Goal: Task Accomplishment & Management: Manage account settings

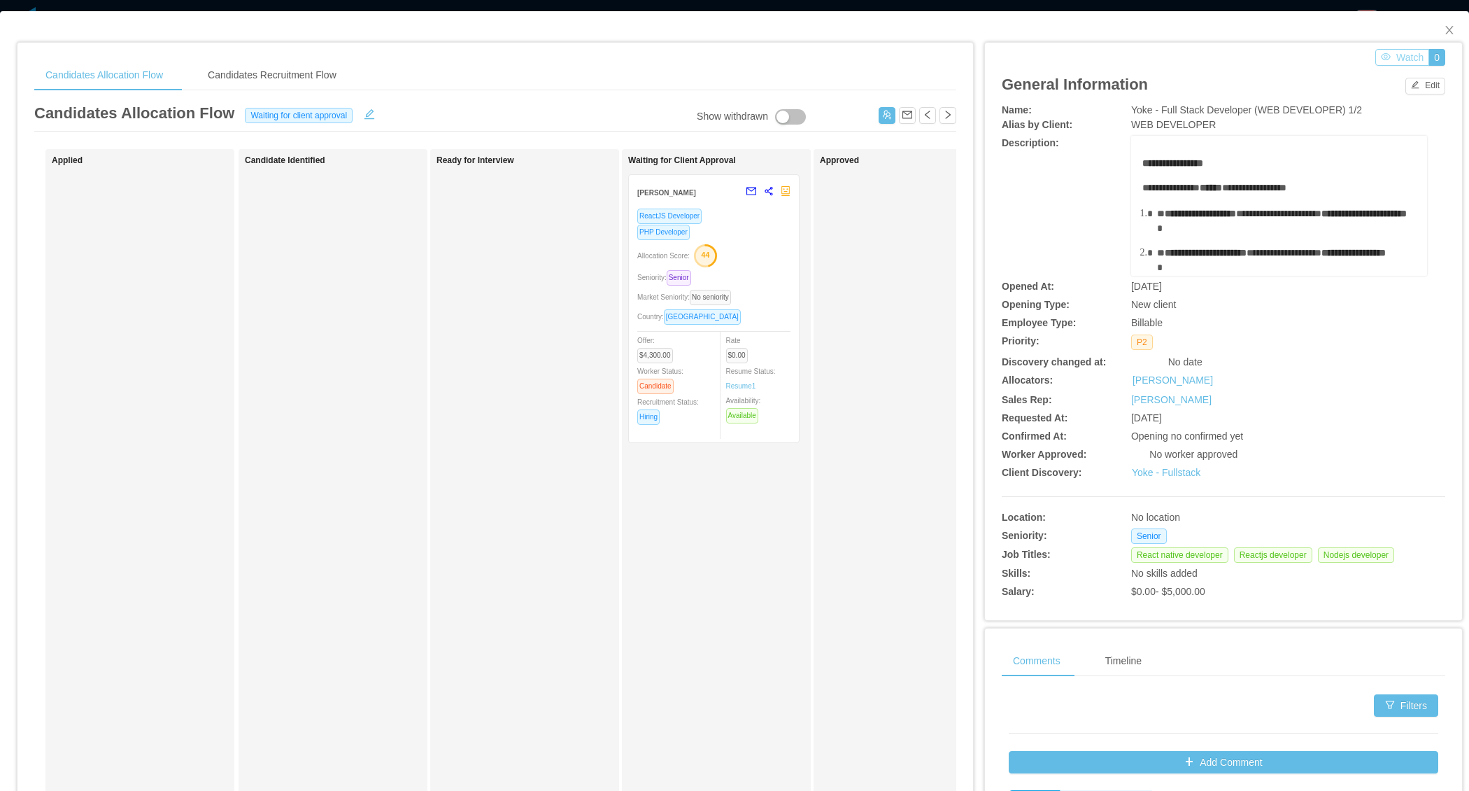
scroll to position [4994, 0]
click at [1444, 28] on icon "icon: close" at bounding box center [1449, 29] width 11 height 11
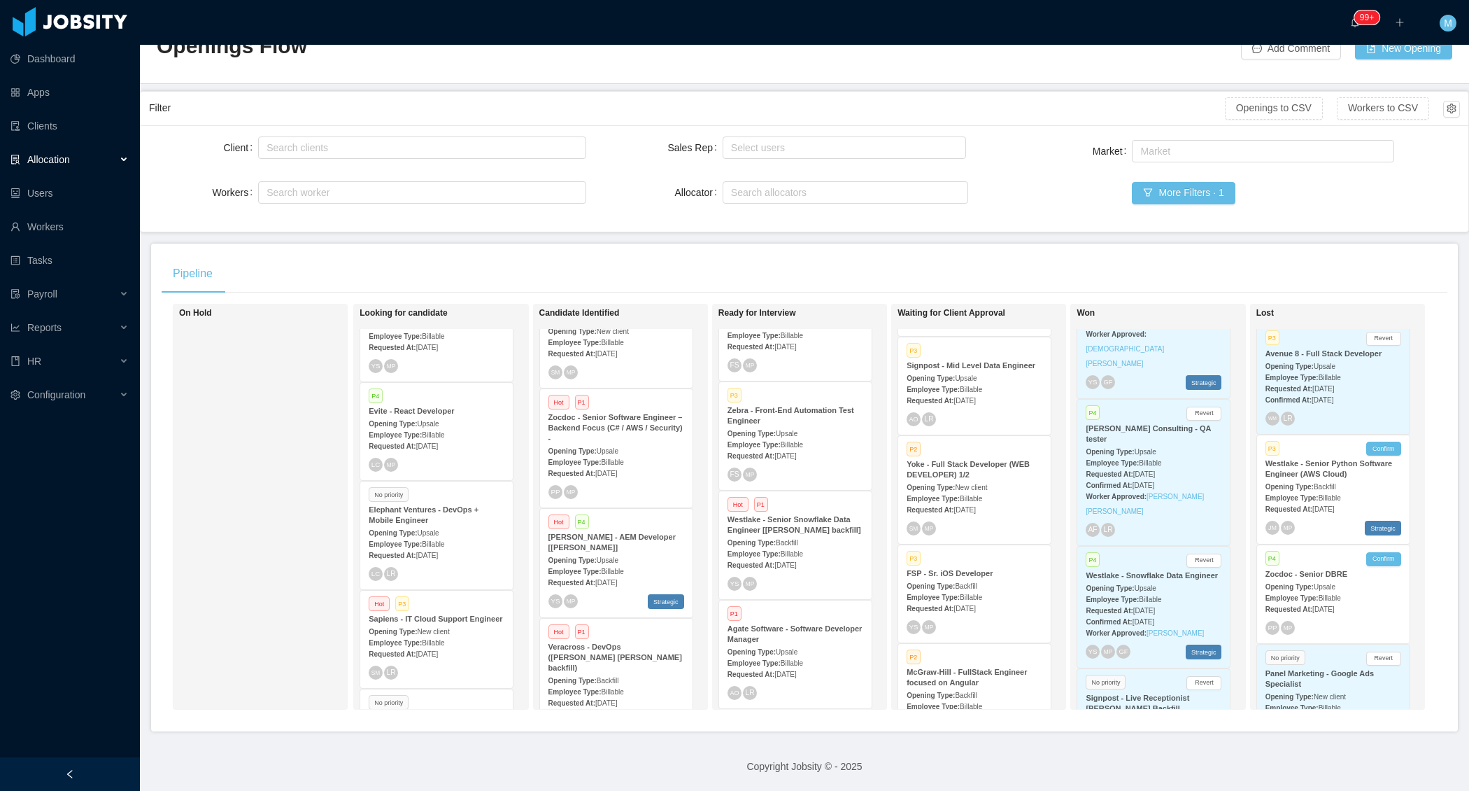
scroll to position [73, 0]
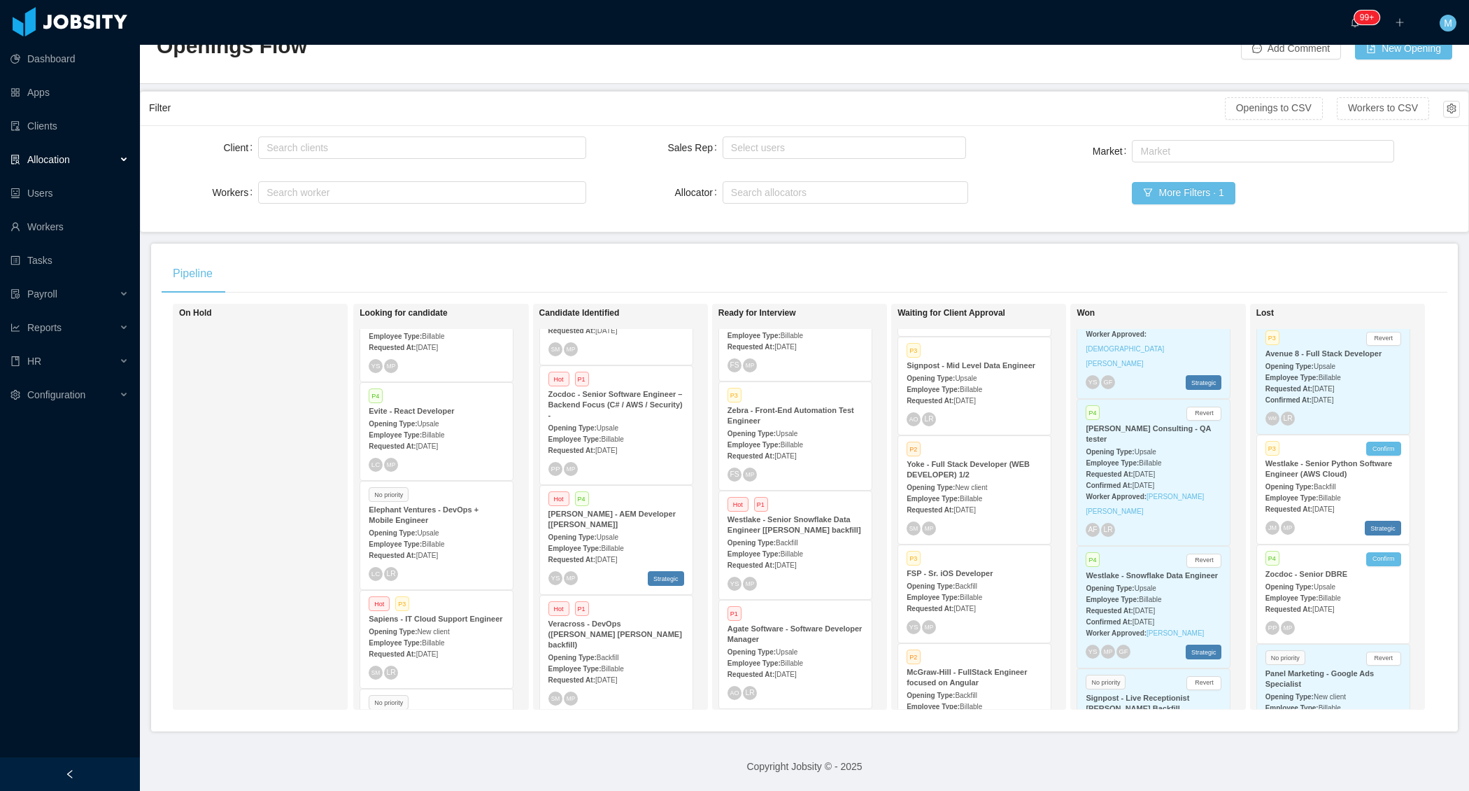
click at [608, 619] on strong "Veracross - DevOps (Fabricio de Andrade Araujo's backfill)" at bounding box center [616, 633] width 134 height 29
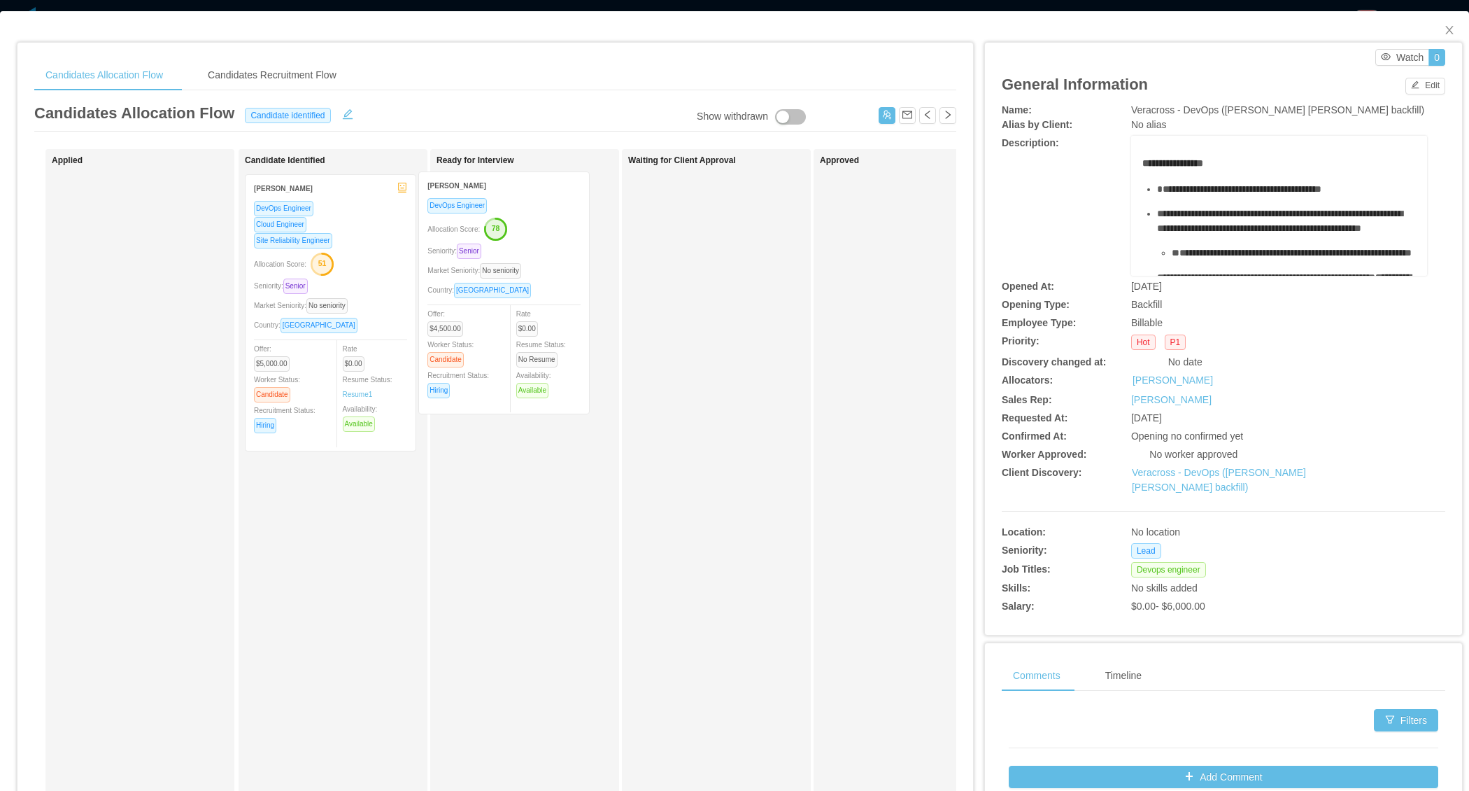
drag, startPoint x: 362, startPoint y: 309, endPoint x: 537, endPoint y: 307, distance: 174.2
click at [537, 307] on div "Applied Candidate Identified Ricardo Araujo Almeida DevOps Engineer Allocation …" at bounding box center [495, 504] width 922 height 711
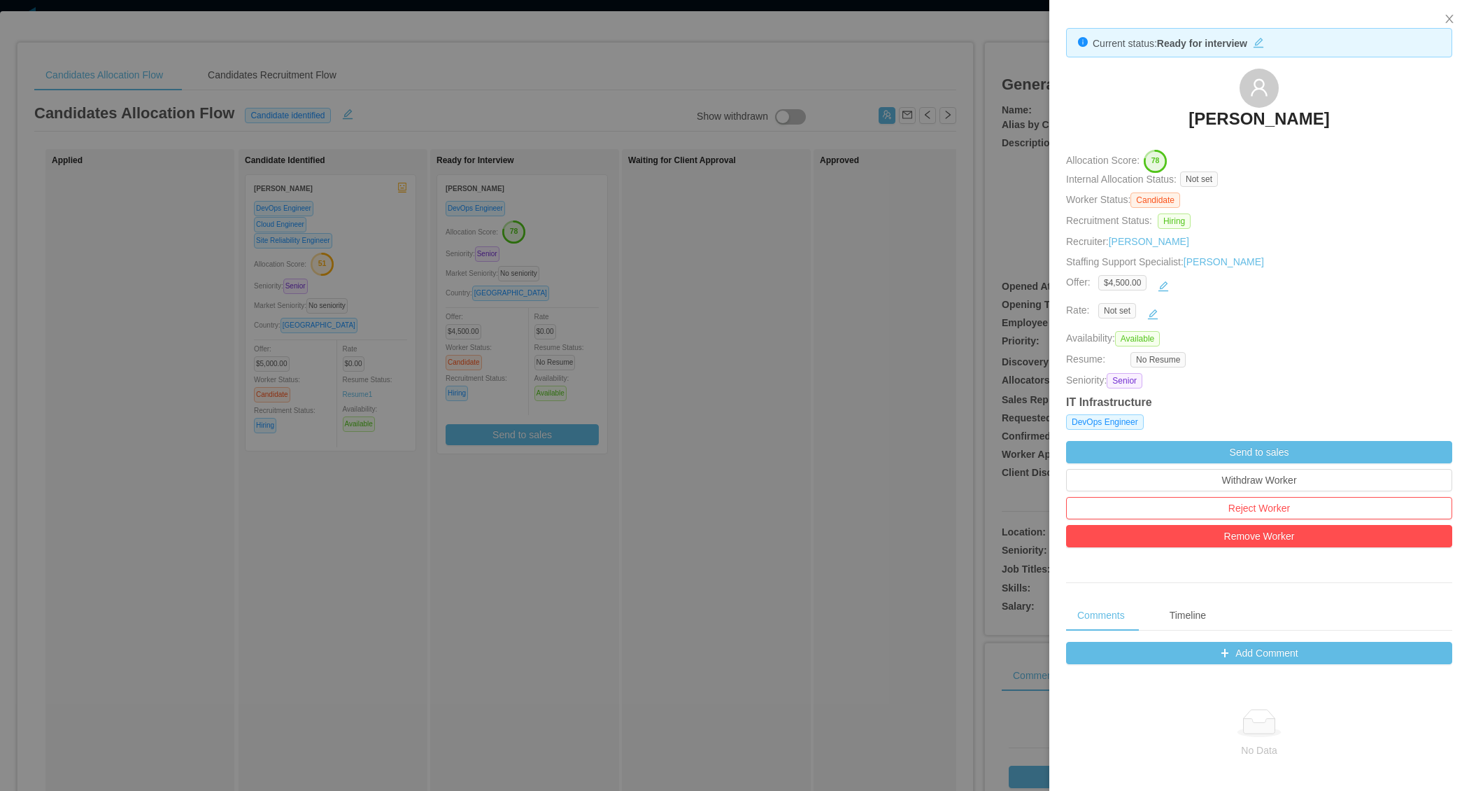
click at [903, 192] on div at bounding box center [734, 395] width 1469 height 791
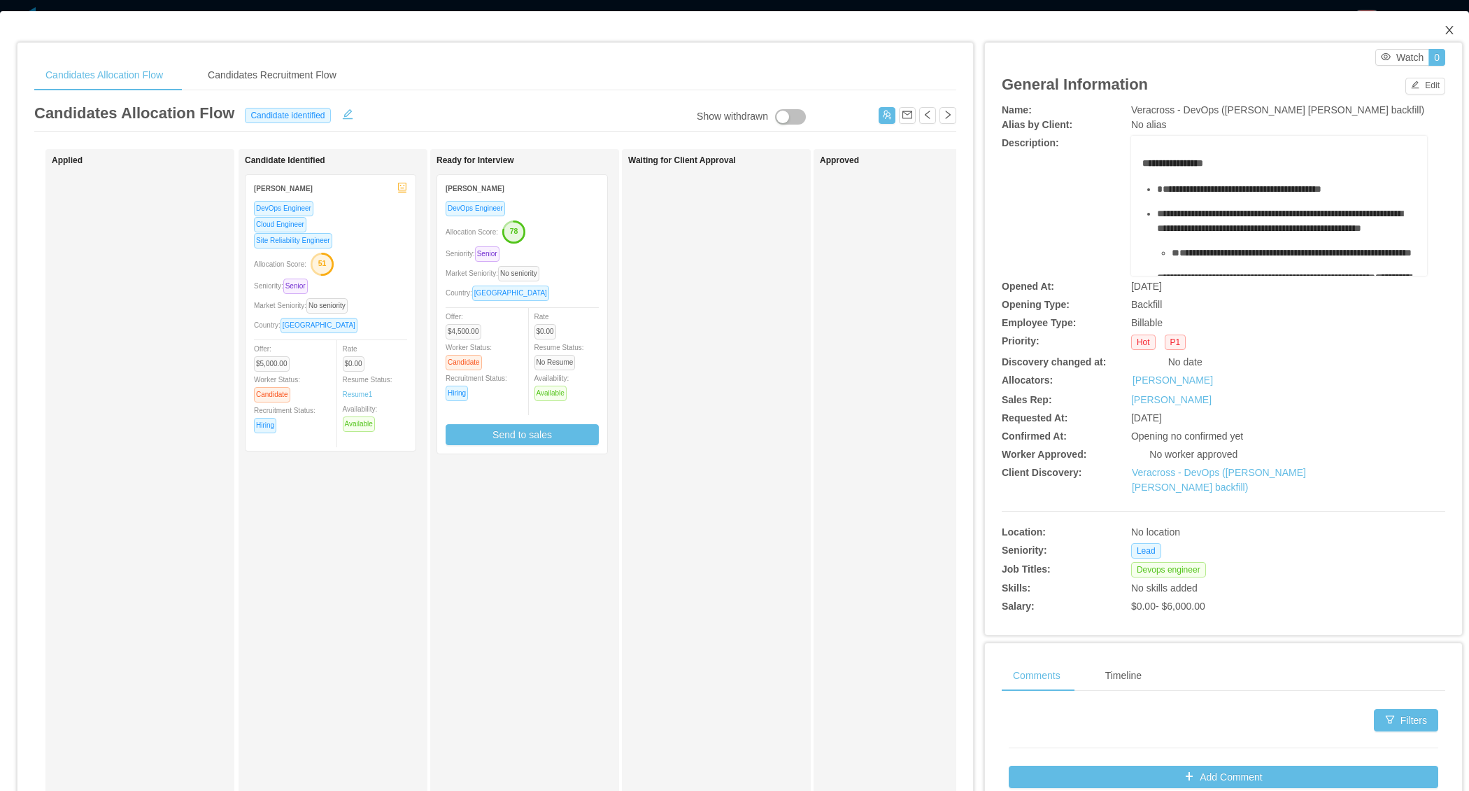
click at [1444, 27] on icon "icon: close" at bounding box center [1449, 29] width 11 height 11
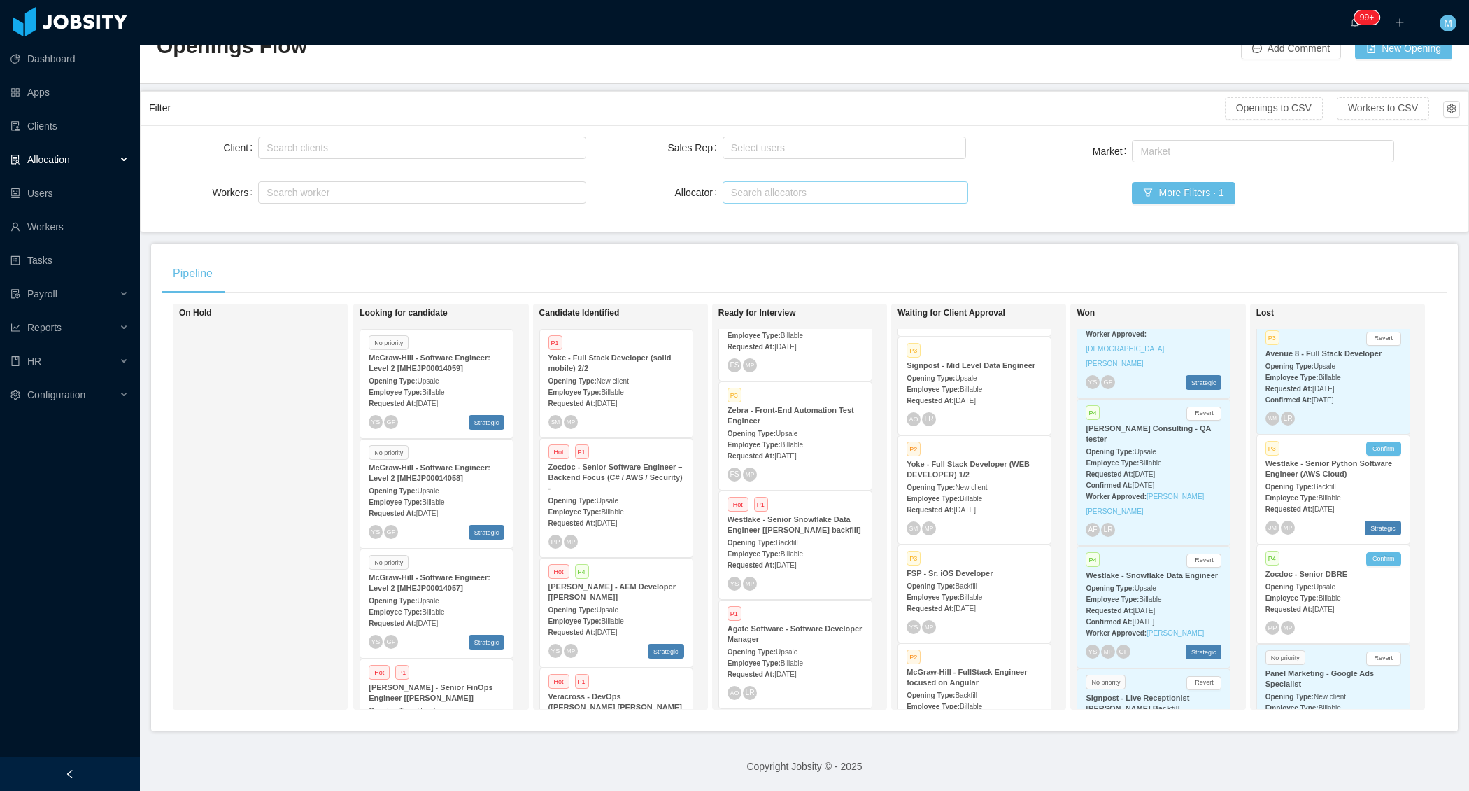
click at [744, 185] on div "Search allocators" at bounding box center [842, 192] width 223 height 14
type input "****"
click at [747, 204] on li "Merwin Ponce" at bounding box center [837, 207] width 243 height 22
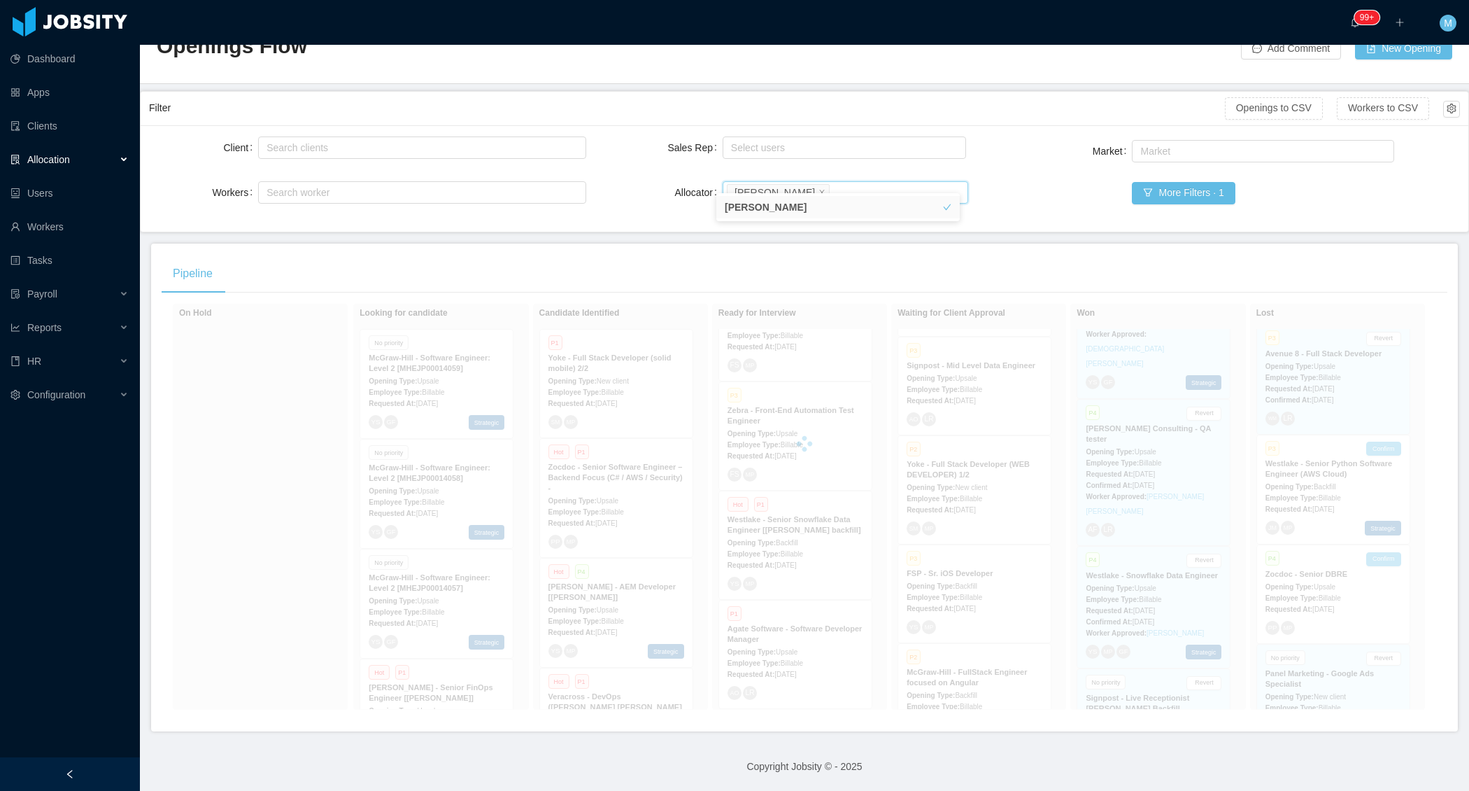
click at [664, 222] on main "Home / Openings Flow / Openings Flow Add Comment New Opening Filter Openings to…" at bounding box center [804, 374] width 1329 height 746
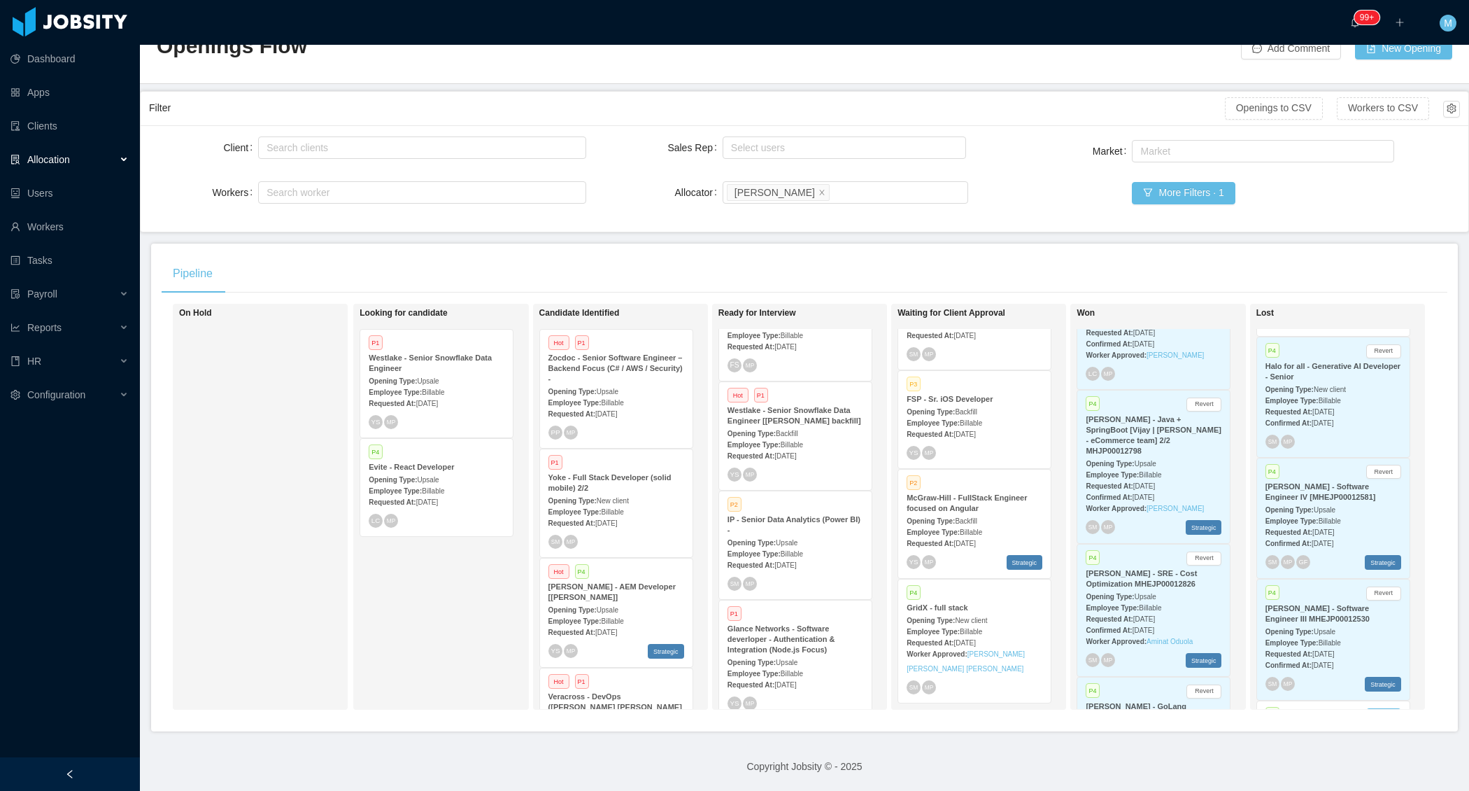
click at [113, 775] on div at bounding box center [70, 774] width 140 height 34
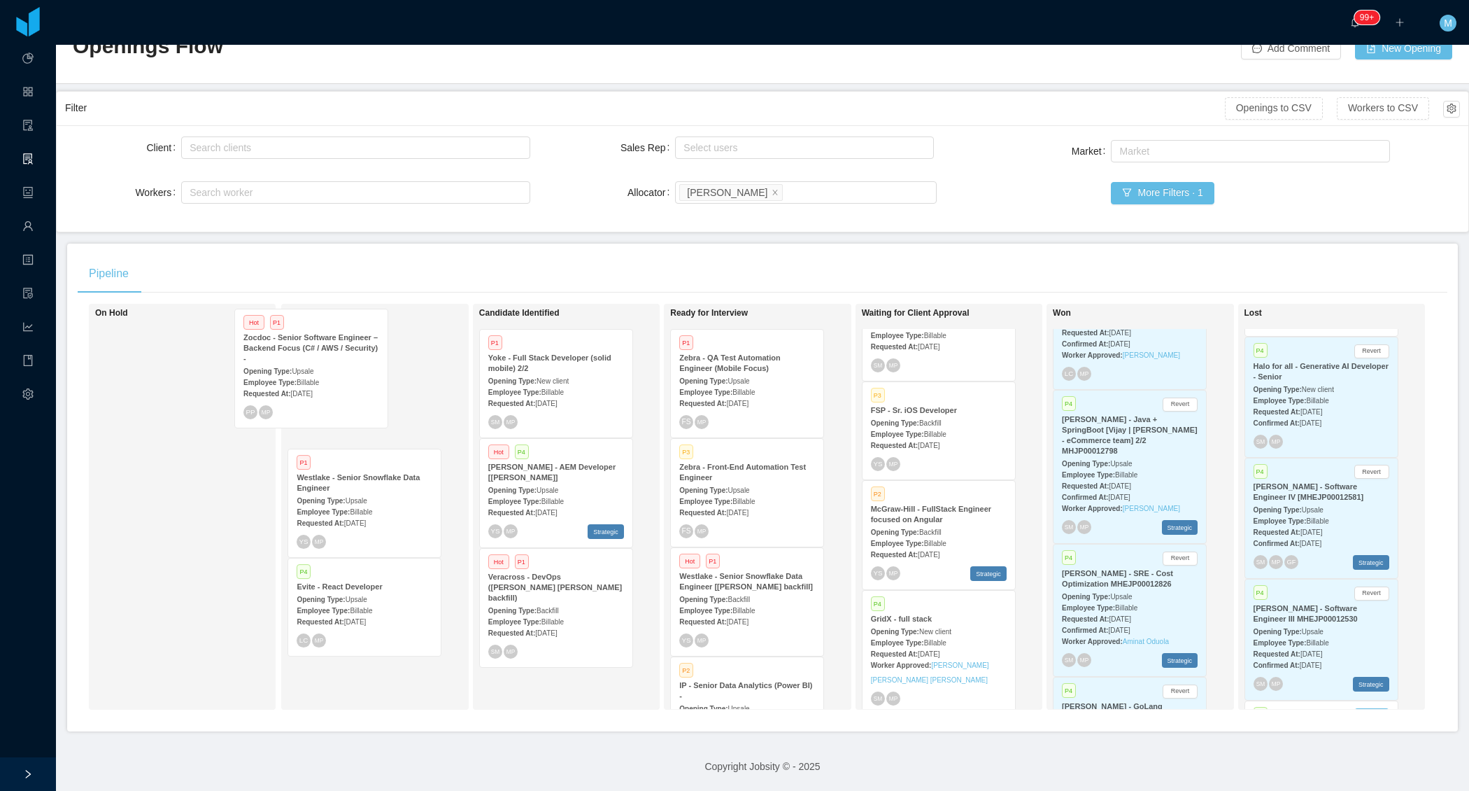
drag, startPoint x: 579, startPoint y: 376, endPoint x: 338, endPoint y: 369, distance: 240.8
click at [338, 369] on div "On Hold Looking for candidate P1 Westlake - Senior Snowflake Data Engineer Open…" at bounding box center [763, 512] width 1370 height 417
click at [540, 669] on div "Candidate Identified P1 Yoke - Full Stack Developer (solid mobile) 2/2 Opening …" at bounding box center [577, 506] width 196 height 393
click at [557, 400] on span "Jul 24th, 2025" at bounding box center [546, 404] width 22 height 8
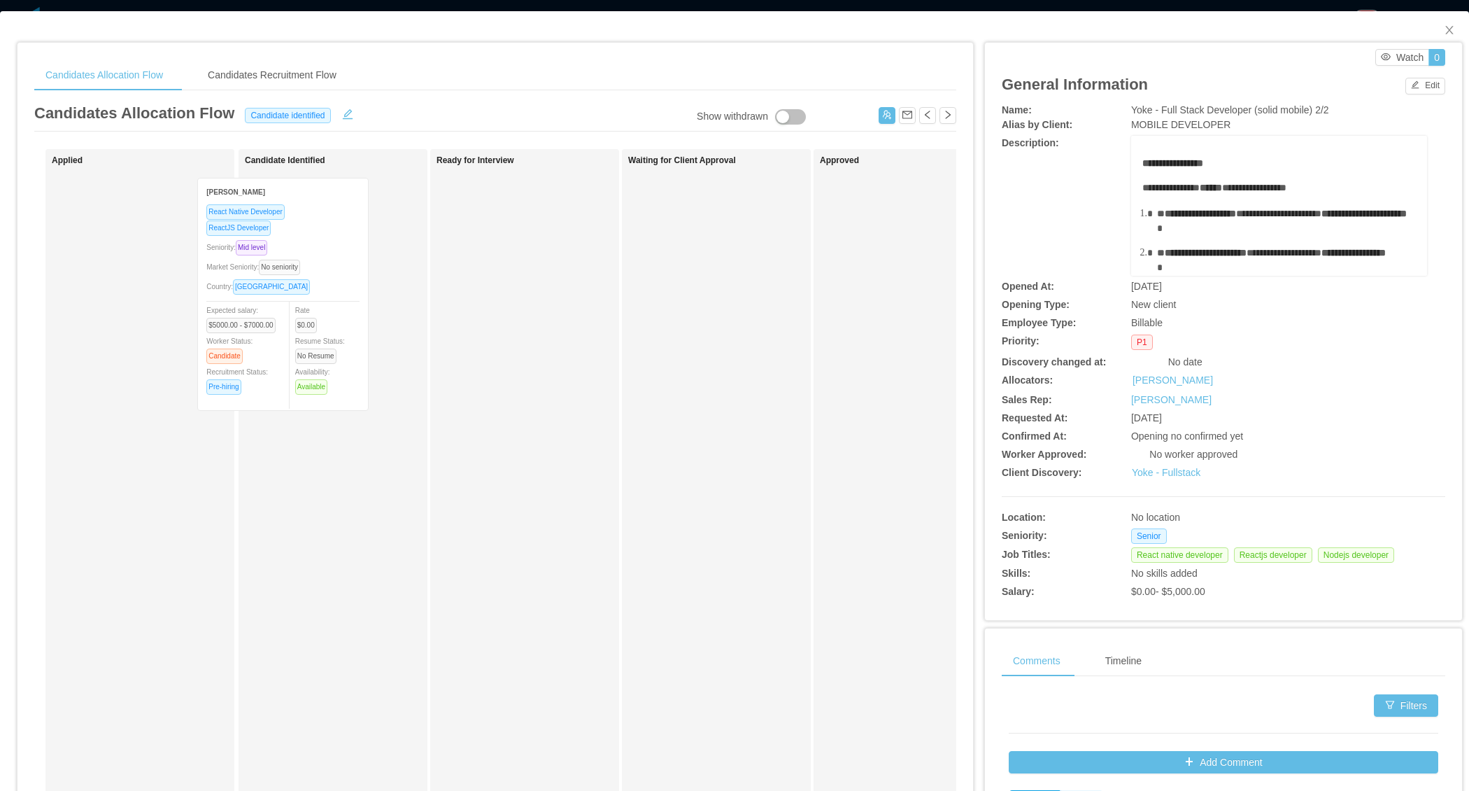
drag, startPoint x: 183, startPoint y: 388, endPoint x: 351, endPoint y: 400, distance: 168.3
click at [351, 399] on div "Applied Marcelo Mattos React Native Developer ReactJS Developer Seniority: Mid …" at bounding box center [495, 504] width 922 height 711
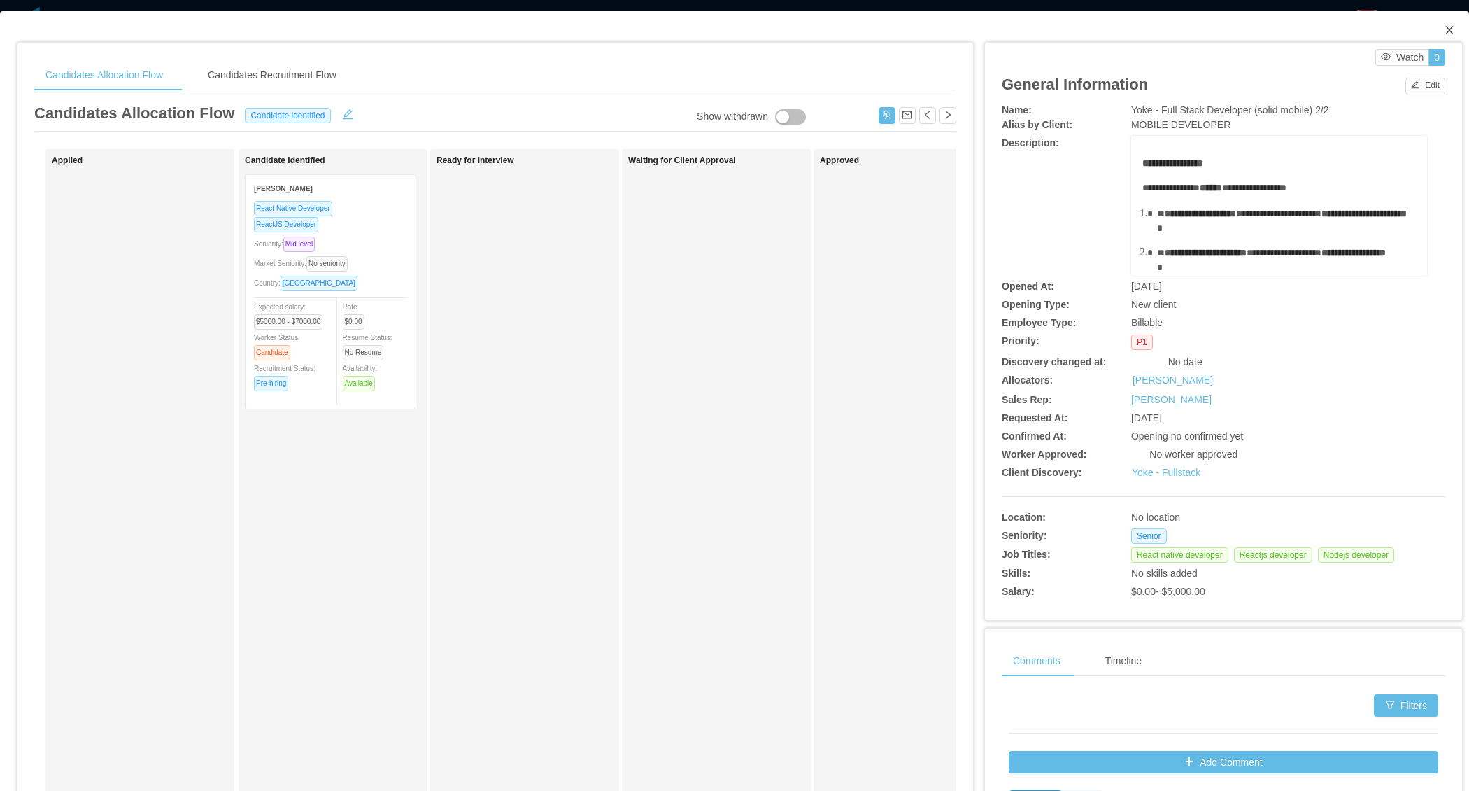
click at [1442, 20] on span "Close" at bounding box center [1449, 30] width 39 height 39
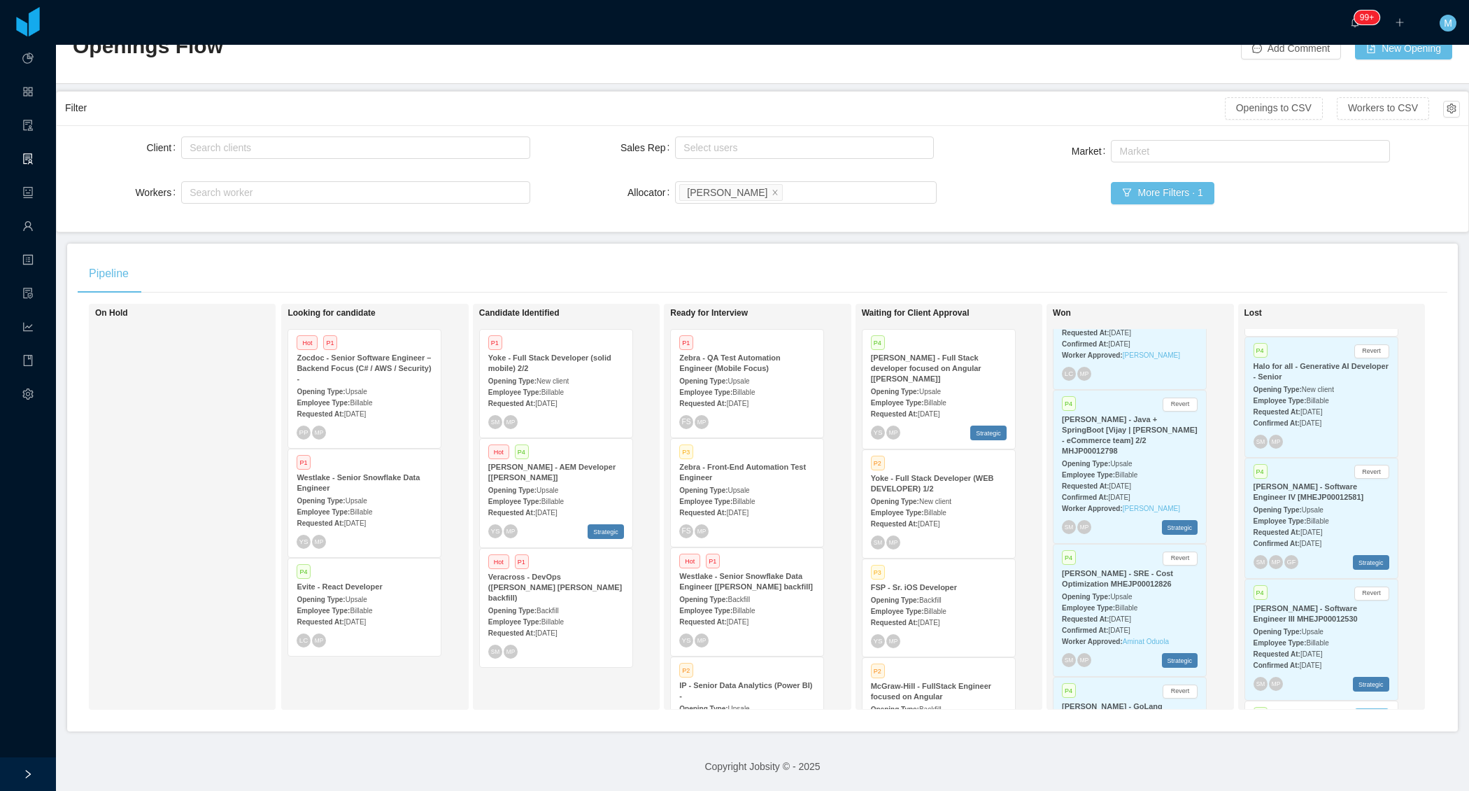
scroll to position [40, 0]
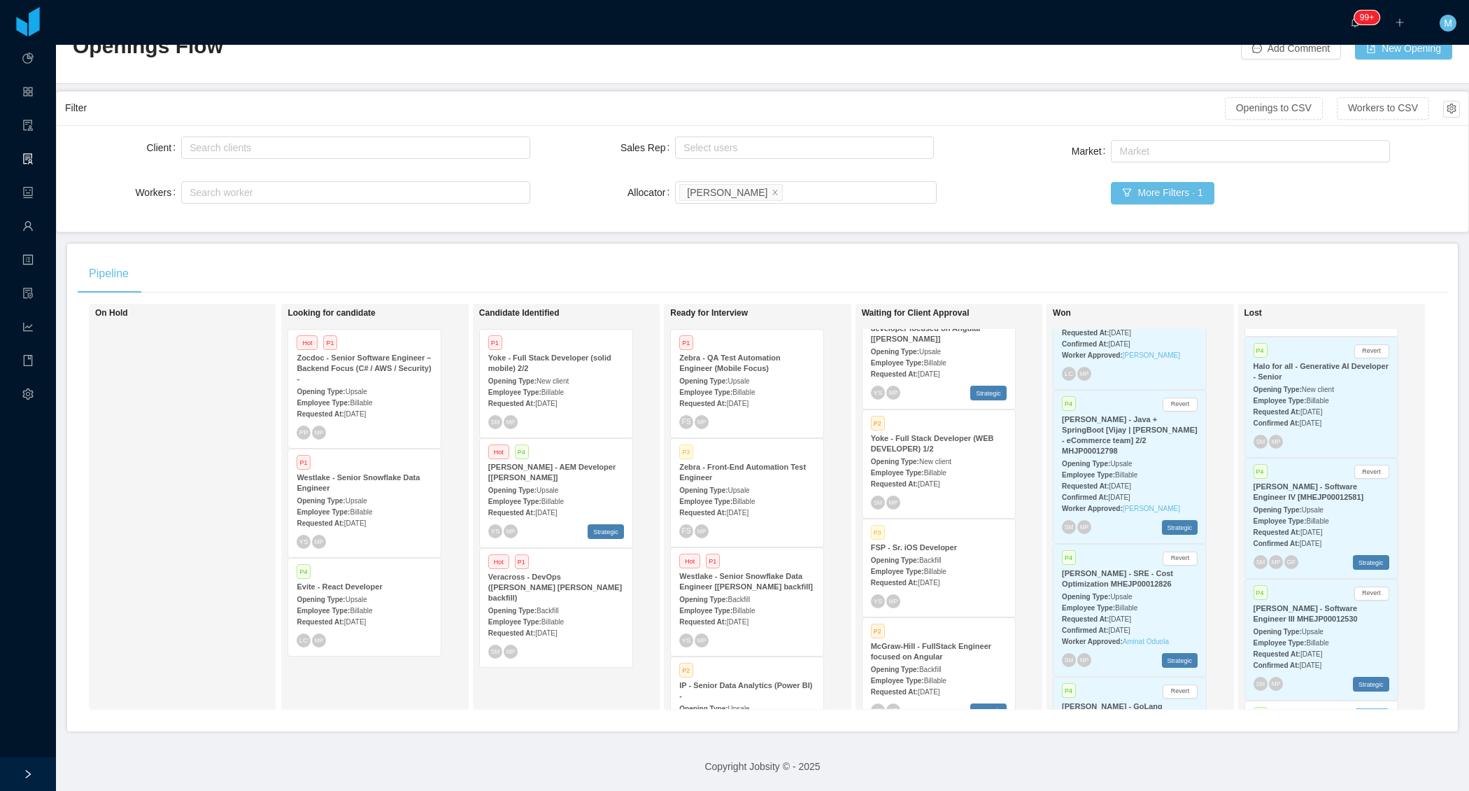
click at [924, 552] on div "Opening Type: Backfill" at bounding box center [939, 559] width 136 height 15
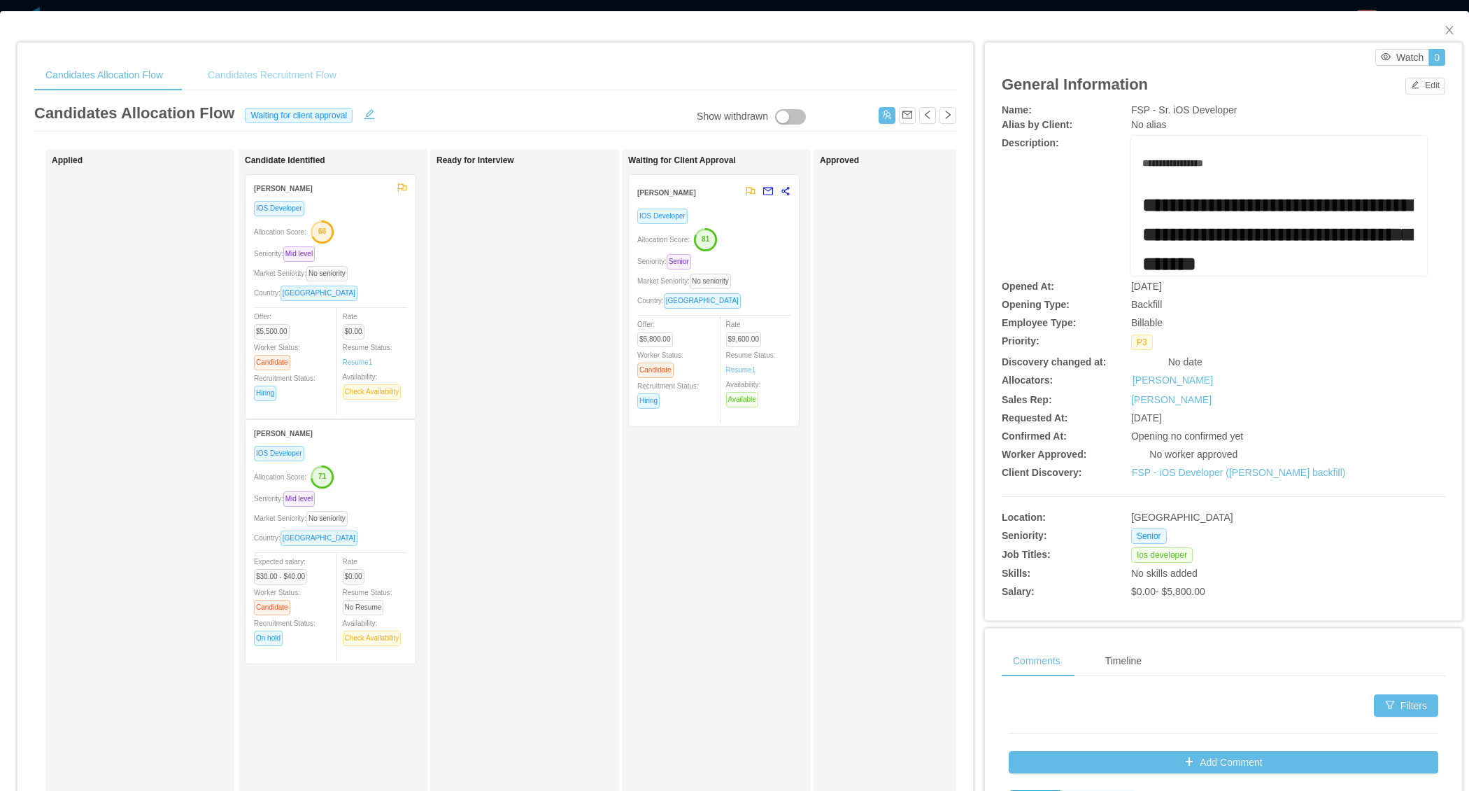
click at [346, 81] on div "Candidates Recruitment Flow" at bounding box center [272, 74] width 151 height 31
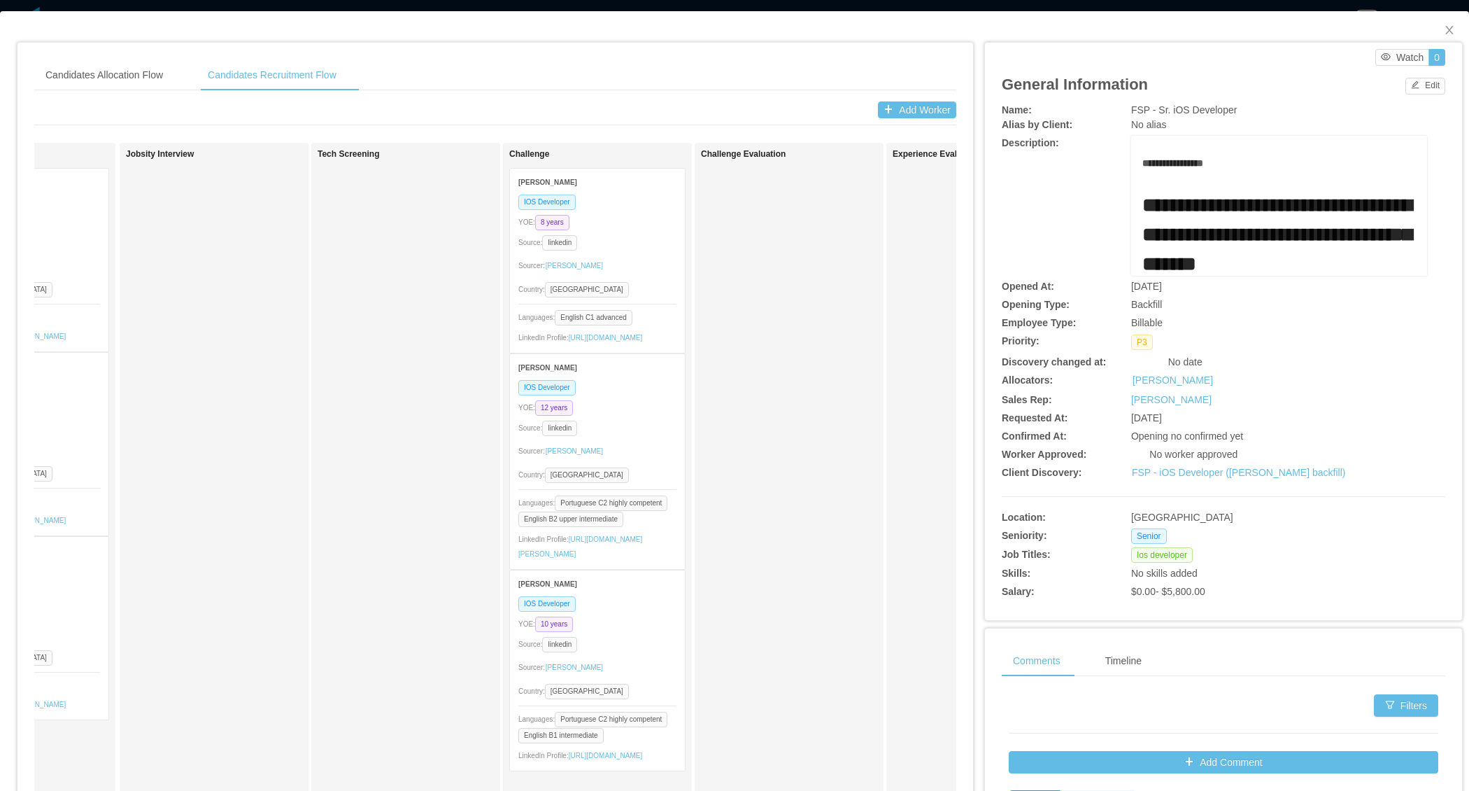
scroll to position [0, 124]
click at [1231, 110] on div "FSP - Sr. iOS Developer" at bounding box center [1279, 110] width 296 height 15
click at [1430, 29] on span "Close" at bounding box center [1449, 30] width 39 height 39
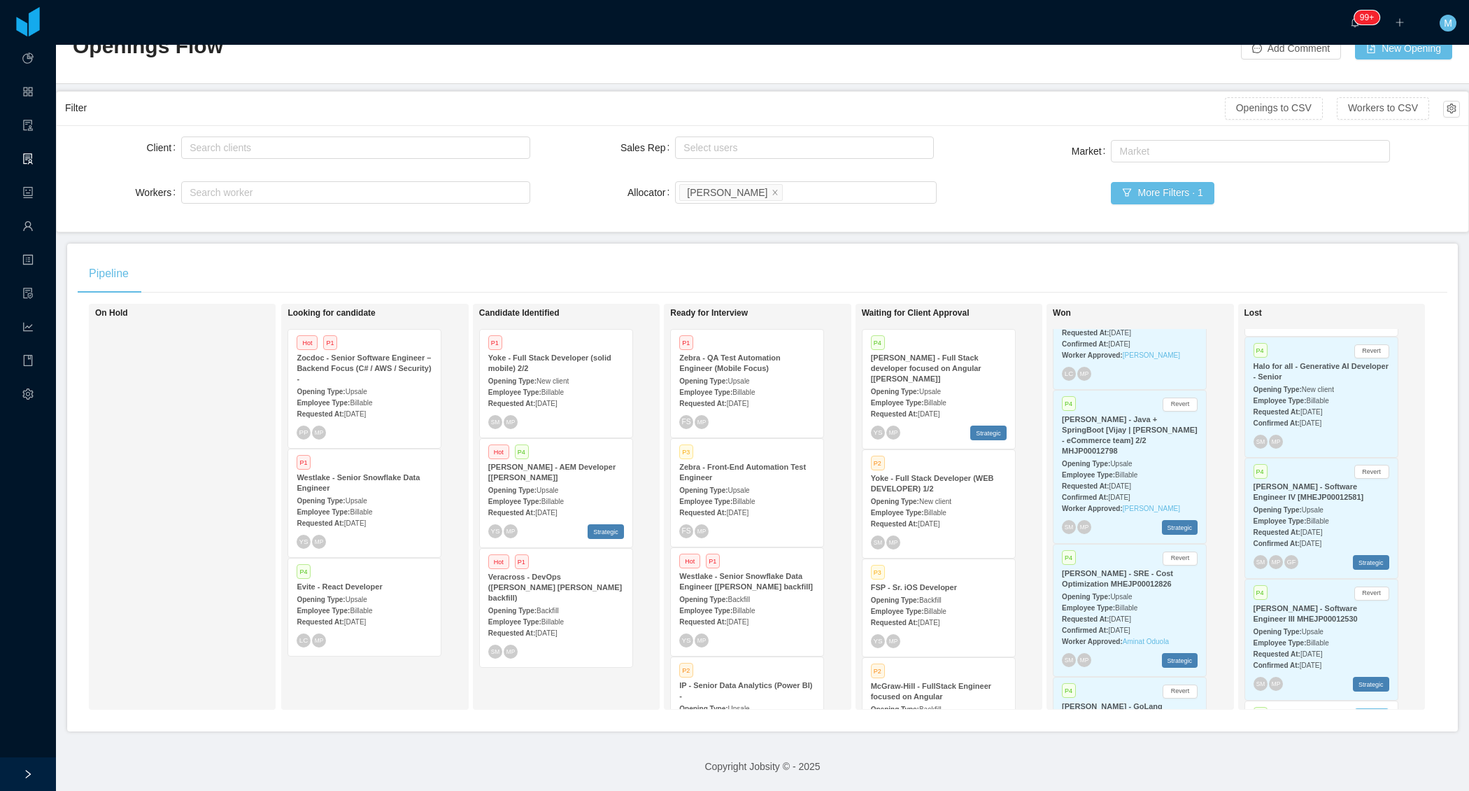
click at [931, 406] on div "Requested At: Jul 28th, 2025" at bounding box center [939, 413] width 136 height 15
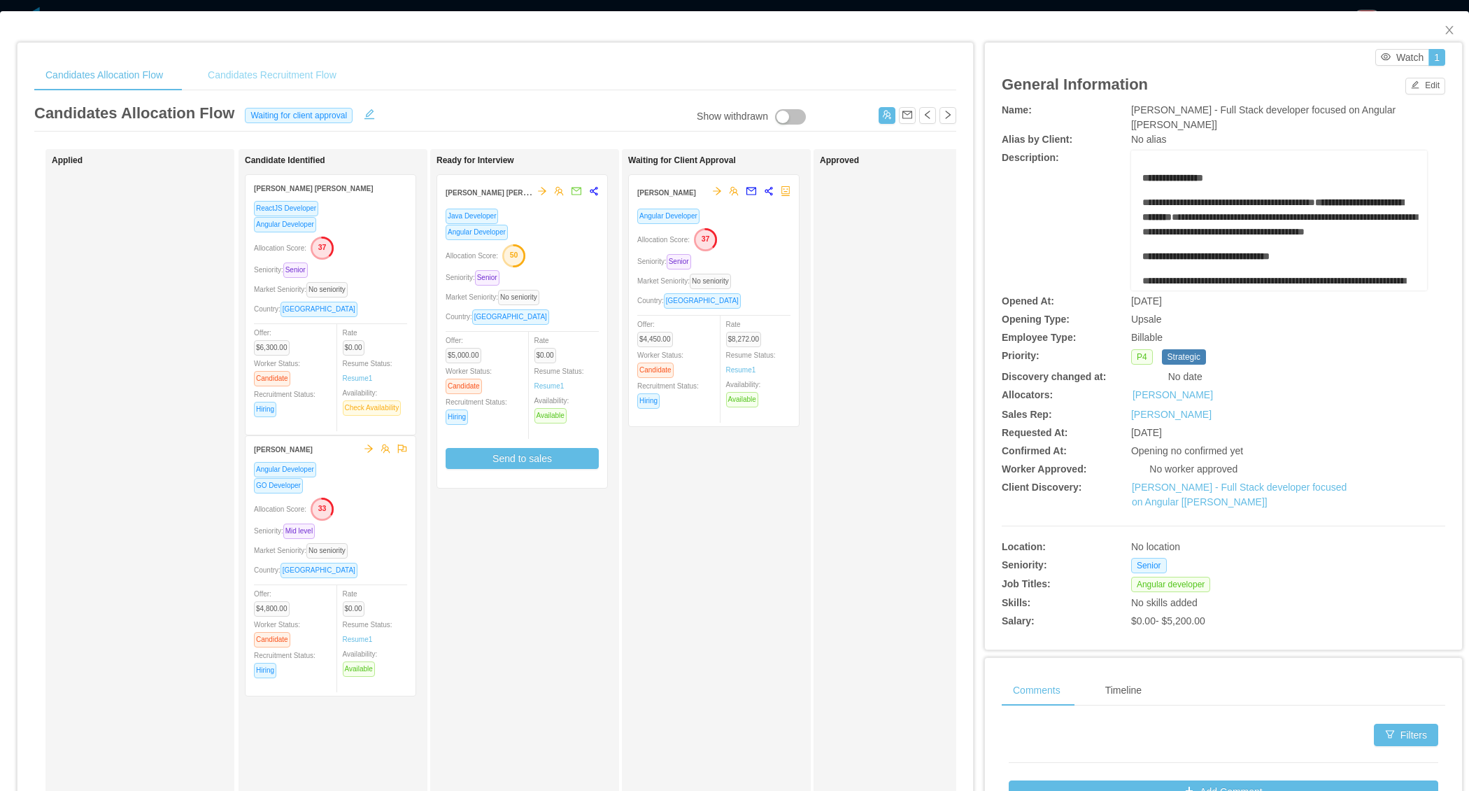
click at [259, 66] on div "Candidates Recruitment Flow" at bounding box center [272, 74] width 151 height 31
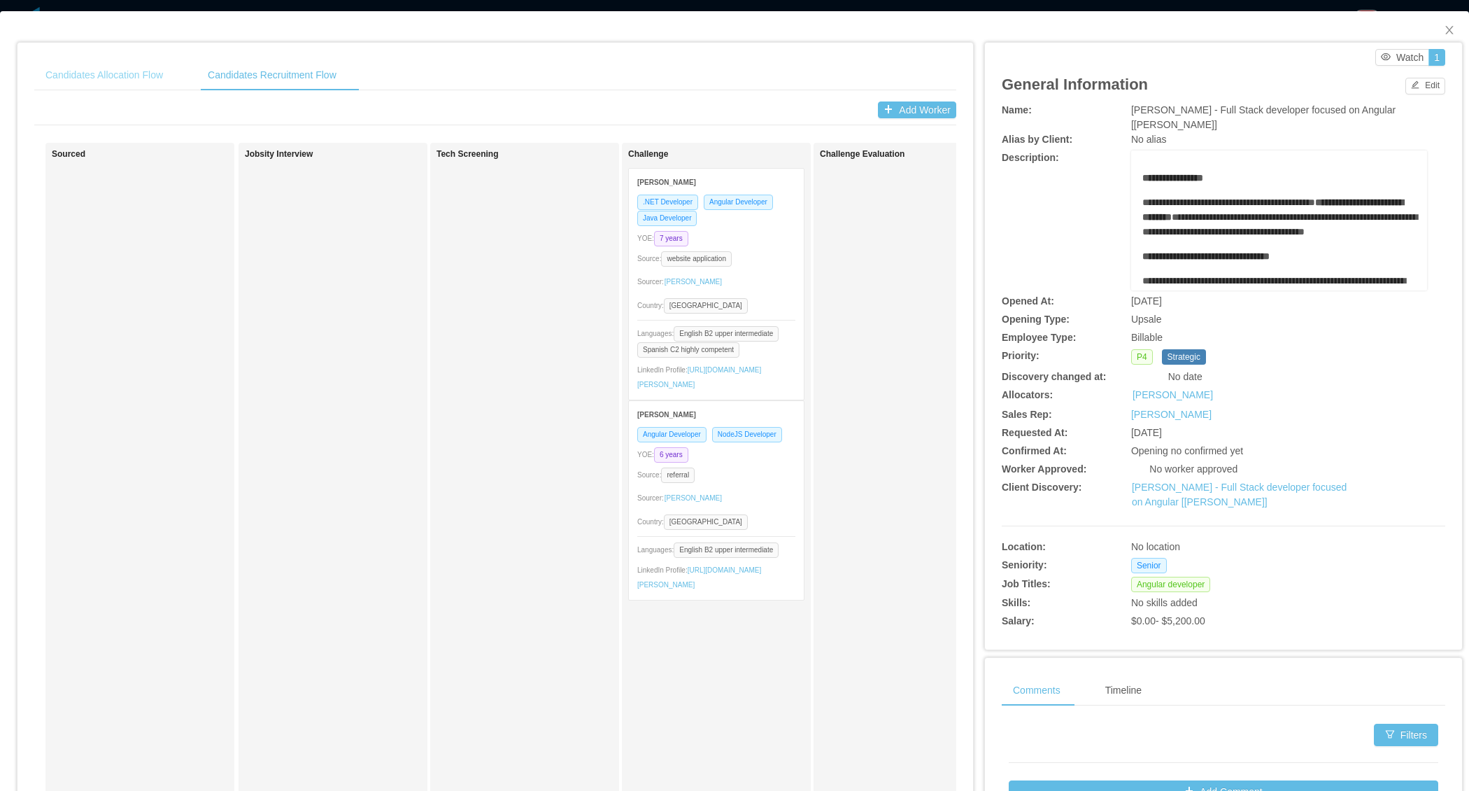
click at [128, 78] on div "Candidates Allocation Flow" at bounding box center [104, 74] width 140 height 31
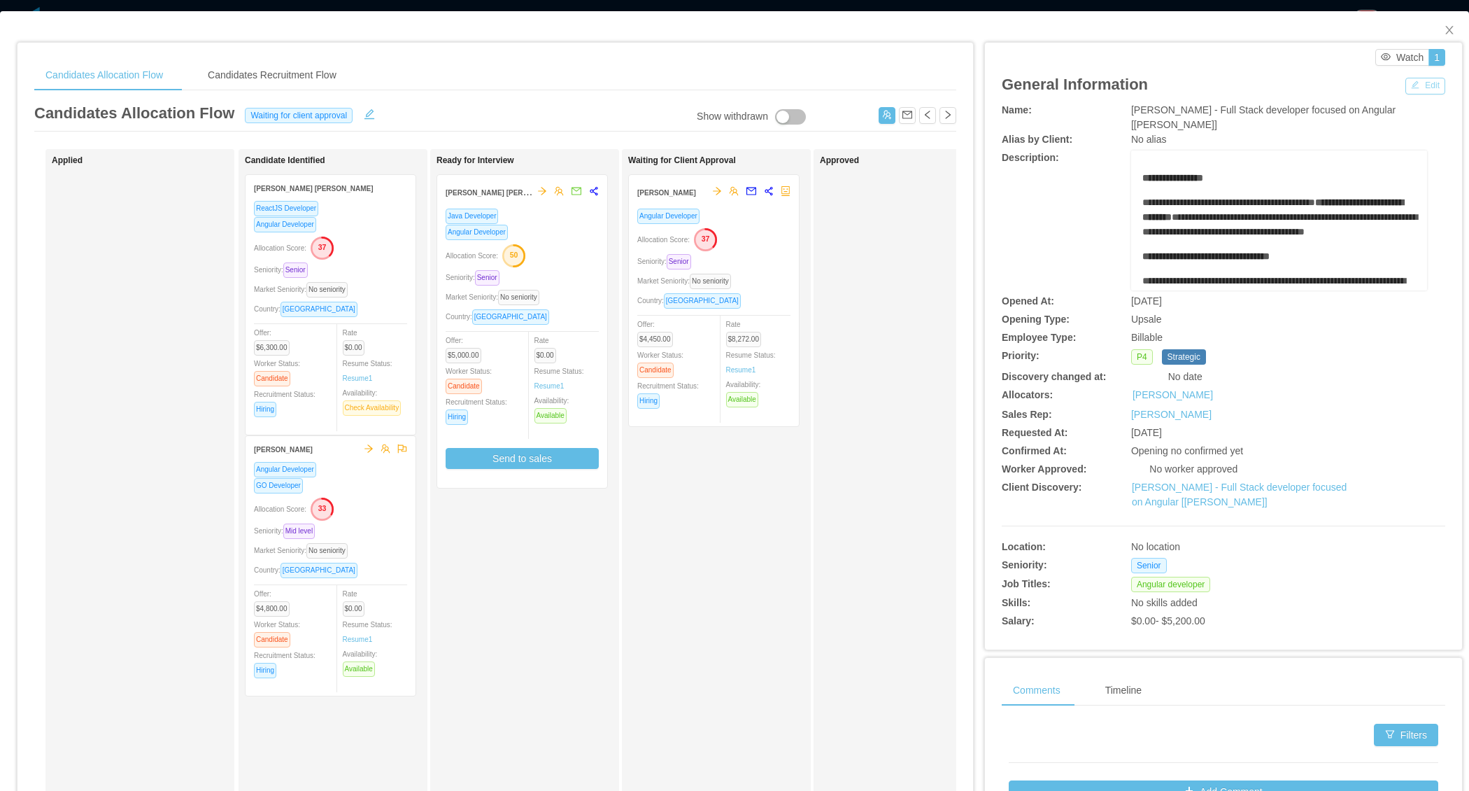
click at [1407, 87] on button "Edit" at bounding box center [1426, 86] width 40 height 17
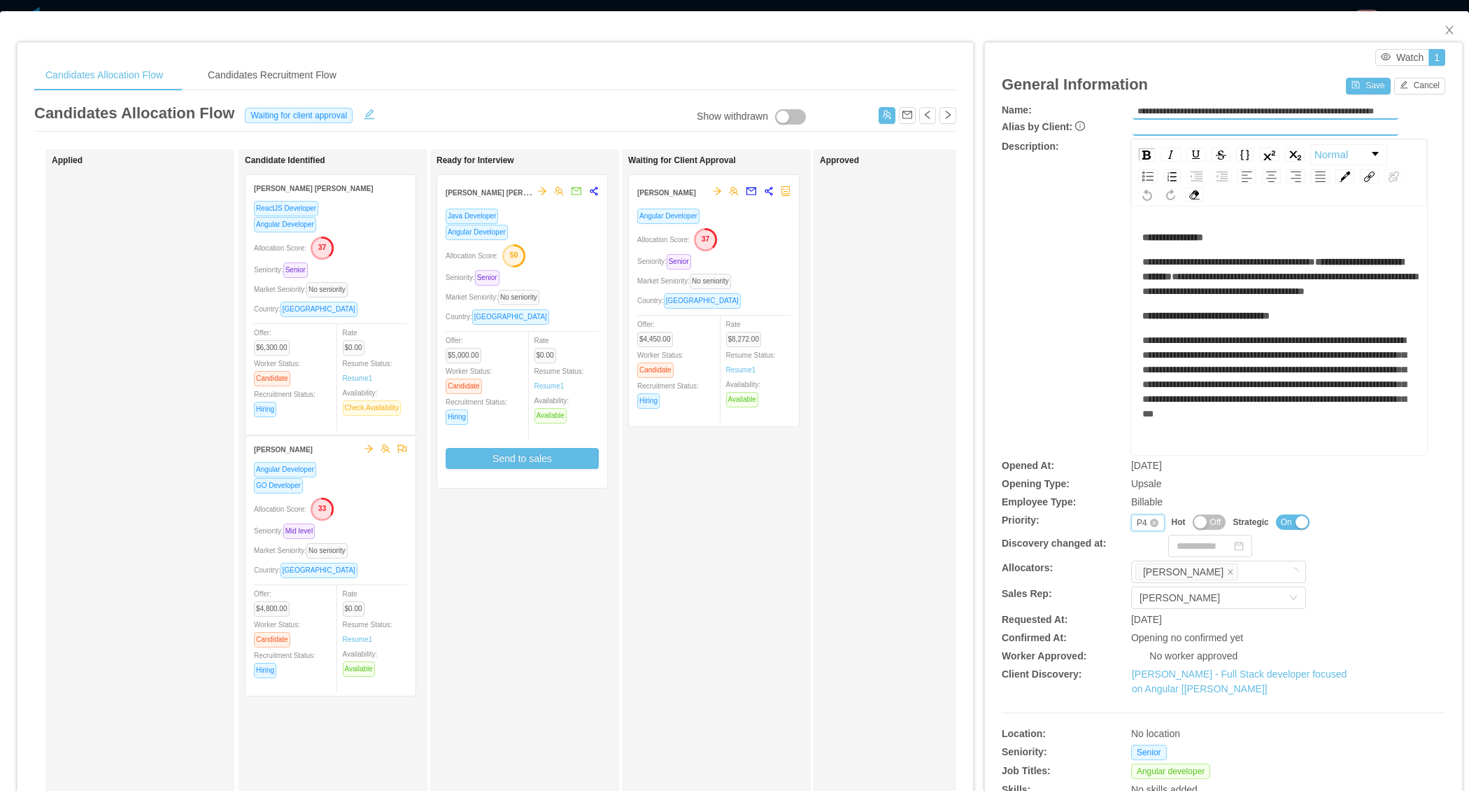
click at [1137, 523] on div "P4" at bounding box center [1142, 522] width 10 height 15
click at [1134, 581] on li "P3" at bounding box center [1137, 588] width 33 height 22
click at [1350, 90] on button "Save" at bounding box center [1368, 86] width 44 height 17
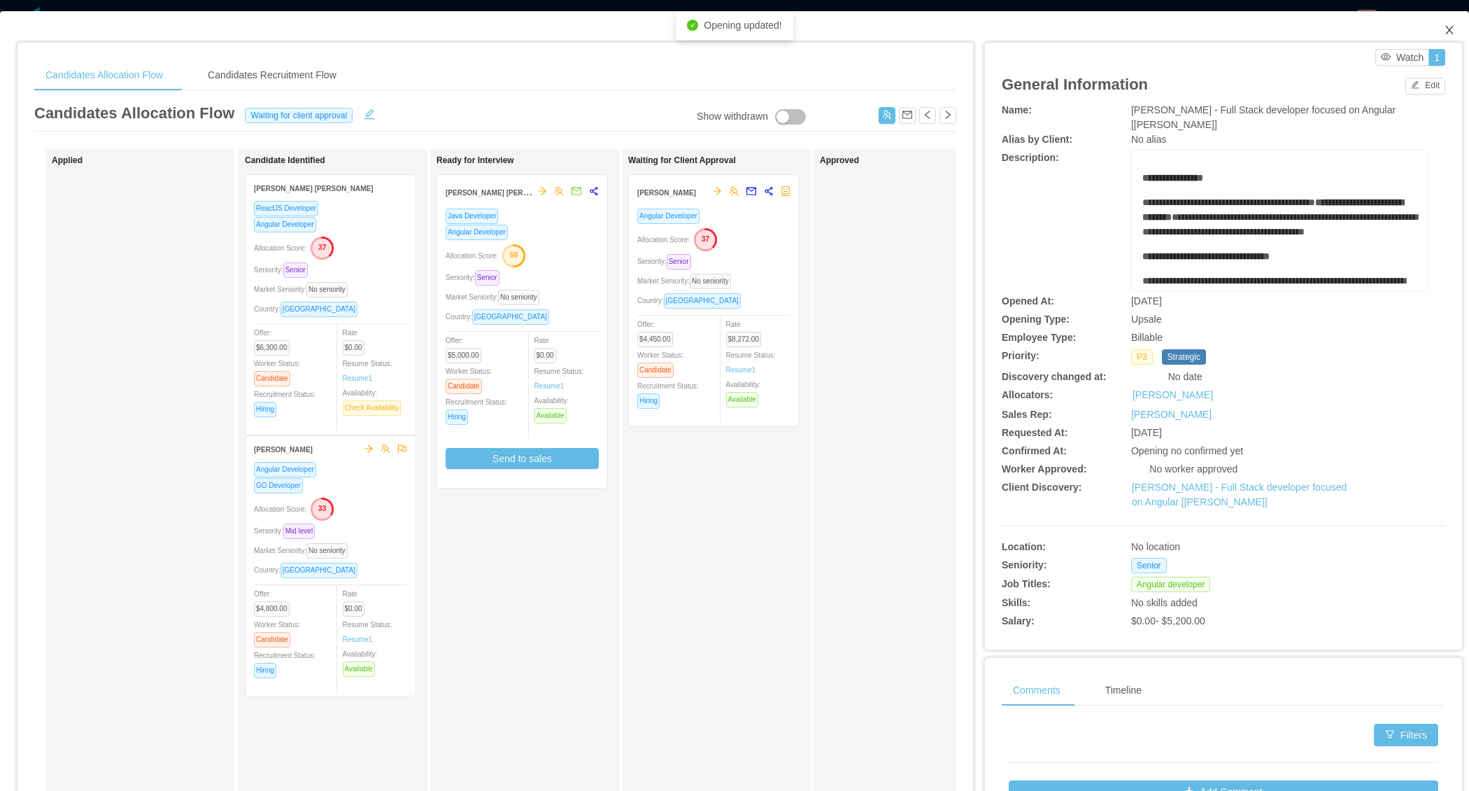
click at [1444, 34] on icon "icon: close" at bounding box center [1449, 29] width 11 height 11
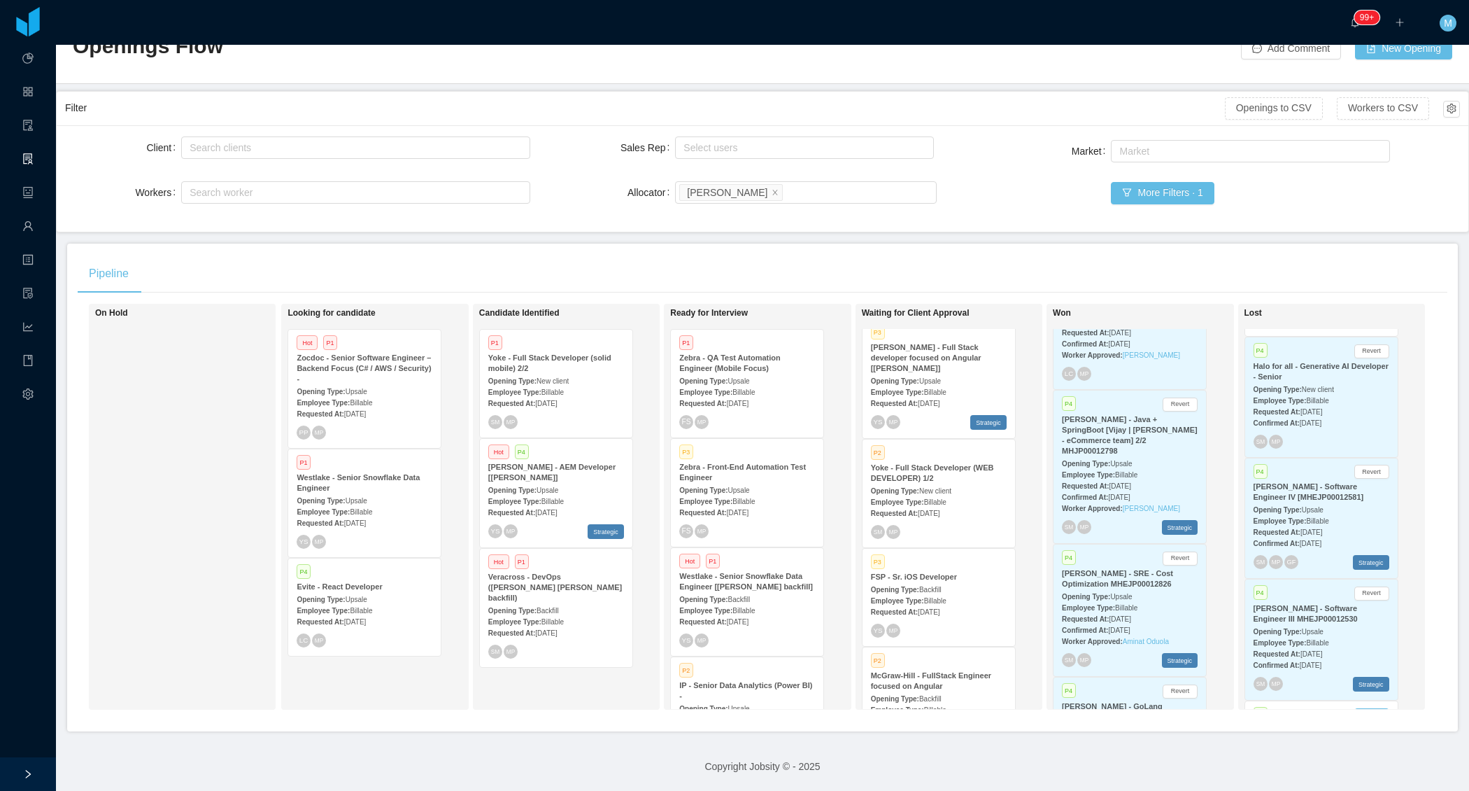
scroll to position [47, 0]
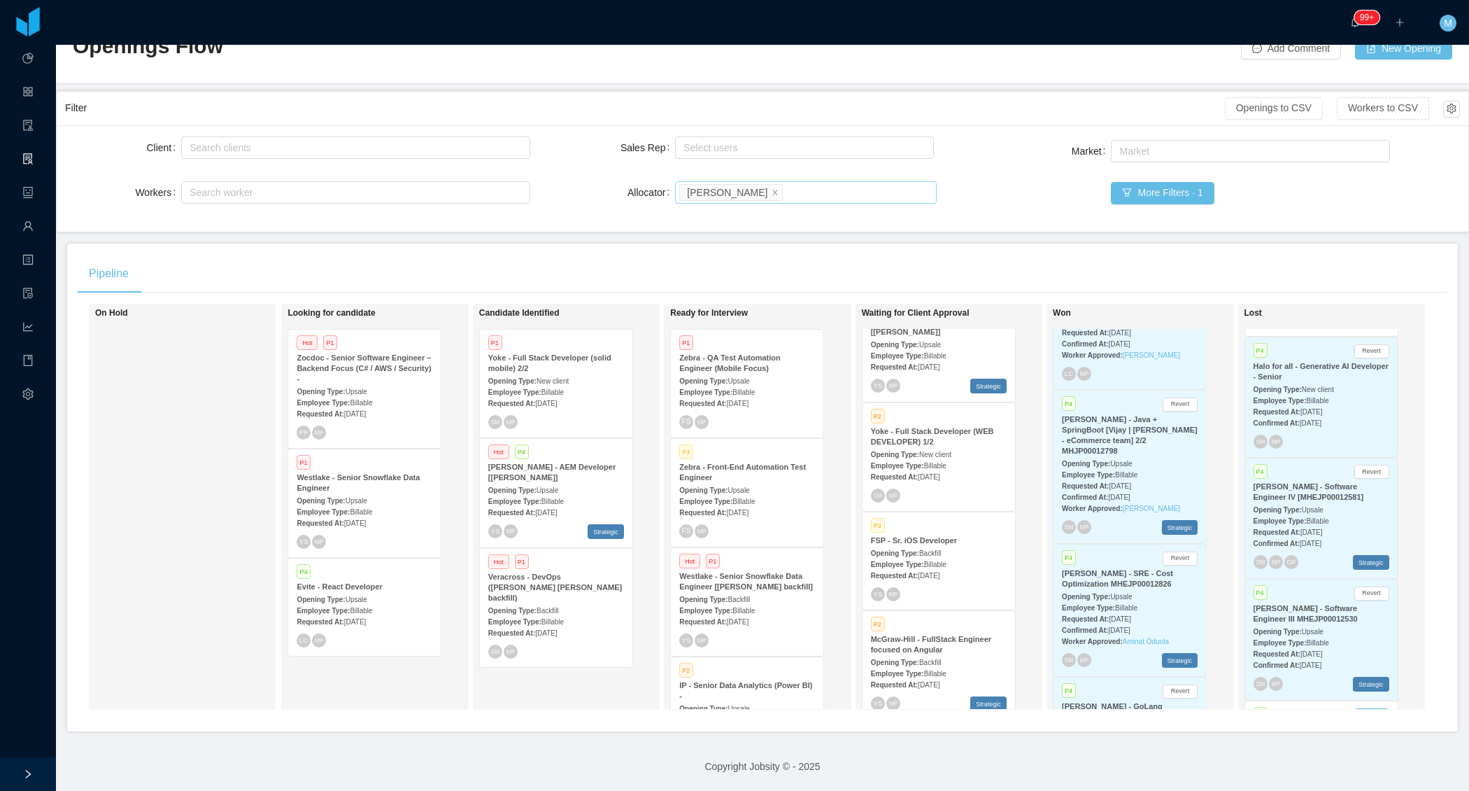
click at [748, 184] on li "[PERSON_NAME]" at bounding box center [730, 192] width 103 height 17
click at [772, 189] on icon "icon: close" at bounding box center [774, 191] width 5 height 5
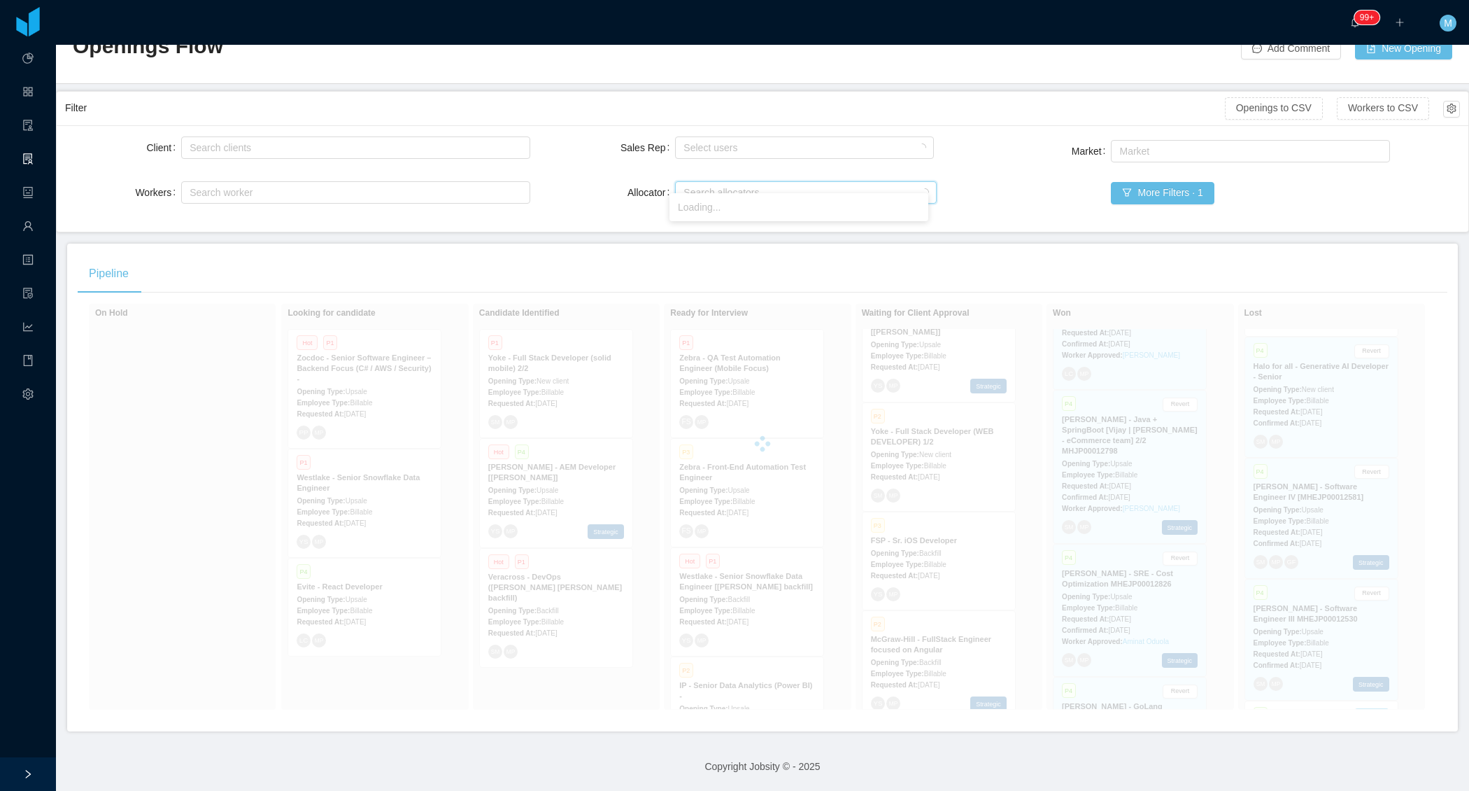
click at [600, 243] on div "Pipeline On Hold Looking for candidate Hot P1 Zocdoc - Senior Software Engineer…" at bounding box center [762, 487] width 1391 height 488
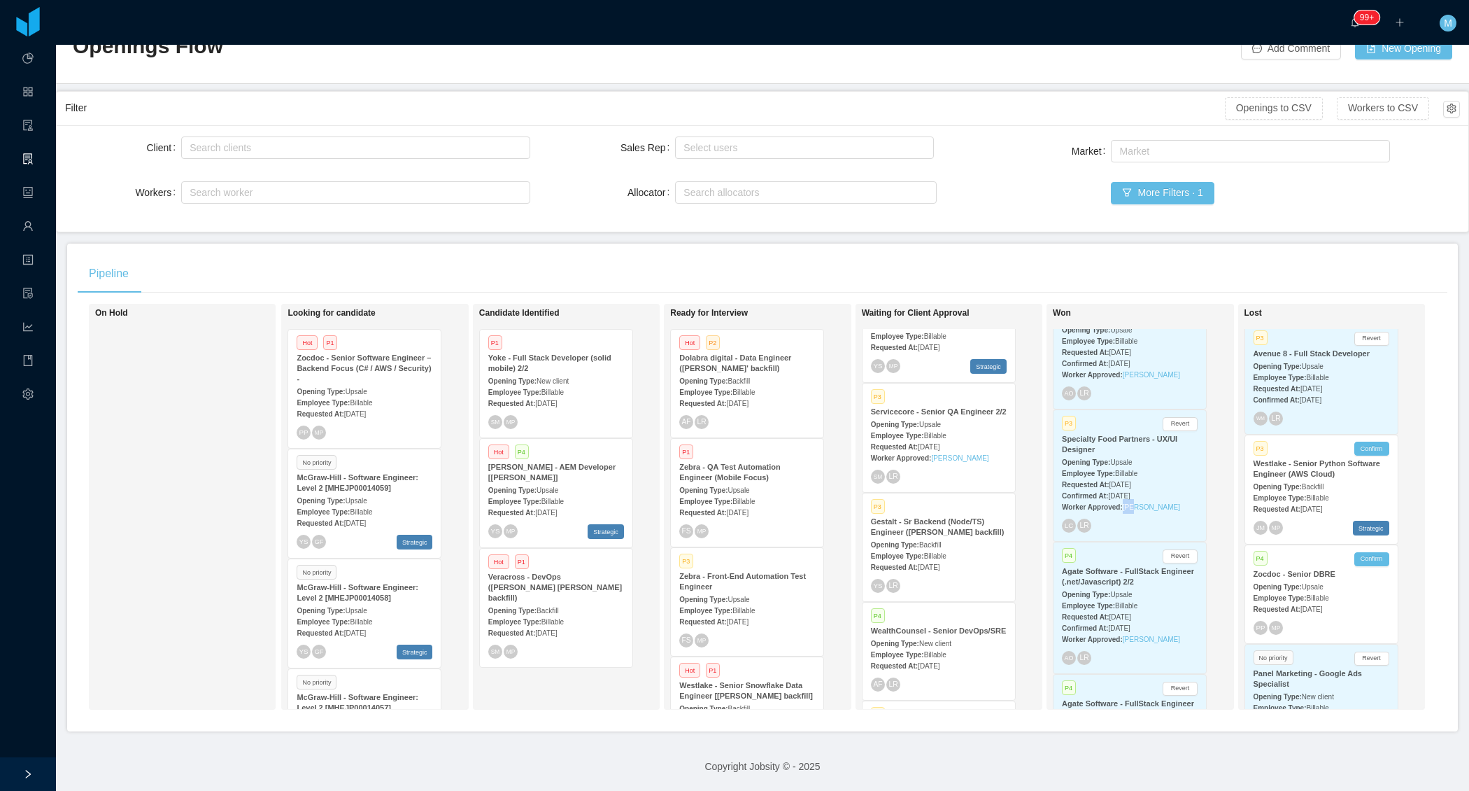
scroll to position [88, 0]
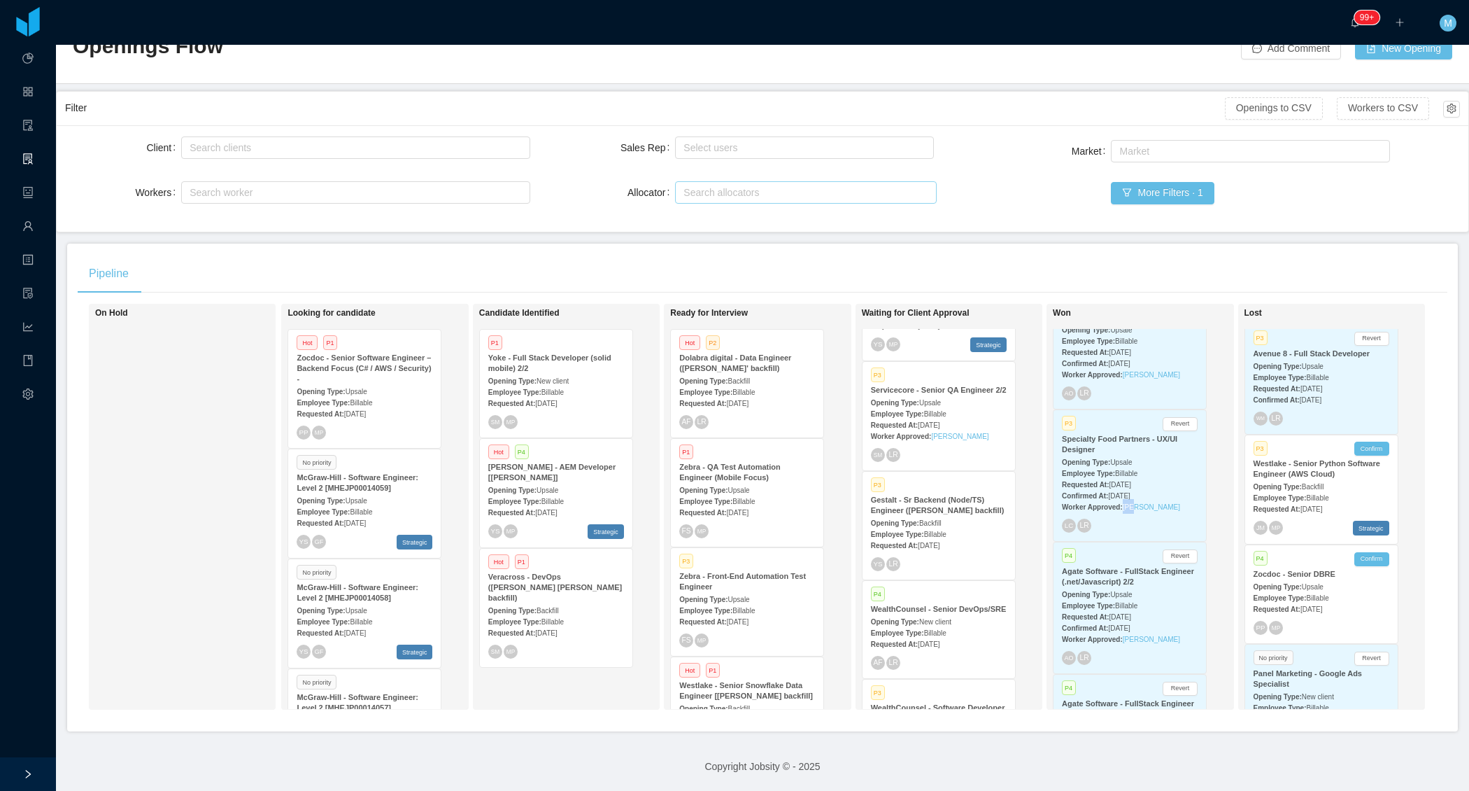
click at [779, 185] on div "Search allocators" at bounding box center [803, 192] width 239 height 14
type input "****"
click at [738, 213] on li "[PERSON_NAME]" at bounding box center [799, 207] width 259 height 22
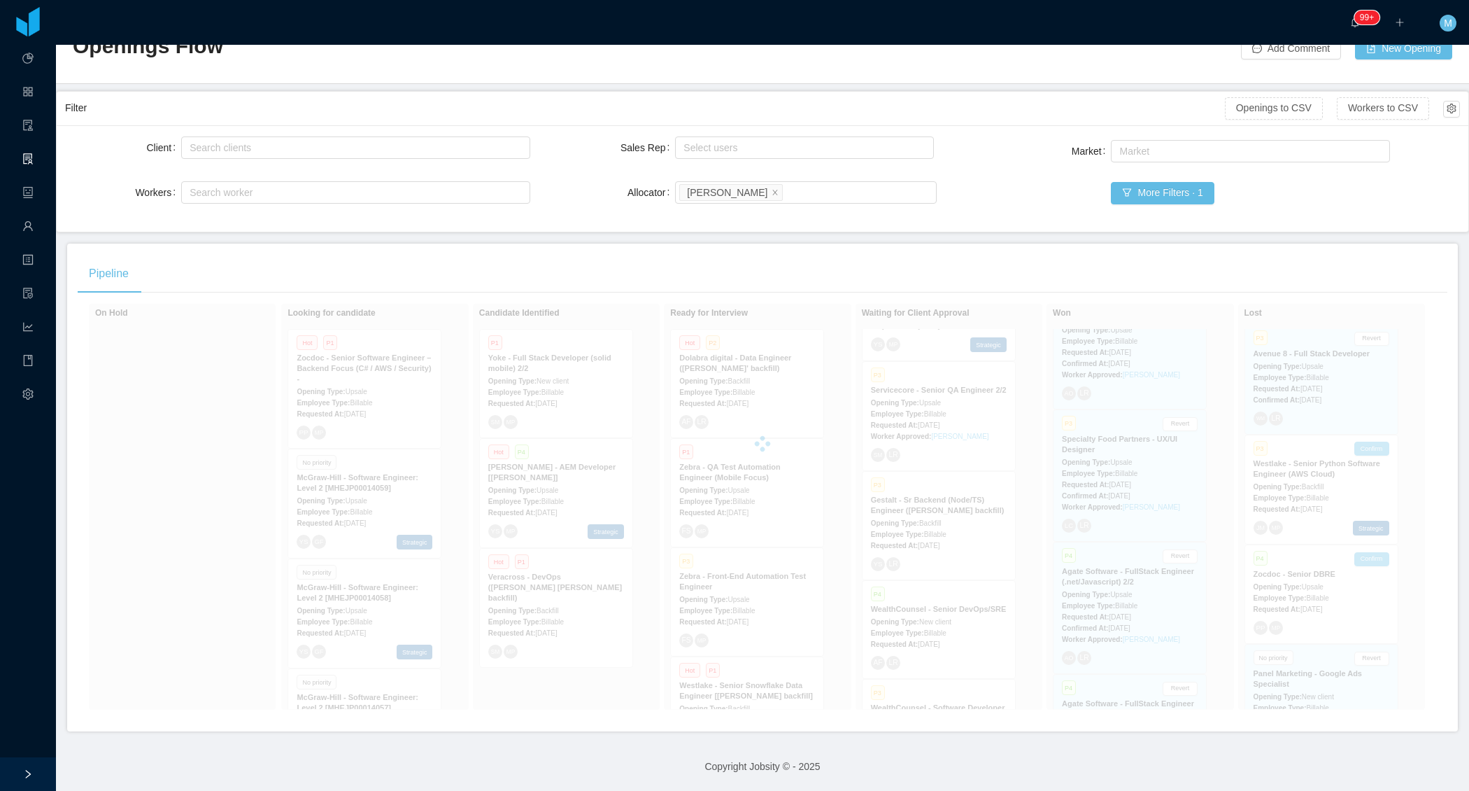
click at [619, 254] on div "Pipeline" at bounding box center [763, 273] width 1370 height 39
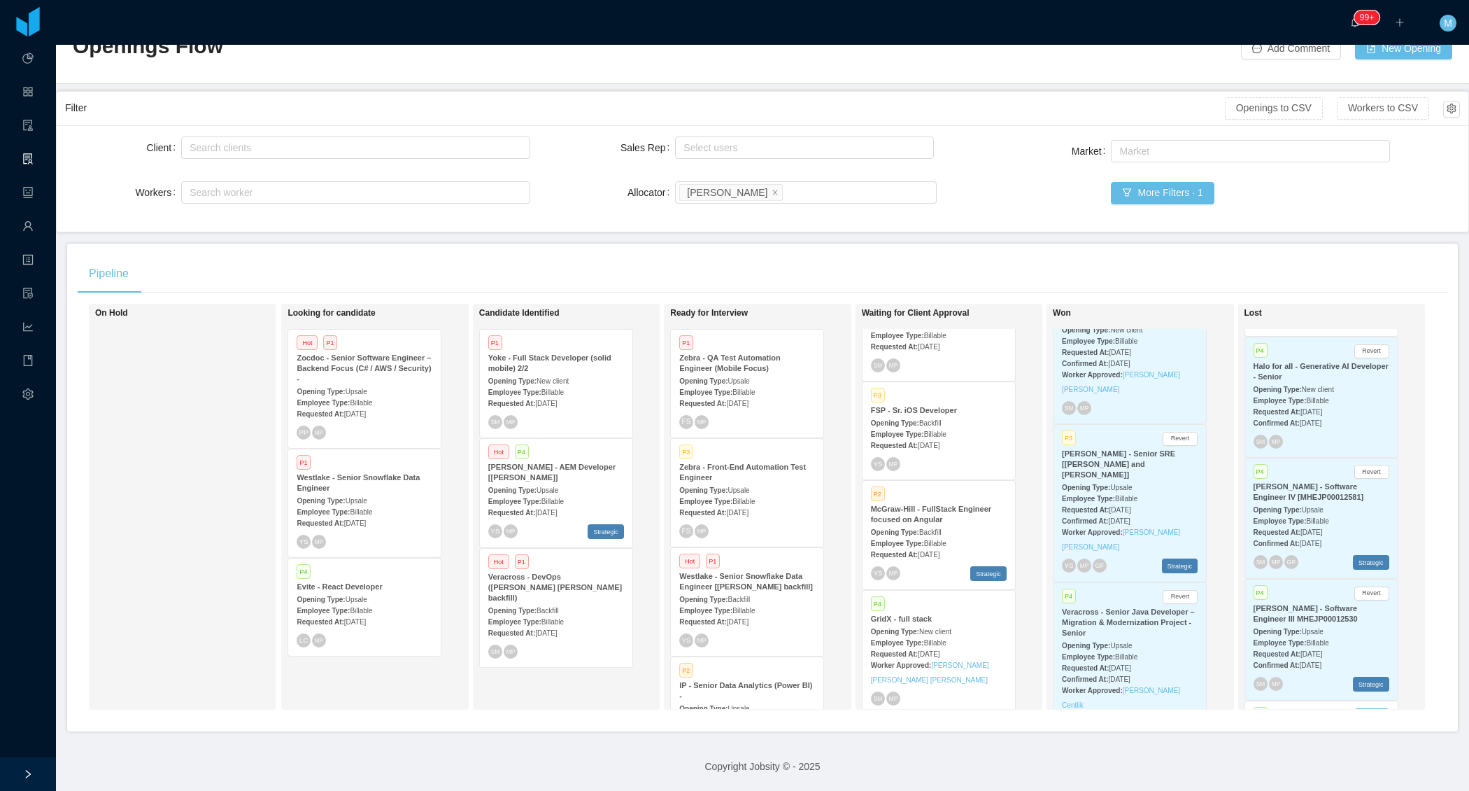
click at [758, 254] on div "Pipeline" at bounding box center [763, 273] width 1370 height 39
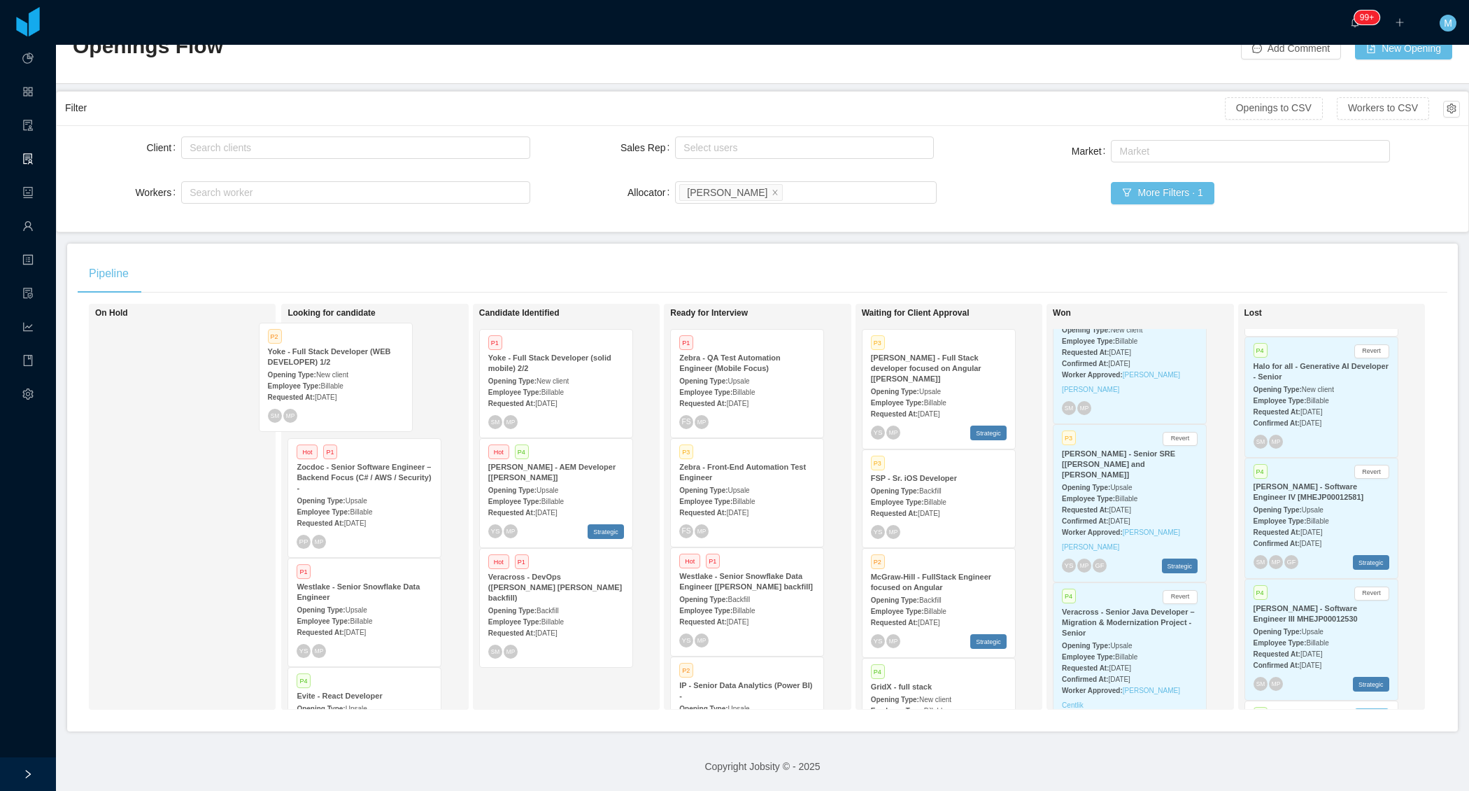
drag, startPoint x: 939, startPoint y: 493, endPoint x: 344, endPoint y: 390, distance: 603.4
click at [344, 390] on div "On Hold Looking for candidate Hot P1 Zocdoc - Senior Software Engineer – Backen…" at bounding box center [763, 512] width 1370 height 417
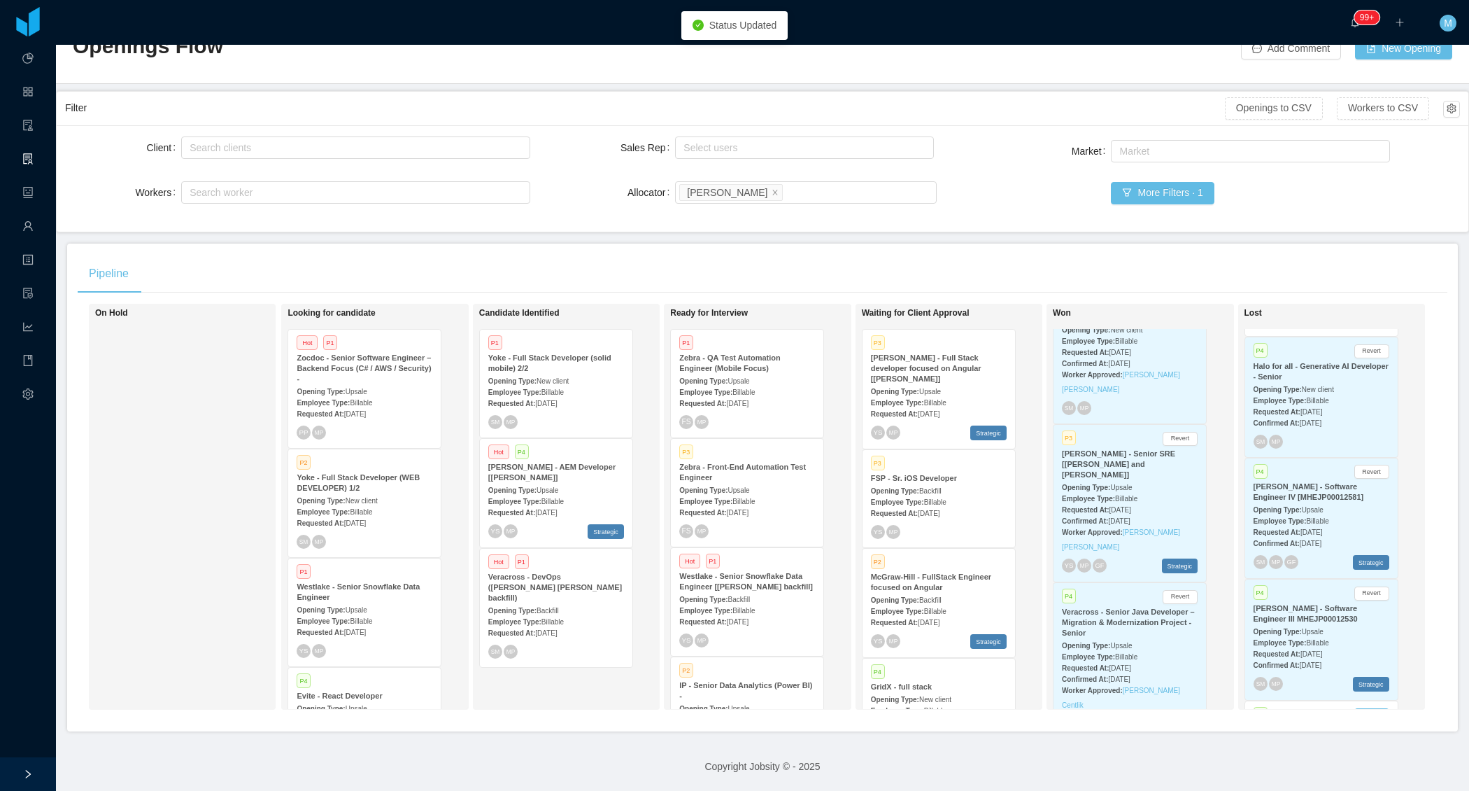
click at [365, 504] on div "Employee Type: Billable" at bounding box center [365, 511] width 136 height 15
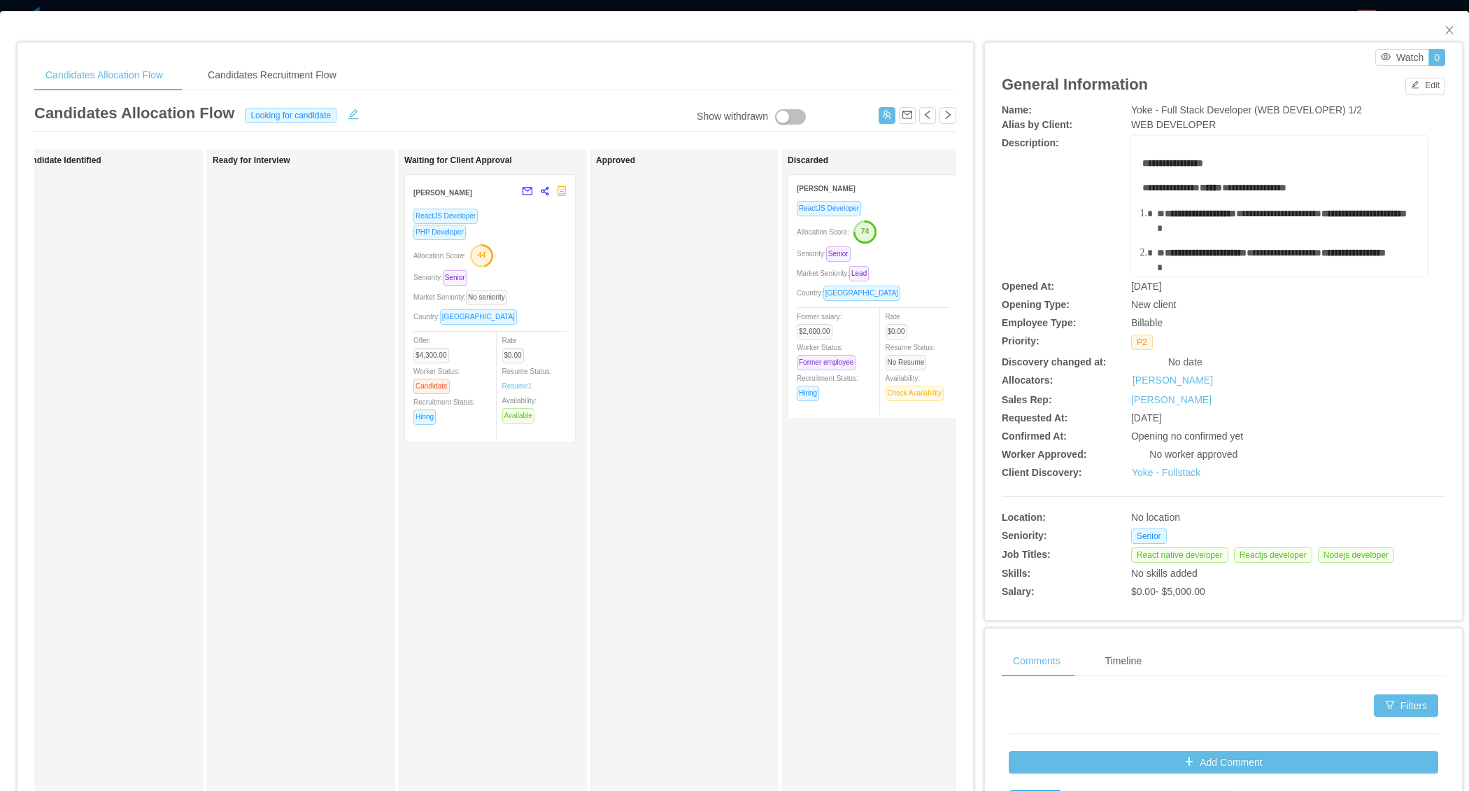
scroll to position [0, 274]
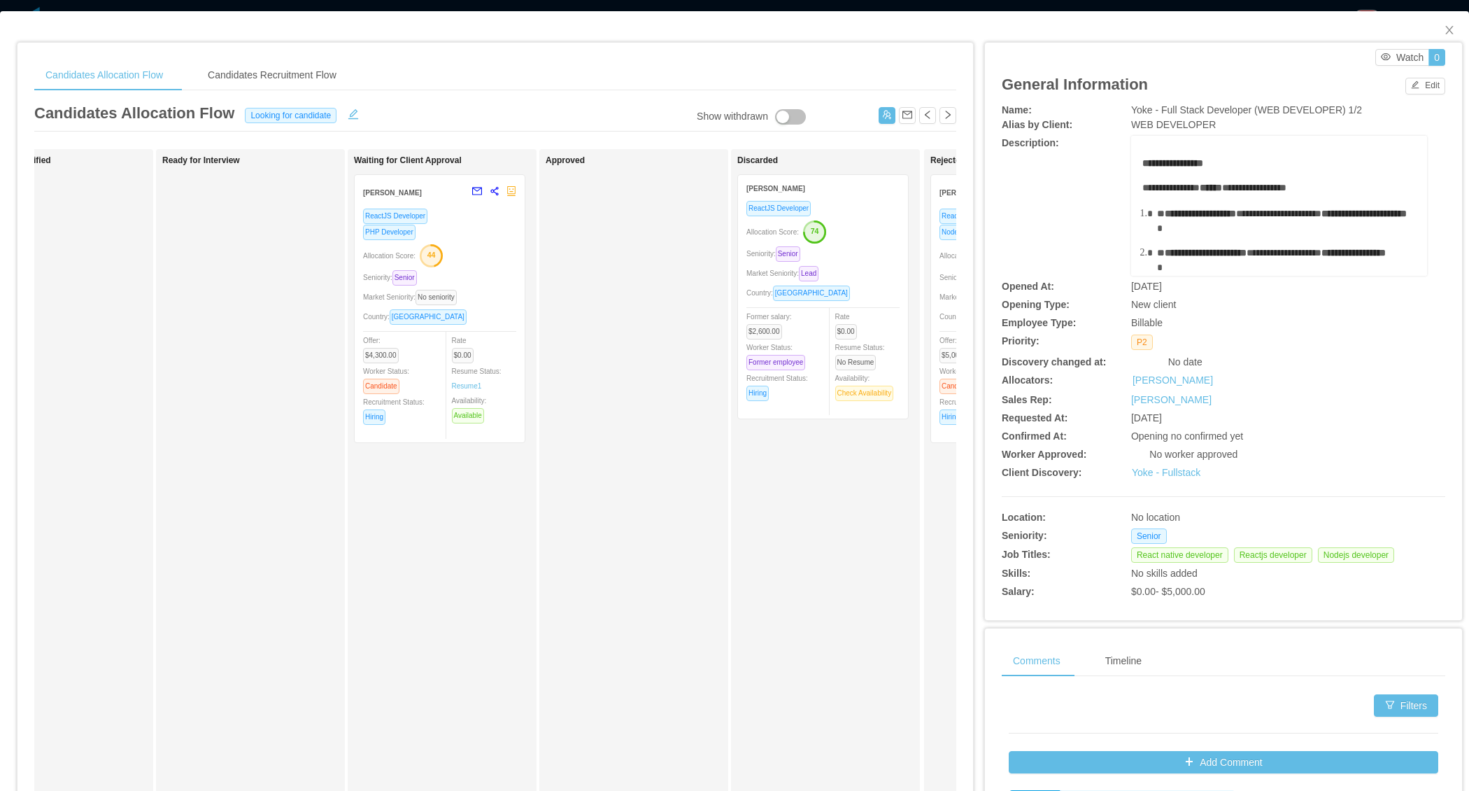
click at [457, 258] on div "Allocation Score: 44" at bounding box center [439, 254] width 153 height 22
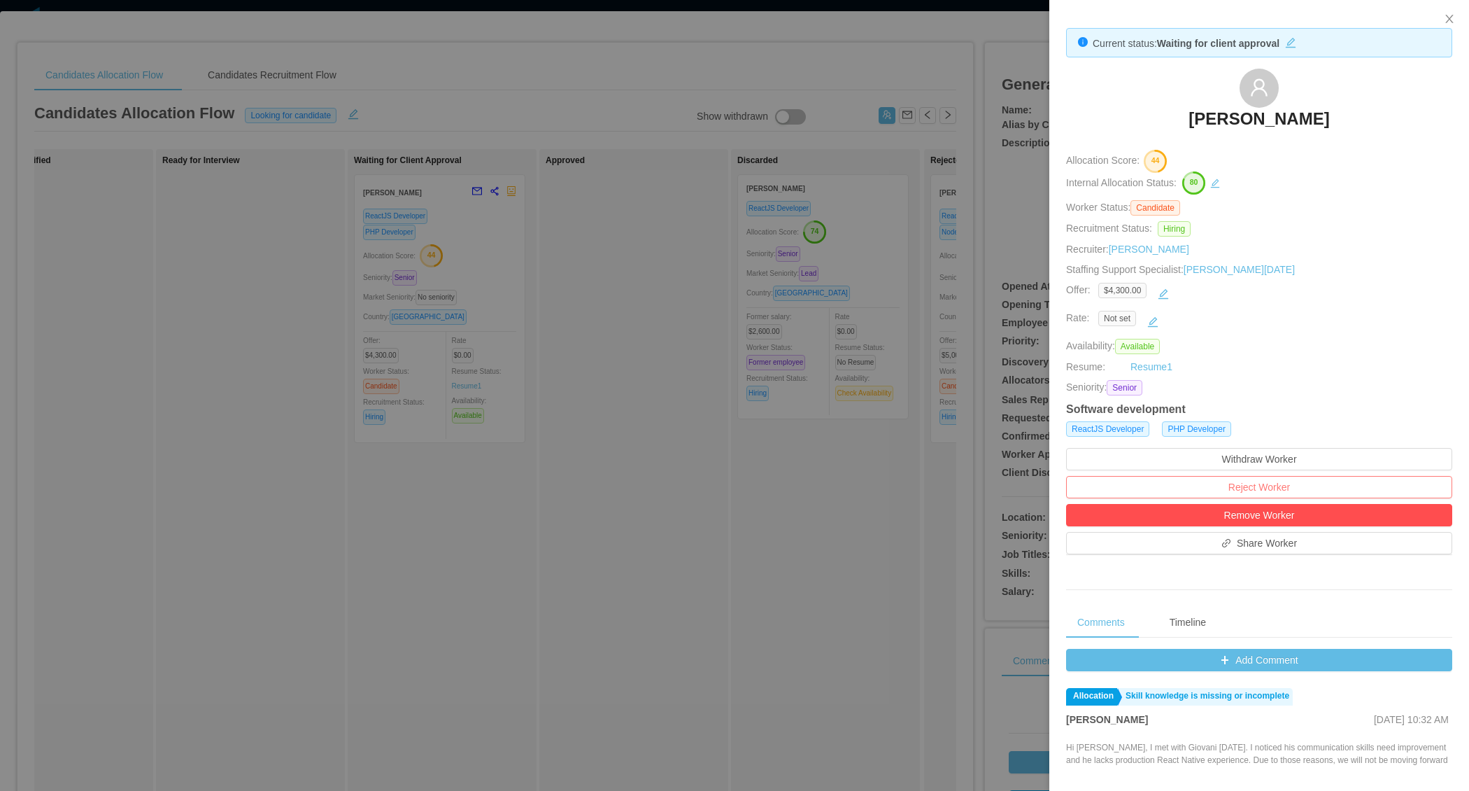
click at [1240, 487] on button "Reject Worker" at bounding box center [1259, 487] width 386 height 22
click at [1276, 446] on button "Reject" at bounding box center [1281, 445] width 39 height 17
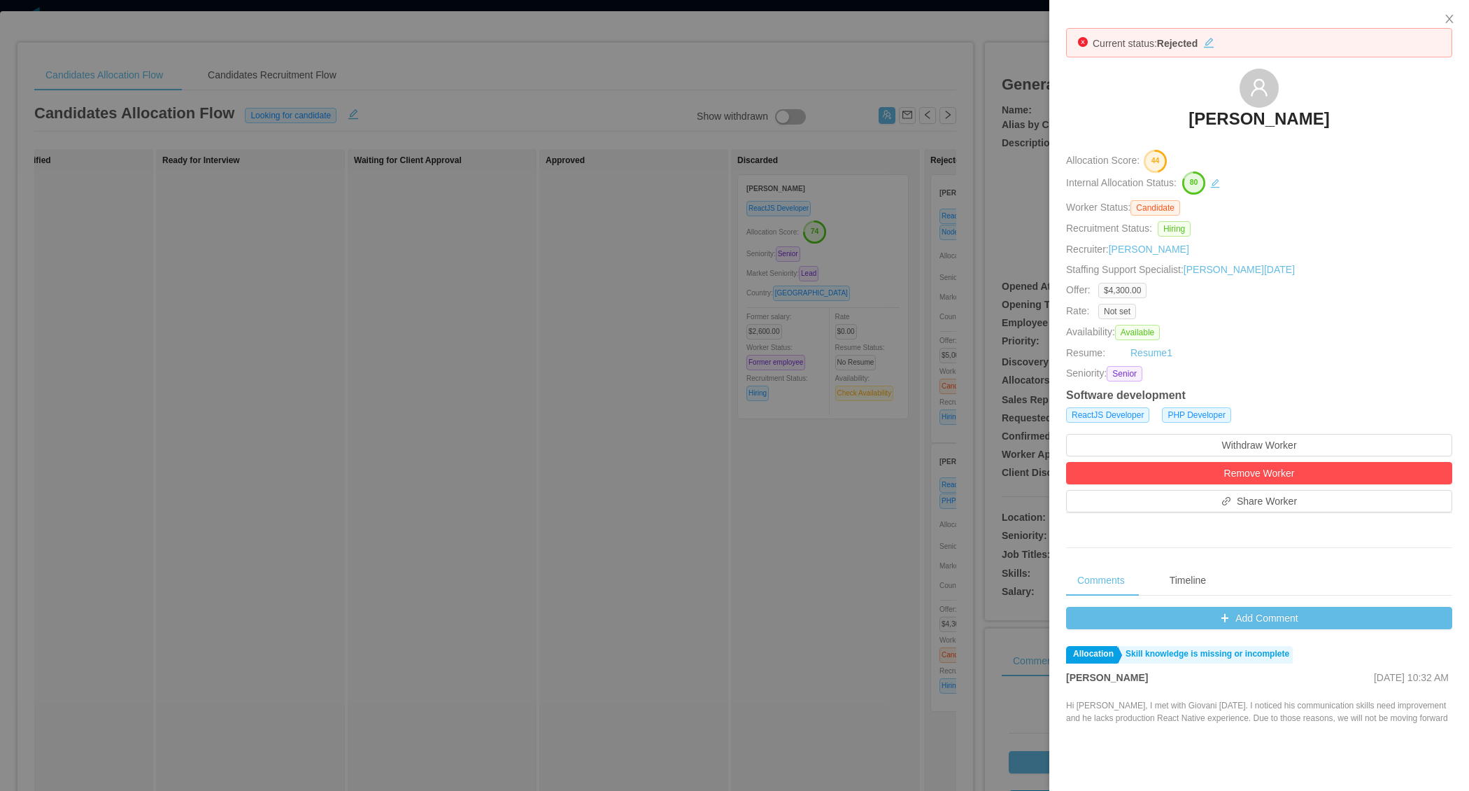
click at [702, 377] on div at bounding box center [734, 395] width 1469 height 791
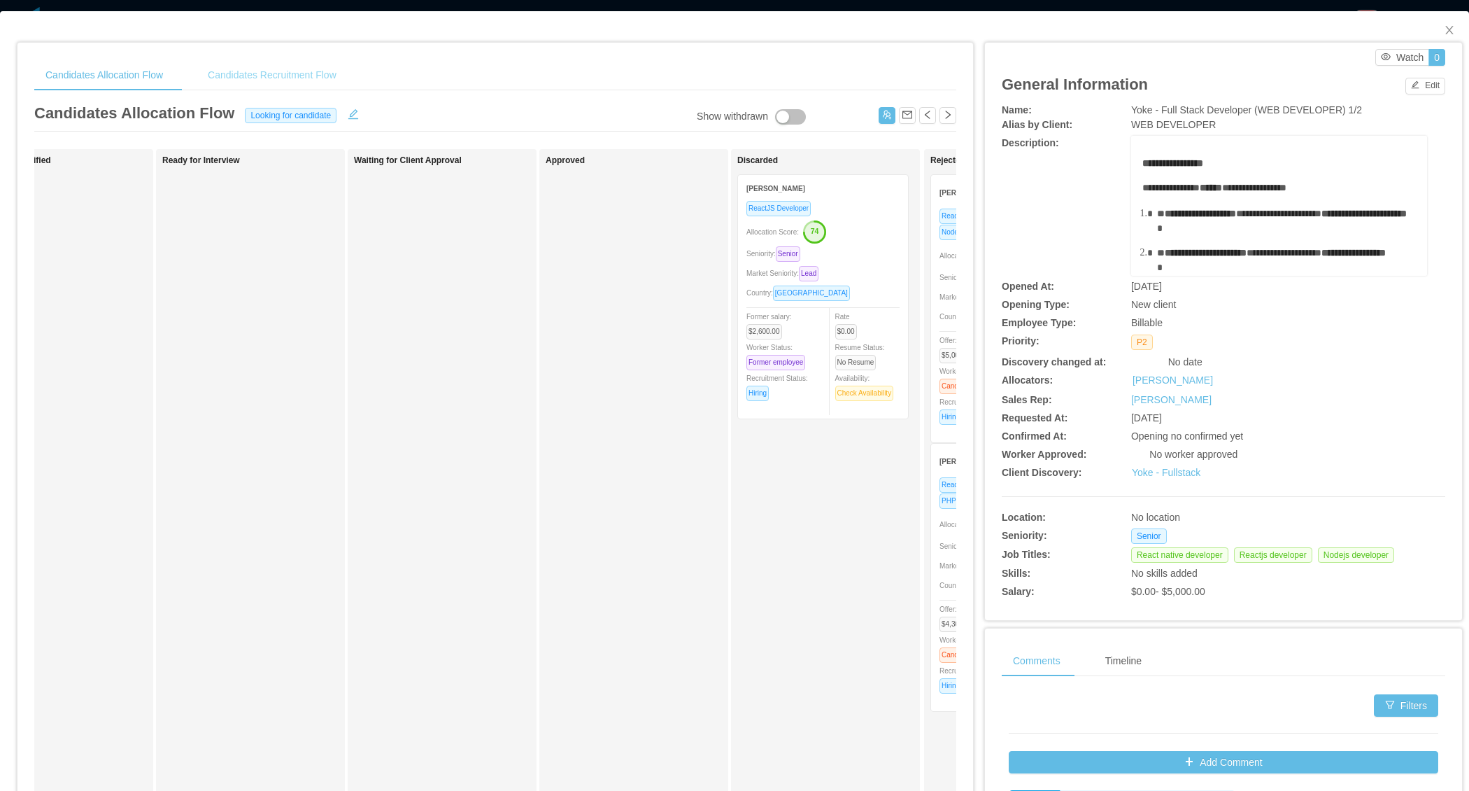
click at [297, 85] on div "Candidates Recruitment Flow" at bounding box center [272, 74] width 151 height 31
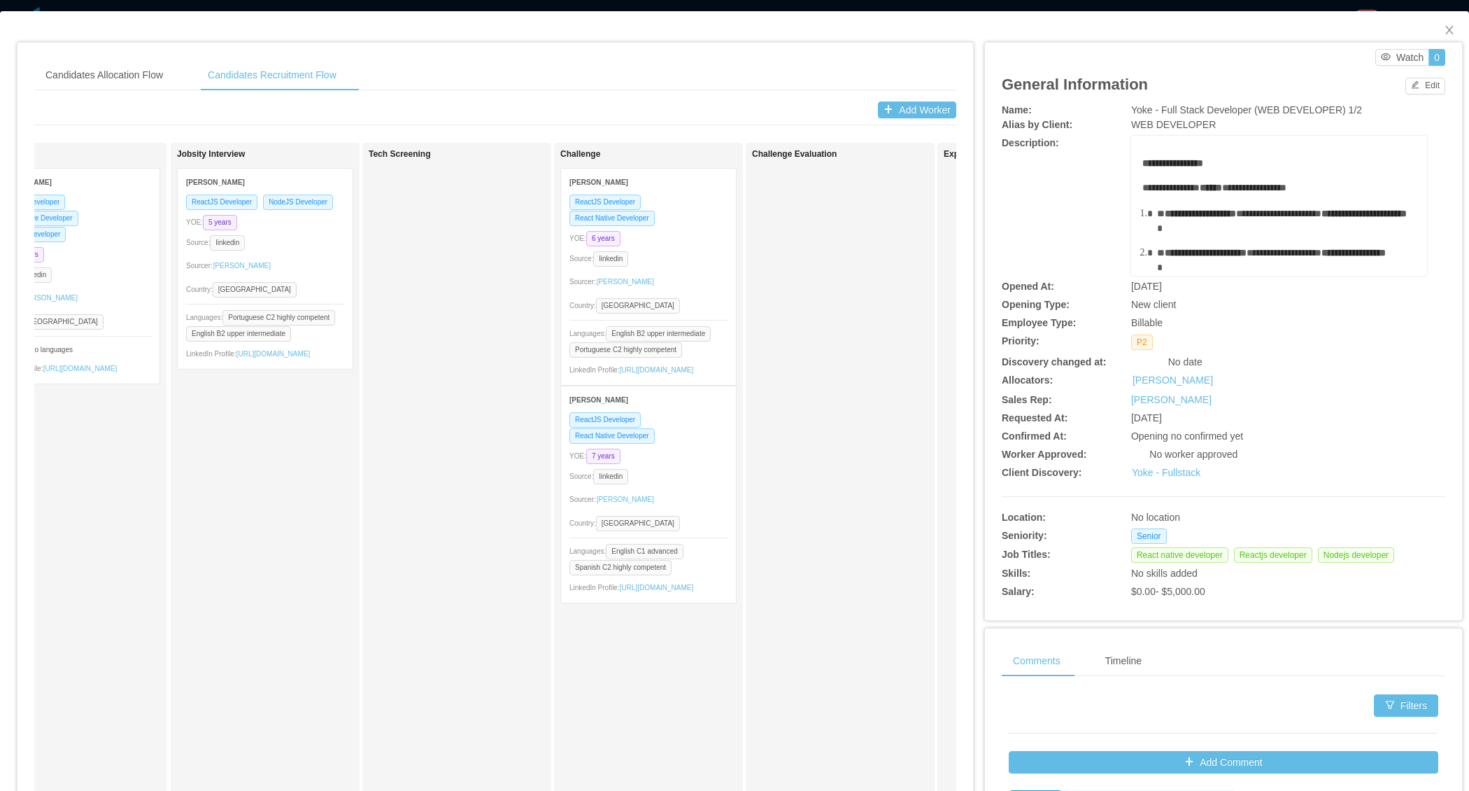
scroll to position [0, 69]
click at [1444, 28] on icon "icon: close" at bounding box center [1449, 29] width 11 height 11
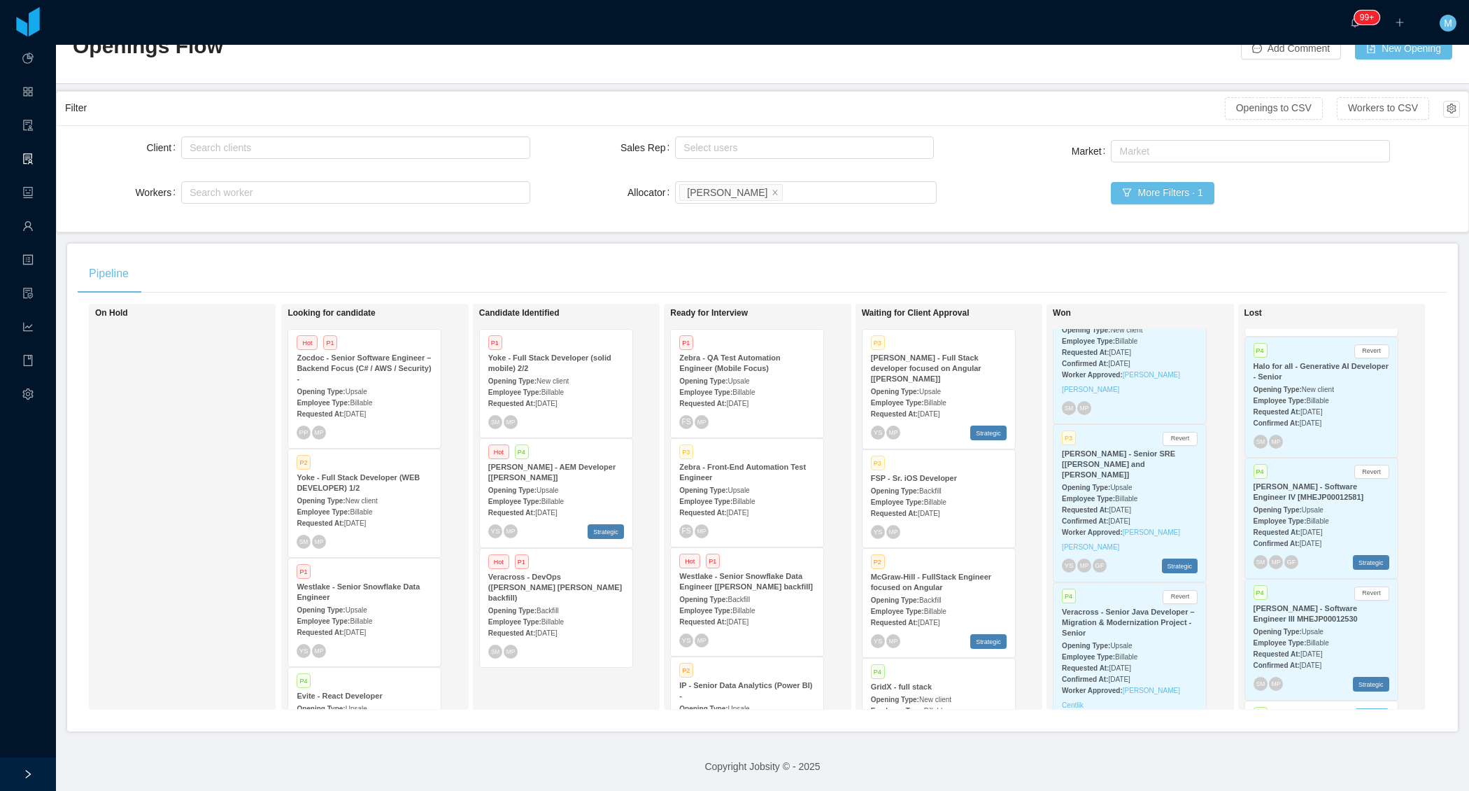
click at [772, 188] on icon "icon: close" at bounding box center [775, 191] width 7 height 7
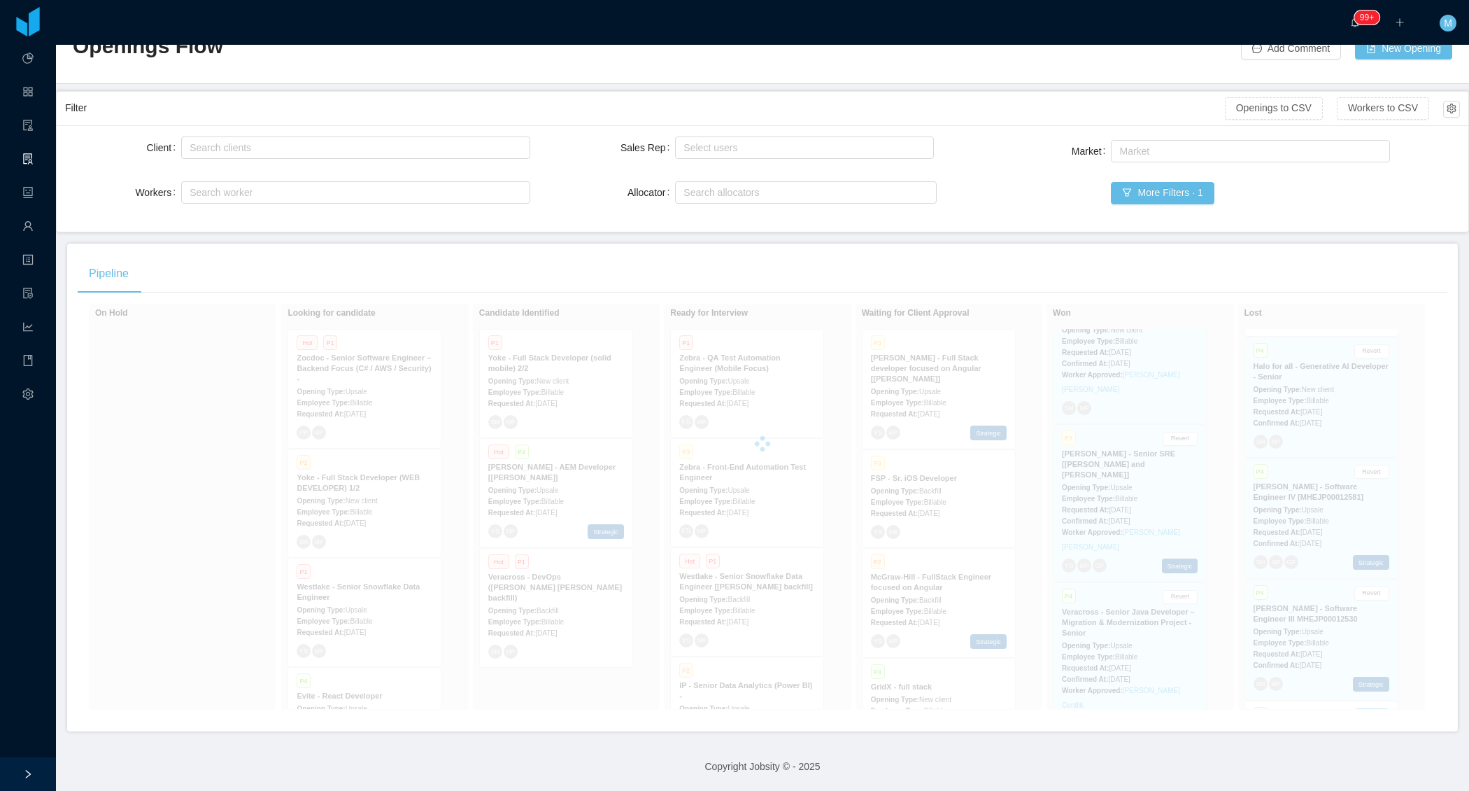
click at [976, 243] on div "Pipeline On Hold Looking for candidate Hot P1 Zocdoc - Senior Software Engineer…" at bounding box center [762, 487] width 1391 height 488
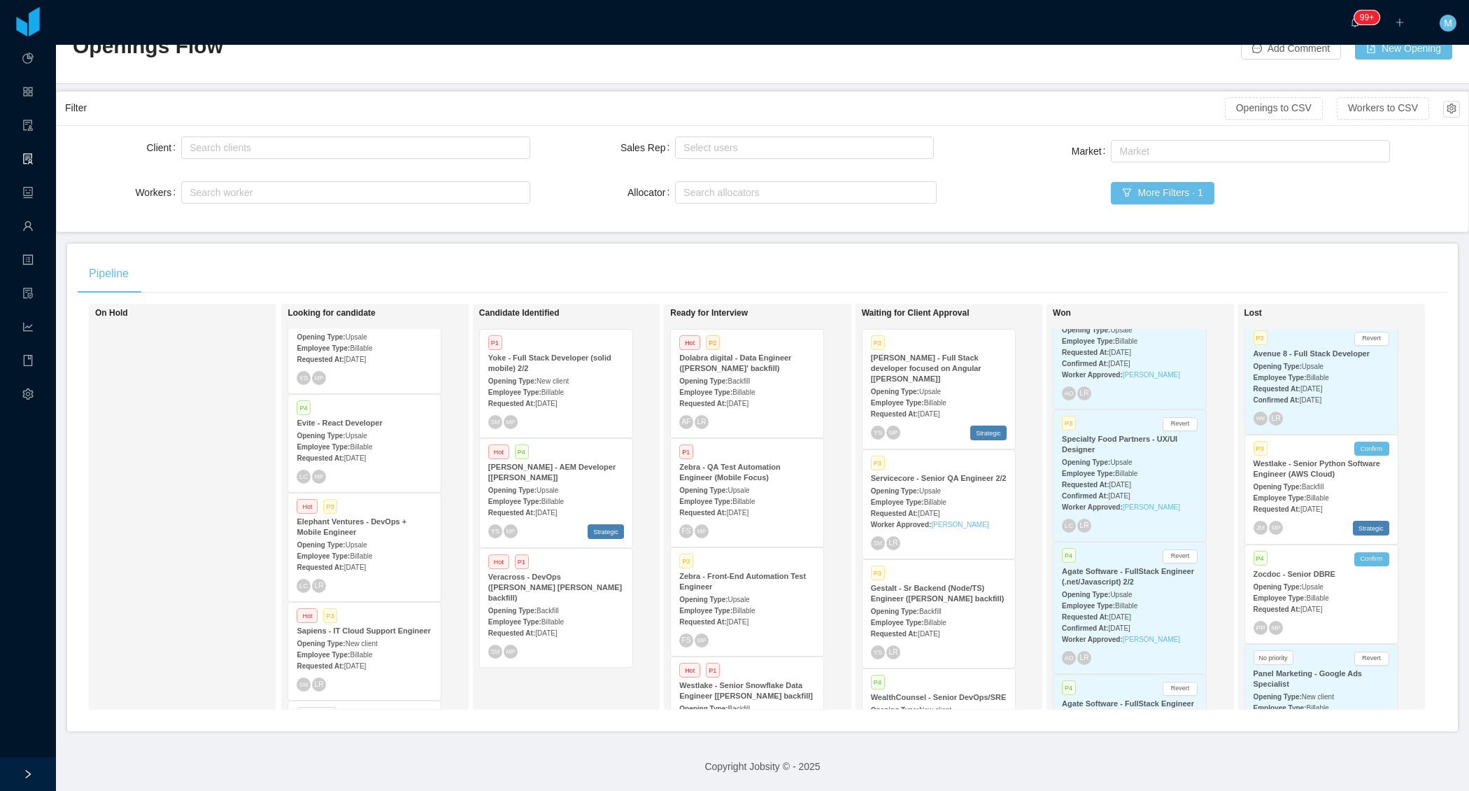
scroll to position [1029, 0]
click at [574, 482] on div "Opening Type: Upsale" at bounding box center [556, 489] width 136 height 15
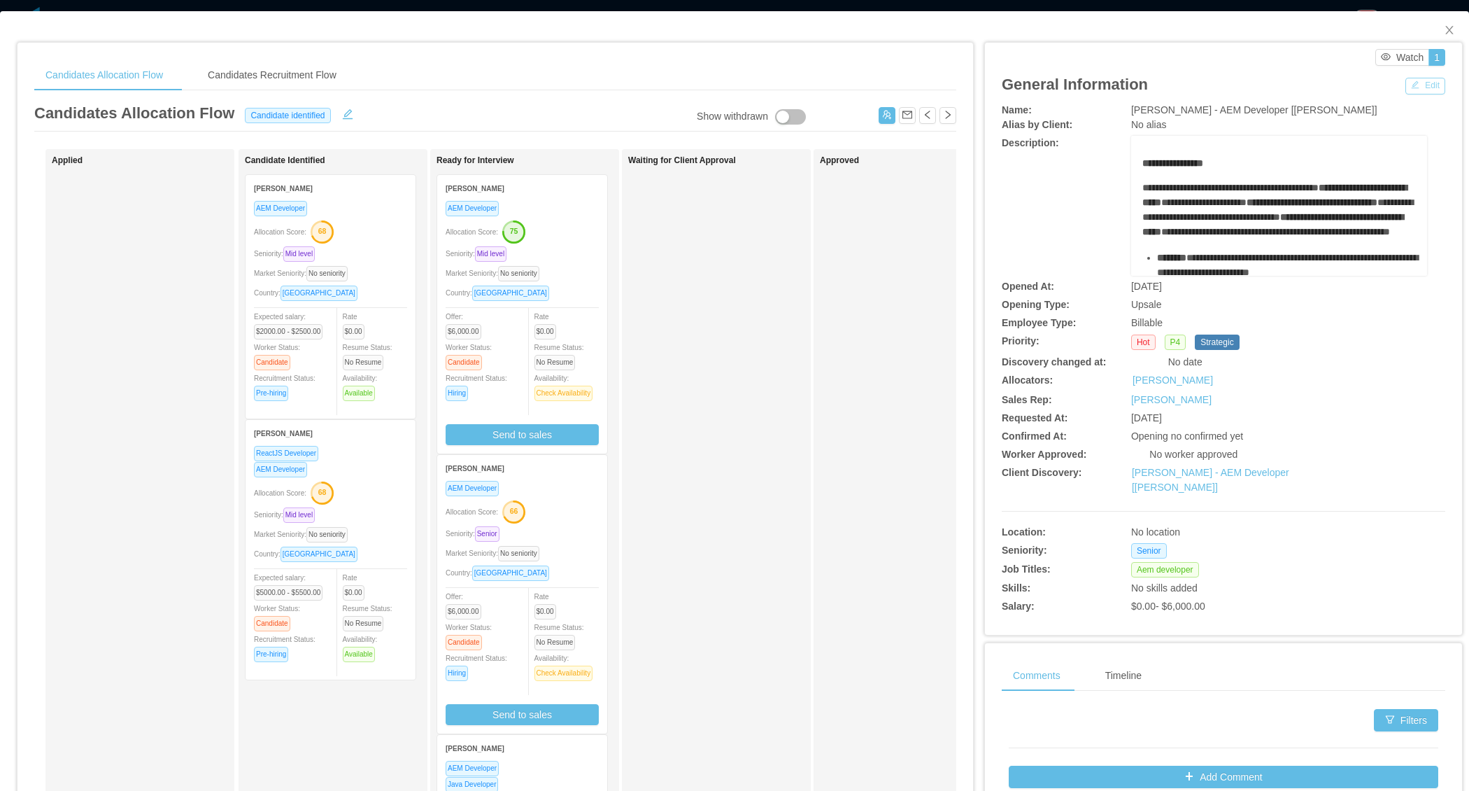
click at [1414, 88] on button "Edit" at bounding box center [1426, 86] width 40 height 17
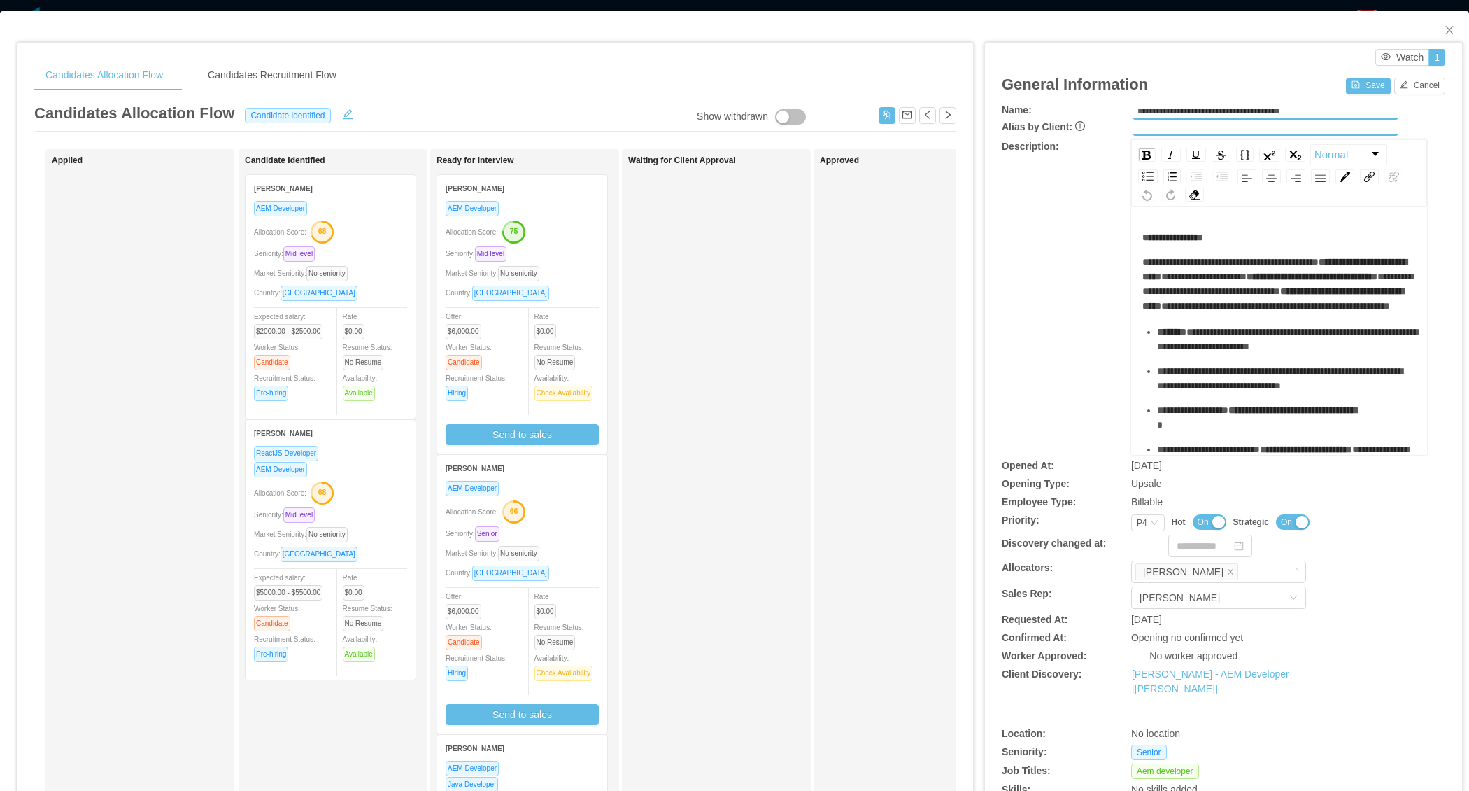
click at [1198, 521] on span "On" at bounding box center [1203, 522] width 11 height 14
click at [1352, 80] on button "Save" at bounding box center [1368, 86] width 44 height 17
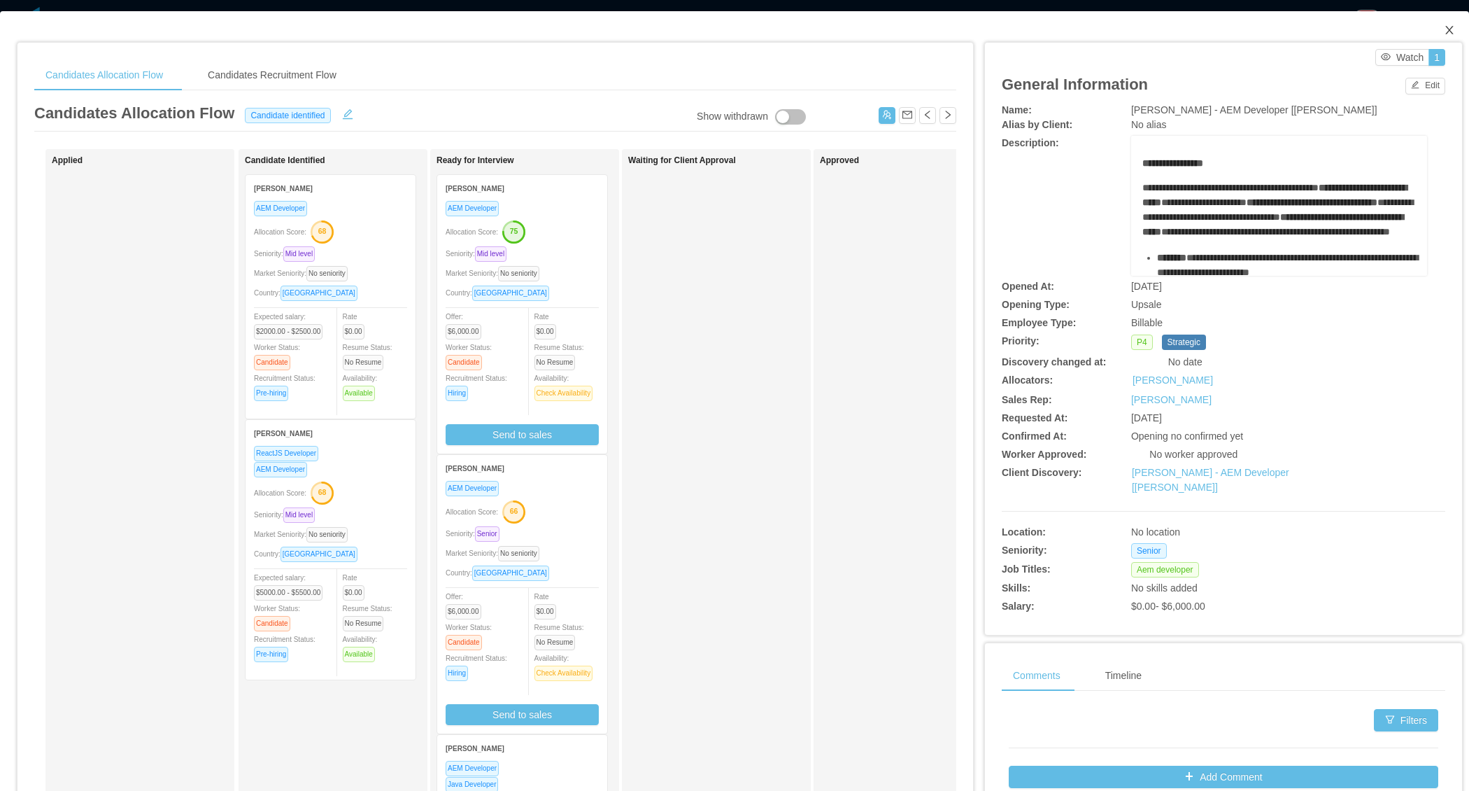
click at [1444, 32] on icon "icon: close" at bounding box center [1449, 29] width 11 height 11
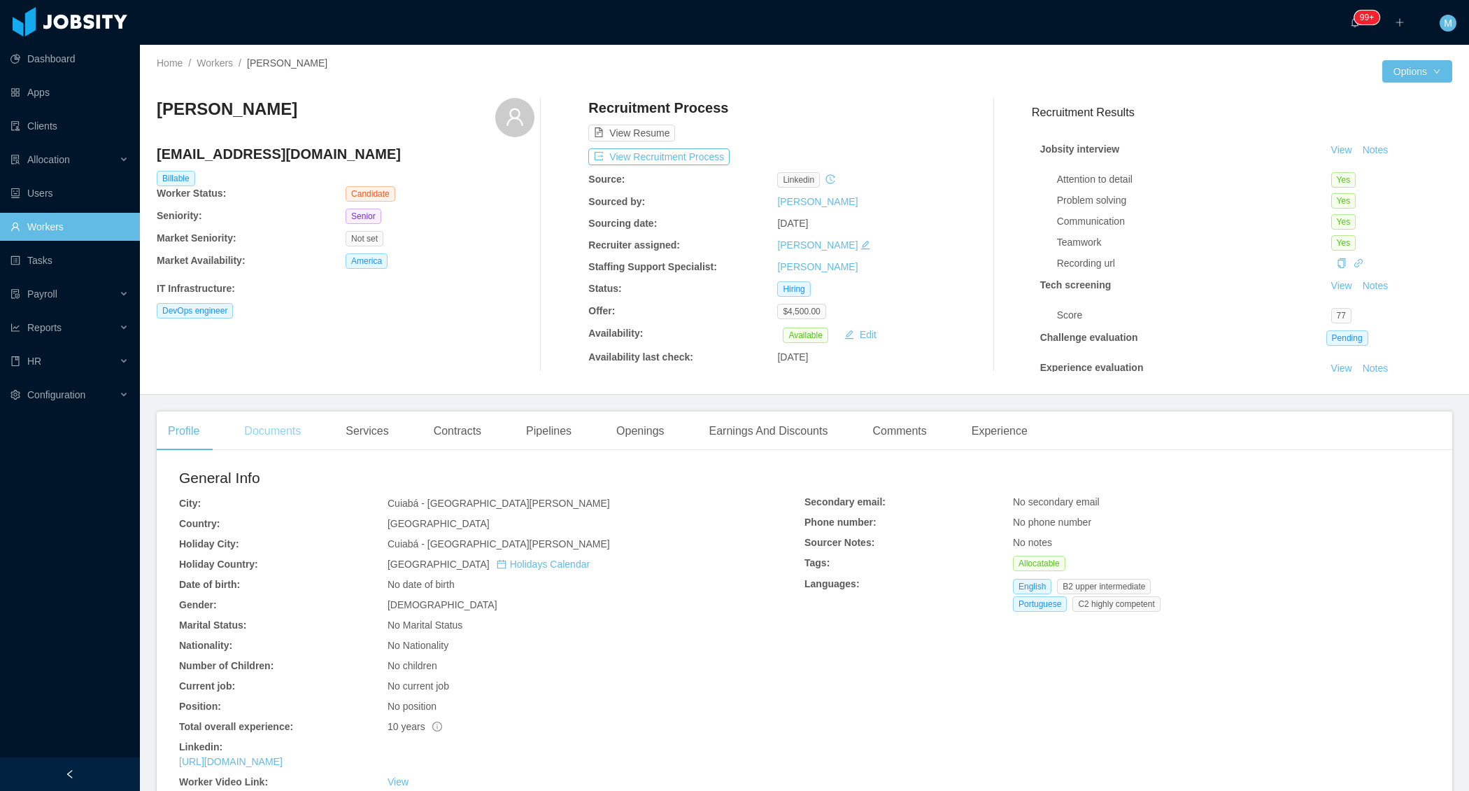
click at [274, 437] on div "Documents" at bounding box center [272, 430] width 79 height 39
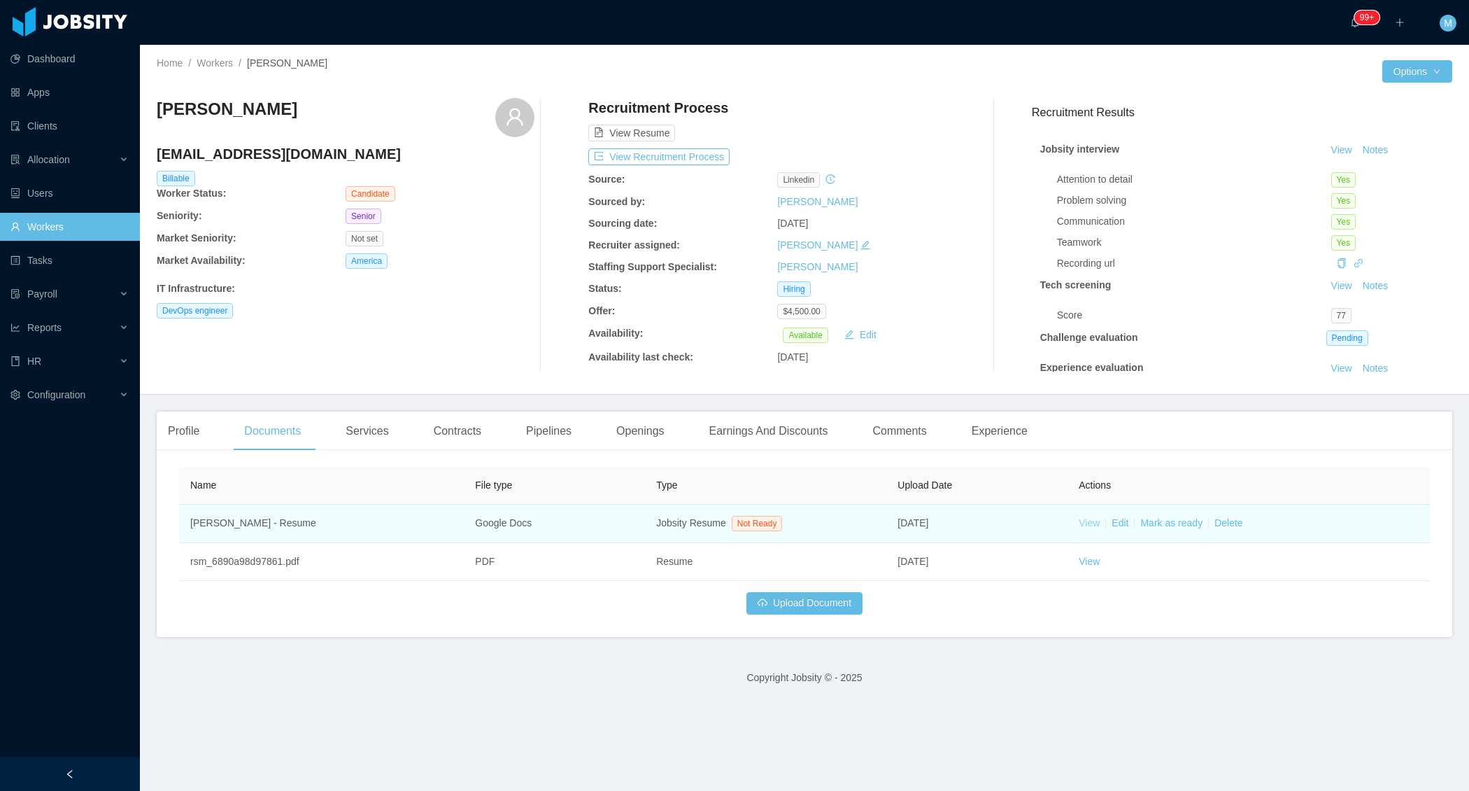
click at [1079, 528] on link "View" at bounding box center [1089, 522] width 21 height 11
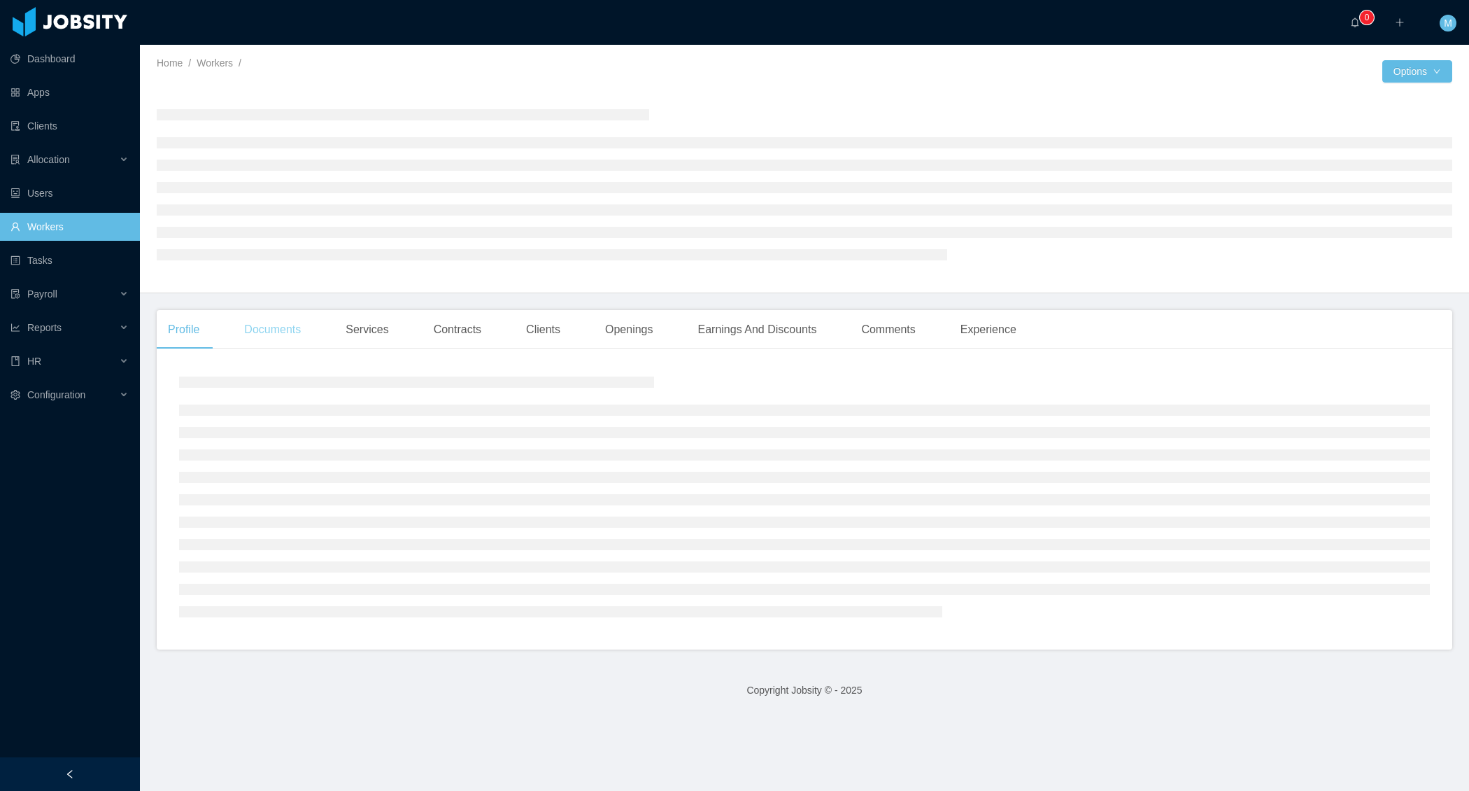
click at [290, 336] on div "Documents" at bounding box center [272, 329] width 79 height 39
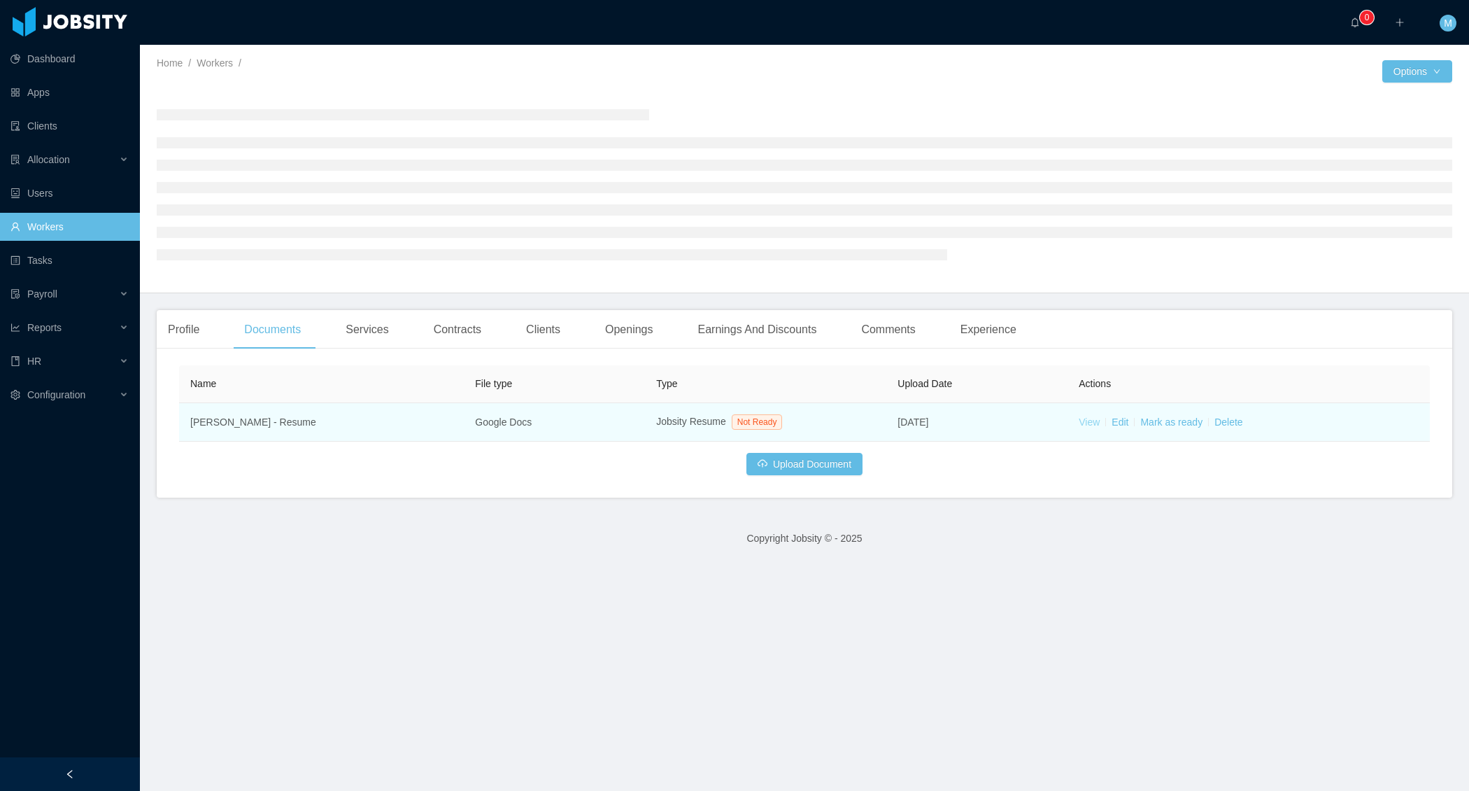
click at [1083, 418] on link "View" at bounding box center [1089, 421] width 21 height 11
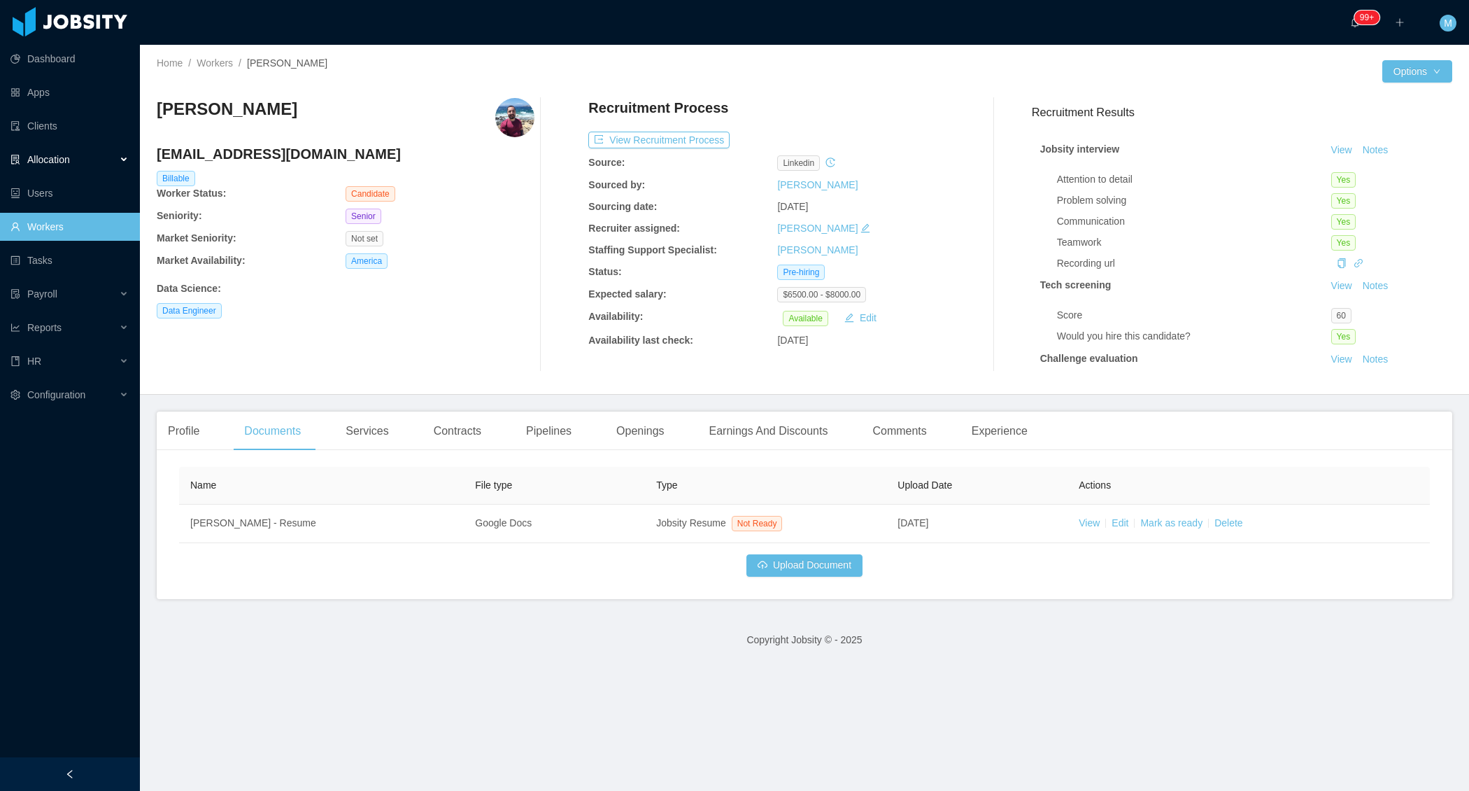
click at [118, 162] on div "Allocation" at bounding box center [70, 160] width 140 height 28
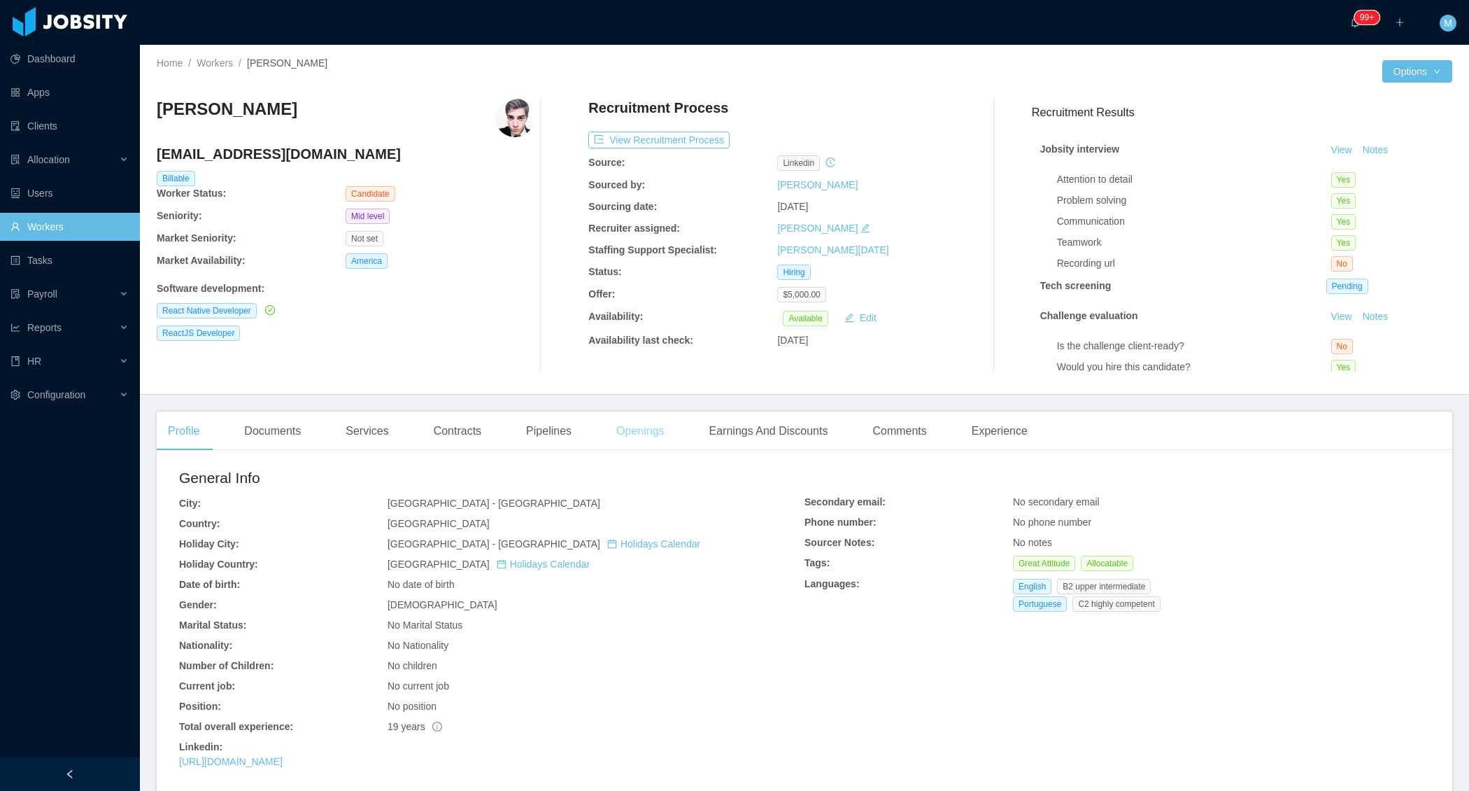
click at [651, 415] on div "Openings" at bounding box center [640, 430] width 71 height 39
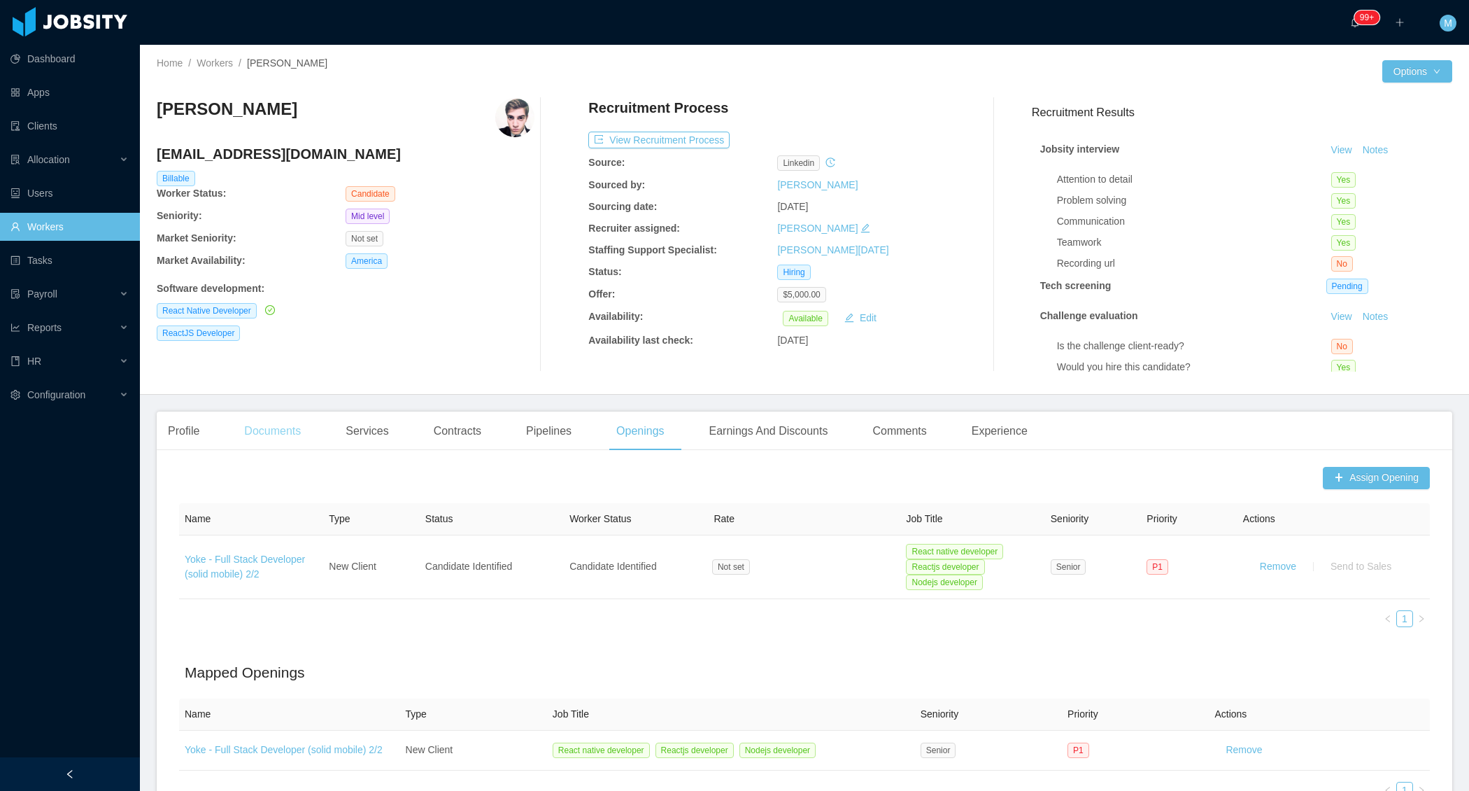
click at [277, 444] on div "Documents" at bounding box center [272, 430] width 79 height 39
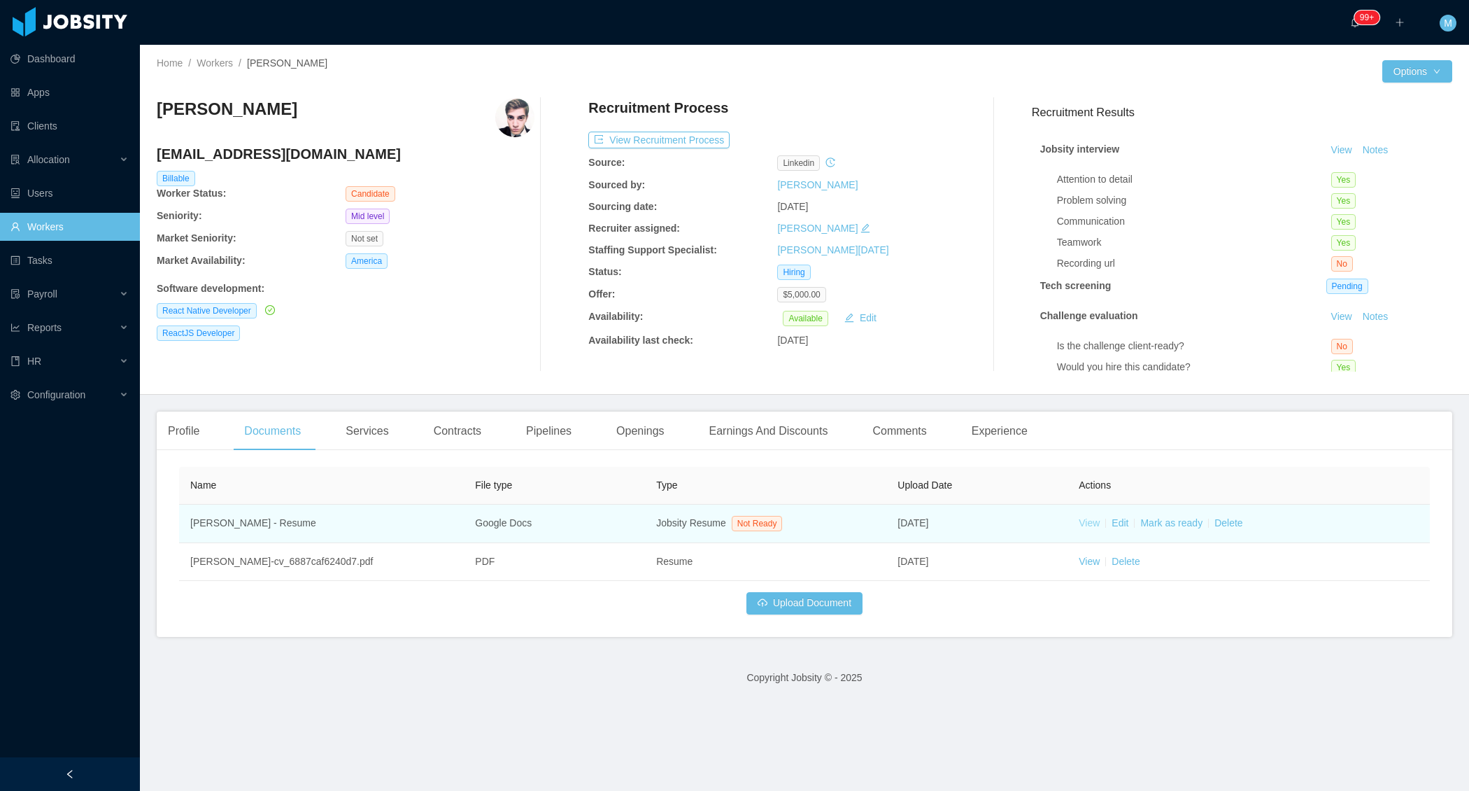
click at [1080, 524] on link "View" at bounding box center [1089, 522] width 21 height 11
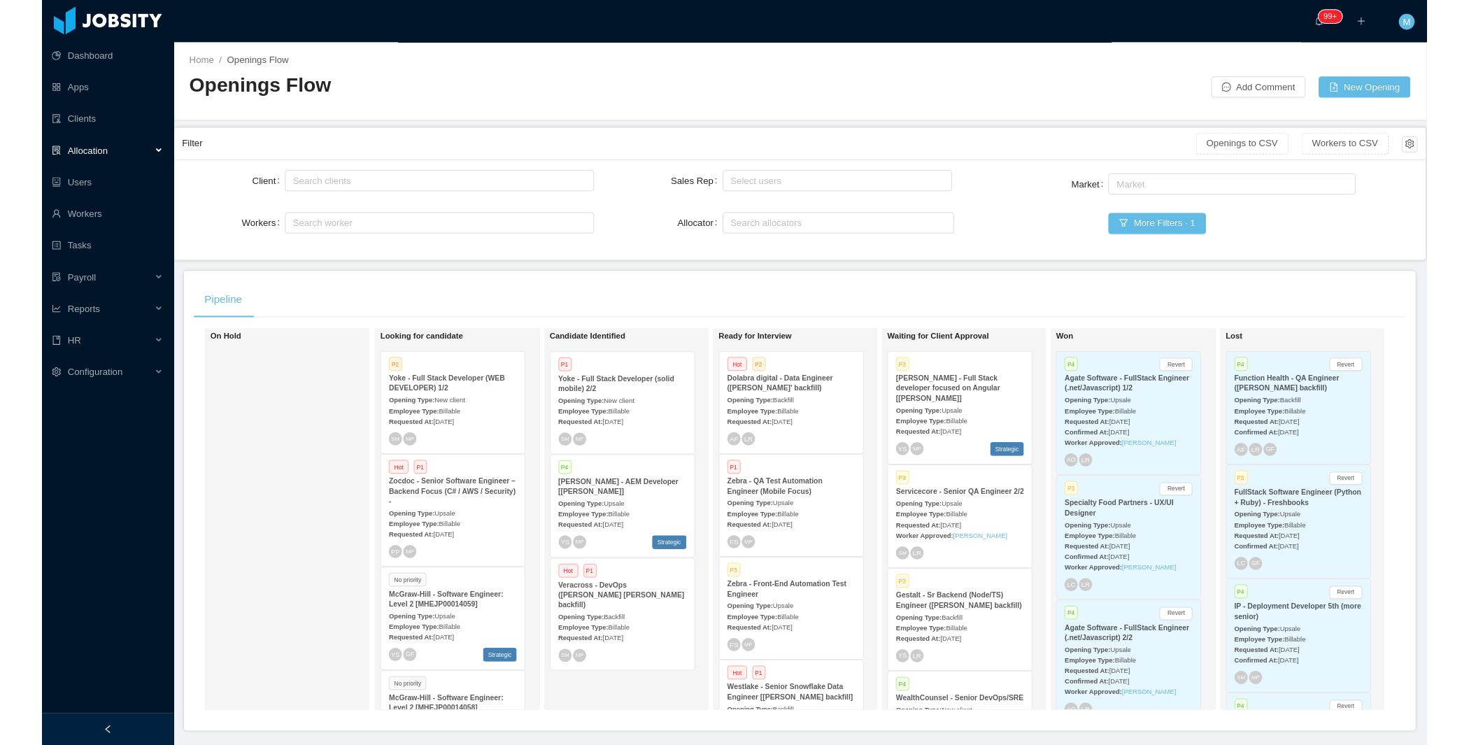
scroll to position [55, 0]
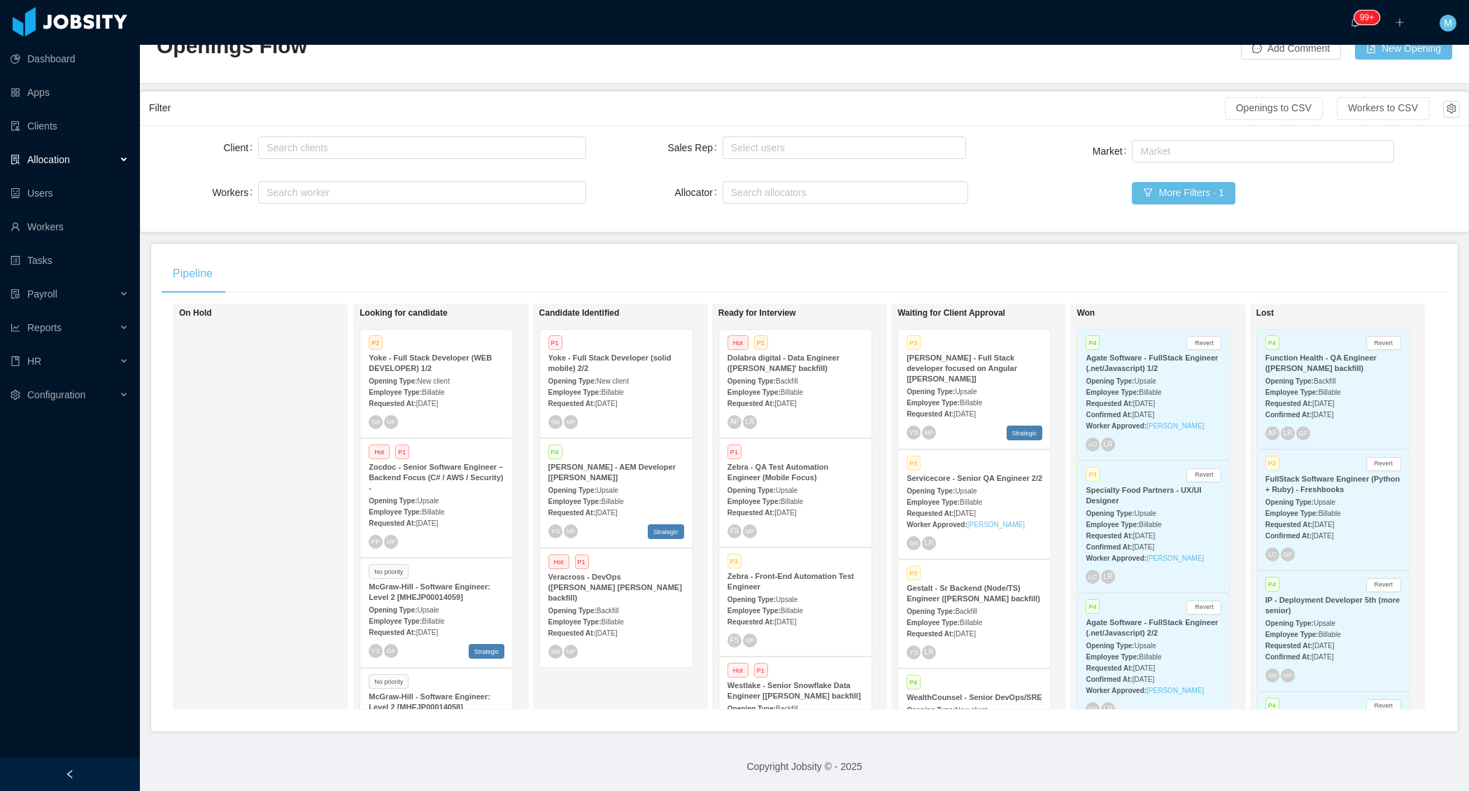
click at [92, 782] on div at bounding box center [70, 774] width 140 height 34
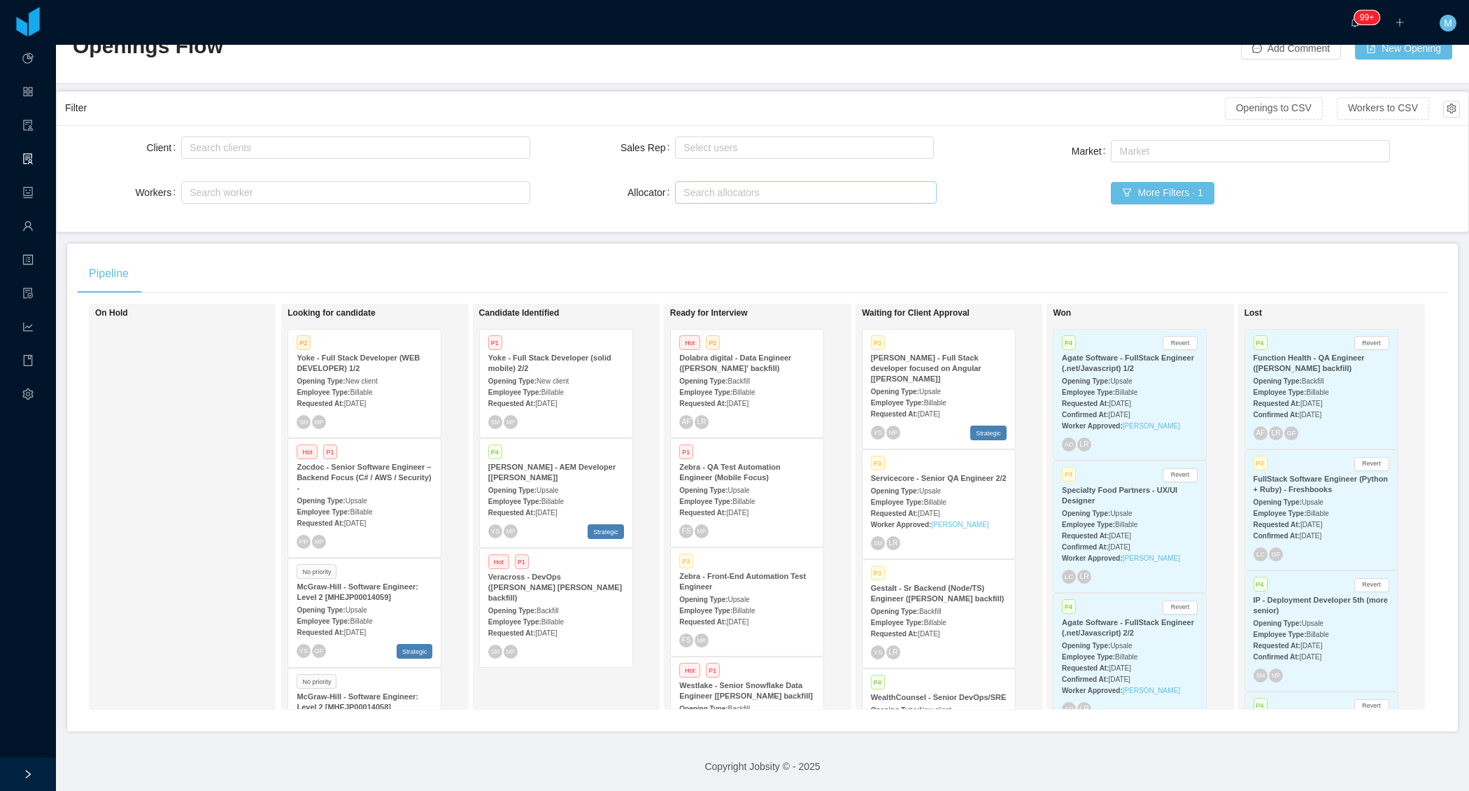
click at [741, 185] on div "Search allocators" at bounding box center [803, 192] width 239 height 14
type input "****"
click at [715, 207] on li "Merwin Ponce" at bounding box center [799, 207] width 259 height 22
click at [587, 243] on div "Pipeline On Hold Looking for candidate P2 Yoke - Full Stack Developer (WEB DEVE…" at bounding box center [762, 487] width 1391 height 488
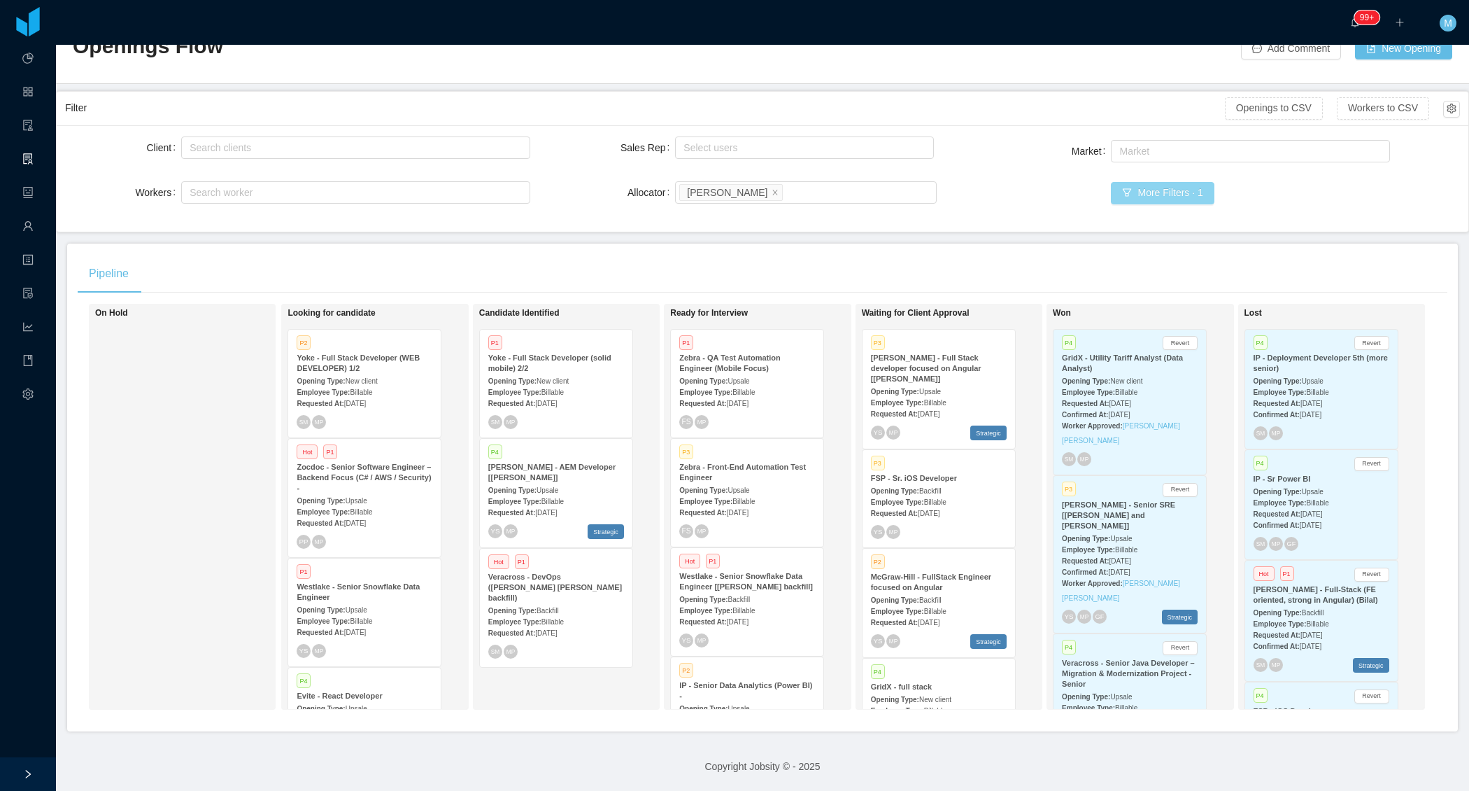
click at [1124, 187] on button "More Filters · 1" at bounding box center [1162, 193] width 103 height 22
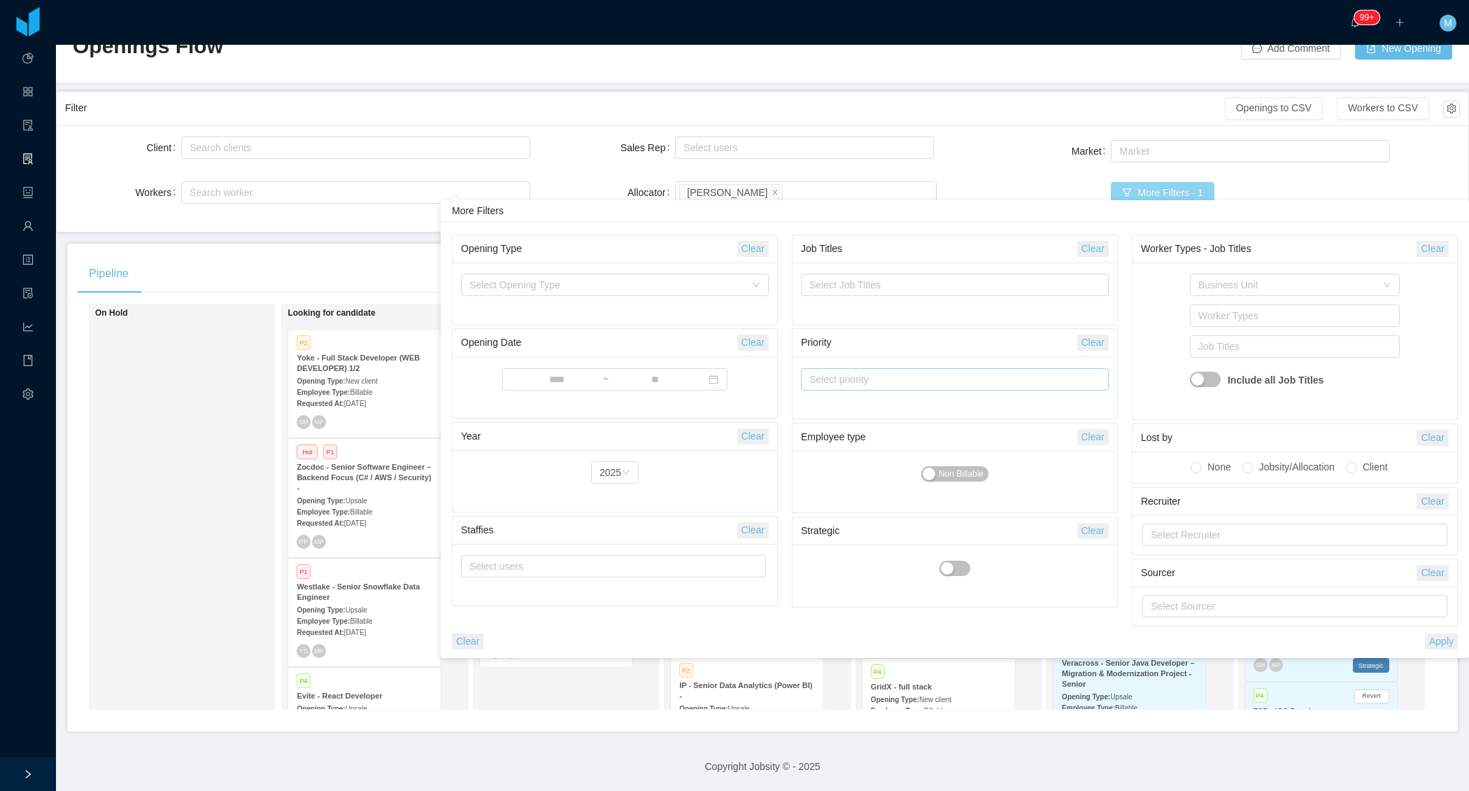
click at [845, 382] on div "Select priority" at bounding box center [949, 379] width 278 height 14
type input "*"
click at [841, 400] on li "P1" at bounding box center [954, 405] width 309 height 22
click at [835, 424] on li "P2" at bounding box center [954, 427] width 309 height 22
click at [156, 479] on div "On Hold" at bounding box center [193, 506] width 196 height 393
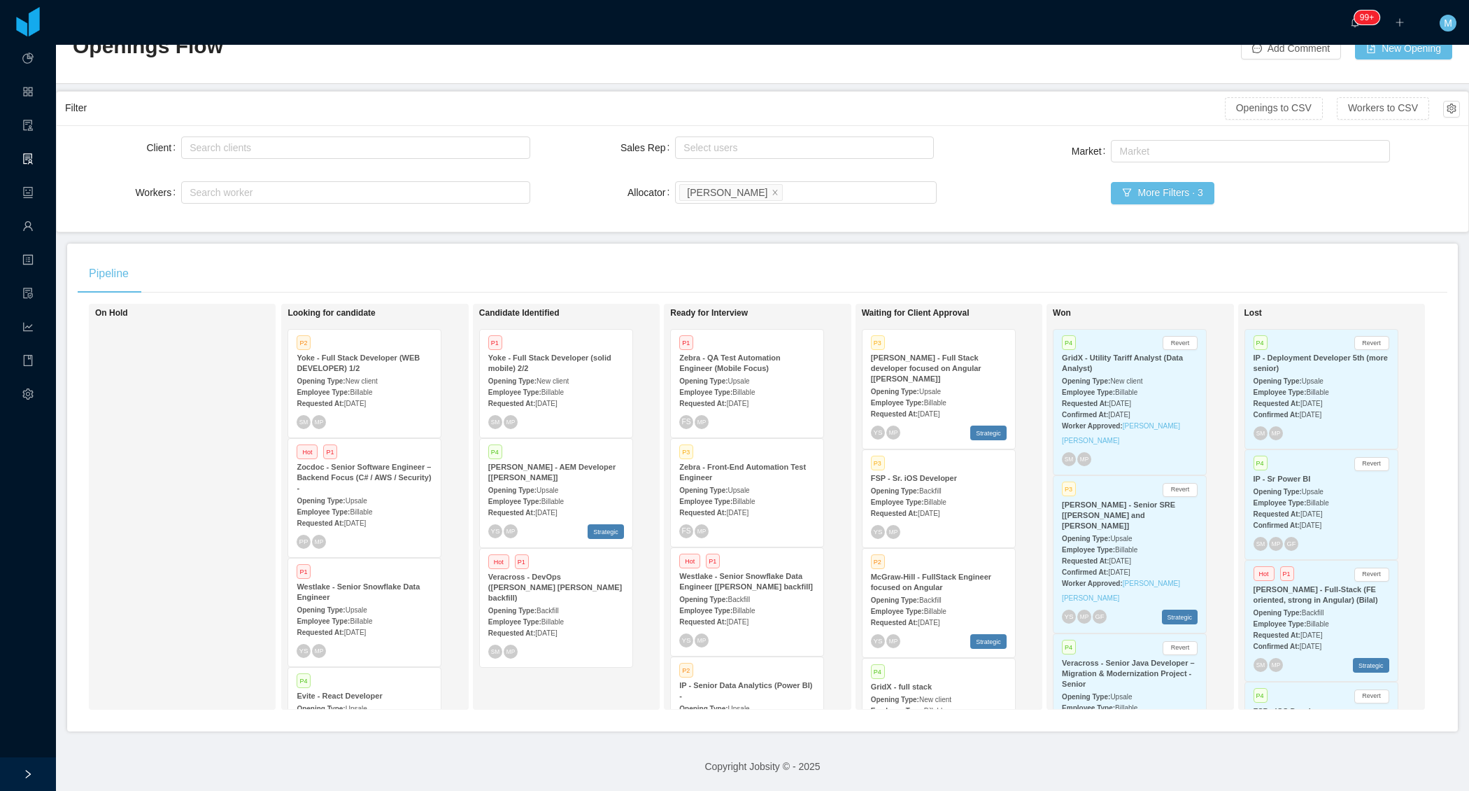
click at [224, 403] on div "On Hold" at bounding box center [193, 506] width 196 height 393
click at [1175, 182] on button "More Filters · 3" at bounding box center [1162, 193] width 103 height 22
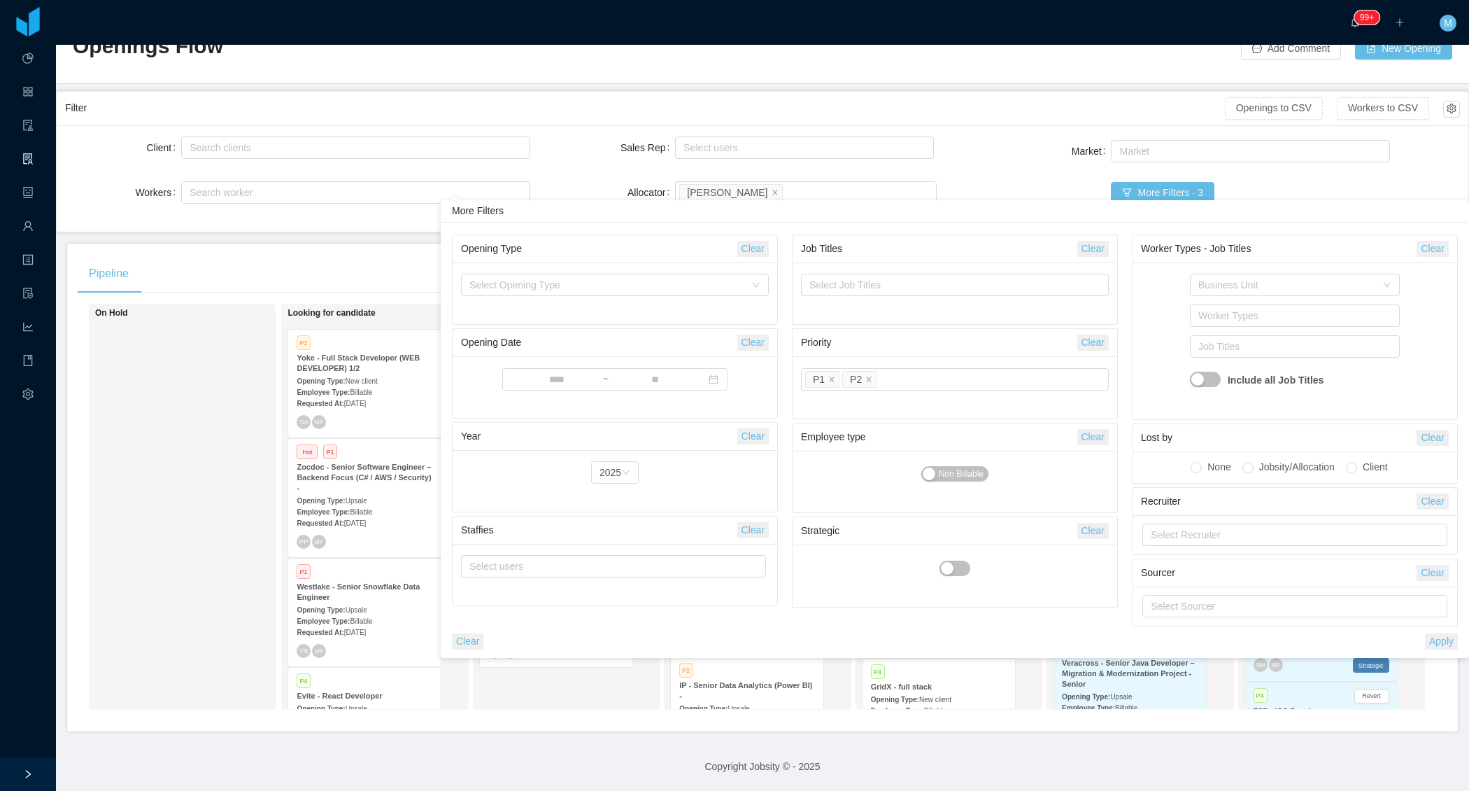
click at [1439, 637] on button "Apply" at bounding box center [1441, 641] width 33 height 16
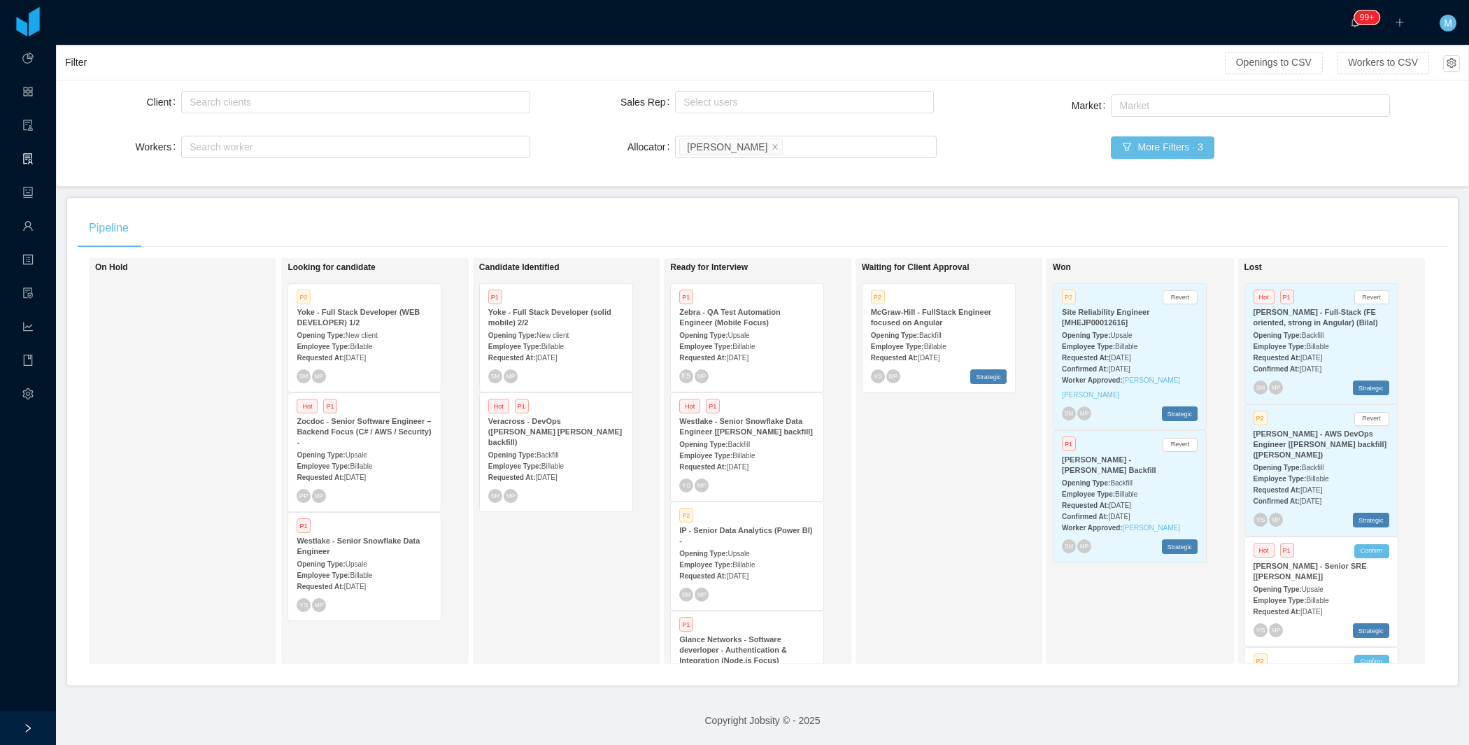
click at [934, 354] on span "Jul 17th, 2025" at bounding box center [929, 358] width 22 height 8
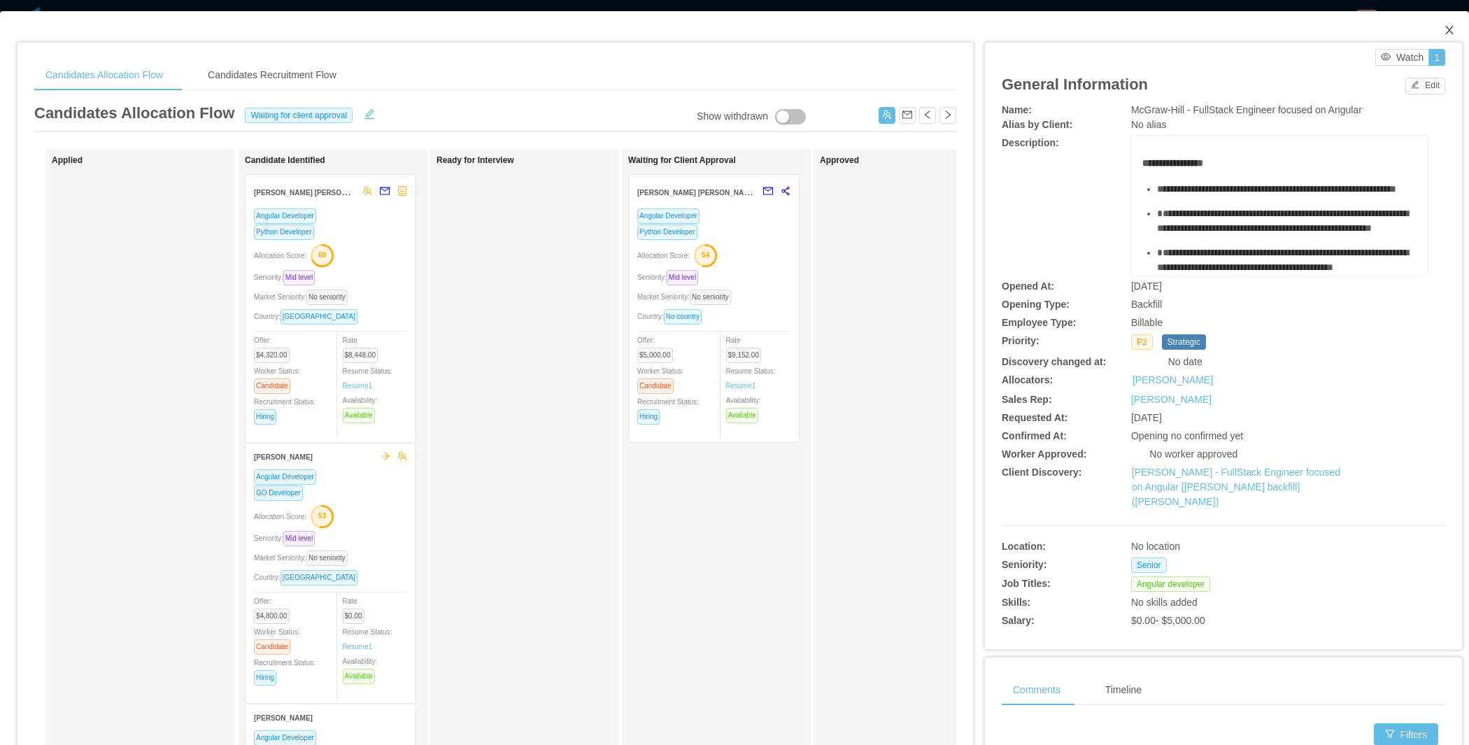
click at [1444, 26] on icon "icon: close" at bounding box center [1449, 29] width 11 height 11
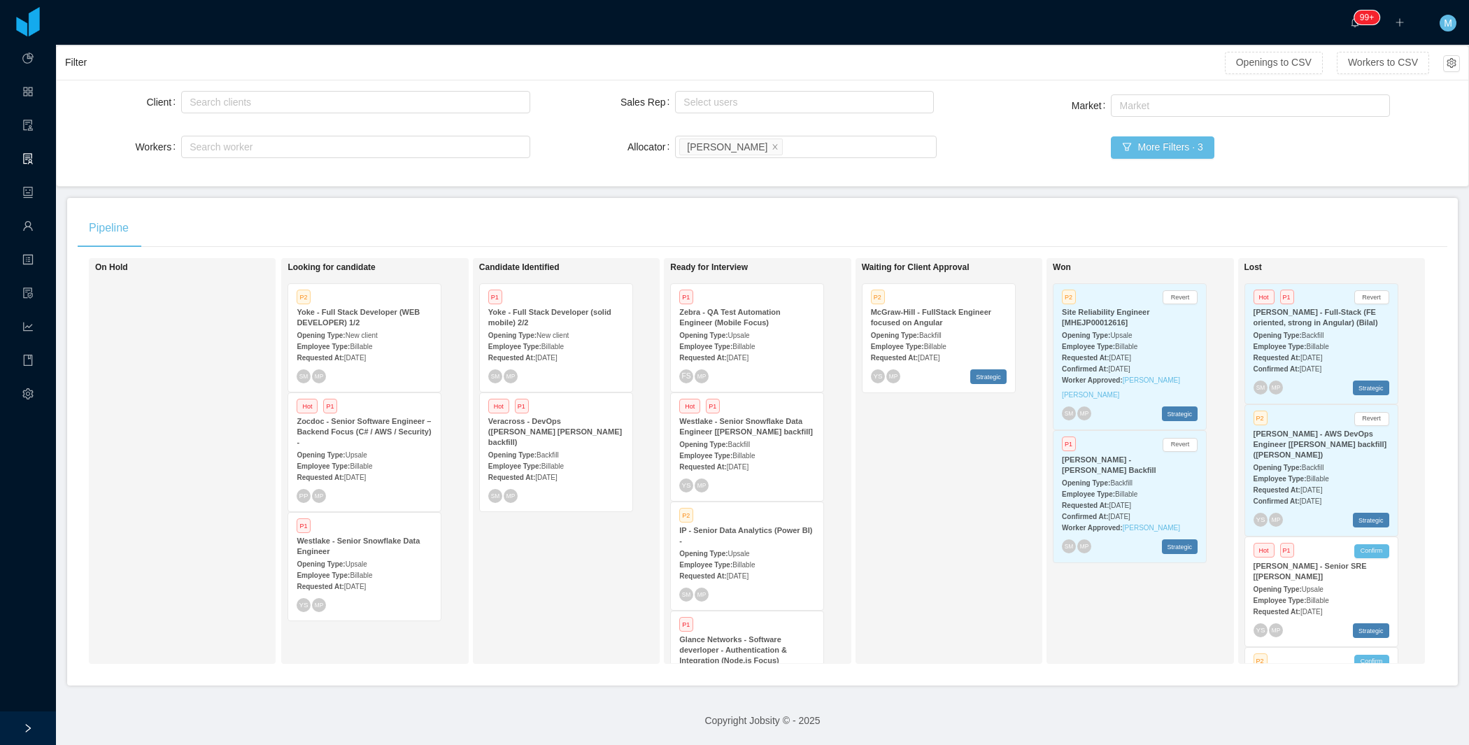
click at [938, 343] on span "Billable" at bounding box center [935, 347] width 22 height 8
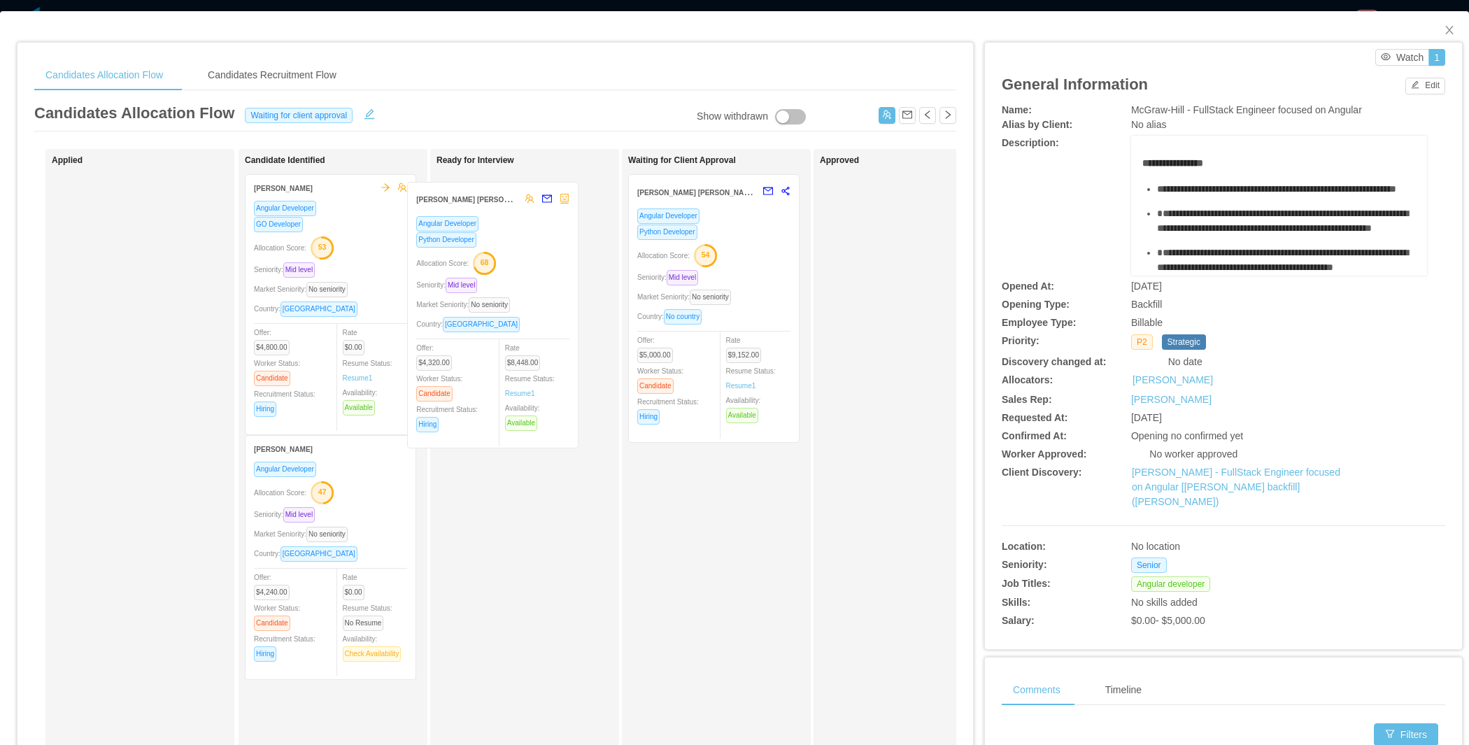
drag, startPoint x: 390, startPoint y: 297, endPoint x: 552, endPoint y: 302, distance: 162.4
click at [553, 304] on div "Applied Candidate Identified João Guilherme Garret Angular Developer Python Dev…" at bounding box center [495, 504] width 922 height 711
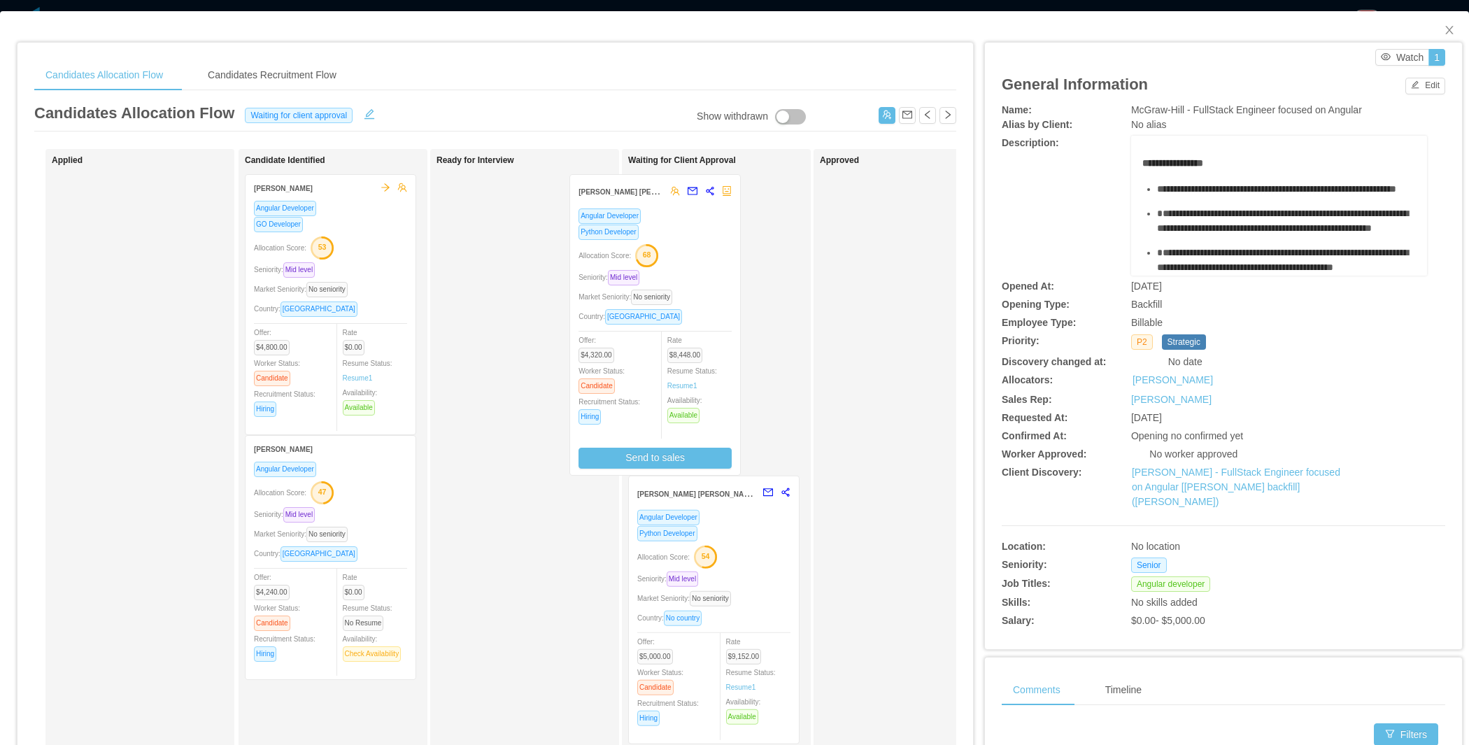
drag, startPoint x: 551, startPoint y: 297, endPoint x: 691, endPoint y: 297, distance: 139.9
click at [691, 297] on div "Applied Candidate Identified Joao Mussi Gotardelo Angular Developer GO Develope…" at bounding box center [495, 504] width 922 height 711
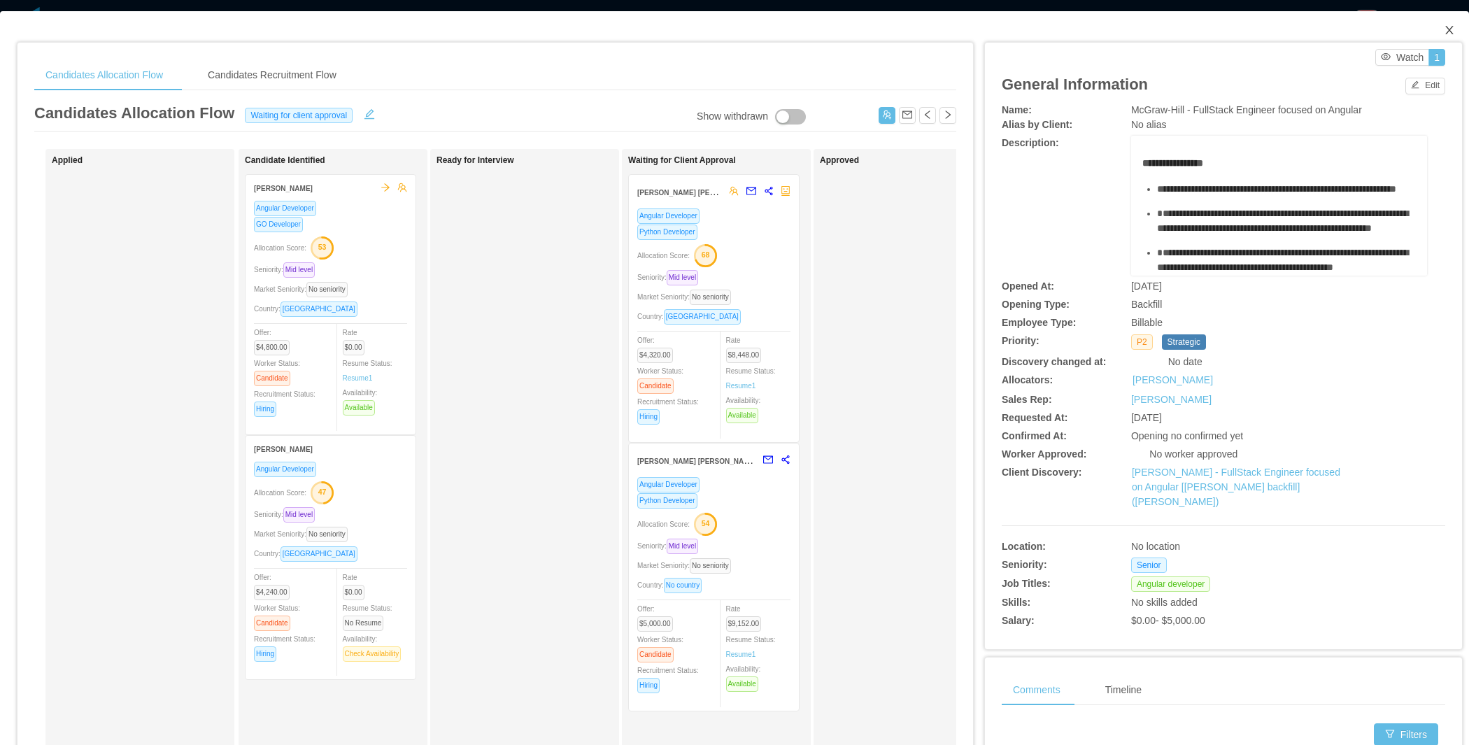
click at [1444, 25] on icon "icon: close" at bounding box center [1449, 29] width 11 height 11
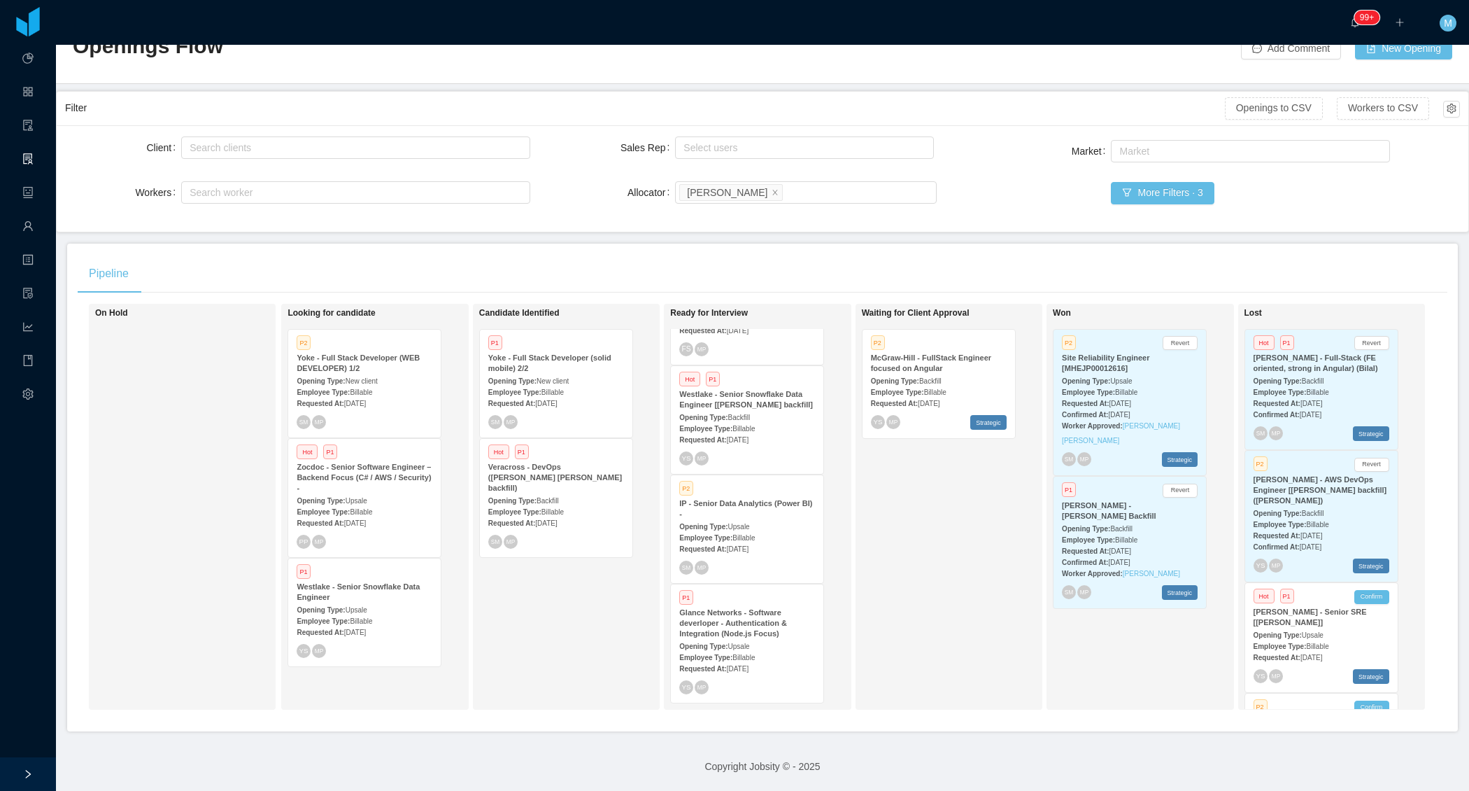
scroll to position [55, 0]
click at [916, 555] on div "Waiting for Client Approval P2 McGraw-Hill - FullStack Engineer focused on Angu…" at bounding box center [960, 506] width 196 height 393
click at [772, 188] on icon "icon: close" at bounding box center [775, 191] width 7 height 7
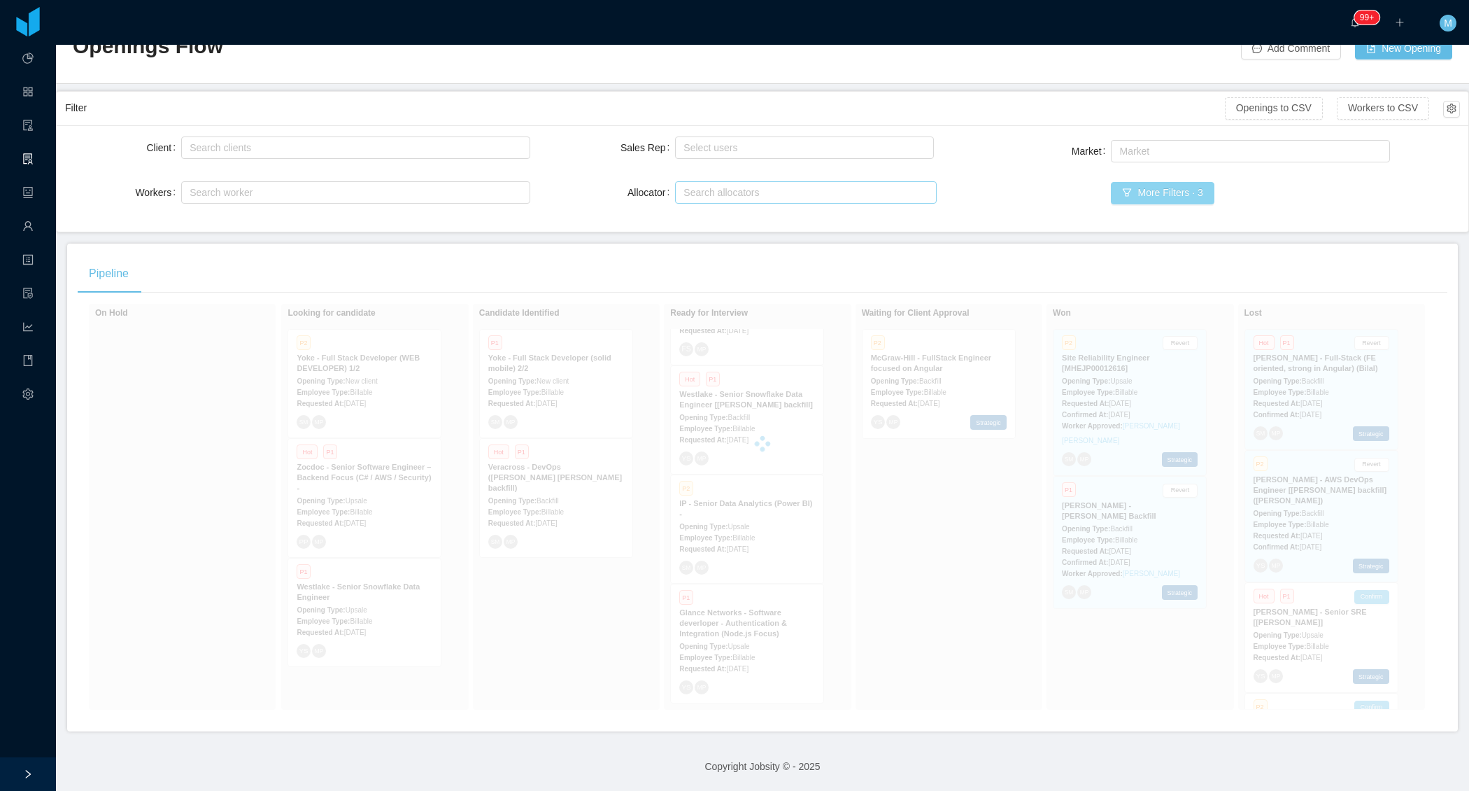
click at [1135, 185] on button "More Filters · 3" at bounding box center [1162, 193] width 103 height 22
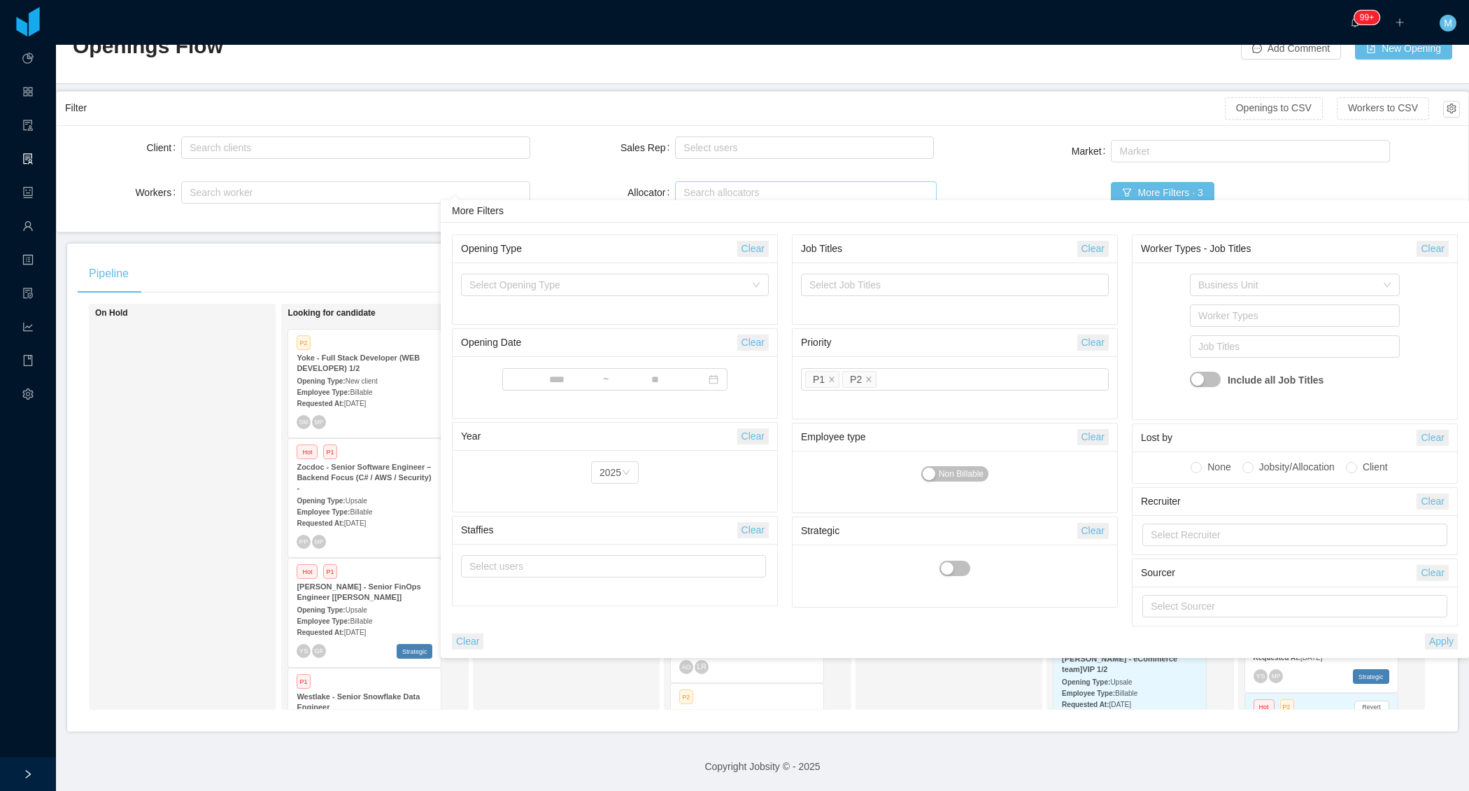
click at [464, 638] on button "Clear" at bounding box center [467, 641] width 31 height 16
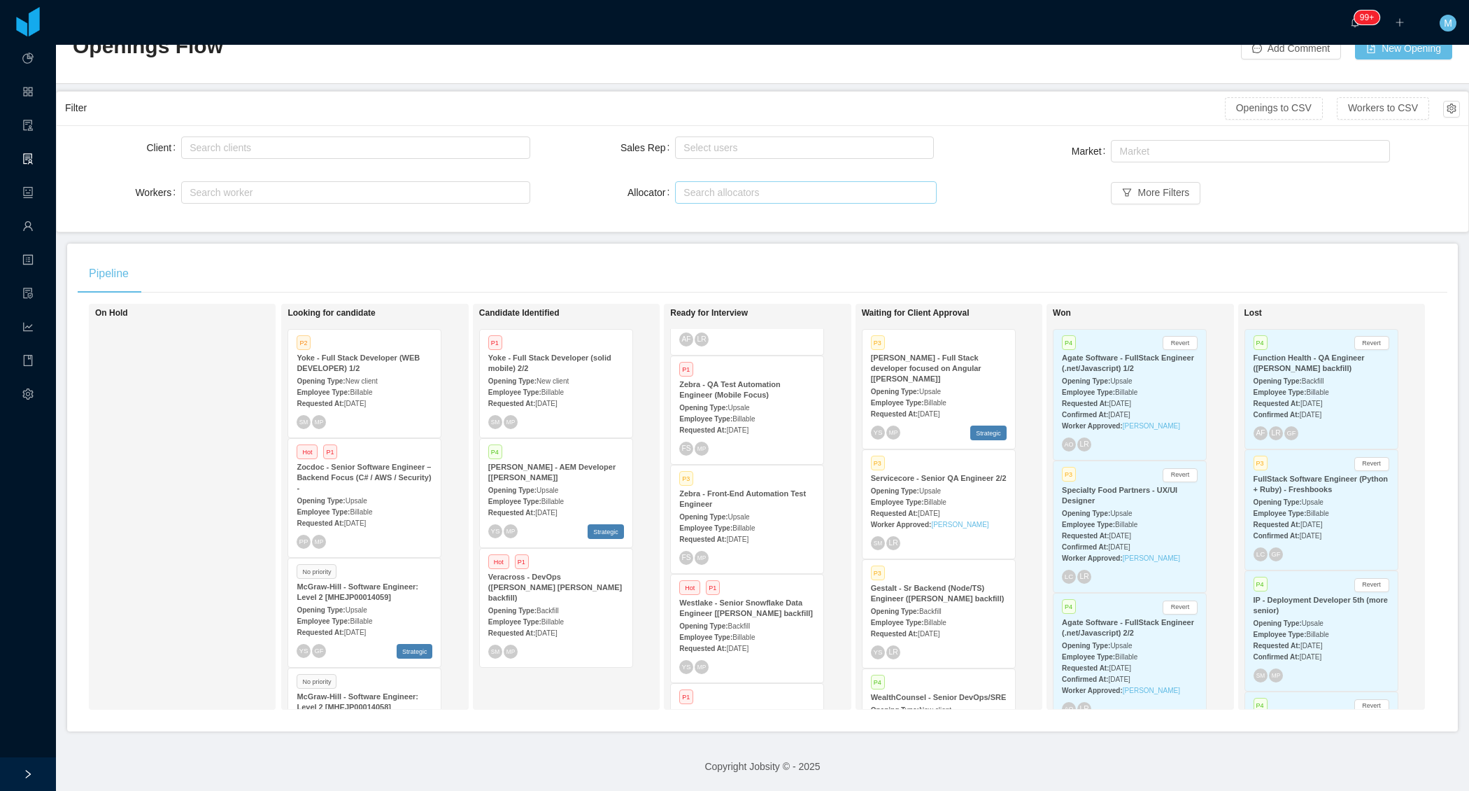
scroll to position [746, 0]
click at [176, 453] on div "On Hold" at bounding box center [193, 506] width 196 height 393
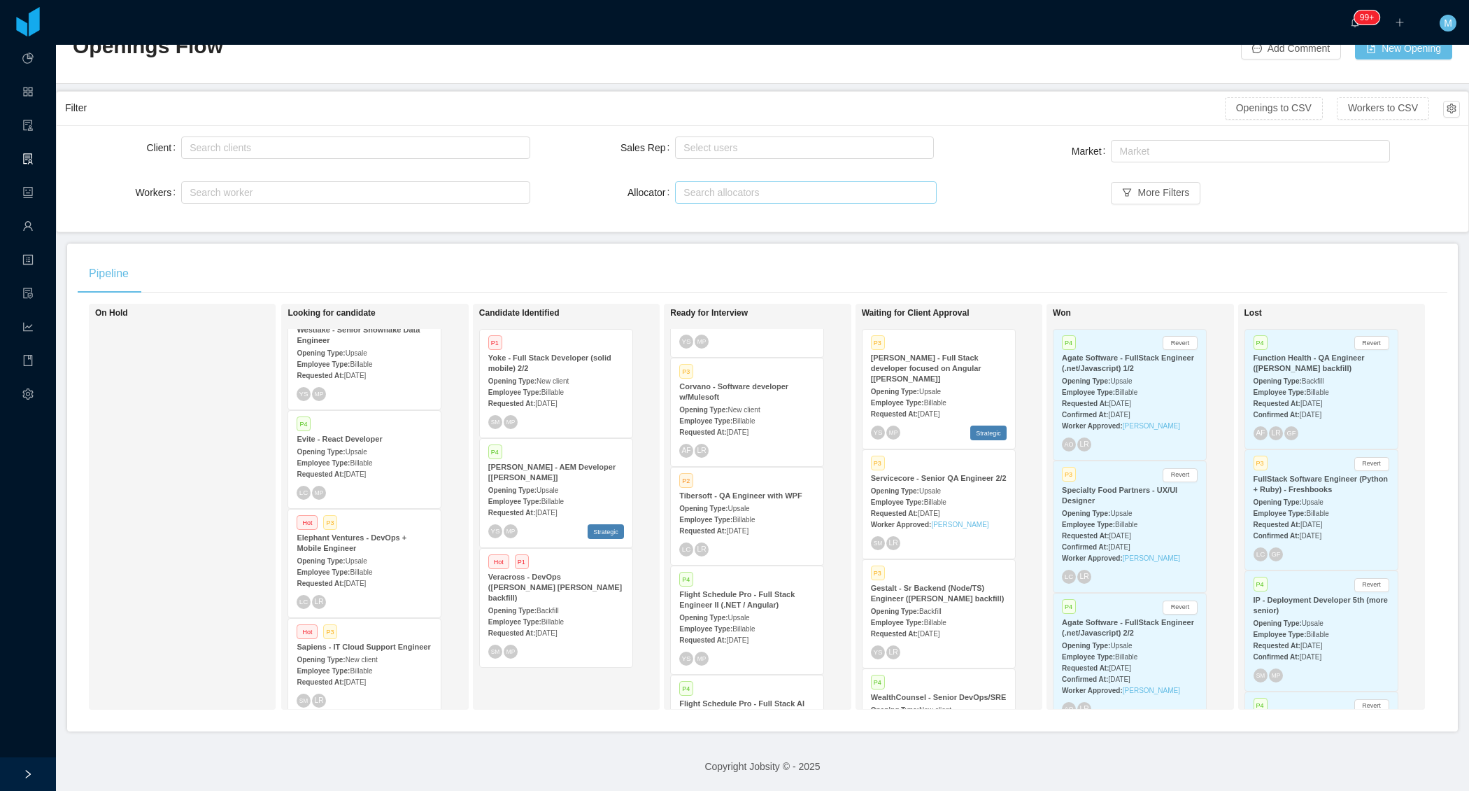
scroll to position [691, 0]
click at [365, 569] on div "Employee Type: Billable" at bounding box center [365, 576] width 136 height 15
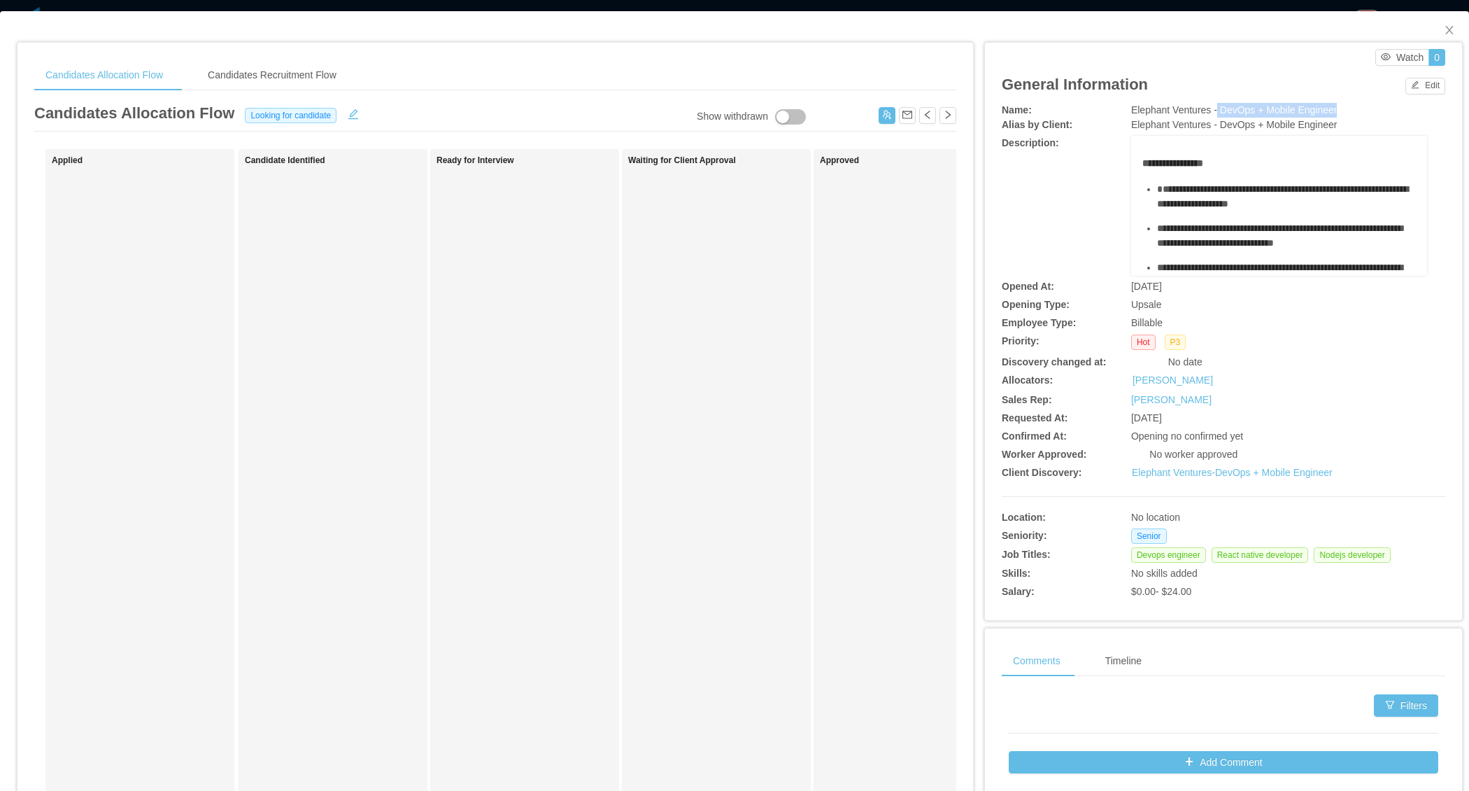
drag, startPoint x: 1209, startPoint y: 109, endPoint x: 1352, endPoint y: 111, distance: 143.5
click at [1352, 111] on div "Elephant Ventures - DevOps + Mobile Engineer" at bounding box center [1279, 110] width 296 height 15
copy span "DevOps + Mobile Engineer"
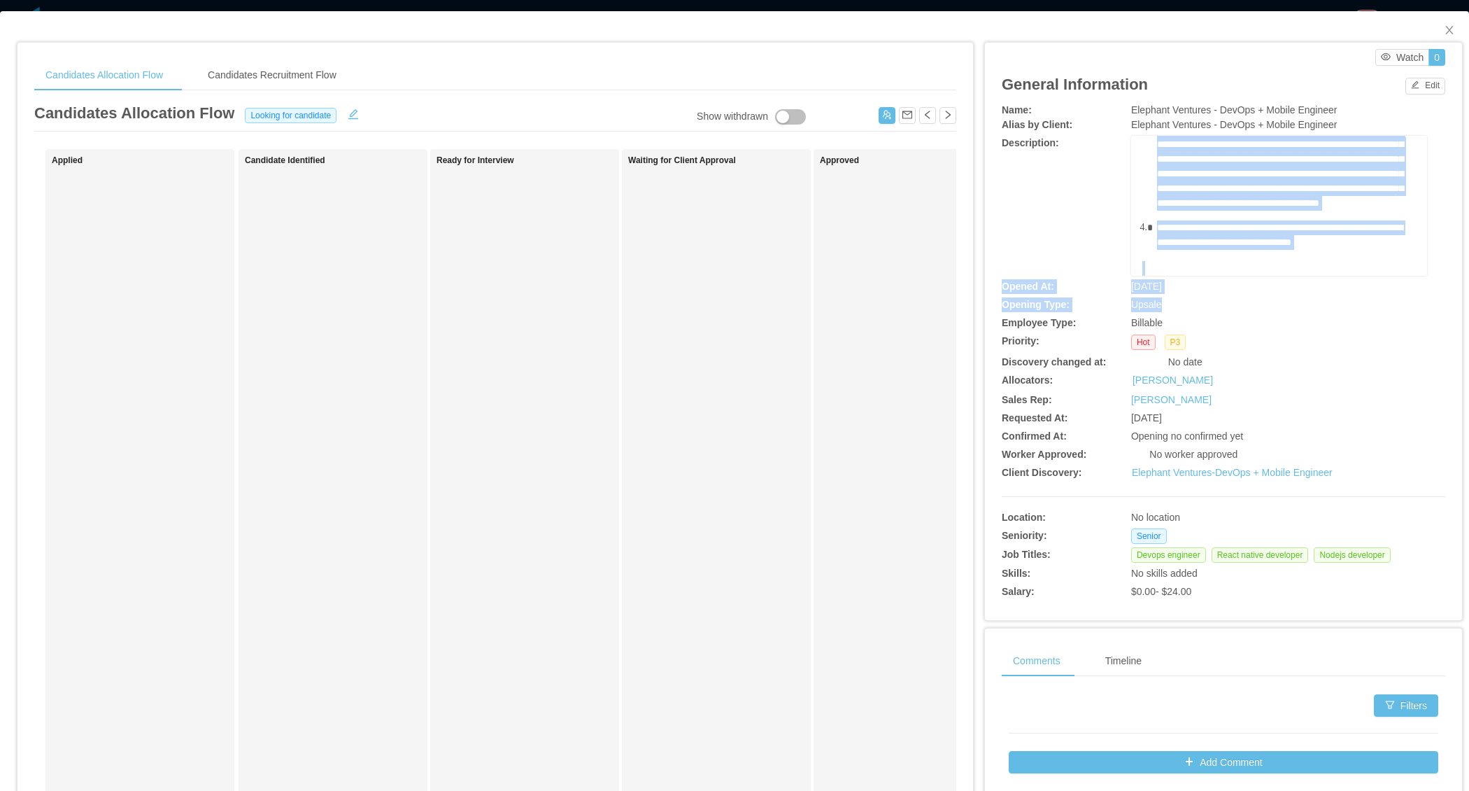
scroll to position [792, 0]
drag, startPoint x: 1145, startPoint y: 193, endPoint x: 1296, endPoint y: 250, distance: 160.8
copy div "**********"
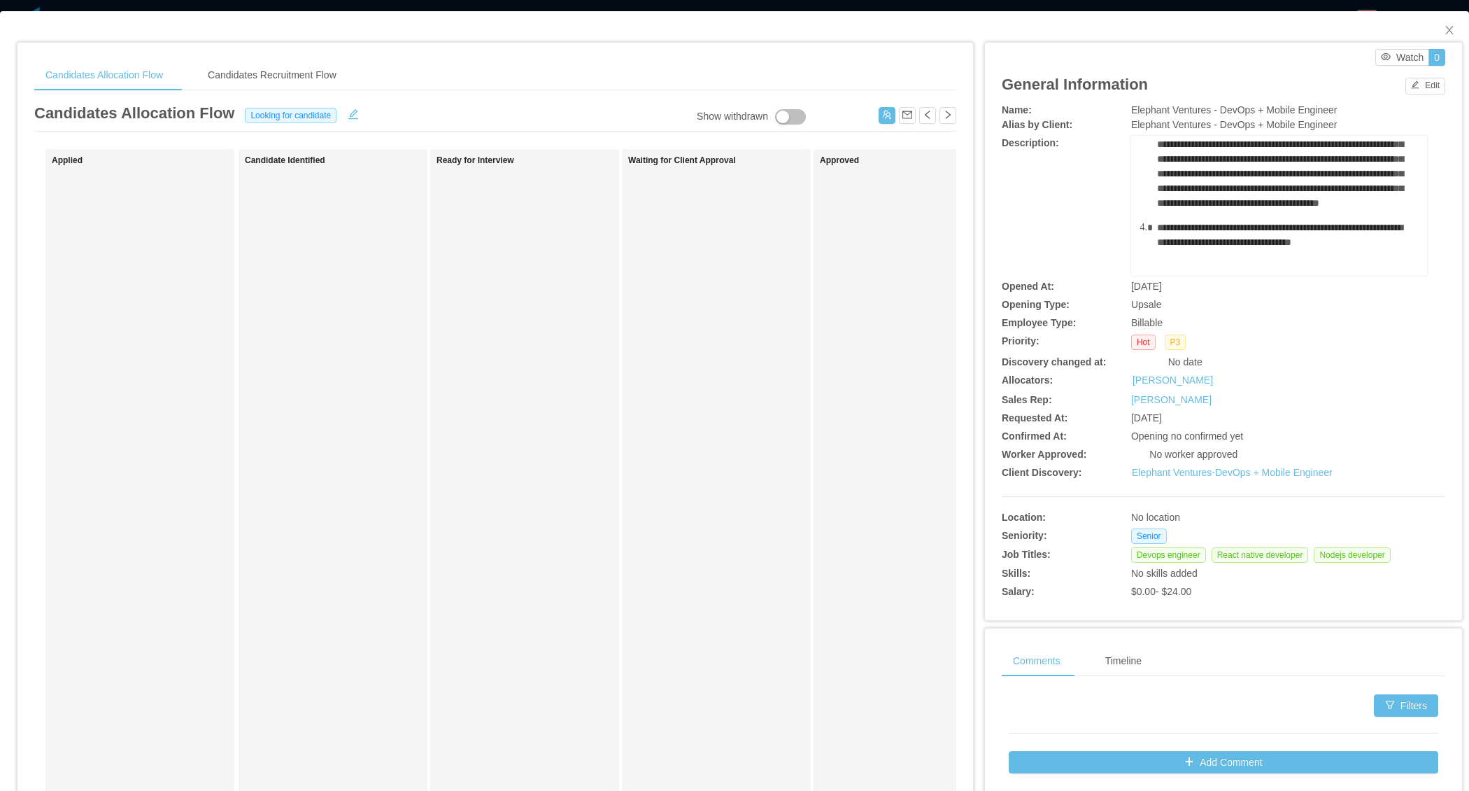
click at [1208, 127] on span "Elephant Ventures - DevOps + Mobile Engineer" at bounding box center [1234, 124] width 206 height 11
drag, startPoint x: 1215, startPoint y: 111, endPoint x: 1347, endPoint y: 111, distance: 131.5
click at [1347, 111] on div "Elephant Ventures - DevOps + Mobile Engineer" at bounding box center [1279, 110] width 296 height 15
copy span "DevOps + Mobile Engineer"
click at [1444, 32] on icon "icon: close" at bounding box center [1449, 29] width 11 height 11
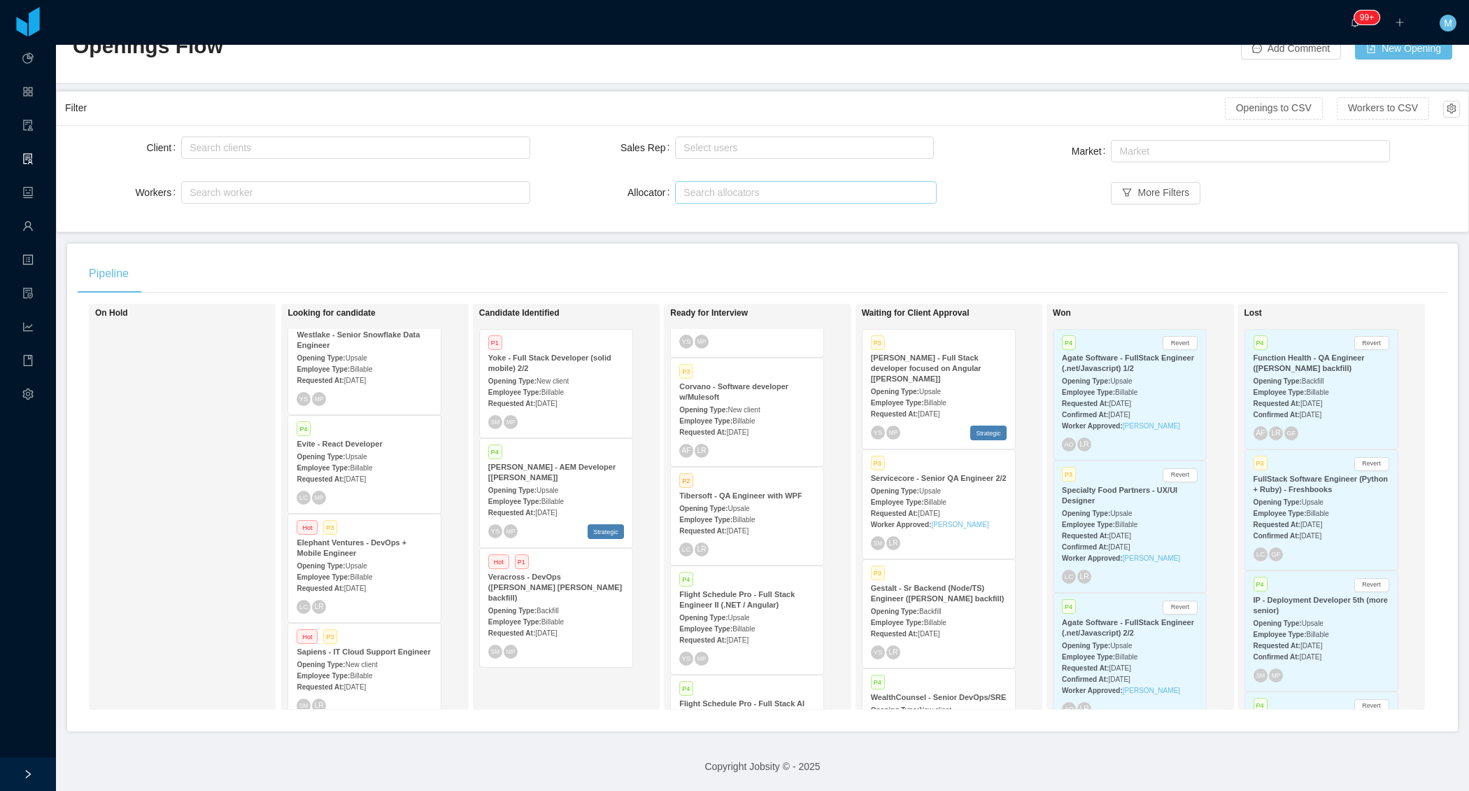
scroll to position [747, 0]
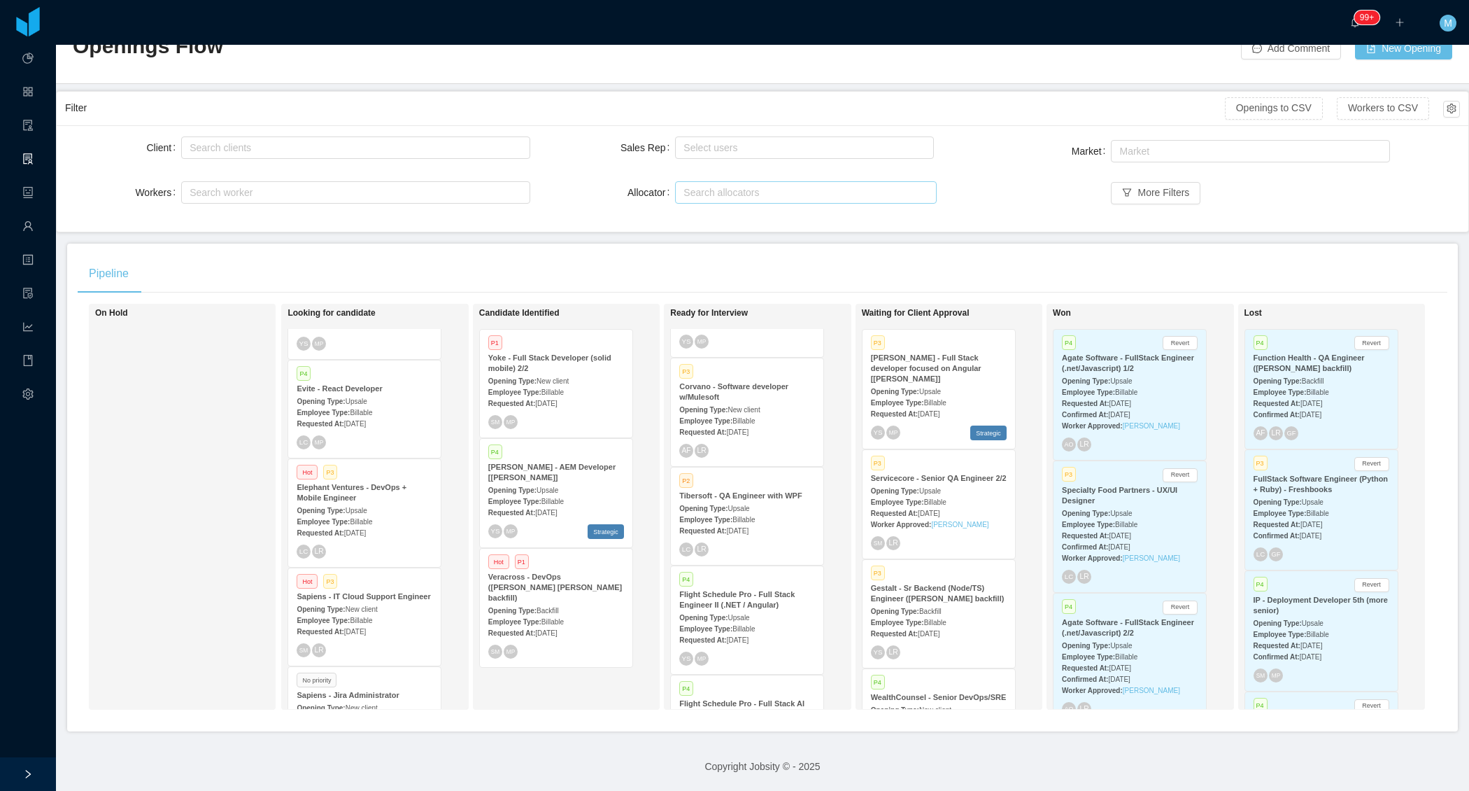
click at [371, 592] on div "Sapiens - IT Cloud Support Engineer" at bounding box center [365, 596] width 136 height 10
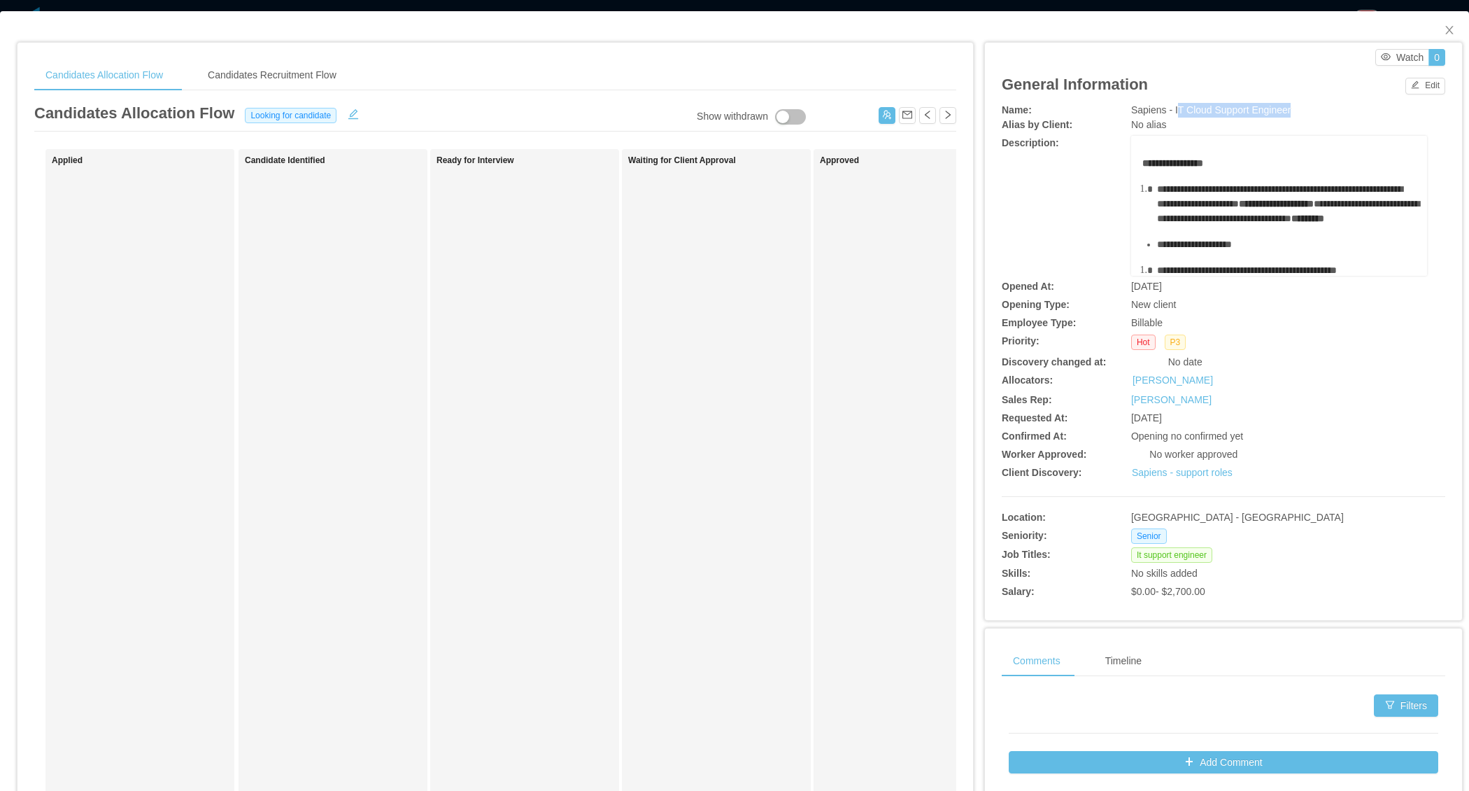
drag, startPoint x: 1168, startPoint y: 111, endPoint x: 1320, endPoint y: 112, distance: 151.8
click at [1320, 112] on div "Sapiens - IT Cloud Support Engineer" at bounding box center [1279, 110] width 296 height 15
copy span "T Cloud Support Engineer"
click at [1312, 111] on div "Sapiens - IT Cloud Support Engineer" at bounding box center [1279, 110] width 296 height 15
drag, startPoint x: 1295, startPoint y: 108, endPoint x: 1166, endPoint y: 111, distance: 129.5
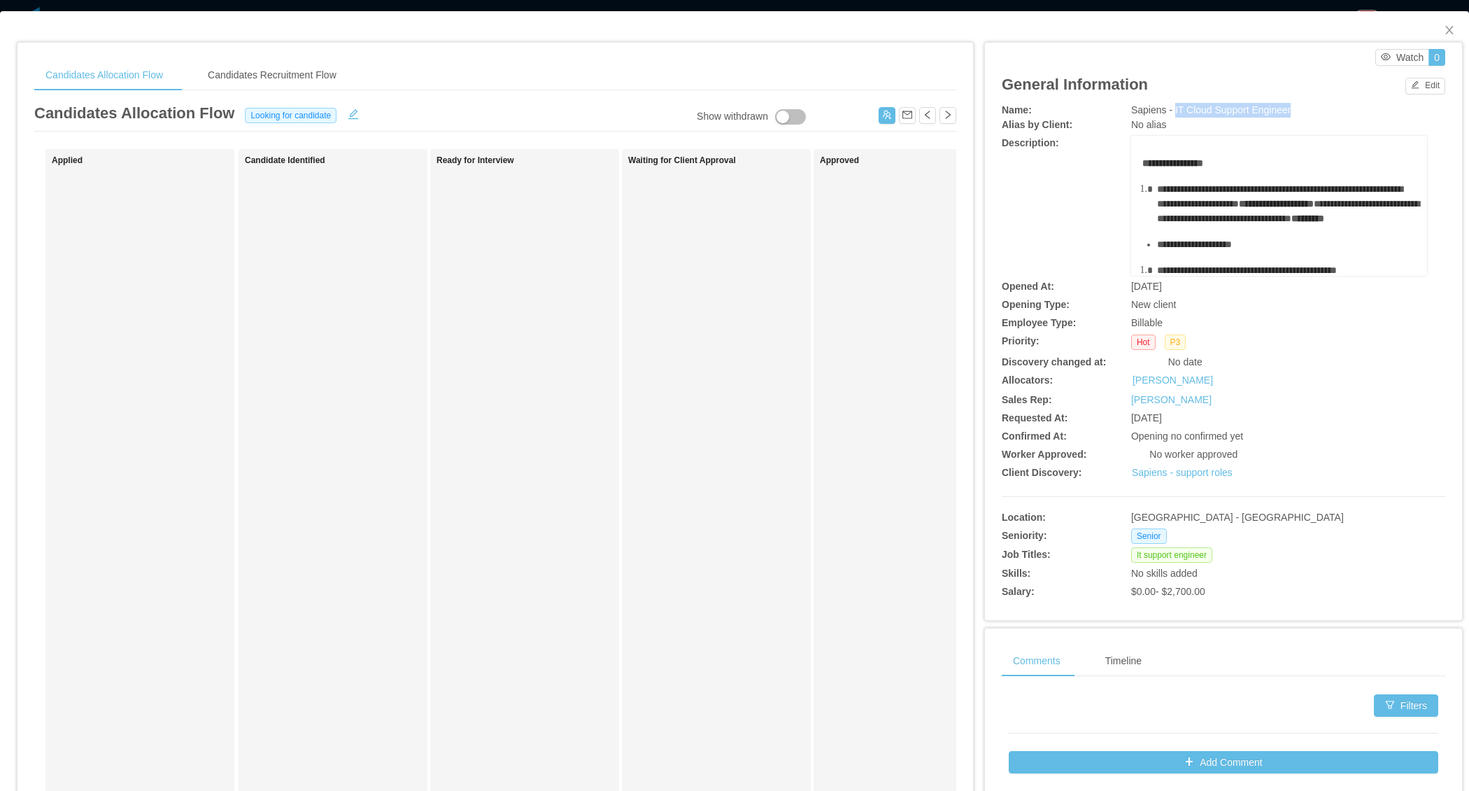
click at [1166, 111] on div "Sapiens - IT Cloud Support Engineer" at bounding box center [1279, 110] width 296 height 15
copy span "IT Cloud Support Engineer"
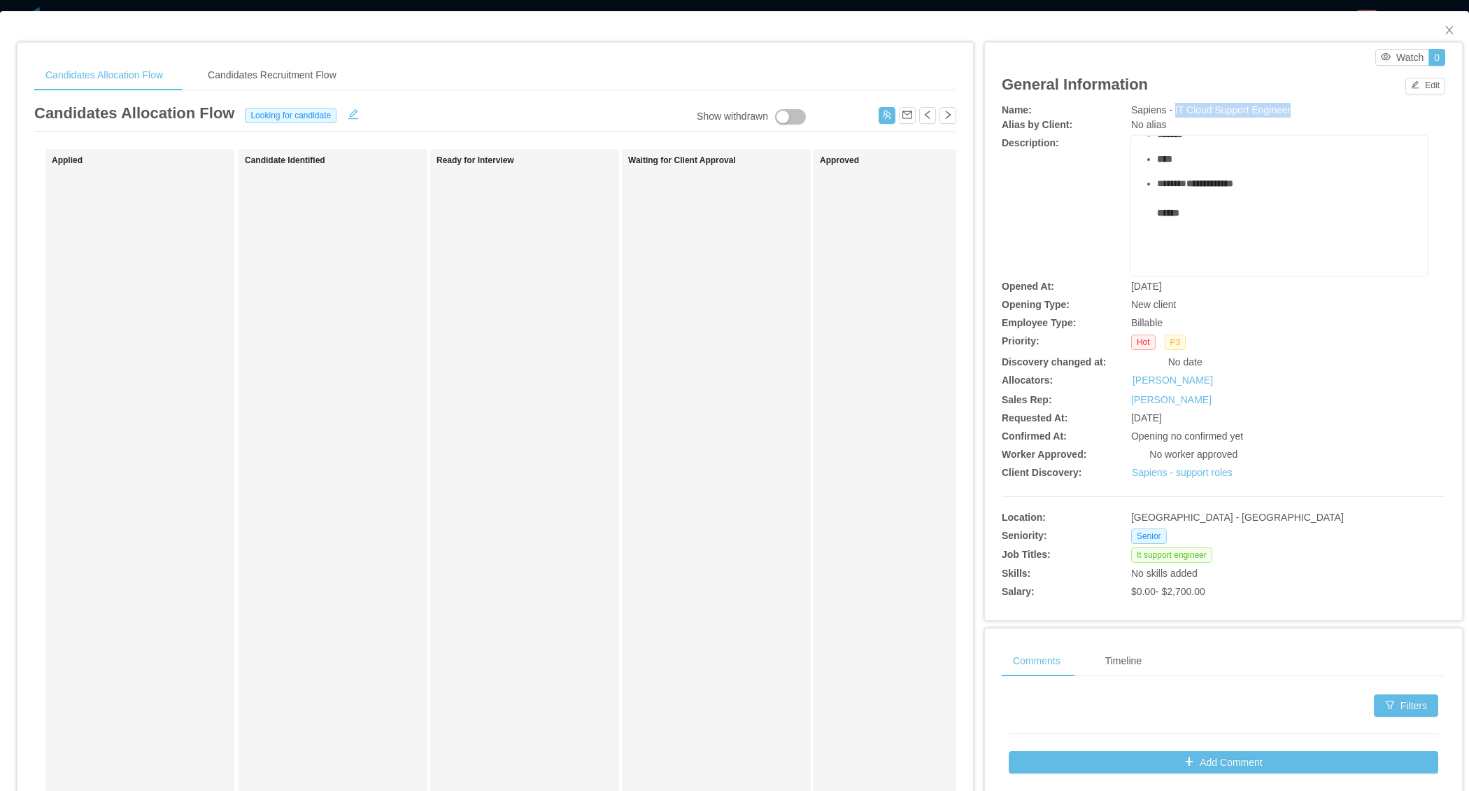
scroll to position [370, 0]
drag, startPoint x: 1145, startPoint y: 188, endPoint x: 1299, endPoint y: 157, distance: 157.8
click at [1300, 157] on div "**********" at bounding box center [1280, 60] width 274 height 431
copy div "**********"
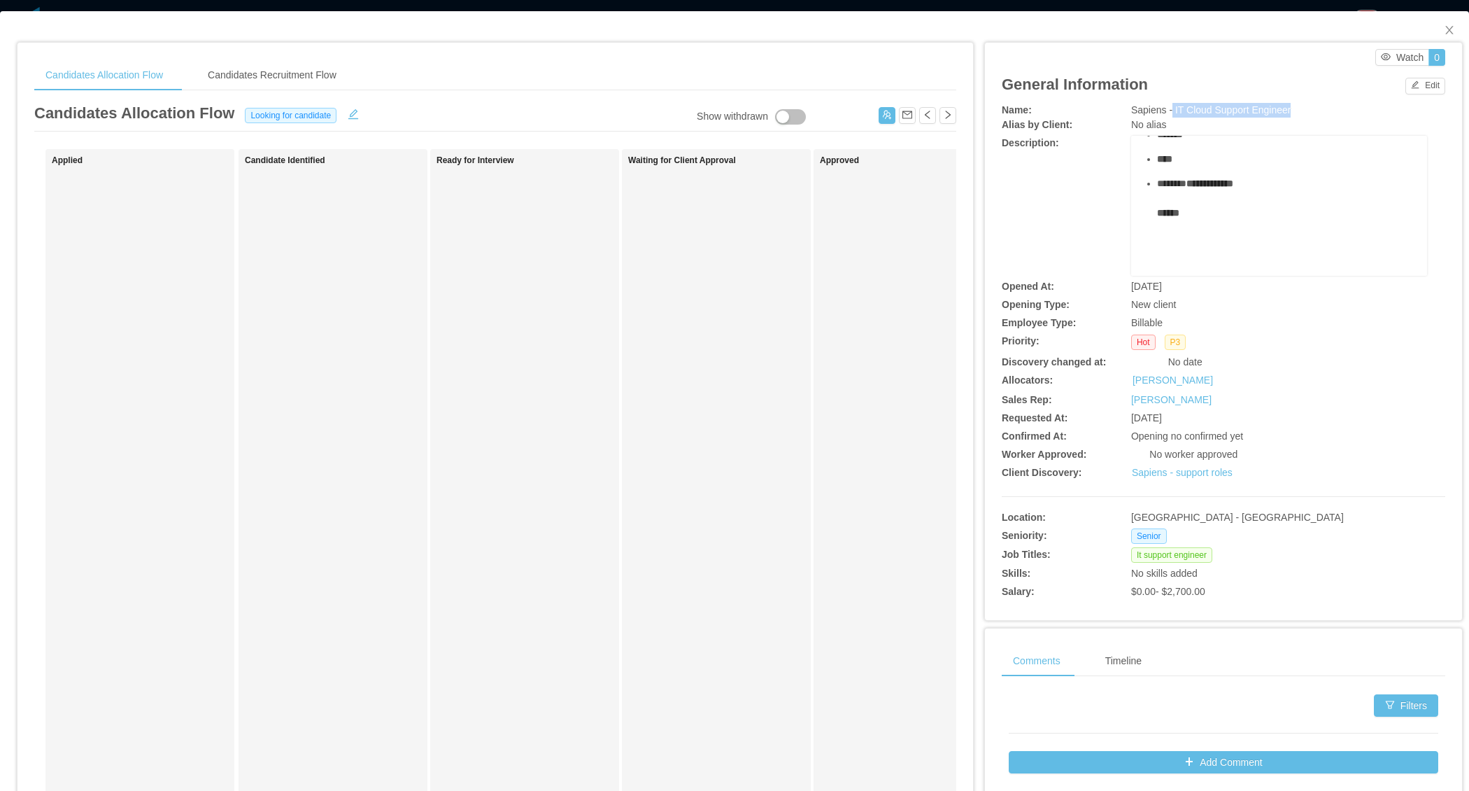
drag, startPoint x: 1294, startPoint y: 107, endPoint x: 1165, endPoint y: 110, distance: 128.8
click at [1165, 110] on div "Sapiens - IT Cloud Support Engineer" at bounding box center [1279, 110] width 296 height 15
copy span "IT Cloud Support Engineer"
click at [692, 442] on div "Waiting for Client Approval" at bounding box center [726, 498] width 196 height 687
click at [1446, 34] on icon "icon: close" at bounding box center [1450, 30] width 8 height 8
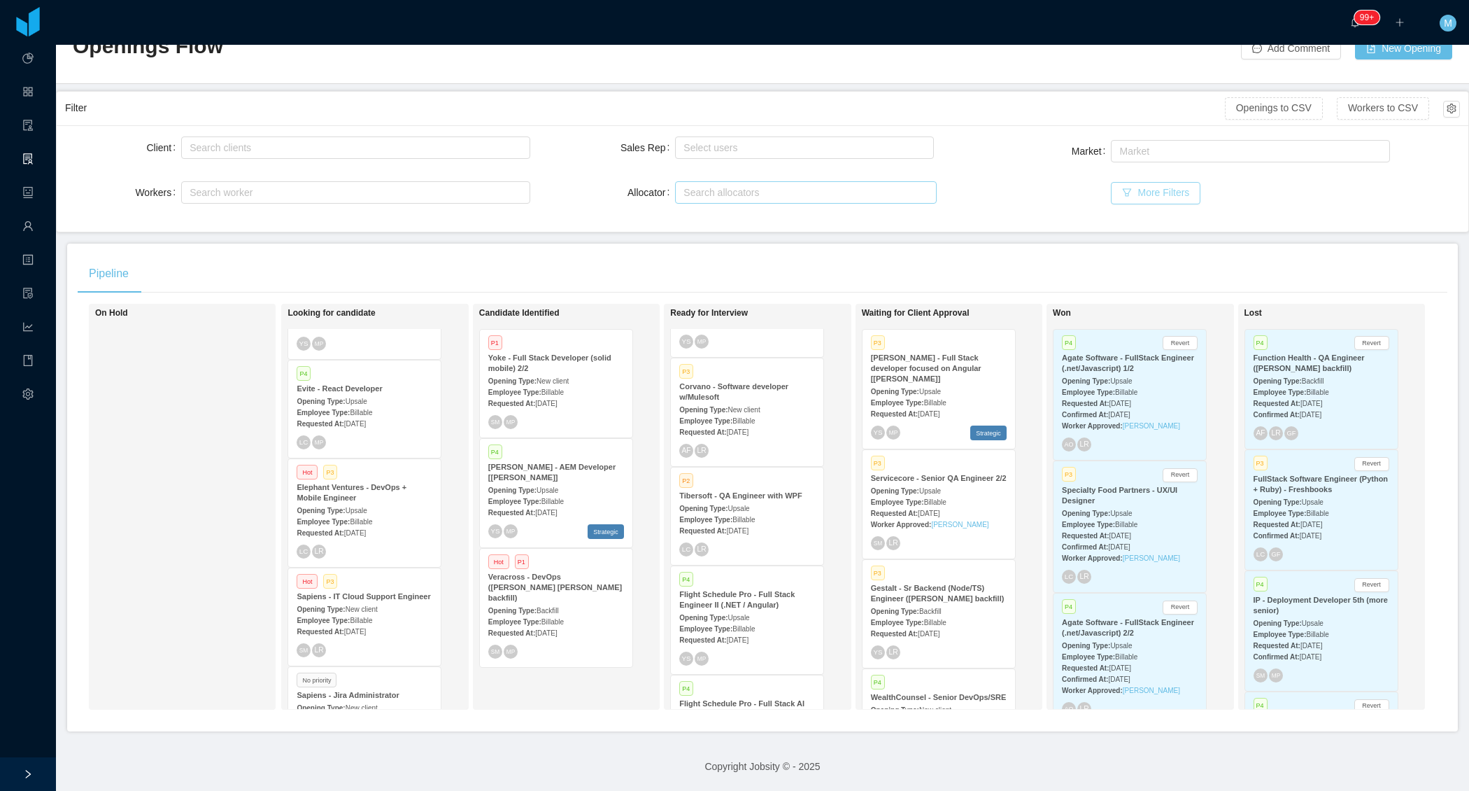
click at [1131, 182] on button "More Filters" at bounding box center [1156, 193] width 90 height 22
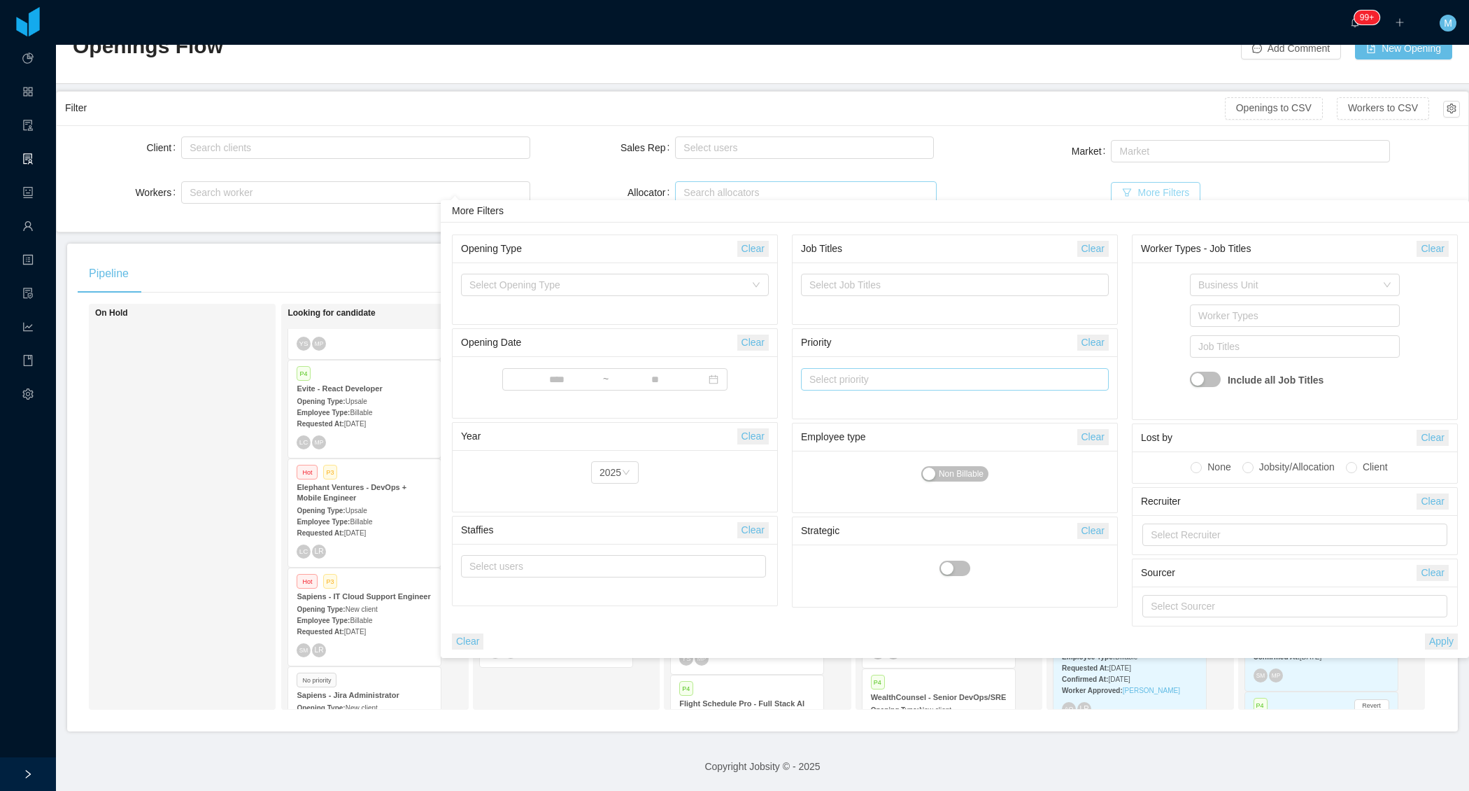
click at [842, 379] on div "Select priority" at bounding box center [949, 379] width 278 height 14
click at [828, 401] on li "P1" at bounding box center [954, 405] width 309 height 22
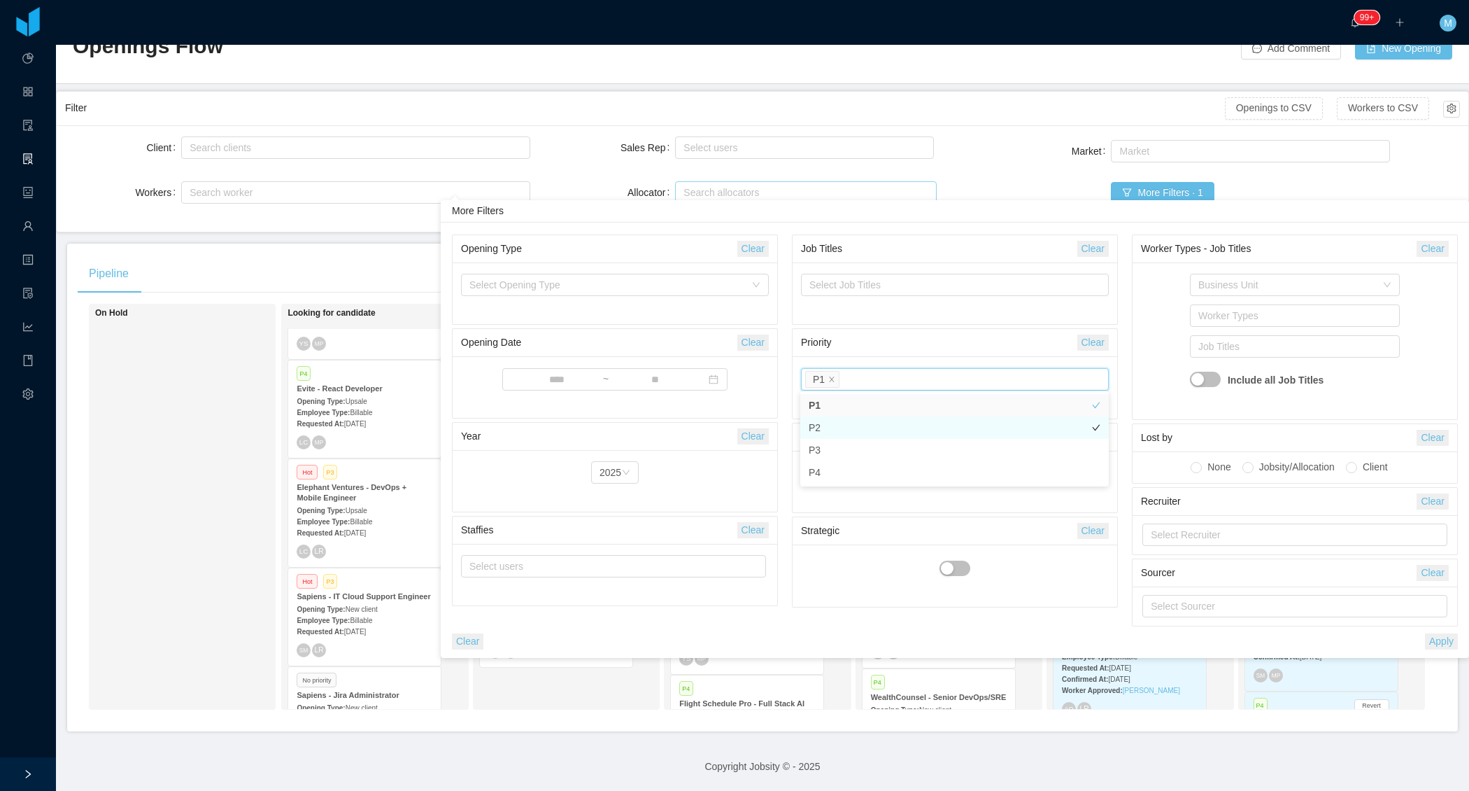
click at [828, 423] on li "P2" at bounding box center [954, 427] width 309 height 22
click at [1429, 637] on button "Apply" at bounding box center [1441, 641] width 33 height 16
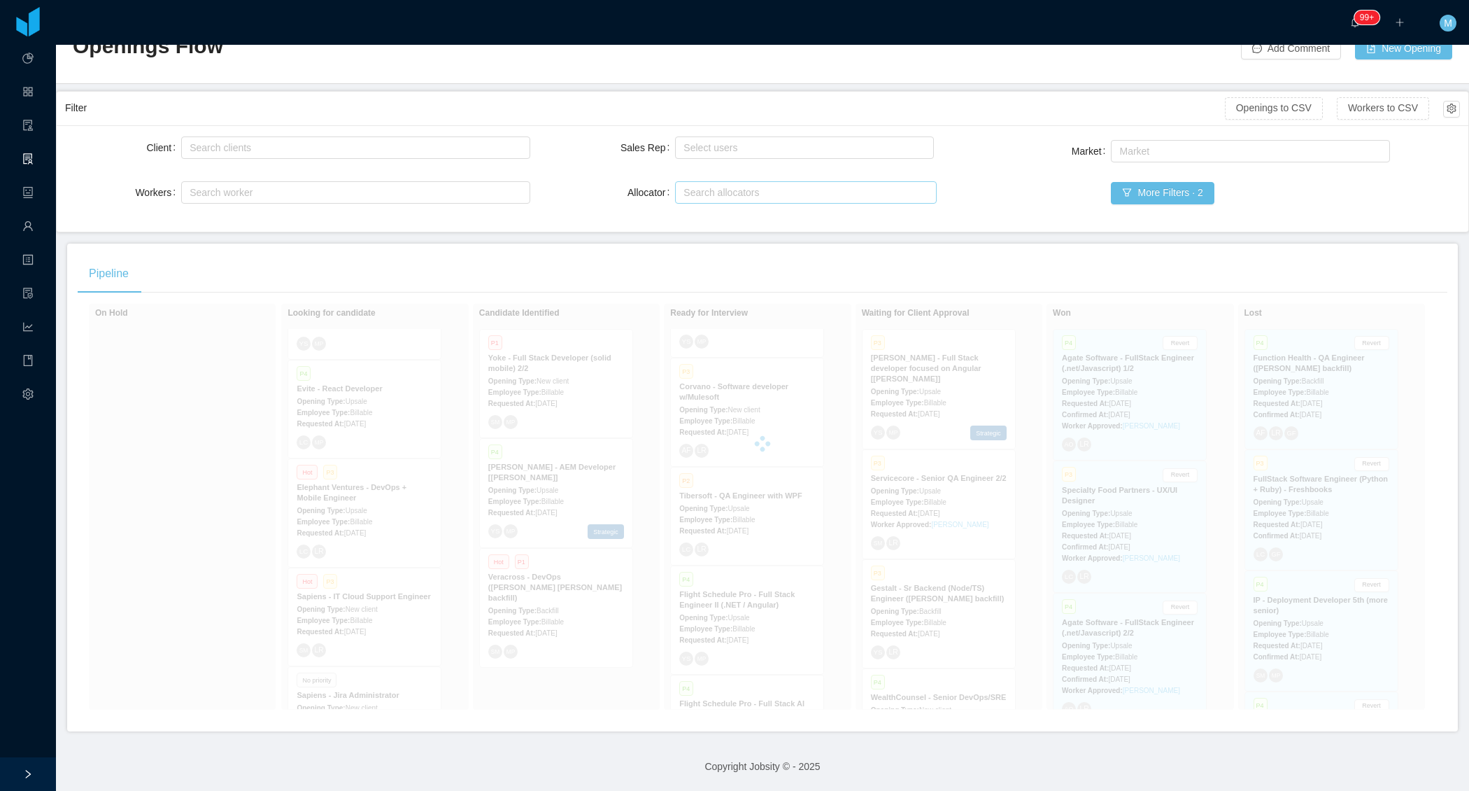
click at [215, 435] on div at bounding box center [763, 444] width 1370 height 280
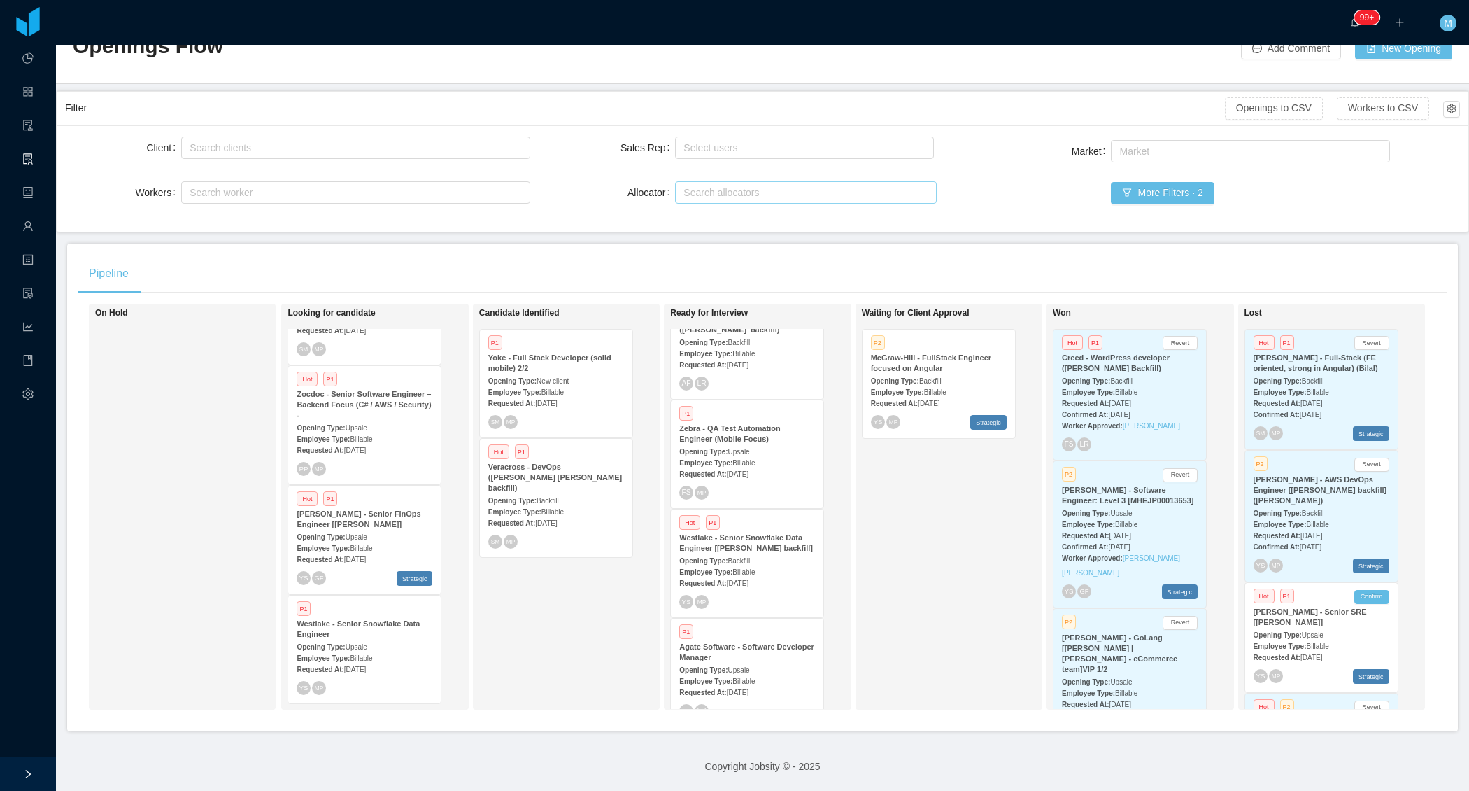
scroll to position [61, 0]
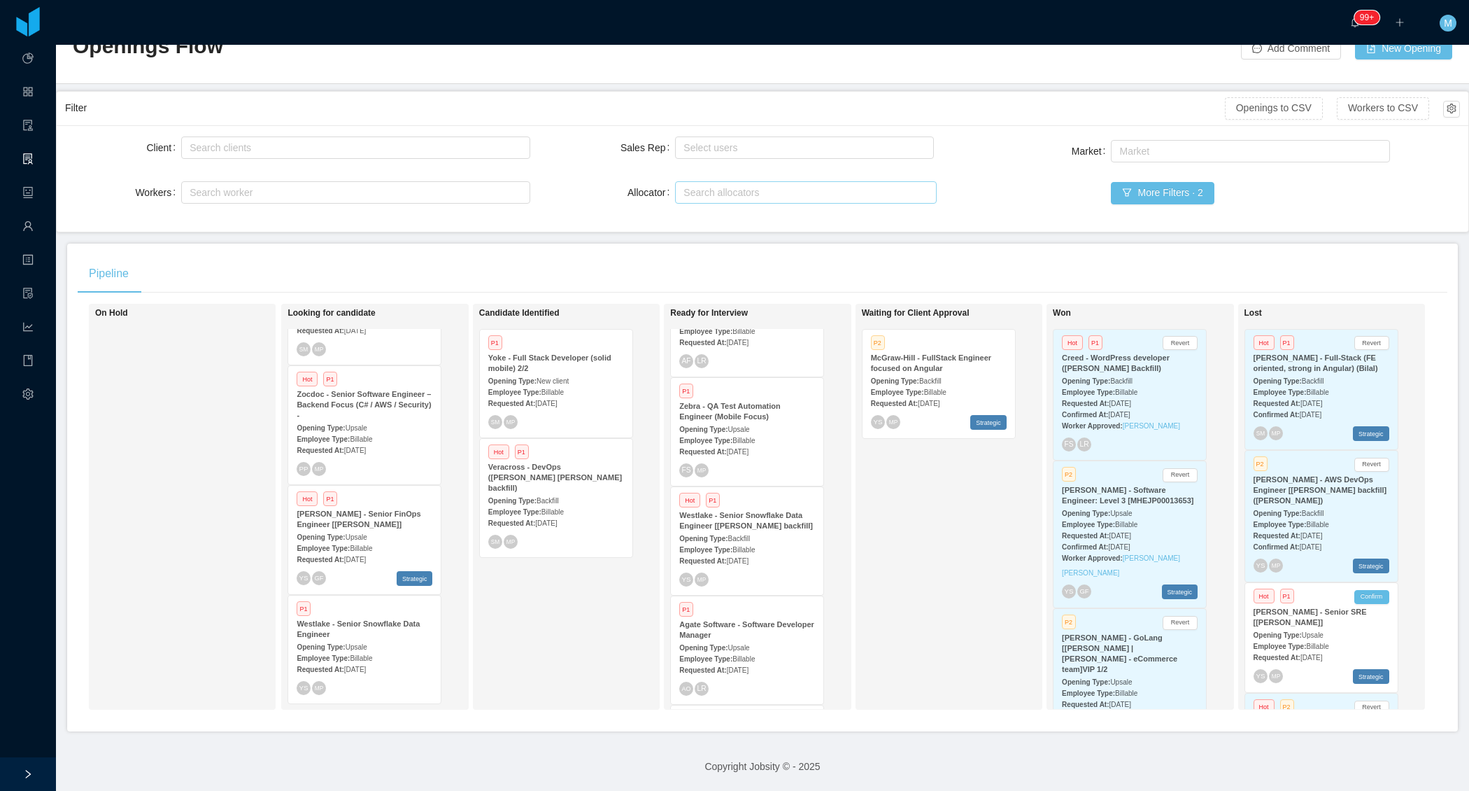
click at [772, 421] on div "Opening Type: Upsale" at bounding box center [747, 428] width 136 height 15
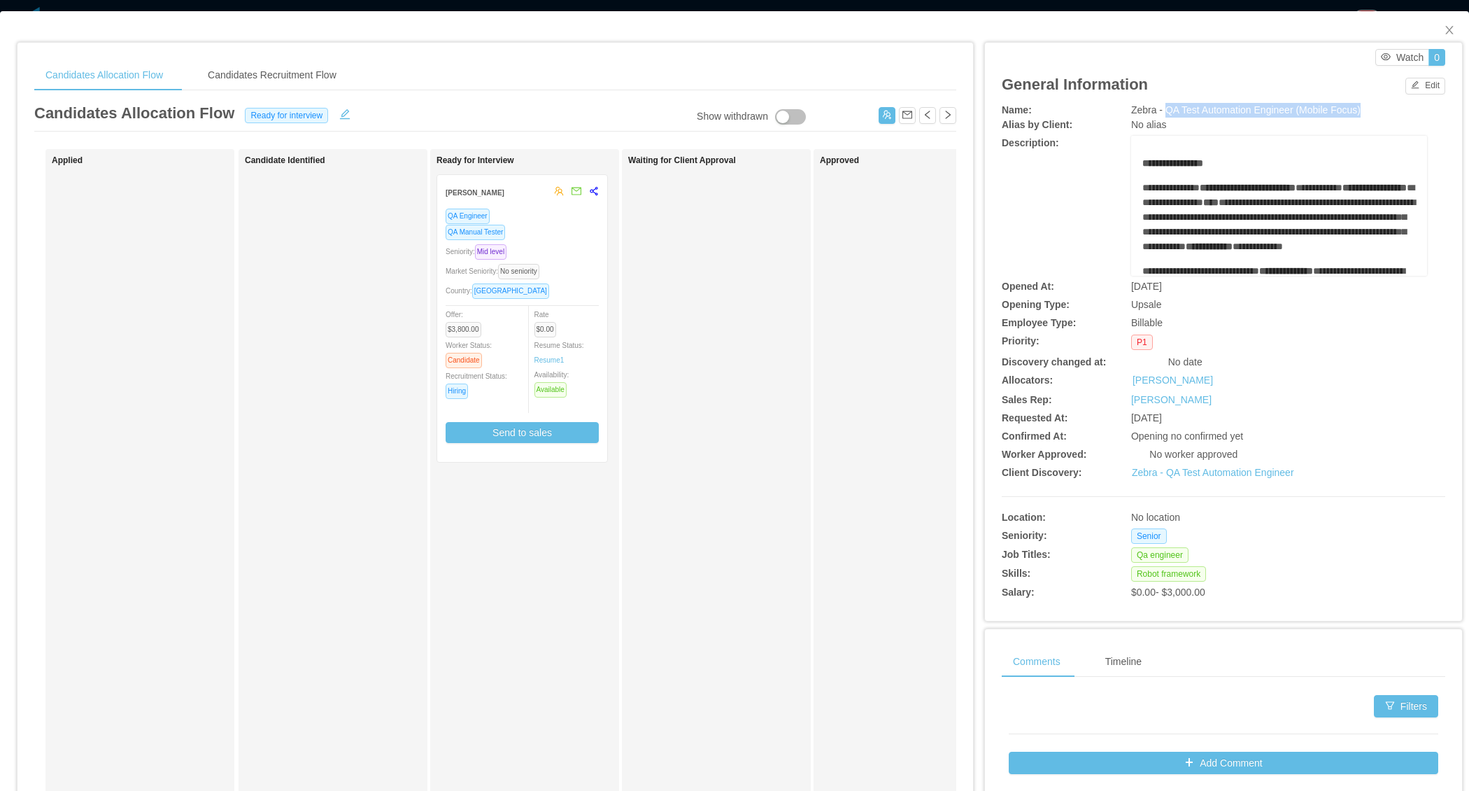
drag, startPoint x: 1158, startPoint y: 114, endPoint x: 1376, endPoint y: 112, distance: 218.3
click at [1376, 113] on div "Zebra - QA Test Automation Engineer (Mobile Focus)" at bounding box center [1279, 110] width 296 height 15
copy span "QA Test Automation Engineer (Mobile Focus)"
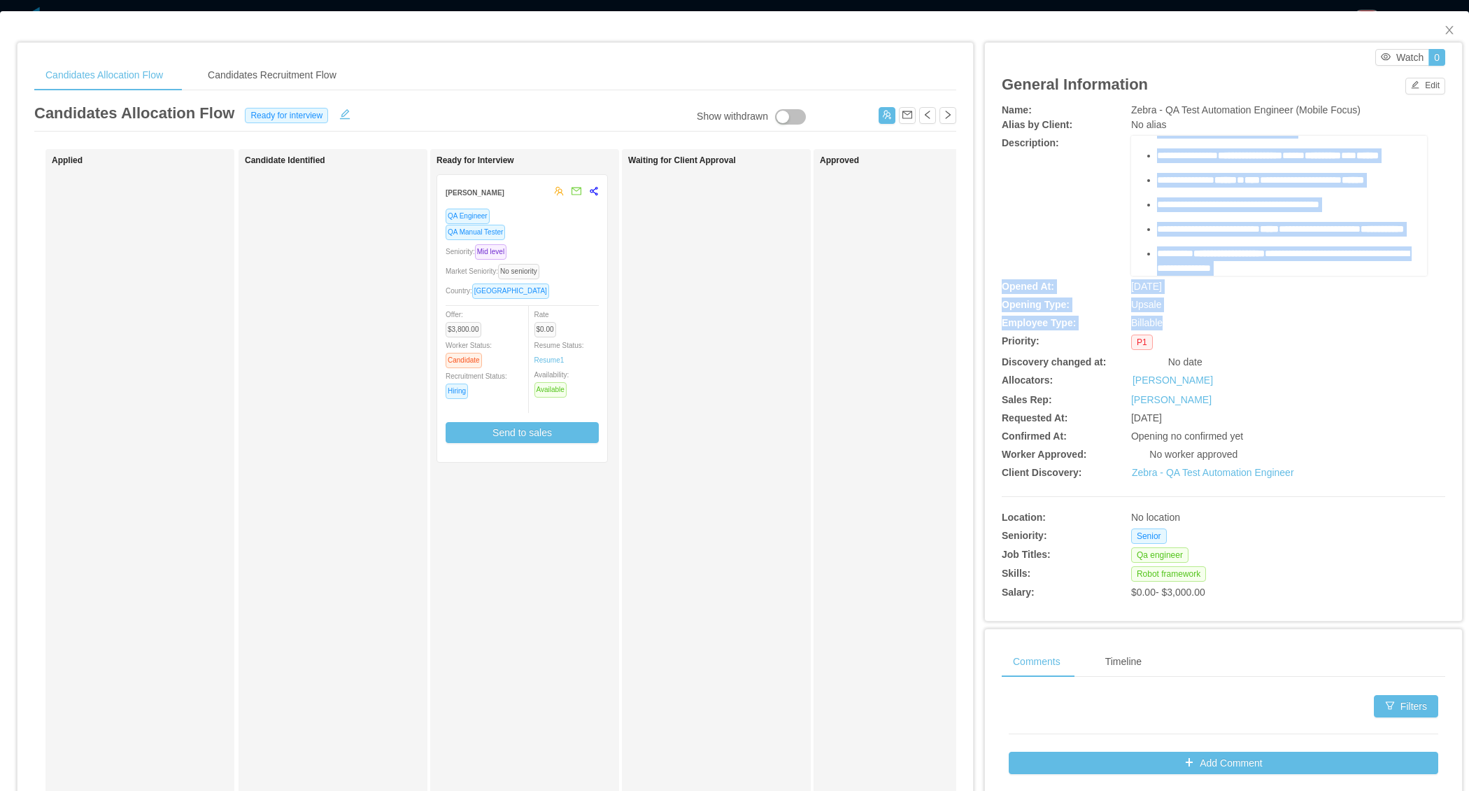
scroll to position [769, 0]
drag, startPoint x: 1129, startPoint y: 183, endPoint x: 1345, endPoint y: 270, distance: 233.6
click at [1345, 270] on div "**********" at bounding box center [1279, 206] width 296 height 140
copy div "**********"
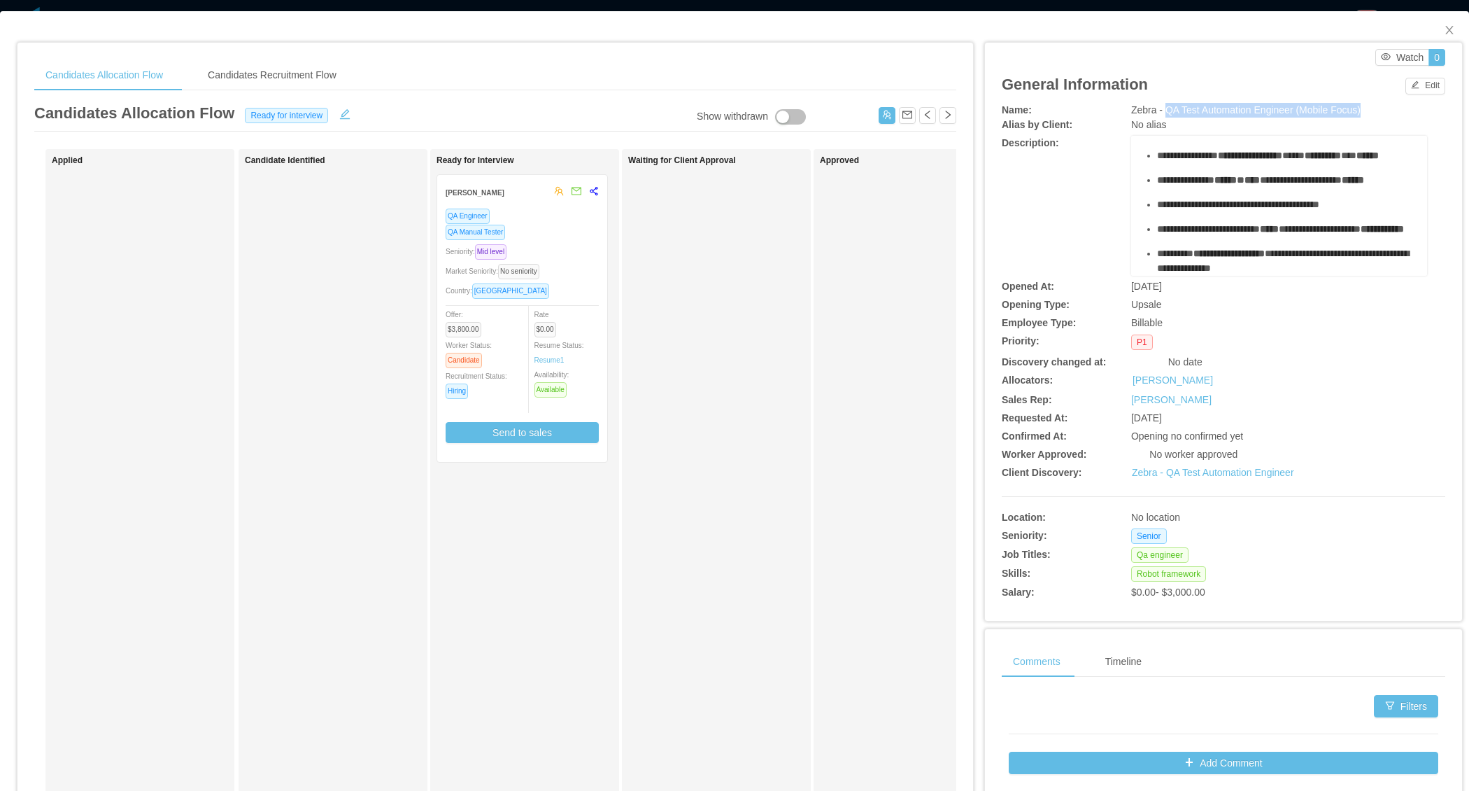
drag, startPoint x: 1161, startPoint y: 112, endPoint x: 1378, endPoint y: 108, distance: 216.9
click at [1378, 109] on div "Zebra - QA Test Automation Engineer (Mobile Focus)" at bounding box center [1279, 110] width 296 height 15
copy span "QA Test Automation Engineer (Mobile Focus)"
click at [1443, 22] on span "Close" at bounding box center [1449, 30] width 39 height 39
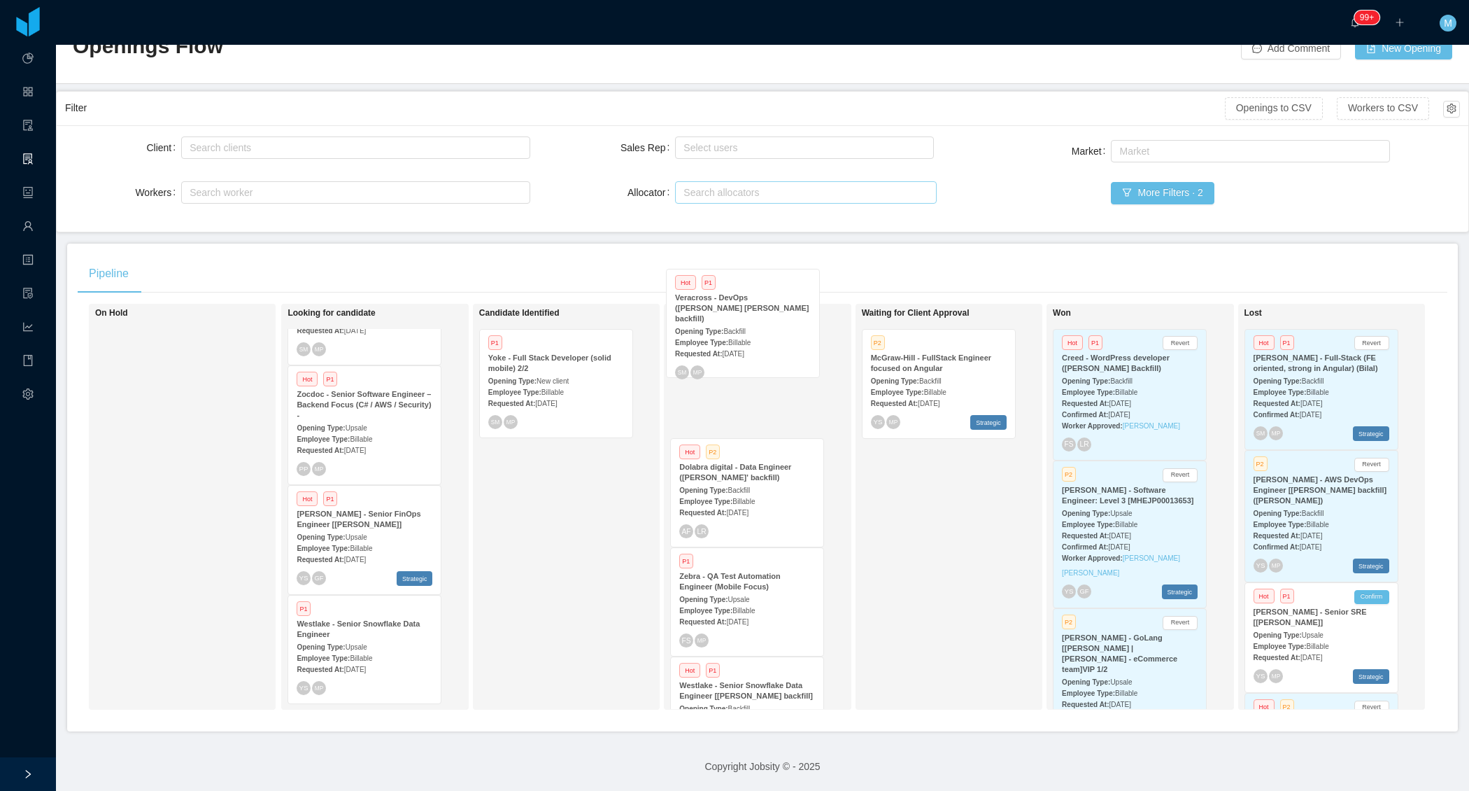
drag, startPoint x: 530, startPoint y: 503, endPoint x: 721, endPoint y: 346, distance: 247.1
click at [721, 346] on div "On Hold Looking for candidate P2 Yoke - Full Stack Developer (WEB DEVELOPER) 1/…" at bounding box center [763, 512] width 1370 height 417
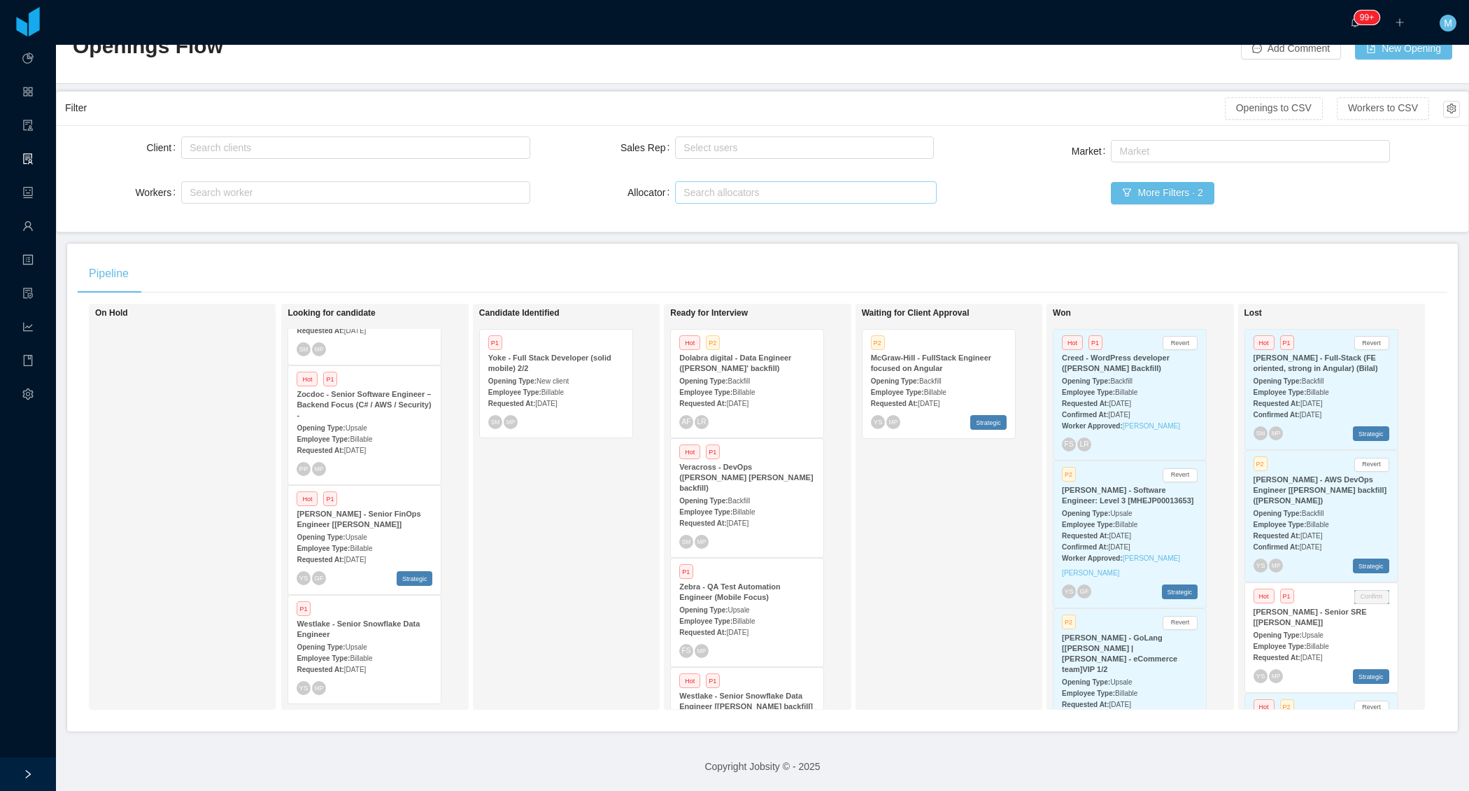
click at [730, 493] on div "Opening Type: Backfill" at bounding box center [747, 500] width 136 height 15
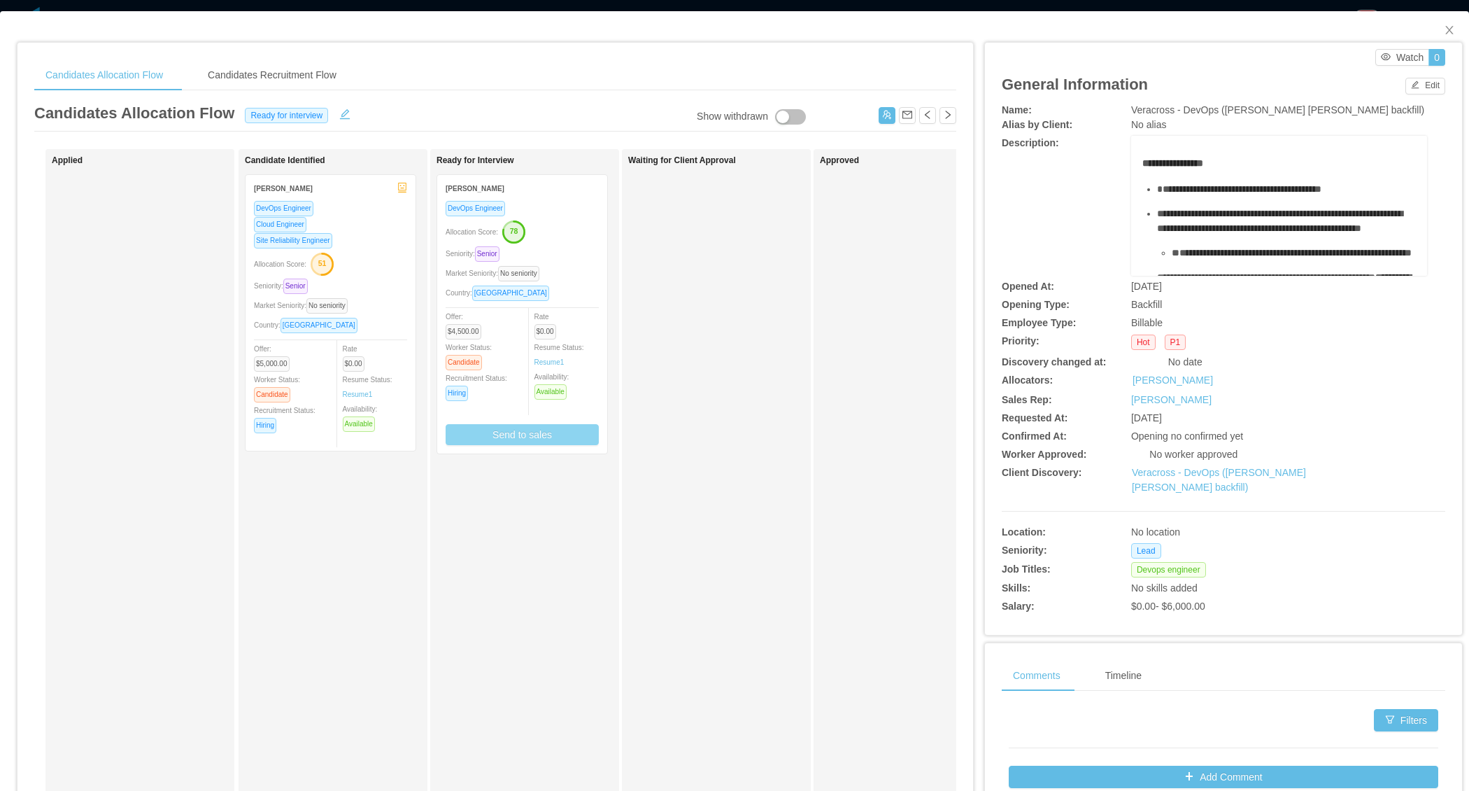
click at [547, 429] on button "Send to sales" at bounding box center [522, 434] width 153 height 21
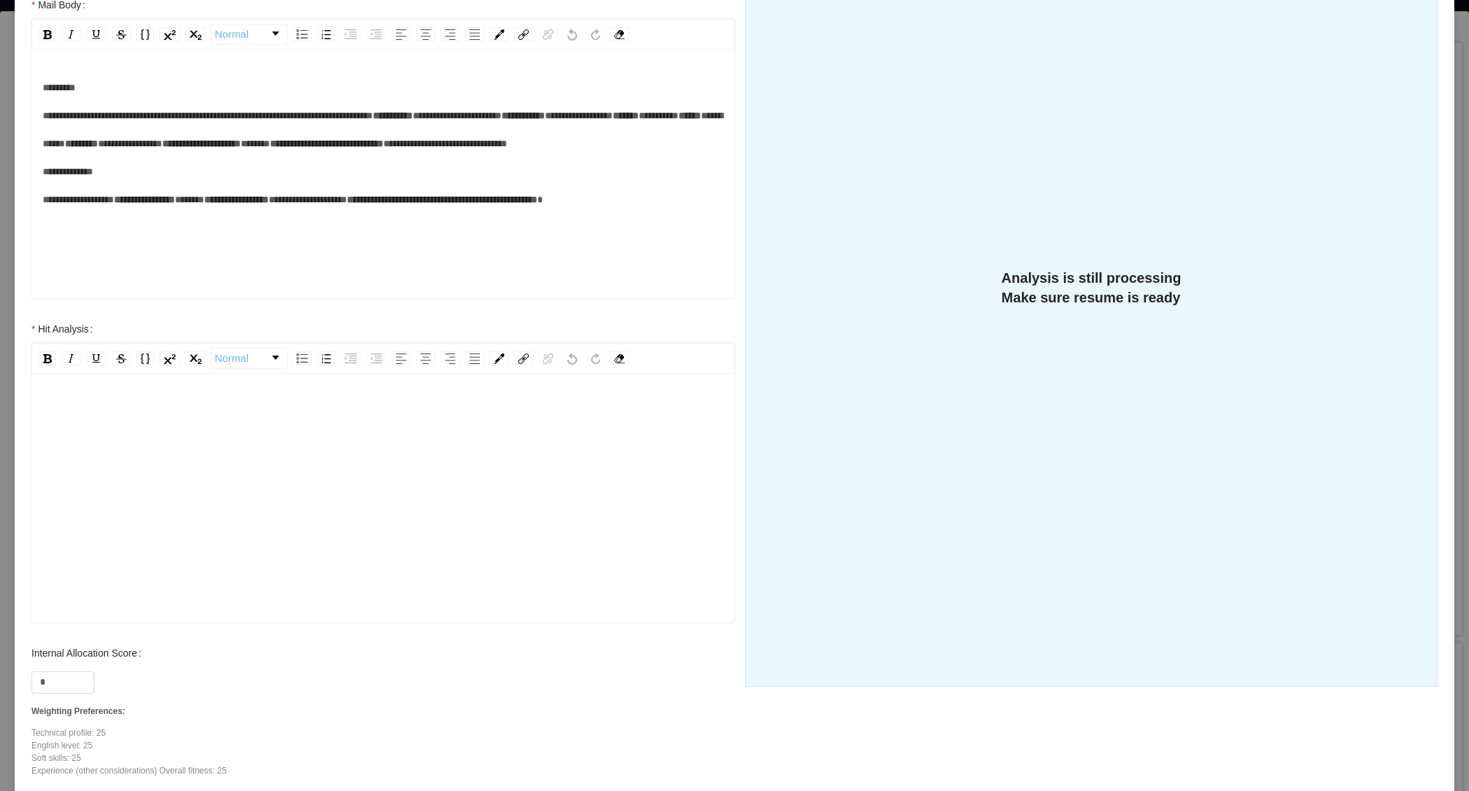
scroll to position [261, 0]
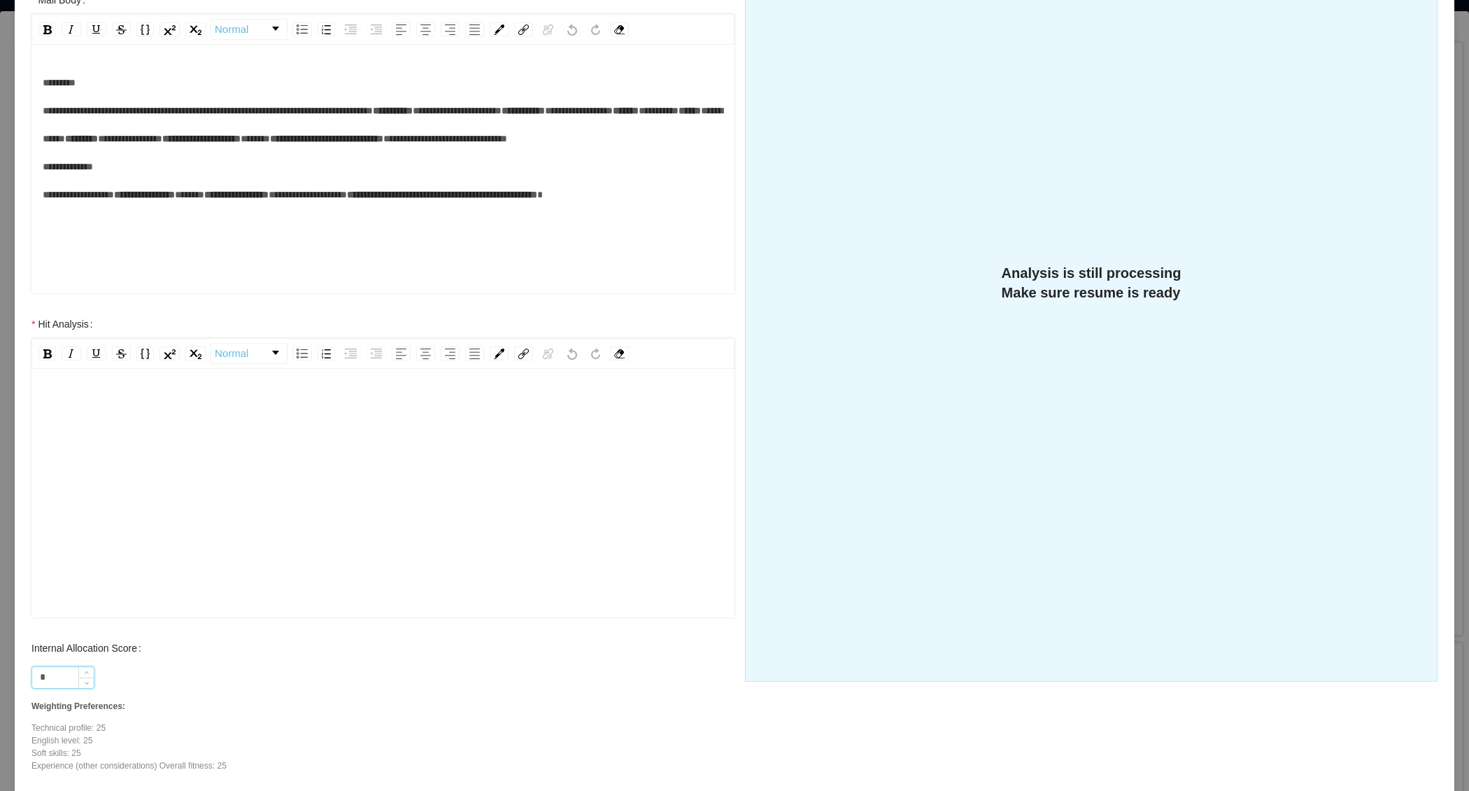
click at [69, 668] on input "*" at bounding box center [63, 677] width 62 height 21
type input "**"
click at [146, 517] on div "rdw-editor" at bounding box center [383, 515] width 681 height 245
paste div "To enrich screen reader interactions, please activate Accessibility in Grammarl…"
click at [274, 448] on div "**********" at bounding box center [383, 515] width 681 height 245
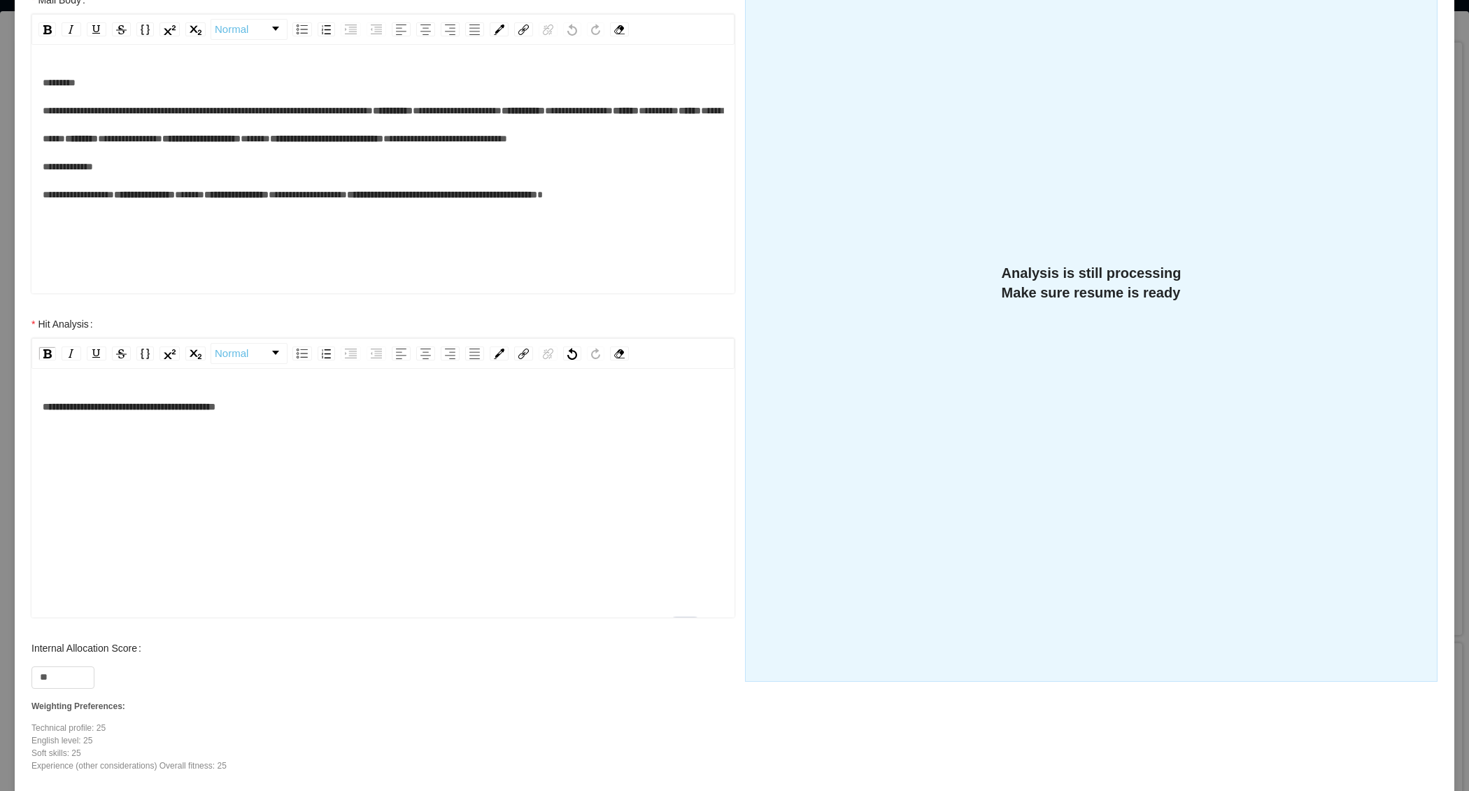
click at [344, 390] on div "**********" at bounding box center [382, 494] width 703 height 245
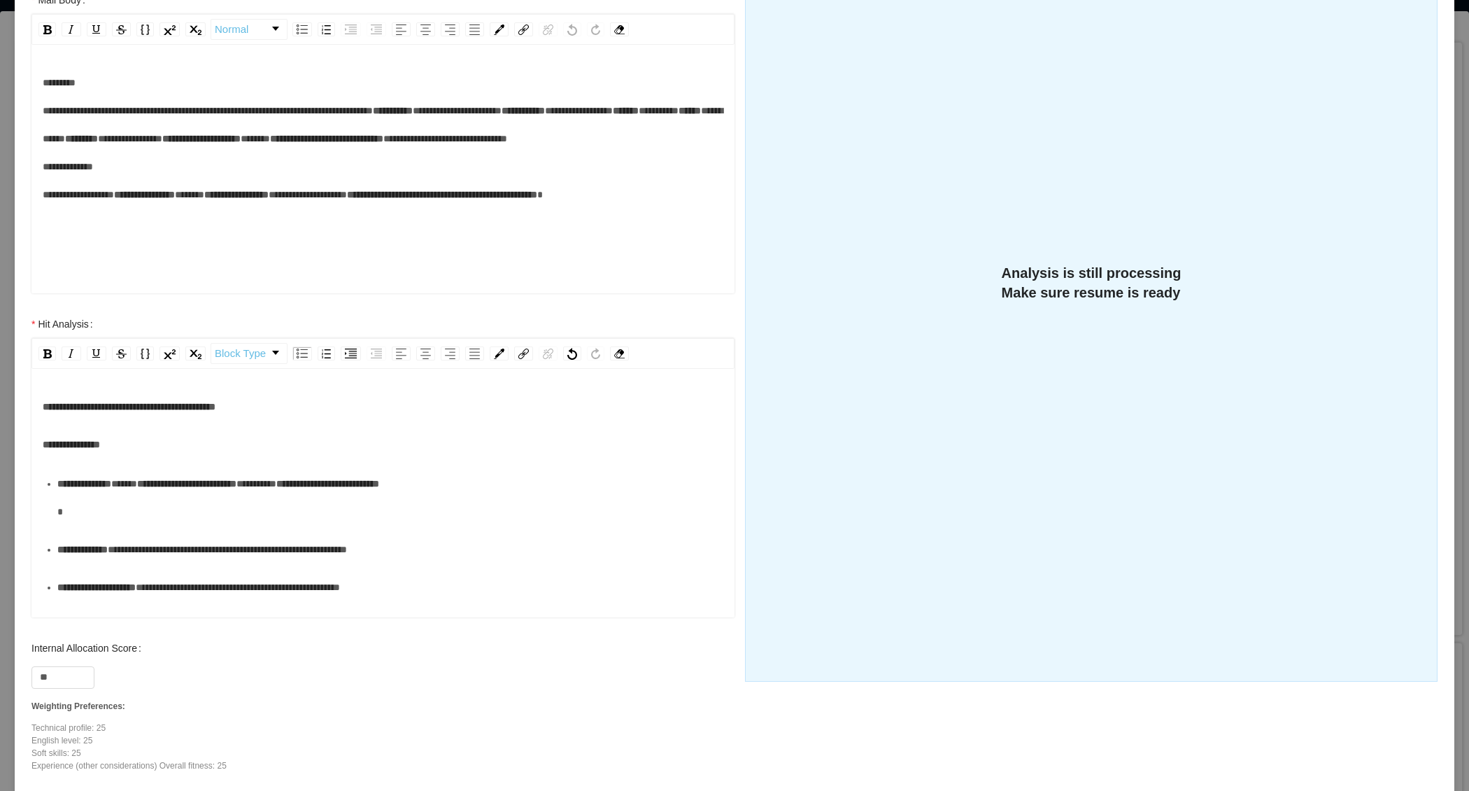
click at [187, 512] on div "**********" at bounding box center [390, 497] width 667 height 56
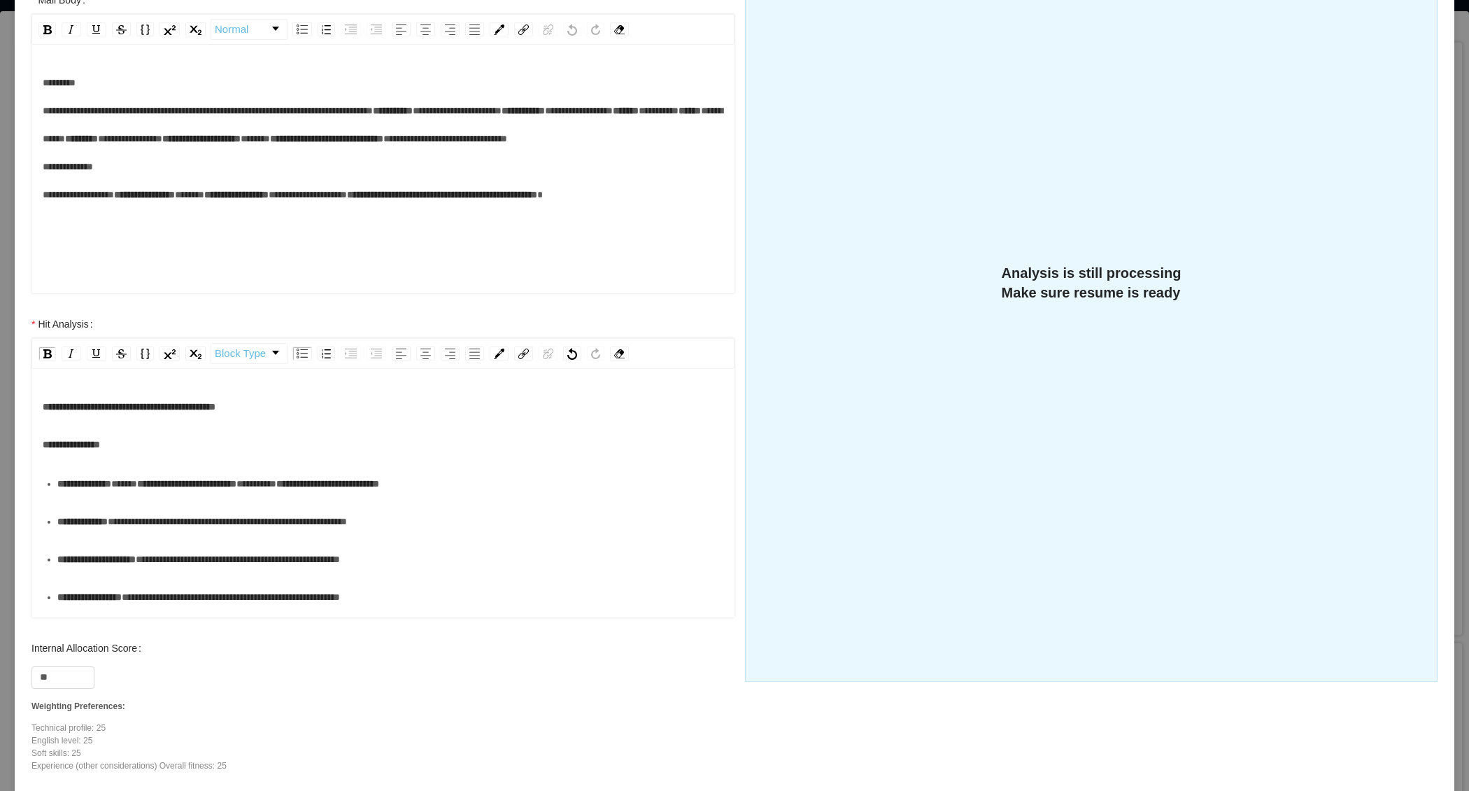
click at [177, 535] on div "**********" at bounding box center [390, 521] width 667 height 28
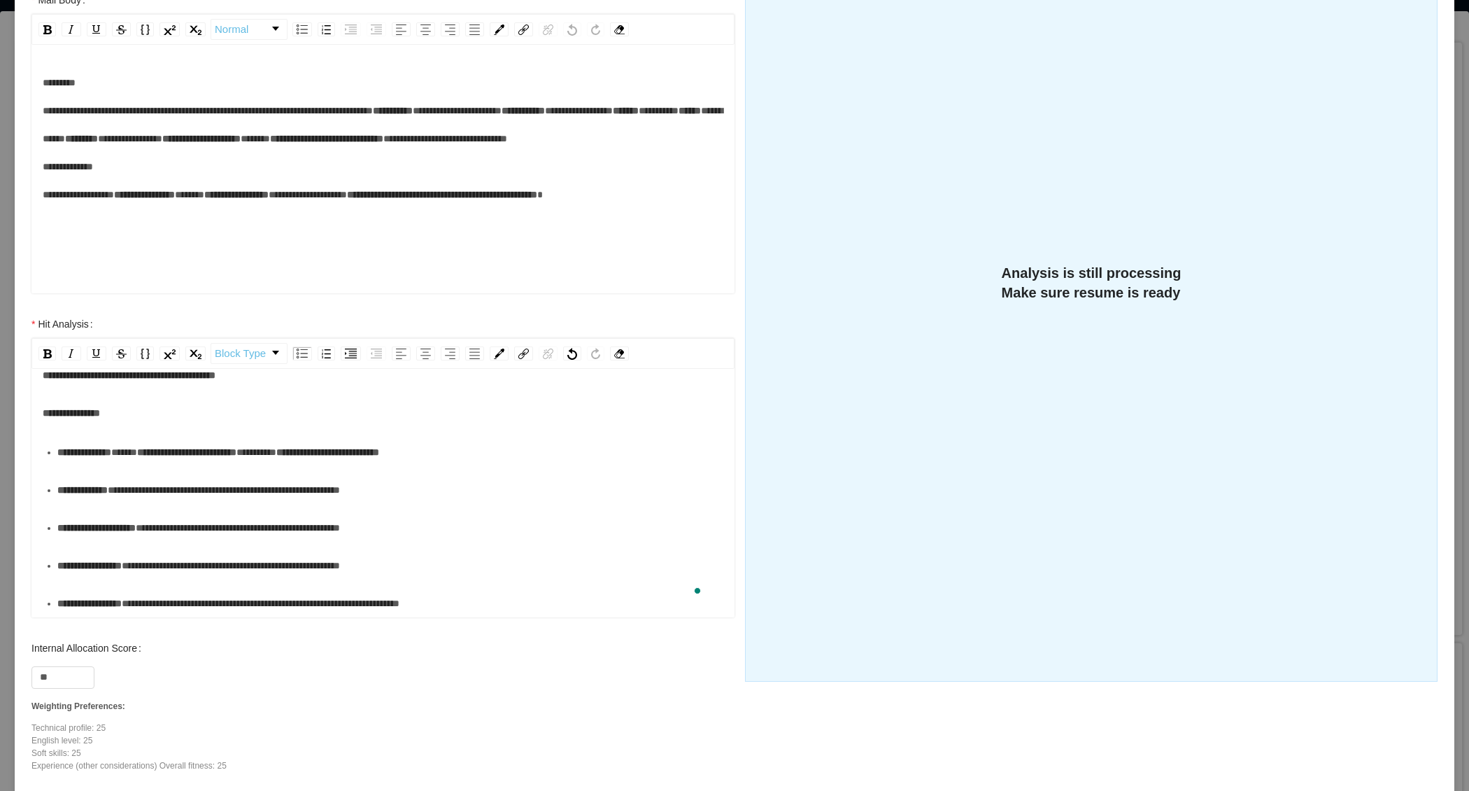
scroll to position [71, 0]
click at [182, 514] on div "**********" at bounding box center [390, 528] width 667 height 28
click at [175, 551] on div "**********" at bounding box center [390, 565] width 667 height 28
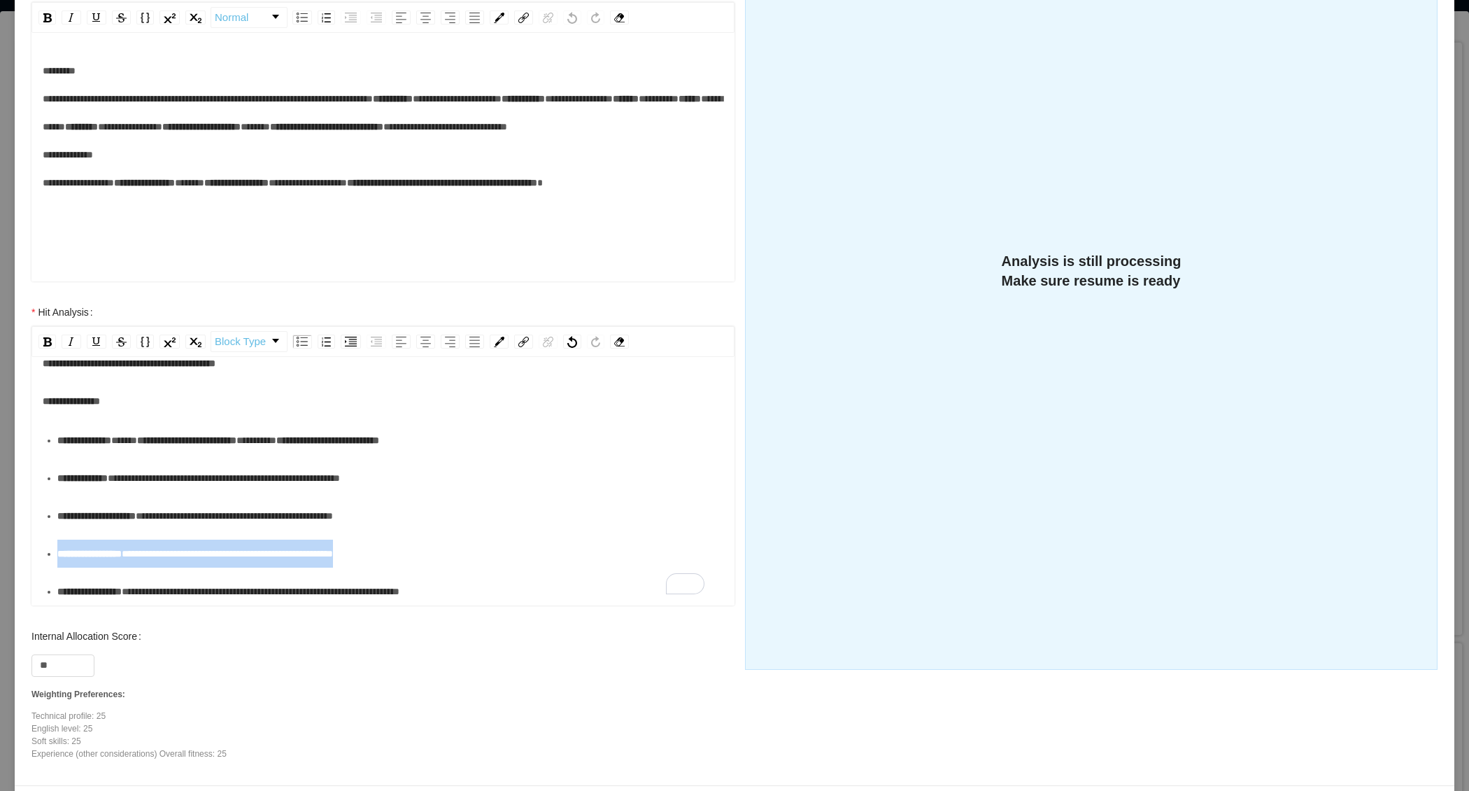
drag, startPoint x: 427, startPoint y: 530, endPoint x: 36, endPoint y: 524, distance: 391.2
click at [36, 527] on div "**********" at bounding box center [382, 460] width 731 height 324
drag, startPoint x: 428, startPoint y: 531, endPoint x: 57, endPoint y: 523, distance: 370.2
click at [55, 523] on ul "**********" at bounding box center [383, 515] width 681 height 179
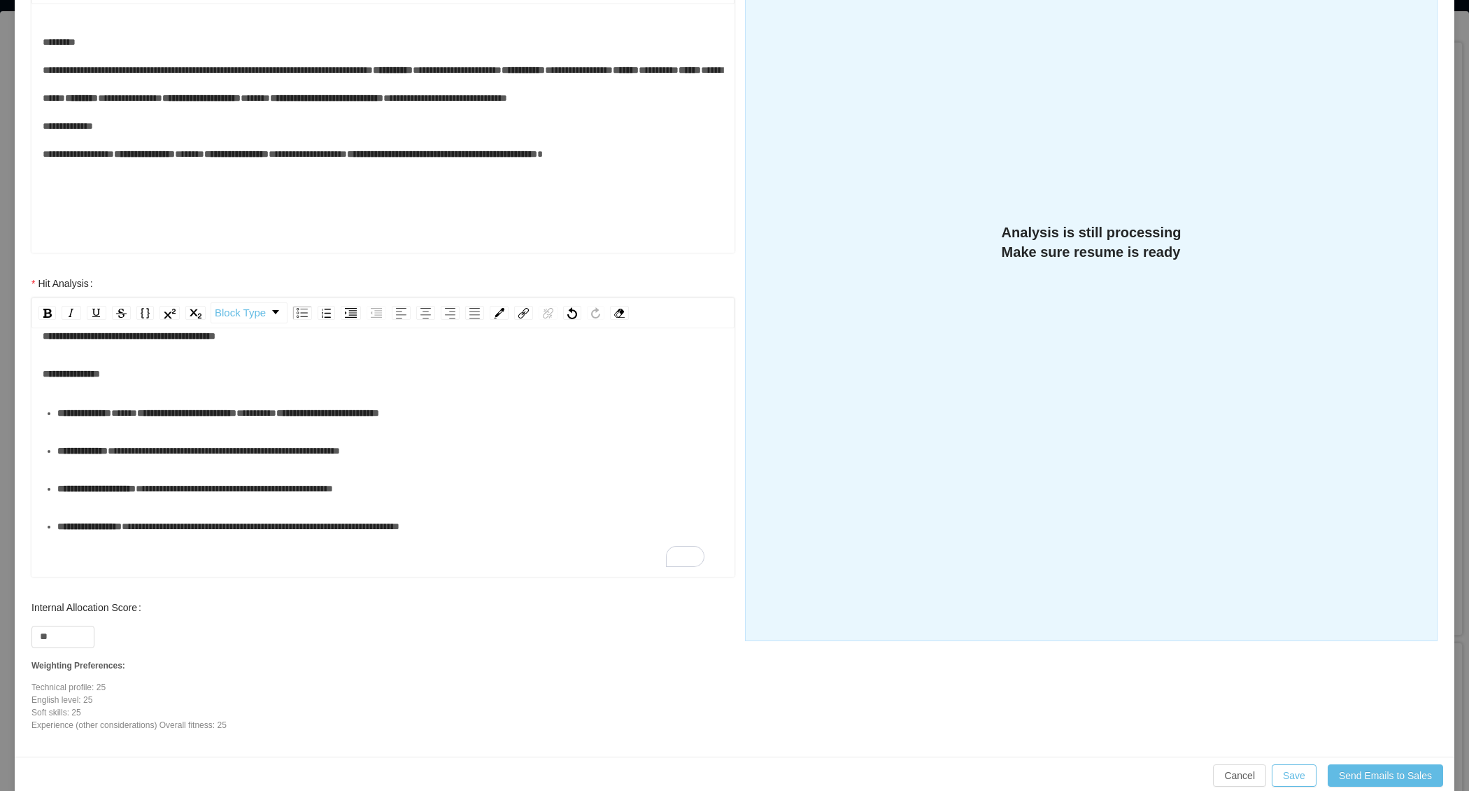
click at [524, 528] on div "**********" at bounding box center [390, 526] width 667 height 28
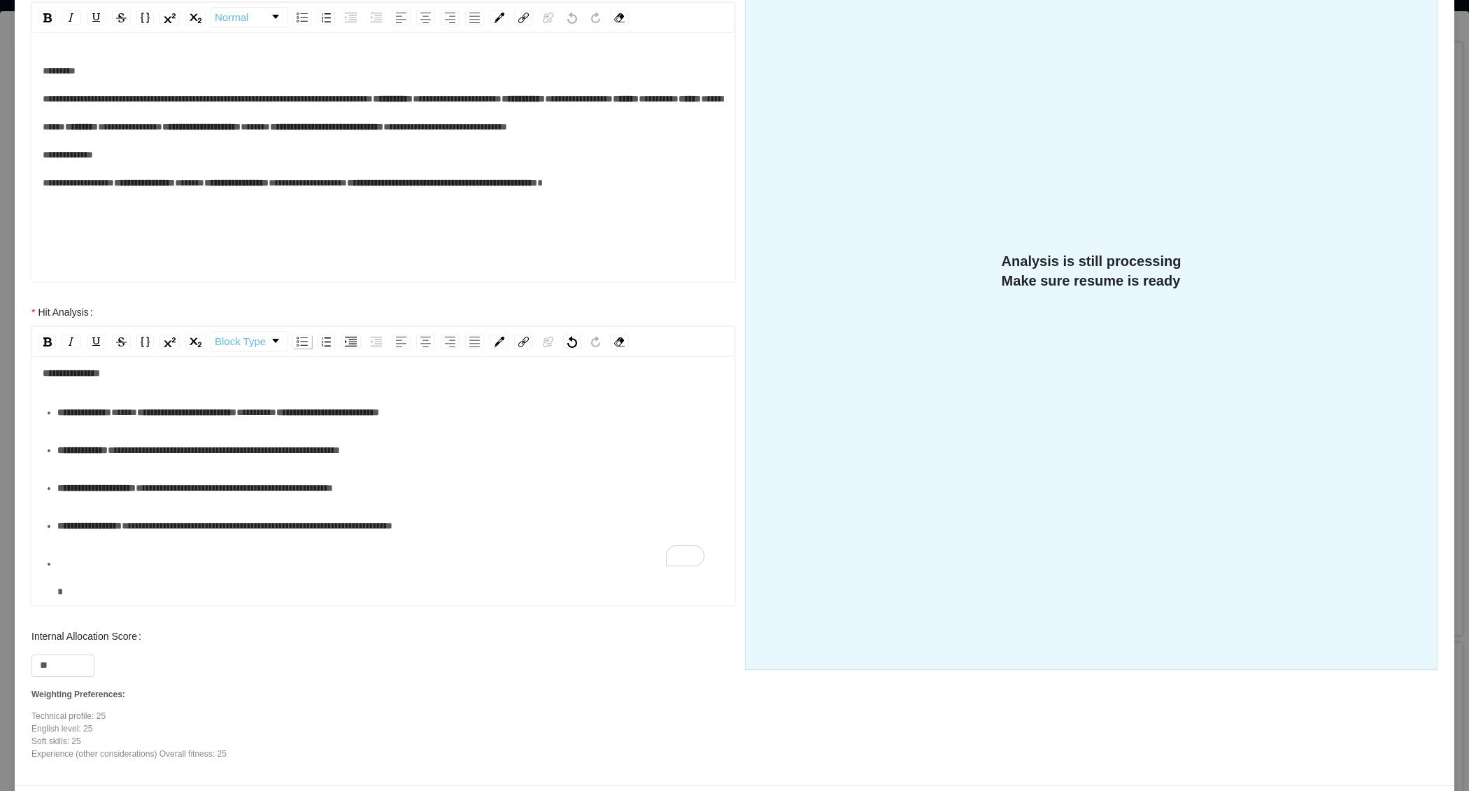
click at [297, 344] on img "rdw-list-control" at bounding box center [302, 342] width 11 height 10
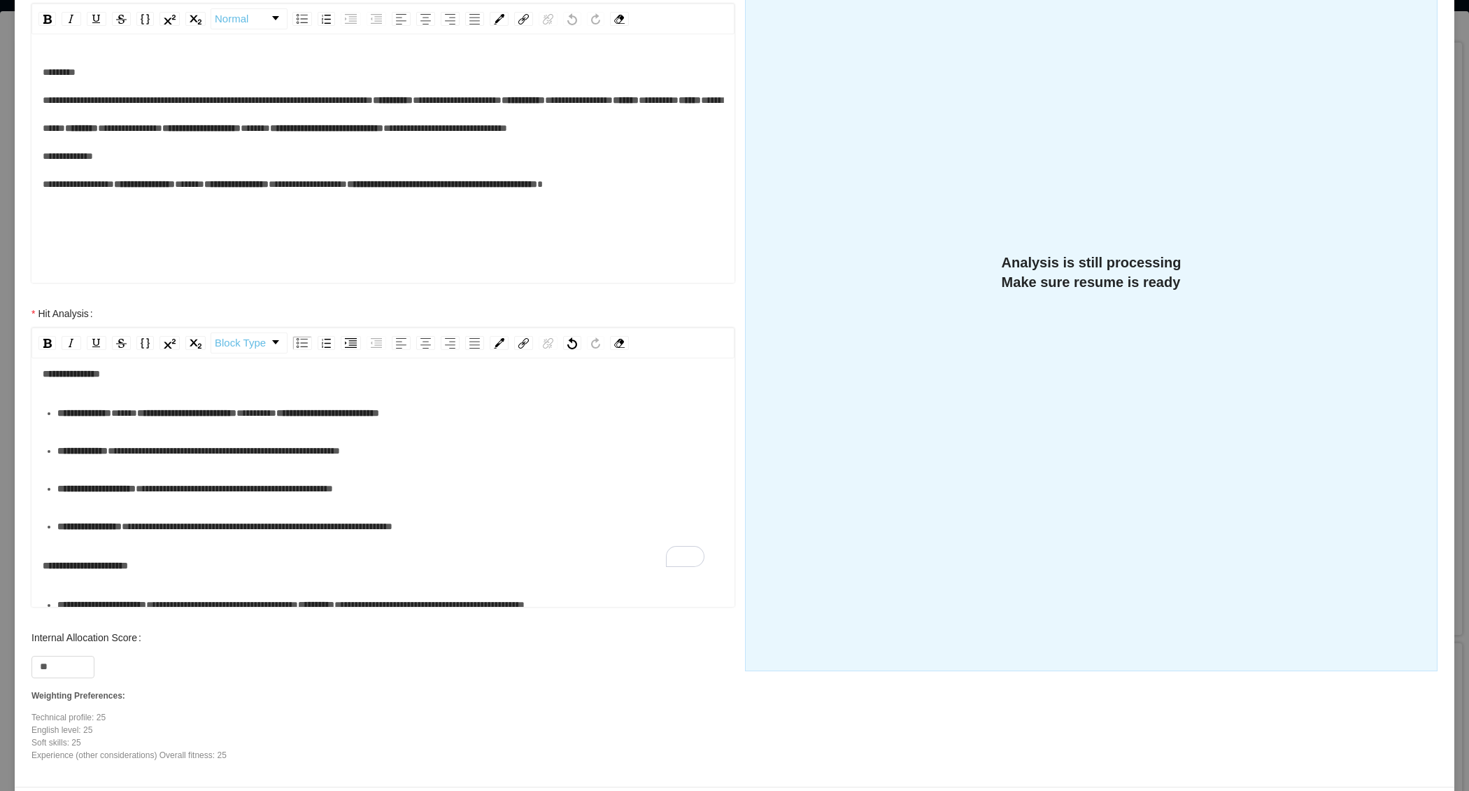
scroll to position [261, 0]
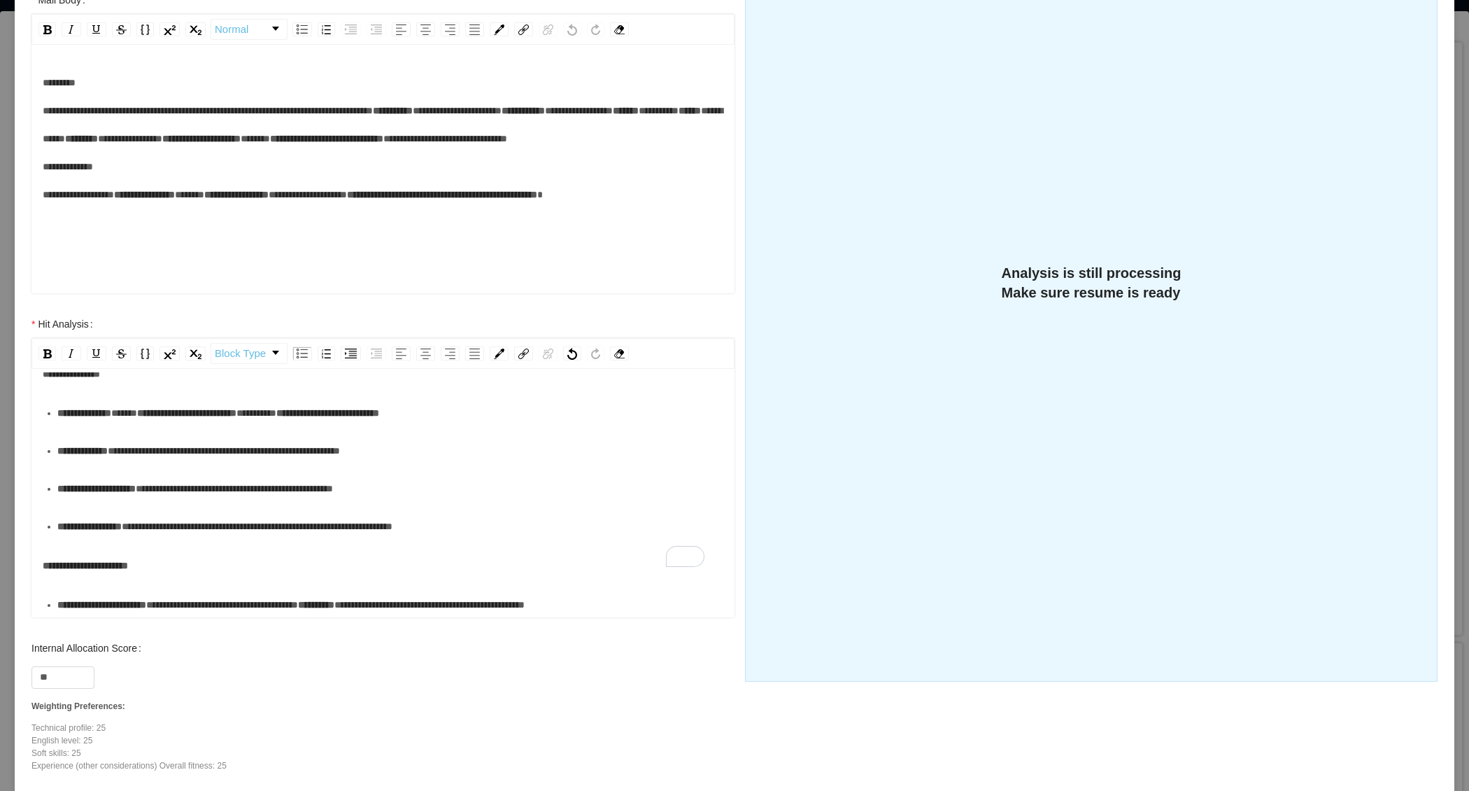
click at [167, 579] on div "**********" at bounding box center [383, 522] width 681 height 400
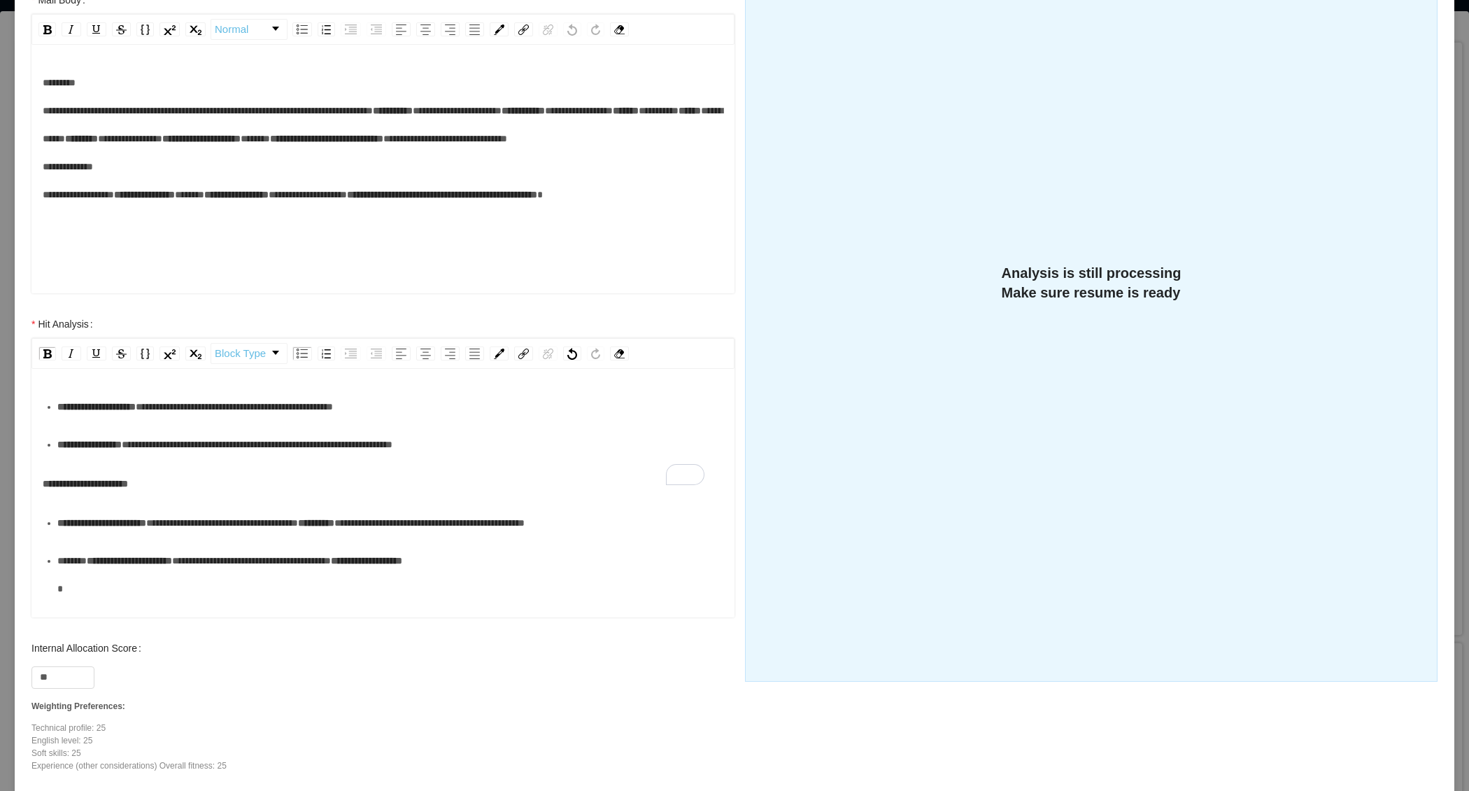
scroll to position [155, 0]
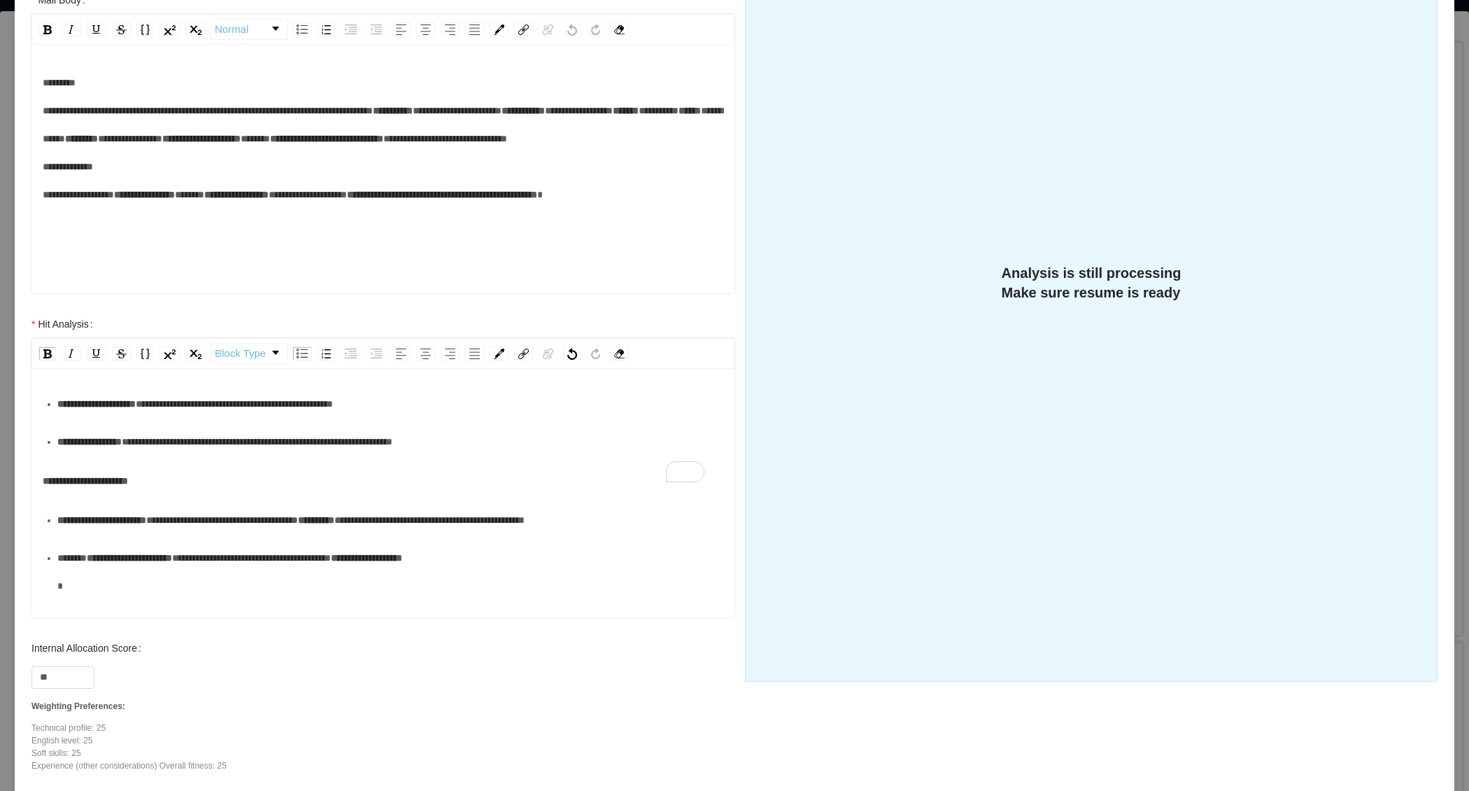
click at [241, 534] on div "**********" at bounding box center [390, 520] width 667 height 28
drag, startPoint x: 674, startPoint y: 519, endPoint x: 429, endPoint y: 523, distance: 245.6
click at [423, 523] on div "**********" at bounding box center [390, 520] width 667 height 28
click at [468, 590] on div "**********" at bounding box center [390, 572] width 667 height 56
click at [46, 479] on span "**********" at bounding box center [85, 481] width 85 height 10
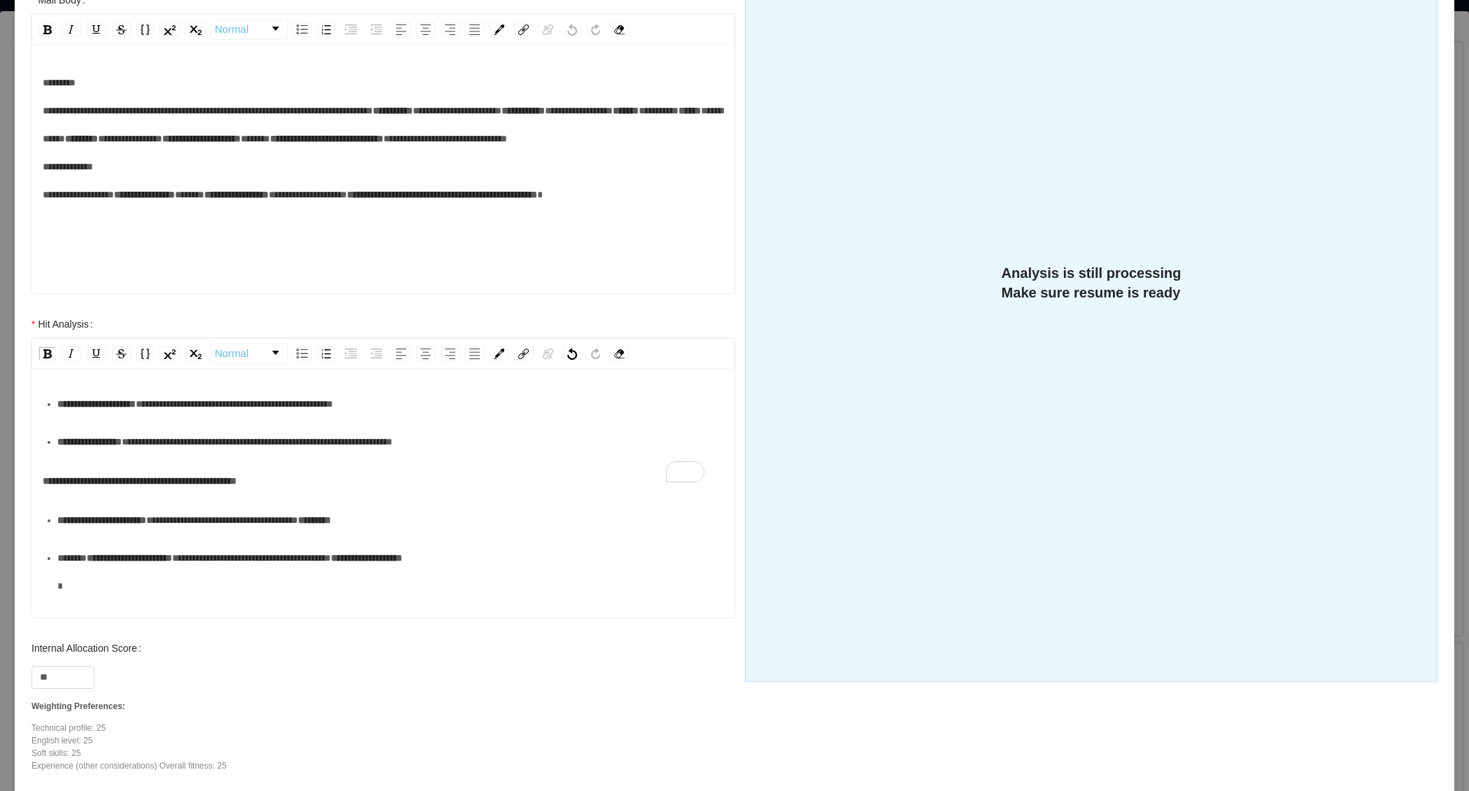
click at [348, 482] on div "**********" at bounding box center [383, 481] width 681 height 28
click at [424, 520] on div "**********" at bounding box center [390, 520] width 667 height 28
click at [68, 667] on input "**" at bounding box center [63, 677] width 62 height 21
type input "**"
click at [142, 579] on div "**********" at bounding box center [390, 572] width 667 height 56
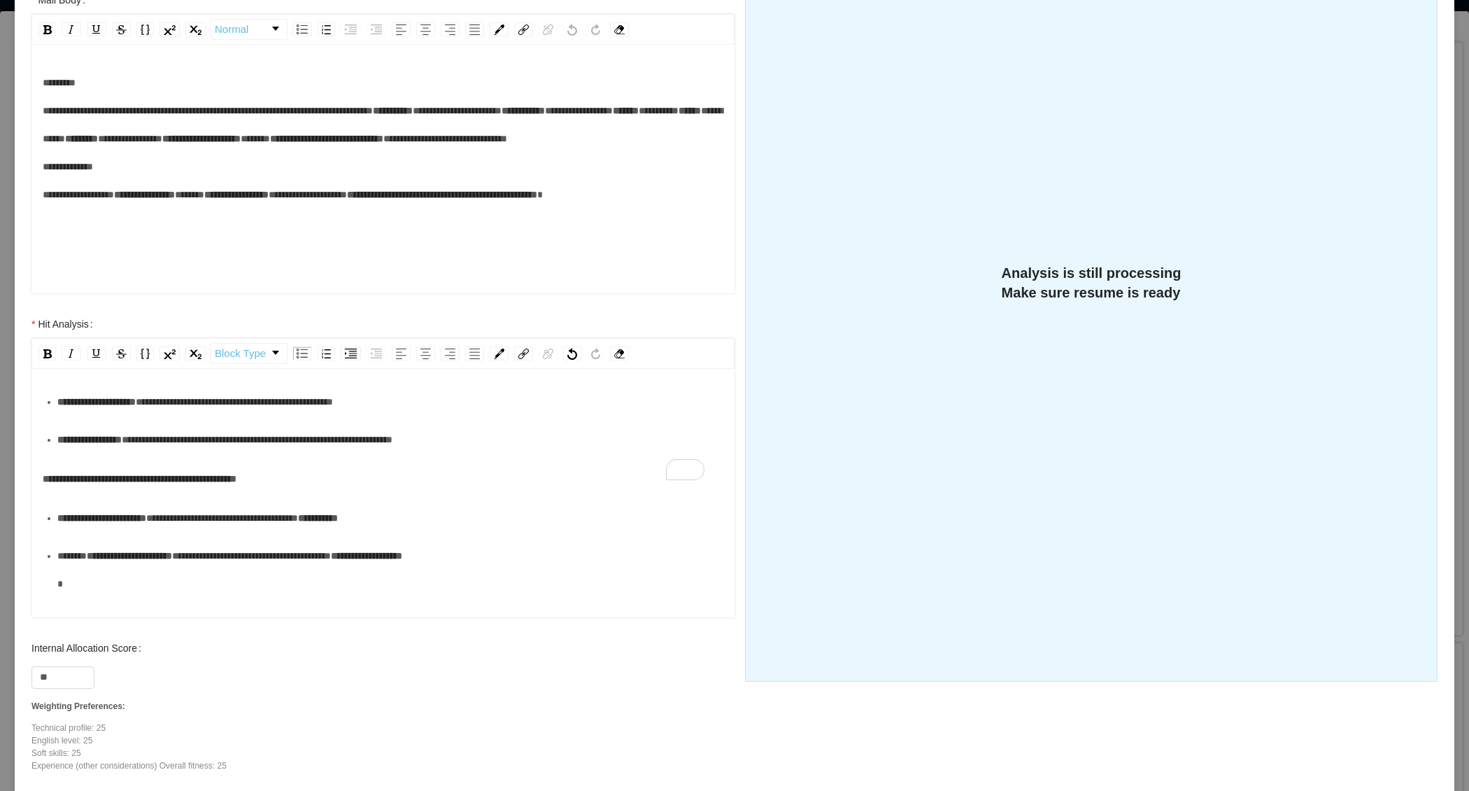
scroll to position [156, 0]
click at [516, 560] on div "**********" at bounding box center [390, 571] width 667 height 56
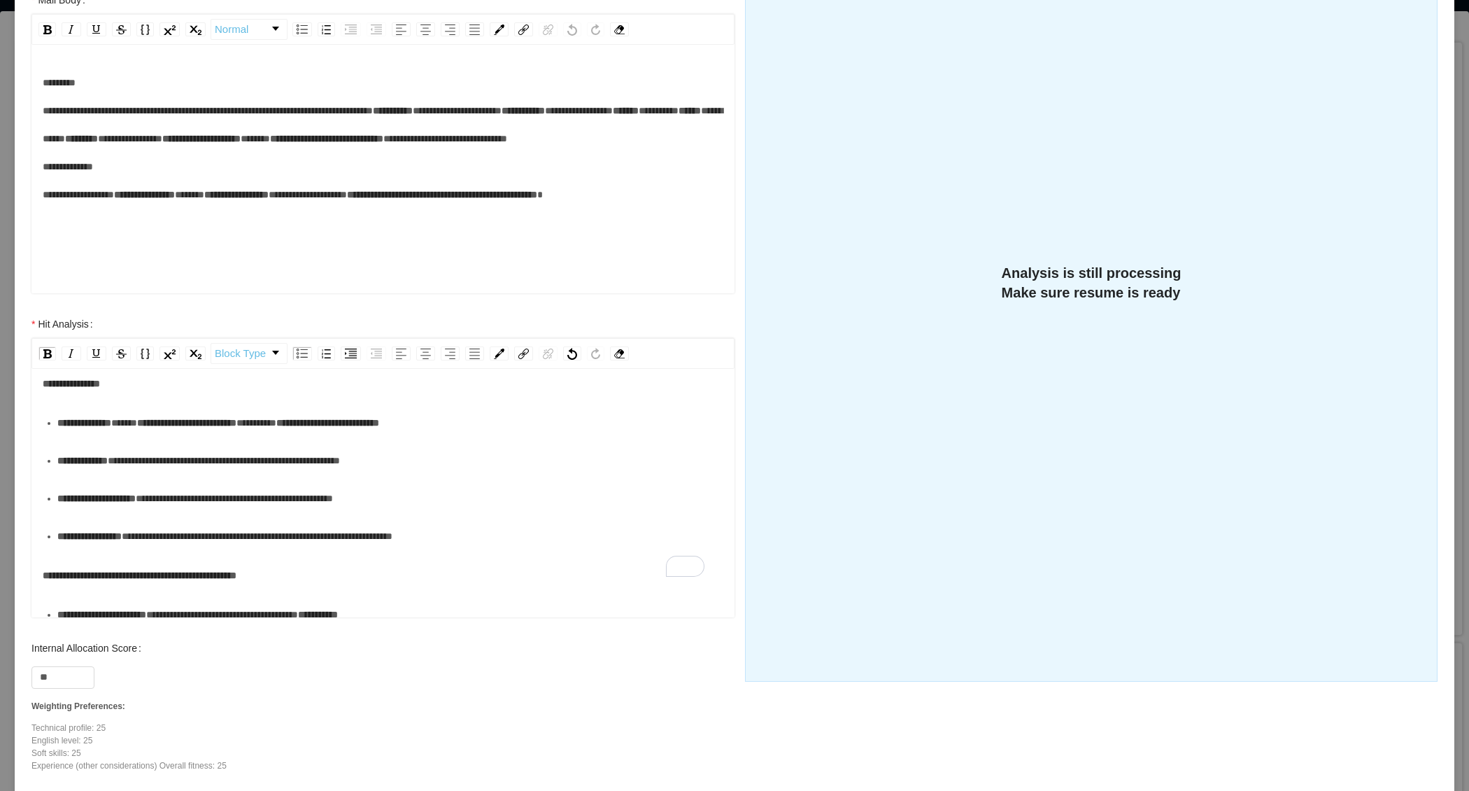
scroll to position [0, 0]
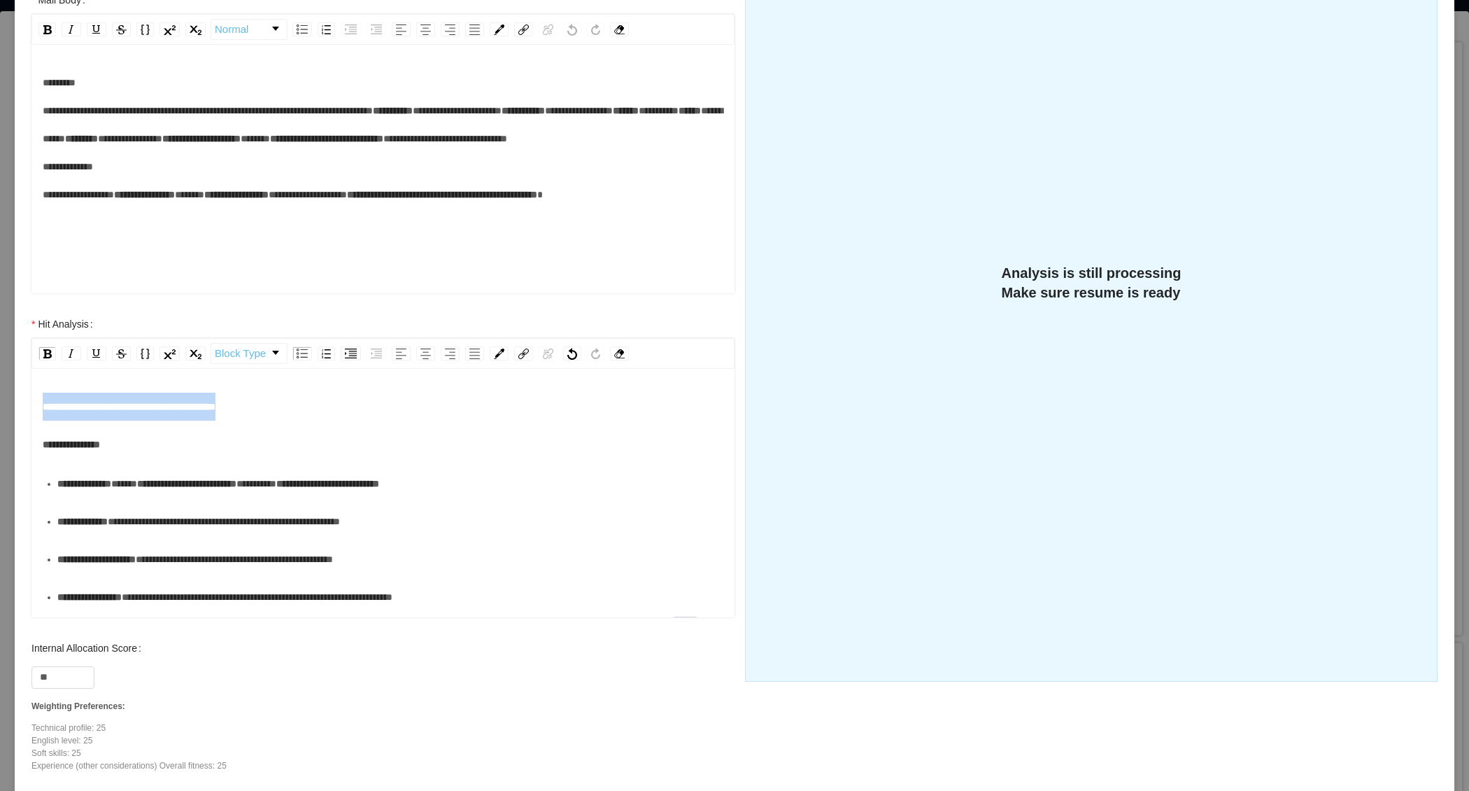
drag, startPoint x: 318, startPoint y: 407, endPoint x: 40, endPoint y: 407, distance: 278.5
click at [37, 407] on div "**********" at bounding box center [382, 494] width 703 height 245
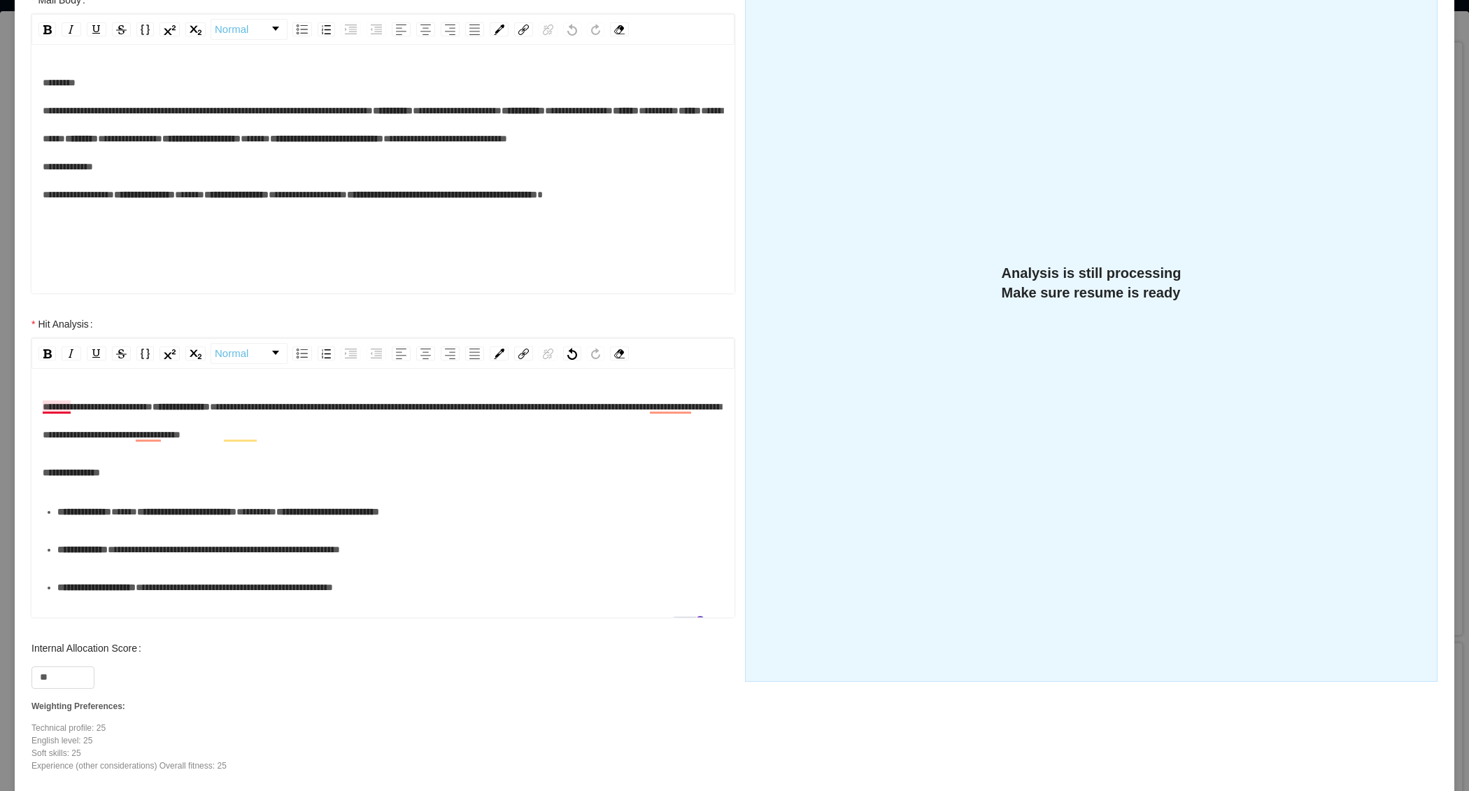
click at [67, 402] on span "**********" at bounding box center [98, 407] width 110 height 10
click at [348, 444] on div "**********" at bounding box center [383, 421] width 681 height 56
click at [477, 436] on div "**********" at bounding box center [383, 421] width 681 height 56
drag, startPoint x: 642, startPoint y: 406, endPoint x: 650, endPoint y: 406, distance: 8.4
click at [650, 406] on span "**********" at bounding box center [382, 421] width 679 height 38
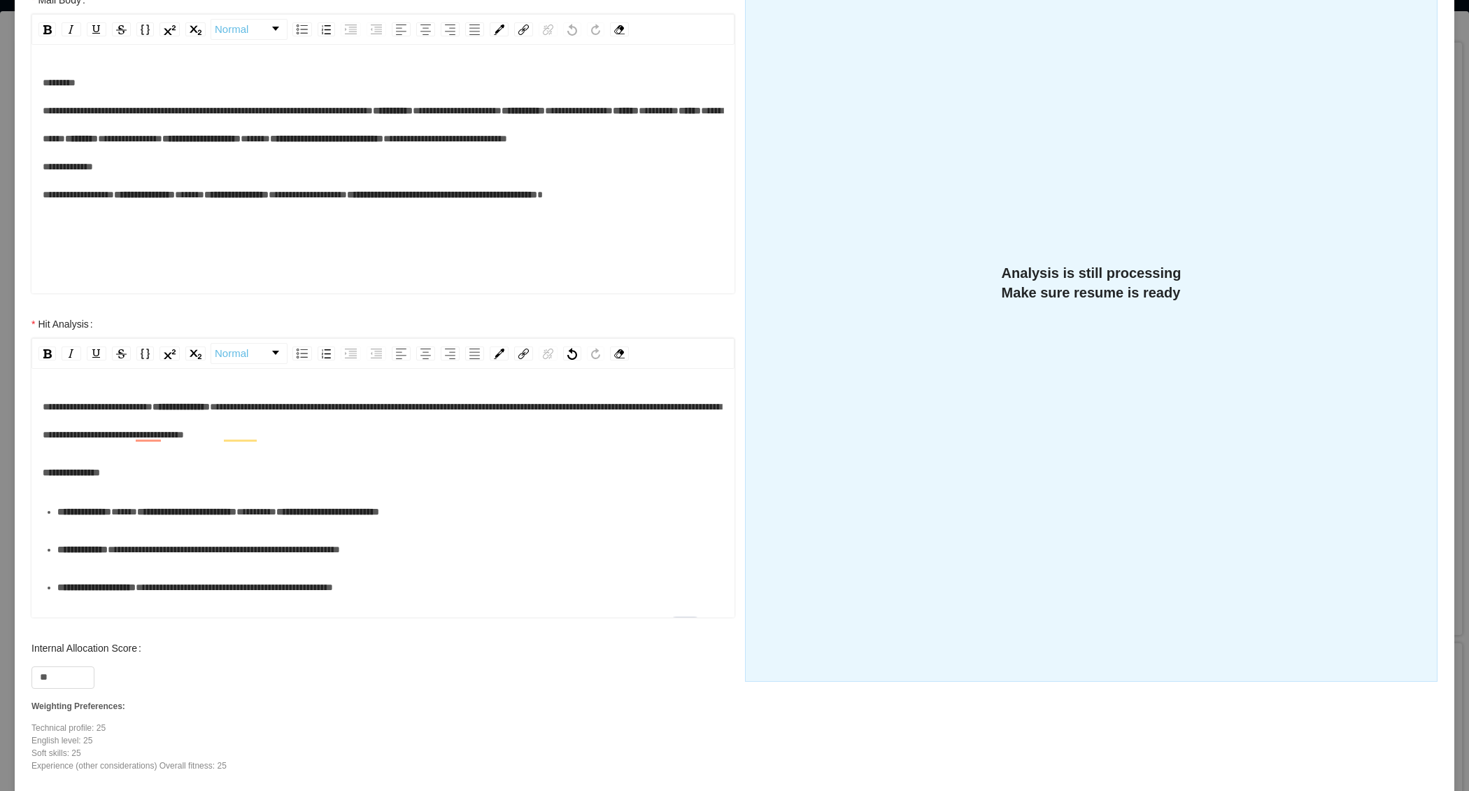
click at [99, 434] on span "**********" at bounding box center [382, 421] width 679 height 38
click at [198, 465] on div "**********" at bounding box center [383, 472] width 681 height 28
click at [148, 429] on span "**********" at bounding box center [382, 421] width 679 height 38
click at [148, 430] on span "**********" at bounding box center [382, 421] width 679 height 38
click at [350, 452] on div "**********" at bounding box center [383, 607] width 681 height 428
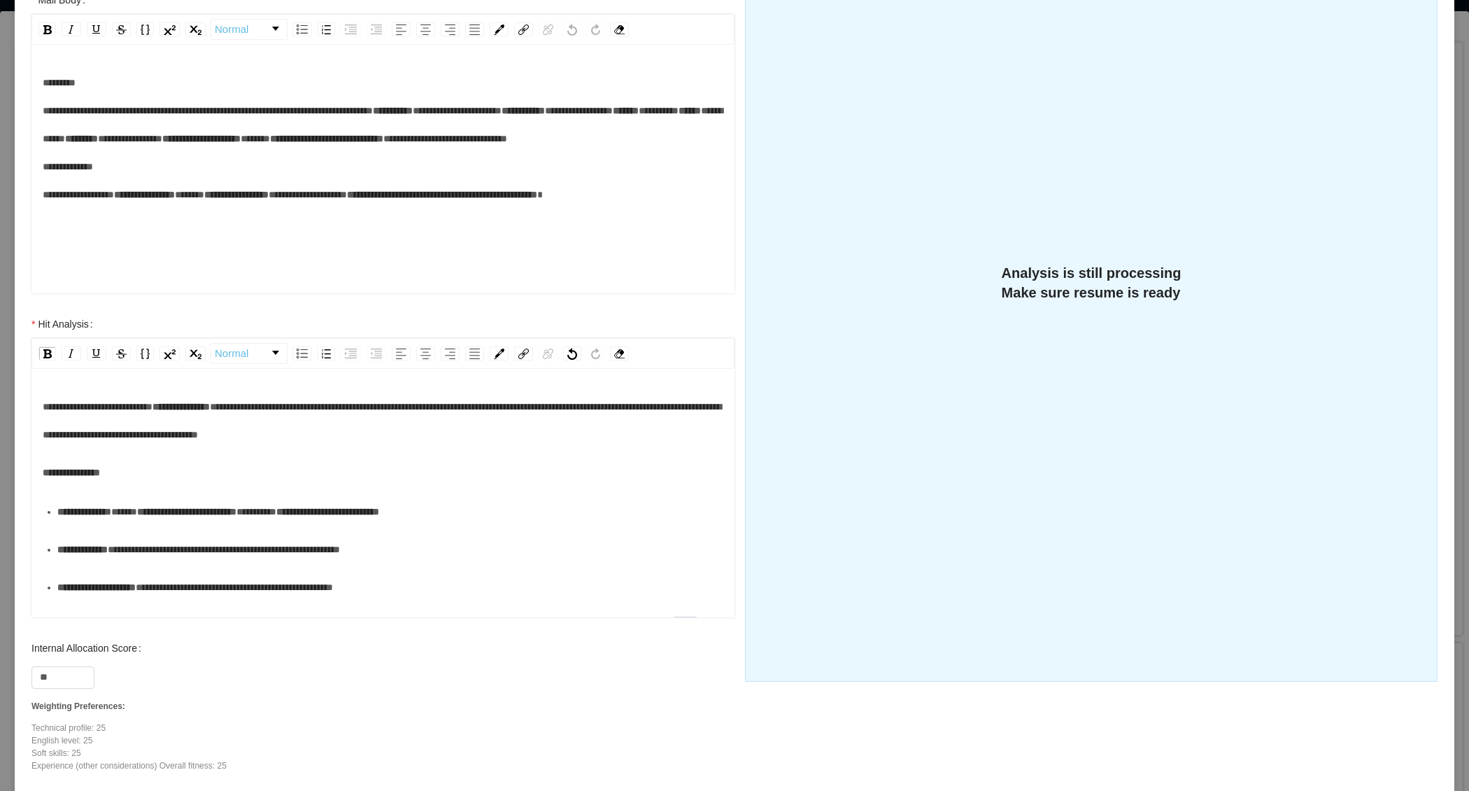
click at [330, 438] on span "**********" at bounding box center [382, 421] width 679 height 38
click at [163, 432] on span "**********" at bounding box center [382, 421] width 679 height 38
click at [421, 430] on span "**********" at bounding box center [382, 421] width 679 height 38
click at [499, 432] on div "**********" at bounding box center [383, 421] width 681 height 56
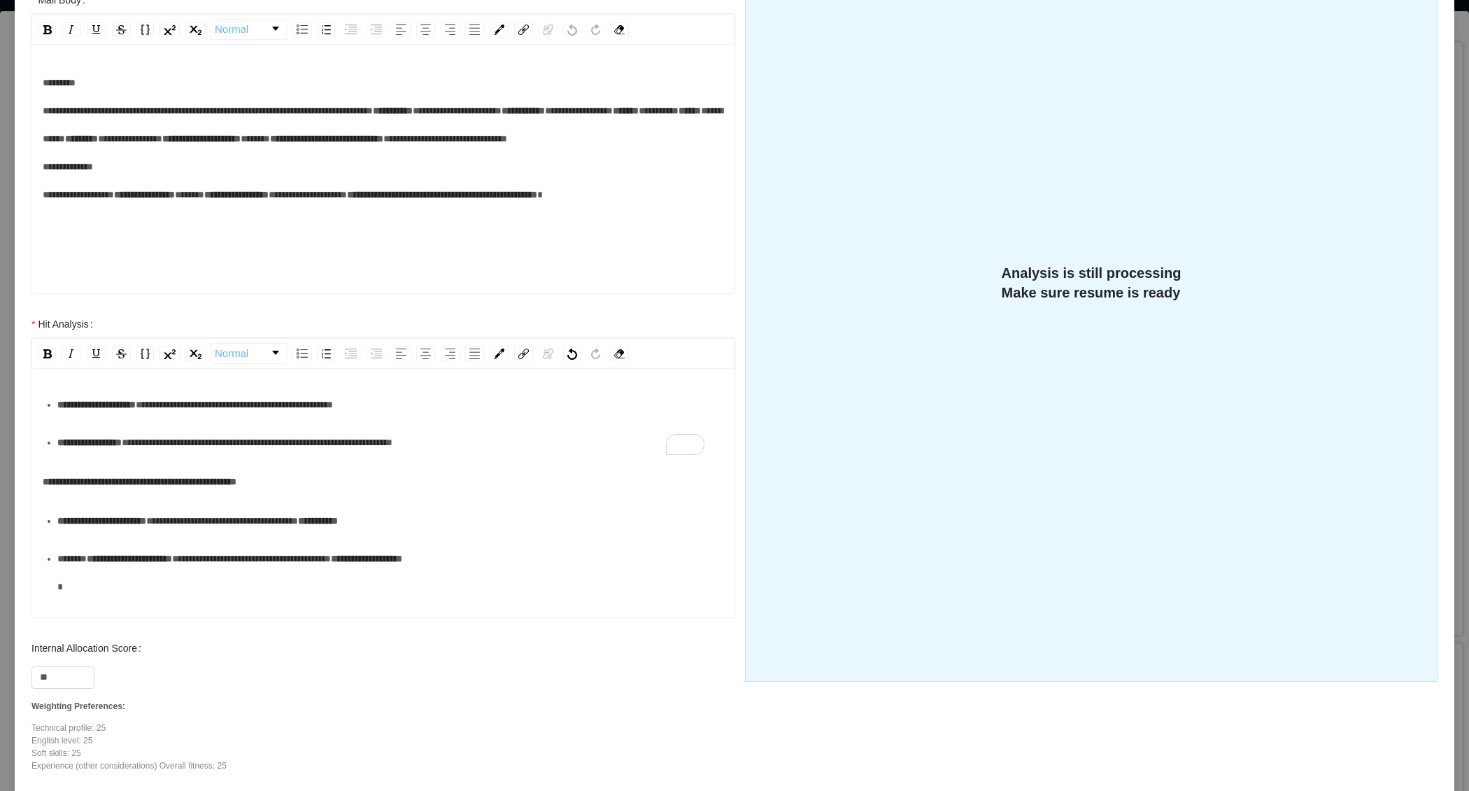
scroll to position [211, 0]
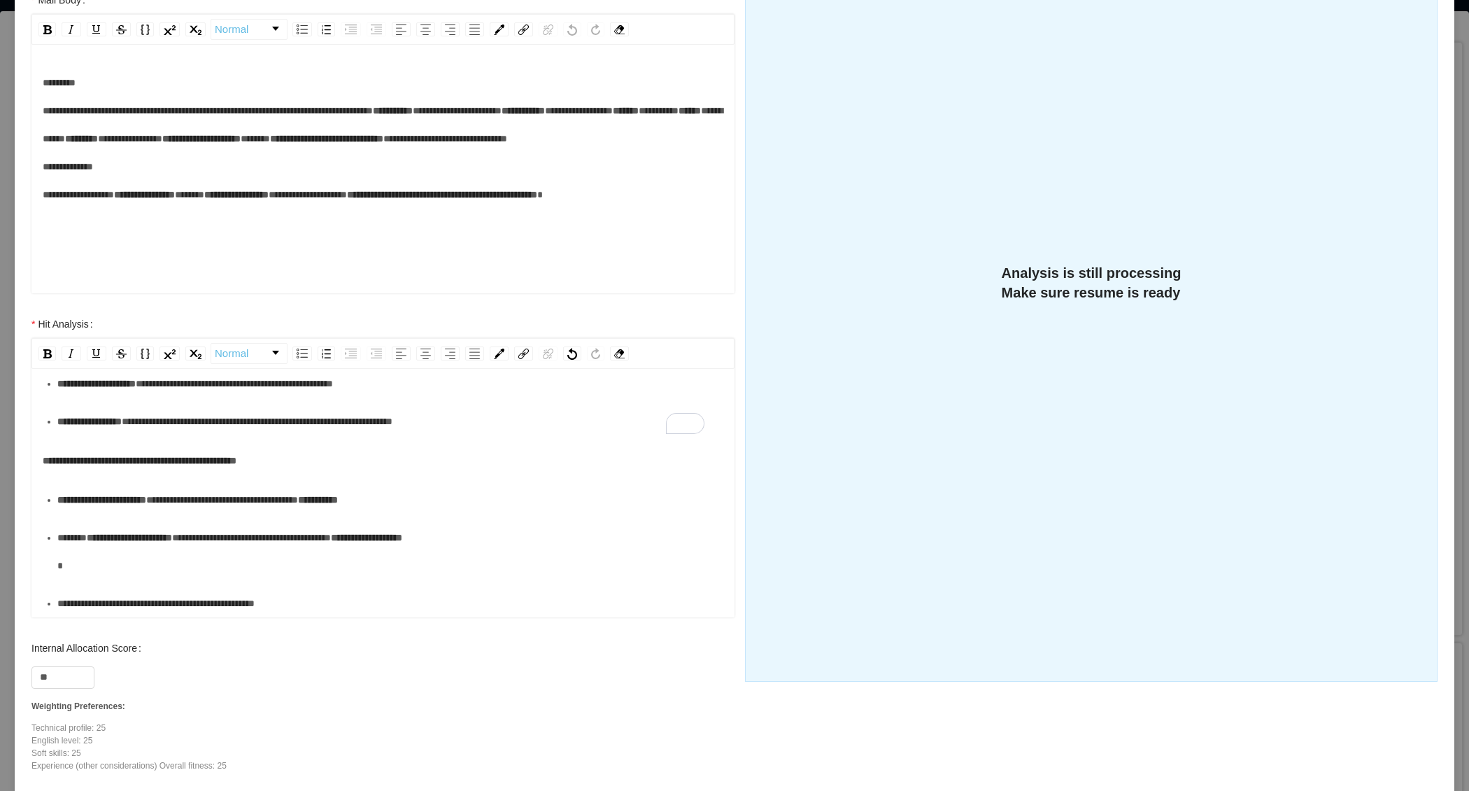
click at [321, 546] on div "**********" at bounding box center [390, 551] width 667 height 56
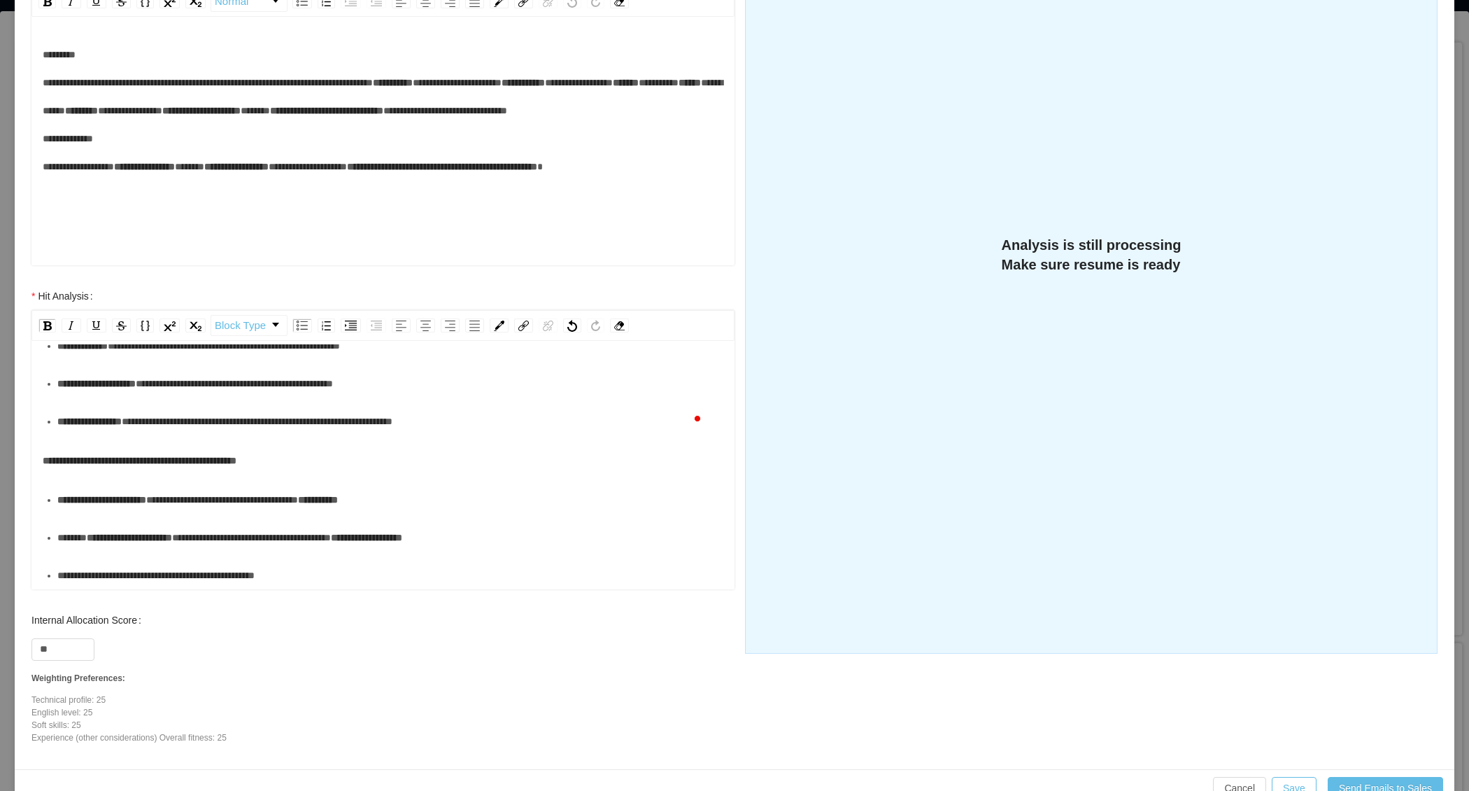
click at [376, 561] on div "**********" at bounding box center [390, 575] width 667 height 28
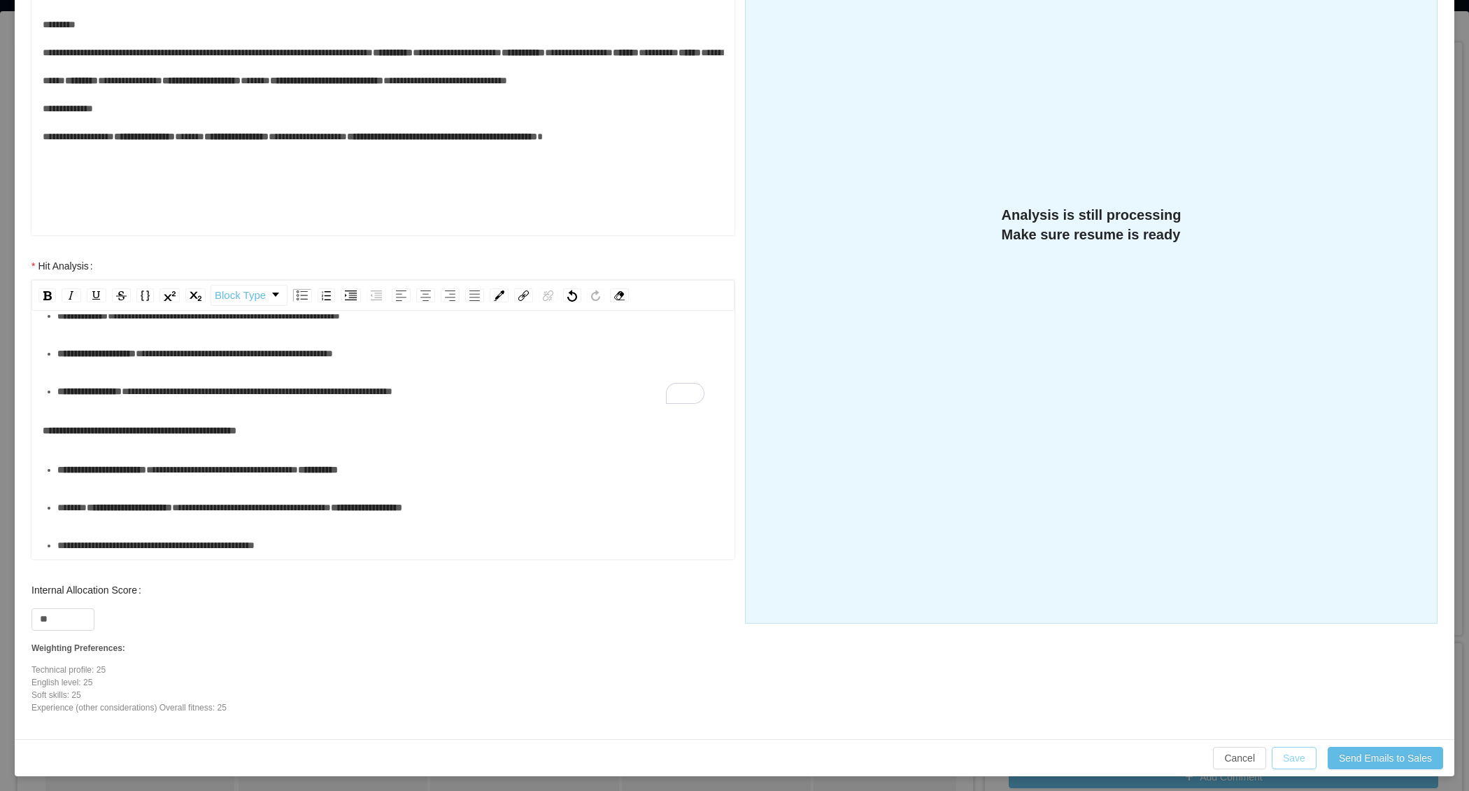
click at [1278, 755] on button "Save" at bounding box center [1294, 758] width 45 height 22
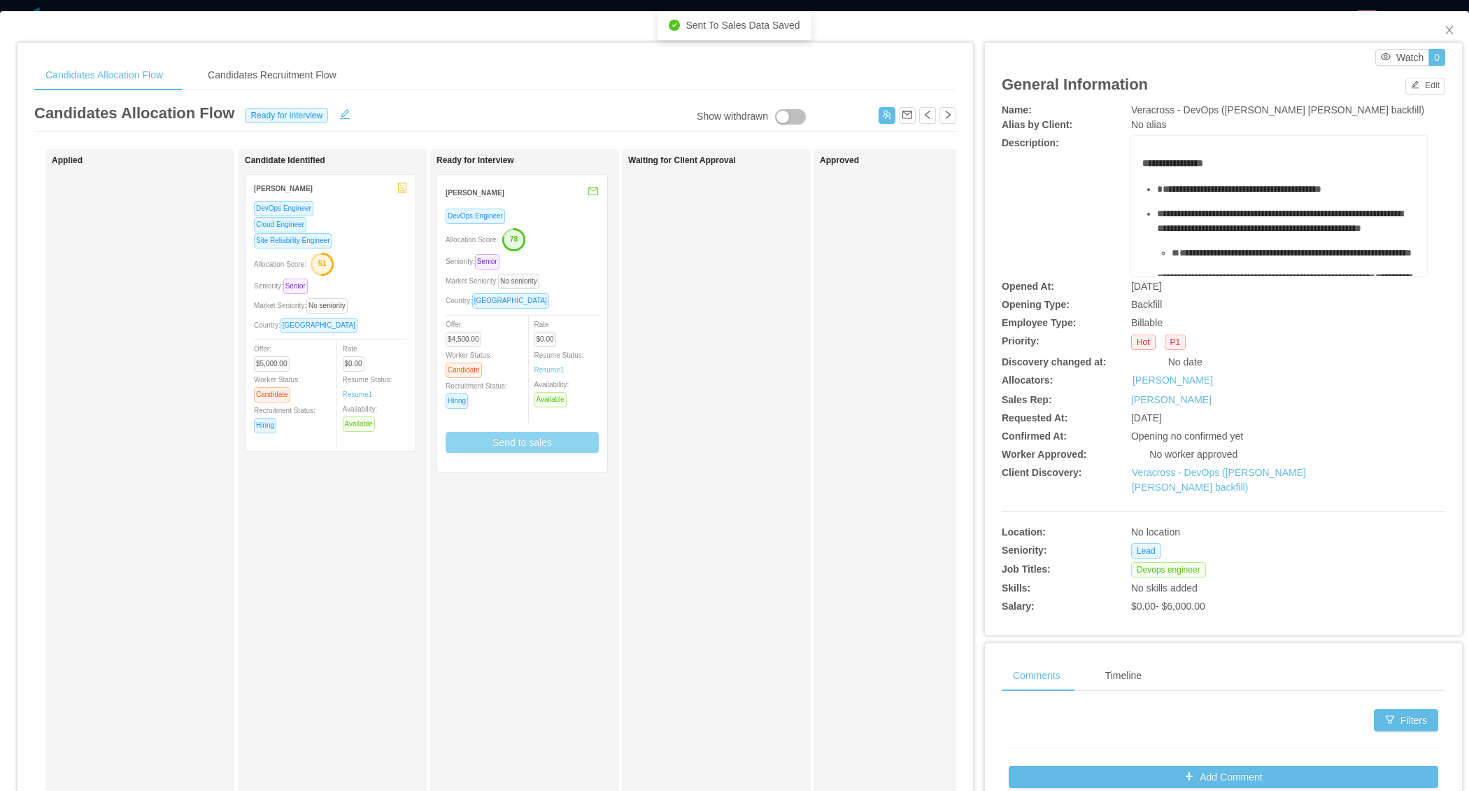
click at [574, 260] on div "Seniority: Senior" at bounding box center [522, 261] width 153 height 16
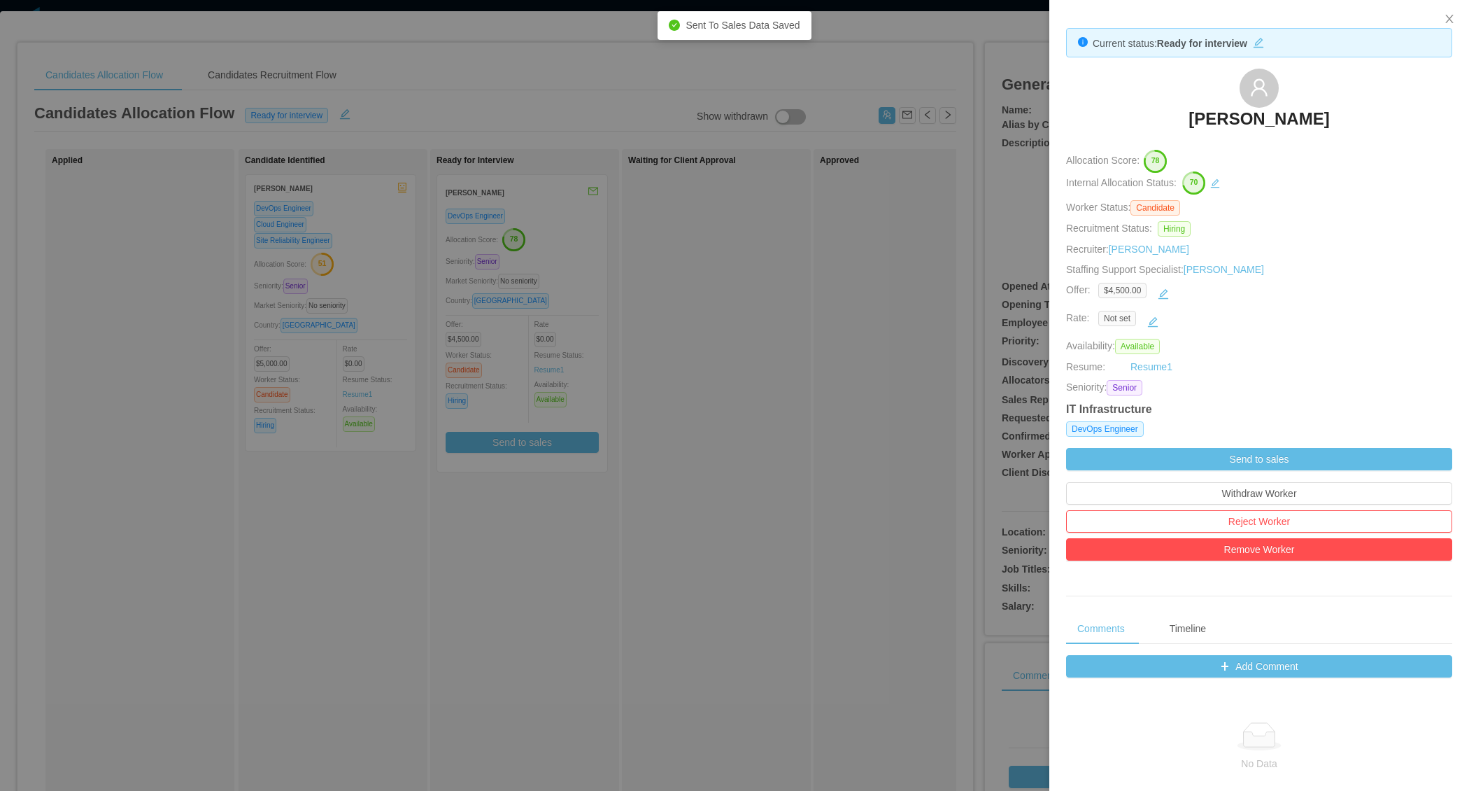
drag, startPoint x: 1134, startPoint y: 109, endPoint x: 1380, endPoint y: 111, distance: 246.3
click at [1380, 111] on div "Ricardo Araujo Almeida" at bounding box center [1259, 104] width 386 height 70
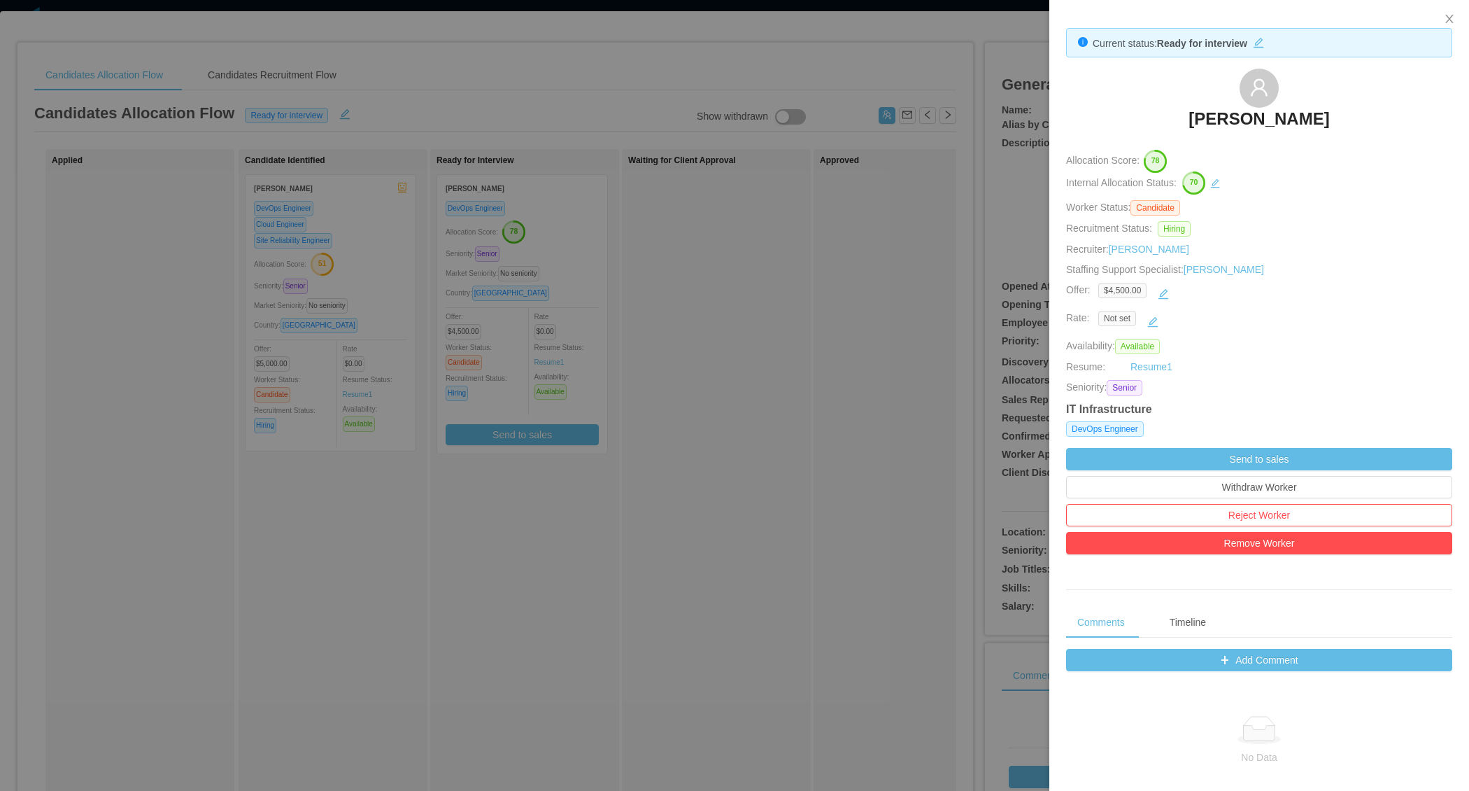
scroll to position [42, 0]
click at [676, 449] on div at bounding box center [734, 395] width 1469 height 791
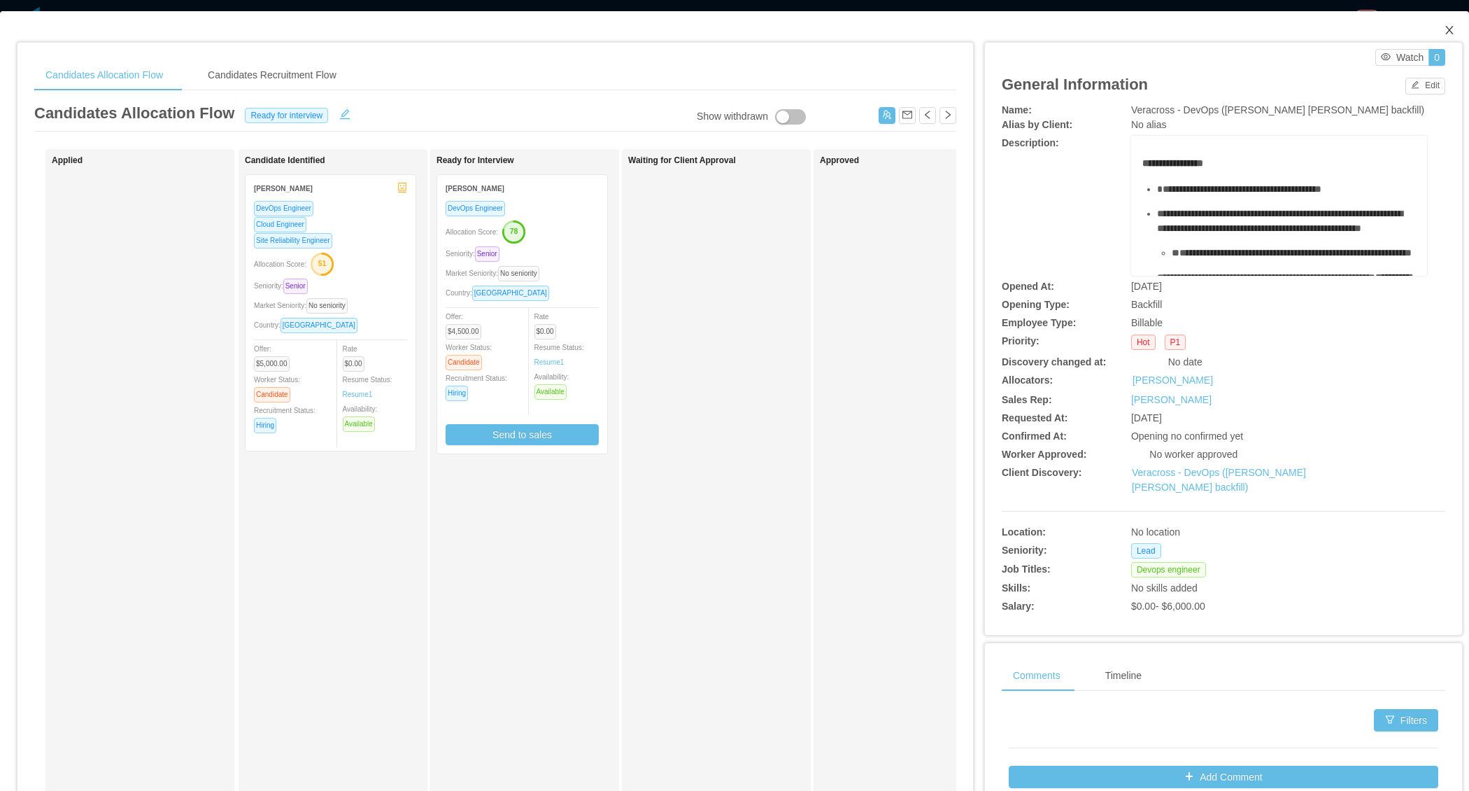
click at [1451, 36] on span "Close" at bounding box center [1449, 30] width 39 height 39
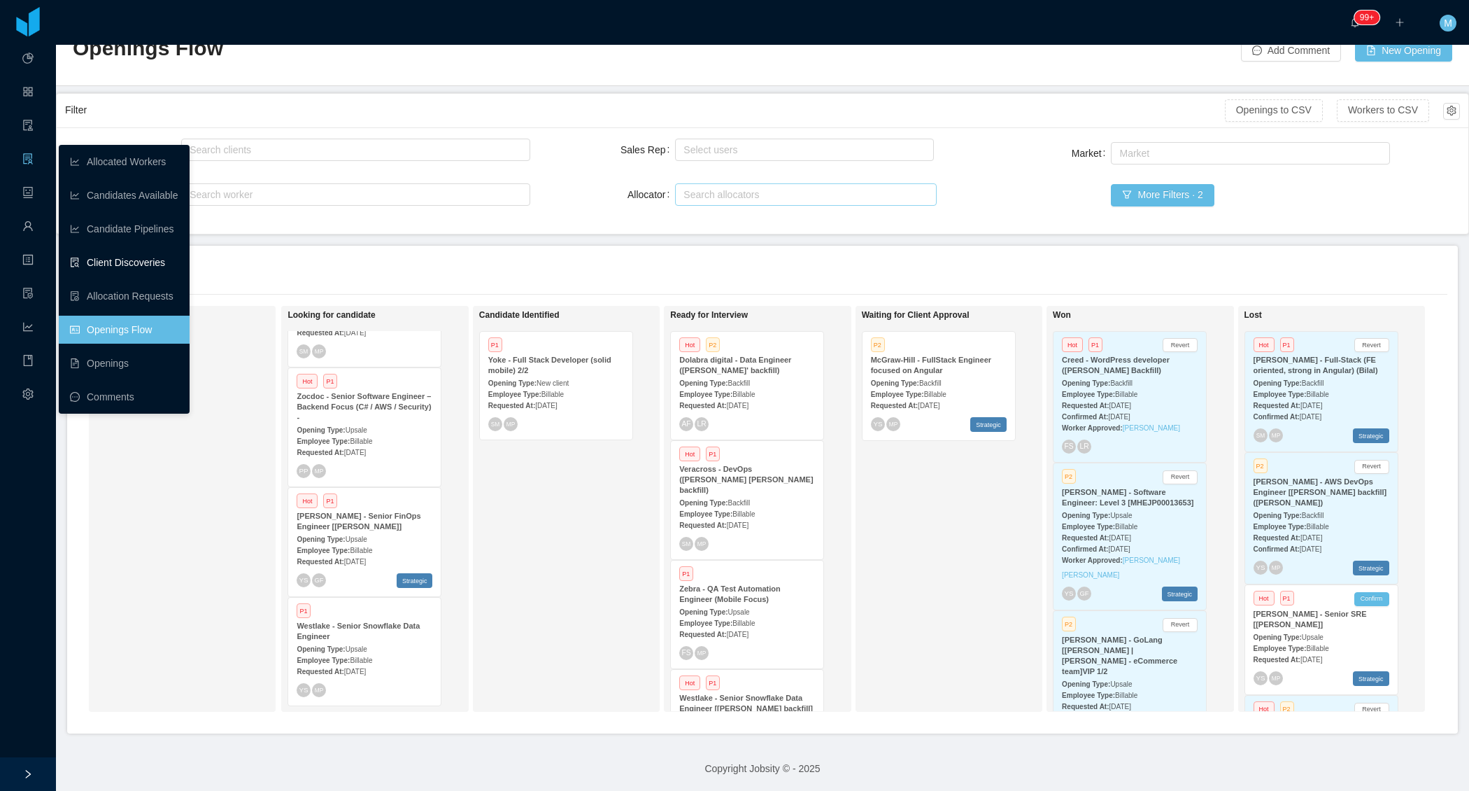
click at [127, 259] on link "Client Discoveries" at bounding box center [124, 262] width 108 height 28
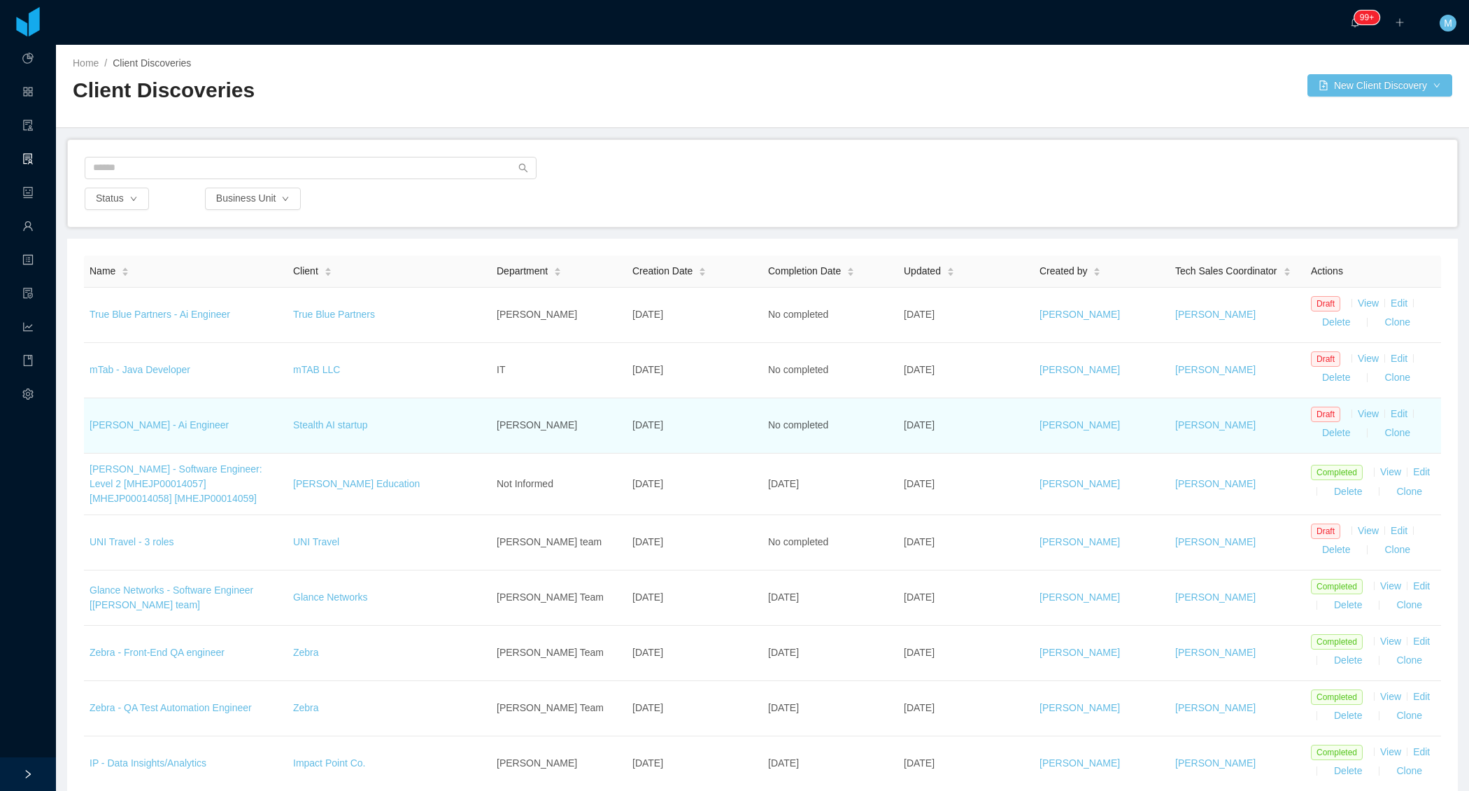
click at [1376, 404] on td "Draft View Edit Delete Clone" at bounding box center [1374, 425] width 136 height 55
click at [1370, 409] on link "View" at bounding box center [1368, 413] width 21 height 11
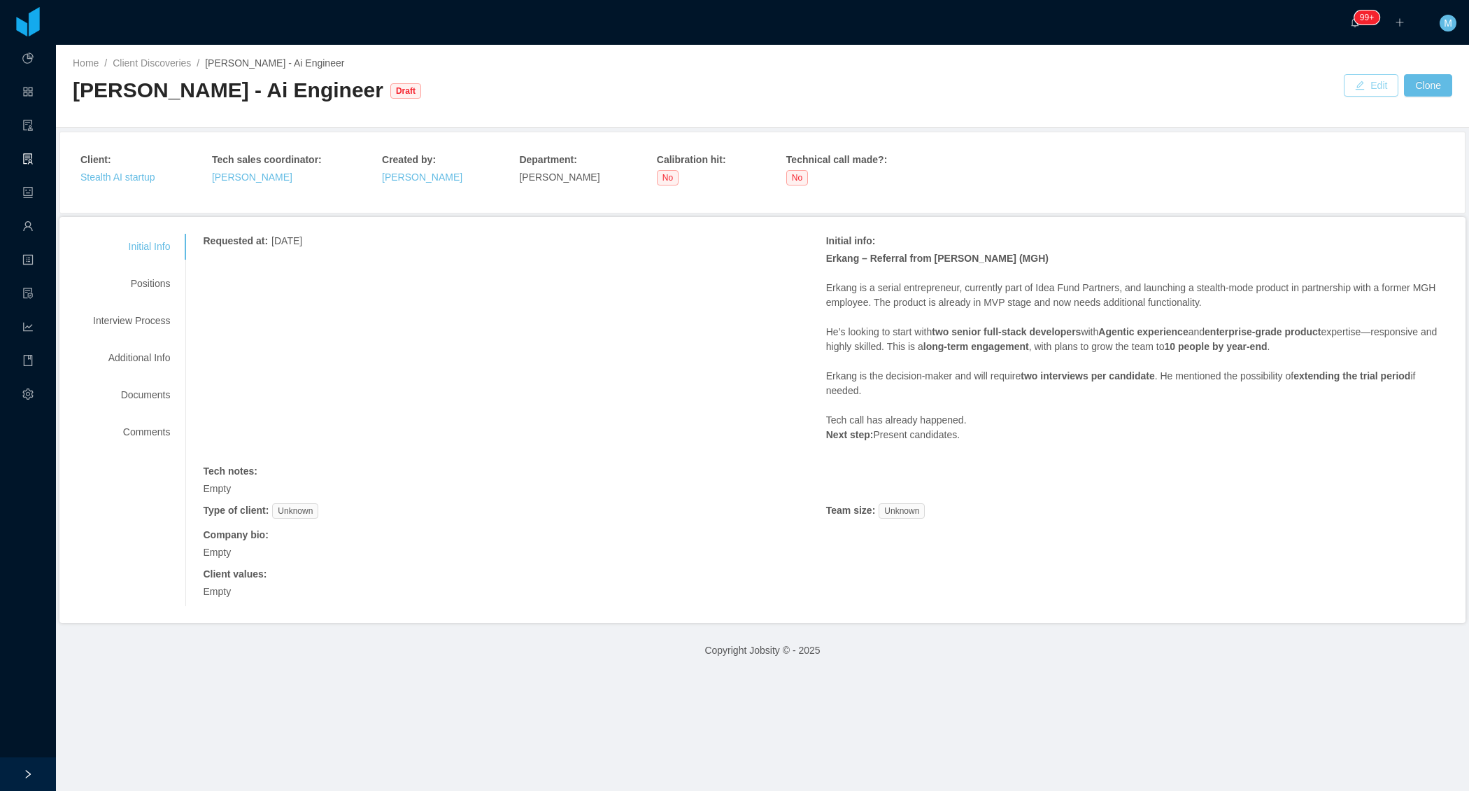
click at [1357, 85] on button "Edit" at bounding box center [1371, 85] width 55 height 22
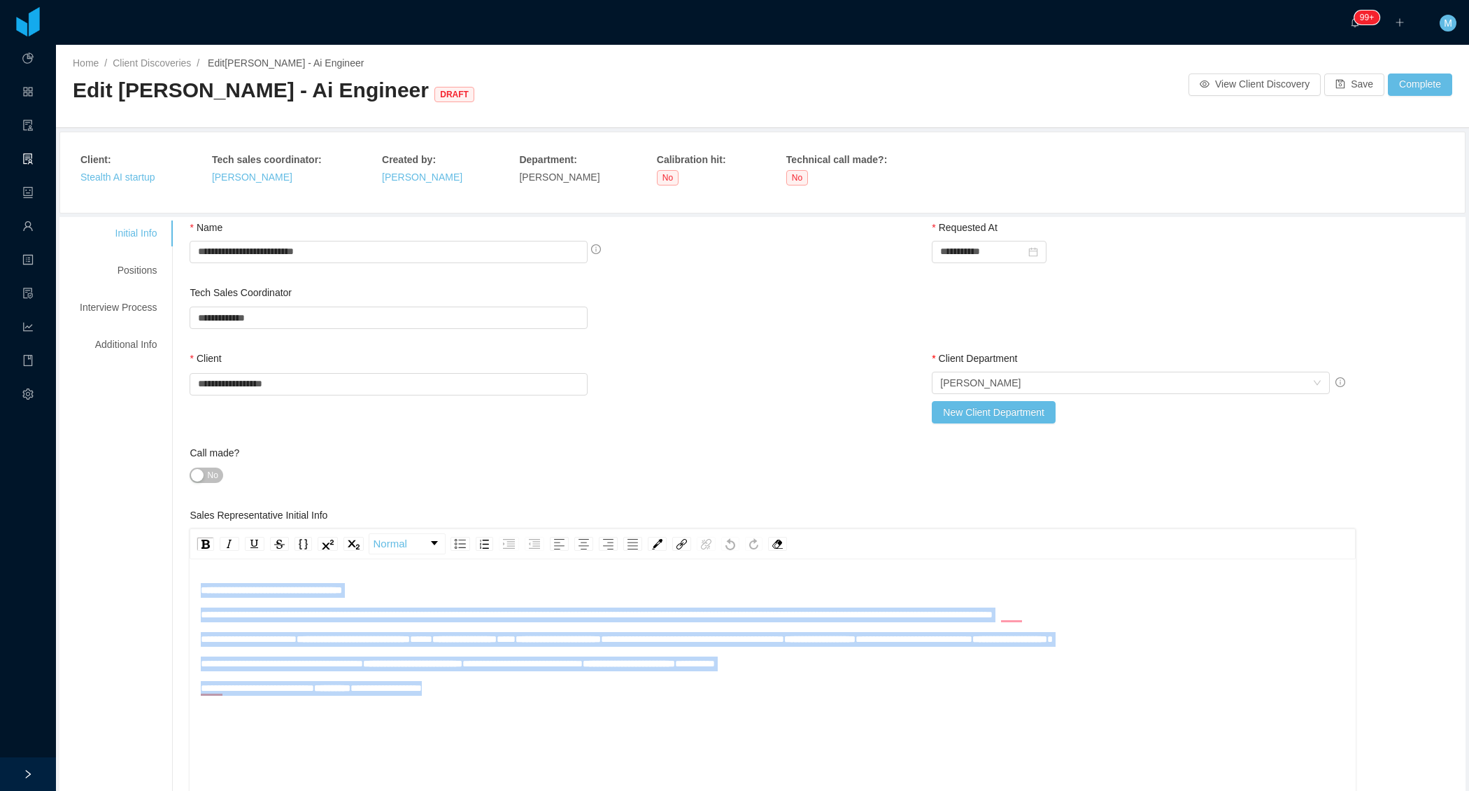
drag, startPoint x: 375, startPoint y: 699, endPoint x: 172, endPoint y: 588, distance: 231.4
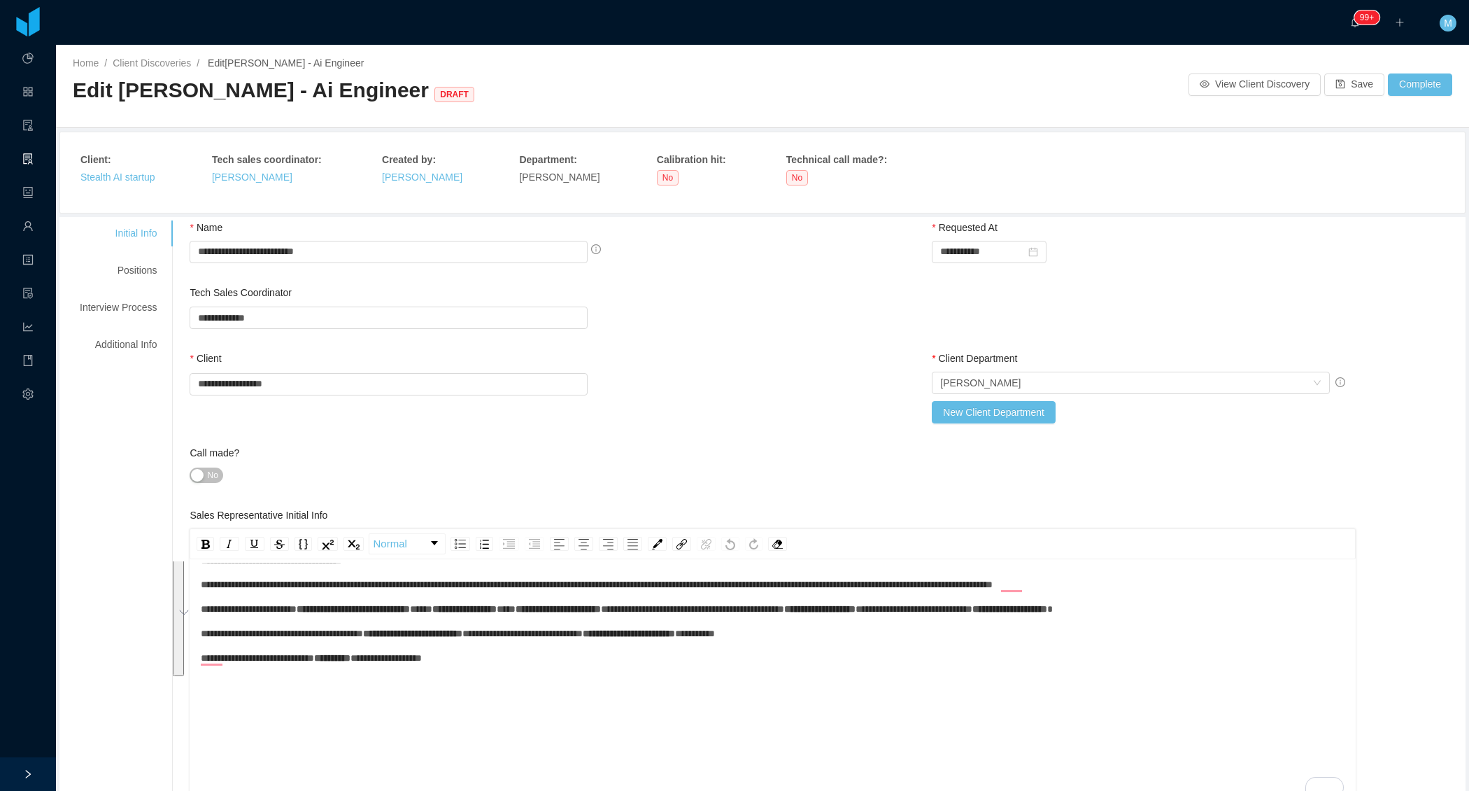
click at [207, 486] on div "Call made? No" at bounding box center [455, 468] width 530 height 45
click at [211, 471] on span "No" at bounding box center [212, 475] width 10 height 14
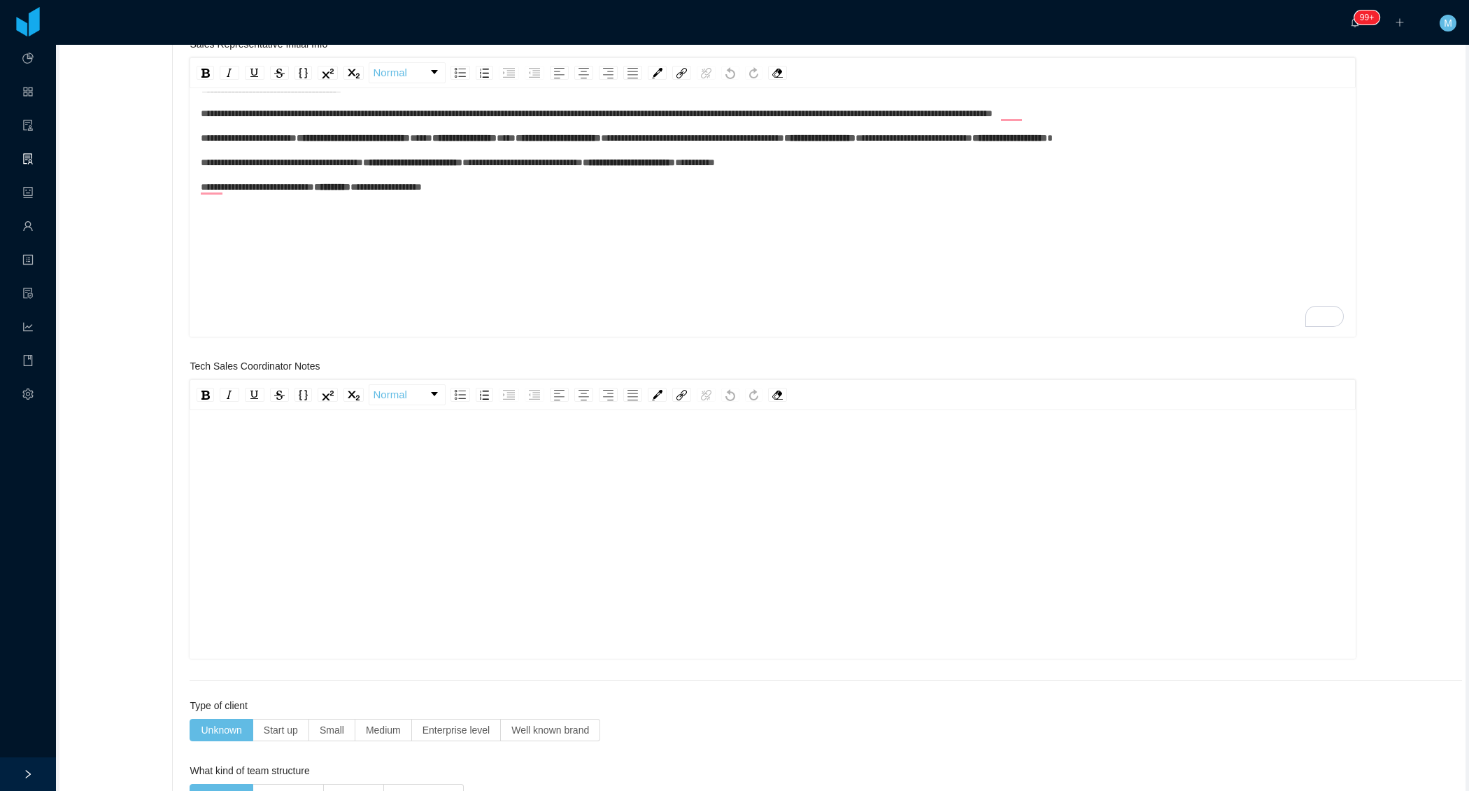
scroll to position [658, 0]
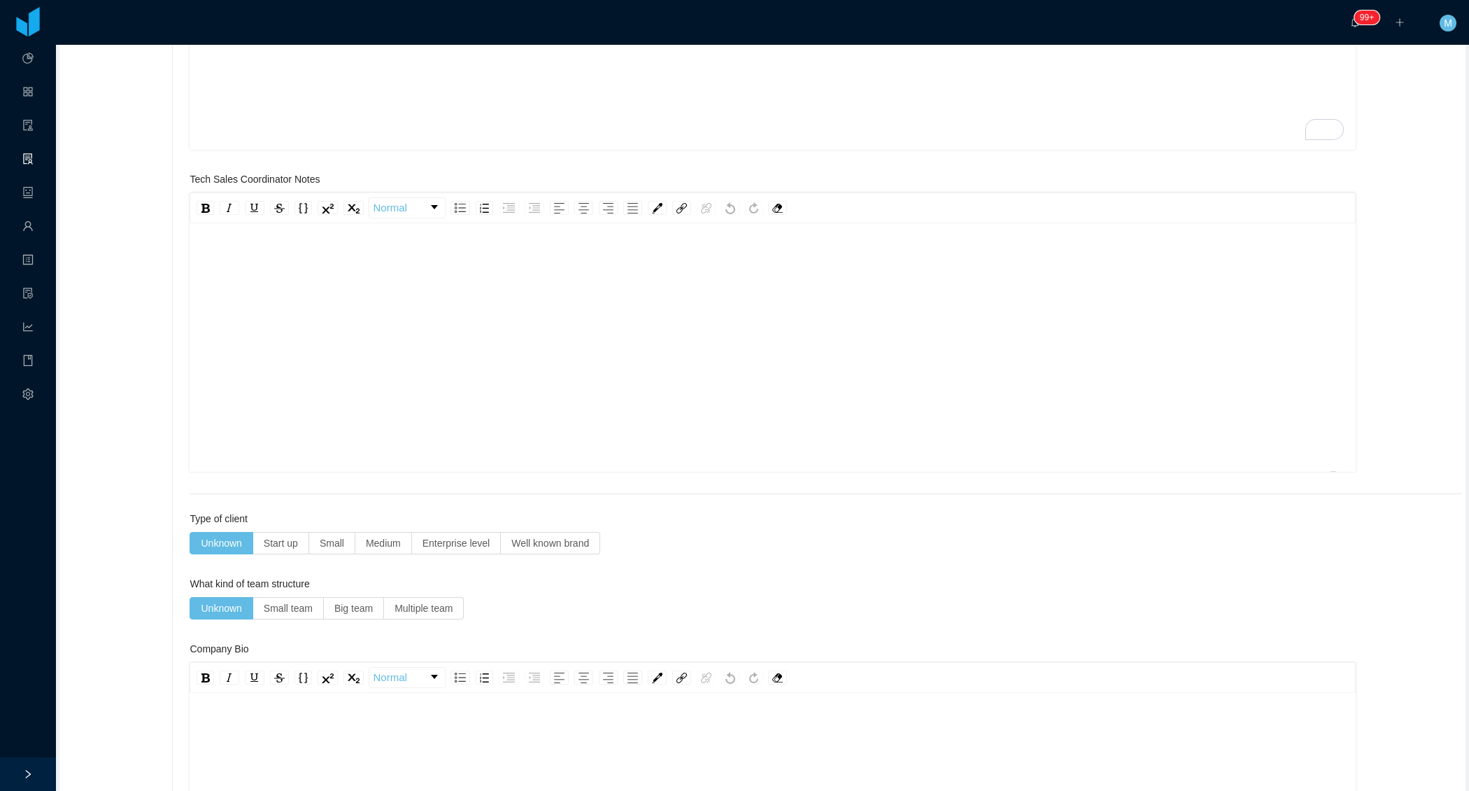
click at [382, 346] on div "To enrich screen reader interactions, please activate Accessibility in Grammarl…" at bounding box center [773, 369] width 1145 height 245
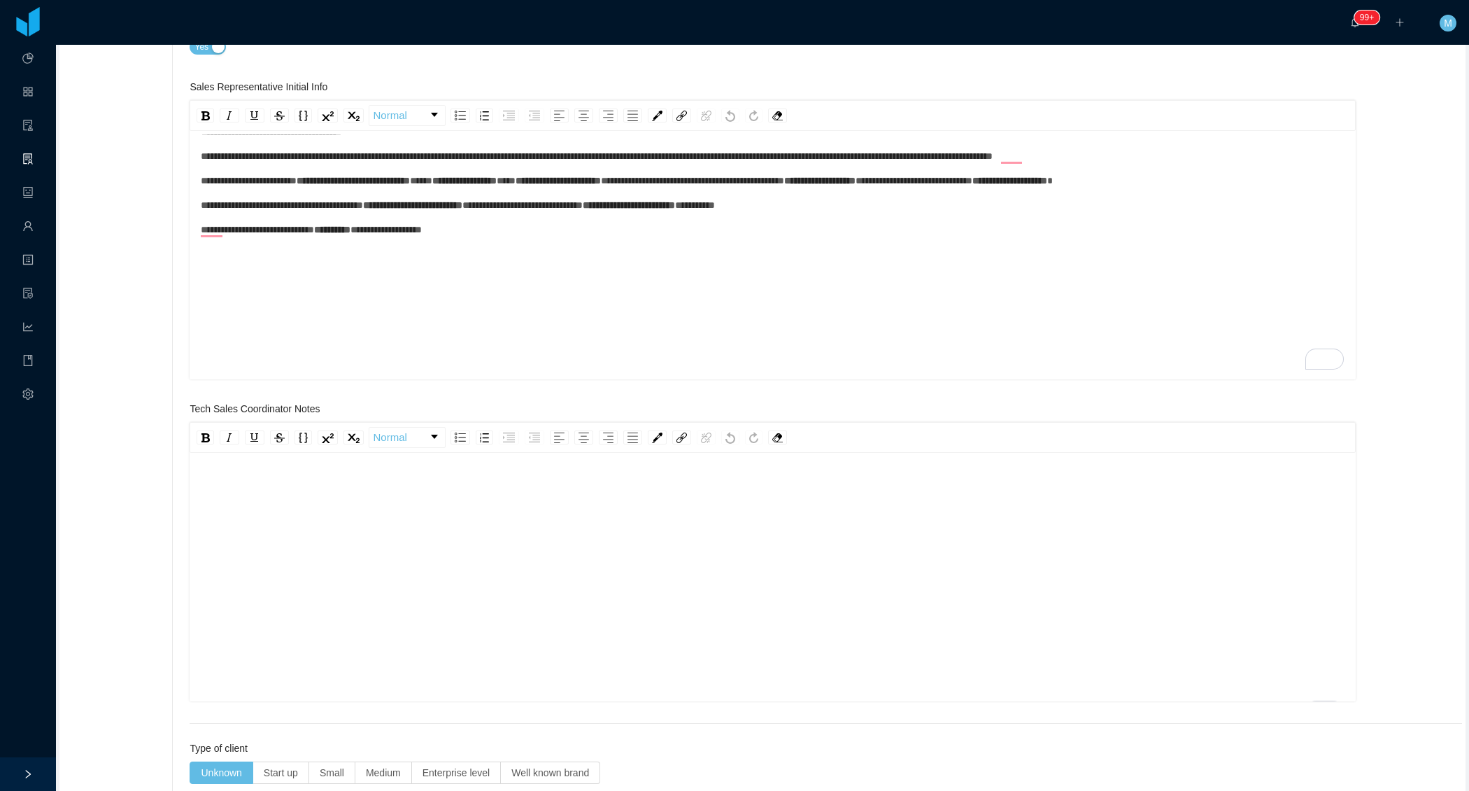
scroll to position [435, 0]
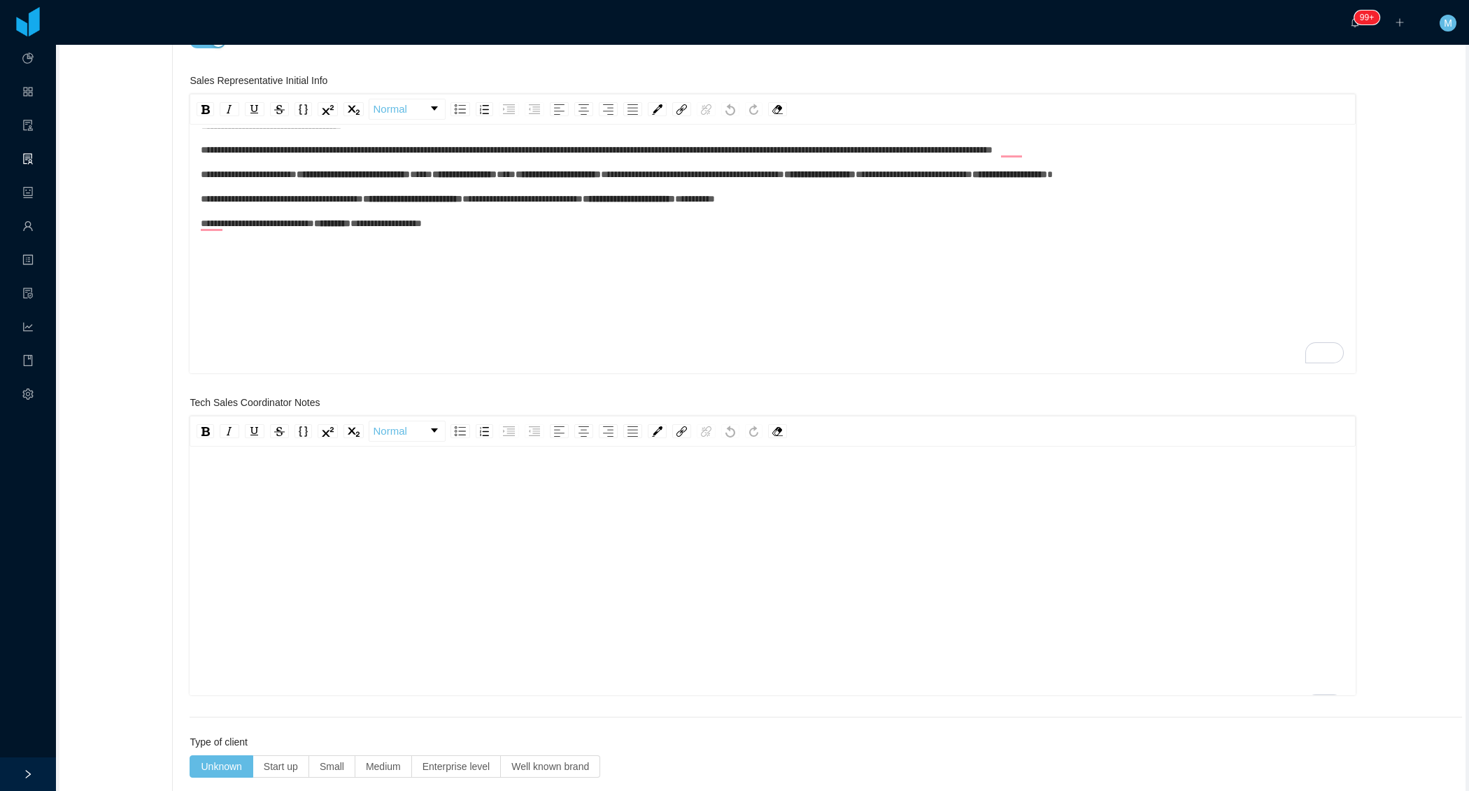
click at [307, 537] on div "To enrich screen reader interactions, please activate Accessibility in Grammarl…" at bounding box center [773, 592] width 1145 height 245
click at [310, 530] on div "To enrich screen reader interactions, please activate Accessibility in Grammarl…" at bounding box center [773, 592] width 1145 height 245
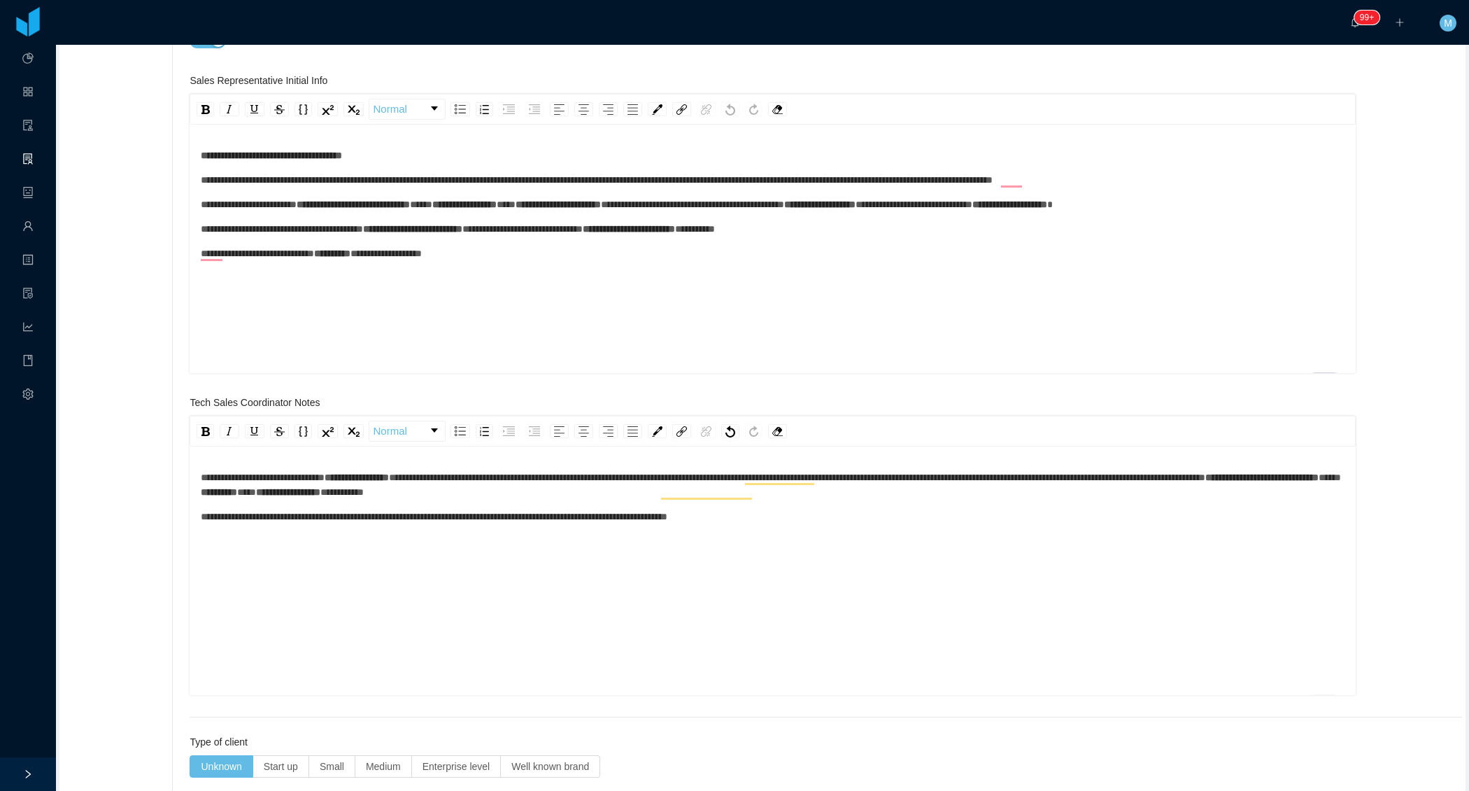
scroll to position [0, 0]
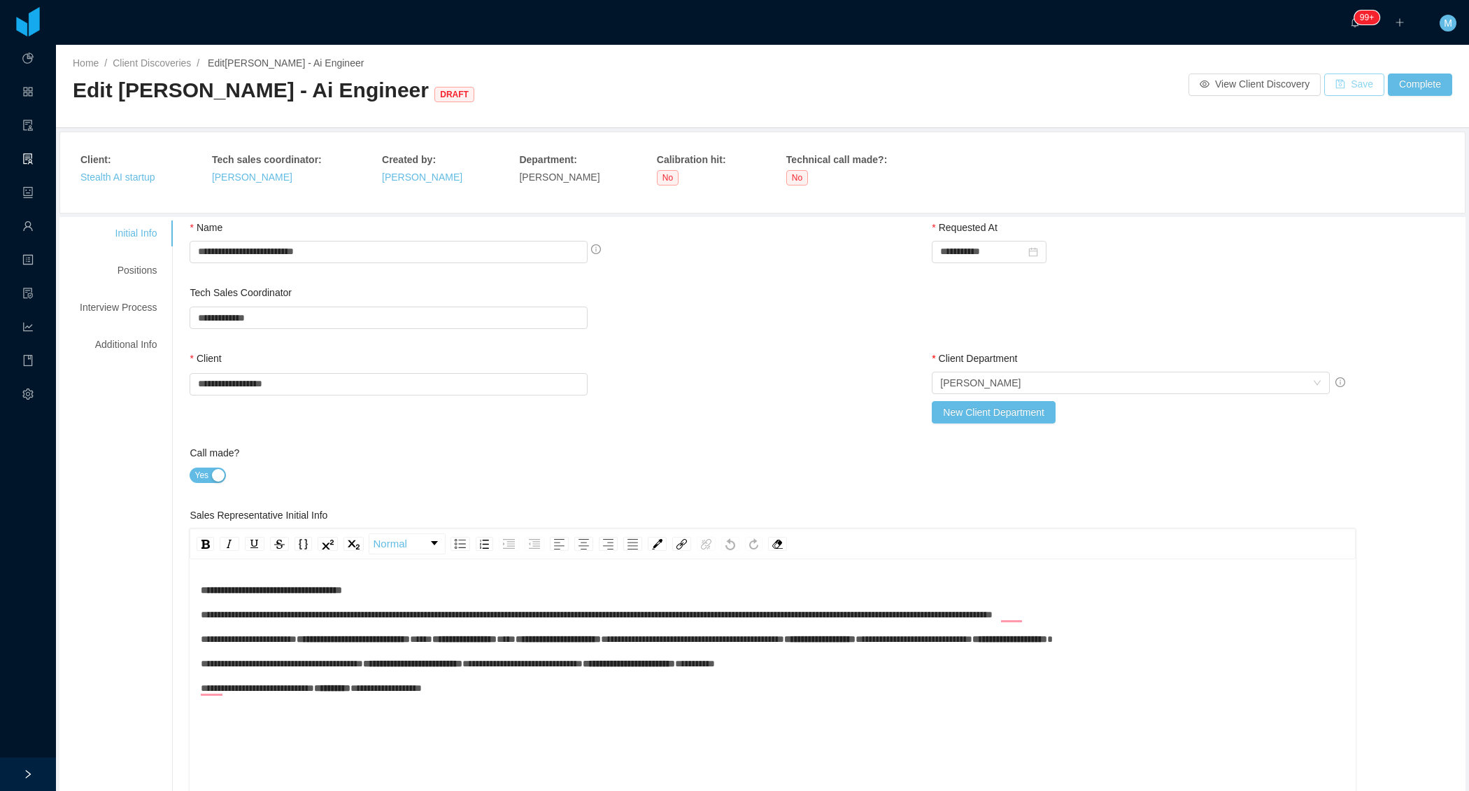
click at [1350, 83] on button "Save" at bounding box center [1355, 84] width 60 height 22
click at [150, 278] on div "Positions" at bounding box center [118, 270] width 111 height 26
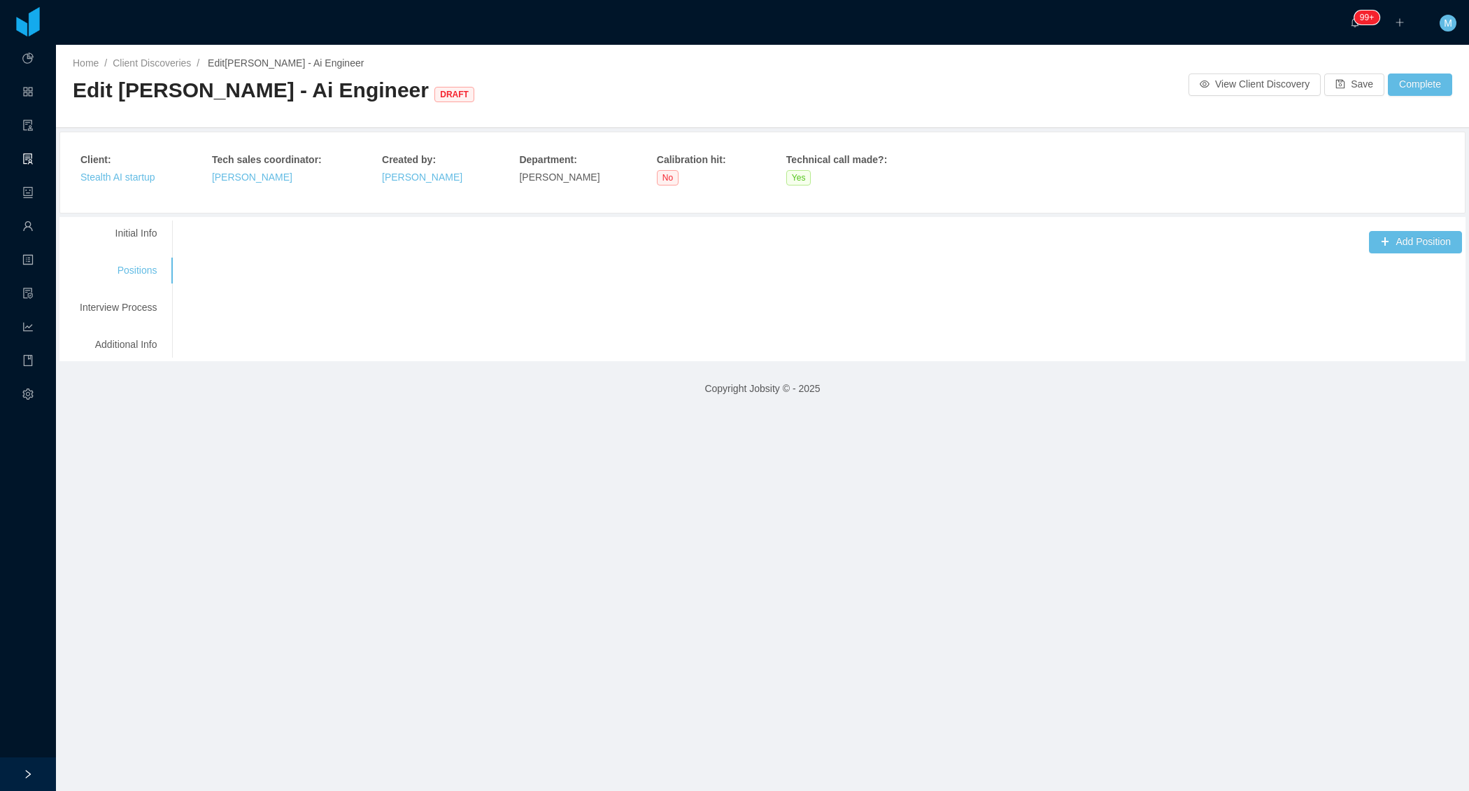
click at [1399, 227] on div "**********" at bounding box center [817, 236] width 1290 height 33
click at [1388, 239] on button "Add Position" at bounding box center [1415, 242] width 93 height 22
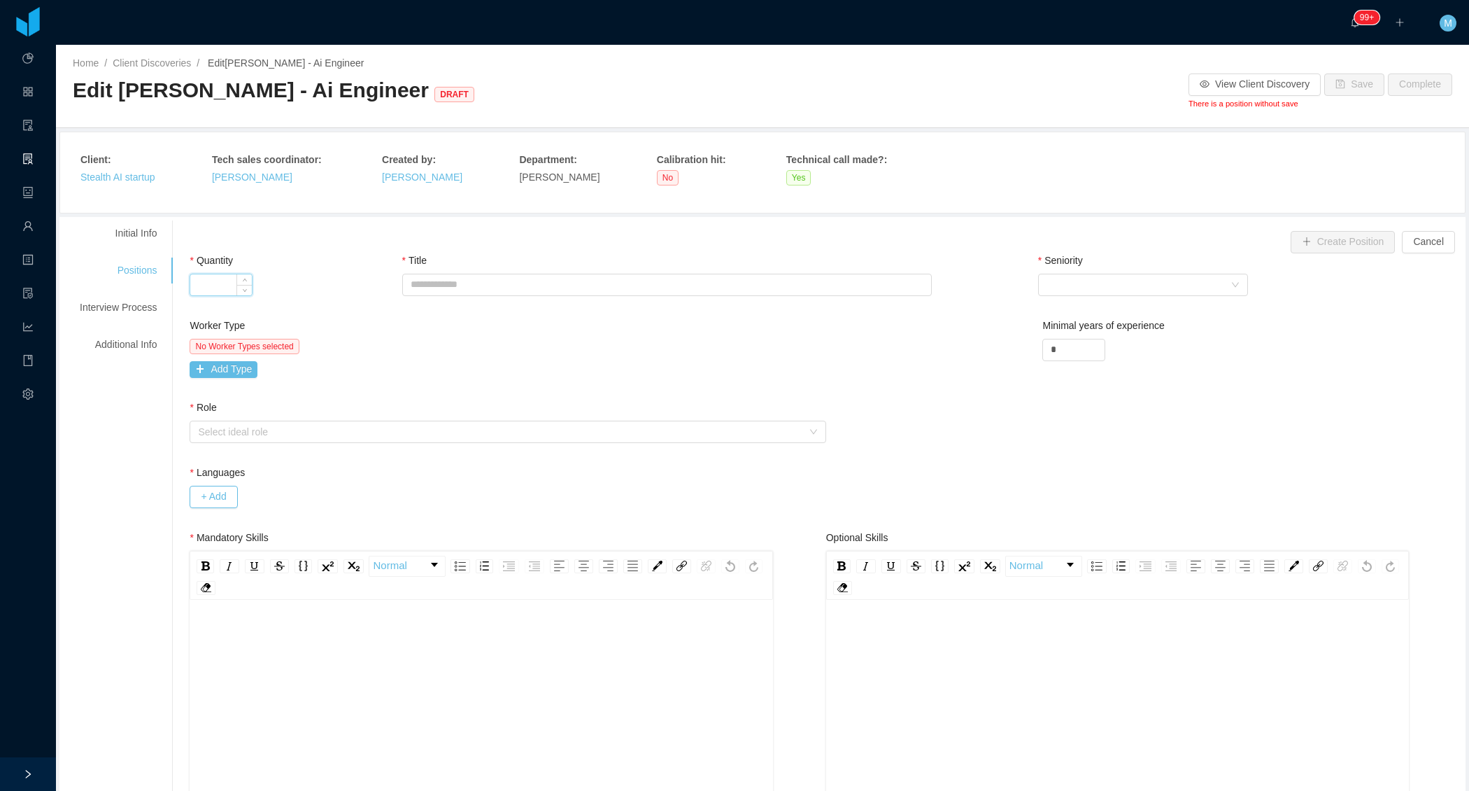
click at [231, 286] on input "Quantity" at bounding box center [221, 284] width 62 height 21
type input "*"
click at [455, 289] on input "Title" at bounding box center [667, 285] width 530 height 22
paste input "**********"
type input "**********"
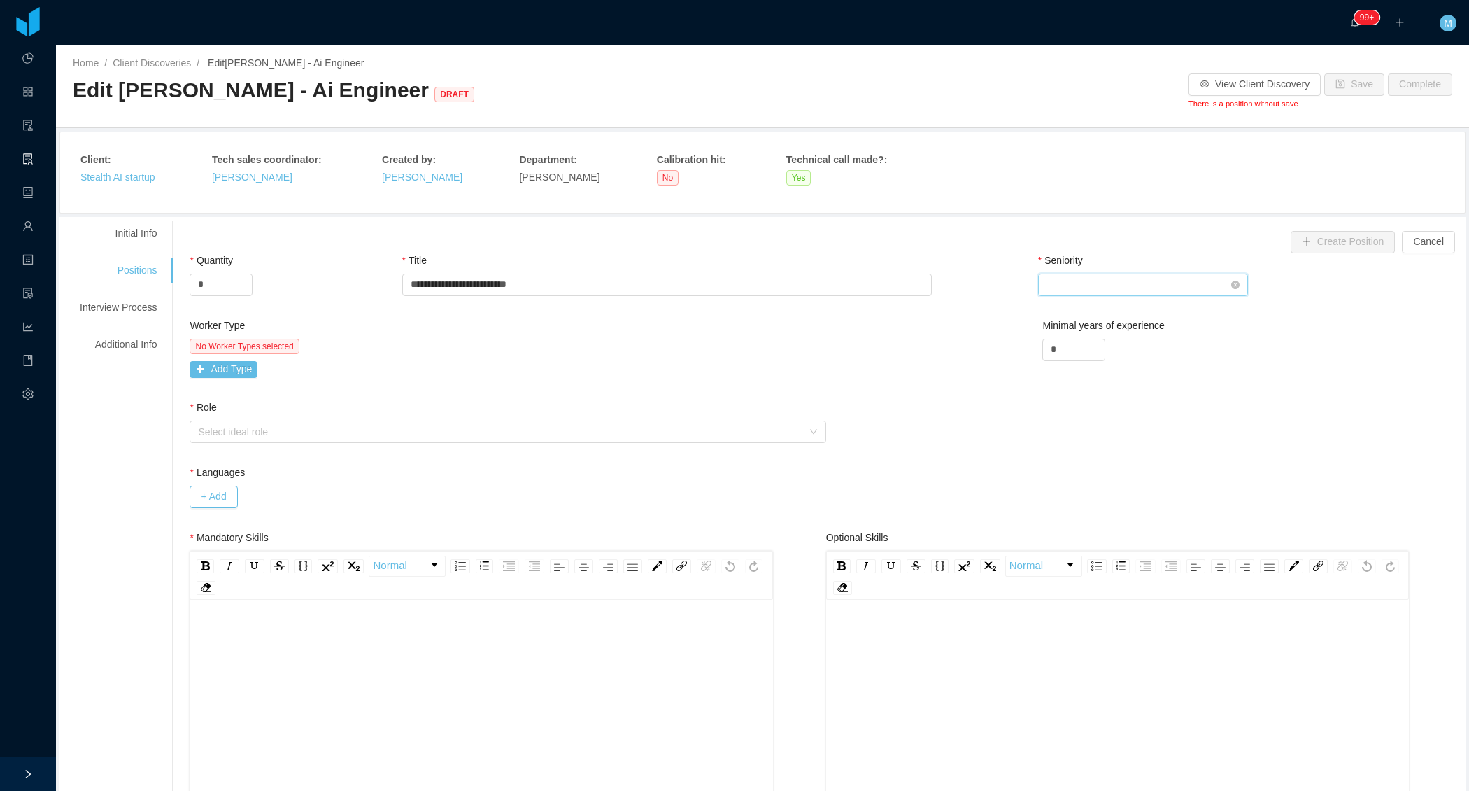
click at [1160, 282] on div "Select Seniority" at bounding box center [1139, 284] width 184 height 21
click at [1089, 399] on li "Senior" at bounding box center [1143, 400] width 210 height 22
click at [957, 356] on div "Worker Type No Worker Types selected Add Type Minimal years of experience *" at bounding box center [826, 359] width 1280 height 82
drag, startPoint x: 1073, startPoint y: 360, endPoint x: 1048, endPoint y: 354, distance: 25.1
click at [1048, 355] on div "Minimal years of experience *" at bounding box center [1146, 342] width 206 height 48
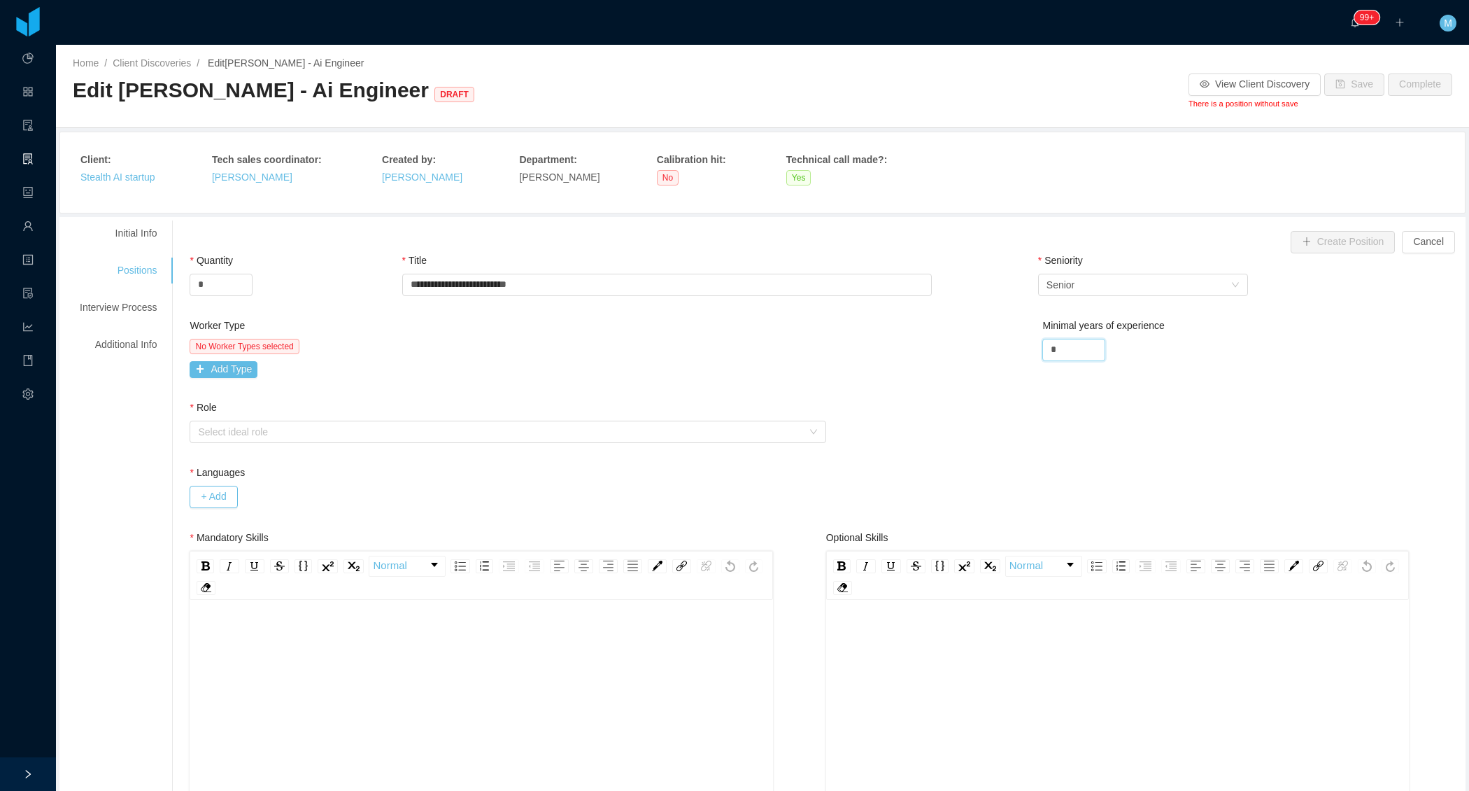
drag, startPoint x: 1071, startPoint y: 349, endPoint x: 1029, endPoint y: 349, distance: 42.7
click at [1029, 349] on div "Worker Type No Worker Types selected Add Type Minimal years of experience *" at bounding box center [826, 359] width 1280 height 82
type input "*"
click at [711, 359] on div "No Worker Types selected Add Type" at bounding box center [506, 358] width 633 height 39
click at [234, 364] on button "Add Type" at bounding box center [224, 369] width 68 height 17
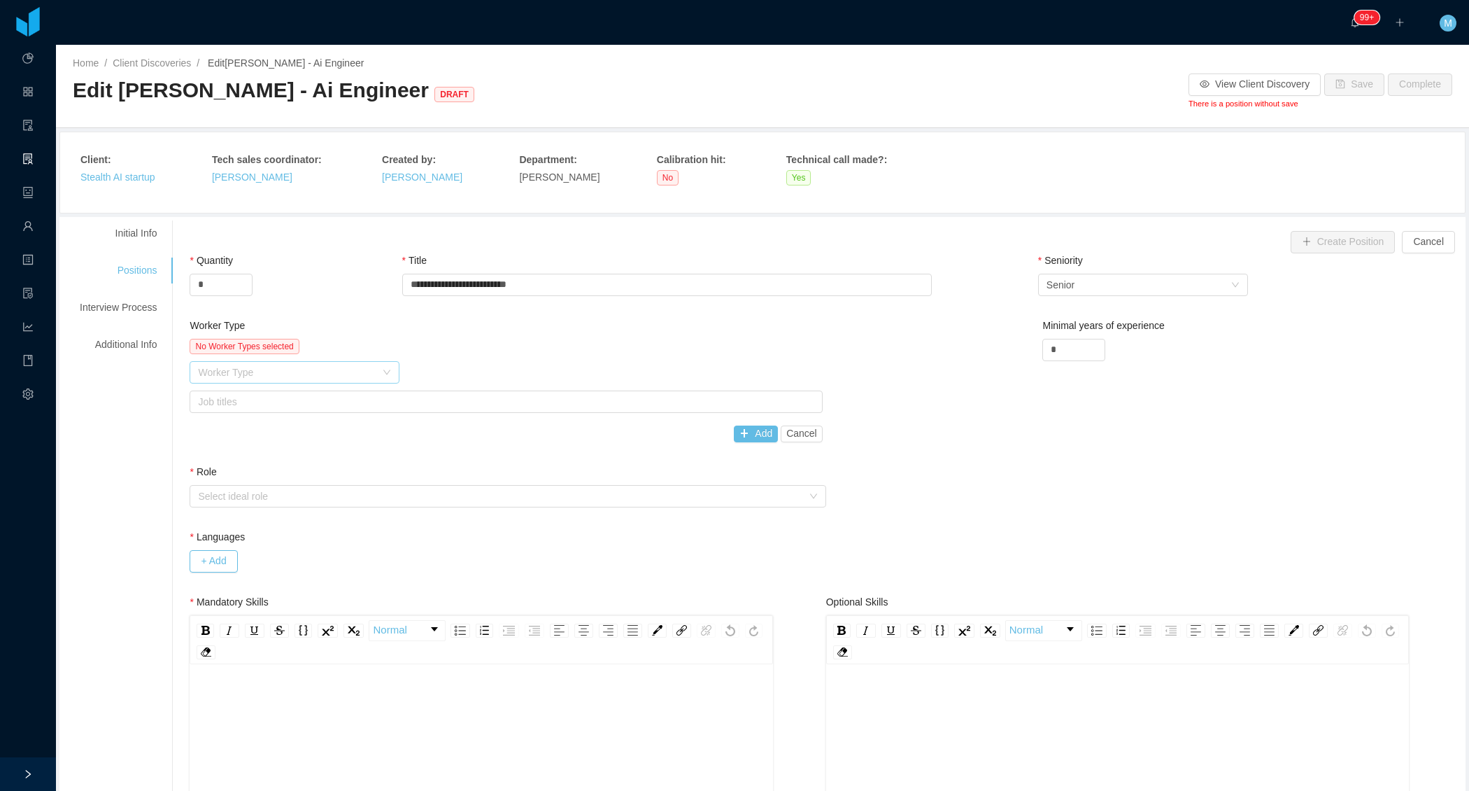
click at [326, 376] on div "Worker Type" at bounding box center [287, 372] width 178 height 14
click at [303, 396] on li "Software Development" at bounding box center [297, 398] width 210 height 22
click at [381, 396] on div "Job titles" at bounding box center [502, 402] width 609 height 14
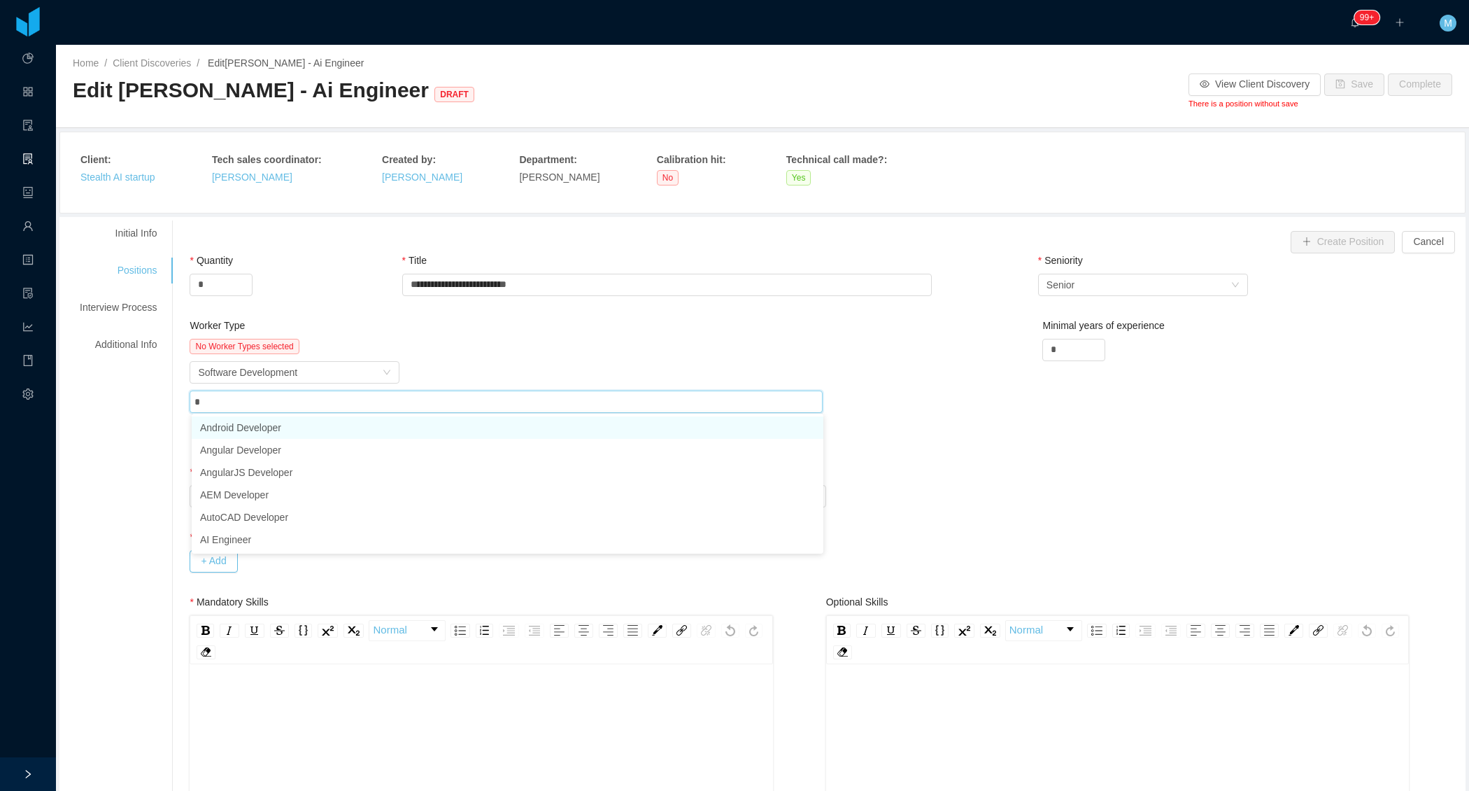
type input "**"
click at [295, 422] on li "AI Engineer" at bounding box center [508, 427] width 632 height 22
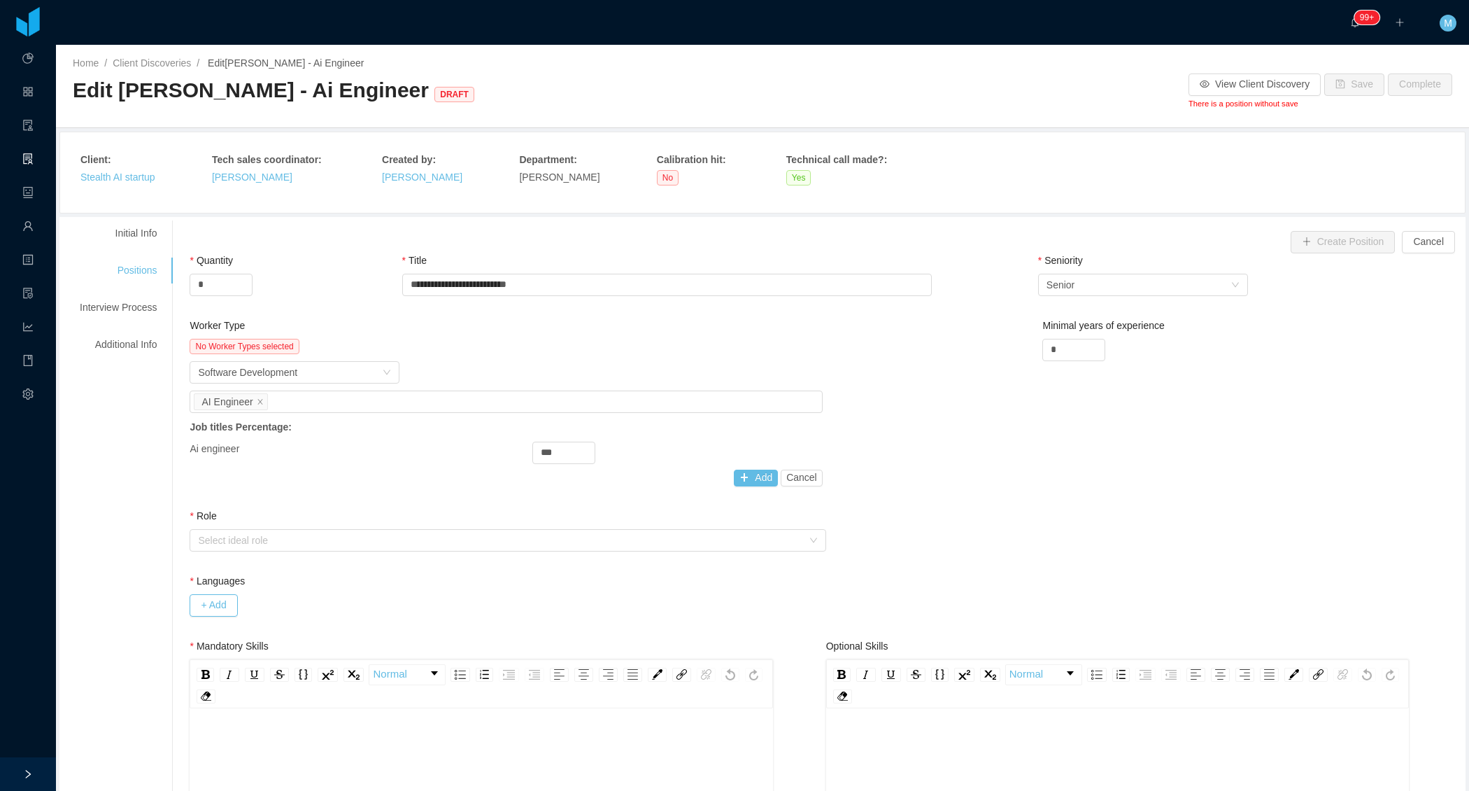
click at [507, 361] on div "Worker Type Software Development" at bounding box center [506, 372] width 633 height 22
click at [743, 476] on button "Add" at bounding box center [756, 477] width 44 height 17
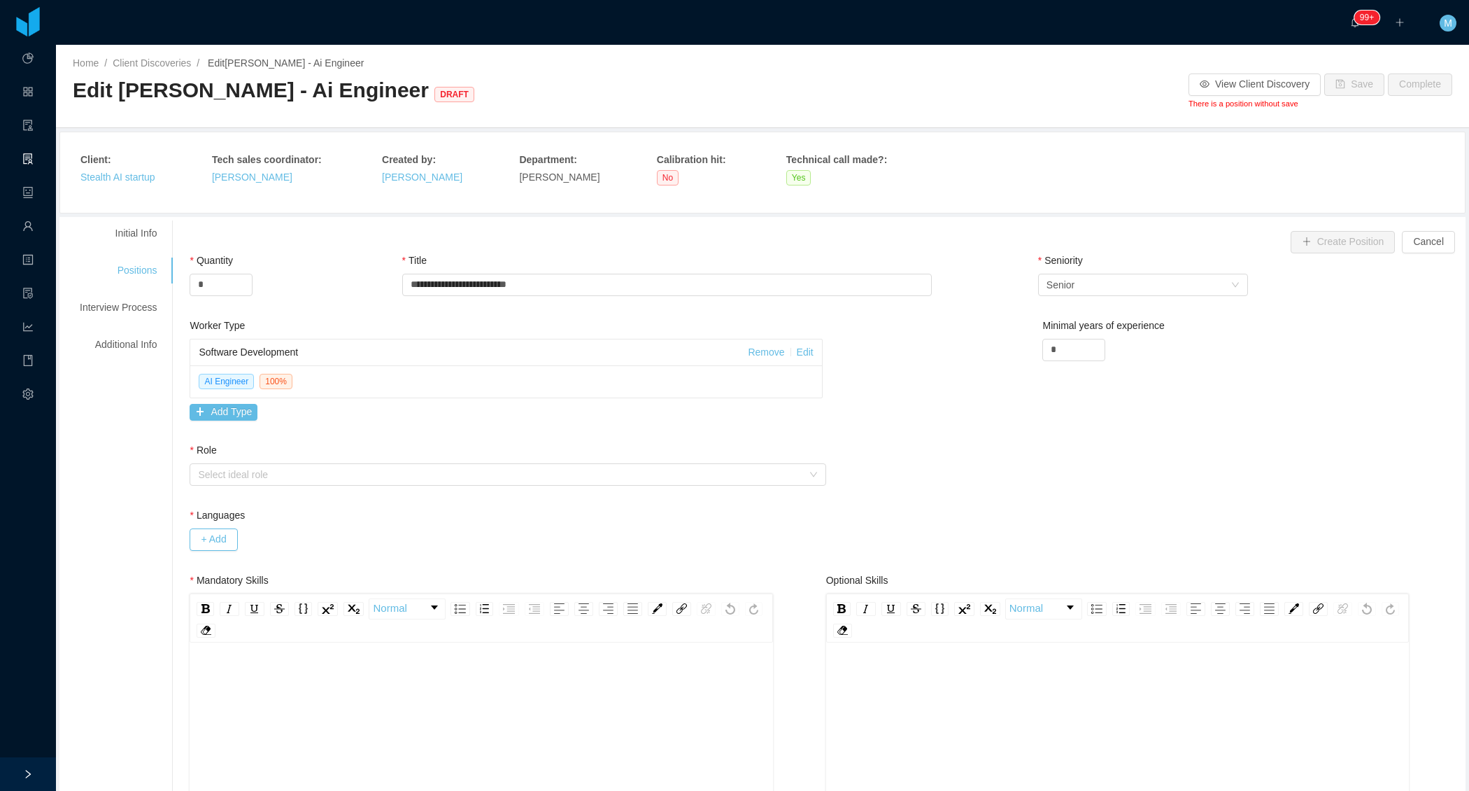
scroll to position [60, 0]
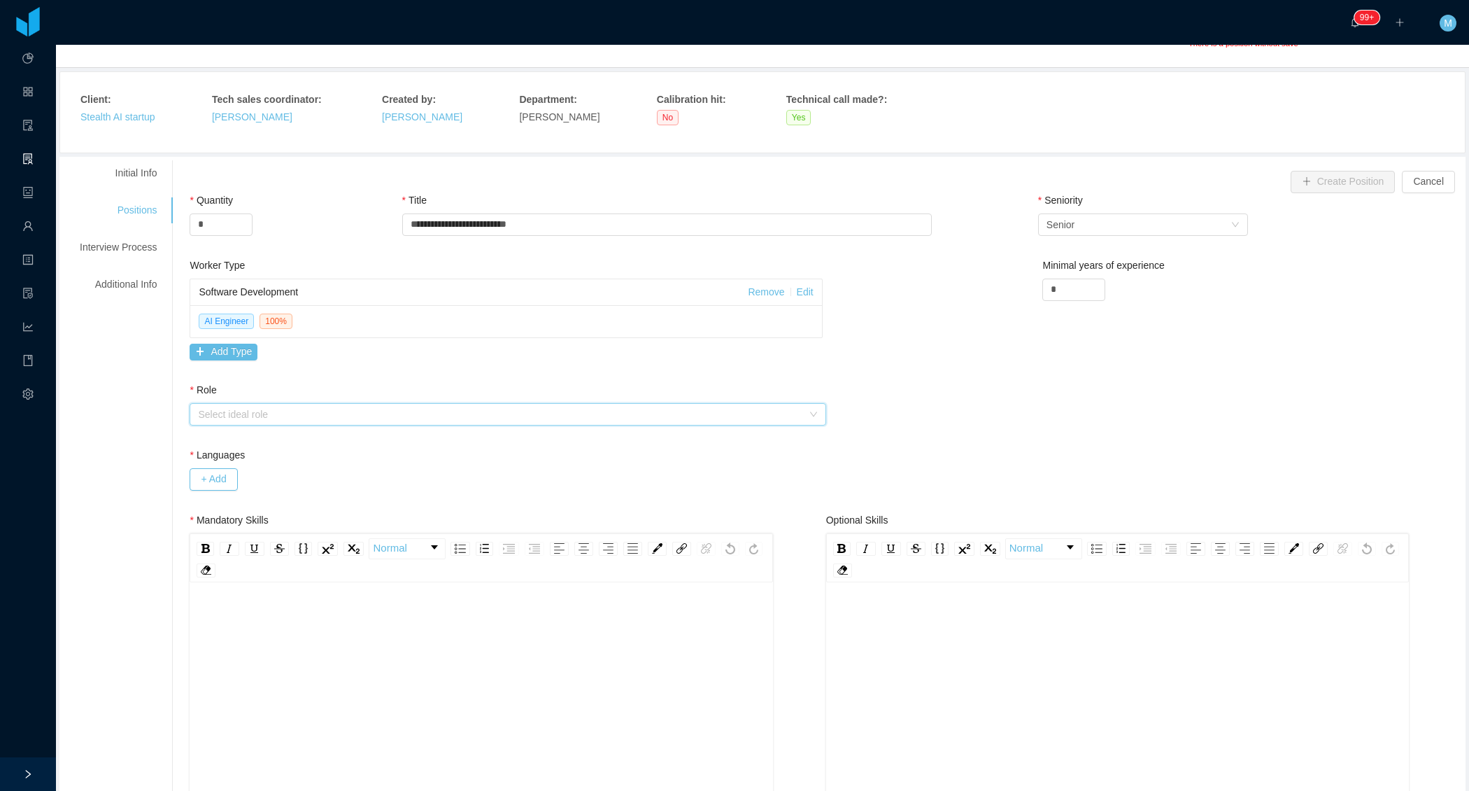
click at [416, 404] on div "Select ideal role" at bounding box center [503, 414] width 610 height 21
click at [255, 460] on li "Operational" at bounding box center [509, 461] width 635 height 22
click at [225, 479] on button "+ Add" at bounding box center [214, 479] width 48 height 22
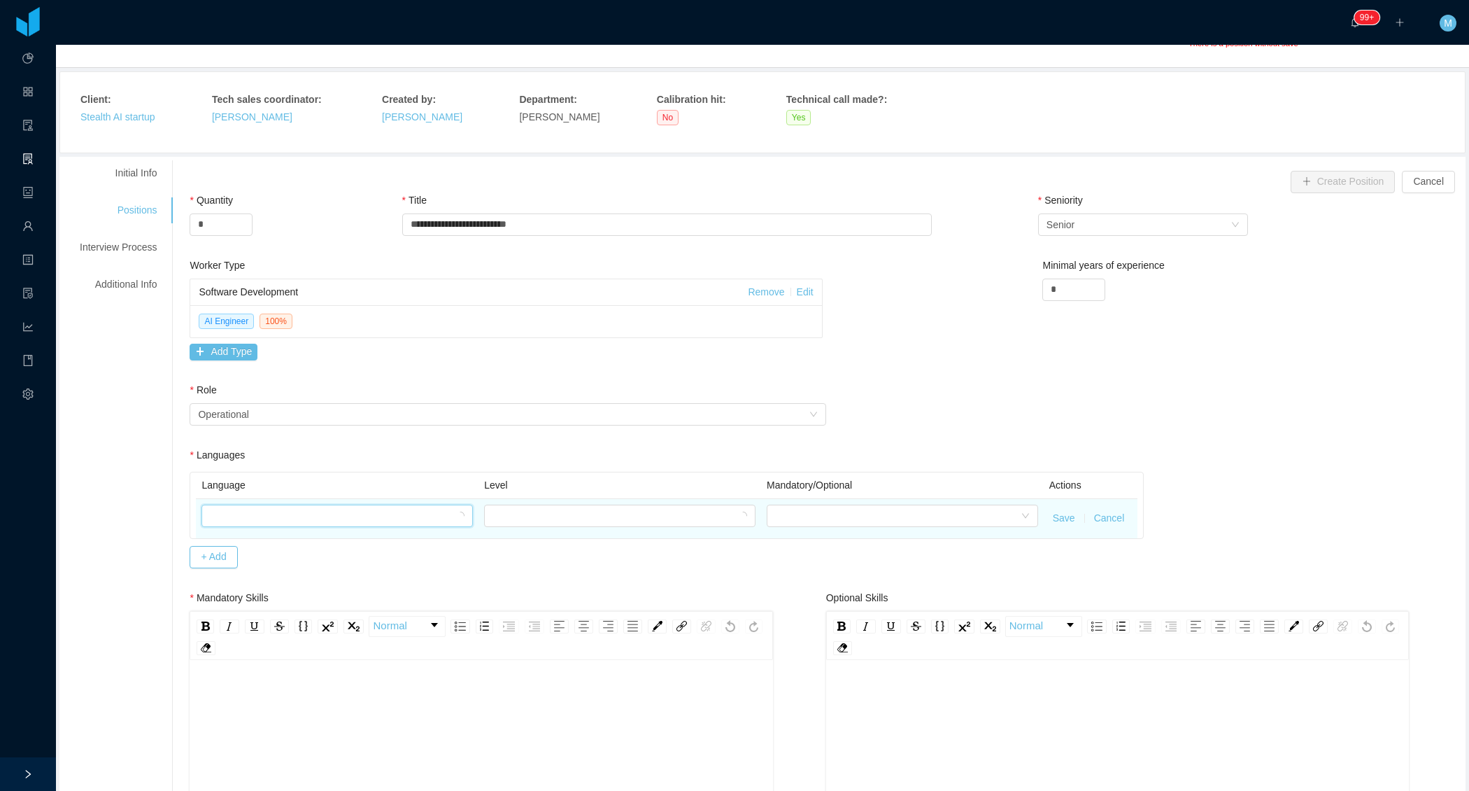
click at [253, 514] on div at bounding box center [333, 515] width 246 height 21
type input "***"
click at [226, 567] on li "English" at bounding box center [339, 562] width 271 height 22
click at [572, 507] on div at bounding box center [616, 515] width 246 height 21
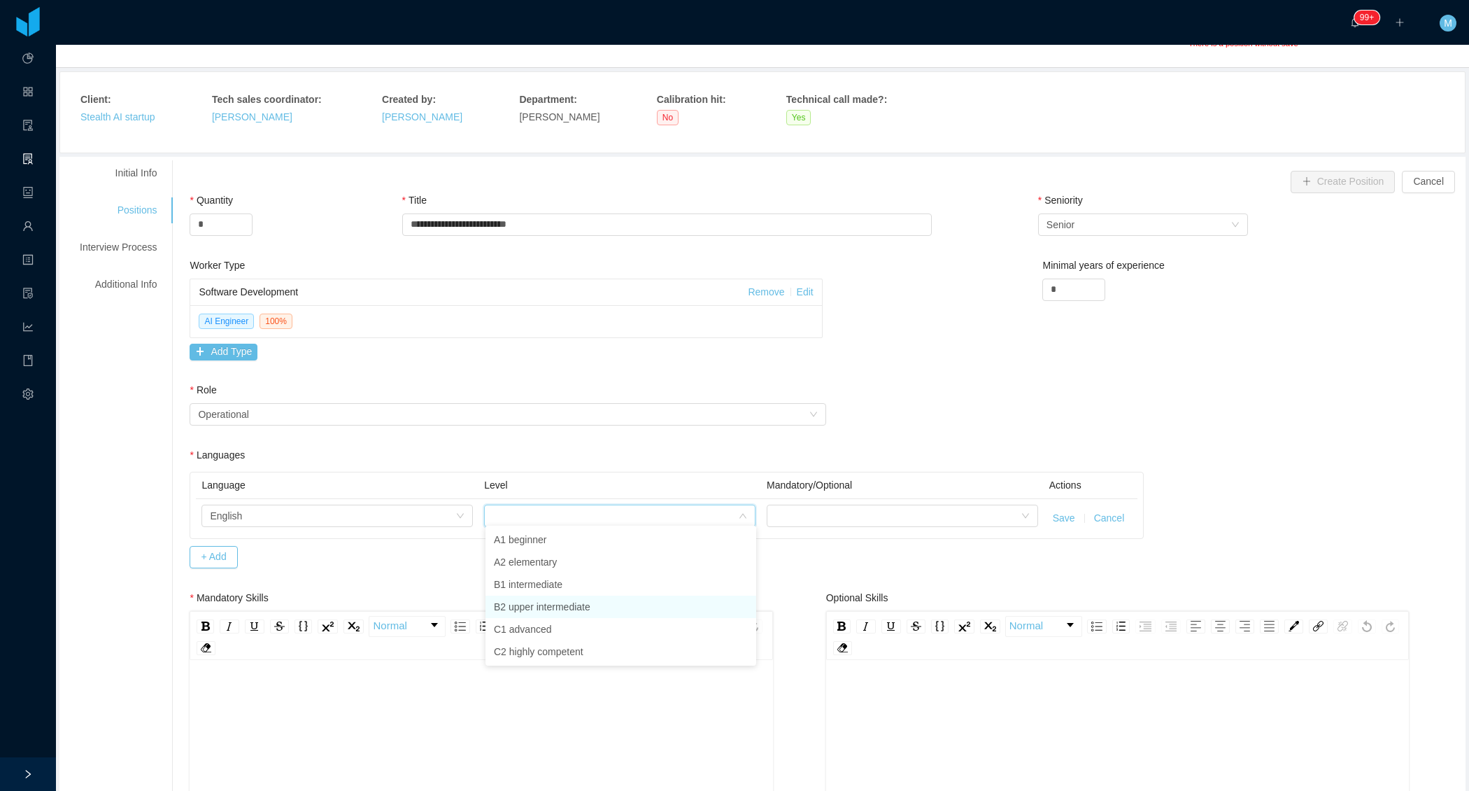
click at [532, 610] on li "B2 upper intermediate" at bounding box center [621, 606] width 271 height 22
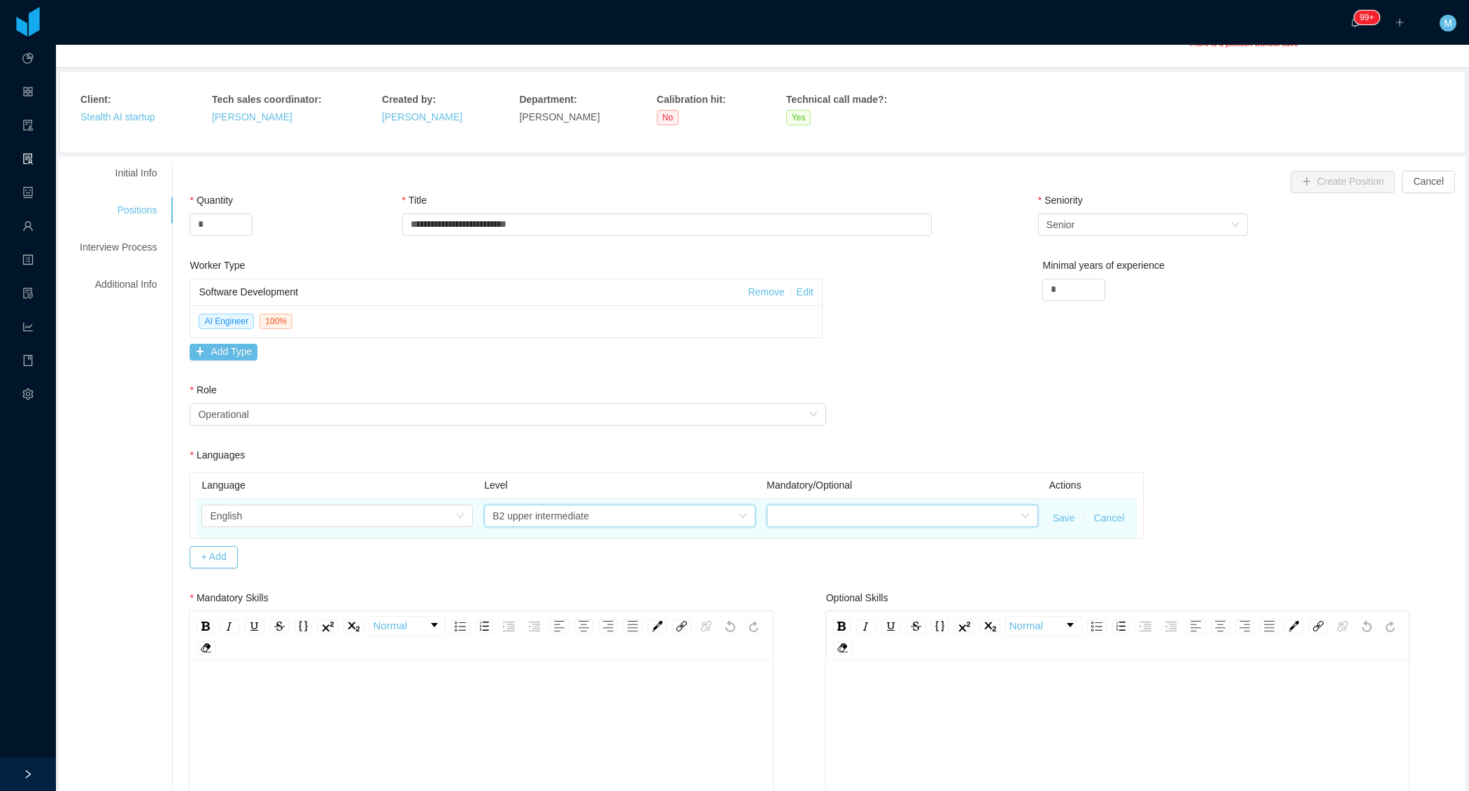
click at [929, 505] on div at bounding box center [898, 515] width 246 height 21
click at [844, 540] on li "Mandatory" at bounding box center [903, 539] width 271 height 22
click at [1064, 515] on button "Save" at bounding box center [1064, 518] width 22 height 15
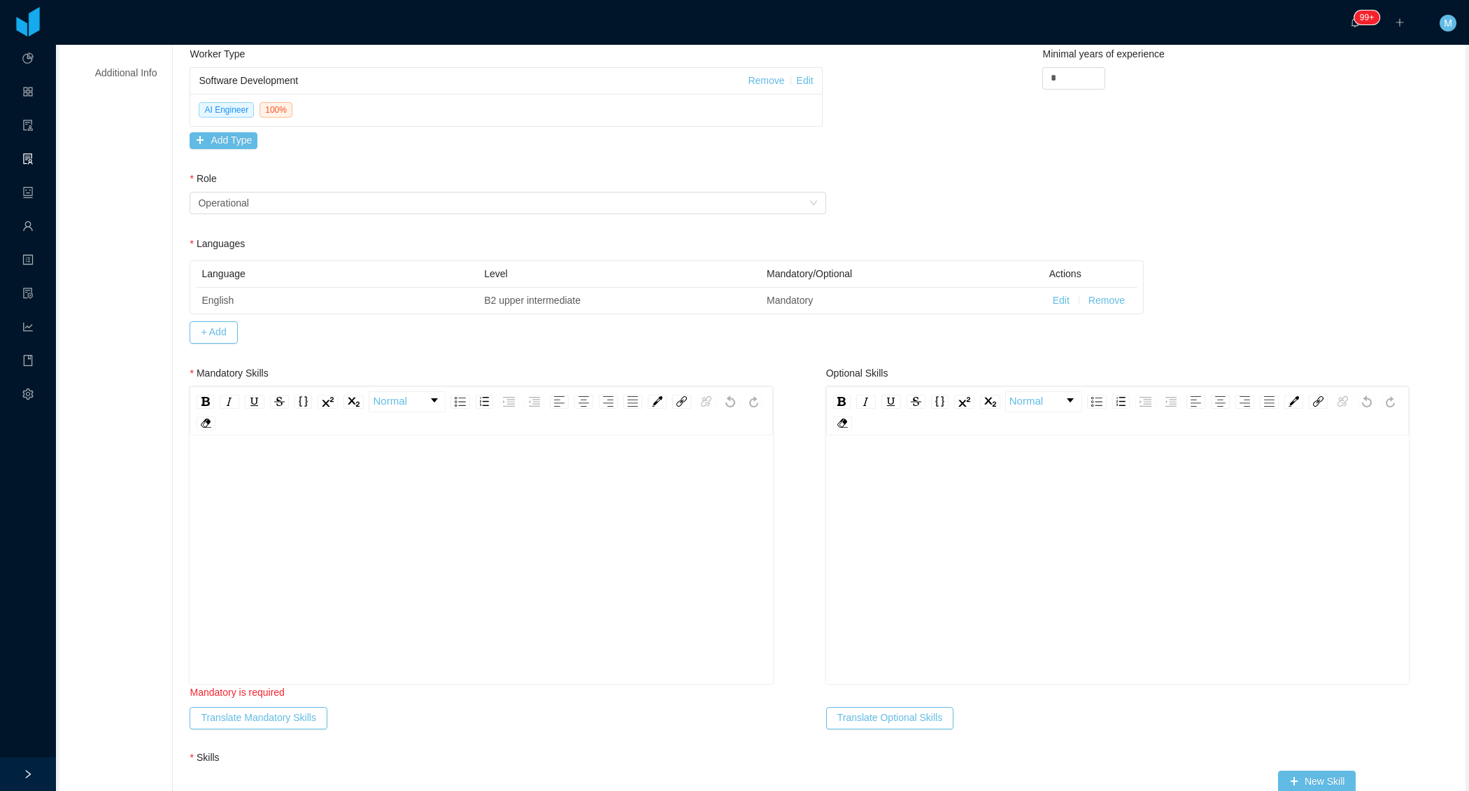
scroll to position [295, 0]
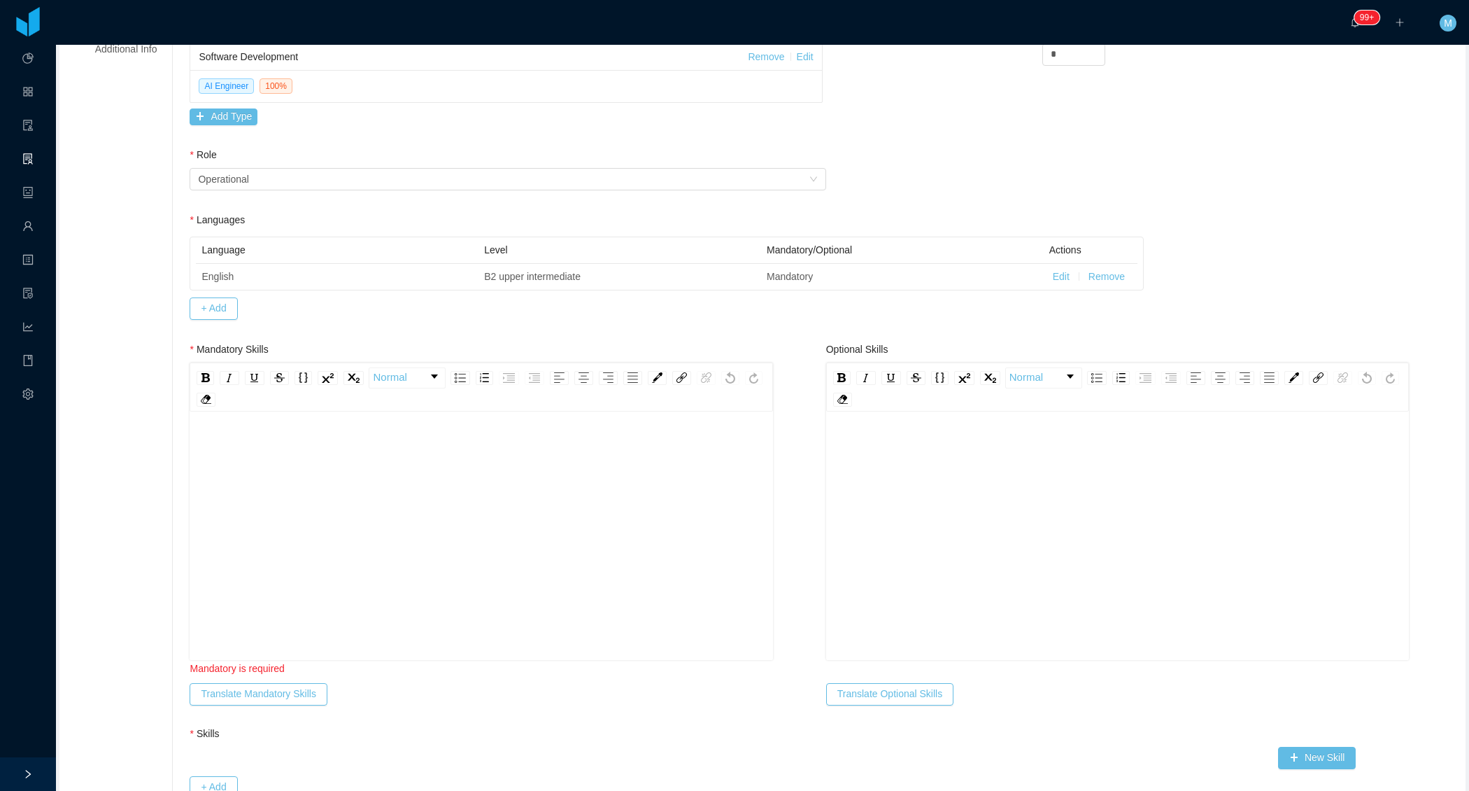
click at [416, 458] on div "rdw-editor" at bounding box center [481, 557] width 561 height 245
drag, startPoint x: 416, startPoint y: 459, endPoint x: 195, endPoint y: 437, distance: 222.9
click at [194, 437] on div "**********" at bounding box center [481, 537] width 583 height 245
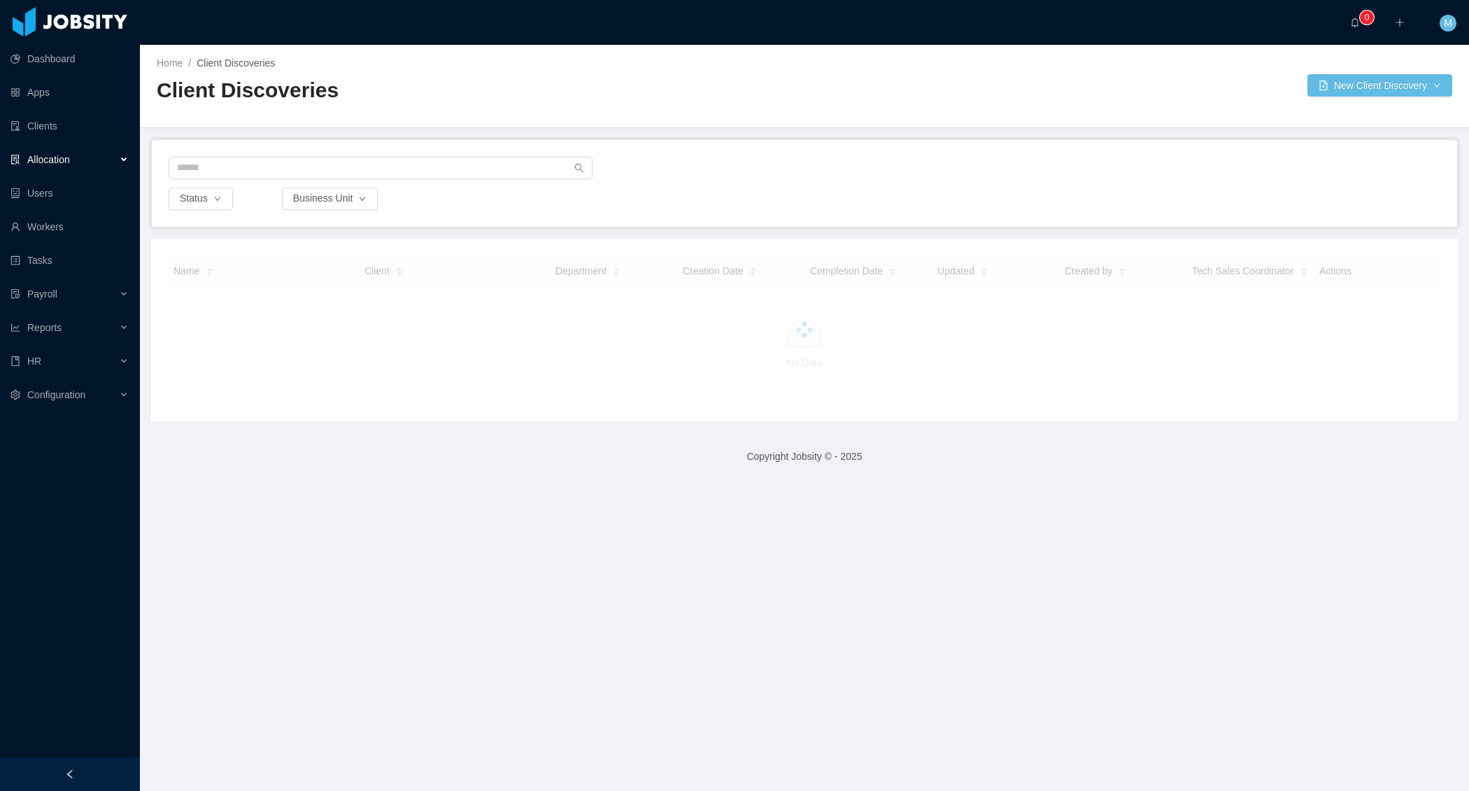
click at [96, 777] on div at bounding box center [70, 774] width 140 height 34
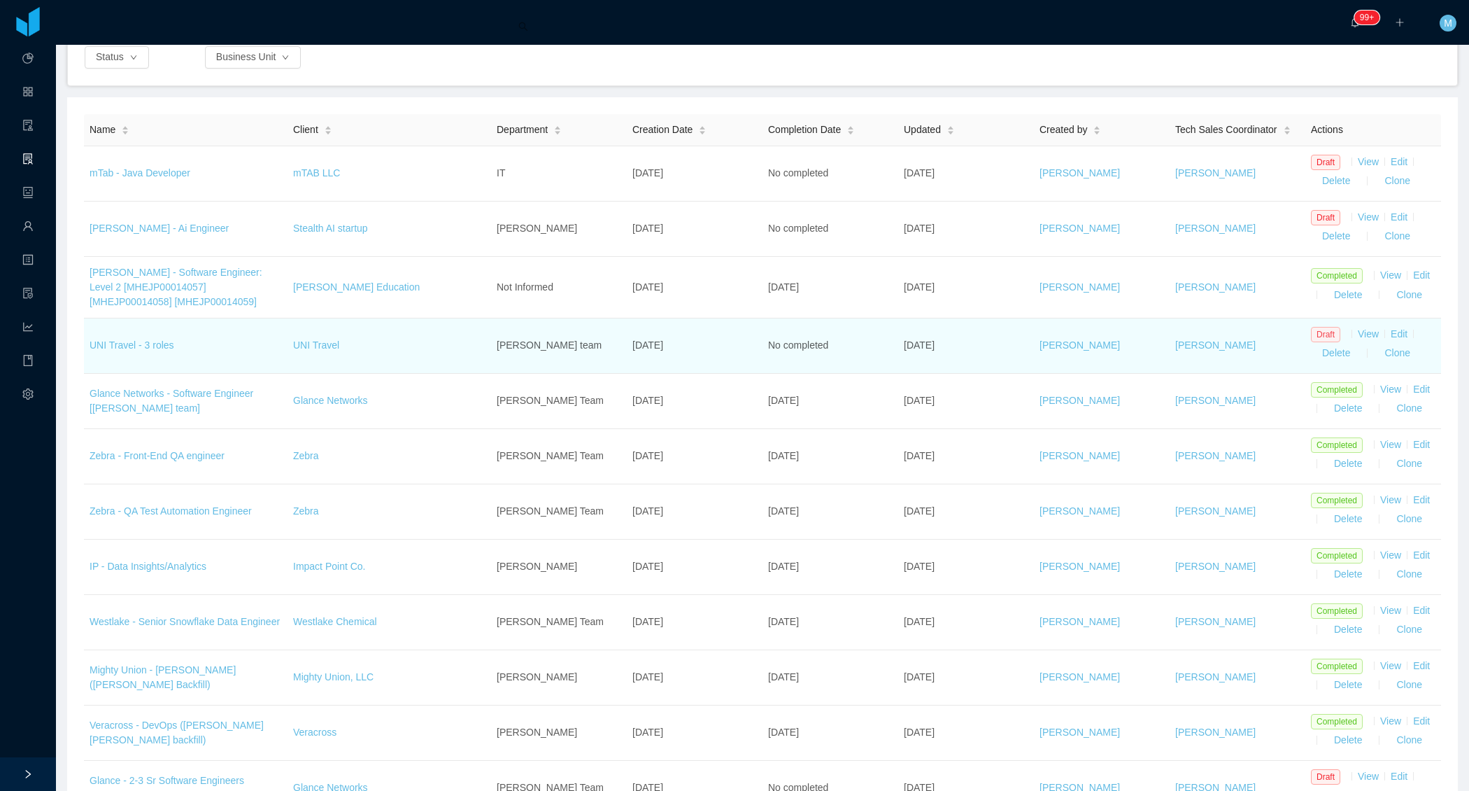
scroll to position [137, 0]
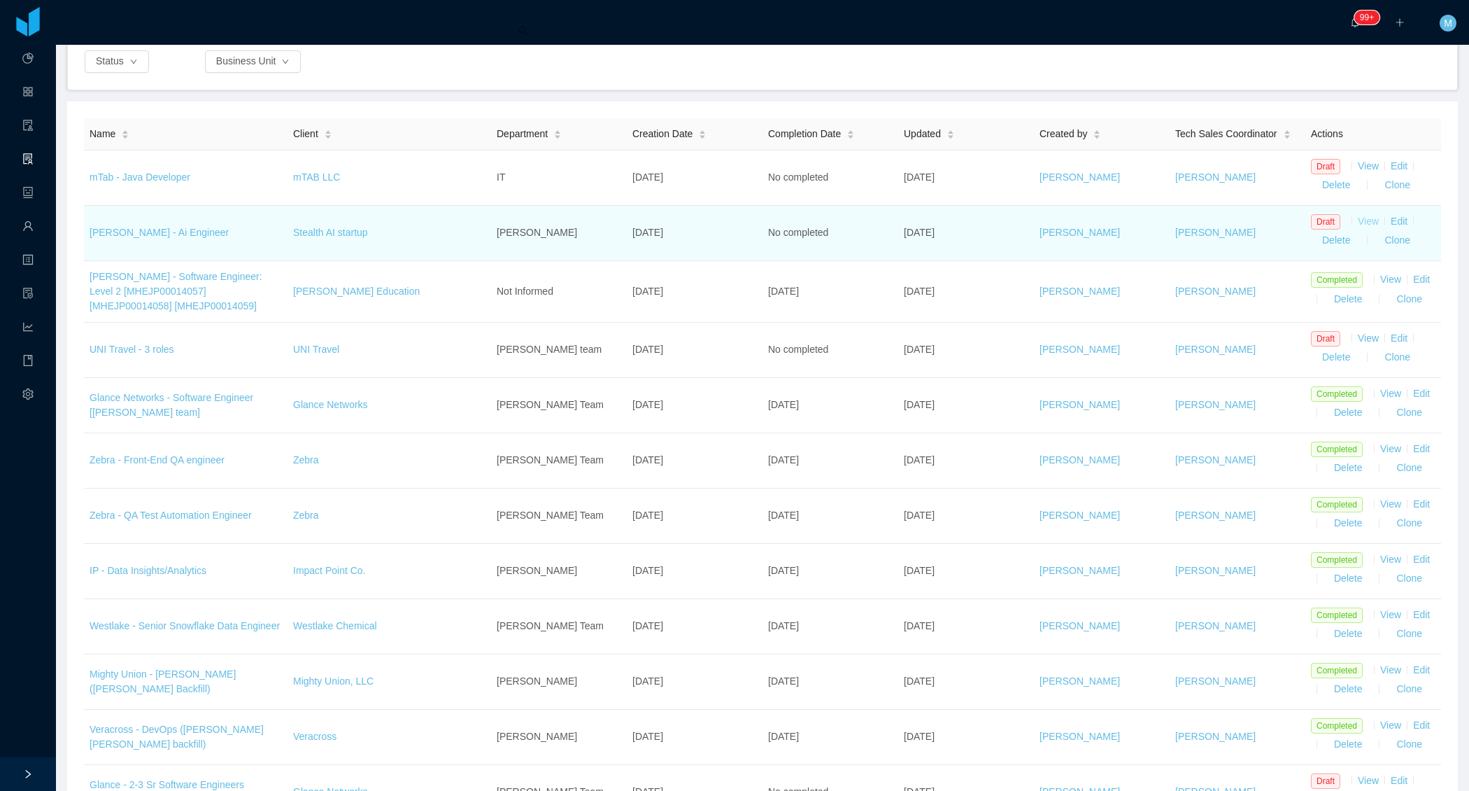
click at [1358, 223] on link "View" at bounding box center [1368, 221] width 21 height 11
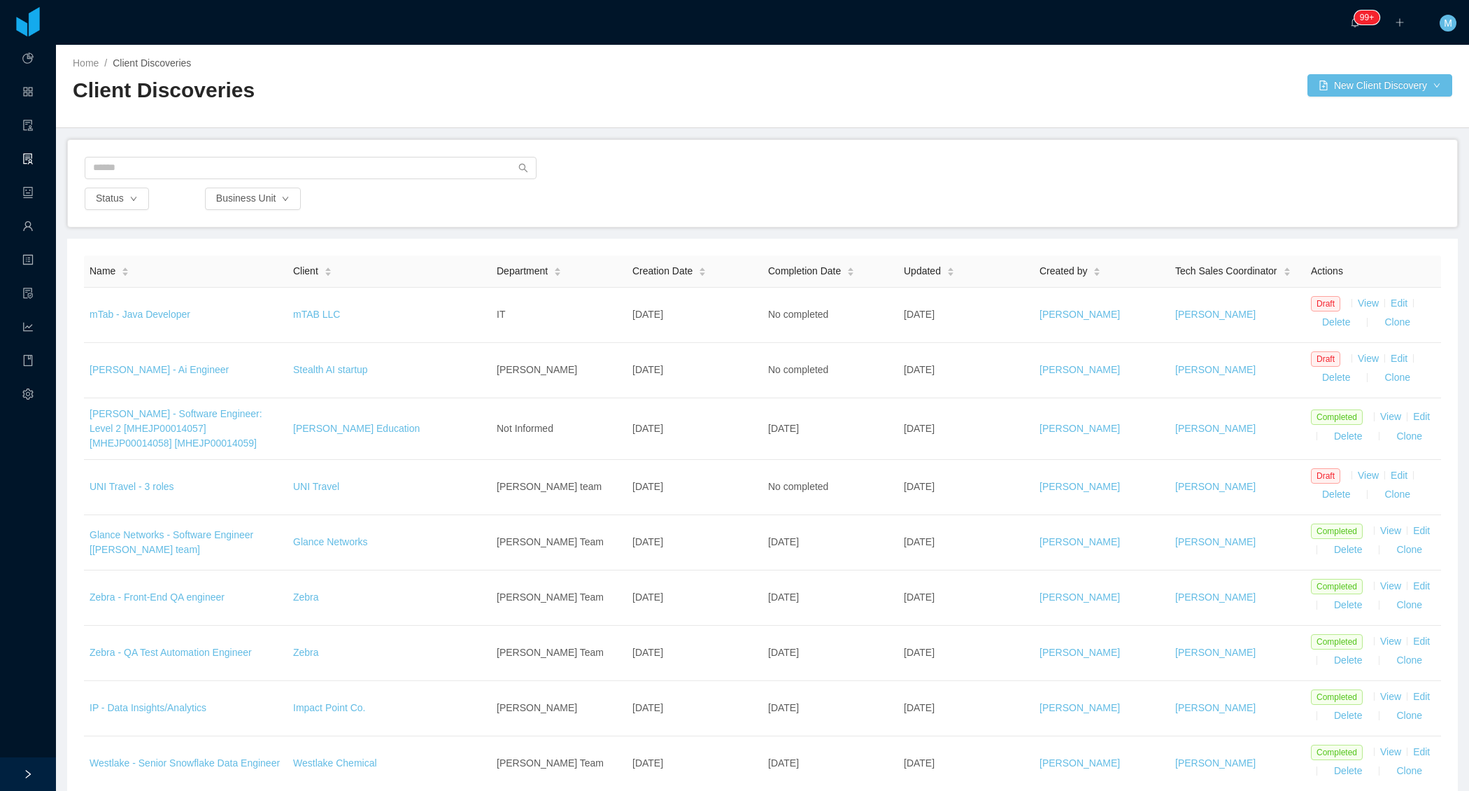
click at [494, 199] on div "Status Business Unit" at bounding box center [762, 199] width 1359 height 22
click at [134, 204] on button "Status" at bounding box center [117, 199] width 64 height 22
drag, startPoint x: 133, startPoint y: 228, endPoint x: 556, endPoint y: 247, distance: 423.7
click at [133, 228] on li "Draft" at bounding box center [116, 224] width 64 height 22
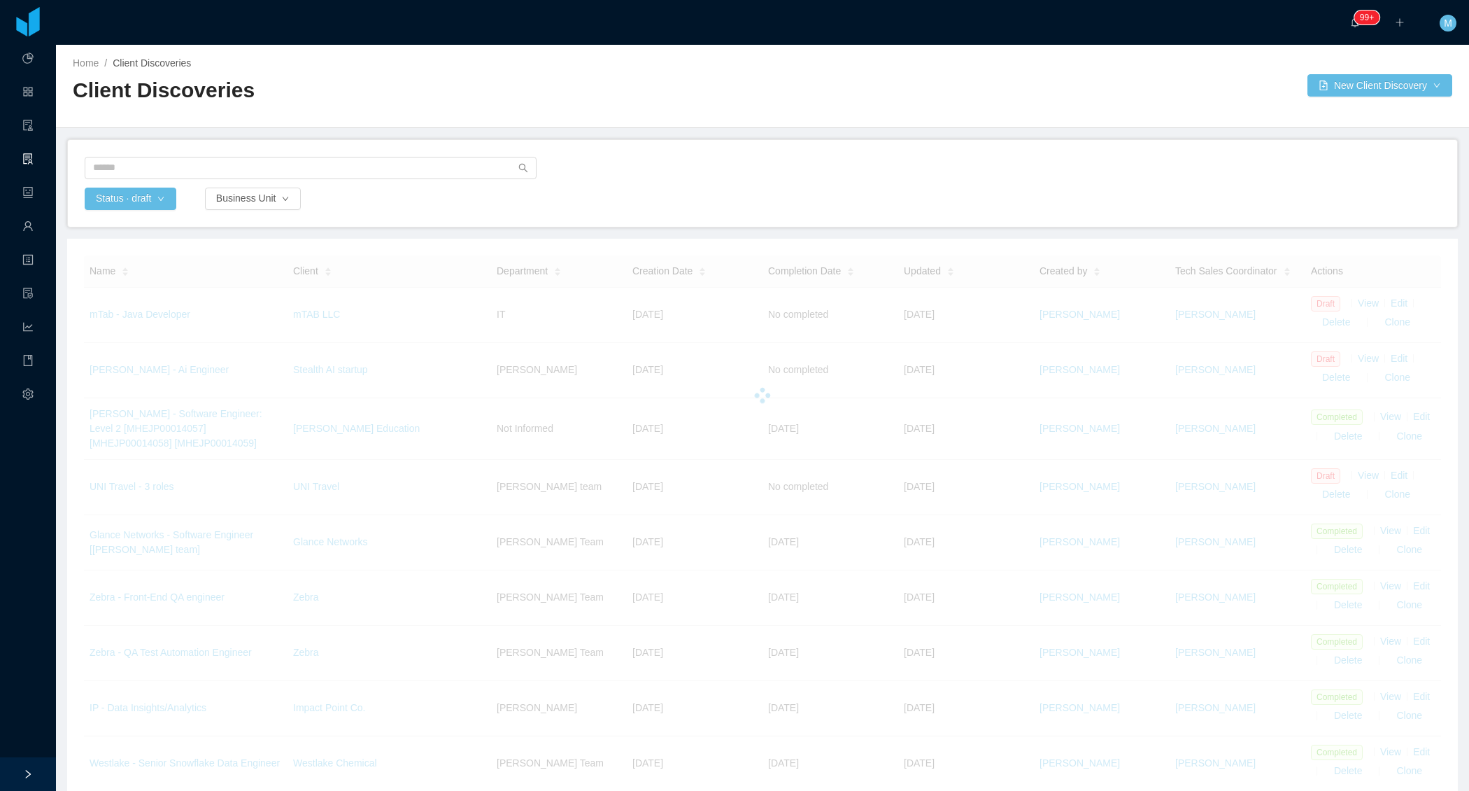
click at [640, 184] on div at bounding box center [763, 172] width 1356 height 31
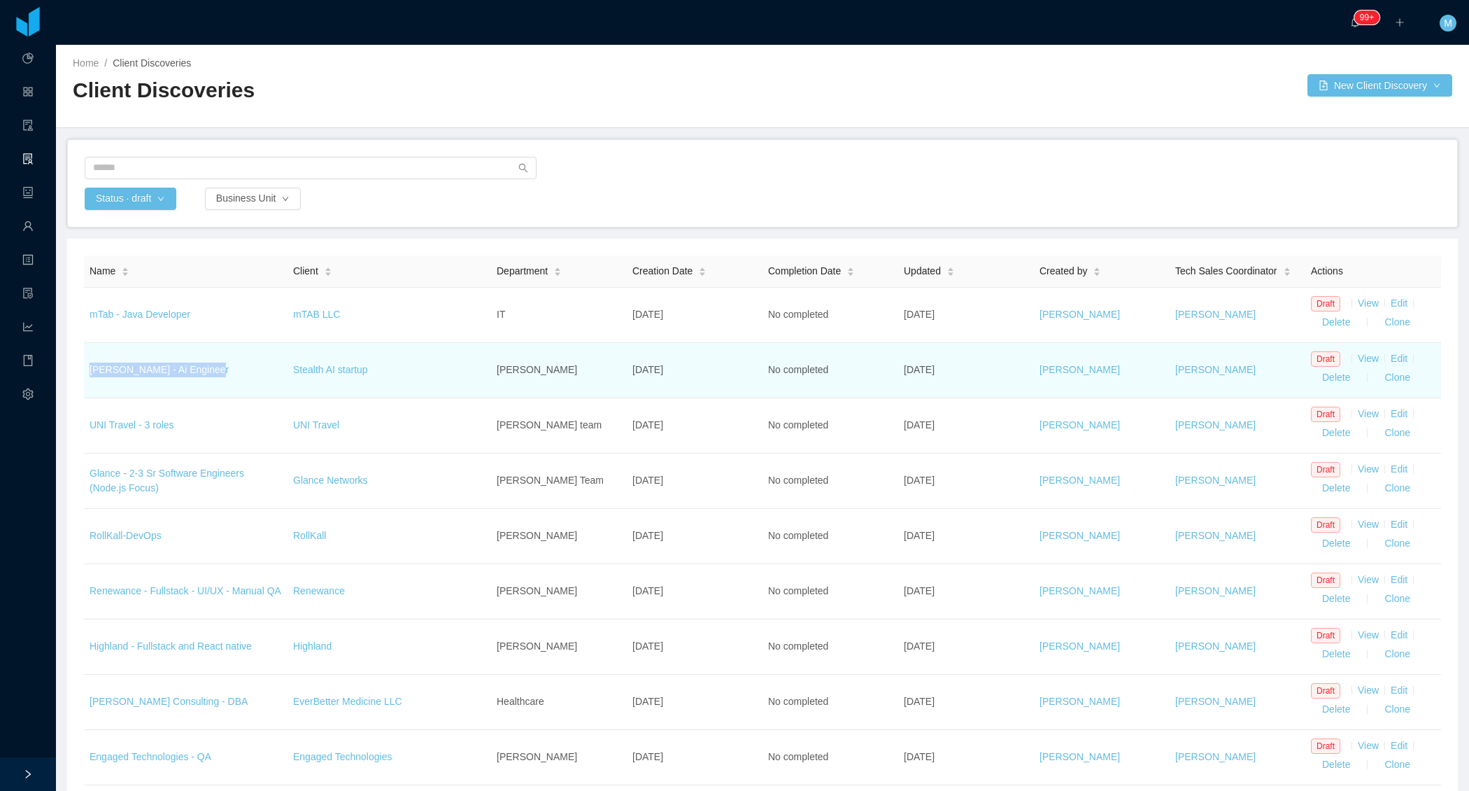
drag, startPoint x: 250, startPoint y: 360, endPoint x: 236, endPoint y: 372, distance: 18.4
click at [236, 372] on td "Erkang Zheng - Ai Engineer" at bounding box center [186, 370] width 204 height 55
copy link "Erkang Zheng - Ai Engineer"
click at [1359, 356] on link "View" at bounding box center [1368, 358] width 21 height 11
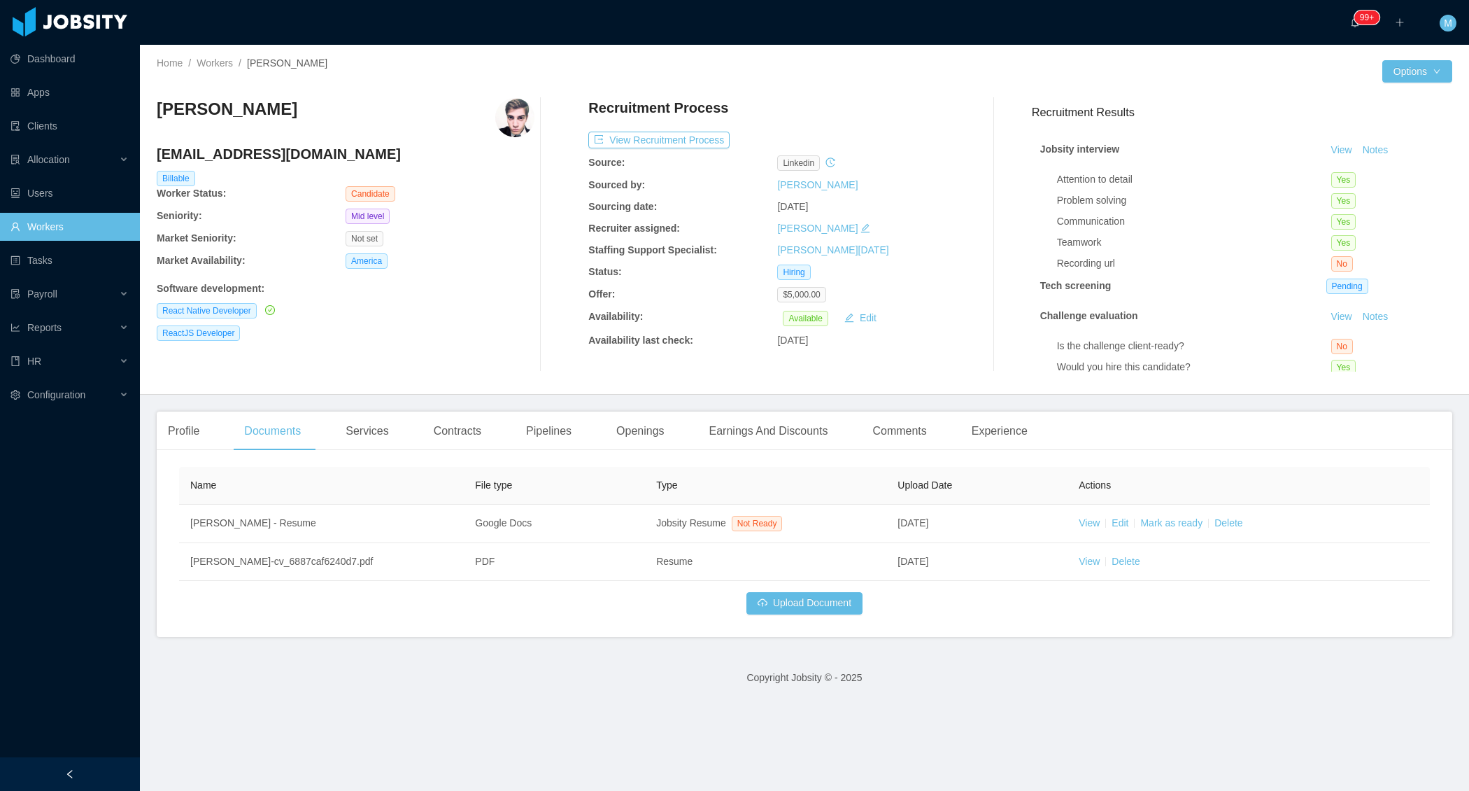
drag, startPoint x: 294, startPoint y: 108, endPoint x: 162, endPoint y: 108, distance: 132.2
click at [161, 108] on div "[PERSON_NAME]" at bounding box center [346, 117] width 378 height 39
copy h3 "[PERSON_NAME]"
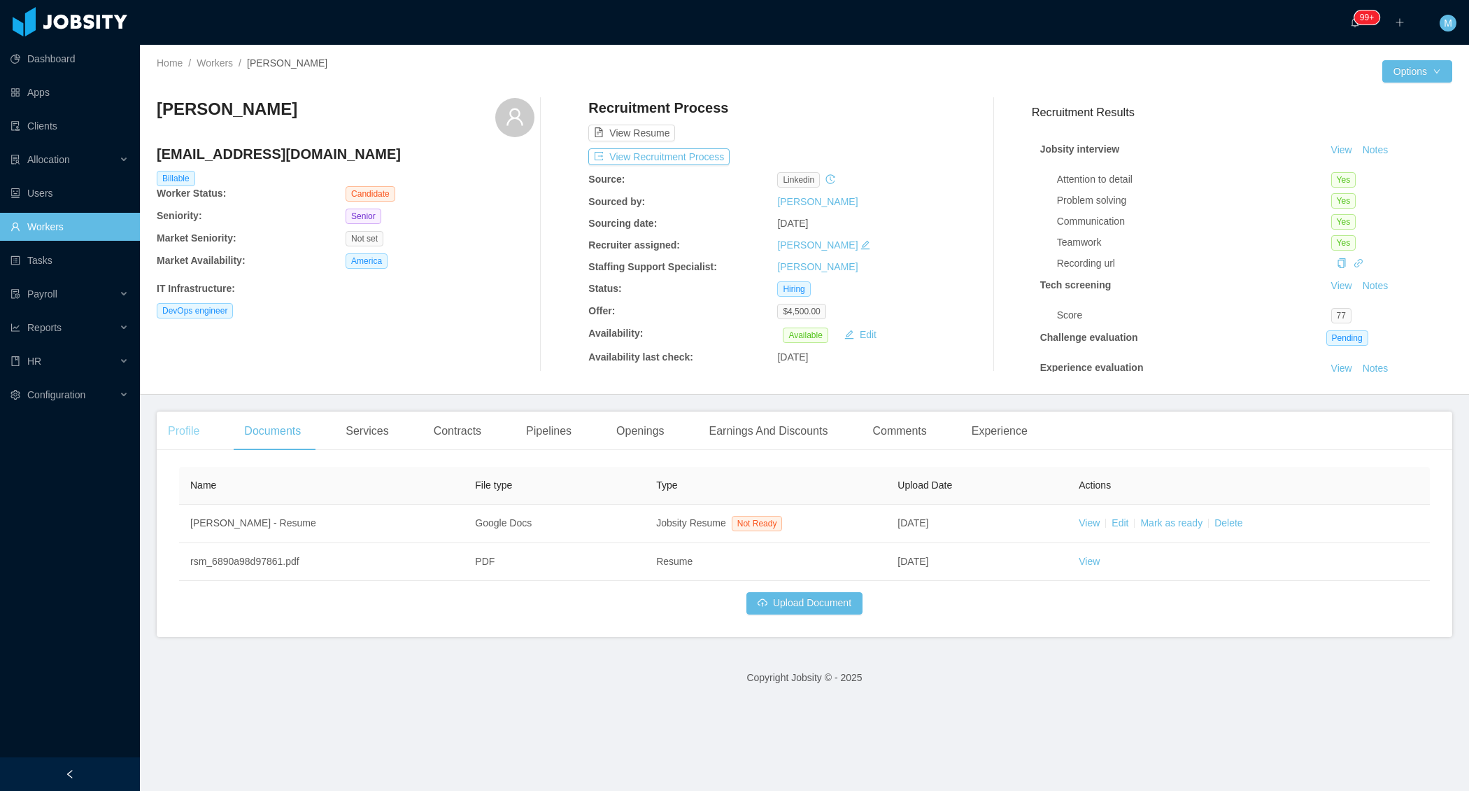
click at [207, 434] on div "Profile" at bounding box center [184, 430] width 54 height 39
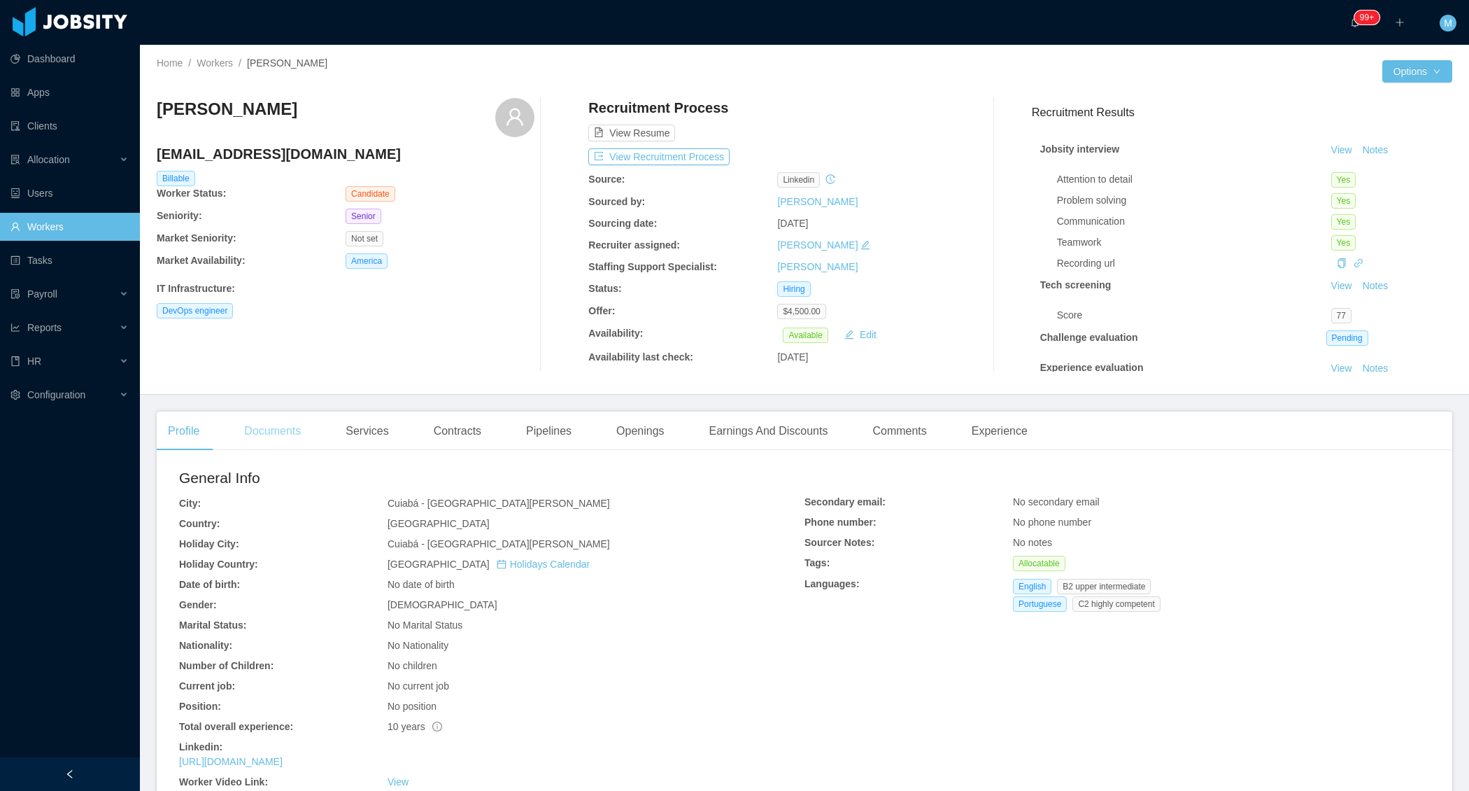
click at [287, 427] on div "Documents" at bounding box center [272, 430] width 79 height 39
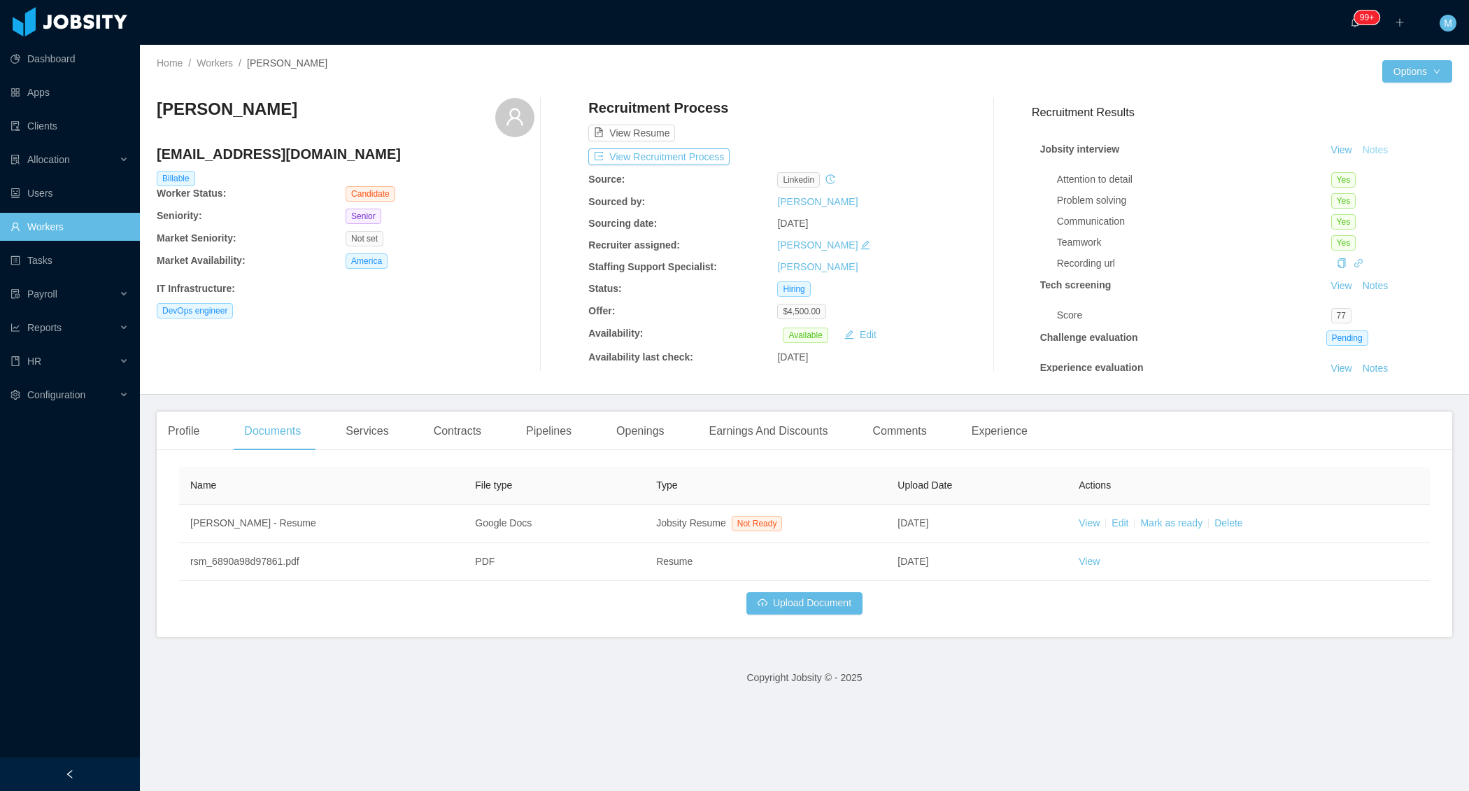
click at [1362, 147] on button "Notes" at bounding box center [1375, 150] width 37 height 17
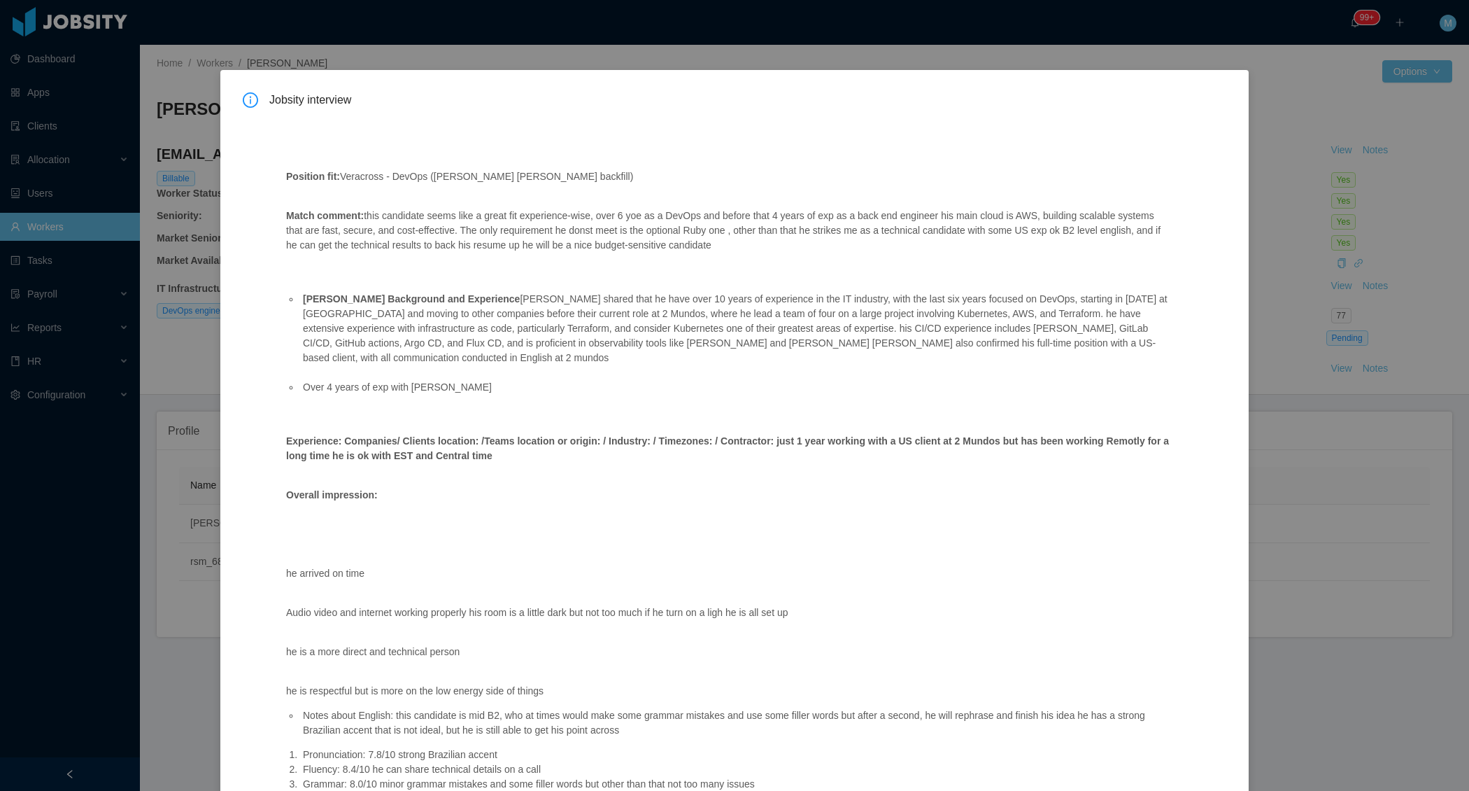
scroll to position [30, 0]
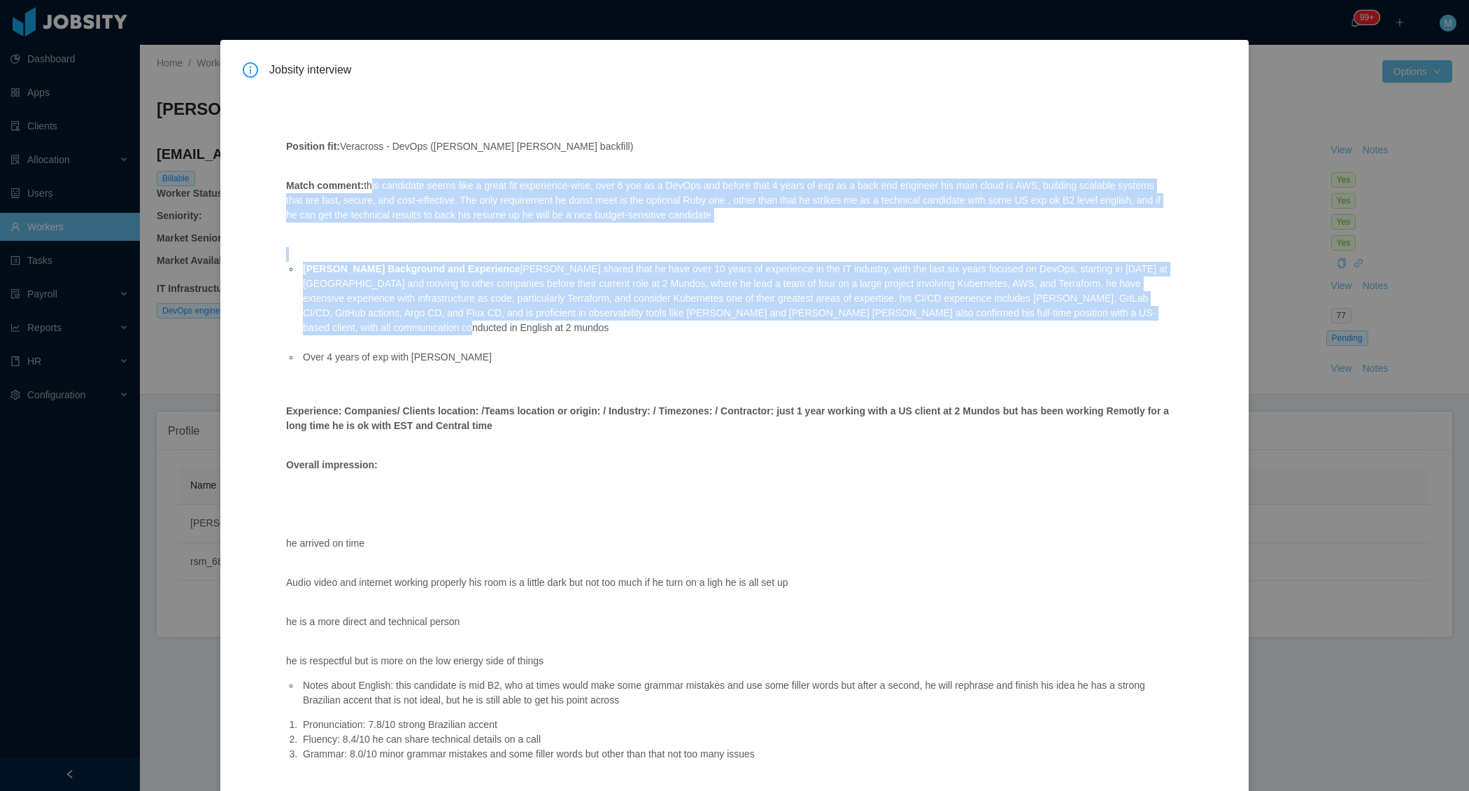
drag, startPoint x: 554, startPoint y: 334, endPoint x: 369, endPoint y: 188, distance: 235.6
click at [369, 188] on span "Position fit: Veracross - DevOps (Fabricio de Andrade Araujo's backfill) Match …" at bounding box center [728, 384] width 884 height 568
copy span "his candidate seems like a great fit experience-wise, over 6 yoe as a DevOps an…"
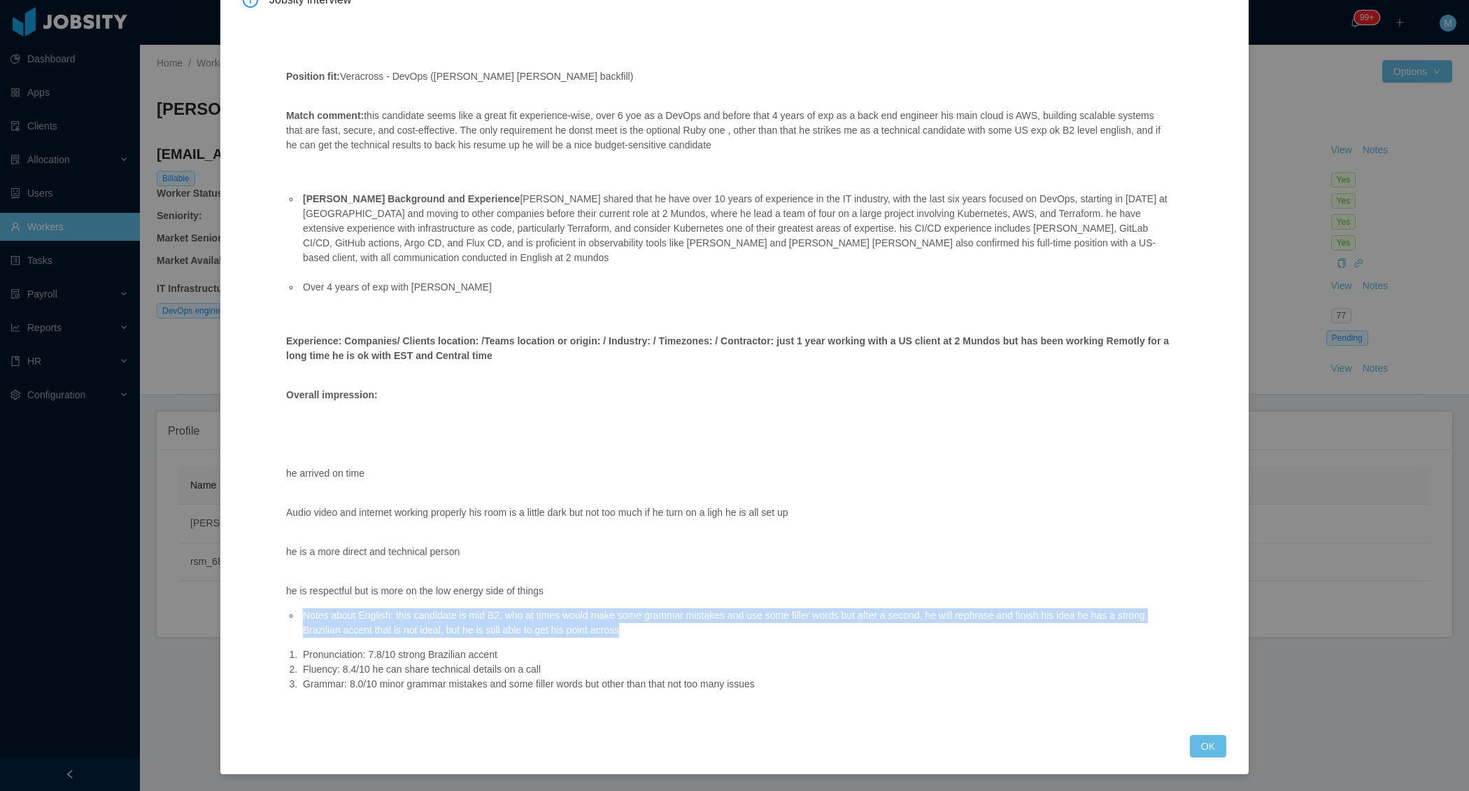
drag, startPoint x: 677, startPoint y: 636, endPoint x: 302, endPoint y: 622, distance: 375.3
click at [302, 622] on li "Notes about English: this candidate is mid B2, who at times would make some gra…" at bounding box center [735, 622] width 870 height 29
copy li "Notes about English: this candidate is mid B2, who at times would make some gra…"
click at [1194, 749] on button "OK" at bounding box center [1208, 746] width 36 height 22
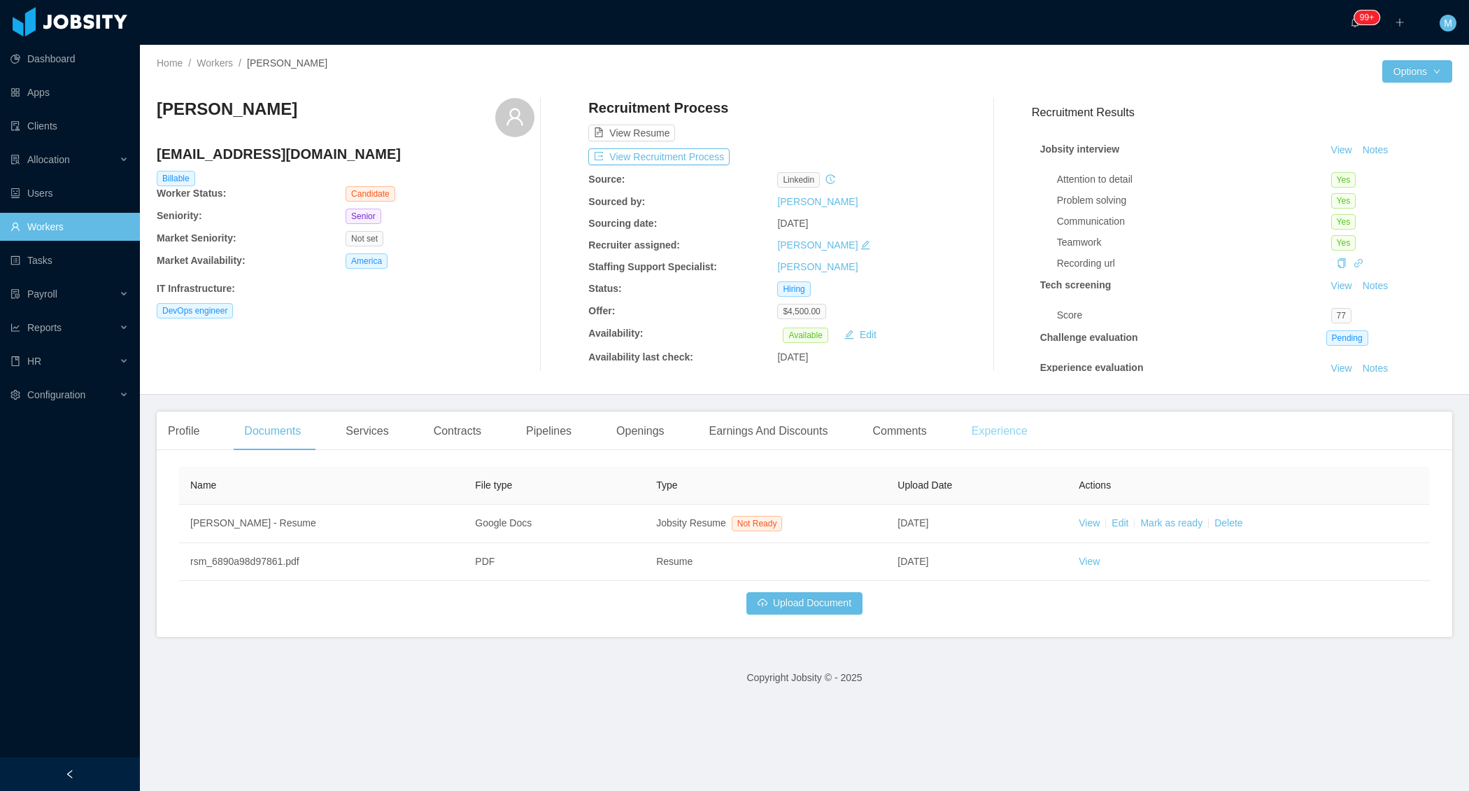
click at [1006, 438] on div "Experience" at bounding box center [1000, 430] width 78 height 39
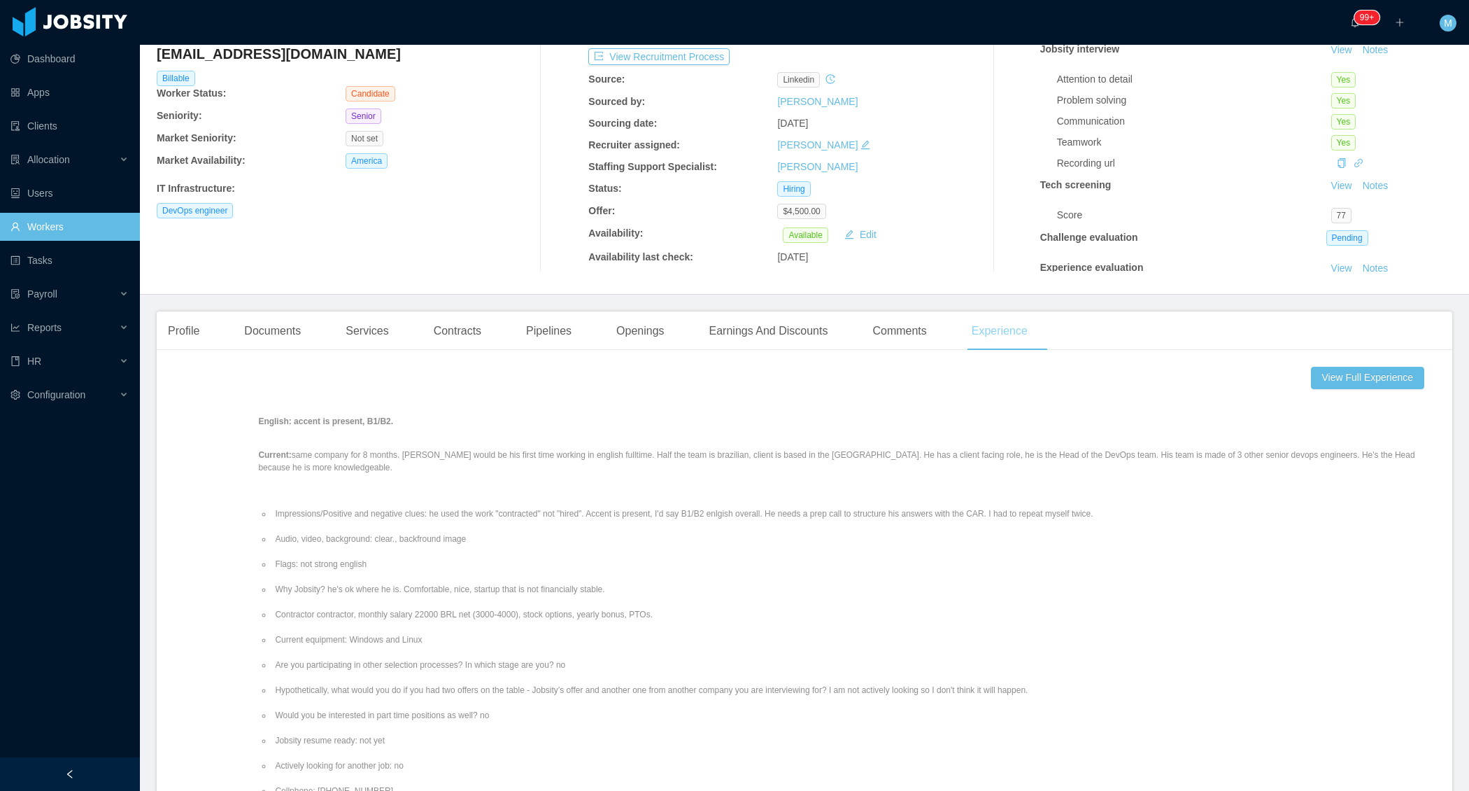
scroll to position [113, 0]
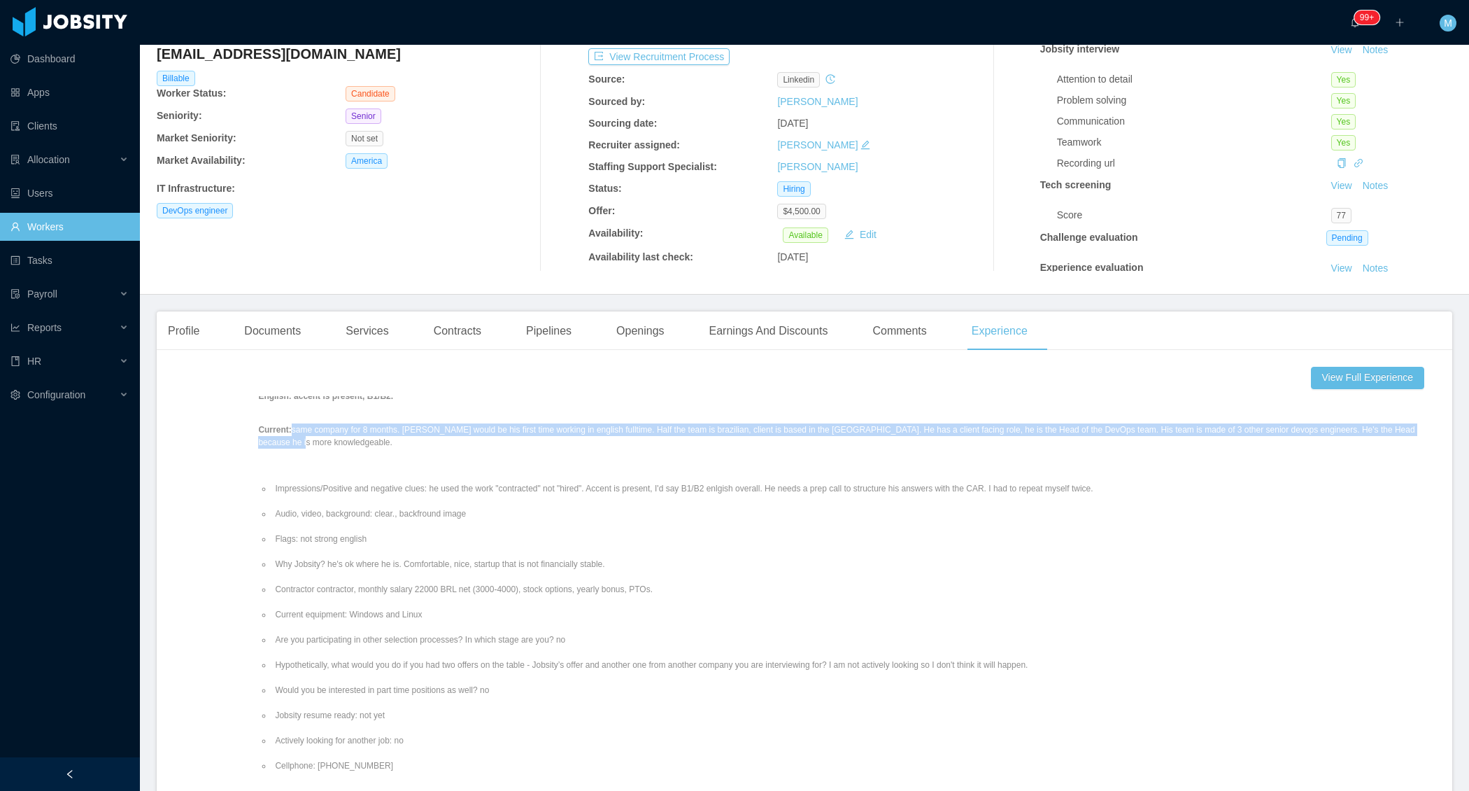
drag, startPoint x: 450, startPoint y: 441, endPoint x: 311, endPoint y: 428, distance: 139.8
click at [311, 428] on p "Current: same company for 8 months. Jobsity would be his first time working in …" at bounding box center [844, 435] width 1172 height 25
copy p "same company for 8 months. Jobsity would be his first time working in english f…"
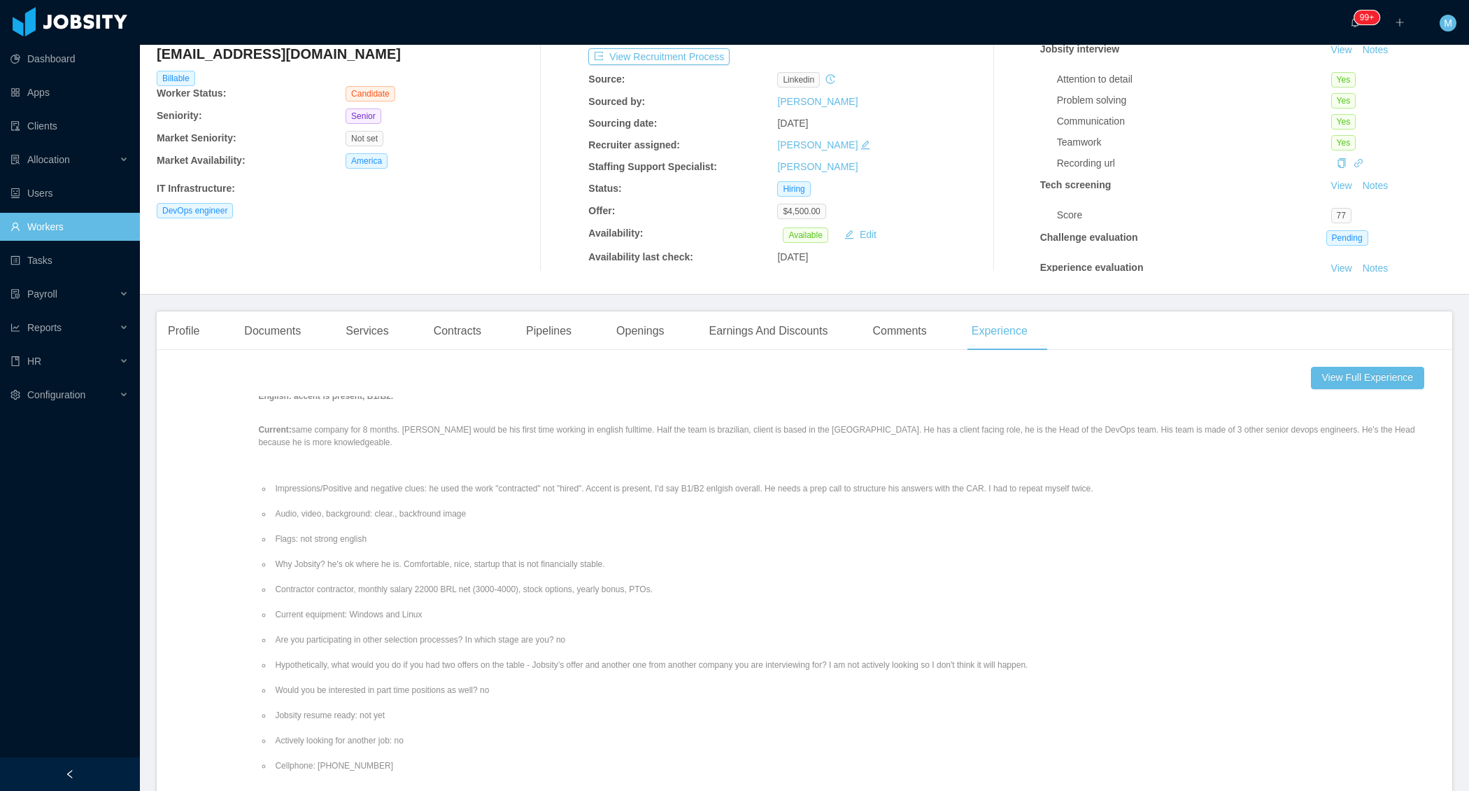
click at [426, 482] on li "Impressions/Positive and negative clues: he used the work "contracted" not "hir…" at bounding box center [851, 488] width 1158 height 13
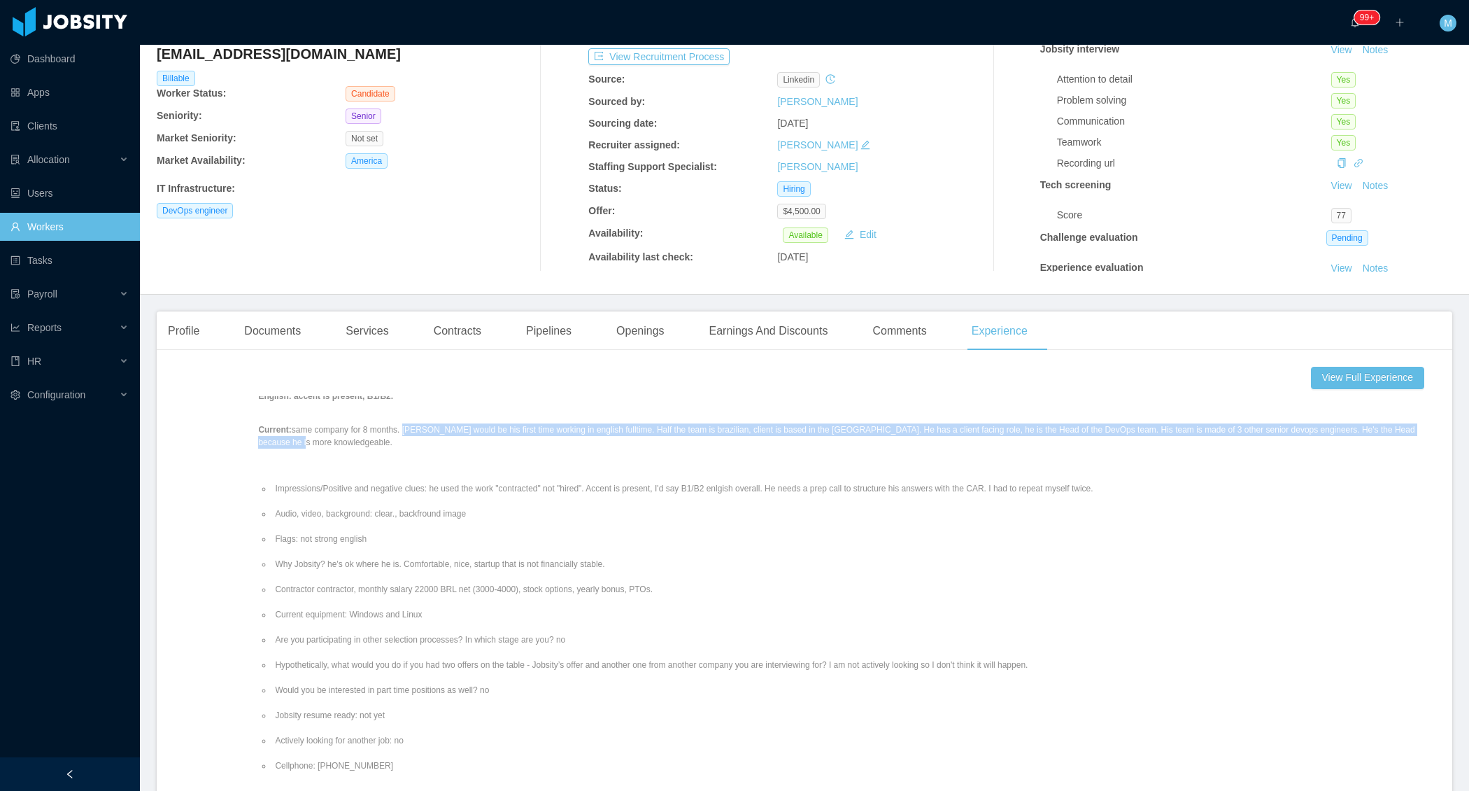
drag, startPoint x: 437, startPoint y: 446, endPoint x: 428, endPoint y: 428, distance: 20.7
click at [428, 428] on p "Current: same company for 8 months. Jobsity would be his first time working in …" at bounding box center [844, 435] width 1172 height 25
copy p "Jobsity would be his first time working in english fulltime. Half the team is b…"
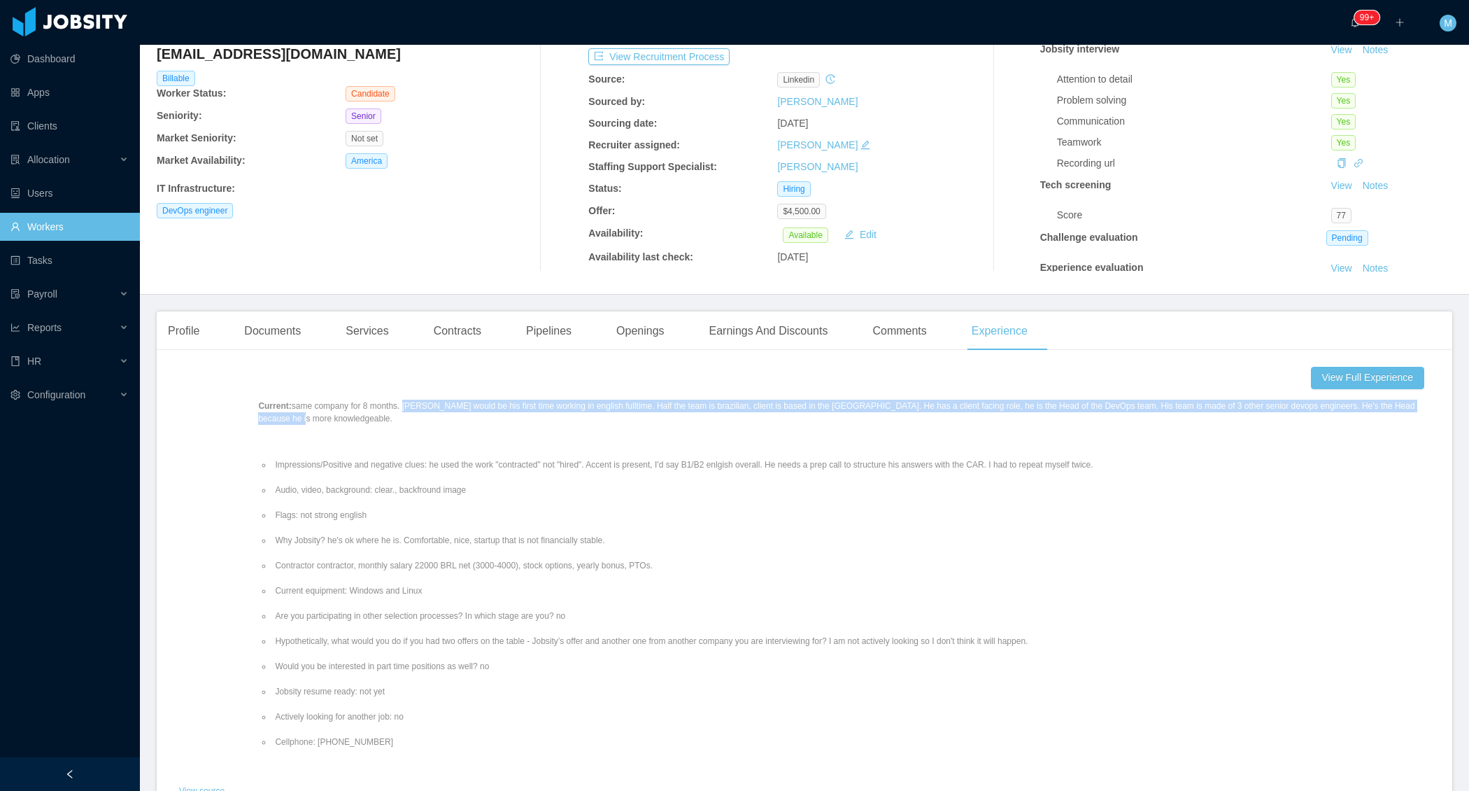
scroll to position [135, 0]
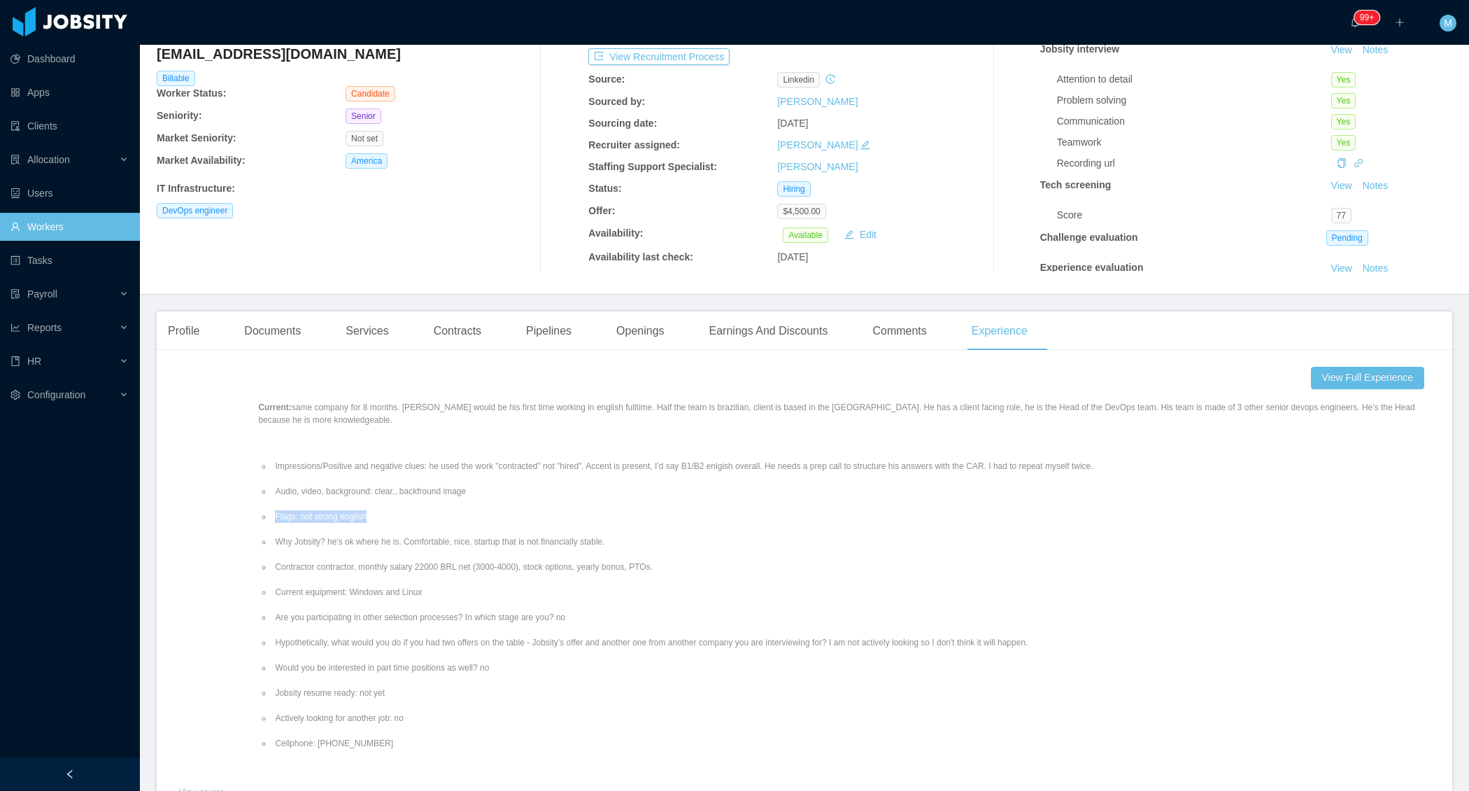
drag, startPoint x: 394, startPoint y: 516, endPoint x: 288, endPoint y: 518, distance: 105.7
click at [288, 518] on li "Flags: not strong english" at bounding box center [851, 516] width 1158 height 13
copy li "Flags: not strong english"
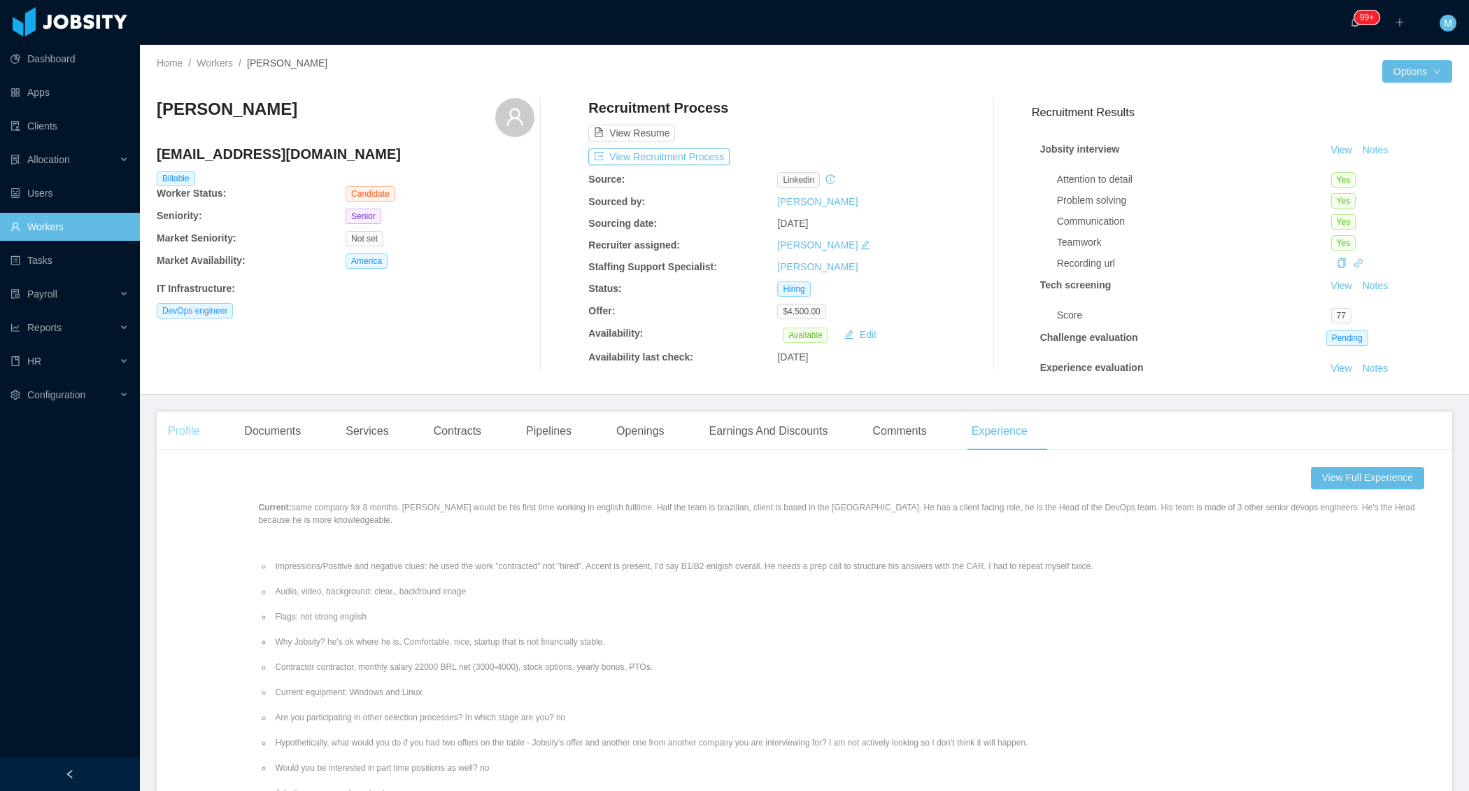
click at [198, 435] on div "Profile" at bounding box center [184, 430] width 54 height 39
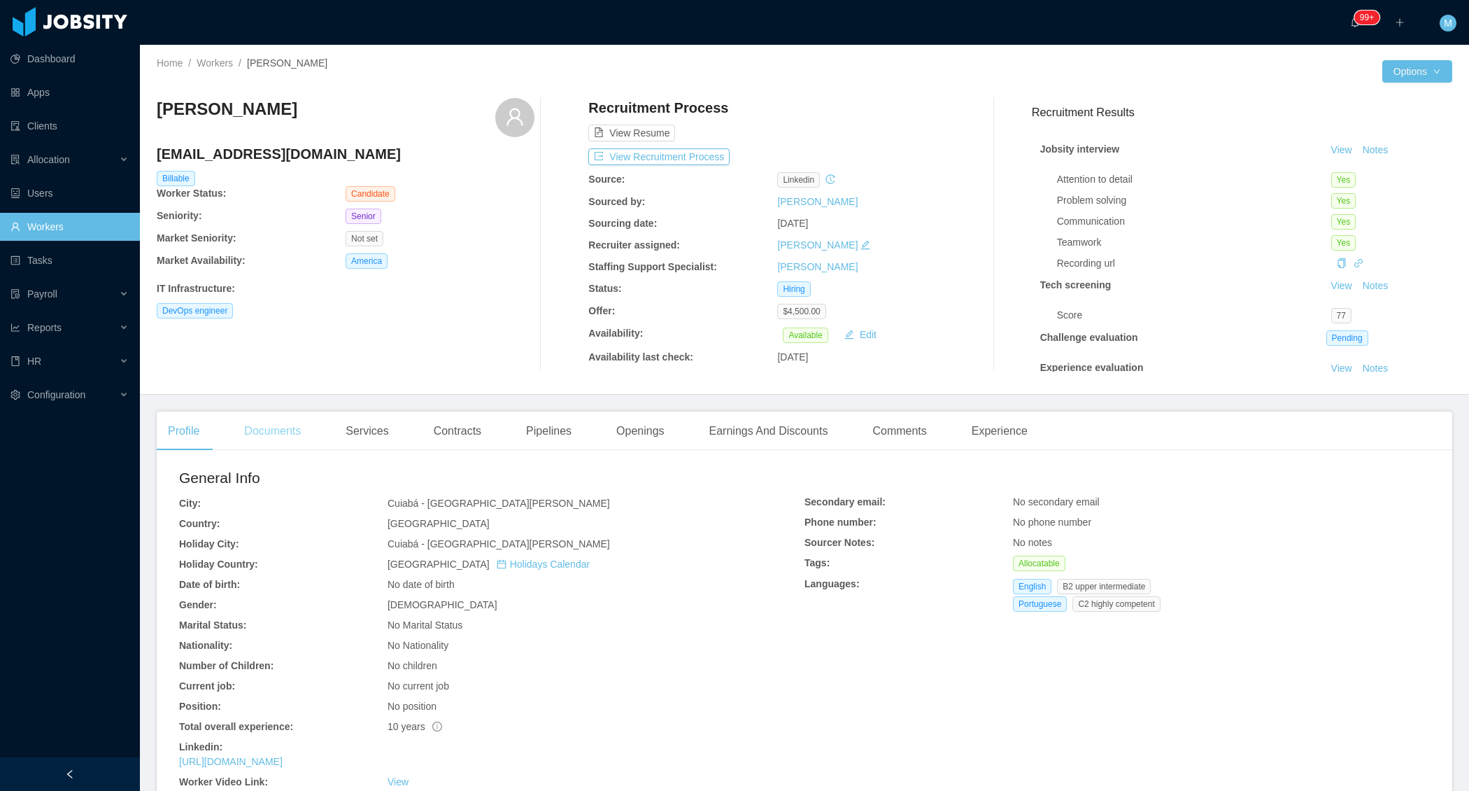
click at [292, 442] on div "Documents" at bounding box center [272, 430] width 79 height 39
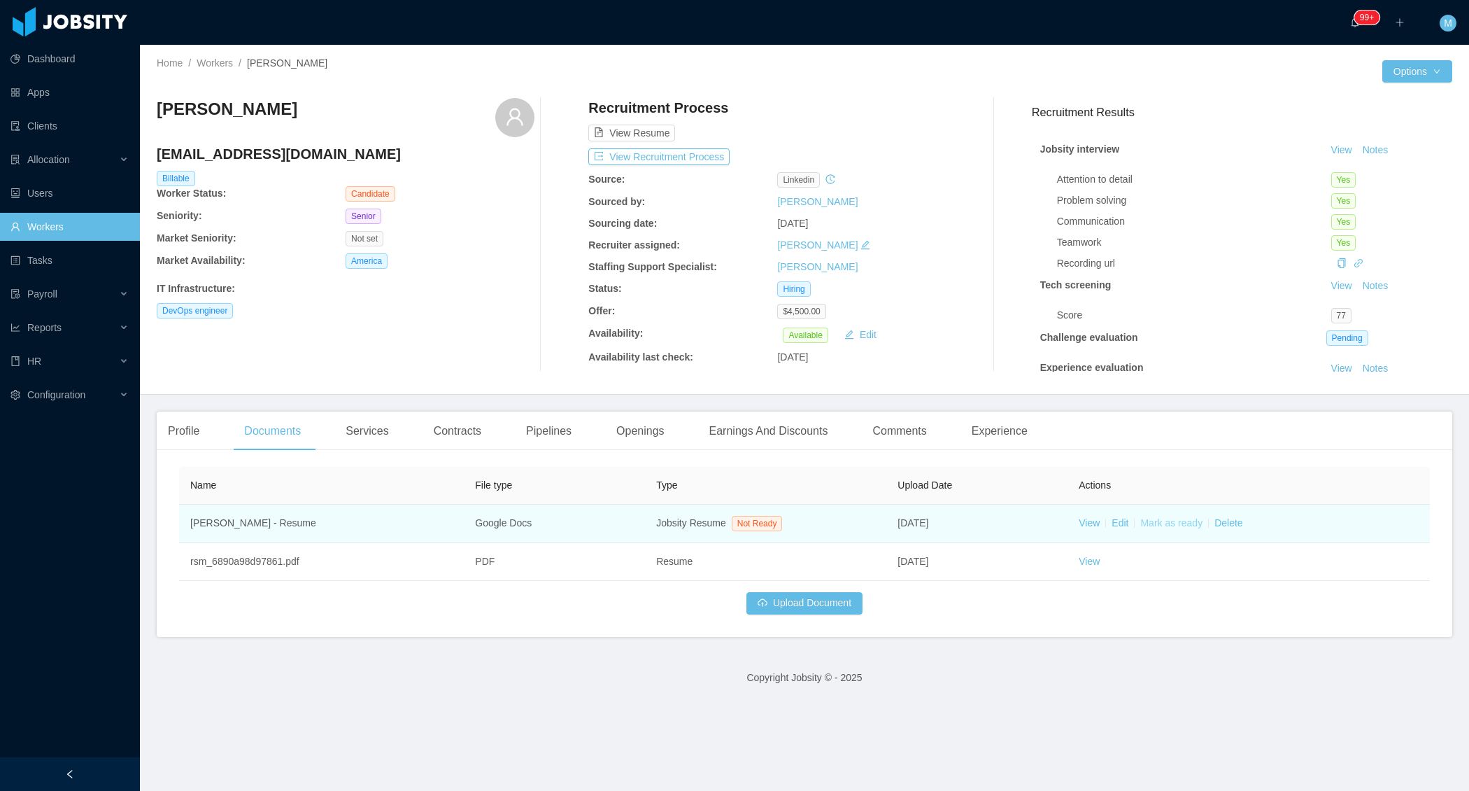
click at [1167, 523] on link "Mark as ready" at bounding box center [1171, 522] width 62 height 11
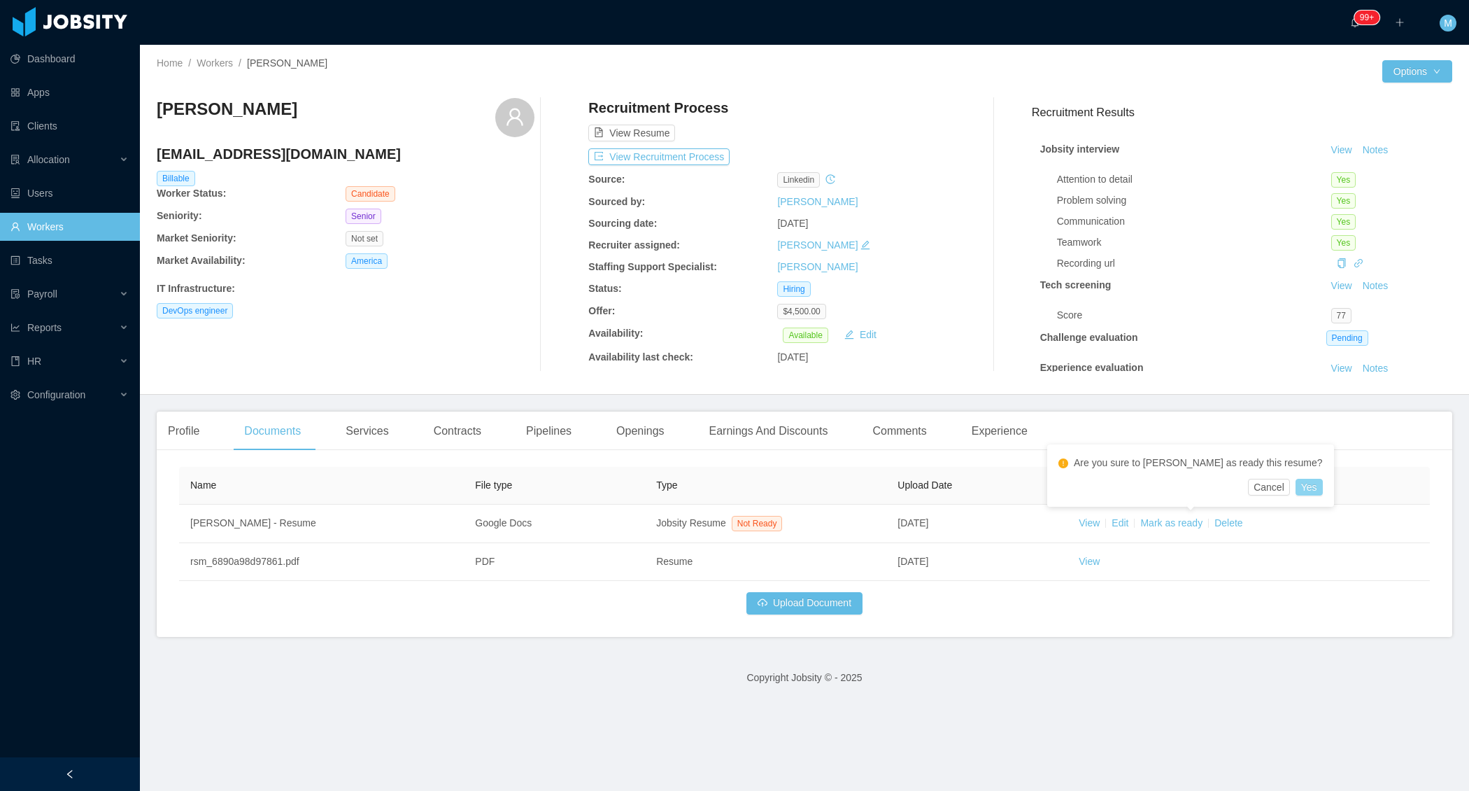
click at [1296, 490] on button "Yes" at bounding box center [1309, 487] width 27 height 17
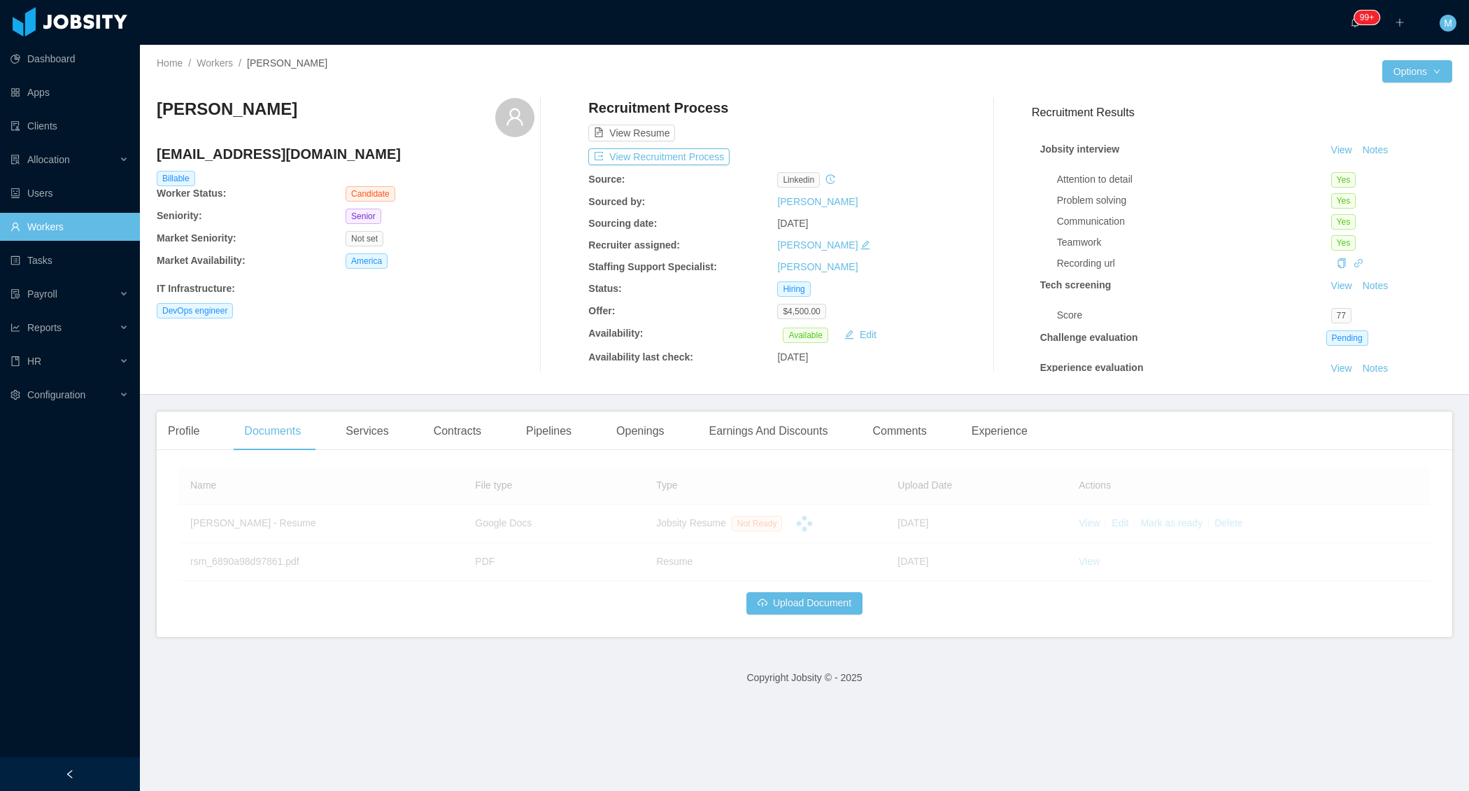
click at [946, 243] on div "Sabino Contreras" at bounding box center [871, 245] width 189 height 15
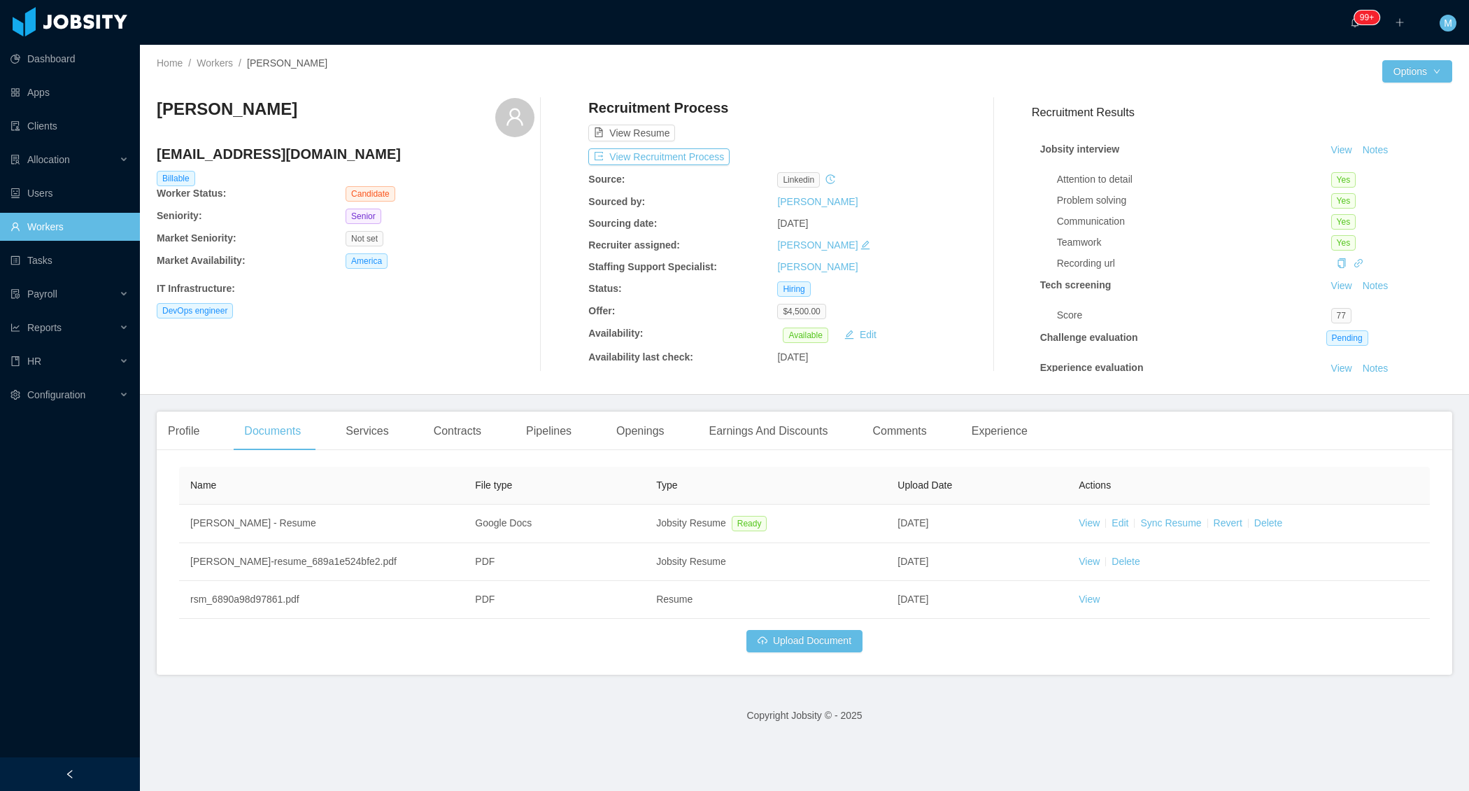
click at [546, 262] on div at bounding box center [562, 235] width 54 height 274
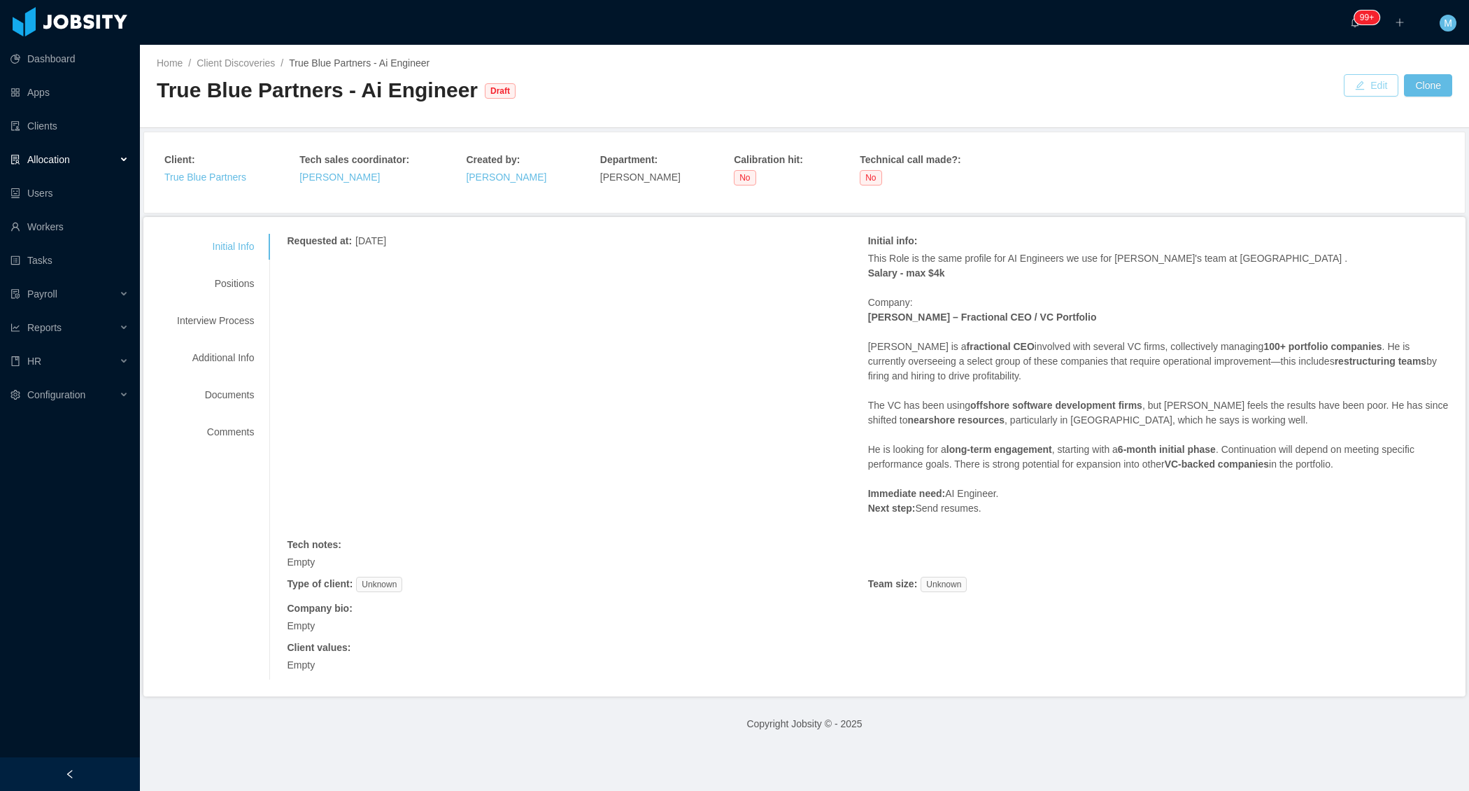
click at [1371, 85] on button "Edit" at bounding box center [1371, 85] width 55 height 22
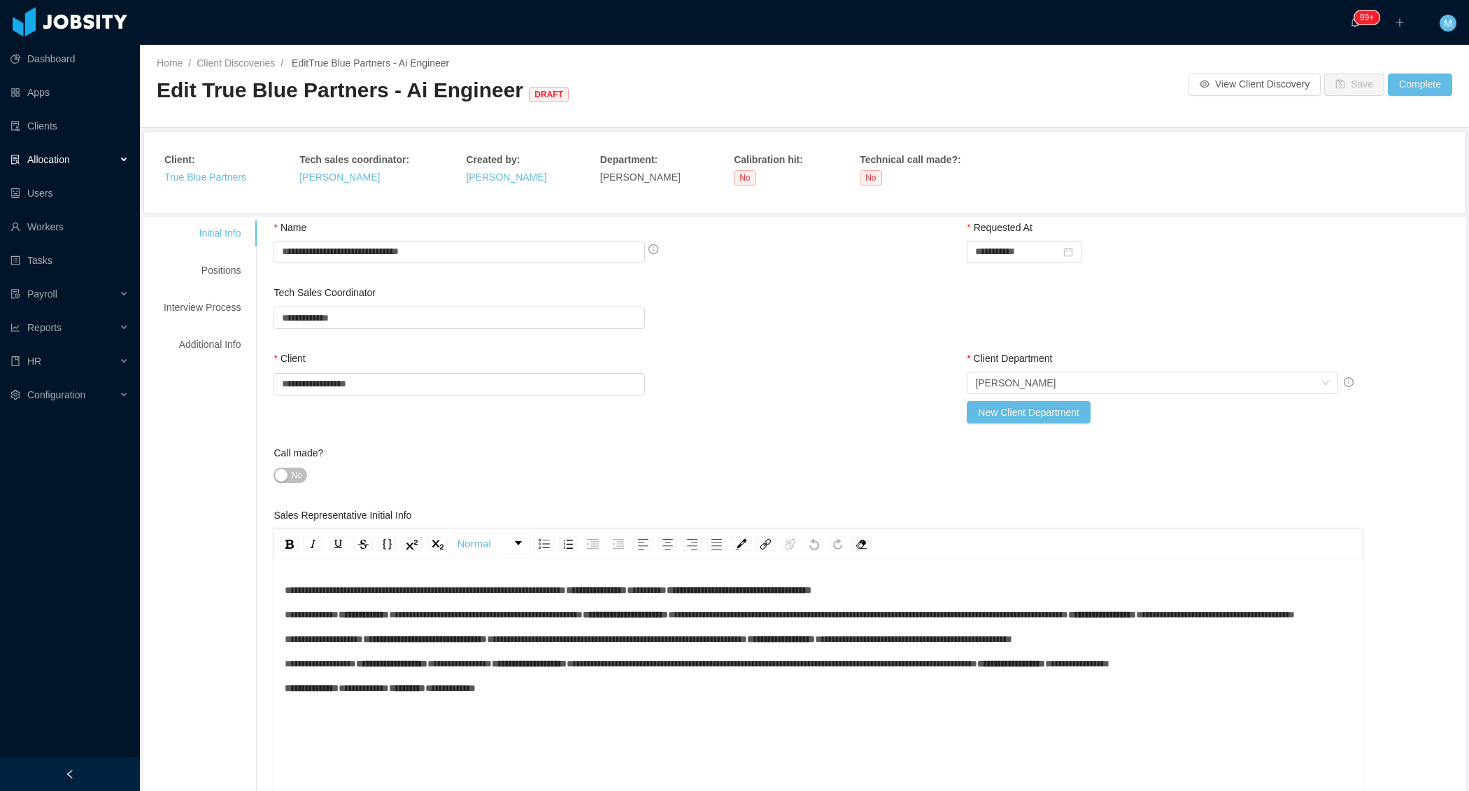
click at [291, 471] on button "No" at bounding box center [290, 474] width 33 height 15
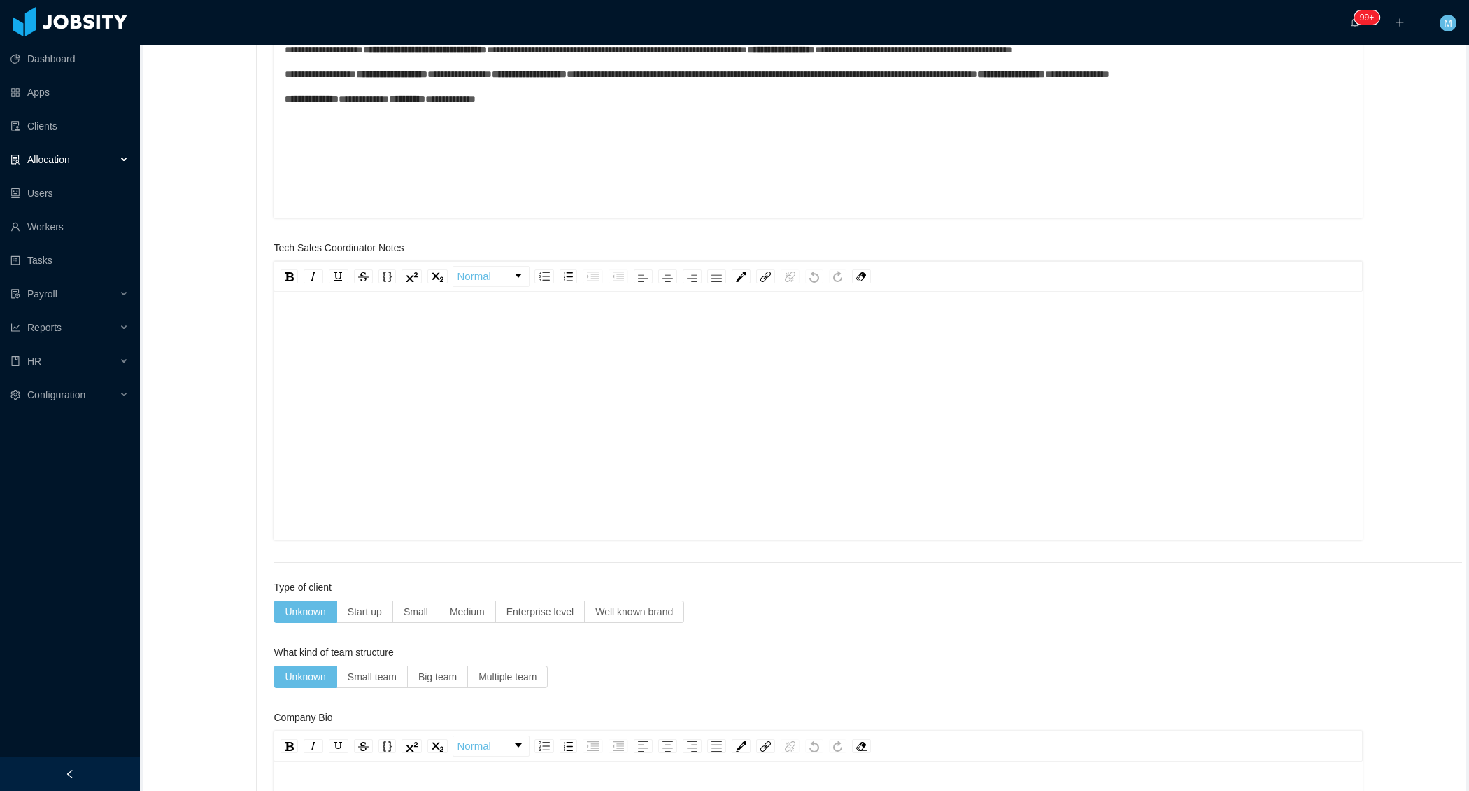
scroll to position [682, 0]
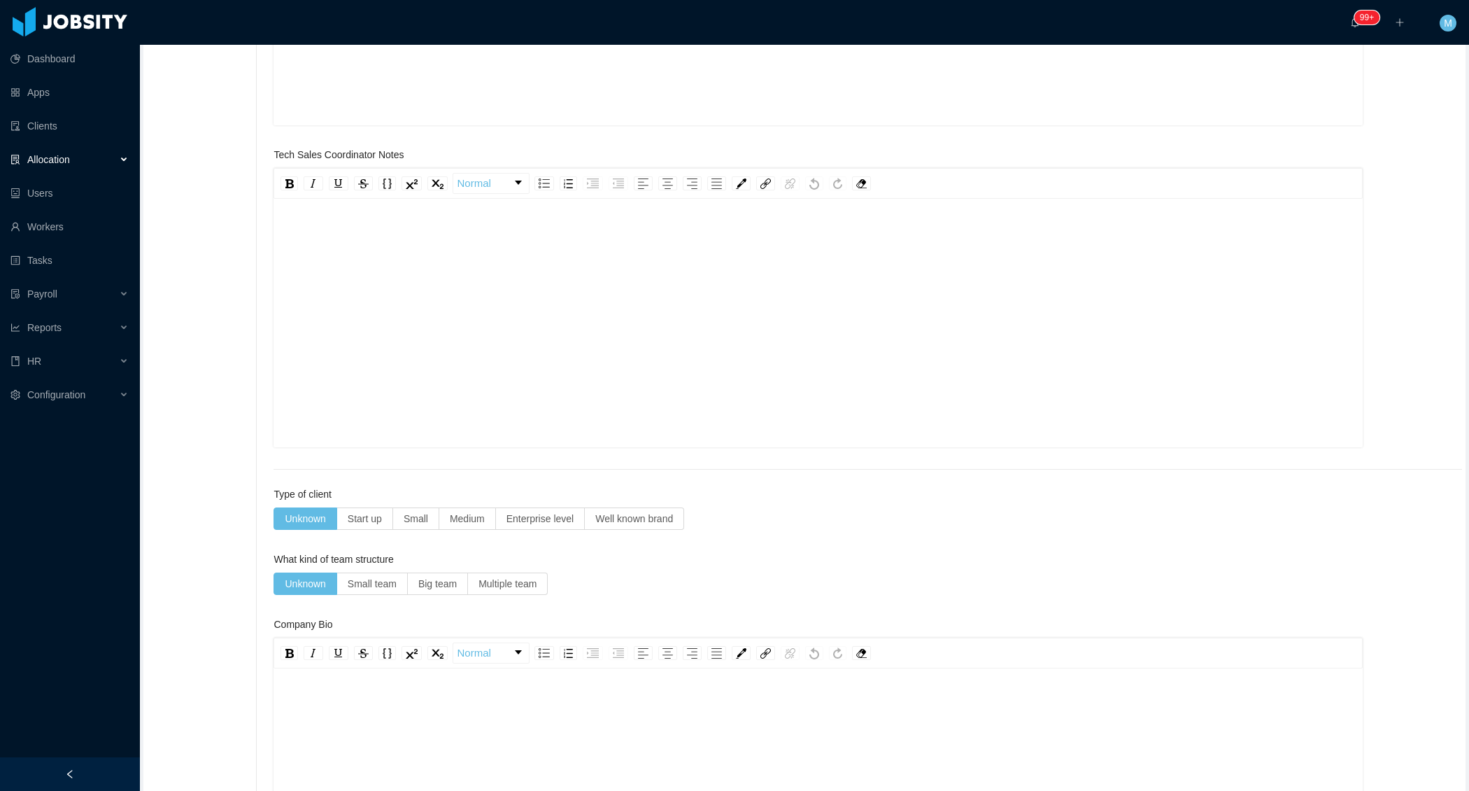
click at [458, 263] on div "rdw-editor" at bounding box center [819, 345] width 1068 height 245
click at [416, 264] on div "To enrich screen reader interactions, please activate Accessibility in Grammarl…" at bounding box center [819, 345] width 1068 height 245
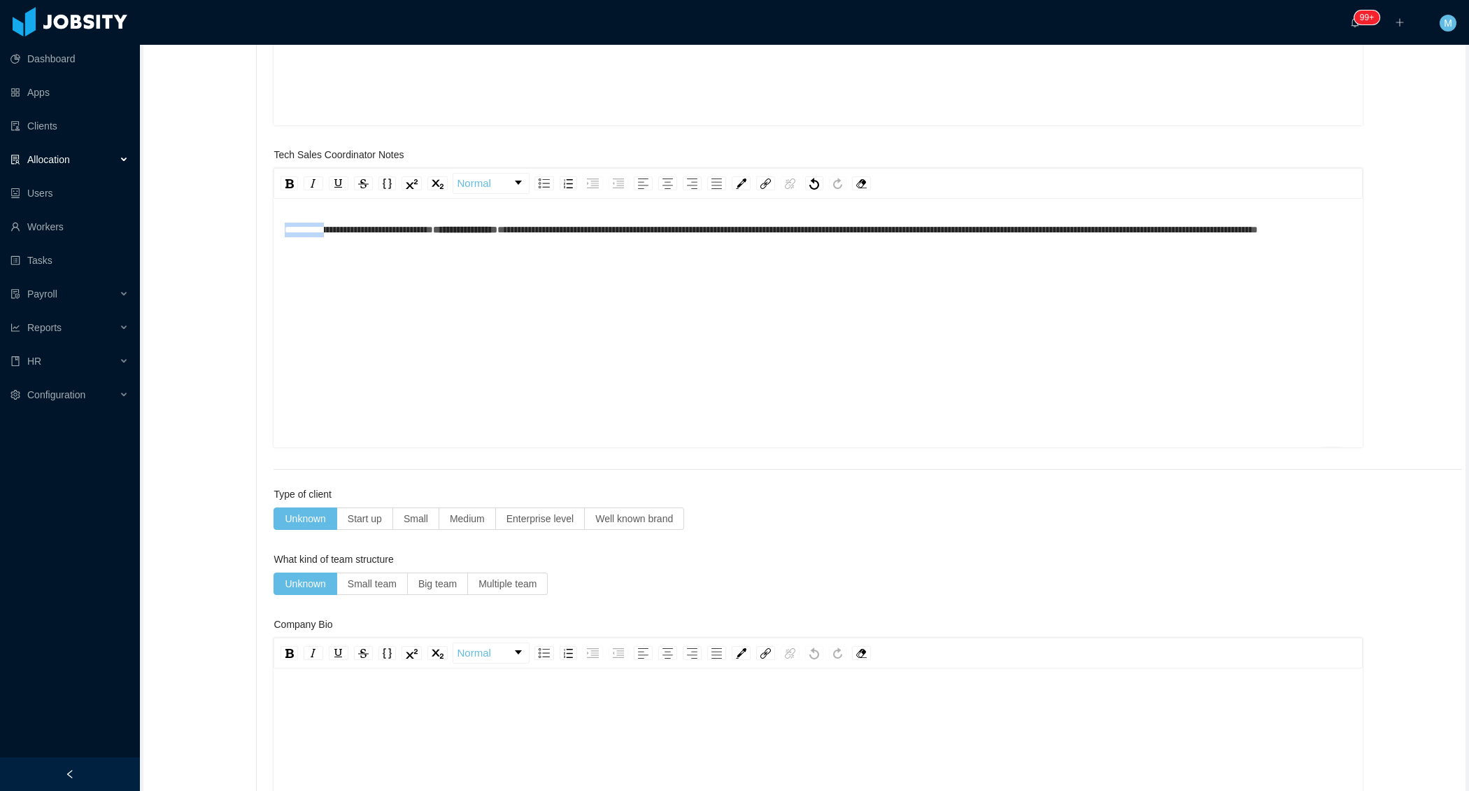
drag, startPoint x: 331, startPoint y: 229, endPoint x: 244, endPoint y: 229, distance: 86.8
click at [246, 229] on div "**********" at bounding box center [804, 399] width 1315 height 1723
click at [479, 237] on div "**********" at bounding box center [819, 230] width 1068 height 15
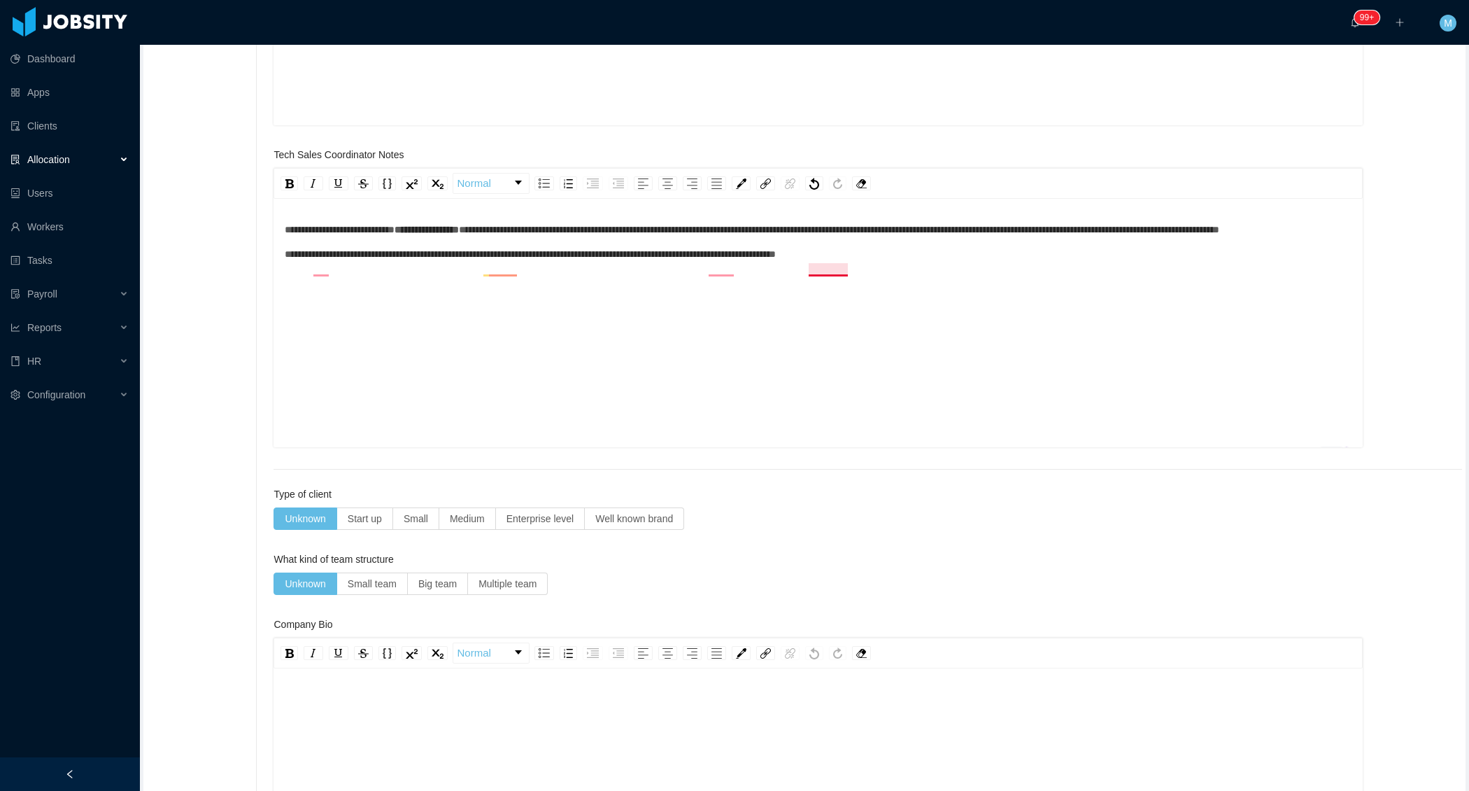
click at [776, 259] on span "**********" at bounding box center [530, 254] width 491 height 10
click at [716, 259] on span "**********" at bounding box center [530, 254] width 491 height 10
click at [512, 262] on div "**********" at bounding box center [819, 254] width 1068 height 15
click at [510, 259] on span "**********" at bounding box center [534, 254] width 498 height 10
click at [965, 276] on div "**********" at bounding box center [819, 345] width 1068 height 245
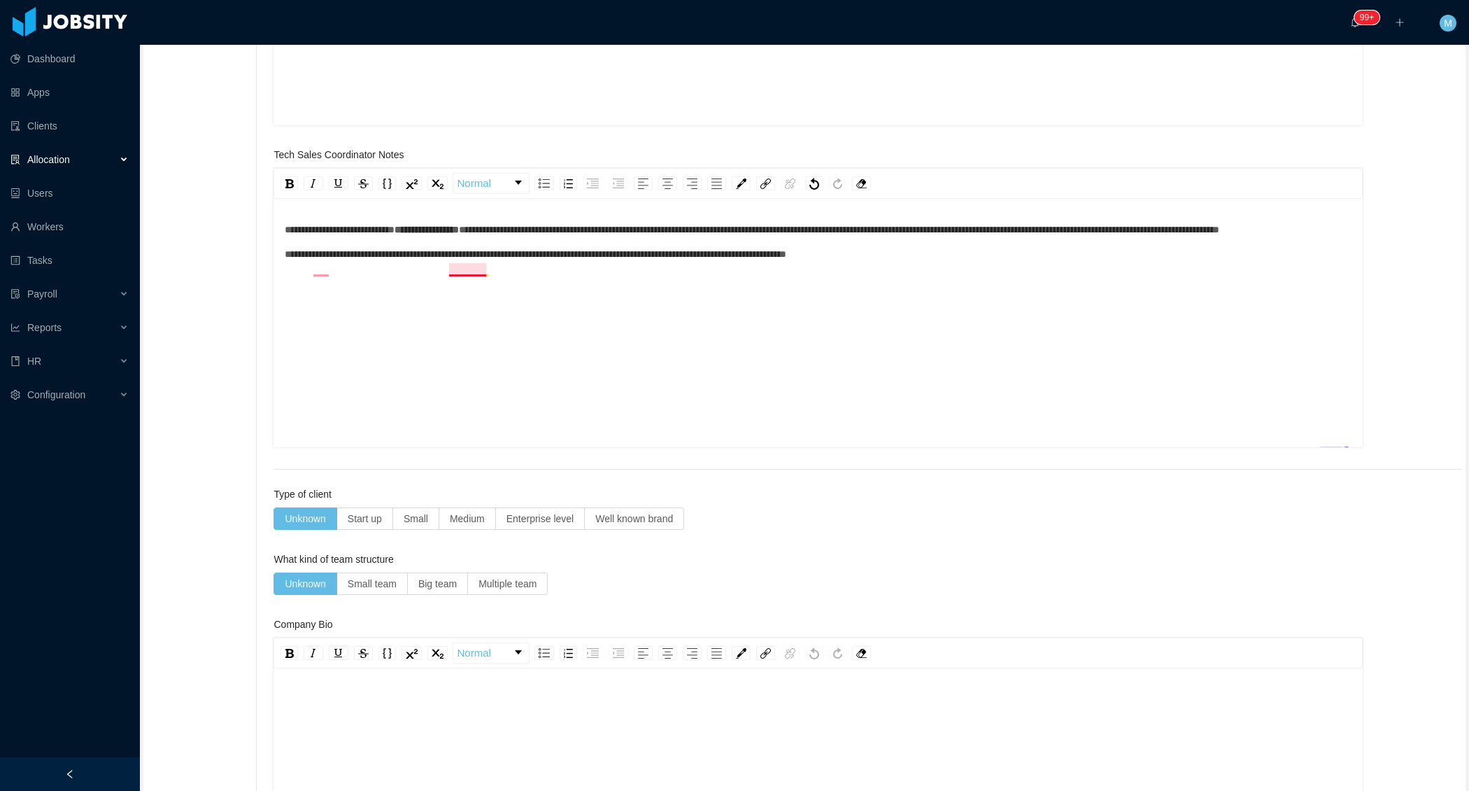
click at [473, 259] on span "**********" at bounding box center [536, 254] width 502 height 10
click at [970, 262] on div "**********" at bounding box center [819, 254] width 1068 height 15
click at [790, 259] on span "**********" at bounding box center [537, 254] width 505 height 10
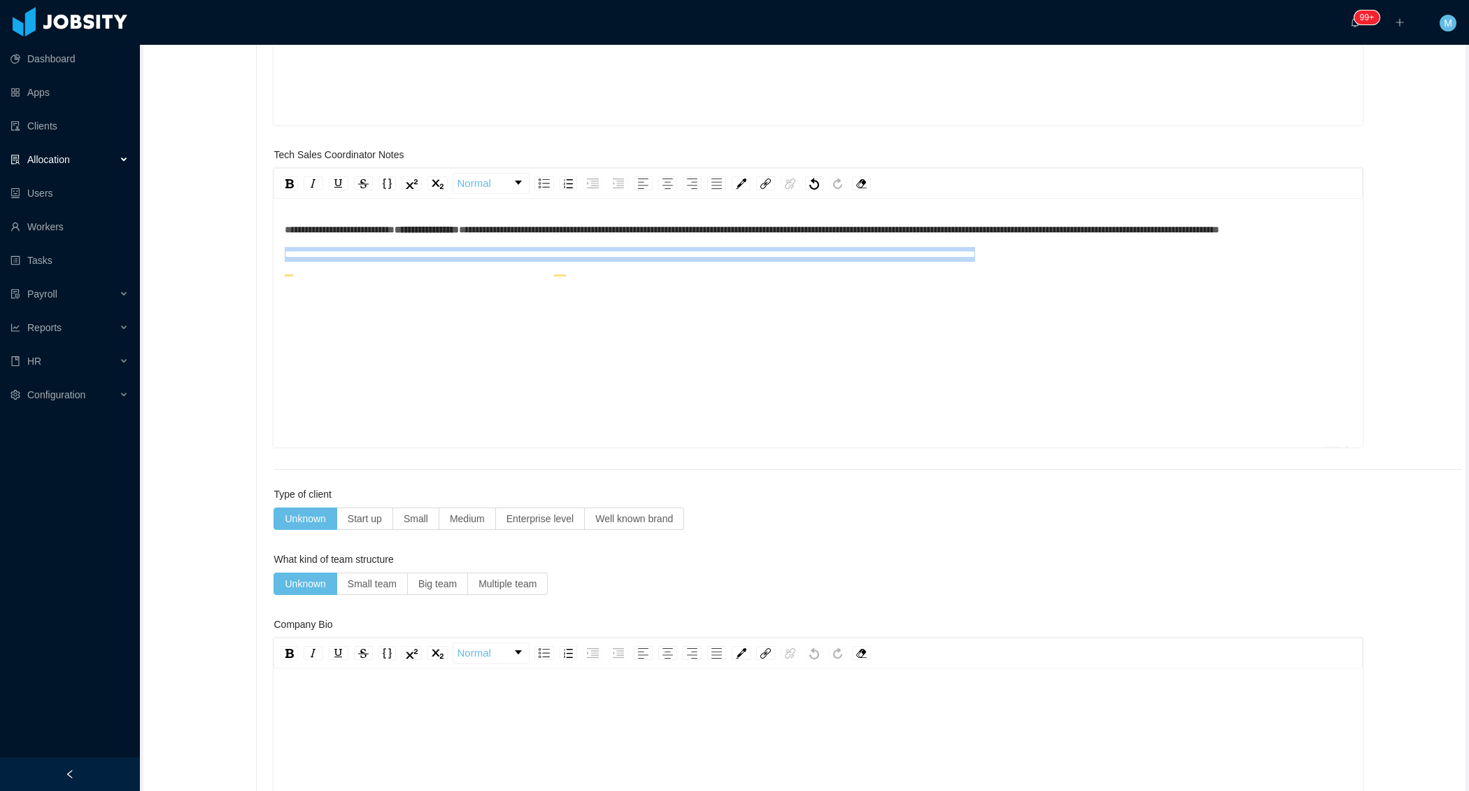
click at [279, 264] on div "**********" at bounding box center [804, 399] width 1315 height 1723
click at [344, 311] on div "**********" at bounding box center [819, 345] width 1068 height 245
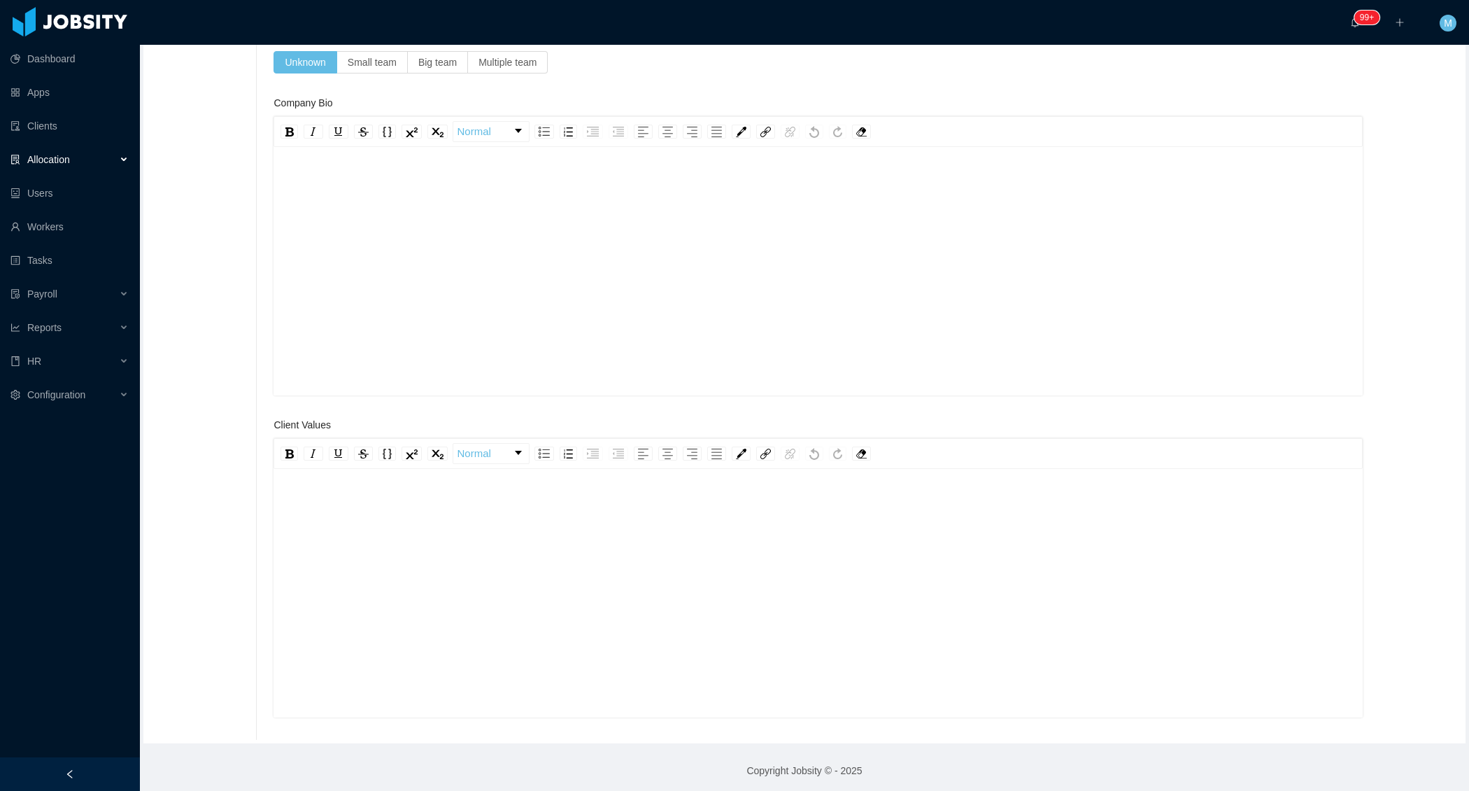
scroll to position [0, 0]
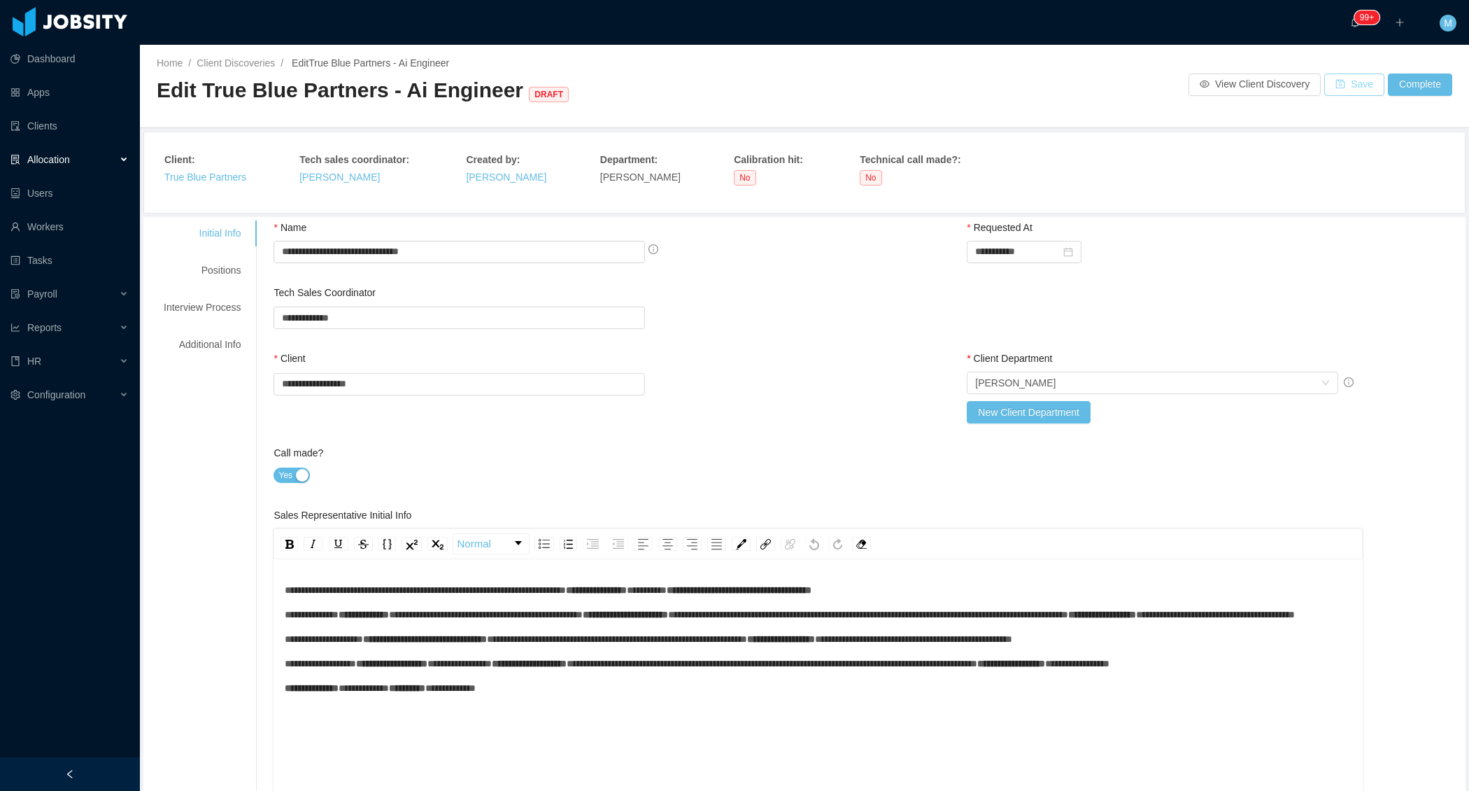
click at [1355, 83] on button "Save" at bounding box center [1355, 84] width 60 height 22
click at [186, 278] on div "Positions" at bounding box center [202, 270] width 111 height 26
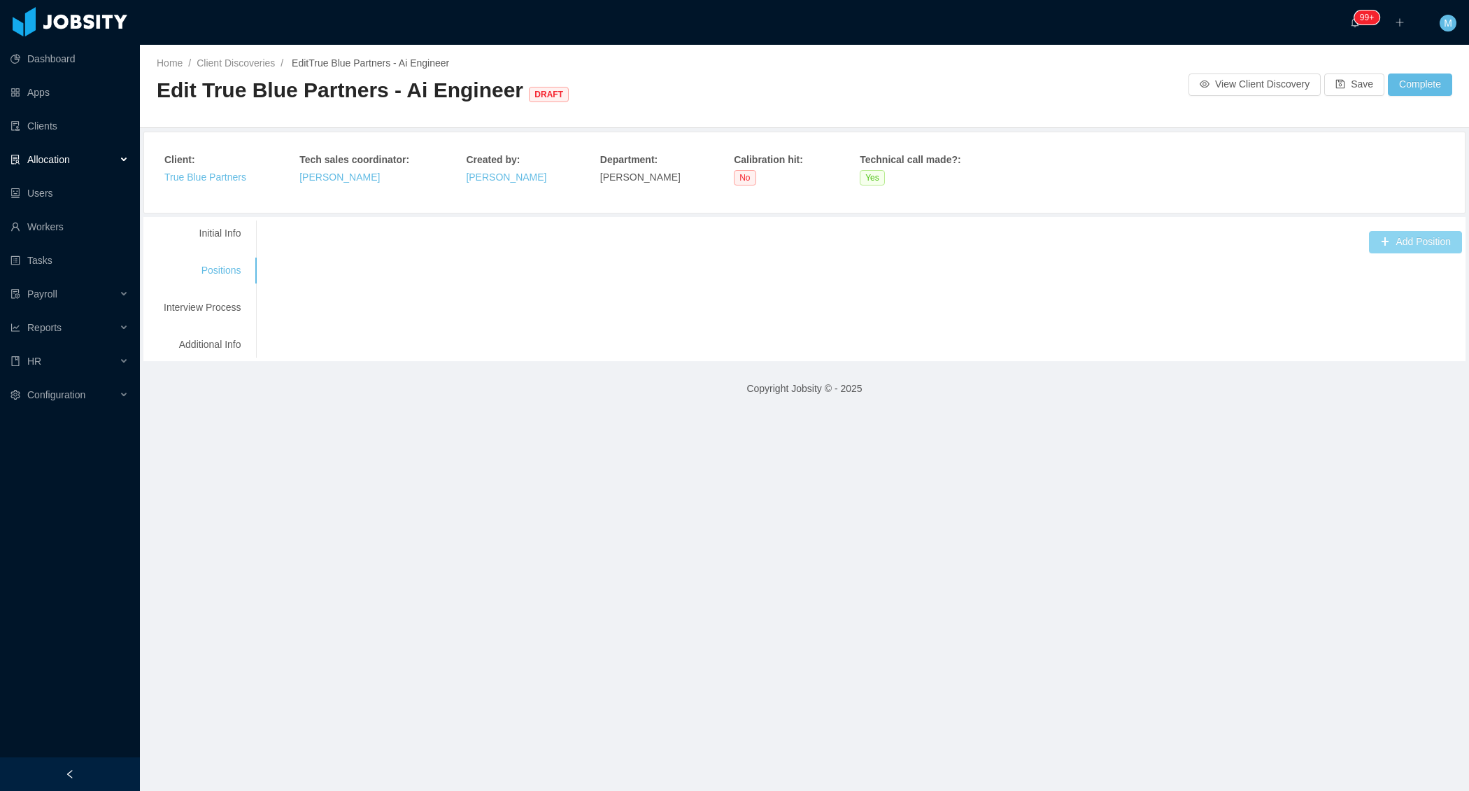
click at [1394, 233] on button "Add Position" at bounding box center [1415, 242] width 93 height 22
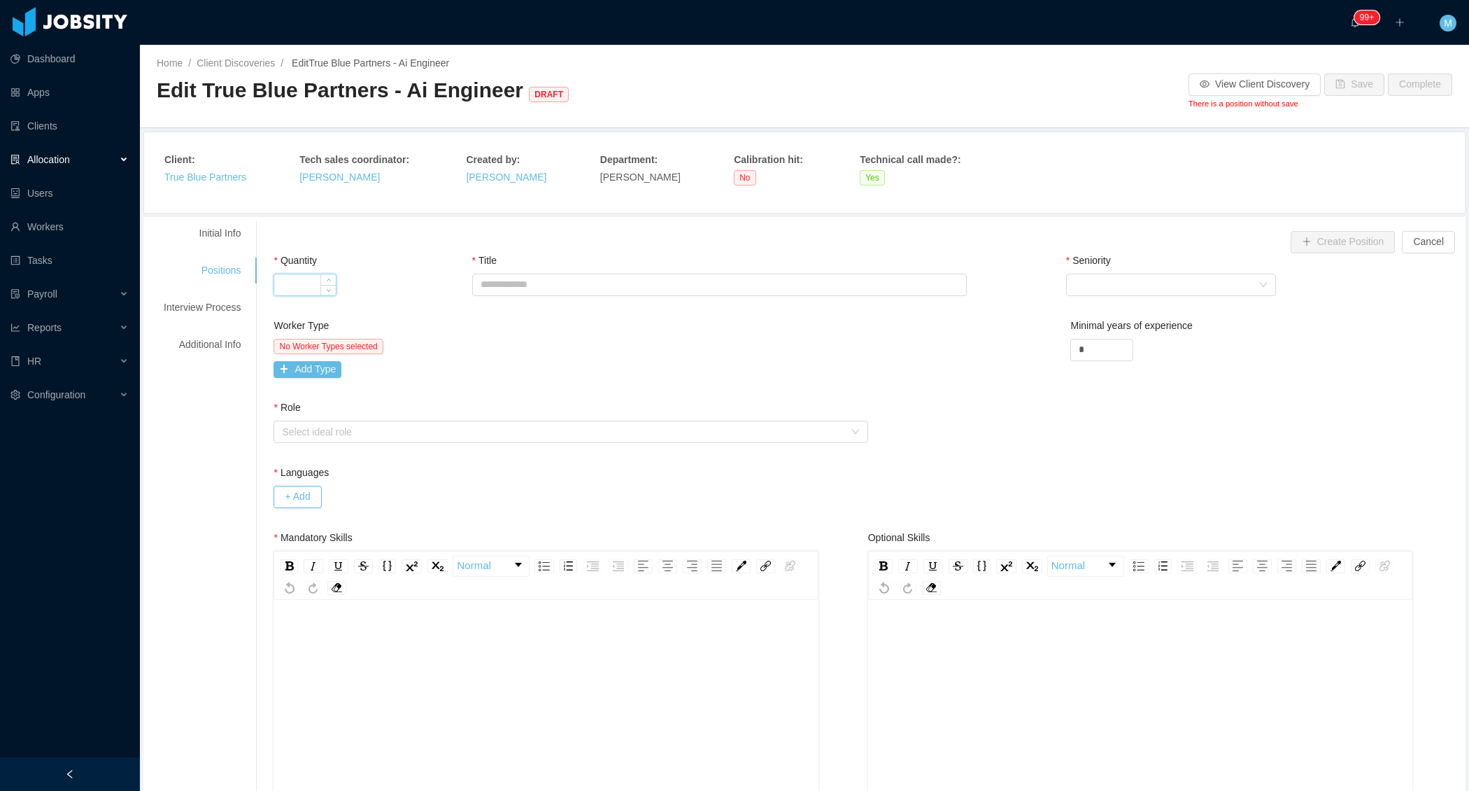
click at [315, 274] on input "Quantity" at bounding box center [305, 284] width 62 height 21
type input "*"
click at [474, 282] on div "Quantity * Title Seniority Select Seniority" at bounding box center [868, 285] width 1189 height 65
click at [535, 285] on input "Title" at bounding box center [719, 285] width 495 height 22
paste input "**********"
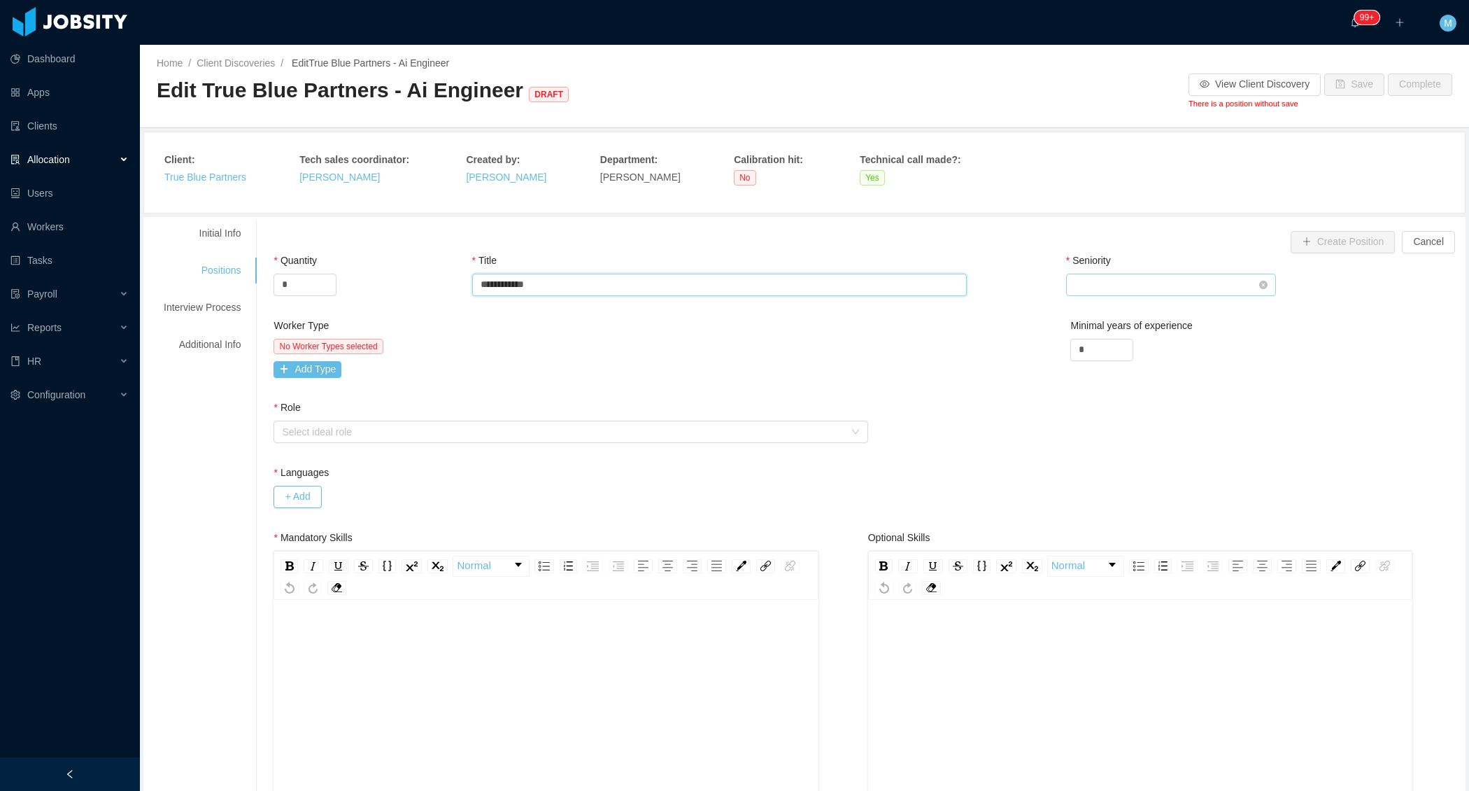
type input "**********"
click at [1171, 277] on div "Select Seniority" at bounding box center [1167, 284] width 184 height 21
click at [1106, 376] on li "Mid Level" at bounding box center [1171, 378] width 210 height 22
drag, startPoint x: 1092, startPoint y: 353, endPoint x: 1059, endPoint y: 353, distance: 33.6
click at [1059, 353] on div "Worker Type No Worker Types selected Add Type Minimal years of experience *" at bounding box center [868, 359] width 1196 height 82
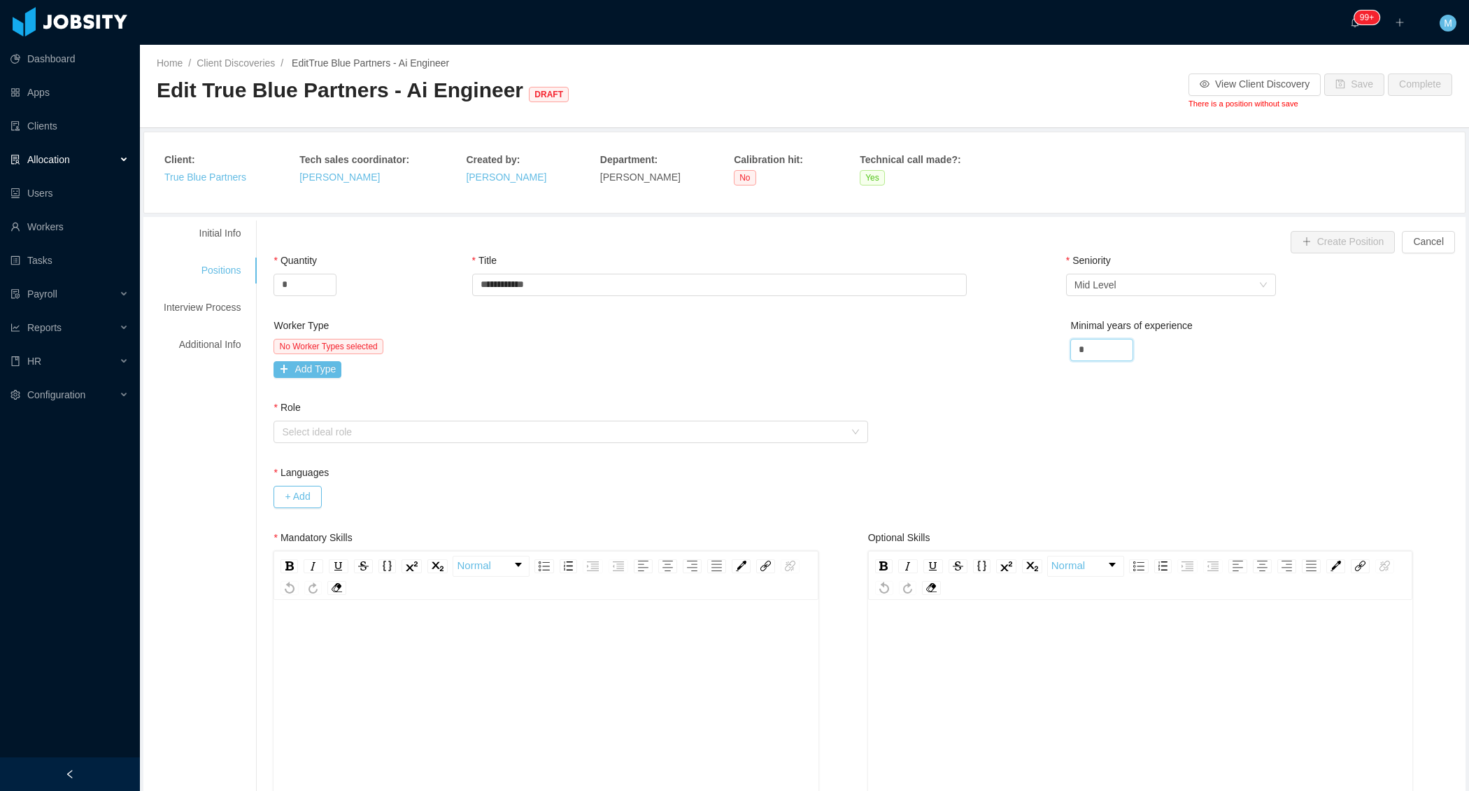
type input "*"
click at [966, 369] on div "Worker Type No Worker Types selected Add Type Minimal years of experience *" at bounding box center [868, 359] width 1196 height 82
click at [309, 369] on button "Add Type" at bounding box center [308, 369] width 68 height 17
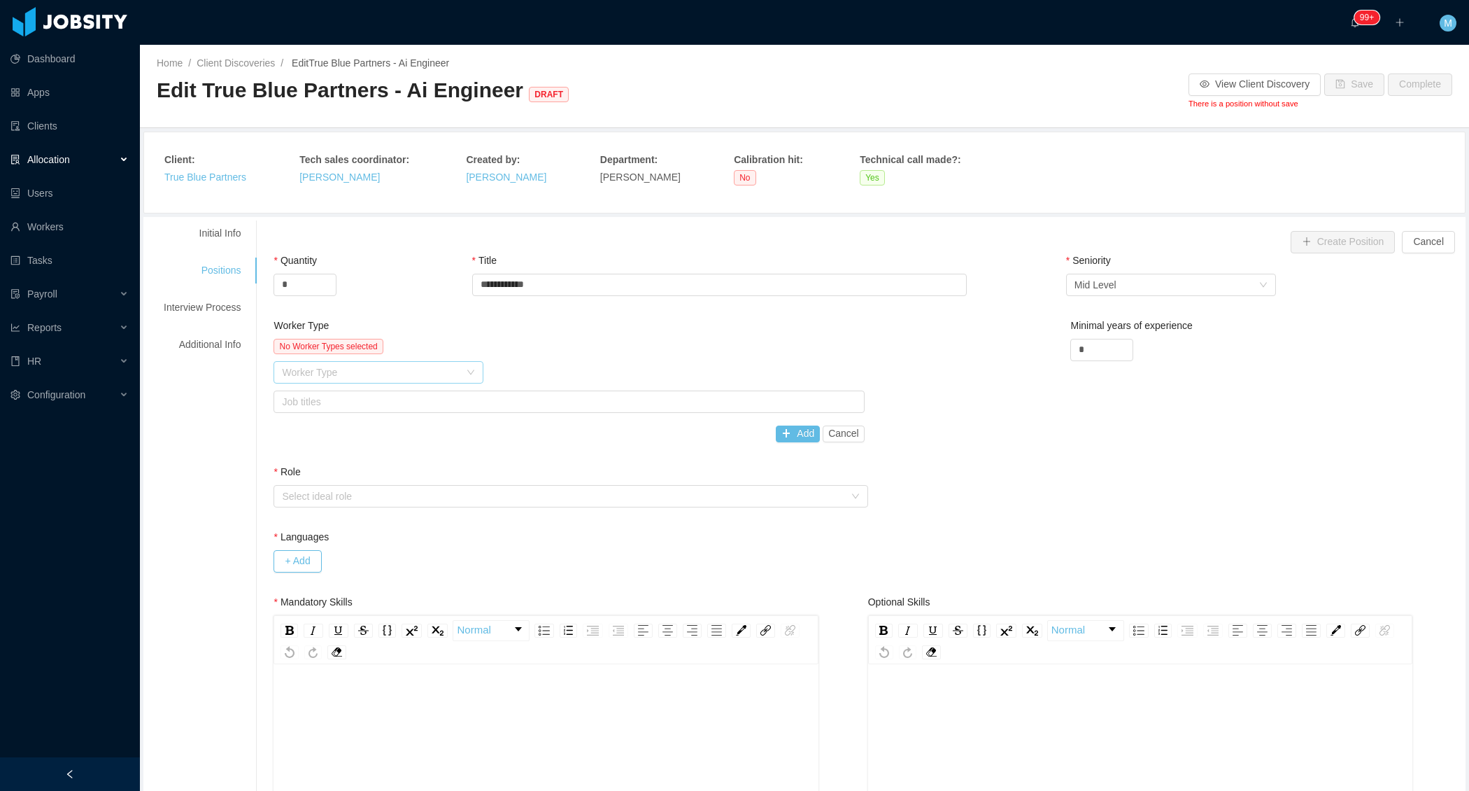
click at [343, 367] on div "Worker Type" at bounding box center [371, 372] width 178 height 14
click at [328, 400] on li "Software Development" at bounding box center [381, 398] width 210 height 22
click at [328, 400] on div "Job titles" at bounding box center [565, 402] width 567 height 14
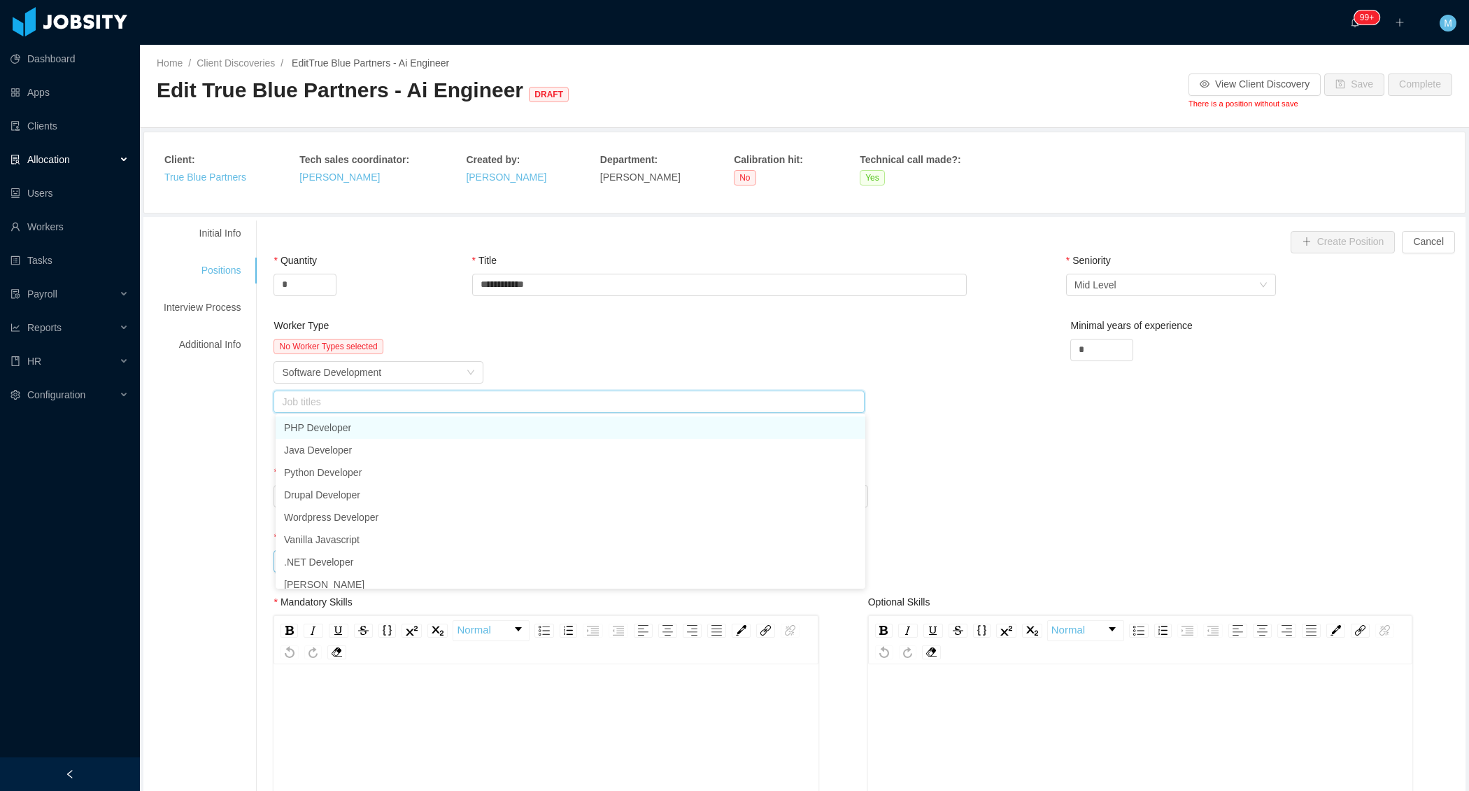
type input "*"
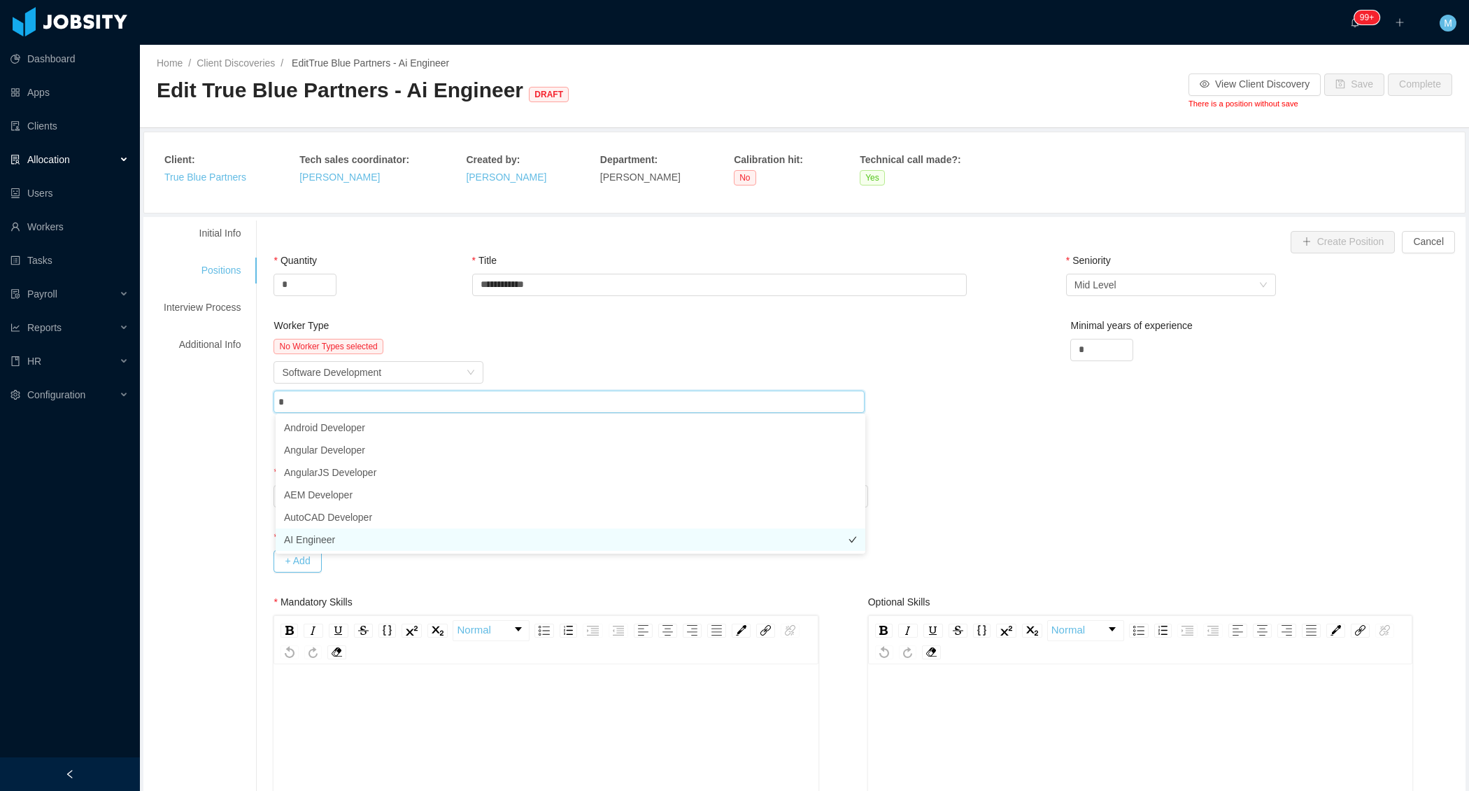
click at [316, 542] on li "AI Engineer" at bounding box center [571, 539] width 590 height 22
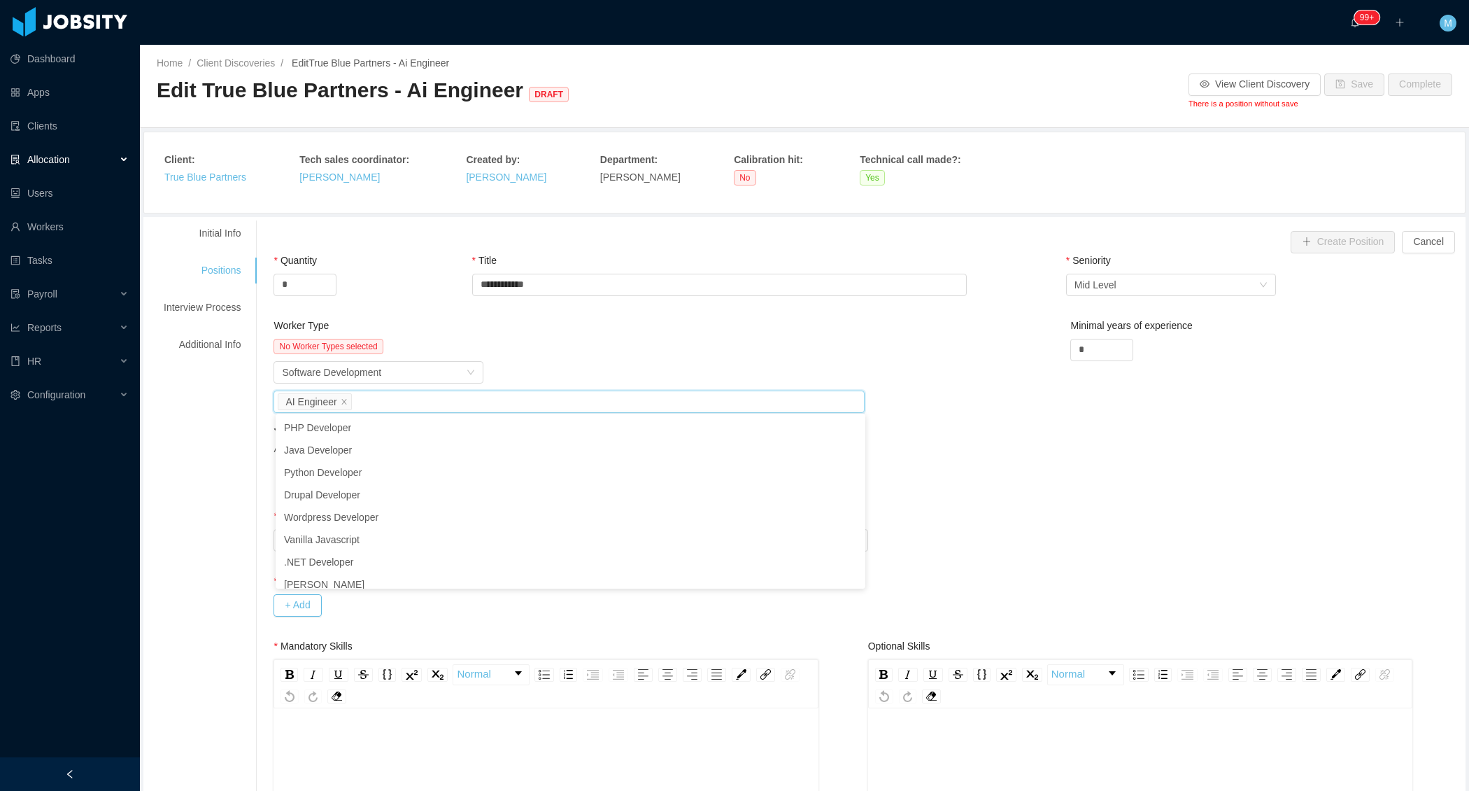
click at [579, 322] on div "Worker Type" at bounding box center [569, 328] width 591 height 20
click at [812, 484] on button "Add" at bounding box center [798, 477] width 44 height 17
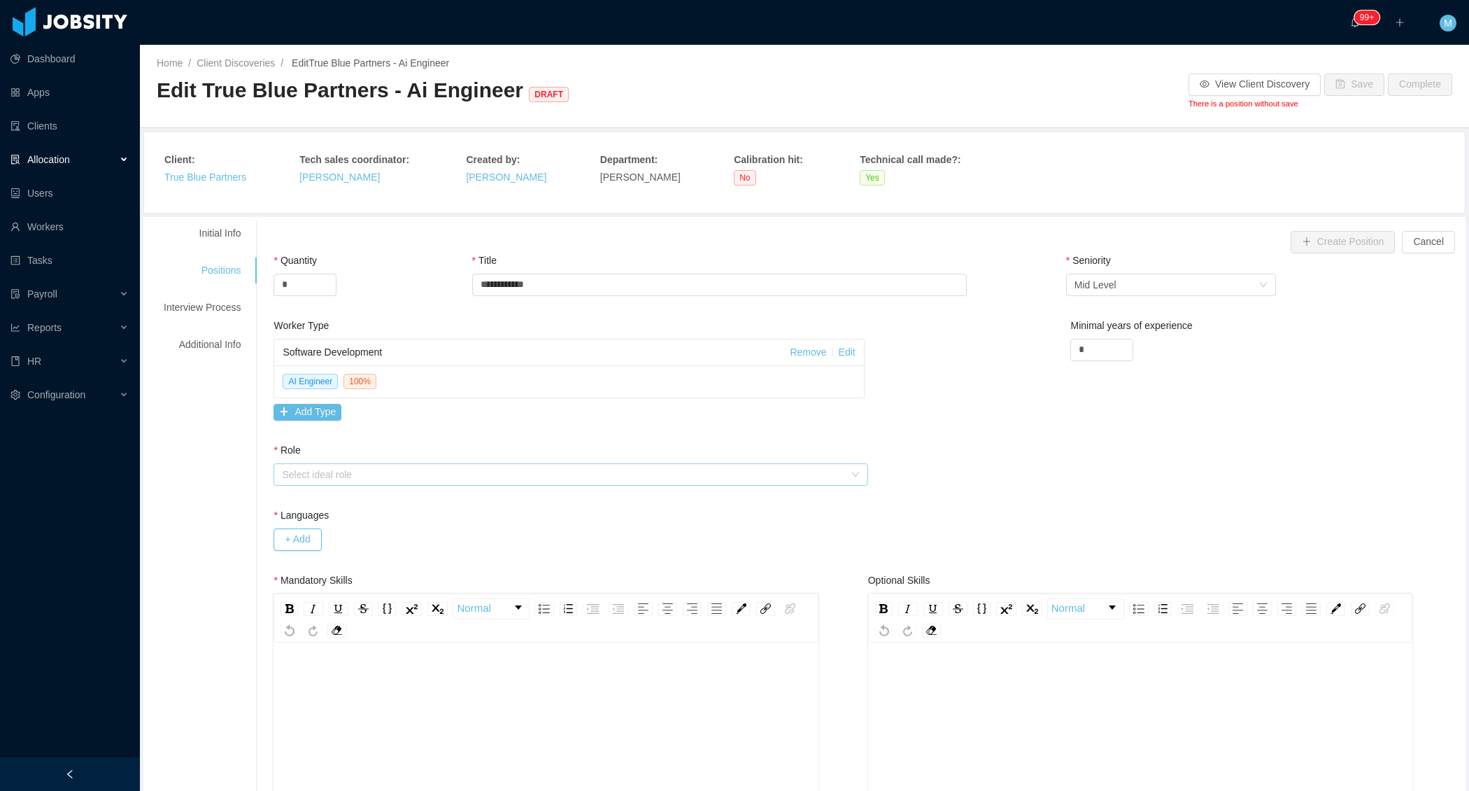
click at [454, 468] on div "Select ideal role" at bounding box center [563, 474] width 562 height 14
click at [359, 518] on li "Operational" at bounding box center [572, 521] width 593 height 22
click at [311, 528] on button "+ Add" at bounding box center [298, 539] width 48 height 22
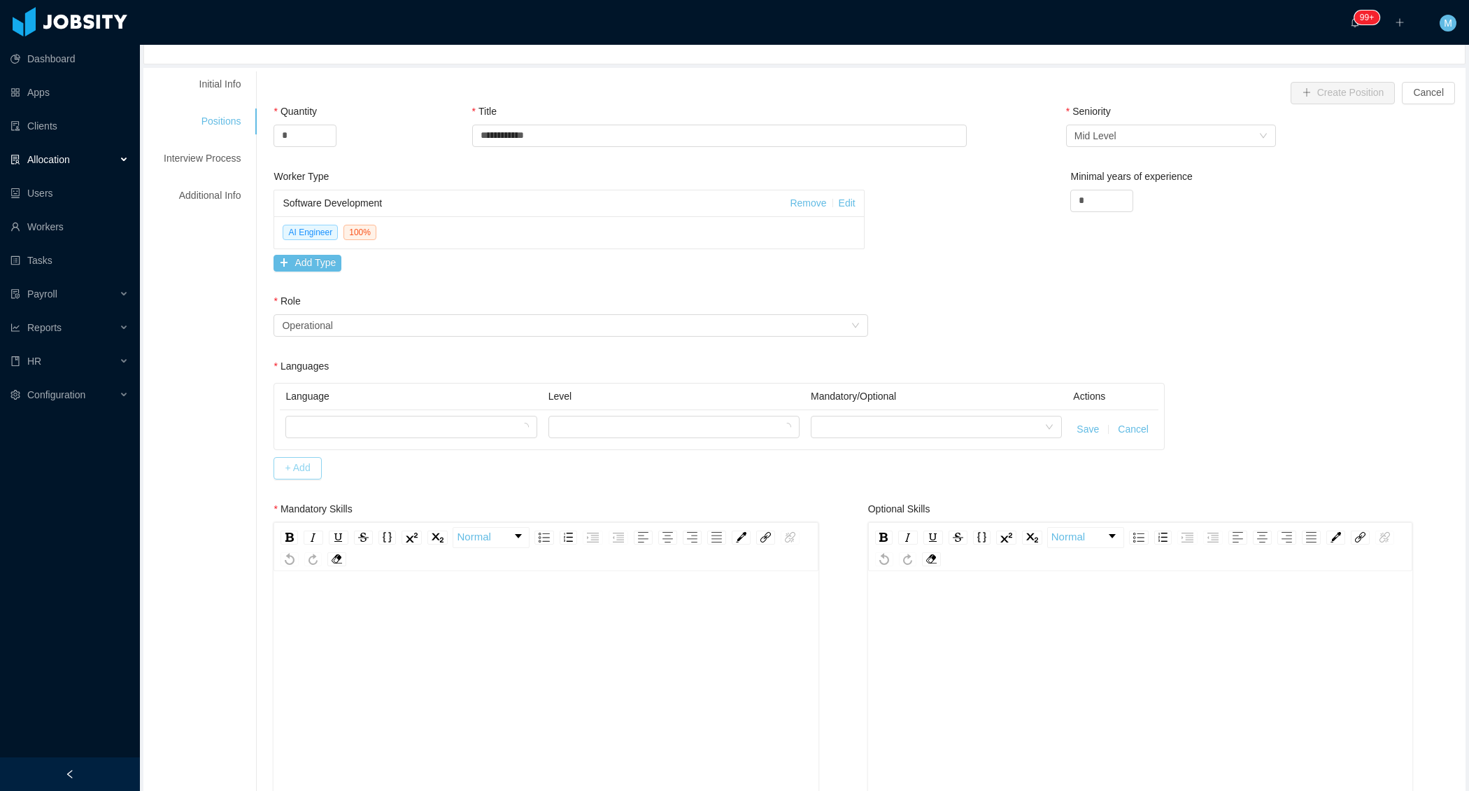
scroll to position [171, 0]
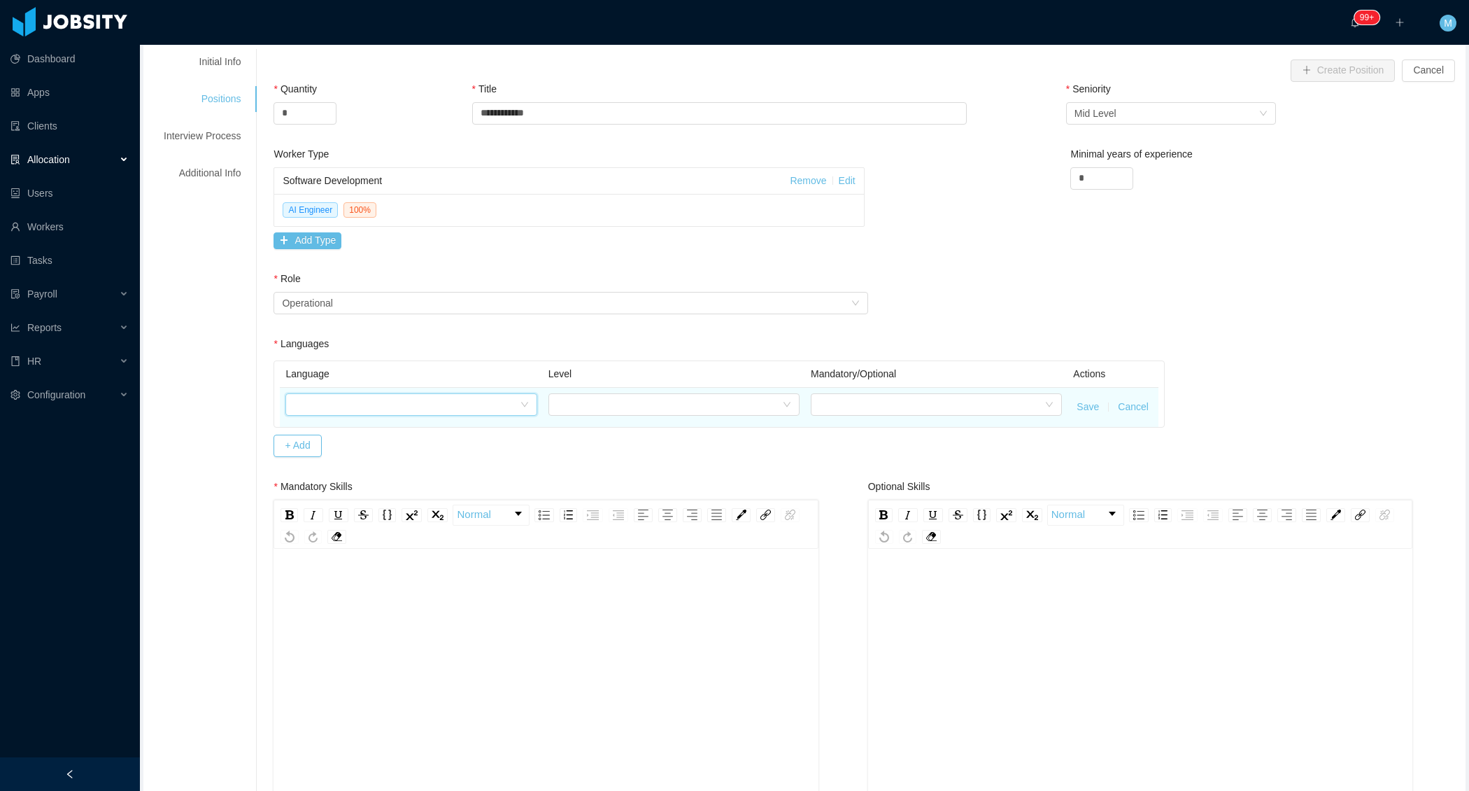
click at [397, 402] on div at bounding box center [406, 404] width 225 height 21
type input "***"
click at [367, 445] on li "English" at bounding box center [413, 450] width 251 height 22
click at [598, 397] on div at bounding box center [669, 404] width 225 height 21
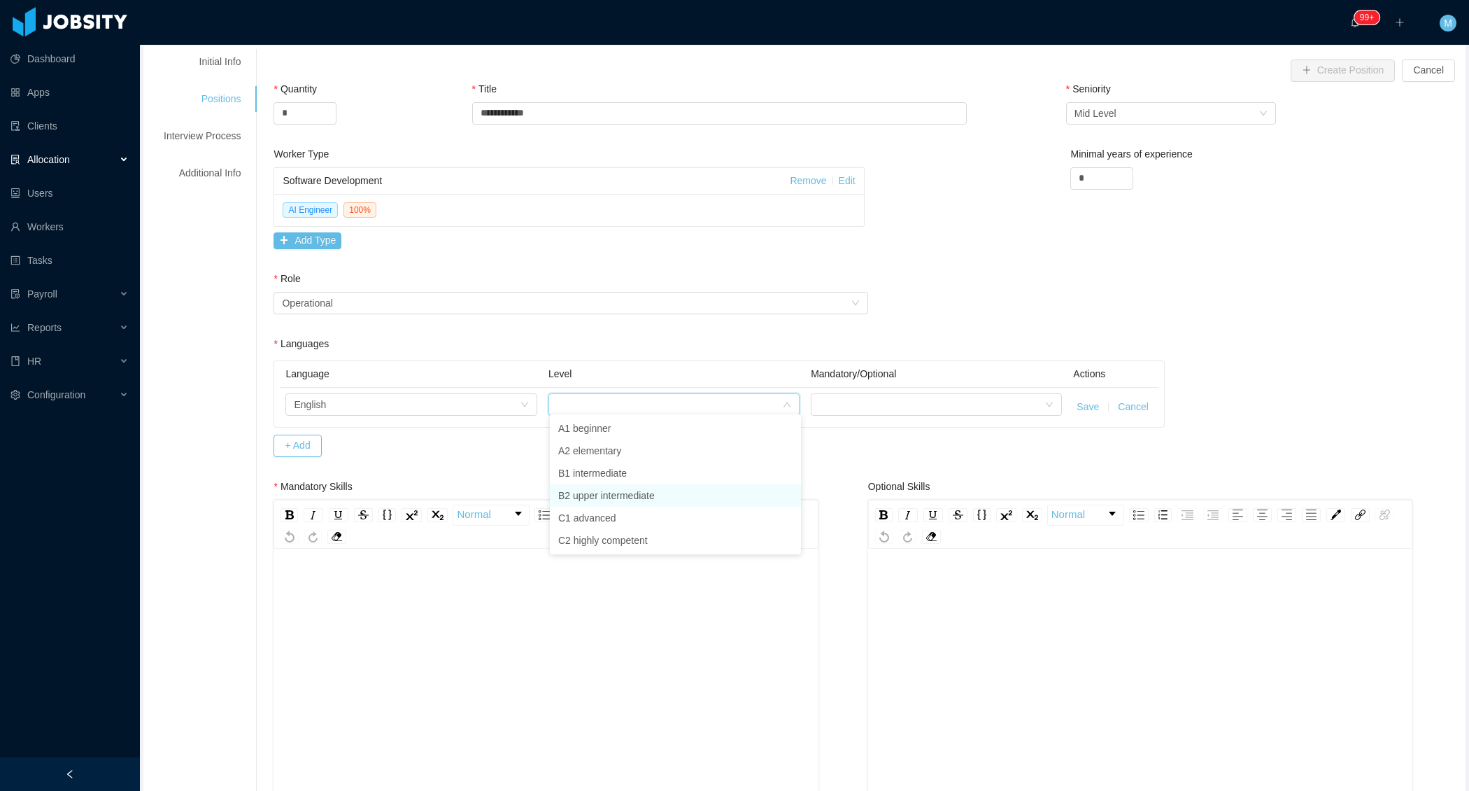
click at [606, 500] on li "B2 upper intermediate" at bounding box center [675, 495] width 251 height 22
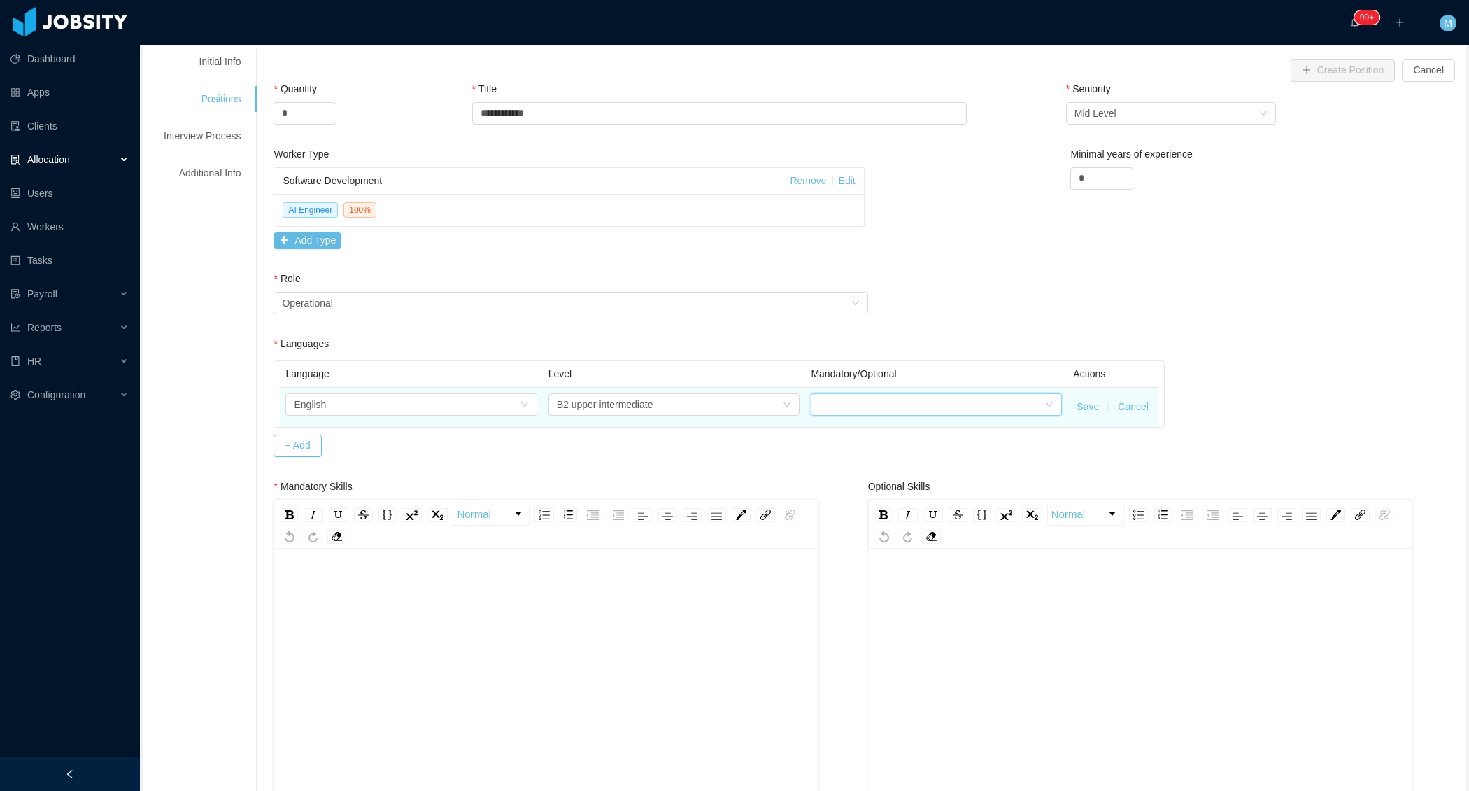
click at [904, 397] on div at bounding box center [931, 404] width 225 height 21
click at [867, 430] on li "Mandatory" at bounding box center [937, 428] width 250 height 22
click at [1085, 406] on button "Save" at bounding box center [1088, 407] width 22 height 15
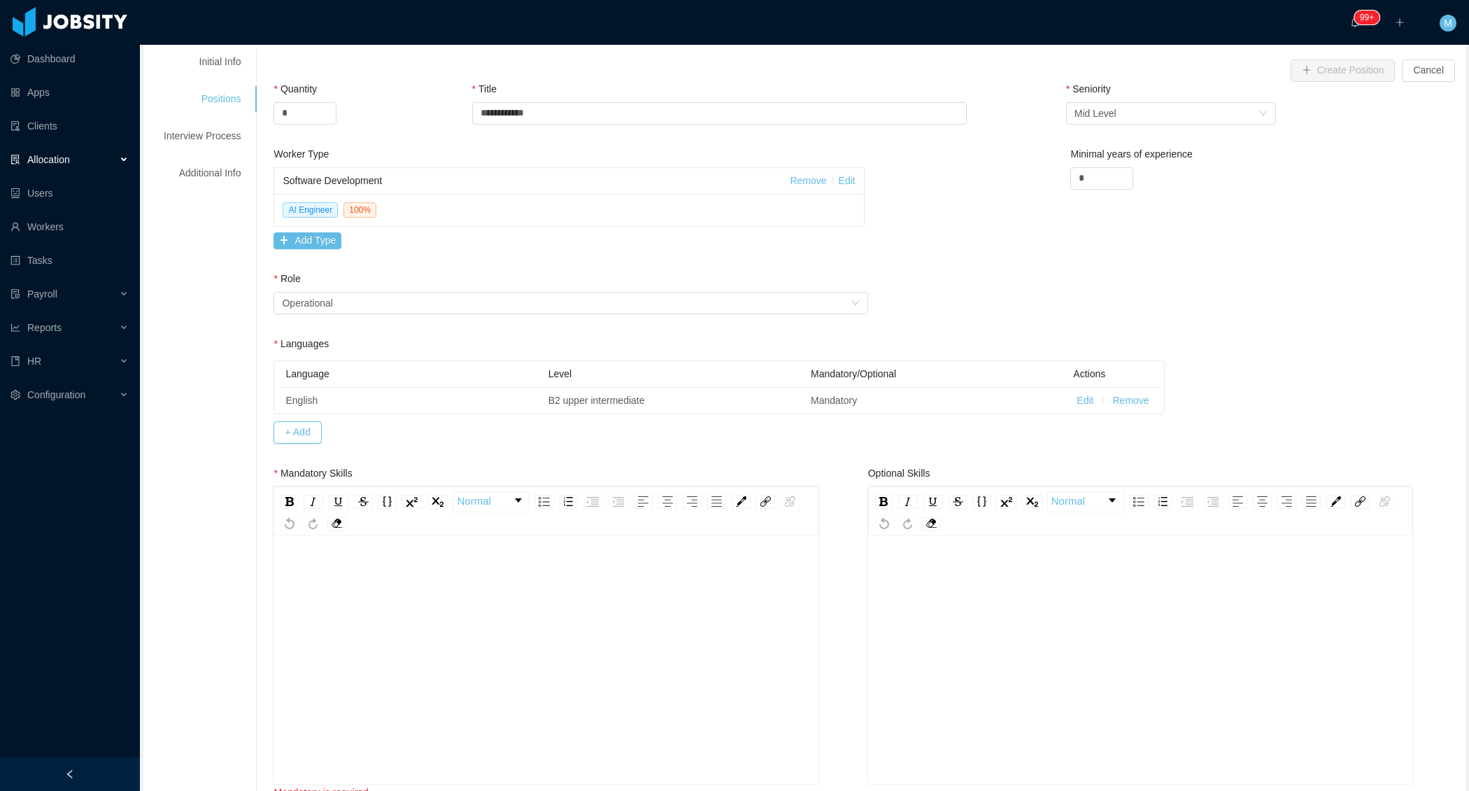
click at [344, 559] on div "rdw-editor" at bounding box center [546, 566] width 523 height 15
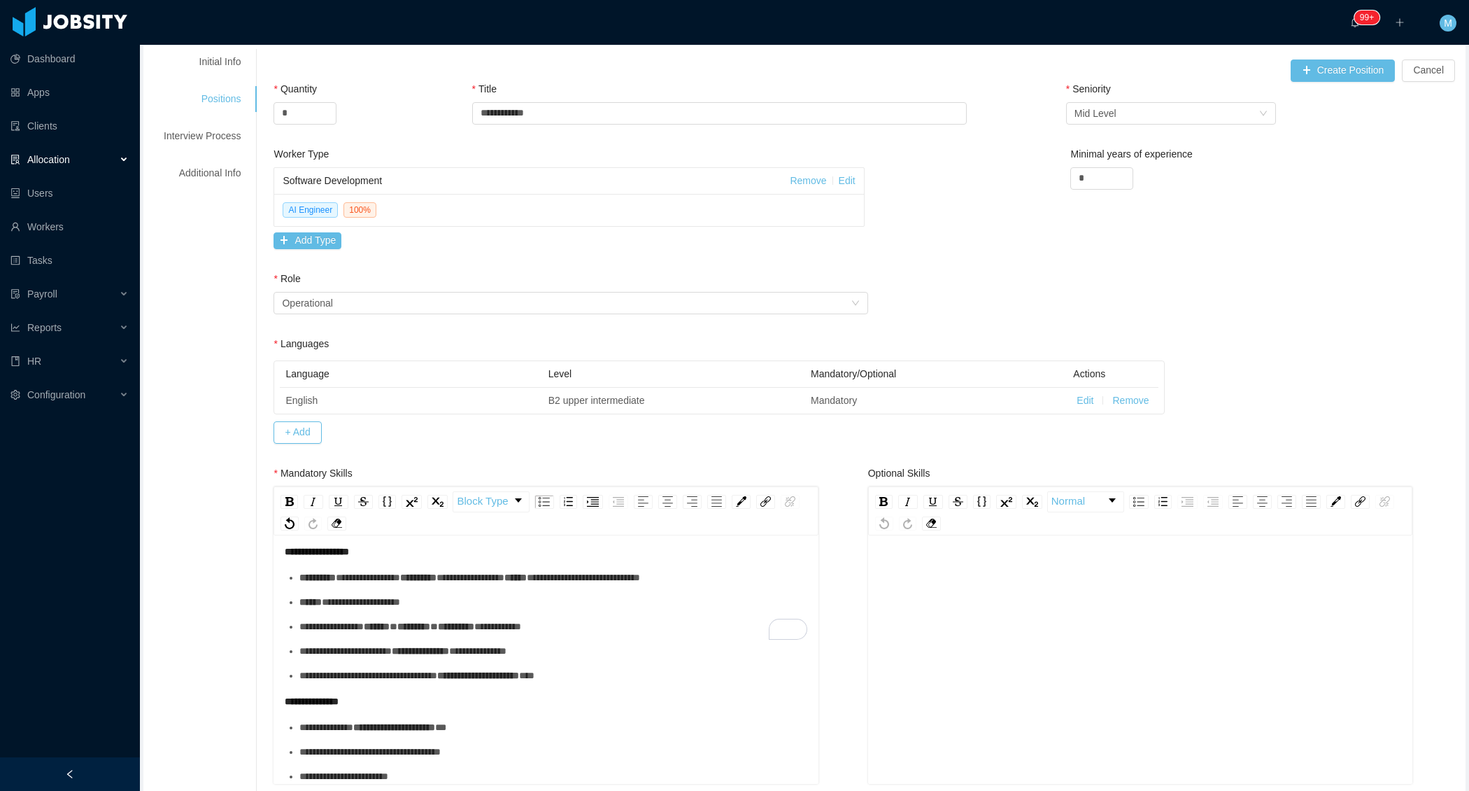
scroll to position [309, 0]
click at [365, 595] on div "**********" at bounding box center [553, 602] width 508 height 15
click at [370, 572] on div "**********" at bounding box center [553, 577] width 508 height 15
click at [367, 624] on div "**********" at bounding box center [553, 626] width 508 height 15
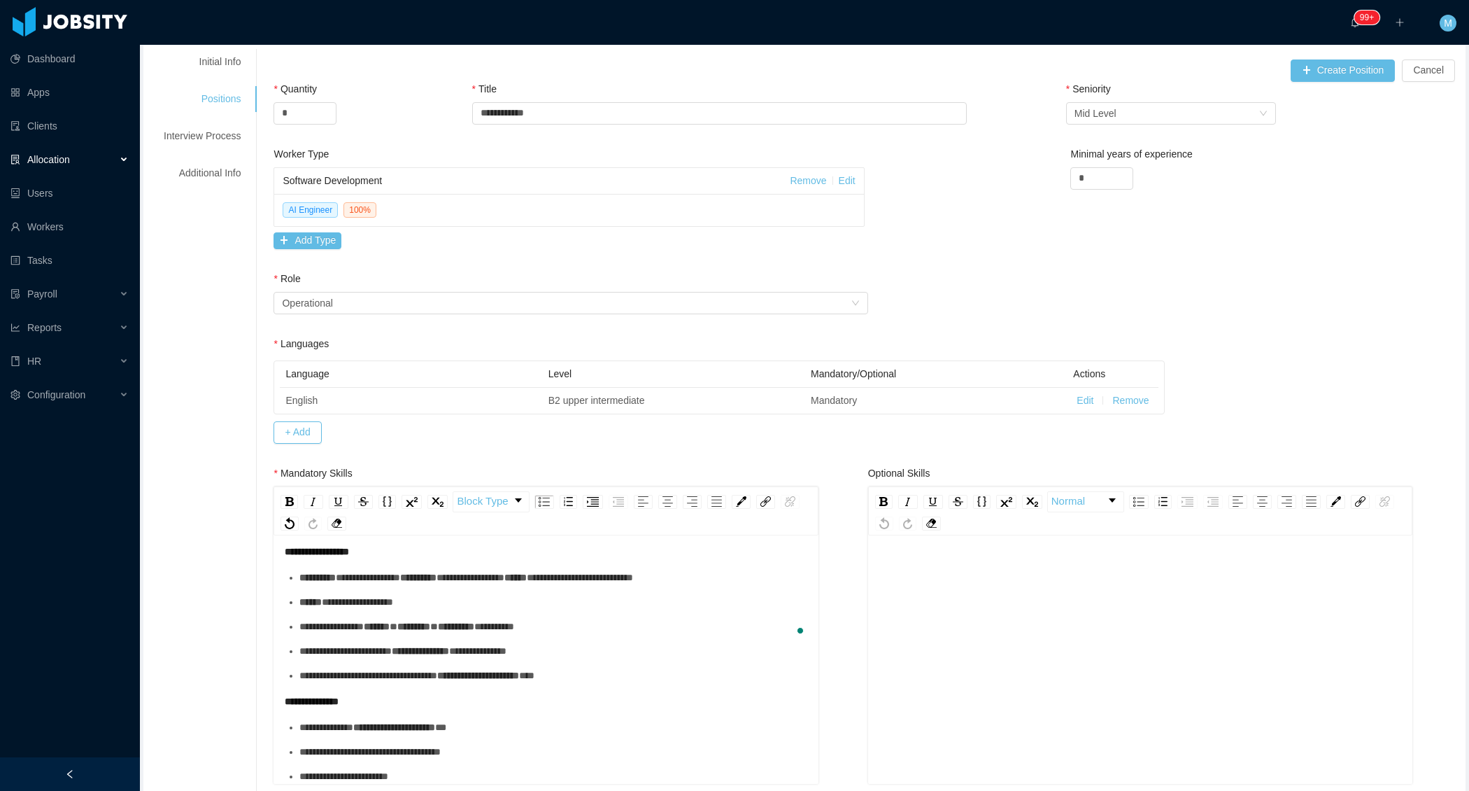
click at [353, 651] on div "**********" at bounding box center [553, 651] width 508 height 15
click at [326, 720] on div "**********" at bounding box center [553, 727] width 508 height 15
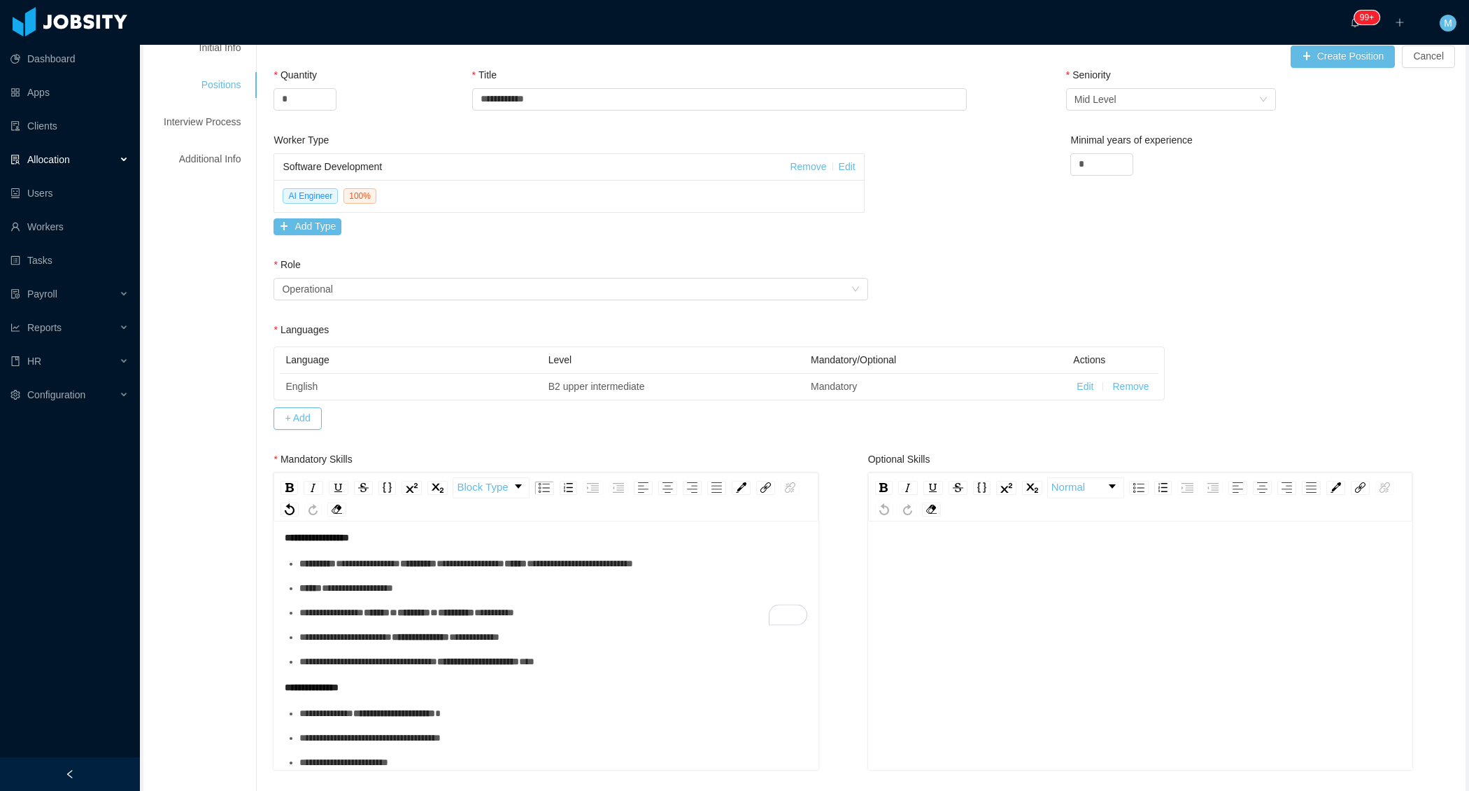
click at [332, 736] on div "**********" at bounding box center [553, 737] width 508 height 15
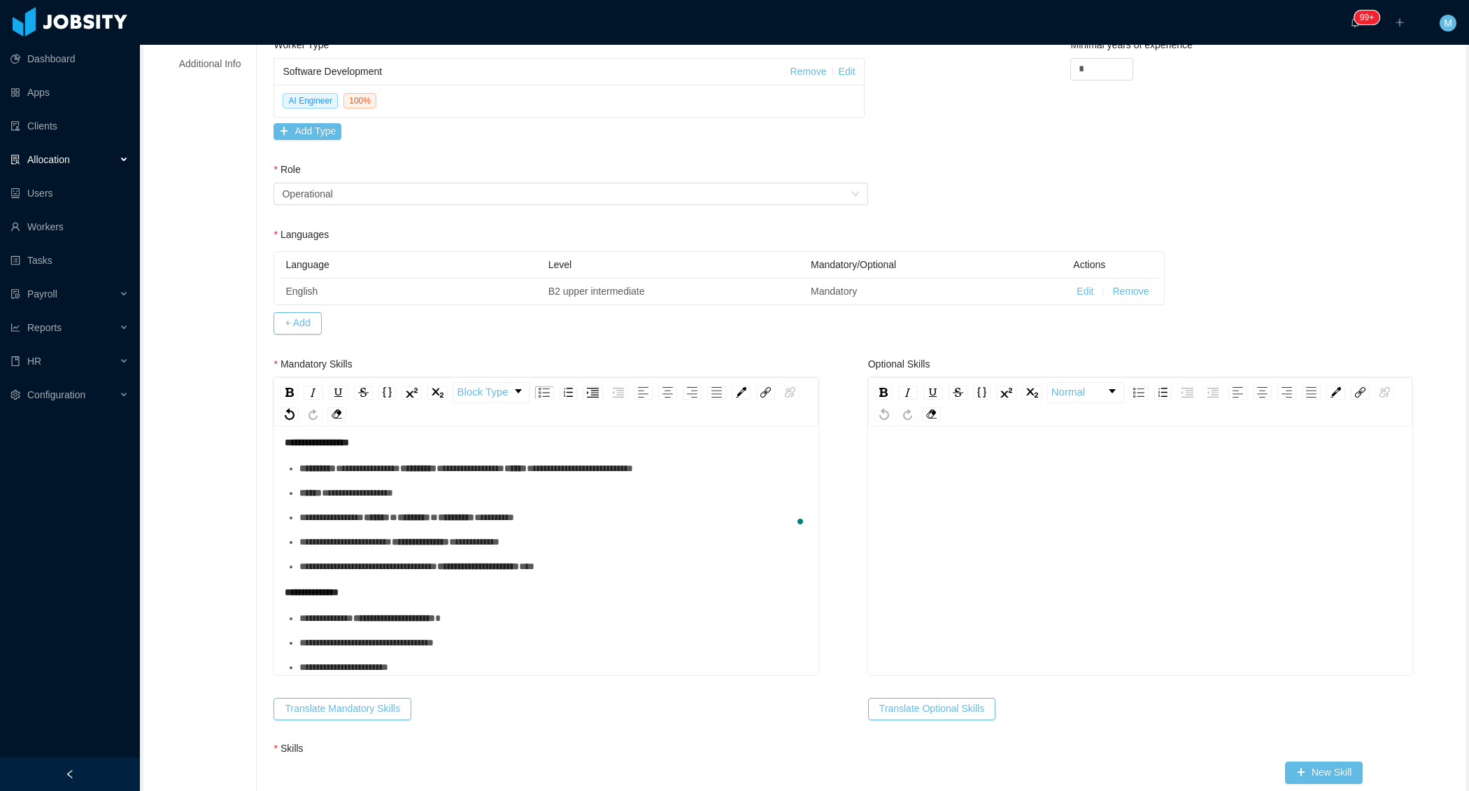
scroll to position [0, 0]
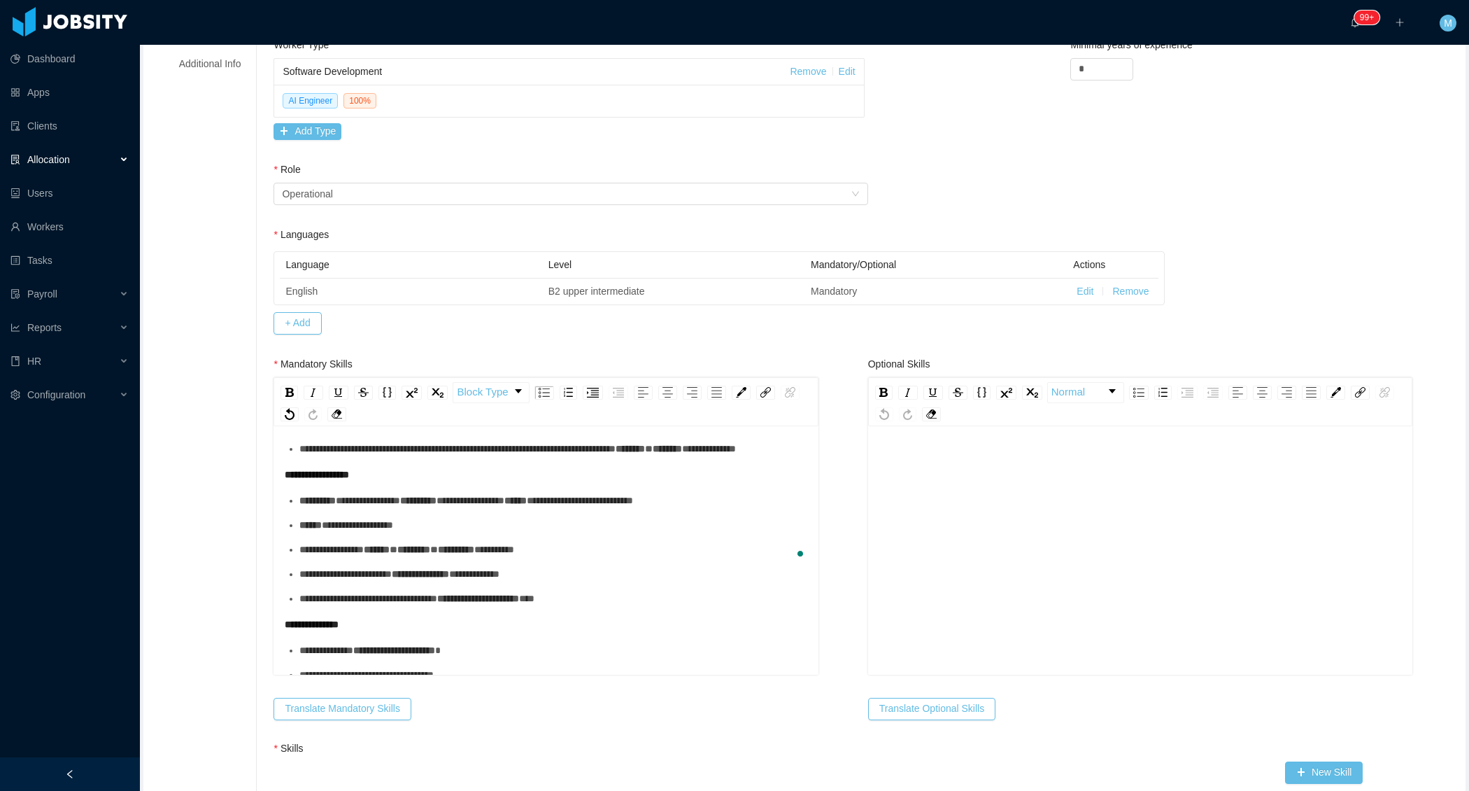
click at [365, 456] on ul "**********" at bounding box center [546, 400] width 523 height 113
click at [365, 432] on div "**********" at bounding box center [553, 424] width 508 height 15
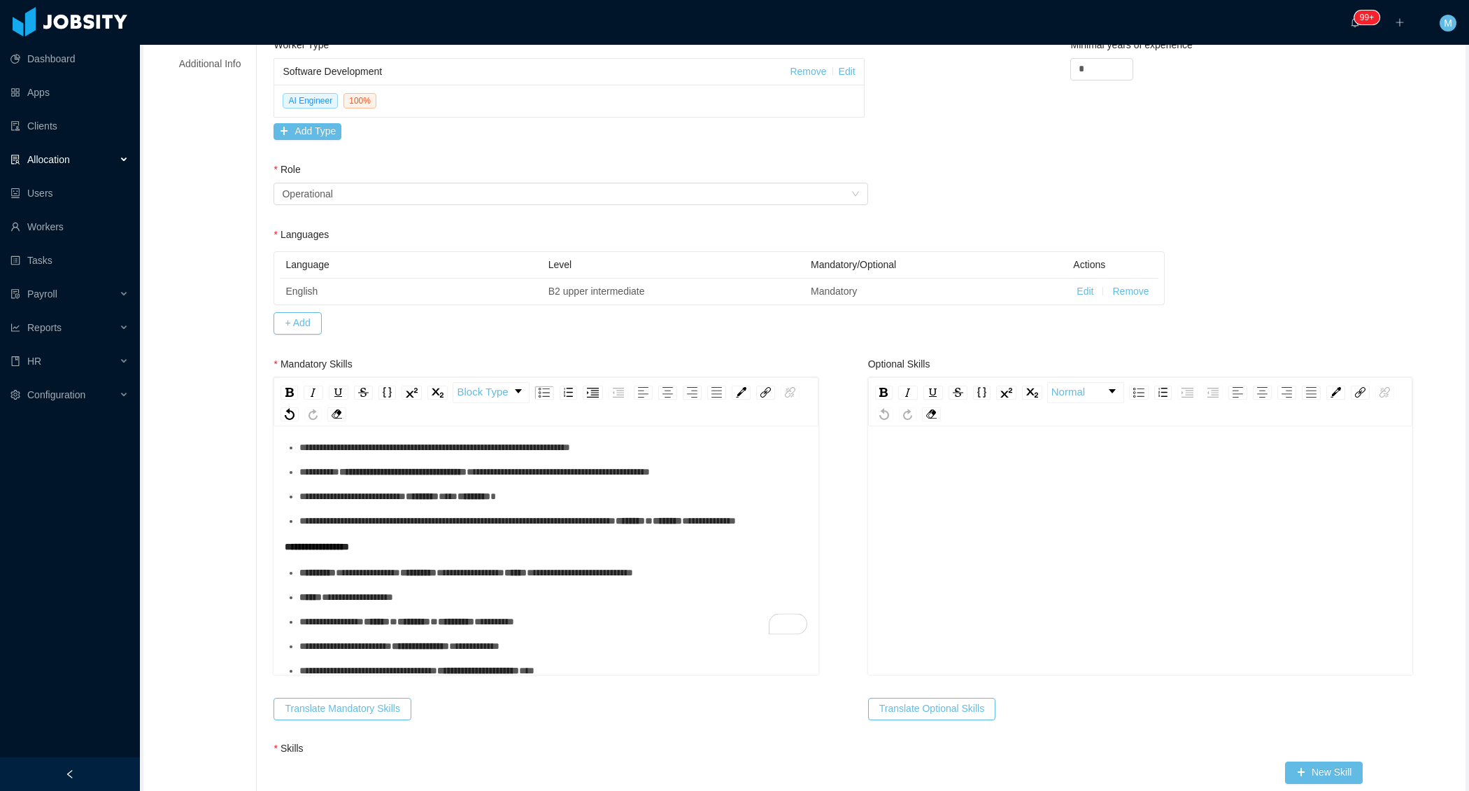
click at [349, 479] on div "**********" at bounding box center [553, 472] width 508 height 15
click at [353, 455] on div "**********" at bounding box center [553, 447] width 508 height 15
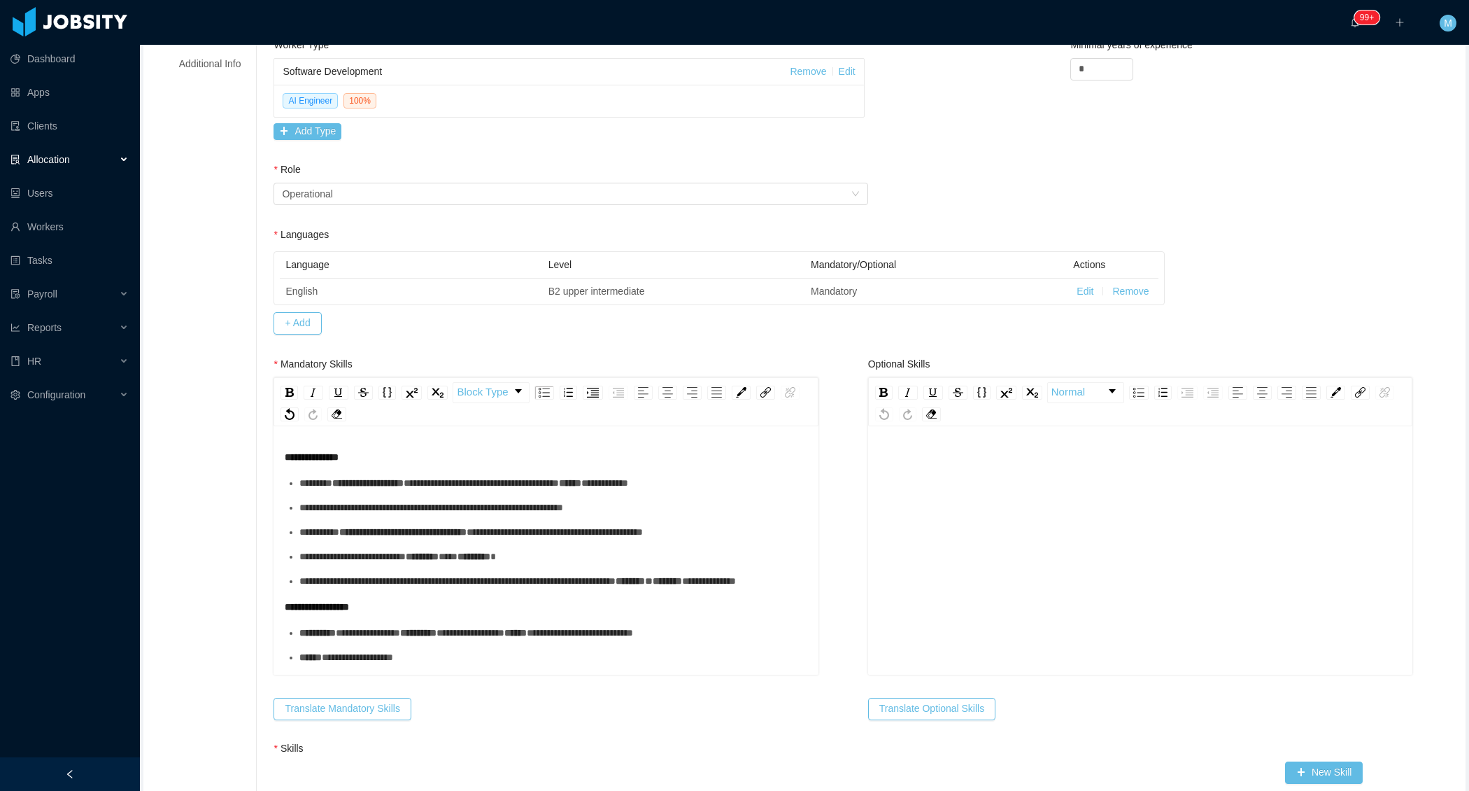
click at [332, 501] on ul "**********" at bounding box center [546, 532] width 523 height 113
click at [334, 490] on div "**********" at bounding box center [553, 483] width 508 height 15
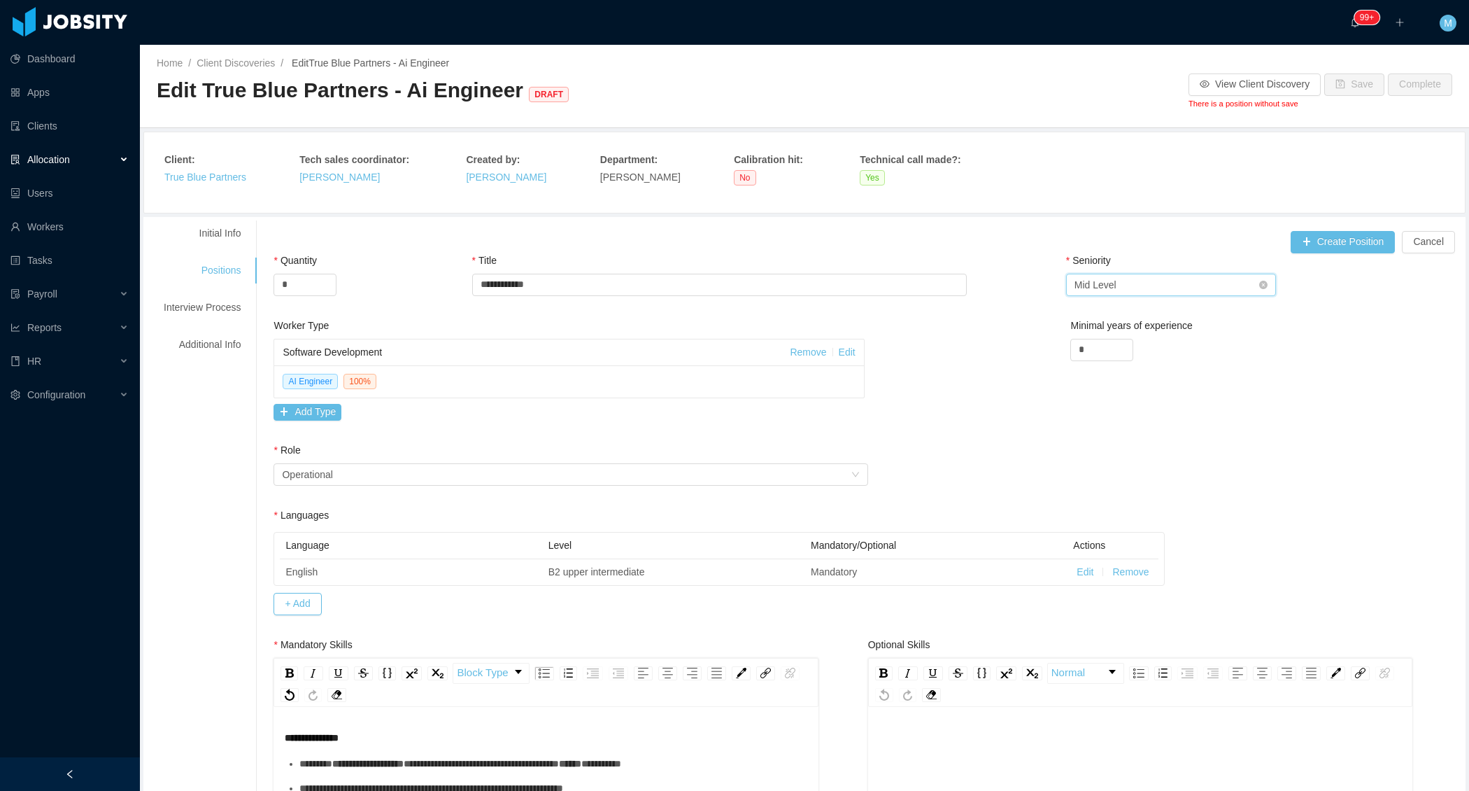
click at [1154, 276] on div "Select Seniority Mid Level" at bounding box center [1167, 284] width 184 height 21
click at [1094, 404] on li "Senior" at bounding box center [1171, 400] width 210 height 22
drag, startPoint x: 1094, startPoint y: 346, endPoint x: 1035, endPoint y: 346, distance: 59.5
click at [1038, 346] on div "Worker Type Software Development Remove Edit AI Engineer 100 % Add Type Minimal…" at bounding box center [868, 380] width 1196 height 125
type input "*"
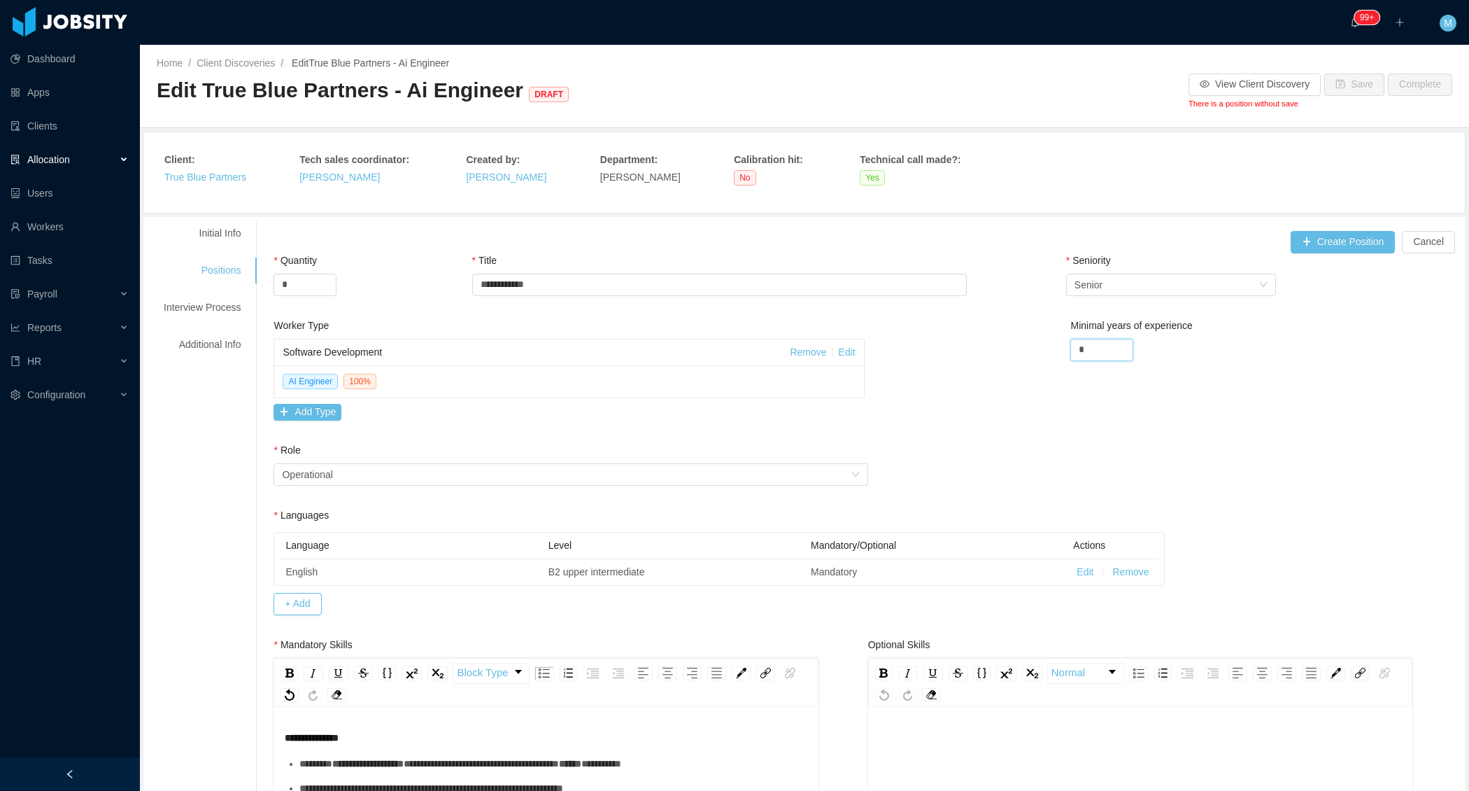
click at [919, 402] on div "Worker Type Software Development Remove Edit AI Engineer 100 % Add Type Minimal…" at bounding box center [868, 380] width 1196 height 125
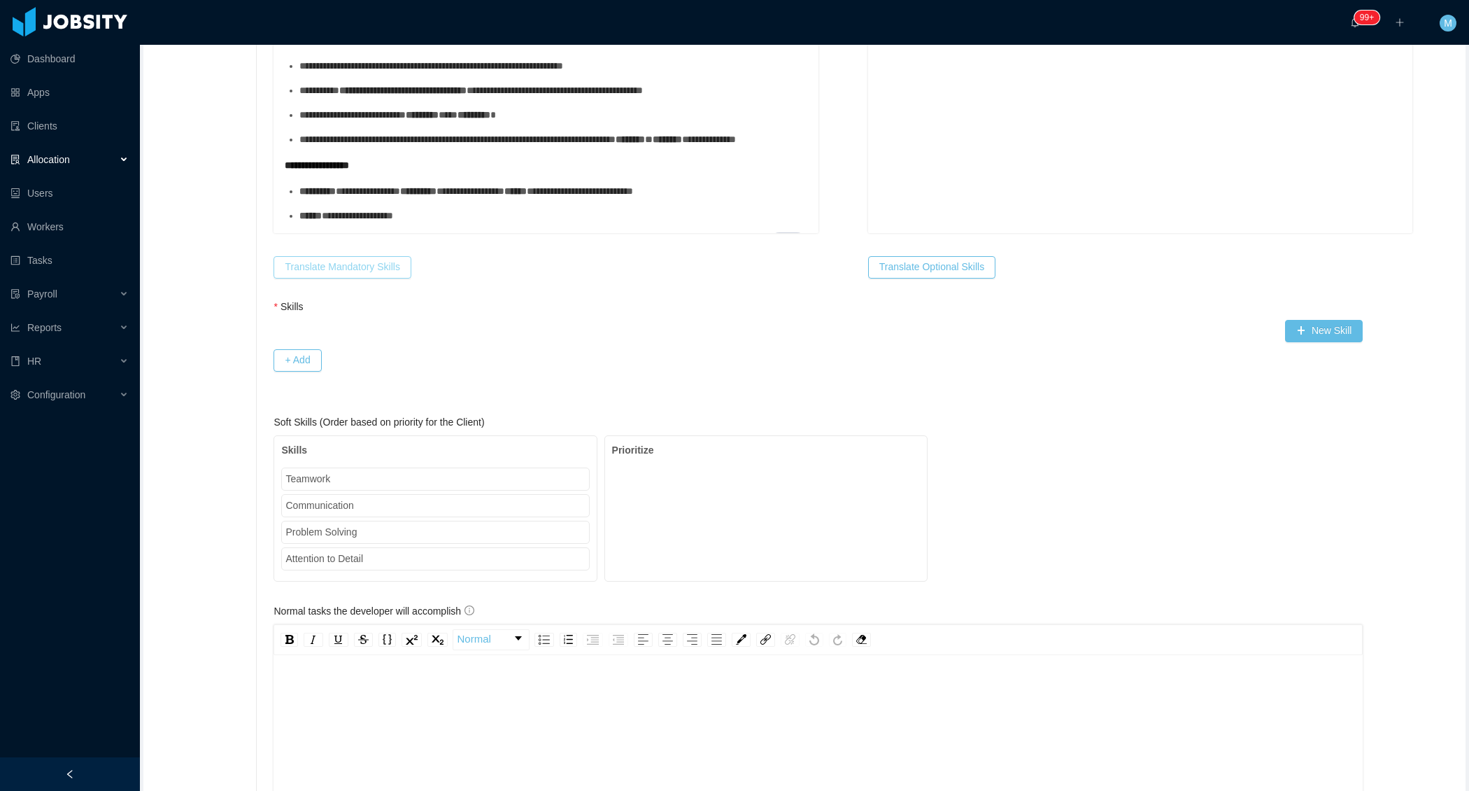
click at [375, 265] on button "Translate Mandatory Skills" at bounding box center [342, 267] width 137 height 22
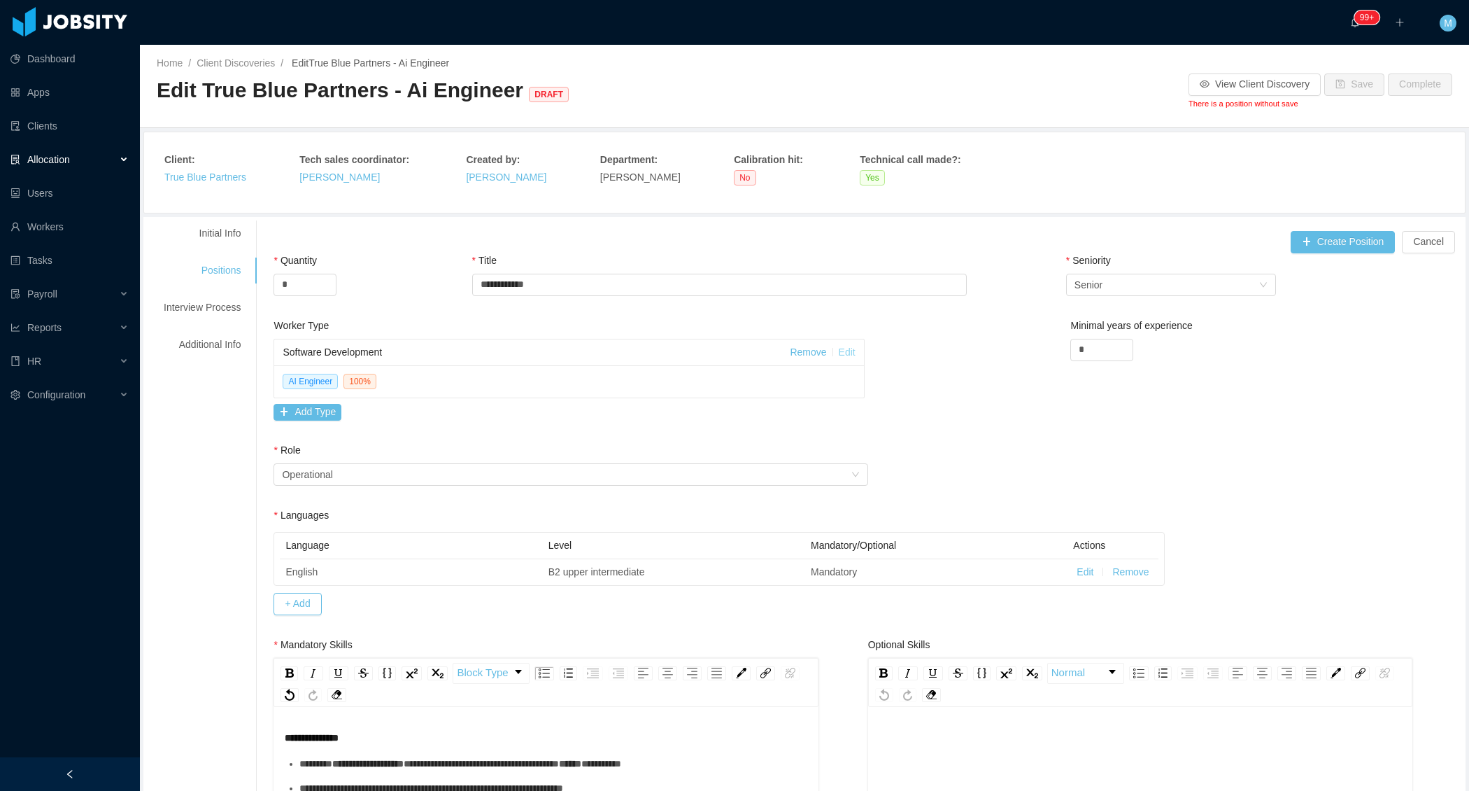
click at [849, 353] on link "Edit" at bounding box center [847, 351] width 17 height 11
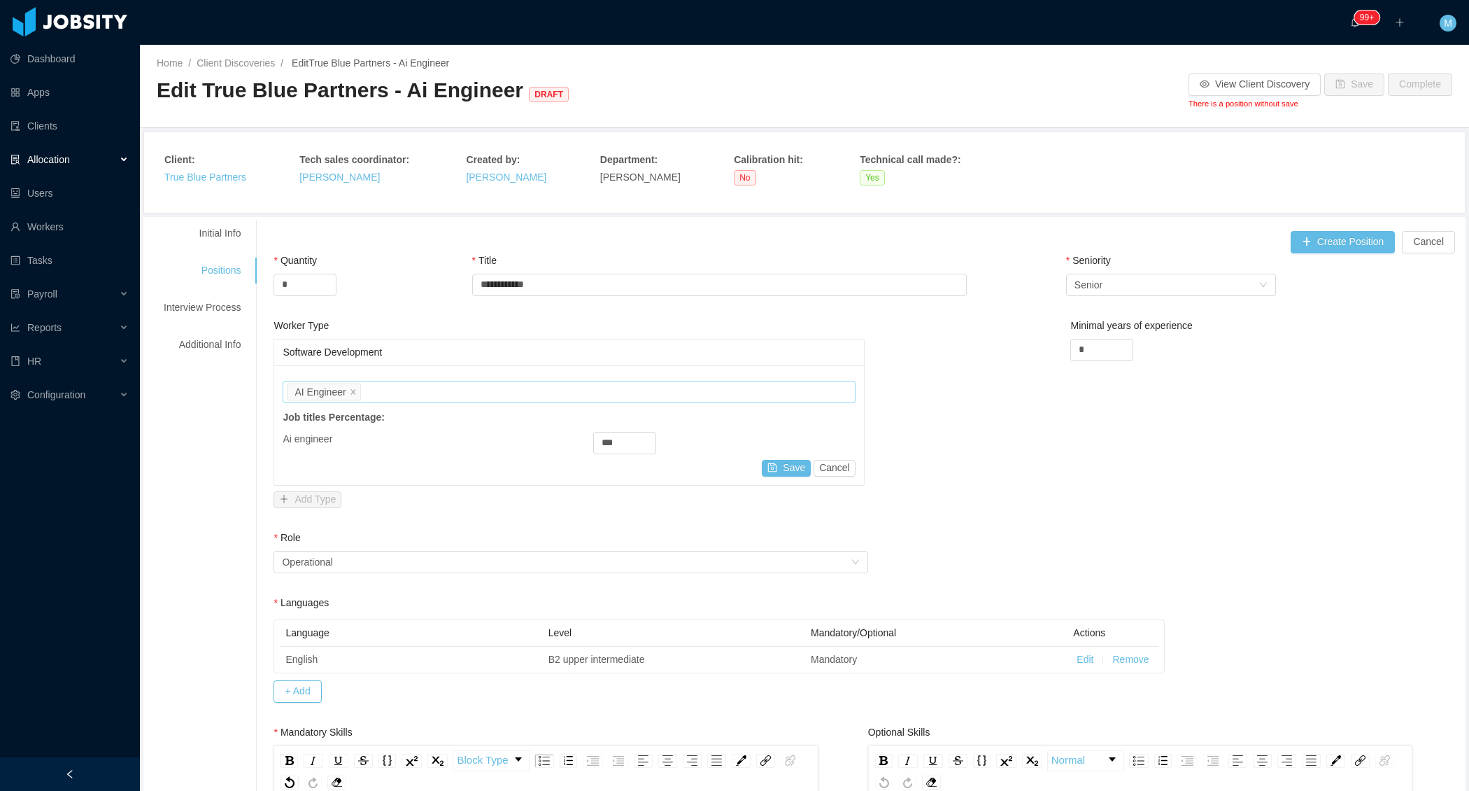
click at [459, 386] on div "Job titles AI Engineer" at bounding box center [567, 391] width 560 height 21
type input "**"
click at [430, 414] on li "Python Developer" at bounding box center [571, 417] width 572 height 22
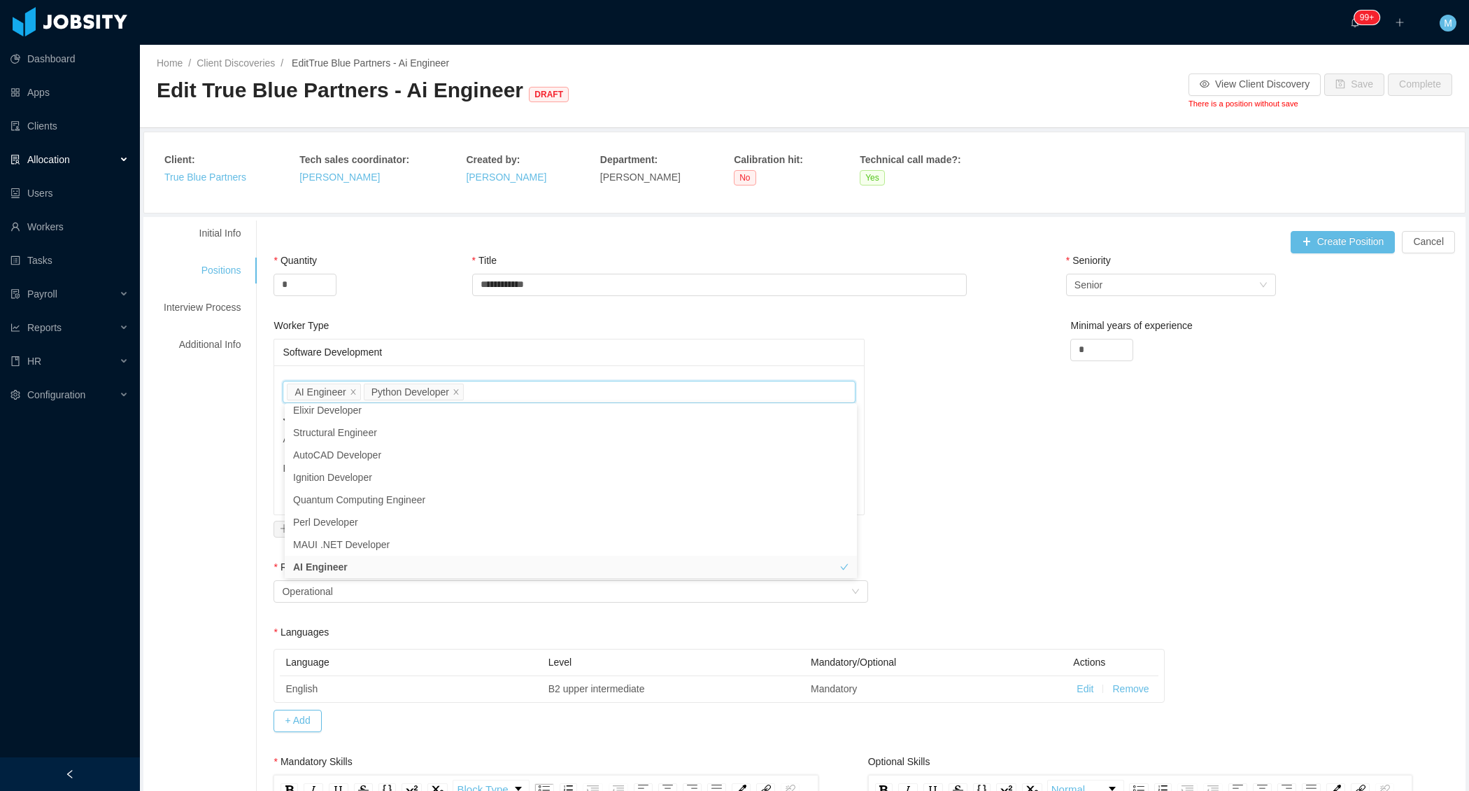
type input "*"
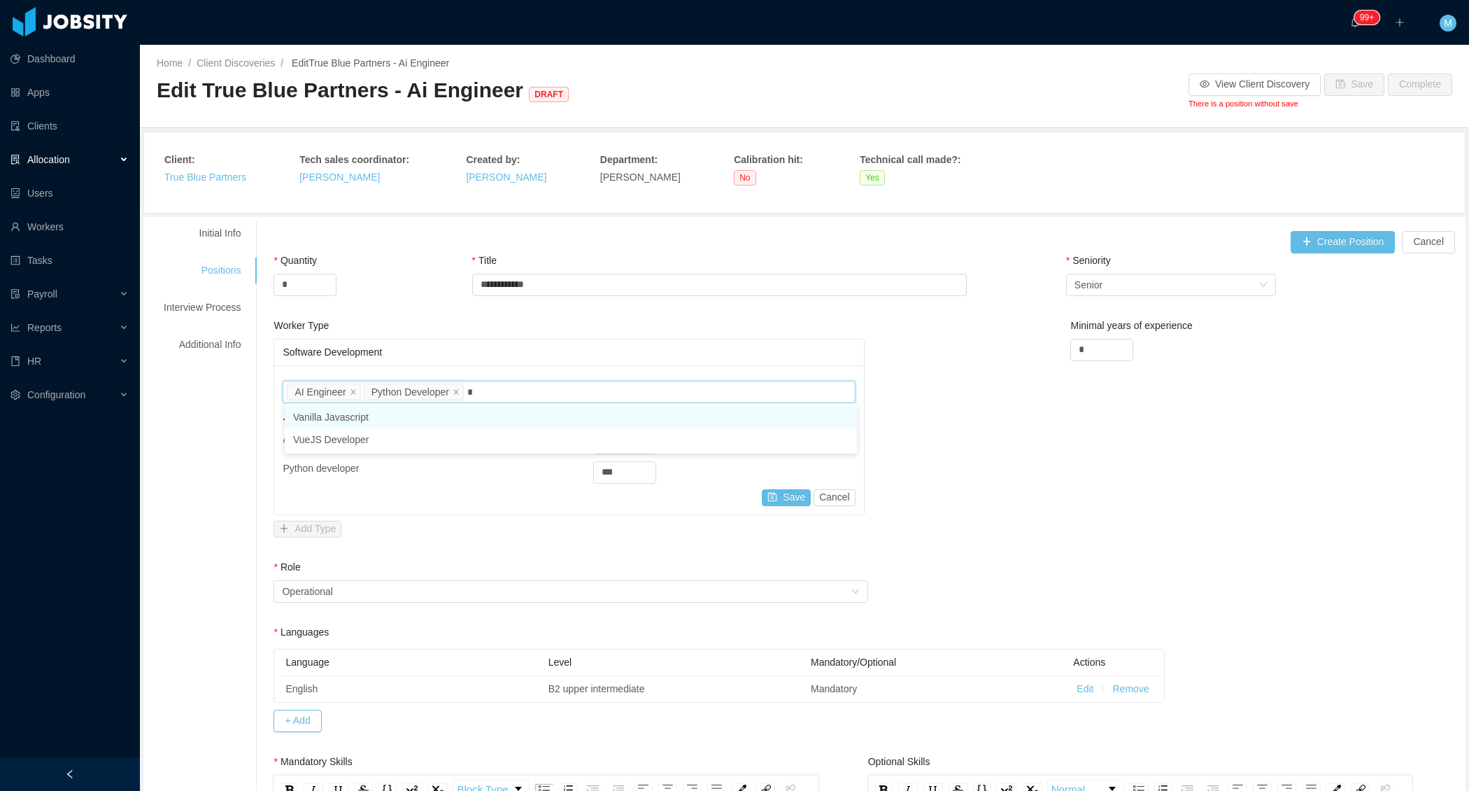
type input "**"
click at [529, 413] on li "VueJS Developer" at bounding box center [571, 417] width 572 height 22
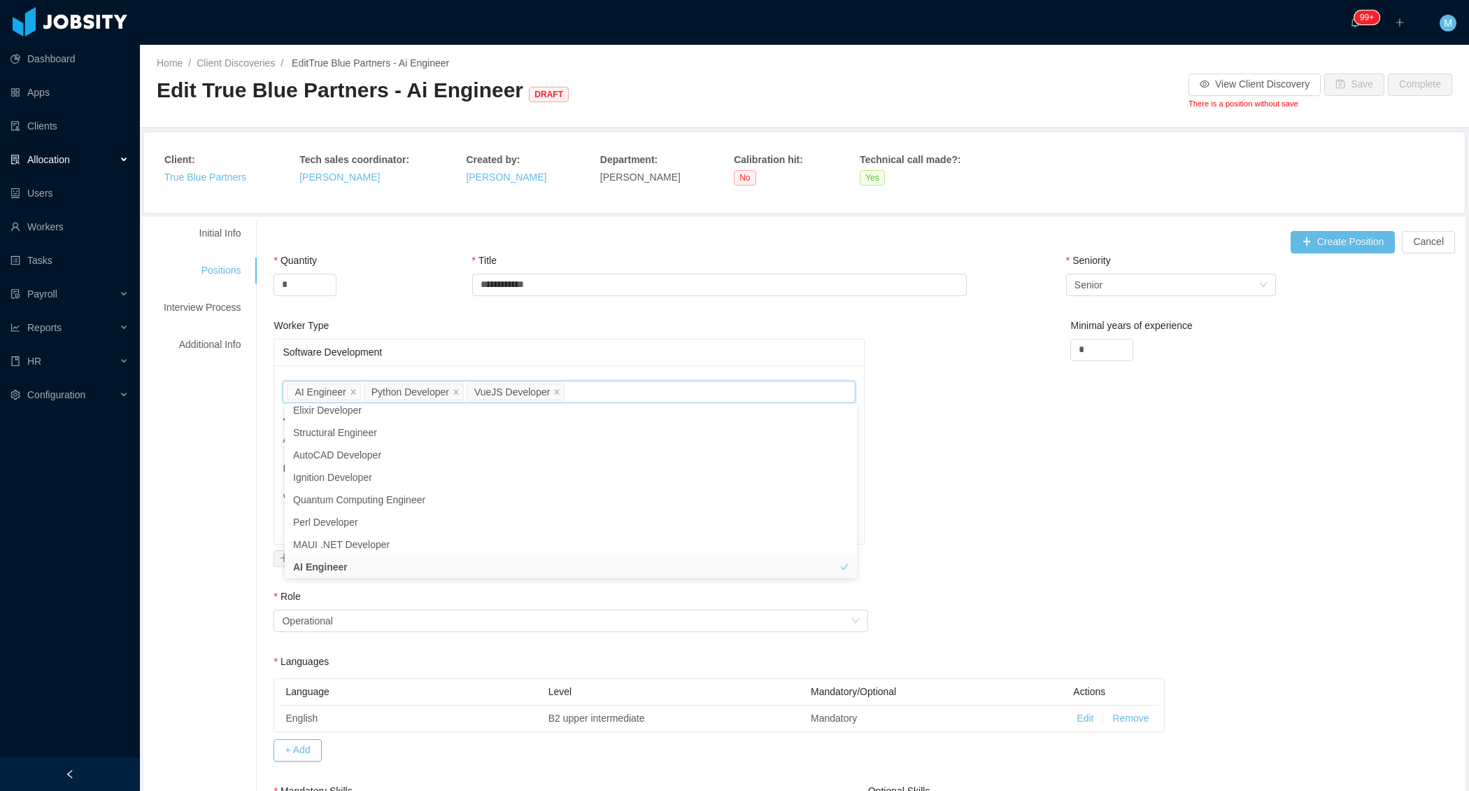
click at [612, 332] on div "Worker Type" at bounding box center [569, 328] width 591 height 20
drag, startPoint x: 628, startPoint y: 472, endPoint x: 586, endPoint y: 472, distance: 41.3
click at [586, 472] on div "Python developer ***" at bounding box center [569, 472] width 572 height 22
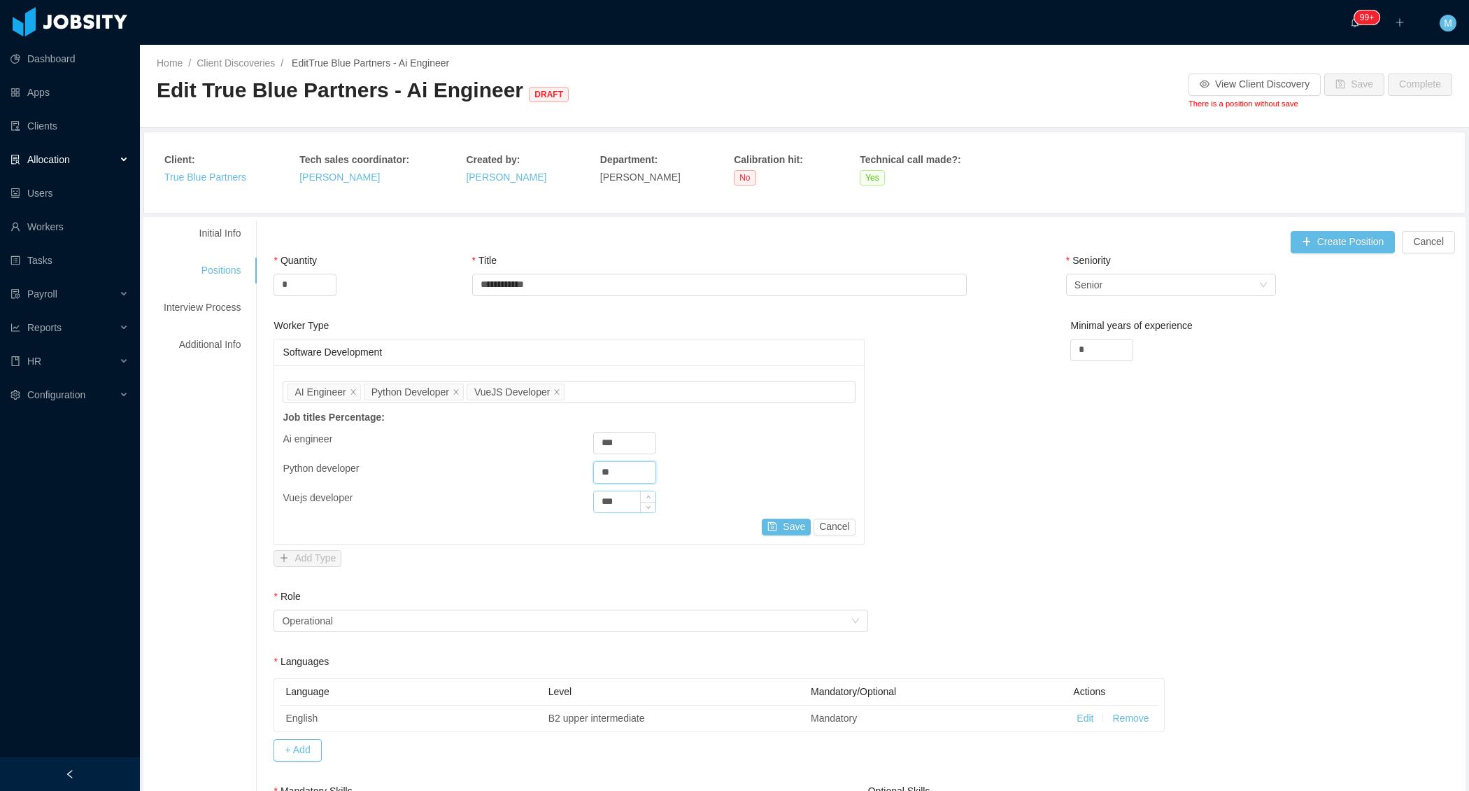
type input "**"
drag, startPoint x: 629, startPoint y: 501, endPoint x: 593, endPoint y: 500, distance: 36.4
click at [593, 500] on div "Vuejs developer ***" at bounding box center [569, 501] width 572 height 22
type input "**"
click at [800, 531] on button "Save" at bounding box center [786, 526] width 49 height 17
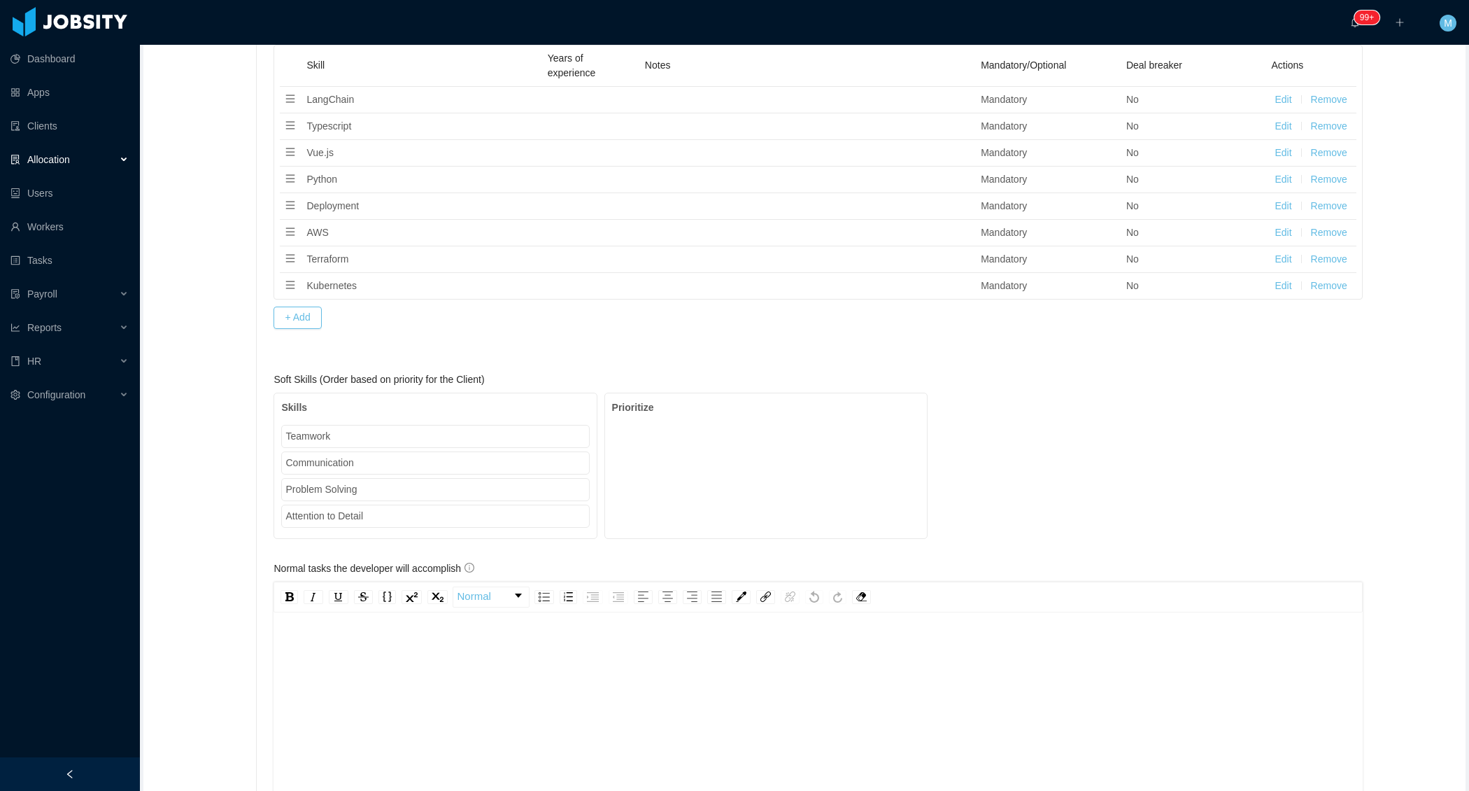
scroll to position [1256, 0]
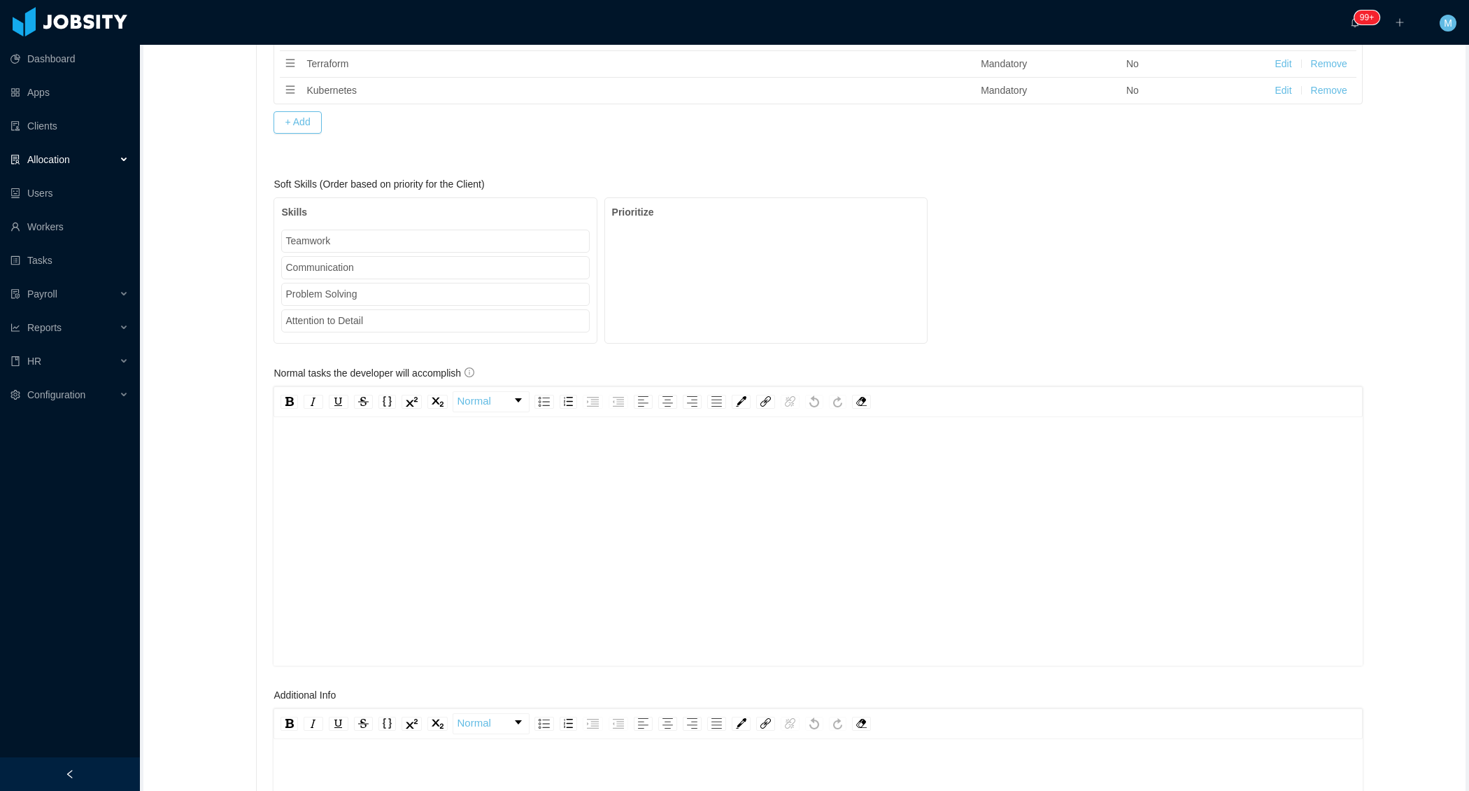
click at [534, 495] on div "rdw-editor" at bounding box center [819, 563] width 1068 height 245
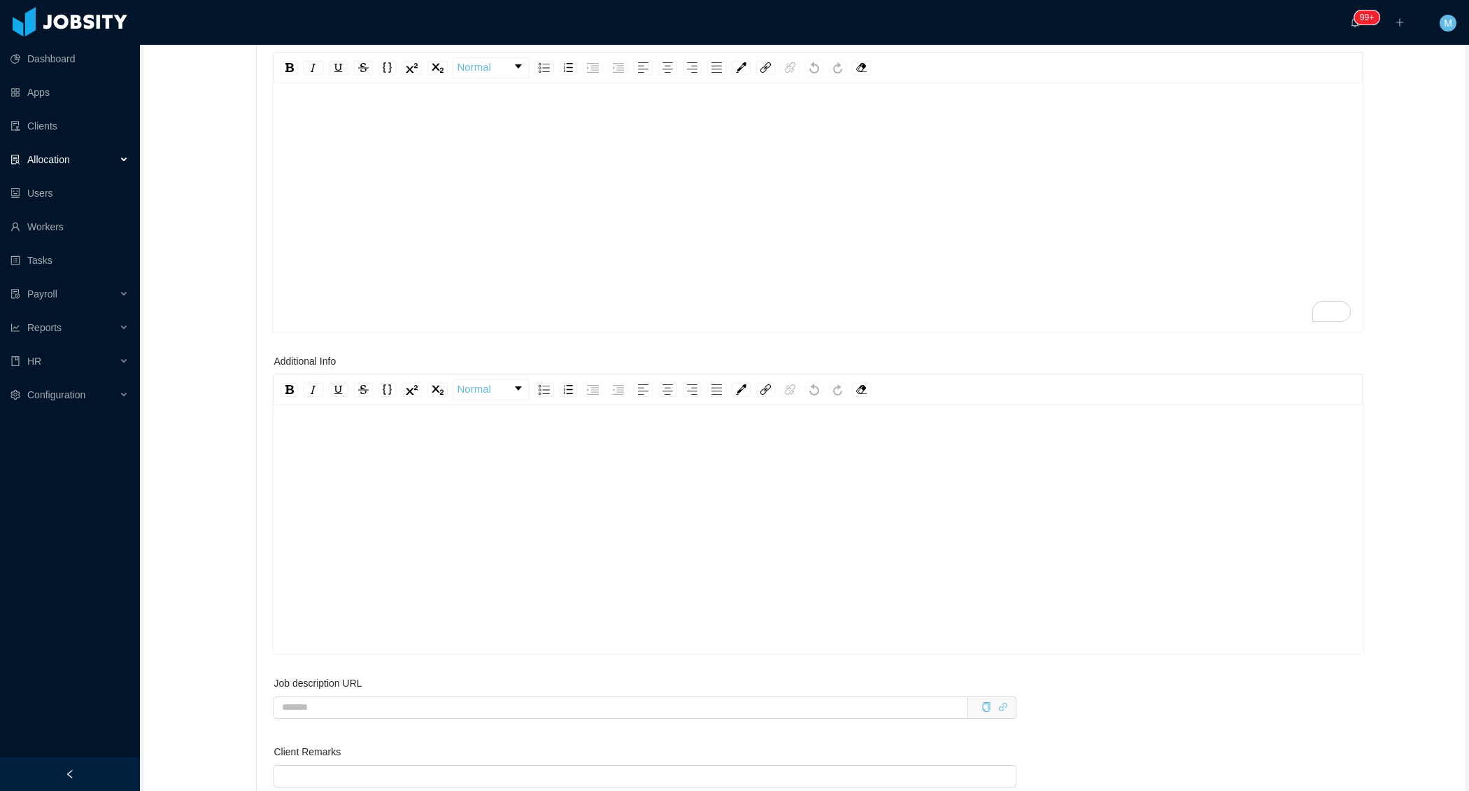
scroll to position [30, 0]
click at [397, 473] on div "rdw-editor" at bounding box center [819, 551] width 1068 height 245
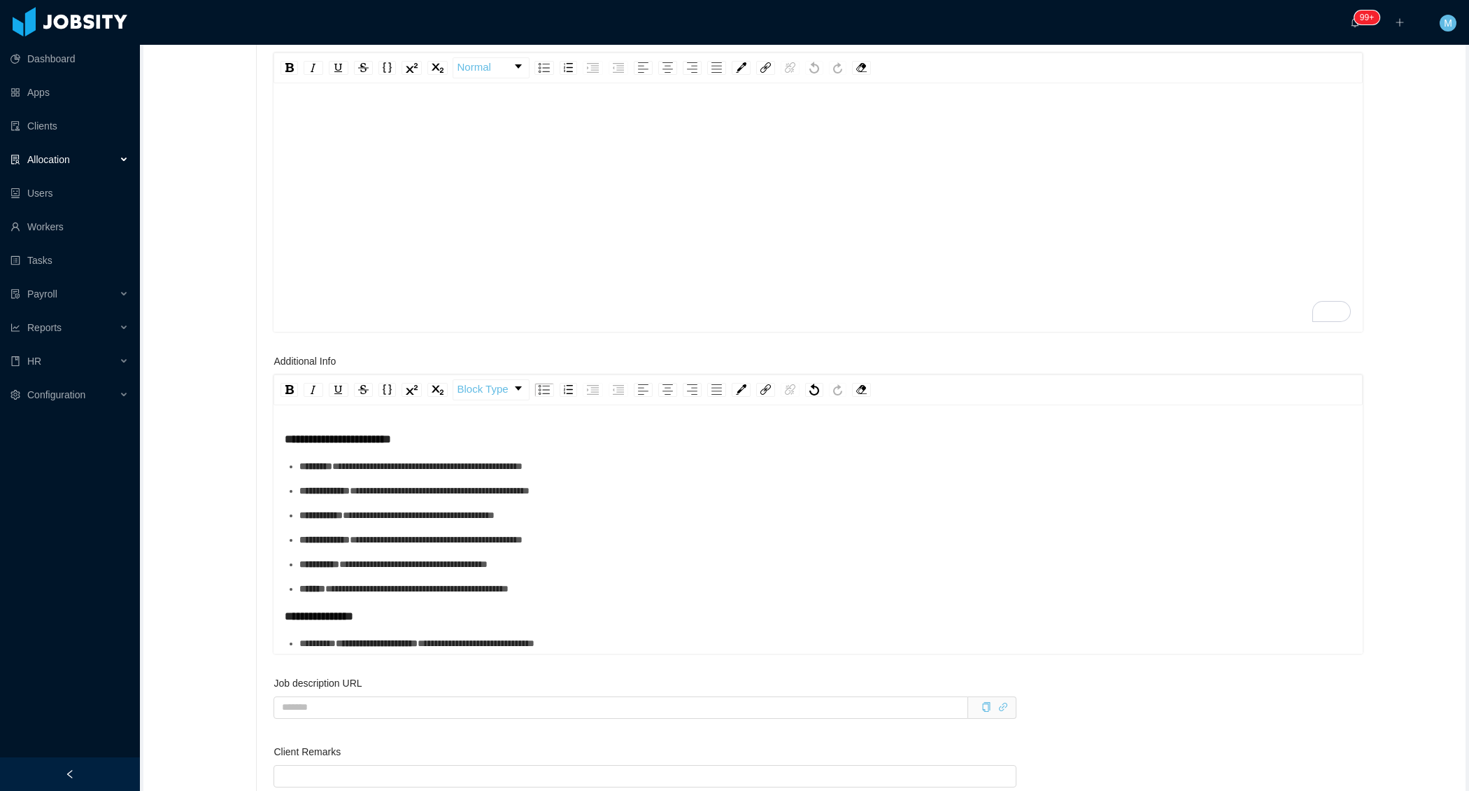
scroll to position [1592, 0]
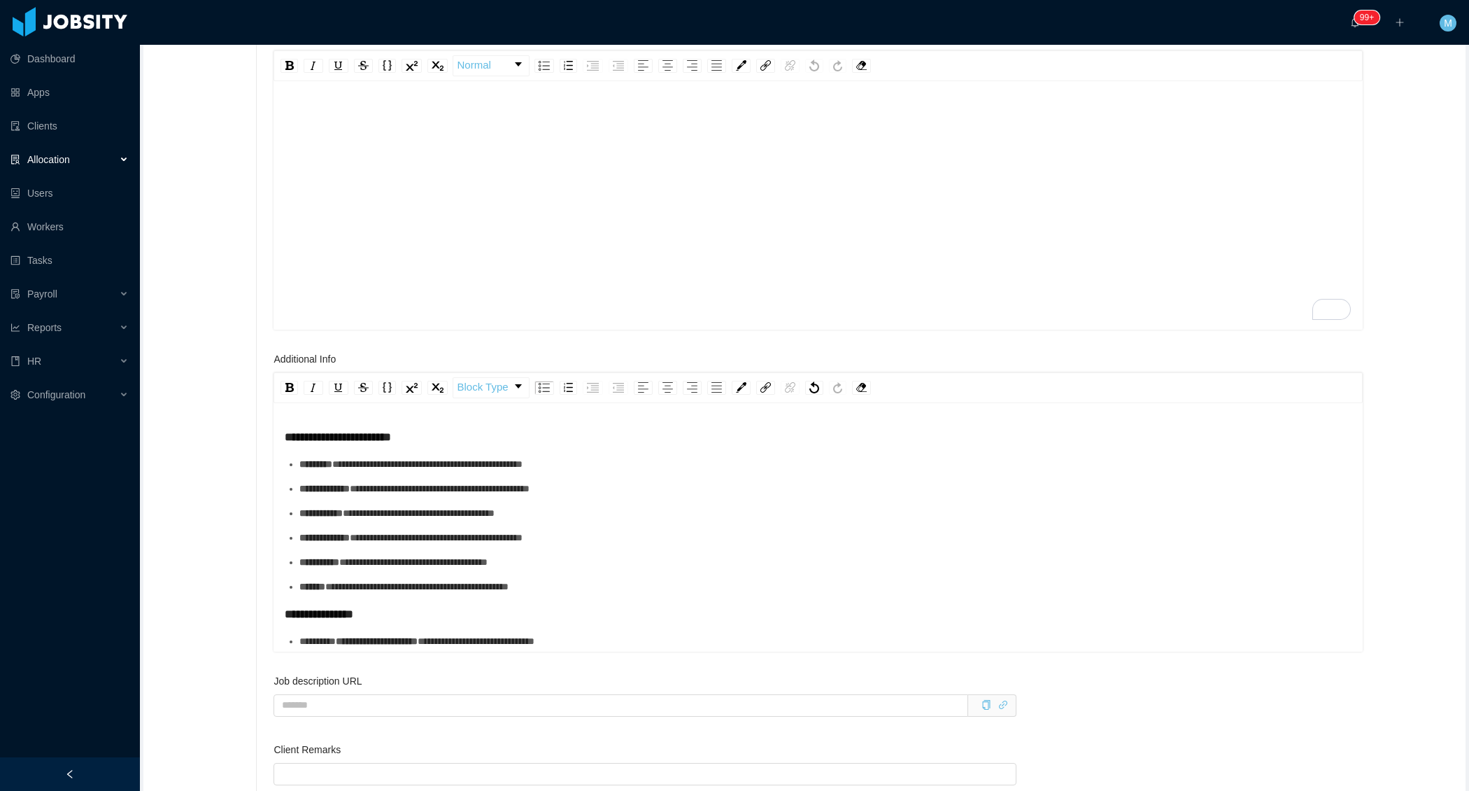
click at [421, 472] on div "**********" at bounding box center [825, 464] width 1053 height 15
click at [419, 488] on div "**********" at bounding box center [825, 488] width 1053 height 15
click at [416, 516] on div "**********" at bounding box center [825, 513] width 1053 height 15
click at [409, 545] on div "**********" at bounding box center [825, 537] width 1053 height 15
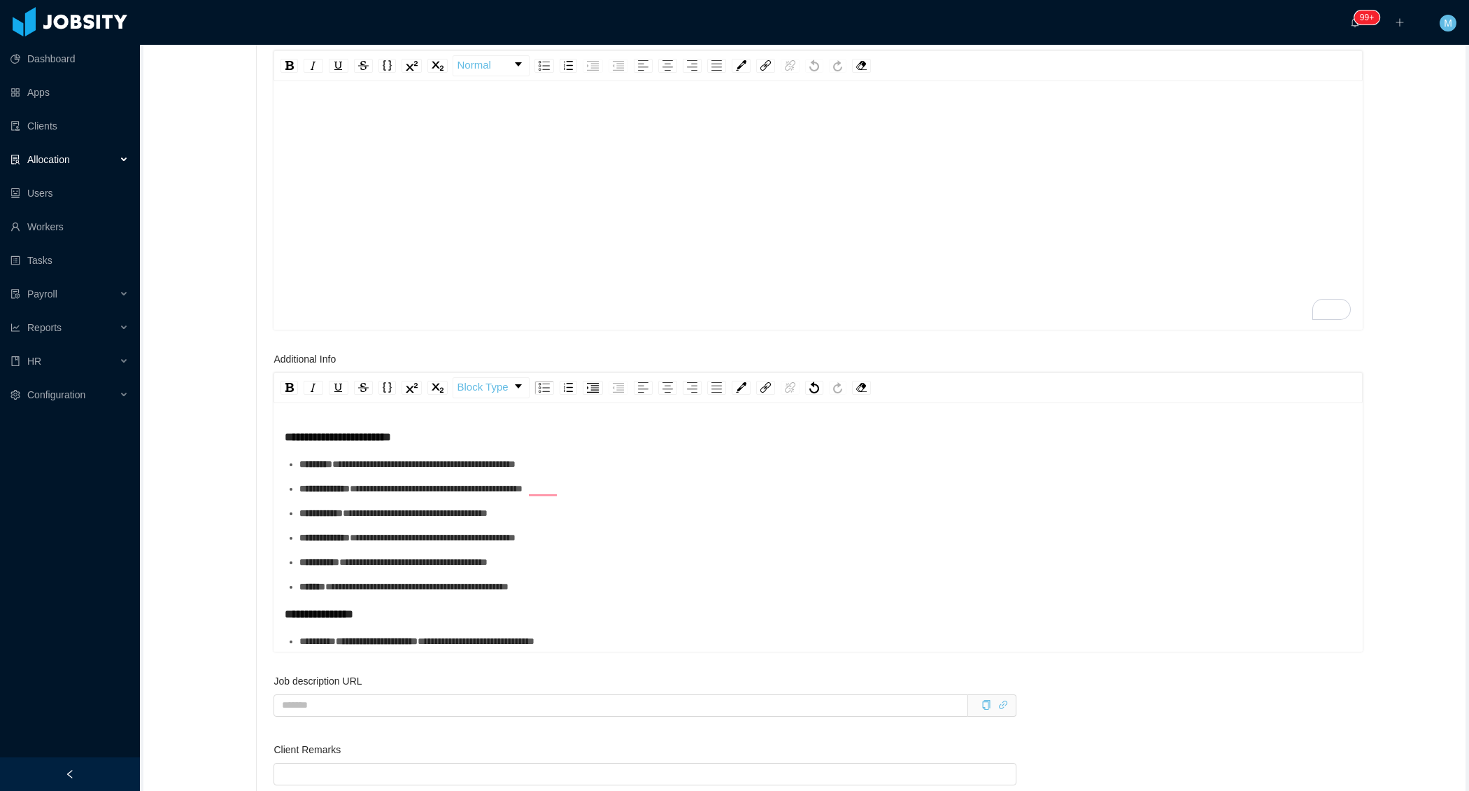
click at [405, 565] on div "**********" at bounding box center [825, 562] width 1053 height 15
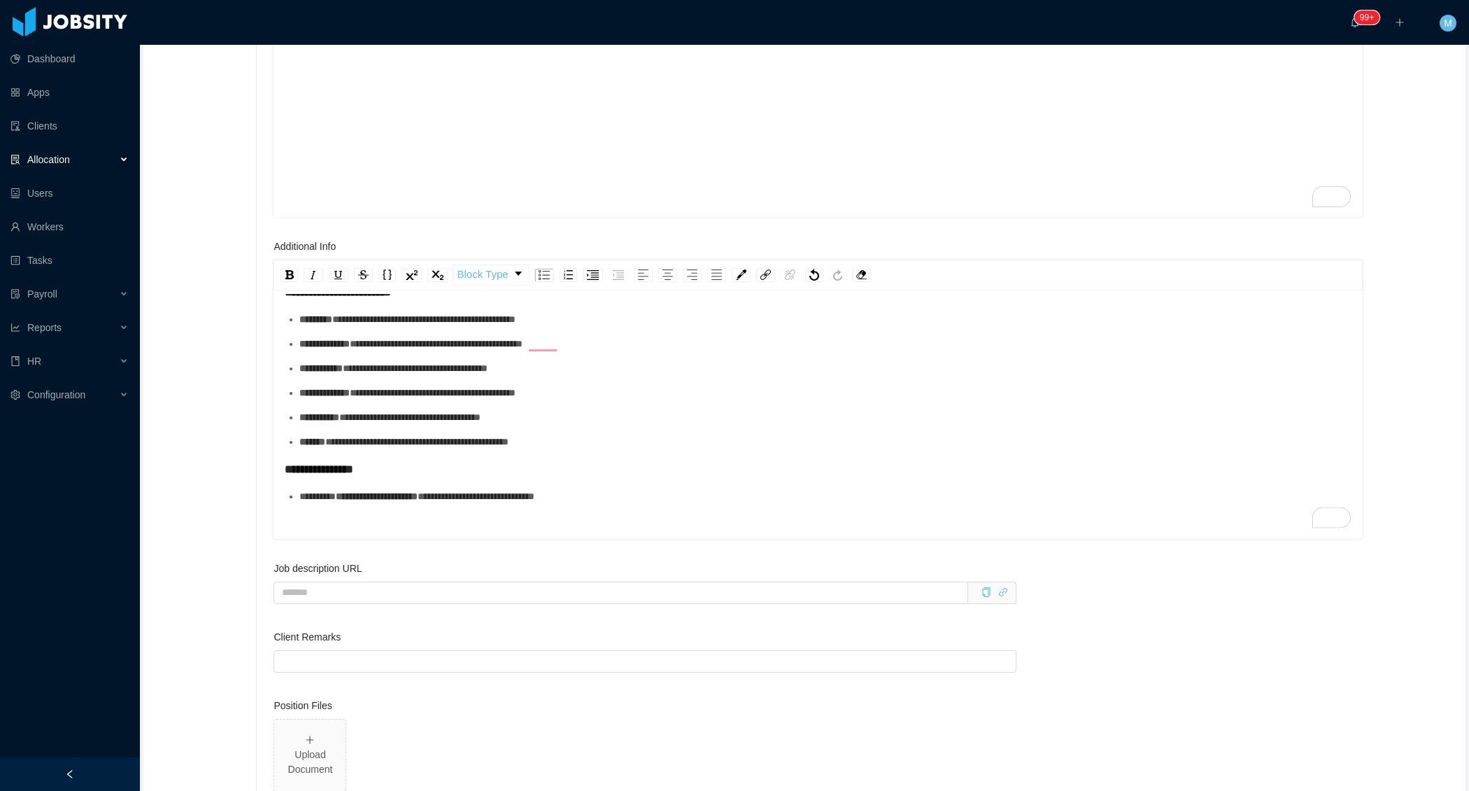
scroll to position [1709, 0]
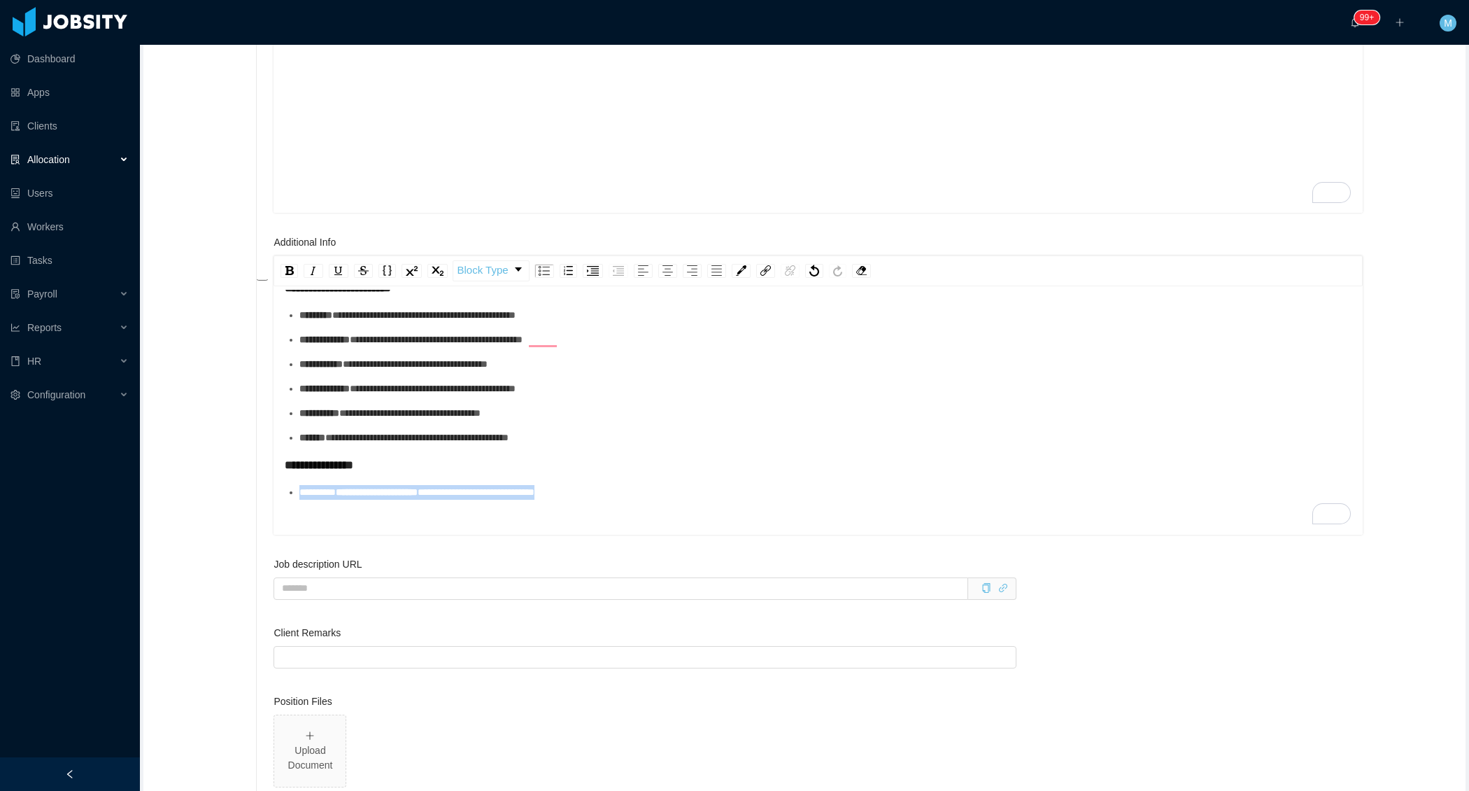
drag, startPoint x: 630, startPoint y: 490, endPoint x: 299, endPoint y: 499, distance: 331.1
click at [299, 499] on ul "**********" at bounding box center [819, 492] width 1068 height 15
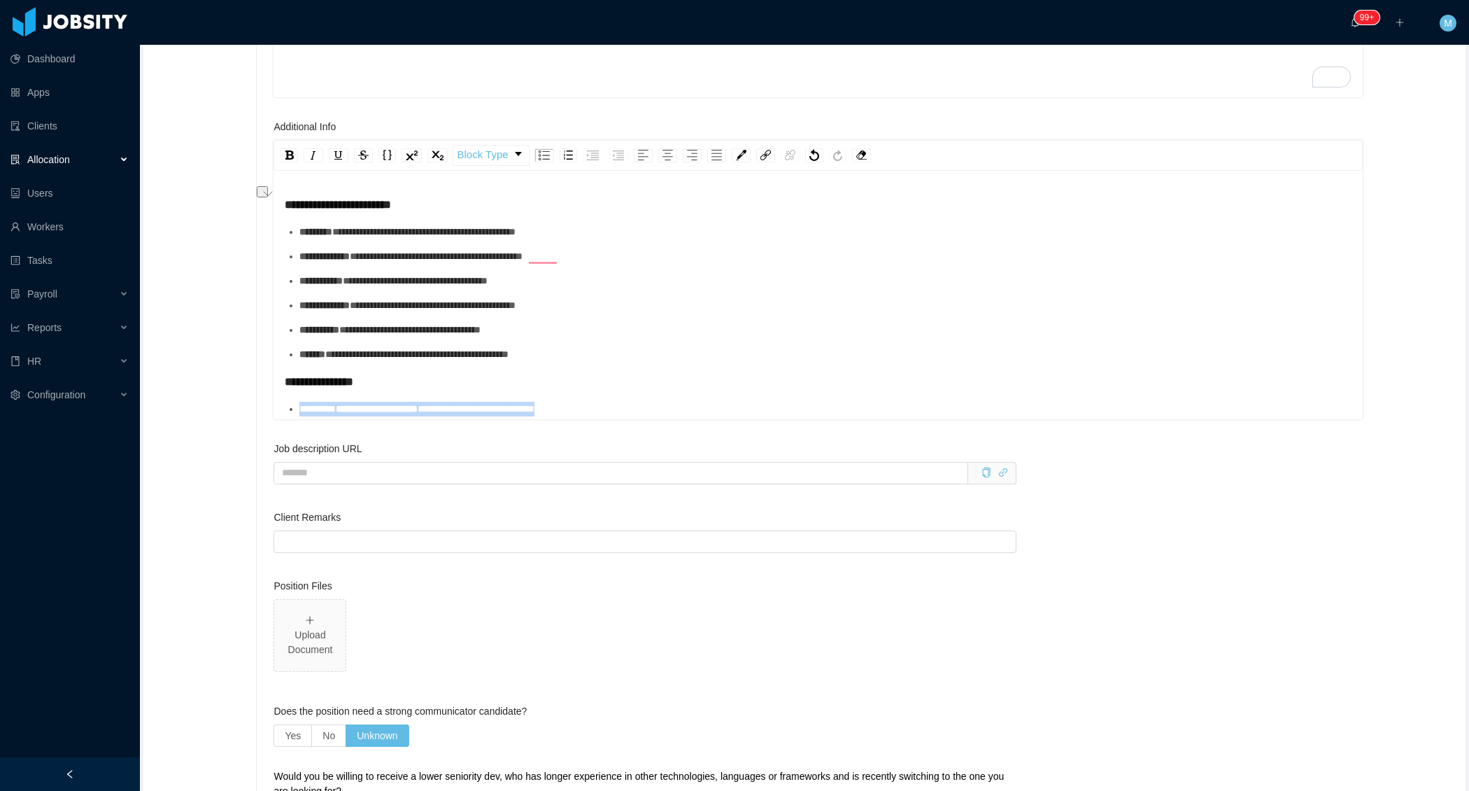
scroll to position [2015, 0]
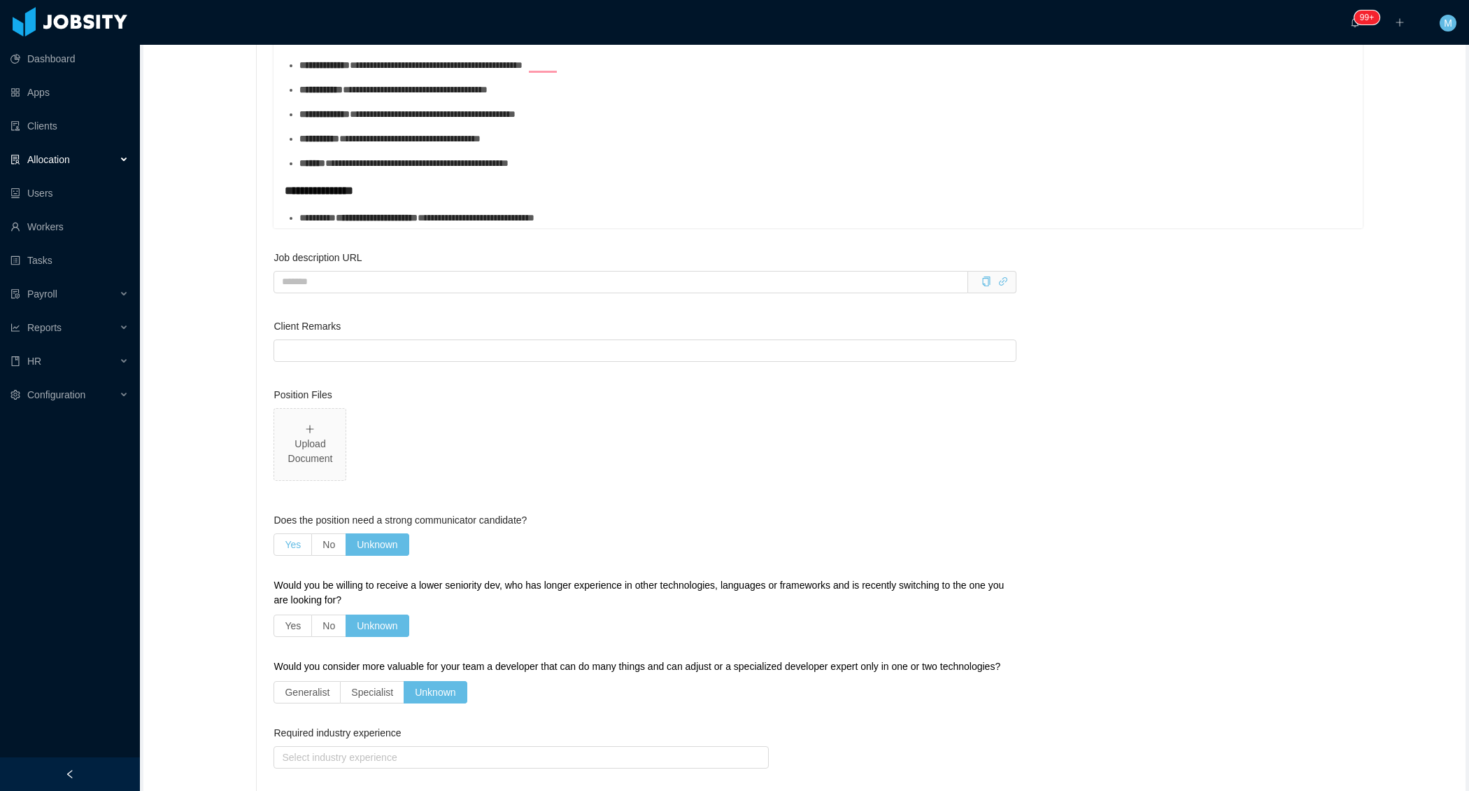
click at [301, 539] on span "Yes" at bounding box center [293, 544] width 16 height 11
click at [336, 619] on label "No" at bounding box center [329, 625] width 34 height 22
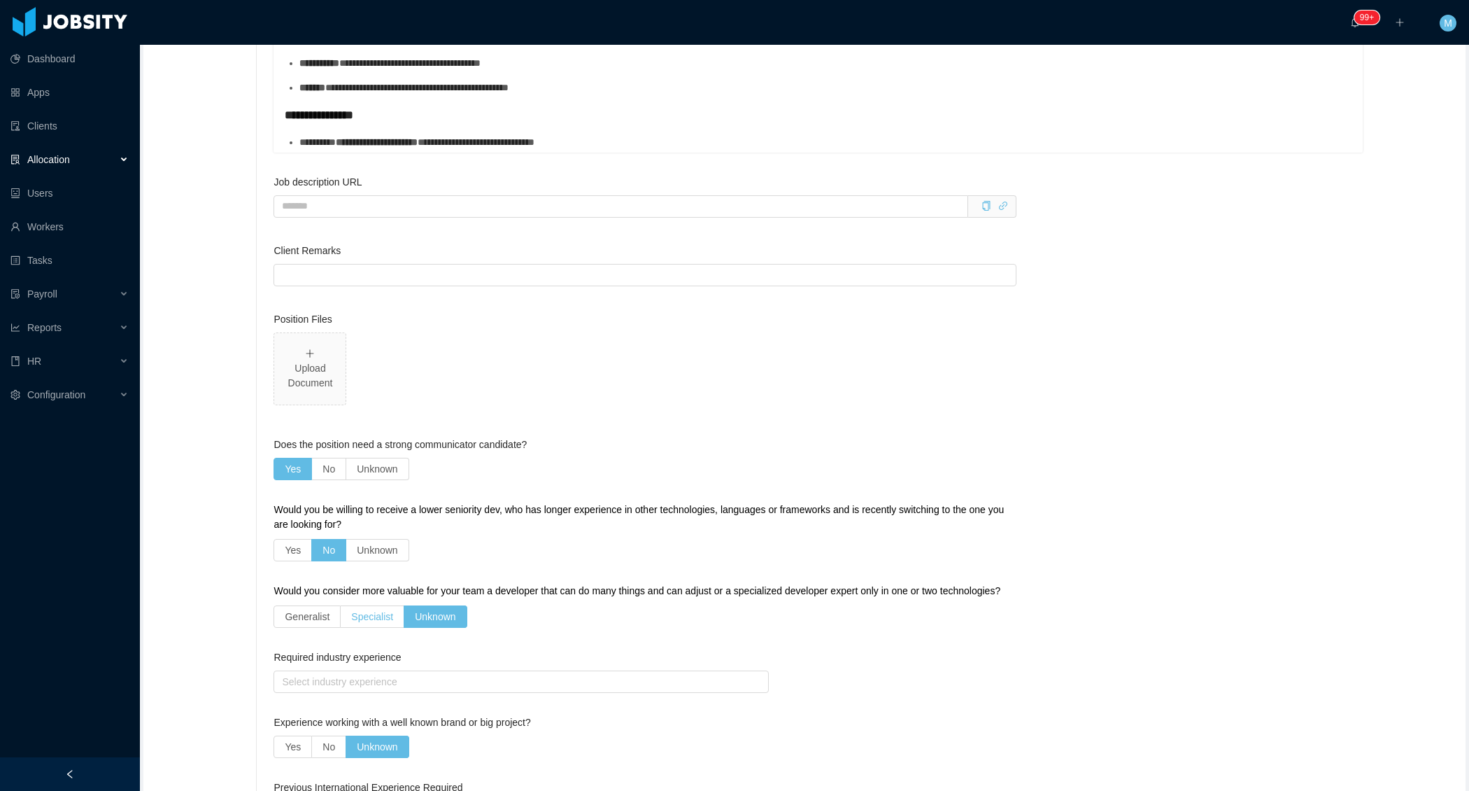
click at [374, 619] on span "Specialist" at bounding box center [372, 616] width 42 height 11
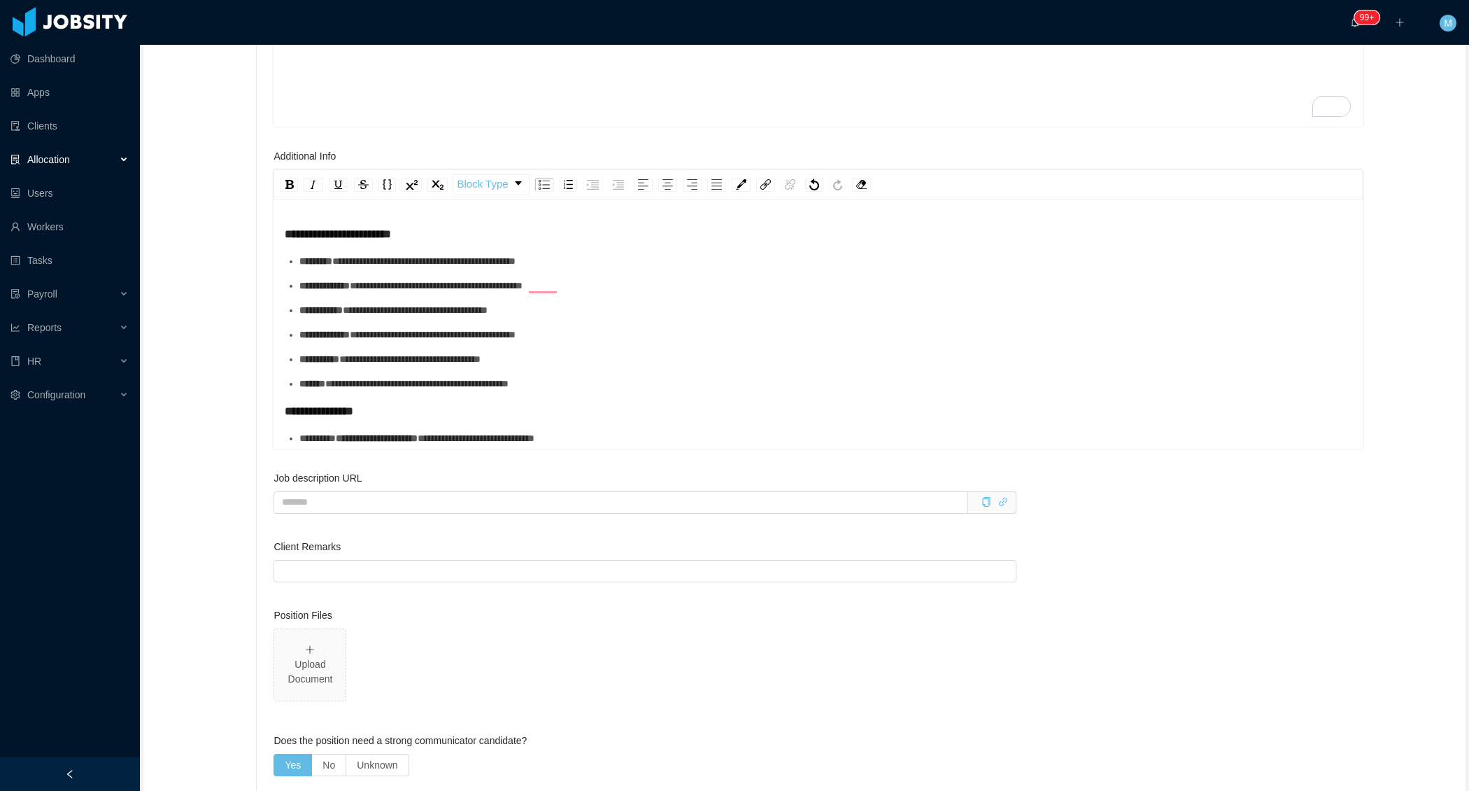
scroll to position [2301, 0]
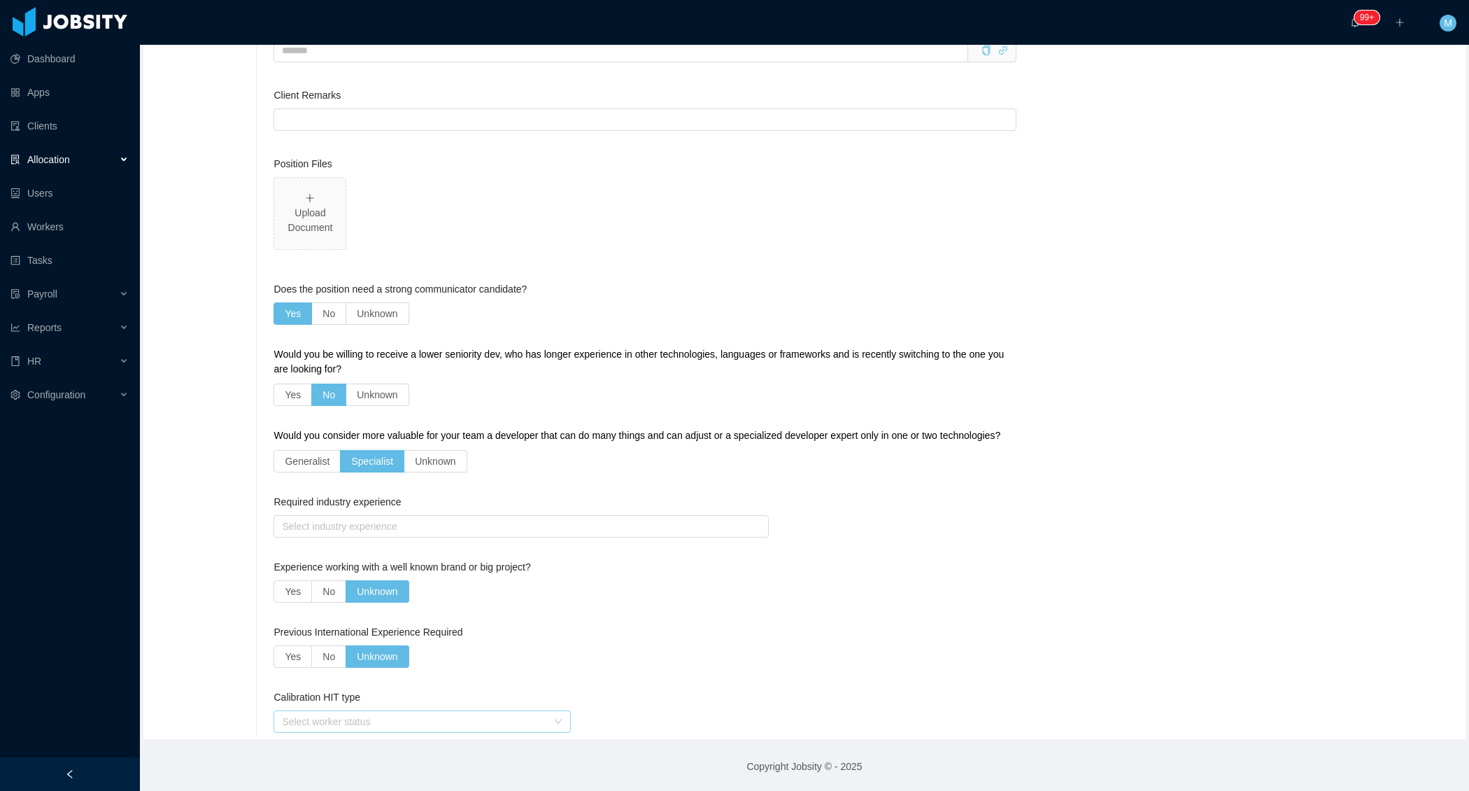
click at [511, 719] on div "Select worker status" at bounding box center [414, 721] width 265 height 14
click at [393, 648] on li "Employee" at bounding box center [424, 649] width 297 height 22
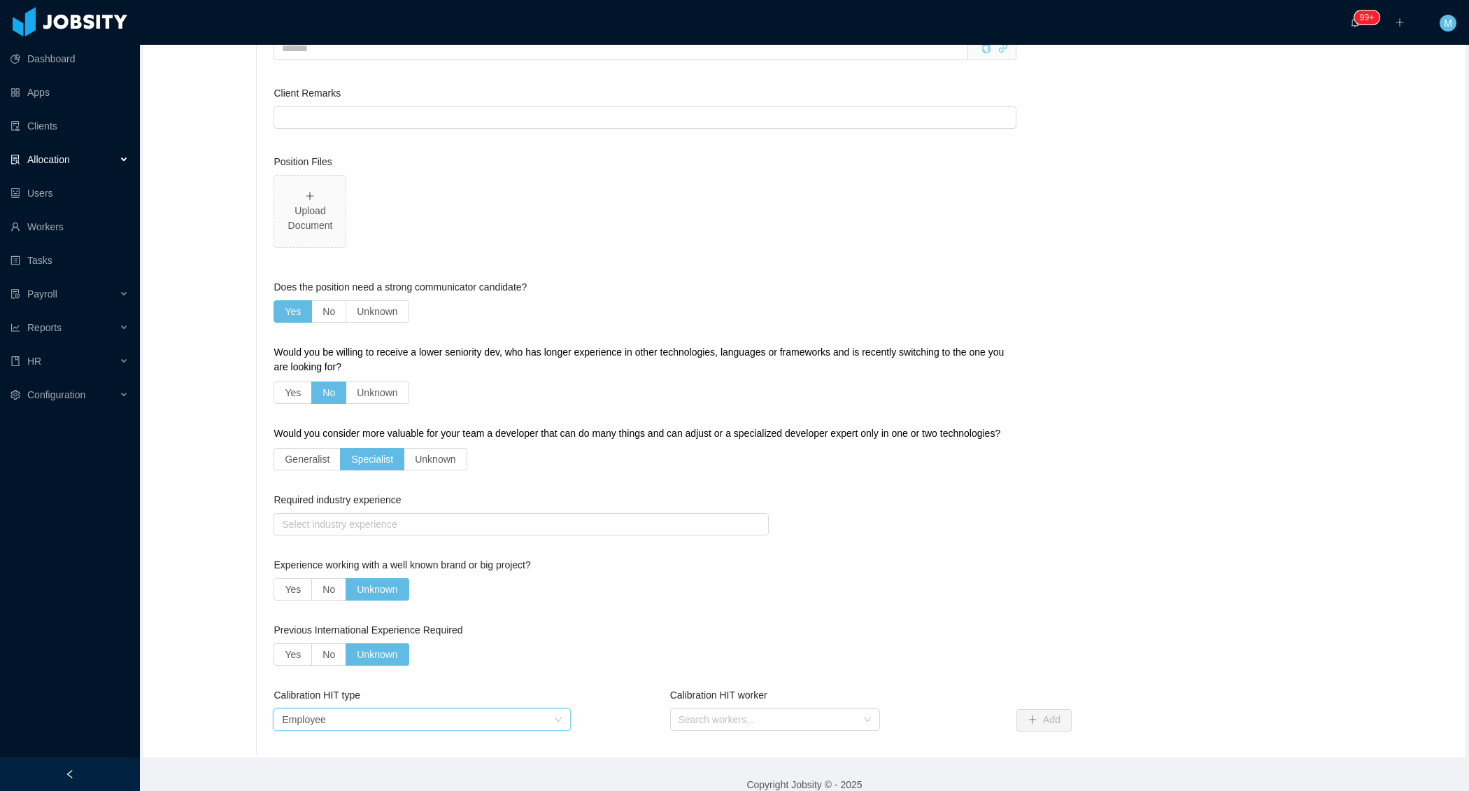
scroll to position [2322, 0]
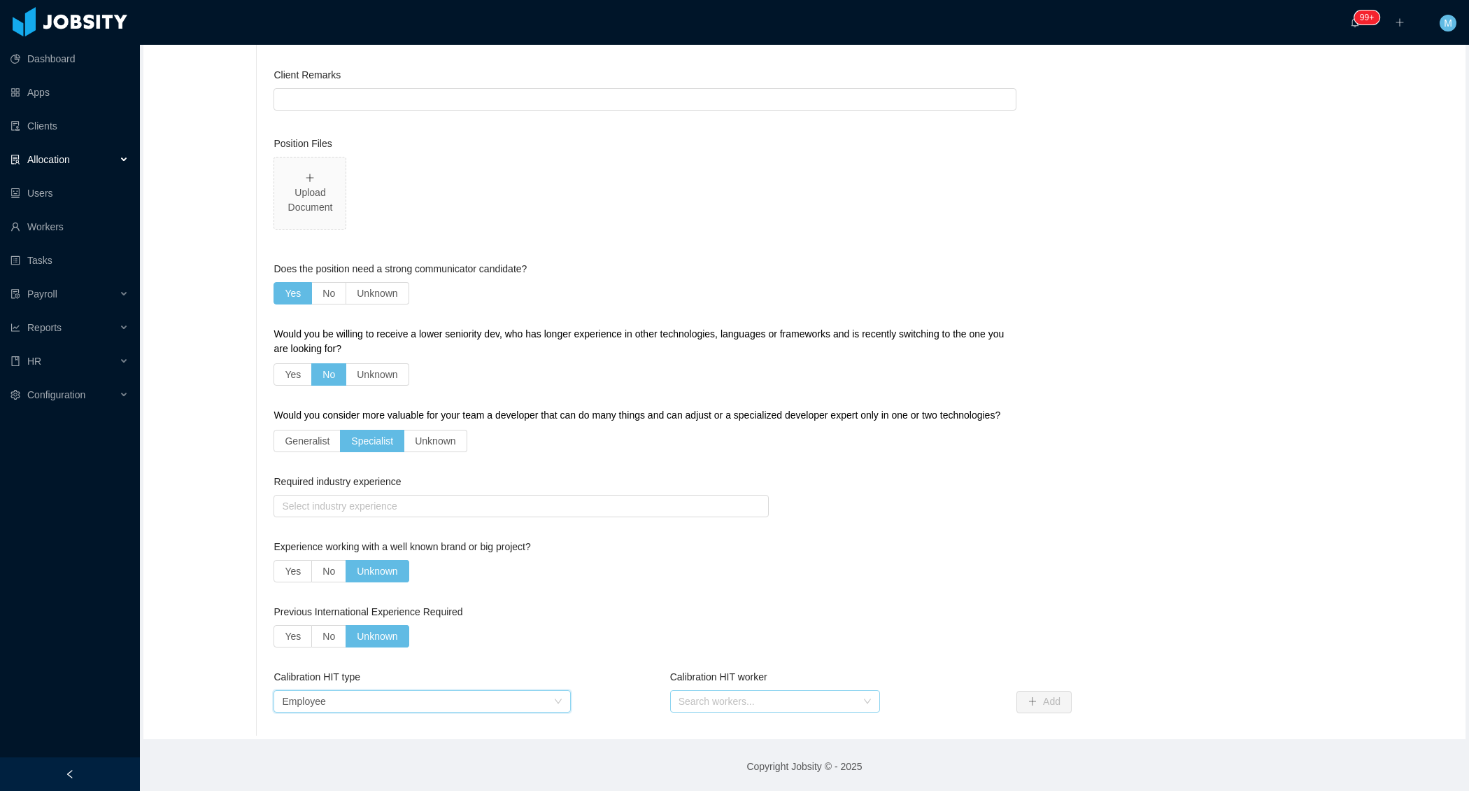
click at [712, 705] on div "Search workers..." at bounding box center [768, 701] width 178 height 14
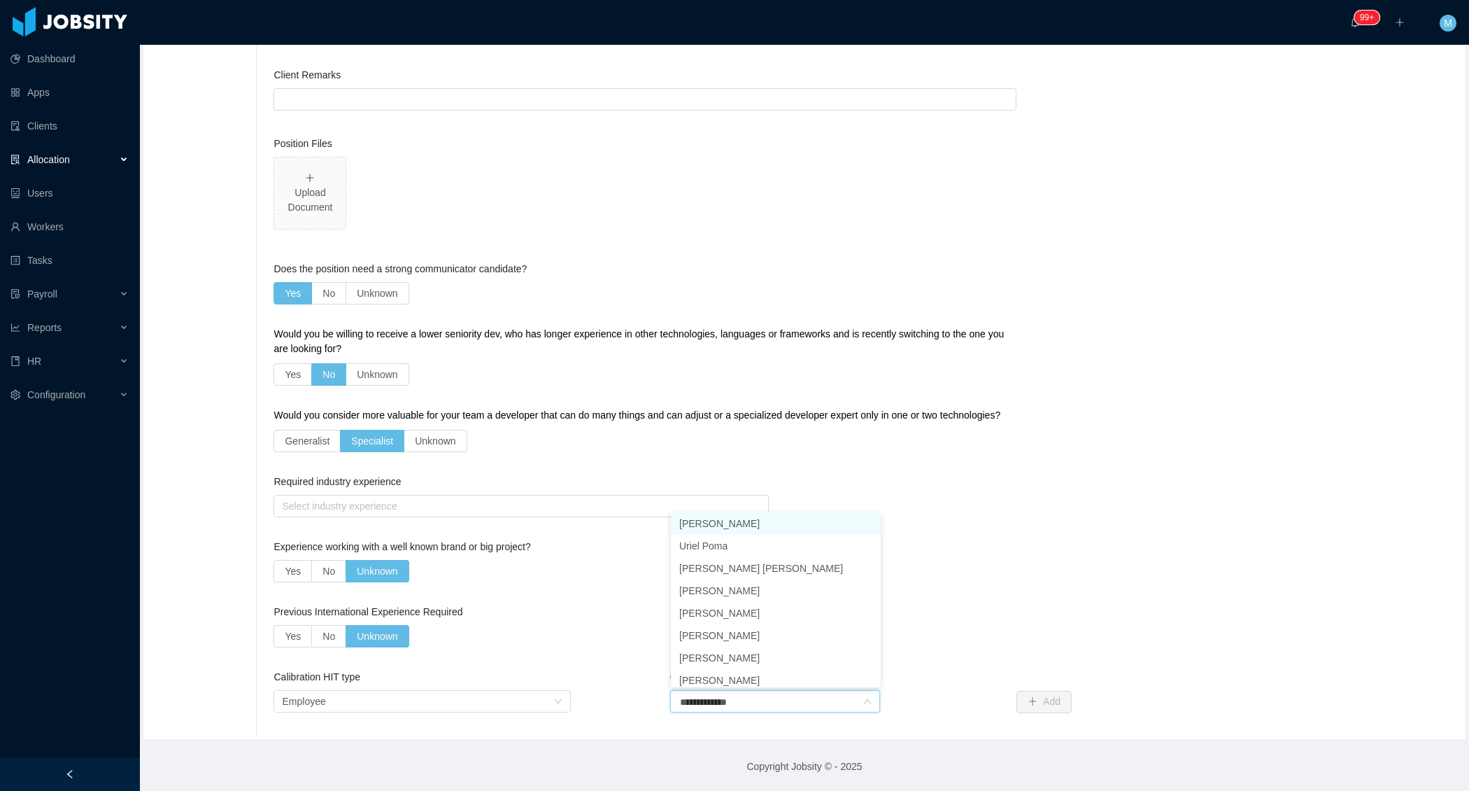
scroll to position [110, 0]
type input "**********"
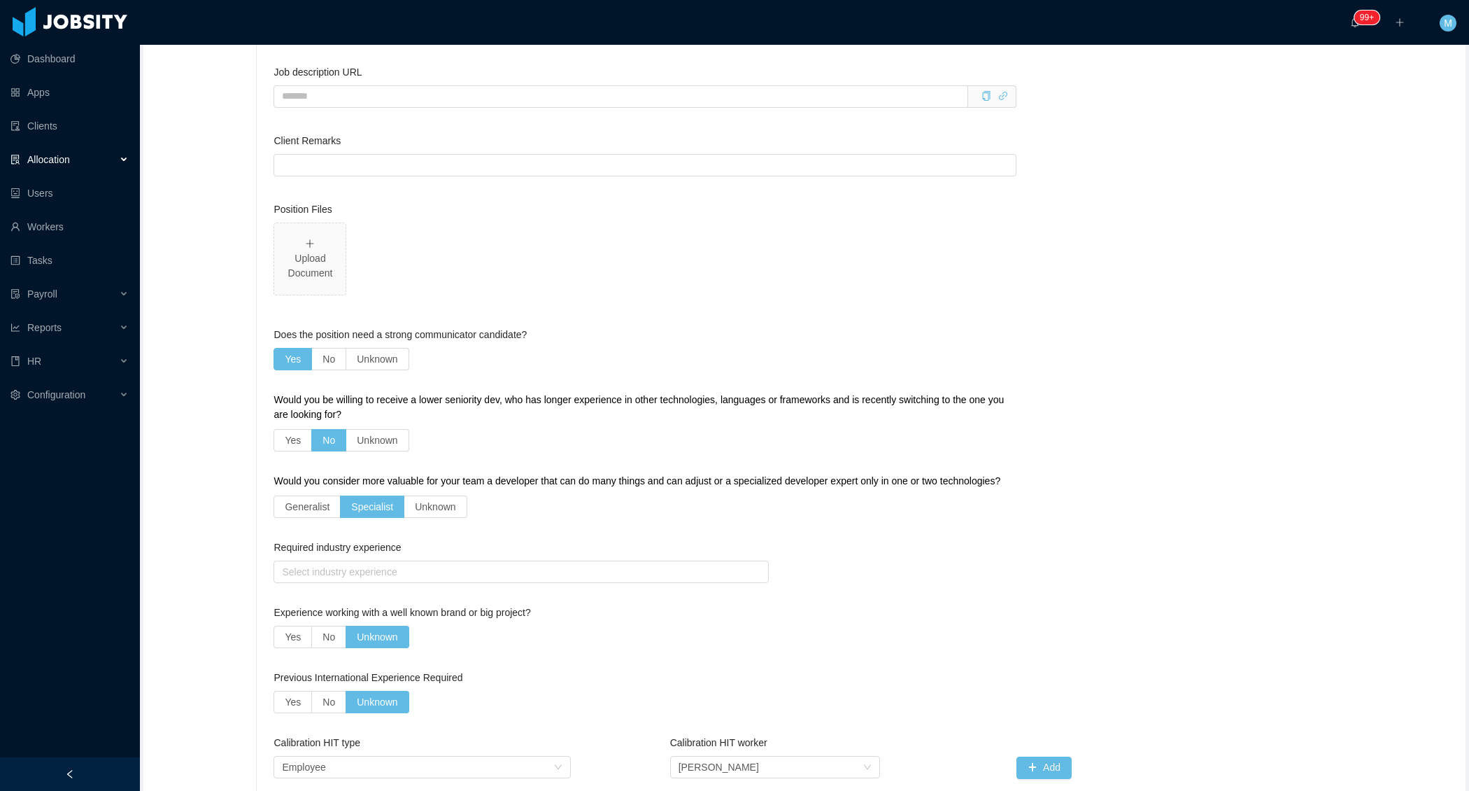
scroll to position [2322, 0]
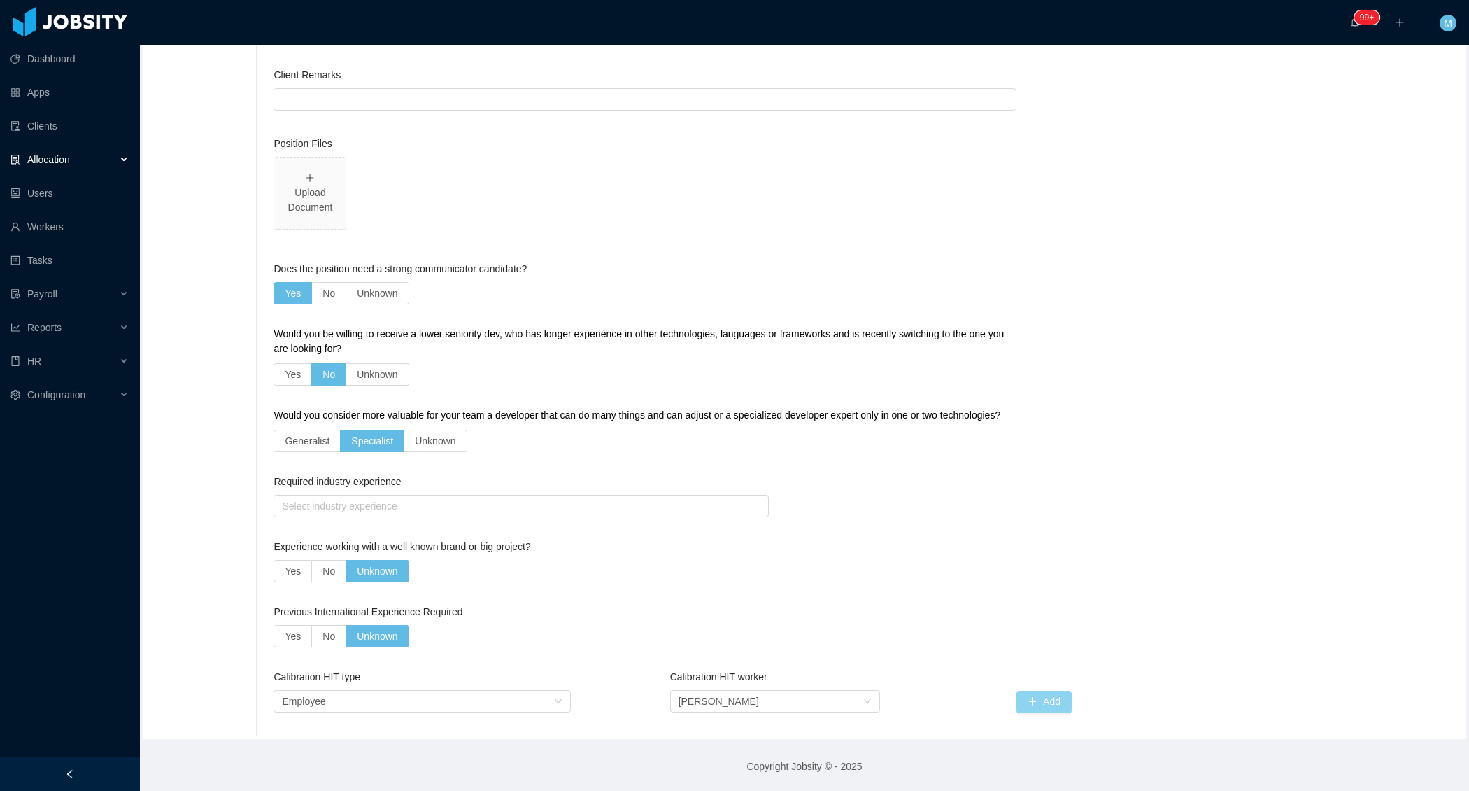
click at [1043, 703] on button "Add" at bounding box center [1044, 702] width 55 height 22
click at [1044, 705] on button "Add" at bounding box center [1044, 702] width 55 height 22
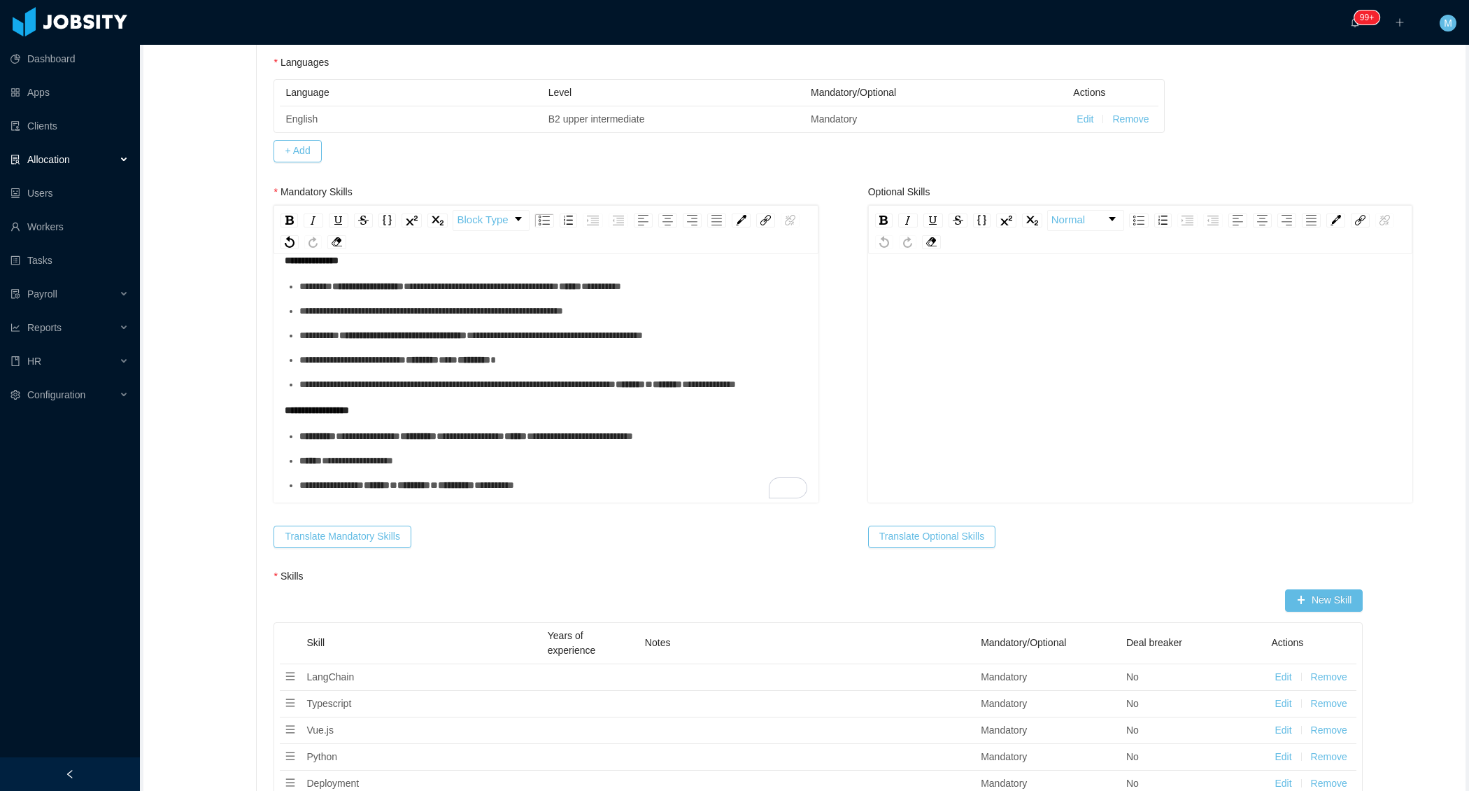
scroll to position [0, 0]
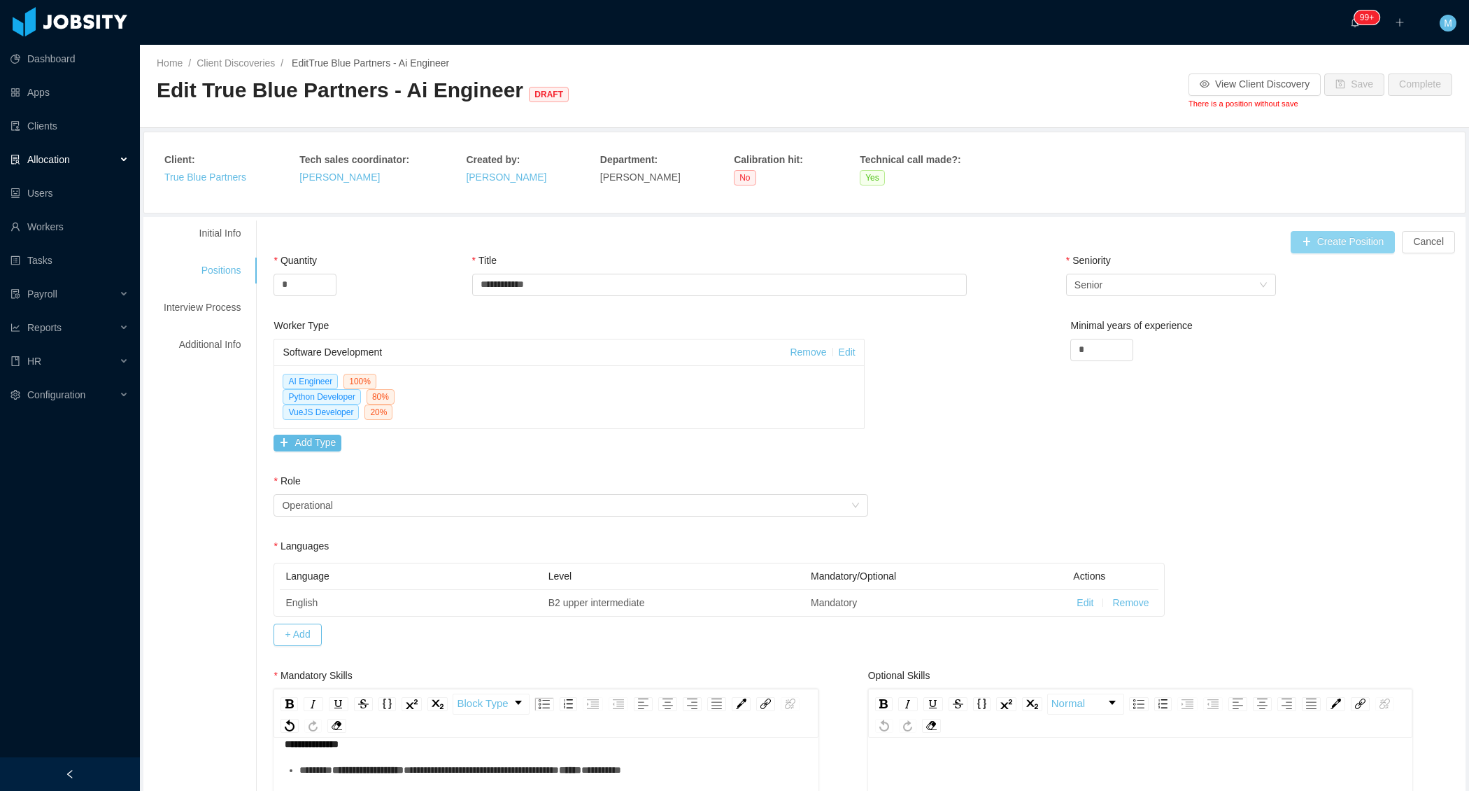
click at [1345, 248] on button "Create Position" at bounding box center [1343, 242] width 105 height 22
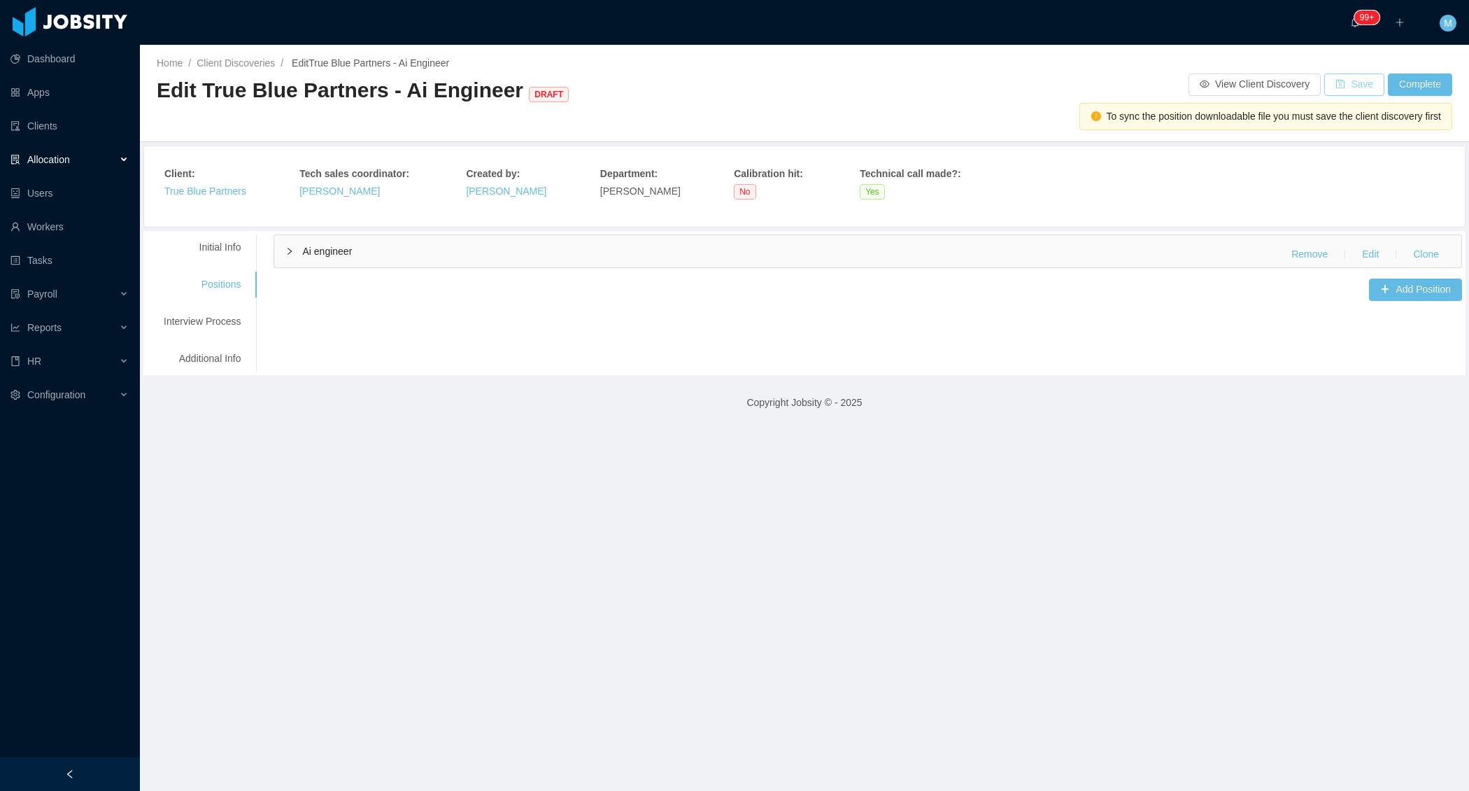
click at [1346, 83] on button "Save" at bounding box center [1355, 84] width 60 height 22
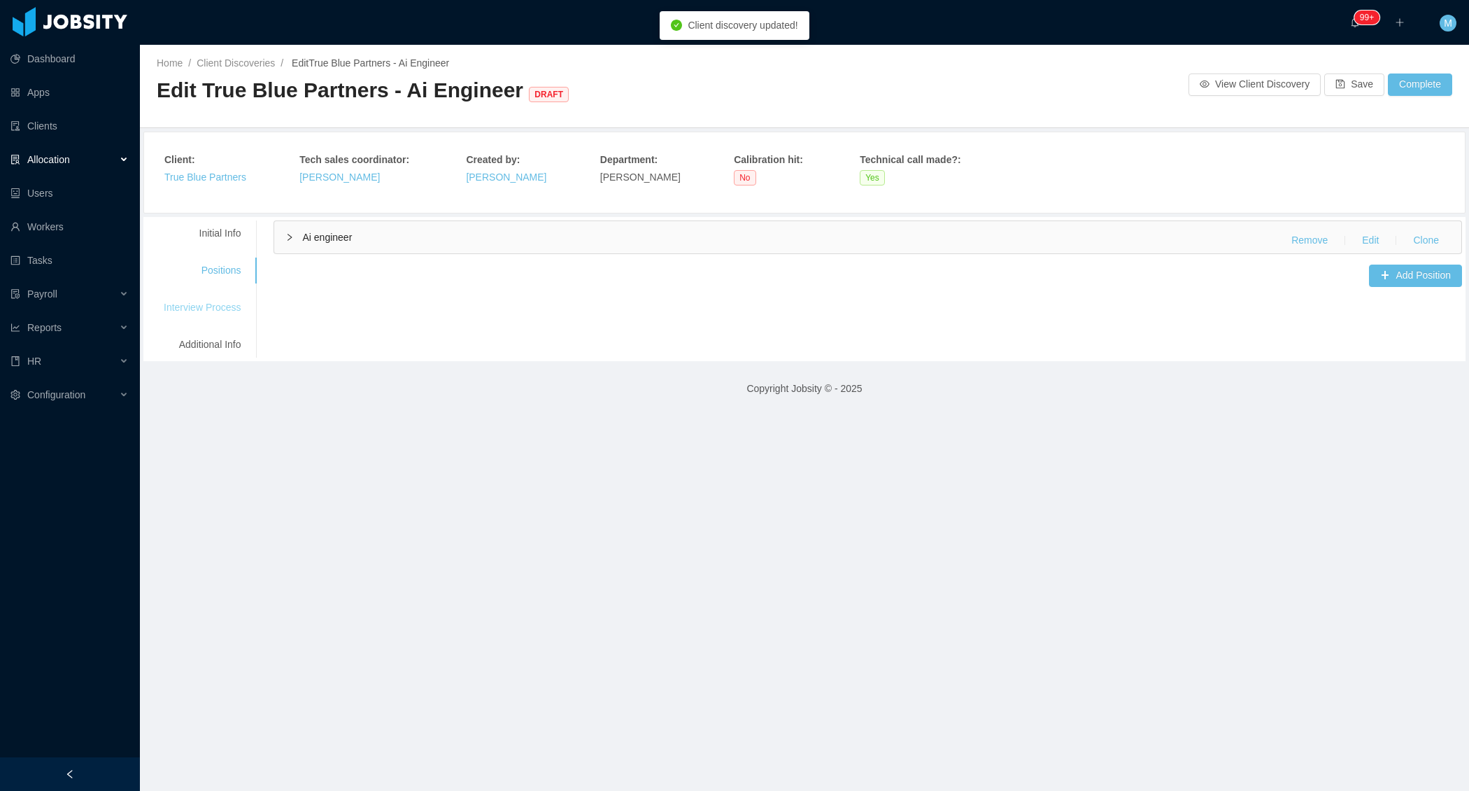
click at [234, 309] on div "Interview Process" at bounding box center [202, 308] width 111 height 26
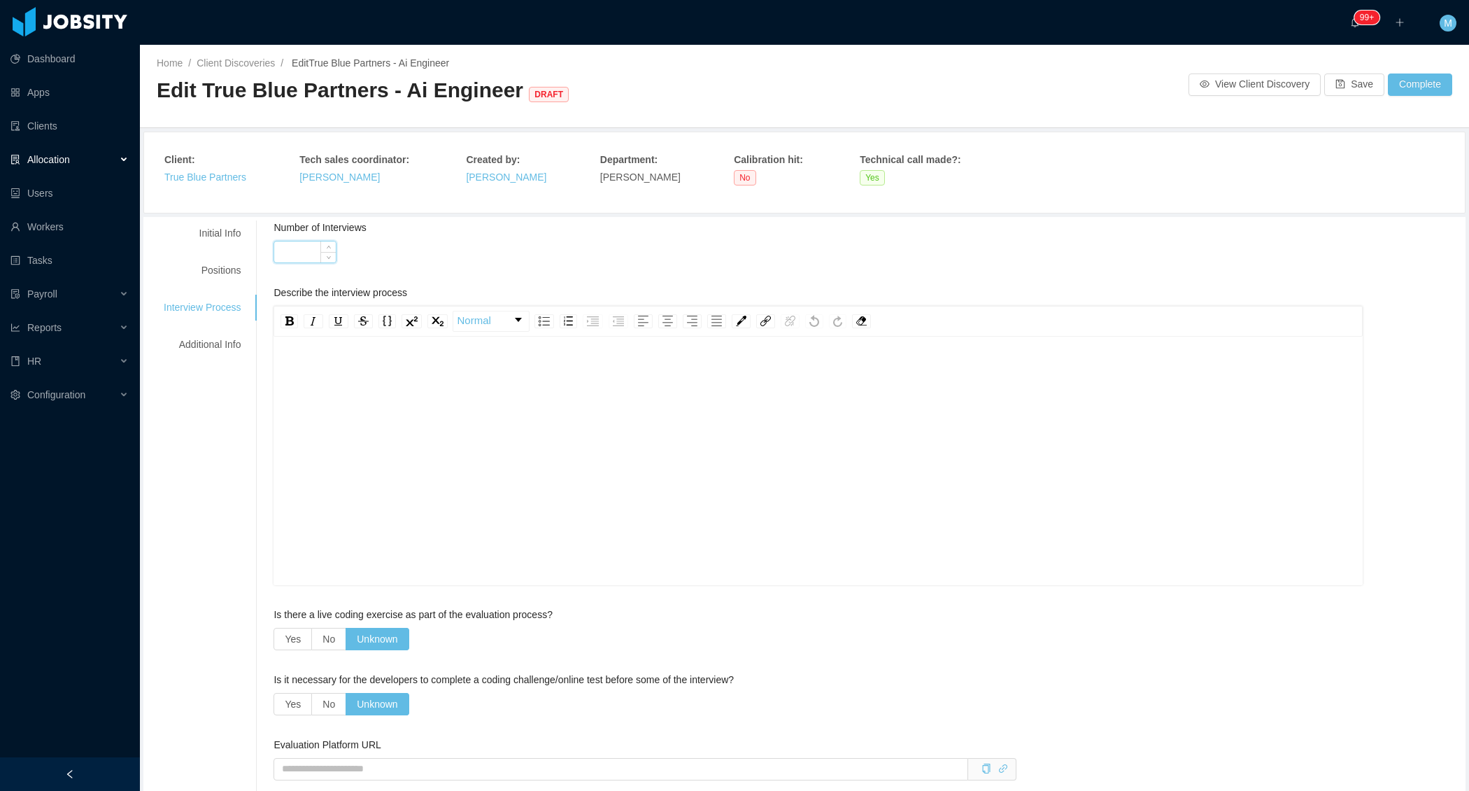
click at [295, 251] on input "Number of Interviews" at bounding box center [305, 251] width 62 height 21
type input "*"
click at [355, 377] on div "rdw-editor" at bounding box center [819, 482] width 1068 height 245
paste div "To enrich screen reader interactions, please activate Accessibility in Grammarl…"
click at [226, 341] on div "Additional Info" at bounding box center [202, 345] width 111 height 26
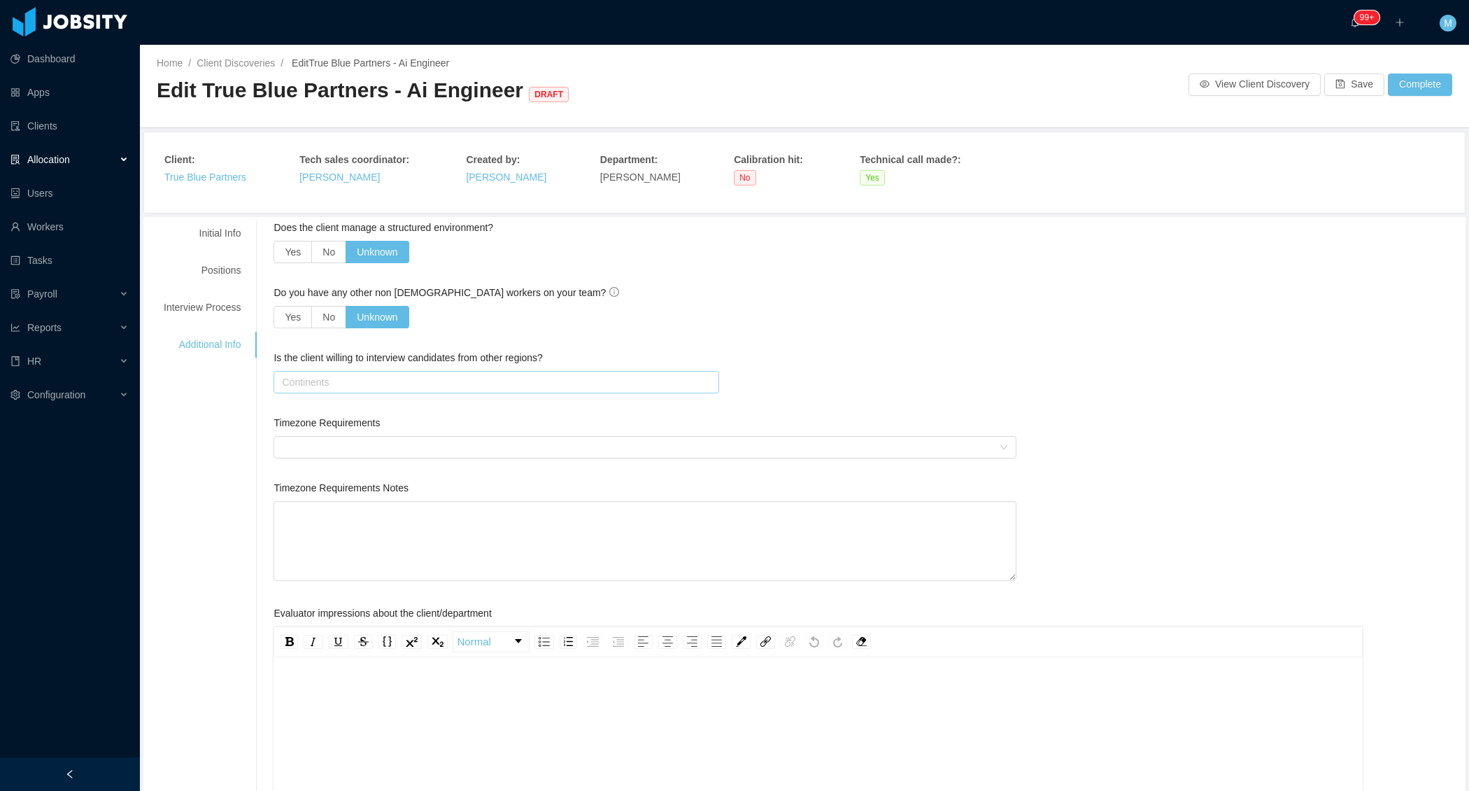
click at [329, 379] on div "Continents" at bounding box center [493, 382] width 423 height 14
type input "*"
click at [339, 556] on textarea "Timezone Requirements Notes" at bounding box center [645, 541] width 743 height 80
paste textarea "**********"
type textarea "**********"
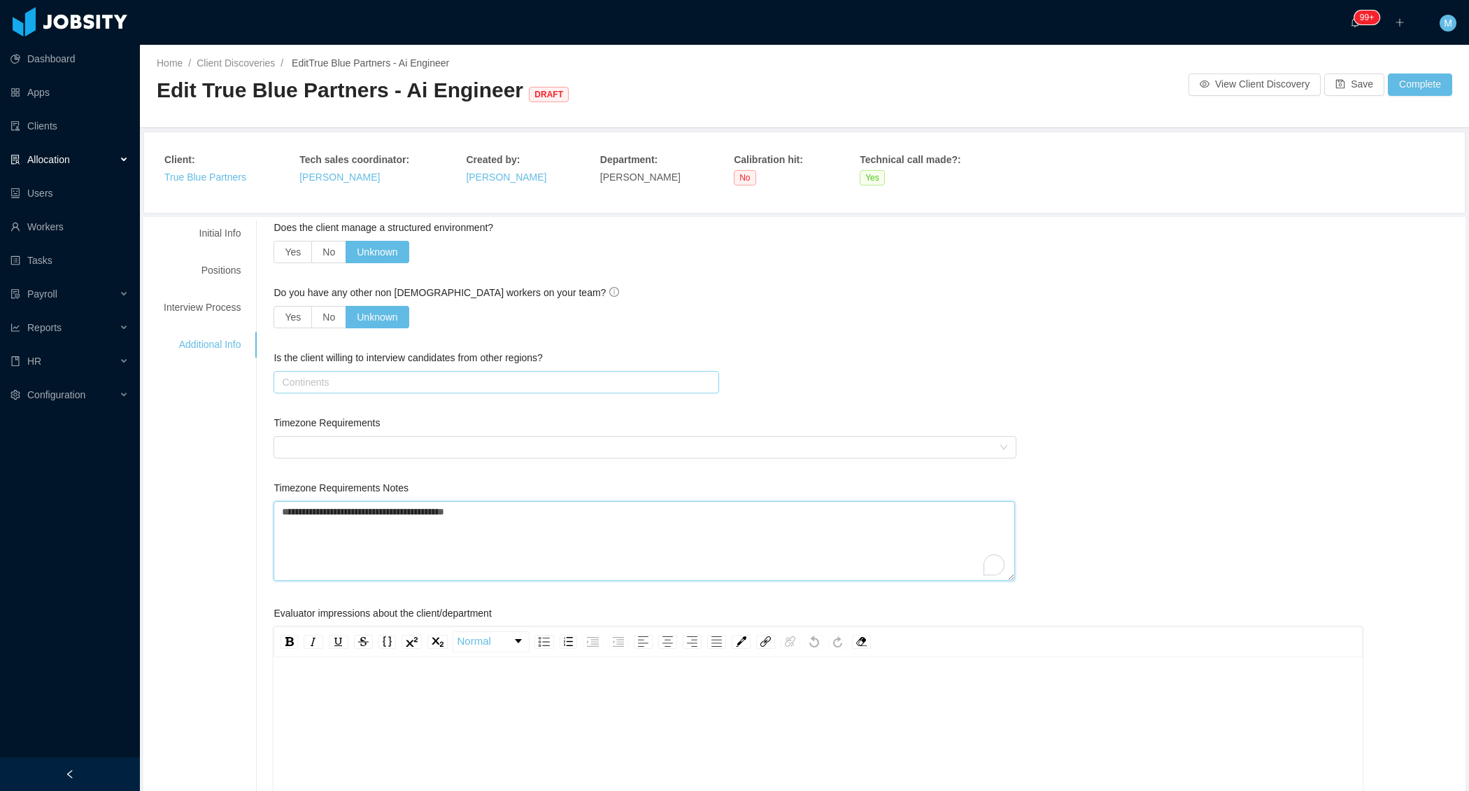
click at [352, 375] on div "Continents" at bounding box center [493, 382] width 423 height 14
type textarea "**********"
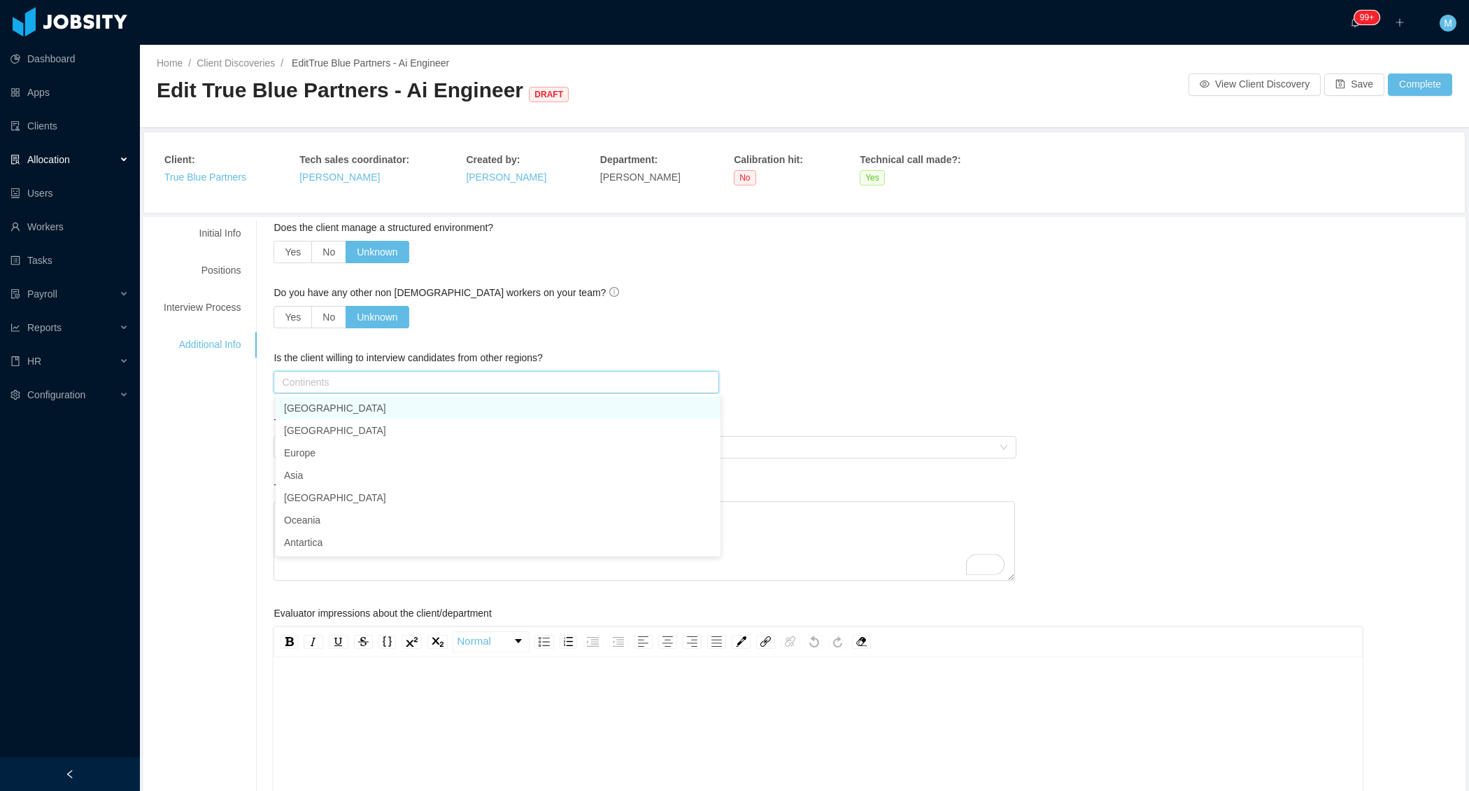
type input "*"
click at [358, 423] on li "[GEOGRAPHIC_DATA]" at bounding box center [498, 430] width 445 height 22
click at [742, 316] on div "Yes No Unknown" at bounding box center [645, 317] width 743 height 22
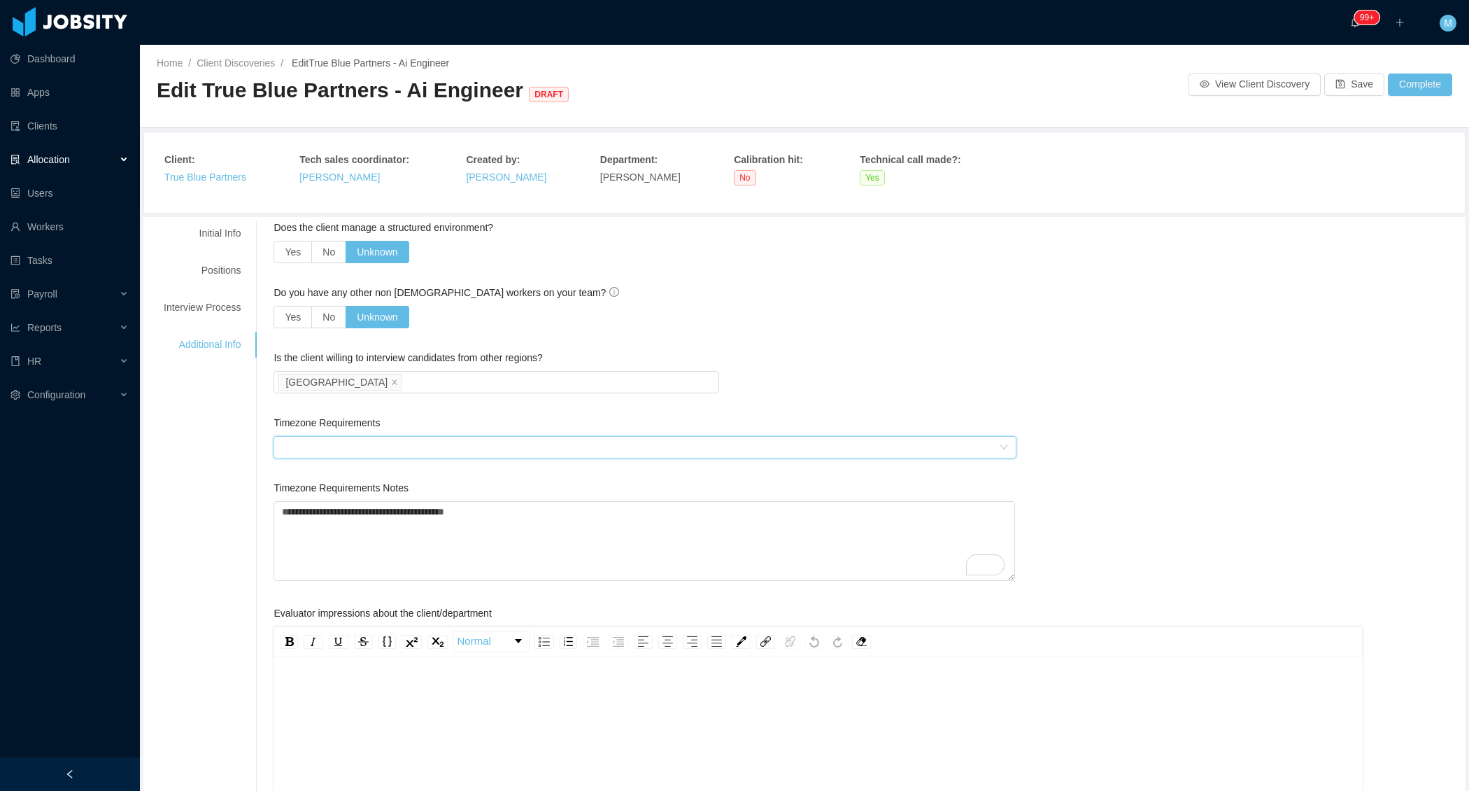
click at [437, 447] on div at bounding box center [640, 447] width 717 height 21
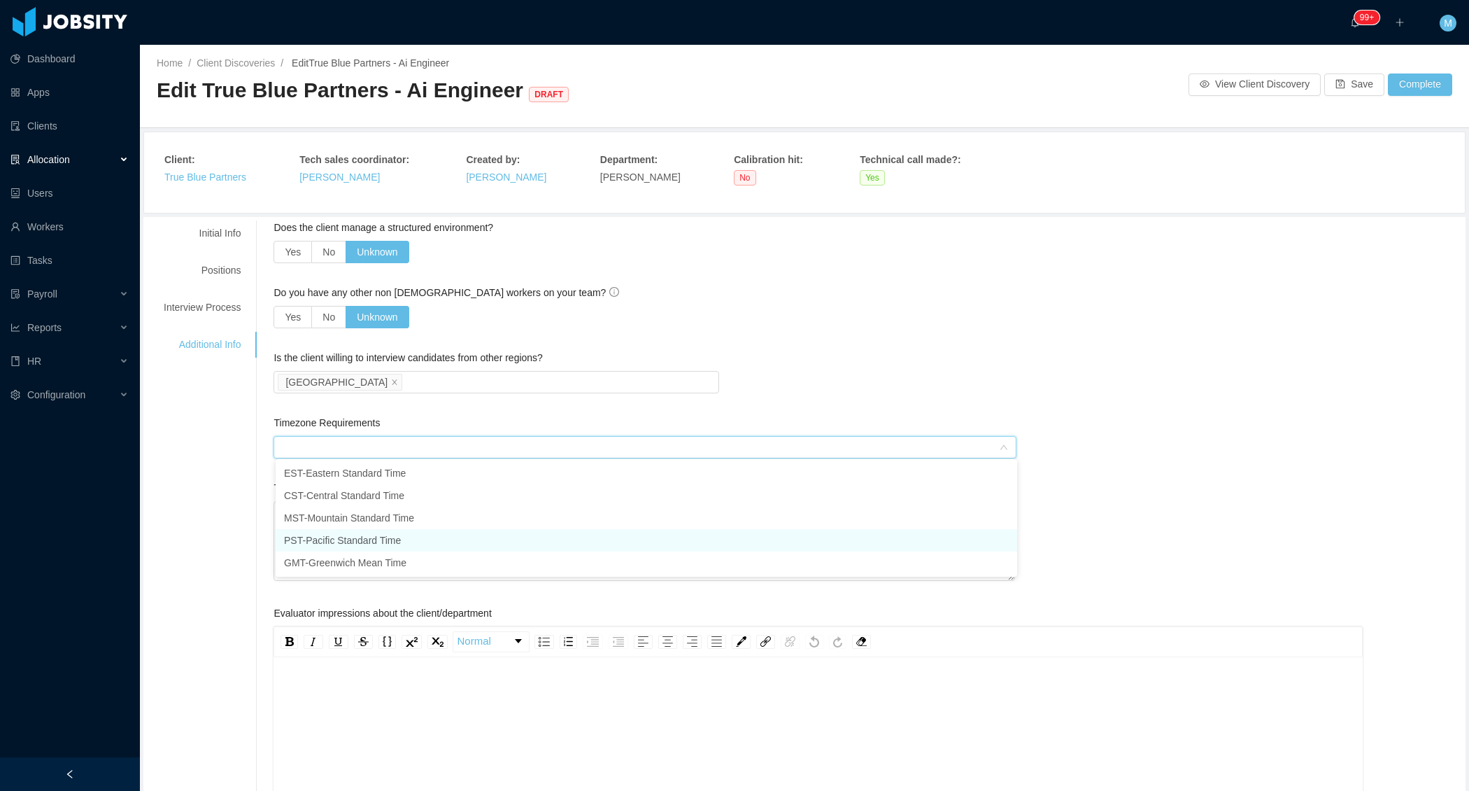
click at [344, 539] on li "PST - Pacific Standard Time" at bounding box center [647, 540] width 742 height 22
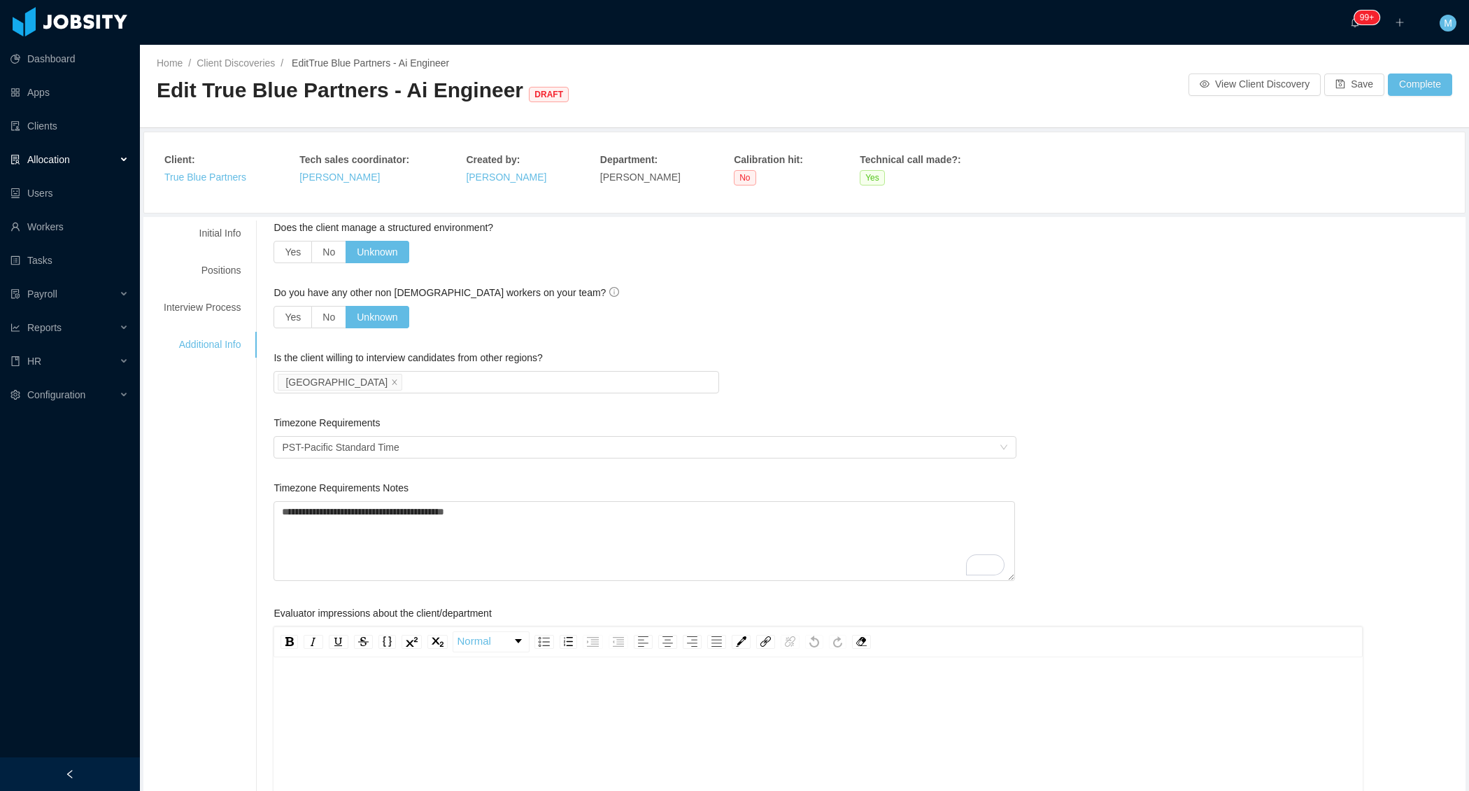
click at [221, 520] on div "**********" at bounding box center [804, 672] width 1315 height 904
click at [1356, 85] on button "Save" at bounding box center [1355, 84] width 60 height 22
click at [221, 271] on div "Positions" at bounding box center [202, 270] width 111 height 26
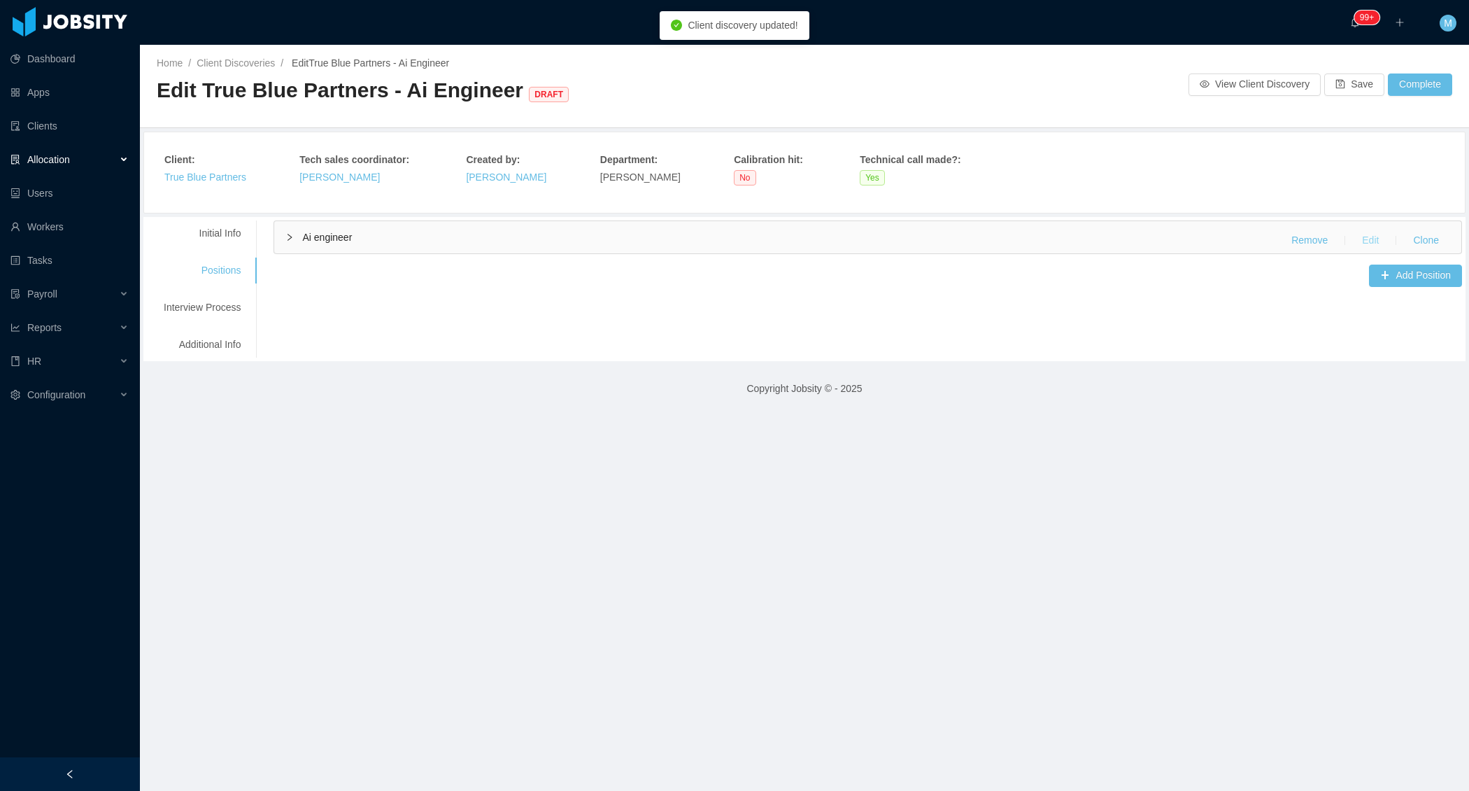
click at [1380, 239] on button "Edit" at bounding box center [1370, 240] width 39 height 22
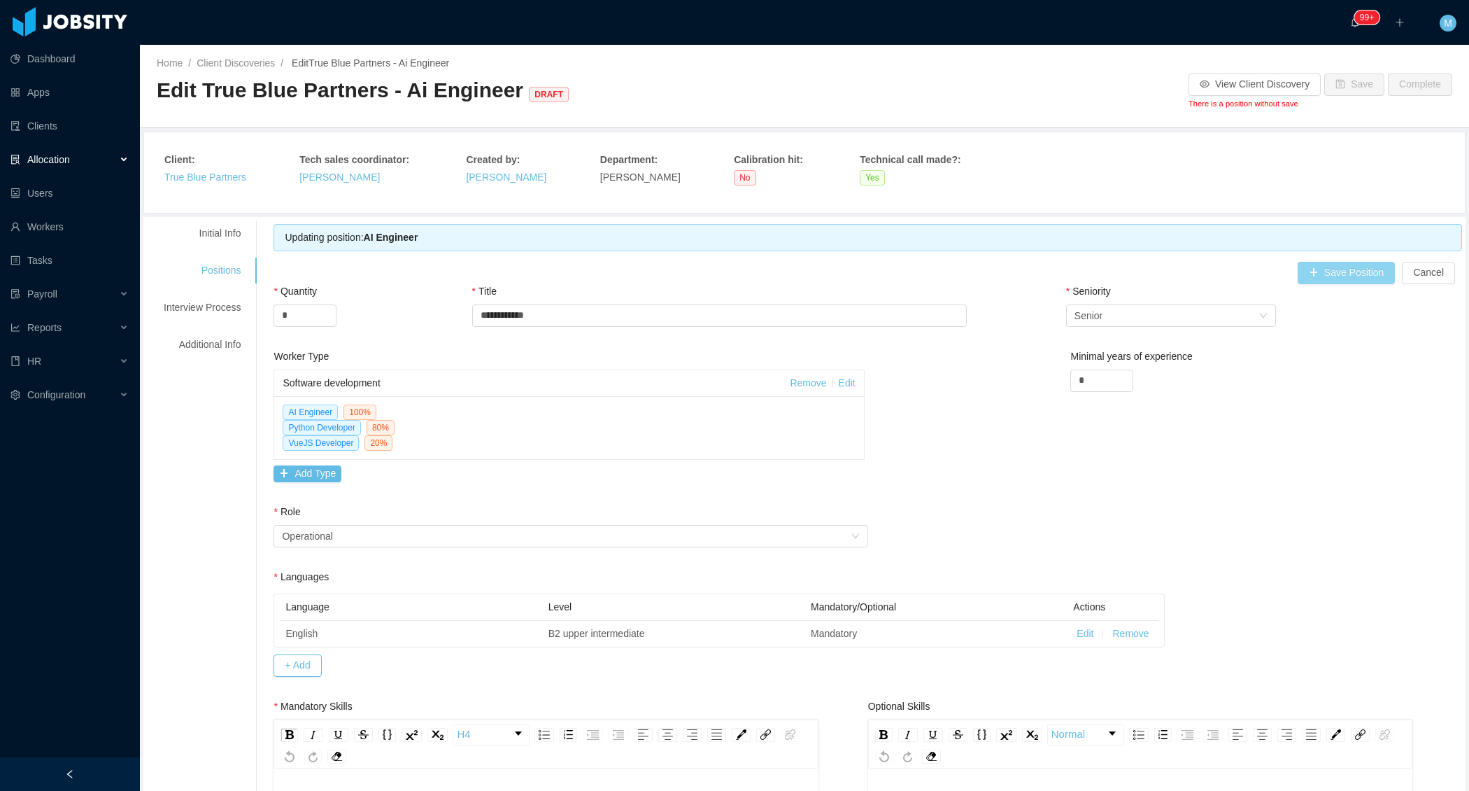
click at [1326, 275] on button "Save Position" at bounding box center [1347, 273] width 98 height 22
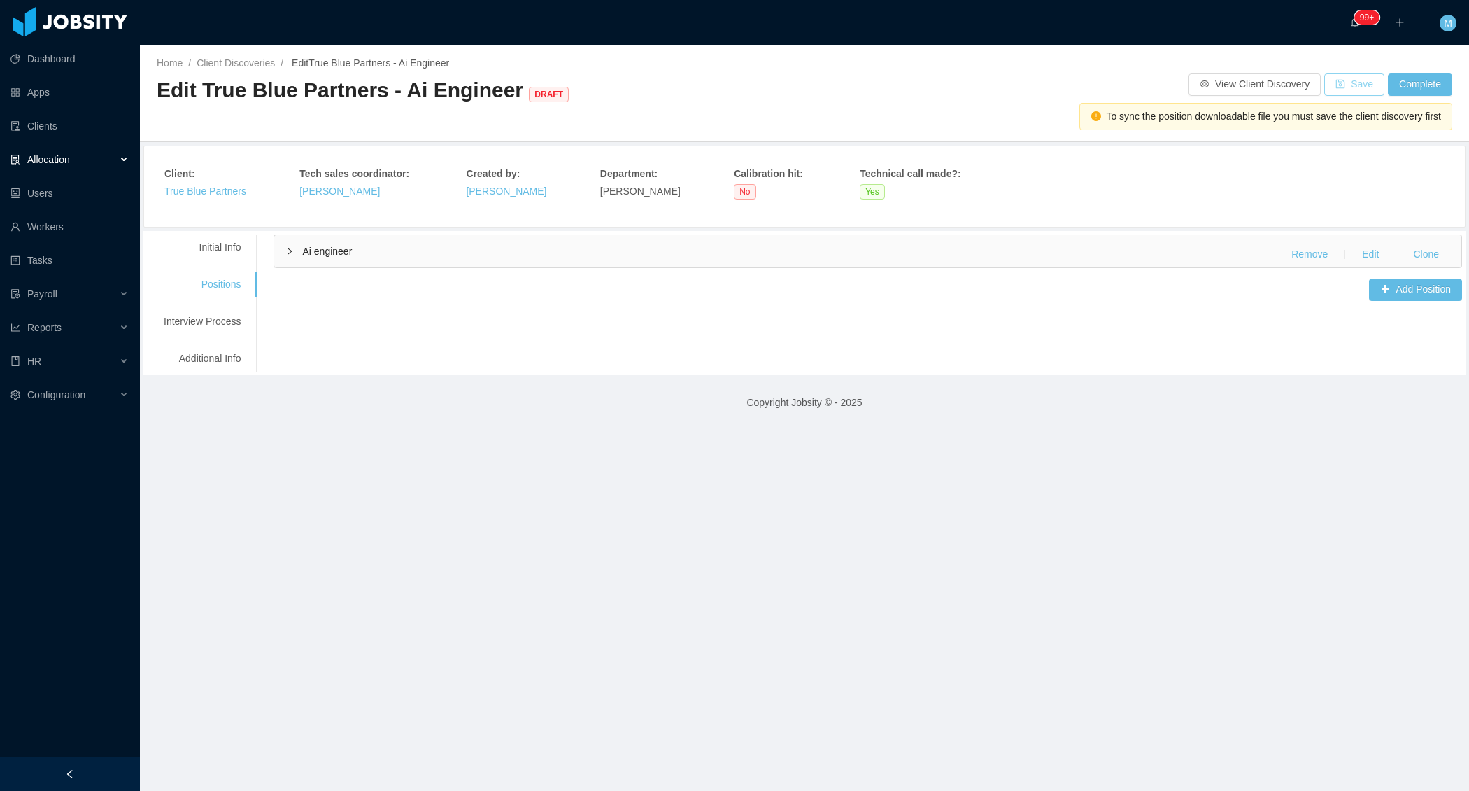
click at [1356, 87] on button "Save" at bounding box center [1355, 84] width 60 height 22
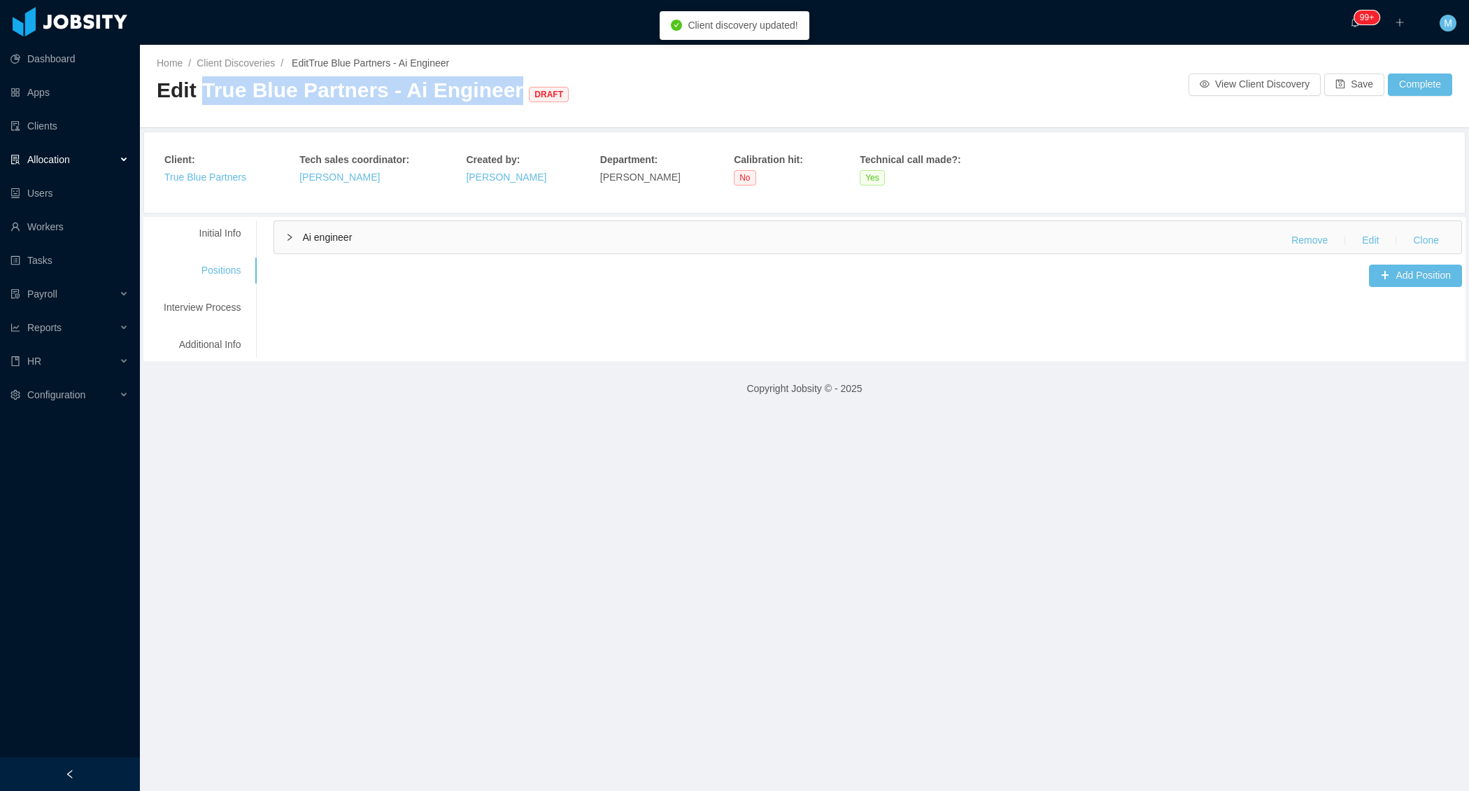
drag, startPoint x: 202, startPoint y: 93, endPoint x: 496, endPoint y: 94, distance: 293.9
click at [496, 94] on span "Edit True Blue Partners - Ai Engineer DRAFT" at bounding box center [366, 89] width 418 height 23
copy span "True Blue Partners - Ai Engineer"
click at [1348, 88] on button "Save" at bounding box center [1355, 84] width 60 height 22
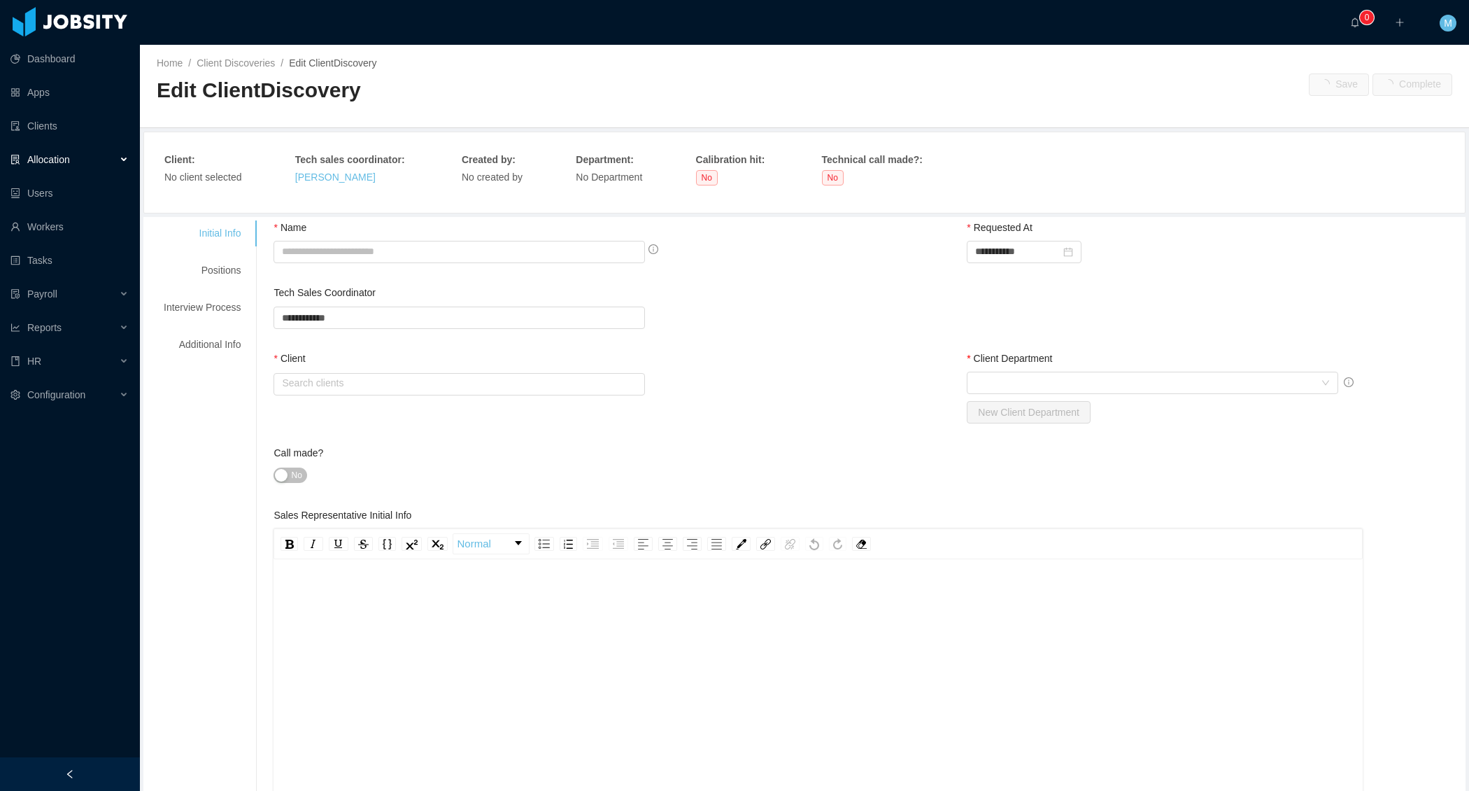
type input "**********"
type input "*"
type textarea "**********"
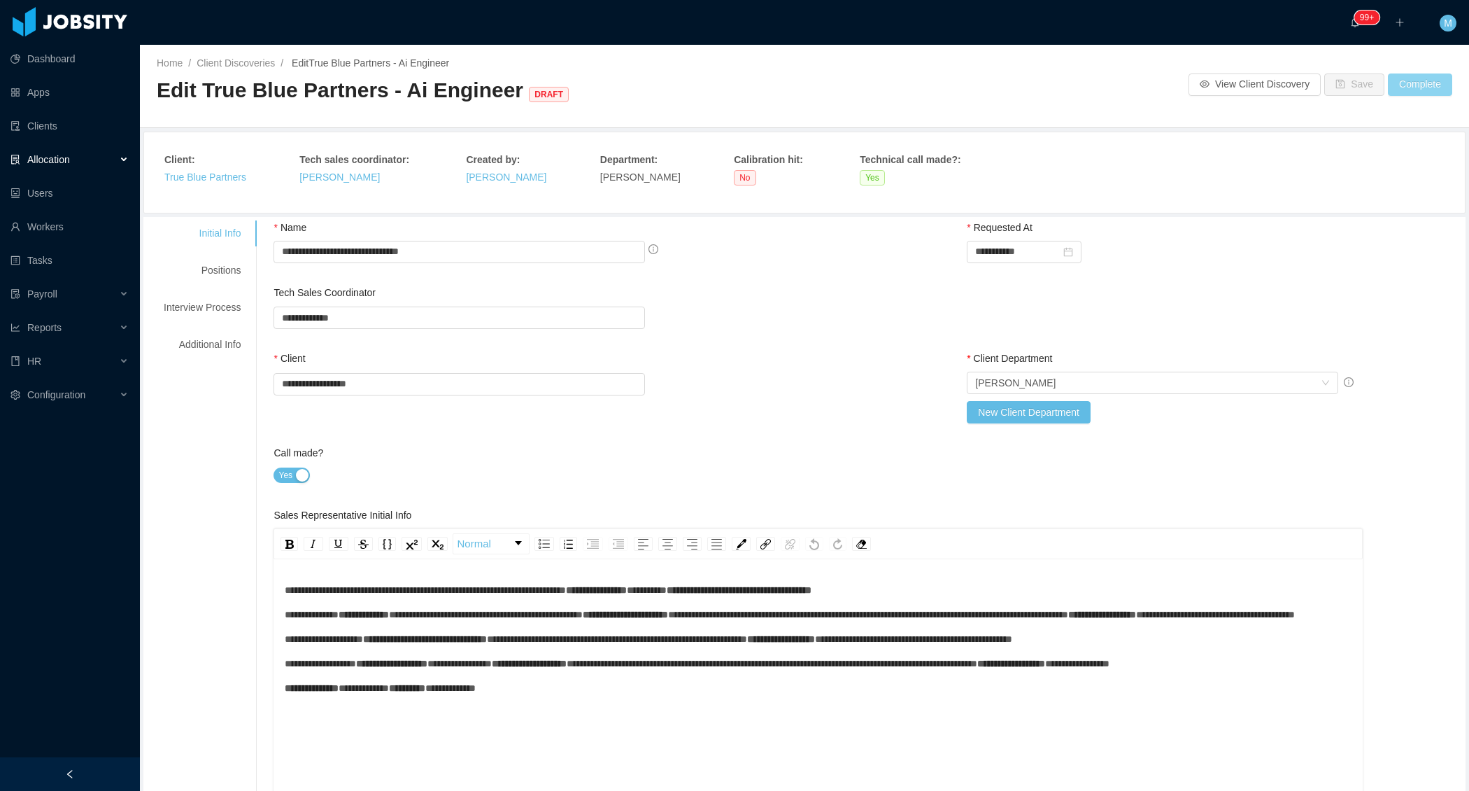
click at [1425, 86] on button "Complete" at bounding box center [1420, 84] width 64 height 22
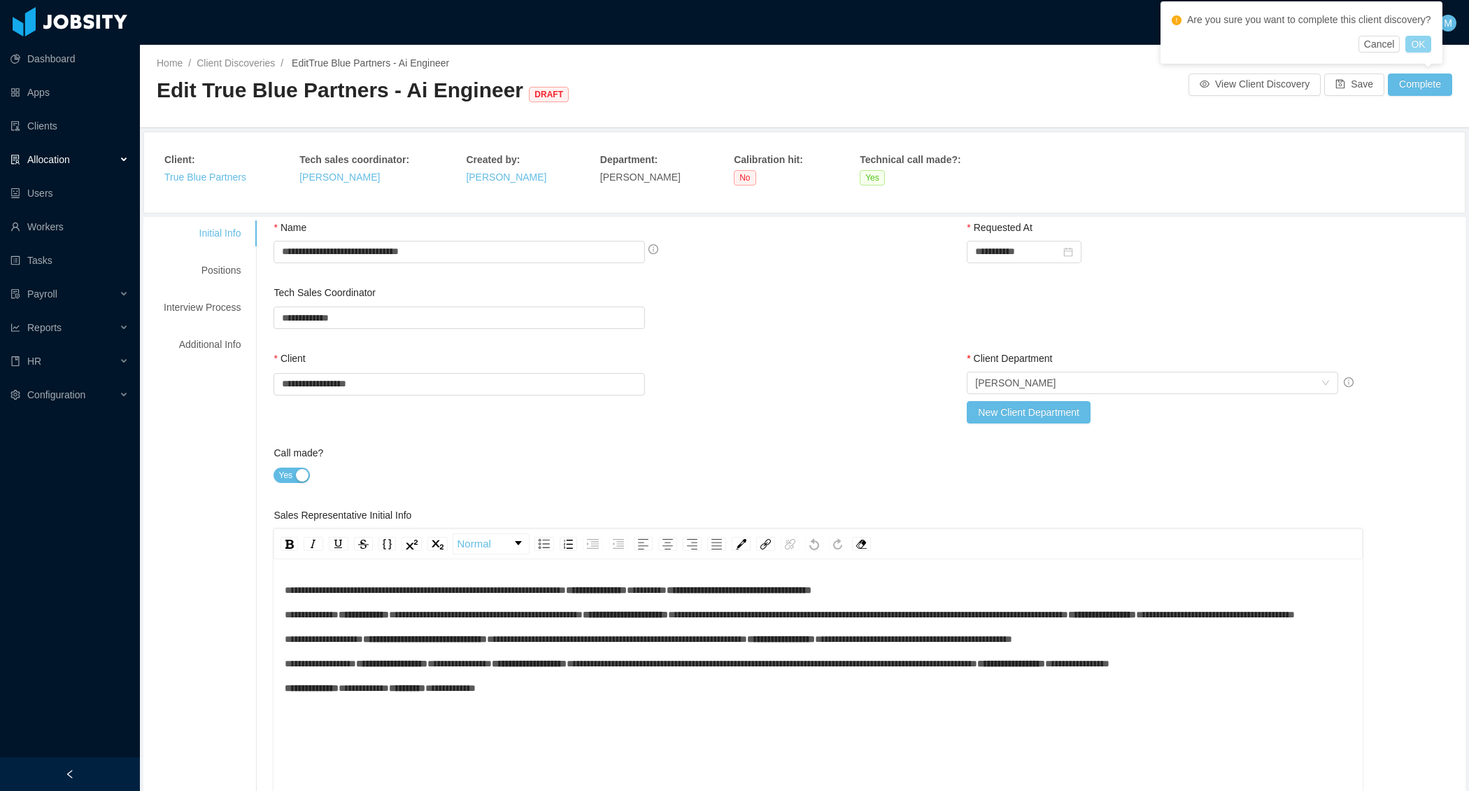
click at [1429, 48] on button "OK" at bounding box center [1418, 44] width 25 height 17
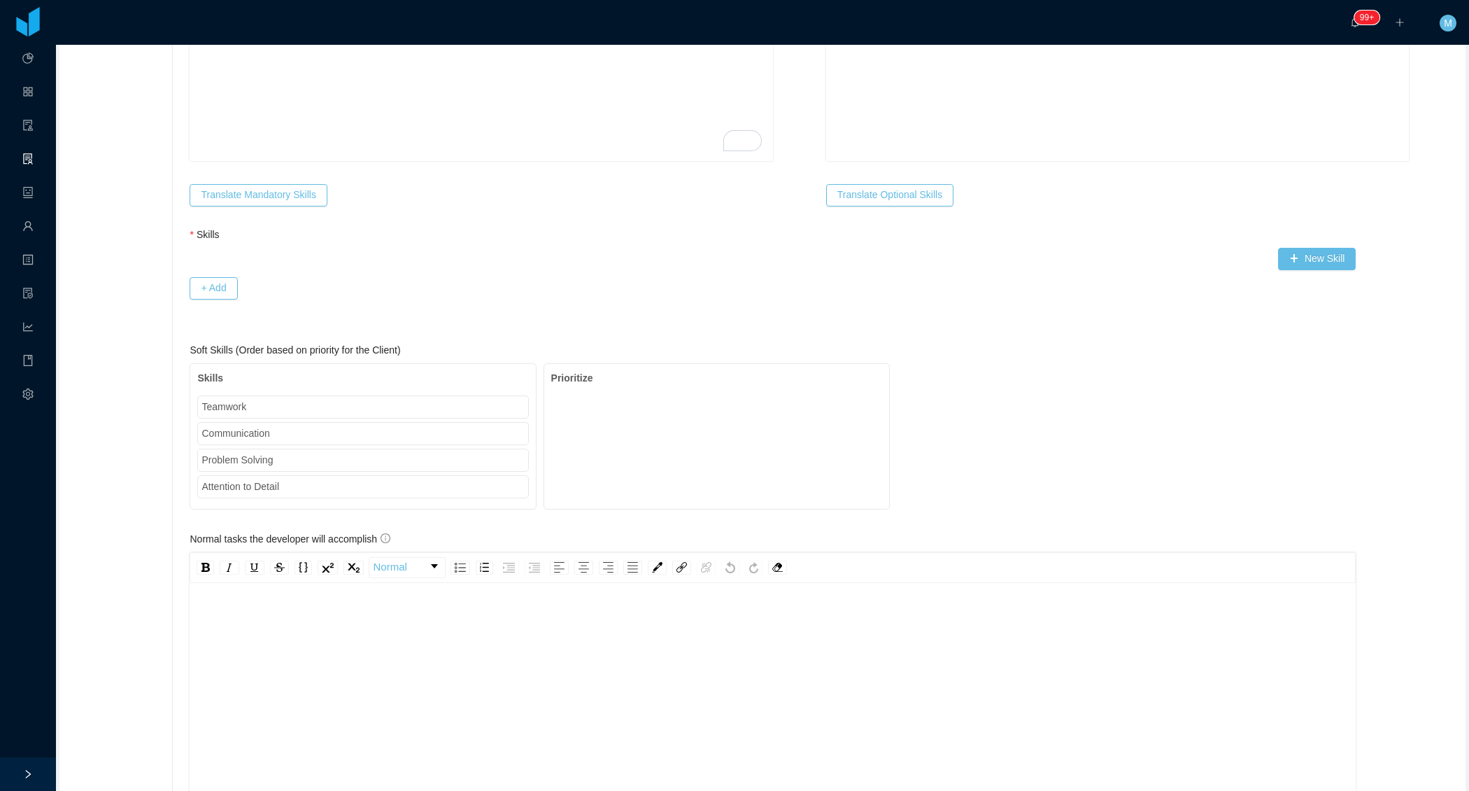
scroll to position [1034, 0]
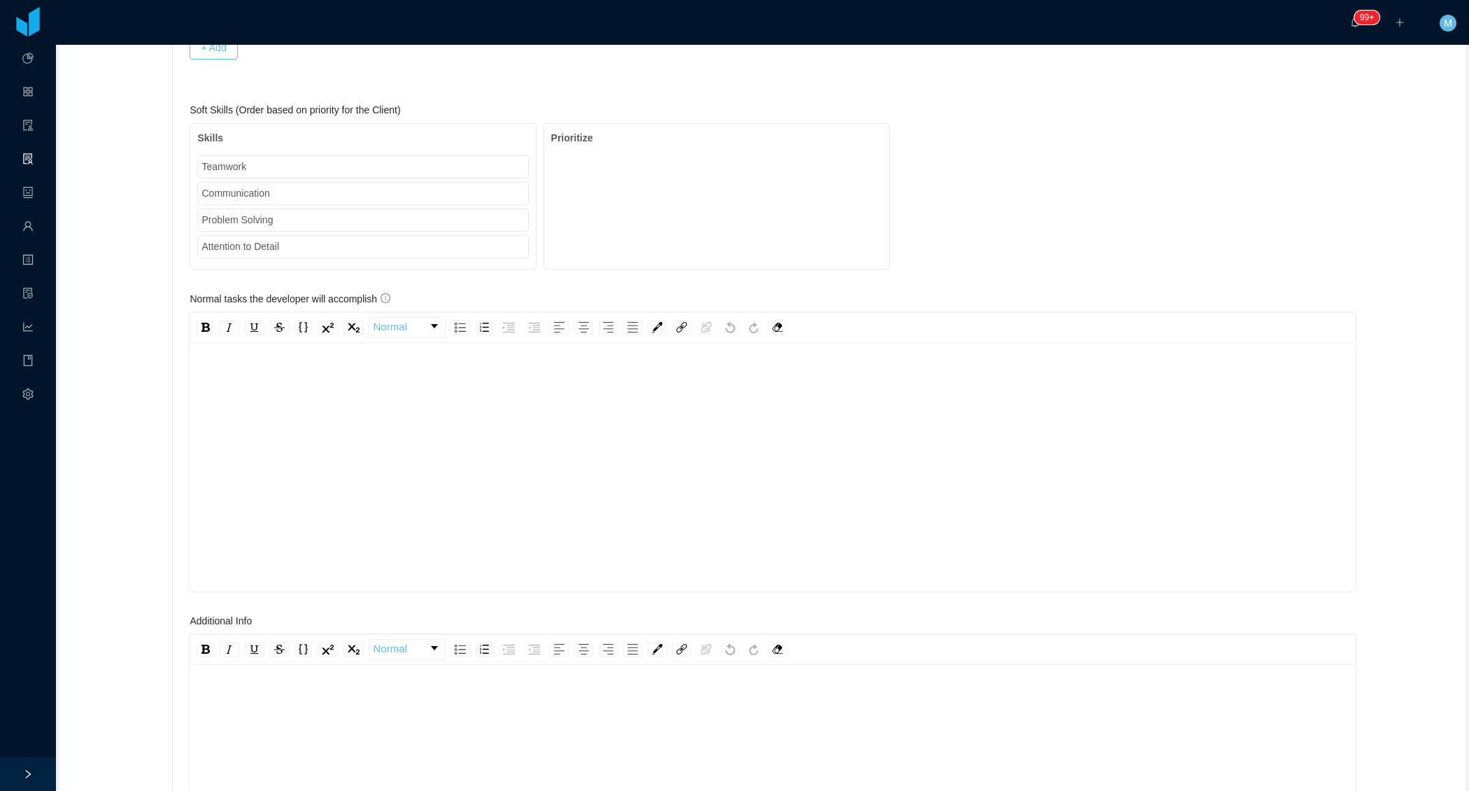
click at [411, 415] on div "rdw-editor" at bounding box center [773, 489] width 1145 height 245
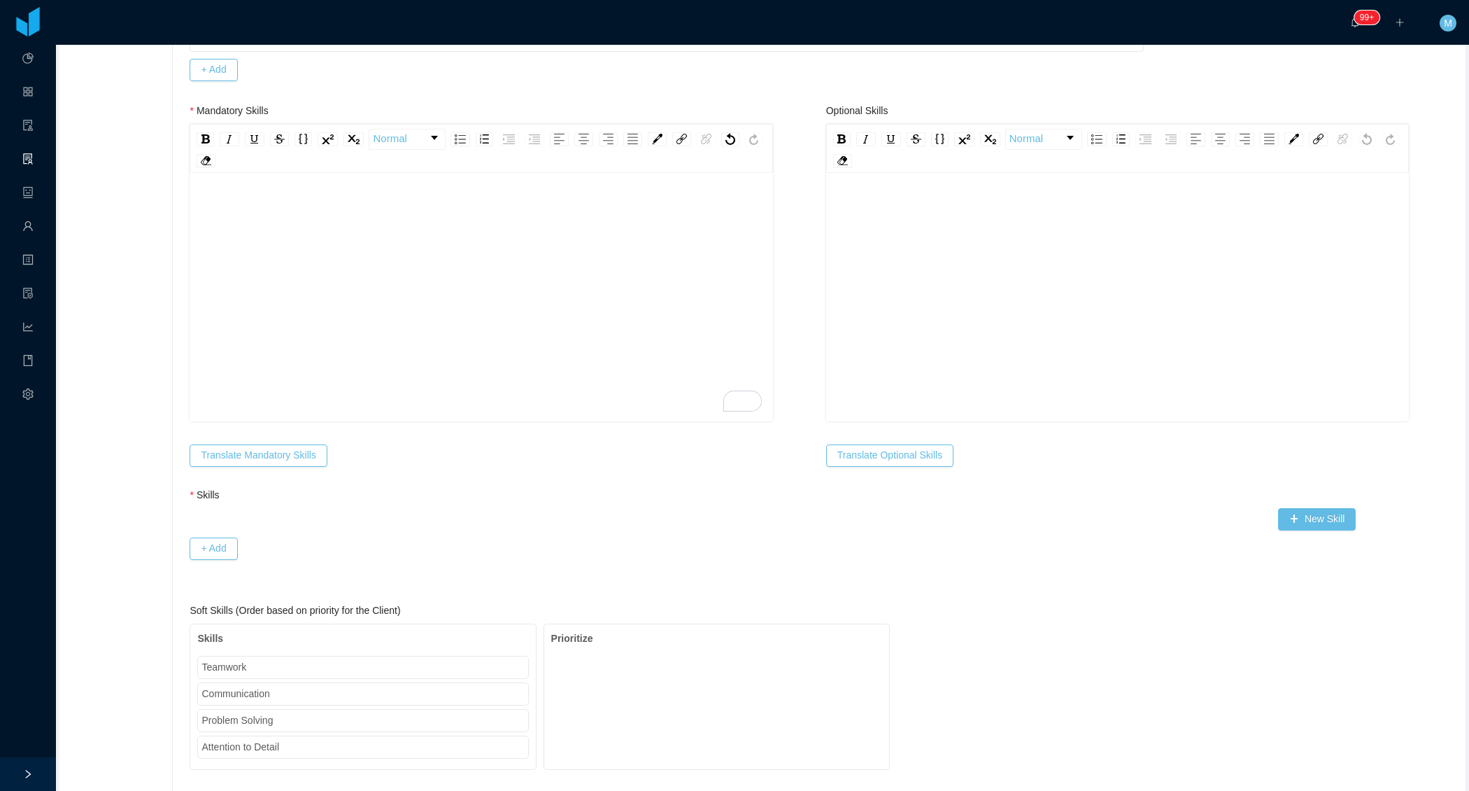
scroll to position [432, 0]
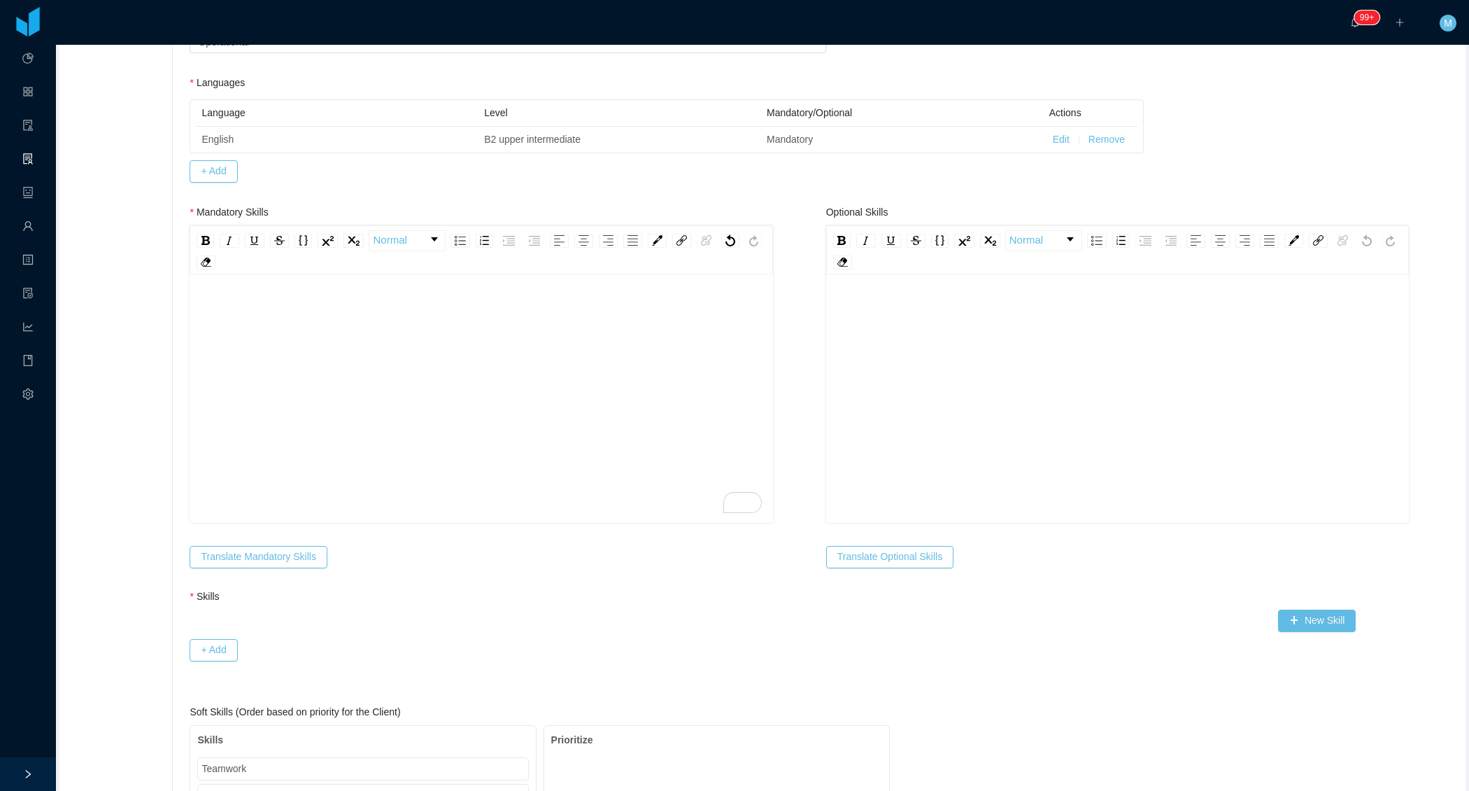
click at [345, 372] on div "To enrich screen reader interactions, please activate Accessibility in Grammarl…" at bounding box center [481, 390] width 561 height 245
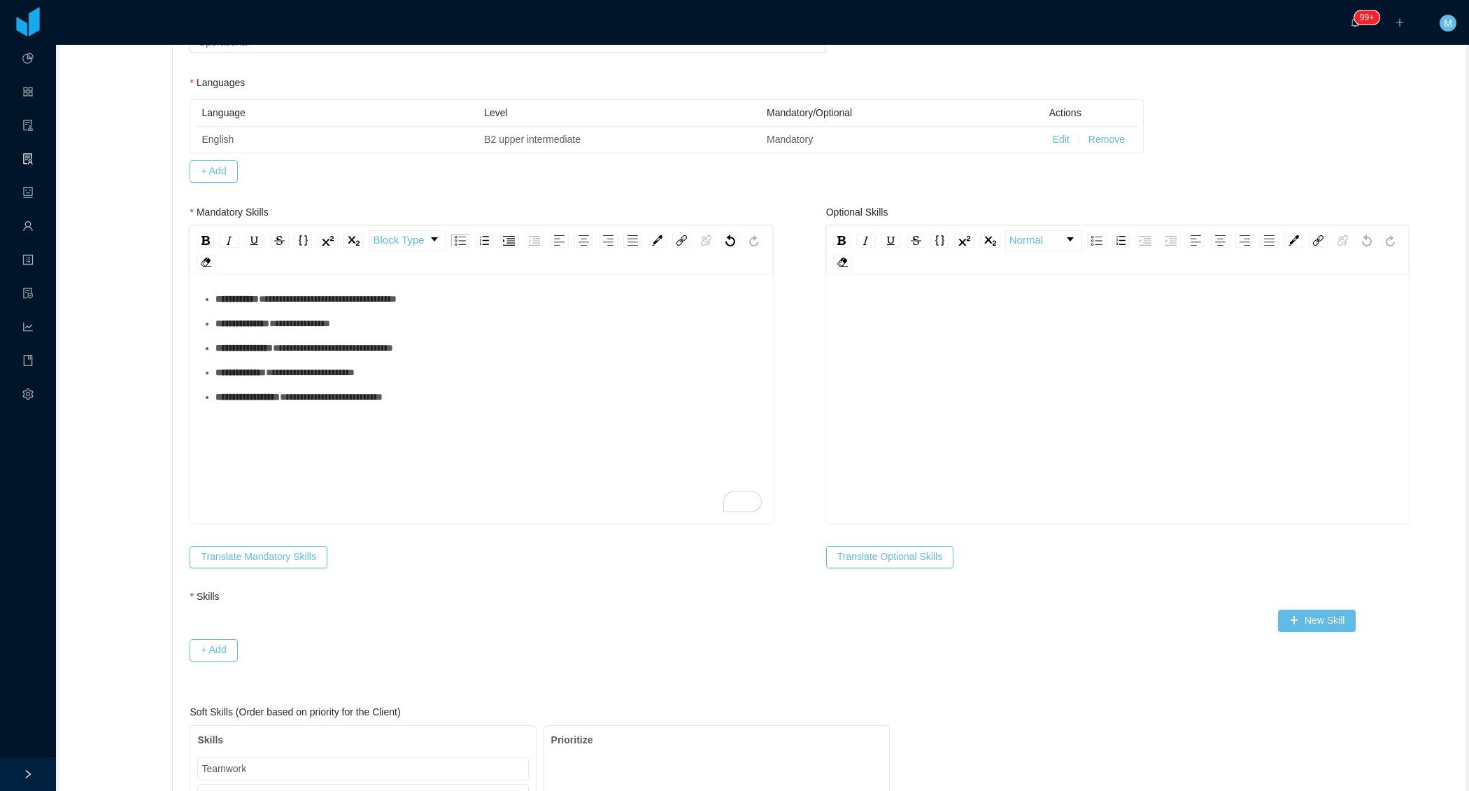
scroll to position [0, 0]
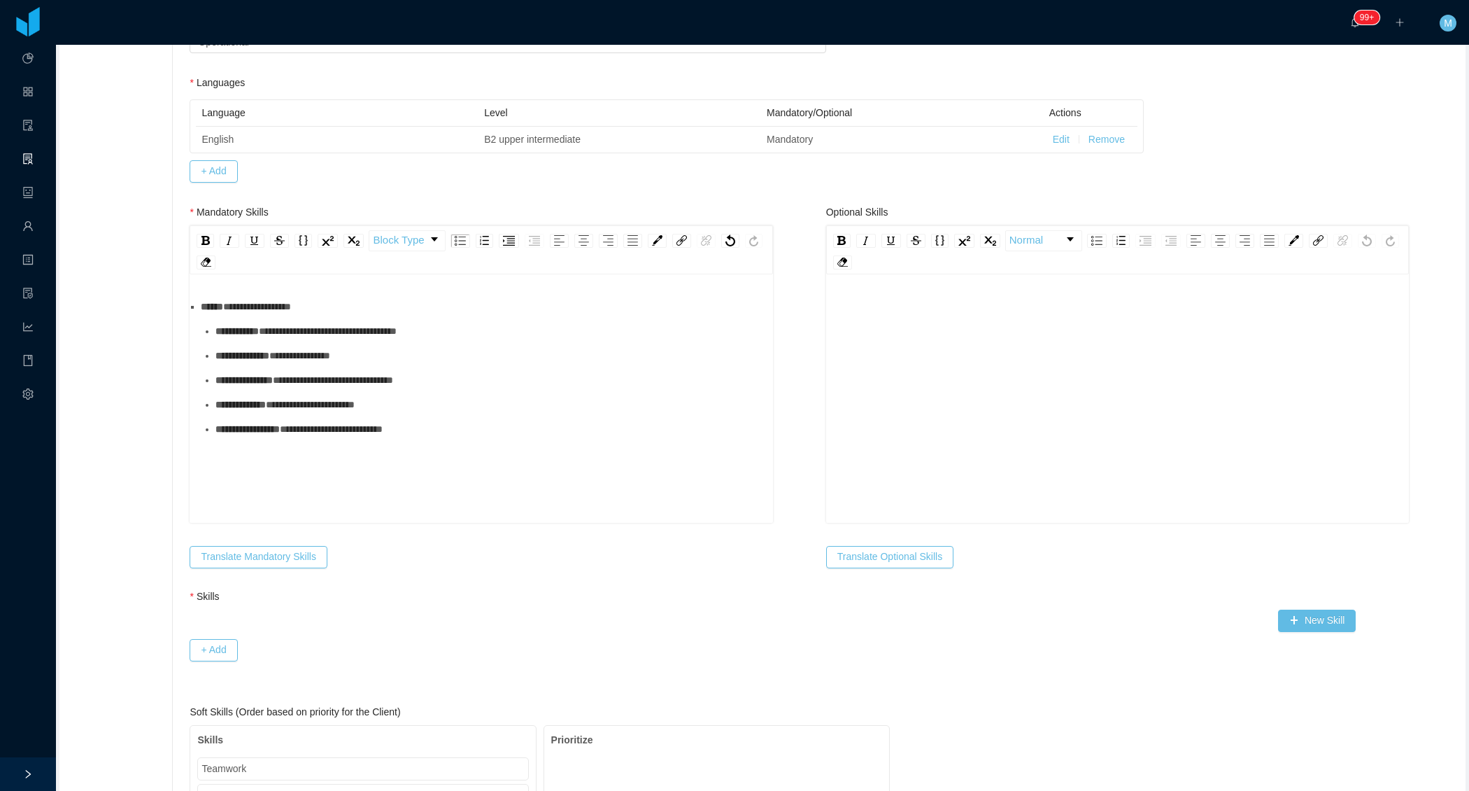
click at [267, 314] on div "**********" at bounding box center [481, 306] width 561 height 15
click at [265, 351] on ul "**********" at bounding box center [481, 367] width 561 height 137
click at [264, 339] on div "**********" at bounding box center [489, 331] width 546 height 15
click at [264, 378] on ul "**********" at bounding box center [481, 367] width 561 height 137
click at [264, 363] on div "**********" at bounding box center [489, 355] width 546 height 15
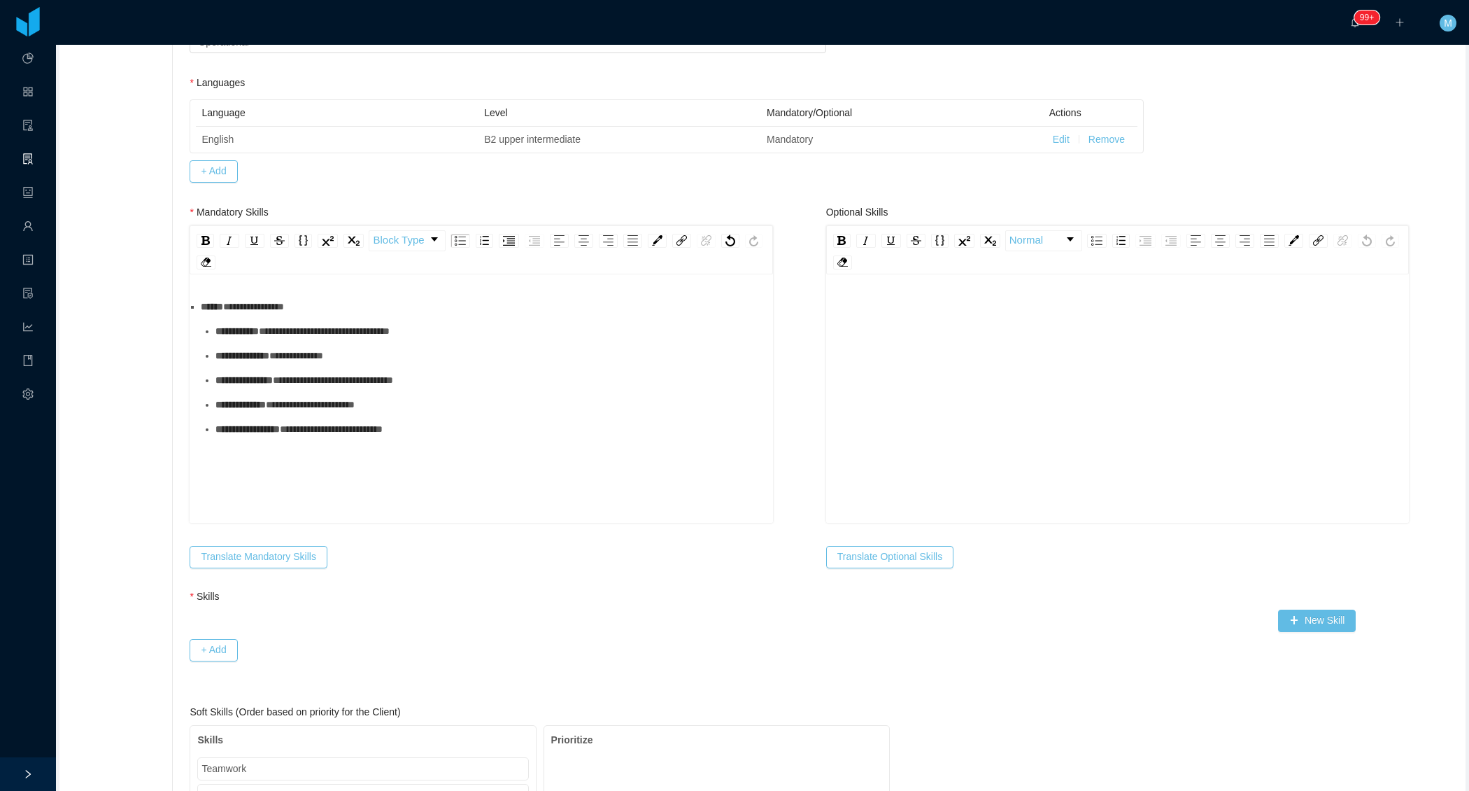
click at [268, 388] on div "**********" at bounding box center [489, 380] width 546 height 15
click at [273, 412] on div "**********" at bounding box center [489, 404] width 546 height 15
click at [206, 306] on span "******" at bounding box center [212, 307] width 22 height 10
click at [461, 239] on img "rdw-list-control" at bounding box center [460, 241] width 11 height 10
click at [460, 239] on img "rdw-list-control" at bounding box center [460, 243] width 11 height 10
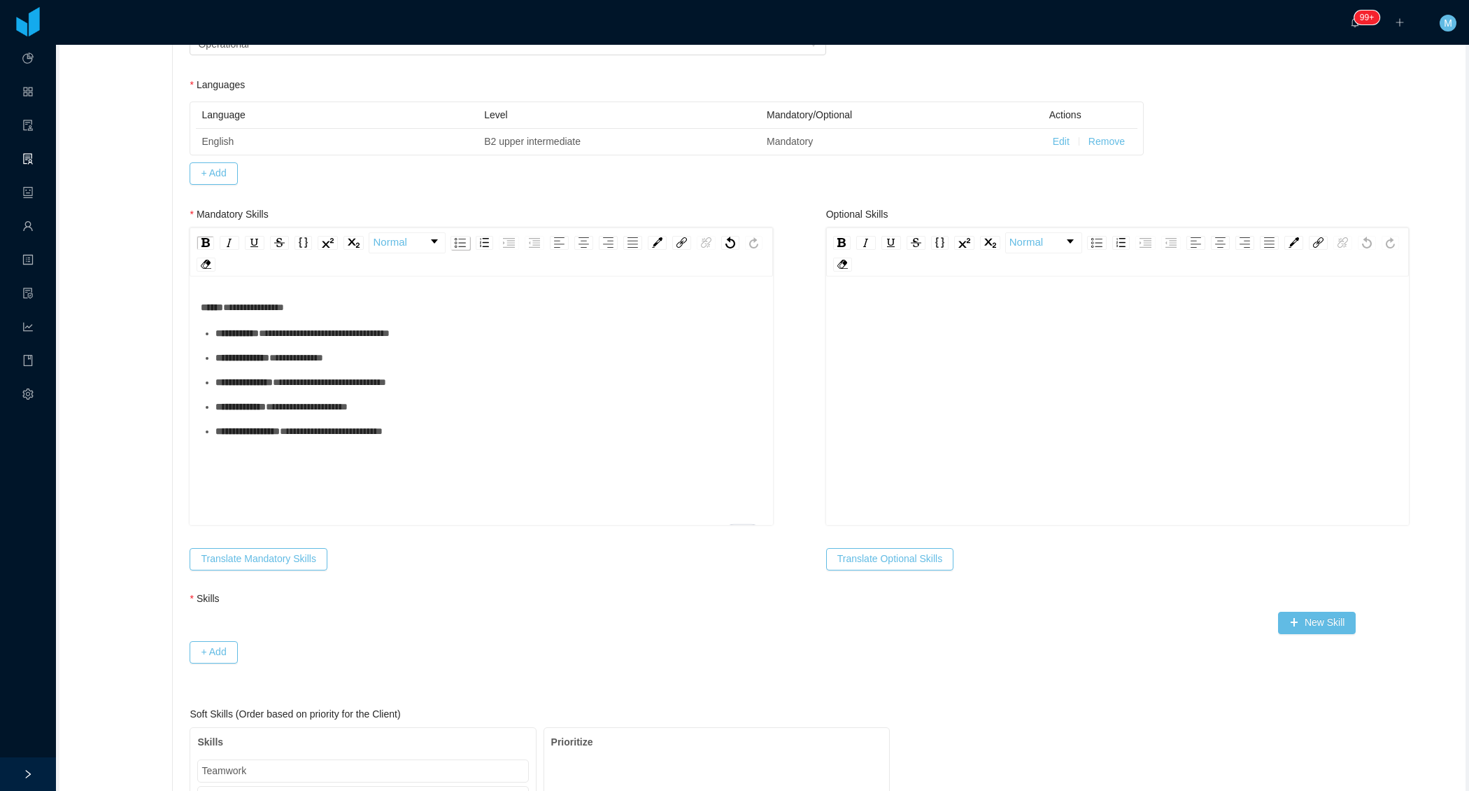
scroll to position [432, 0]
click at [302, 286] on div "**********" at bounding box center [481, 400] width 583 height 245
click at [987, 304] on div "rdw-editor" at bounding box center [1118, 305] width 561 height 15
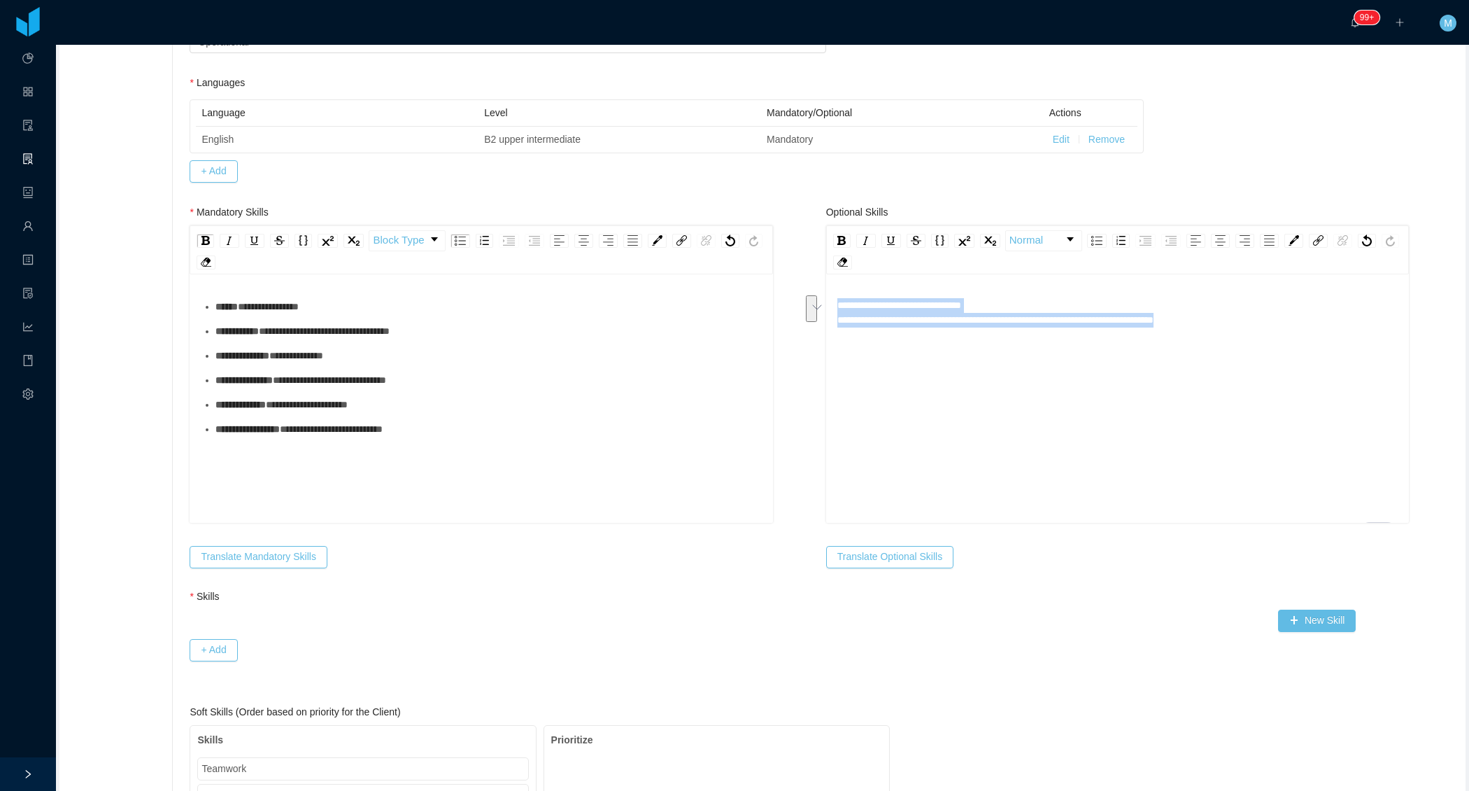
drag, startPoint x: 1213, startPoint y: 322, endPoint x: 821, endPoint y: 281, distance: 393.9
click at [1092, 237] on img "rdw-list-control" at bounding box center [1097, 241] width 11 height 10
click at [856, 327] on div "**********" at bounding box center [1118, 420] width 561 height 245
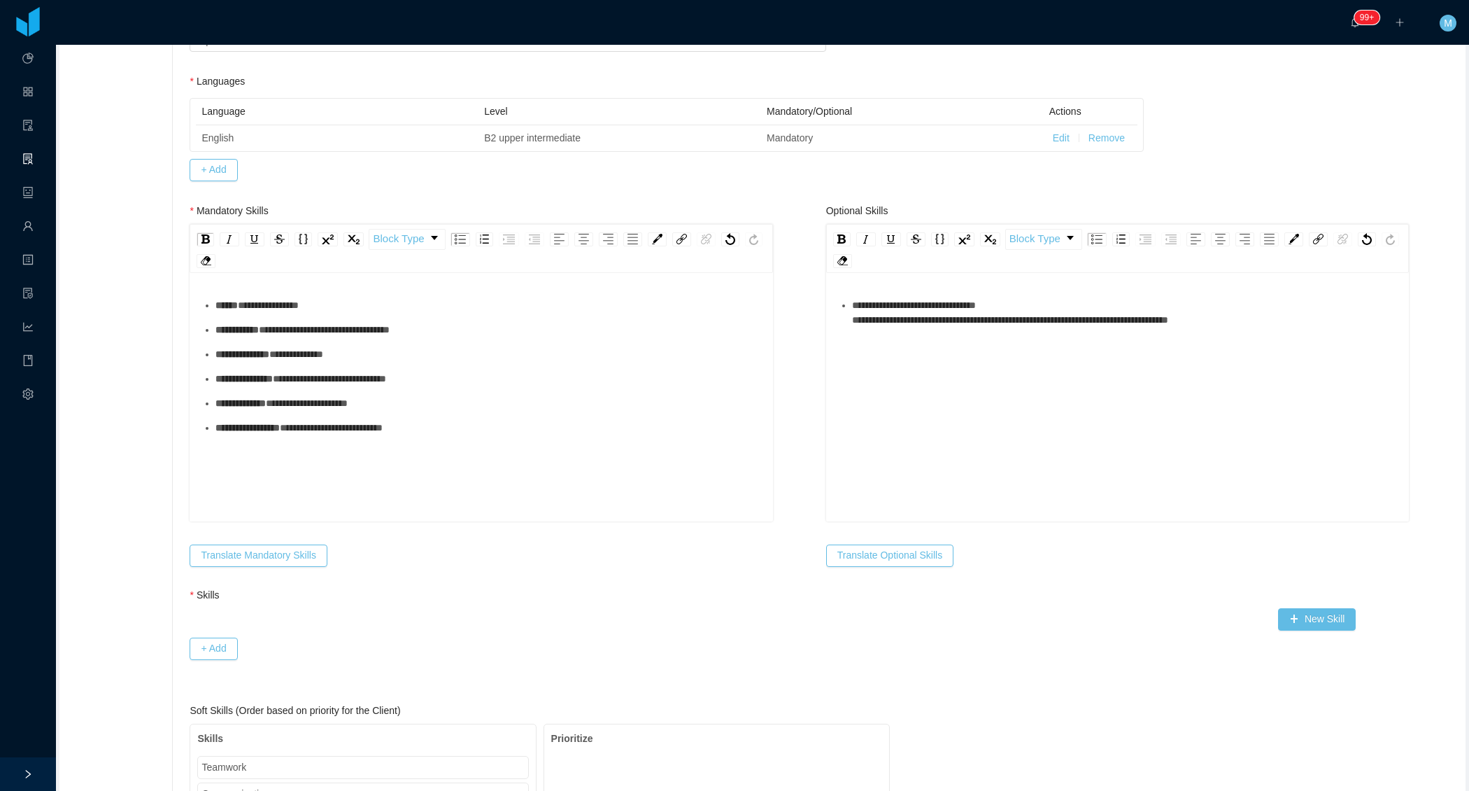
click at [856, 323] on div "**********" at bounding box center [1118, 420] width 561 height 245
drag, startPoint x: 905, startPoint y: 318, endPoint x: 837, endPoint y: 320, distance: 68.6
click at [837, 320] on div "**********" at bounding box center [1117, 398] width 583 height 245
click at [1313, 235] on img "rdw-link-control" at bounding box center [1318, 239] width 10 height 10
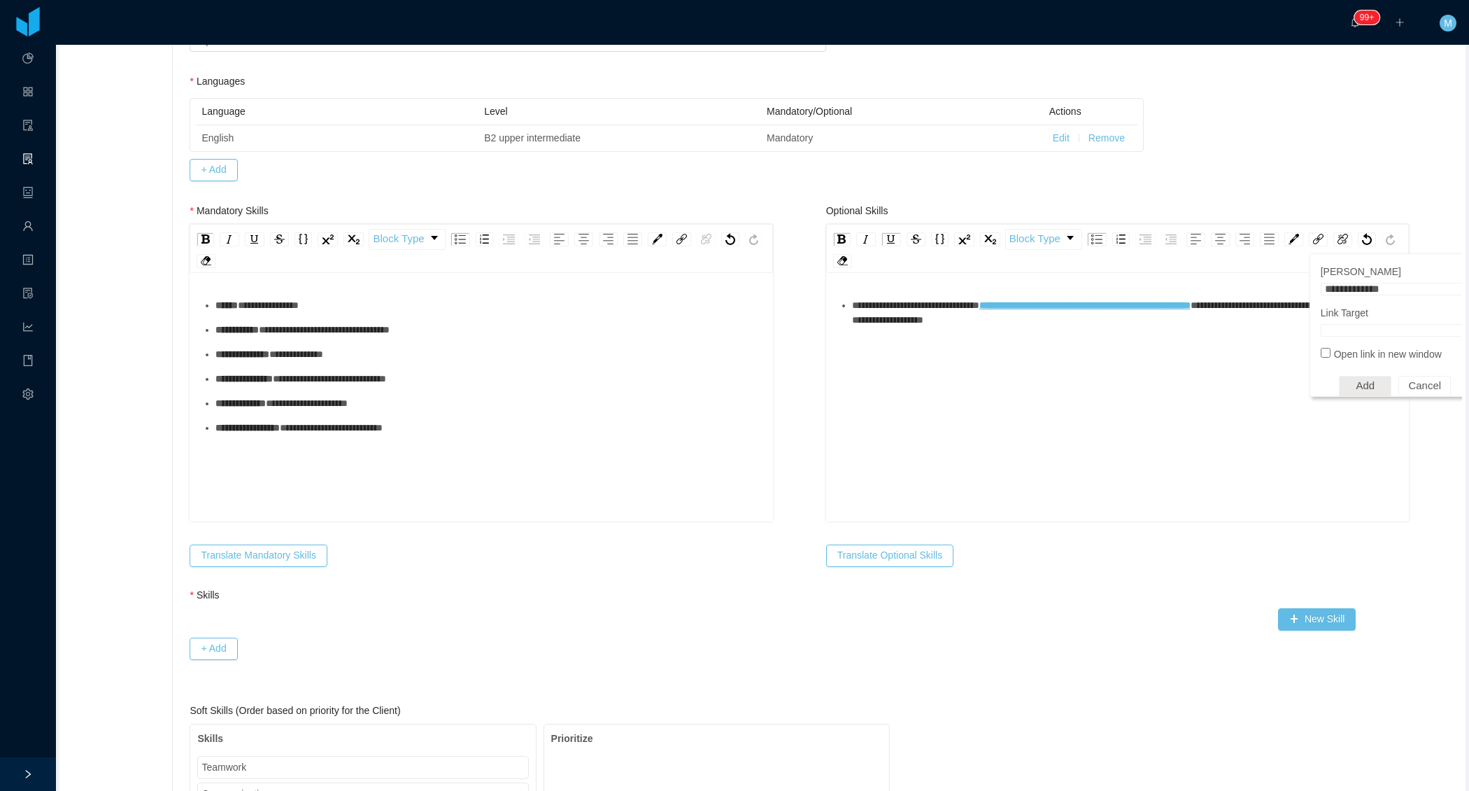
click at [1122, 354] on div "**********" at bounding box center [1118, 420] width 561 height 245
click at [1161, 321] on span "**********" at bounding box center [1119, 312] width 535 height 24
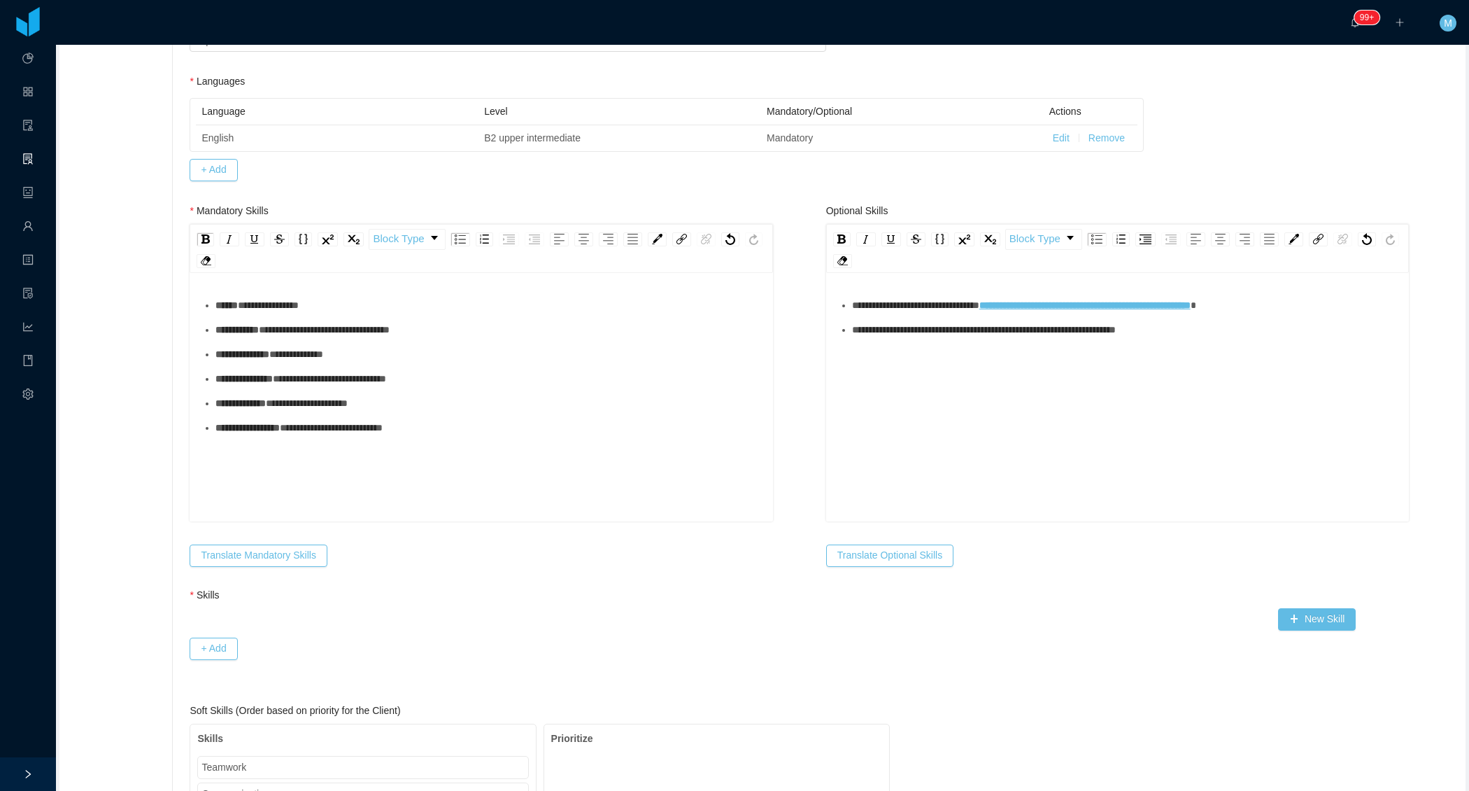
click at [902, 334] on span "**********" at bounding box center [984, 330] width 264 height 10
click at [933, 335] on div "**********" at bounding box center [1125, 330] width 546 height 15
click at [909, 359] on span "**********" at bounding box center [964, 354] width 225 height 10
click at [914, 383] on span "**********" at bounding box center [940, 379] width 176 height 10
click at [889, 408] on span "**********" at bounding box center [912, 403] width 120 height 10
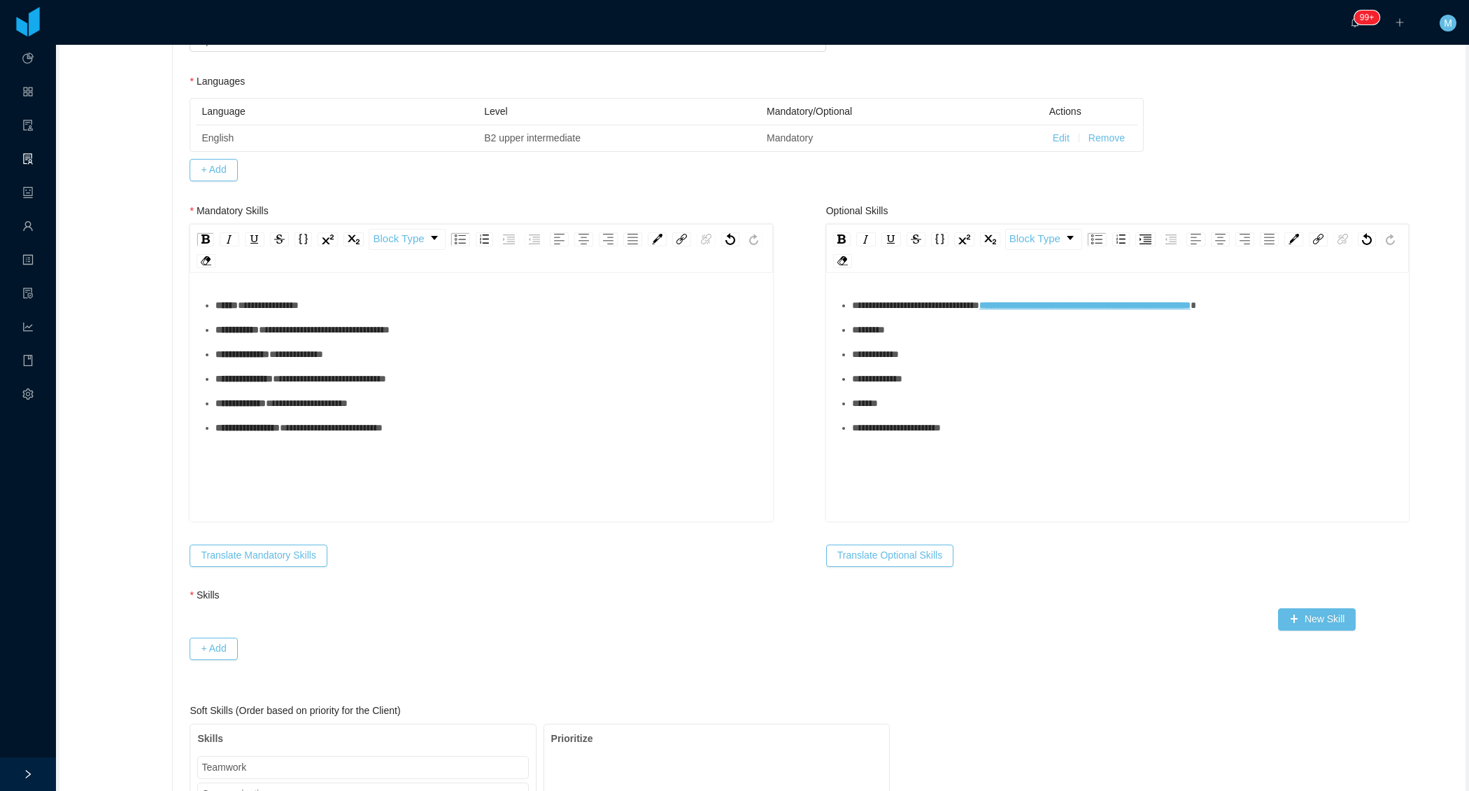
click at [914, 432] on span "**********" at bounding box center [896, 428] width 89 height 10
click at [932, 457] on div "**********" at bounding box center [1125, 452] width 546 height 15
click at [889, 457] on span "**********" at bounding box center [873, 452] width 43 height 10
drag, startPoint x: 905, startPoint y: 343, endPoint x: 839, endPoint y: 339, distance: 65.9
click at [839, 339] on ul "**********" at bounding box center [1118, 391] width 561 height 186
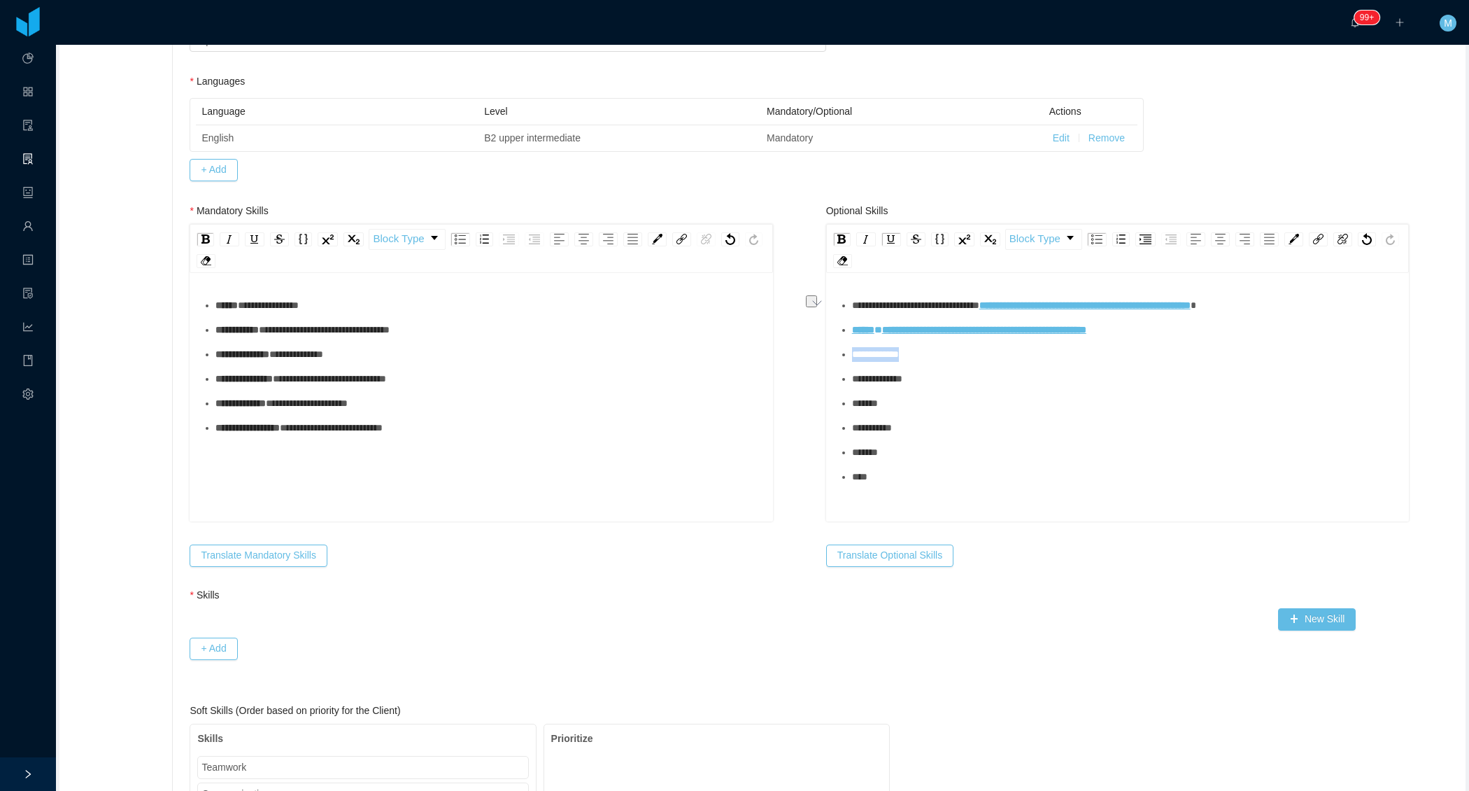
drag, startPoint x: 917, startPoint y: 365, endPoint x: 837, endPoint y: 362, distance: 79.8
click at [837, 365] on div "**********" at bounding box center [1117, 398] width 583 height 245
drag, startPoint x: 919, startPoint y: 399, endPoint x: 837, endPoint y: 393, distance: 82.8
click at [837, 393] on div "**********" at bounding box center [1117, 398] width 583 height 245
drag, startPoint x: 898, startPoint y: 481, endPoint x: 856, endPoint y: 414, distance: 79.2
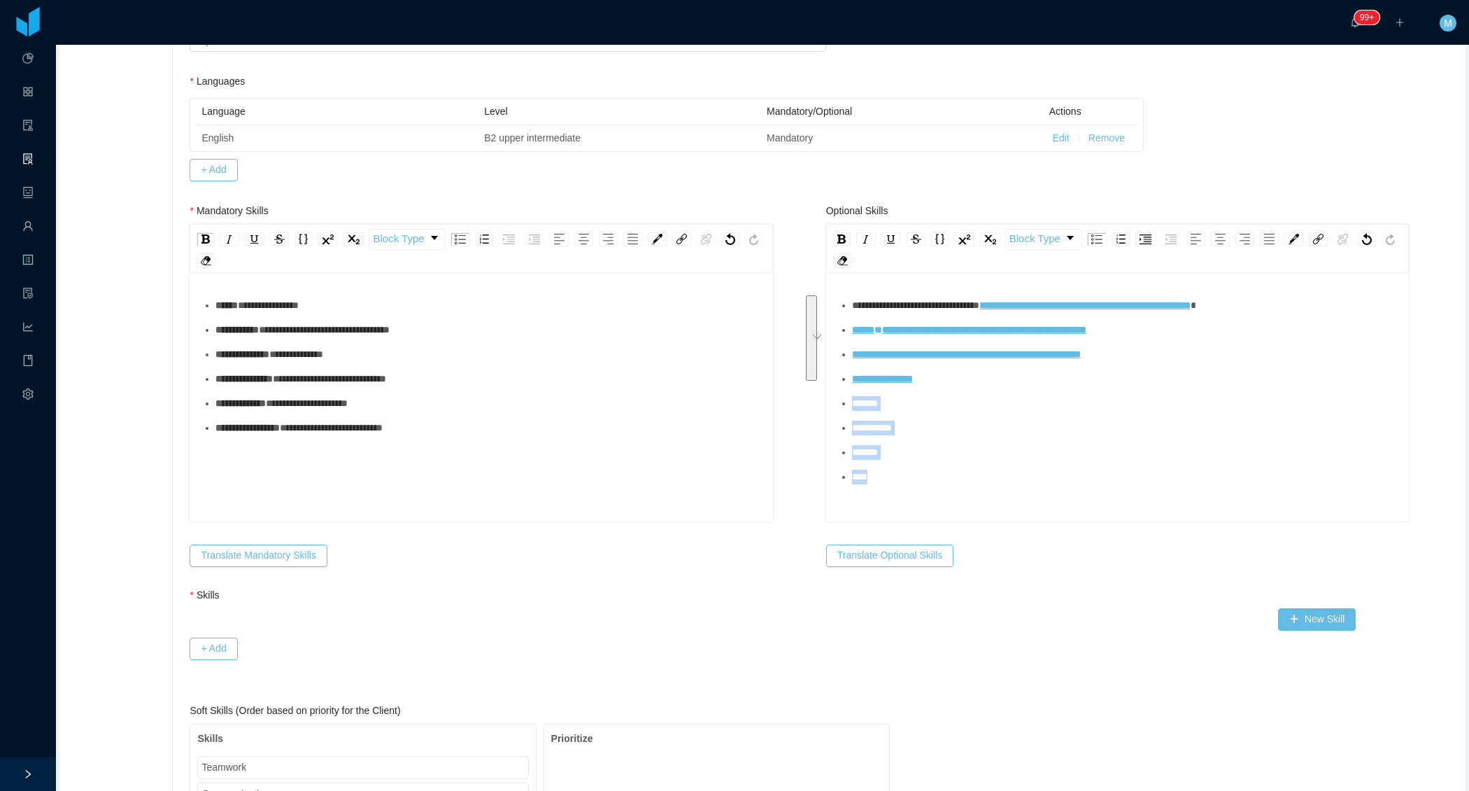
click at [853, 414] on ul "**********" at bounding box center [1118, 391] width 561 height 186
click at [907, 451] on div "**********" at bounding box center [1118, 420] width 561 height 245
click at [1029, 298] on div "**********" at bounding box center [1125, 305] width 546 height 15
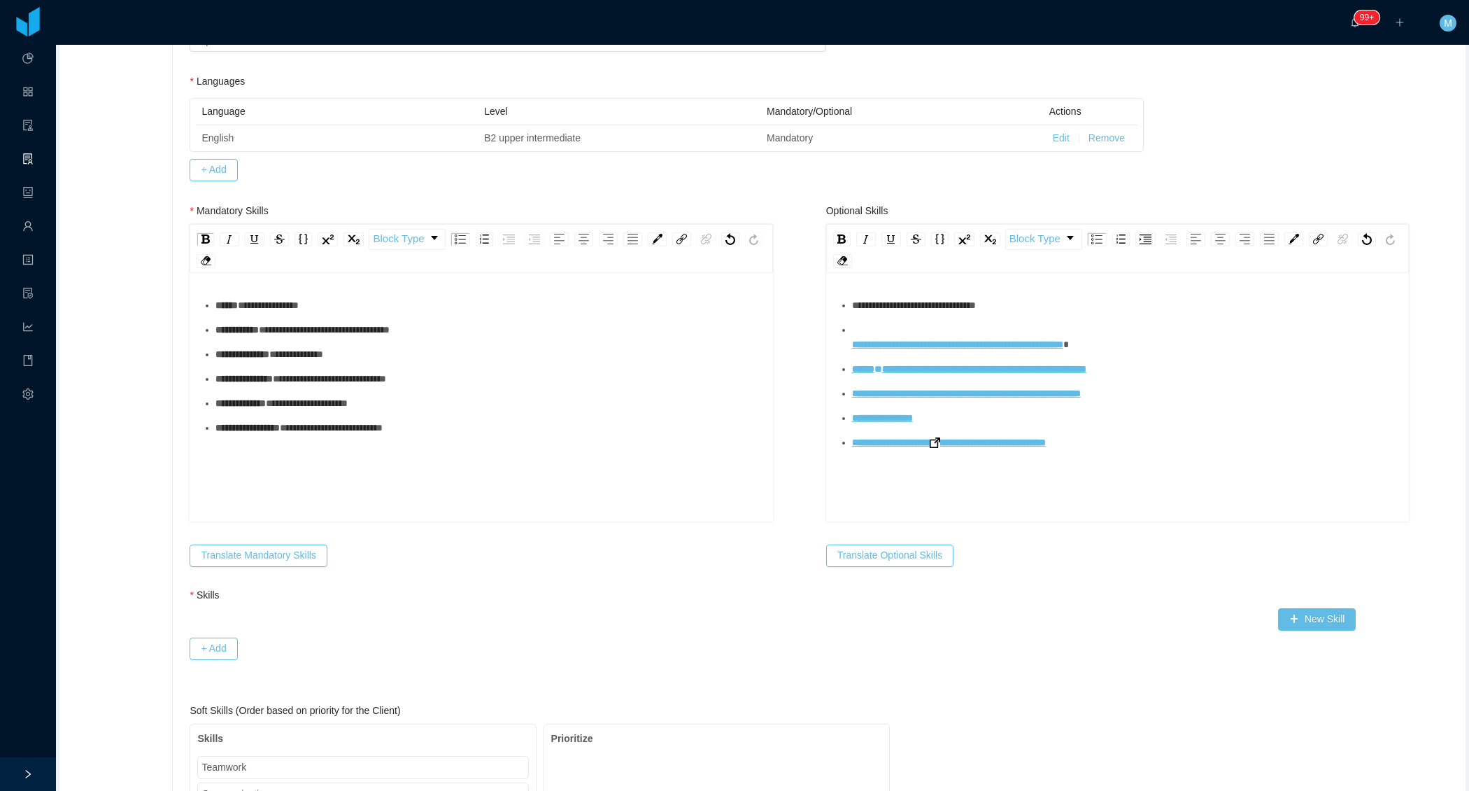
click at [848, 339] on ul "**********" at bounding box center [1118, 374] width 561 height 152
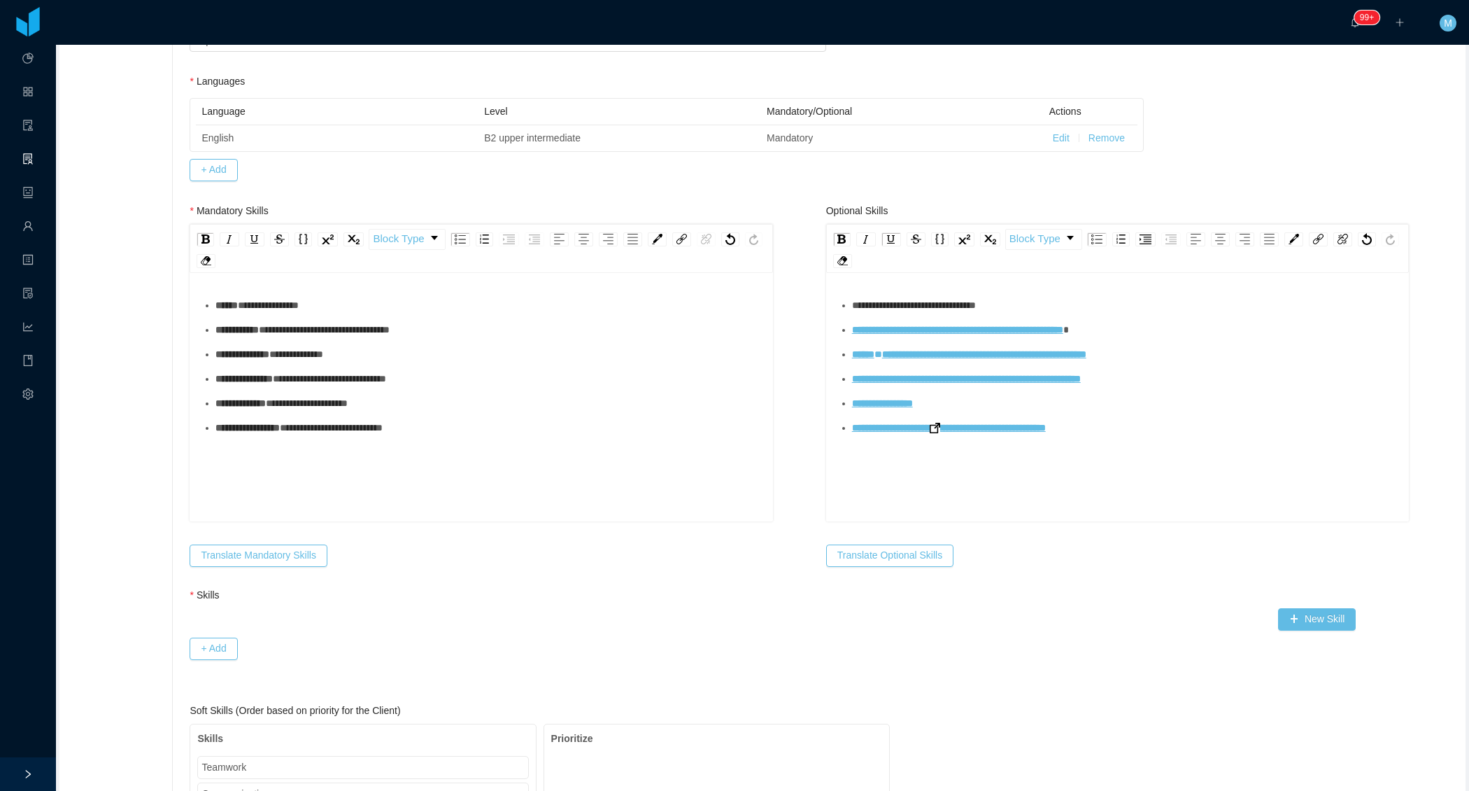
scroll to position [32, 0]
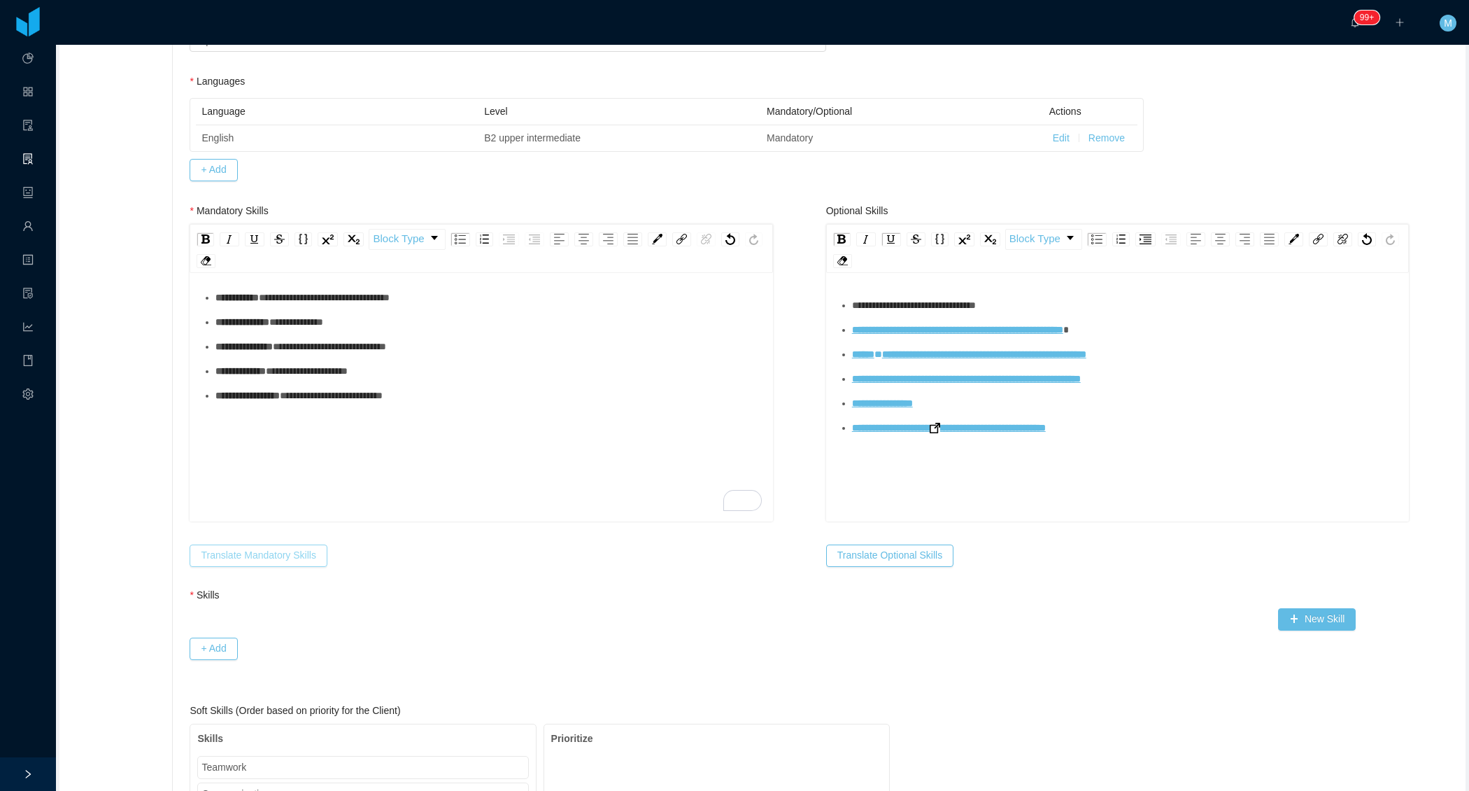
click at [294, 554] on button "Translate Mandatory Skills" at bounding box center [258, 555] width 137 height 22
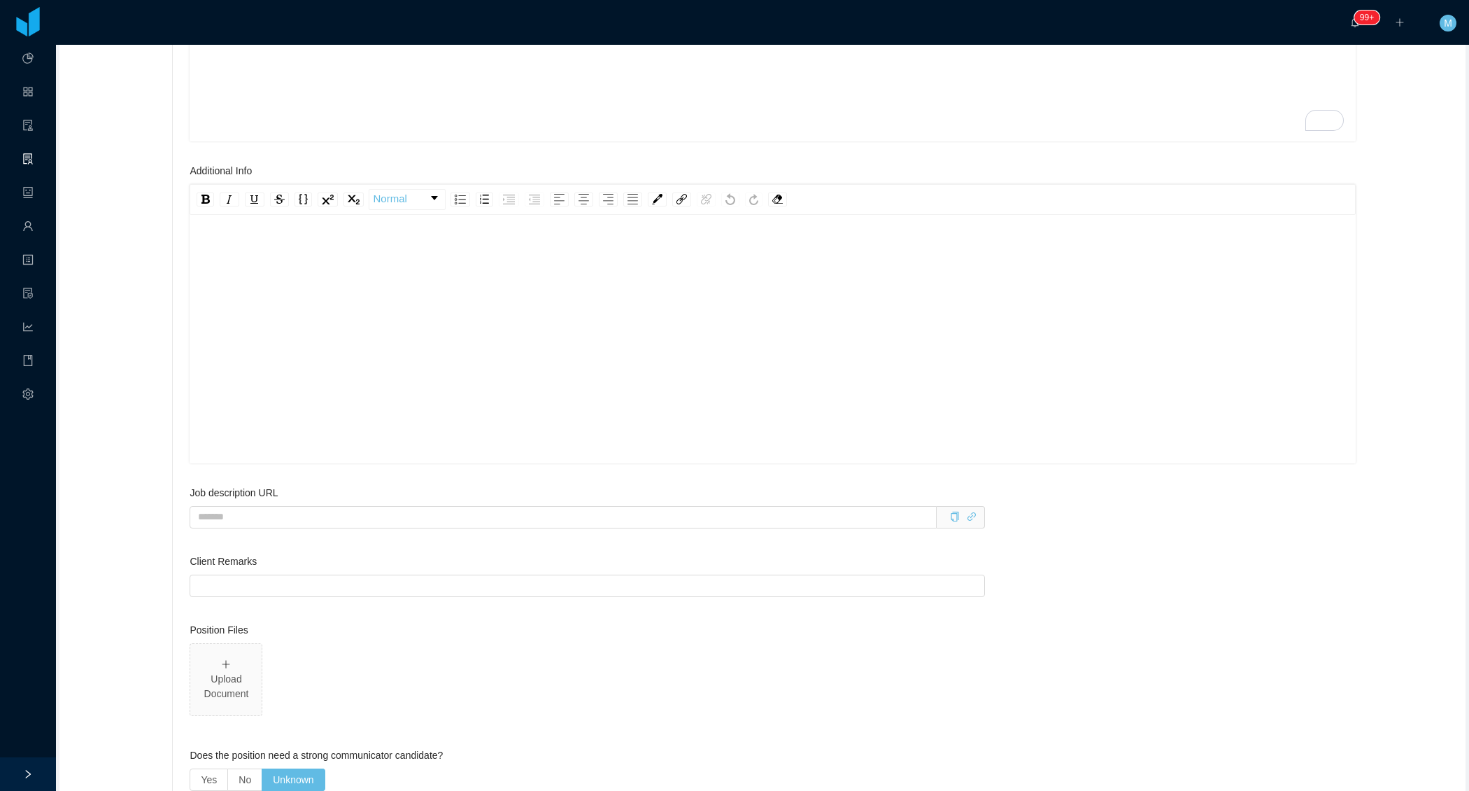
click at [386, 370] on div "rdw-editor" at bounding box center [773, 361] width 1145 height 245
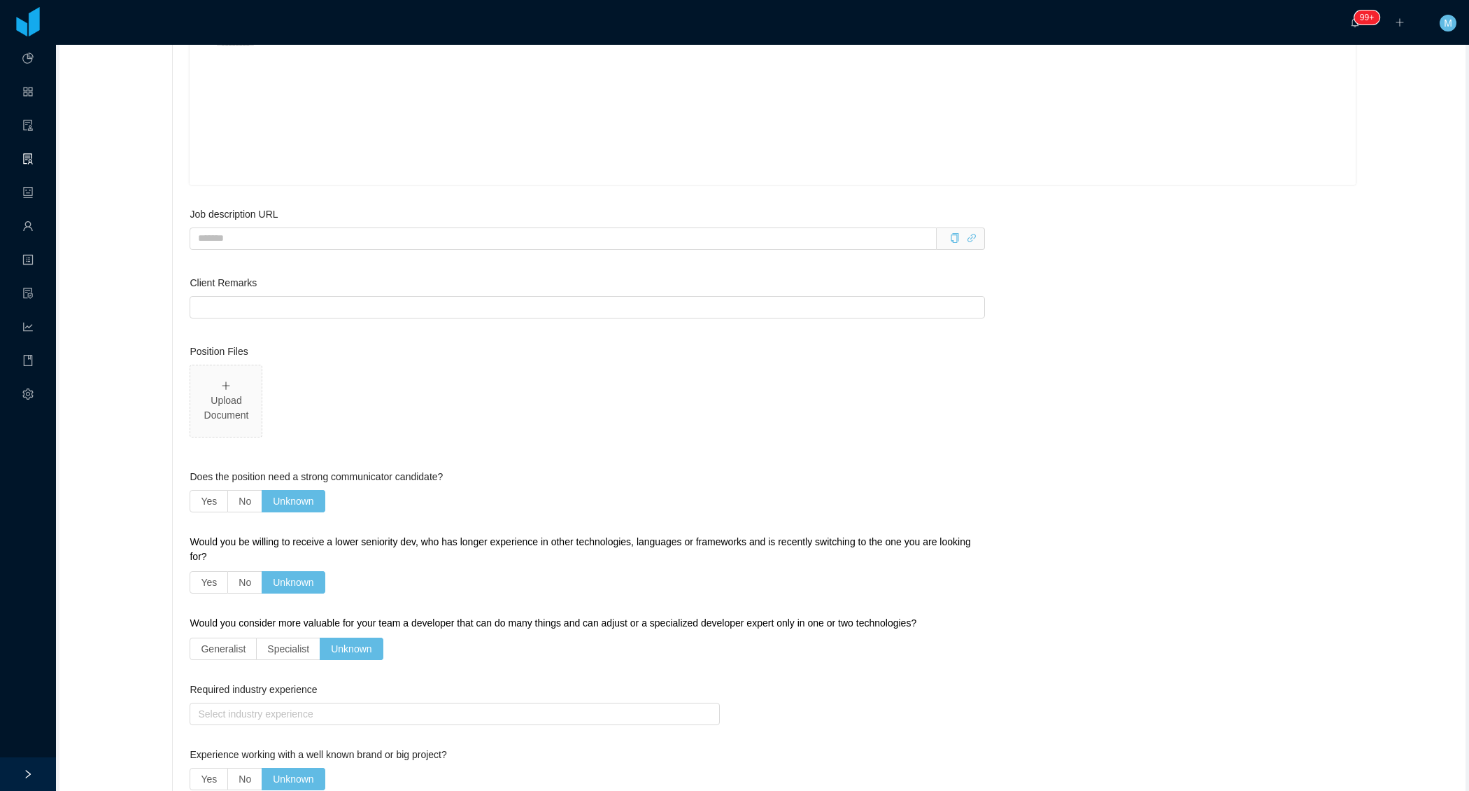
scroll to position [2137, 0]
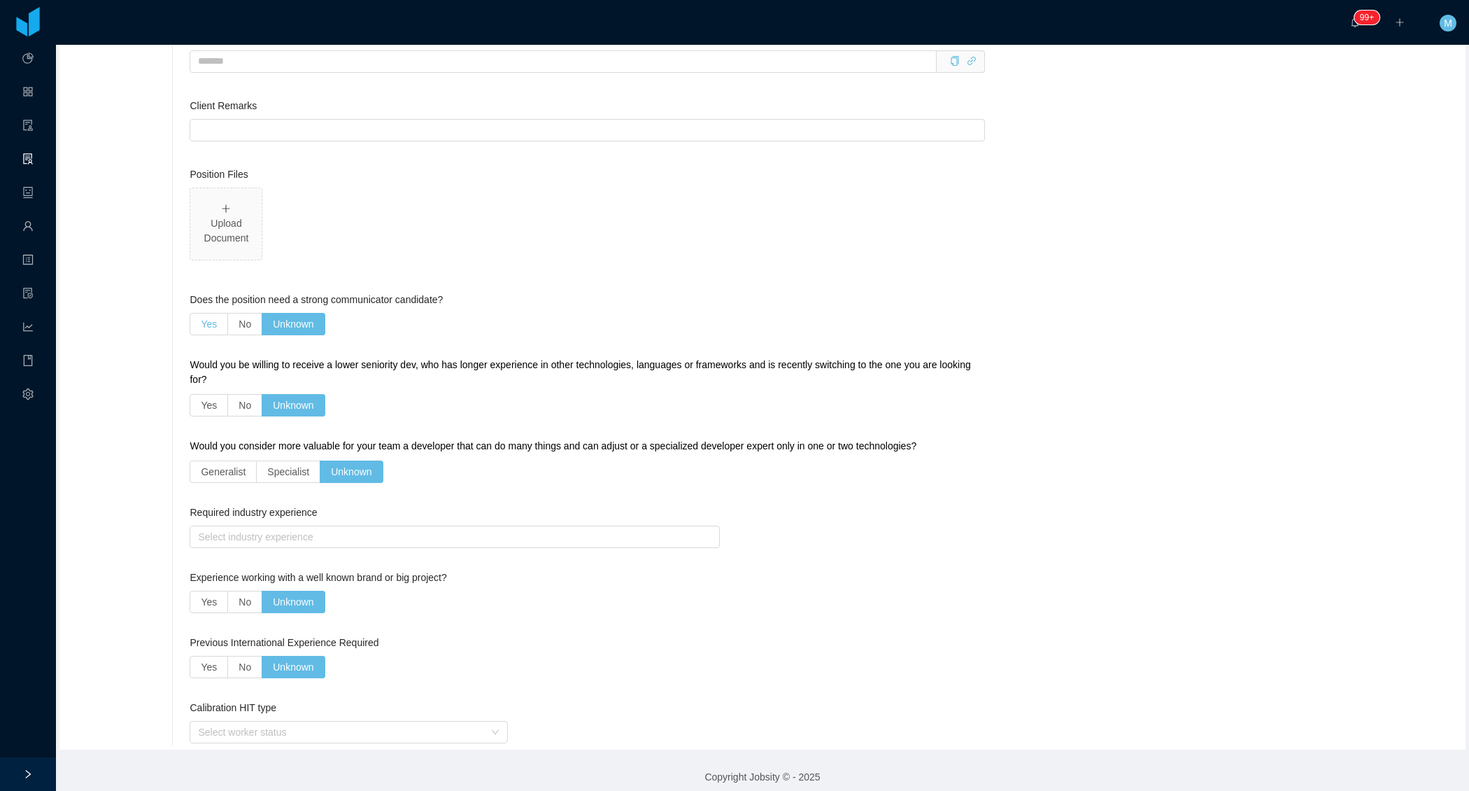
click at [211, 318] on span "Yes" at bounding box center [209, 323] width 16 height 11
click at [241, 400] on span "No" at bounding box center [245, 405] width 13 height 11
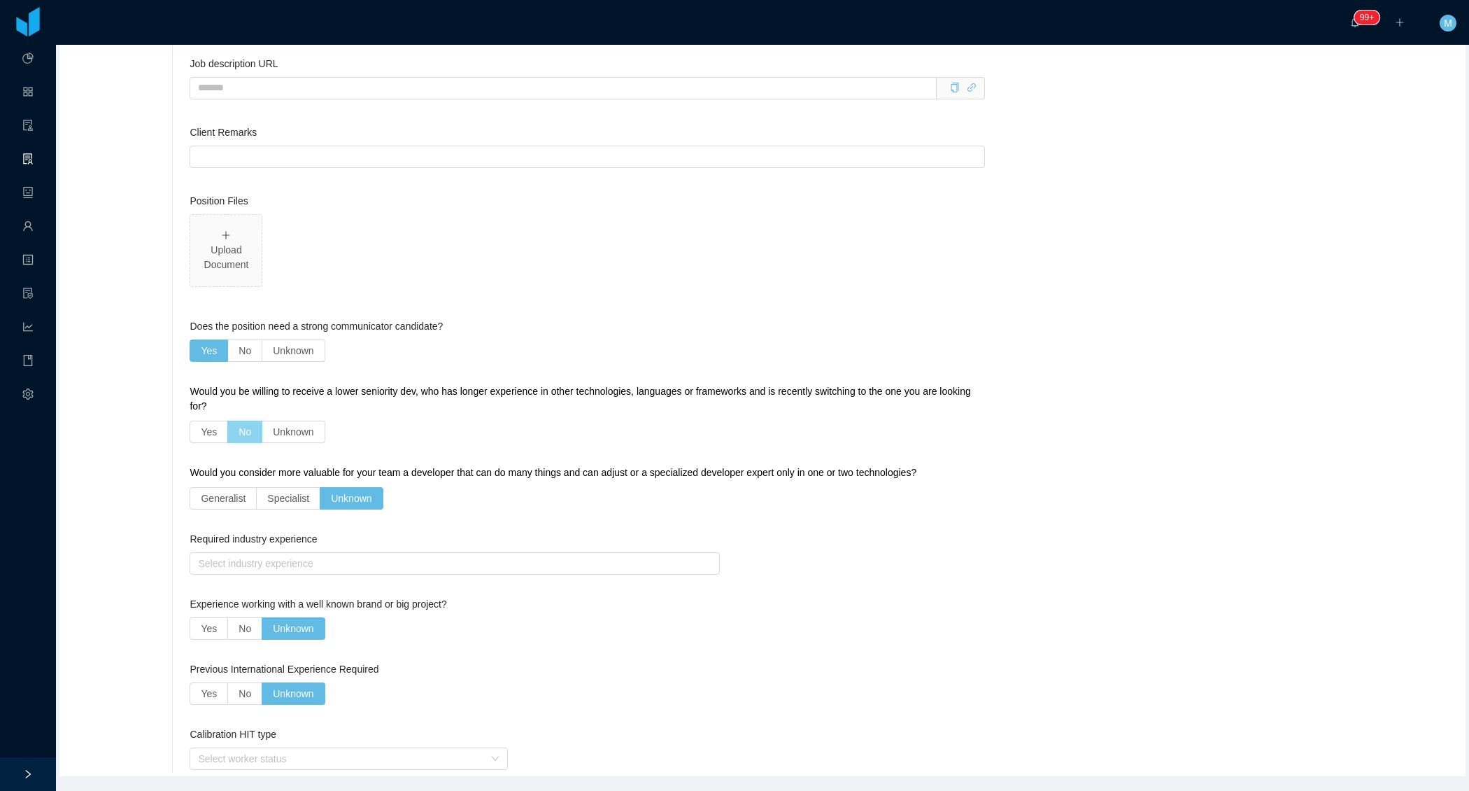
scroll to position [2163, 0]
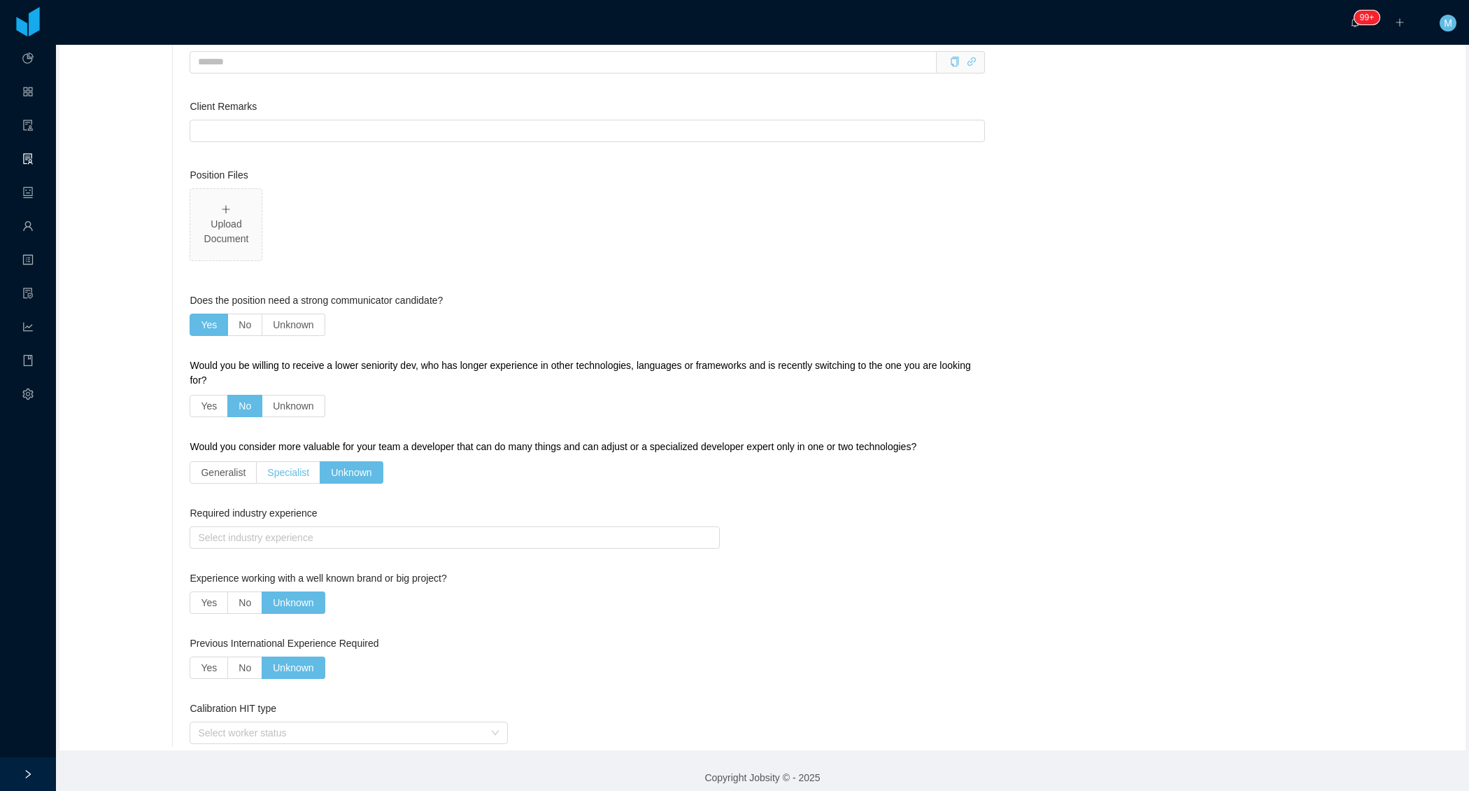
click at [288, 461] on label "Specialist" at bounding box center [289, 472] width 64 height 22
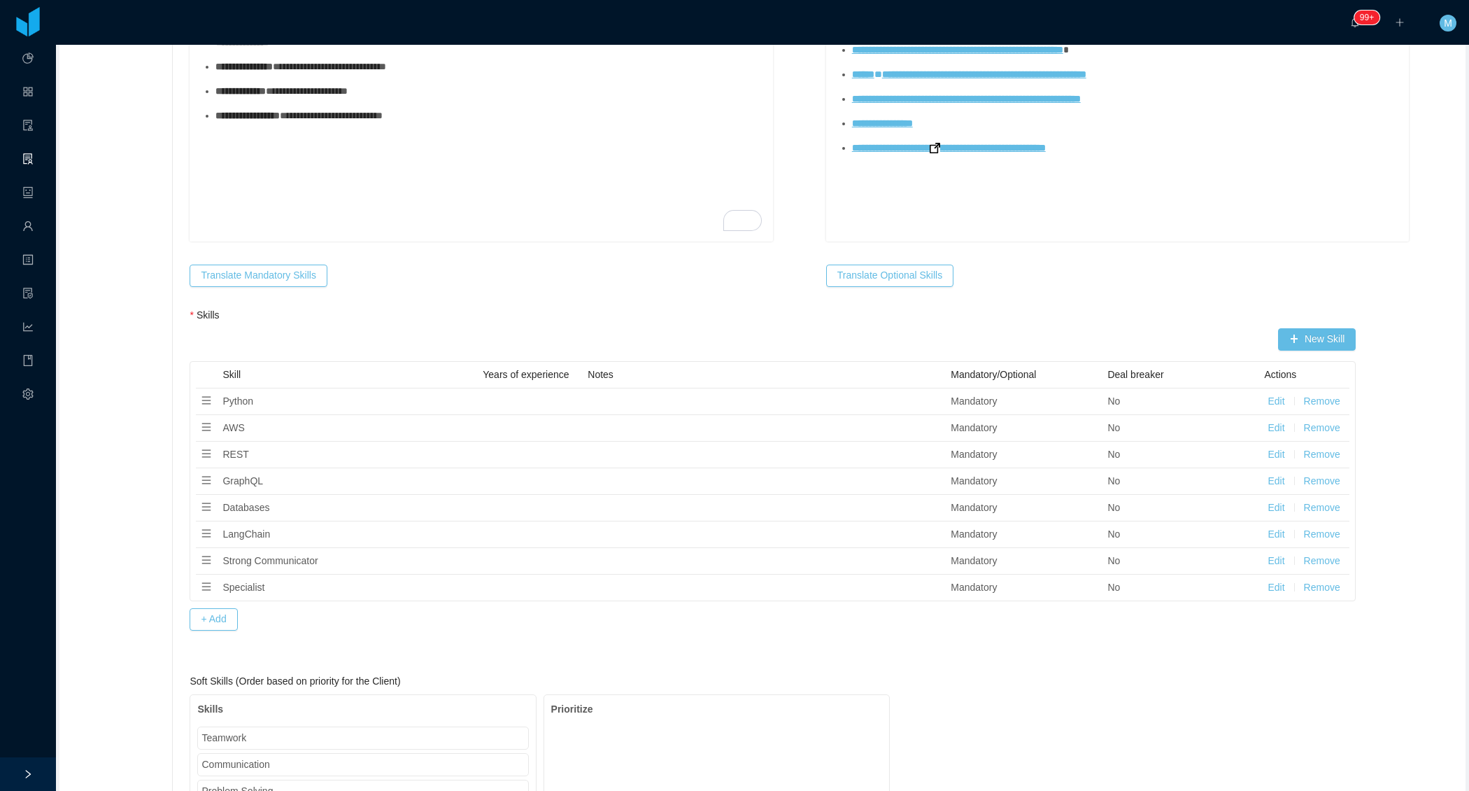
scroll to position [731, 0]
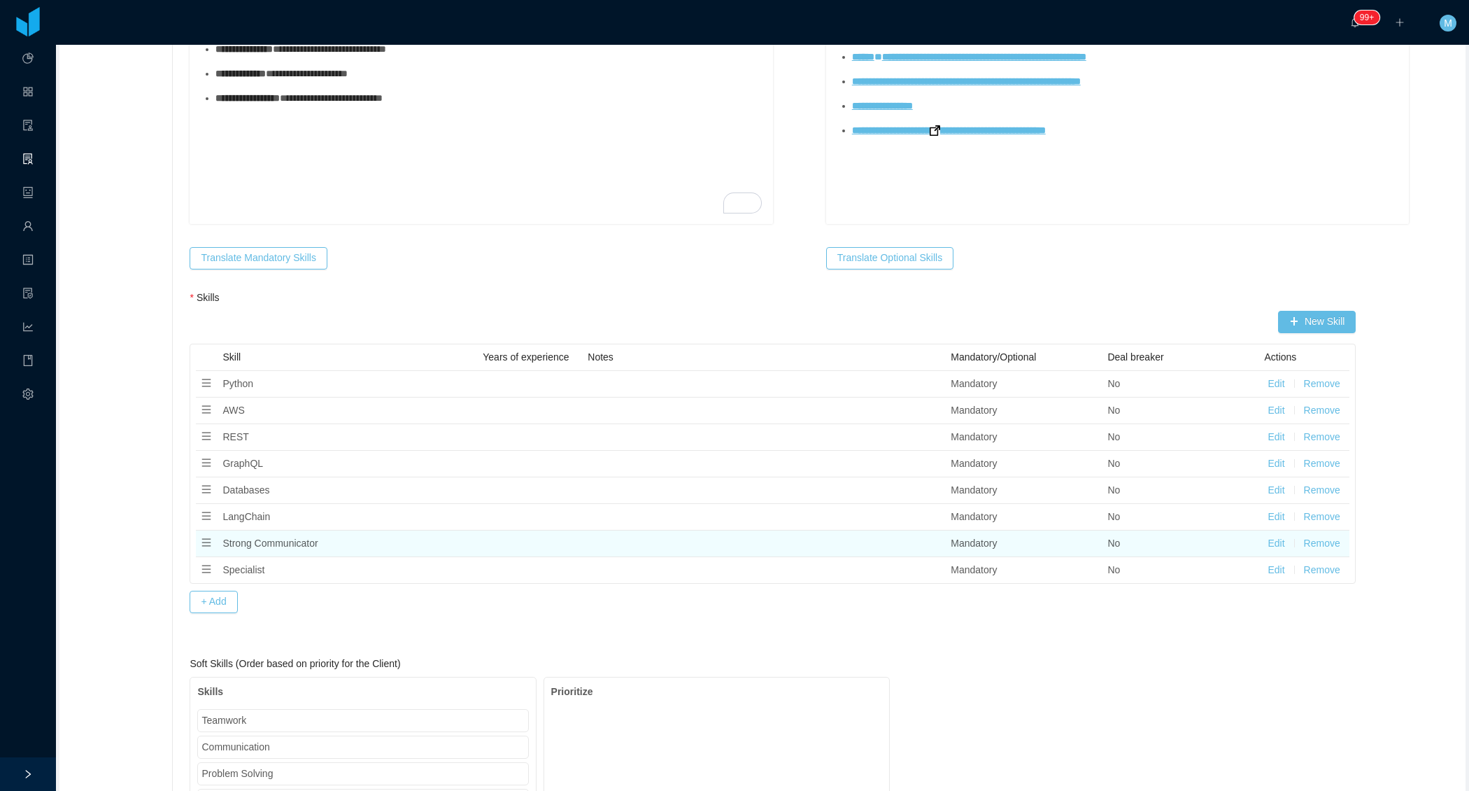
click at [1321, 536] on button "Remove" at bounding box center [1322, 543] width 36 height 15
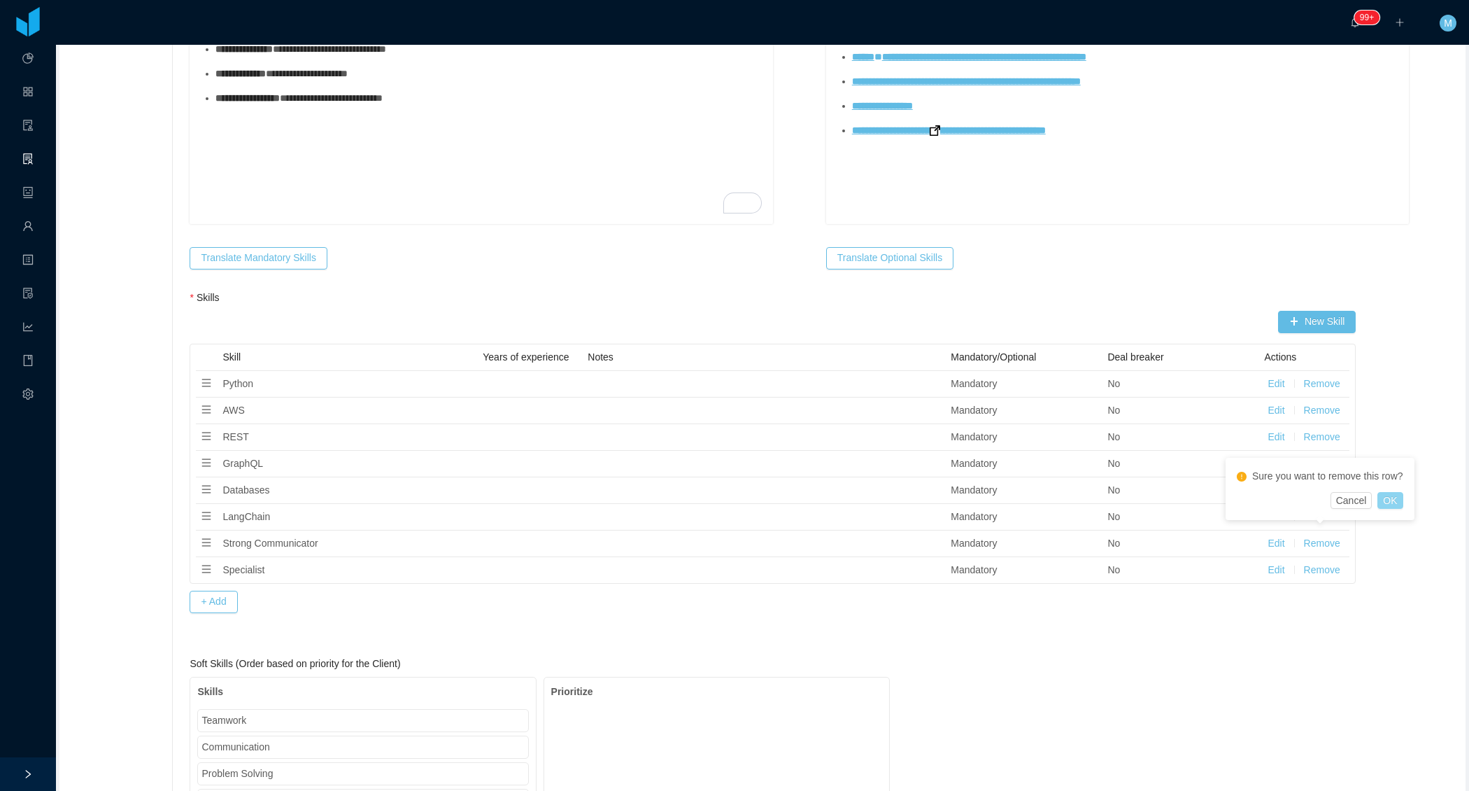
click at [1396, 497] on button "OK" at bounding box center [1390, 500] width 25 height 17
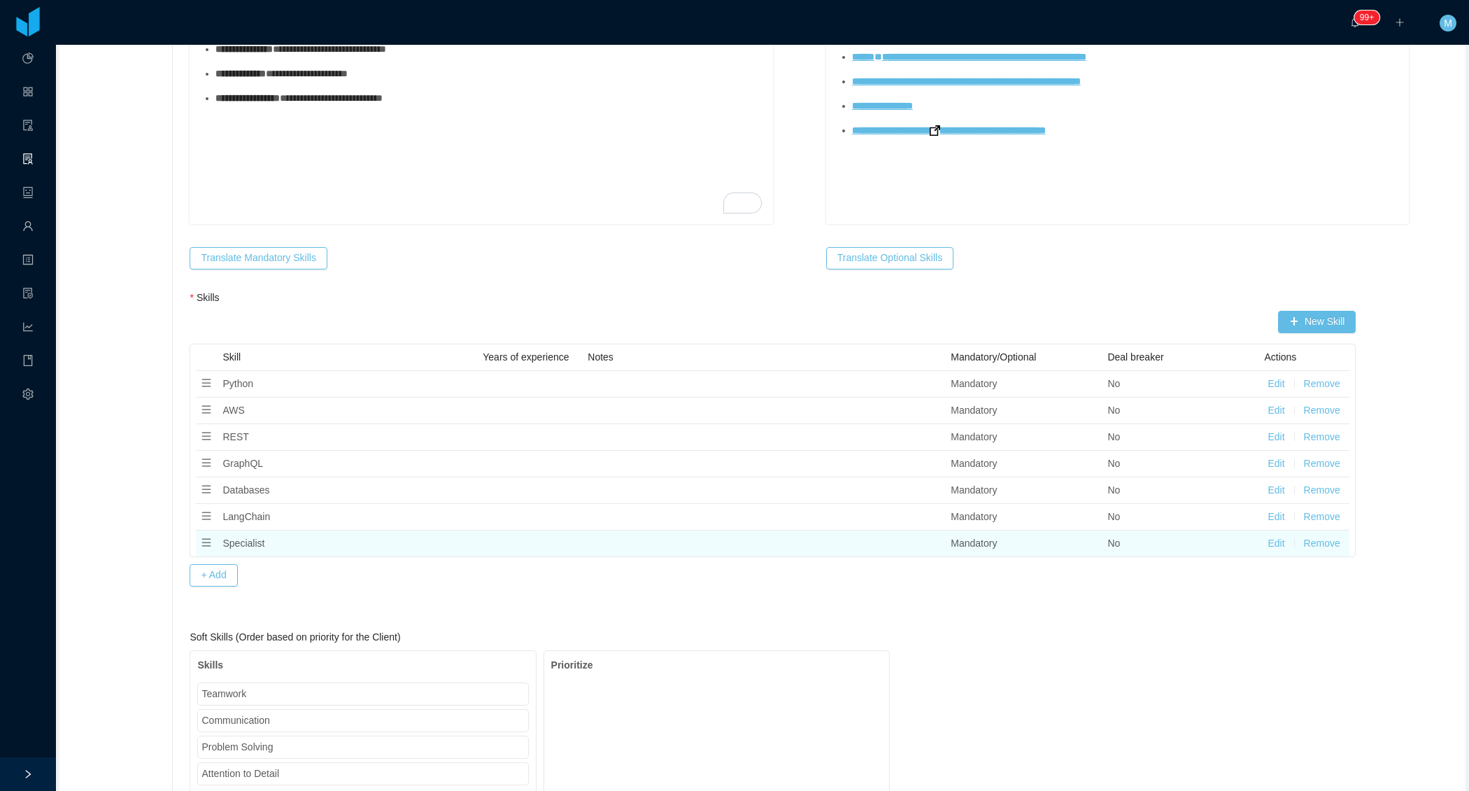
click at [1315, 538] on button "Remove" at bounding box center [1322, 543] width 36 height 15
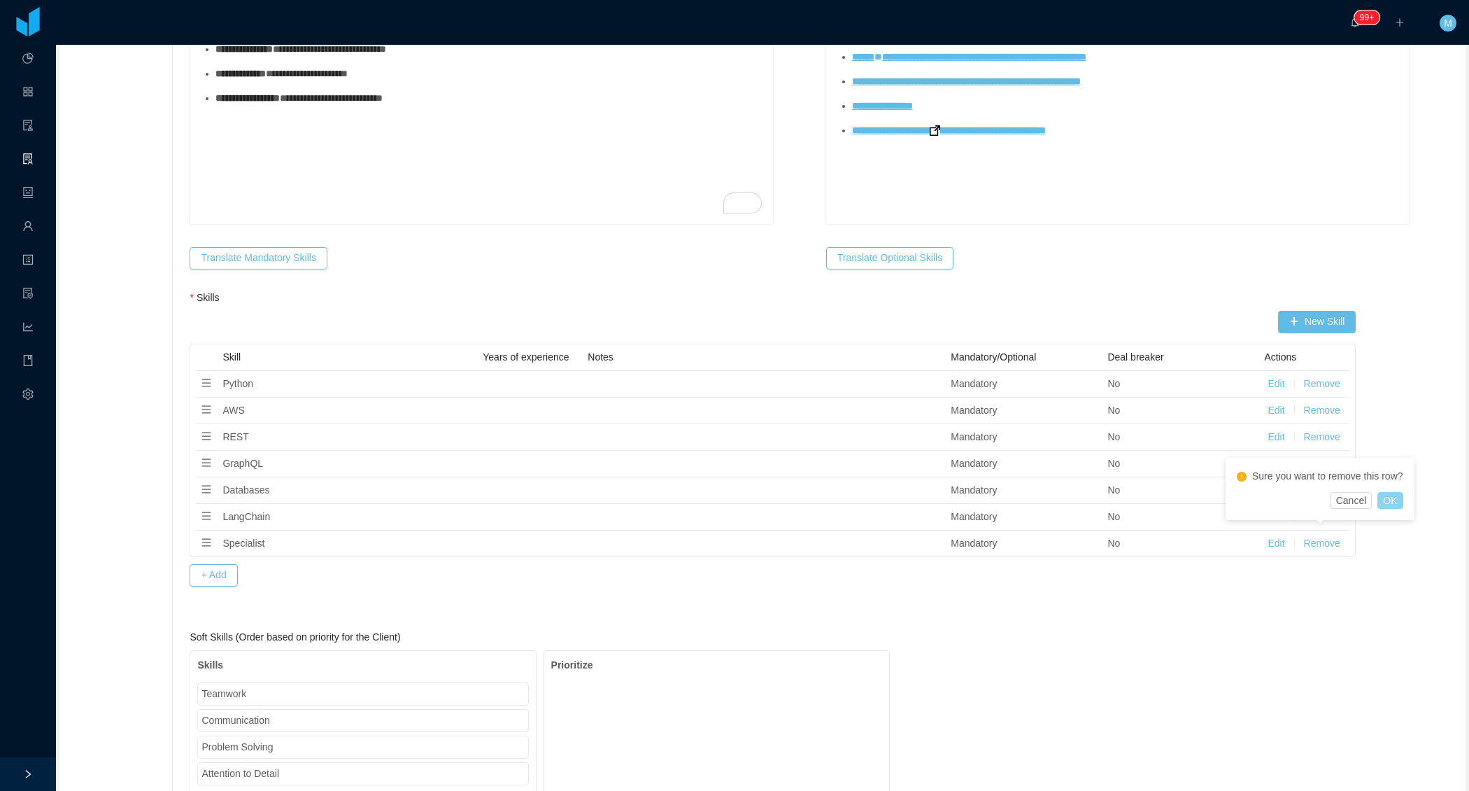
click at [1397, 504] on button "OK" at bounding box center [1390, 500] width 25 height 17
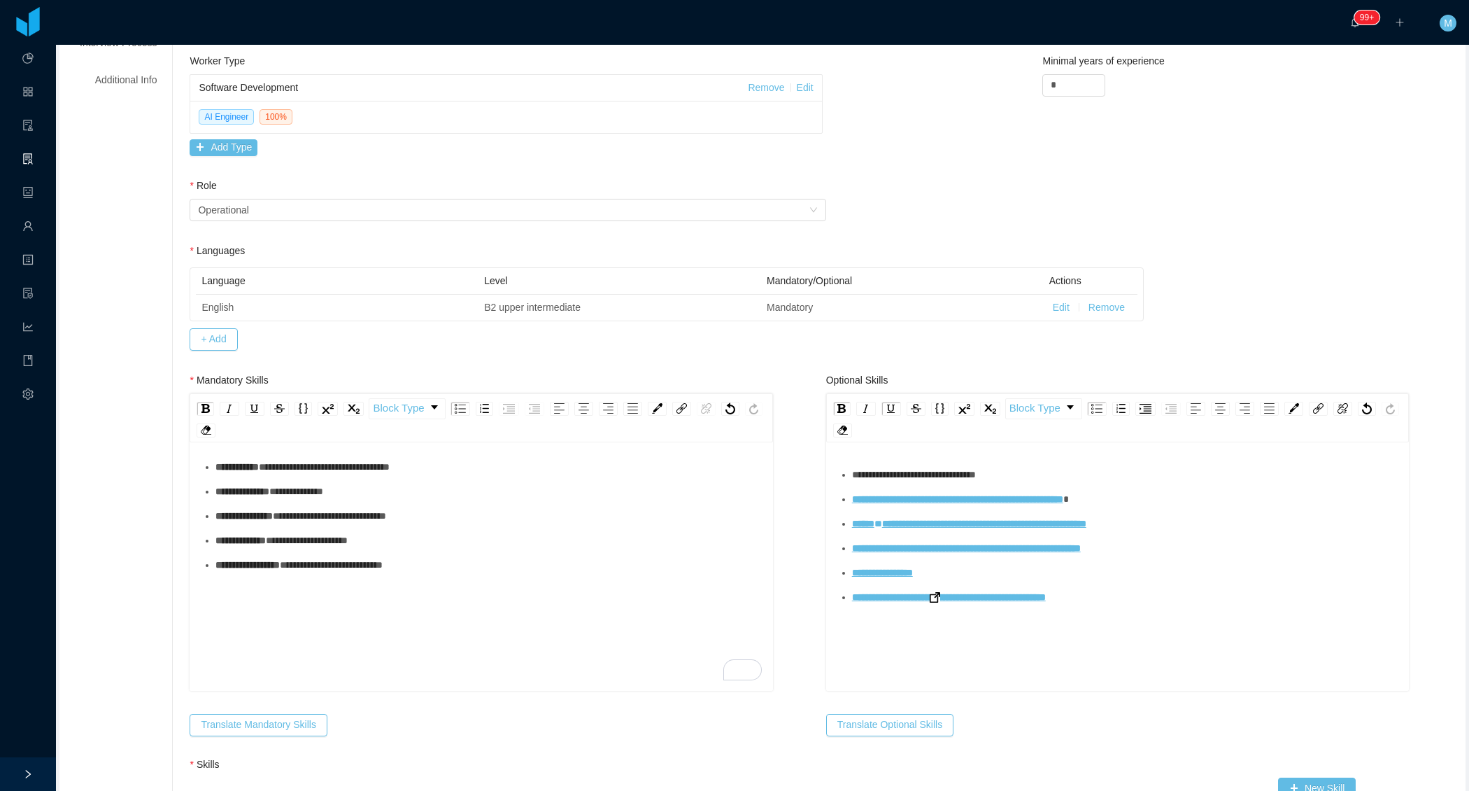
scroll to position [0, 0]
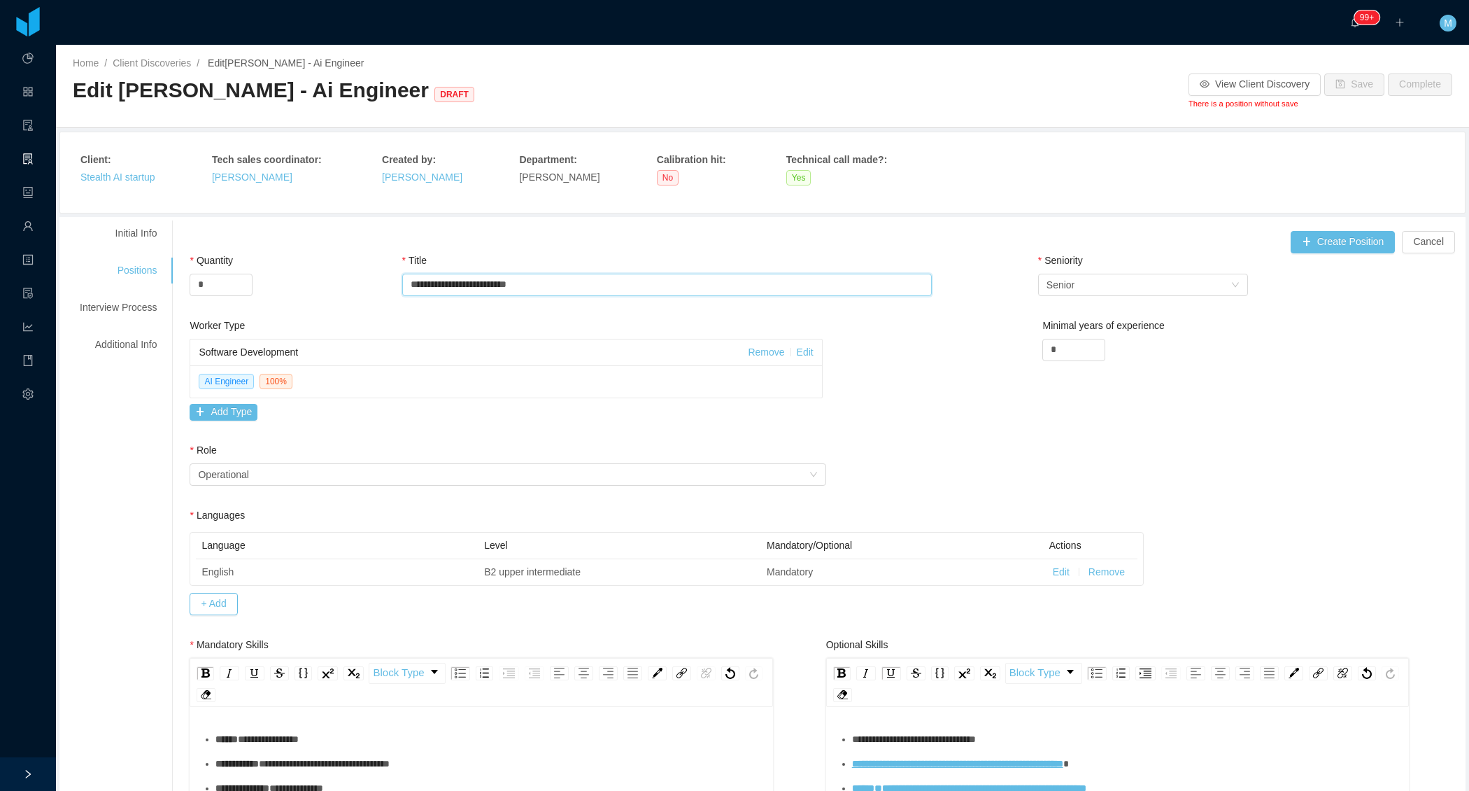
drag, startPoint x: 472, startPoint y: 285, endPoint x: 425, endPoint y: 284, distance: 46.2
click at [425, 285] on input "**********" at bounding box center [667, 285] width 530 height 22
click at [530, 313] on div "**********" at bounding box center [667, 285] width 530 height 65
click at [421, 284] on input "**********" at bounding box center [667, 285] width 530 height 22
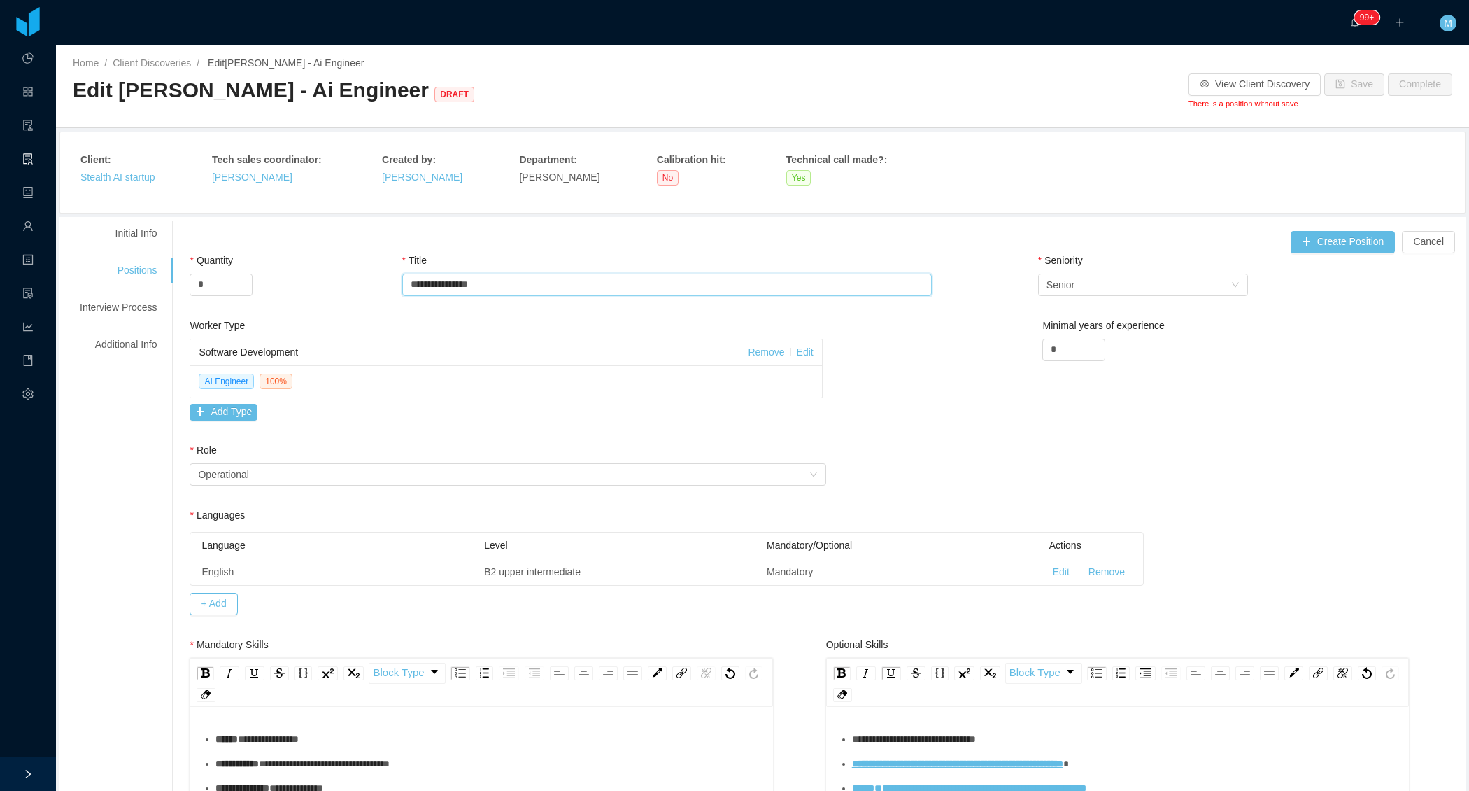
type input "**********"
click at [568, 326] on div "Worker Type" at bounding box center [506, 328] width 633 height 20
click at [1342, 245] on button "Create Position" at bounding box center [1343, 242] width 105 height 22
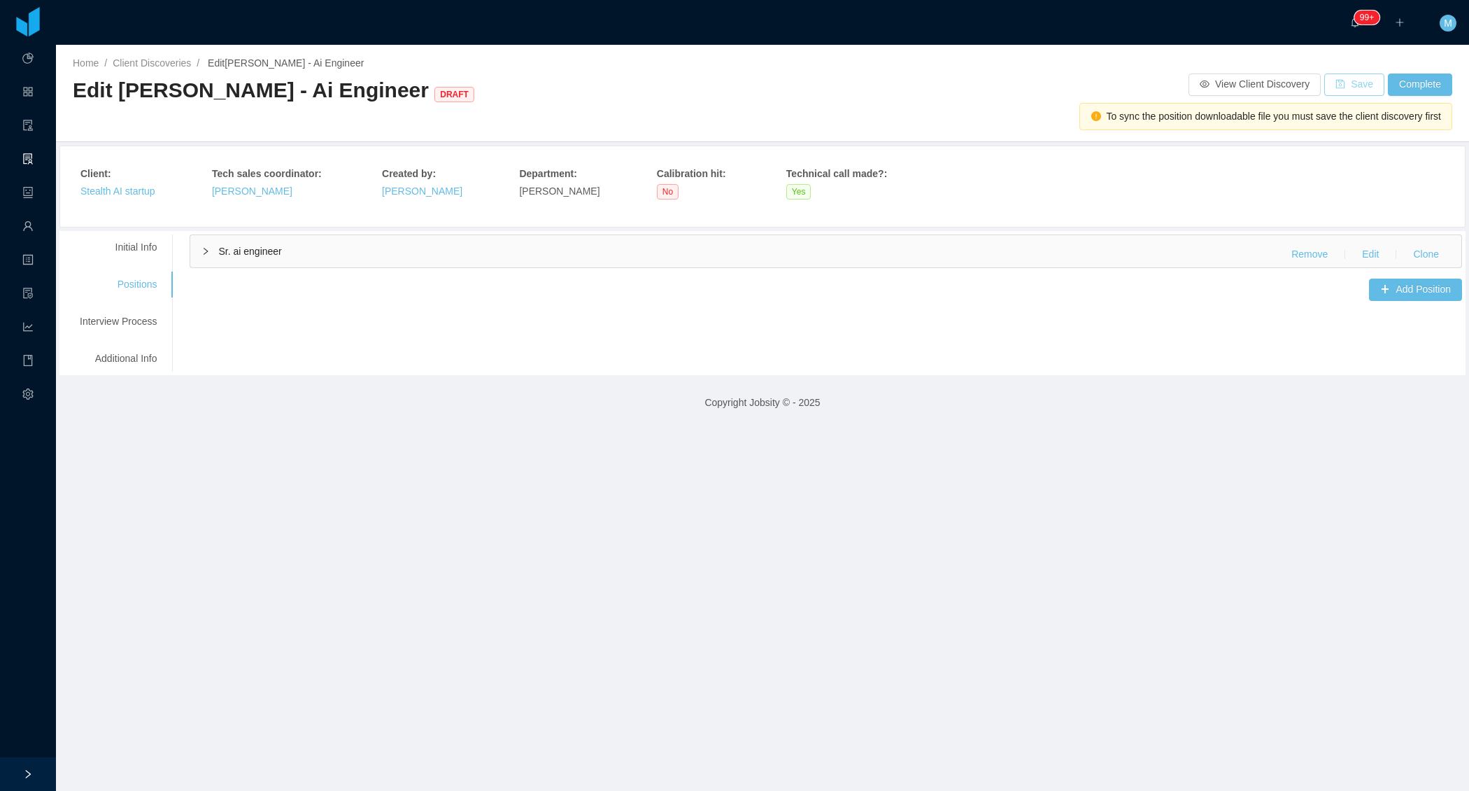
click at [1356, 82] on button "Save" at bounding box center [1355, 84] width 60 height 22
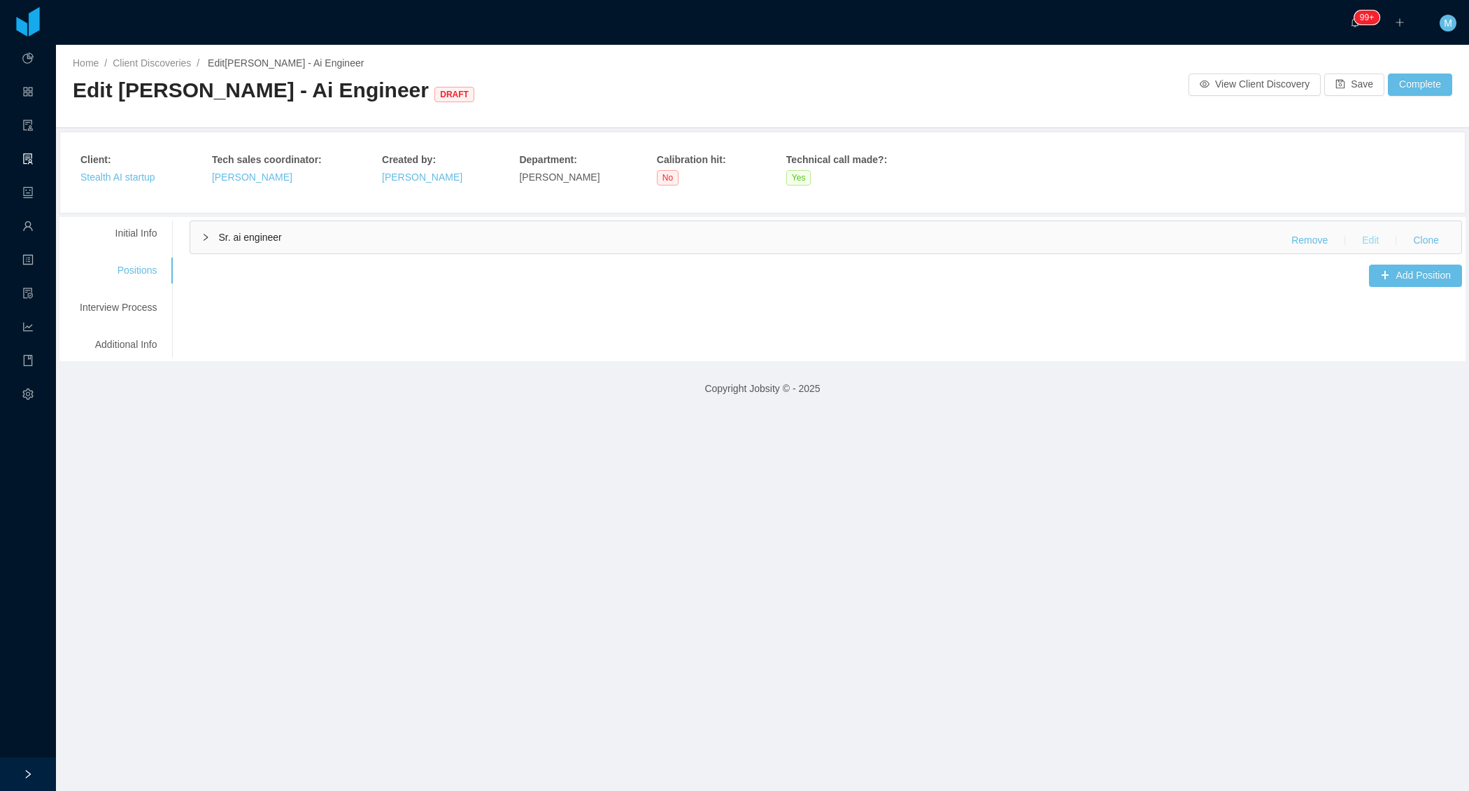
click at [1371, 232] on button "Edit" at bounding box center [1370, 240] width 39 height 22
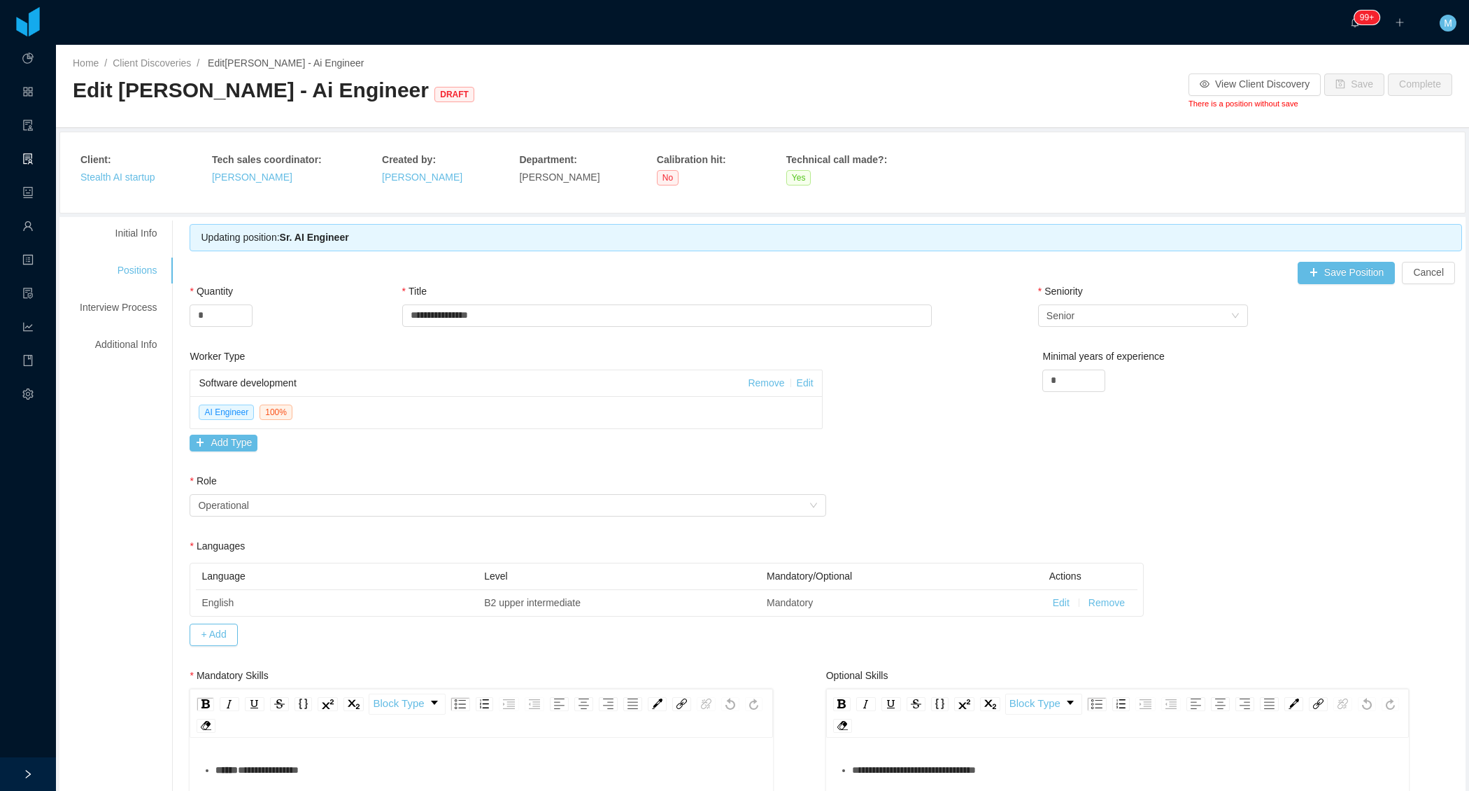
click at [1091, 181] on div "Client : Stealth AI startup Tech sales coordinator : Santiago Mino Created by :…" at bounding box center [762, 173] width 1364 height 40
click at [1341, 271] on button "Save Position" at bounding box center [1347, 273] width 98 height 22
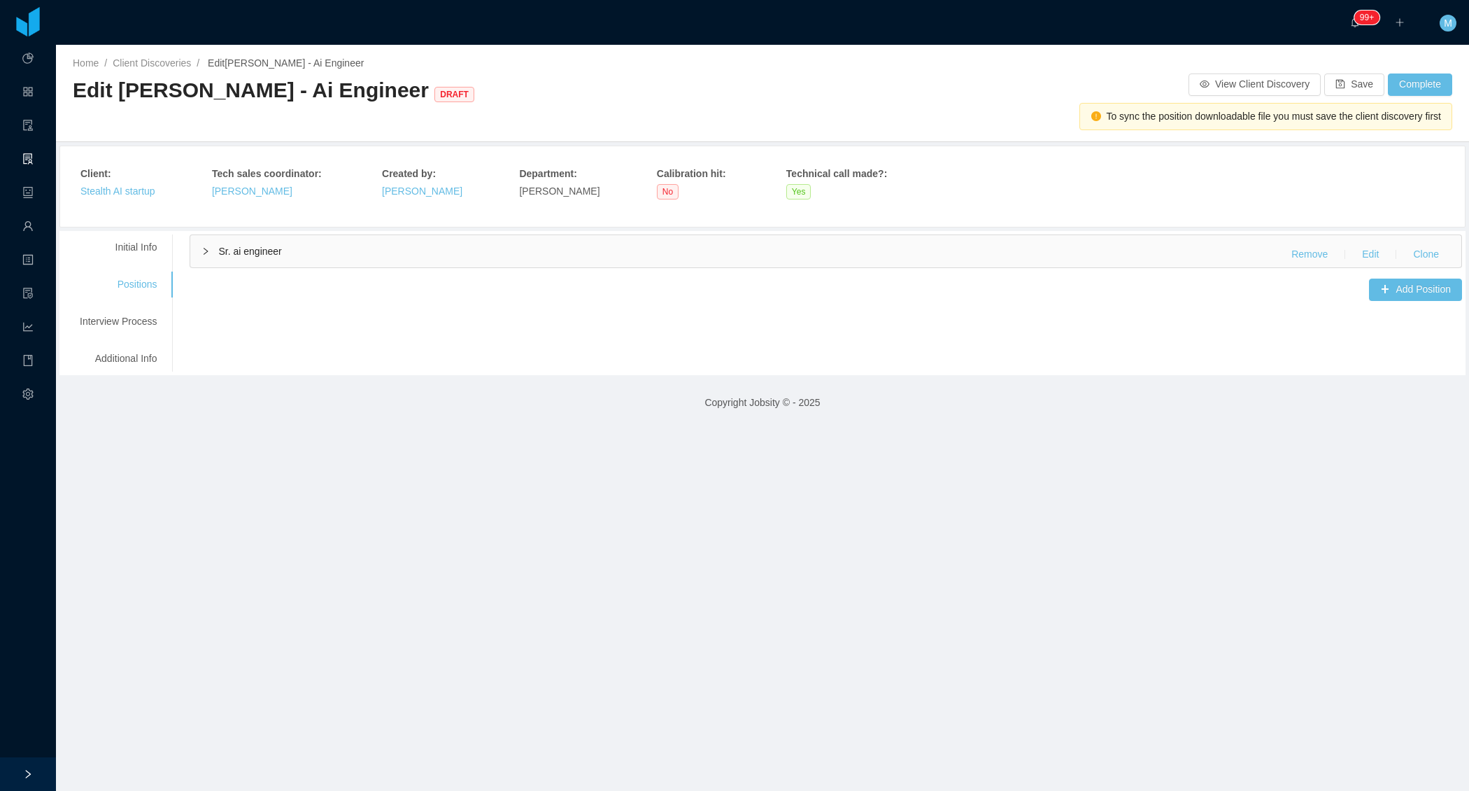
click at [210, 247] on icon "icon: right" at bounding box center [206, 251] width 8 height 8
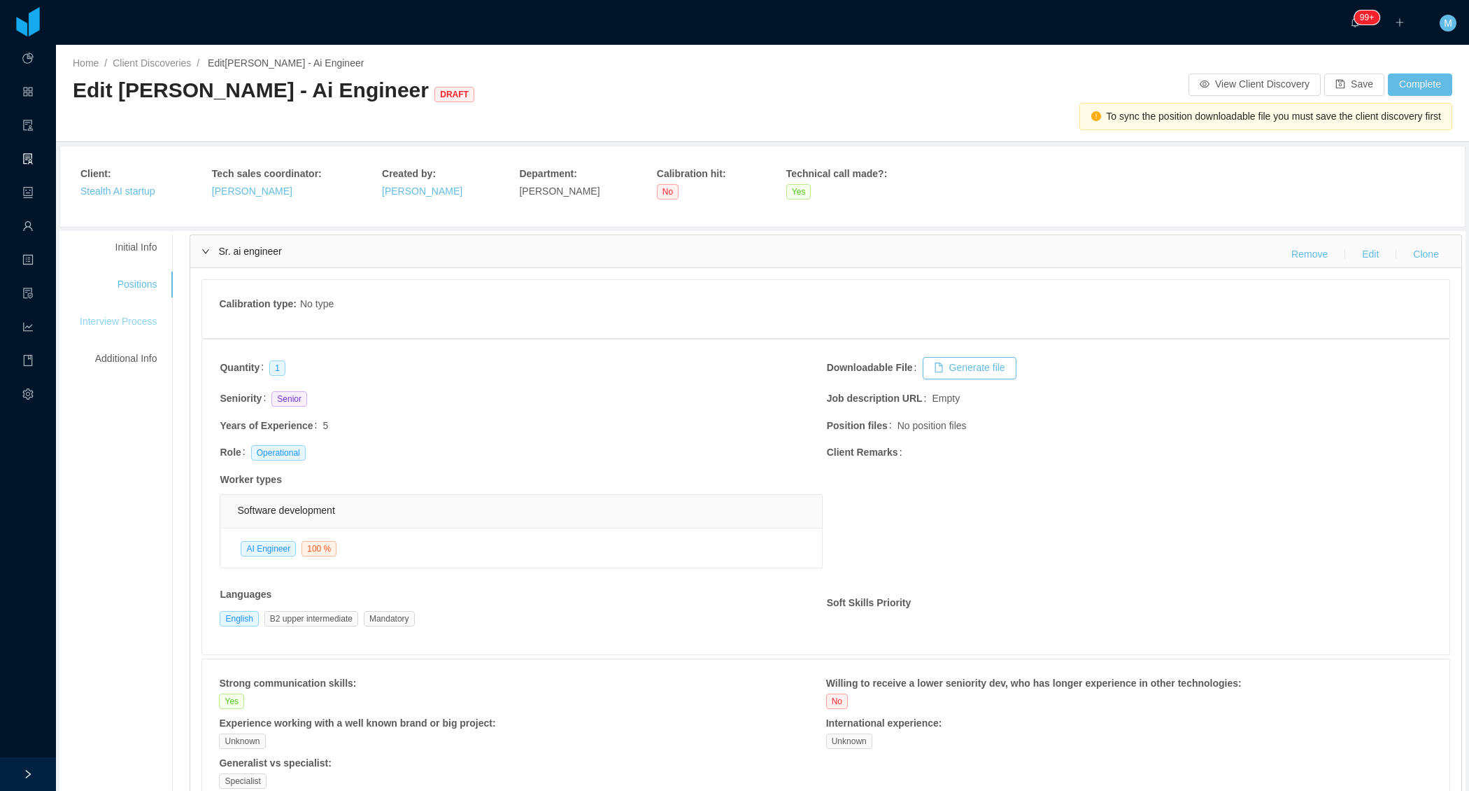
click at [107, 322] on div "Interview Process" at bounding box center [118, 322] width 111 height 26
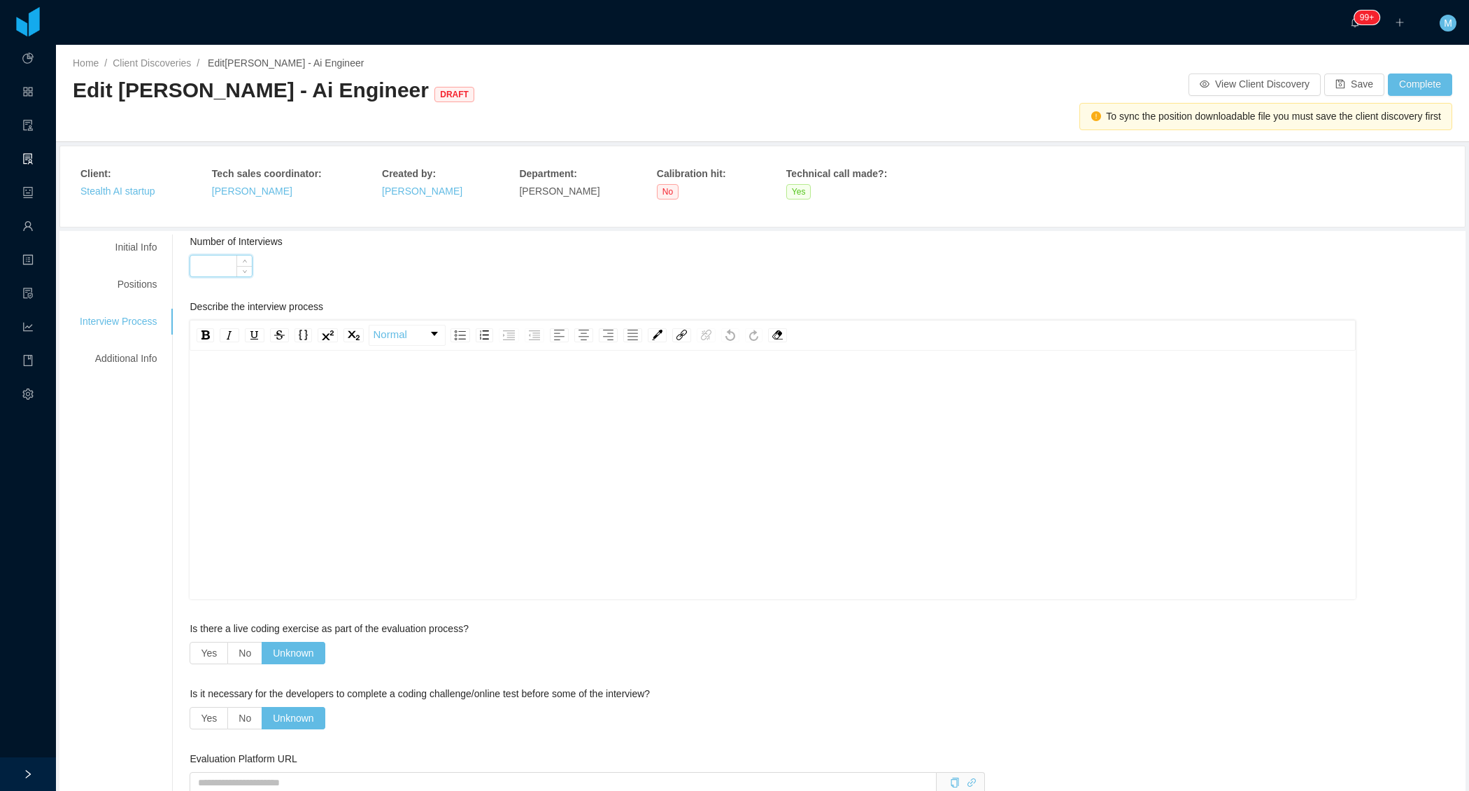
click at [217, 264] on input "Number of Interviews" at bounding box center [221, 265] width 62 height 21
type input "*"
click at [255, 386] on div "rdw-editor" at bounding box center [773, 381] width 1145 height 15
click at [151, 335] on div "Initial Info Positions Interview Process Additional Info" at bounding box center [118, 302] width 111 height 137
click at [140, 354] on div "Additional Info" at bounding box center [118, 359] width 111 height 26
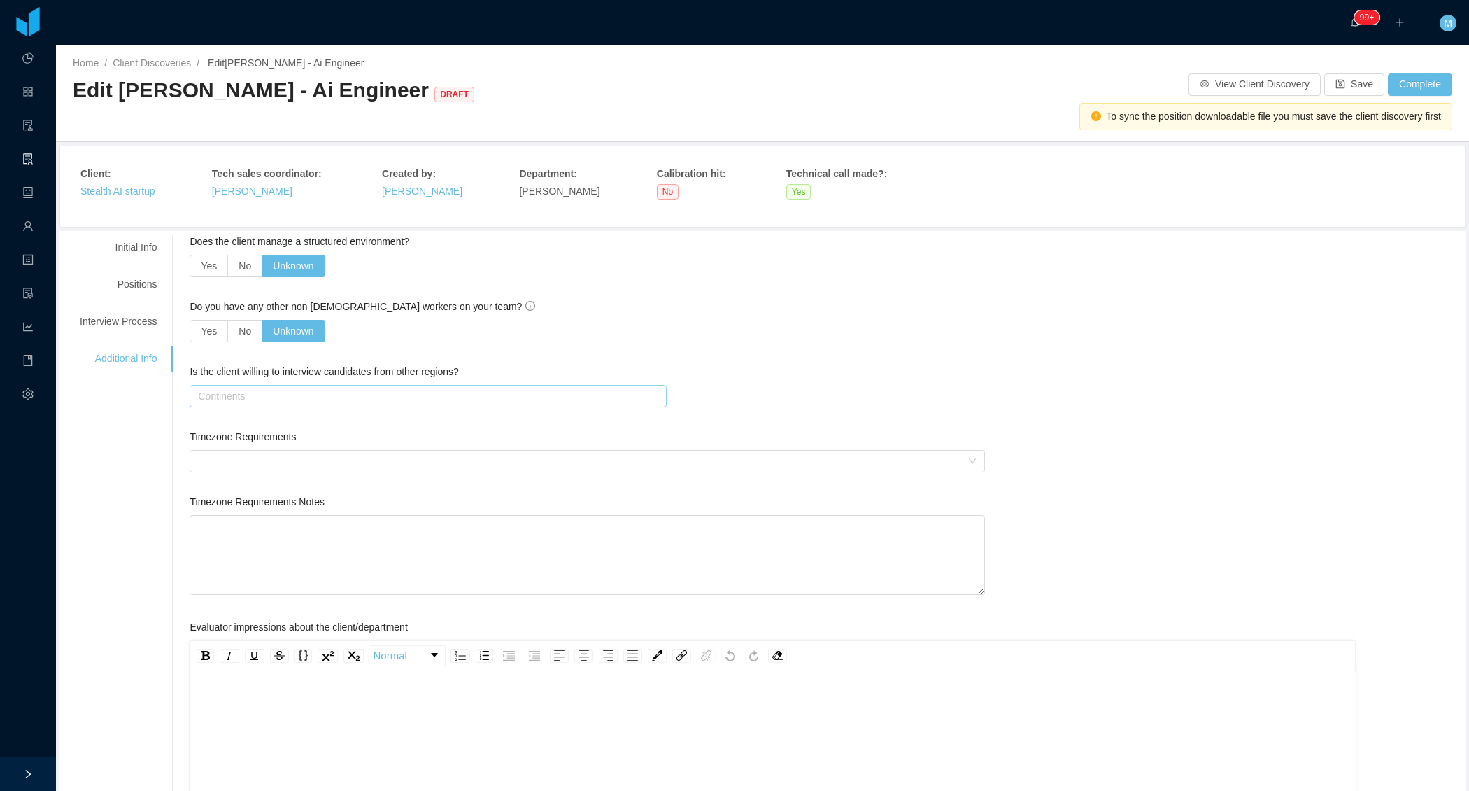
click at [239, 396] on div "Continents" at bounding box center [425, 396] width 454 height 14
click at [236, 446] on li "South America" at bounding box center [430, 443] width 476 height 22
click at [131, 460] on div "**********" at bounding box center [762, 686] width 1399 height 904
click at [1346, 90] on button "Save" at bounding box center [1355, 84] width 60 height 22
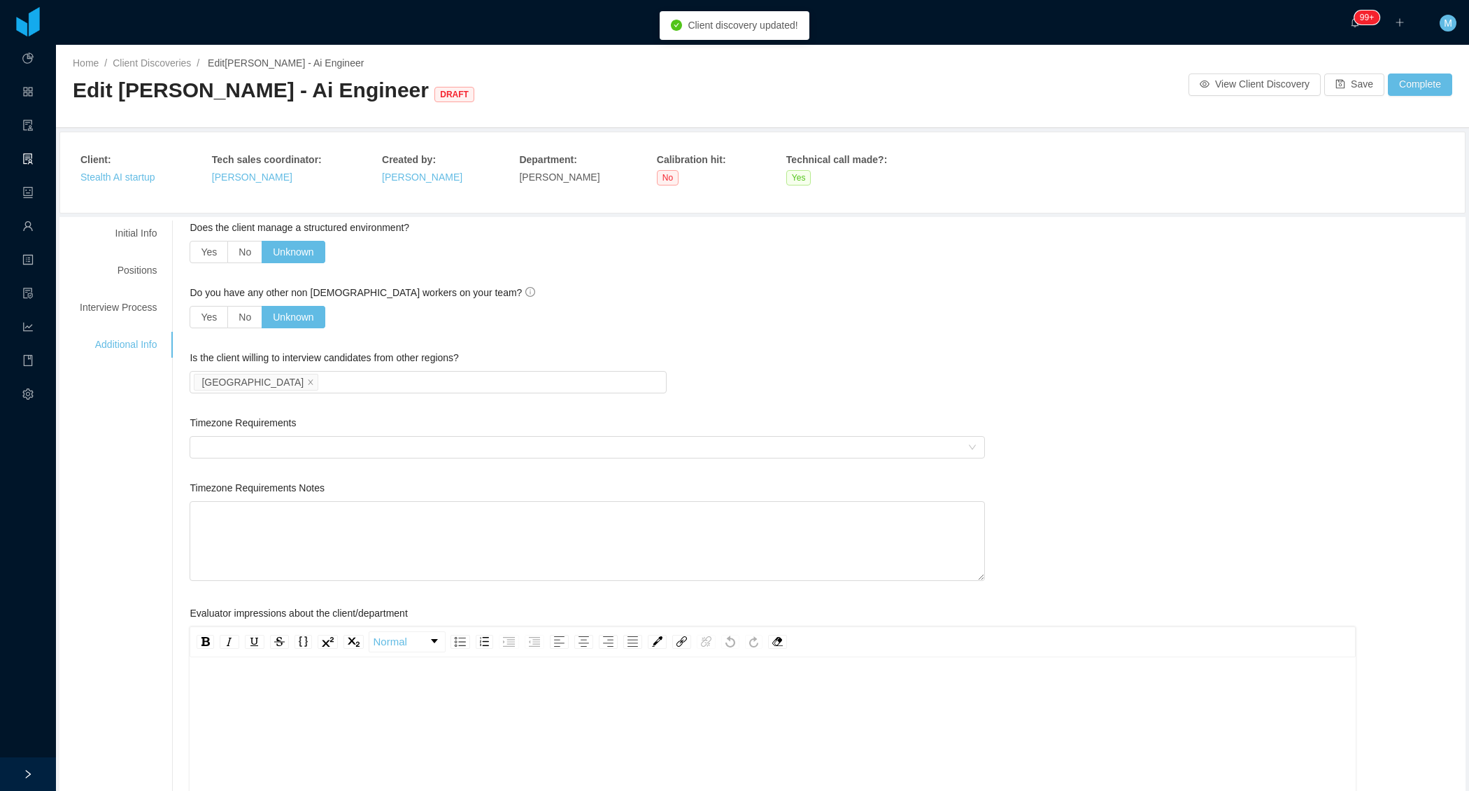
click at [148, 320] on div "Initial Info Positions Interview Process Additional Info" at bounding box center [118, 288] width 111 height 137
click at [149, 274] on div "Positions" at bounding box center [118, 270] width 111 height 26
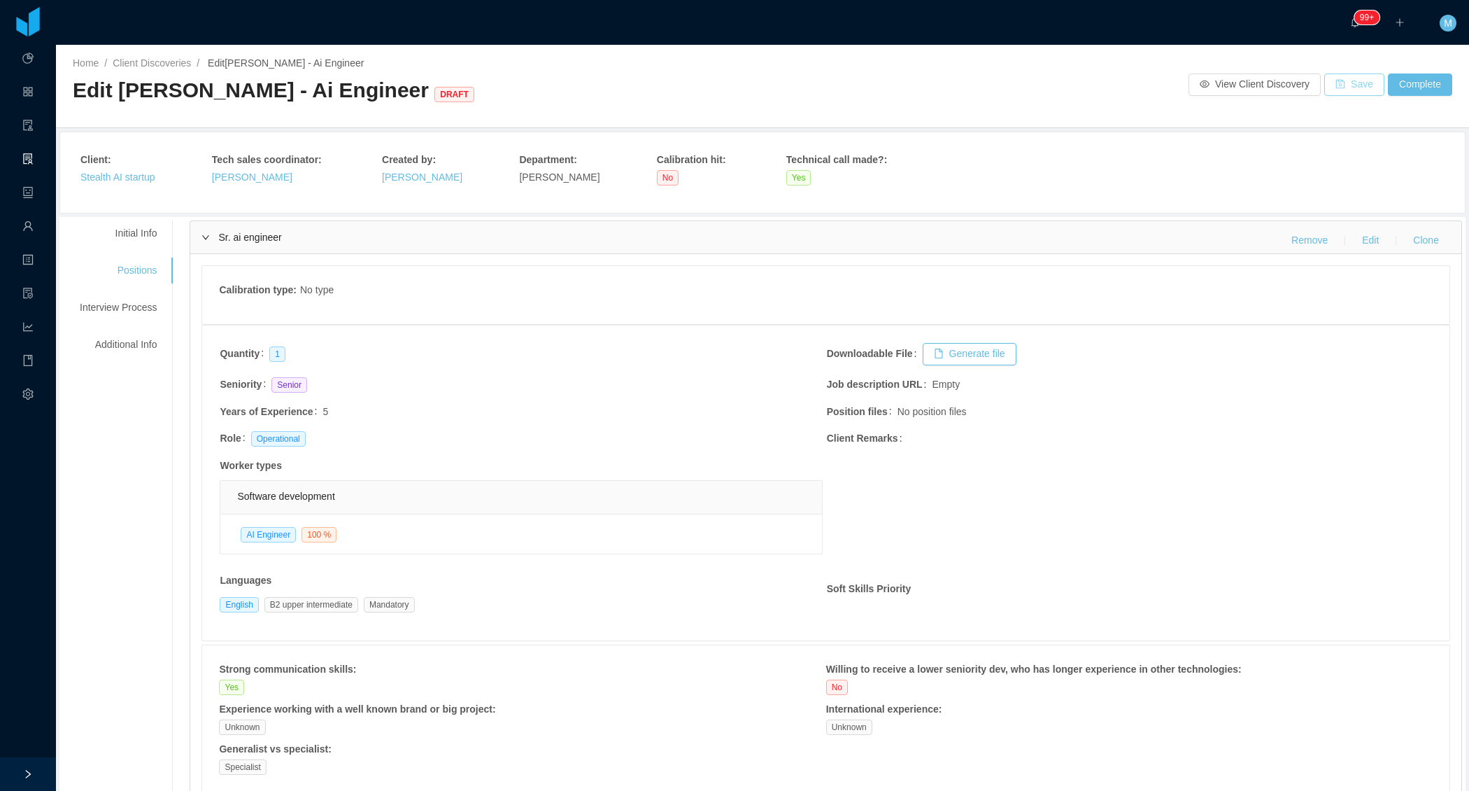
click at [1359, 85] on button "Save" at bounding box center [1355, 84] width 60 height 22
click at [1415, 87] on button "Complete" at bounding box center [1420, 84] width 64 height 22
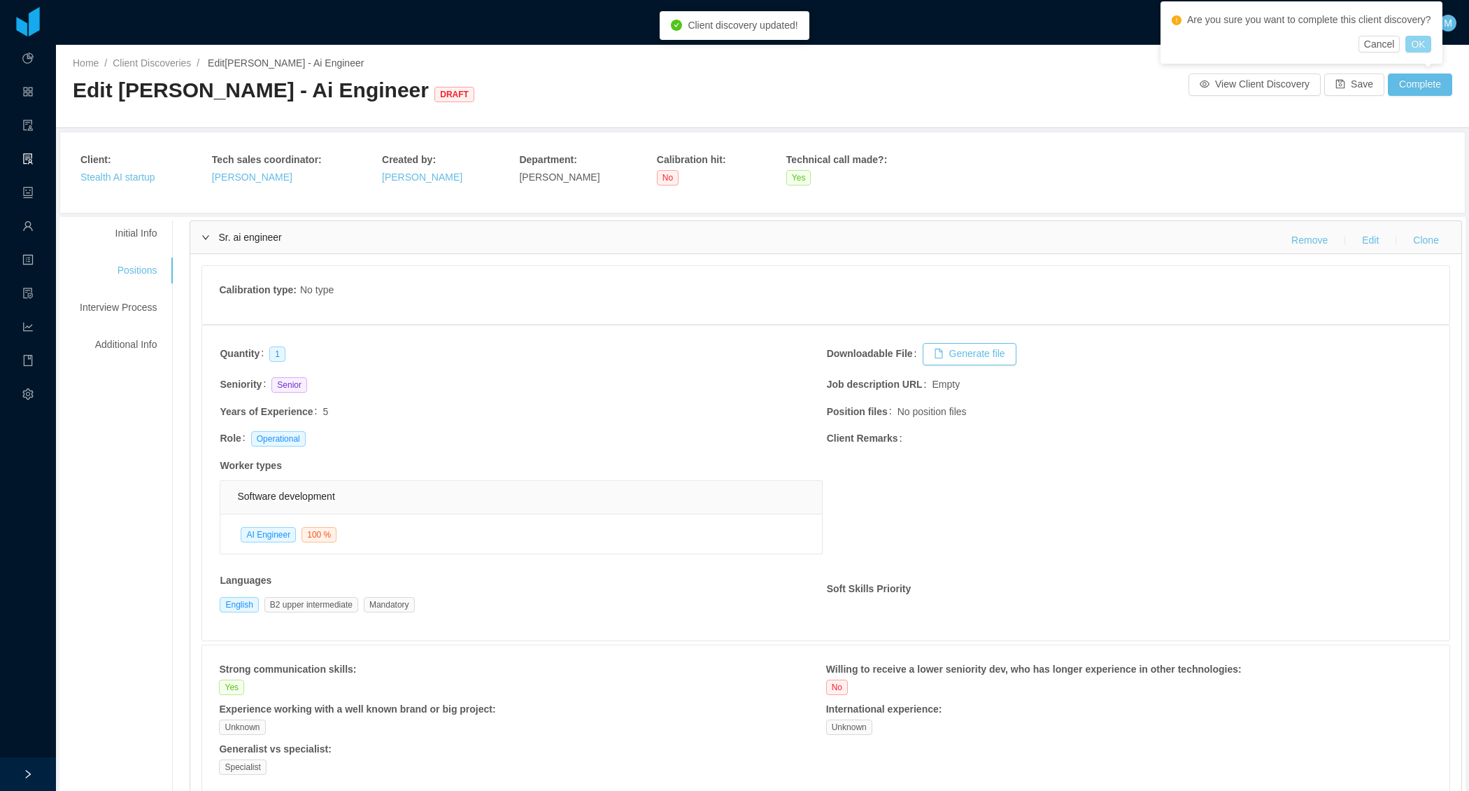
click at [1430, 42] on button "OK" at bounding box center [1418, 44] width 25 height 17
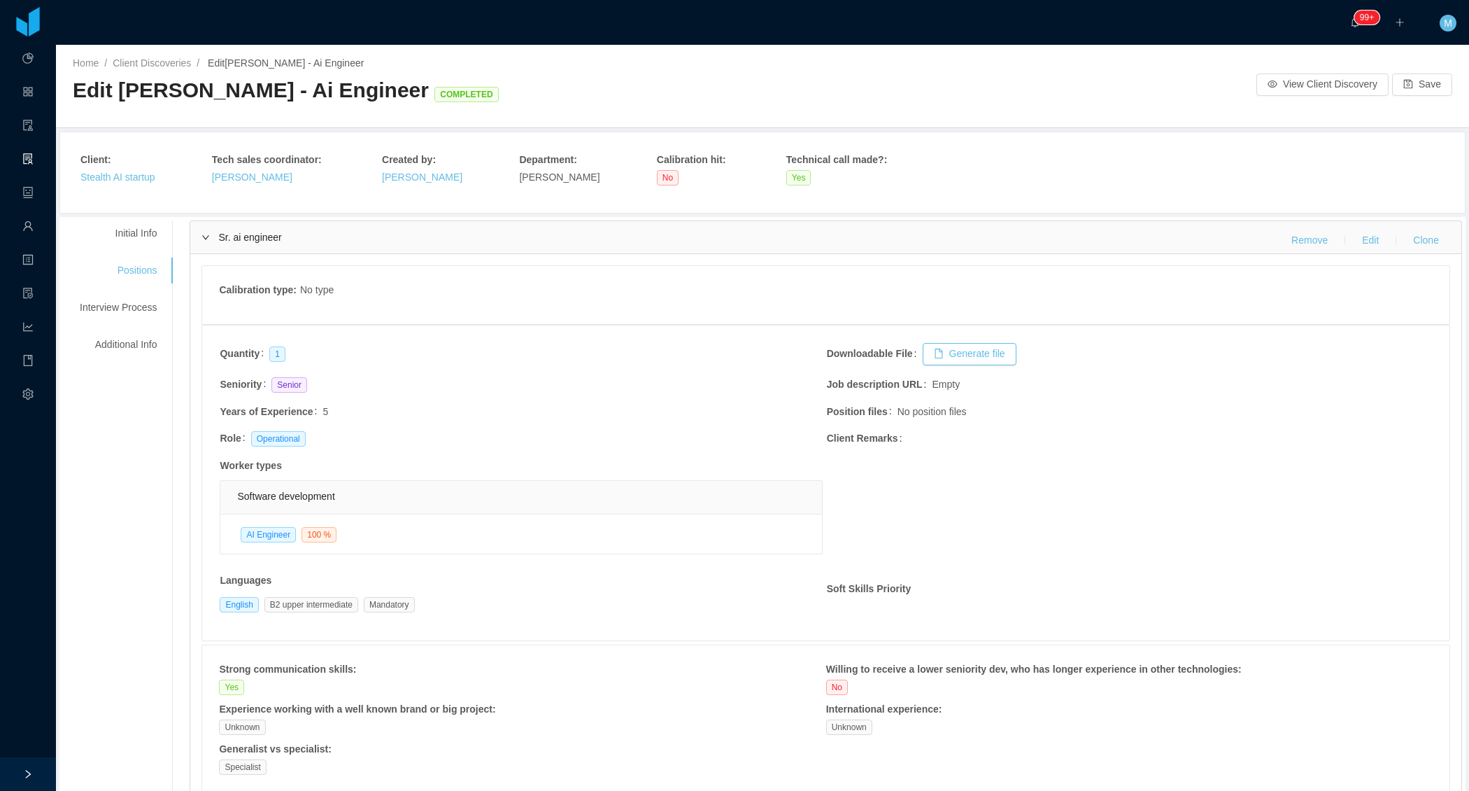
click at [20, 764] on div at bounding box center [28, 774] width 56 height 34
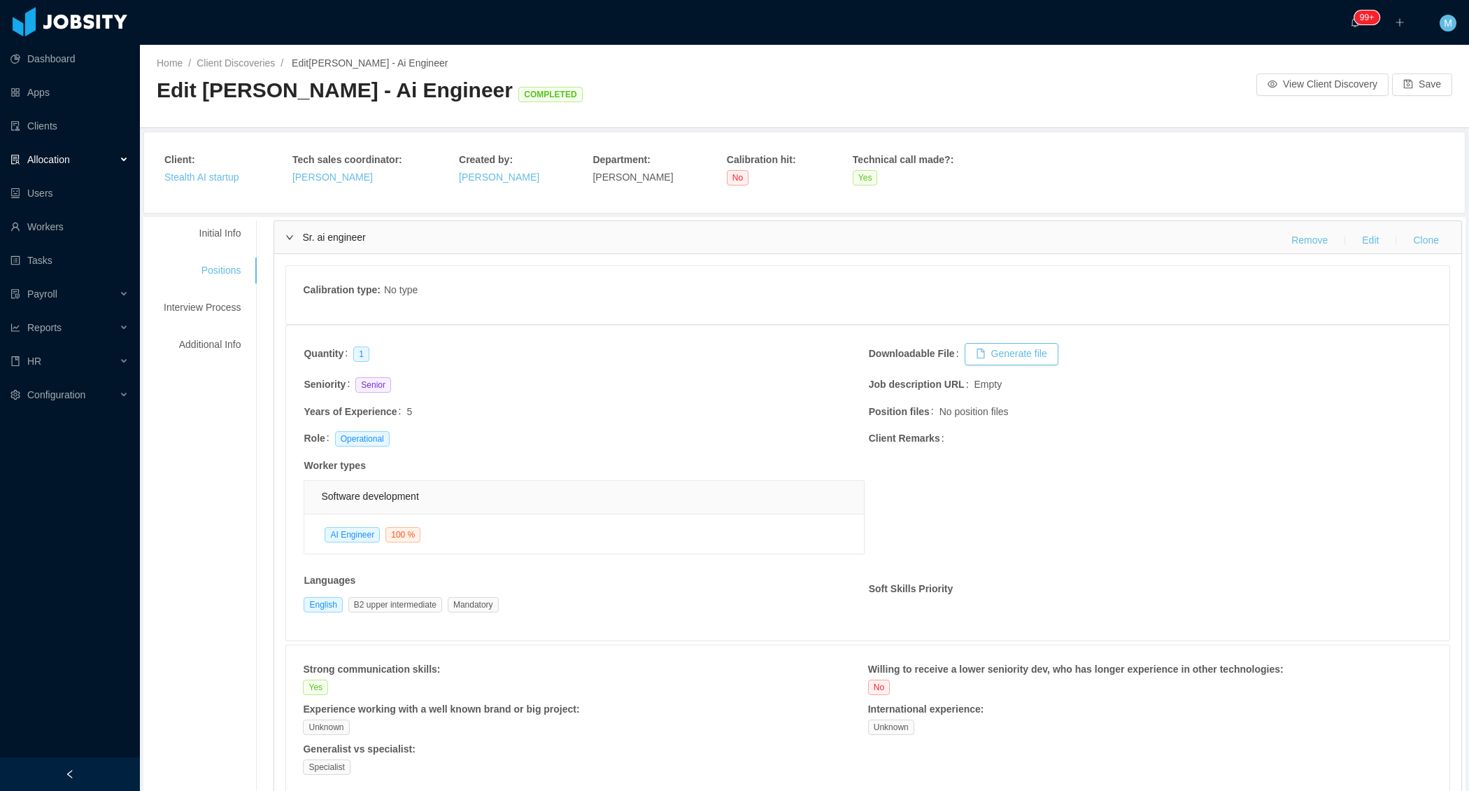
click at [122, 164] on div "Allocation" at bounding box center [70, 160] width 140 height 28
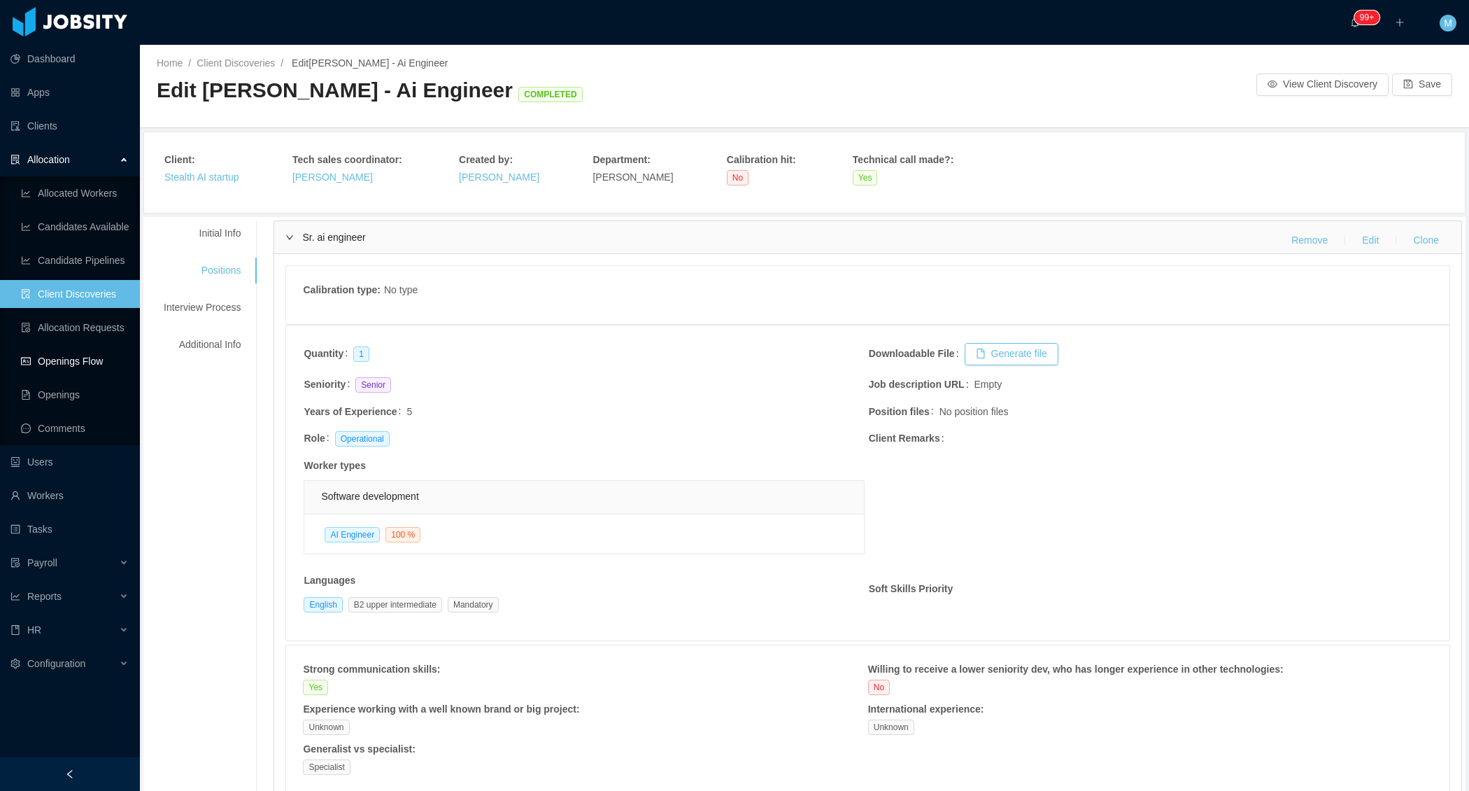
click at [76, 356] on link "Openings Flow" at bounding box center [75, 361] width 108 height 28
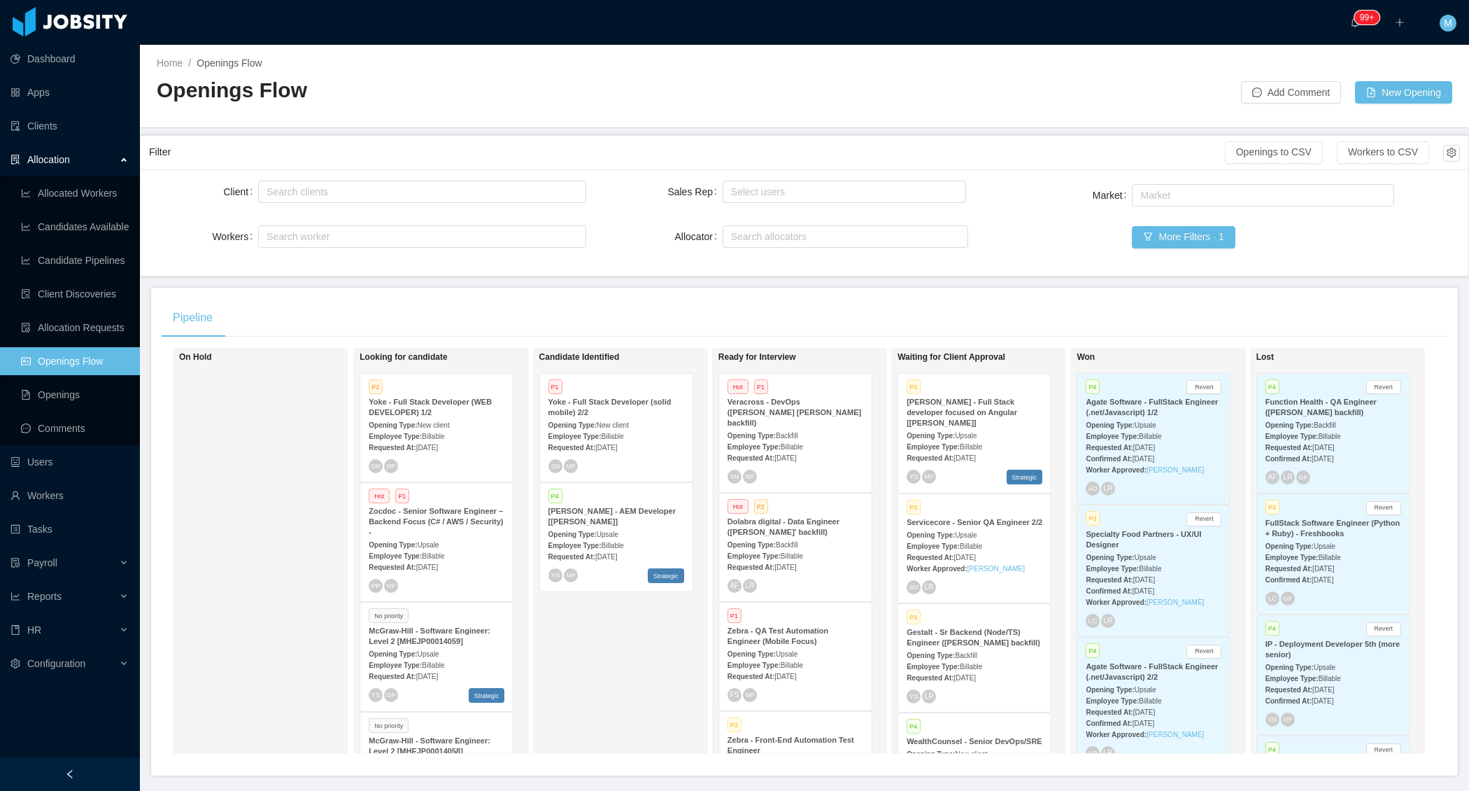
click at [101, 774] on div at bounding box center [70, 774] width 140 height 34
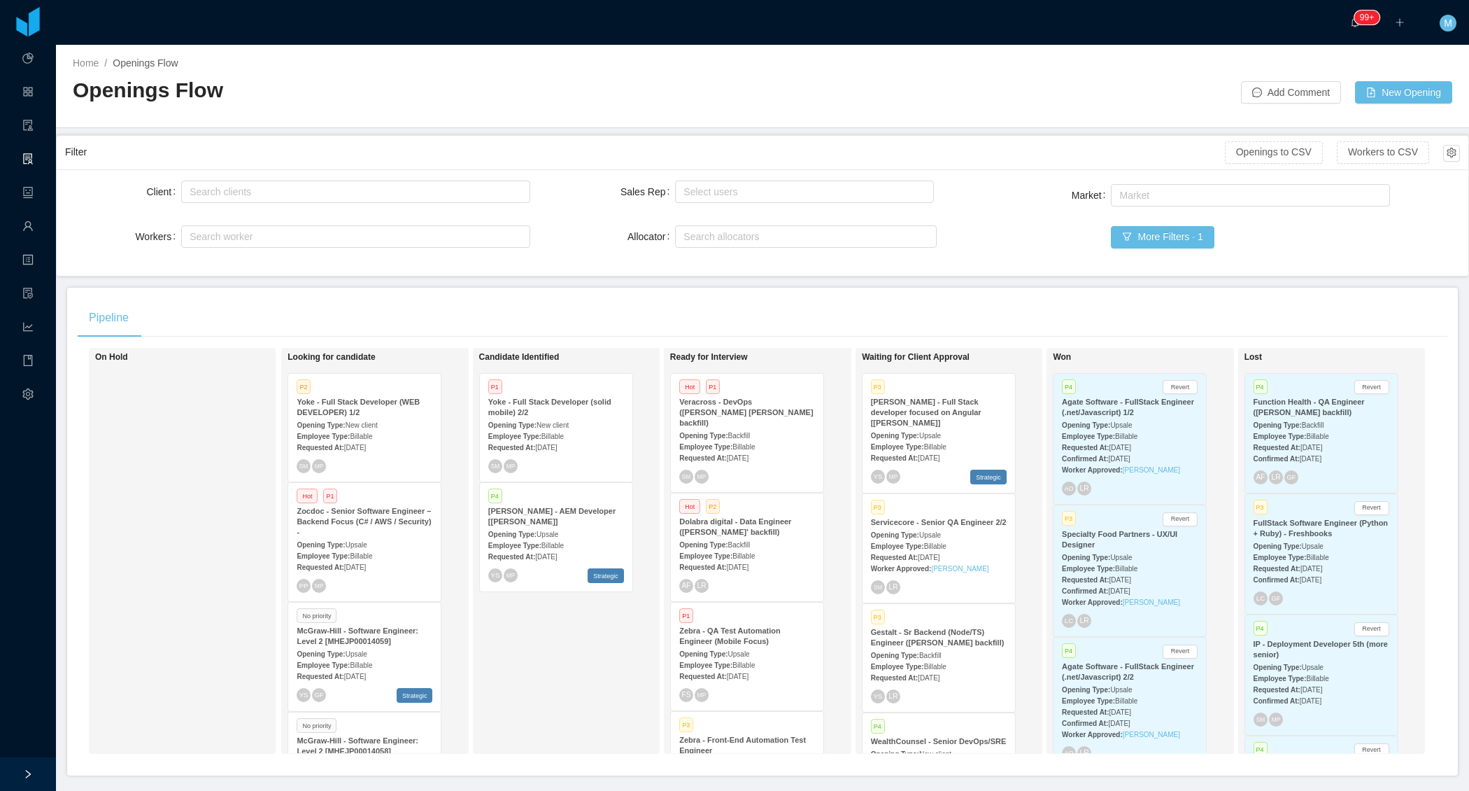
scroll to position [884, 0]
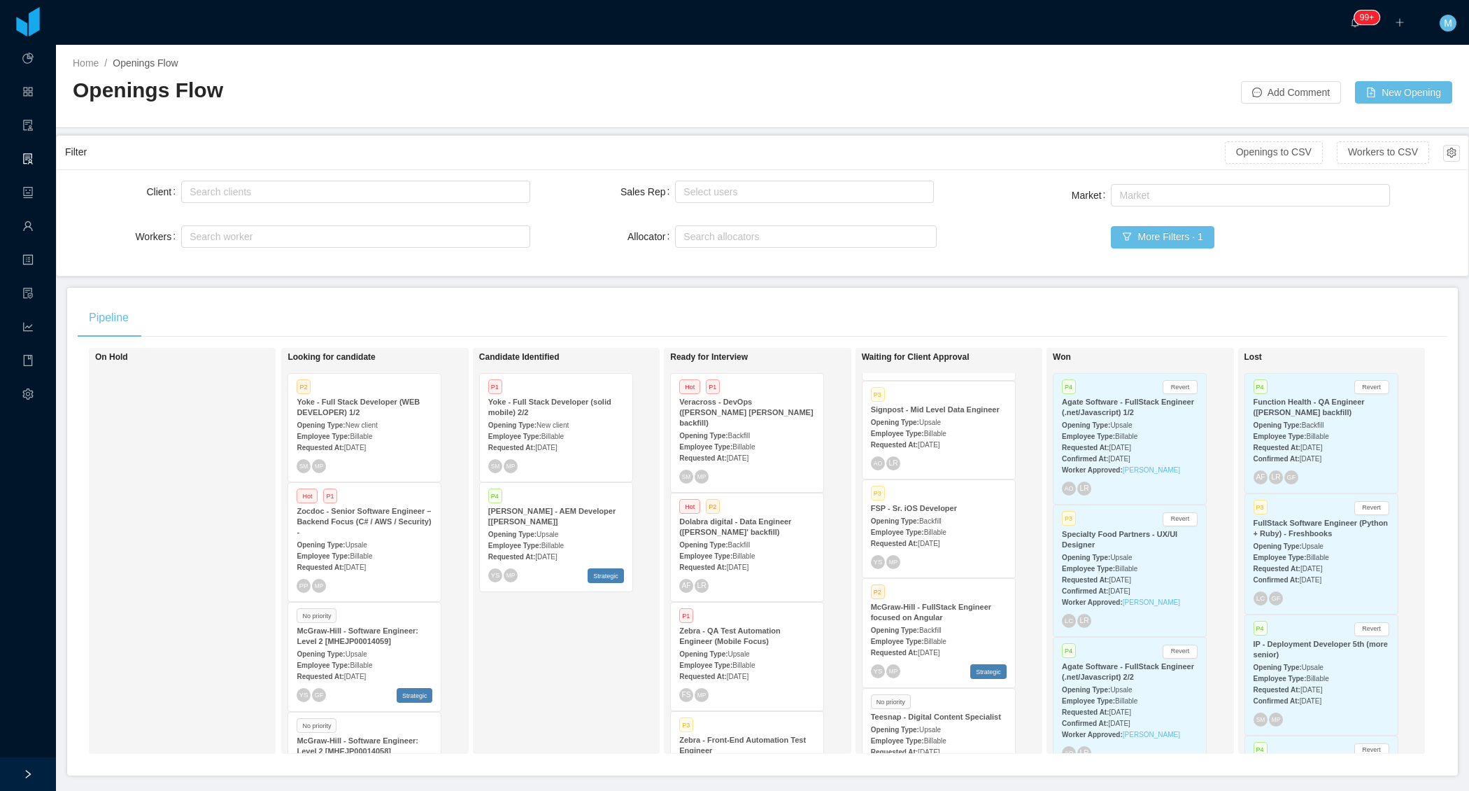
click at [937, 536] on span "Billable" at bounding box center [935, 532] width 22 height 8
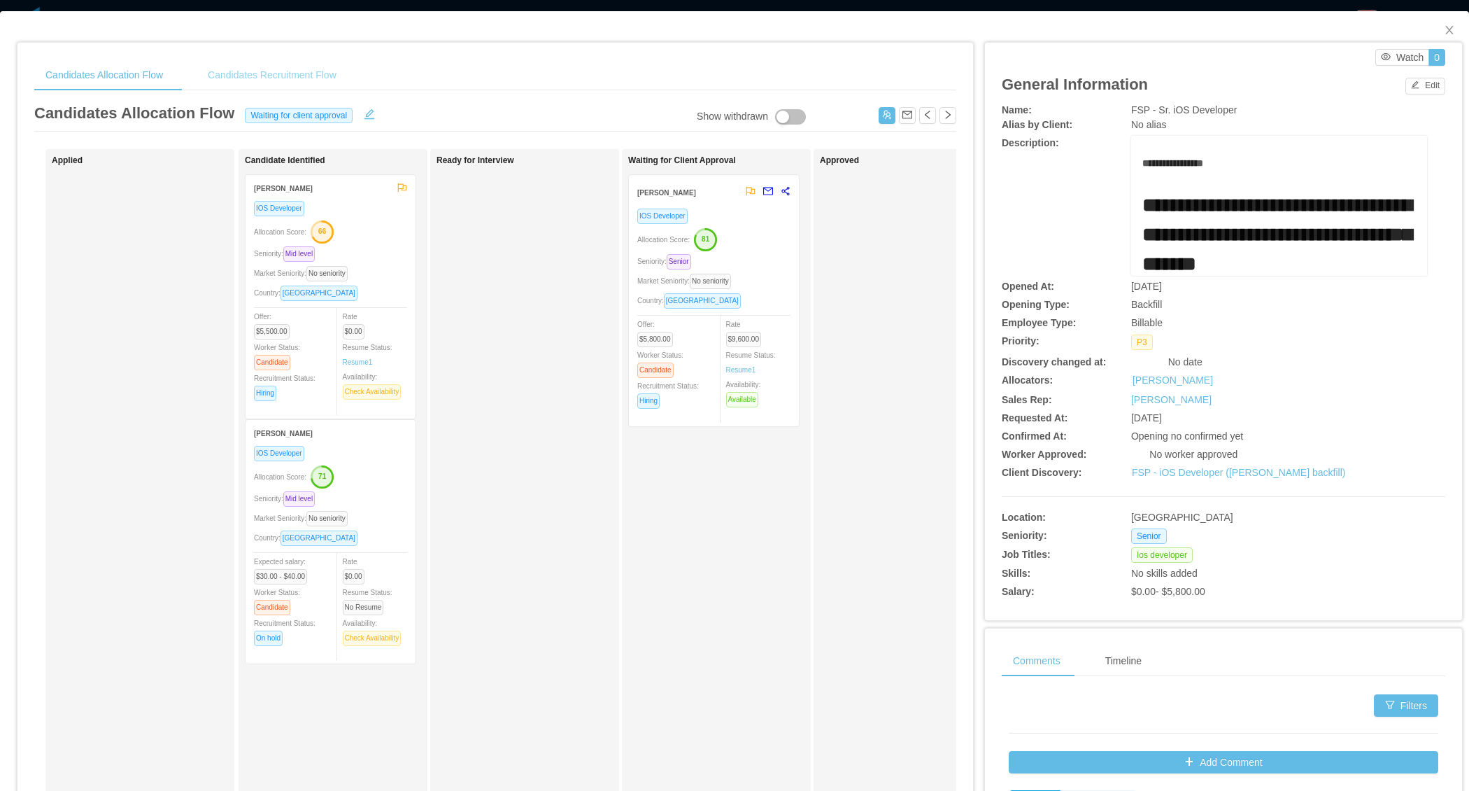
click at [286, 74] on div "Candidates Recruitment Flow" at bounding box center [272, 74] width 151 height 31
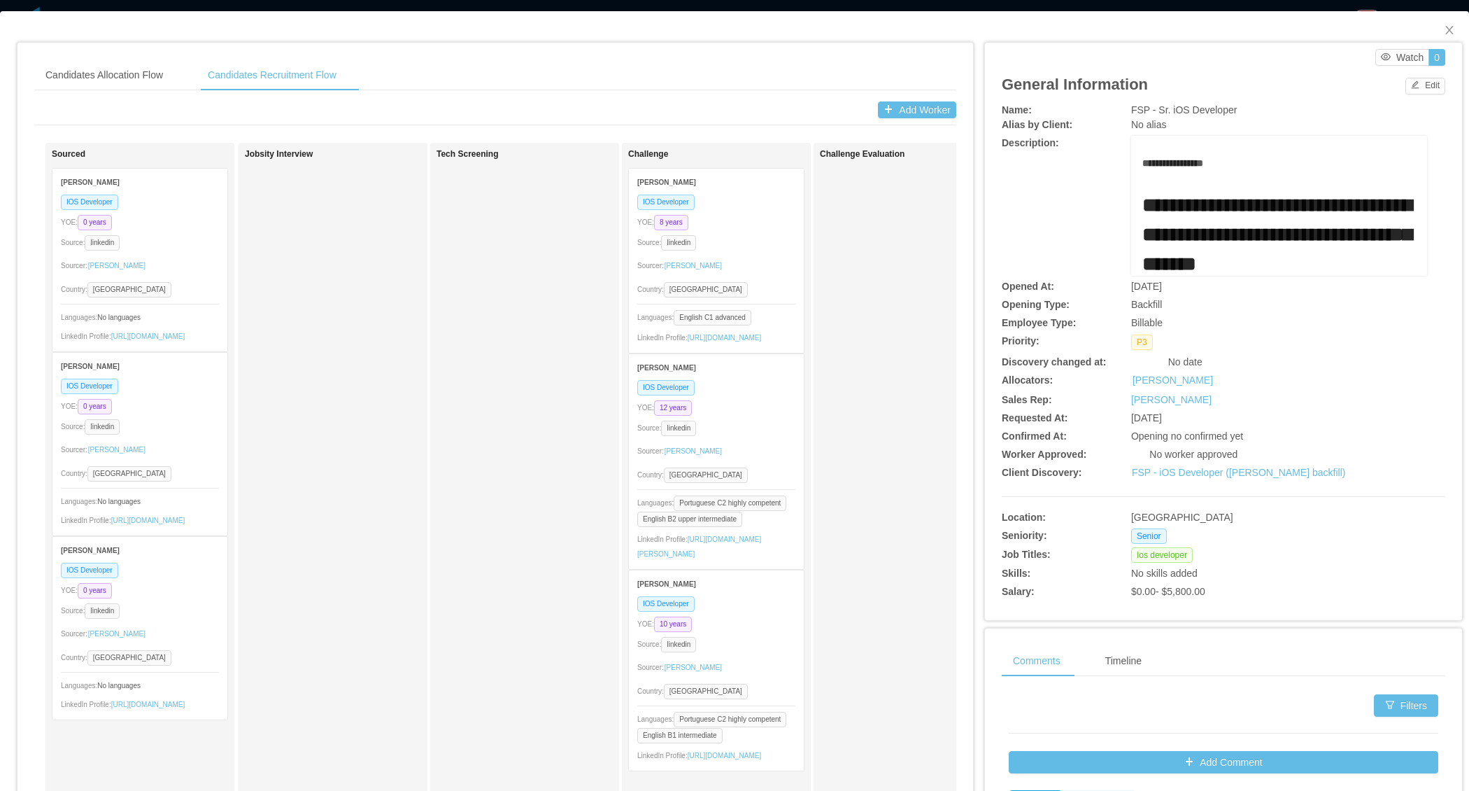
click at [762, 264] on div "Sourcer: Angela Barboza" at bounding box center [716, 266] width 158 height 22
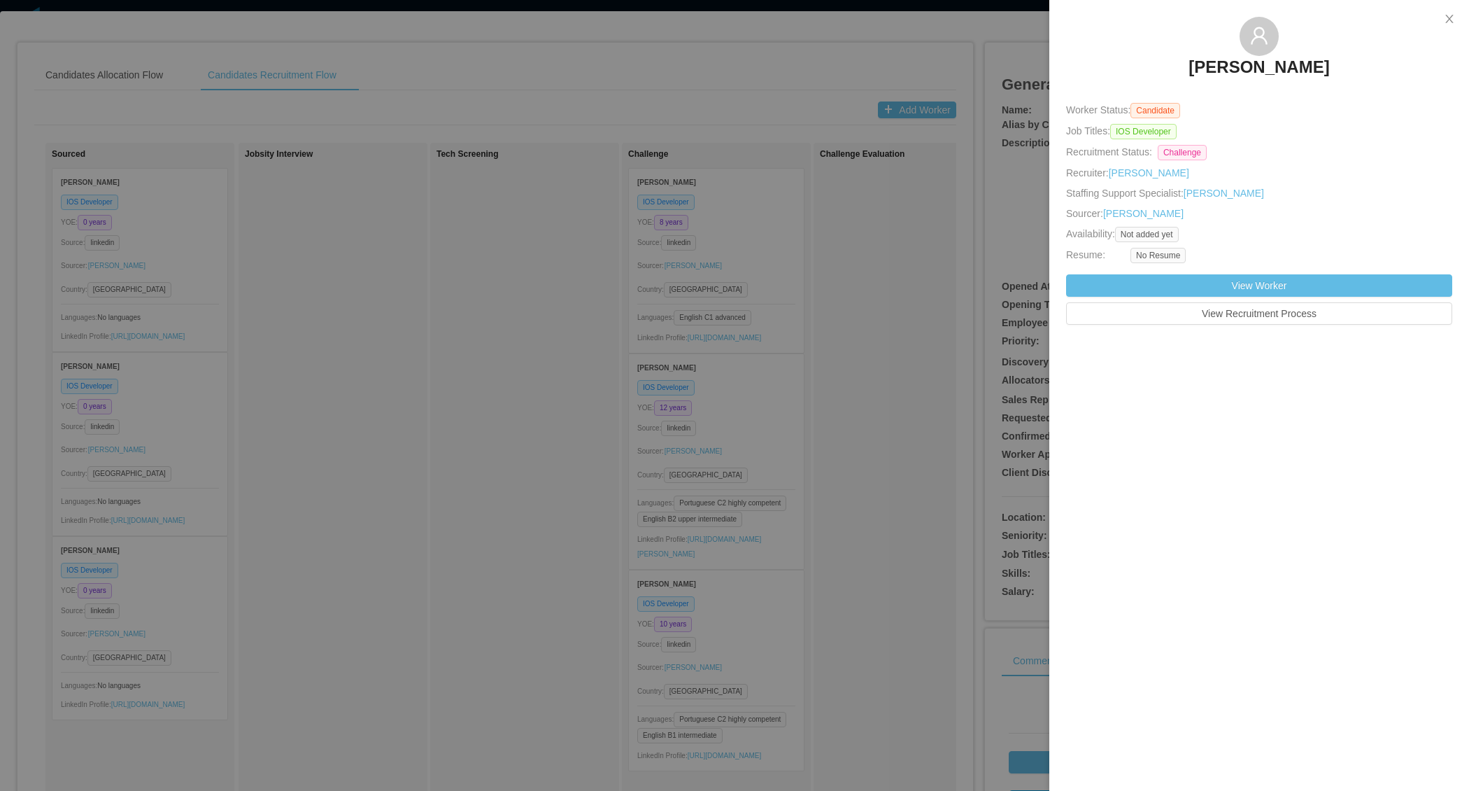
drag, startPoint x: 1167, startPoint y: 70, endPoint x: 1322, endPoint y: 71, distance: 154.6
click at [1322, 71] on div "Gabriel Catice" at bounding box center [1259, 52] width 386 height 70
copy h3 "Gabriel Catice"
click at [915, 281] on div at bounding box center [734, 395] width 1469 height 791
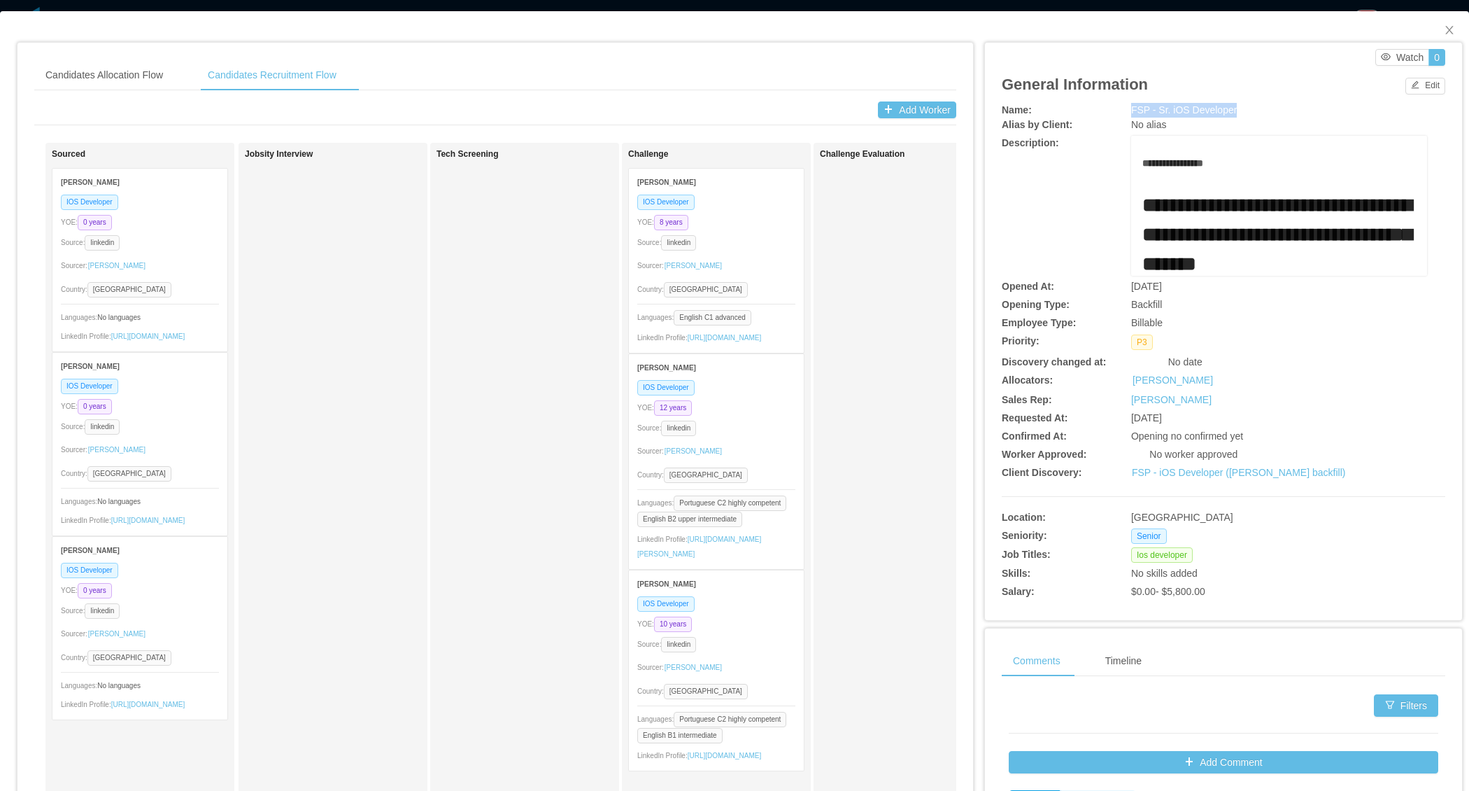
drag, startPoint x: 1125, startPoint y: 113, endPoint x: 1278, endPoint y: 113, distance: 152.5
click at [1276, 113] on div "Name: FSP - Sr. iOS Developer" at bounding box center [1224, 110] width 444 height 15
copy div "FSP - Sr. iOS Developer"
click at [1428, 83] on button "Edit" at bounding box center [1426, 86] width 40 height 17
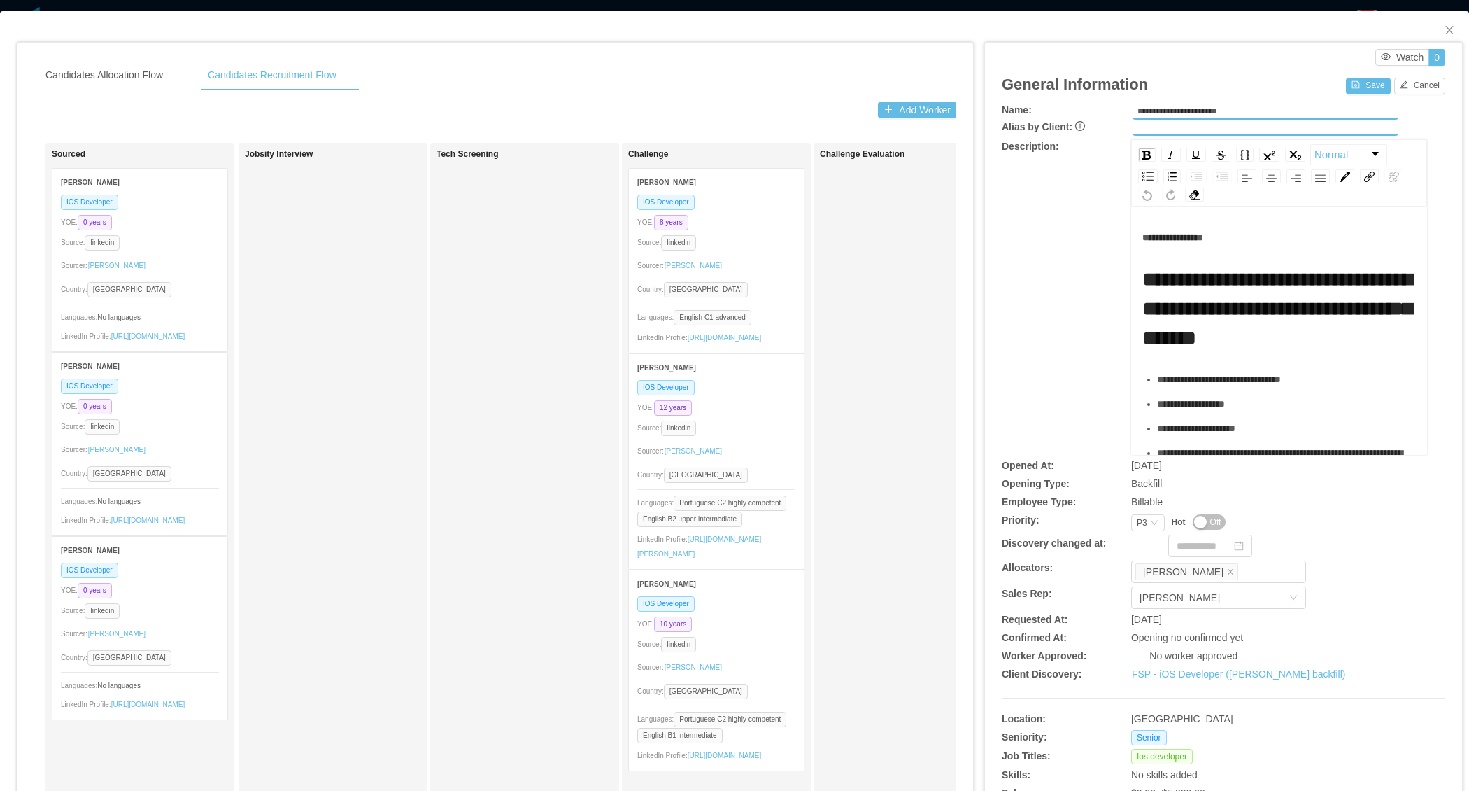
click at [1045, 418] on div "**********" at bounding box center [1224, 297] width 444 height 316
click at [1208, 516] on button "Off" at bounding box center [1210, 521] width 34 height 15
click at [1366, 90] on button "Save" at bounding box center [1368, 86] width 44 height 17
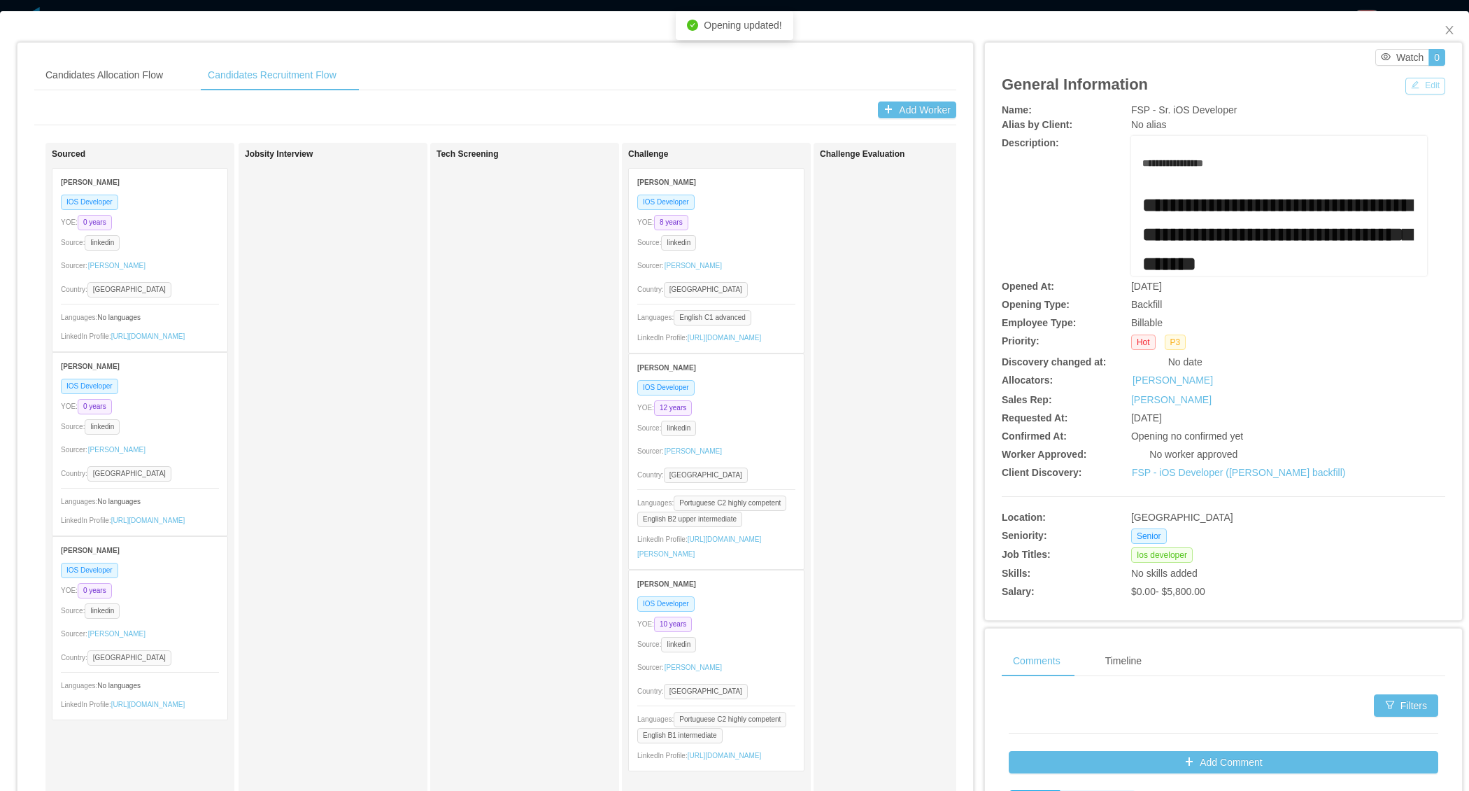
click at [1425, 83] on button "Edit" at bounding box center [1426, 86] width 40 height 17
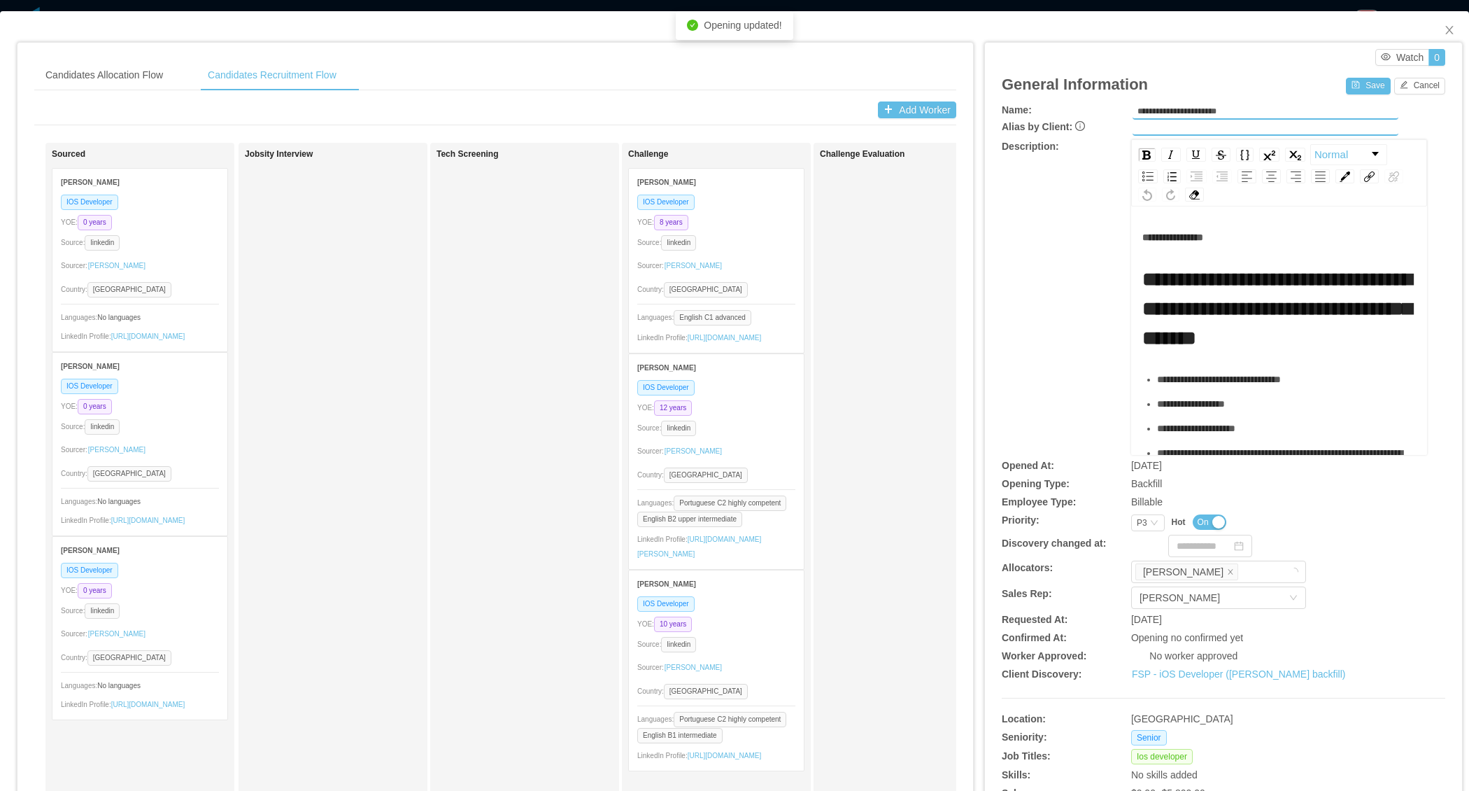
click at [1208, 515] on span "On" at bounding box center [1203, 522] width 11 height 14
click at [1356, 88] on button "Save" at bounding box center [1368, 86] width 44 height 17
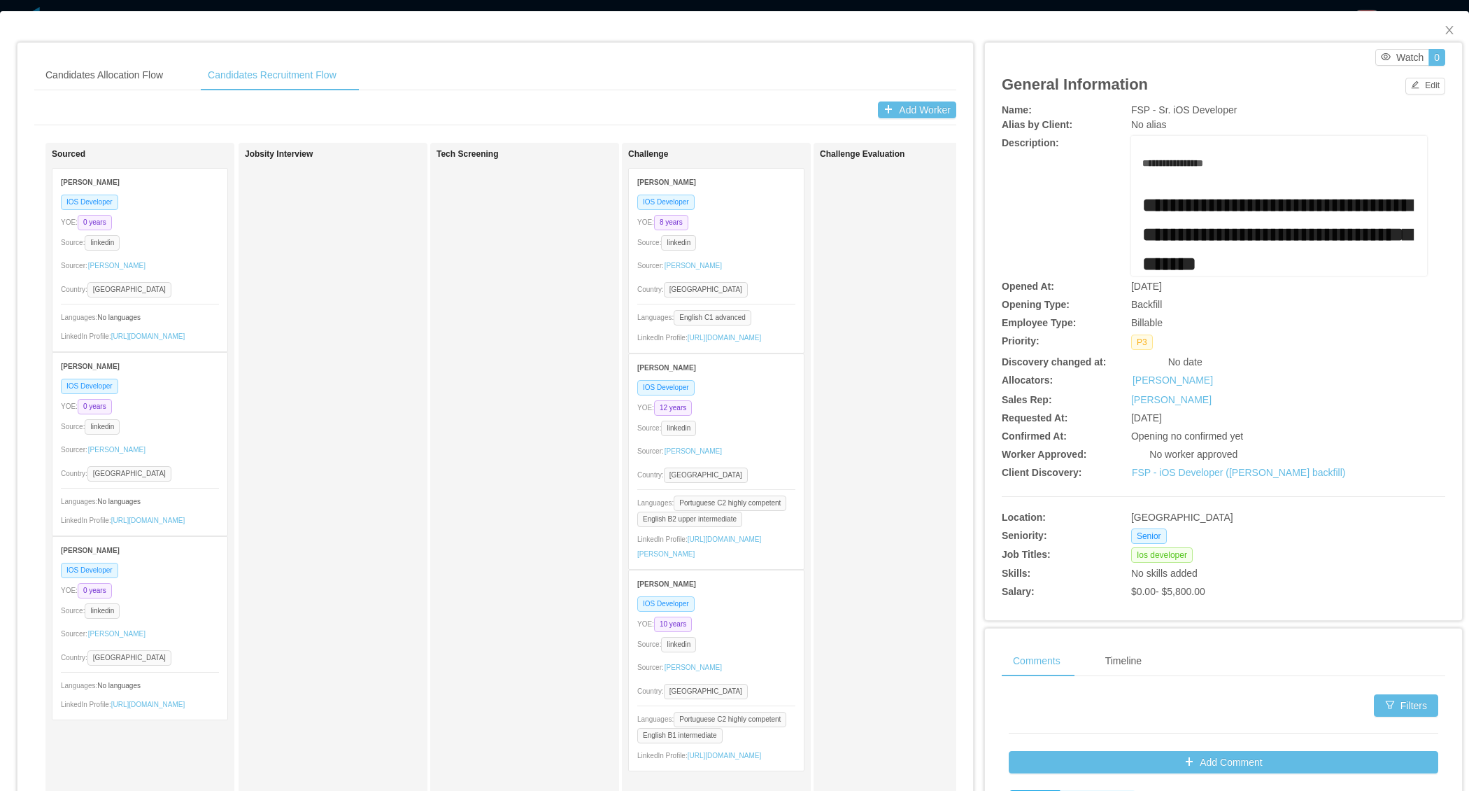
click at [543, 460] on div "Tech Screening" at bounding box center [525, 492] width 176 height 687
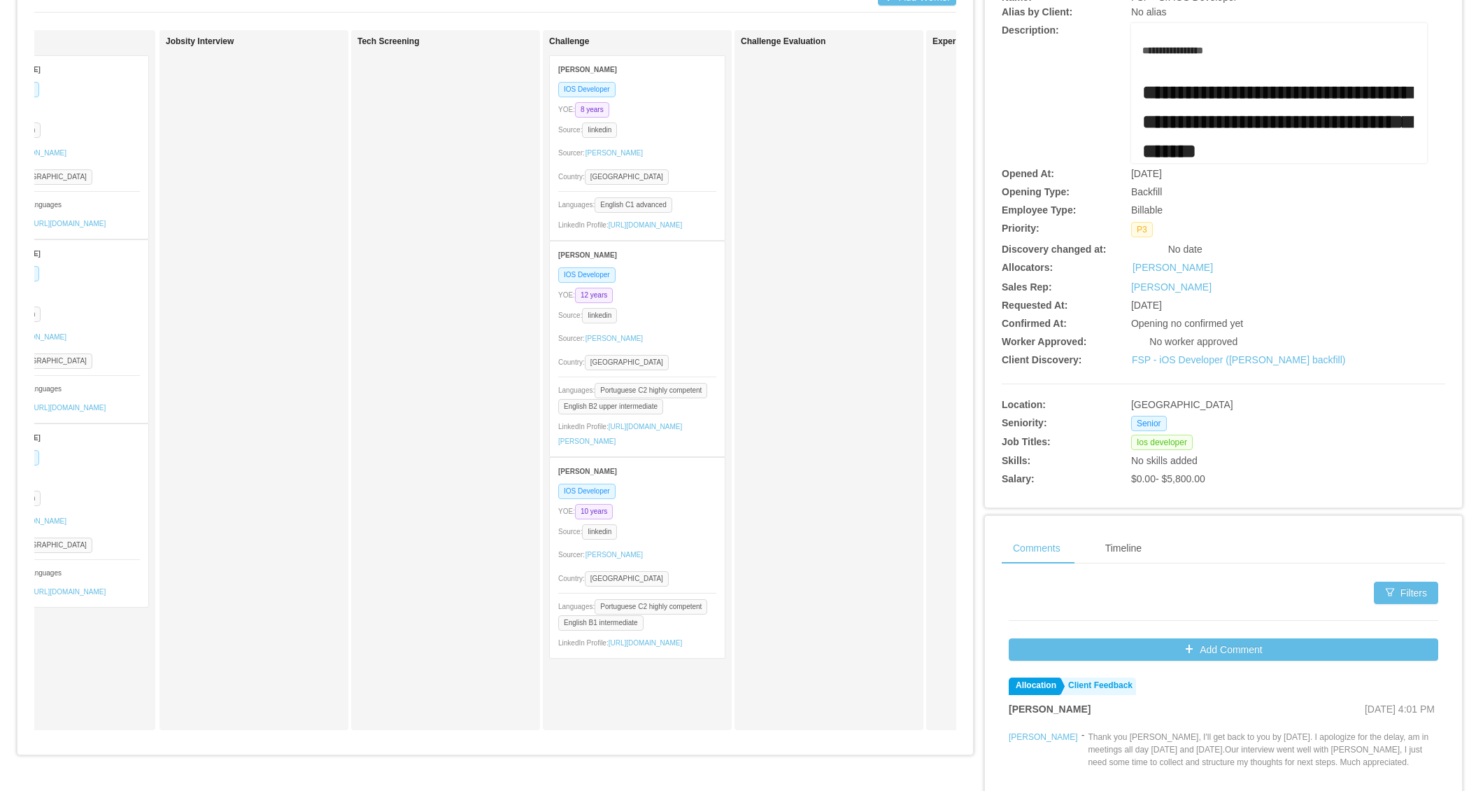
click at [330, 573] on div "Jobsity Interview" at bounding box center [254, 379] width 176 height 687
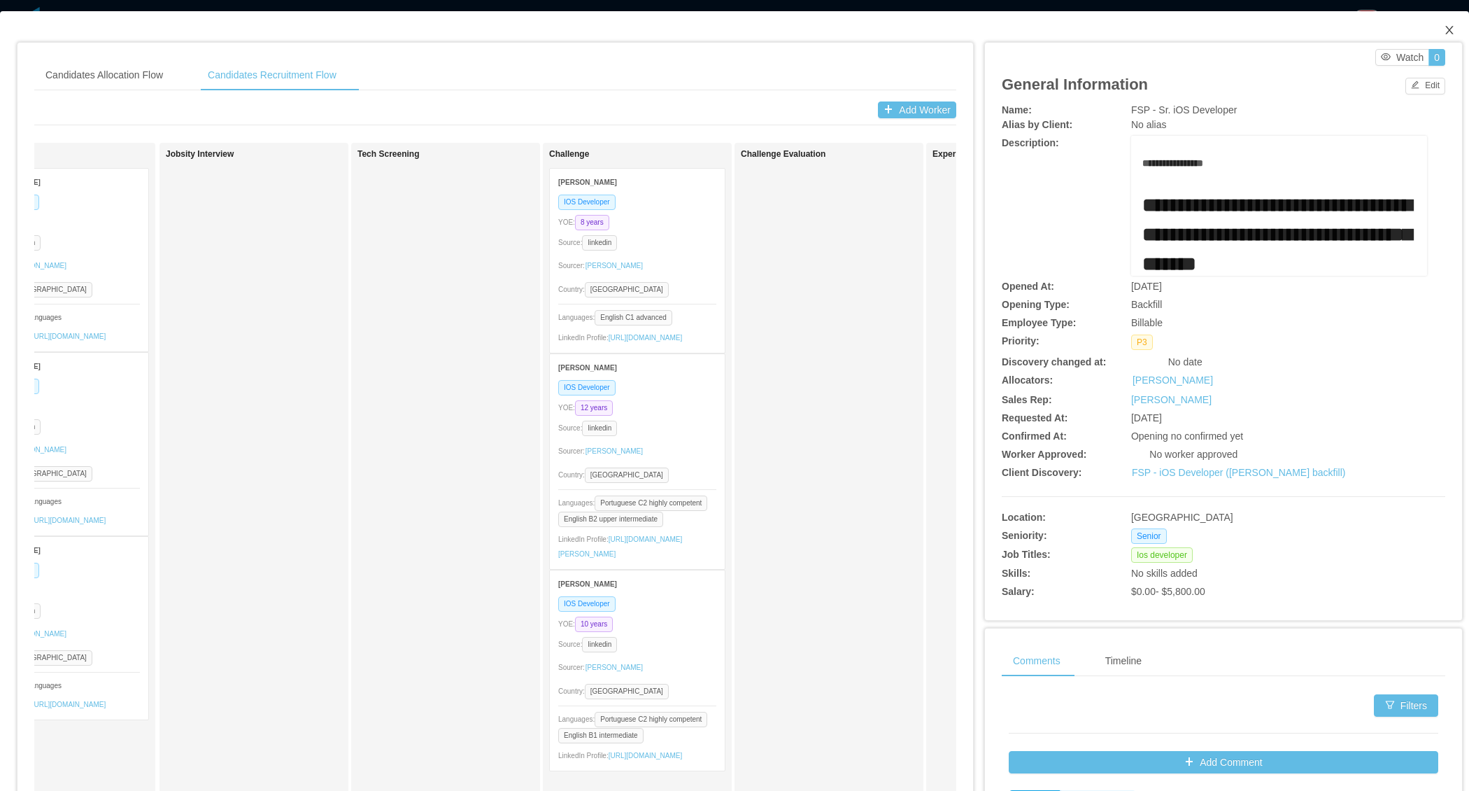
click at [1449, 27] on icon "icon: close" at bounding box center [1449, 29] width 11 height 11
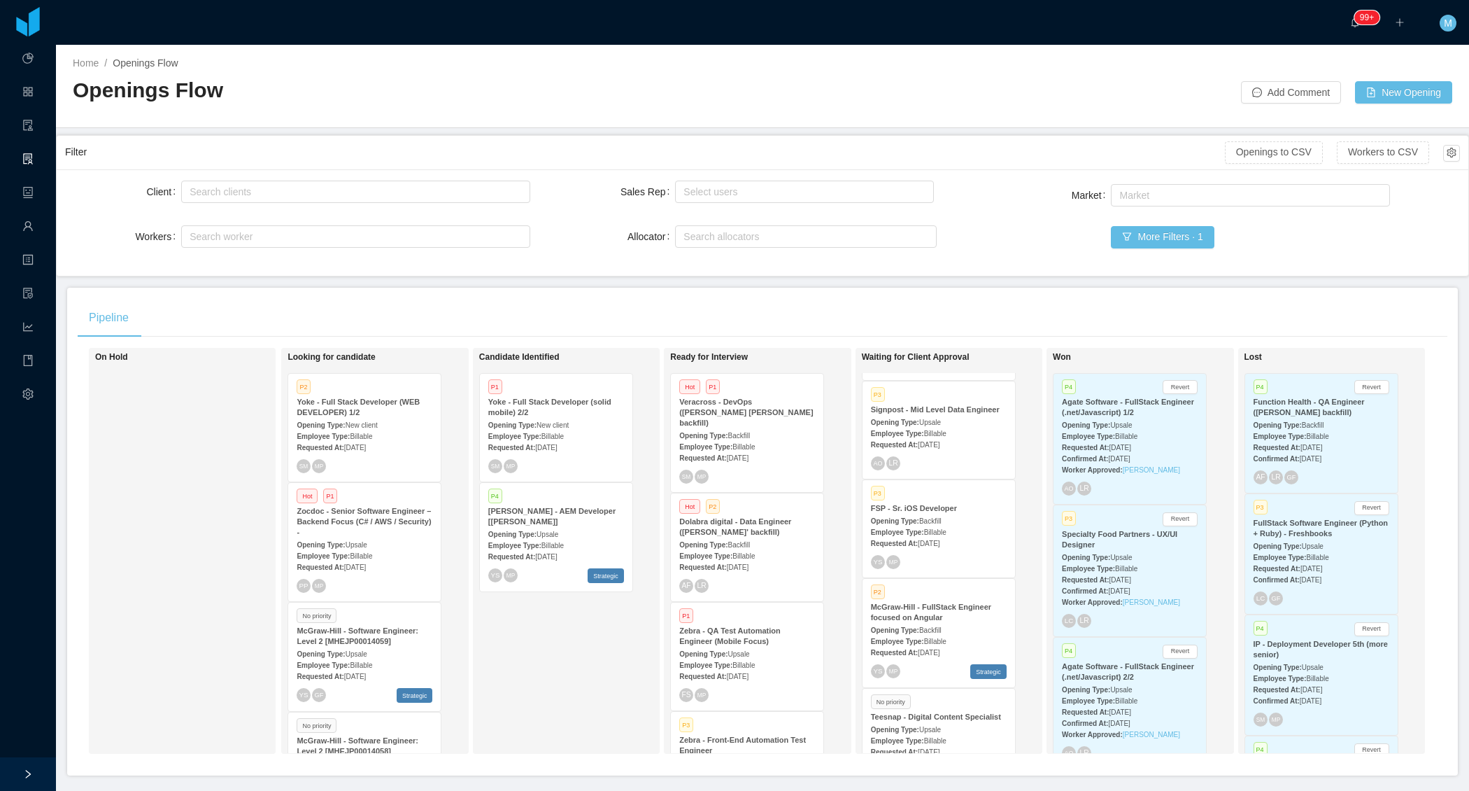
click at [385, 436] on div "Employee Type: Billable" at bounding box center [365, 435] width 136 height 15
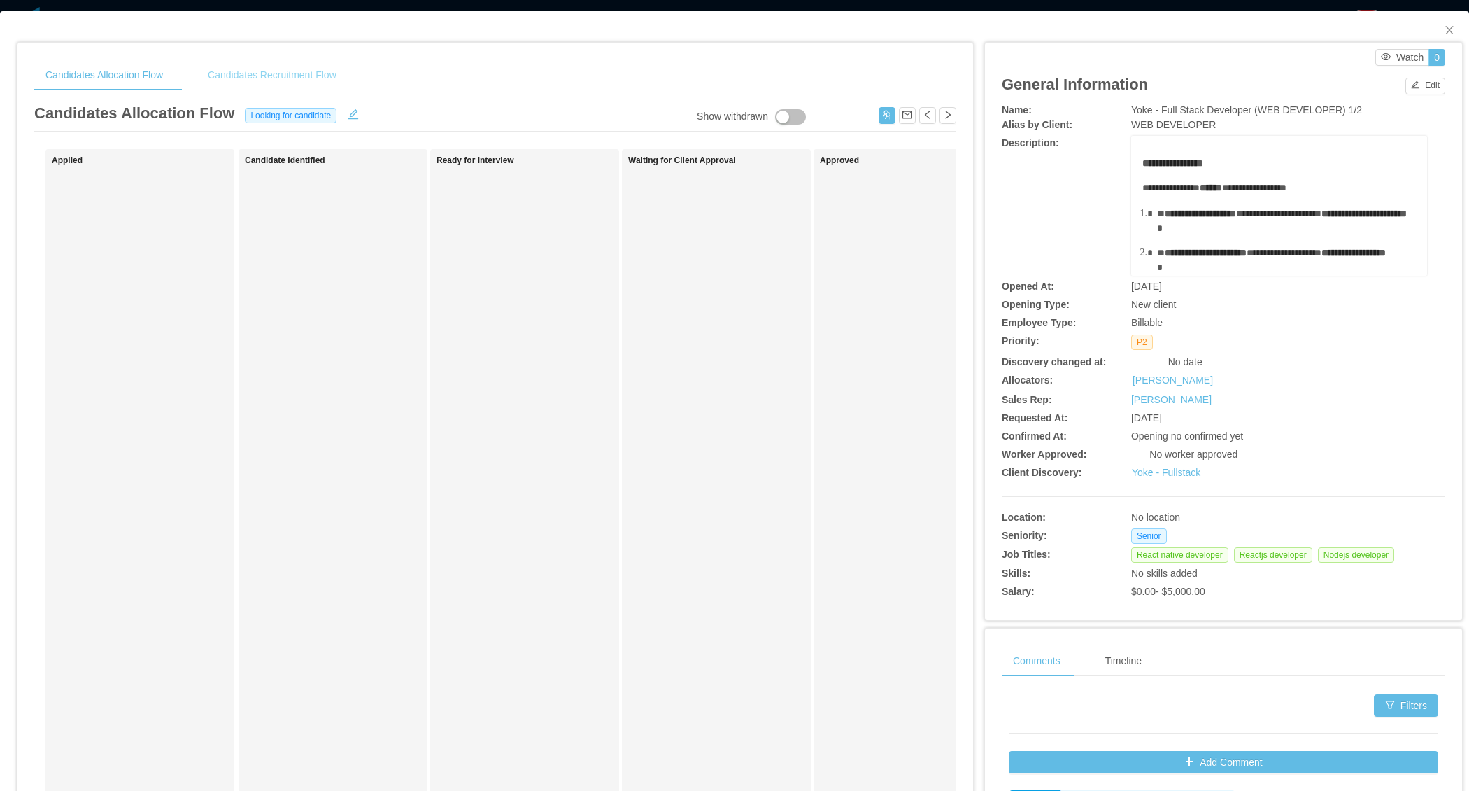
click at [302, 79] on div "Candidates Recruitment Flow" at bounding box center [272, 74] width 151 height 31
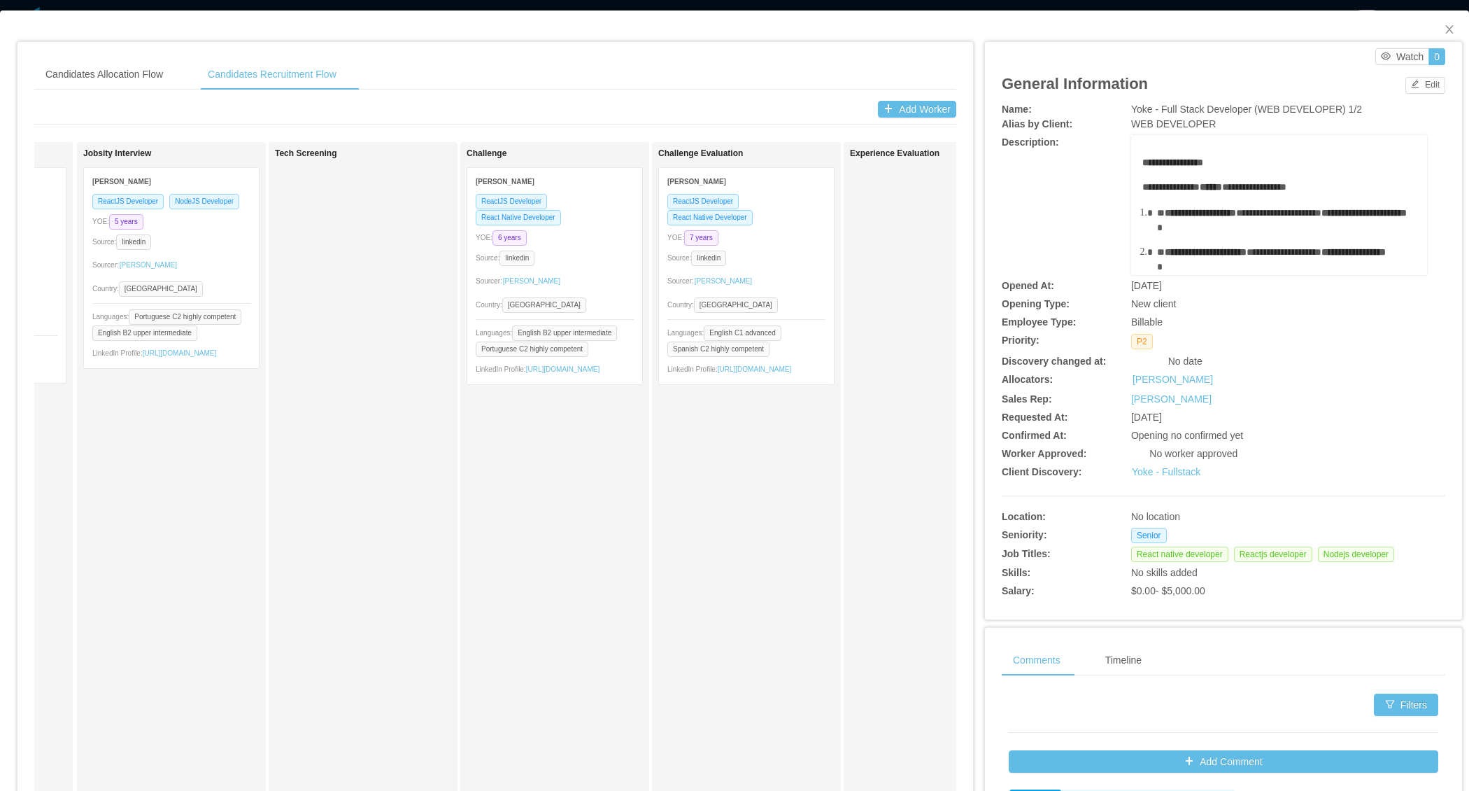
scroll to position [0, 176]
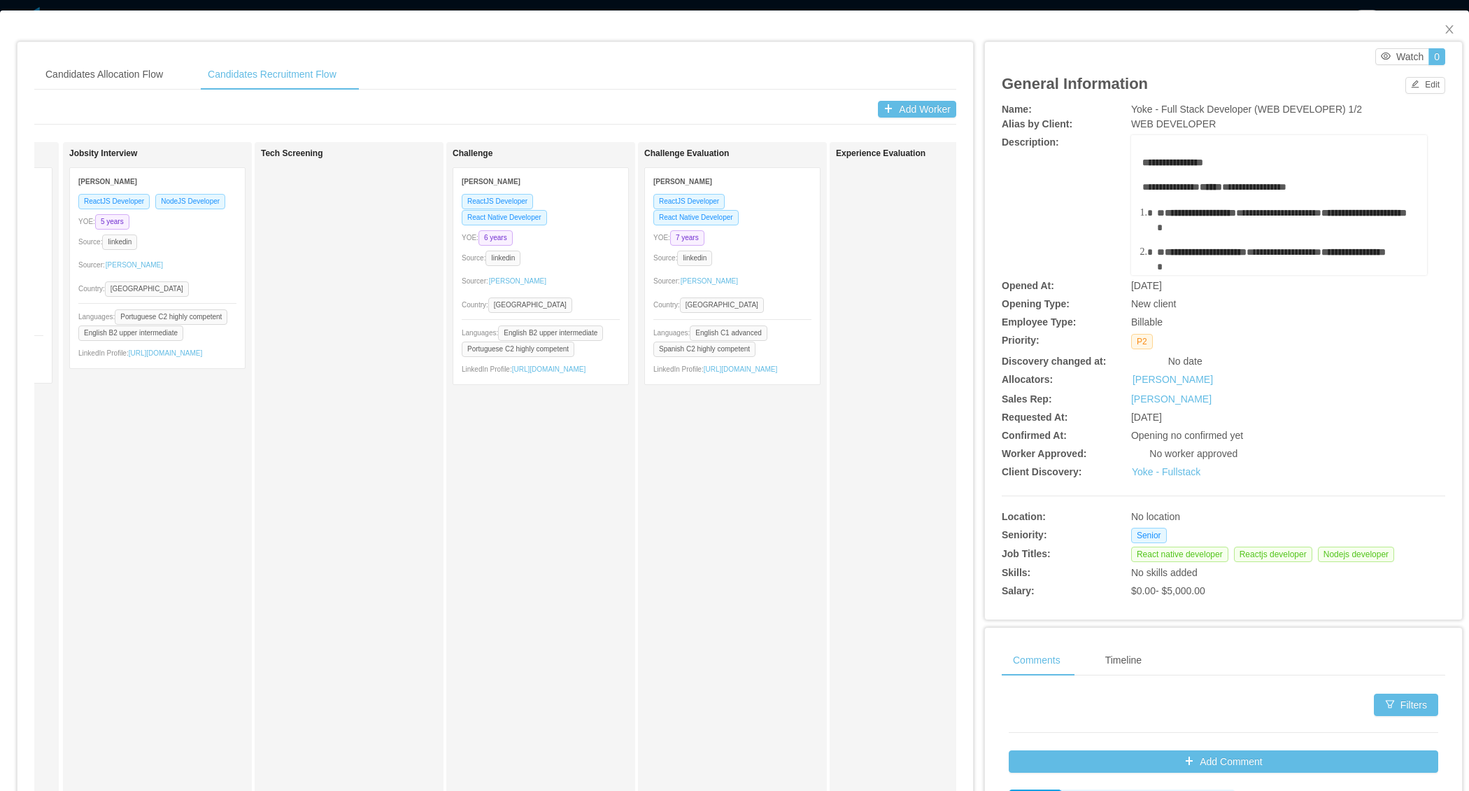
click at [773, 270] on div "Sourcer: Martin Roldan" at bounding box center [733, 281] width 158 height 22
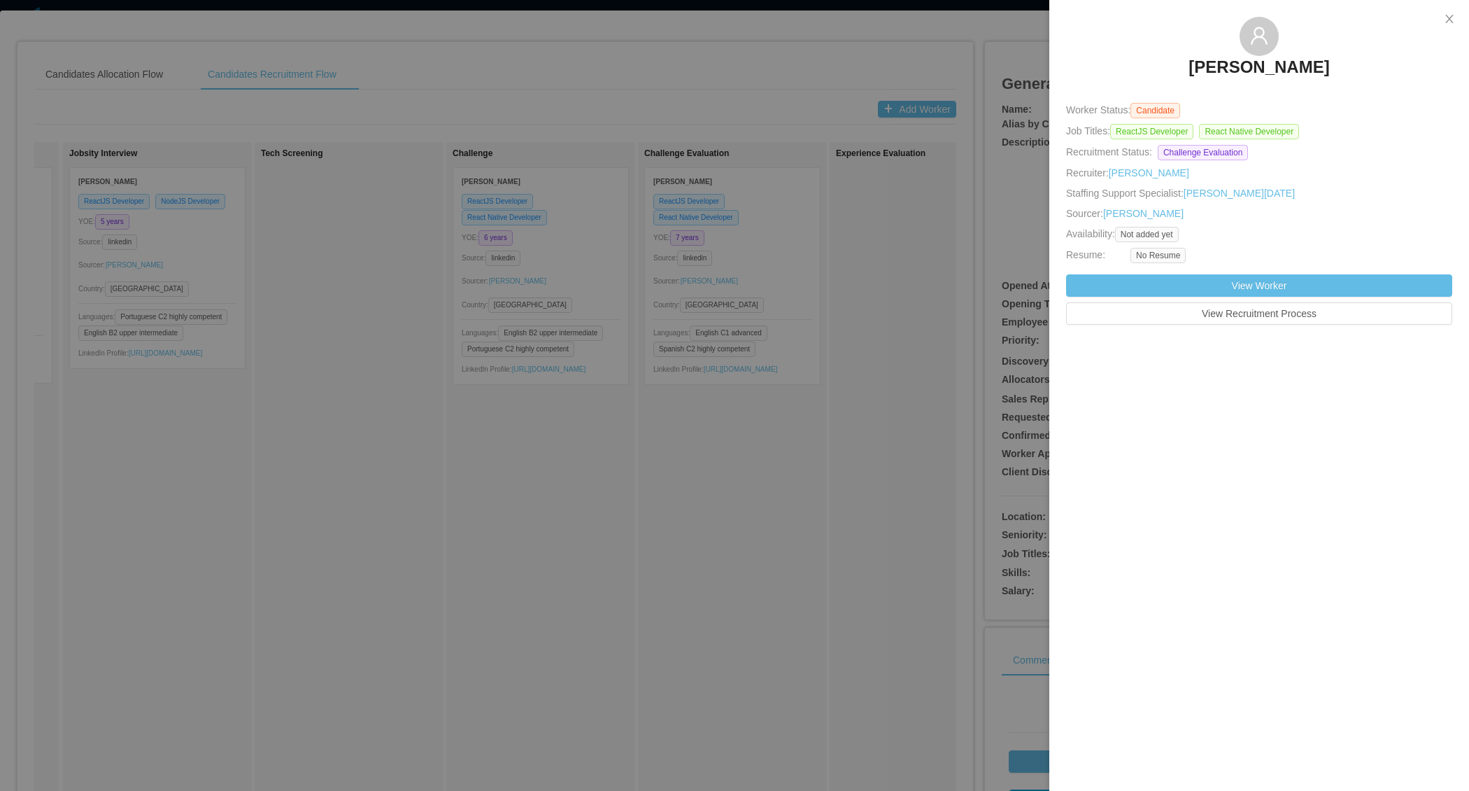
drag, startPoint x: 1162, startPoint y: 59, endPoint x: 1350, endPoint y: 62, distance: 187.5
click at [1352, 63] on div "Fausto Zambrano" at bounding box center [1259, 52] width 386 height 70
copy h3 "Fausto Zambrano"
click at [631, 397] on div at bounding box center [734, 395] width 1469 height 791
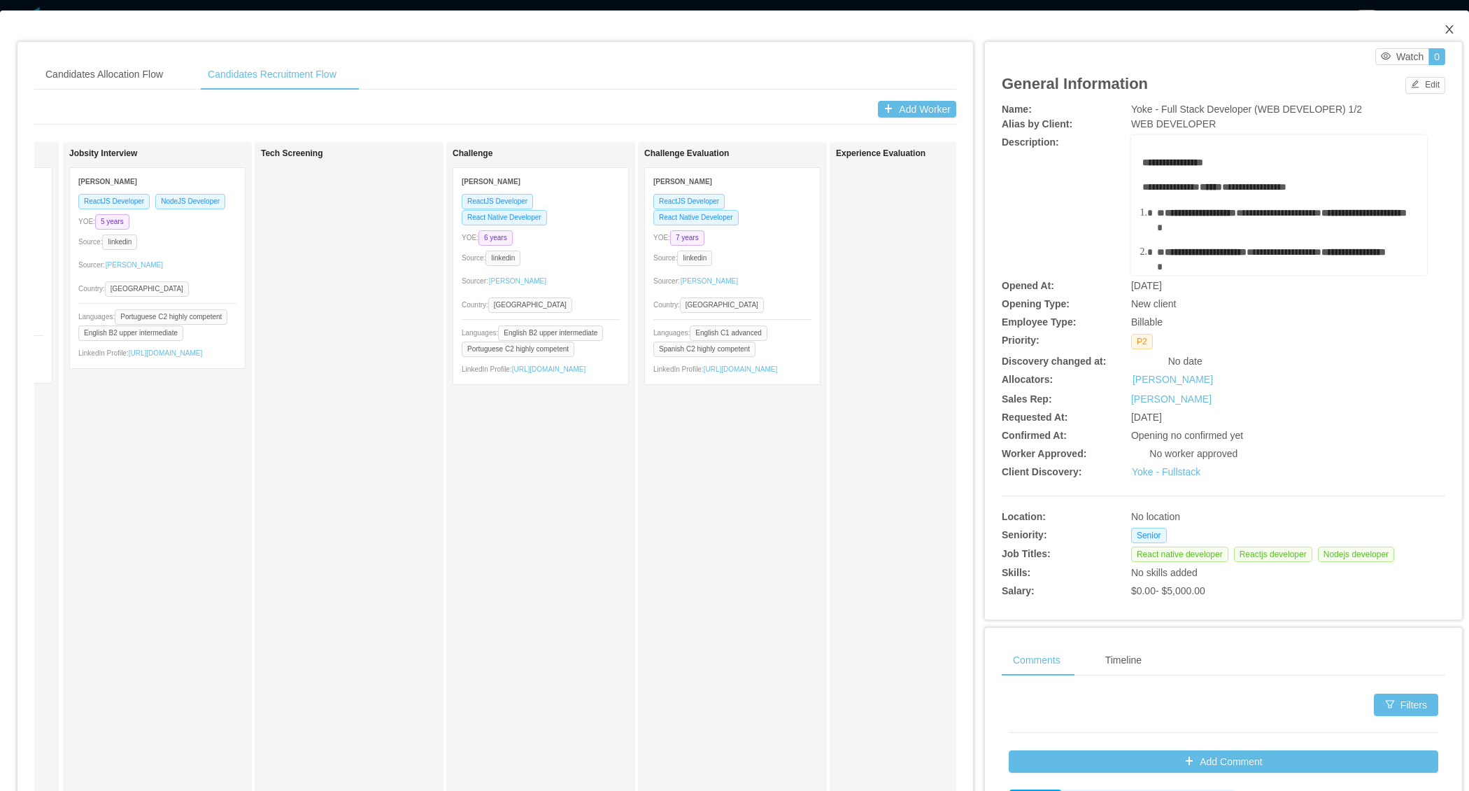
click at [1450, 31] on icon "icon: close" at bounding box center [1449, 29] width 11 height 11
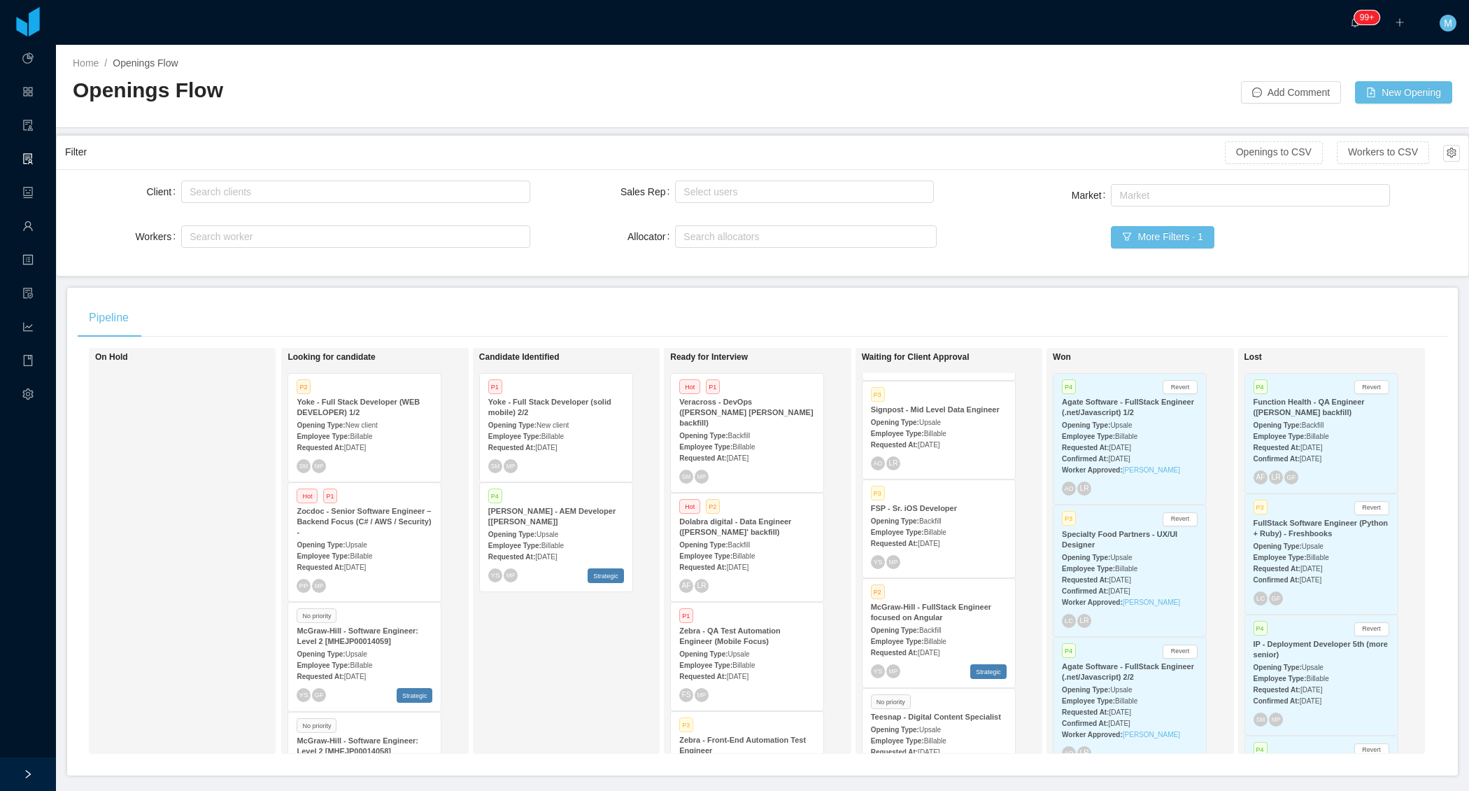
click at [564, 423] on span "New client" at bounding box center [553, 425] width 32 height 8
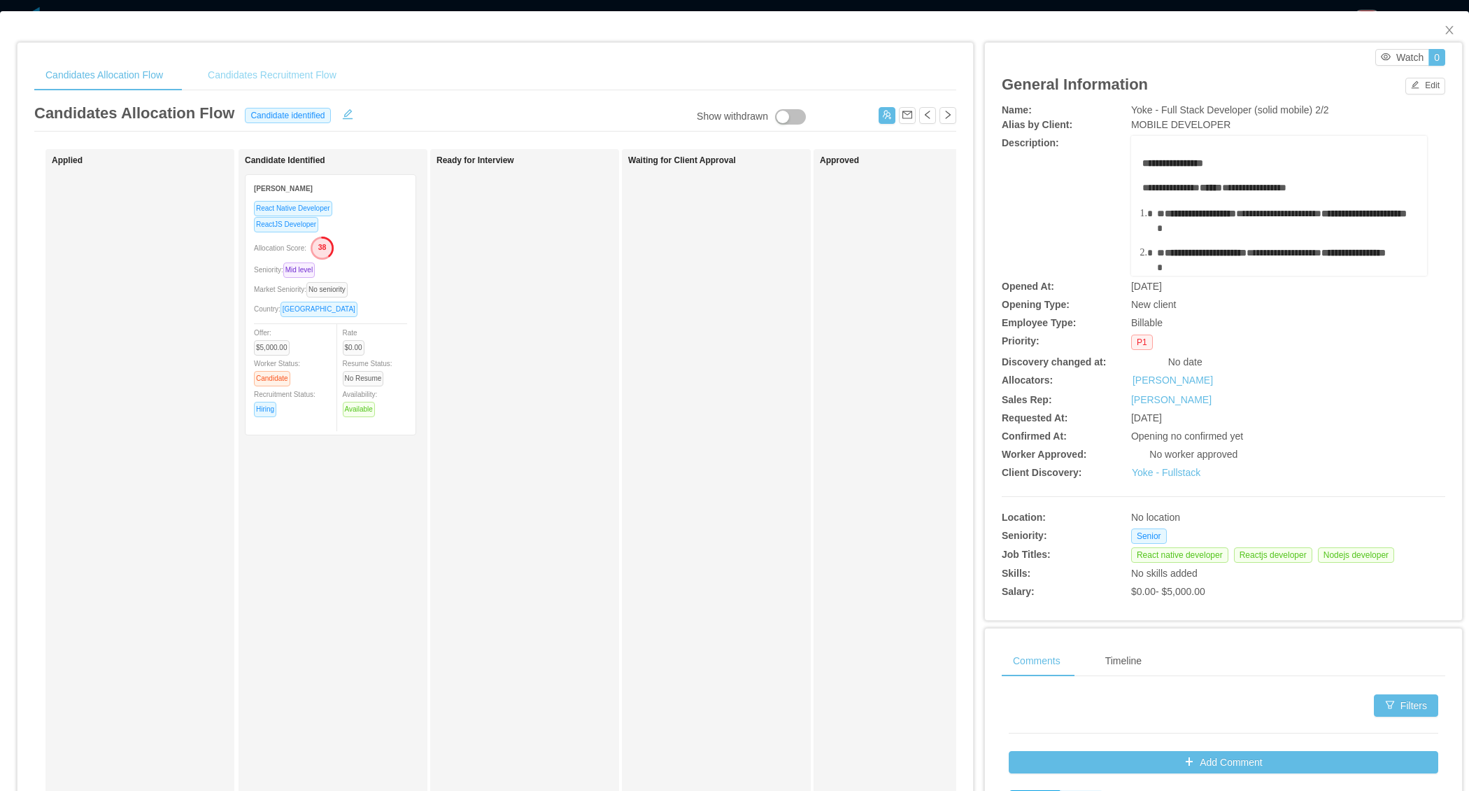
click at [333, 78] on div "Candidates Recruitment Flow" at bounding box center [272, 74] width 151 height 31
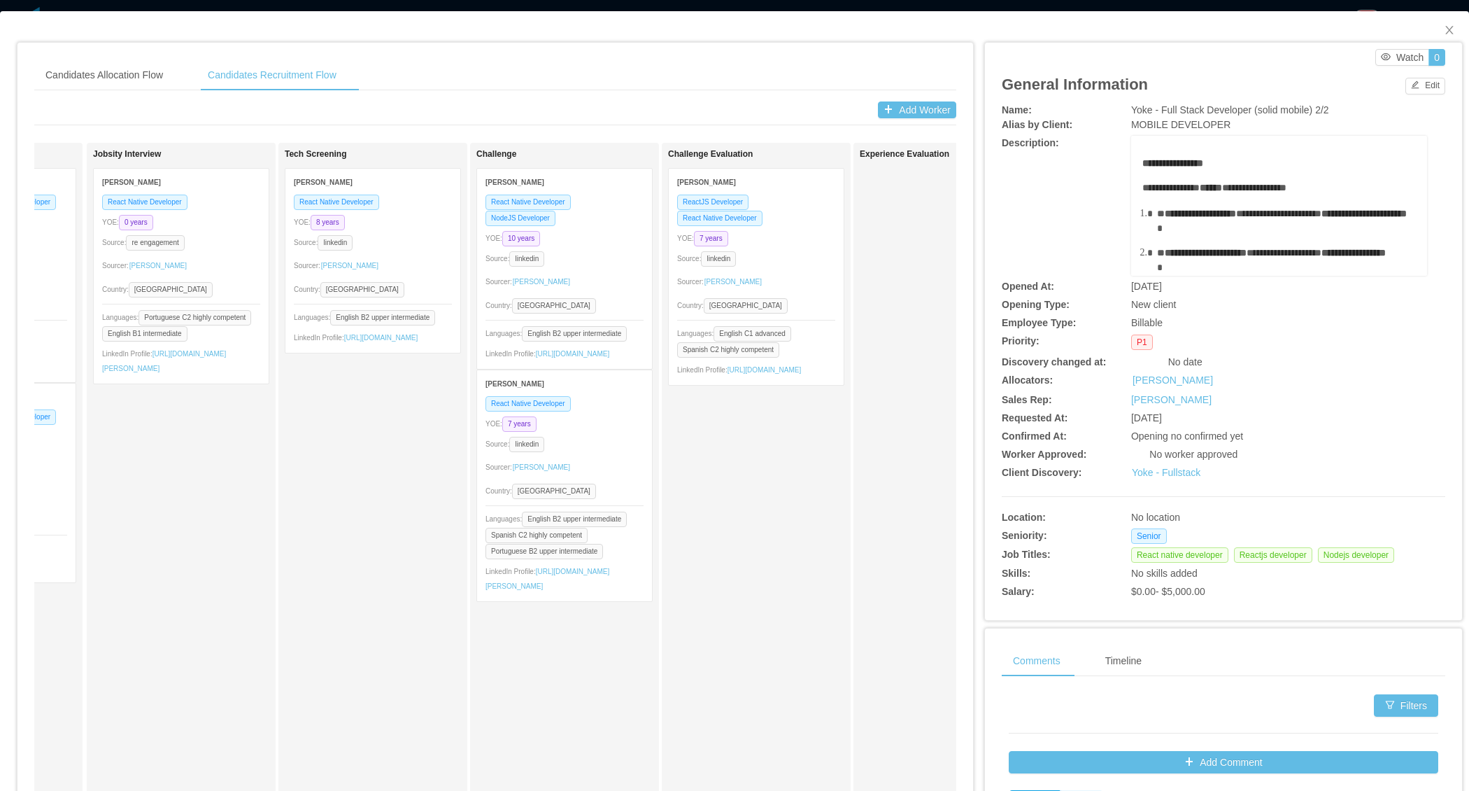
scroll to position [0, 153]
click at [1453, 29] on icon "icon: close" at bounding box center [1449, 29] width 11 height 11
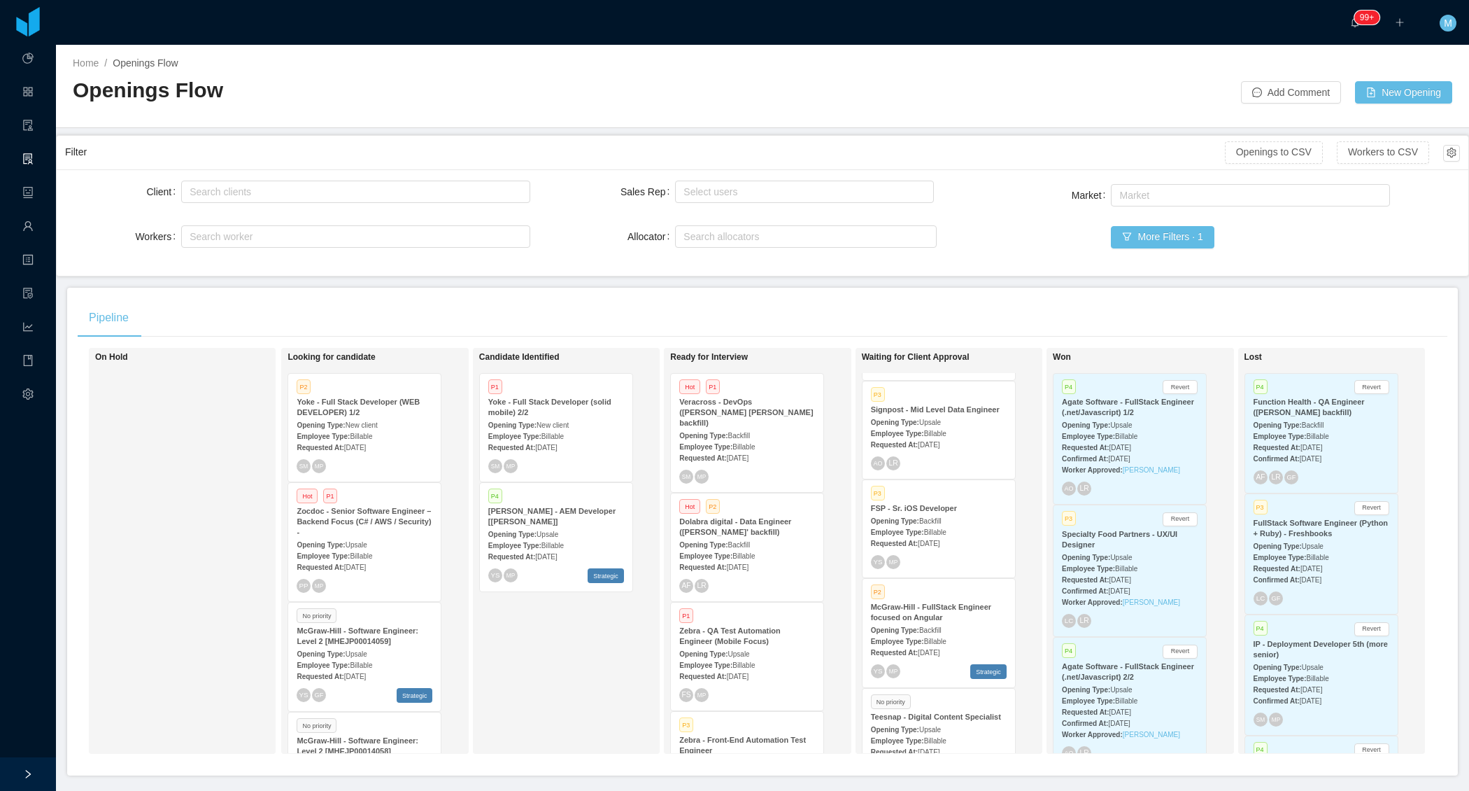
click at [352, 411] on strong "Yoke - Full Stack Developer (WEB DEVELOPER) 1/2" at bounding box center [358, 406] width 123 height 19
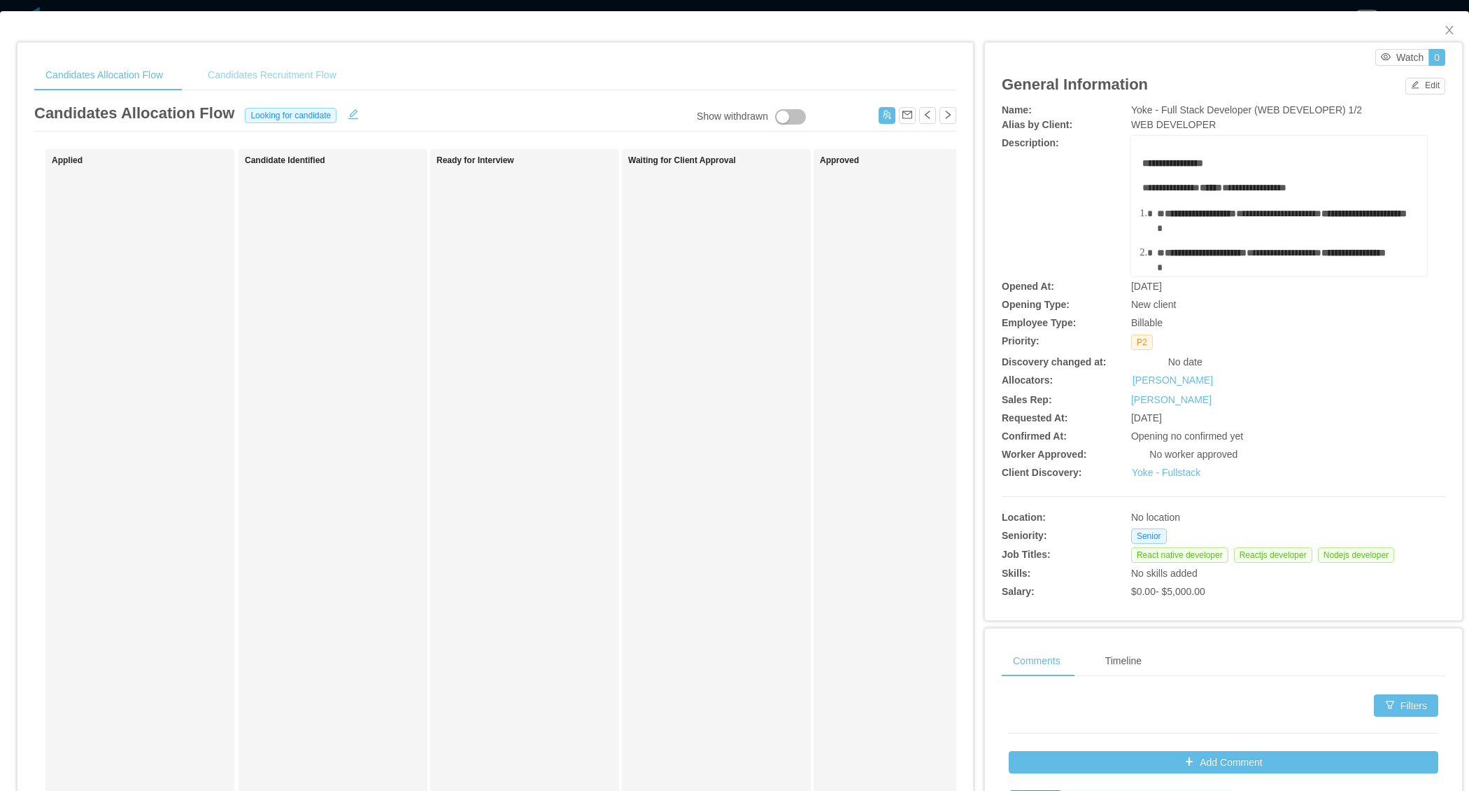
click at [314, 73] on div "Candidates Recruitment Flow" at bounding box center [272, 74] width 151 height 31
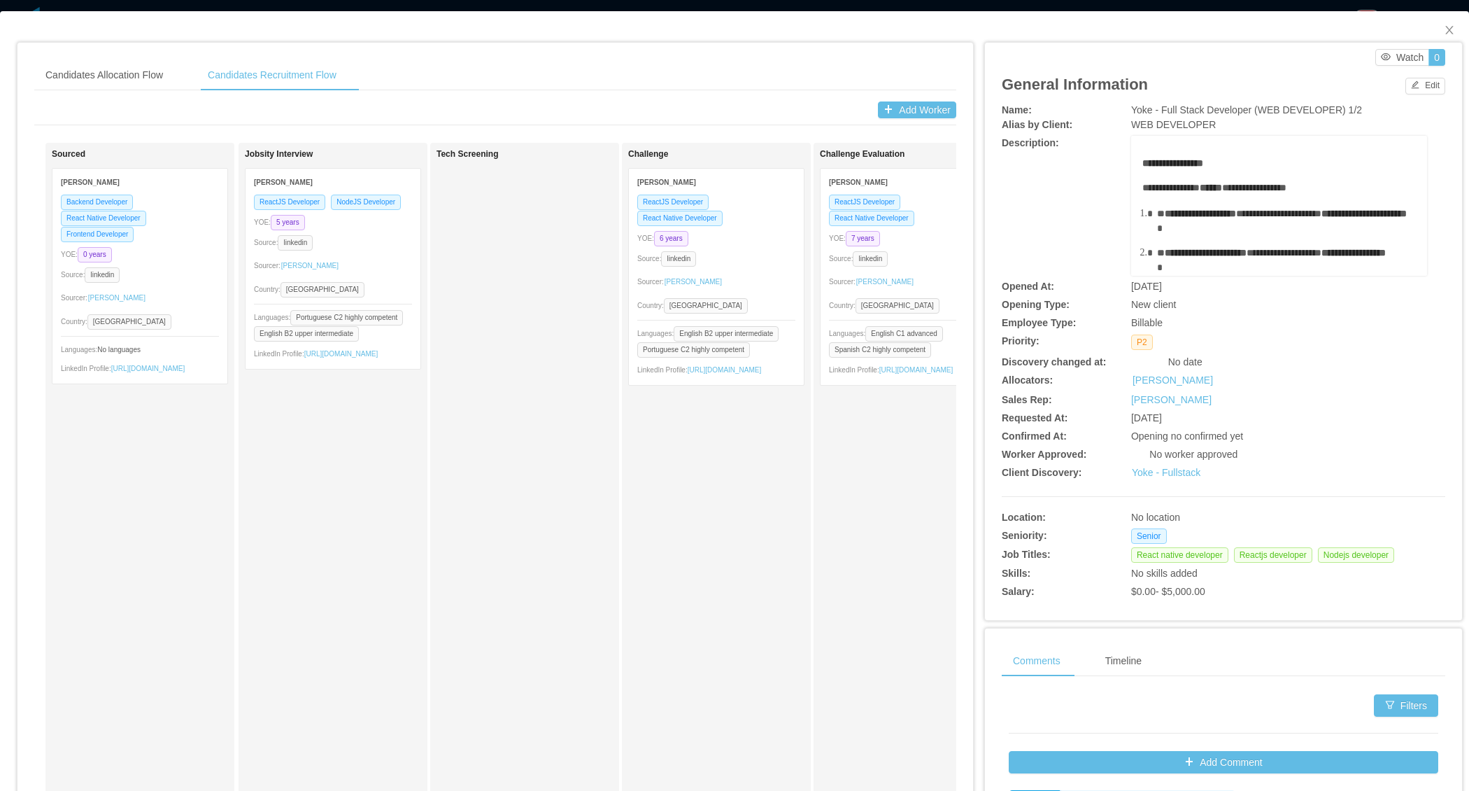
click at [542, 446] on div "Tech Screening" at bounding box center [525, 492] width 176 height 687
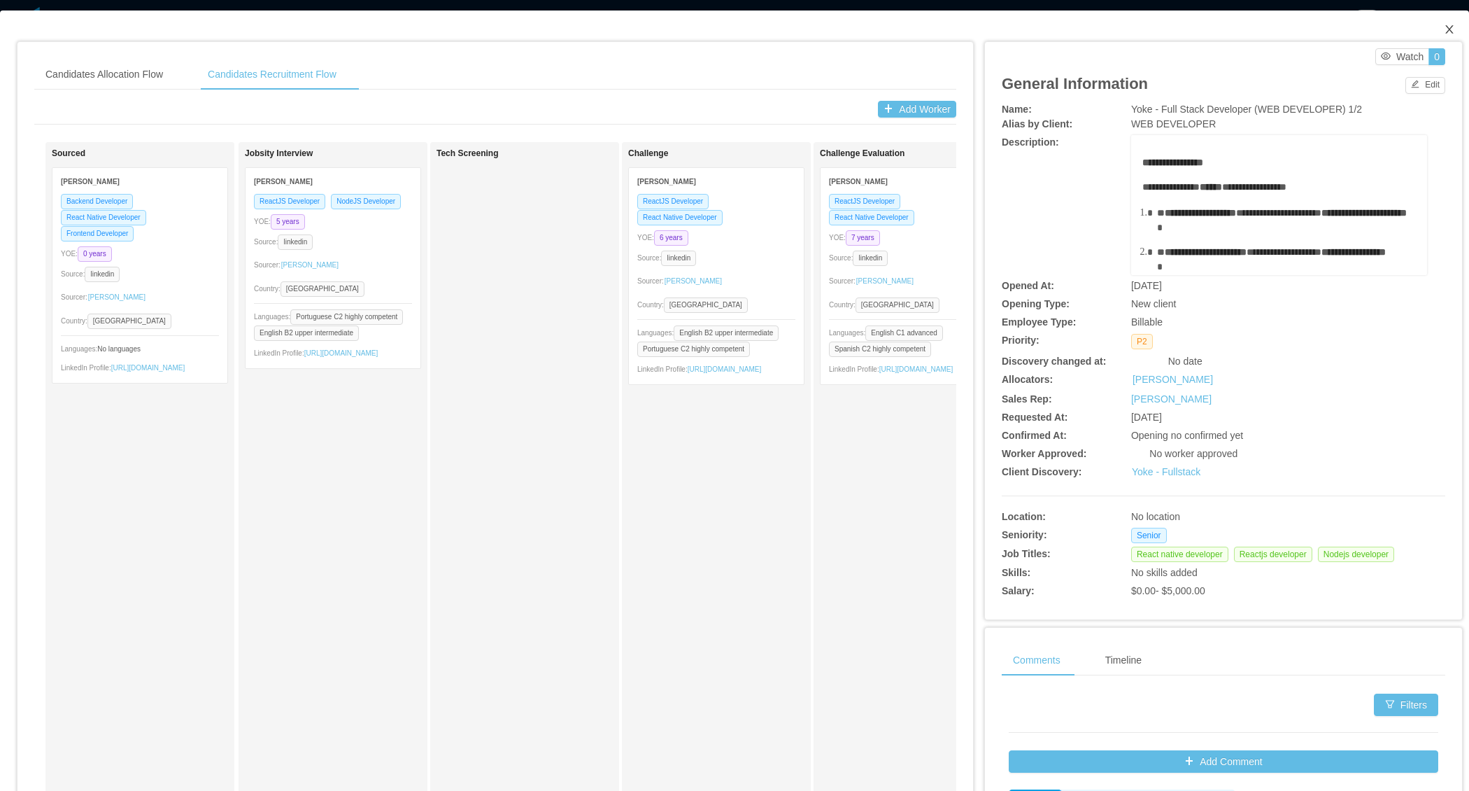
click at [1453, 29] on icon "icon: close" at bounding box center [1449, 29] width 11 height 11
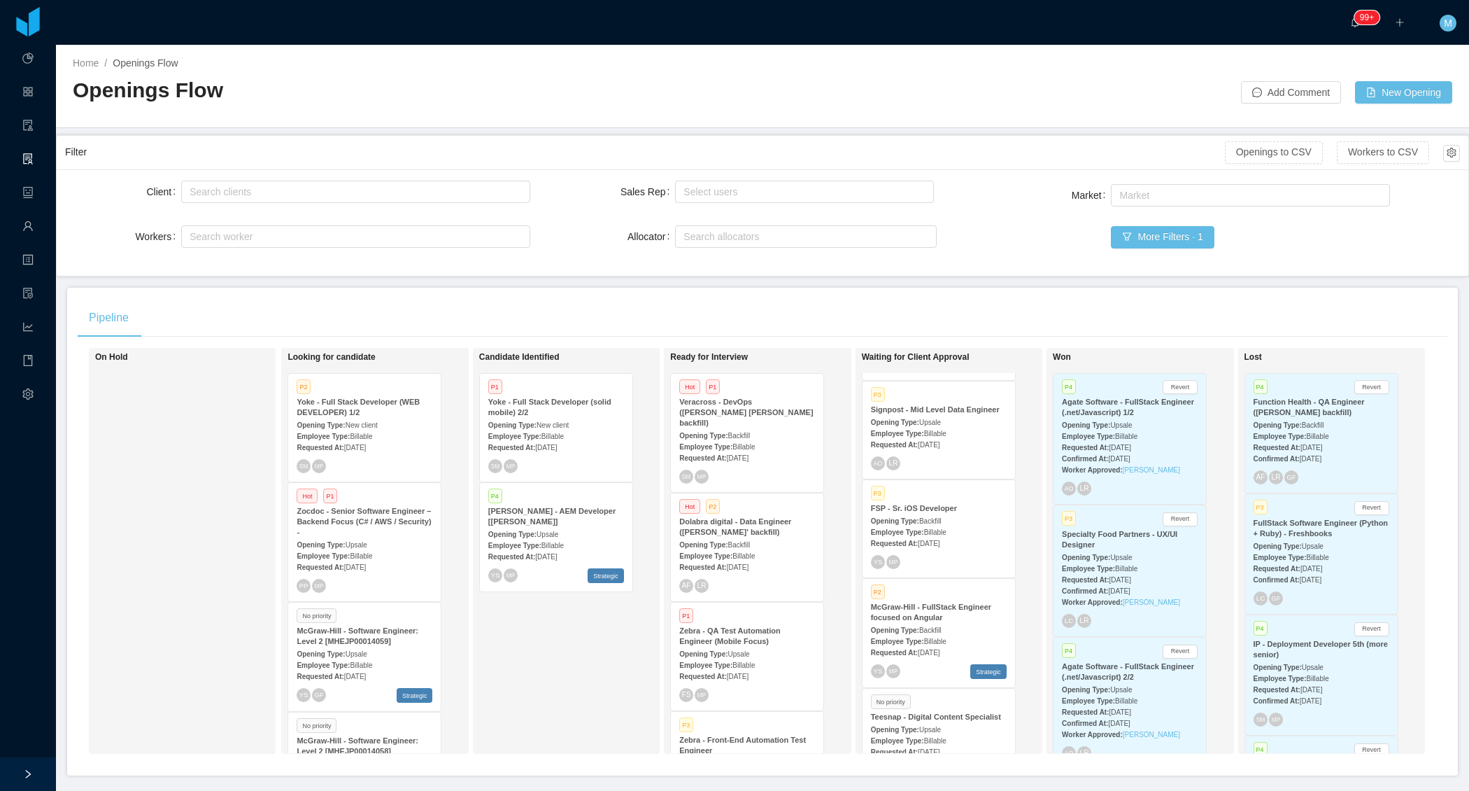
click at [519, 619] on div "Candidate Identified P1 Yoke - Full Stack Developer (solid mobile) 2/2 Opening …" at bounding box center [577, 550] width 196 height 393
click at [139, 517] on div "On Hold" at bounding box center [193, 550] width 196 height 393
click at [712, 231] on div "Search allocators" at bounding box center [803, 236] width 239 height 14
type input "****"
click at [727, 257] on li "[PERSON_NAME]" at bounding box center [806, 262] width 262 height 22
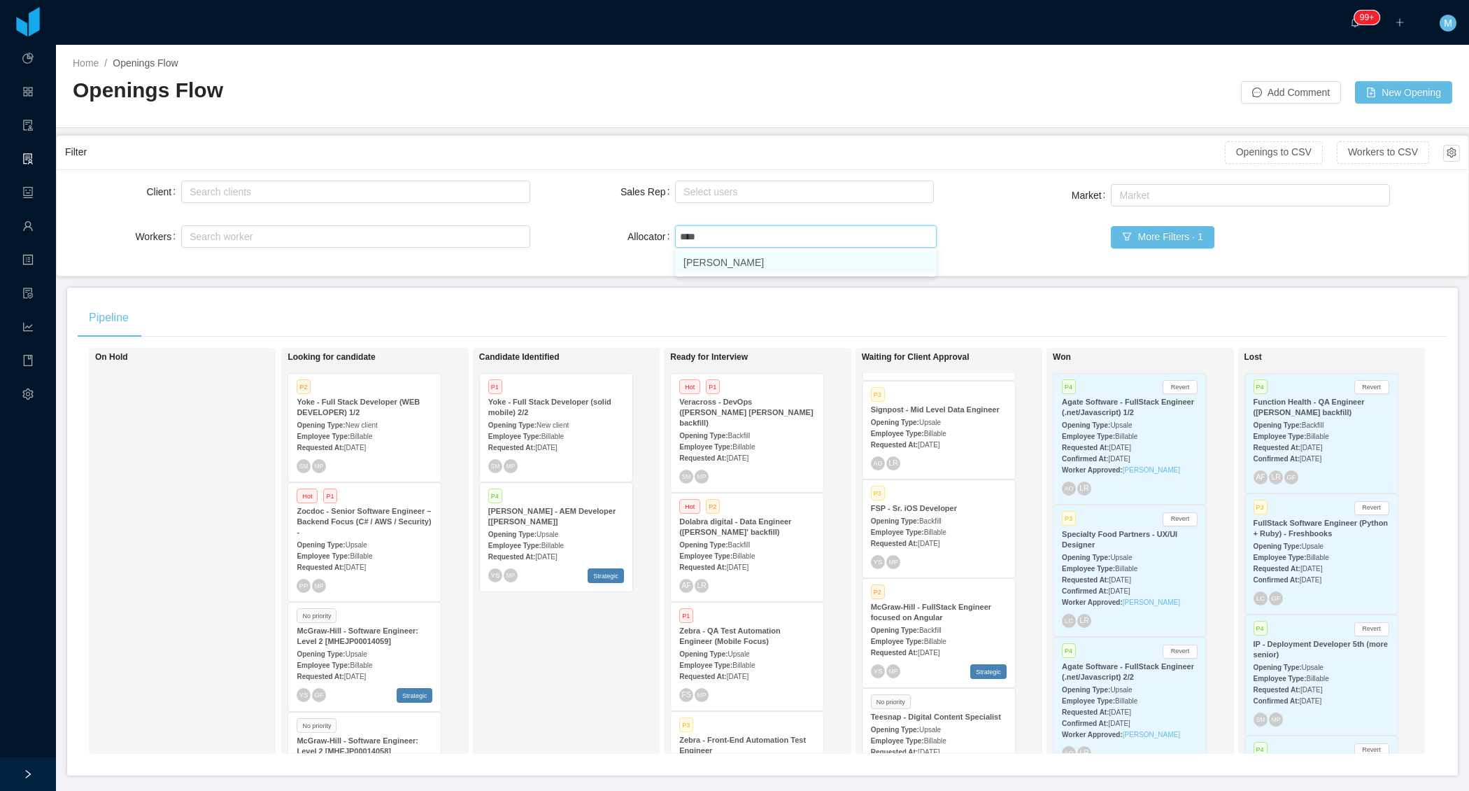
click at [586, 265] on div "Client Search clients Workers Search worker Sales Rep Select users Allocator Se…" at bounding box center [762, 223] width 1395 height 90
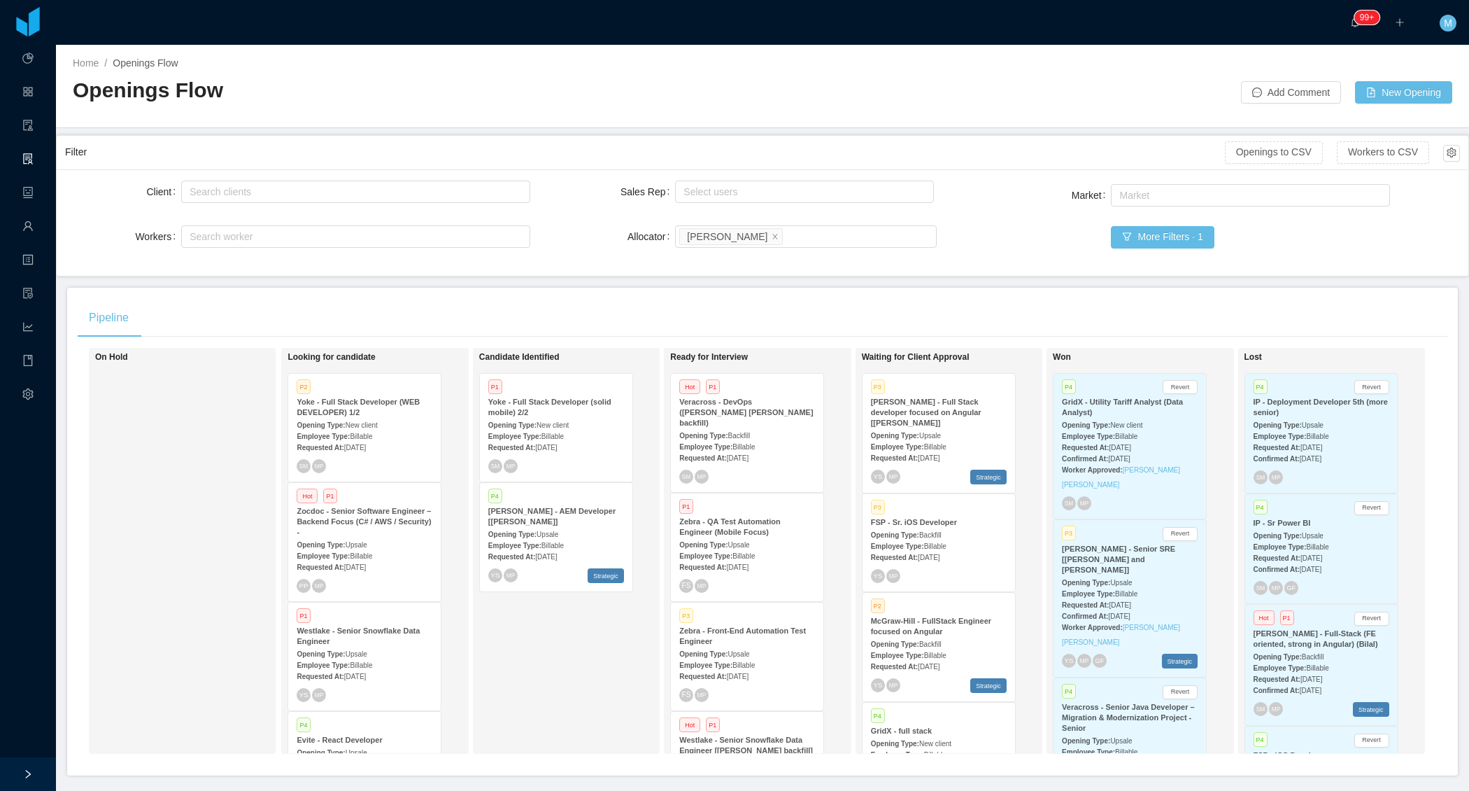
click at [533, 656] on div "Candidate Identified P1 Yoke - Full Stack Developer (solid mobile) 2/2 Opening …" at bounding box center [577, 550] width 196 height 393
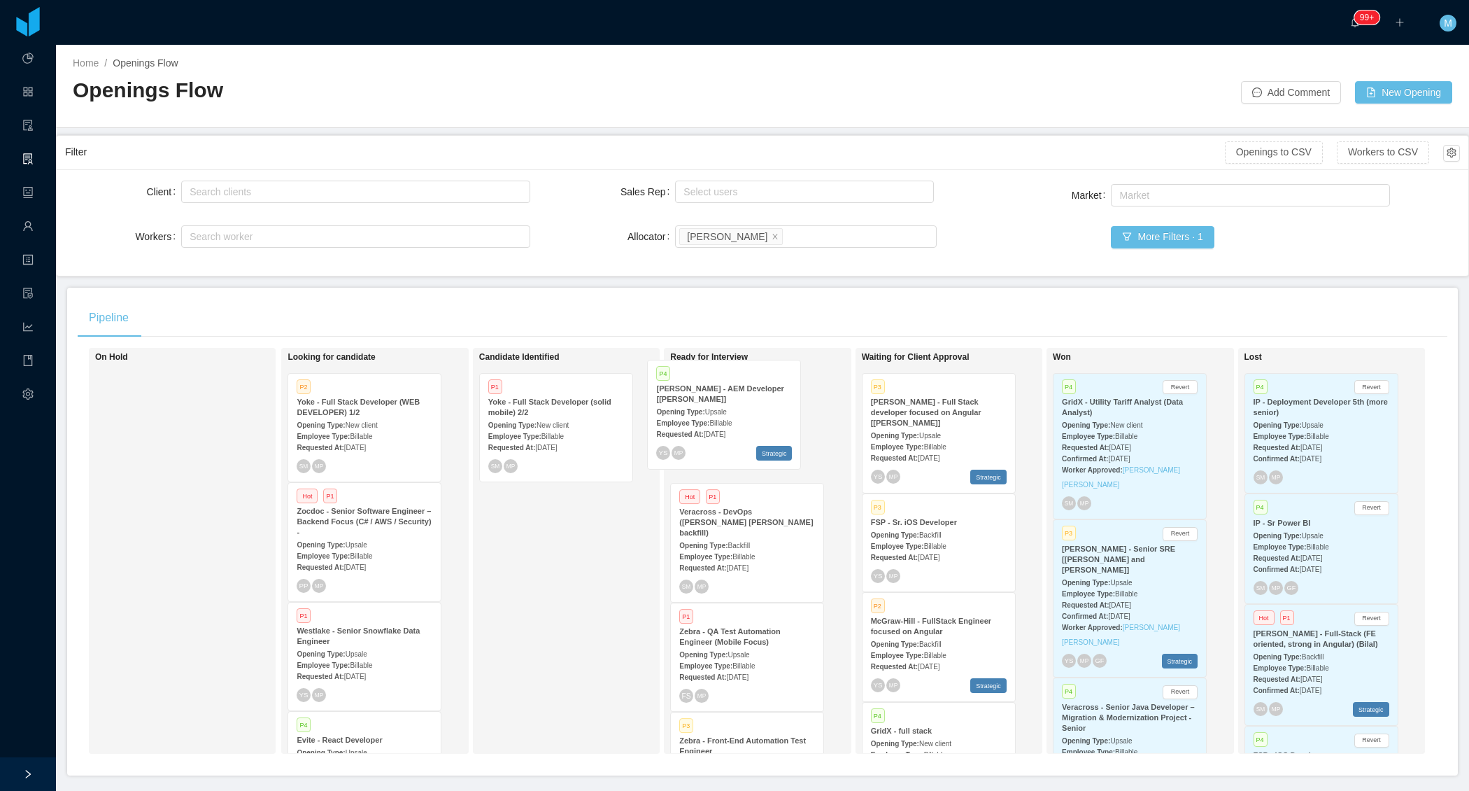
drag, startPoint x: 533, startPoint y: 580, endPoint x: 703, endPoint y: 452, distance: 212.8
click at [704, 454] on div "On Hold Looking for candidate P2 Yoke - Full Stack Developer (WEB DEVELOPER) 1/…" at bounding box center [763, 556] width 1370 height 417
click at [721, 518] on strong "[PERSON_NAME] - AEM Developer [[PERSON_NAME]]" at bounding box center [742, 526] width 127 height 19
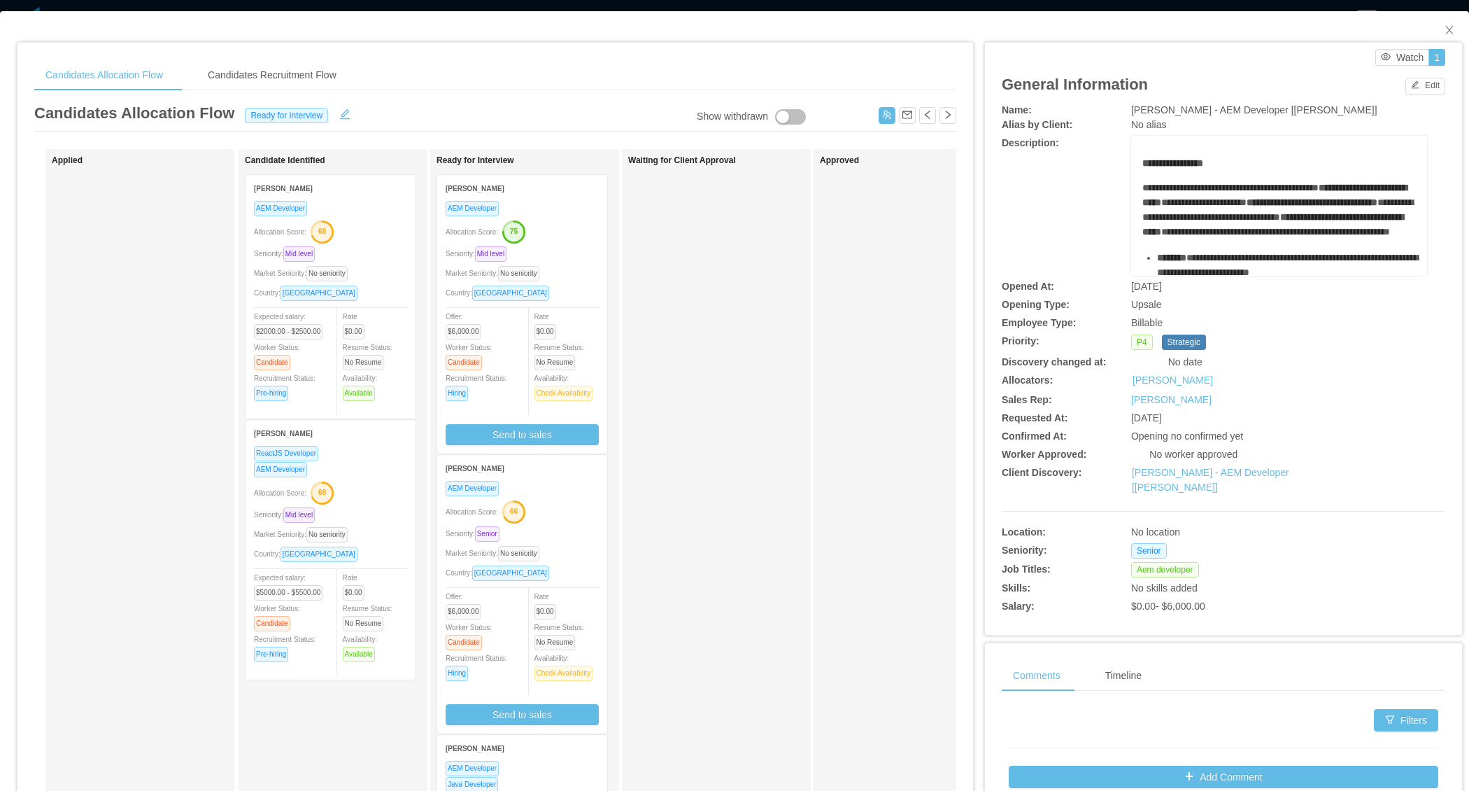
click at [586, 253] on div "Seniority: Mid level" at bounding box center [522, 254] width 153 height 16
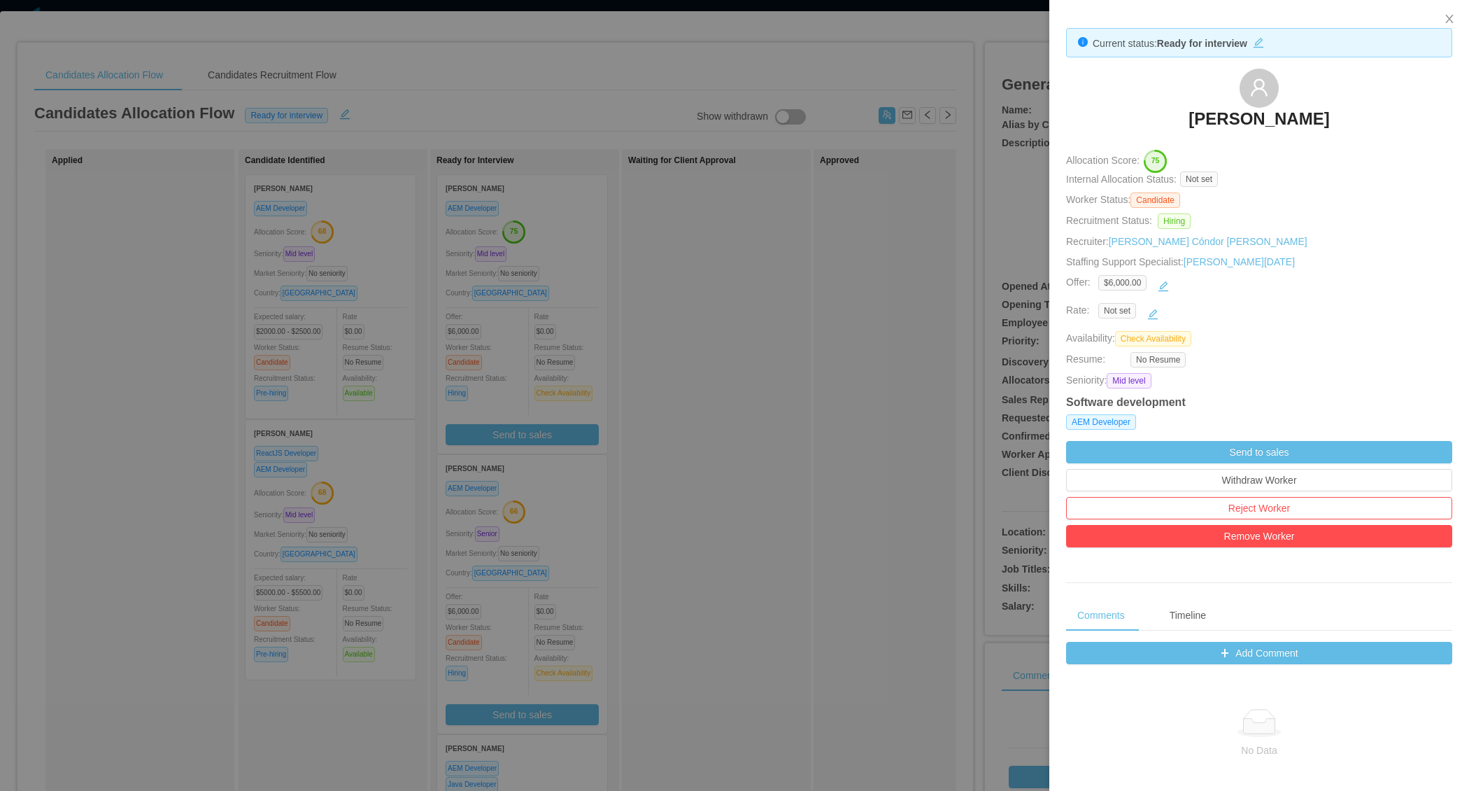
click at [709, 286] on div at bounding box center [734, 395] width 1469 height 791
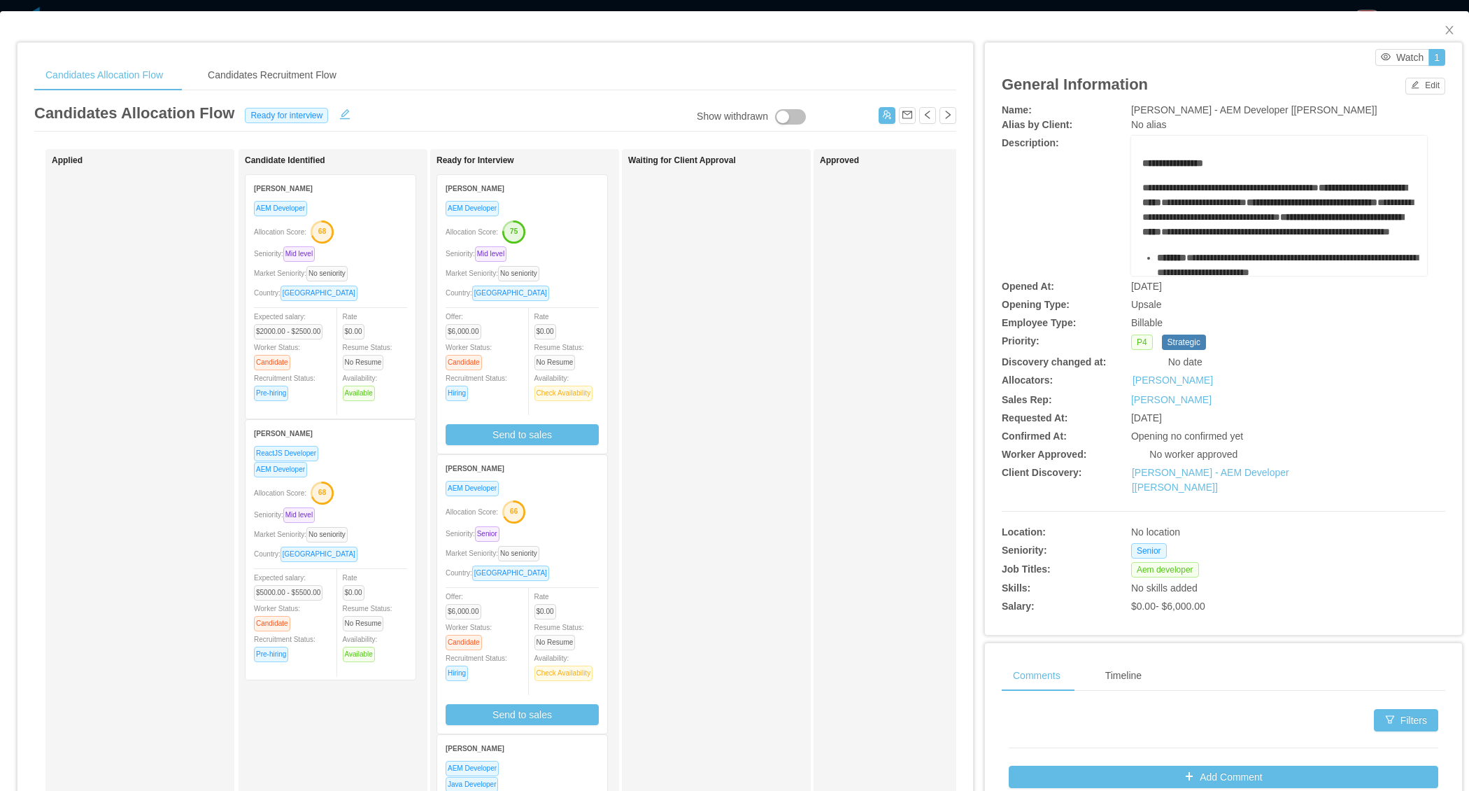
click at [566, 488] on div "AEM Developer" at bounding box center [522, 488] width 153 height 16
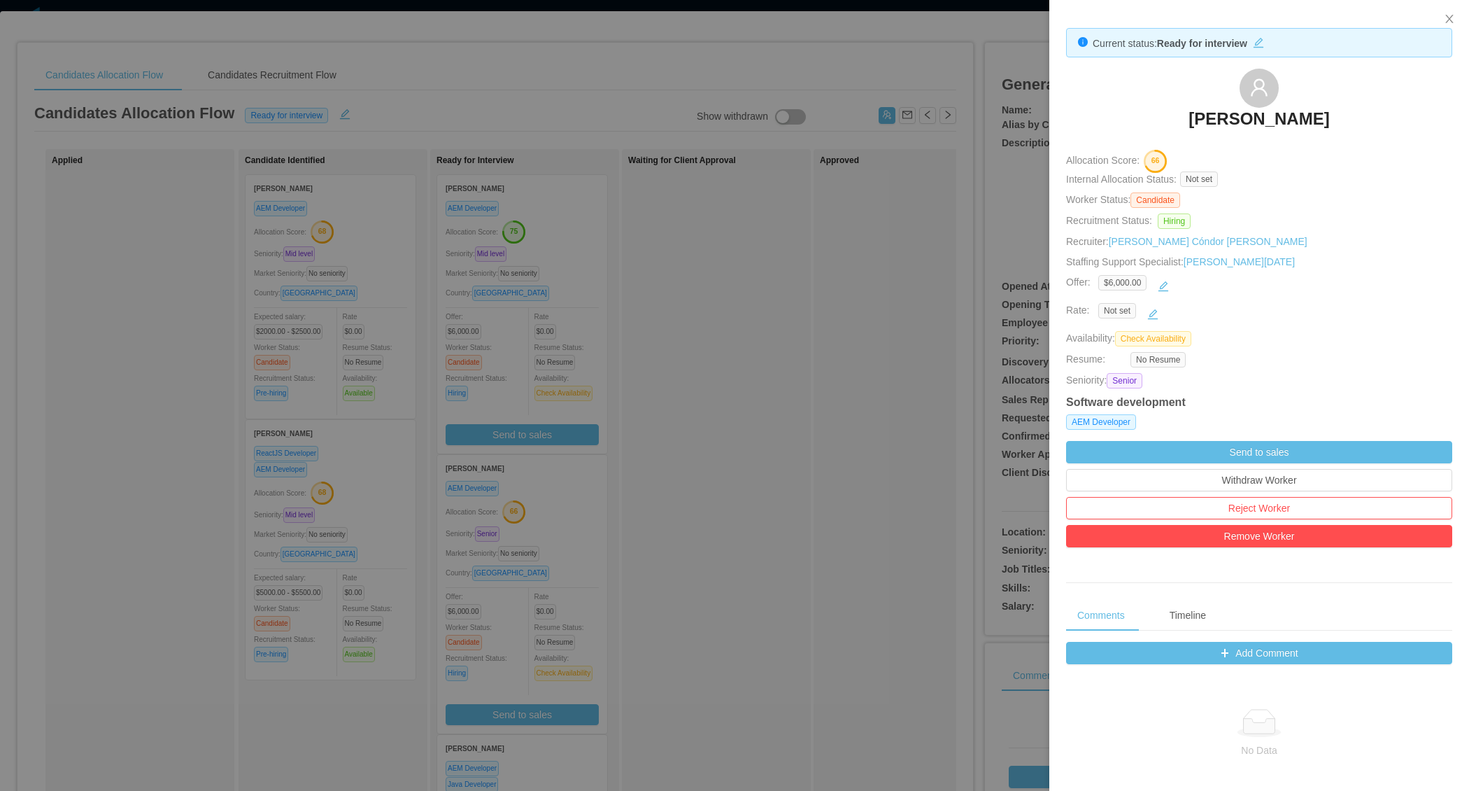
click at [761, 384] on div at bounding box center [734, 395] width 1469 height 791
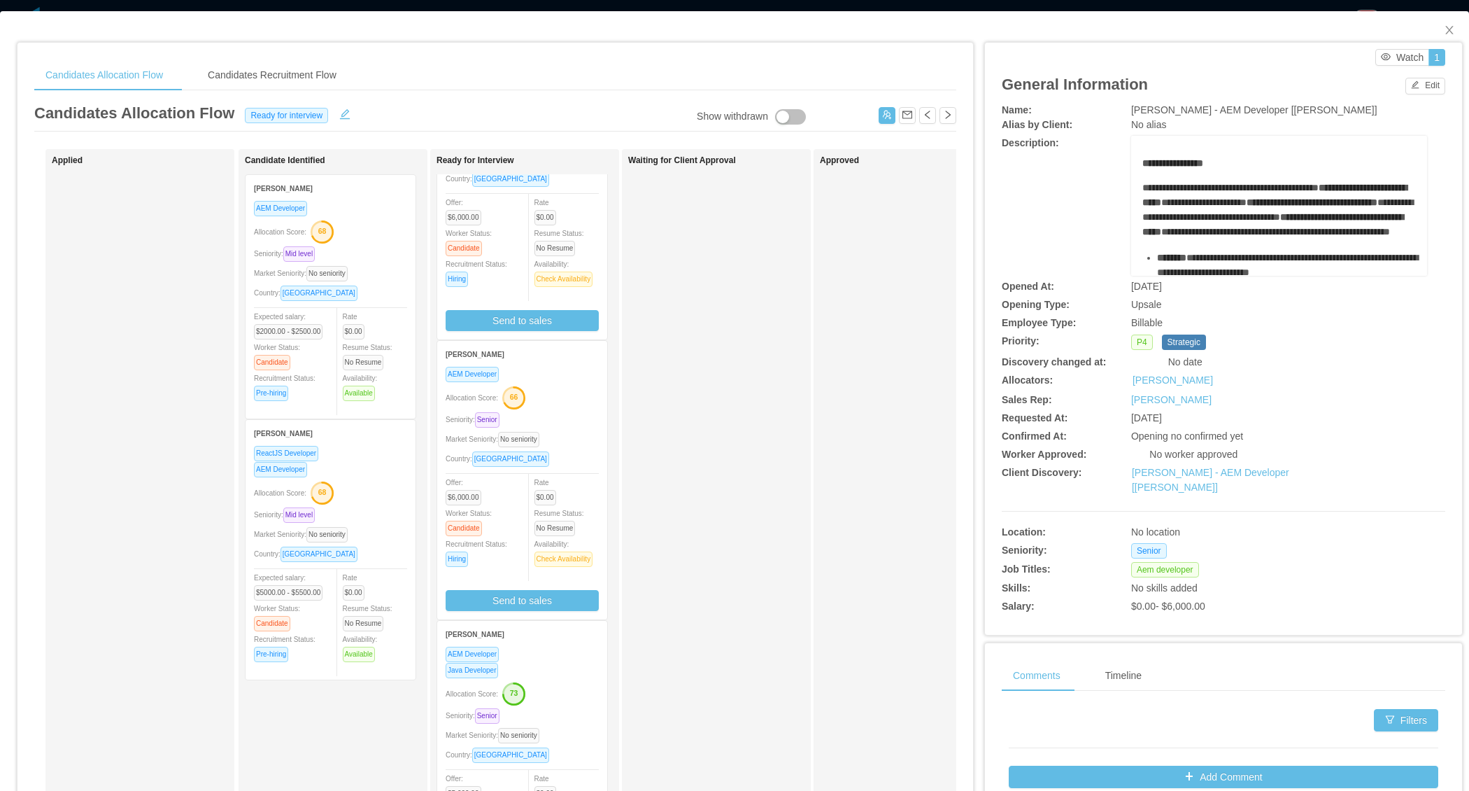
scroll to position [181, 0]
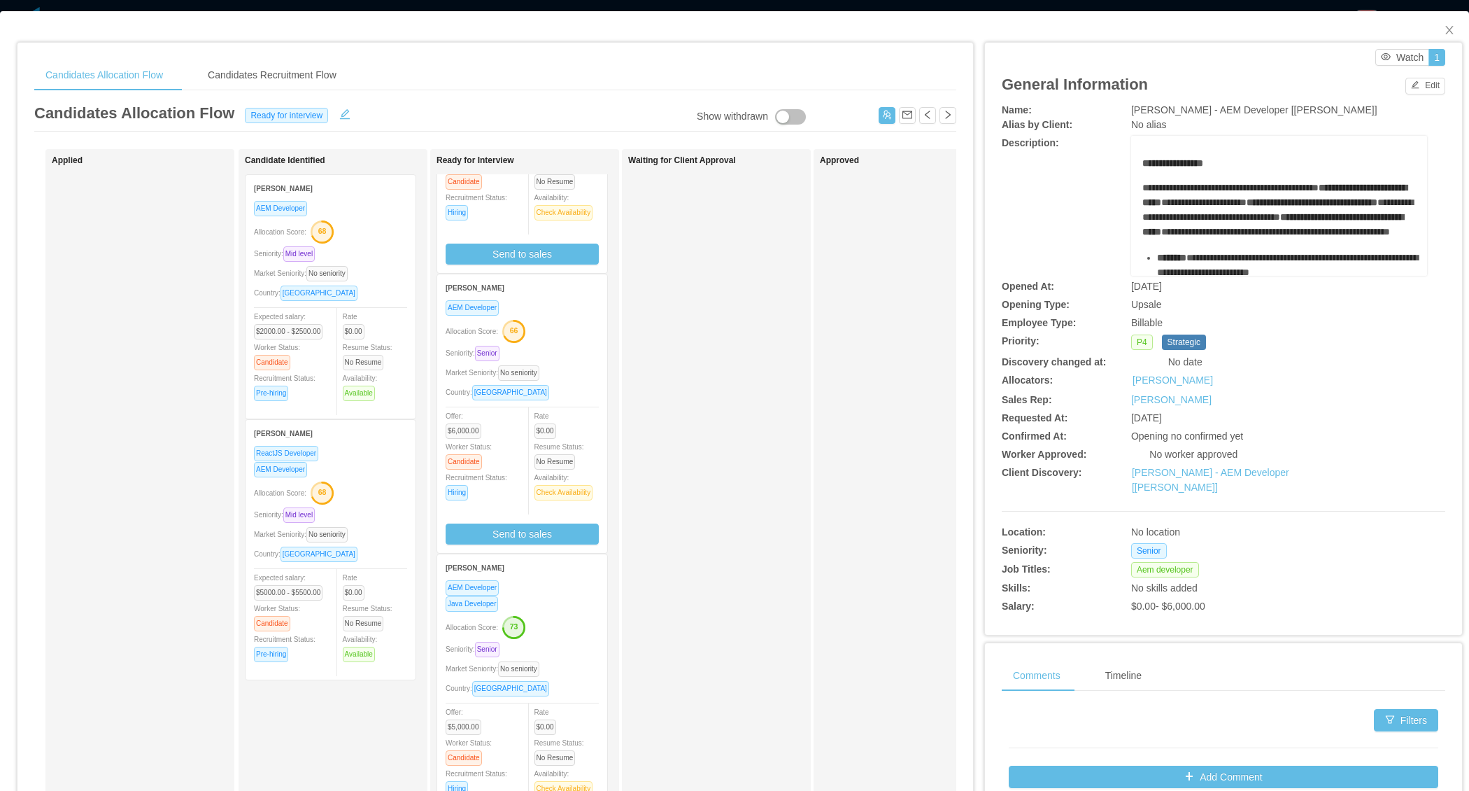
click at [558, 615] on div "Allocation Score: 73" at bounding box center [522, 626] width 153 height 22
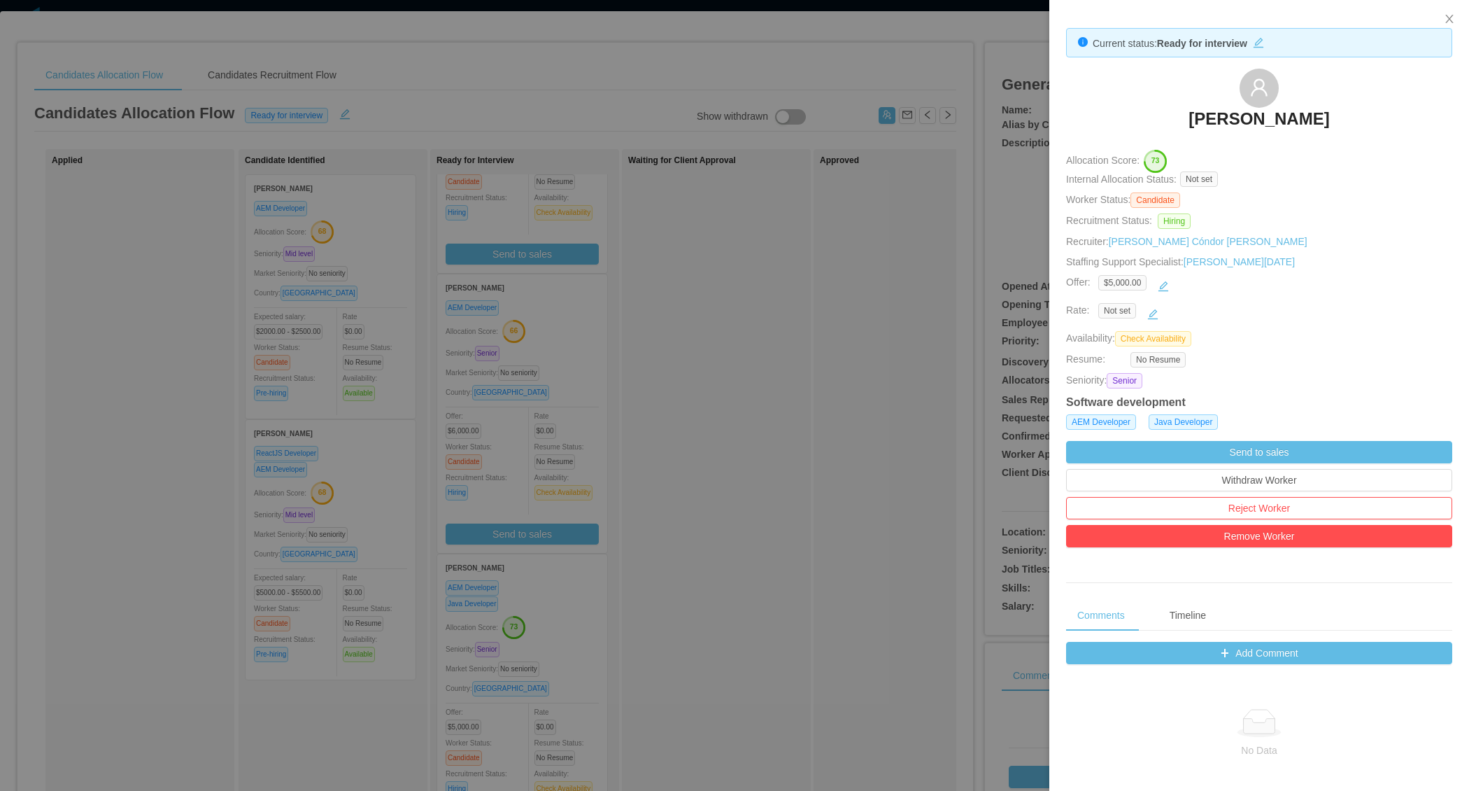
click at [777, 326] on div at bounding box center [734, 395] width 1469 height 791
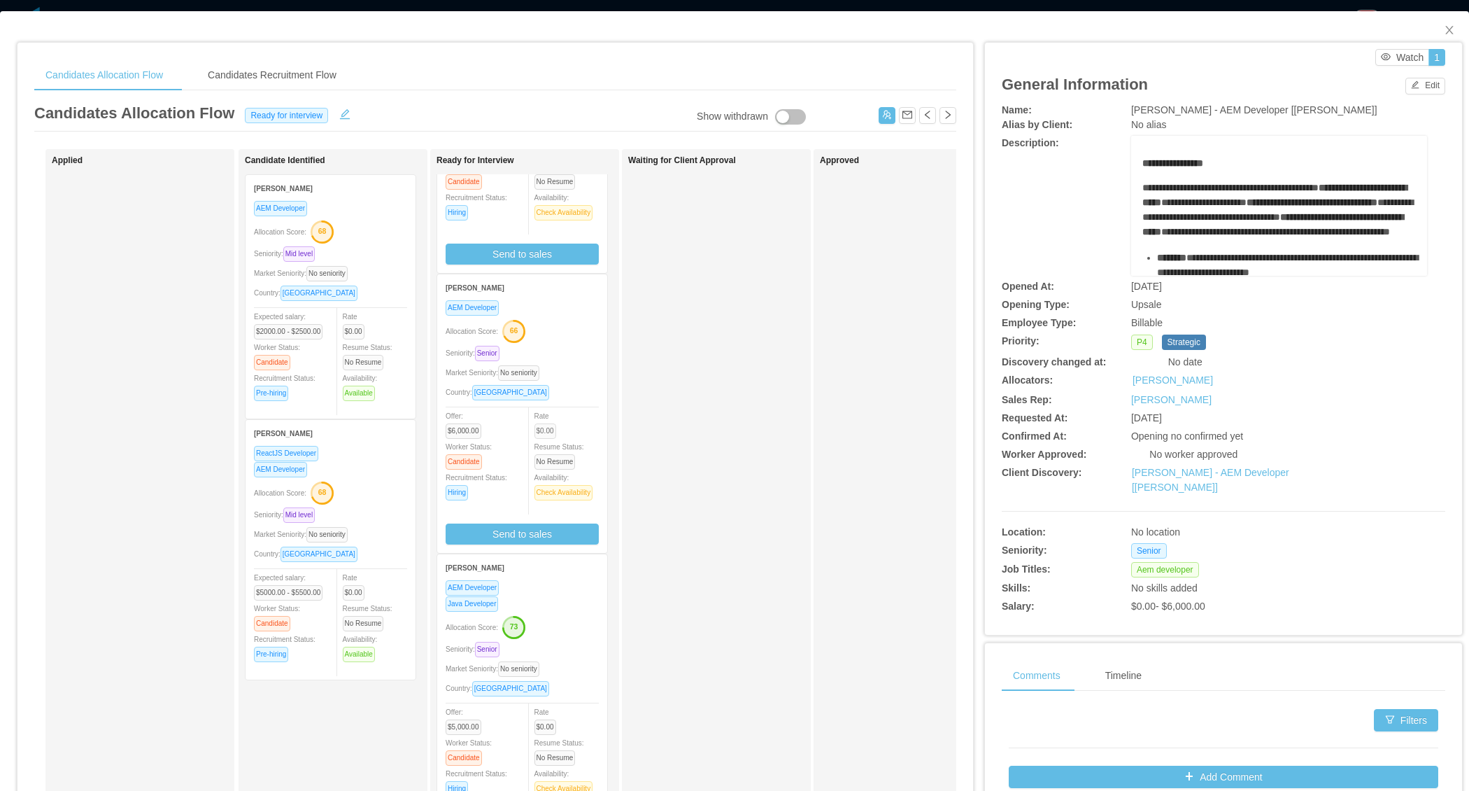
scroll to position [0, 0]
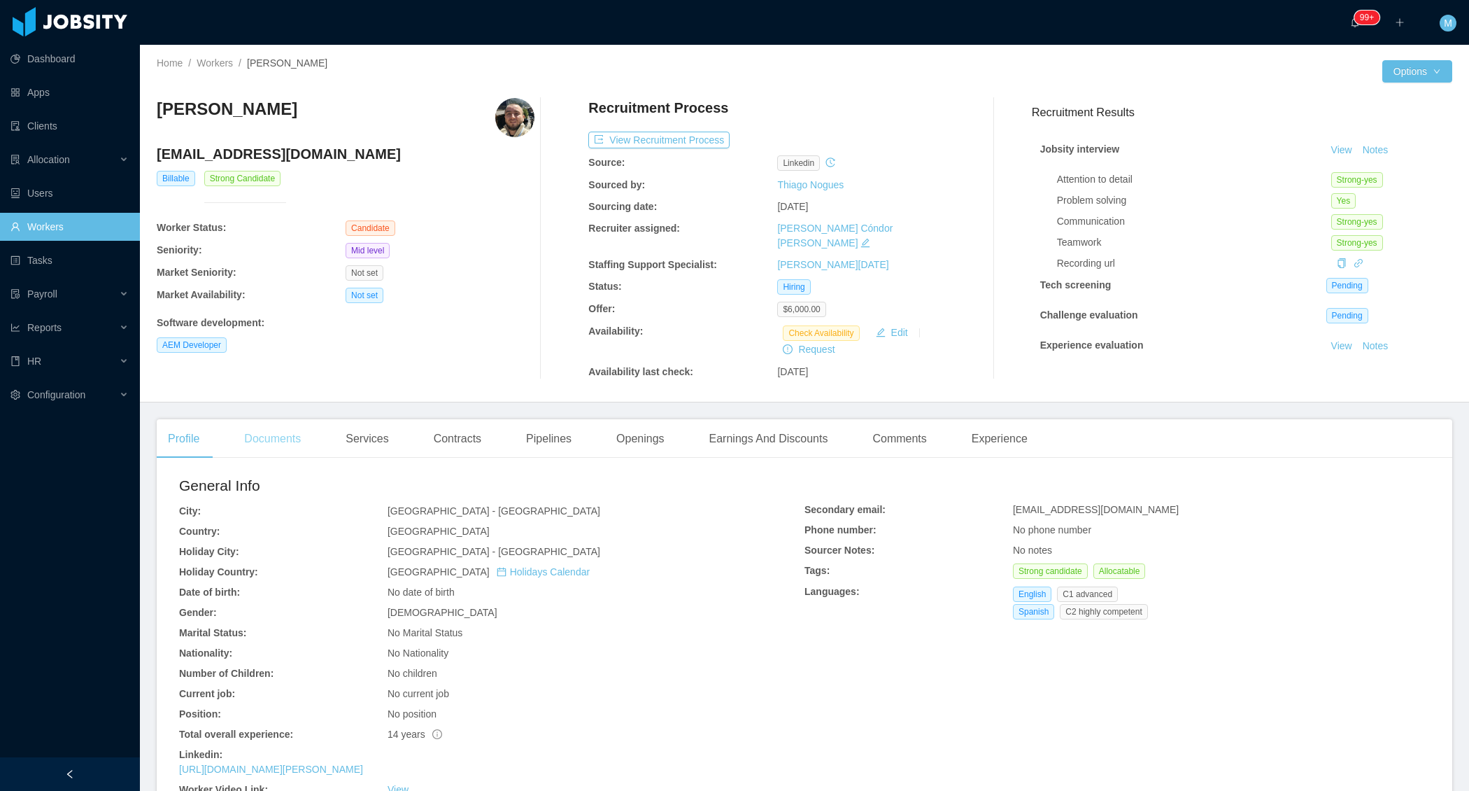
click at [280, 448] on div "Documents" at bounding box center [272, 438] width 79 height 39
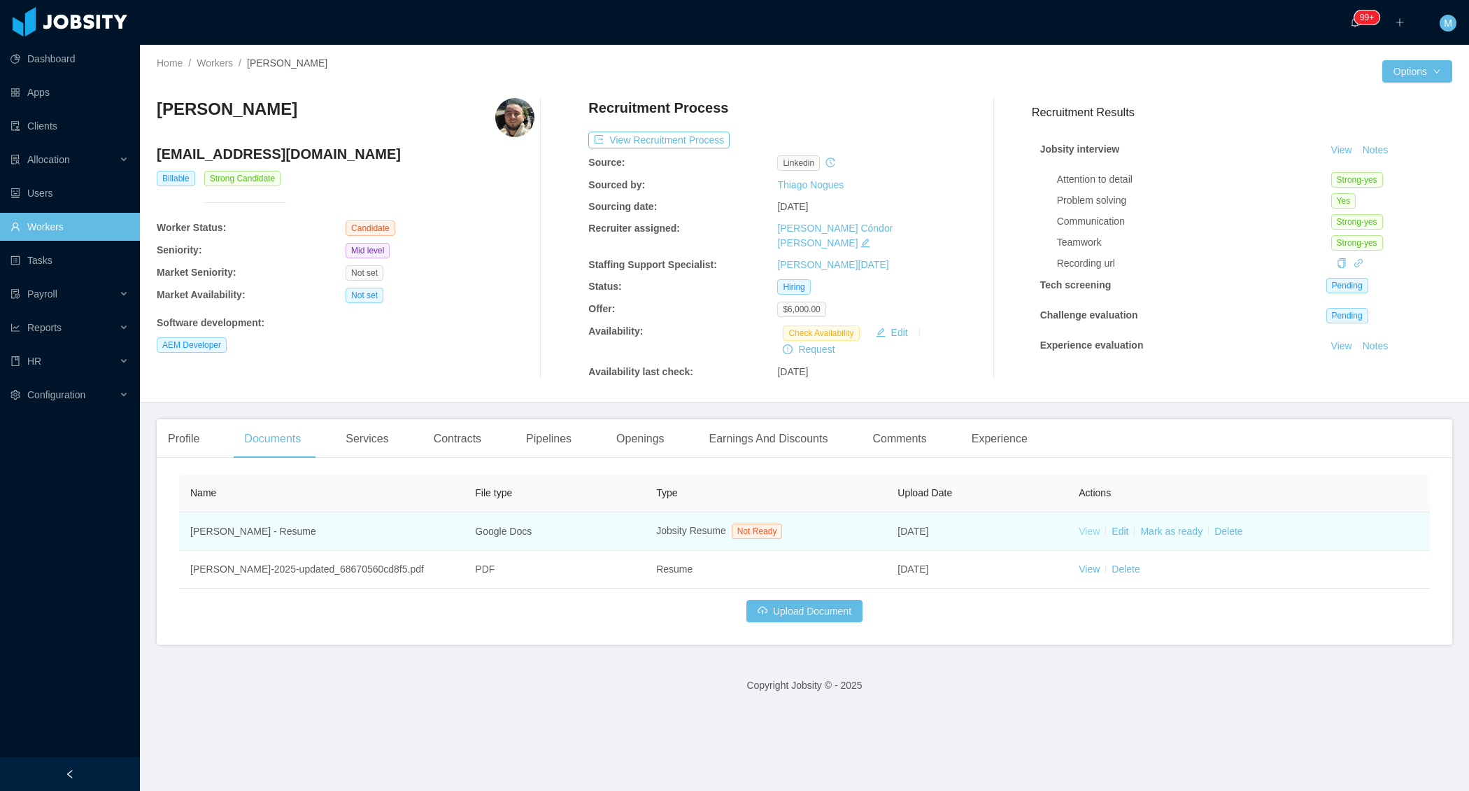
click at [1092, 525] on link "View" at bounding box center [1089, 530] width 21 height 11
click at [1164, 527] on link "Mark as ready" at bounding box center [1171, 530] width 62 height 11
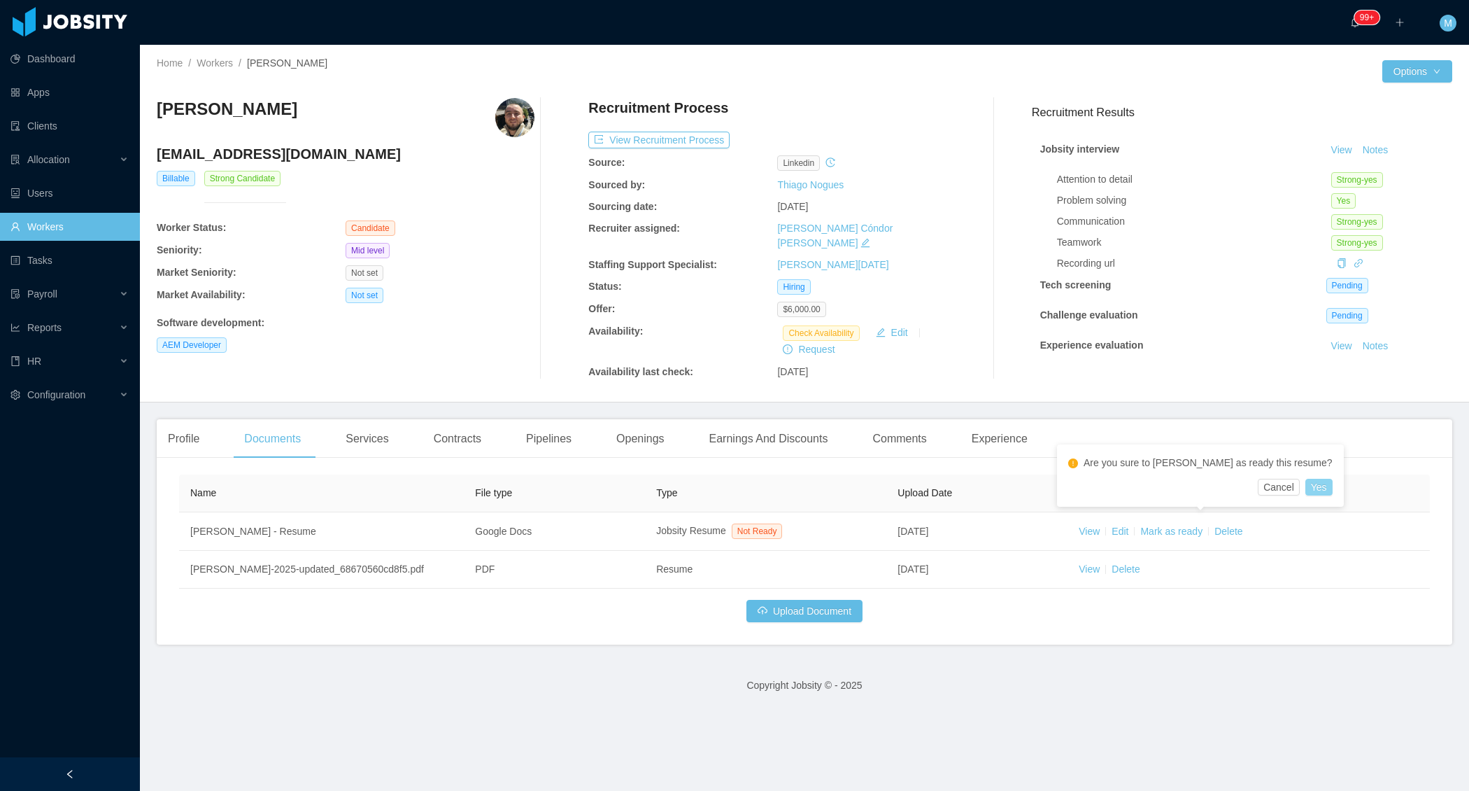
click at [1306, 486] on button "Yes" at bounding box center [1319, 487] width 27 height 17
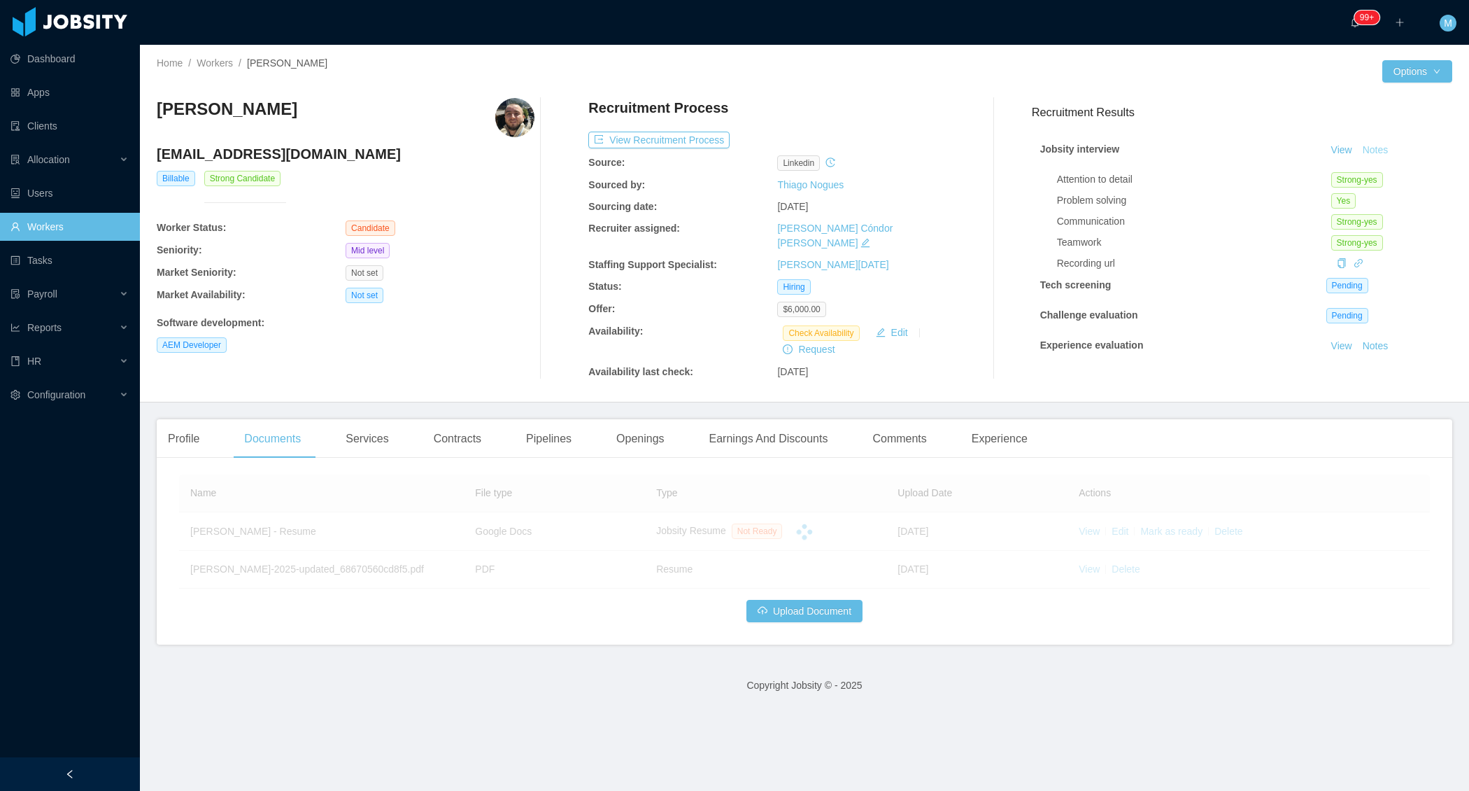
click at [1377, 153] on button "Notes" at bounding box center [1375, 150] width 37 height 17
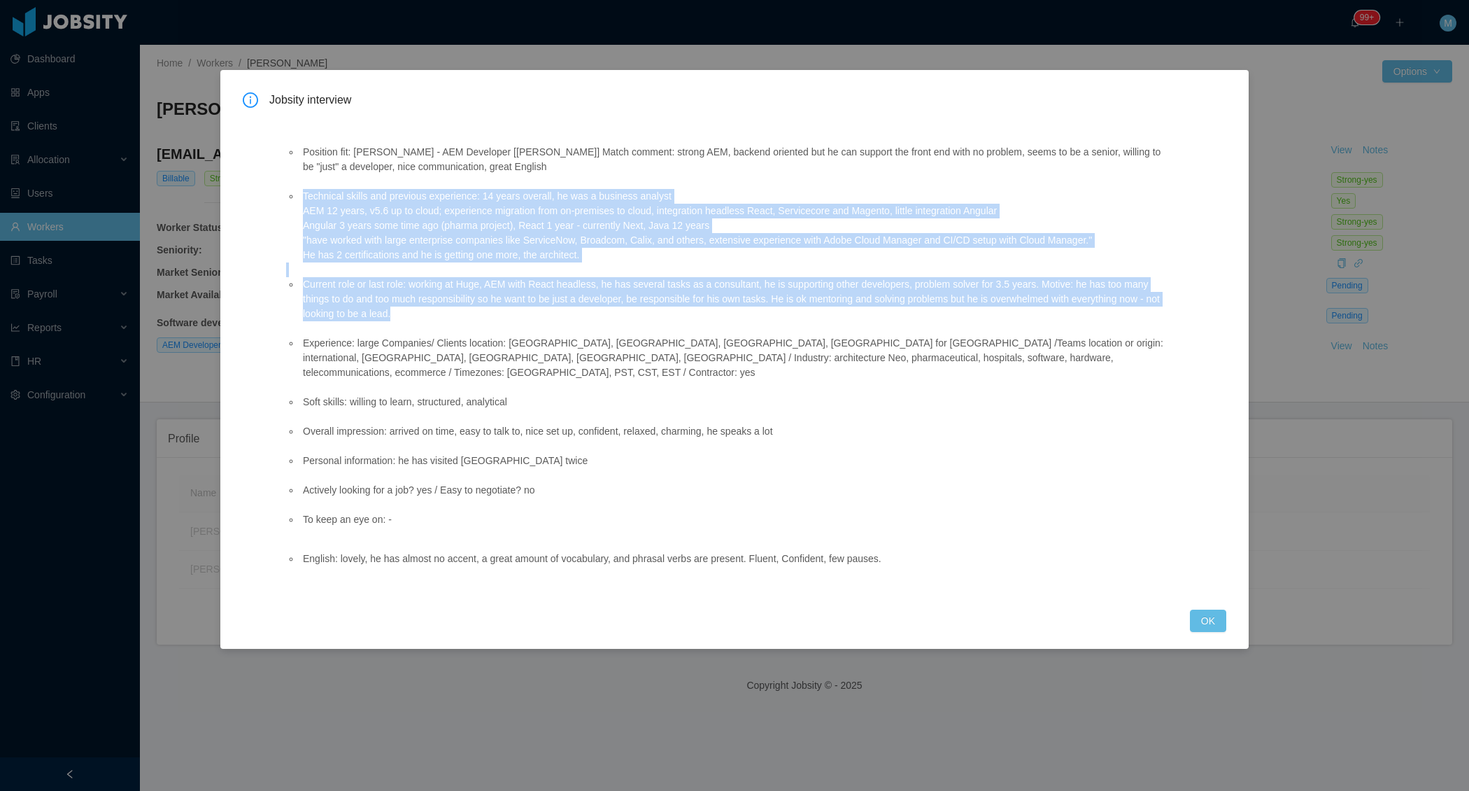
drag, startPoint x: 299, startPoint y: 202, endPoint x: 561, endPoint y: 315, distance: 285.8
click at [561, 315] on ul "Position fit: [PERSON_NAME] - AEM Developer [[PERSON_NAME]] Match comment: stro…" at bounding box center [728, 335] width 884 height 411
copy ul "Technical skills and previous experience: 14 years overall, he was a business a…"
click at [1199, 609] on button "OK" at bounding box center [1208, 620] width 36 height 22
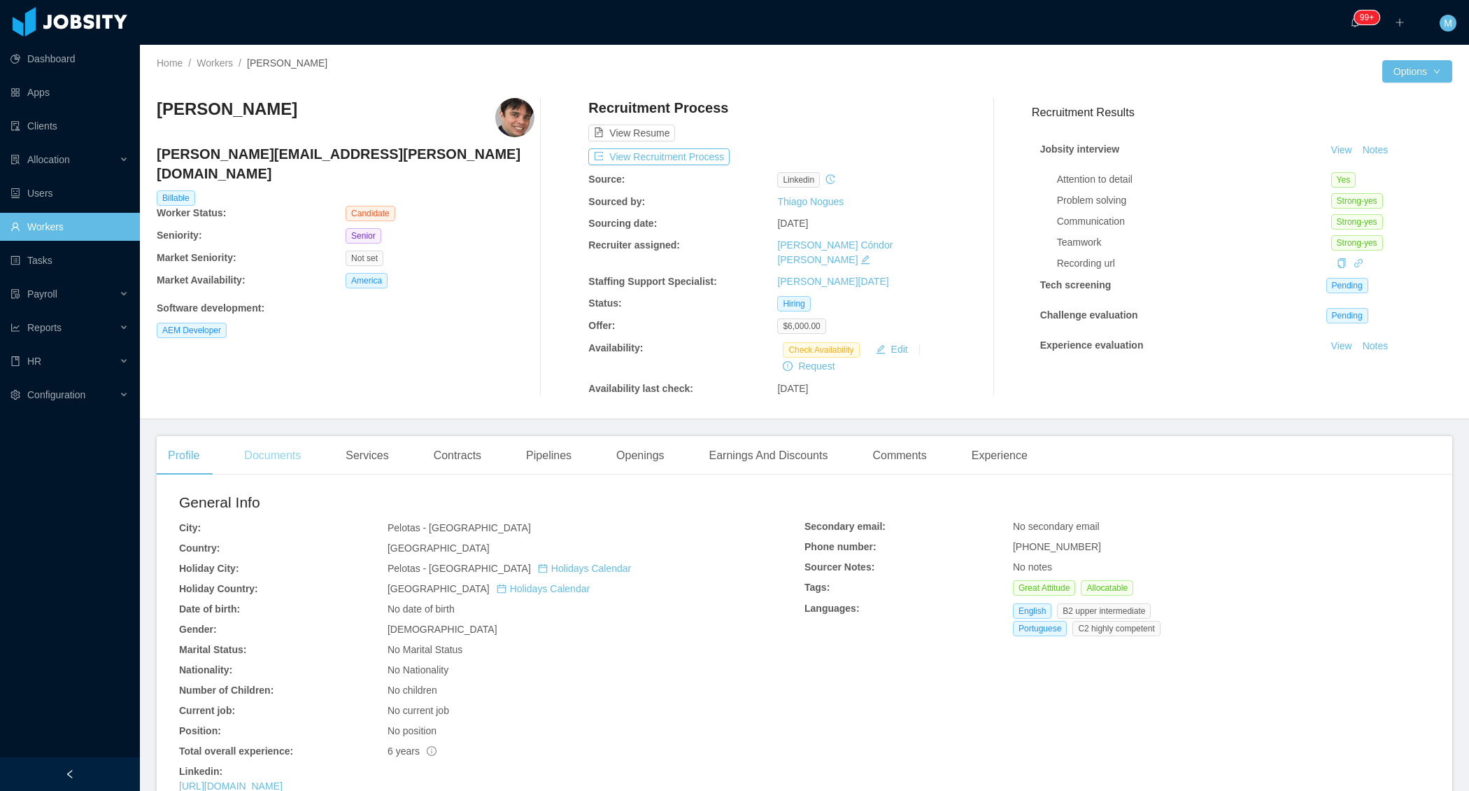
click at [294, 436] on div "Documents" at bounding box center [272, 455] width 79 height 39
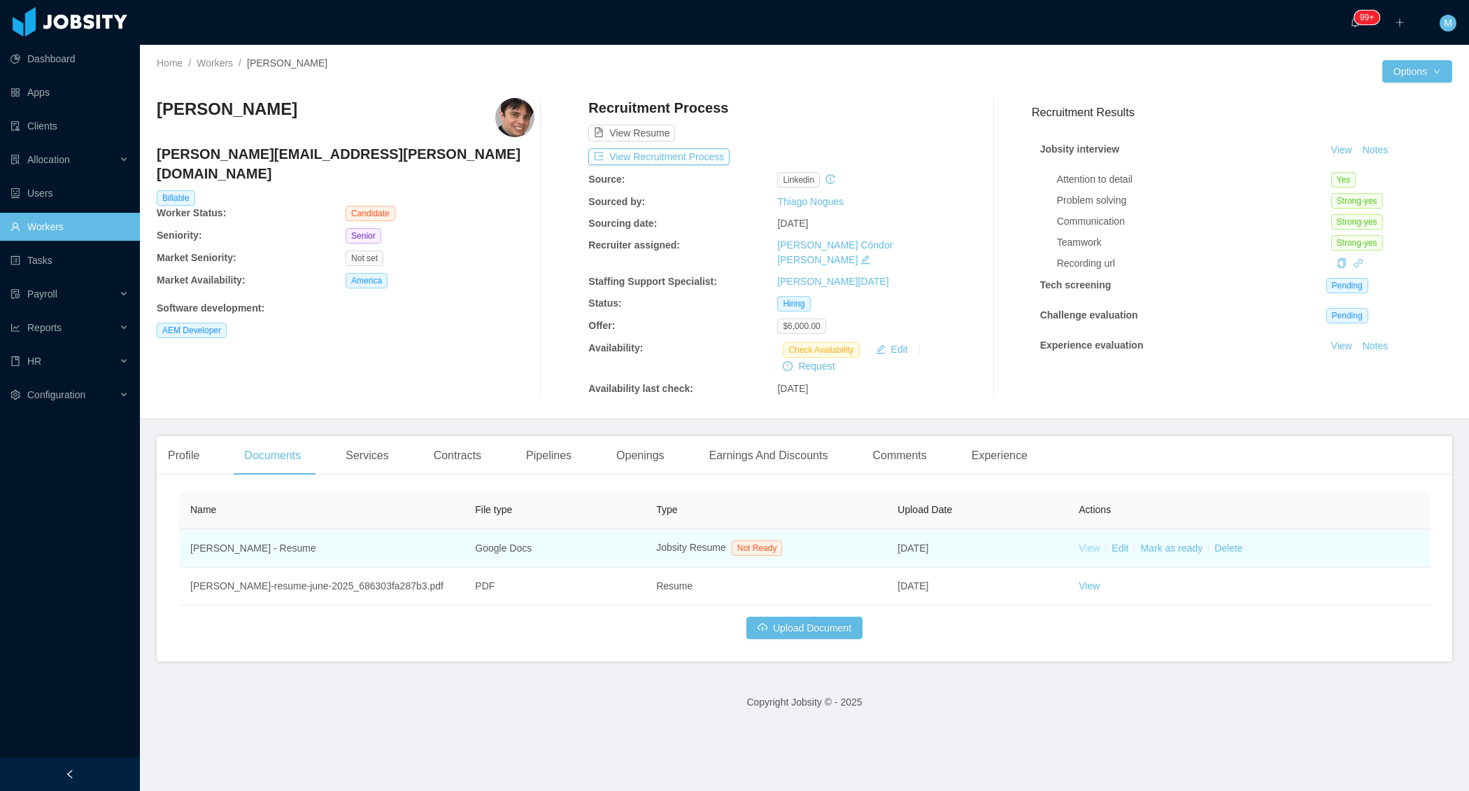
click at [1093, 542] on link "View" at bounding box center [1089, 547] width 21 height 11
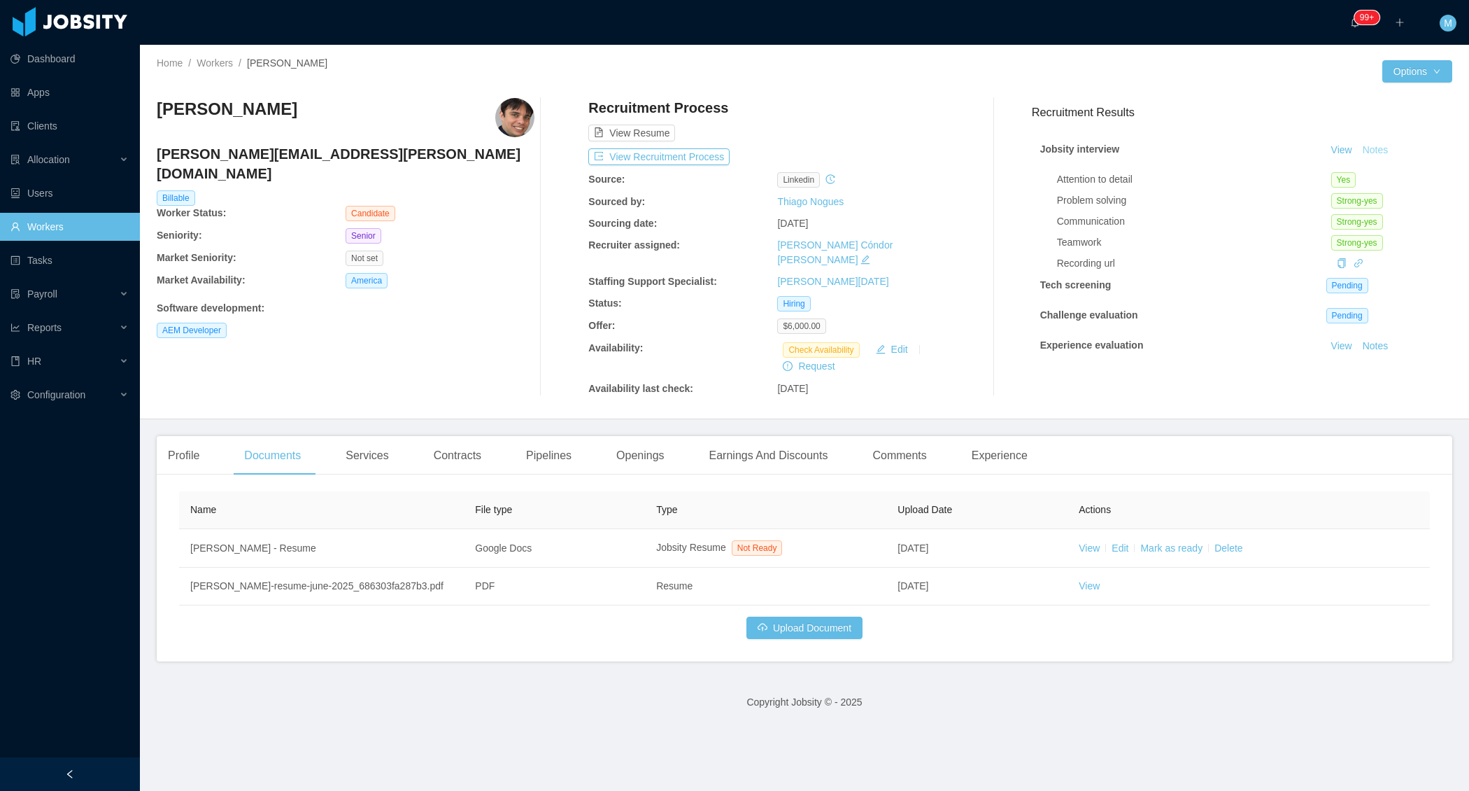
click at [1368, 143] on button "Notes" at bounding box center [1375, 150] width 37 height 17
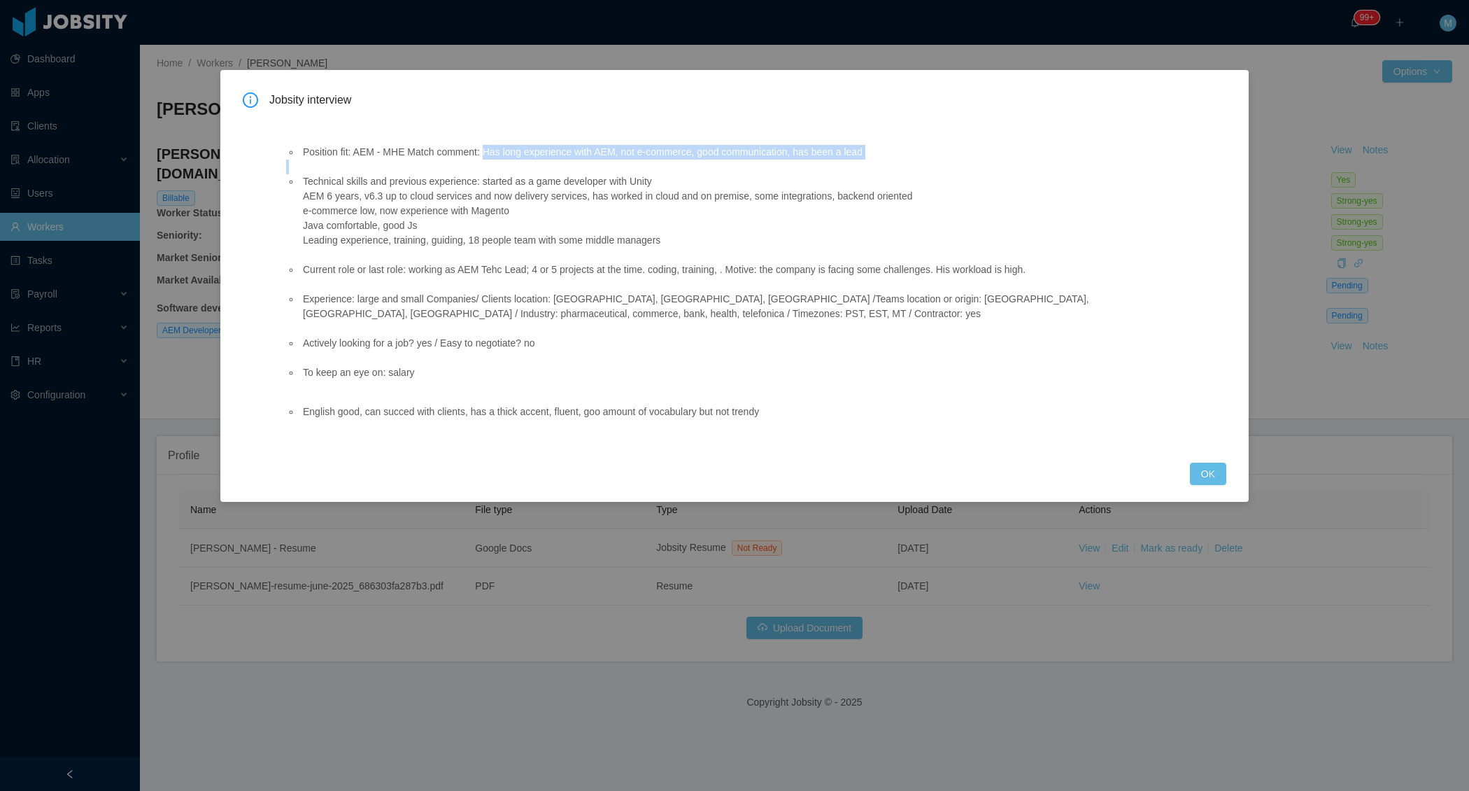
drag, startPoint x: 490, startPoint y: 155, endPoint x: 717, endPoint y: 254, distance: 248.2
click at [717, 254] on ul "Position fit: AEM - MHE Match comment: Has long experience with AEM, not e-comm…" at bounding box center [728, 262] width 884 height 264
copy ul "Has long experience with AEM, not e-commerce, good communication, has been a le…"
click at [617, 206] on li "Technical skills and previous experience: started as a game developer with Unit…" at bounding box center [735, 210] width 870 height 73
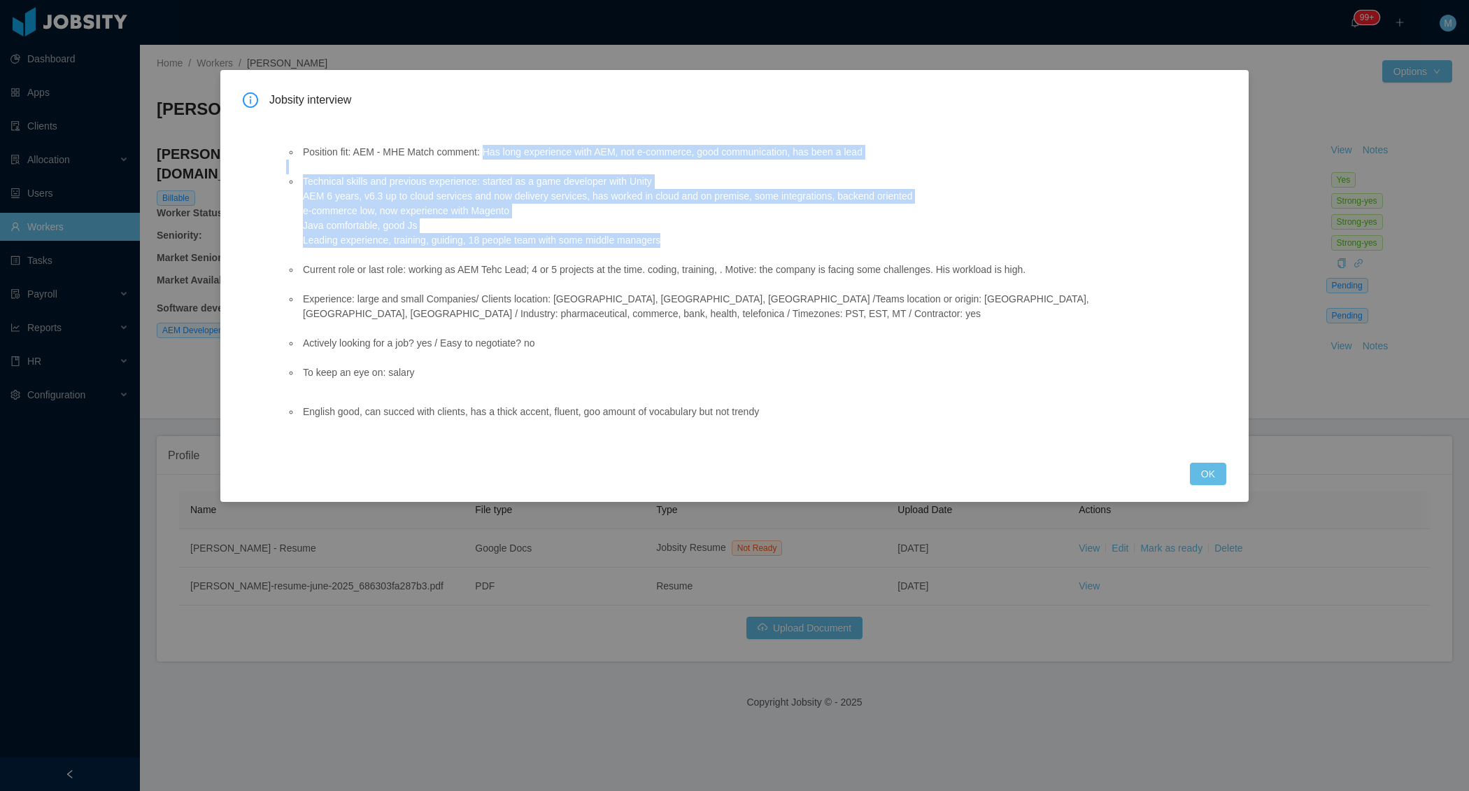
drag, startPoint x: 490, startPoint y: 153, endPoint x: 693, endPoint y: 241, distance: 221.2
click at [693, 241] on ul "Position fit: AEM - MHE Match comment: Has long experience with AEM, not e-comm…" at bounding box center [728, 262] width 884 height 264
copy ul "Has long experience with AEM, not e-commerce, good communication, has been a le…"
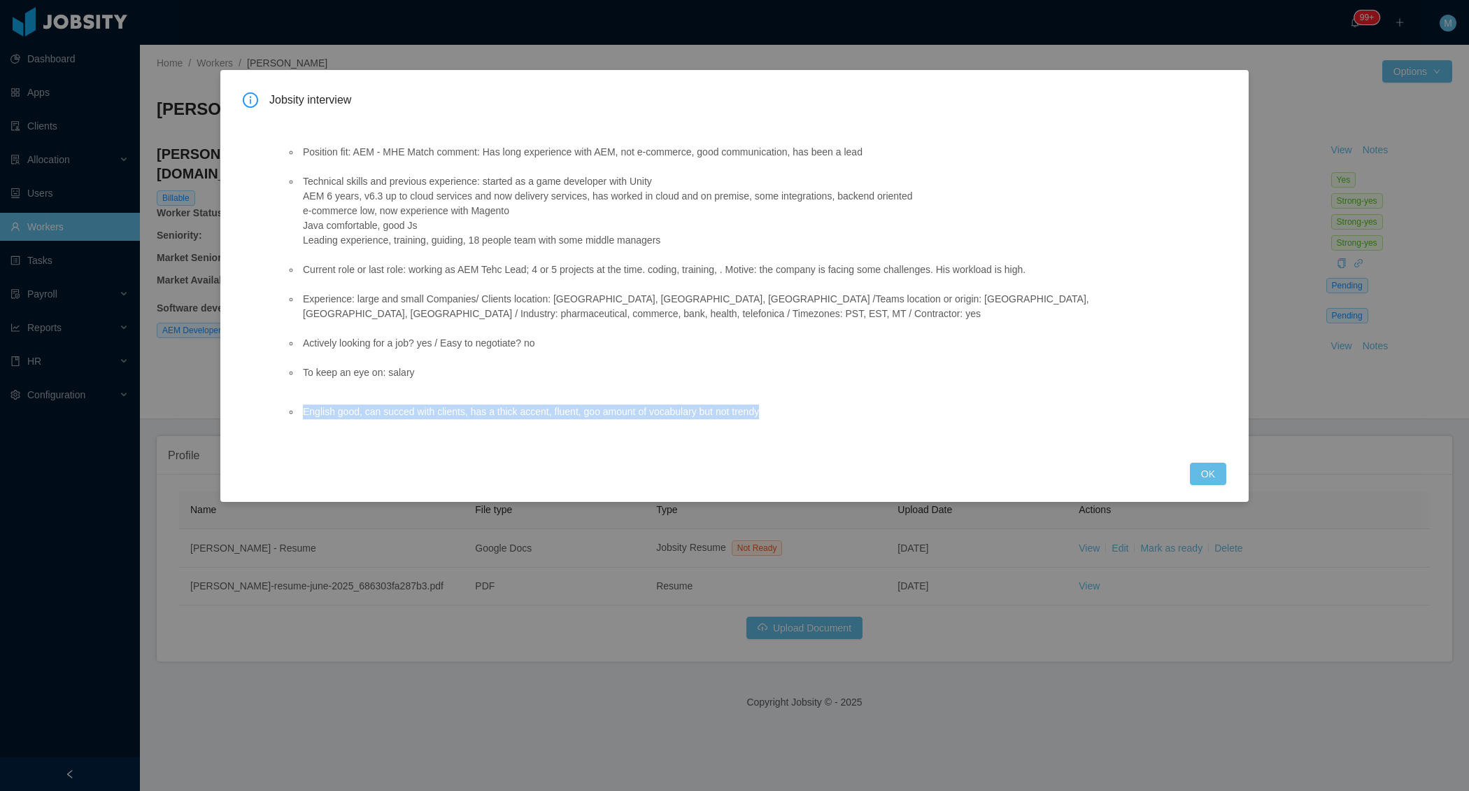
drag, startPoint x: 752, startPoint y: 409, endPoint x: 299, endPoint y: 418, distance: 452.8
click at [300, 418] on li "English good, can succed with clients, has a thick accent, fluent, goo amount o…" at bounding box center [735, 411] width 870 height 15
copy li "English good, can succed with clients, has a thick accent, fluent, goo amount o…"
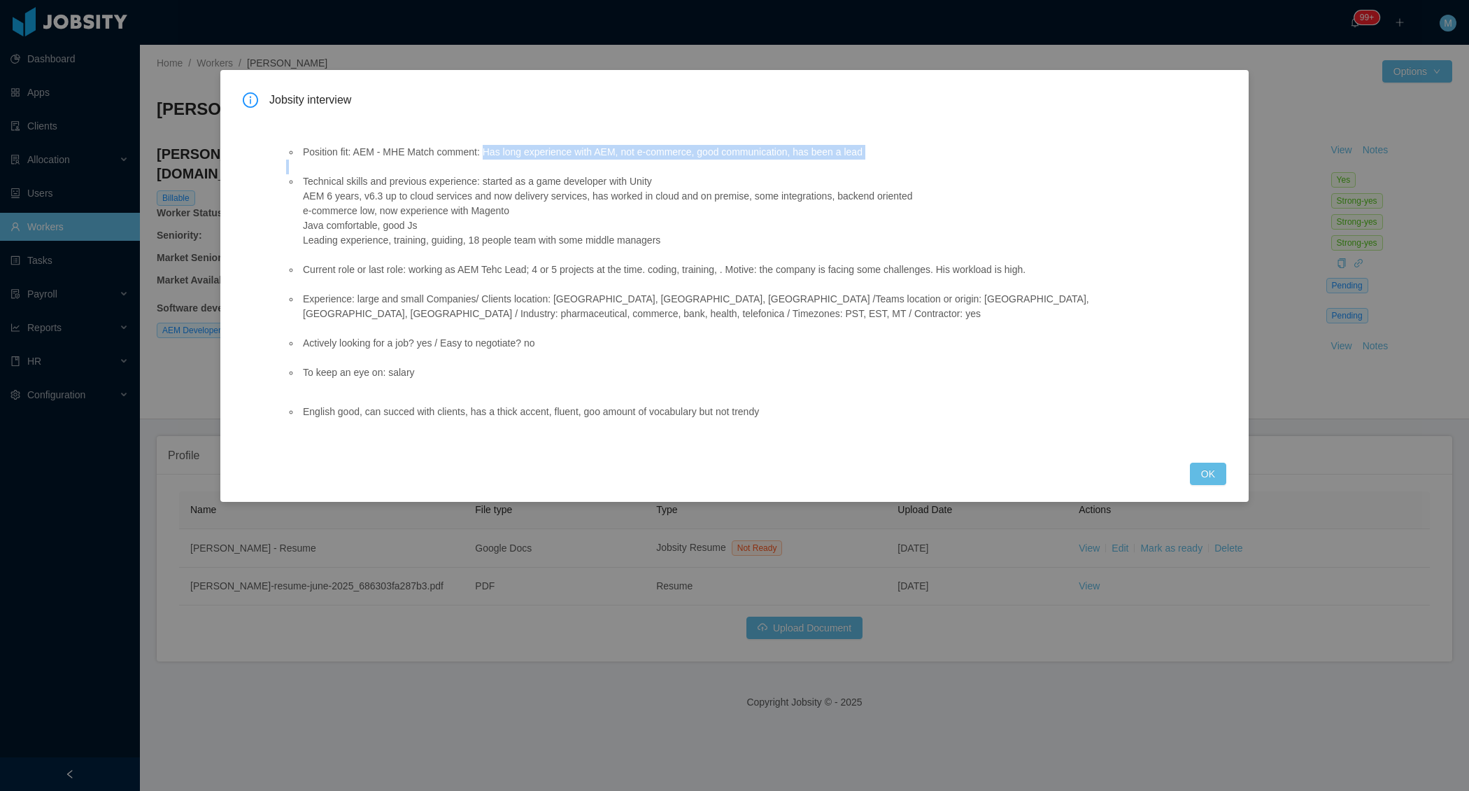
drag, startPoint x: 489, startPoint y: 155, endPoint x: 703, endPoint y: 248, distance: 233.2
click at [702, 248] on ul "Position fit: AEM - MHE Match comment: Has long experience with AEM, not e-comm…" at bounding box center [728, 262] width 884 height 264
copy ul "Has long experience with AEM, not e-commerce, good communication, has been a le…"
click at [1204, 465] on button "OK" at bounding box center [1208, 473] width 36 height 22
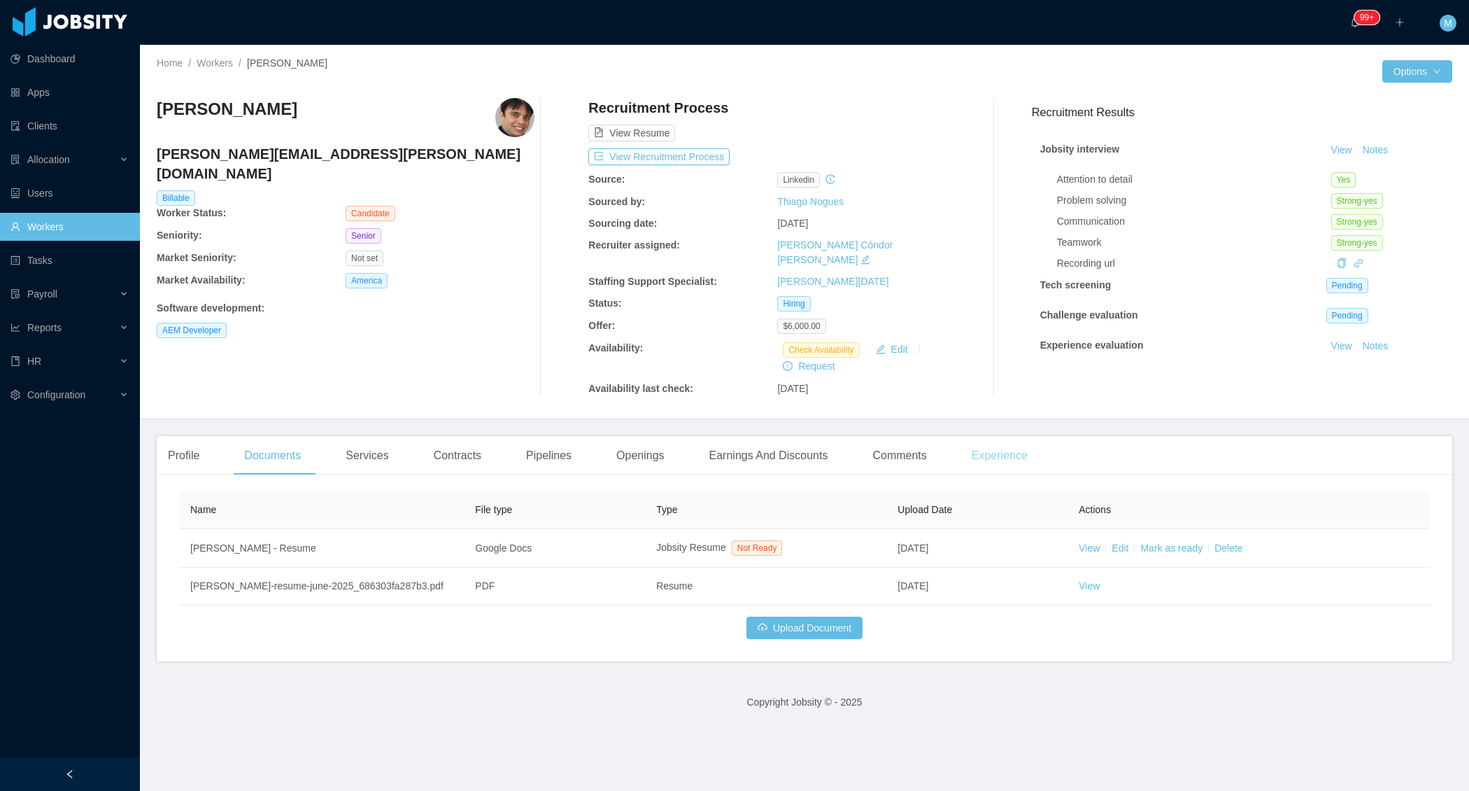
click at [997, 436] on div "Experience" at bounding box center [1000, 455] width 78 height 39
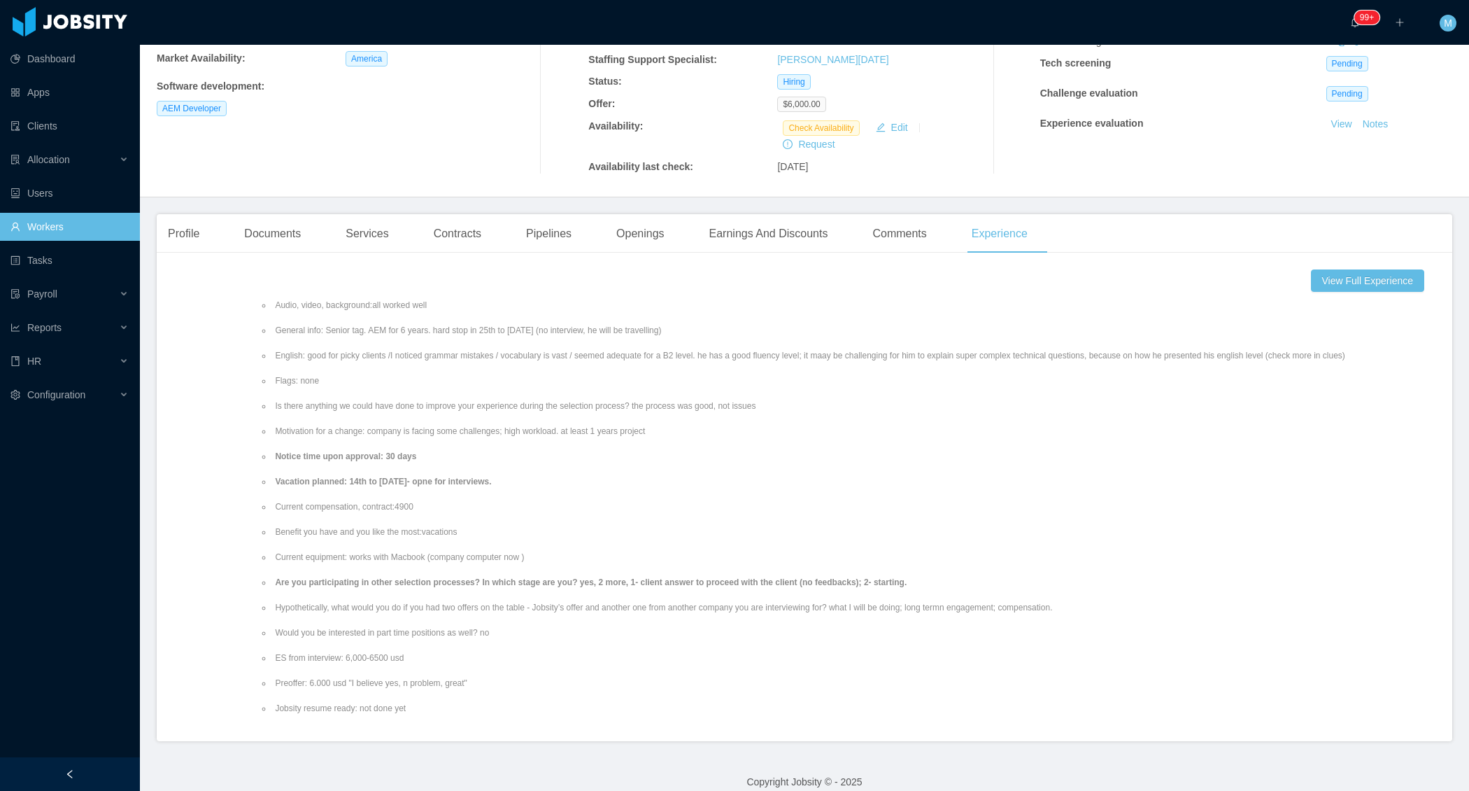
scroll to position [131, 0]
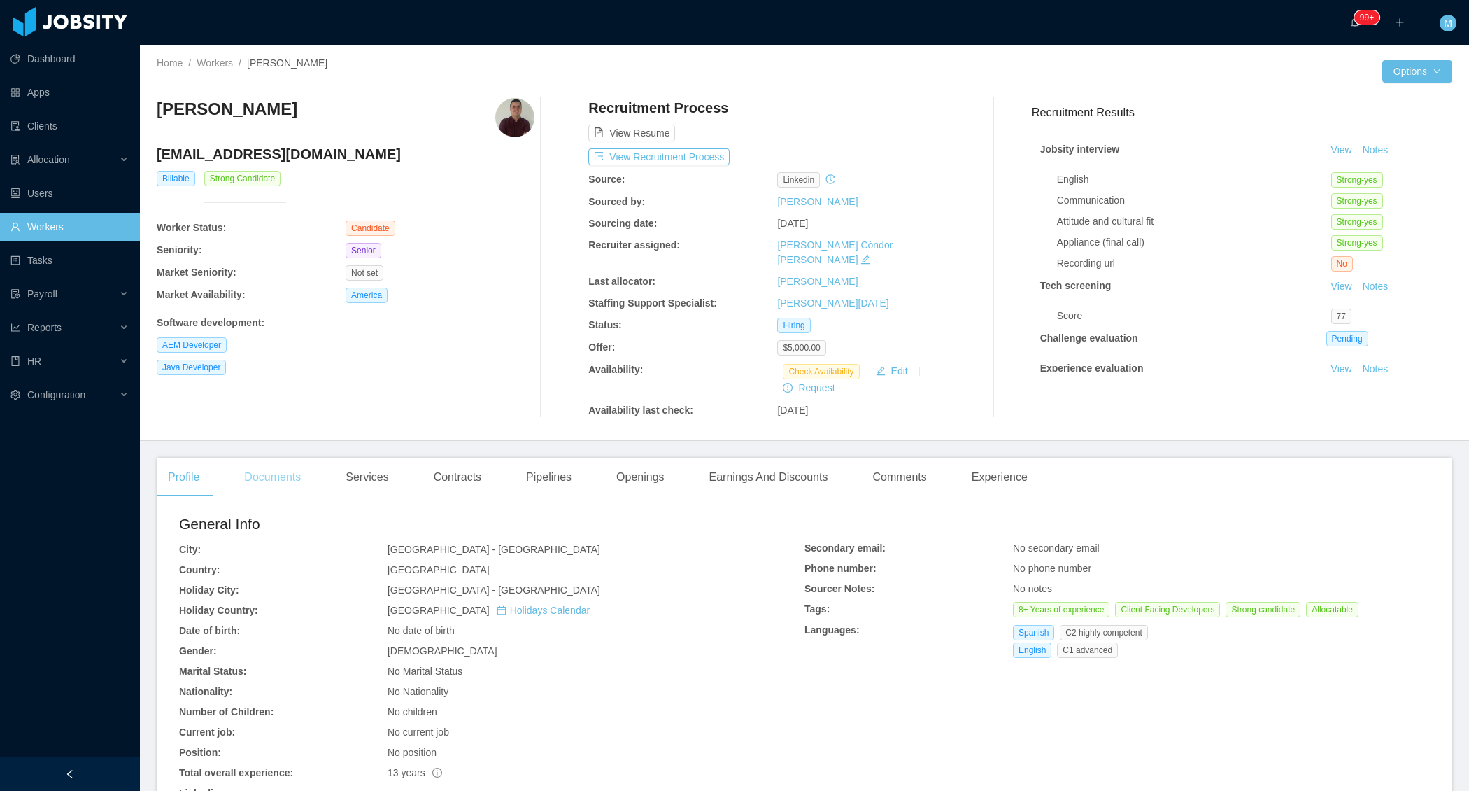
click at [276, 465] on div "Documents" at bounding box center [272, 477] width 79 height 39
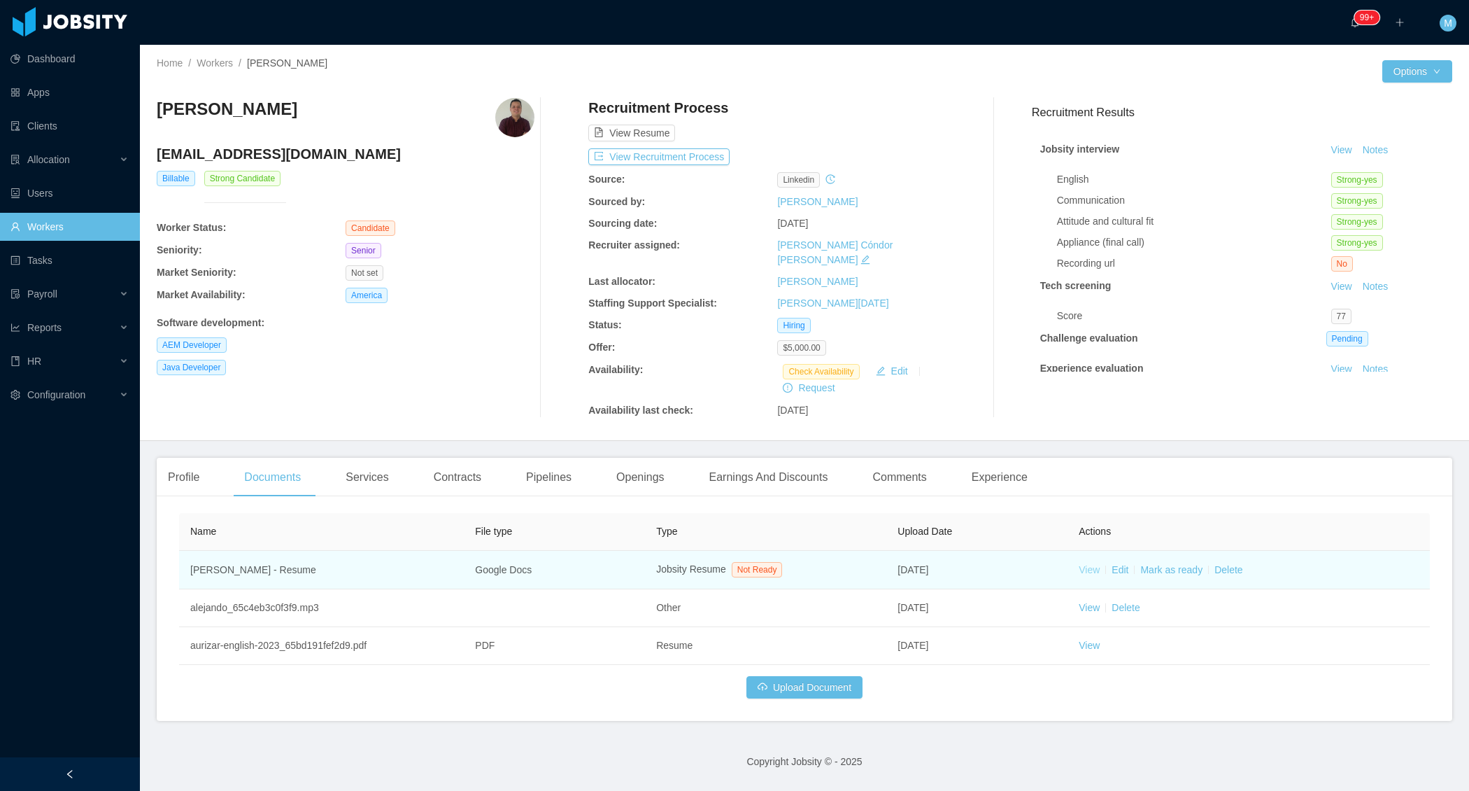
click at [1086, 564] on link "View" at bounding box center [1089, 569] width 21 height 11
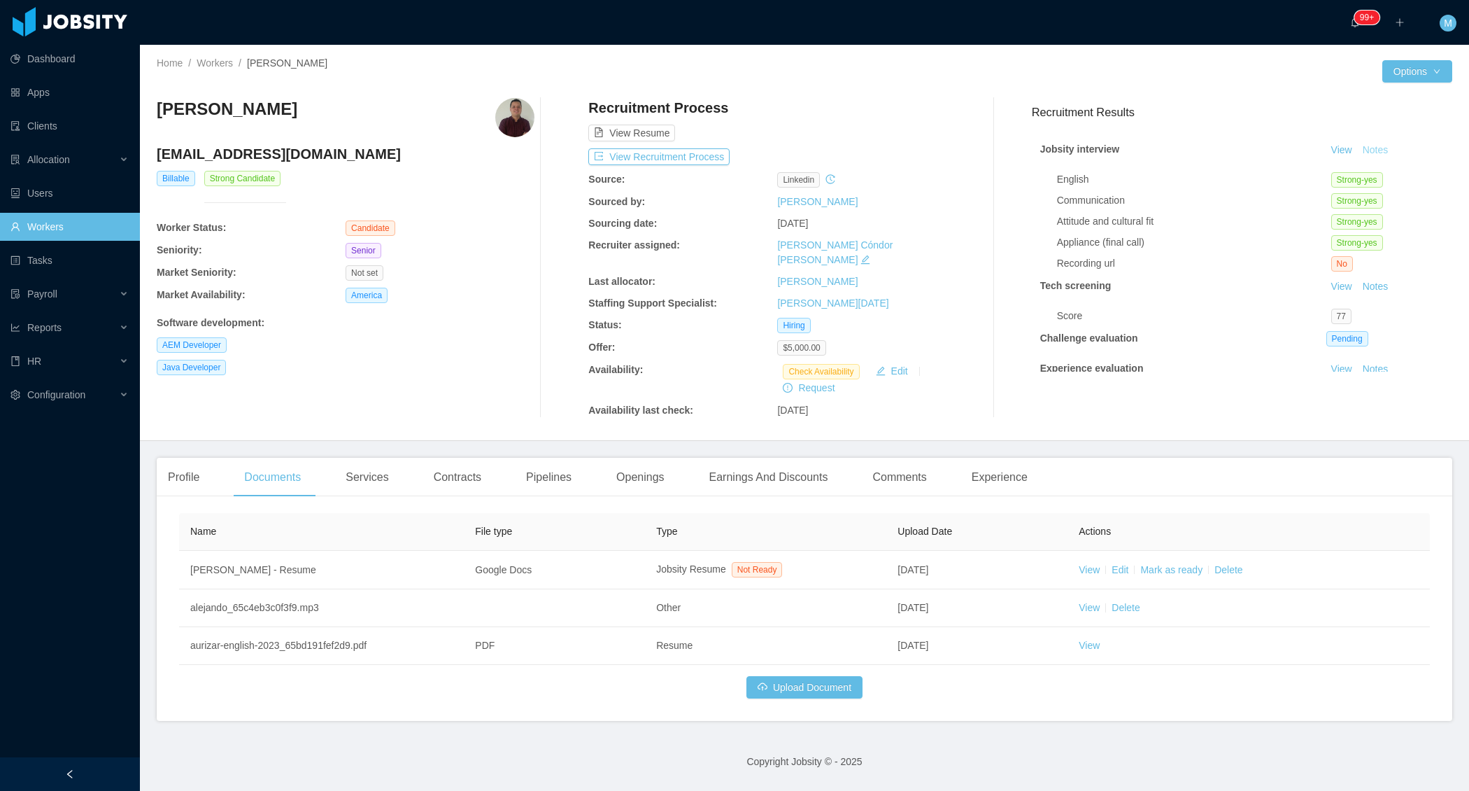
click at [1373, 150] on button "Notes" at bounding box center [1375, 150] width 37 height 17
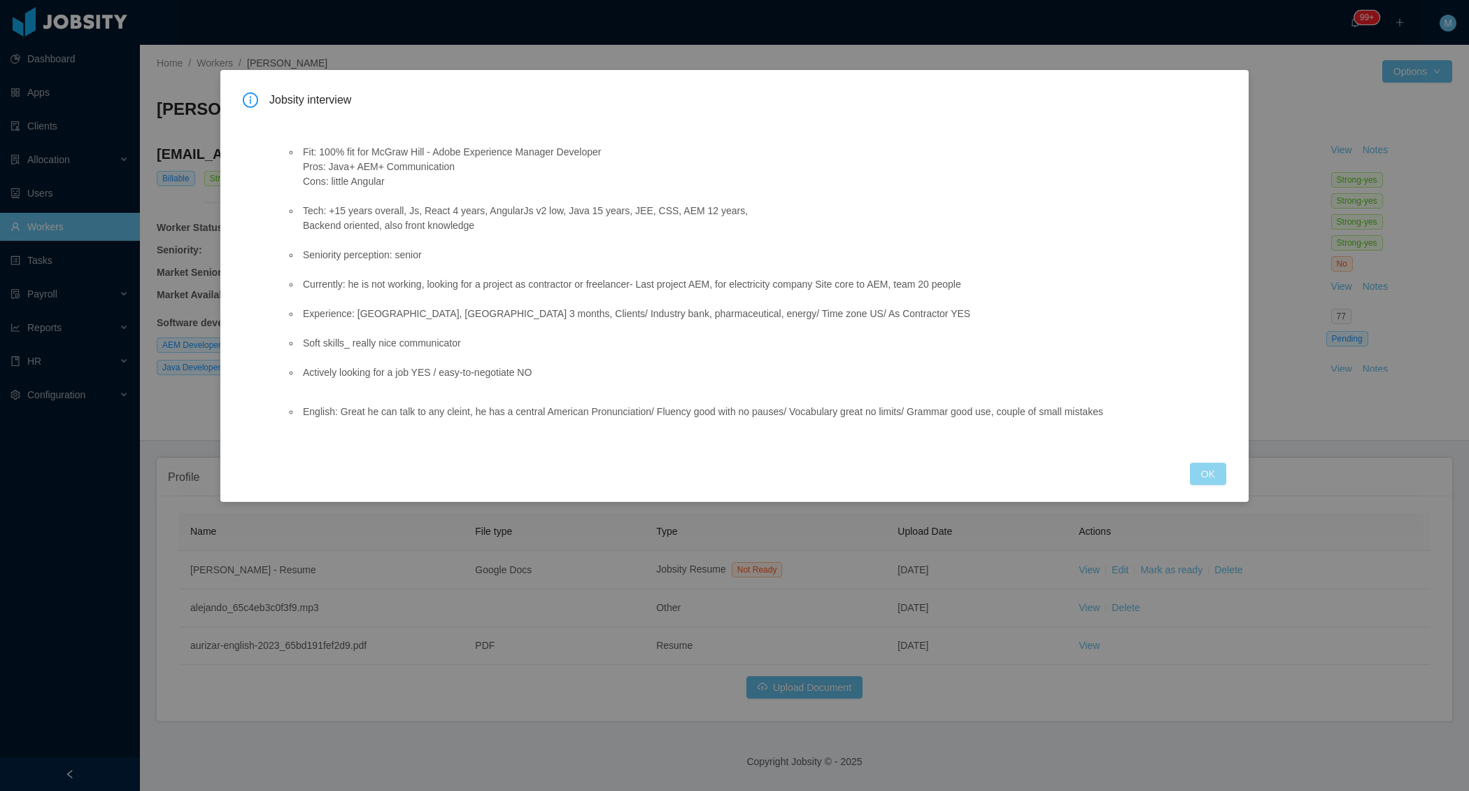
click at [1207, 468] on button "OK" at bounding box center [1208, 473] width 36 height 22
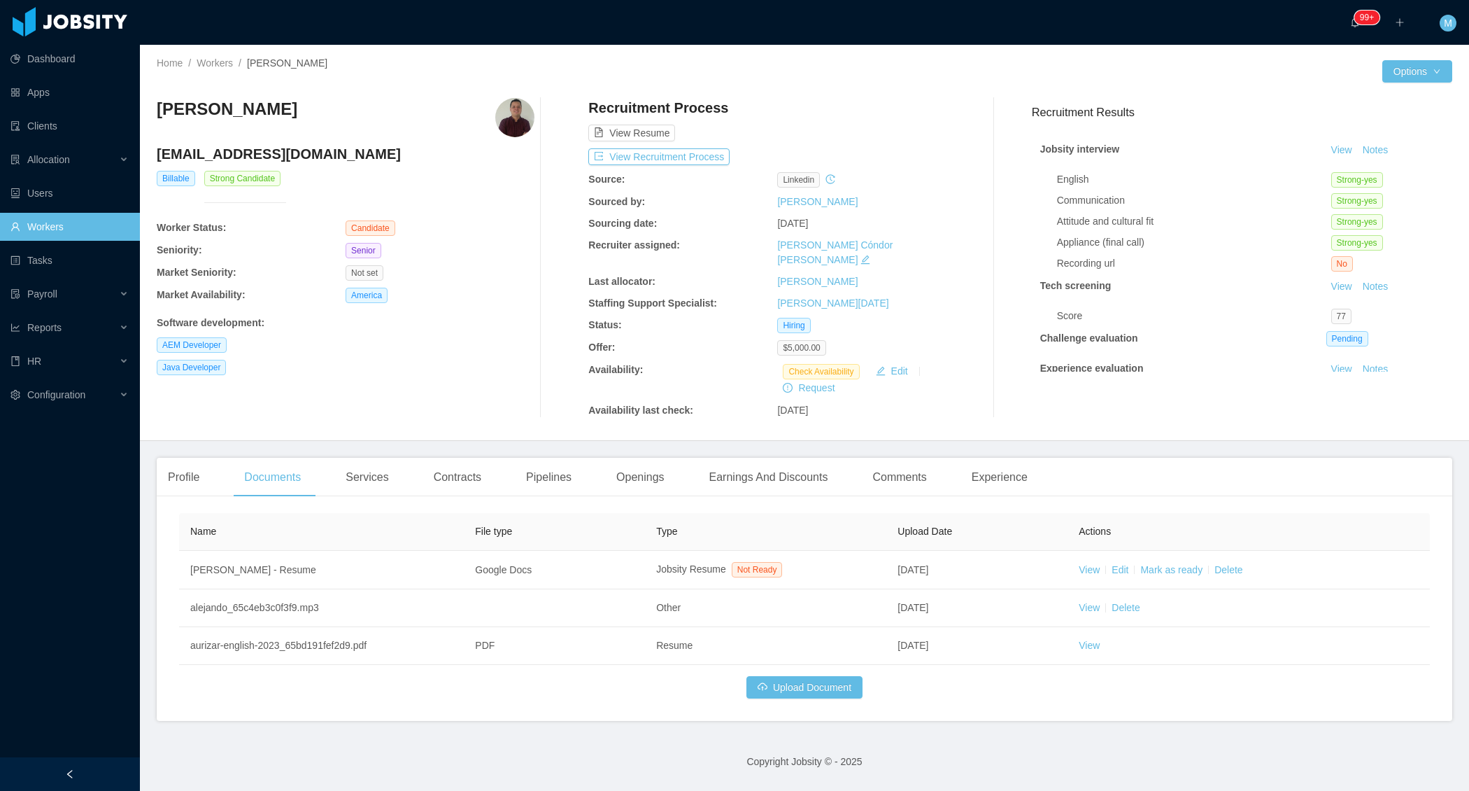
click at [1382, 161] on div "Jobsity interview View Notes English Strong-yes Communication Strong-yes Attitu…" at bounding box center [1242, 287] width 421 height 320
click at [1382, 149] on button "Notes" at bounding box center [1375, 150] width 37 height 17
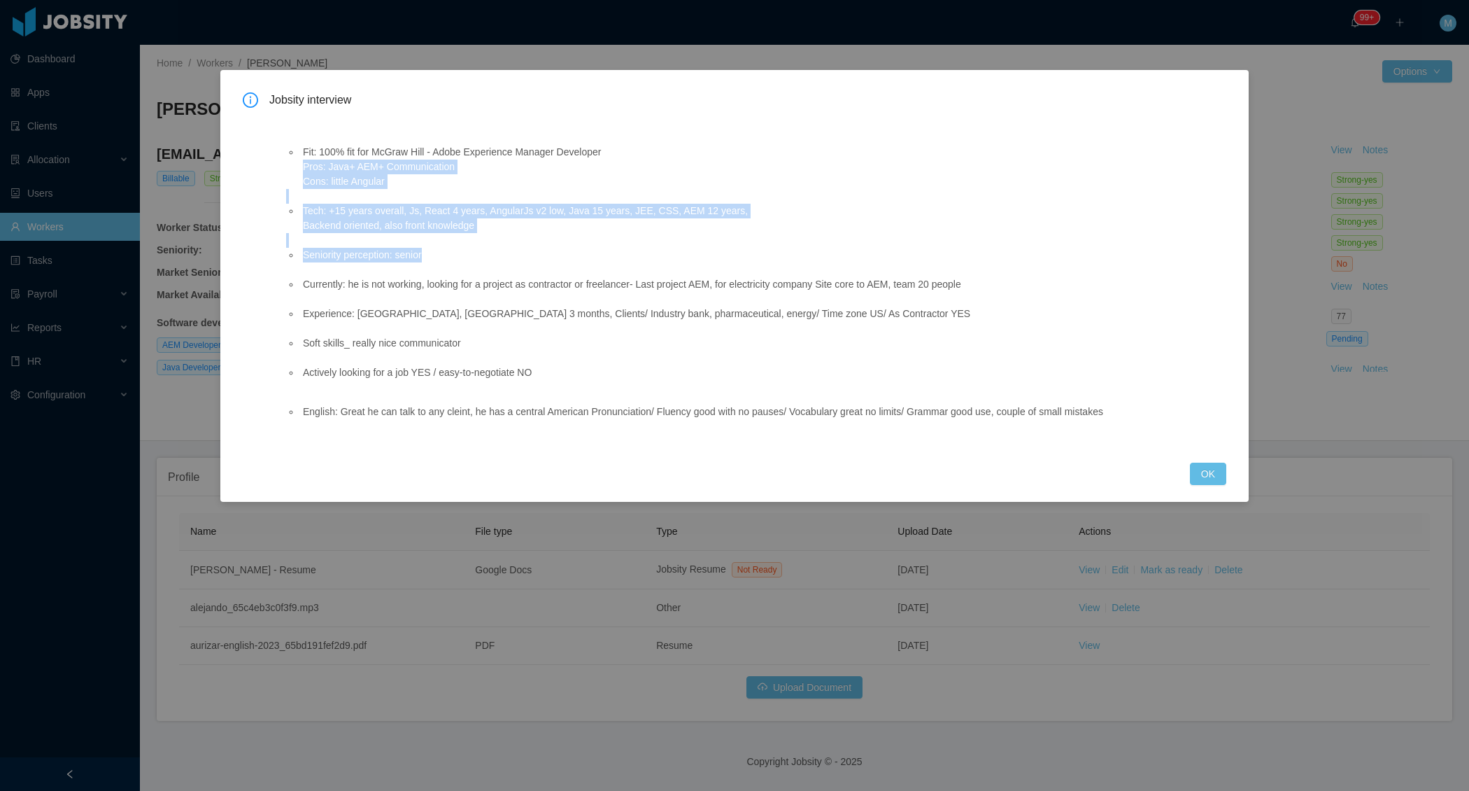
drag, startPoint x: 299, startPoint y: 174, endPoint x: 532, endPoint y: 255, distance: 245.8
click at [532, 255] on ul "Fit: 100% fit for McGraw Hill - Adobe Experience Manager Developer Pros: Java+ …" at bounding box center [728, 262] width 884 height 264
copy ul "Pros: Java+ AEM+ Communication Cons: little Angular Tech: +15 years overall, Js…"
drag, startPoint x: 1173, startPoint y: 414, endPoint x: 283, endPoint y: 408, distance: 890.0
click at [284, 408] on div "Fit: 100% fit for McGraw Hill - Adobe Experience Manager Developer Pros: Java+ …" at bounding box center [727, 279] width 917 height 332
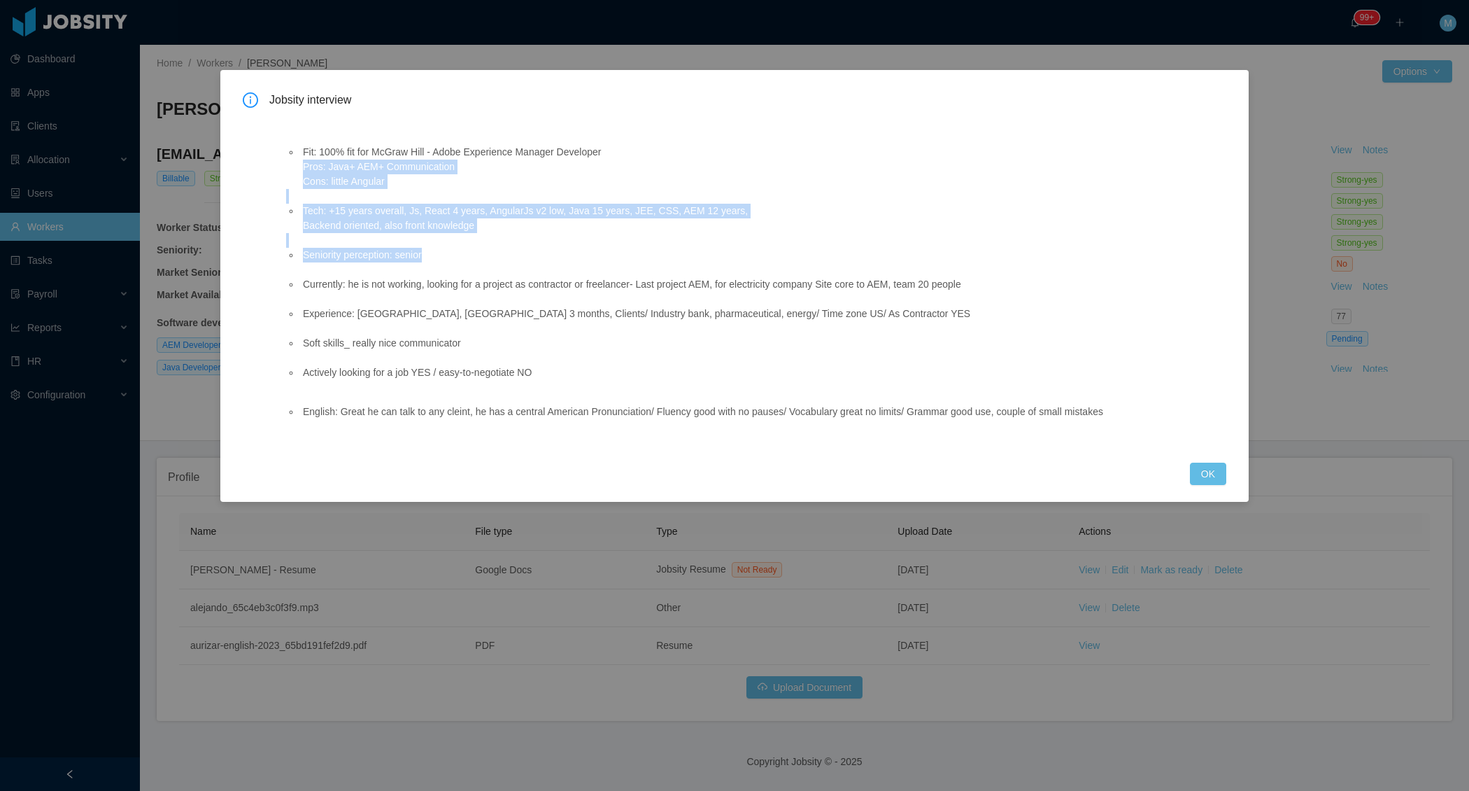
copy li "English: Great he can talk to any cleint, he has a central American Pronunciati…"
click at [1203, 483] on button "OK" at bounding box center [1208, 473] width 36 height 22
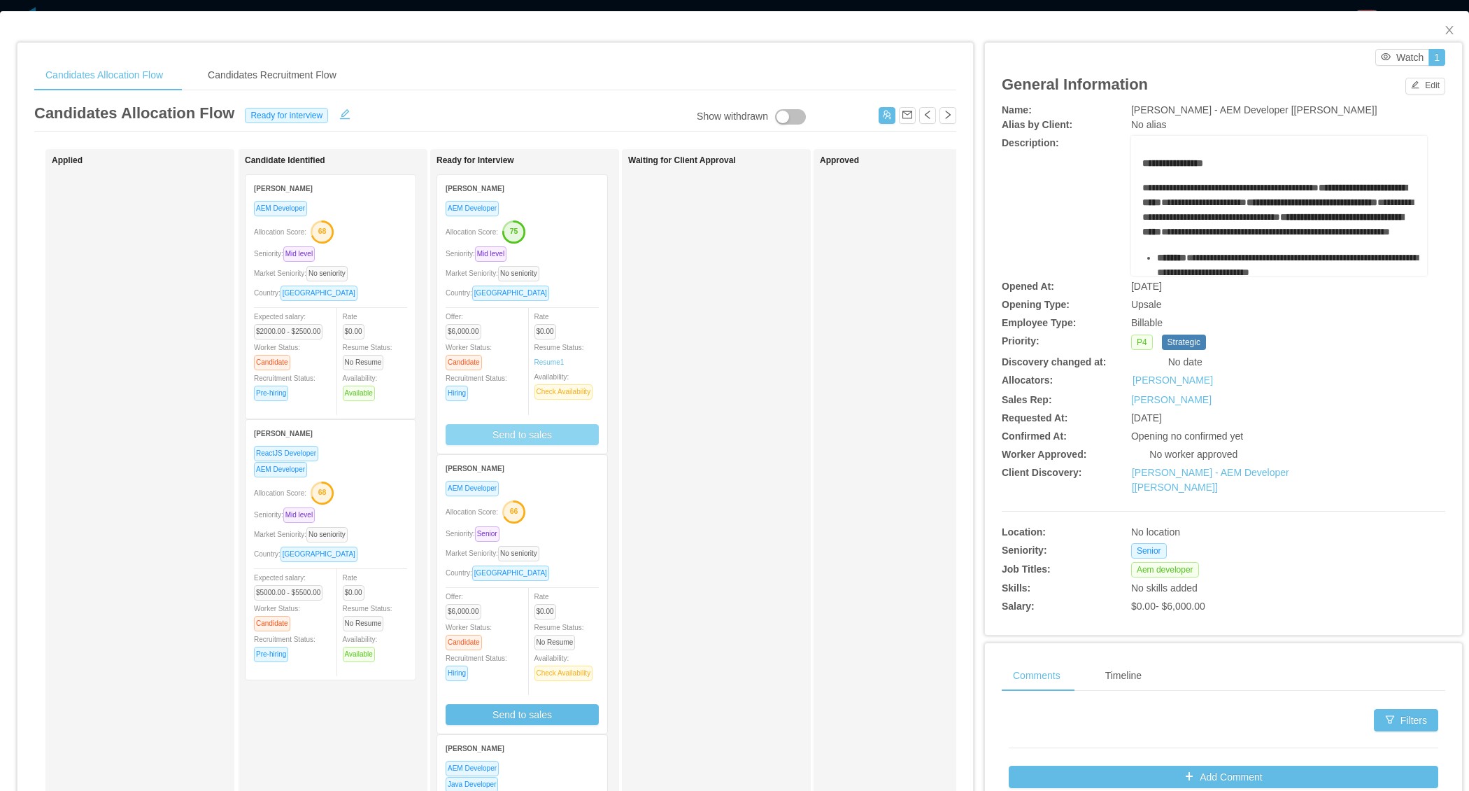
click at [515, 425] on button "Send to sales" at bounding box center [522, 434] width 153 height 21
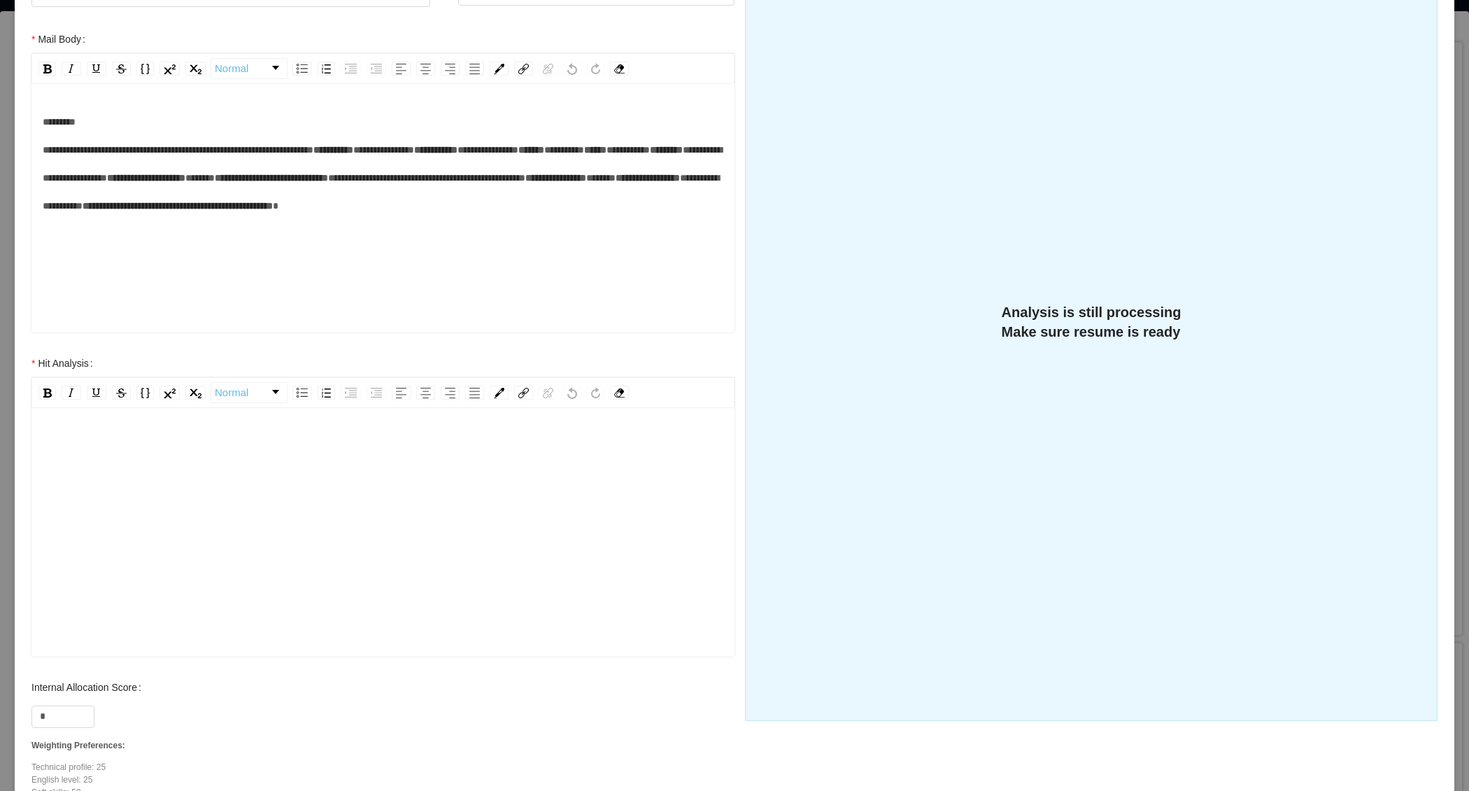
scroll to position [319, 0]
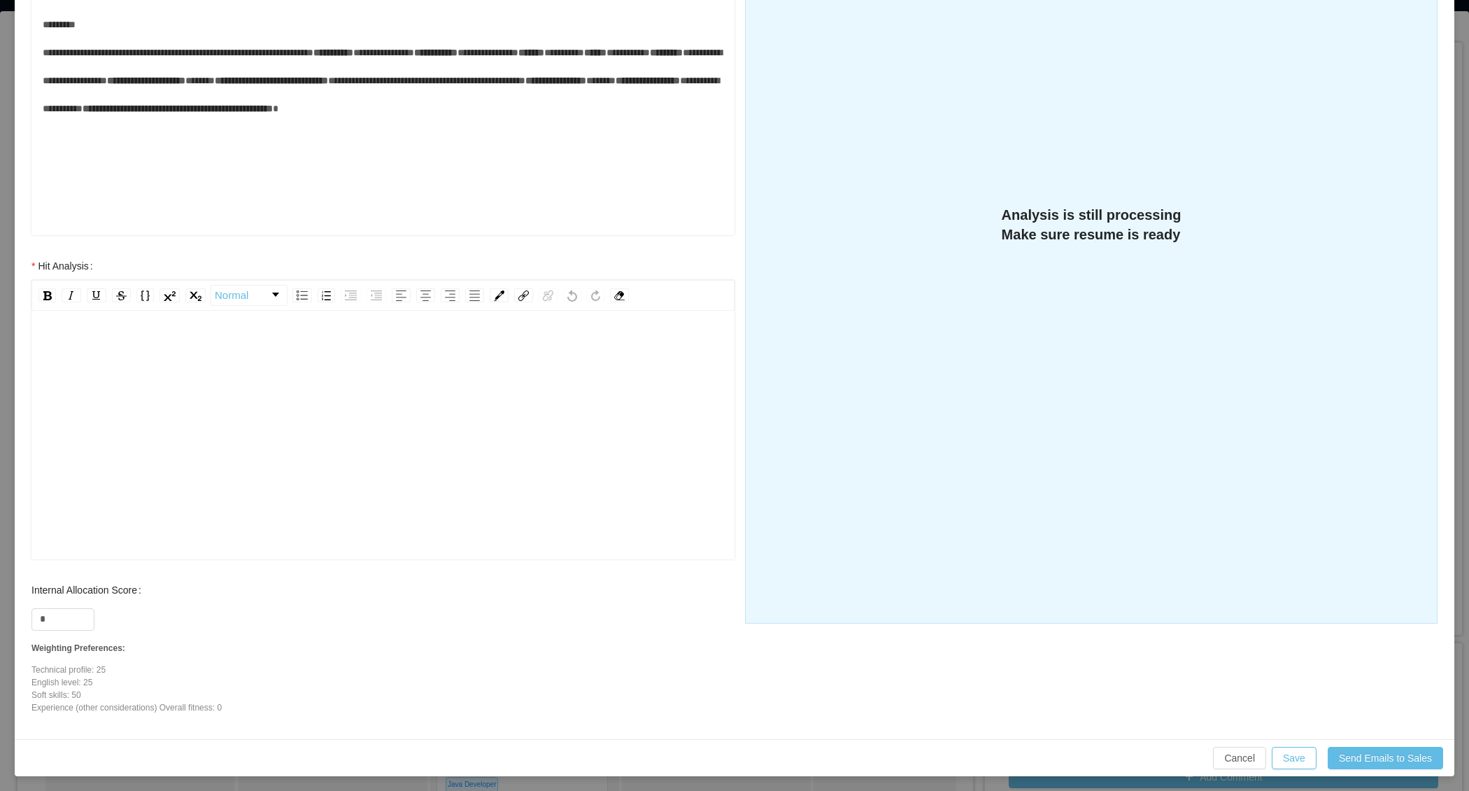
click at [418, 406] on div "rdw-editor" at bounding box center [383, 456] width 681 height 245
click at [47, 612] on input "*" at bounding box center [63, 619] width 62 height 21
type input "**"
click at [201, 425] on div "To enrich screen reader interactions, please activate Accessibility in Grammarl…" at bounding box center [383, 456] width 681 height 245
click at [310, 421] on div "To enrich screen reader interactions, please activate Accessibility in Grammarl…" at bounding box center [383, 456] width 681 height 245
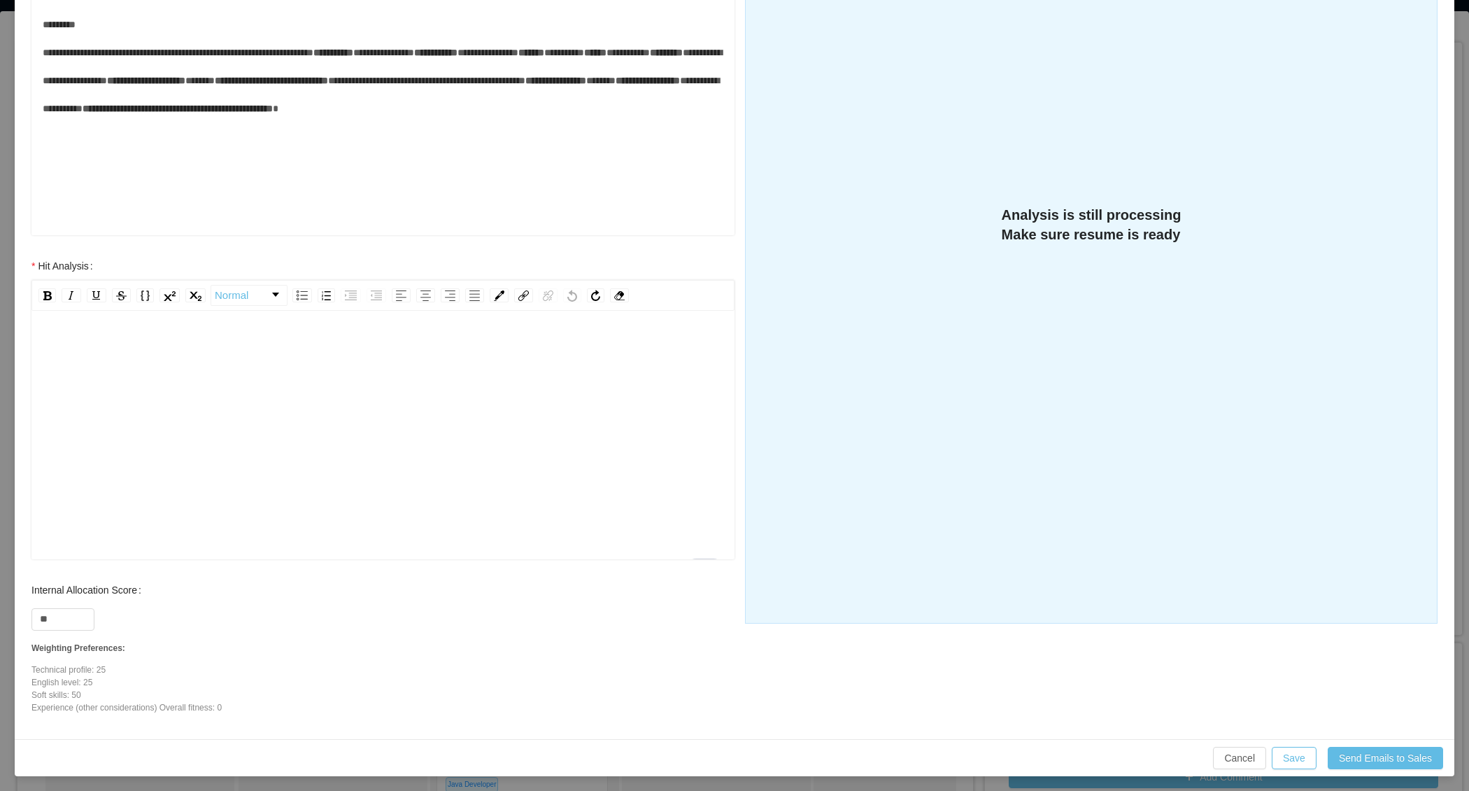
paste div "To enrich screen reader interactions, please activate Accessibility in Grammarl…"
click at [44, 400] on div "**********" at bounding box center [383, 396] width 681 height 28
click at [167, 451] on div "**********" at bounding box center [383, 461] width 681 height 245
click at [204, 402] on div "**********" at bounding box center [383, 461] width 681 height 245
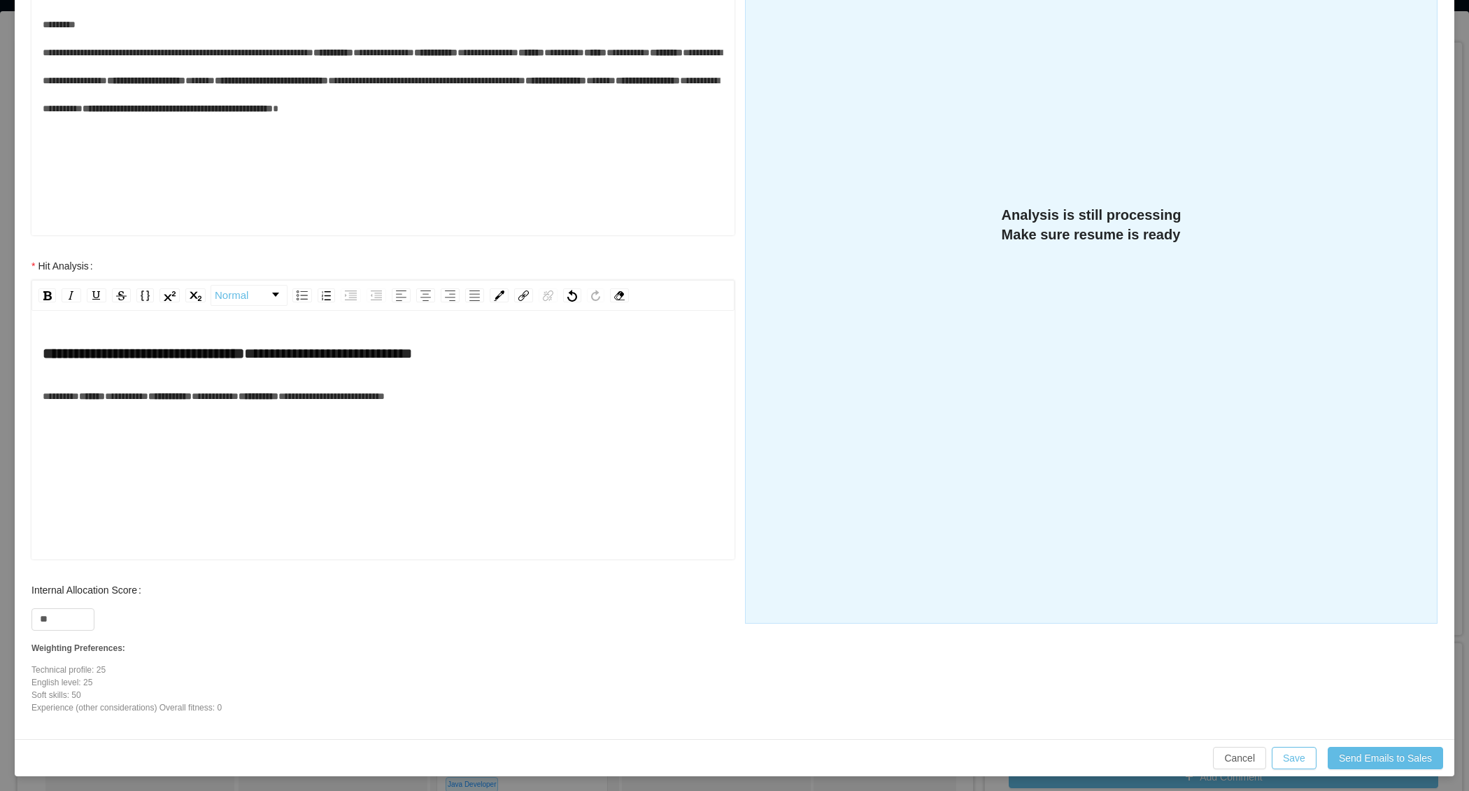
click at [396, 423] on div "**********" at bounding box center [383, 461] width 681 height 245
click at [520, 405] on div "**********" at bounding box center [383, 396] width 681 height 28
click at [122, 487] on div "**********" at bounding box center [390, 473] width 667 height 28
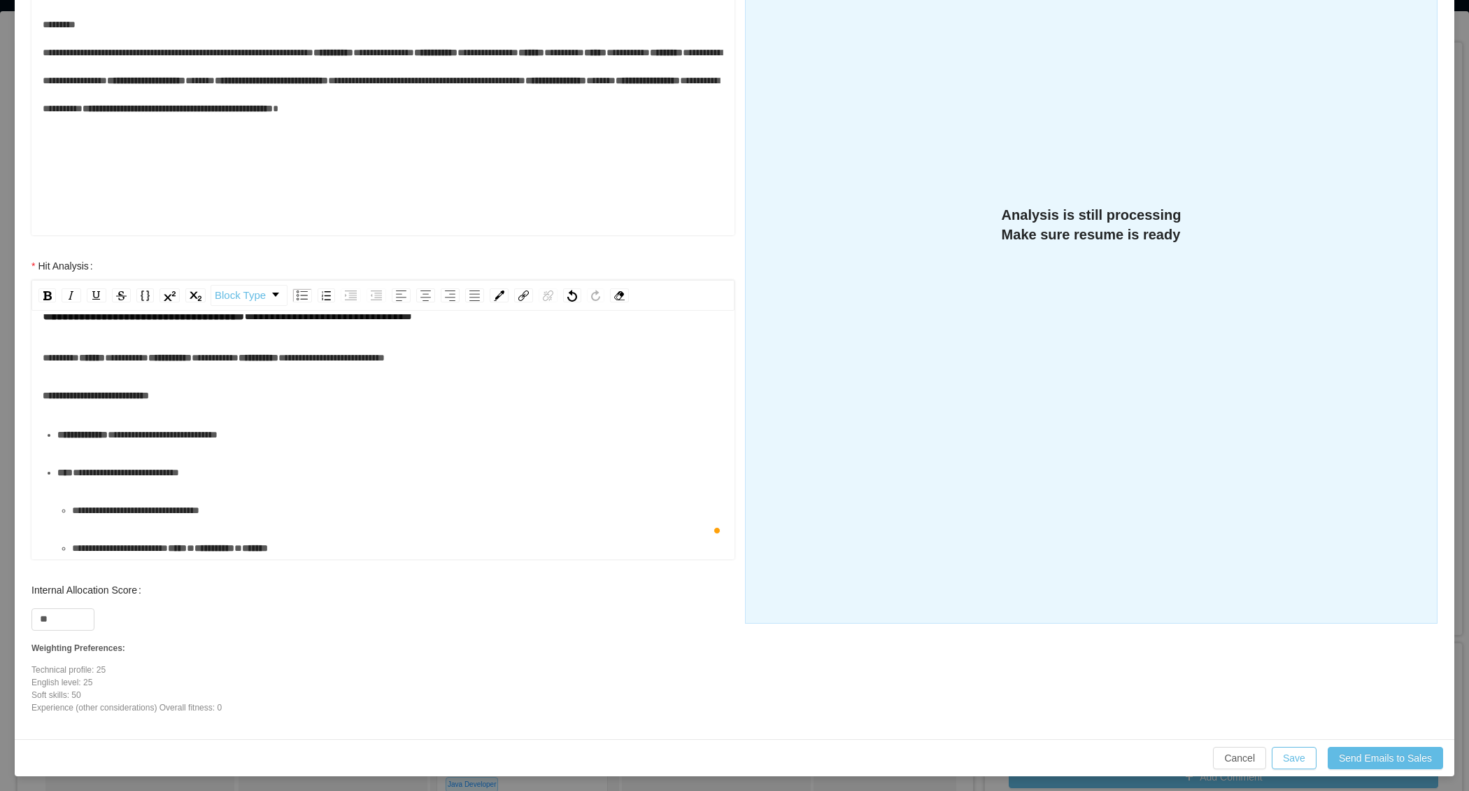
scroll to position [44, 0]
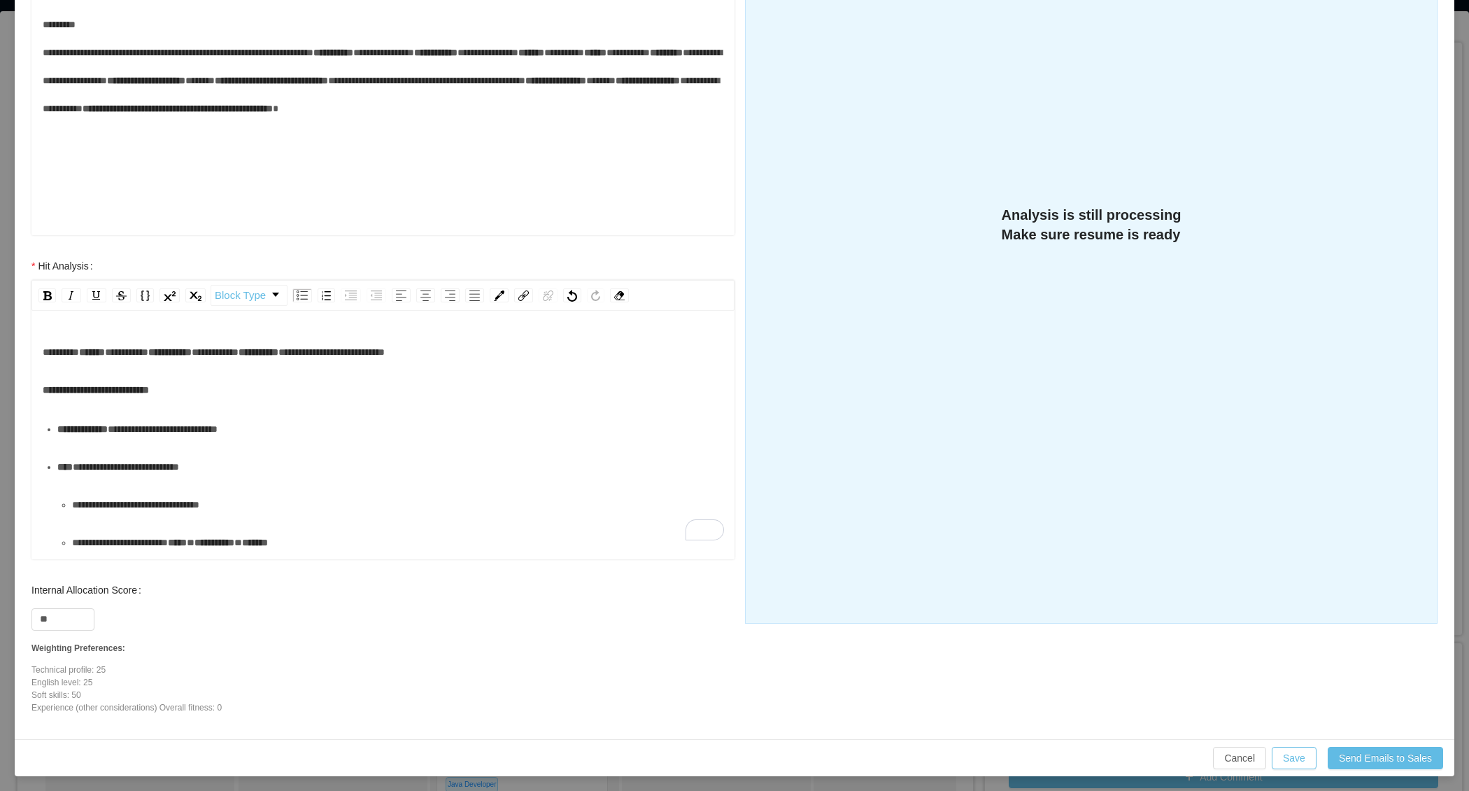
click at [128, 481] on div "**********" at bounding box center [390, 467] width 667 height 28
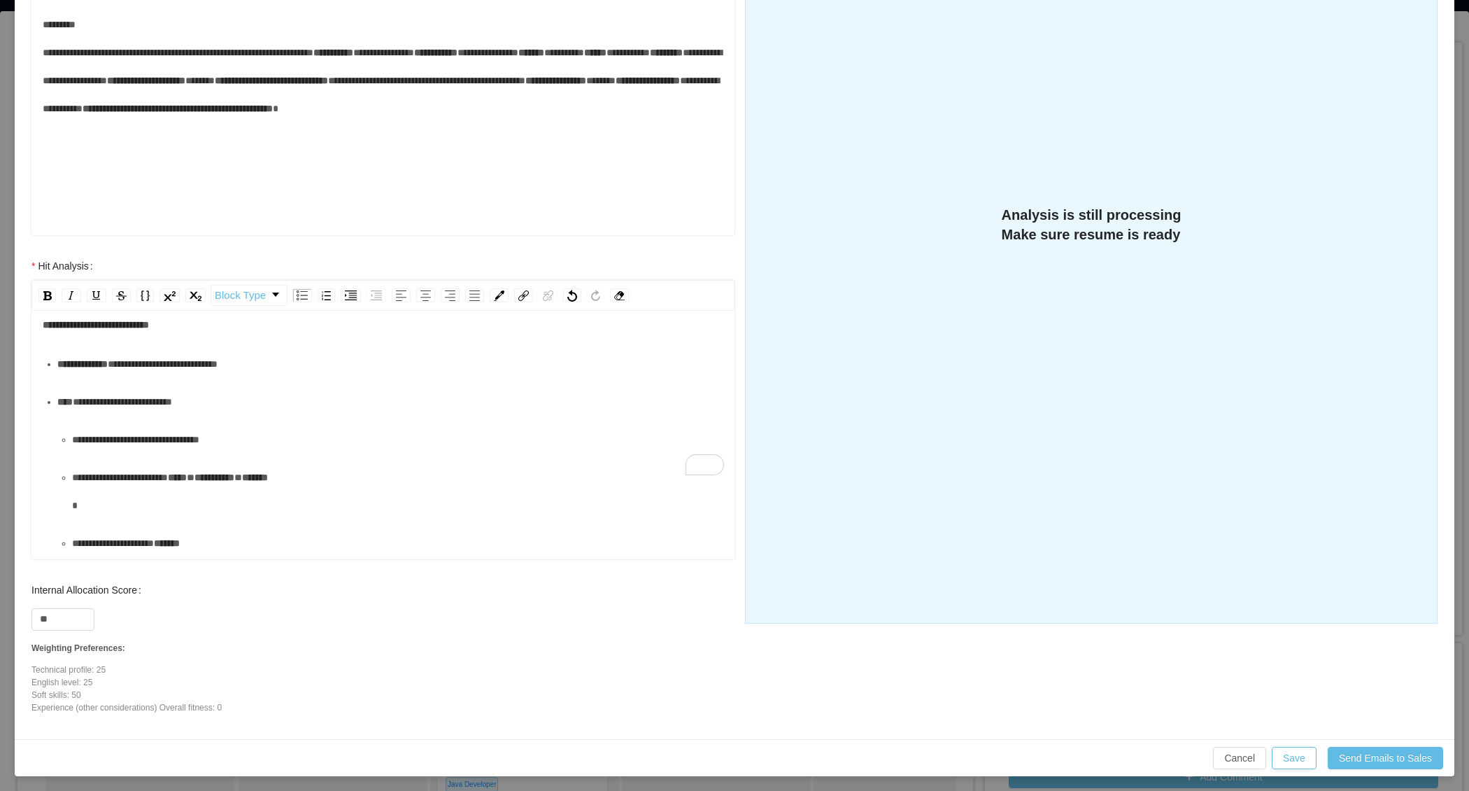
click at [125, 453] on div "**********" at bounding box center [398, 439] width 652 height 28
click at [127, 511] on div "**********" at bounding box center [398, 491] width 652 height 56
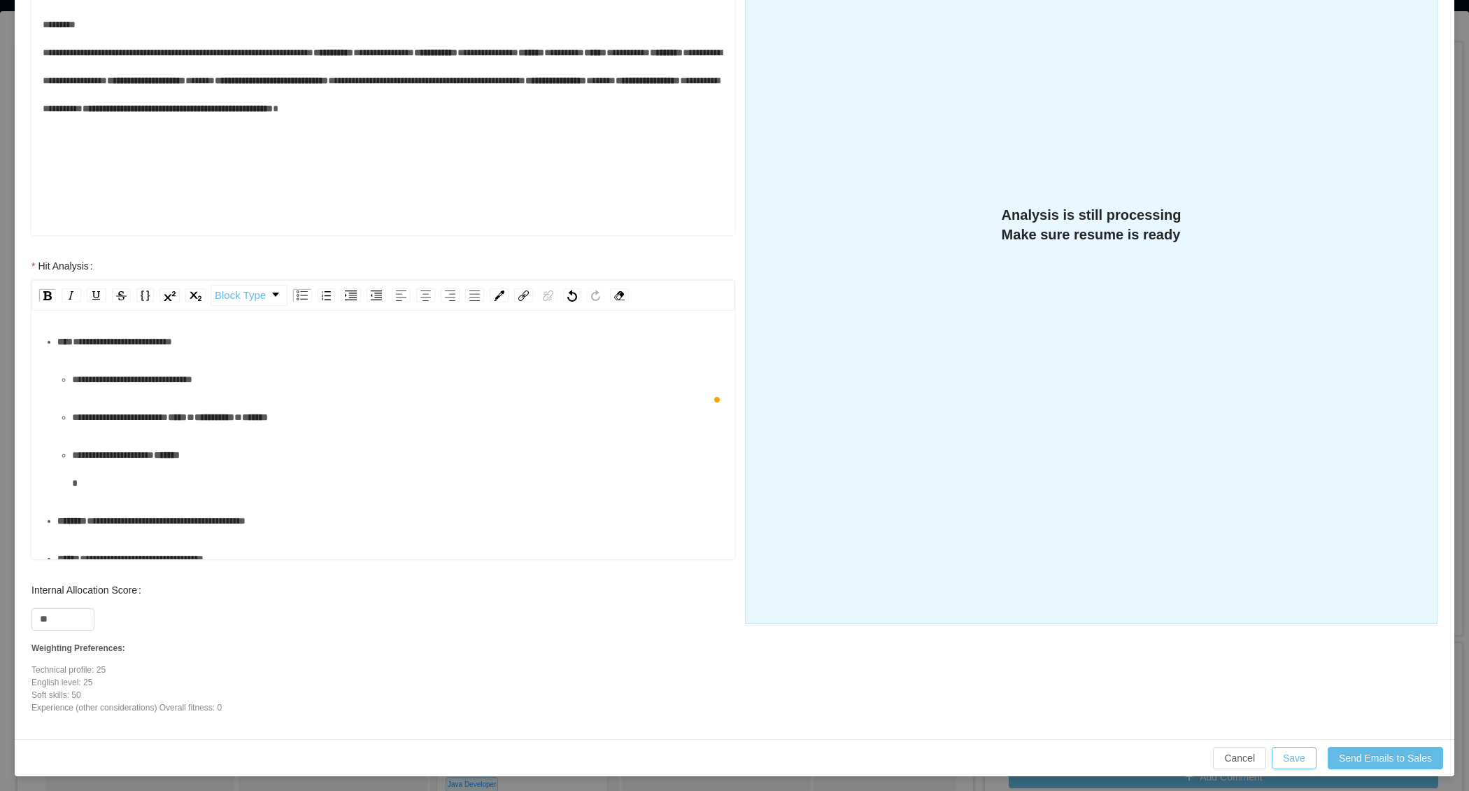
scroll to position [180, 0]
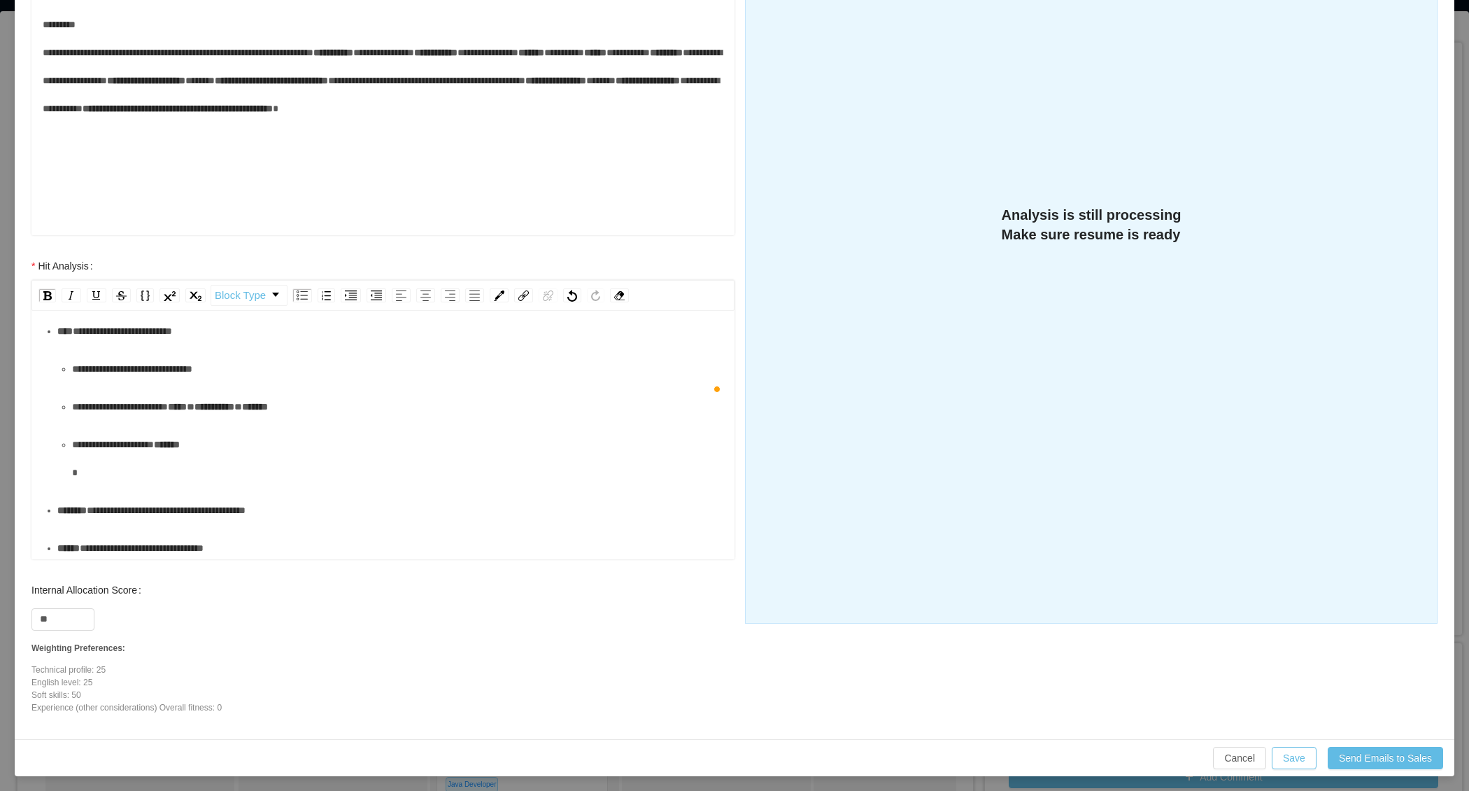
click at [157, 470] on div "**********" at bounding box center [398, 458] width 652 height 56
click at [155, 496] on div "**********" at bounding box center [390, 482] width 667 height 28
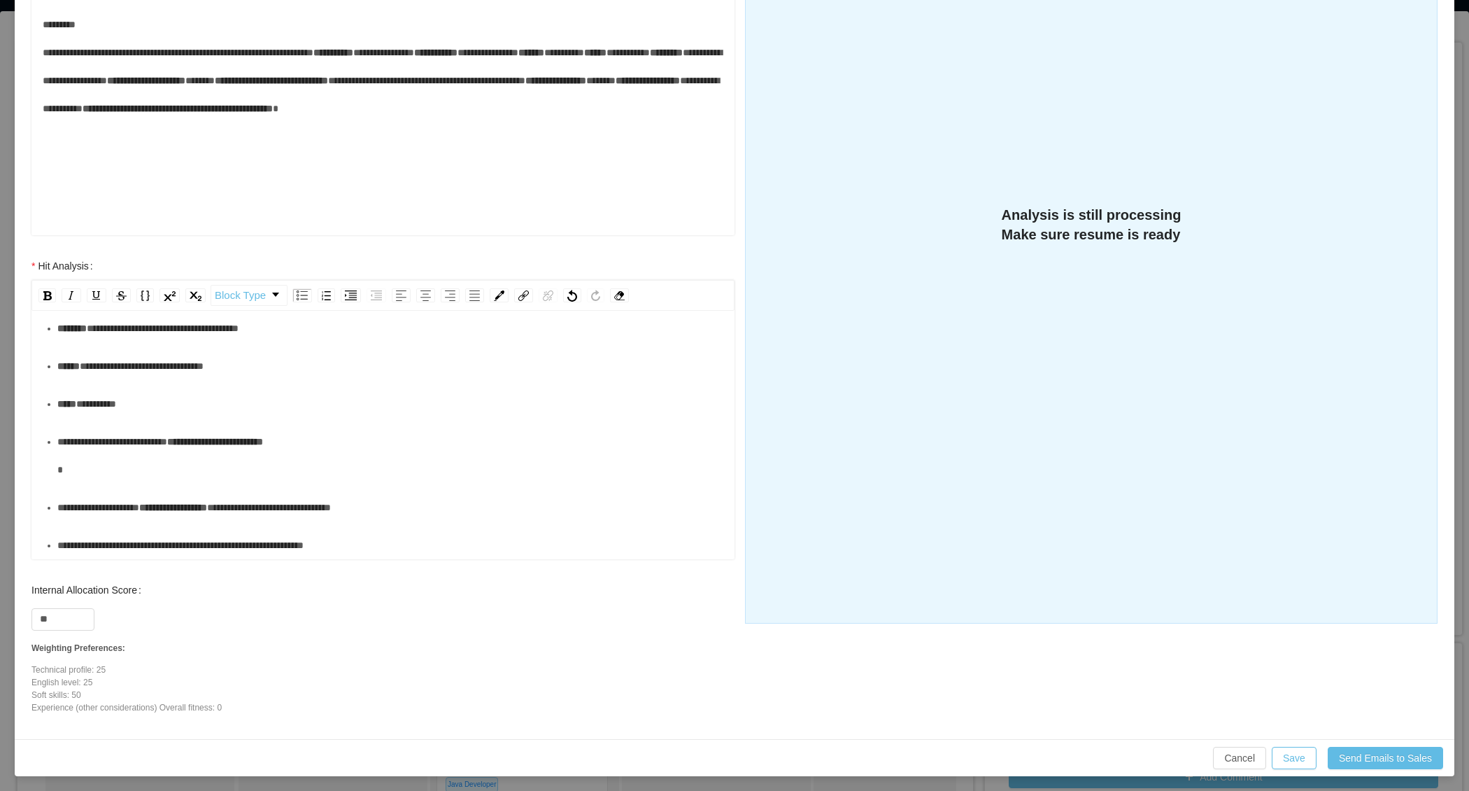
scroll to position [372, 0]
click at [115, 355] on div "**********" at bounding box center [390, 366] width 667 height 28
click at [108, 391] on div "***** ********" at bounding box center [390, 404] width 667 height 28
click at [122, 439] on div "**********" at bounding box center [390, 456] width 667 height 56
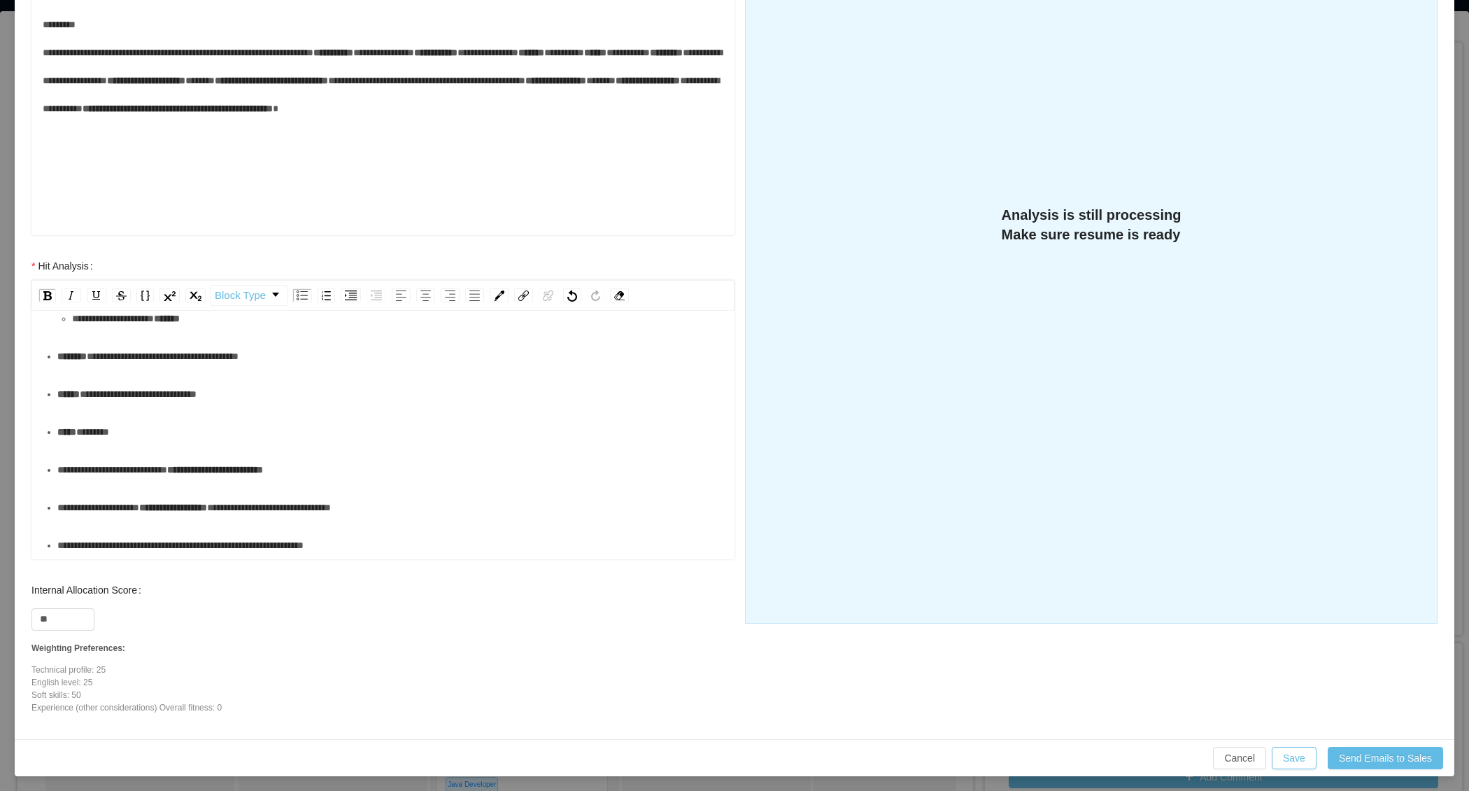
scroll to position [333, 0]
click at [119, 501] on div "**********" at bounding box center [390, 507] width 667 height 28
click at [414, 550] on div "**********" at bounding box center [390, 546] width 667 height 28
click at [1304, 758] on button "Save" at bounding box center [1294, 758] width 45 height 22
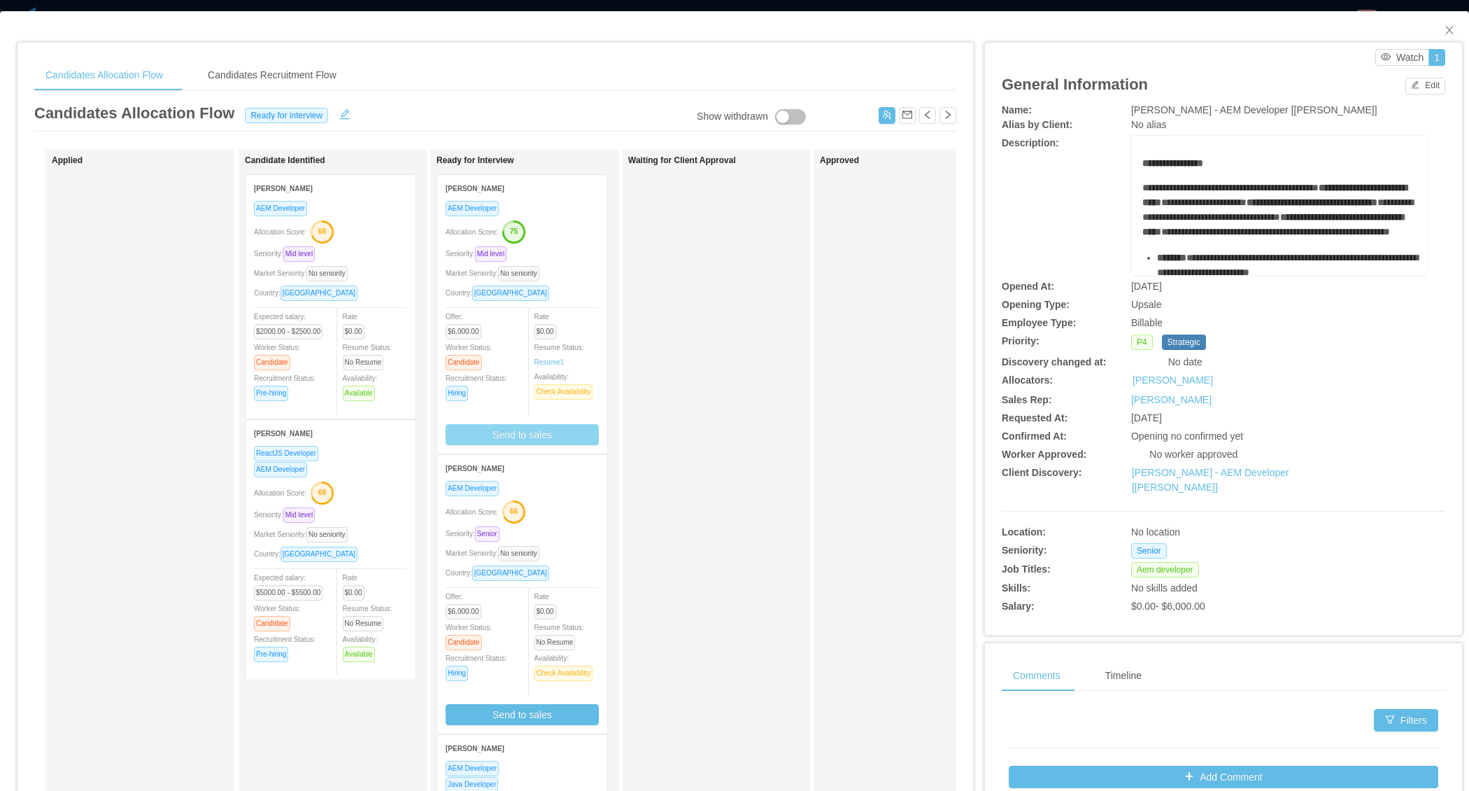
scroll to position [0, 0]
click at [869, 549] on div "Approved" at bounding box center [918, 498] width 196 height 687
click at [1447, 30] on icon "icon: close" at bounding box center [1449, 29] width 11 height 11
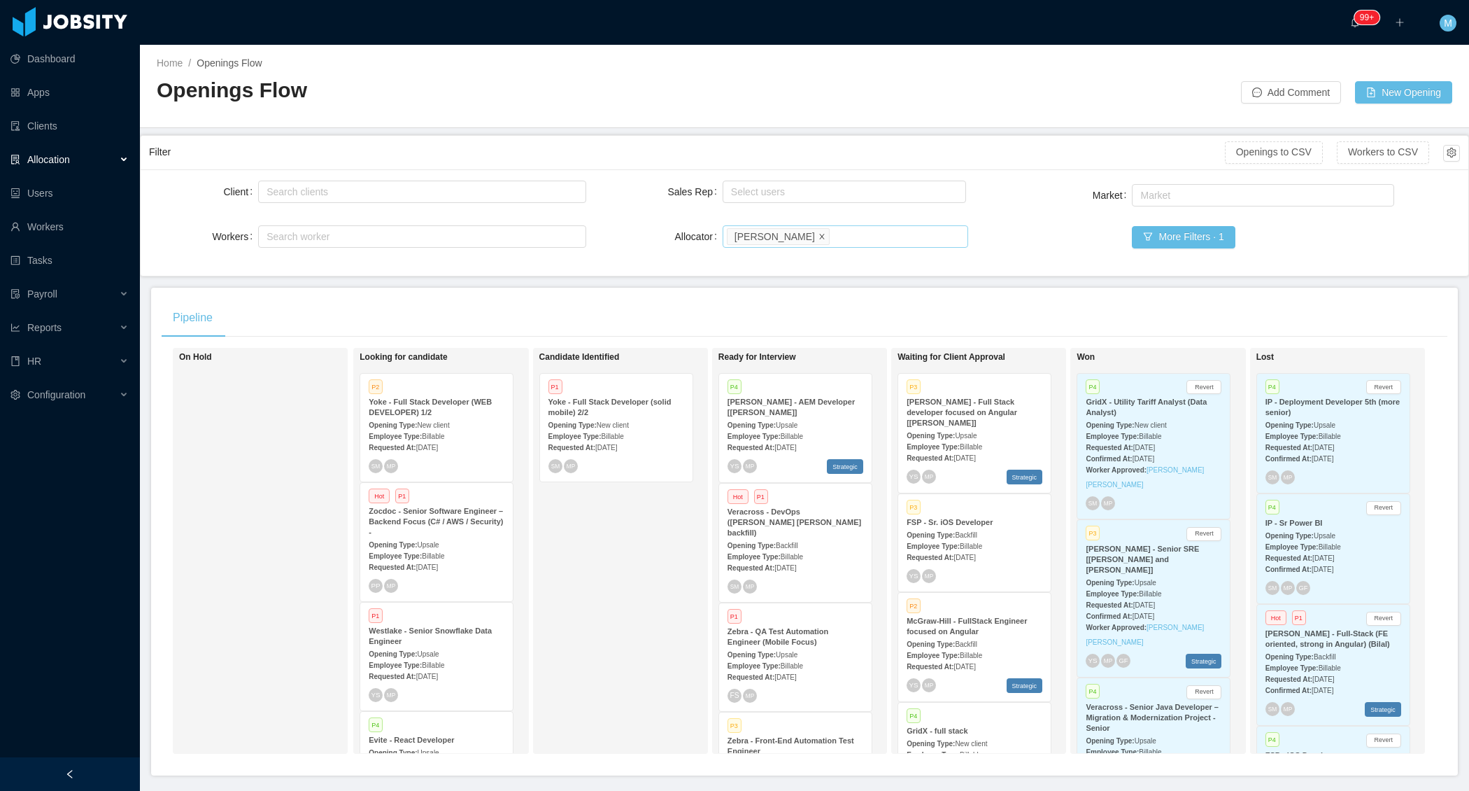
click at [819, 235] on icon "icon: close" at bounding box center [821, 235] width 5 height 5
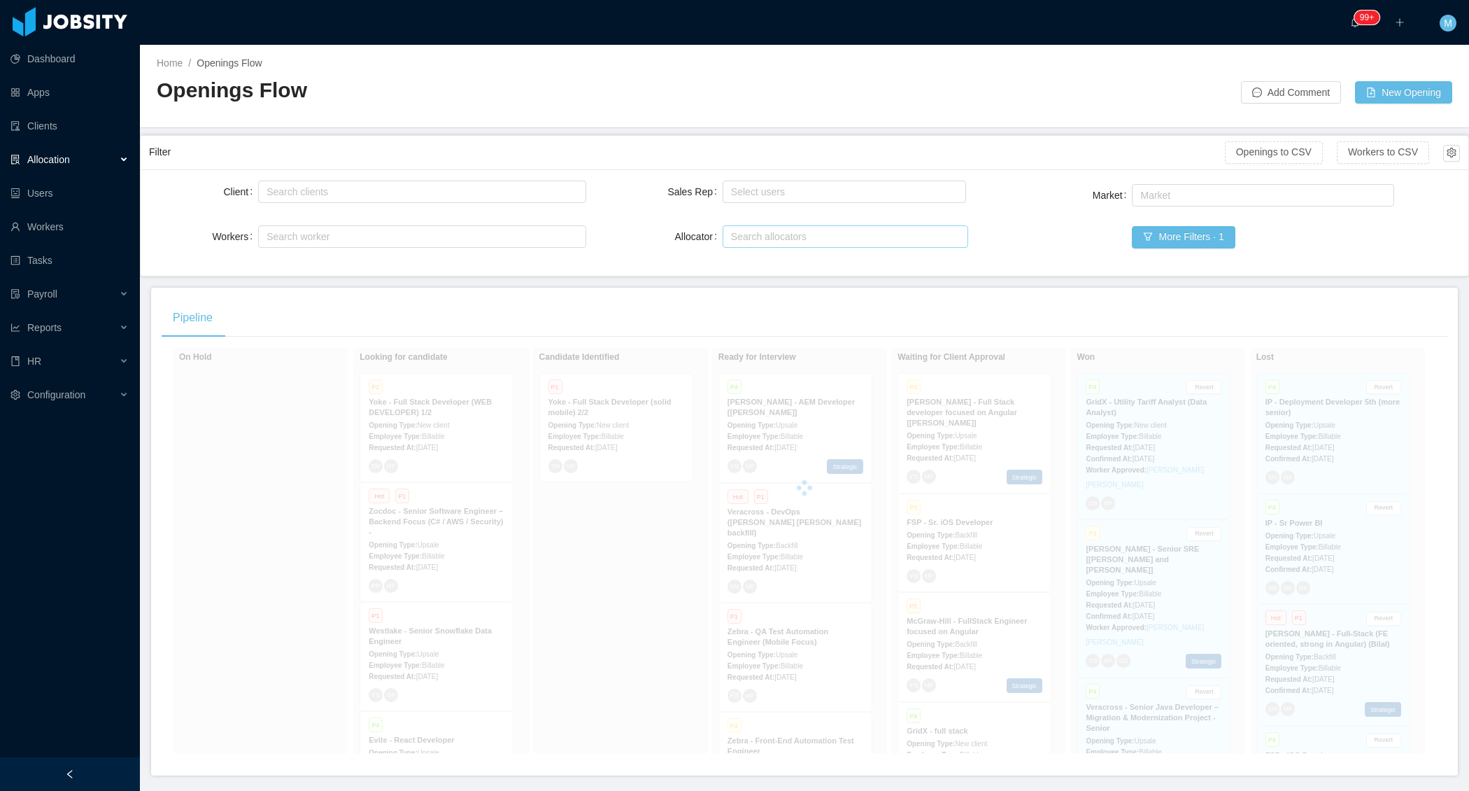
click at [689, 318] on div "Pipeline" at bounding box center [805, 317] width 1286 height 39
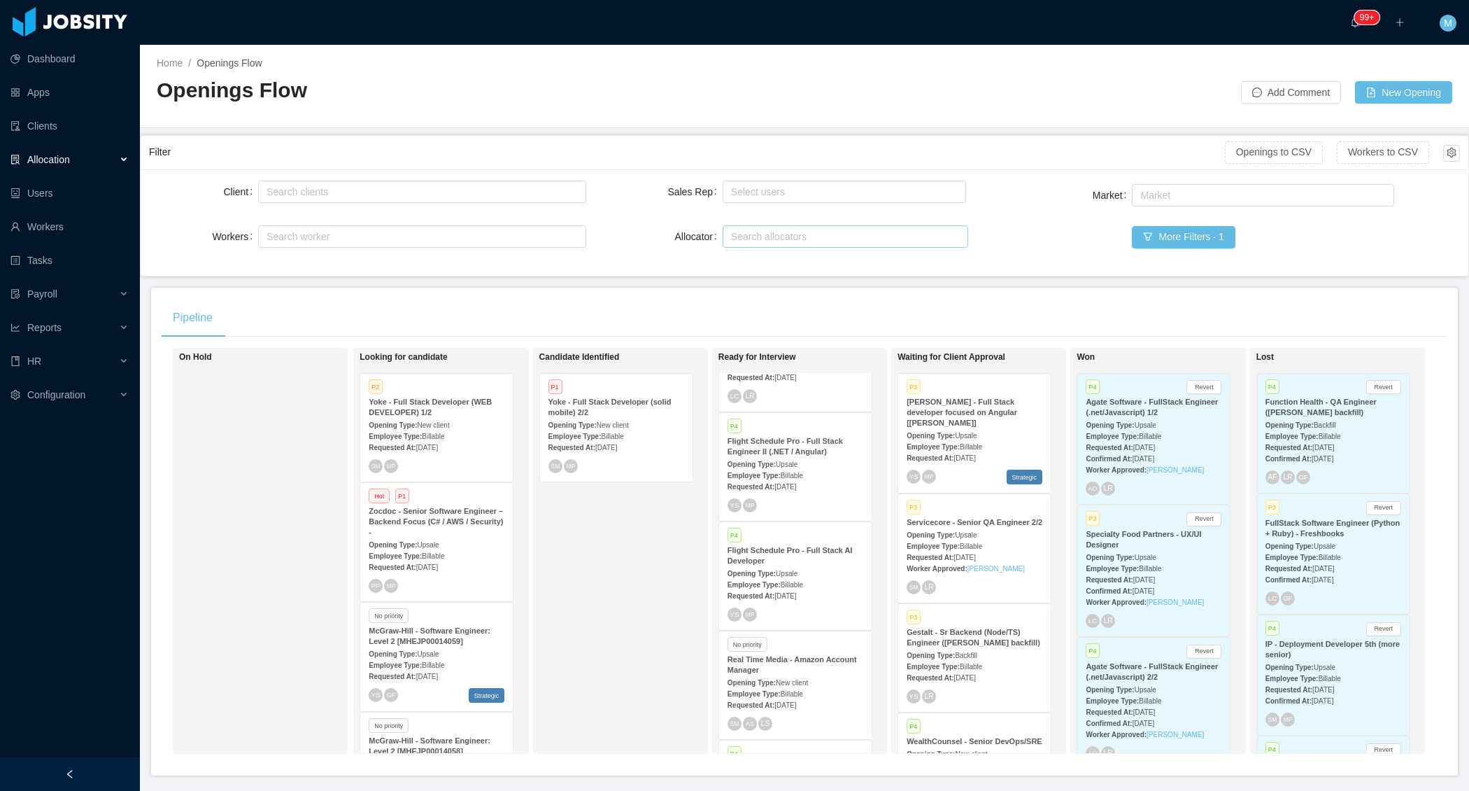
scroll to position [933, 0]
click at [1155, 586] on span "[DATE]" at bounding box center [1144, 590] width 22 height 8
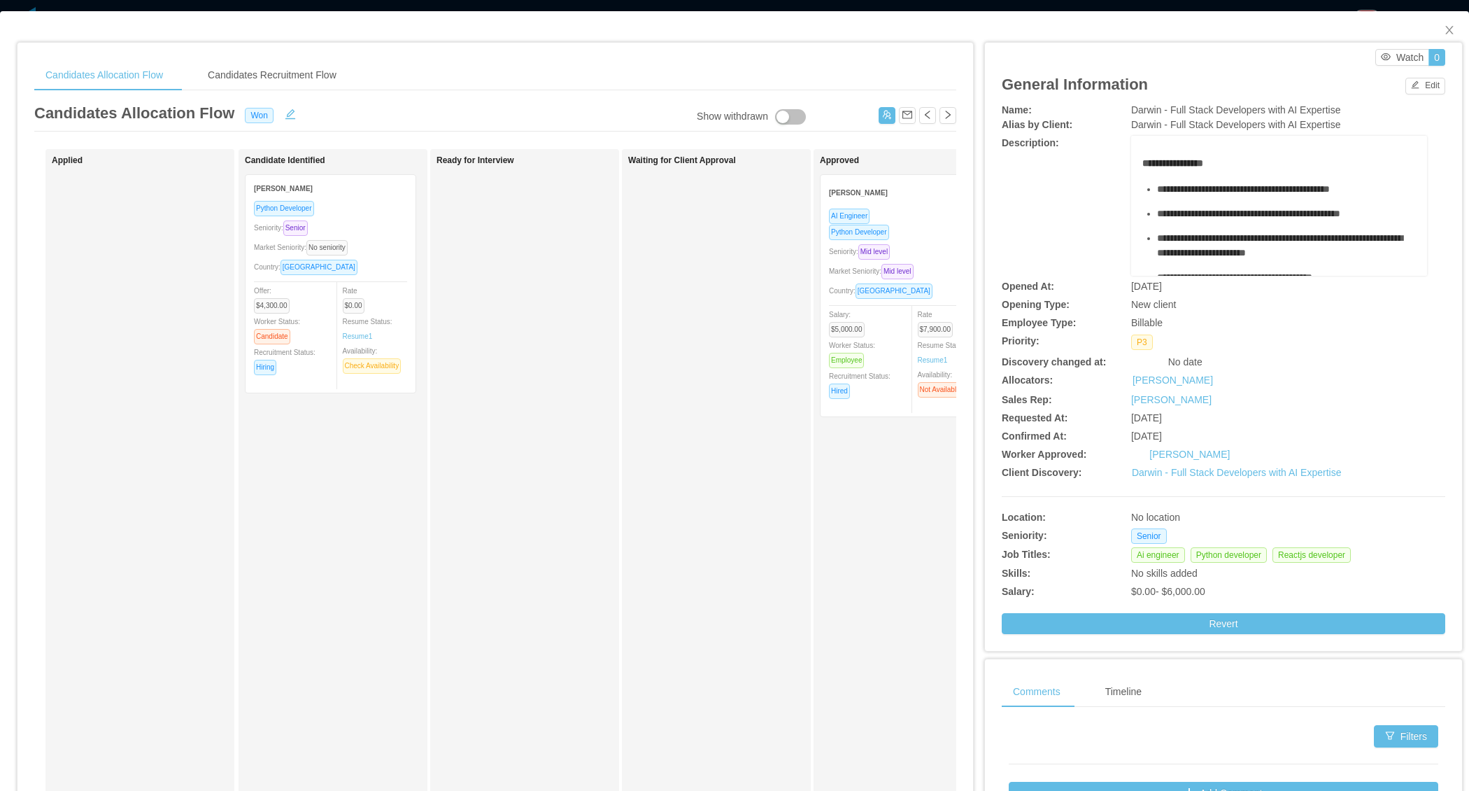
click at [394, 267] on div "Country: [GEOGRAPHIC_DATA]" at bounding box center [330, 267] width 153 height 16
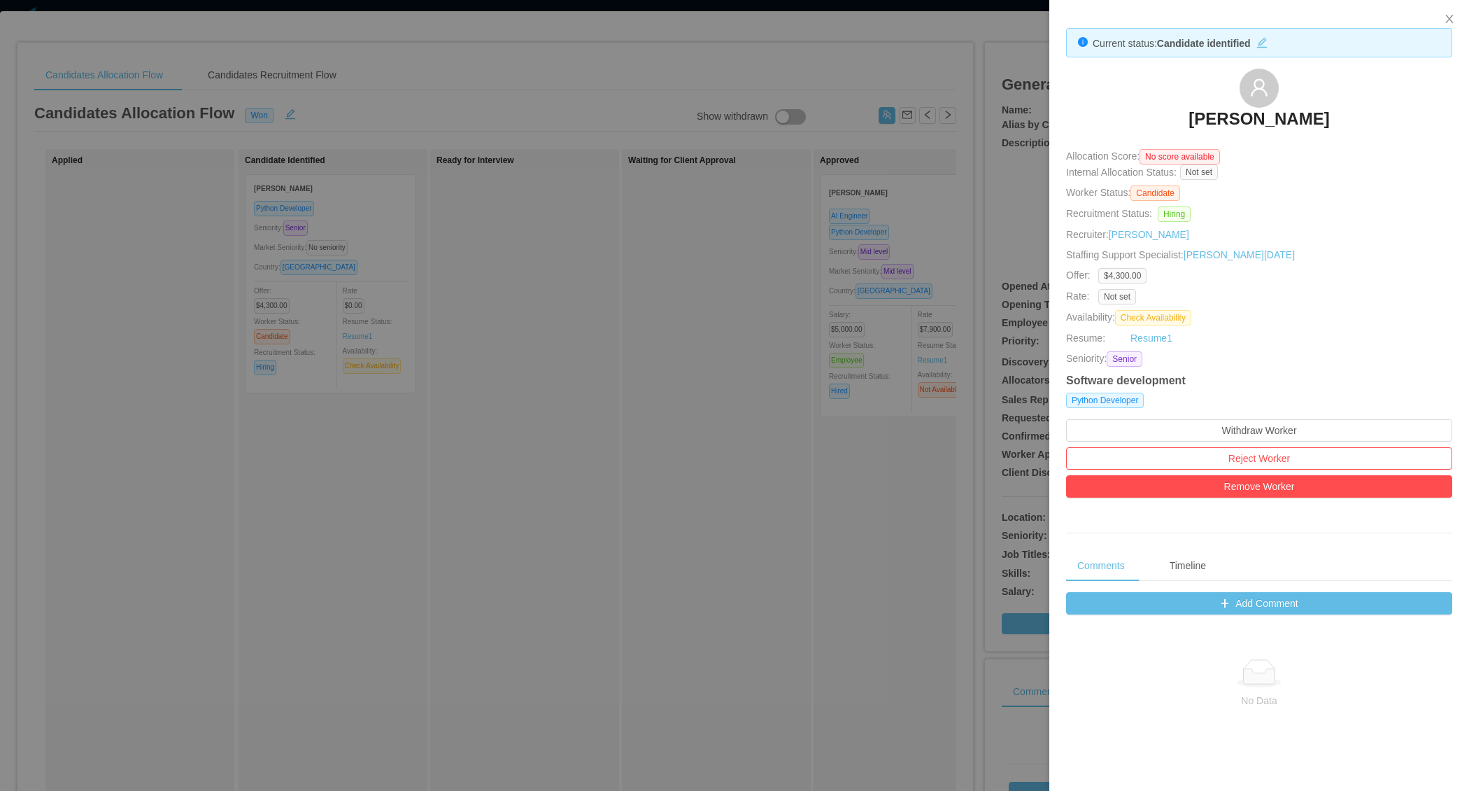
click at [672, 348] on div at bounding box center [734, 395] width 1469 height 791
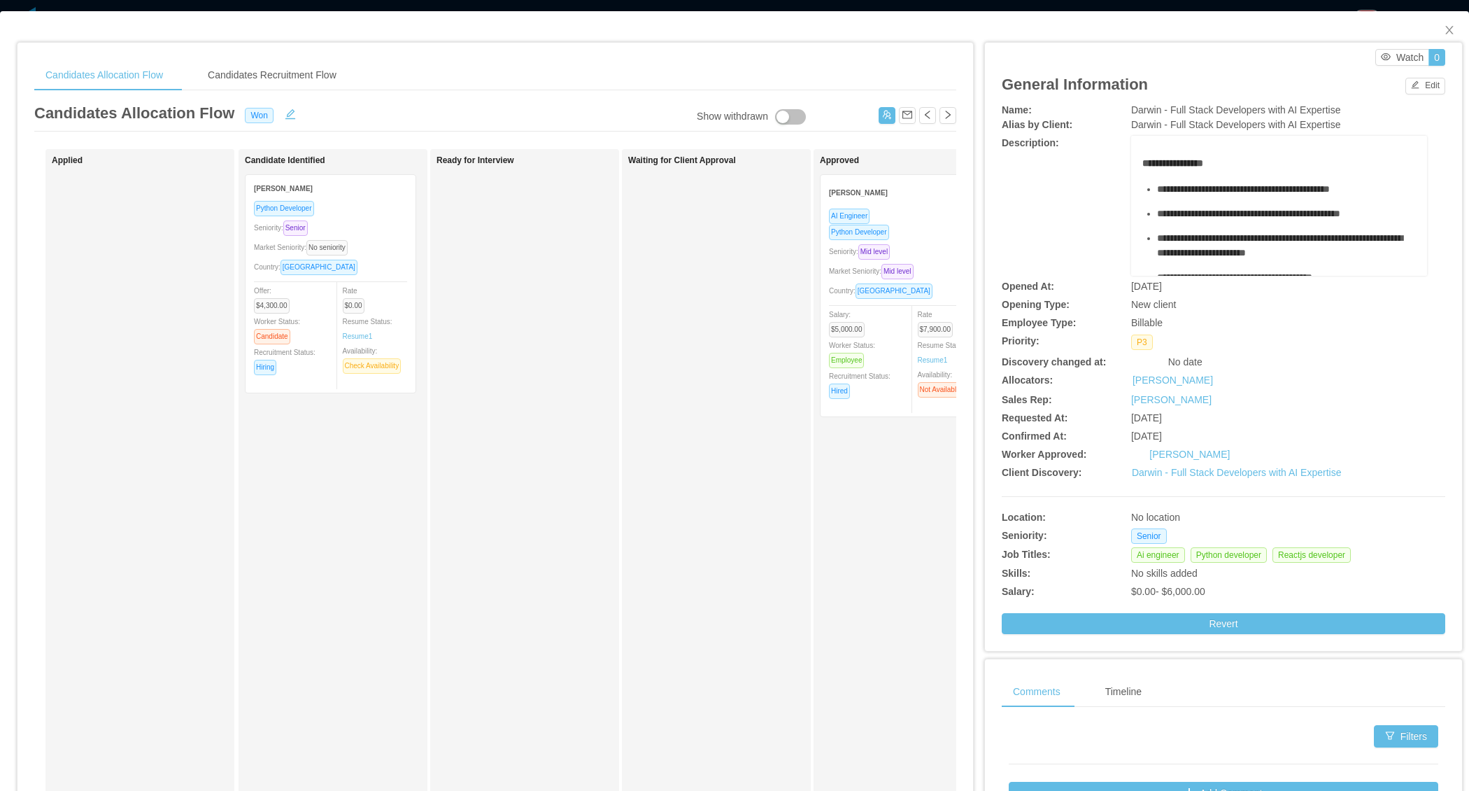
scroll to position [0, 452]
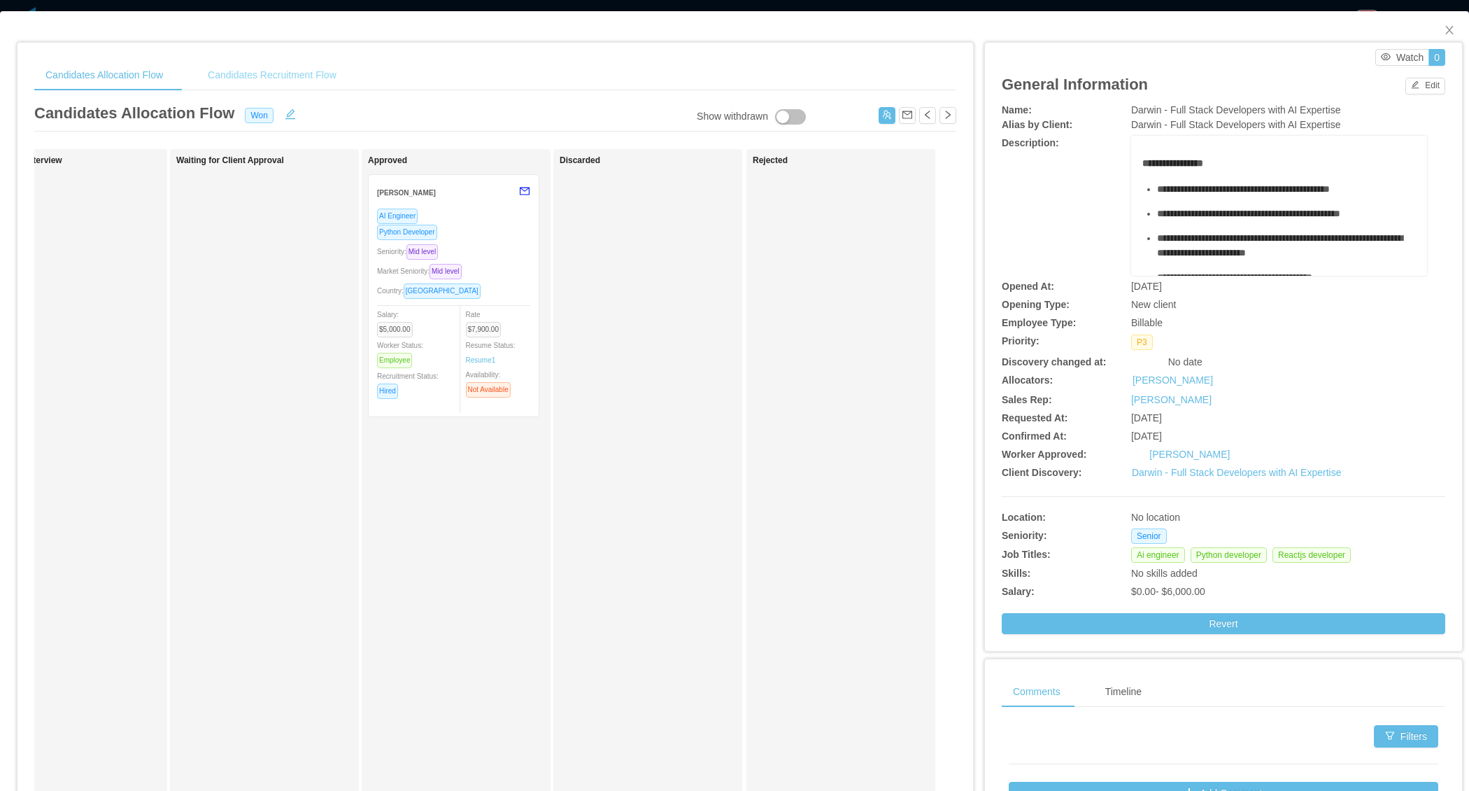
click at [290, 83] on div "Candidates Recruitment Flow" at bounding box center [272, 74] width 151 height 31
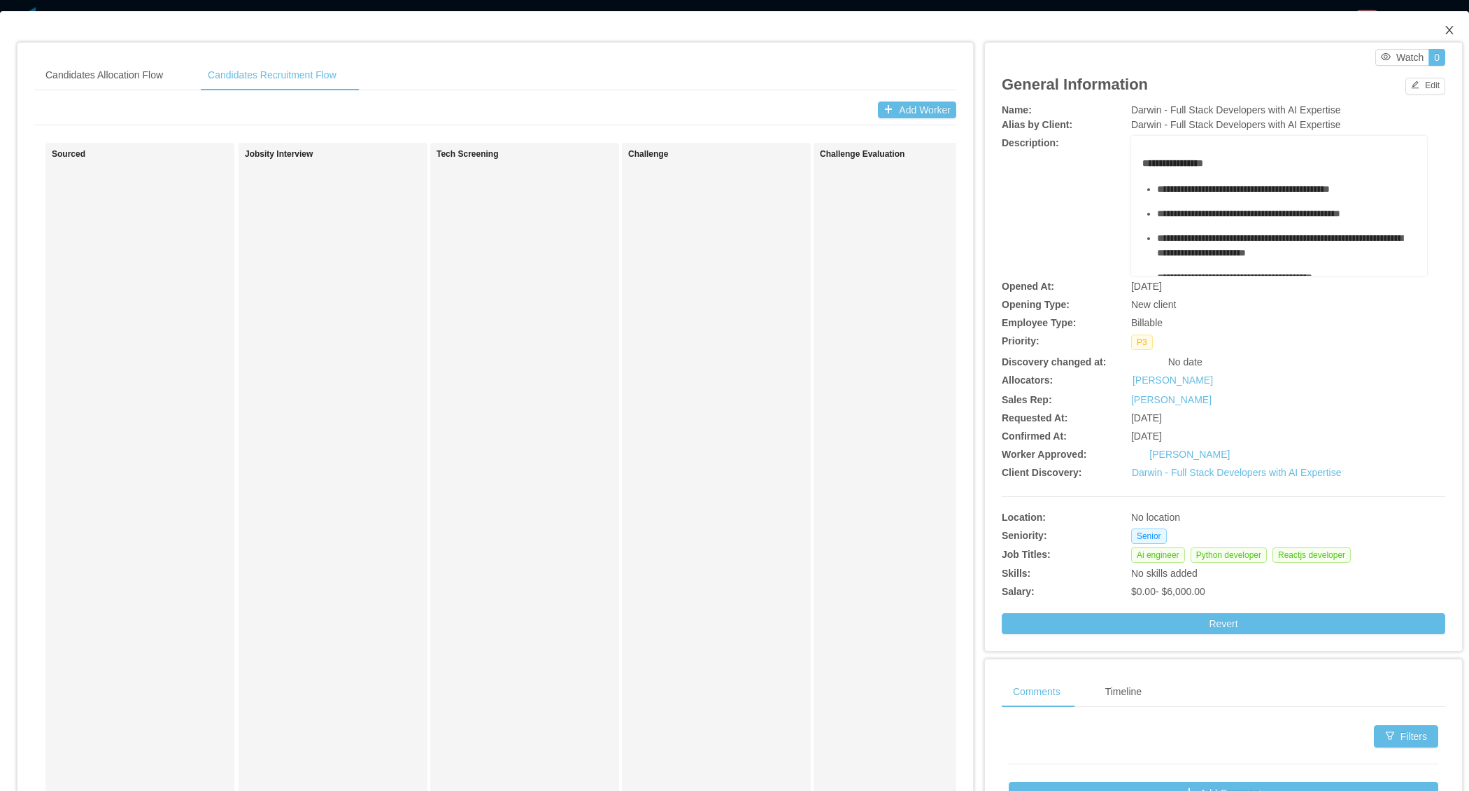
click at [1449, 31] on icon "icon: close" at bounding box center [1449, 29] width 11 height 11
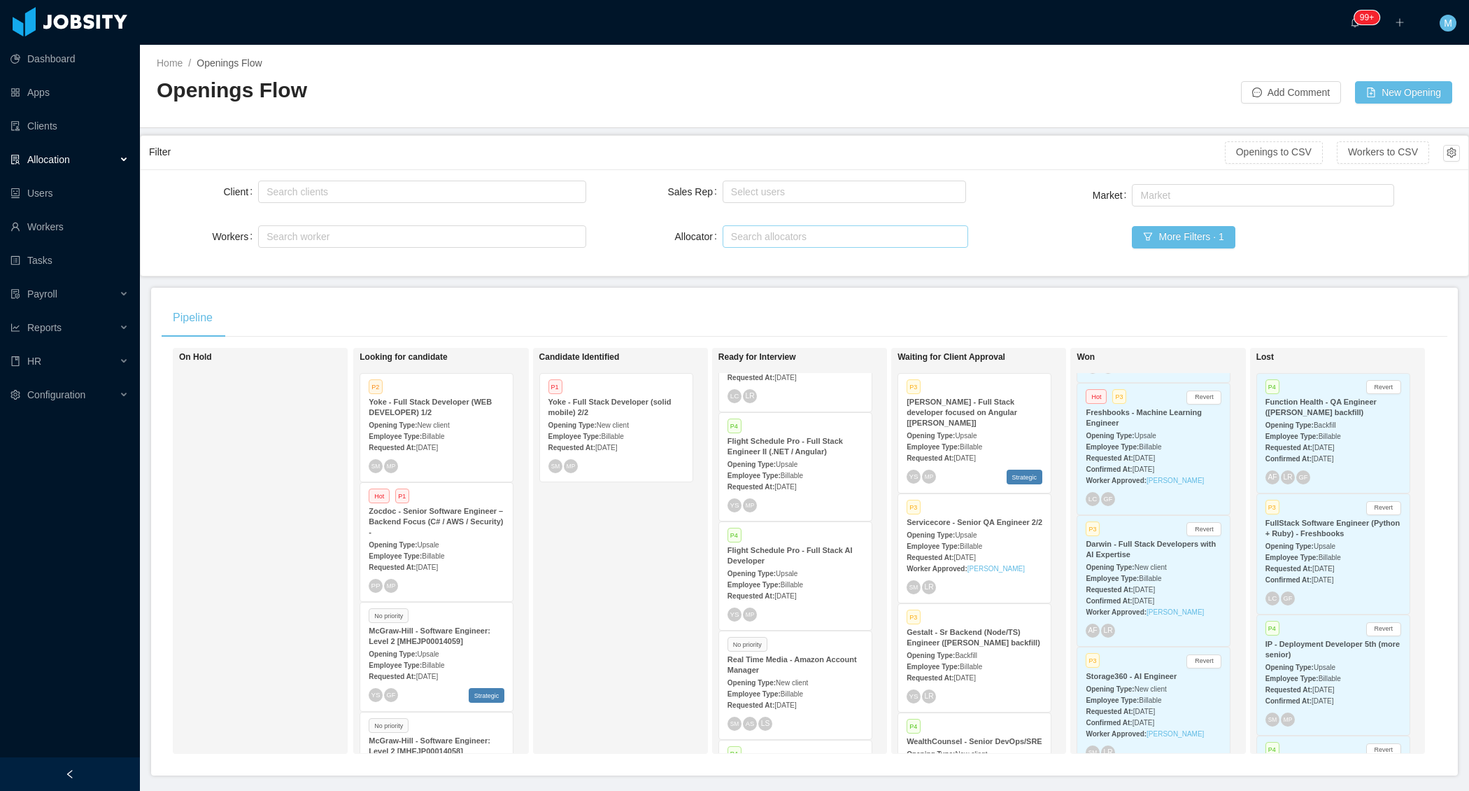
click at [1143, 692] on div "Employee Type: Billable" at bounding box center [1154, 699] width 136 height 15
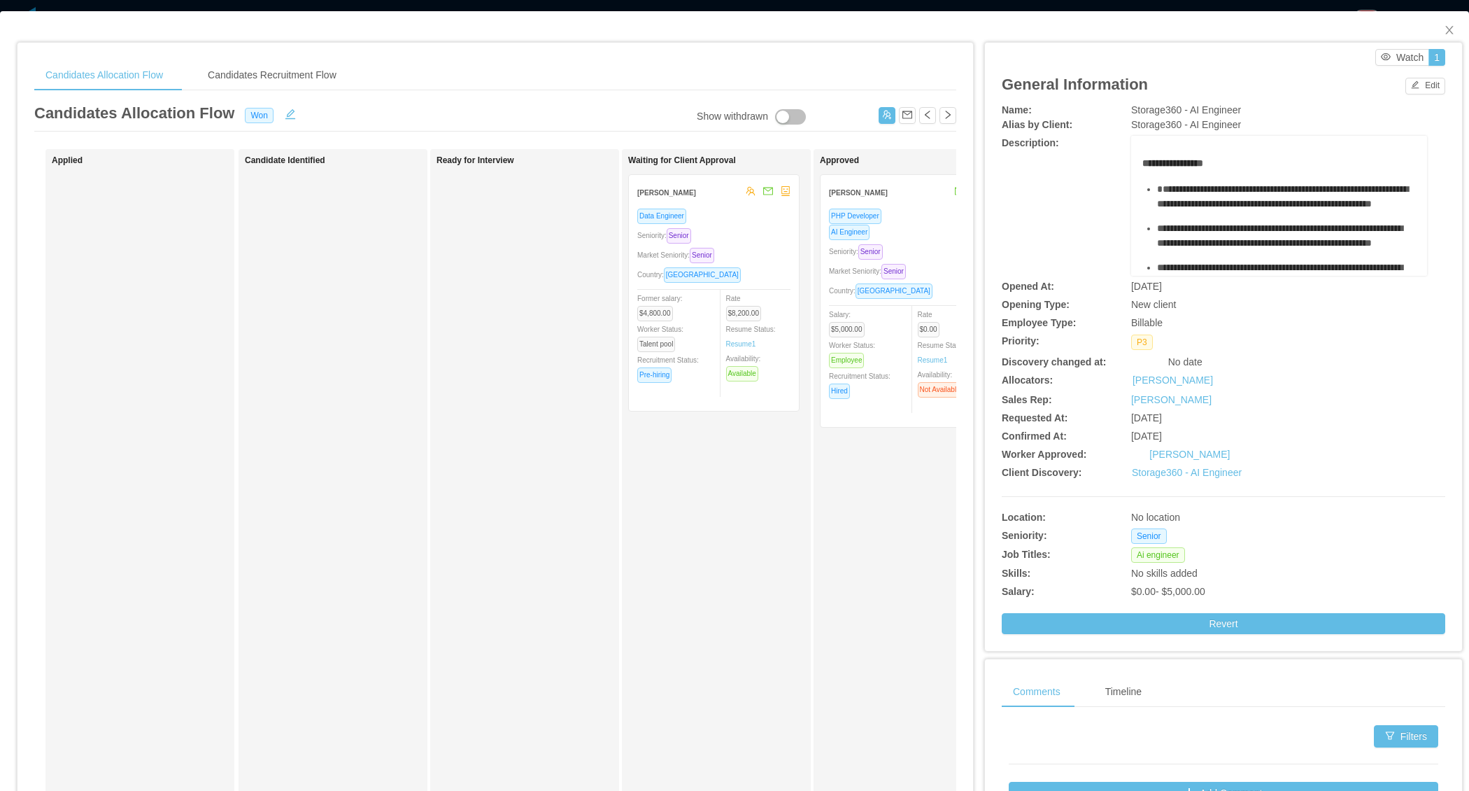
click at [562, 459] on div "Ready for Interview" at bounding box center [535, 498] width 196 height 687
click at [737, 344] on link "Resume 1" at bounding box center [741, 344] width 30 height 10
click at [744, 333] on div "Rate $8,200.00 Resume Status: Resume 1 Availability: Available" at bounding box center [764, 335] width 77 height 91
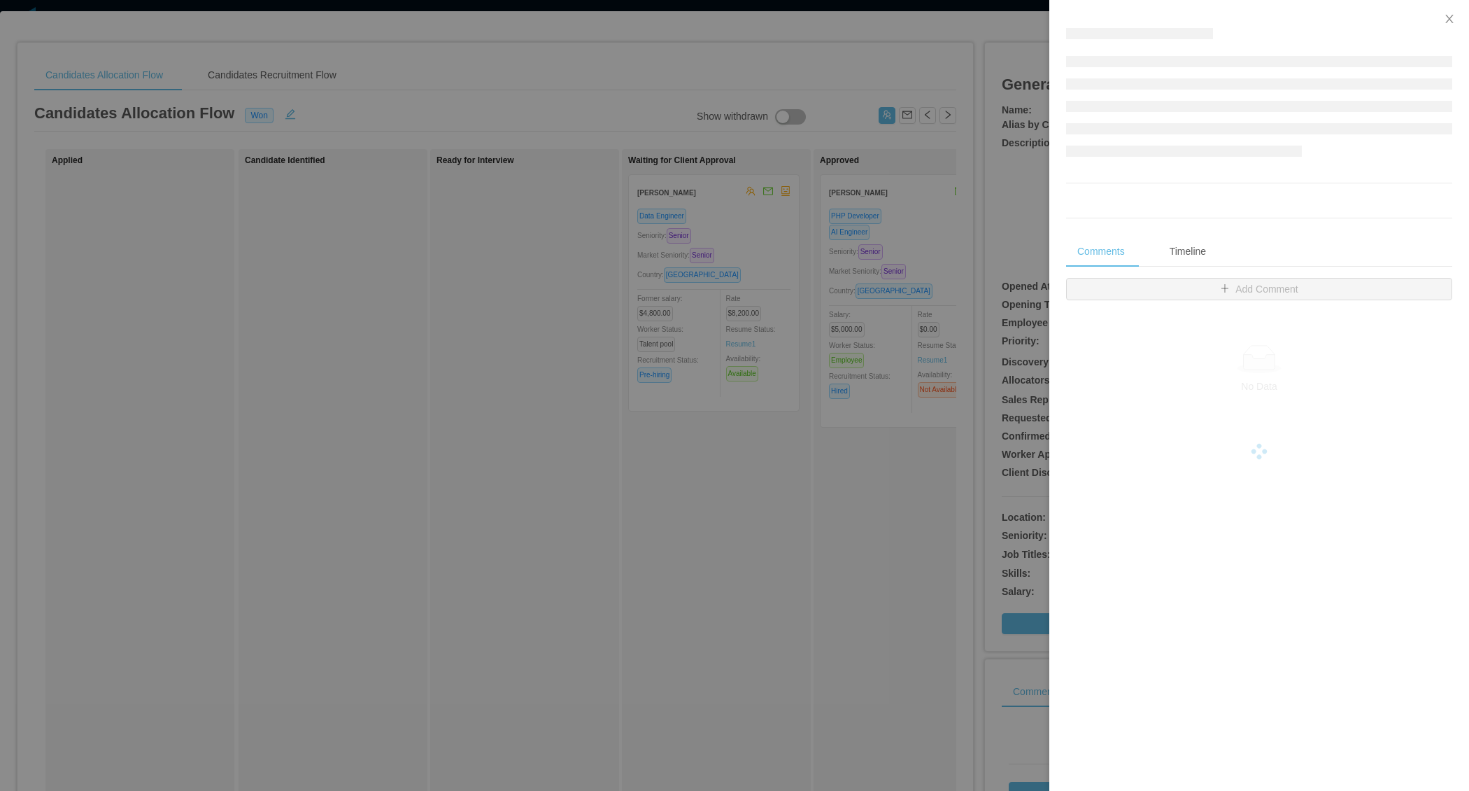
click at [657, 357] on div at bounding box center [734, 395] width 1469 height 791
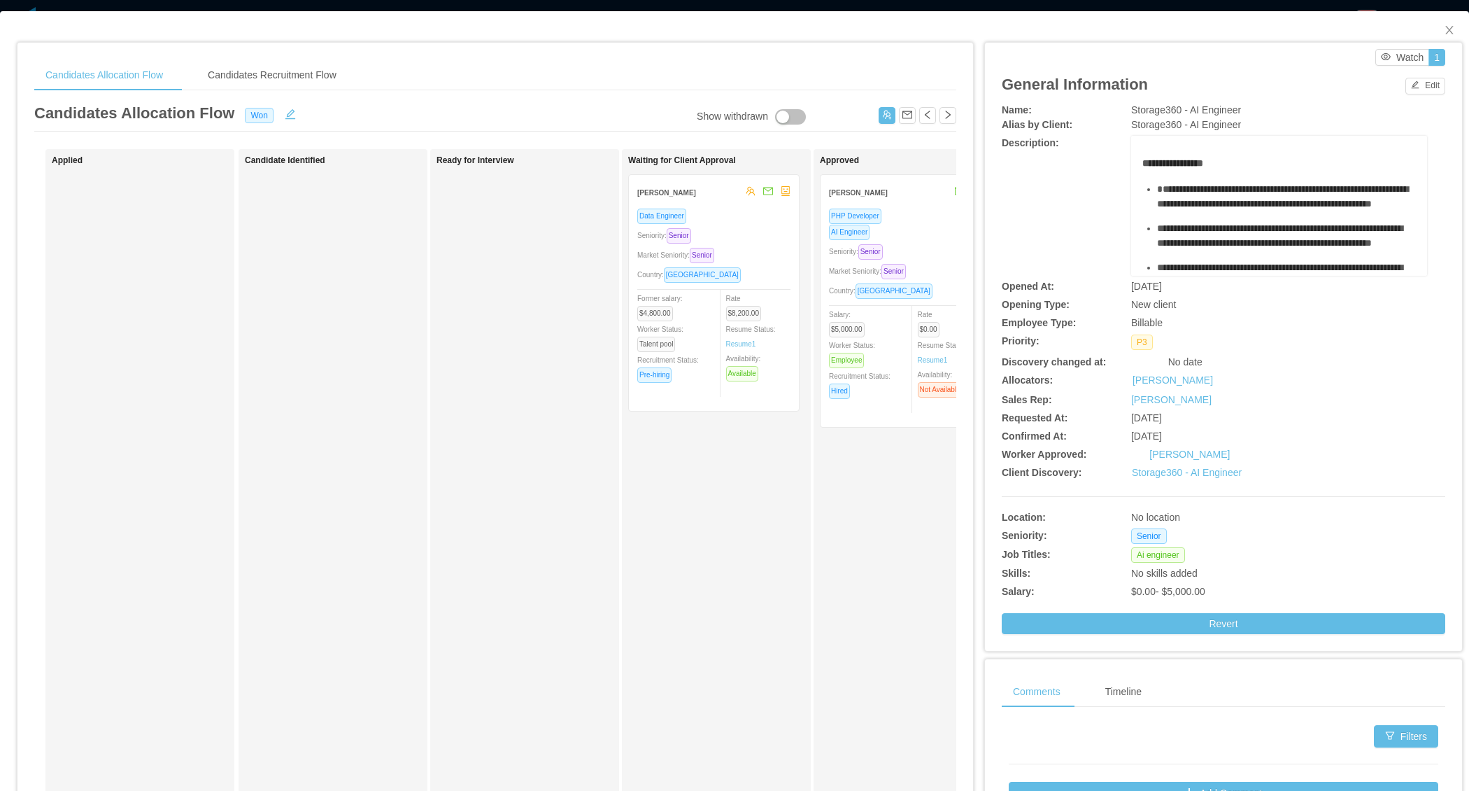
click at [758, 253] on div "Market Seniority: Senior" at bounding box center [713, 255] width 153 height 16
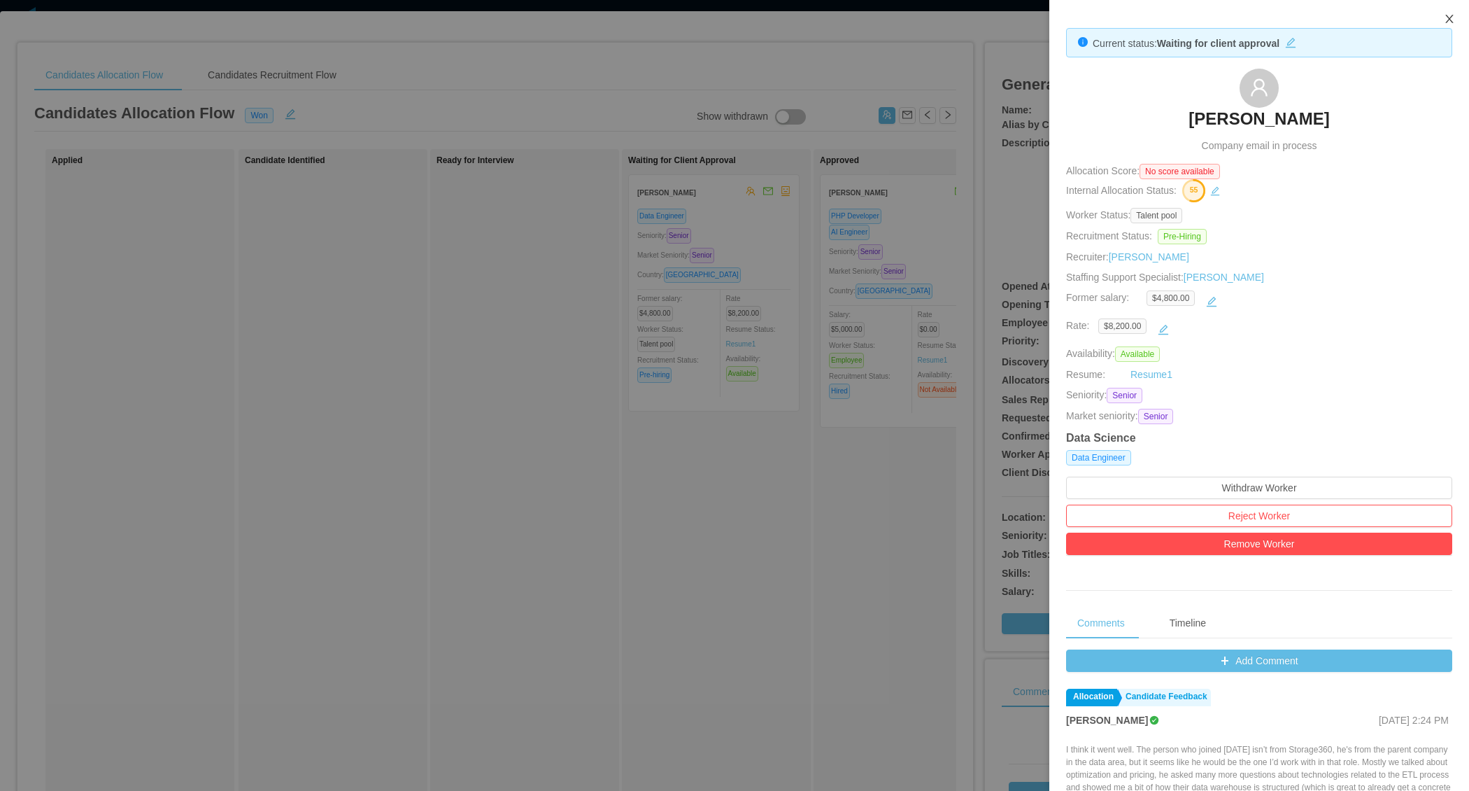
click at [1444, 20] on icon "icon: close" at bounding box center [1449, 18] width 11 height 11
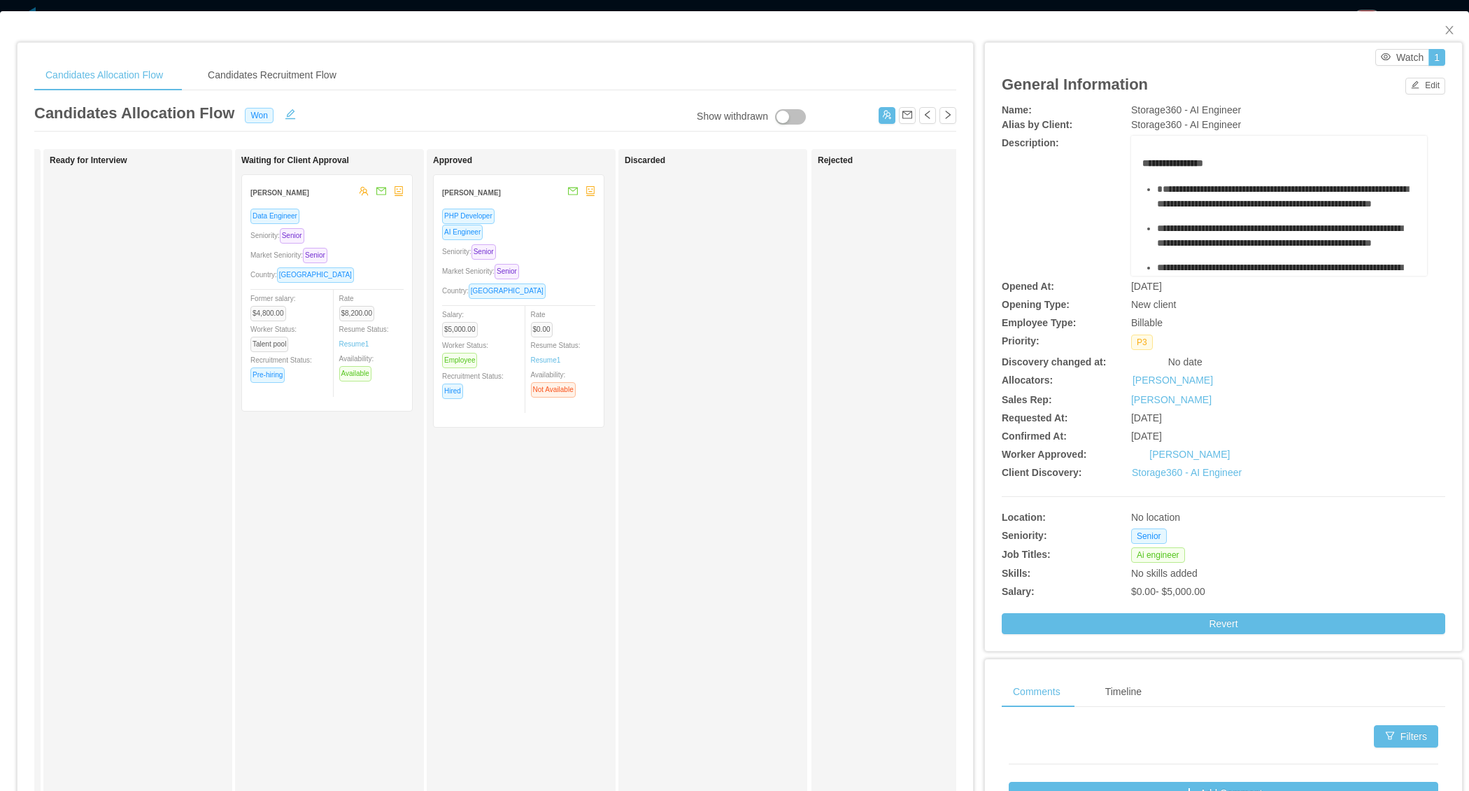
scroll to position [0, 452]
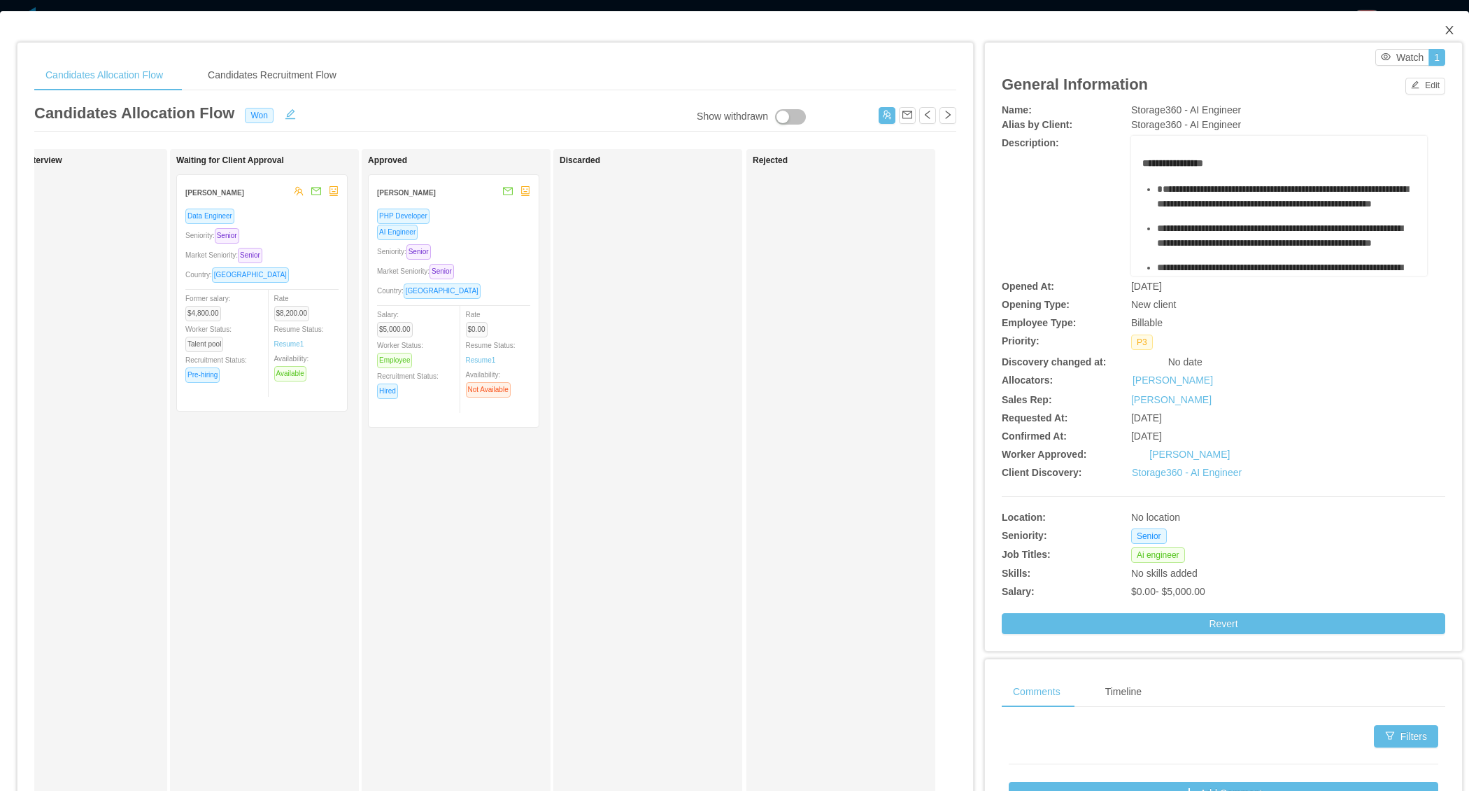
click at [1454, 29] on icon "icon: close" at bounding box center [1449, 29] width 11 height 11
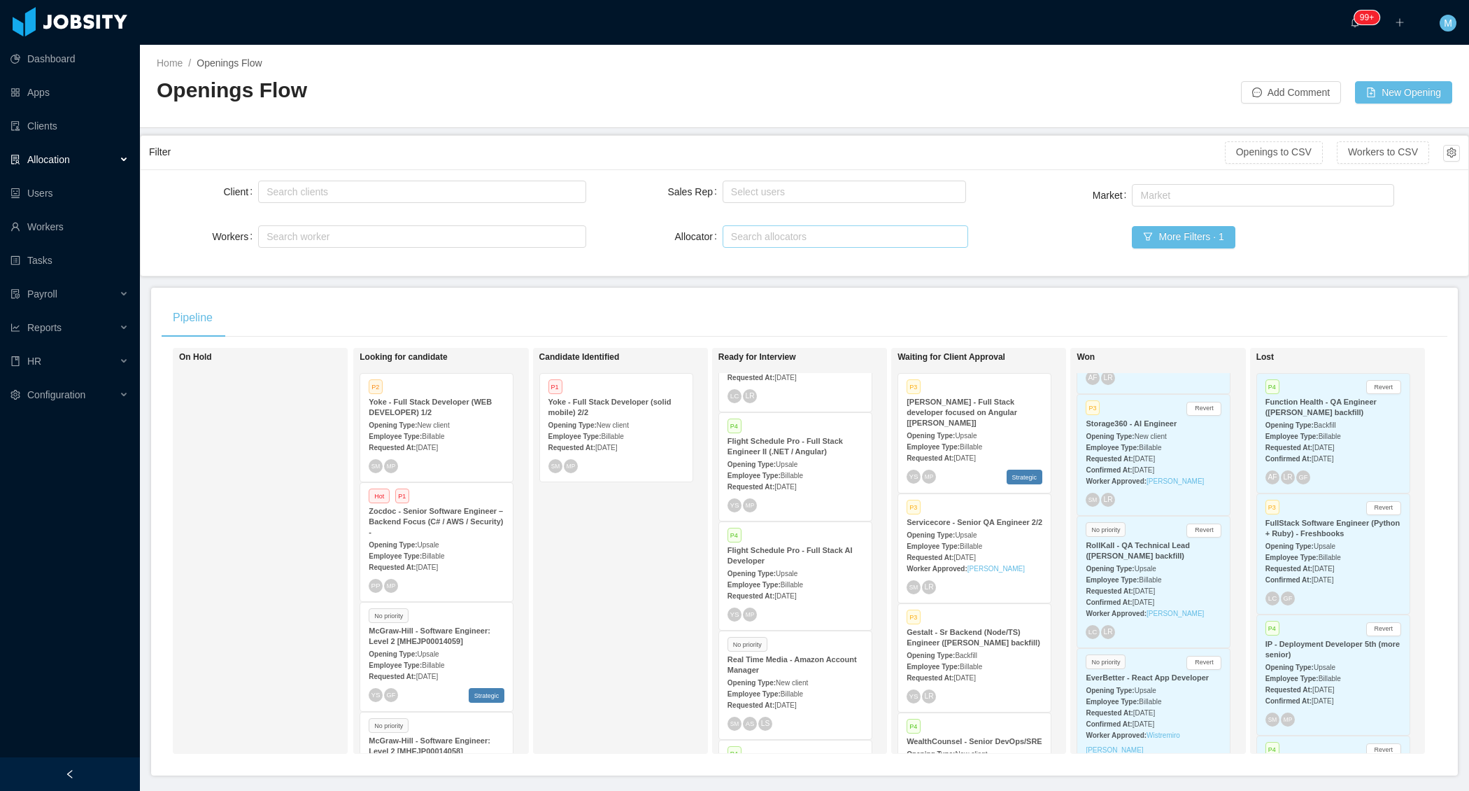
scroll to position [2068, 0]
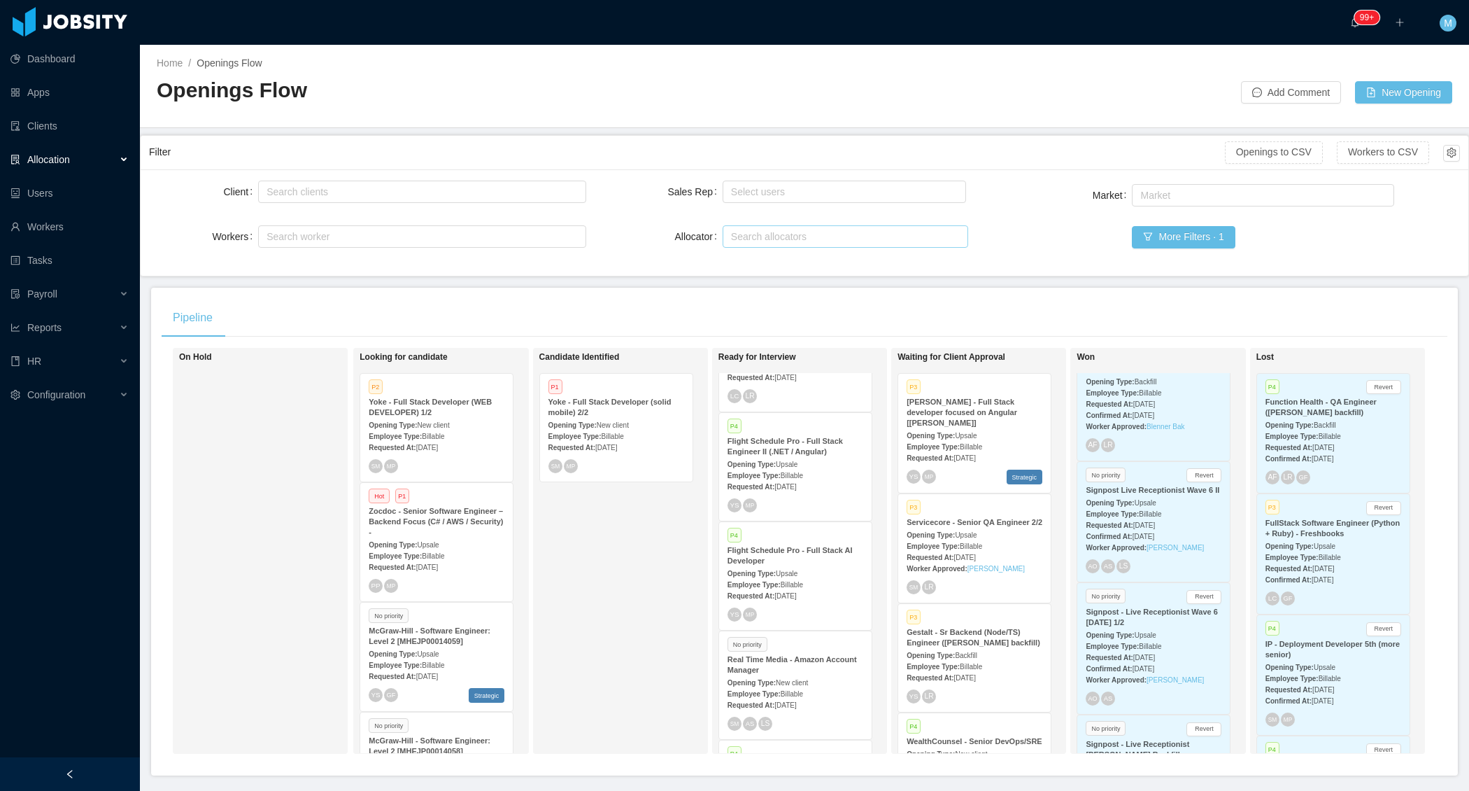
click at [1081, 161] on div "Filter" at bounding box center [687, 152] width 1076 height 26
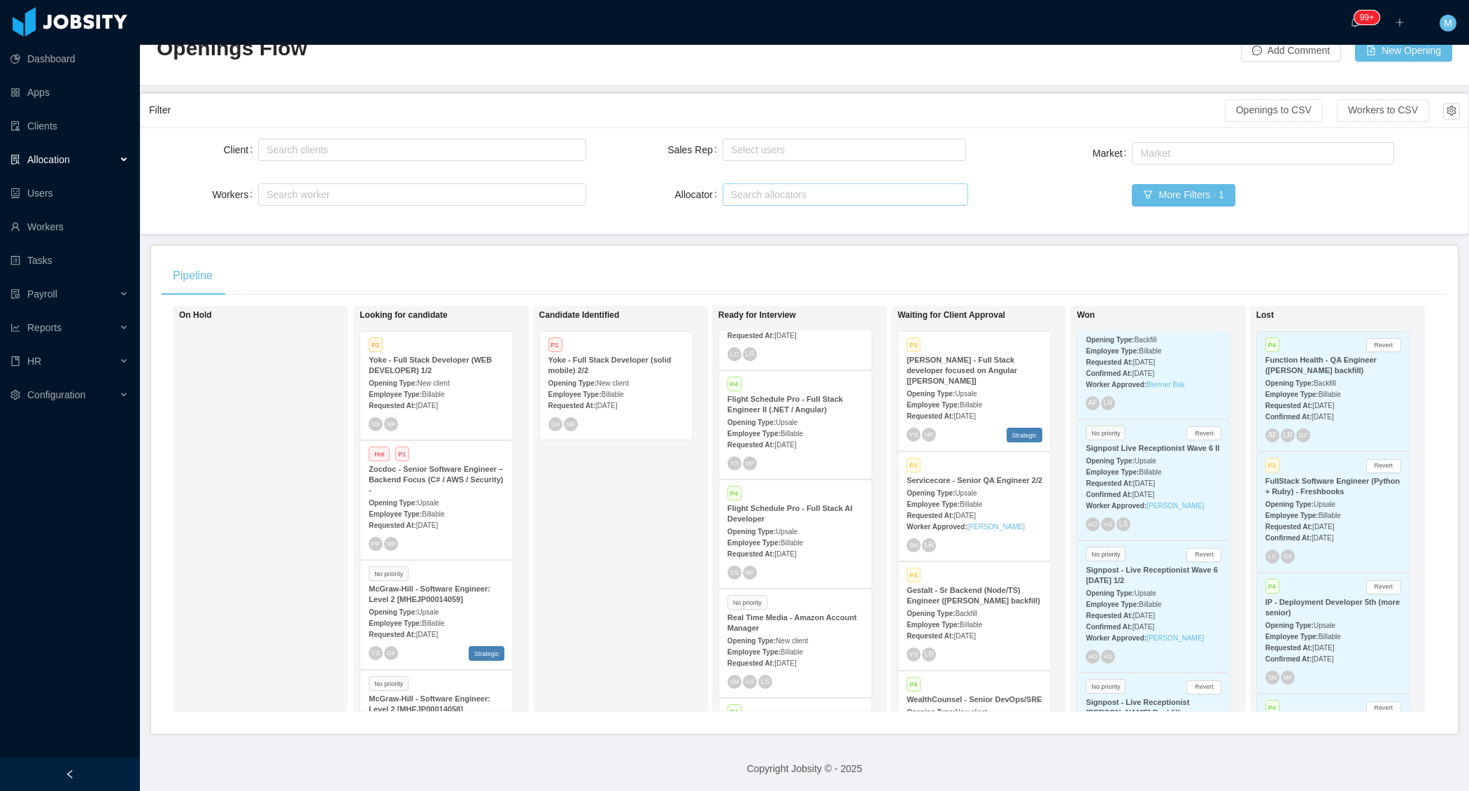
scroll to position [0, 0]
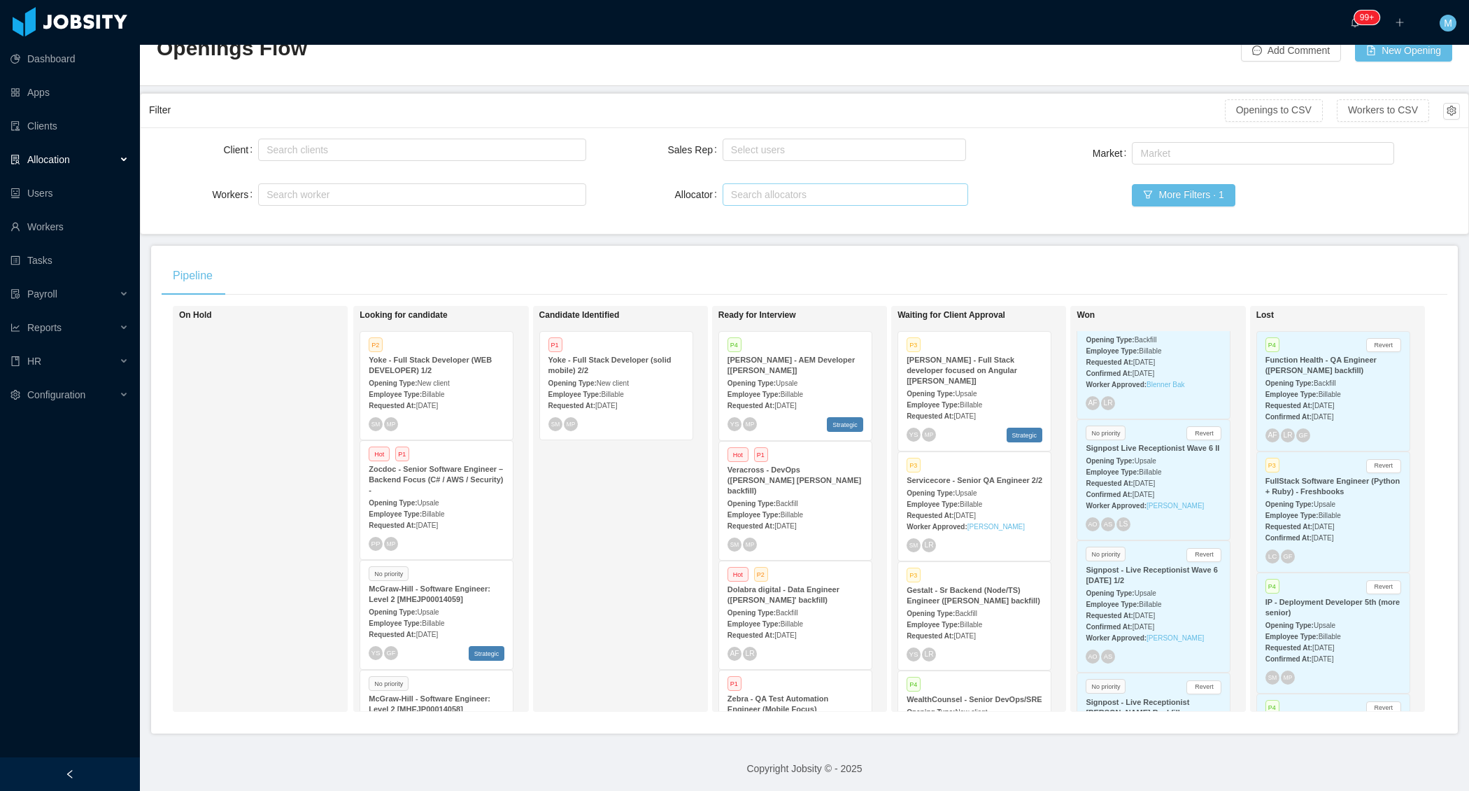
click at [597, 519] on div "Candidate Identified P1 Yoke - Full Stack Developer (solid mobile) 2/2 Opening …" at bounding box center [637, 508] width 196 height 393
click at [606, 516] on div "Candidate Identified P1 Yoke - Full Stack Developer (solid mobile) 2/2 Opening …" at bounding box center [637, 508] width 196 height 393
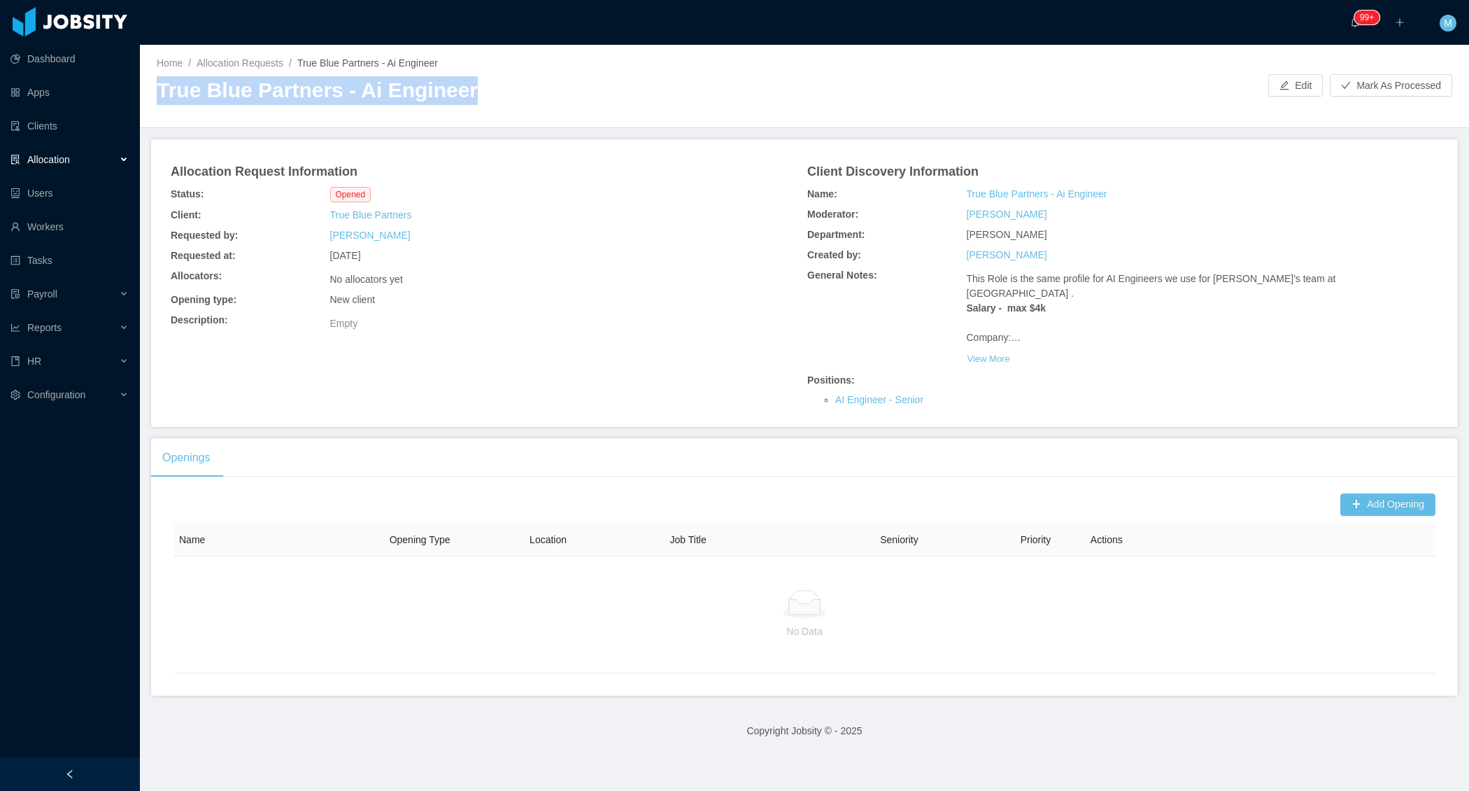
drag, startPoint x: 157, startPoint y: 91, endPoint x: 511, endPoint y: 90, distance: 354.0
click at [511, 90] on div "Home / Allocation Requests / True Blue Partners - Ai Engineer / True Blue Partn…" at bounding box center [804, 86] width 1329 height 83
copy h2 "True Blue Partners - Ai Engineer"
click at [1385, 508] on button "Add Opening" at bounding box center [1388, 504] width 95 height 22
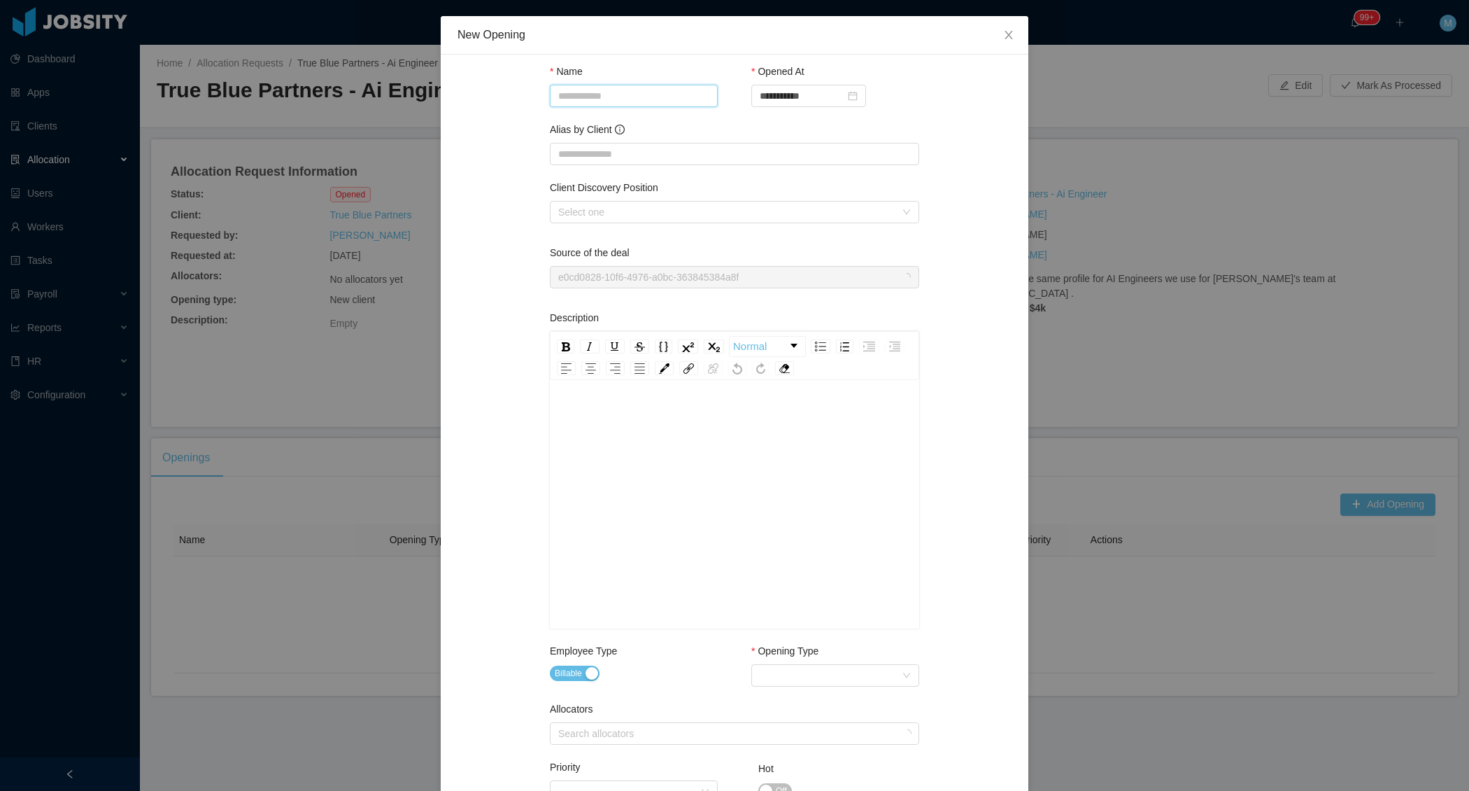
click at [636, 90] on input "Name" at bounding box center [634, 96] width 168 height 22
paste input "**********"
click at [631, 212] on div "Select one" at bounding box center [726, 212] width 337 height 14
type input "**********"
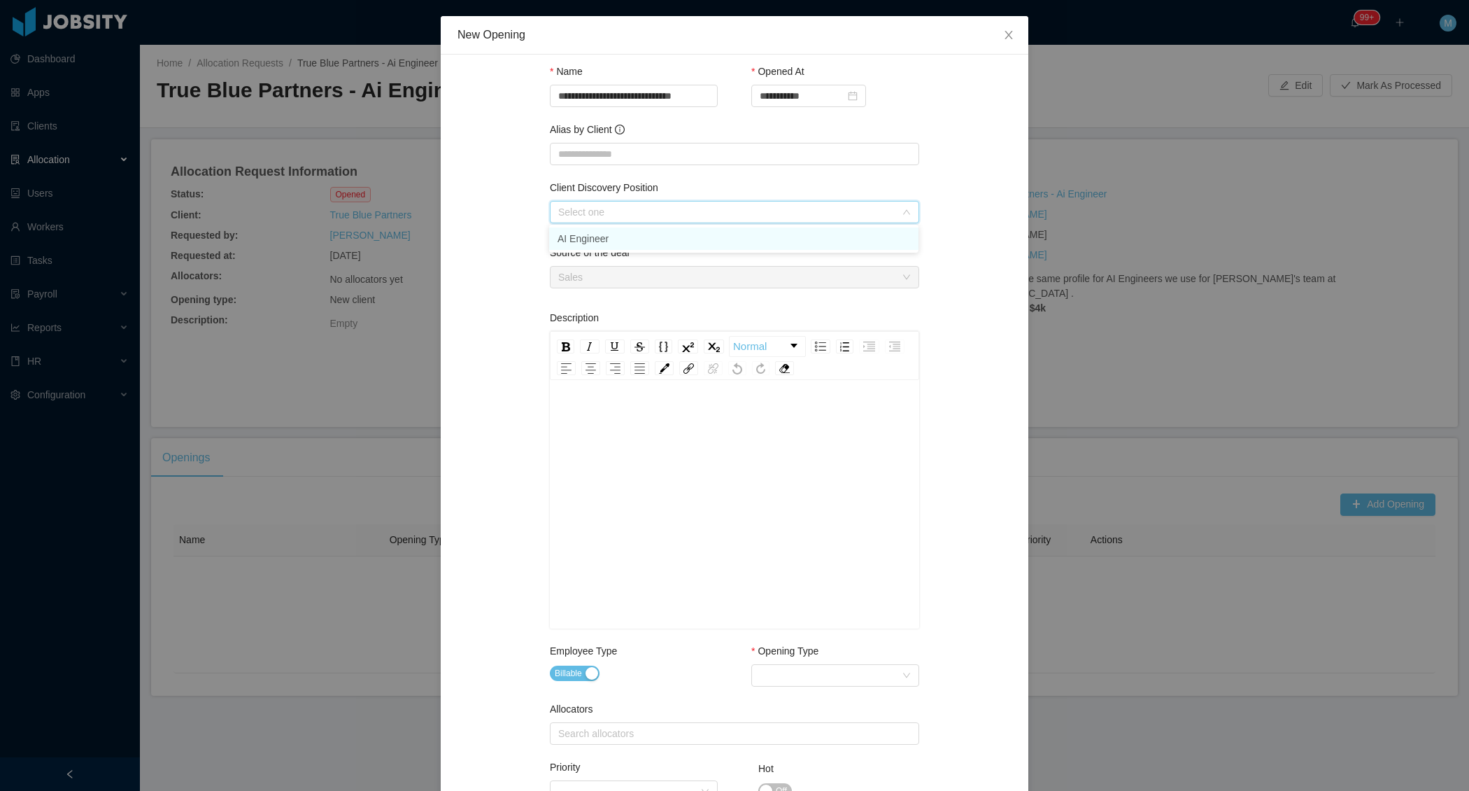
click at [619, 240] on li "AI Engineer" at bounding box center [733, 238] width 369 height 22
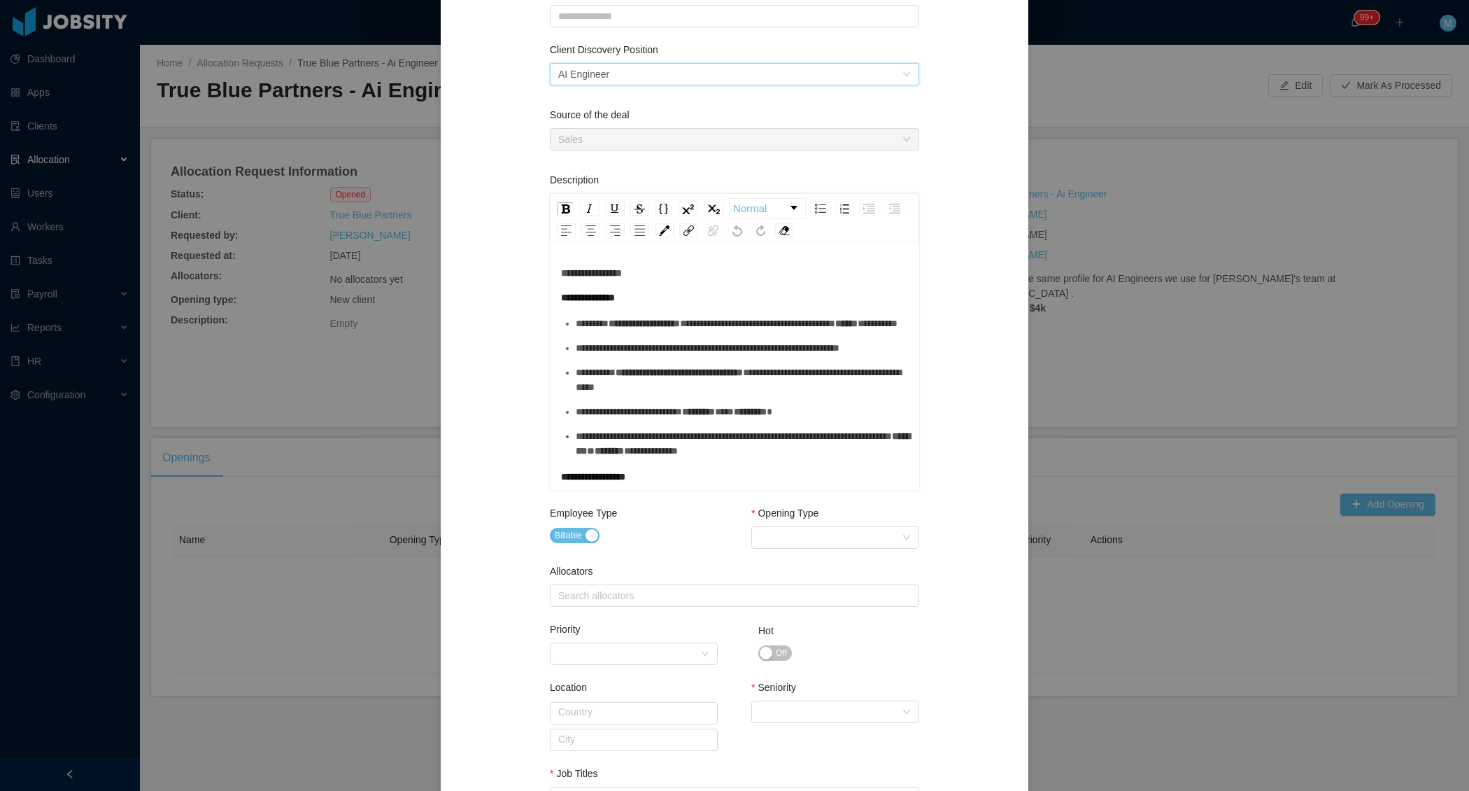
scroll to position [192, 0]
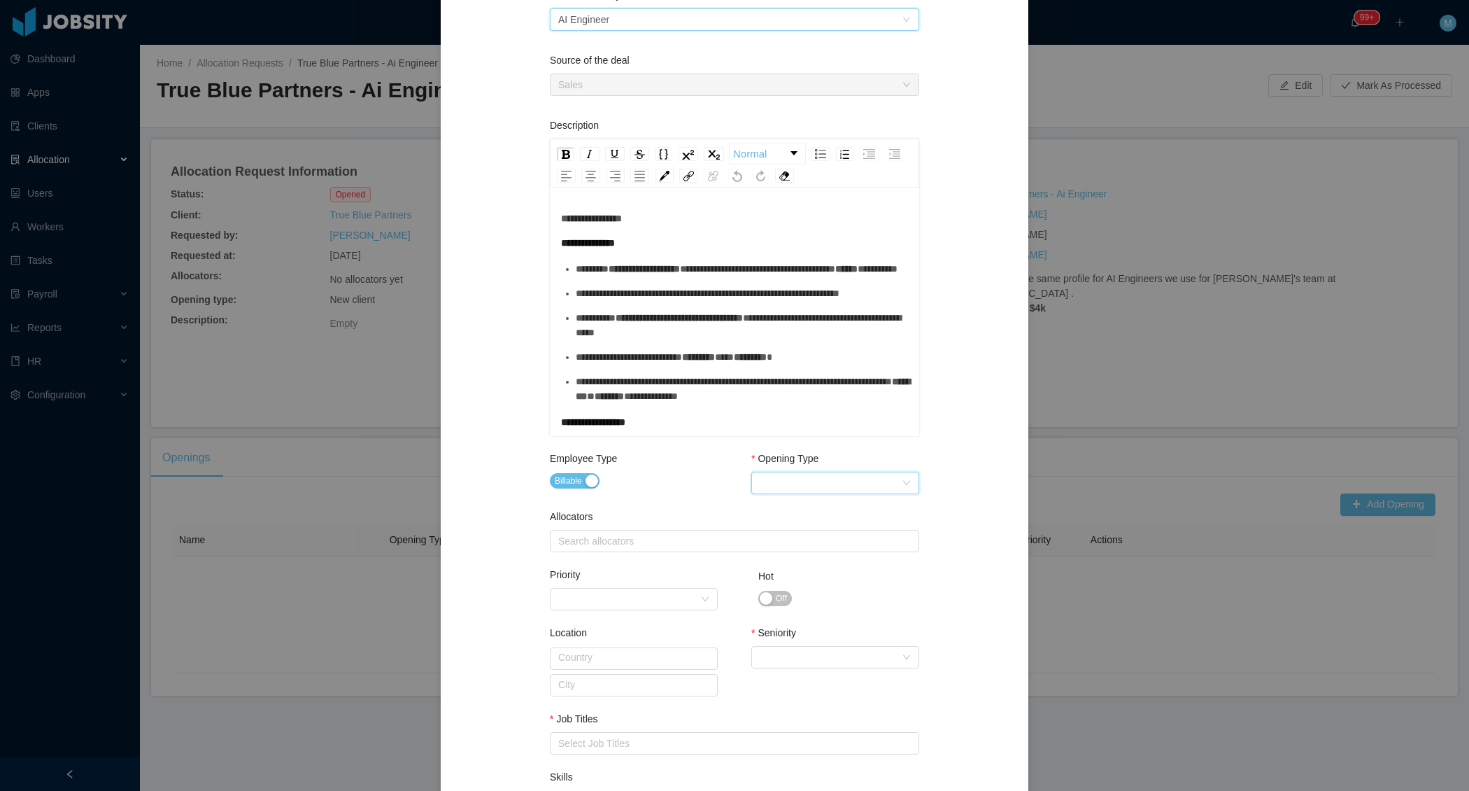
click at [777, 474] on div "Select Opening Type" at bounding box center [831, 482] width 142 height 21
click at [770, 514] on li "New client" at bounding box center [835, 508] width 168 height 22
click at [663, 555] on div "Allocators Search allocators" at bounding box center [734, 533] width 369 height 48
click at [638, 542] on div "Search allocators" at bounding box center [731, 541] width 346 height 14
type input "****"
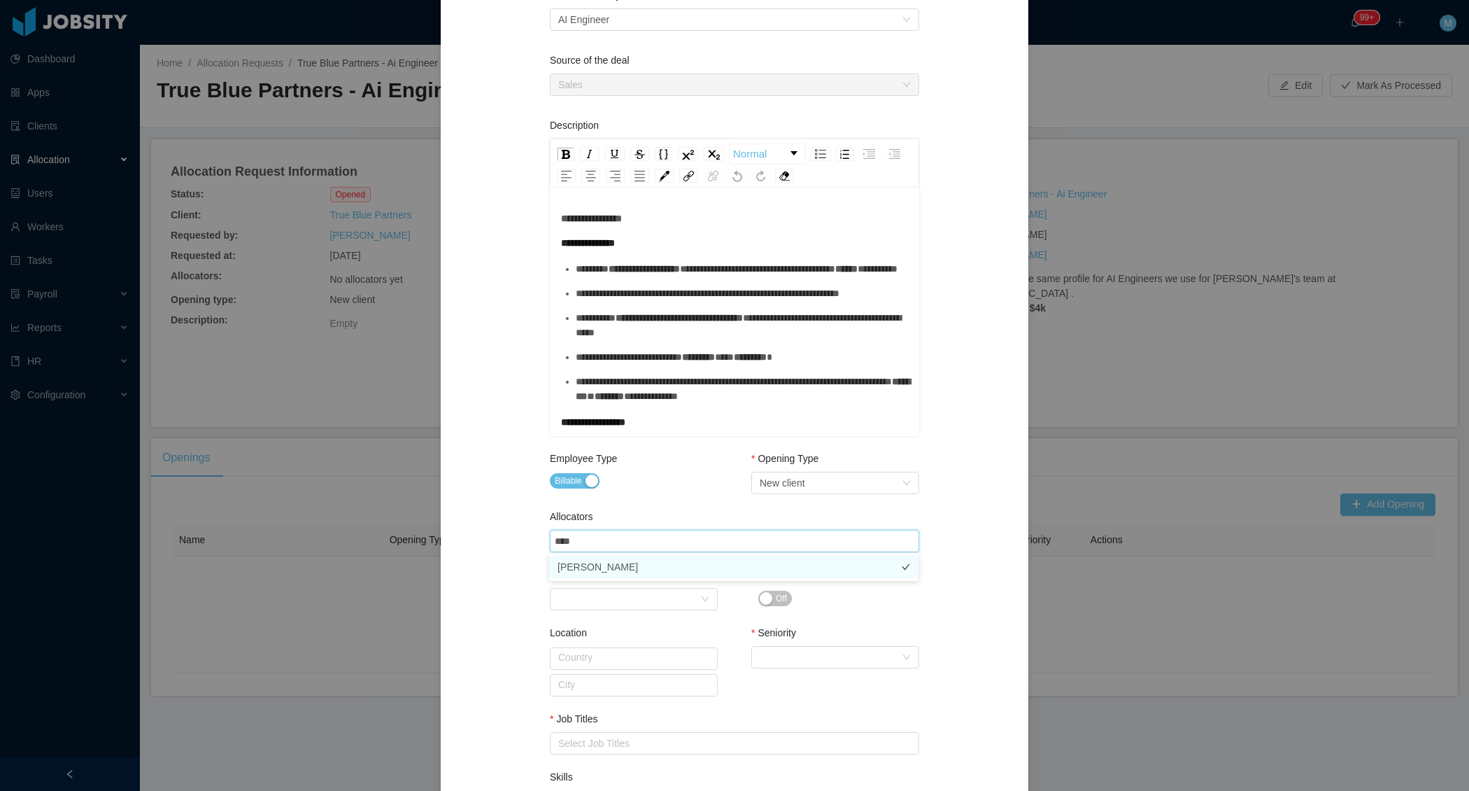
click at [599, 565] on li "[PERSON_NAME]" at bounding box center [733, 567] width 369 height 22
click at [527, 570] on div "**********" at bounding box center [735, 433] width 554 height 1108
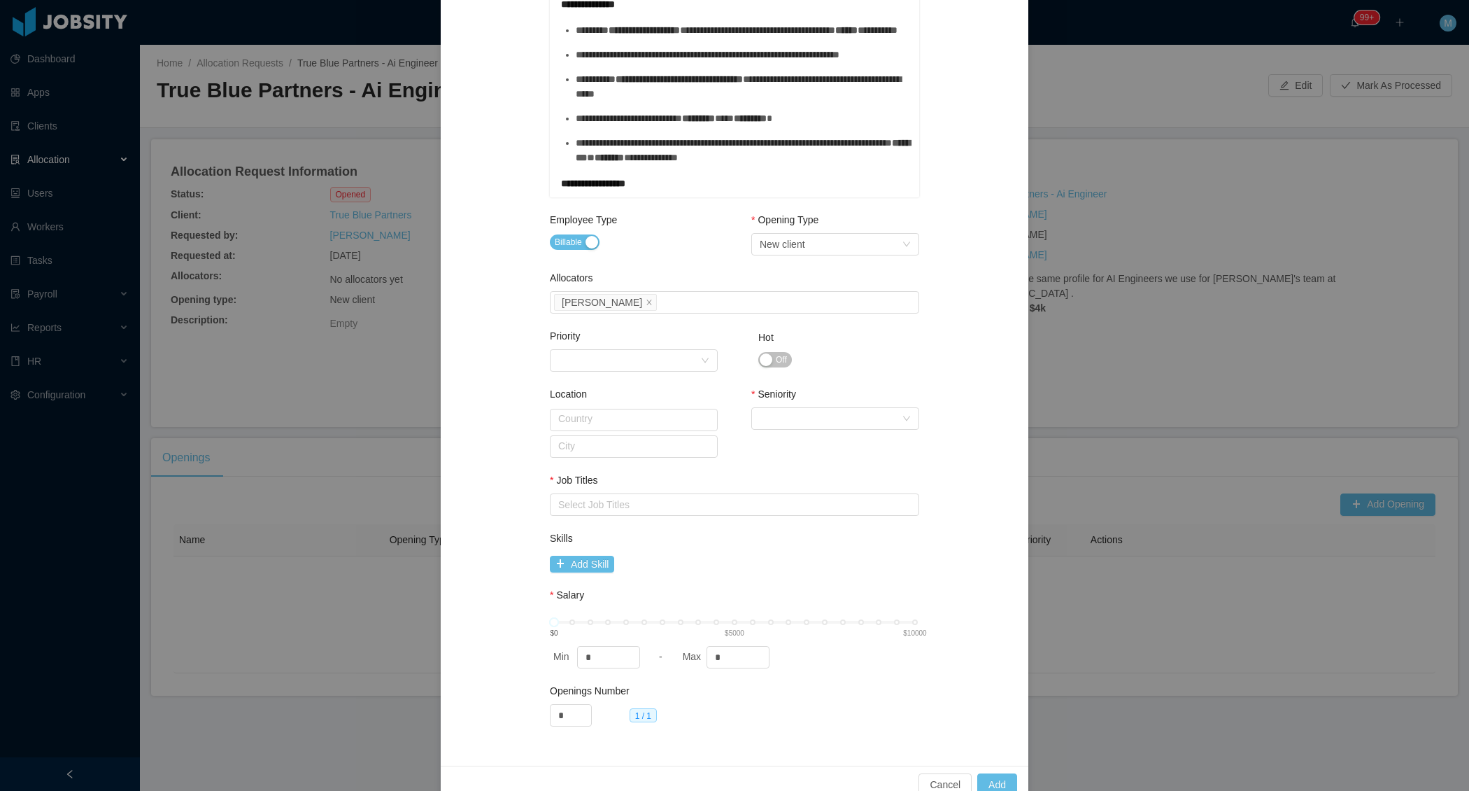
scroll to position [439, 0]
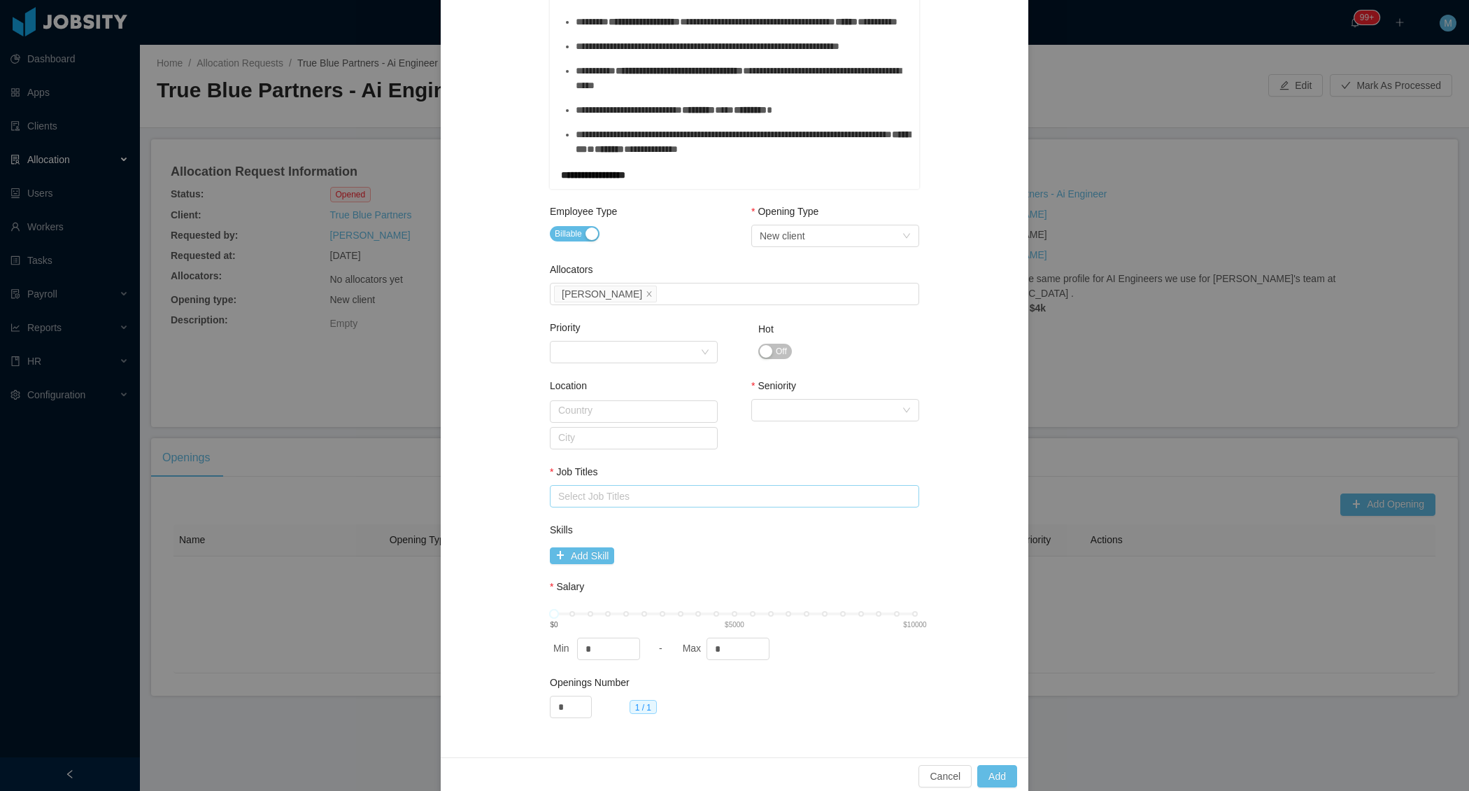
click at [671, 489] on div "Select Job Titles" at bounding box center [731, 496] width 346 height 14
type input "**"
click at [498, 506] on div "**********" at bounding box center [735, 186] width 554 height 1108
drag, startPoint x: 738, startPoint y: 644, endPoint x: 668, endPoint y: 644, distance: 70.0
click at [670, 644] on div "Min * - Max *" at bounding box center [734, 648] width 369 height 22
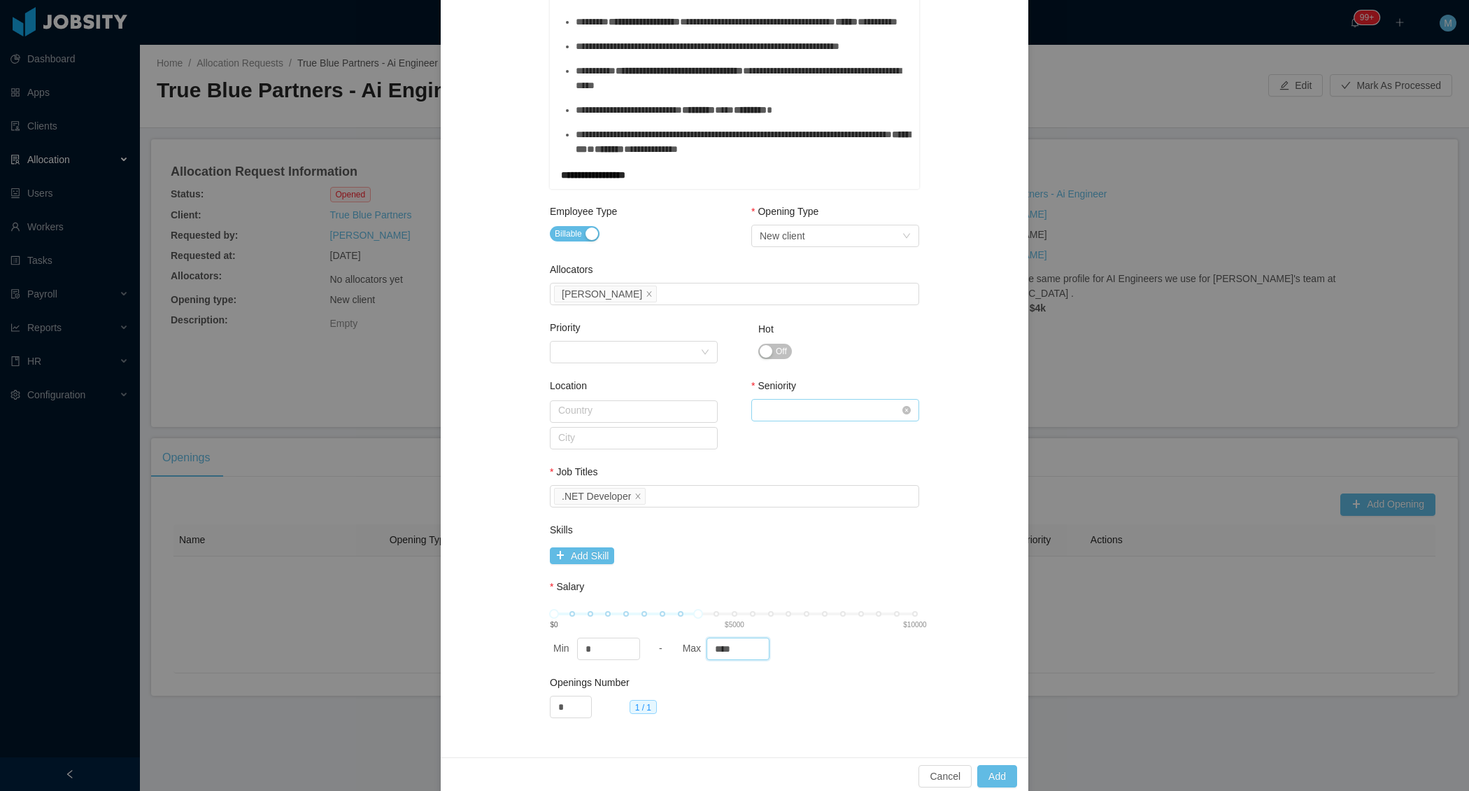
type input "****"
click at [849, 414] on div "Select Seniority" at bounding box center [831, 410] width 142 height 21
click at [786, 527] on li "Senior" at bounding box center [835, 525] width 168 height 22
click at [933, 346] on div "**********" at bounding box center [735, 186] width 554 height 1108
click at [991, 770] on button "Add" at bounding box center [997, 776] width 40 height 22
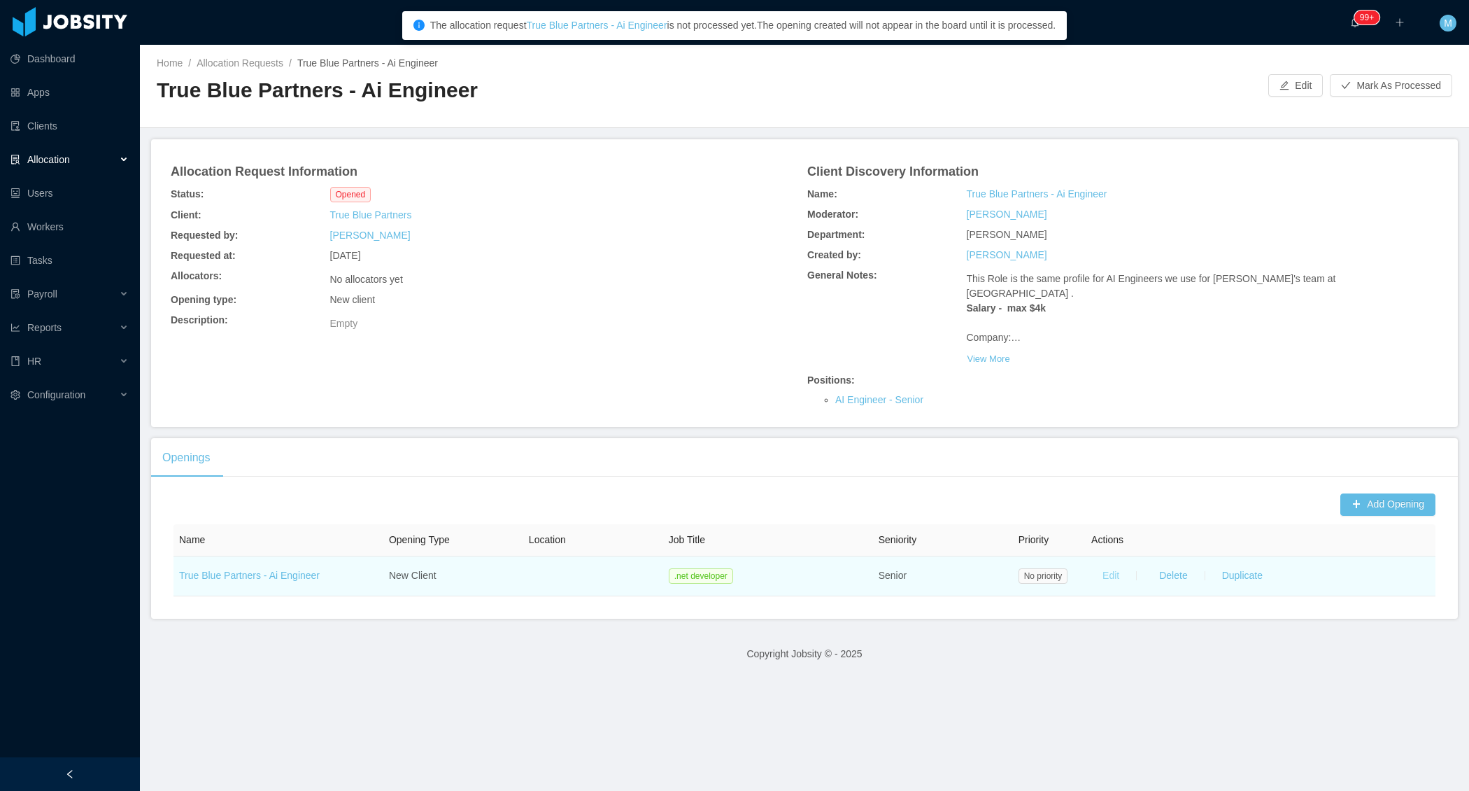
click at [1114, 576] on button "Edit" at bounding box center [1111, 576] width 39 height 22
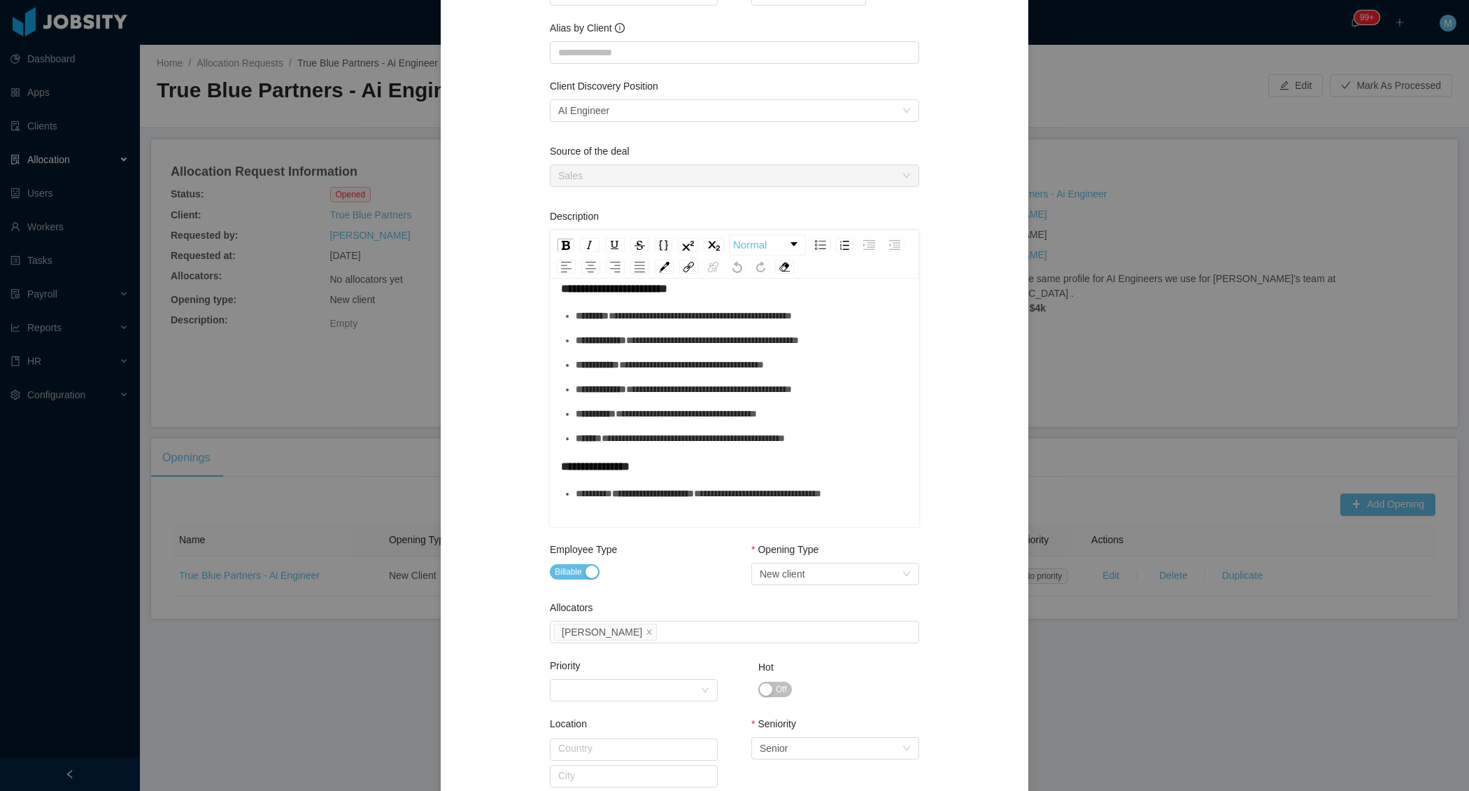
scroll to position [0, 0]
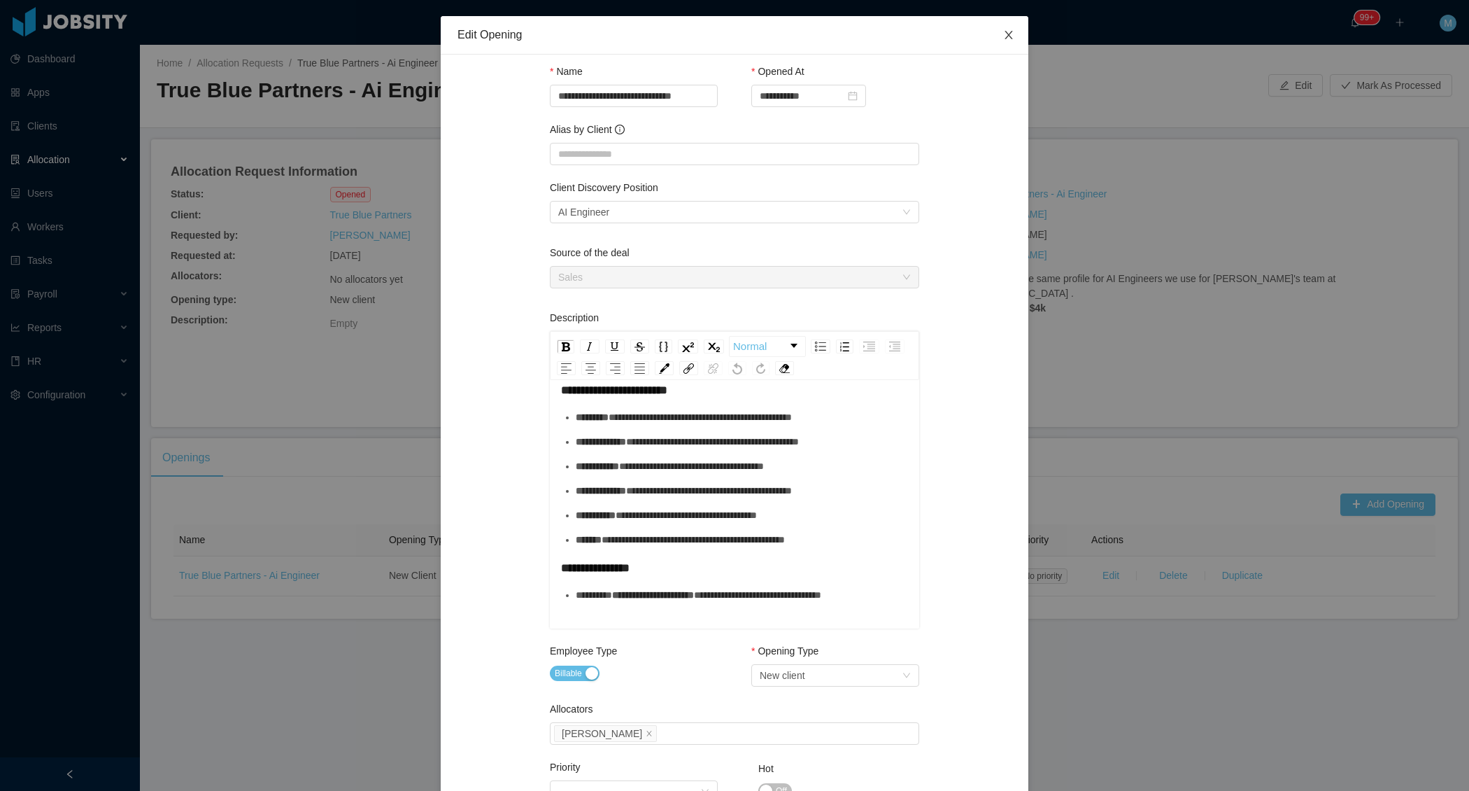
click at [1008, 35] on icon "icon: close" at bounding box center [1009, 35] width 8 height 8
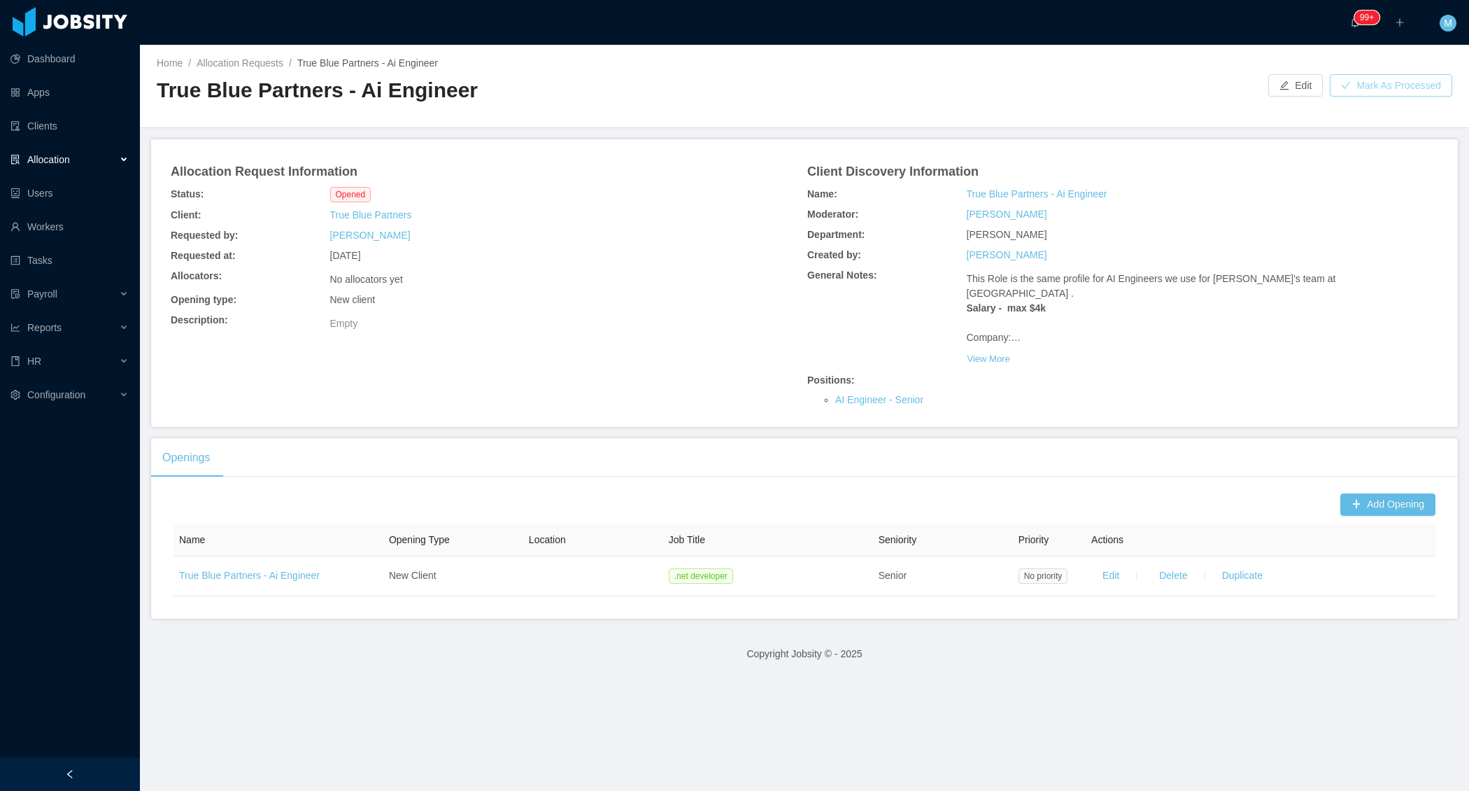
click at [1384, 92] on button "Mark As Processed" at bounding box center [1391, 85] width 122 height 22
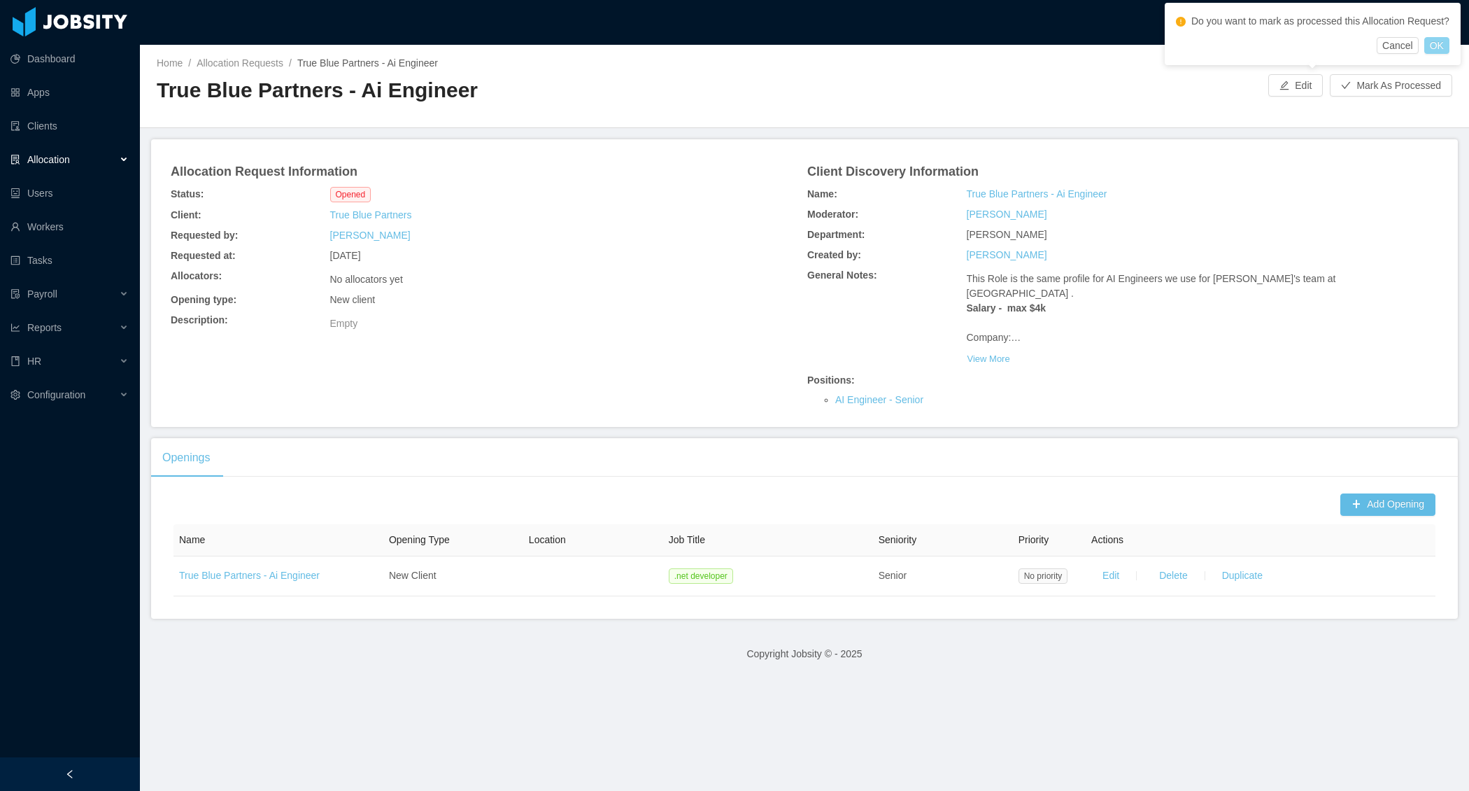
click at [1446, 54] on button "OK" at bounding box center [1437, 45] width 25 height 17
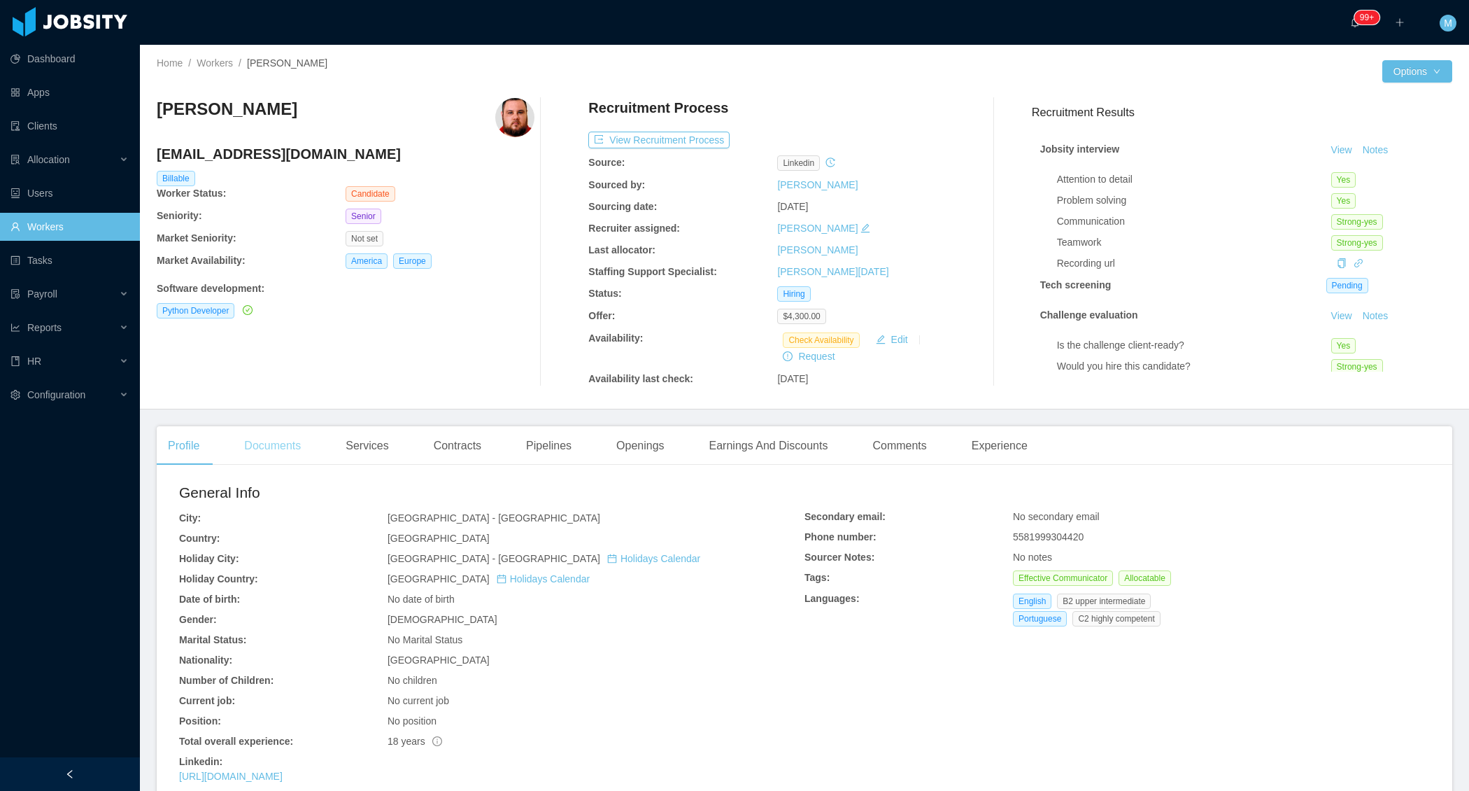
click at [294, 448] on div "Documents" at bounding box center [272, 445] width 79 height 39
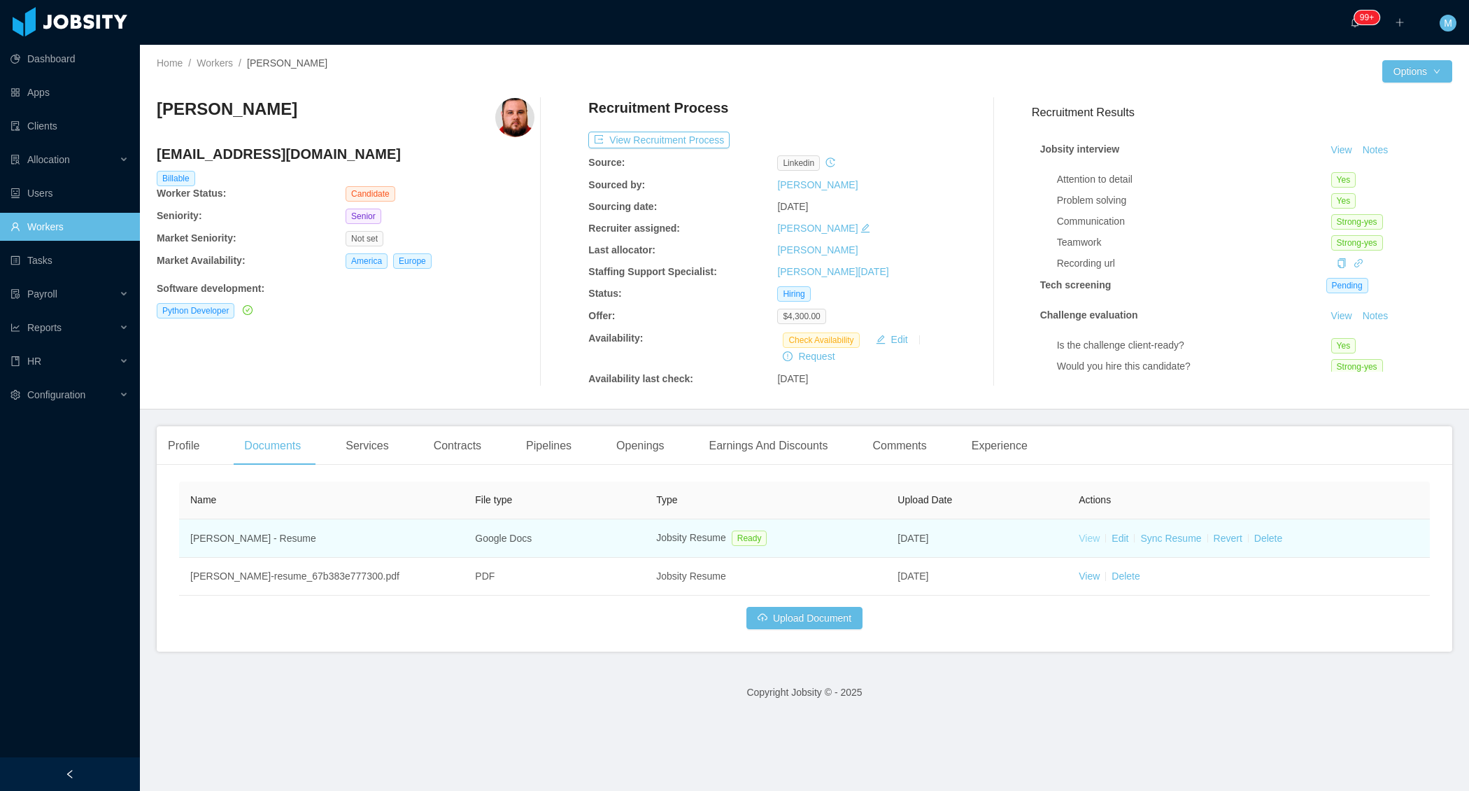
click at [1082, 542] on link "View" at bounding box center [1089, 537] width 21 height 11
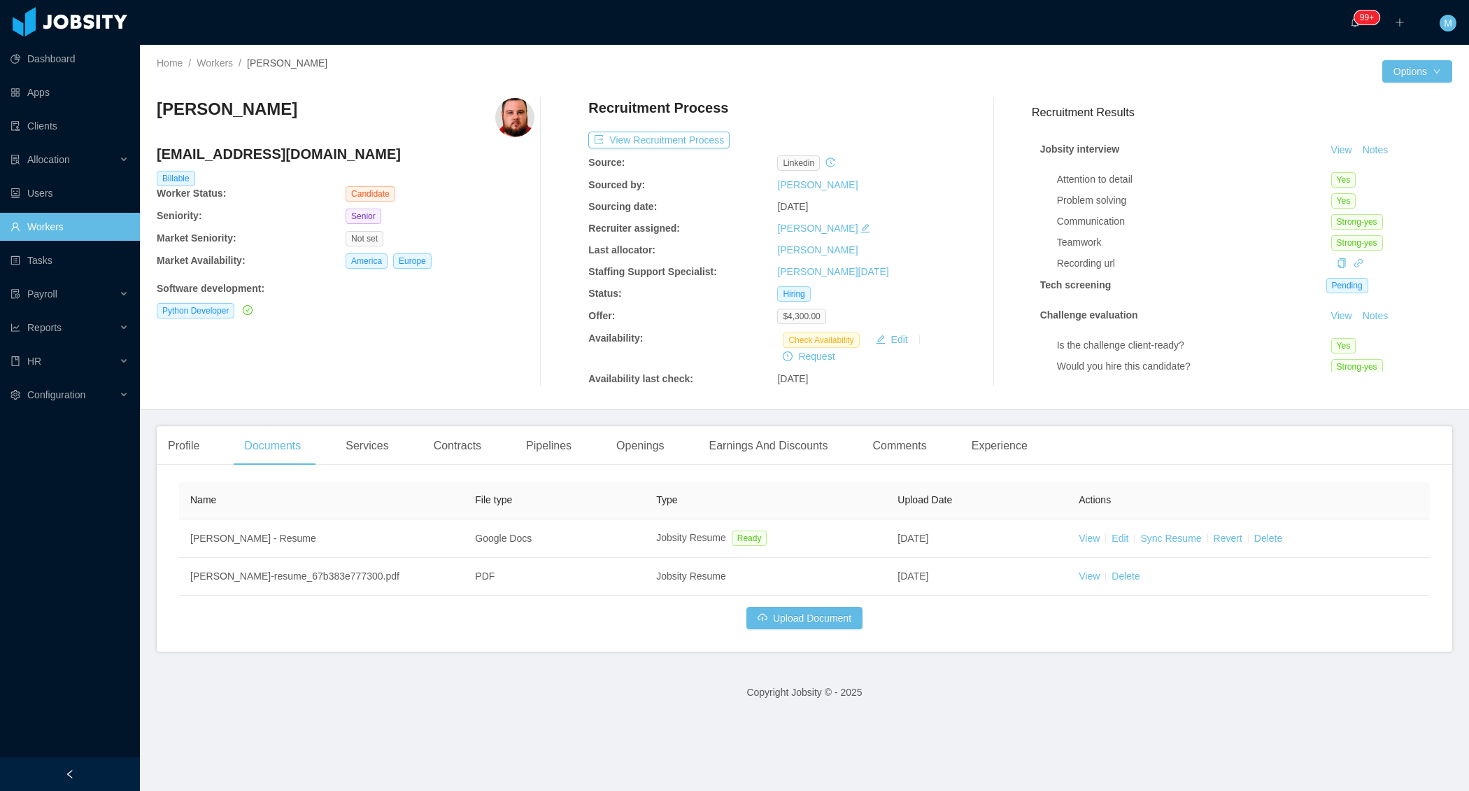
drag, startPoint x: 299, startPoint y: 113, endPoint x: 163, endPoint y: 108, distance: 136.6
click at [161, 108] on div "[PERSON_NAME]" at bounding box center [346, 117] width 378 height 39
copy h3 "[PERSON_NAME]"
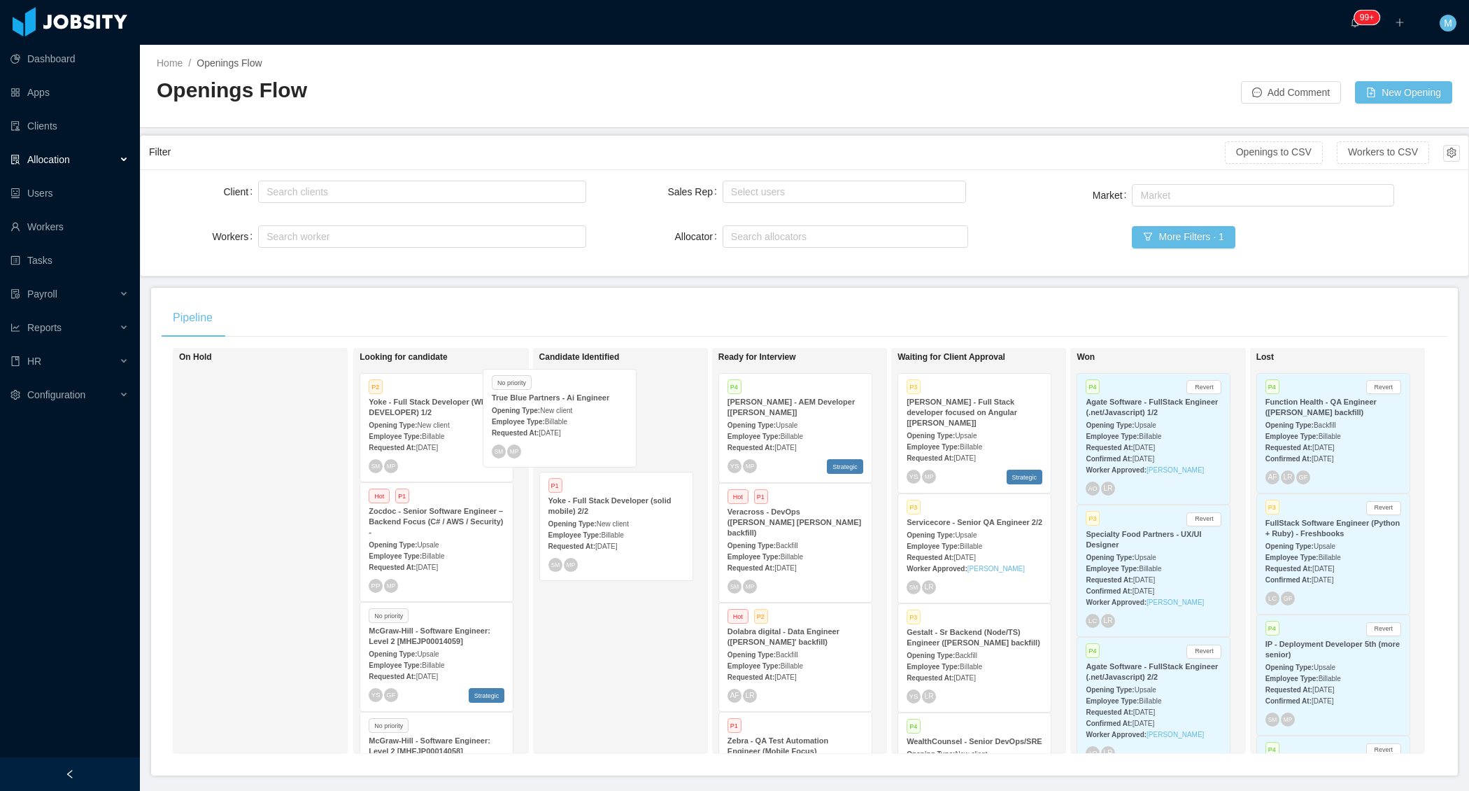
drag, startPoint x: 460, startPoint y: 435, endPoint x: 583, endPoint y: 432, distance: 123.2
click at [583, 432] on div "On Hold Looking for candidate No priority True Blue Partners - Ai Engineer Open…" at bounding box center [805, 556] width 1286 height 417
click at [629, 411] on span "New client" at bounding box center [613, 415] width 32 height 8
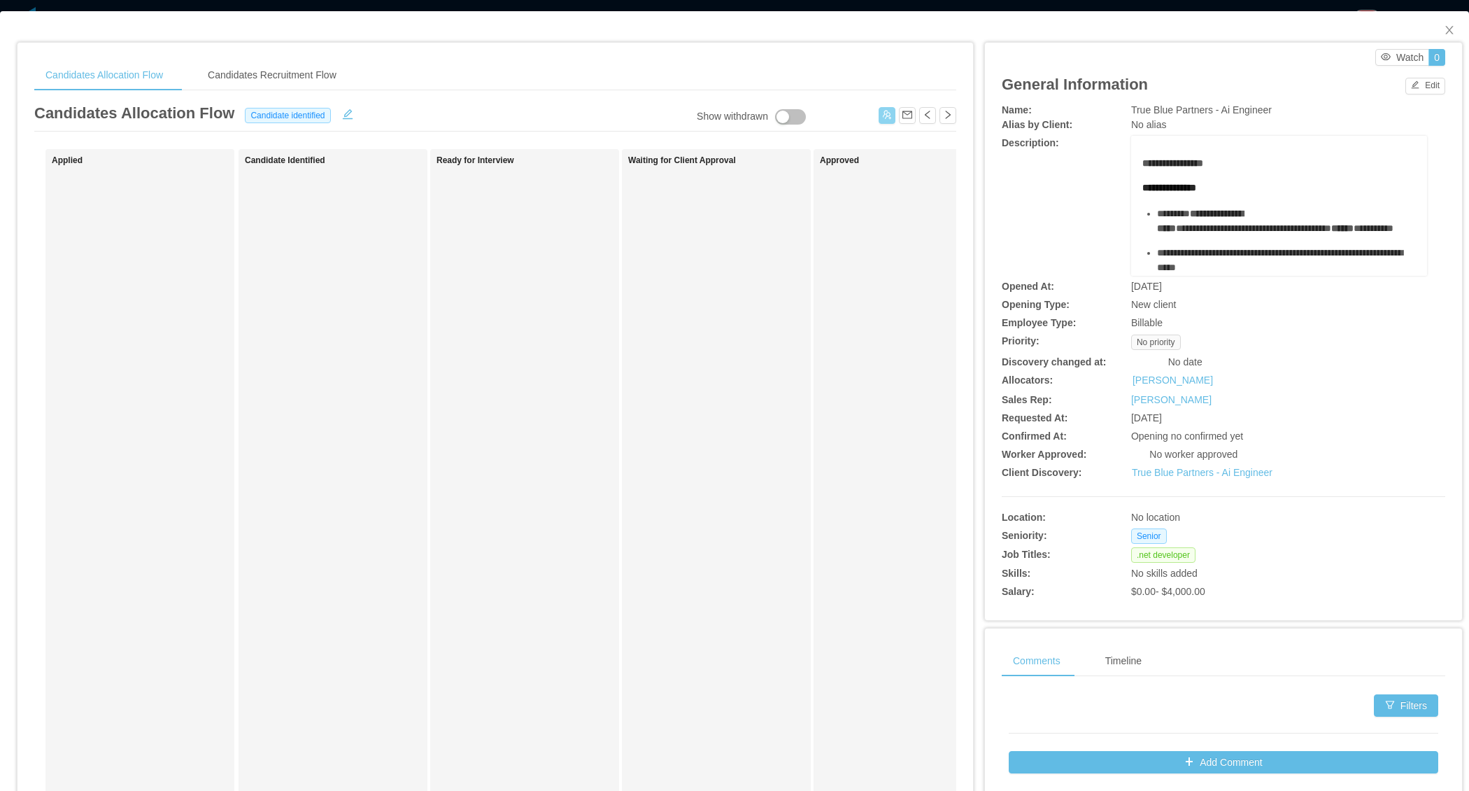
click at [881, 113] on button "button" at bounding box center [887, 115] width 17 height 17
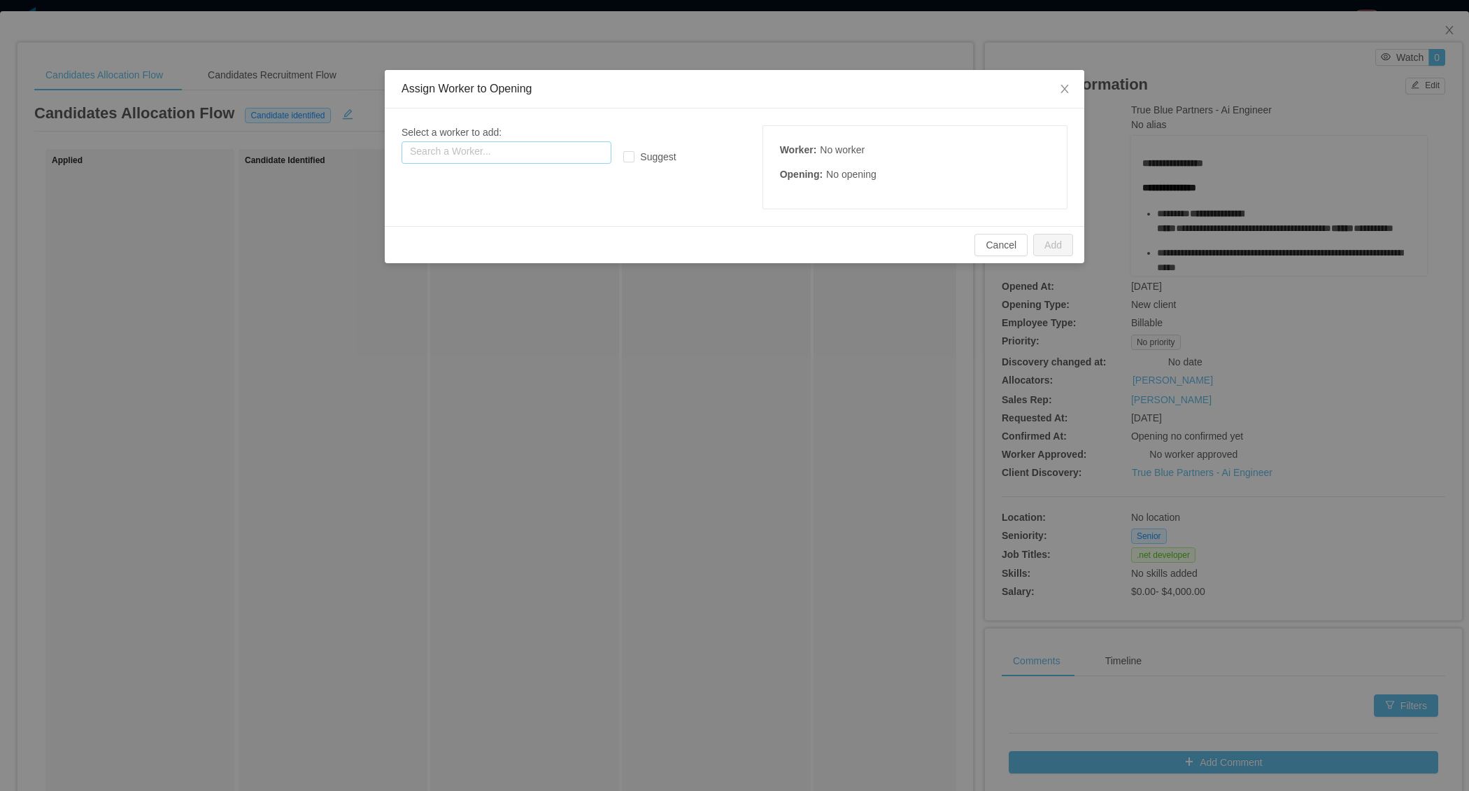
click at [521, 148] on input "text" at bounding box center [507, 152] width 210 height 22
paste input "**********"
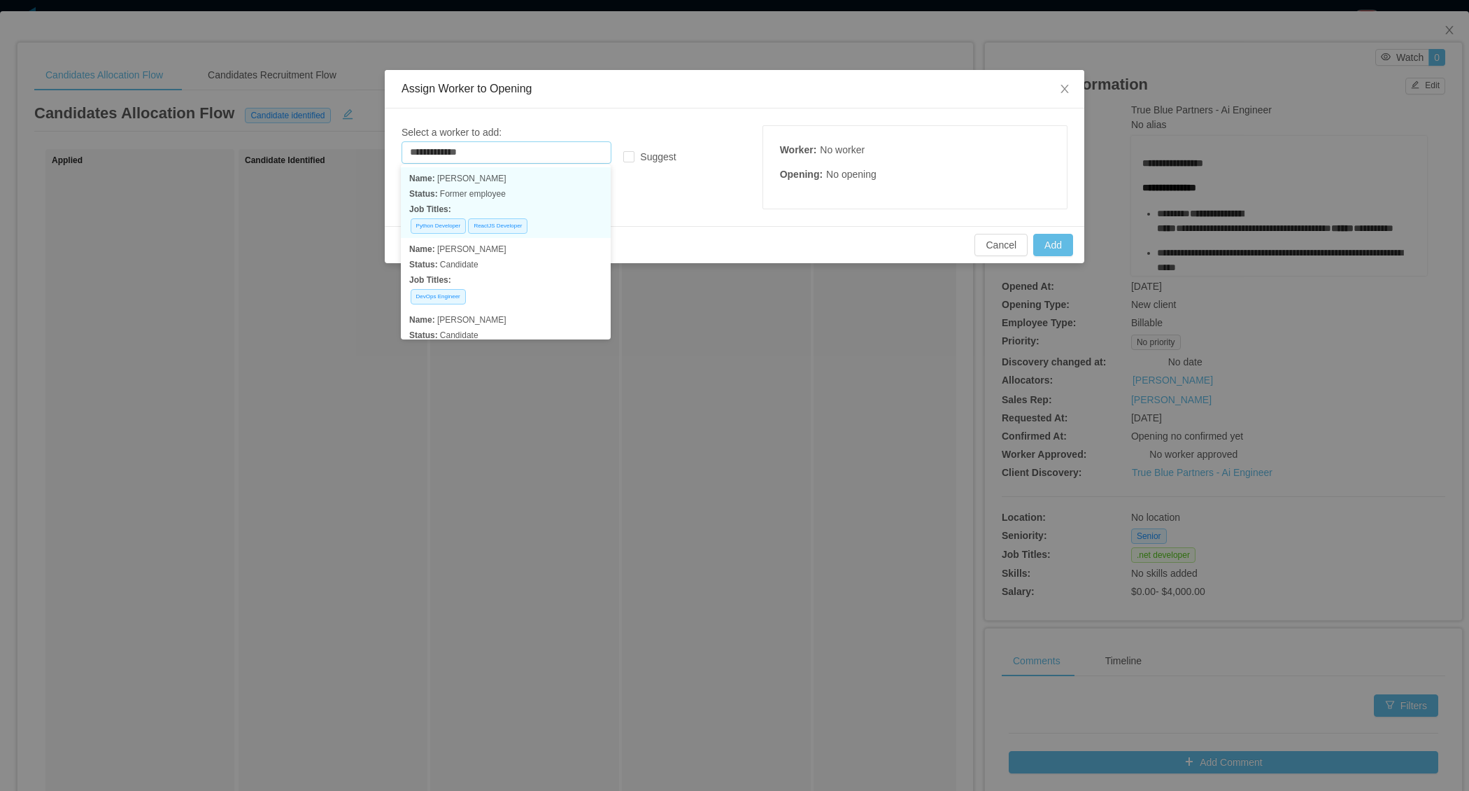
click at [499, 183] on p "Name: Swastik bagga" at bounding box center [505, 178] width 193 height 15
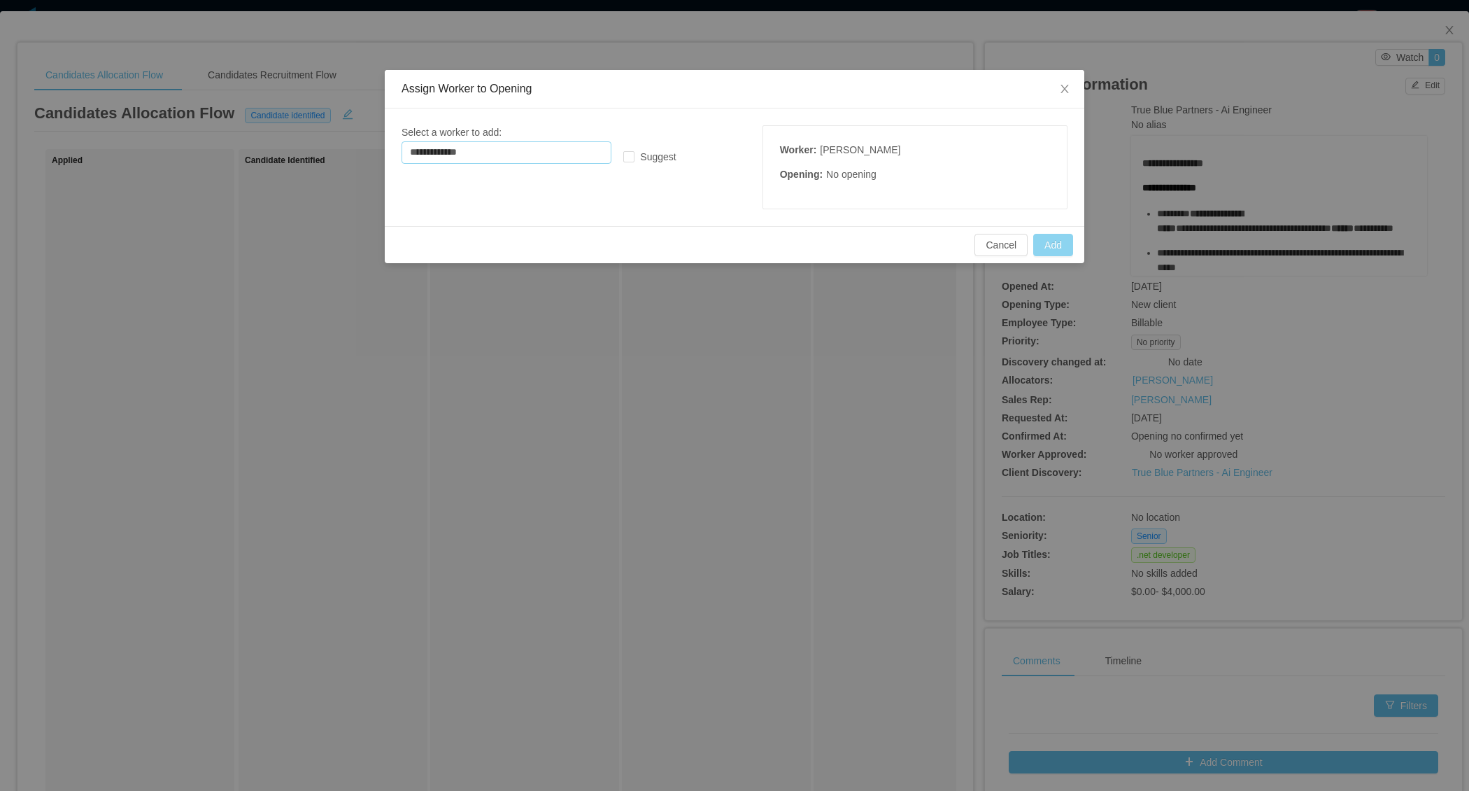
type input "**********"
click at [1057, 245] on button "Add" at bounding box center [1053, 245] width 40 height 22
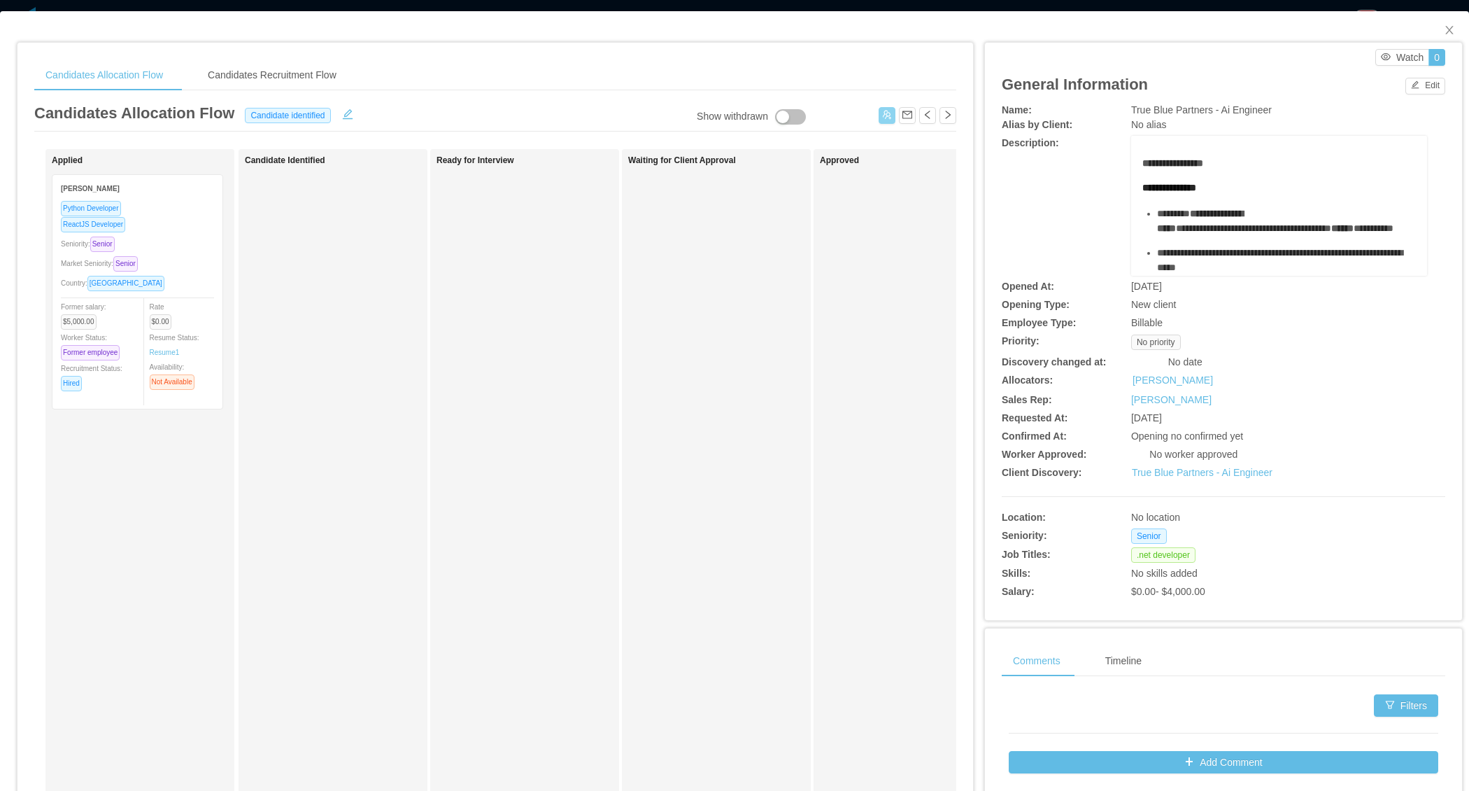
click at [202, 275] on div "Country: Canada" at bounding box center [137, 283] width 153 height 16
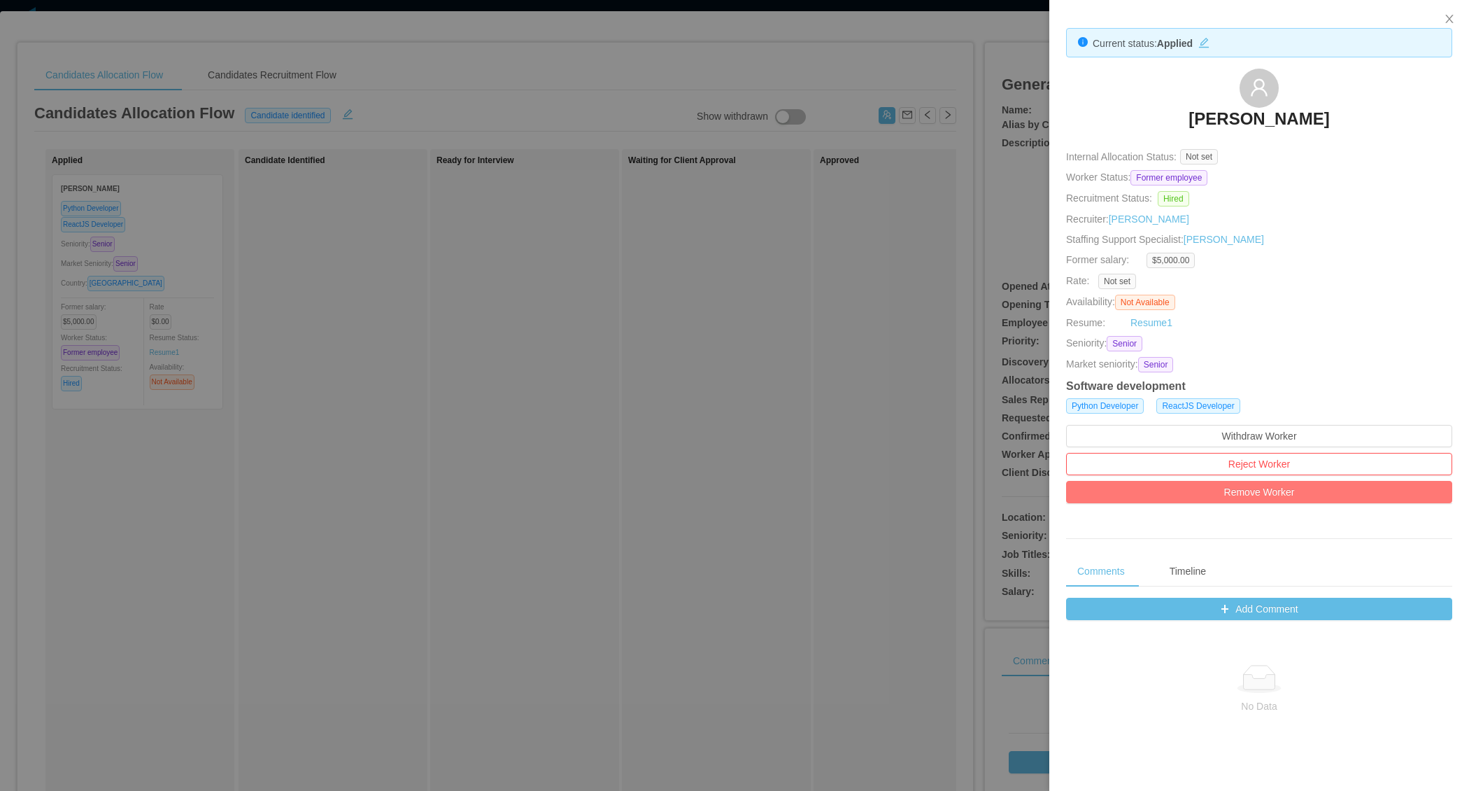
click at [1266, 492] on button "Remove Worker" at bounding box center [1259, 492] width 386 height 22
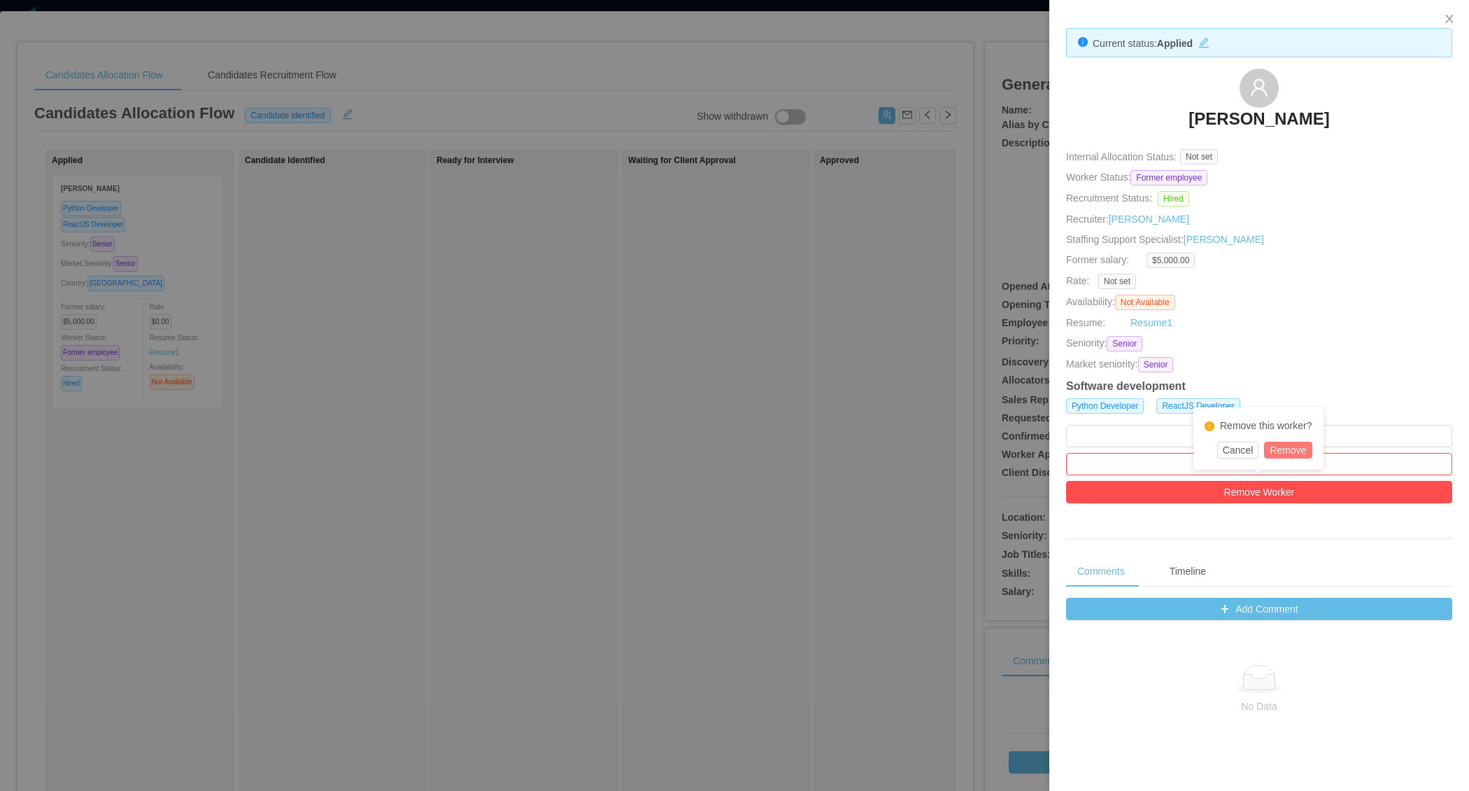
click at [1292, 448] on button "Remove" at bounding box center [1288, 450] width 48 height 17
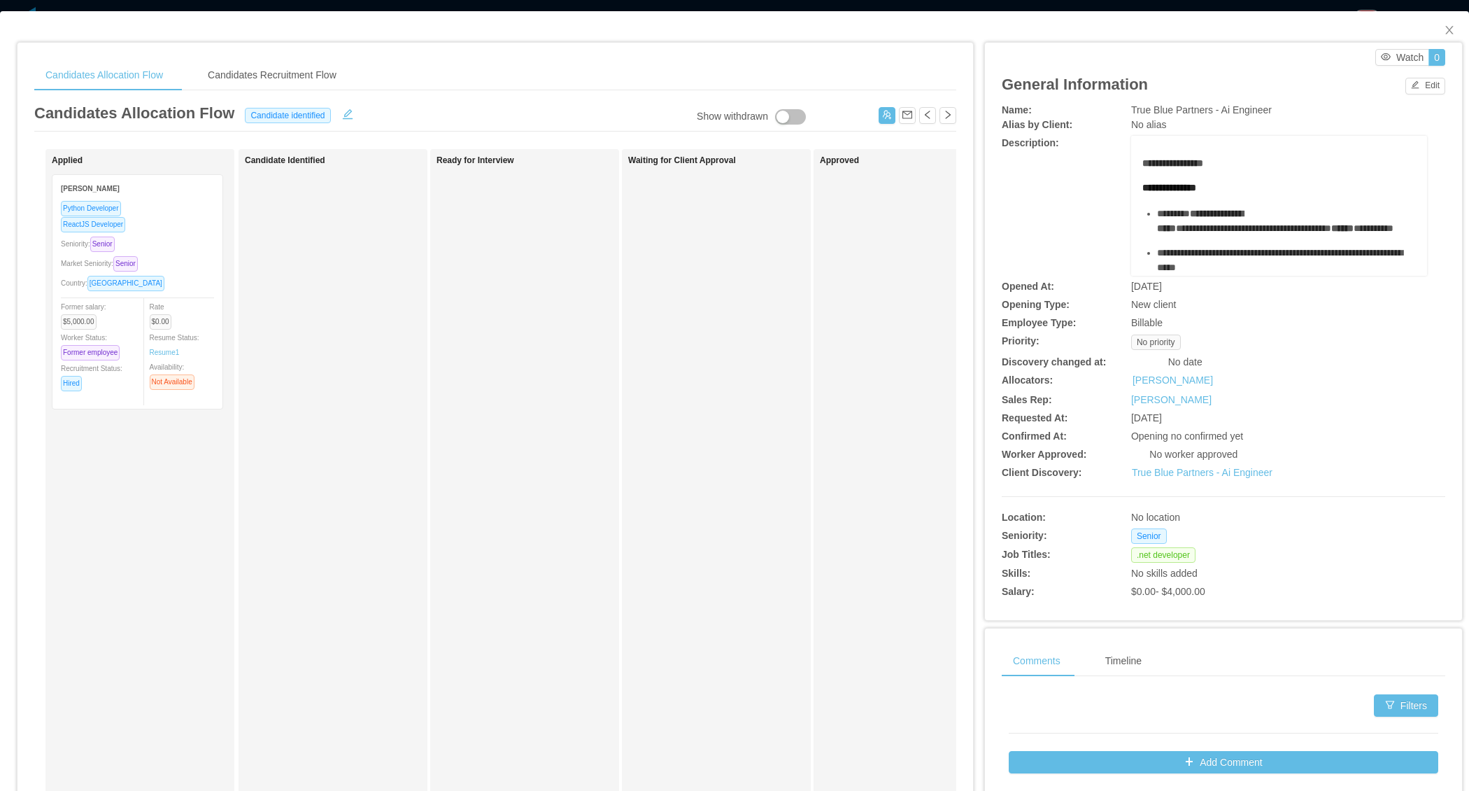
click at [763, 405] on div "Waiting for Client Approval" at bounding box center [726, 498] width 196 height 687
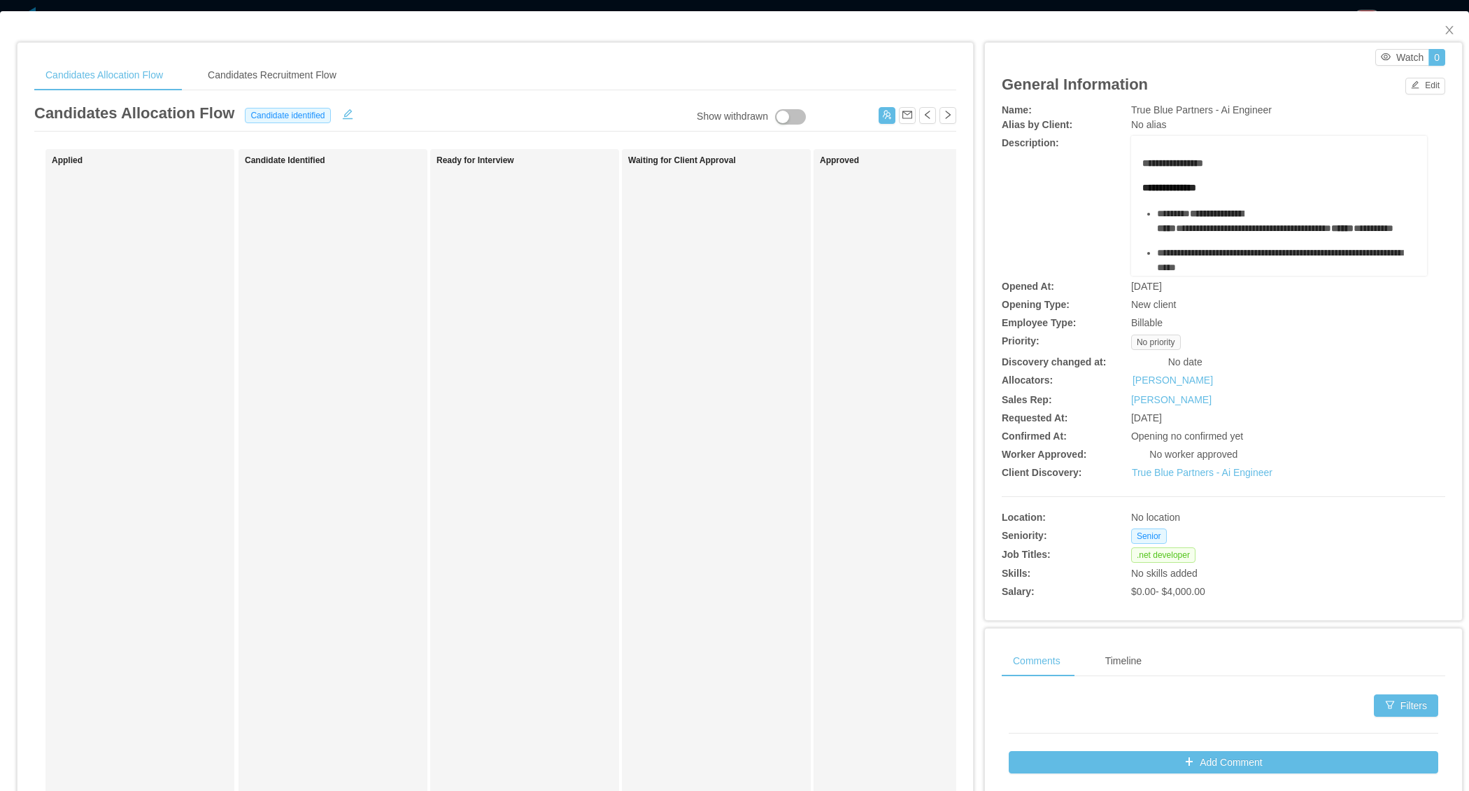
click at [875, 115] on div "Candidates Allocation Flow Candidate identified" at bounding box center [495, 116] width 922 height 30
click at [882, 115] on button "button" at bounding box center [887, 115] width 17 height 17
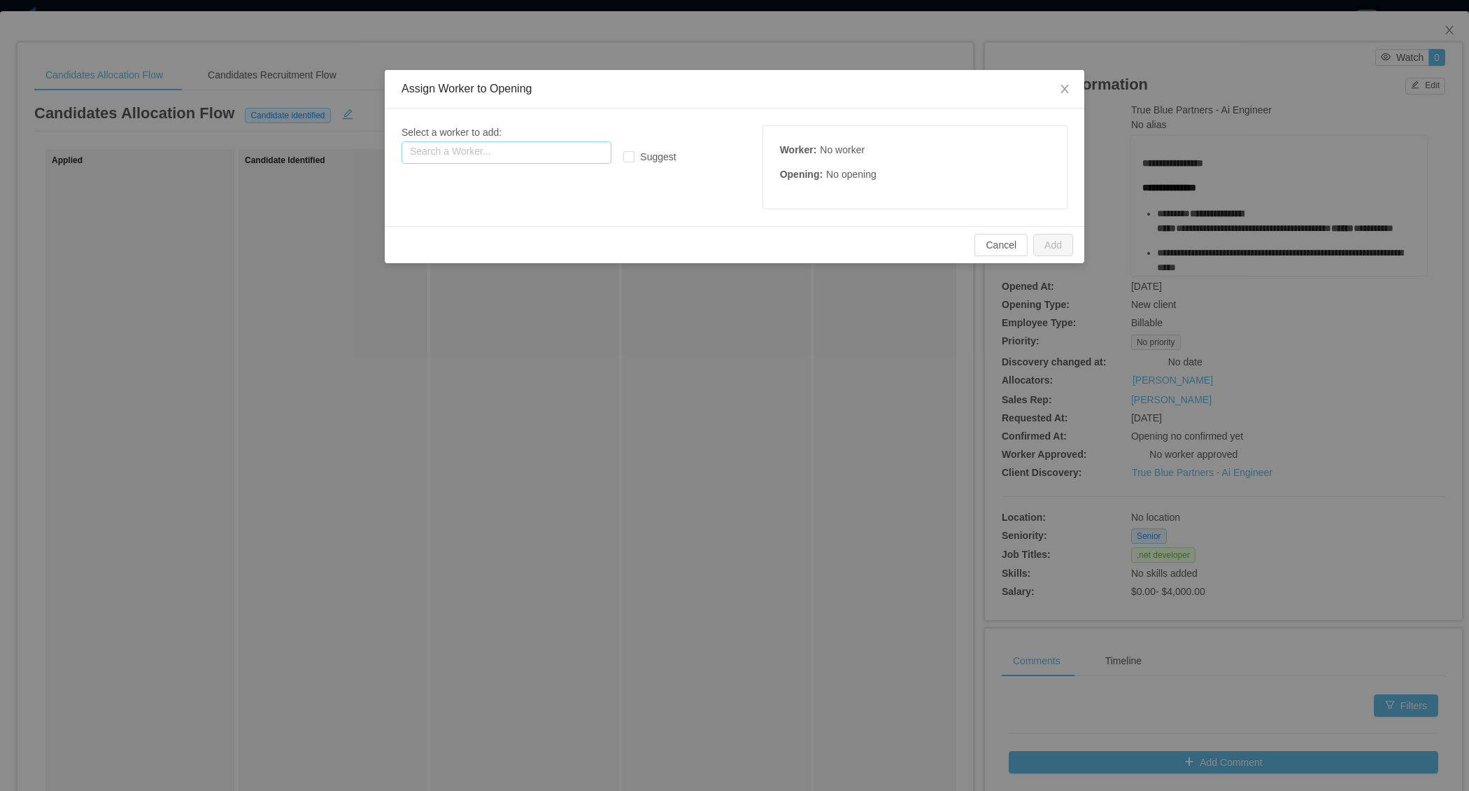
click at [507, 141] on input "text" at bounding box center [507, 152] width 210 height 22
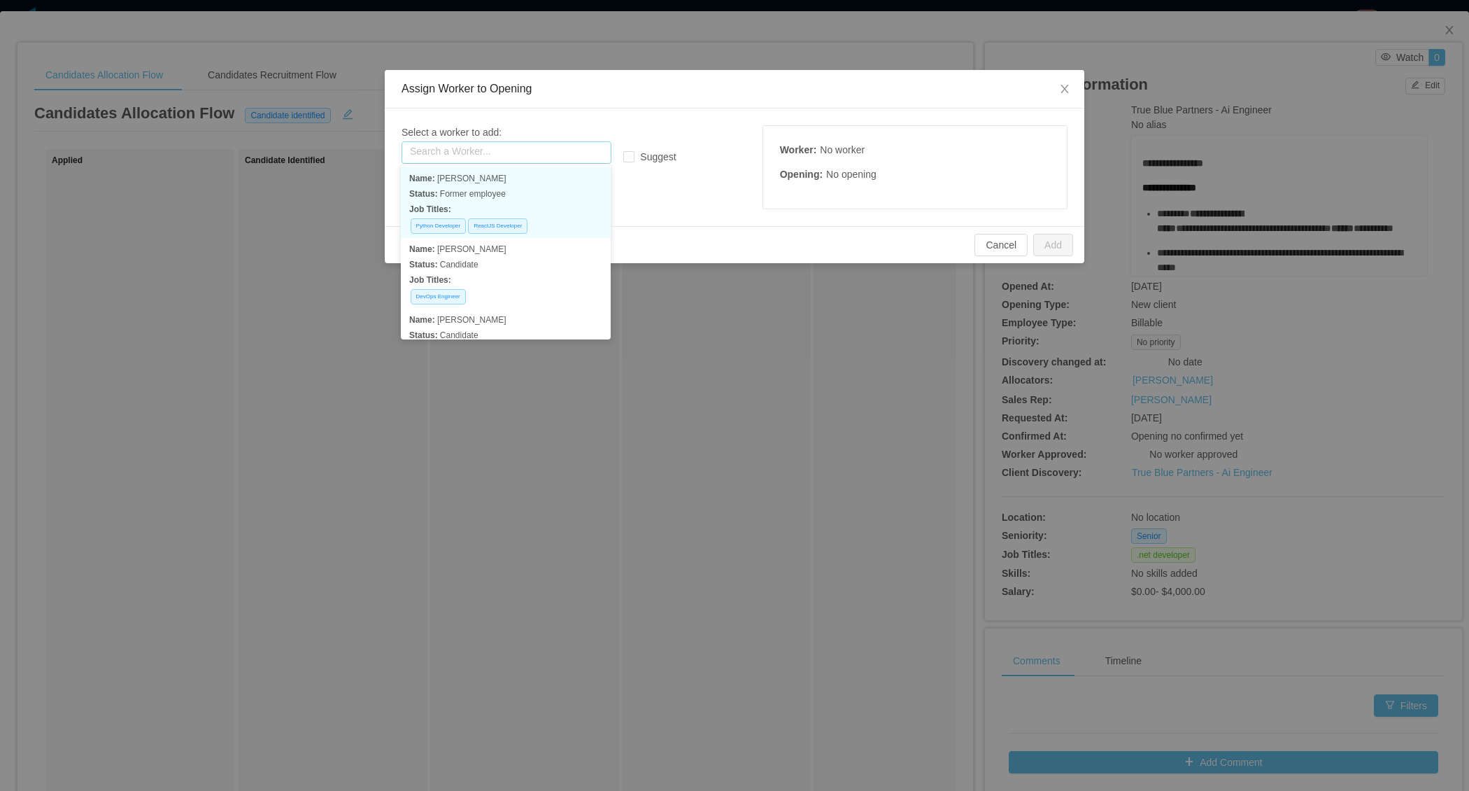
paste input "**********"
click at [500, 188] on p "Status: Candidate" at bounding box center [505, 193] width 193 height 15
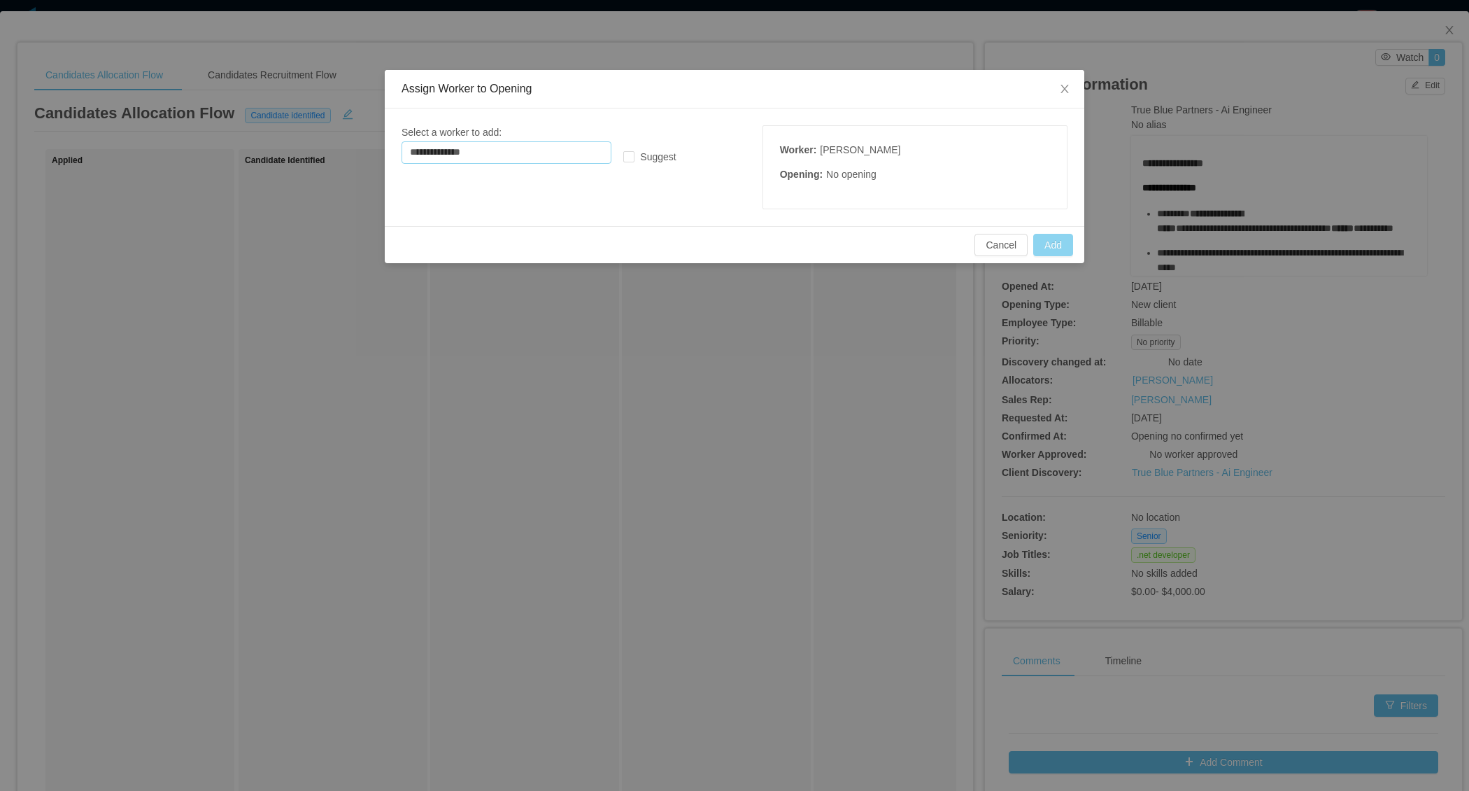
type input "**********"
click at [1047, 234] on button "Add" at bounding box center [1053, 245] width 40 height 22
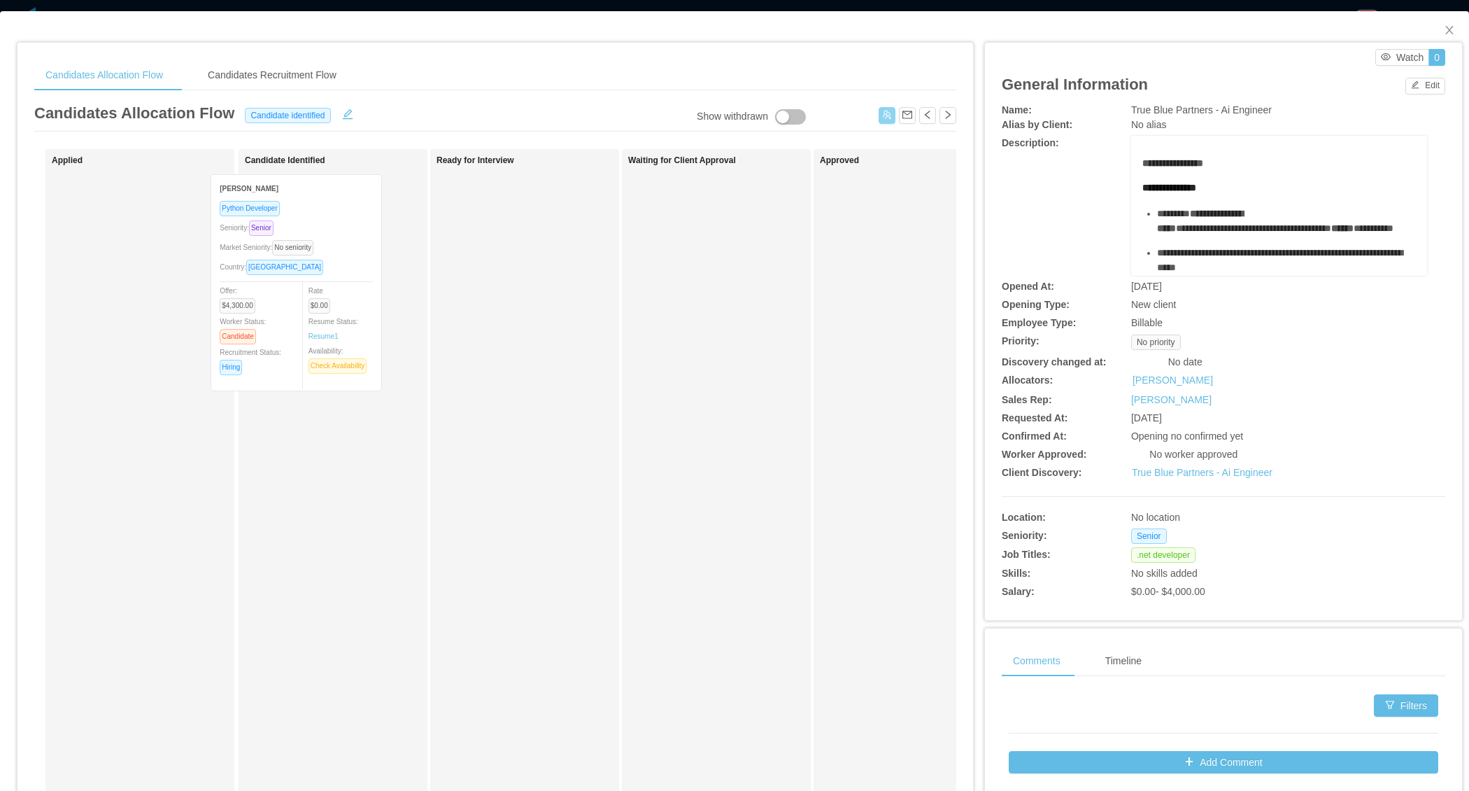
drag, startPoint x: 203, startPoint y: 313, endPoint x: 503, endPoint y: 271, distance: 303.2
click at [365, 313] on div "Applied Ricardo Dantas Python Developer Seniority: Senior Market Seniority: No …" at bounding box center [495, 504] width 922 height 711
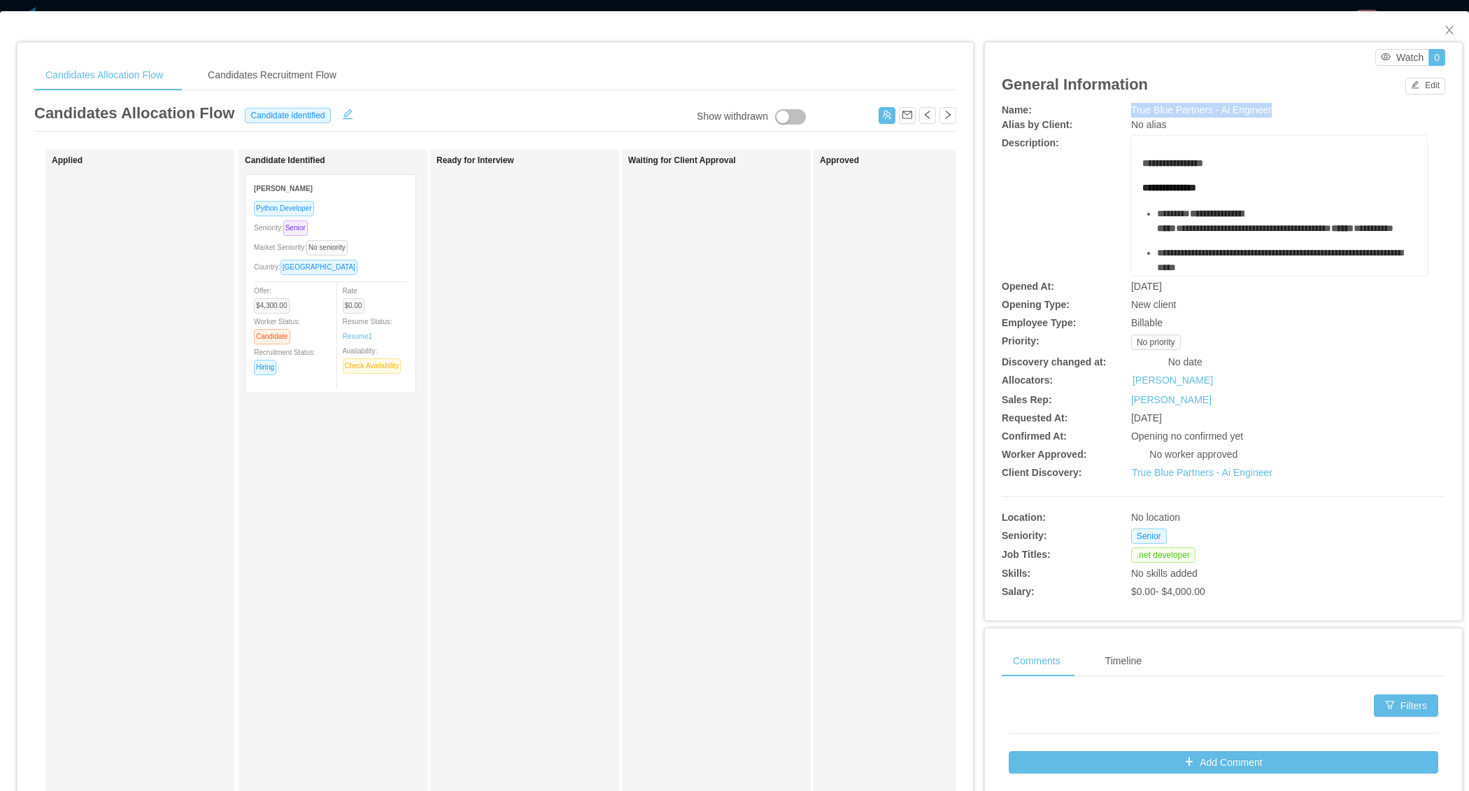
drag, startPoint x: 1126, startPoint y: 111, endPoint x: 1288, endPoint y: 111, distance: 161.6
click at [1288, 111] on div "Name: True Blue Partners - Ai Engineer" at bounding box center [1224, 110] width 444 height 15
copy div "True Blue Partners - Ai Engineer"
click at [1425, 87] on button "Edit" at bounding box center [1426, 86] width 40 height 17
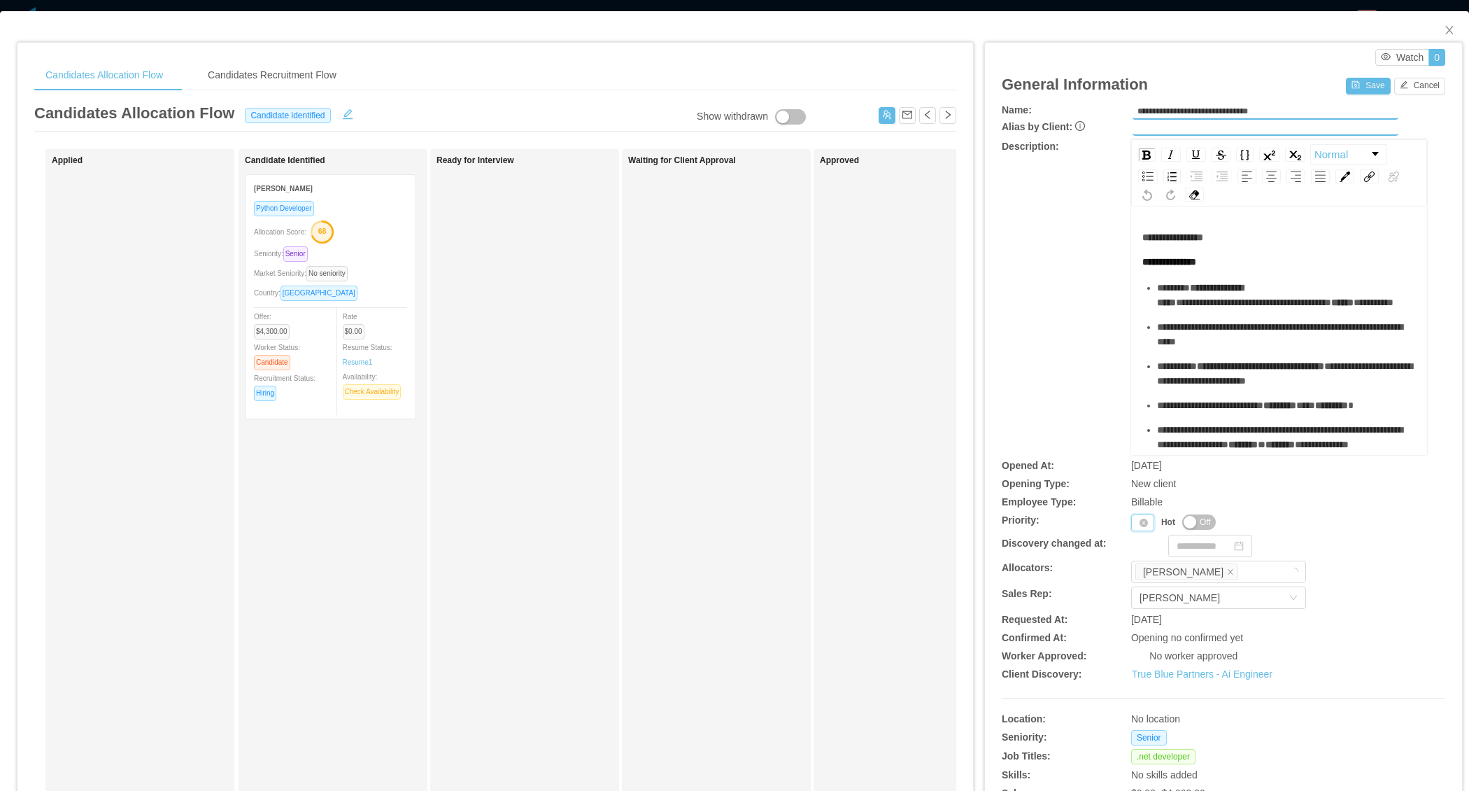
click at [1136, 525] on div "Priority" at bounding box center [1142, 522] width 23 height 17
click at [1138, 544] on li "P1" at bounding box center [1145, 543] width 29 height 22
click at [1369, 86] on button "Save" at bounding box center [1368, 86] width 44 height 17
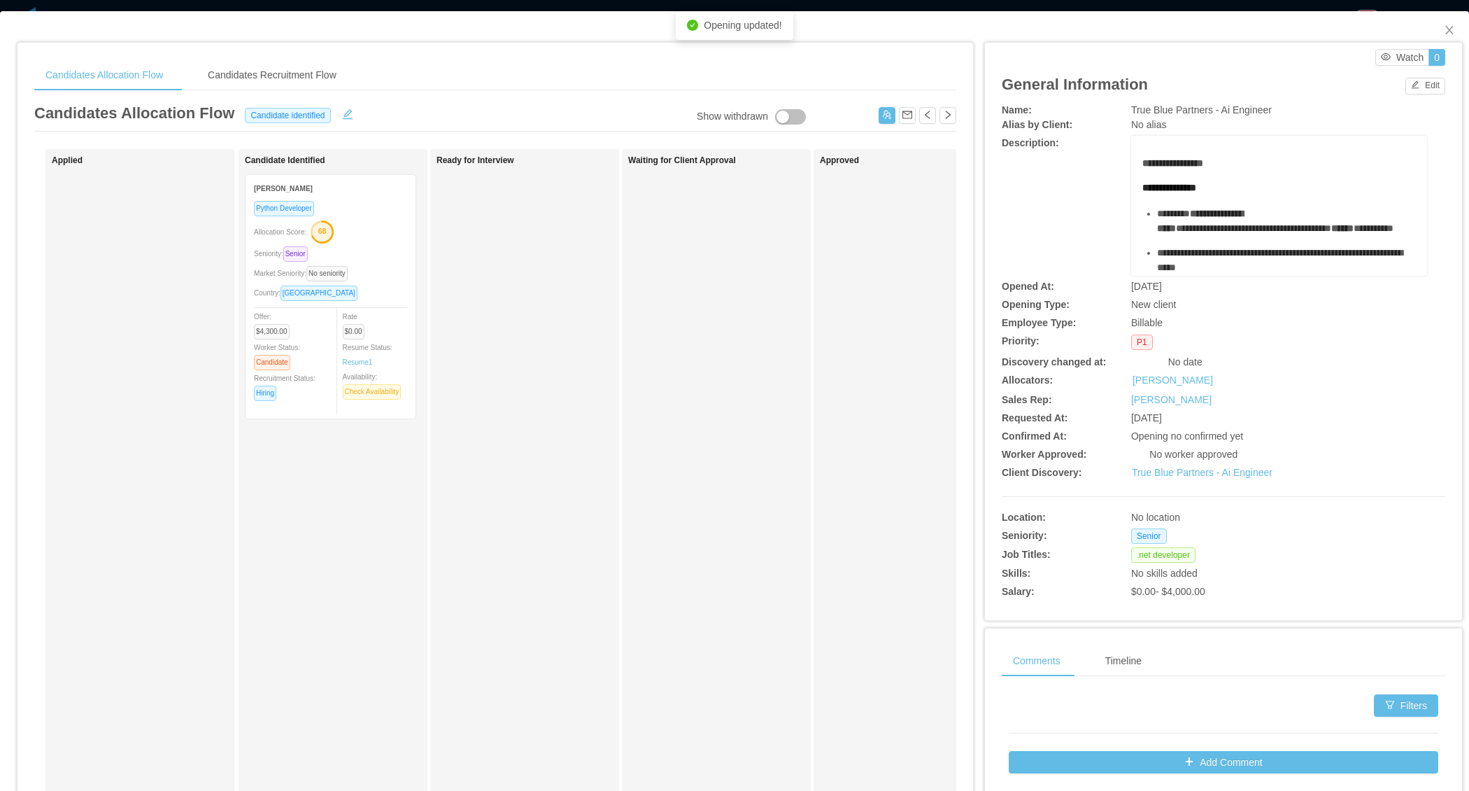
click at [377, 276] on div "Market Seniority: No seniority" at bounding box center [330, 273] width 153 height 16
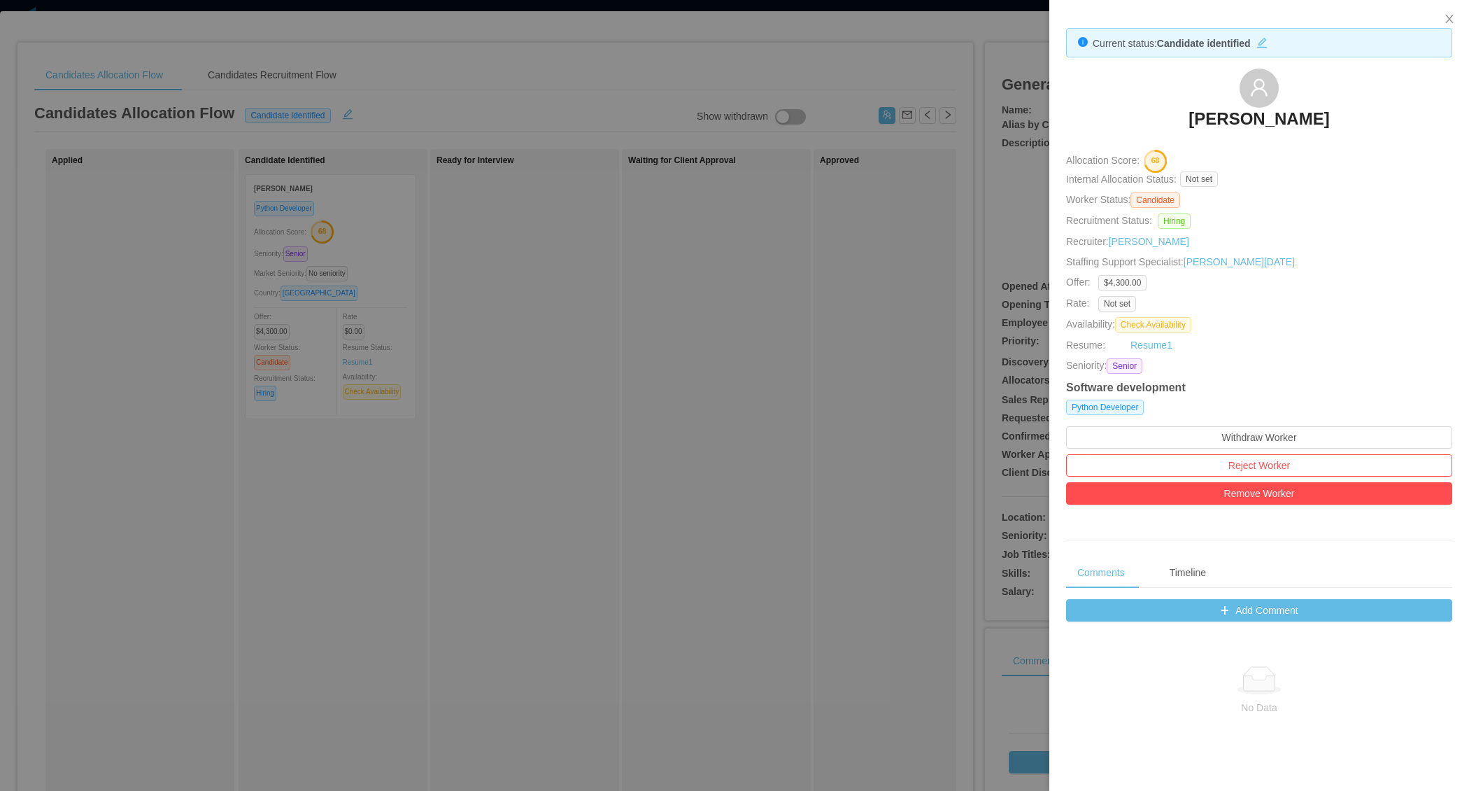
drag, startPoint x: 1165, startPoint y: 92, endPoint x: 1368, endPoint y: 129, distance: 206.4
click at [1369, 129] on div "Ricardo Dantas" at bounding box center [1259, 104] width 386 height 70
copy h3 "Ricardo Dantas"
click at [721, 431] on div at bounding box center [734, 395] width 1469 height 791
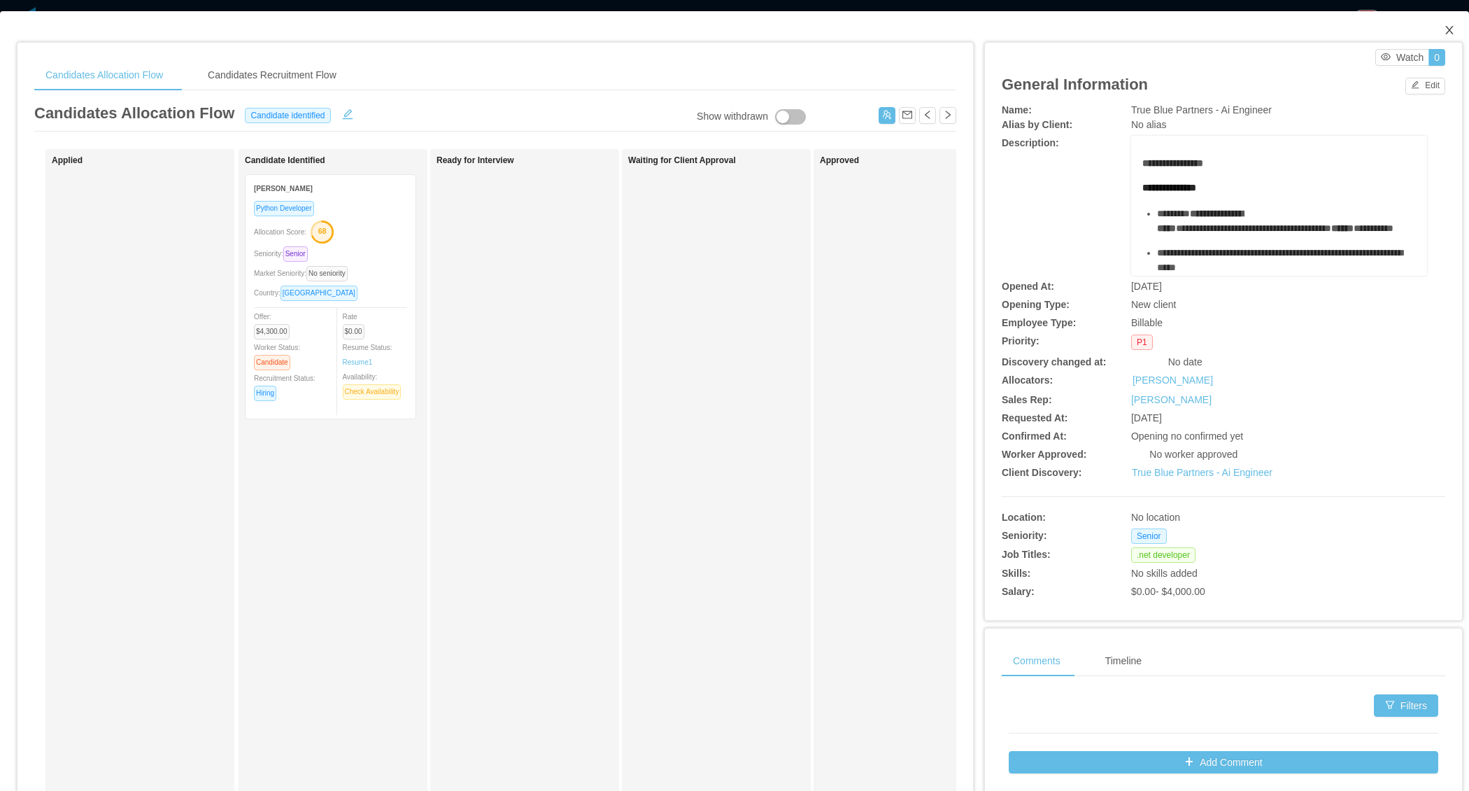
click at [1460, 34] on span "Close" at bounding box center [1449, 30] width 39 height 39
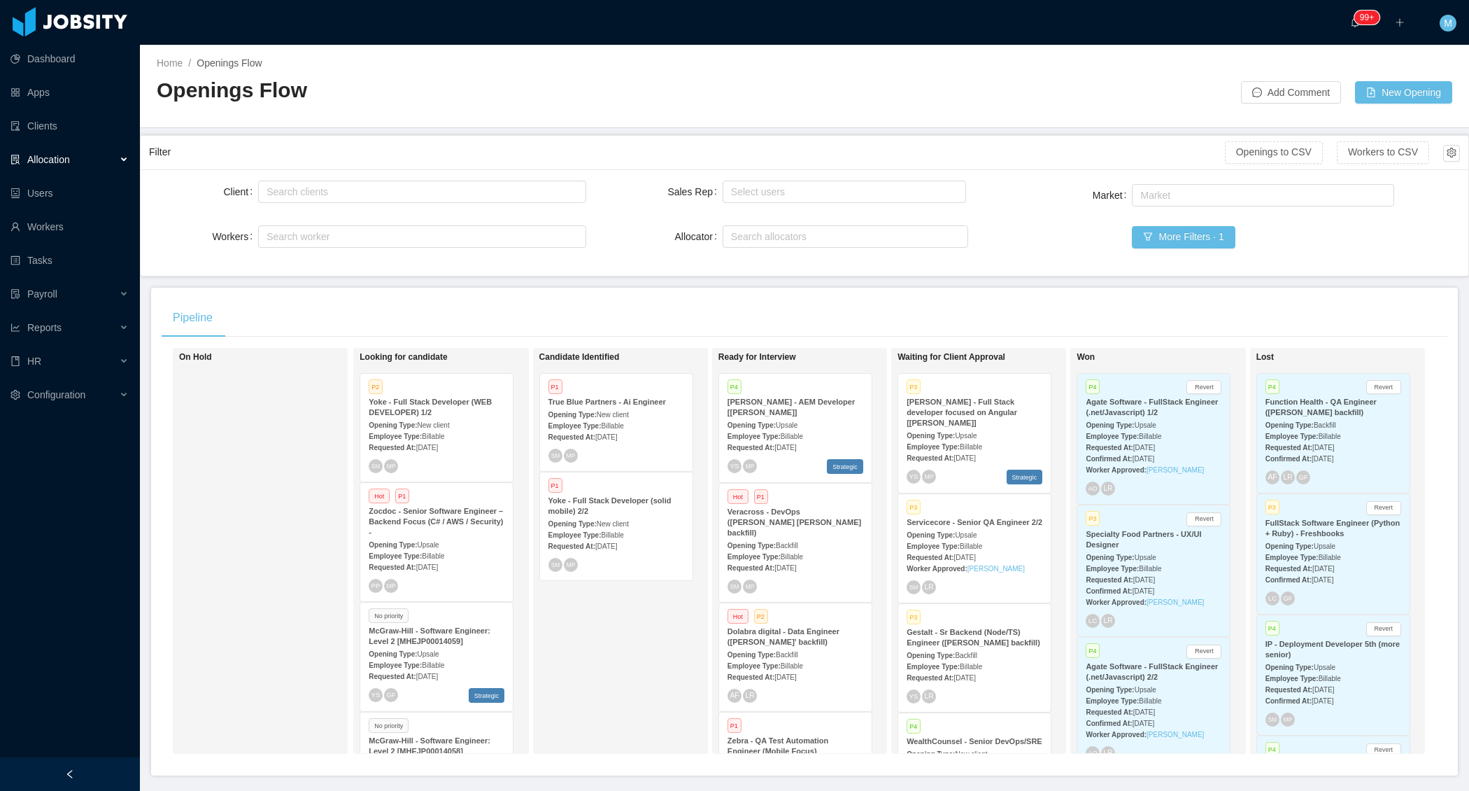
click at [92, 767] on div at bounding box center [70, 774] width 140 height 34
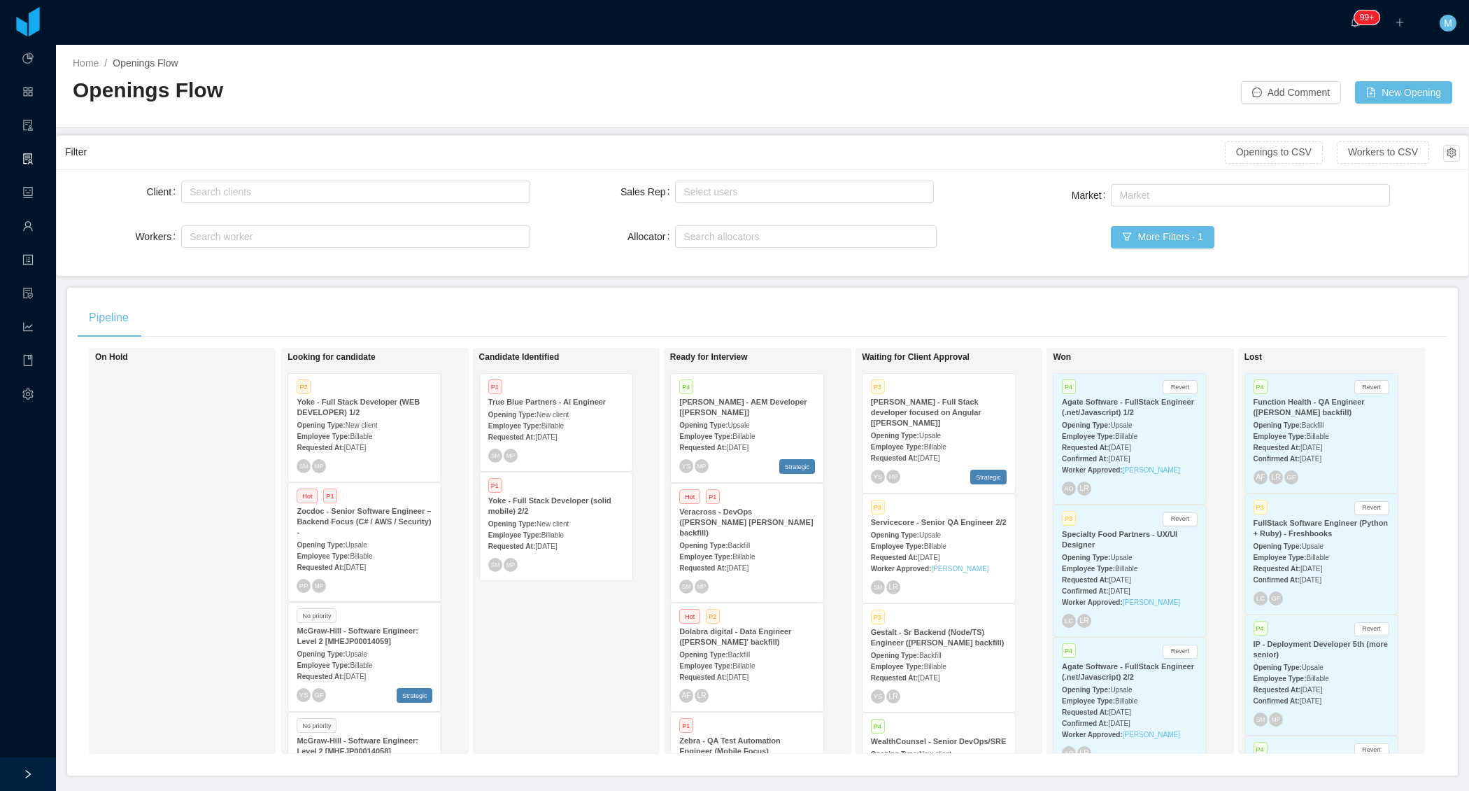
click at [525, 661] on div "Candidate Identified P1 True Blue Partners - Ai Engineer Opening Type: New clie…" at bounding box center [577, 550] width 196 height 393
click at [577, 534] on div "Employee Type: Billable" at bounding box center [556, 534] width 136 height 15
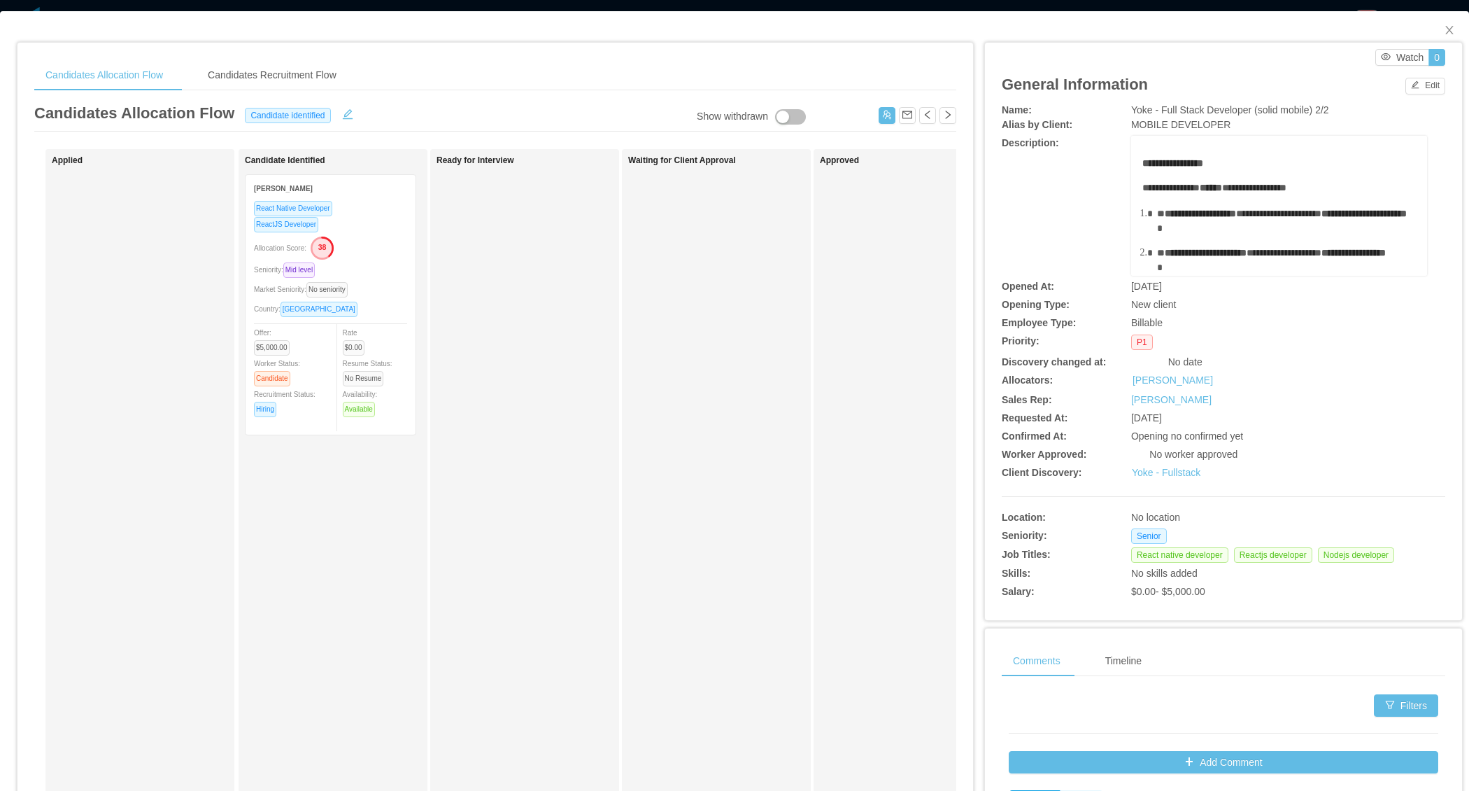
click at [374, 244] on div "Allocation Score: 38" at bounding box center [330, 247] width 153 height 22
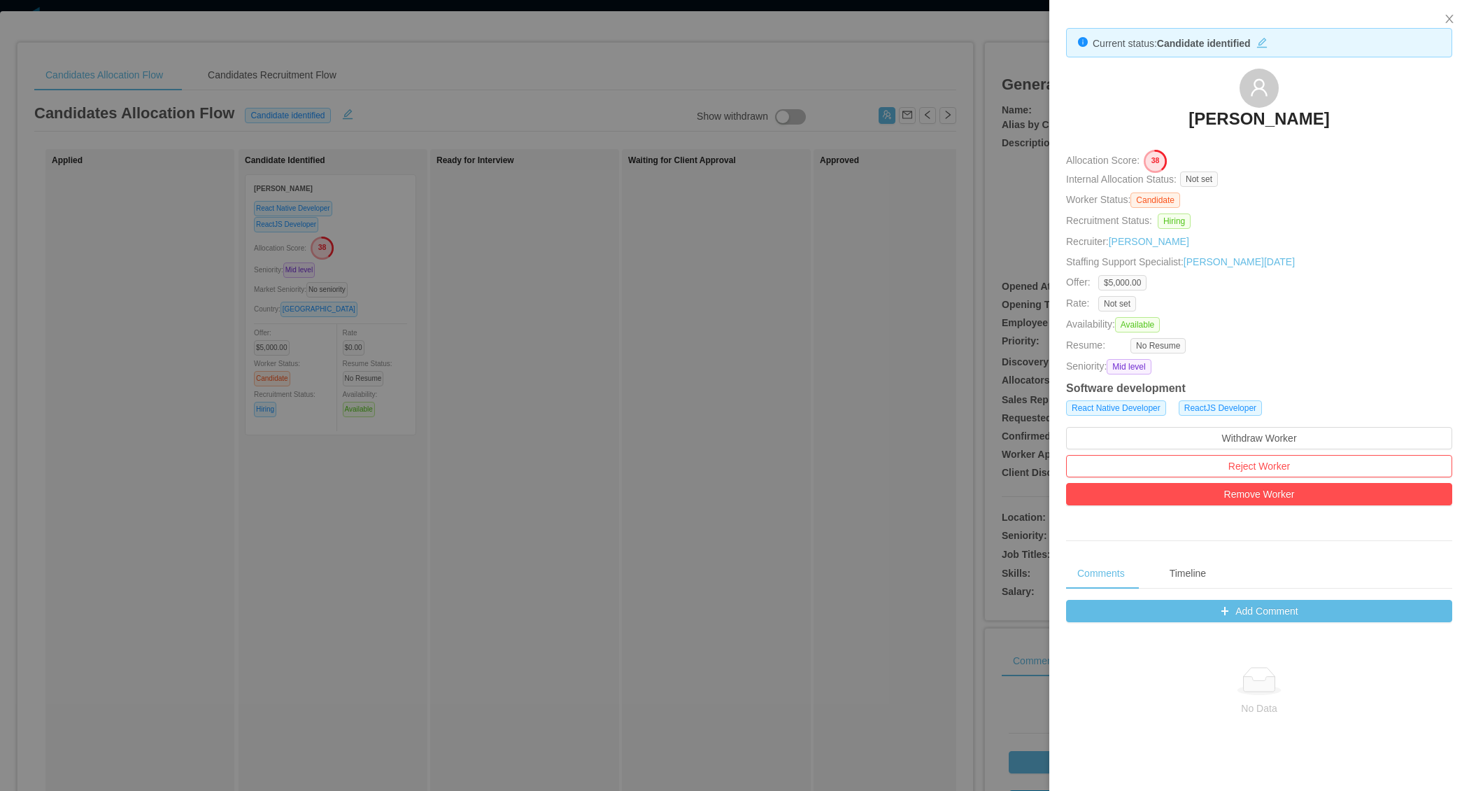
click at [745, 225] on div at bounding box center [734, 395] width 1469 height 791
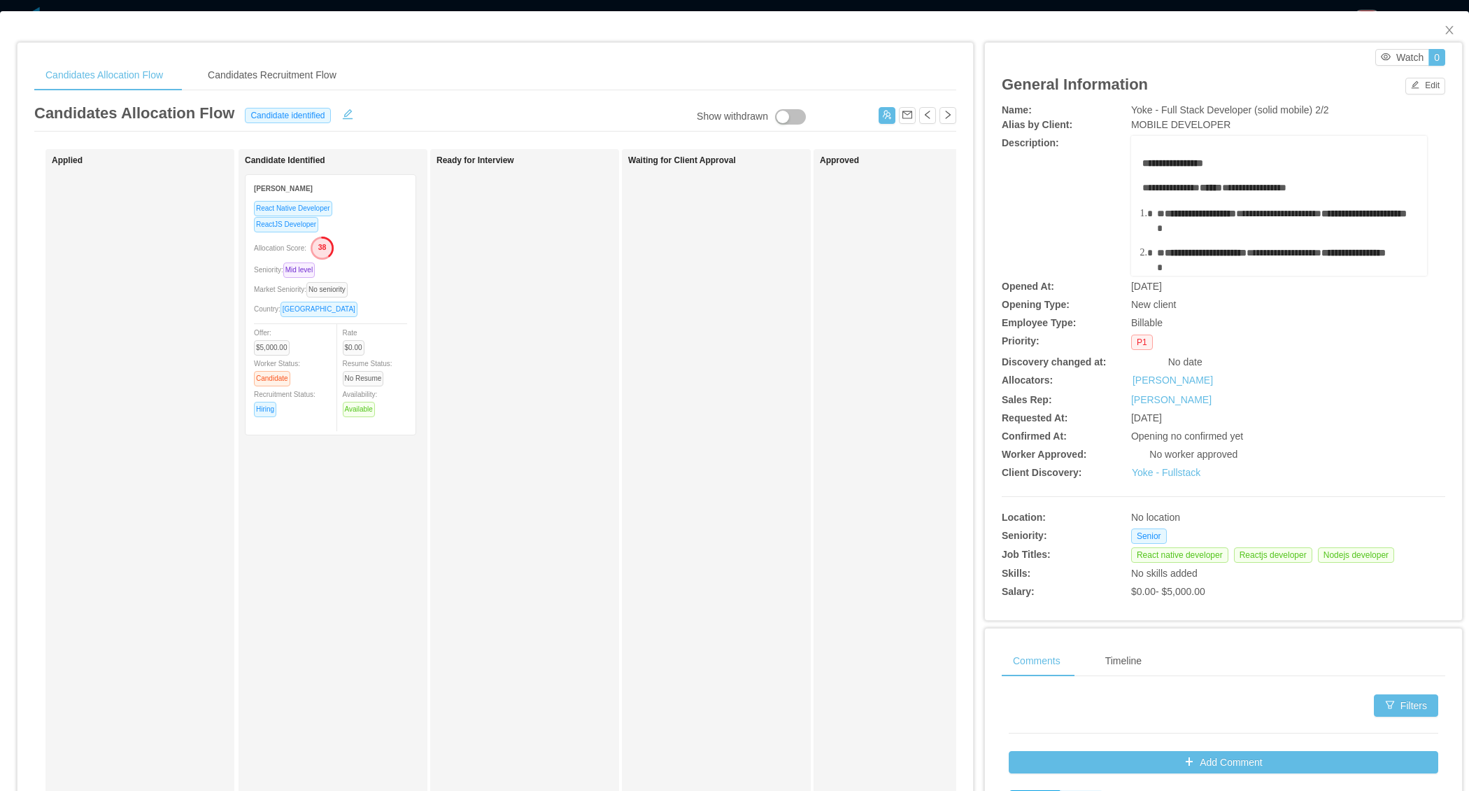
click at [567, 395] on div "Ready for Interview" at bounding box center [535, 498] width 196 height 687
click at [1452, 34] on icon "icon: close" at bounding box center [1449, 29] width 11 height 11
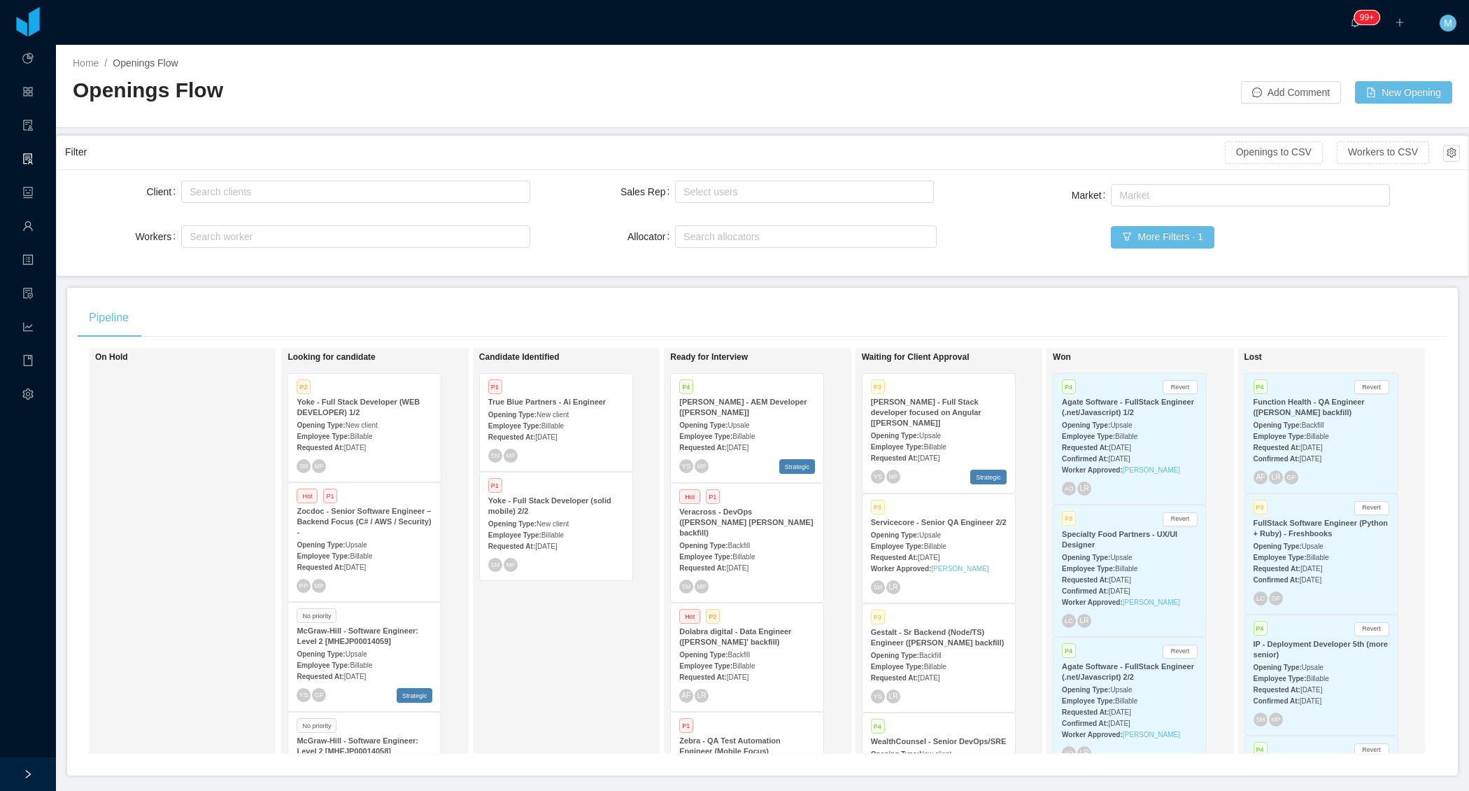
click at [541, 634] on div "Candidate Identified P1 True Blue Partners - Ai Engineer Opening Type: New clie…" at bounding box center [577, 550] width 196 height 393
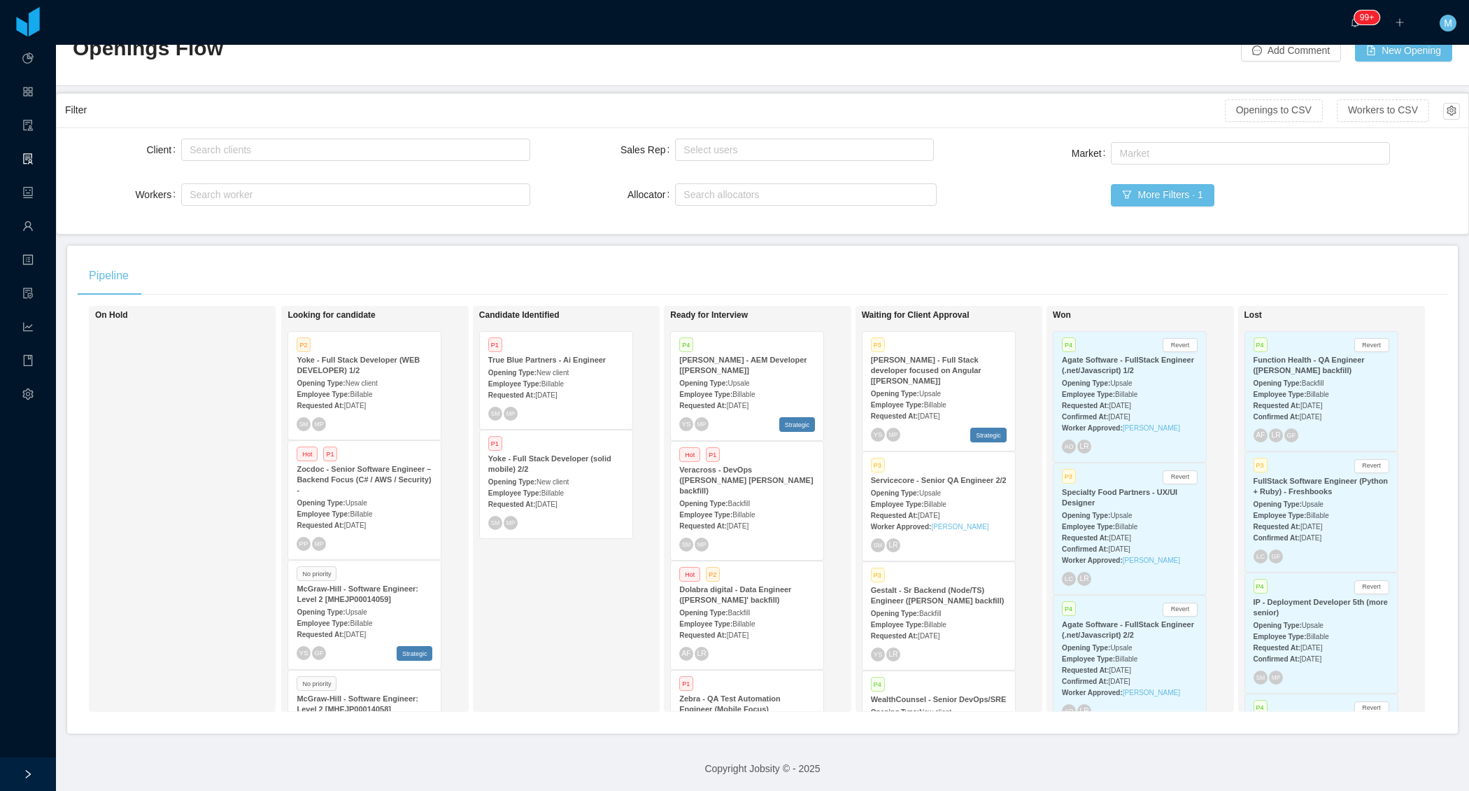
click at [503, 572] on div "Candidate Identified P1 True Blue Partners - Ai Engineer Opening Type: New clie…" at bounding box center [577, 508] width 196 height 393
click at [518, 595] on div "Candidate Identified P1 True Blue Partners - Ai Engineer Opening Type: New clie…" at bounding box center [577, 508] width 196 height 393
click at [246, 460] on div "On Hold" at bounding box center [193, 508] width 196 height 393
click at [511, 630] on div "Candidate Identified P1 True Blue Partners - Ai Engineer Opening Type: New clie…" at bounding box center [577, 508] width 196 height 393
click at [20, 779] on div at bounding box center [28, 774] width 56 height 34
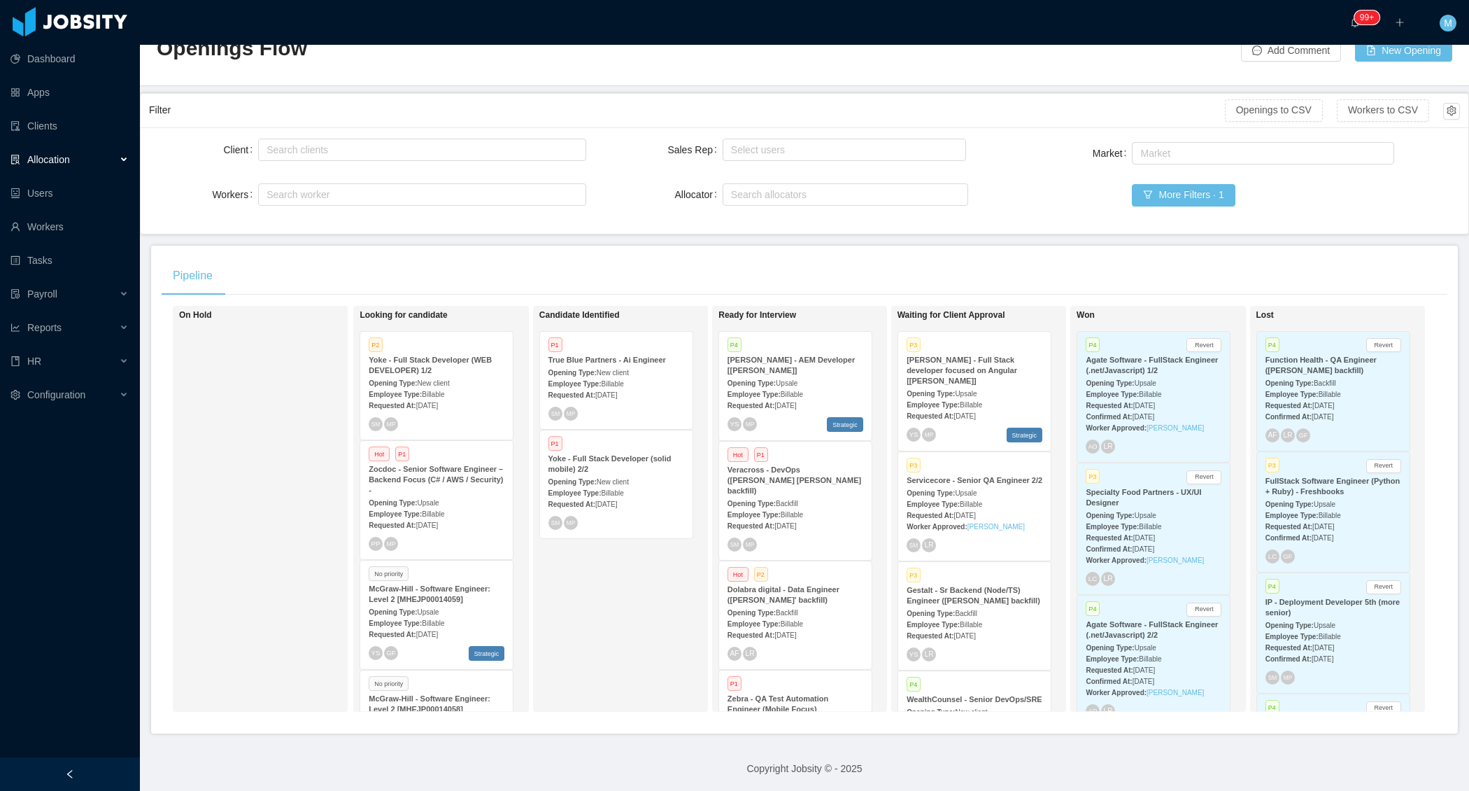
click at [80, 771] on div at bounding box center [70, 774] width 140 height 34
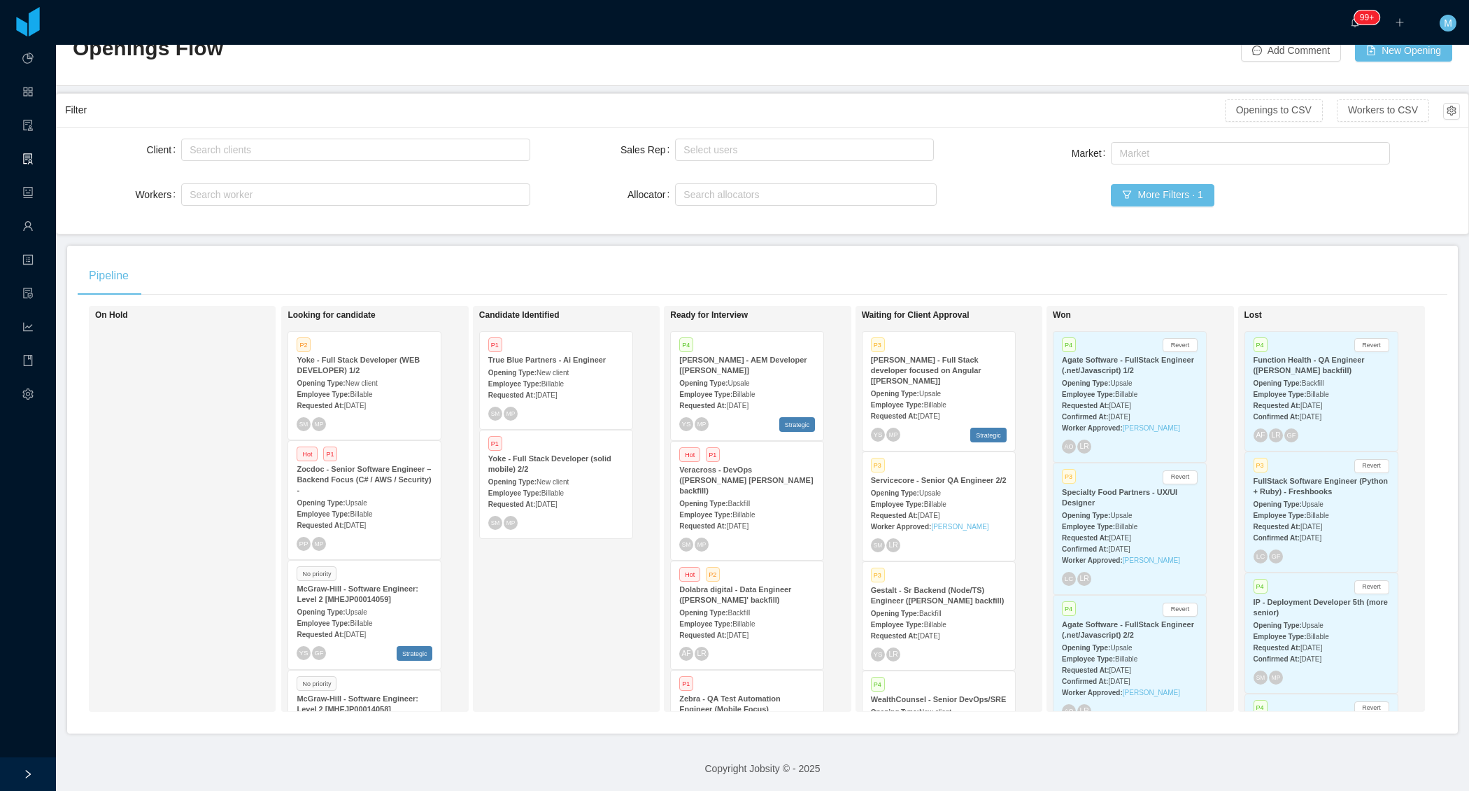
click at [188, 335] on div "On Hold" at bounding box center [193, 508] width 196 height 393
click at [569, 596] on div "Candidate Identified P1 True Blue Partners - Ai Engineer Opening Type: New clie…" at bounding box center [577, 508] width 196 height 393
click at [167, 485] on div "On Hold" at bounding box center [193, 508] width 196 height 393
click at [557, 643] on div "Candidate Identified P1 True Blue Partners - Ai Engineer Opening Type: New clie…" at bounding box center [577, 508] width 196 height 393
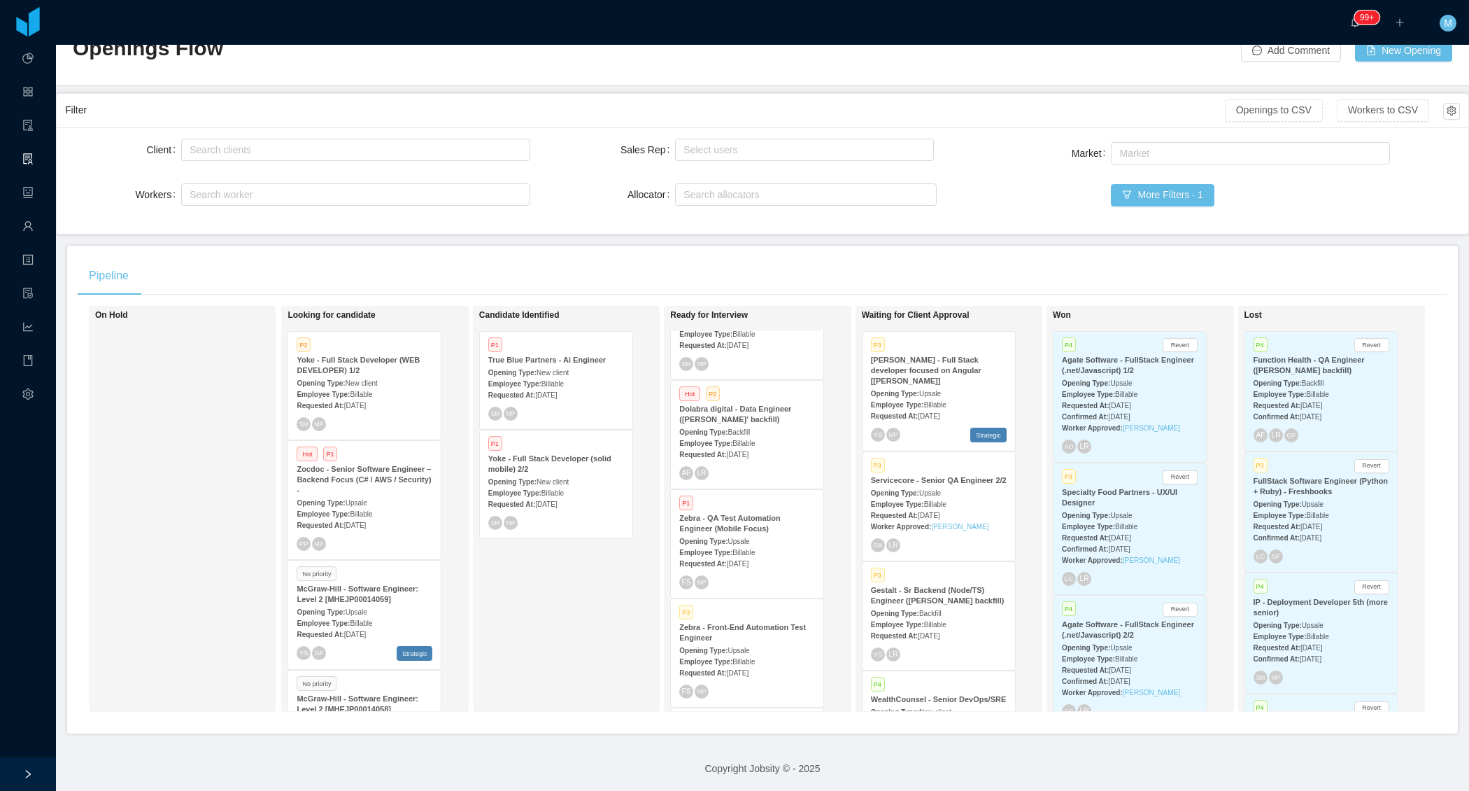
scroll to position [199, 0]
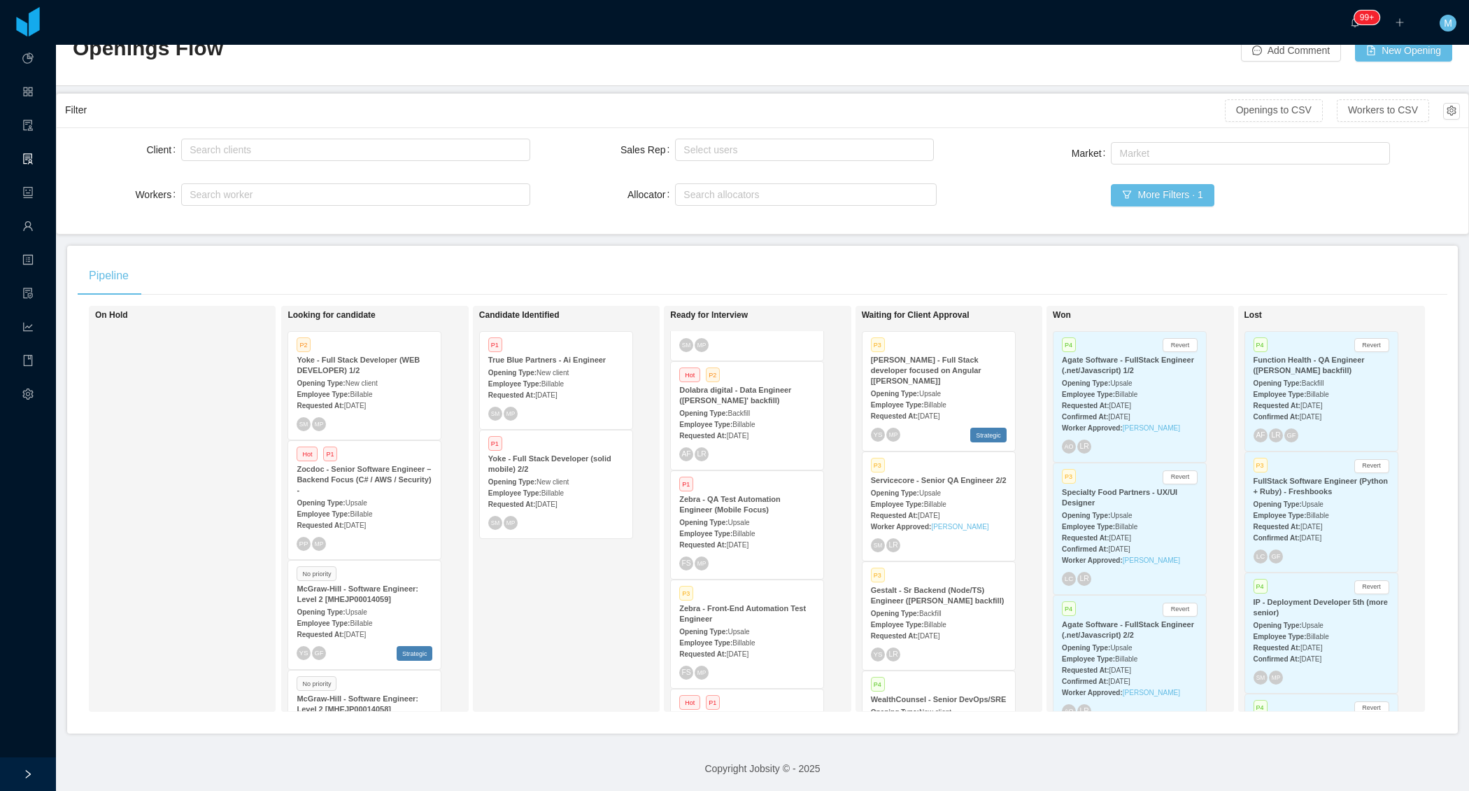
click at [744, 530] on span "Billable" at bounding box center [744, 534] width 22 height 8
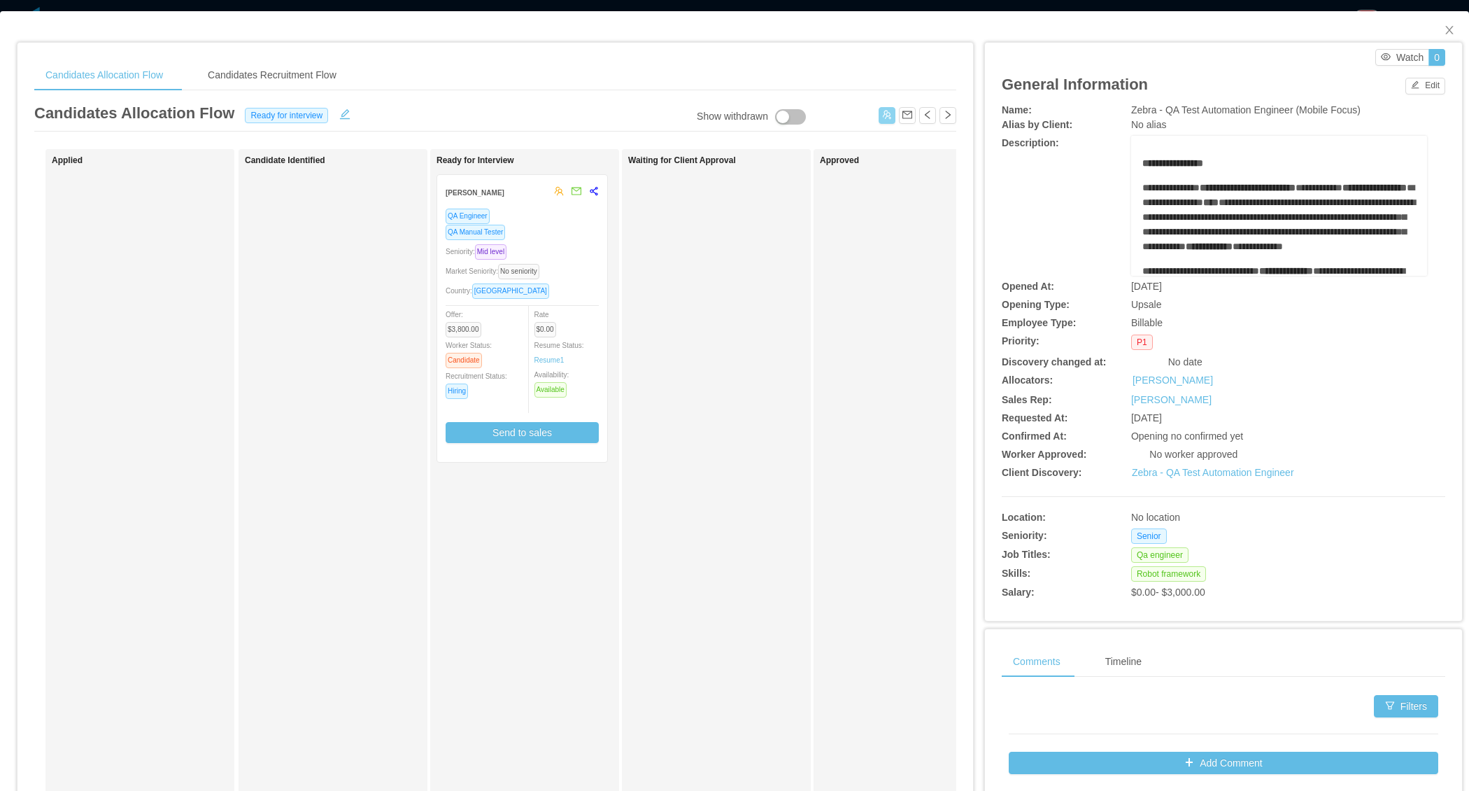
click at [886, 113] on button "button" at bounding box center [887, 115] width 17 height 17
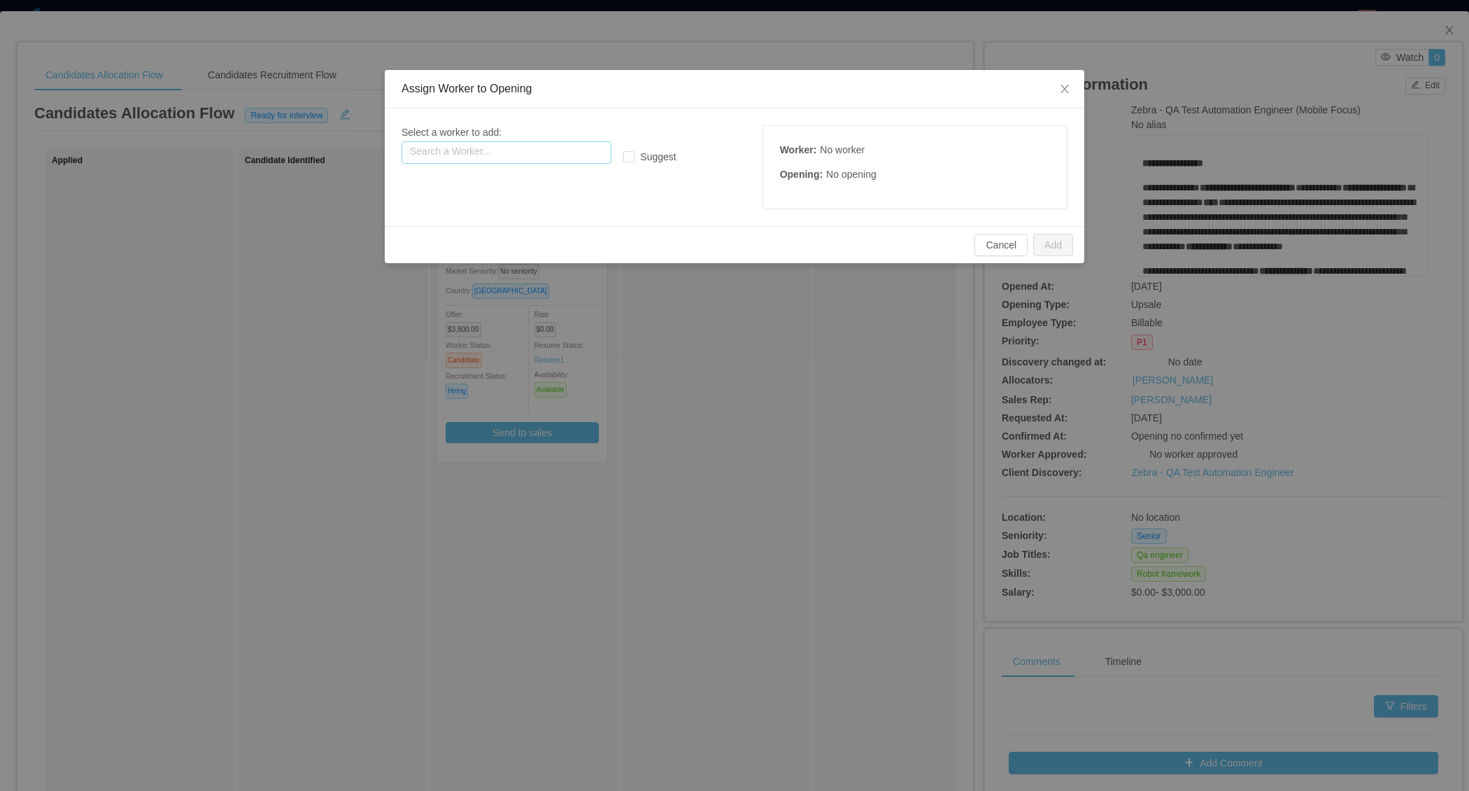
click at [513, 149] on input "text" at bounding box center [507, 152] width 210 height 22
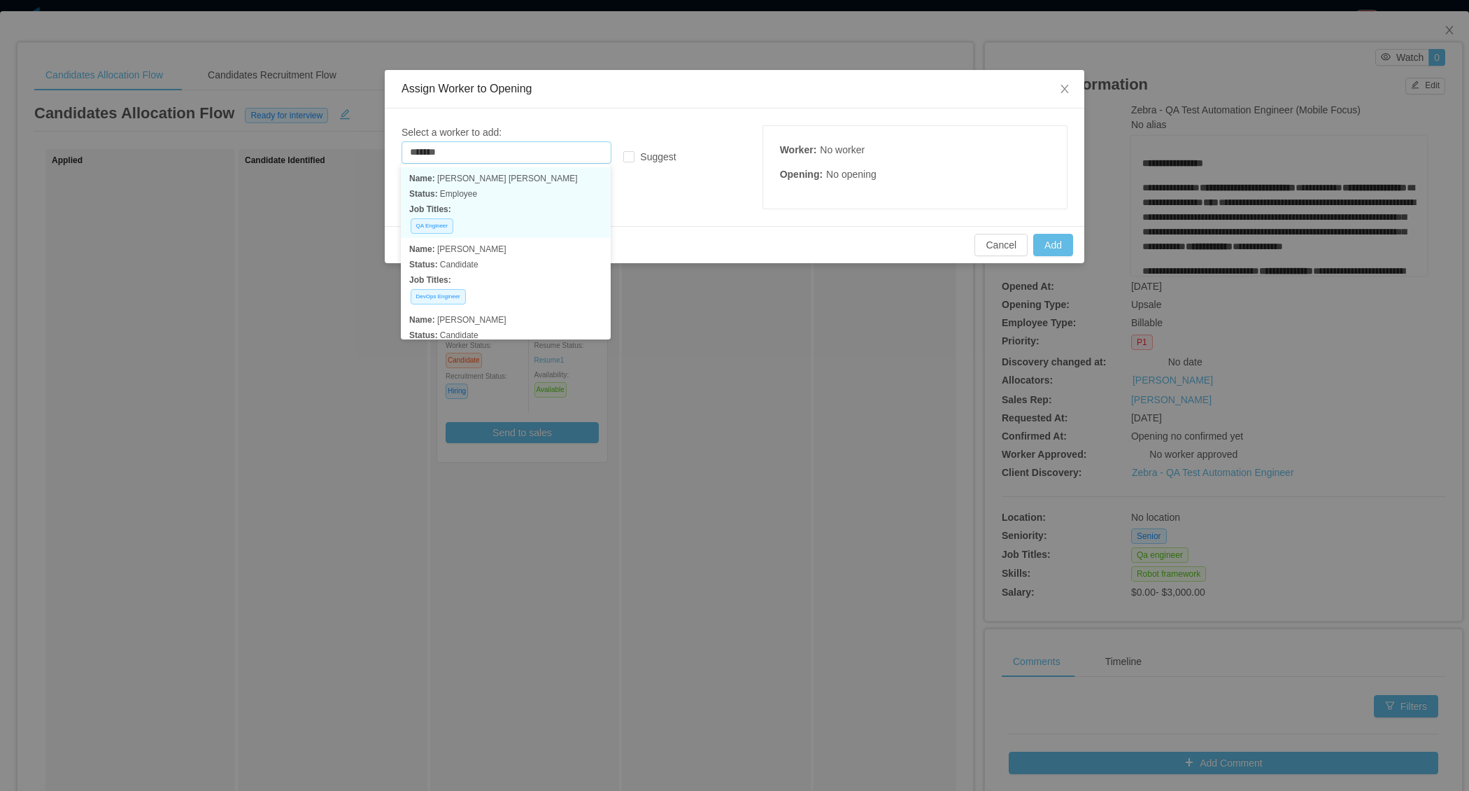
click at [488, 206] on p "Job Titles:" at bounding box center [505, 209] width 193 height 15
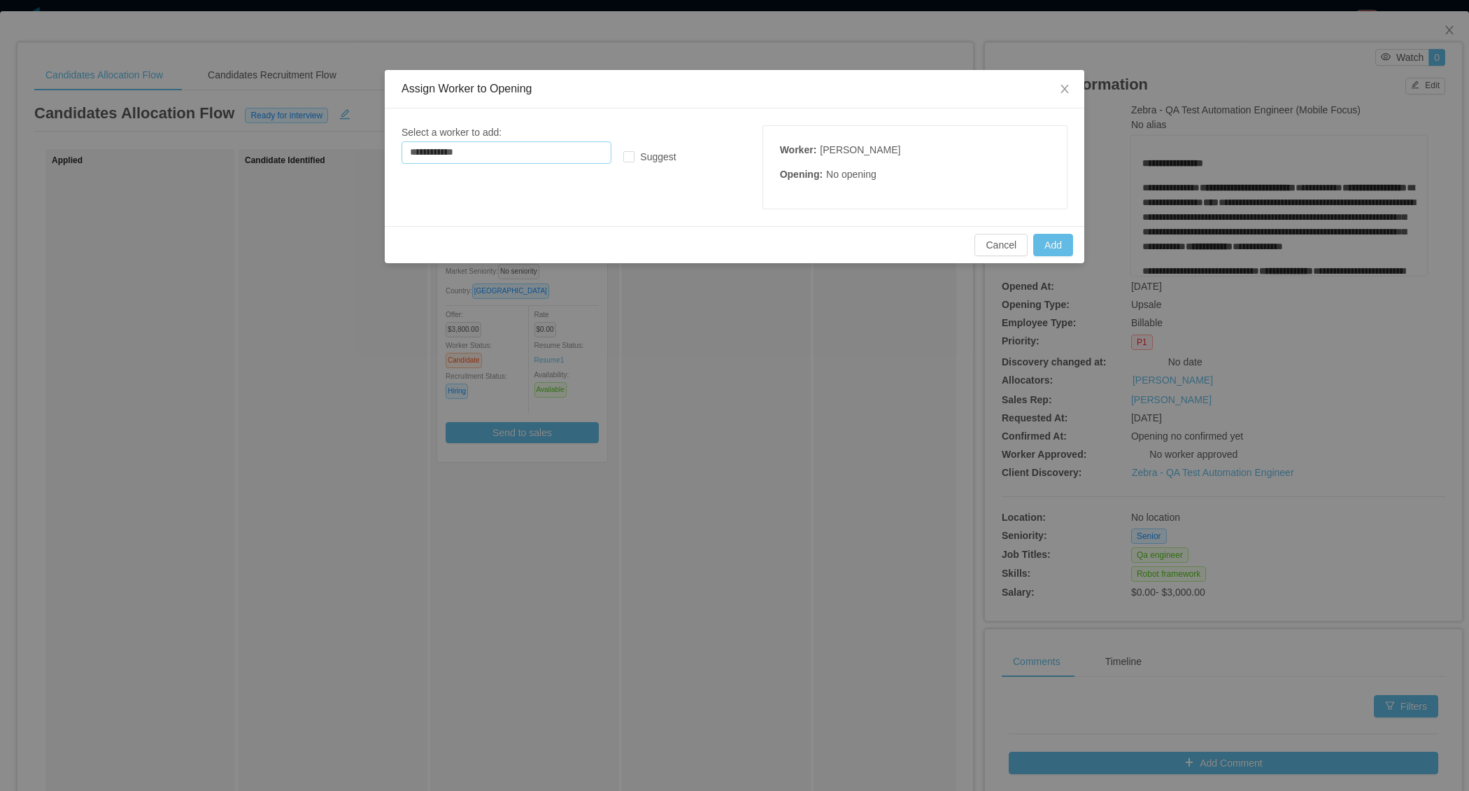
type input "**********"
click at [1039, 255] on div "Cancel Add" at bounding box center [735, 244] width 700 height 37
click at [1052, 250] on button "Add" at bounding box center [1053, 245] width 40 height 22
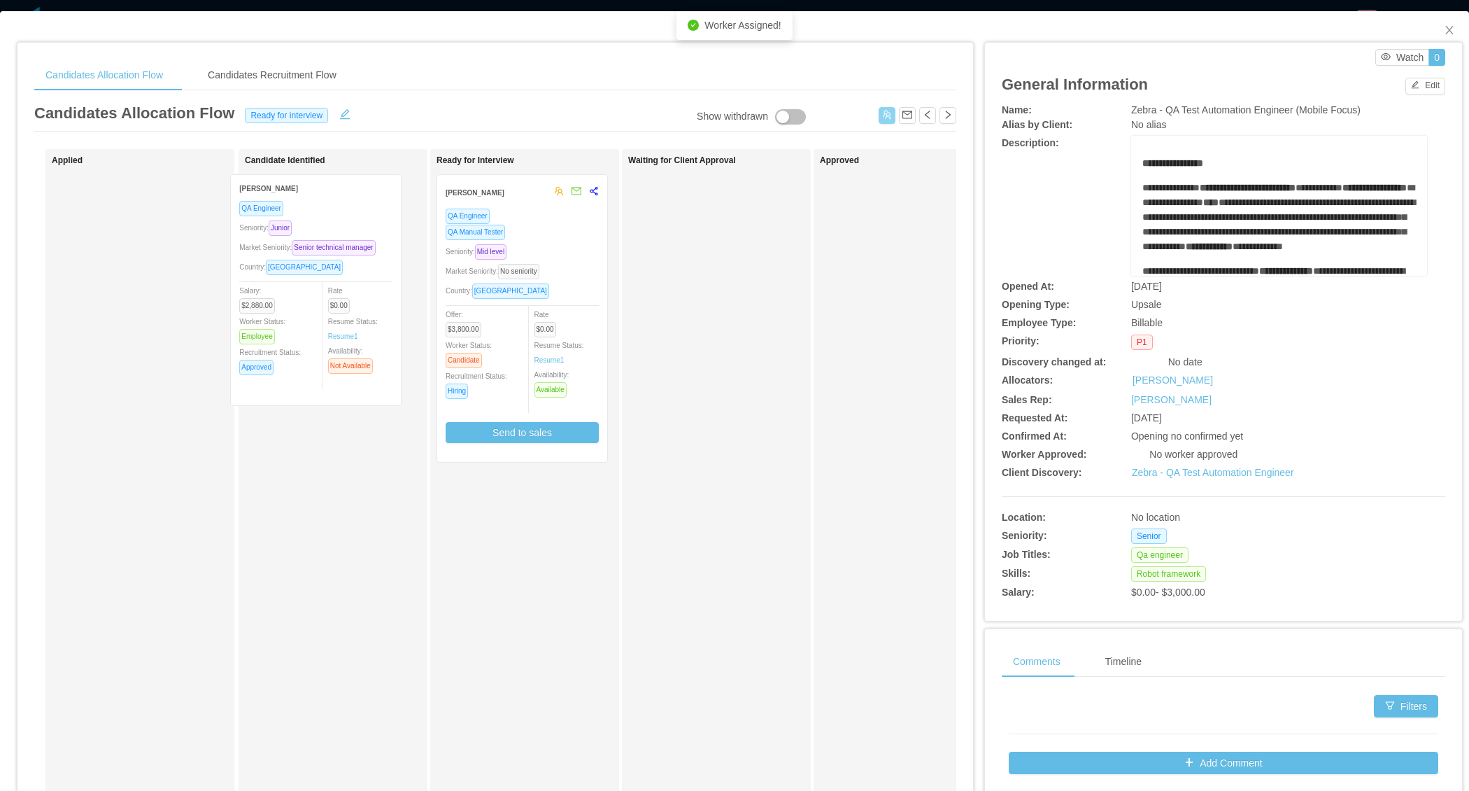
drag, startPoint x: 153, startPoint y: 301, endPoint x: 333, endPoint y: 300, distance: 179.8
click at [333, 301] on div "Applied Yacelis Mata QA Engineer Seniority: Junior Market Seniority: Senior tec…" at bounding box center [495, 504] width 922 height 711
click at [1455, 31] on icon "icon: close" at bounding box center [1449, 29] width 11 height 11
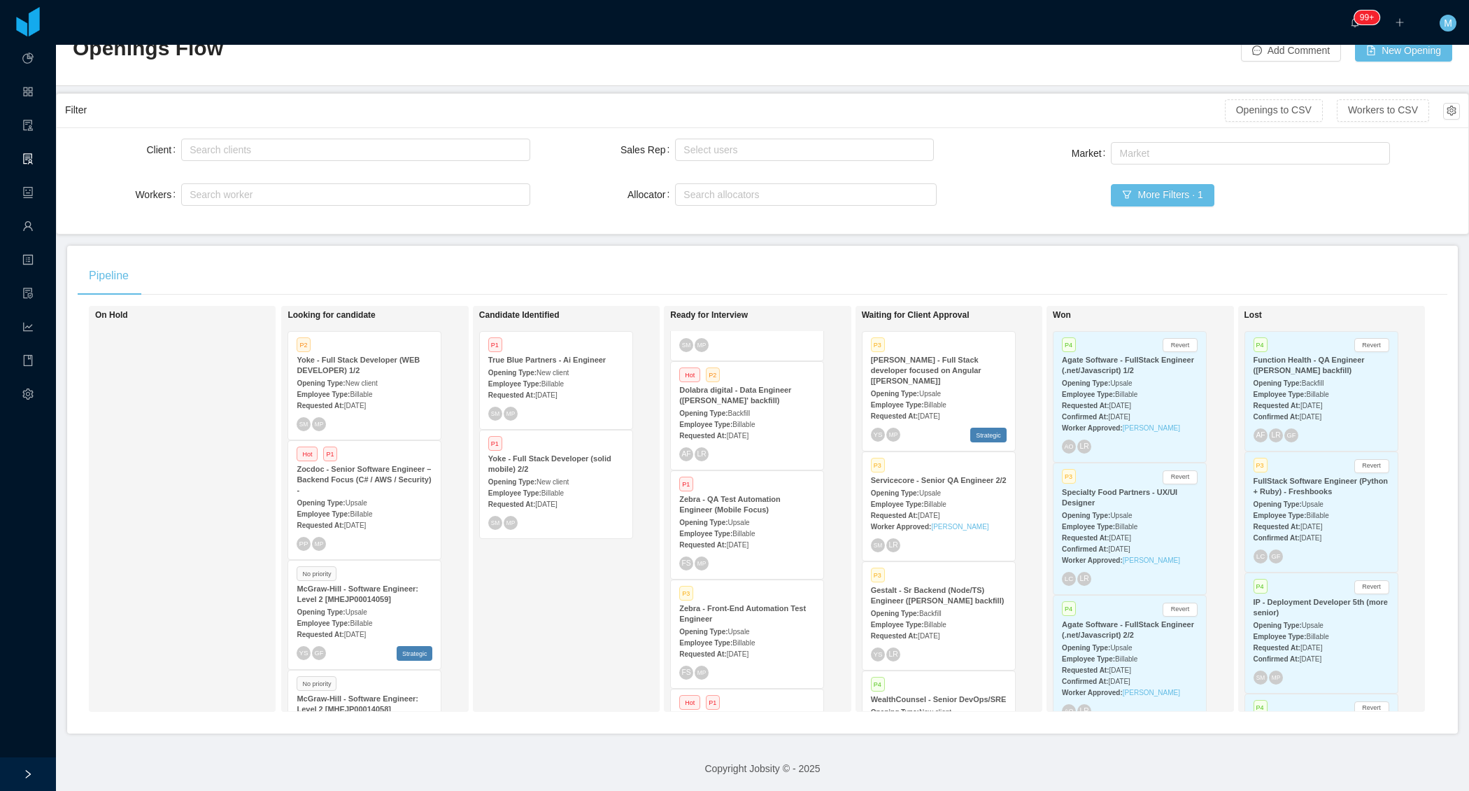
click at [501, 263] on div "Pipeline" at bounding box center [763, 275] width 1370 height 39
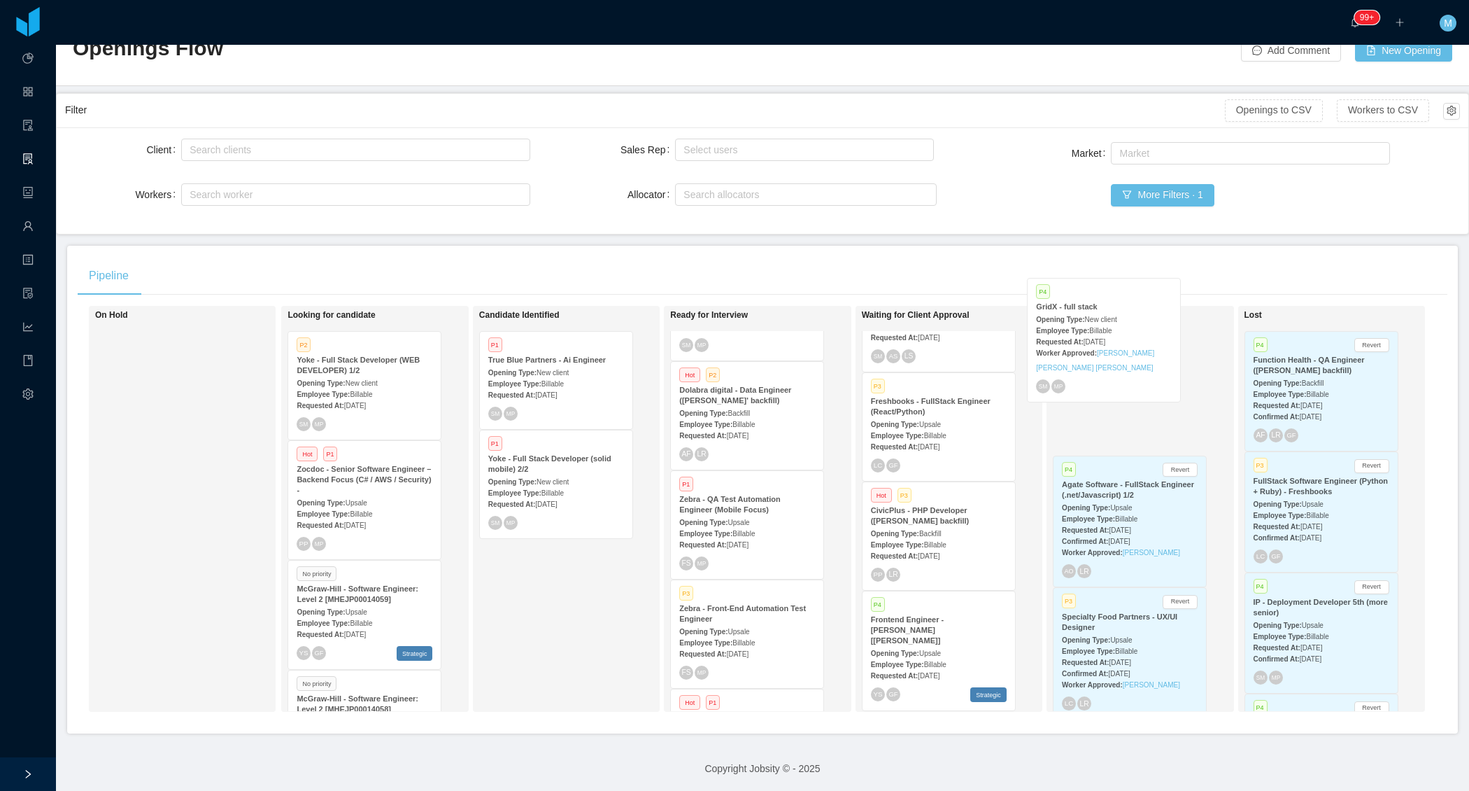
drag, startPoint x: 949, startPoint y: 512, endPoint x: 1115, endPoint y: 366, distance: 221.1
click at [1115, 366] on div "On Hold Looking for candidate P2 Yoke - Full Stack Developer (WEB DEVELOPER) 1/…" at bounding box center [763, 514] width 1370 height 417
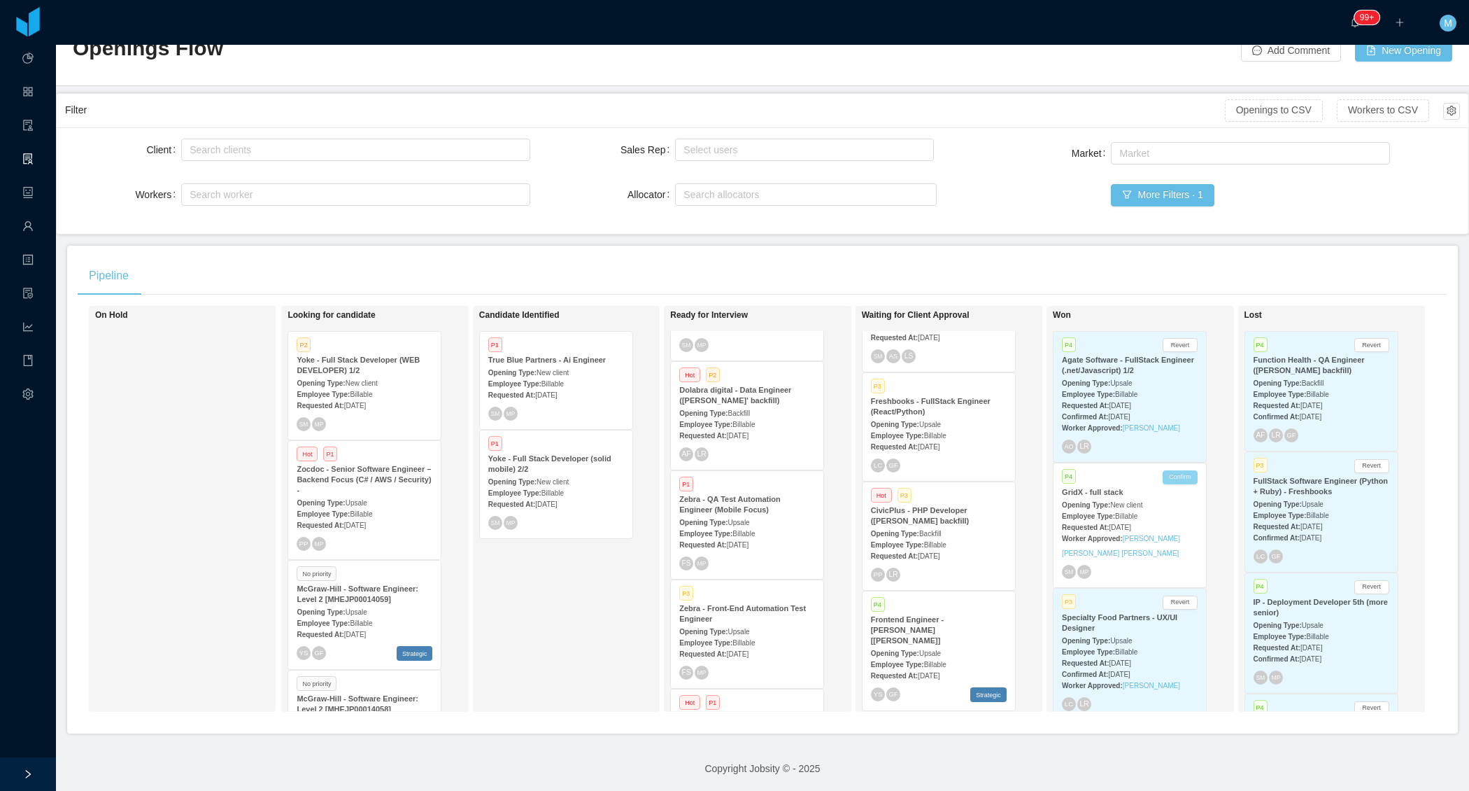
click at [1183, 470] on button "Confirm" at bounding box center [1180, 477] width 35 height 14
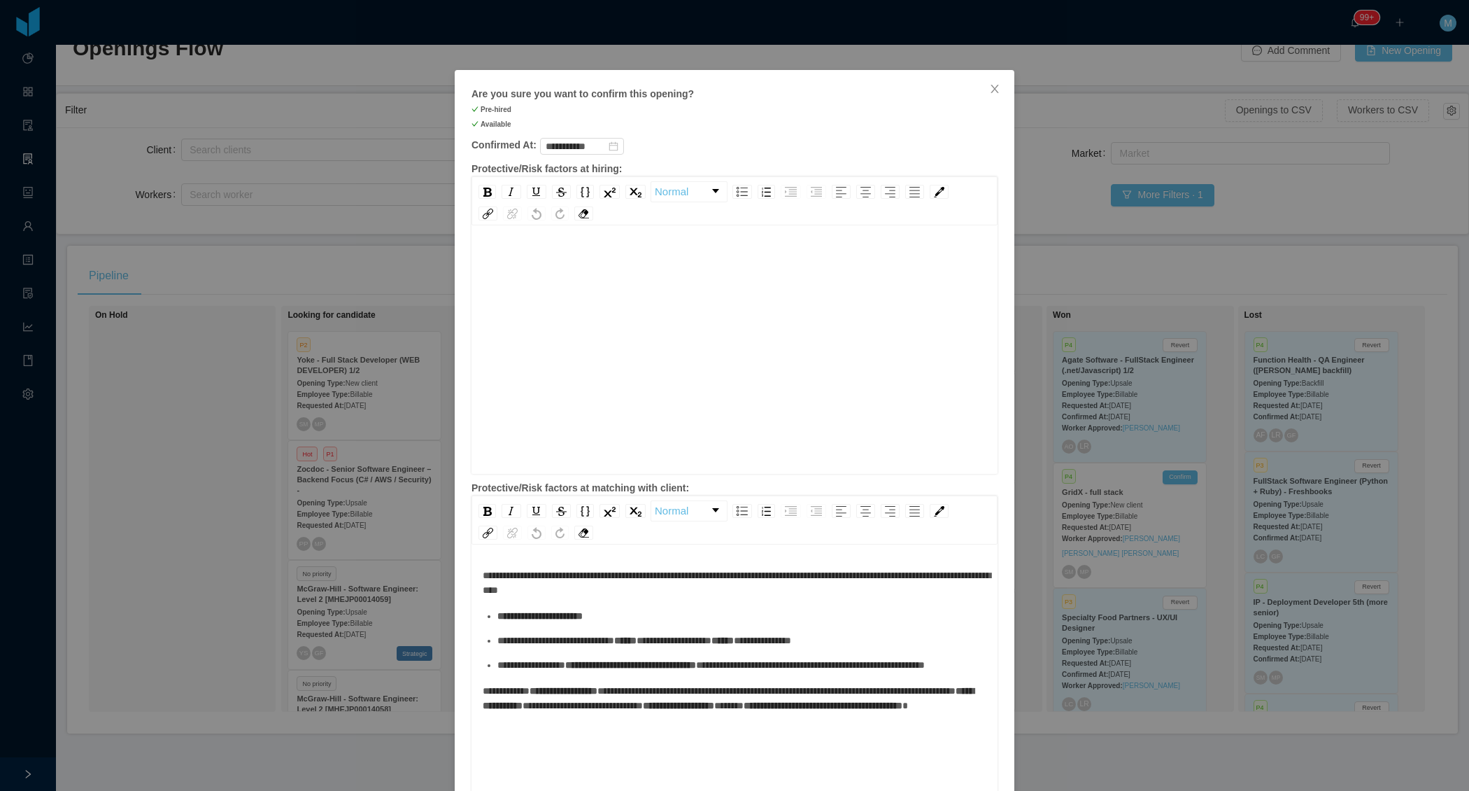
click at [619, 330] on div "rdw-editor" at bounding box center [735, 371] width 504 height 245
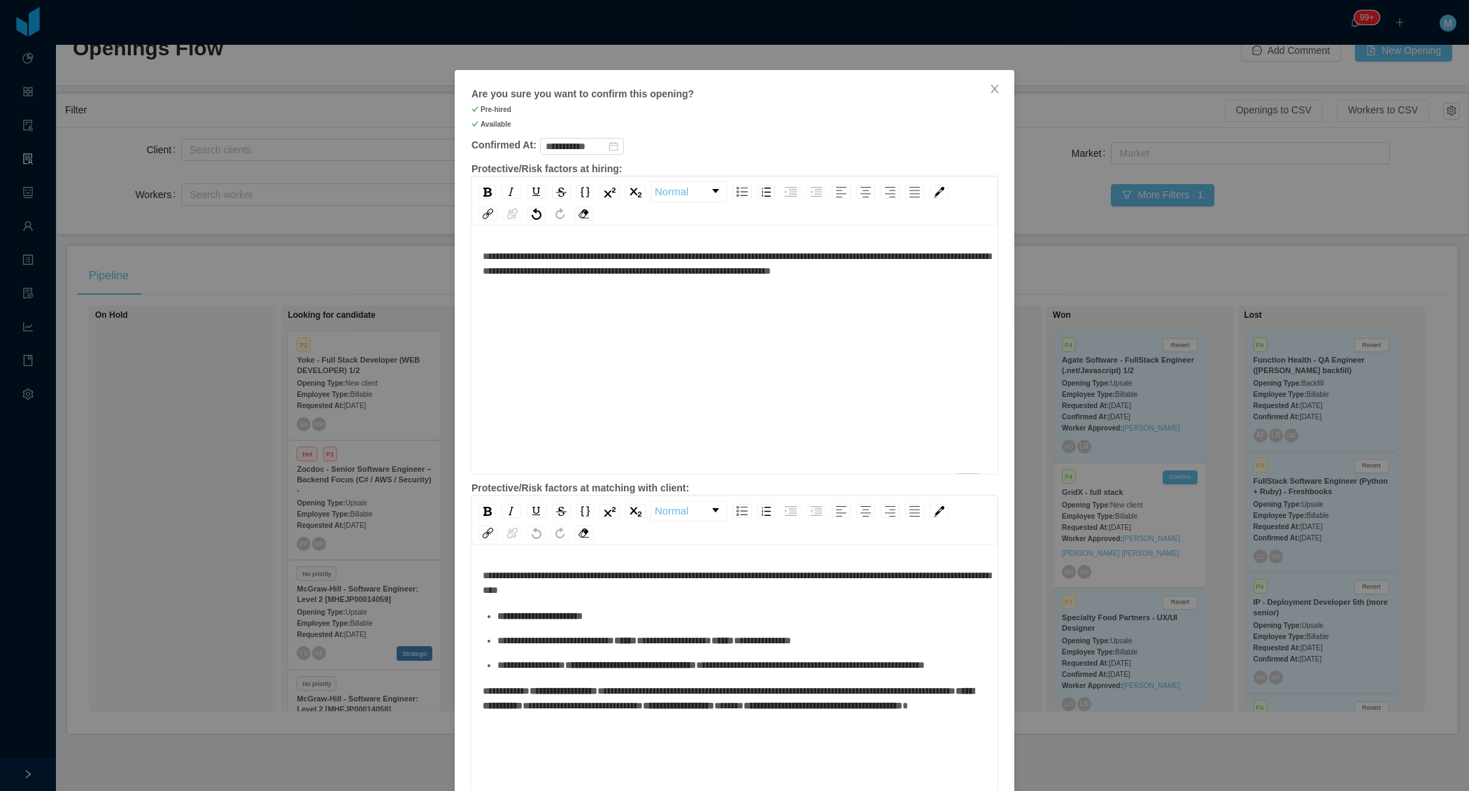
scroll to position [390, 0]
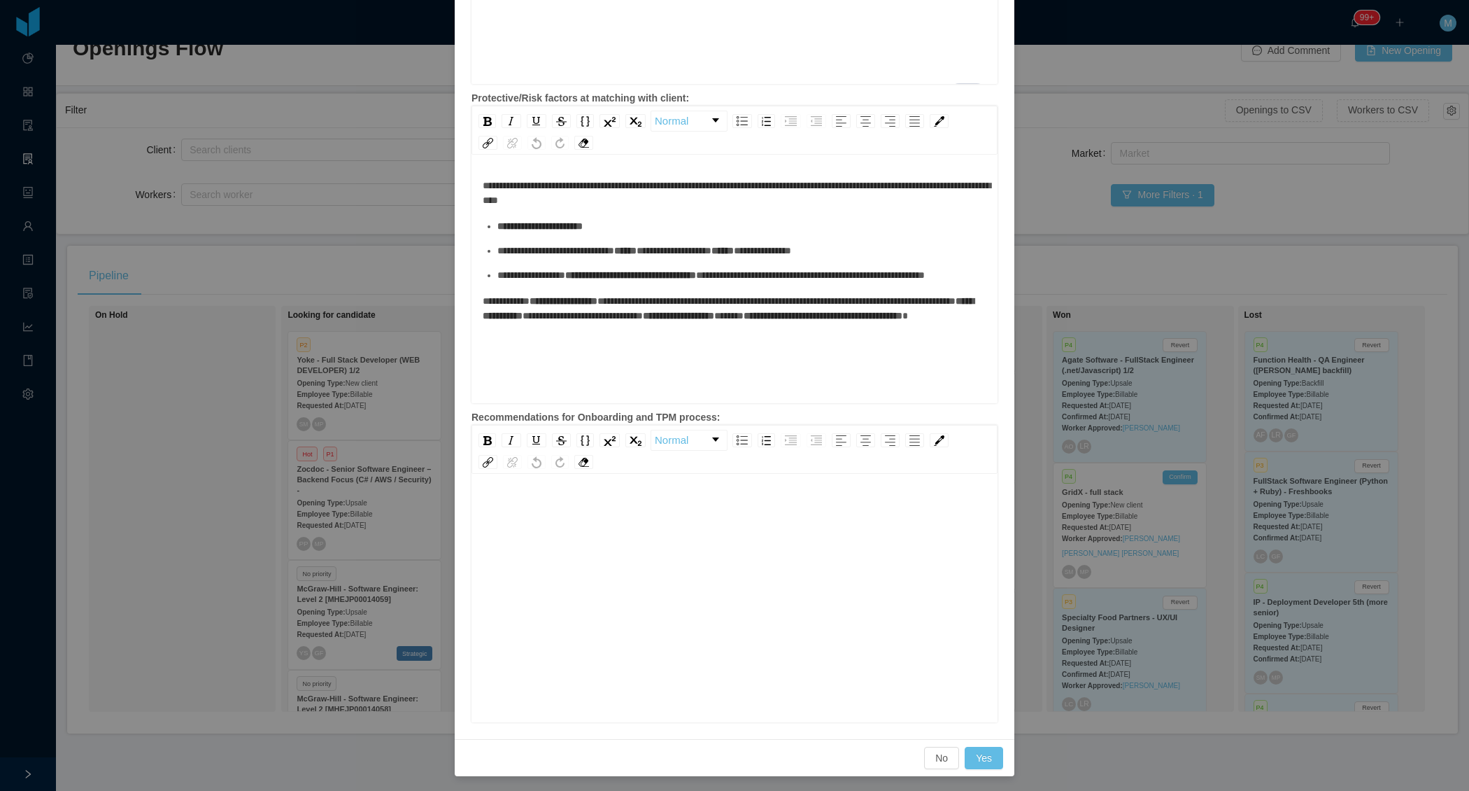
click at [555, 539] on div "rdw-editor" at bounding box center [735, 619] width 504 height 245
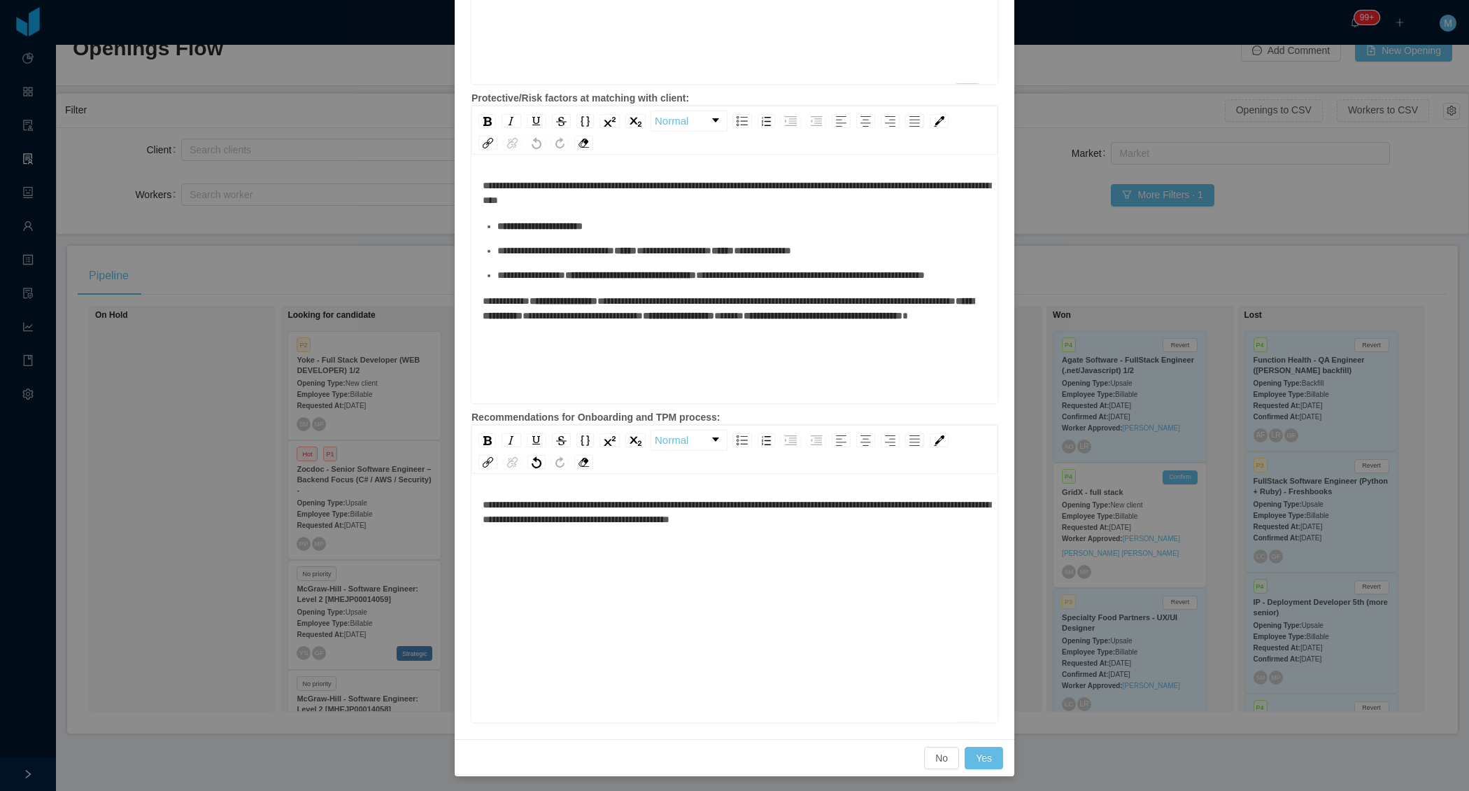
click at [938, 525] on div "**********" at bounding box center [735, 619] width 504 height 245
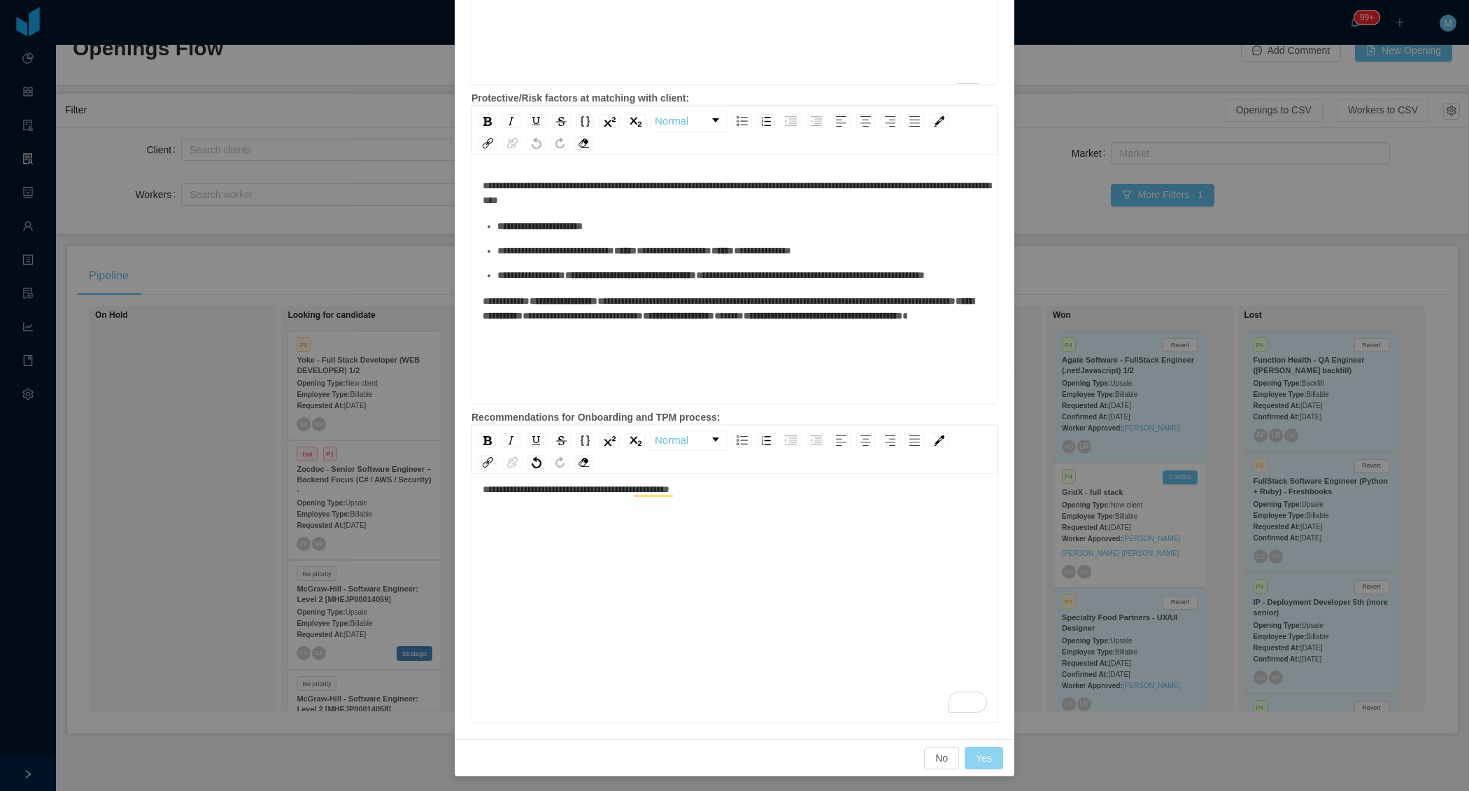
click at [986, 761] on button "Yes" at bounding box center [984, 758] width 38 height 22
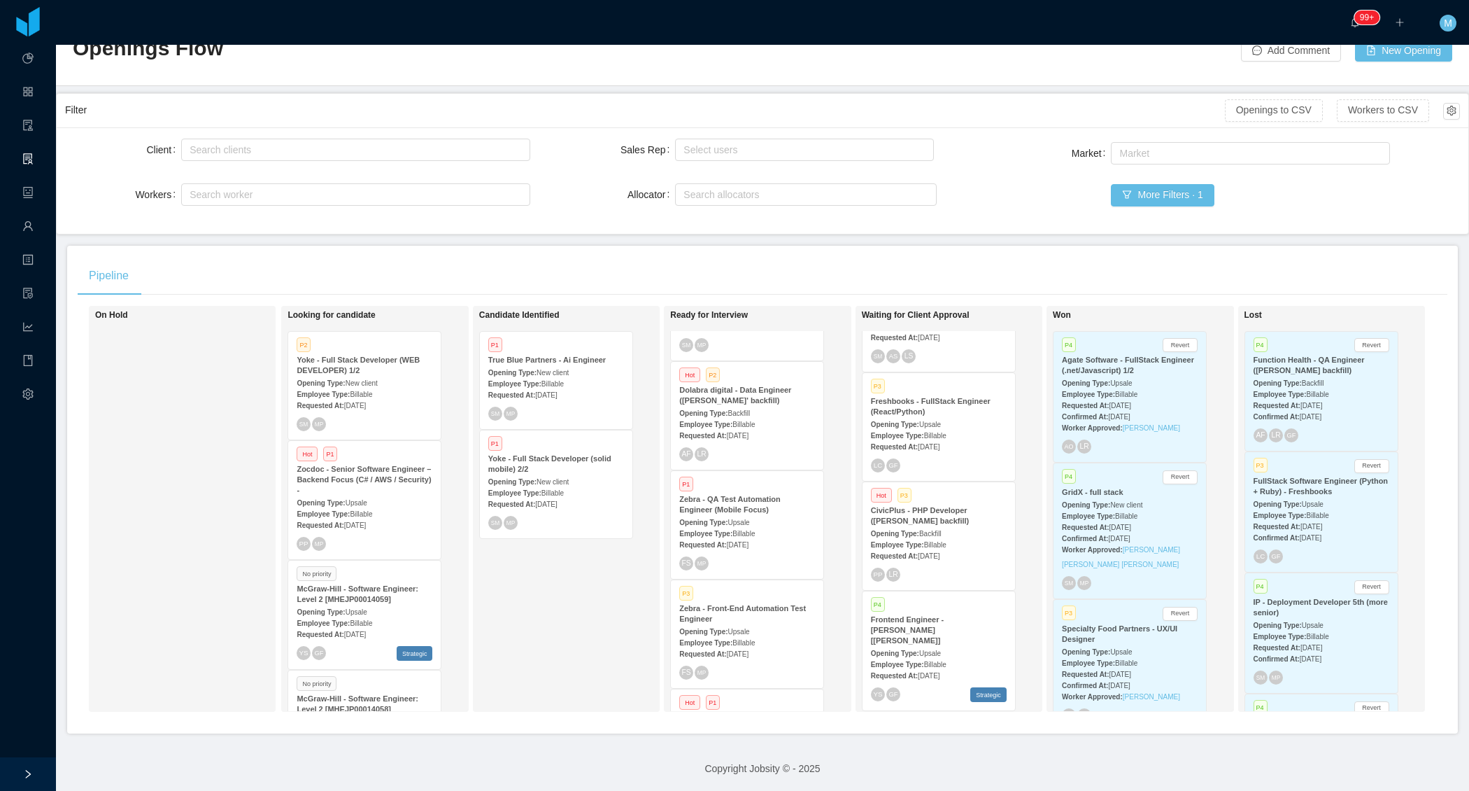
click at [607, 631] on div "Candidate Identified P1 True Blue Partners - Ai Engineer Opening Type: New clie…" at bounding box center [577, 508] width 196 height 393
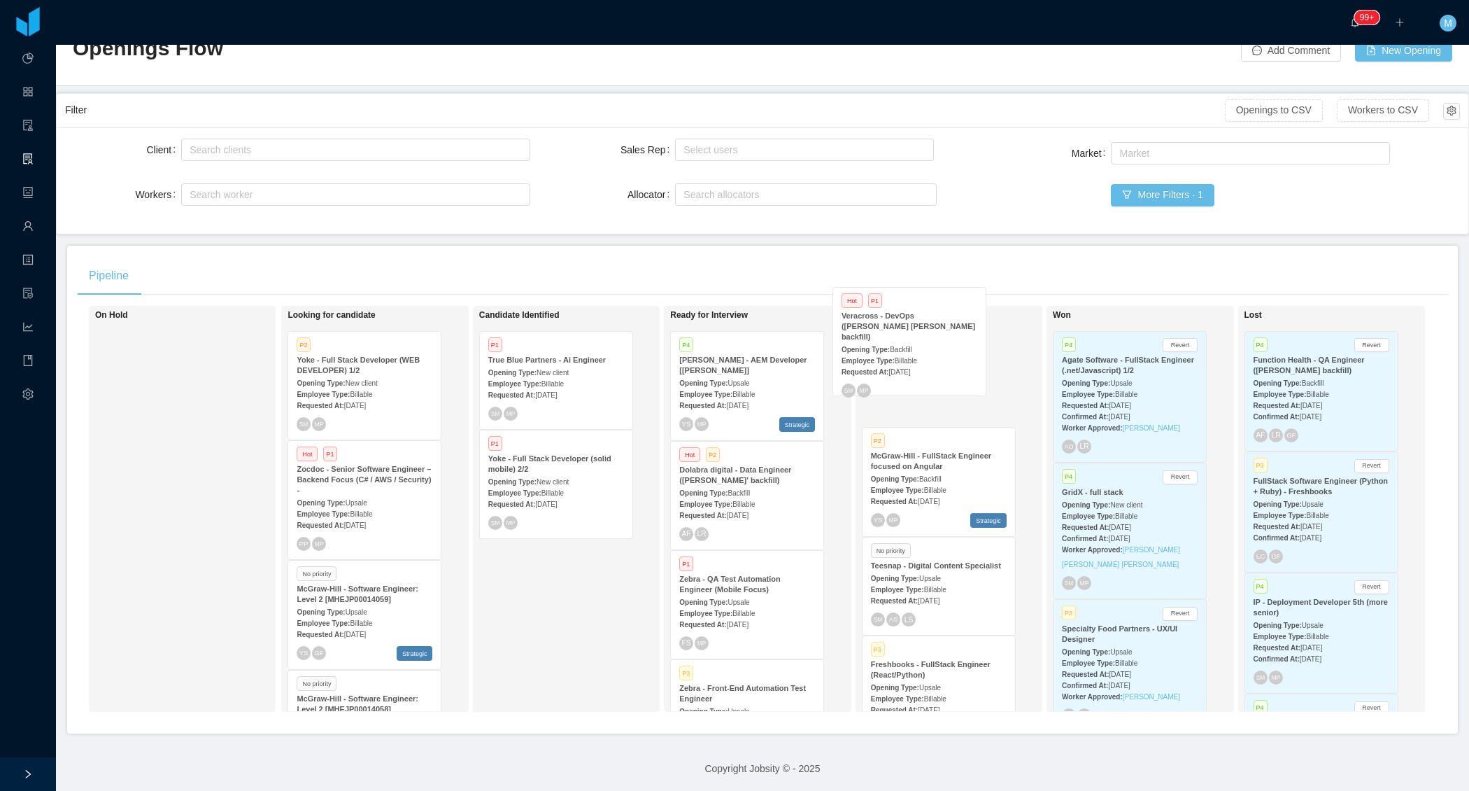
drag, startPoint x: 731, startPoint y: 514, endPoint x: 1066, endPoint y: 66, distance: 558.9
click at [910, 359] on div "On Hold Looking for candidate P2 Yoke - Full Stack Developer (WEB DEVELOPER) 1/…" at bounding box center [763, 514] width 1370 height 417
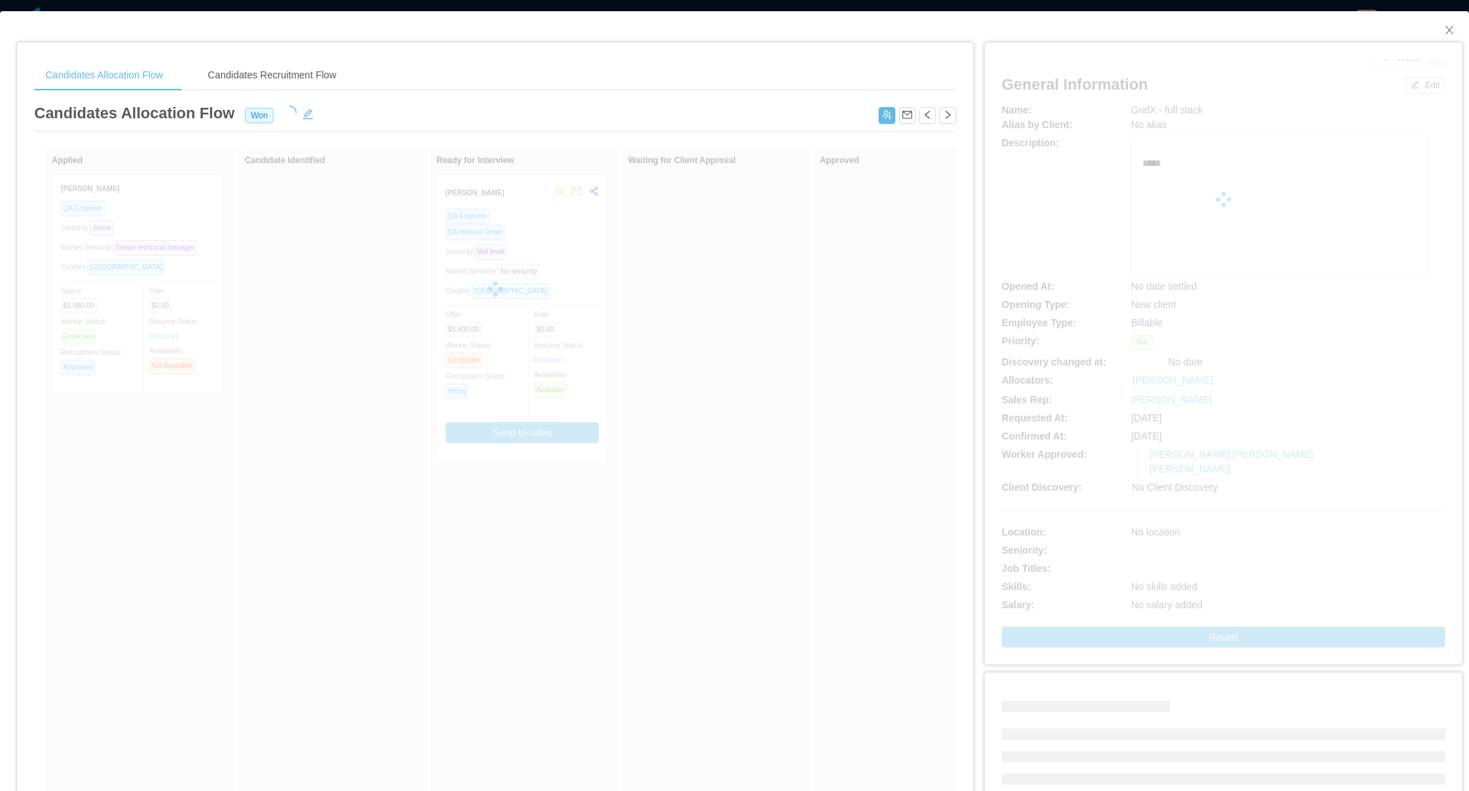
click at [1032, 104] on div at bounding box center [1224, 199] width 444 height 280
click at [1450, 29] on icon "icon: close" at bounding box center [1449, 29] width 11 height 11
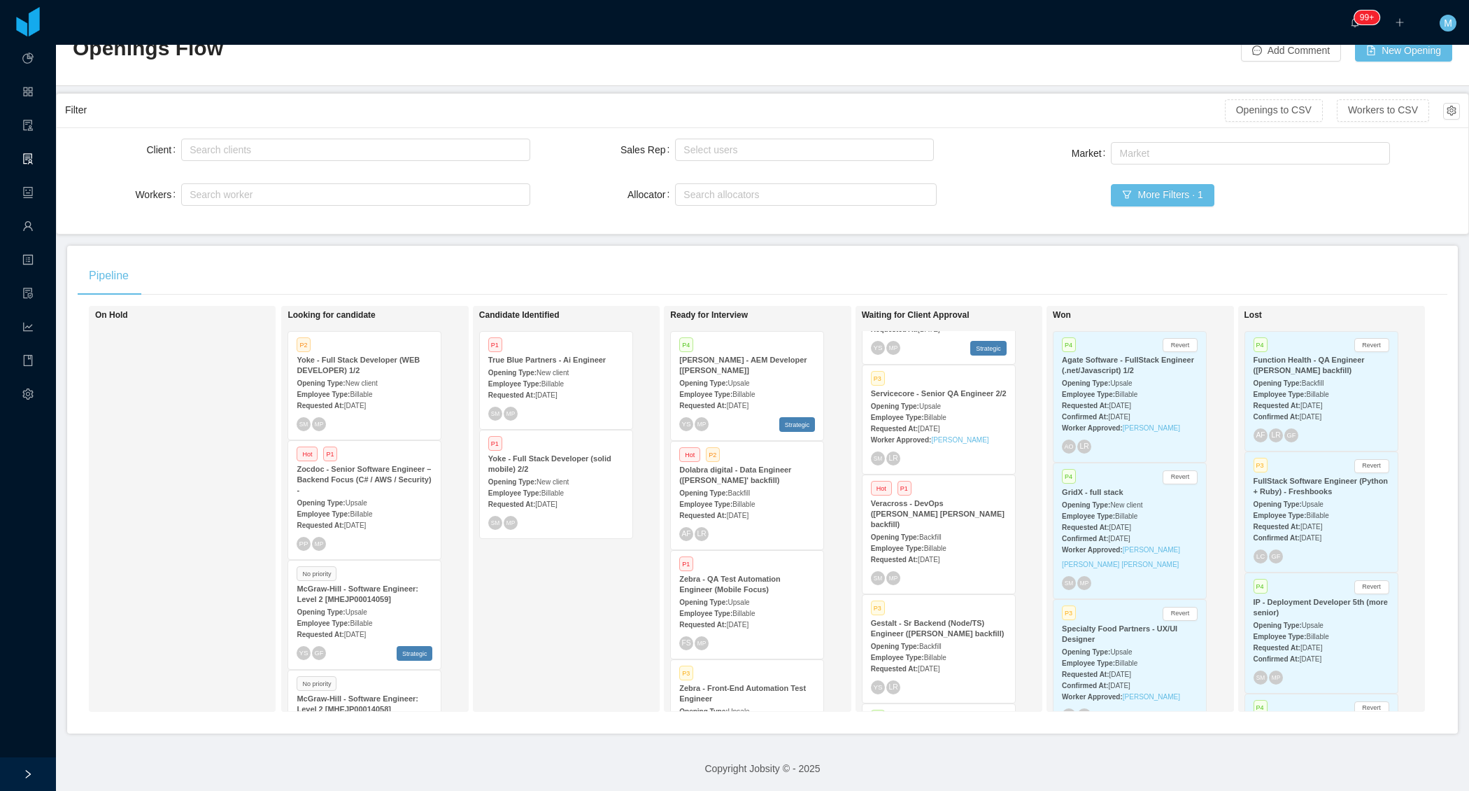
click at [975, 529] on div "Opening Type: Backfill" at bounding box center [939, 536] width 136 height 15
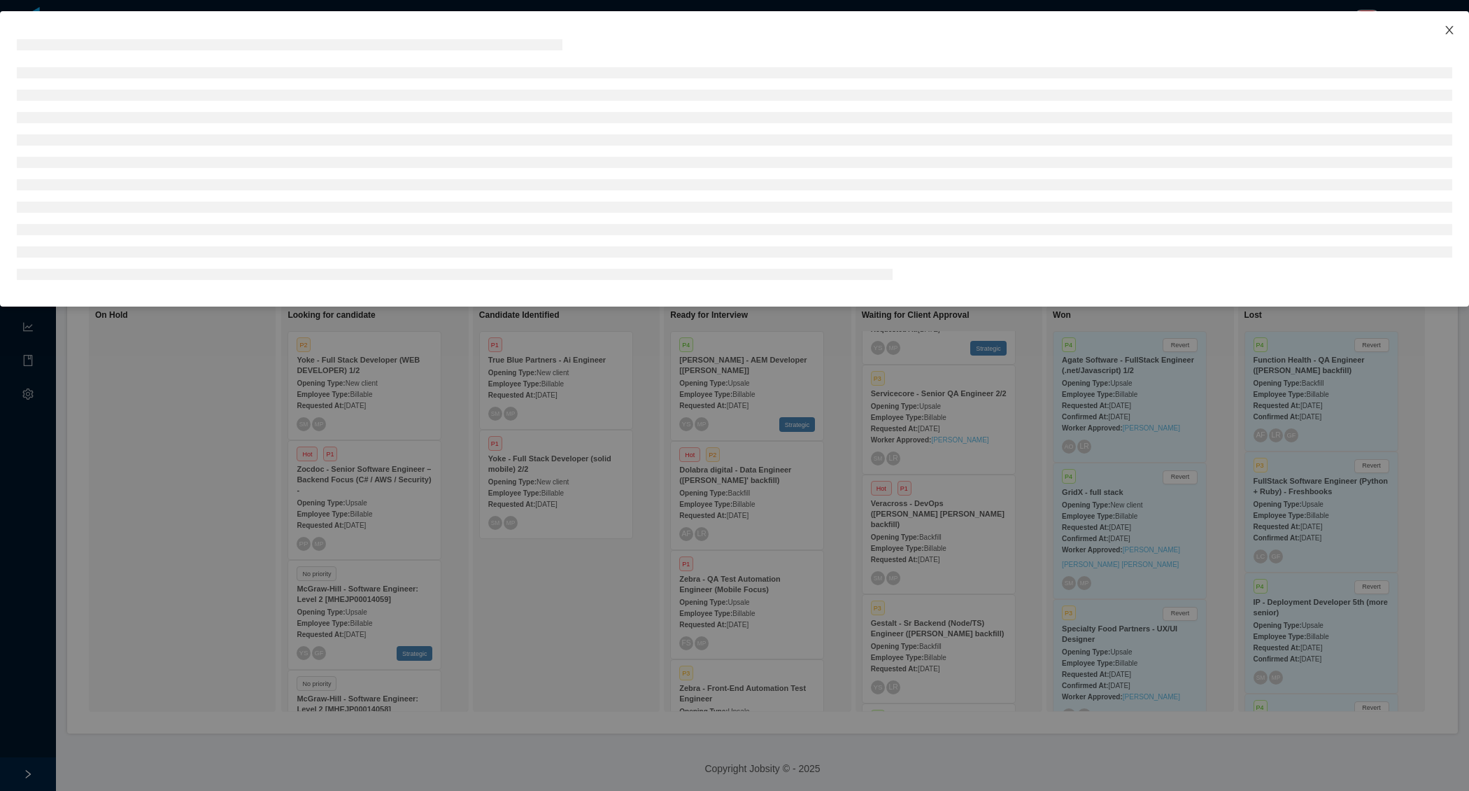
click at [1450, 29] on icon "icon: close" at bounding box center [1450, 30] width 8 height 8
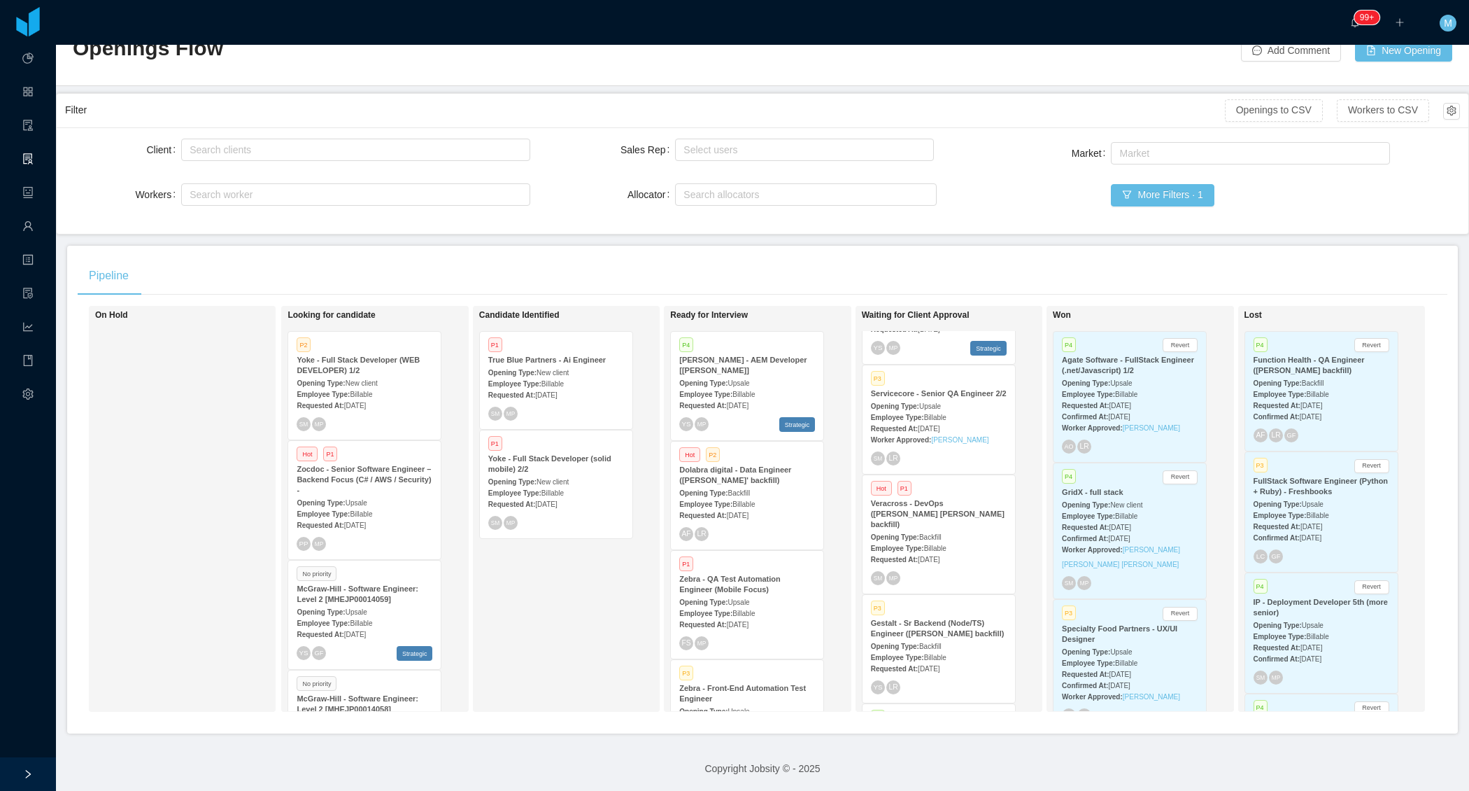
click at [733, 391] on strong "Employee Type:" at bounding box center [705, 394] width 53 height 8
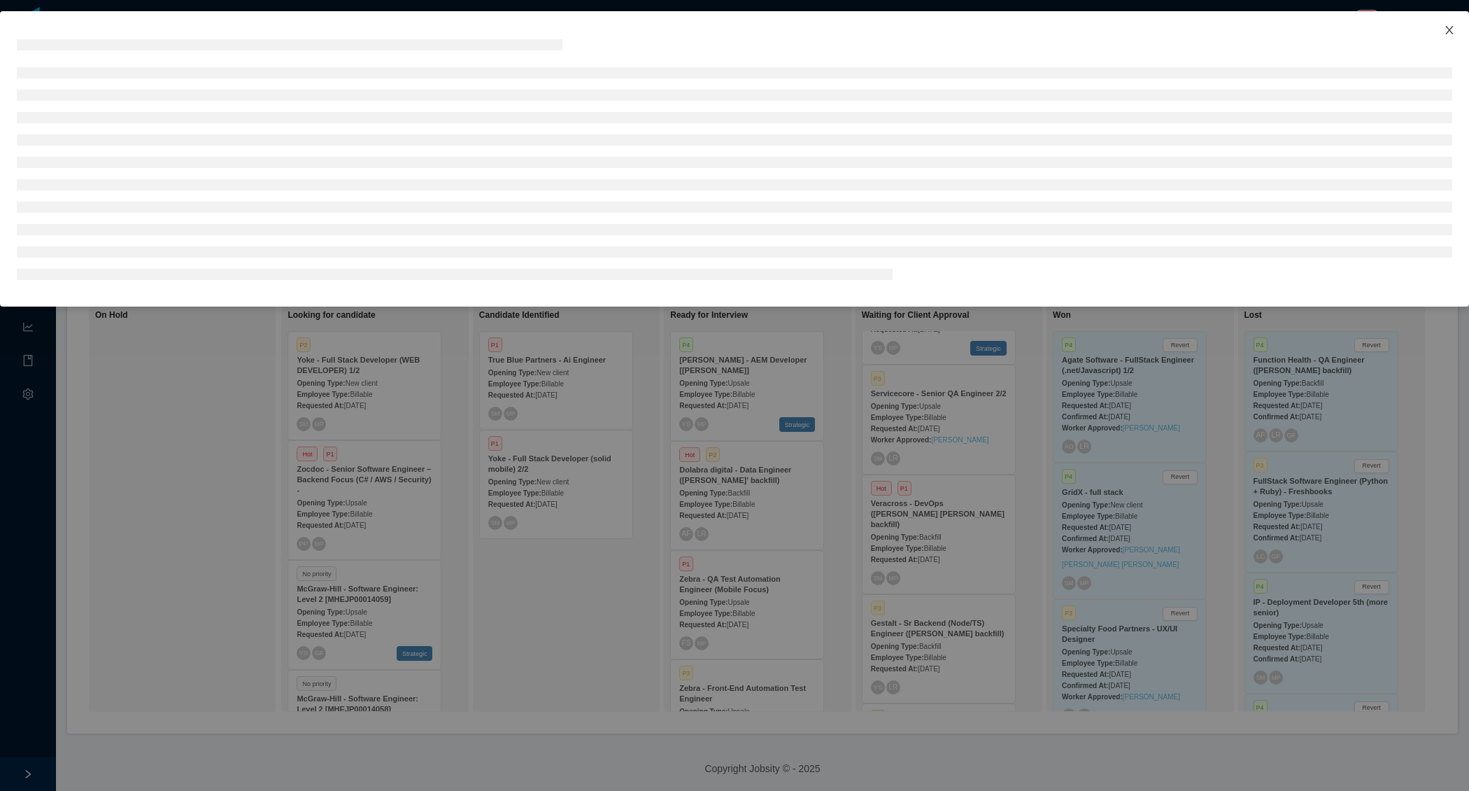
click at [1452, 20] on span "Close" at bounding box center [1449, 30] width 39 height 39
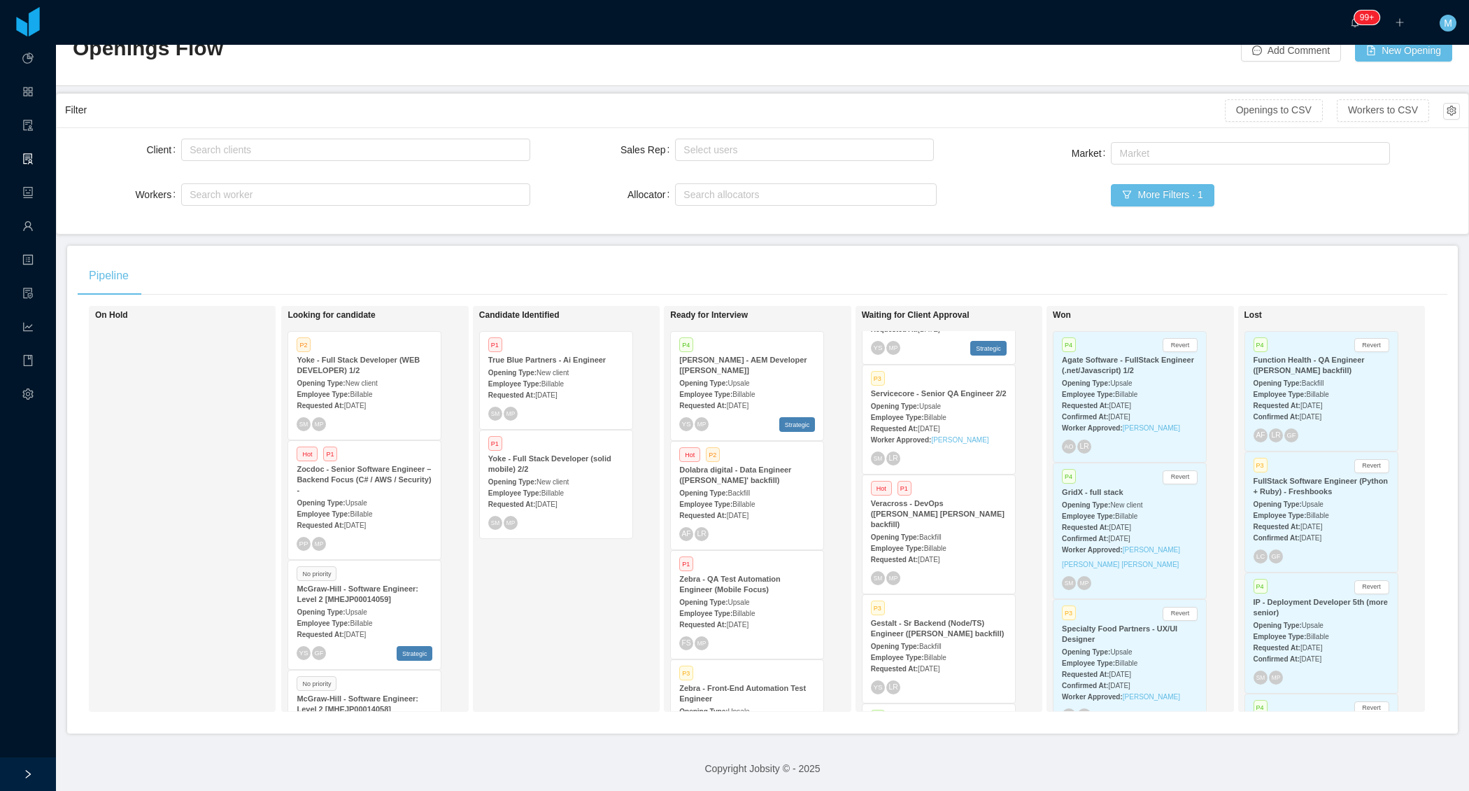
click at [575, 621] on div "Candidate Identified P1 True Blue Partners - Ai Engineer Opening Type: New clie…" at bounding box center [577, 508] width 196 height 393
click at [950, 540] on div "Employee Type: Billable" at bounding box center [939, 547] width 136 height 15
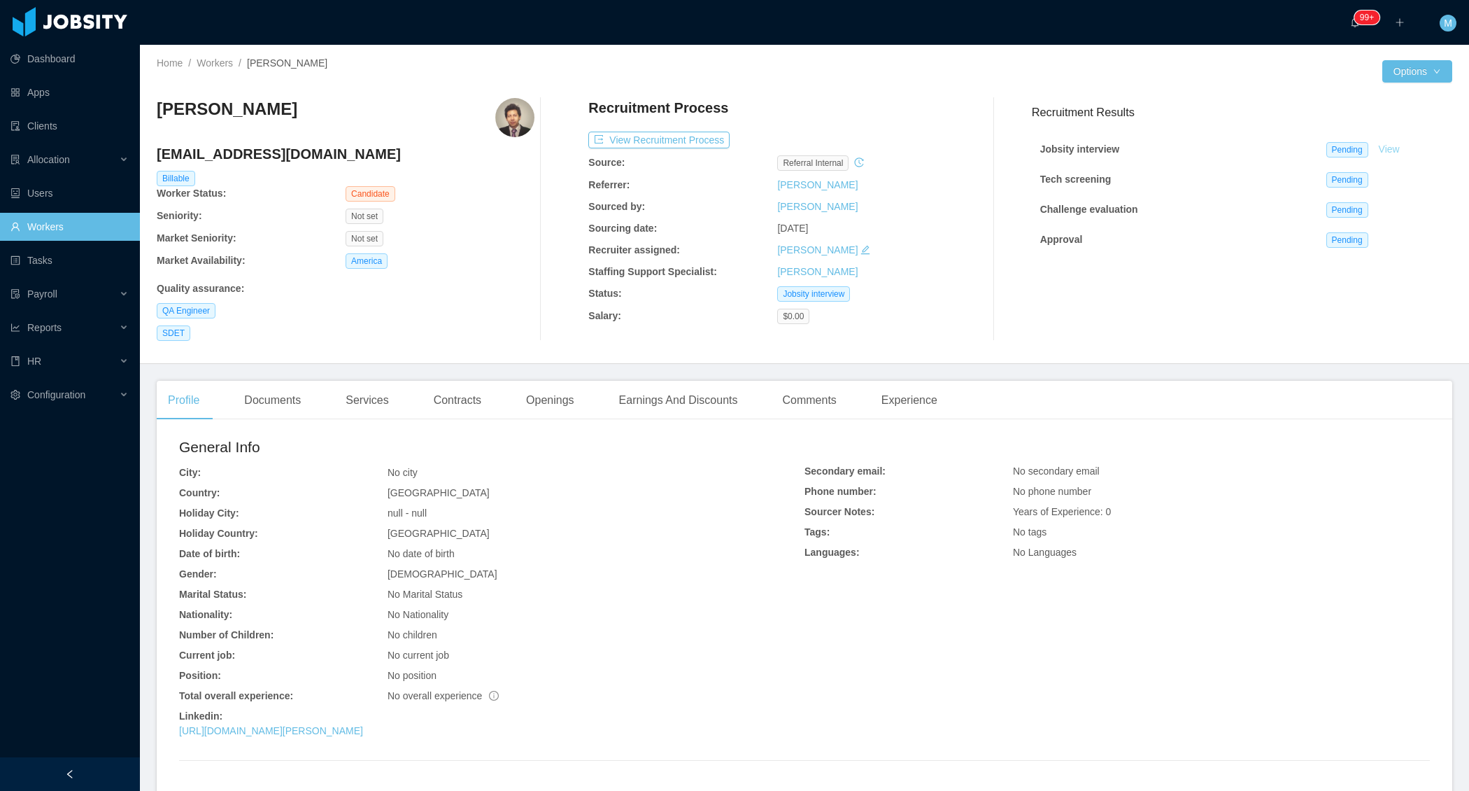
click at [1398, 149] on link "View" at bounding box center [1389, 148] width 31 height 11
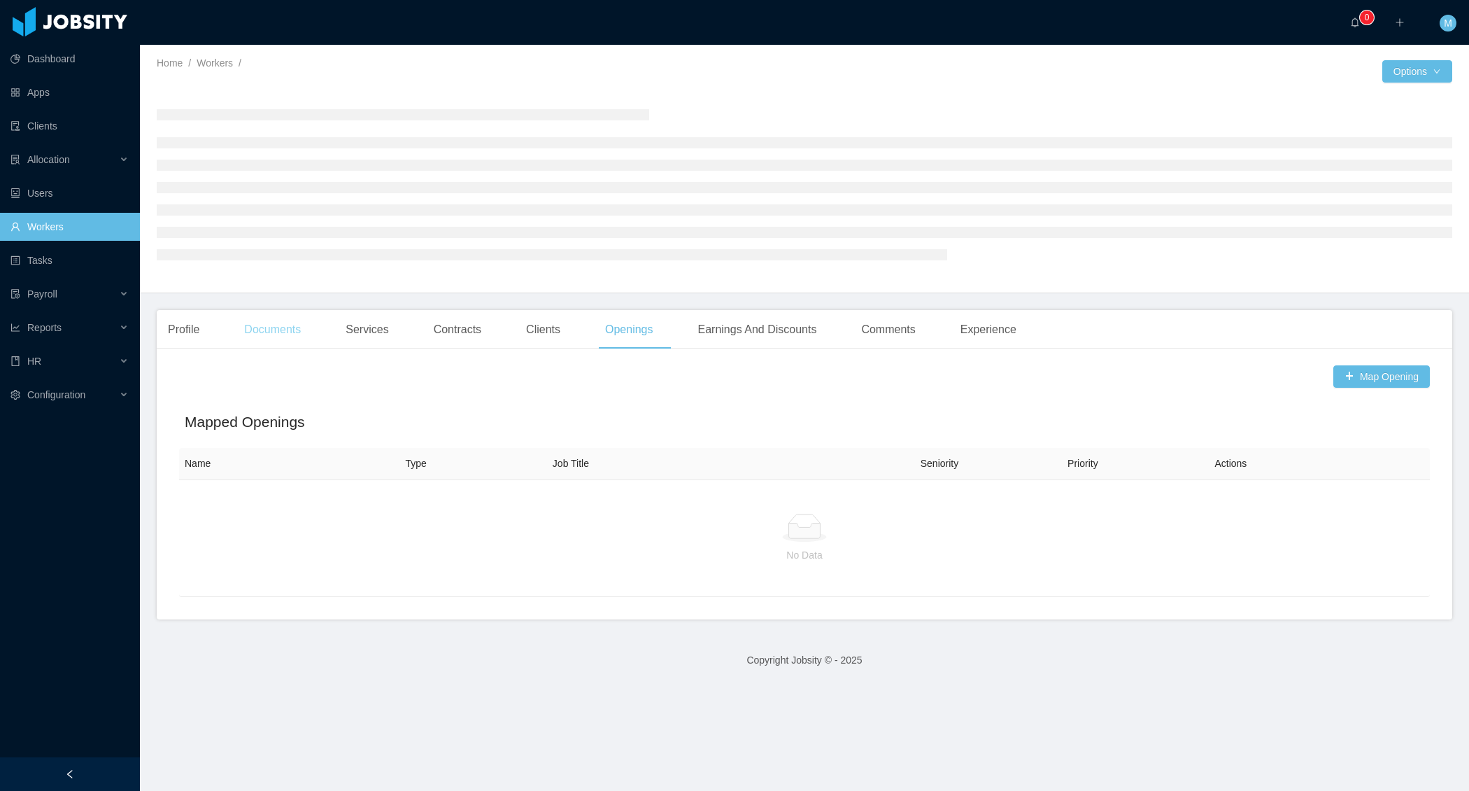
click at [284, 340] on div "Documents" at bounding box center [272, 329] width 79 height 39
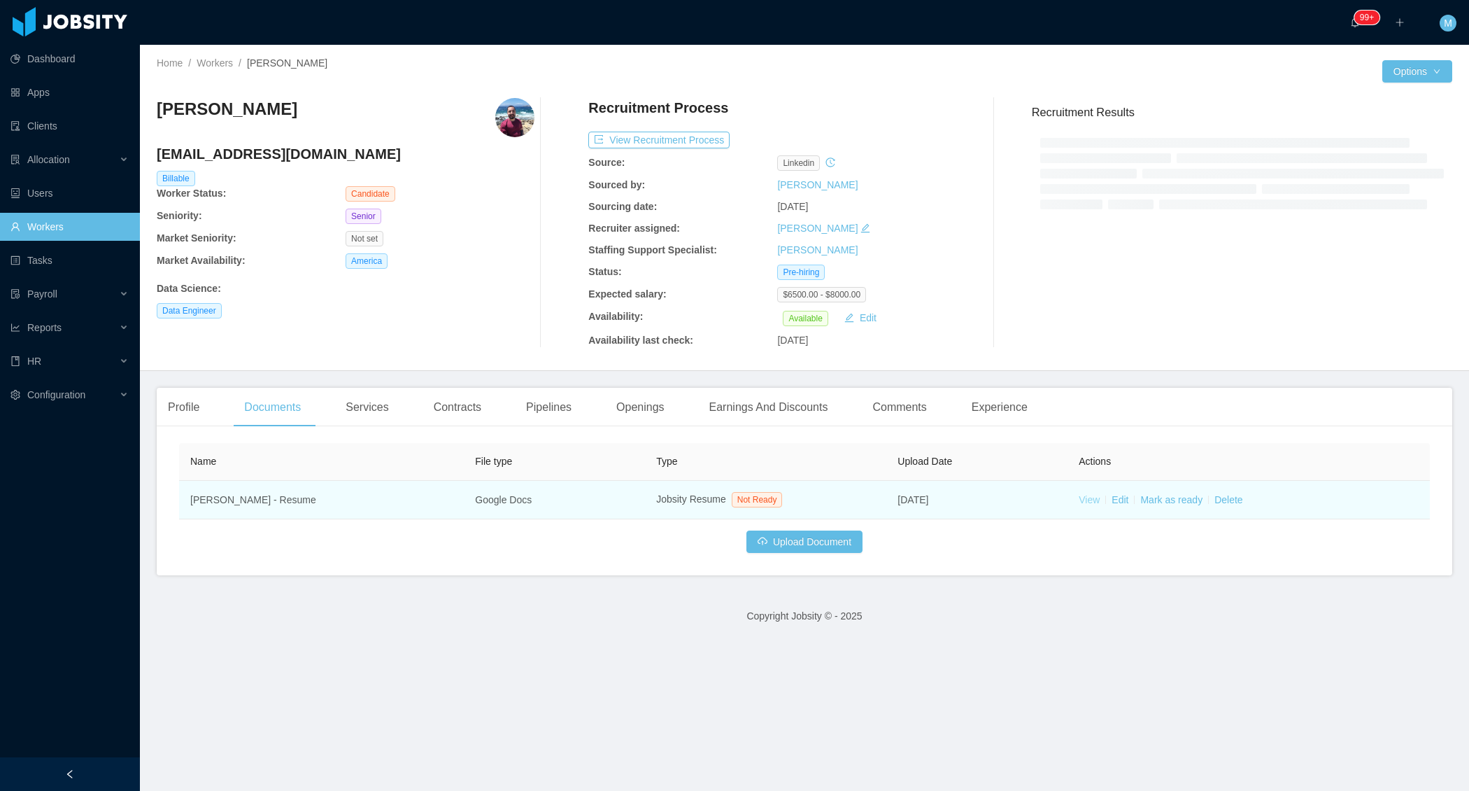
click at [1090, 500] on link "View" at bounding box center [1089, 499] width 21 height 11
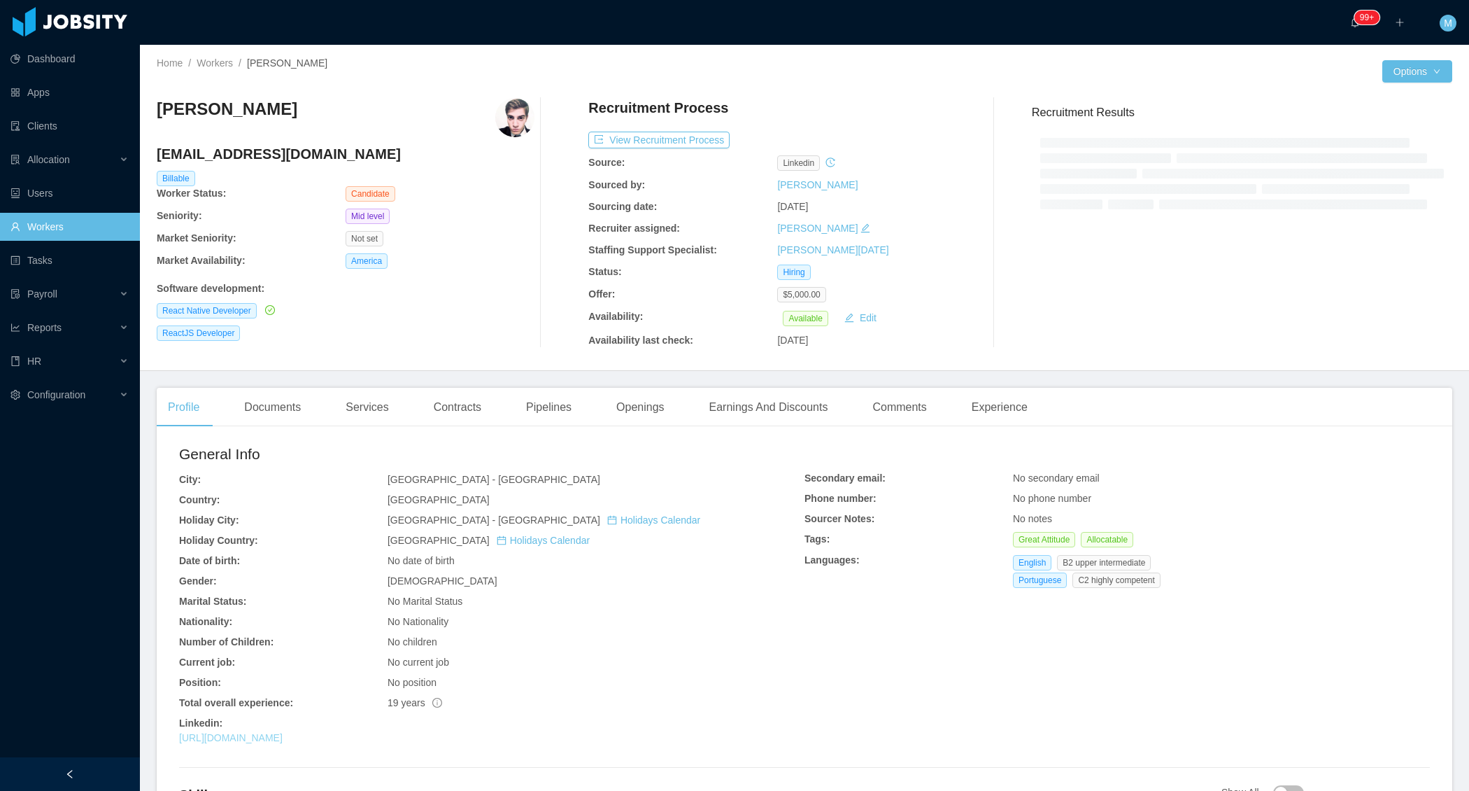
click at [279, 736] on link "[URL][DOMAIN_NAME]" at bounding box center [231, 737] width 104 height 11
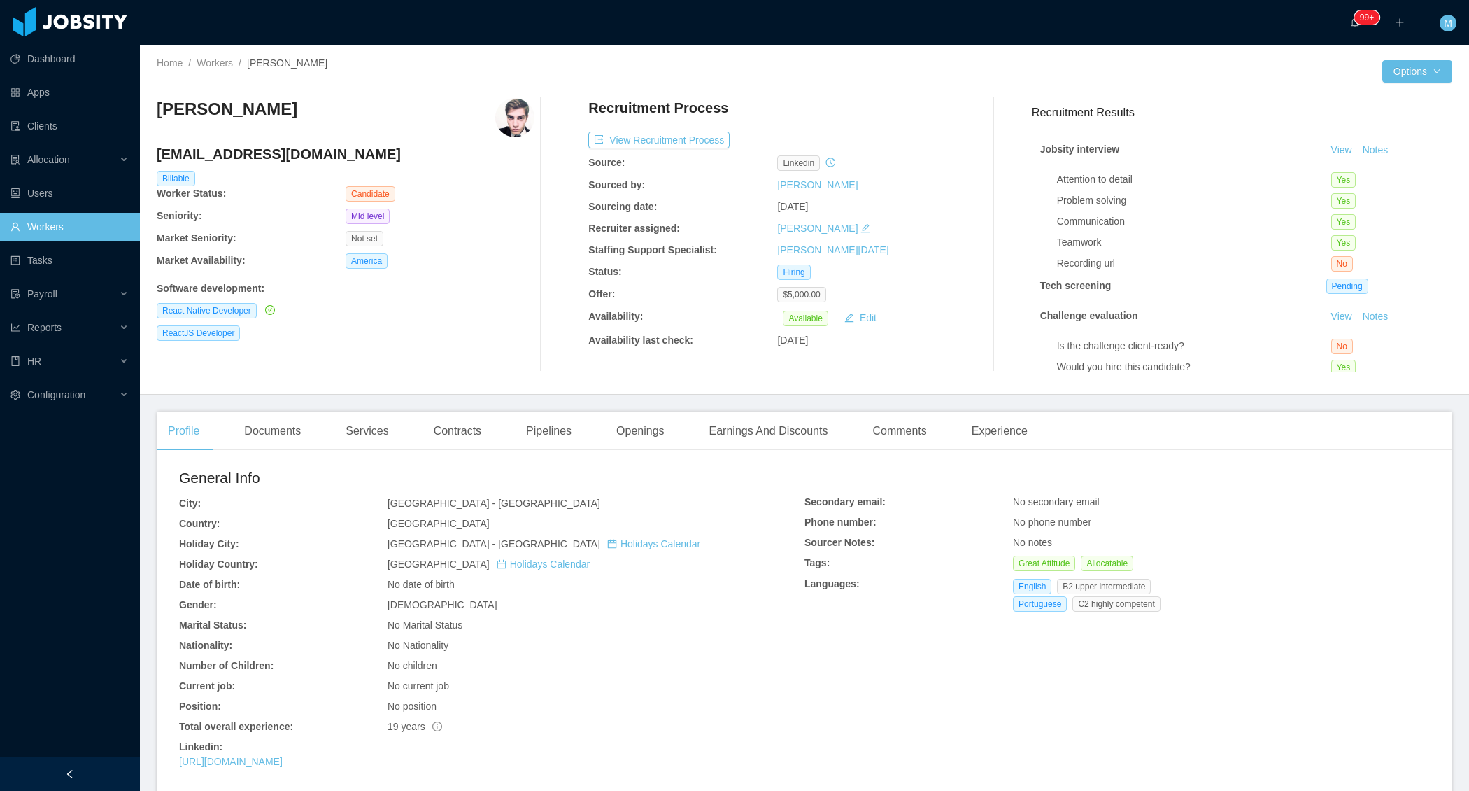
click at [524, 353] on div "[PERSON_NAME] [PERSON_NAME][EMAIL_ADDRESS][DOMAIN_NAME] Billable Worker Status:…" at bounding box center [346, 235] width 378 height 274
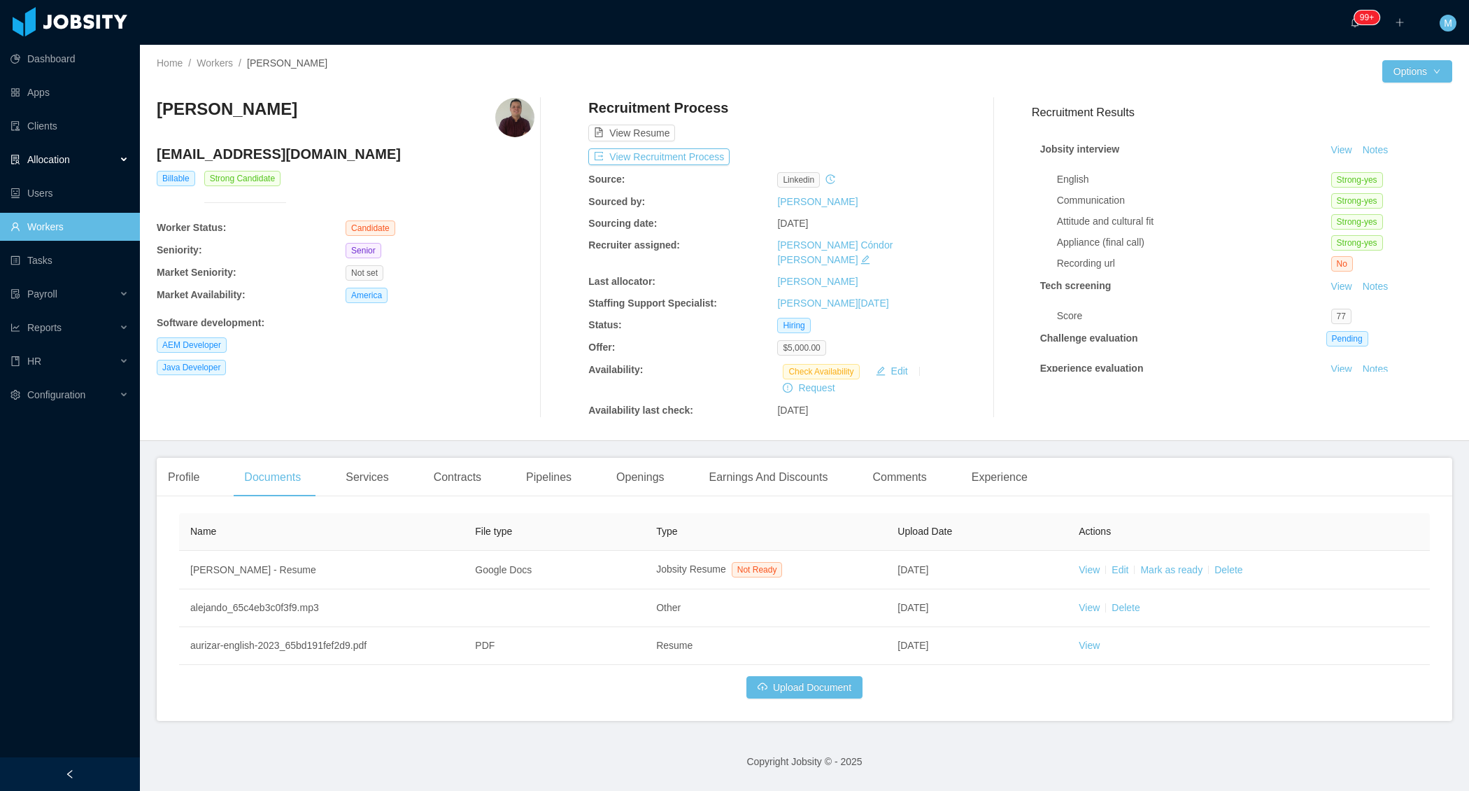
click at [126, 162] on div "Allocation" at bounding box center [70, 160] width 140 height 28
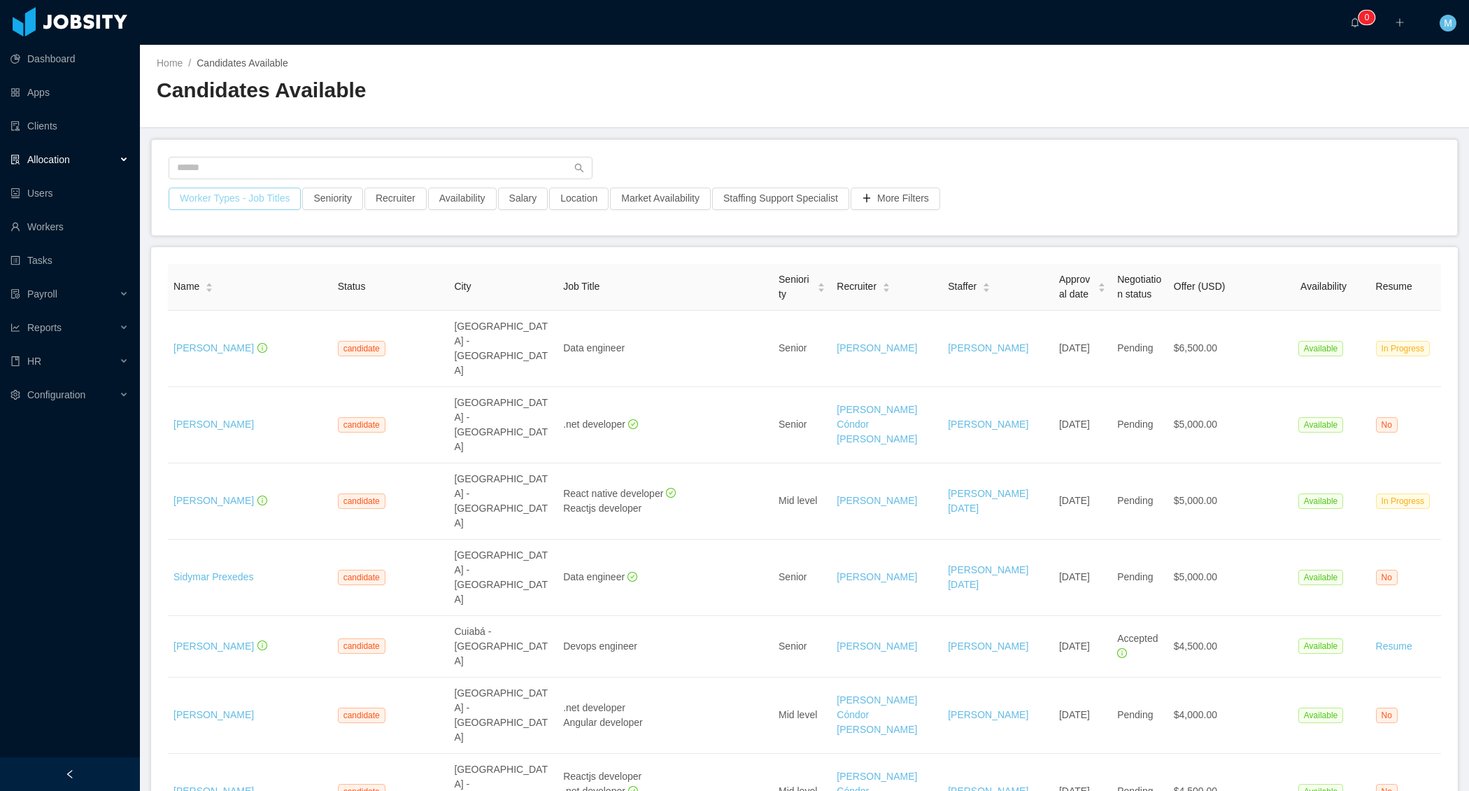
click at [277, 202] on button "Worker Types - Job Titles" at bounding box center [235, 199] width 132 height 22
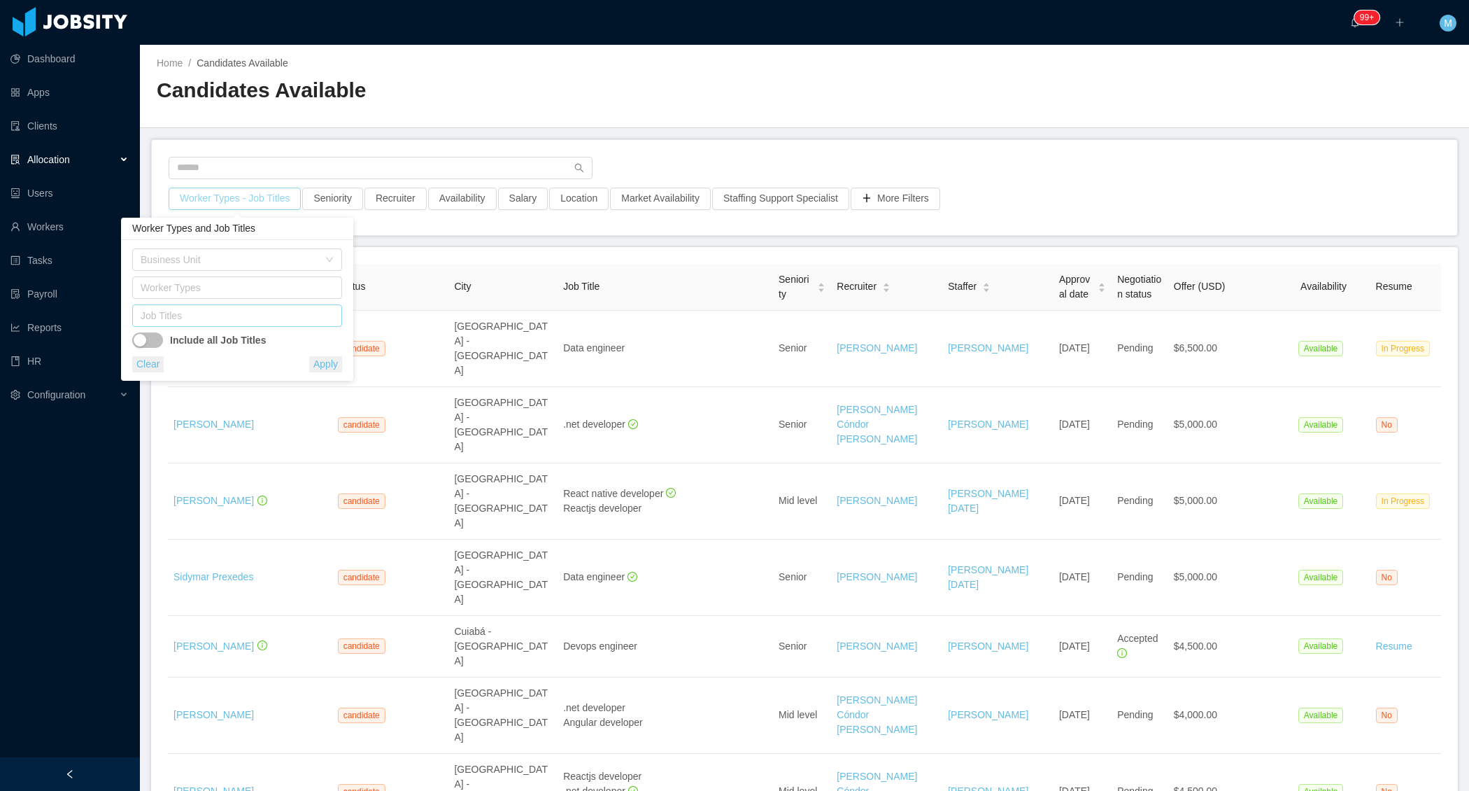
click at [291, 316] on div "Job Titles" at bounding box center [234, 316] width 187 height 14
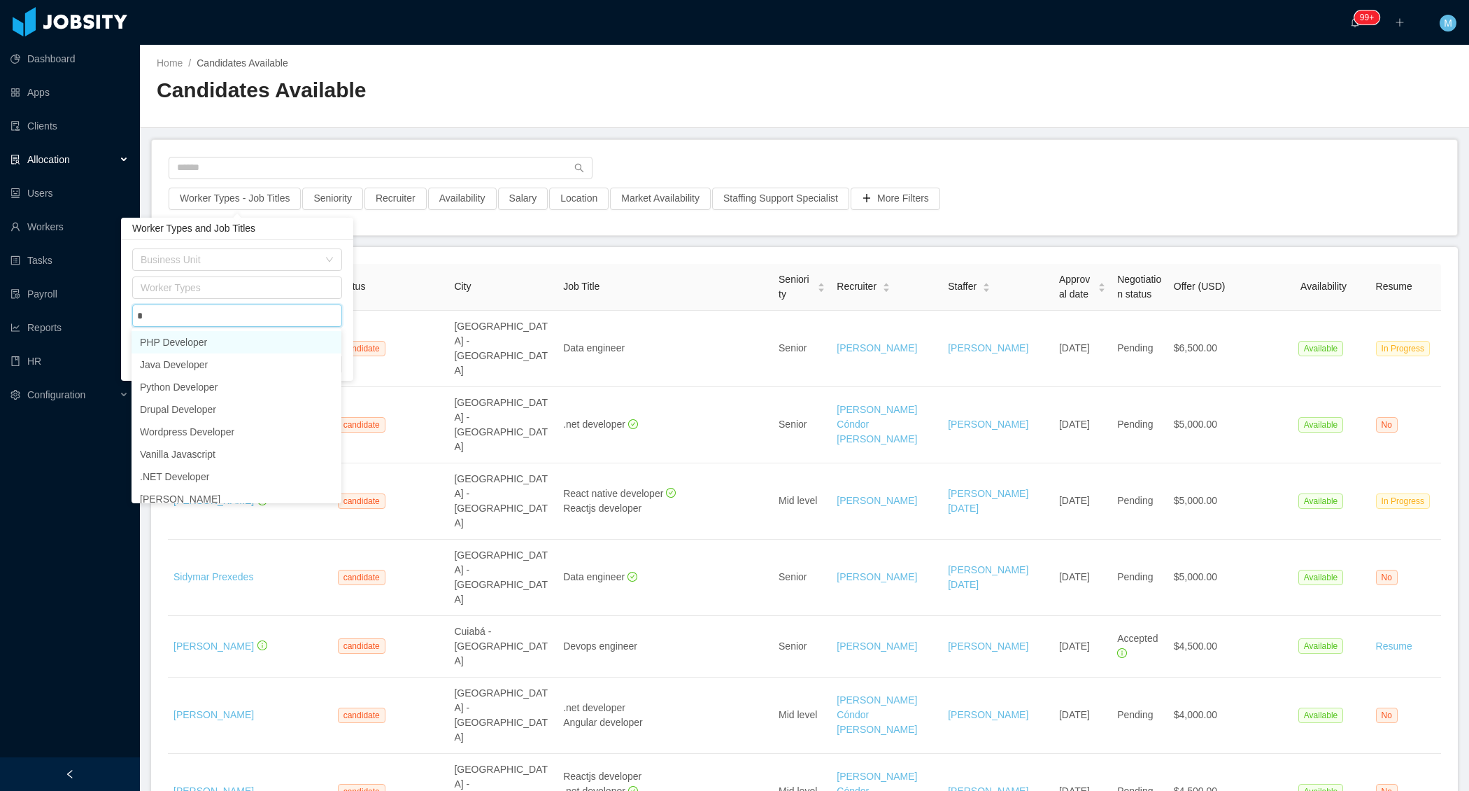
type input "**"
click at [274, 339] on li "Python Developer" at bounding box center [237, 342] width 210 height 22
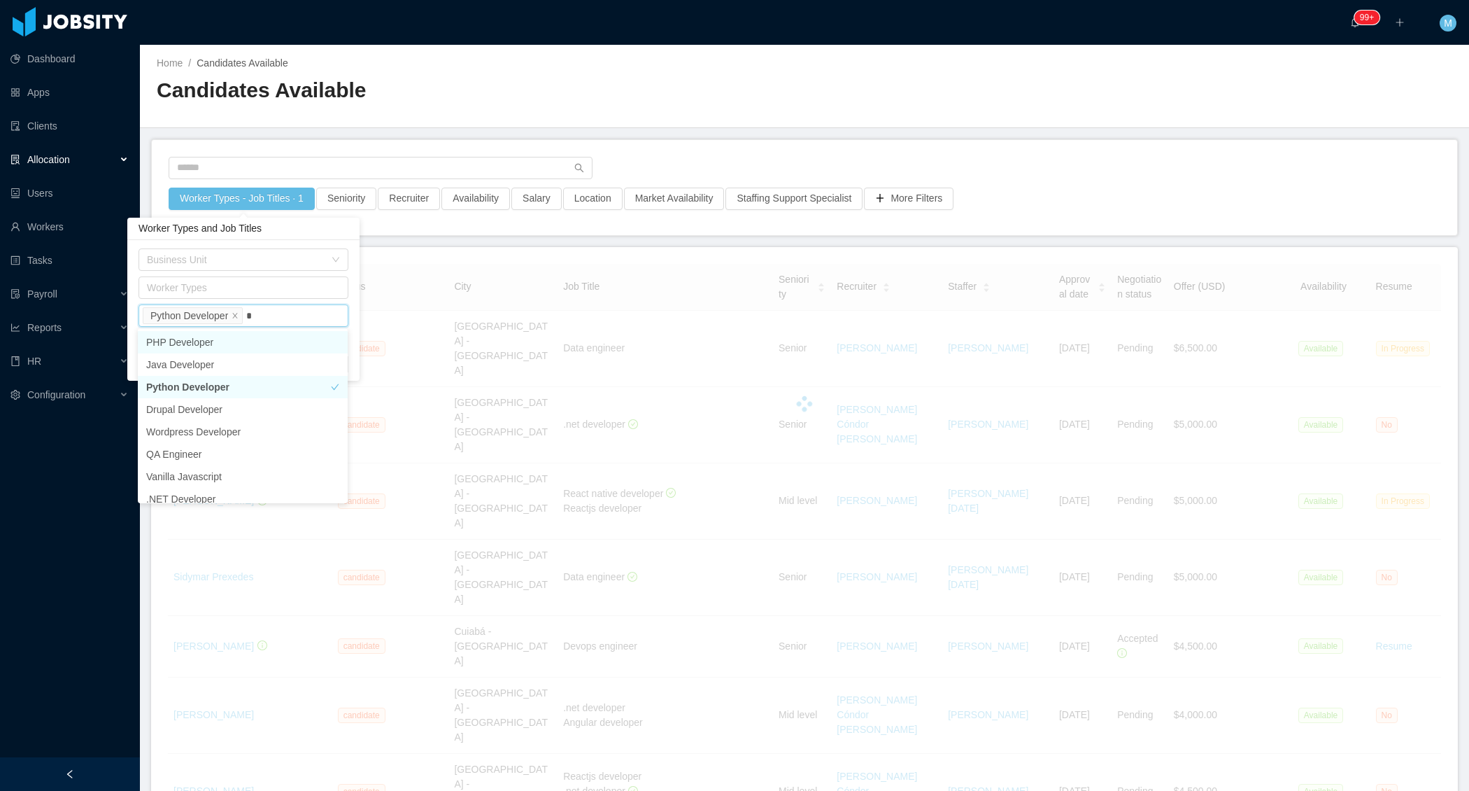
type input "**"
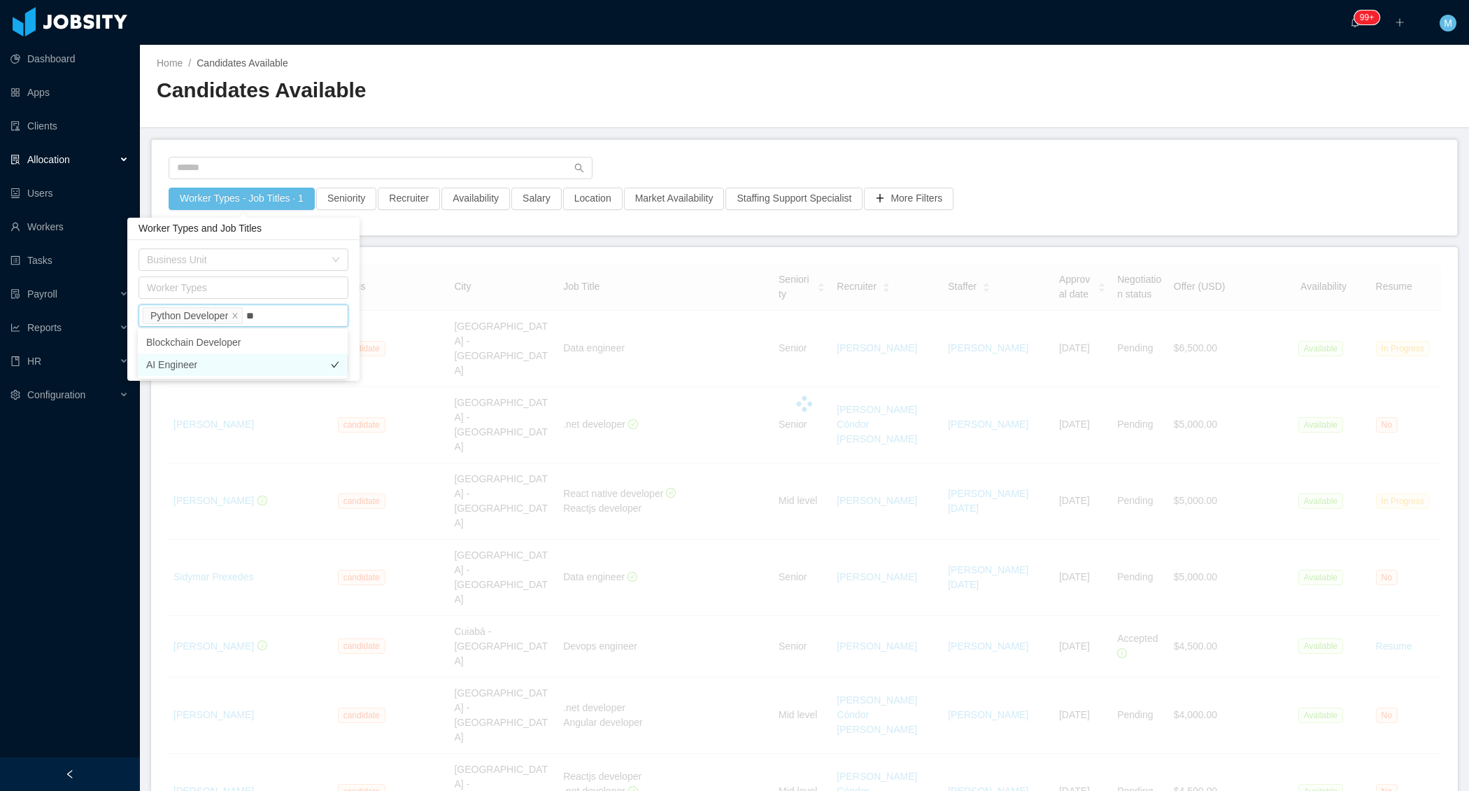
click at [248, 364] on li "AI Engineer" at bounding box center [243, 364] width 210 height 22
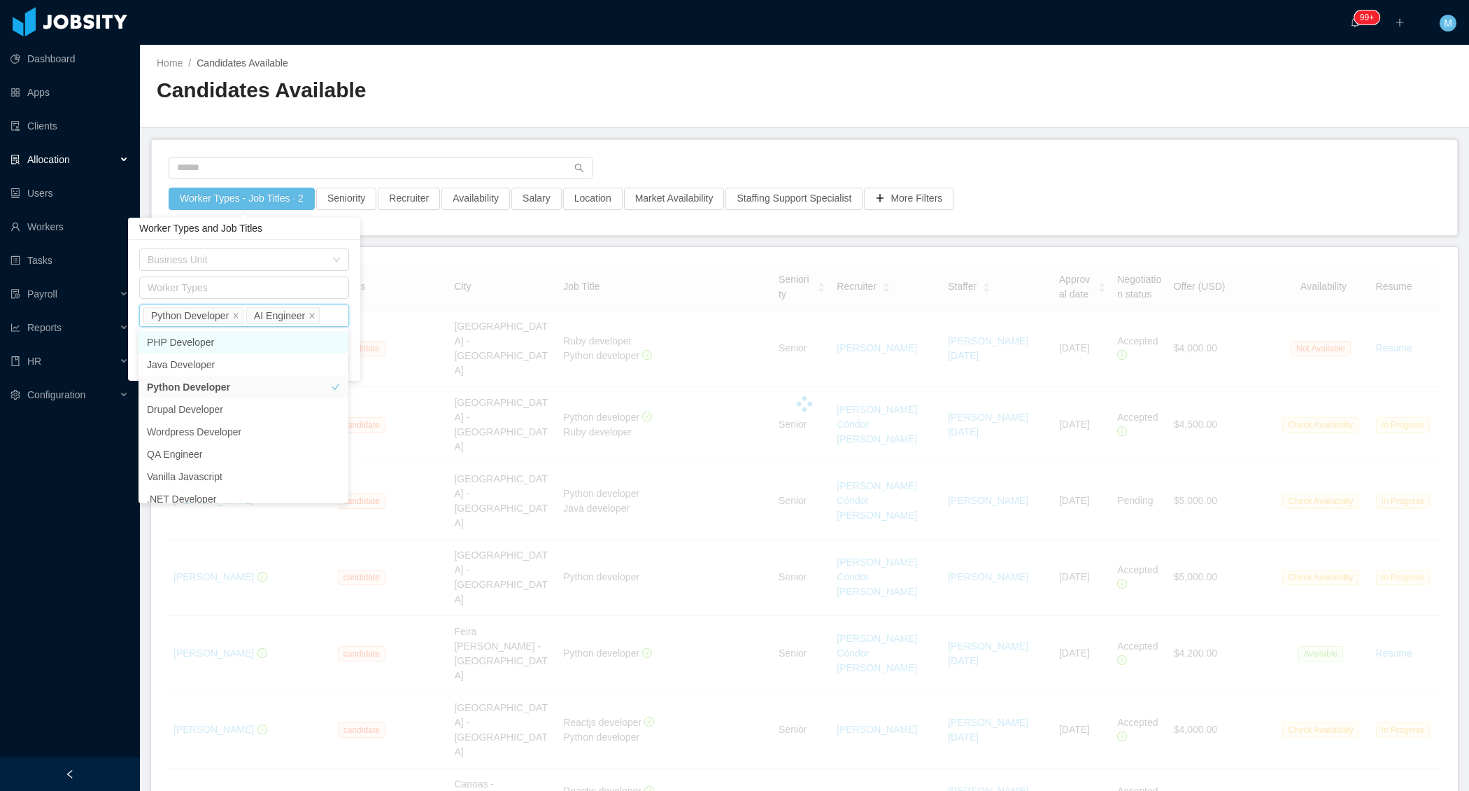
click at [612, 149] on div "Worker Types - Job Titles · 2 Seniority Recruiter Availability Salary Location …" at bounding box center [805, 187] width 1306 height 95
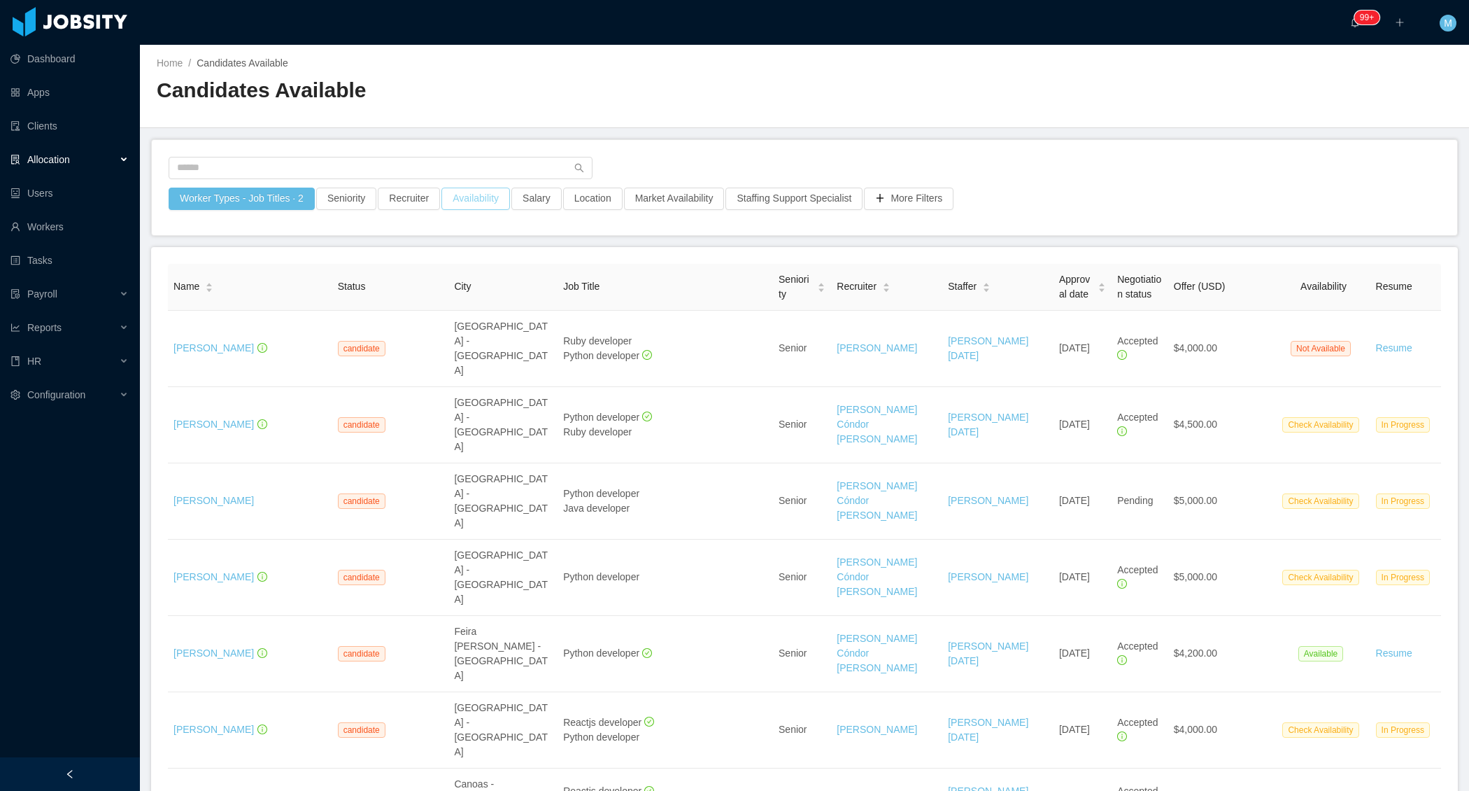
click at [493, 198] on button "Availability" at bounding box center [476, 199] width 69 height 22
click at [479, 264] on div "Select one" at bounding box center [480, 260] width 187 height 14
click at [455, 281] on li "Available" at bounding box center [483, 286] width 210 height 22
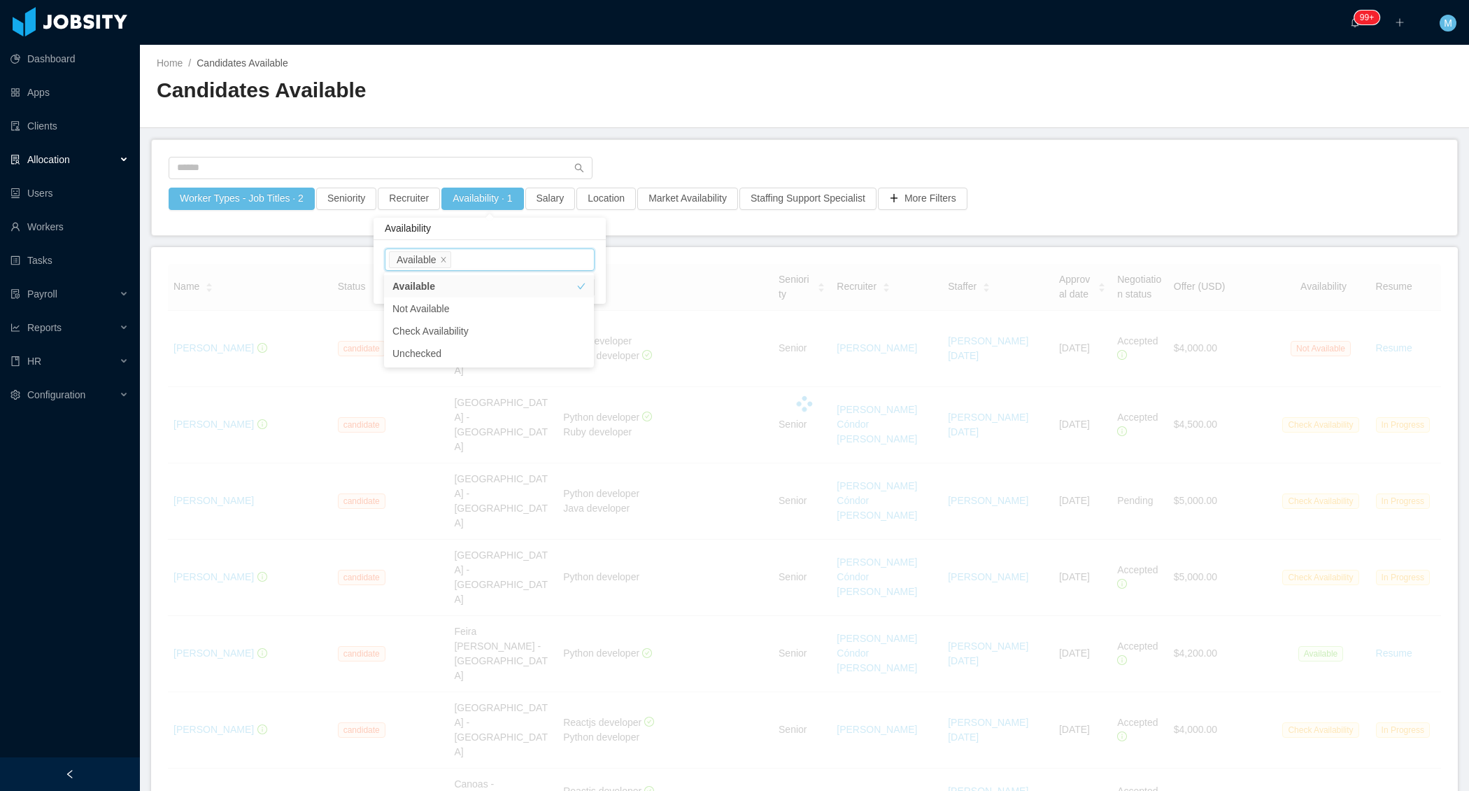
click at [684, 137] on main "Home / Candidates Available / Candidates Available Worker Types - Job Titles · …" at bounding box center [804, 418] width 1329 height 746
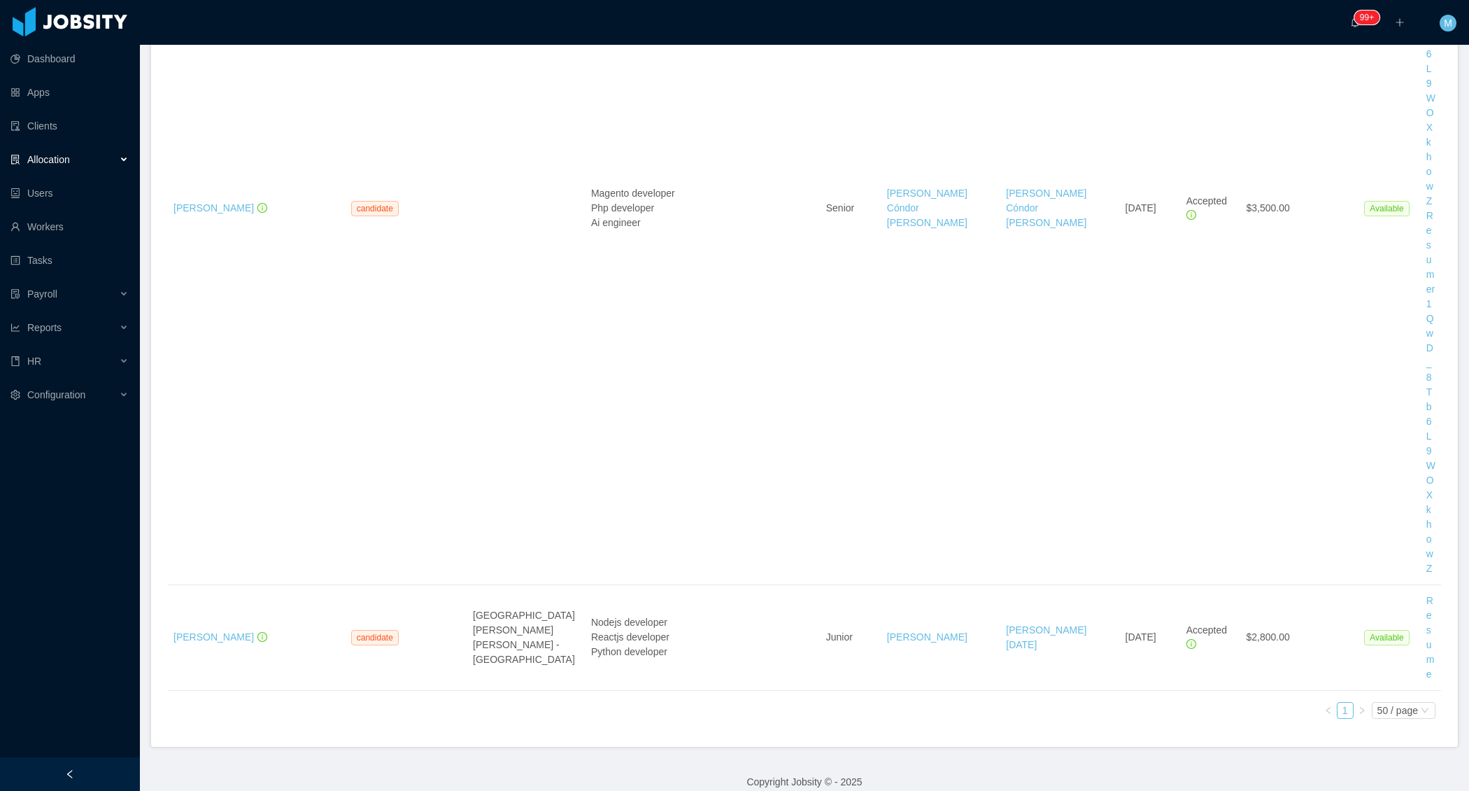
scroll to position [5304, 0]
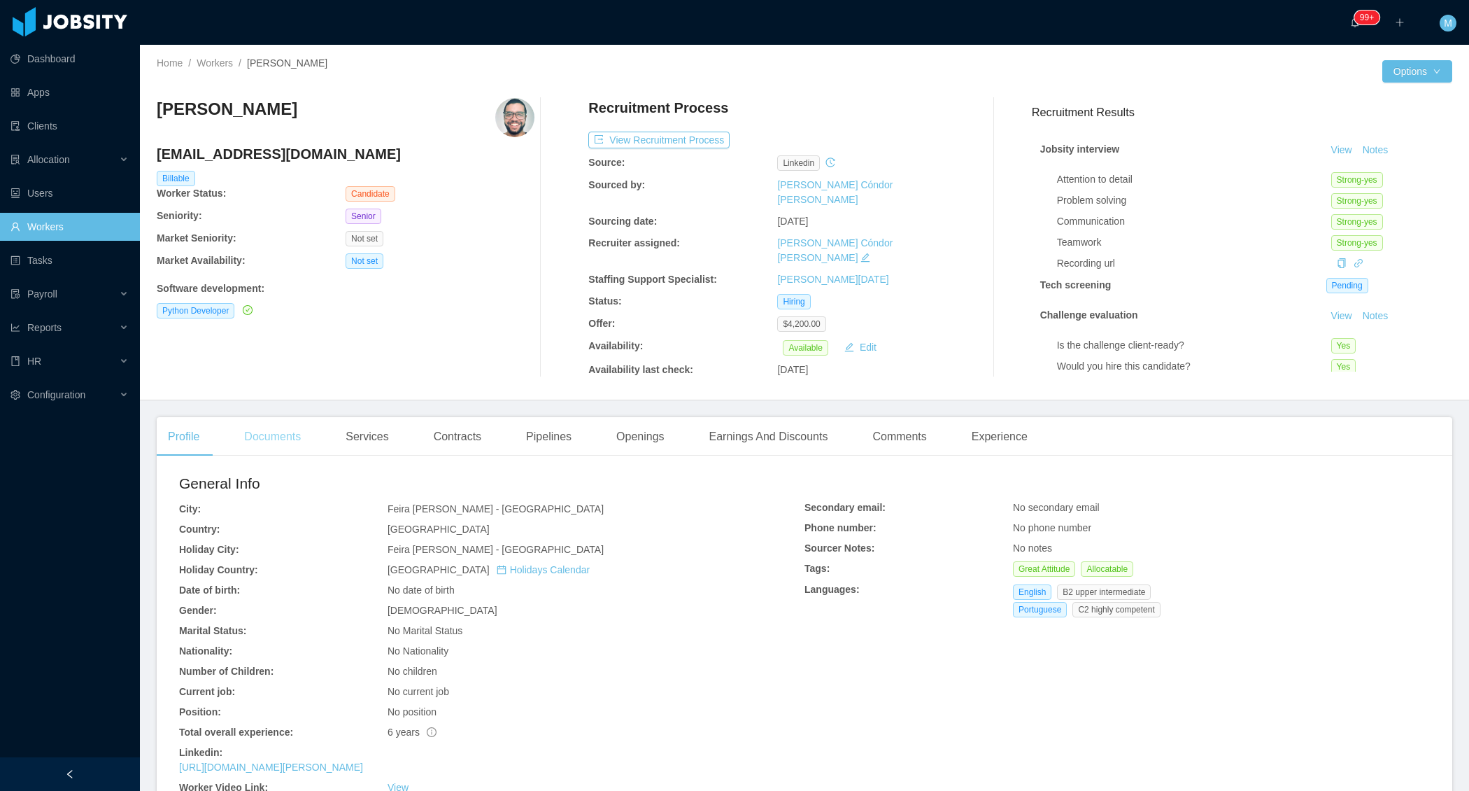
click at [290, 420] on div "Documents" at bounding box center [272, 436] width 79 height 39
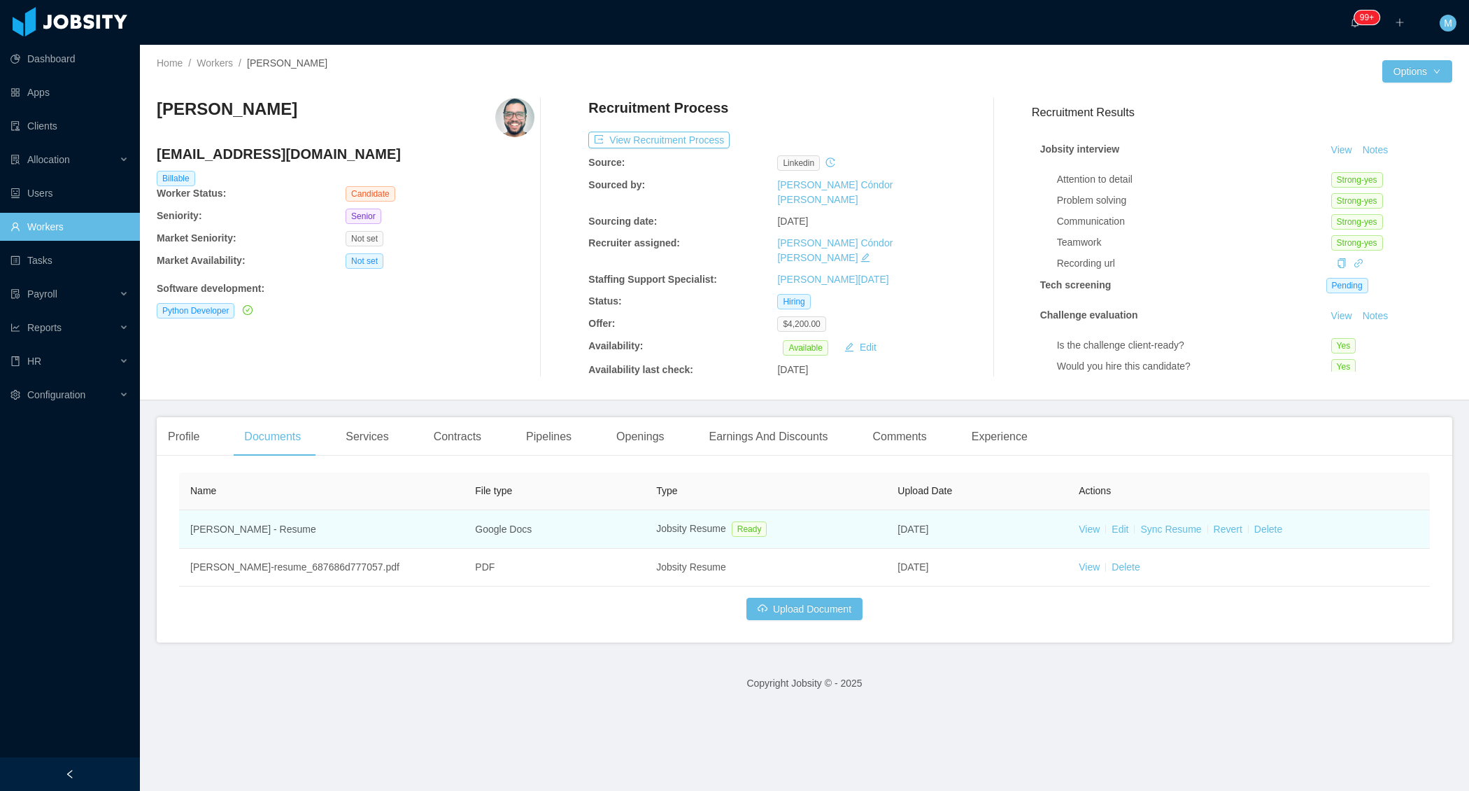
click at [1087, 529] on td "View Edit Sync Resume Revert Delete" at bounding box center [1249, 529] width 362 height 38
click at [1088, 523] on link "View" at bounding box center [1089, 528] width 21 height 11
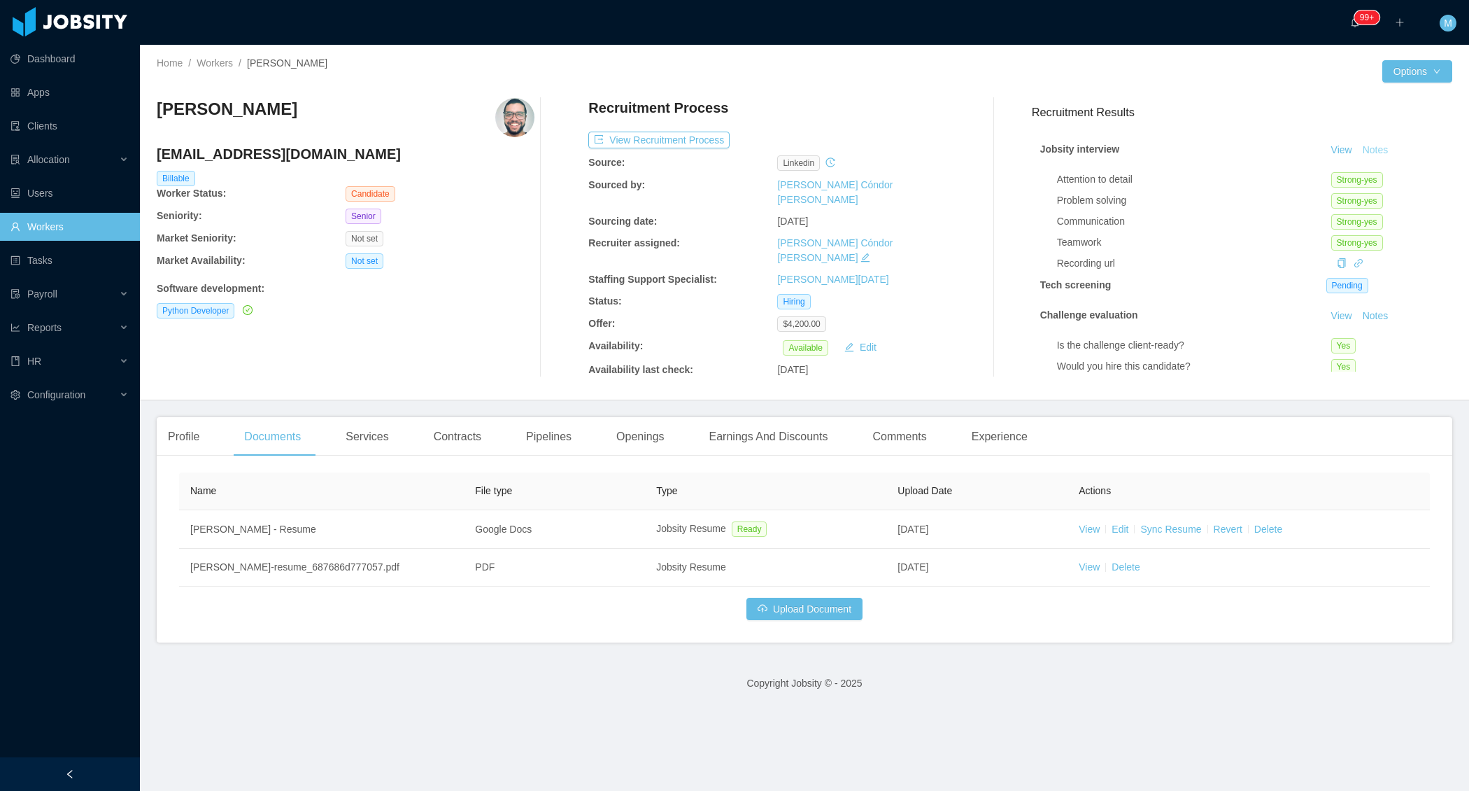
click at [1383, 147] on button "Notes" at bounding box center [1375, 150] width 37 height 17
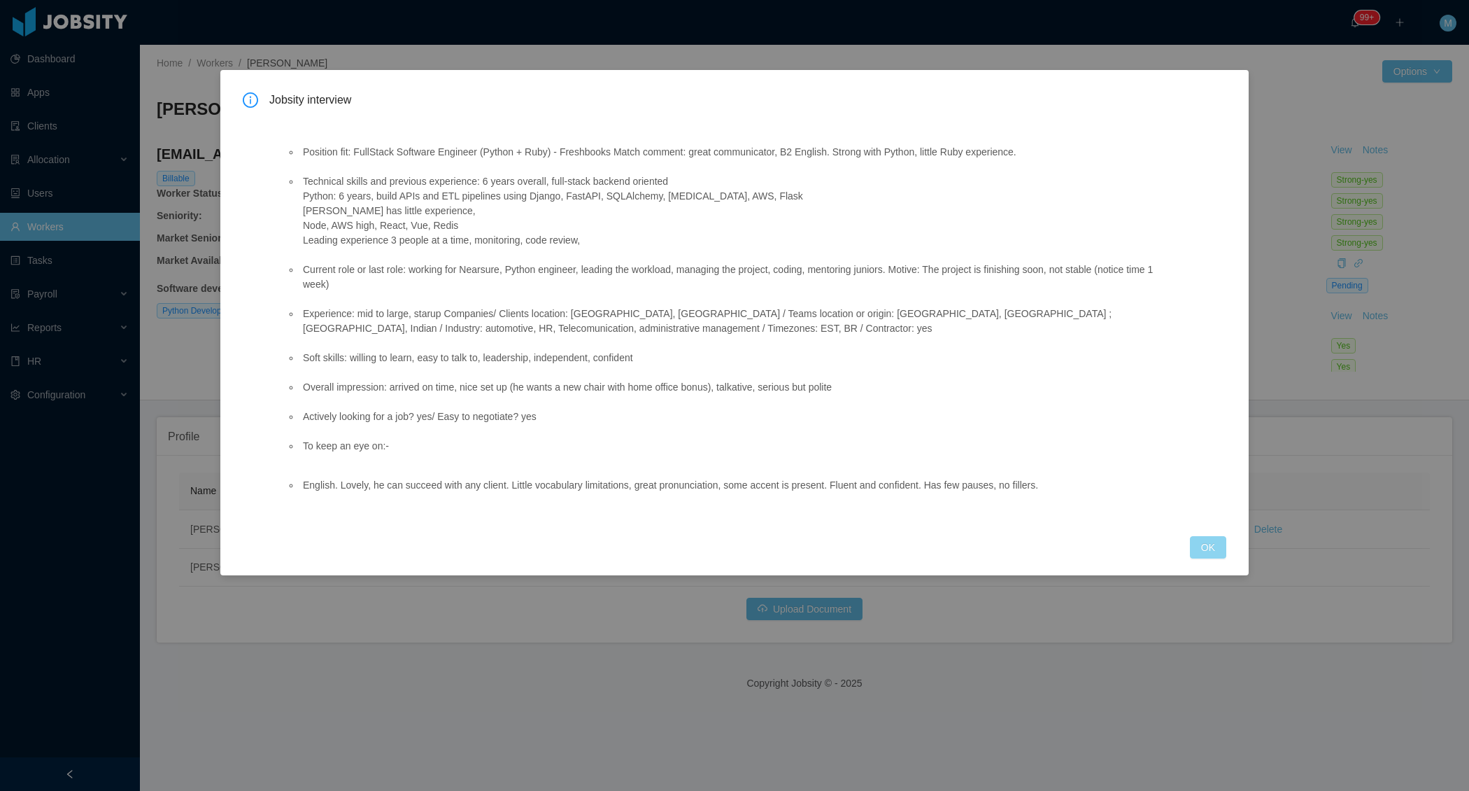
click at [1208, 549] on button "OK" at bounding box center [1208, 547] width 36 height 22
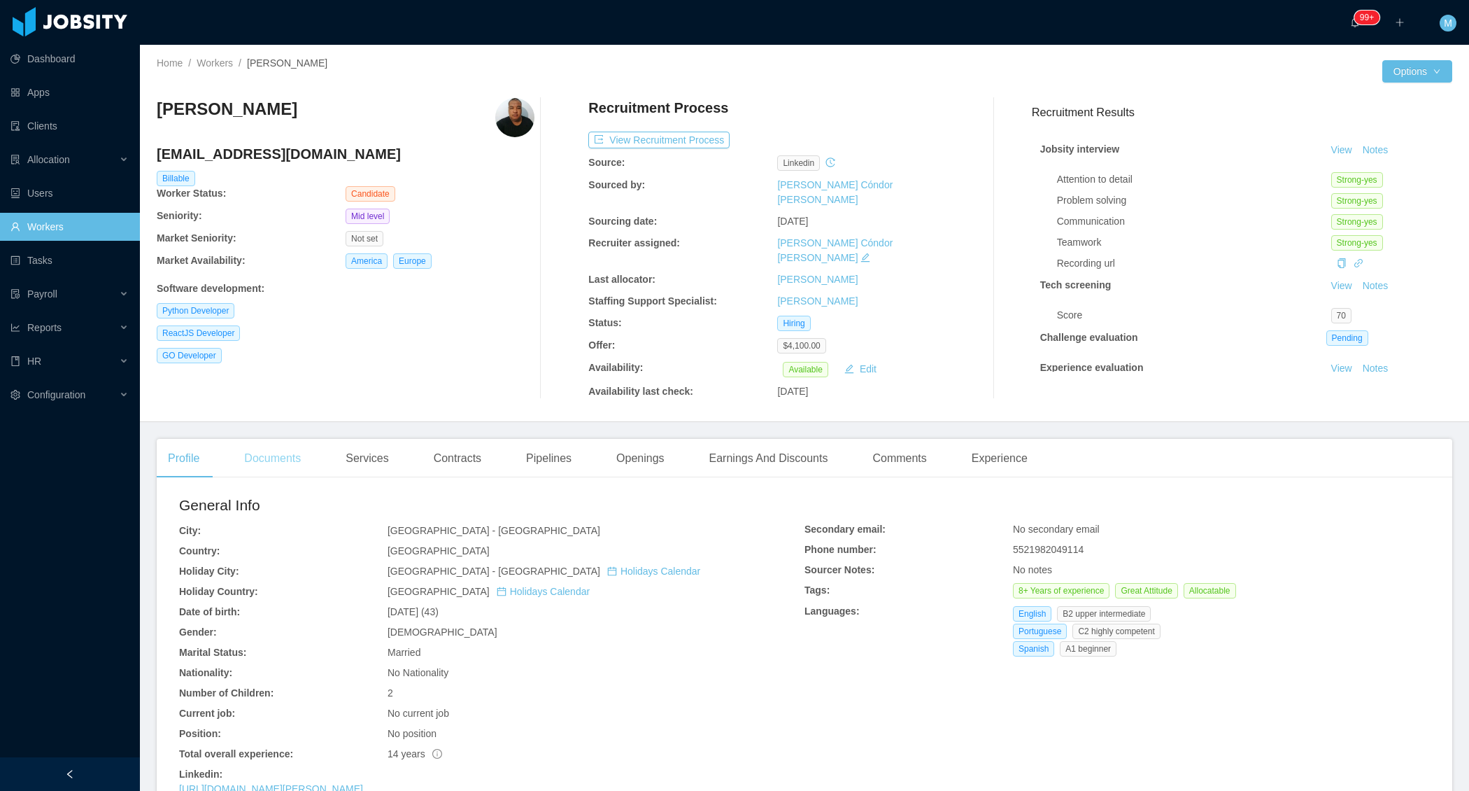
click at [262, 439] on div "Documents" at bounding box center [272, 458] width 79 height 39
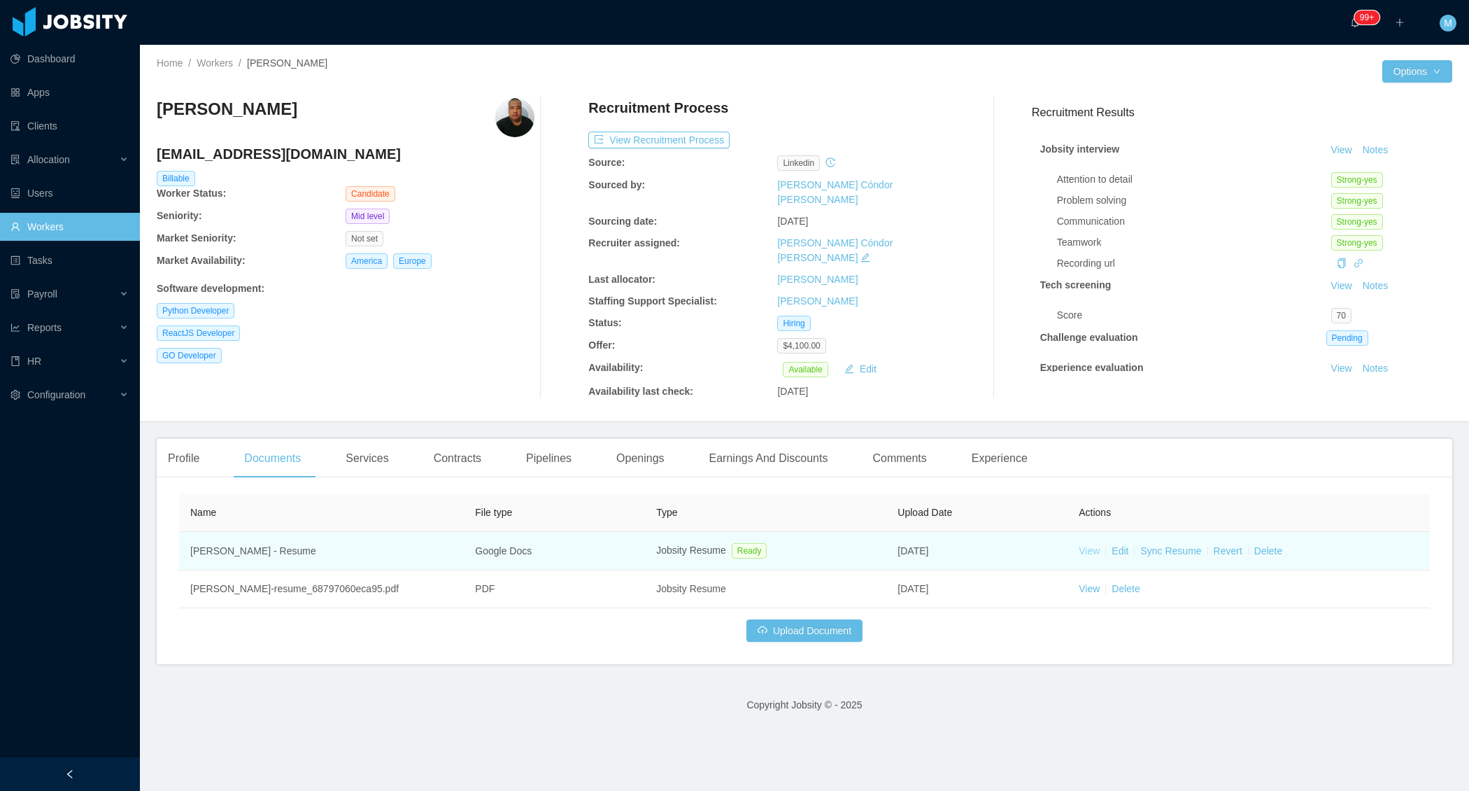
click at [1088, 545] on link "View" at bounding box center [1089, 550] width 21 height 11
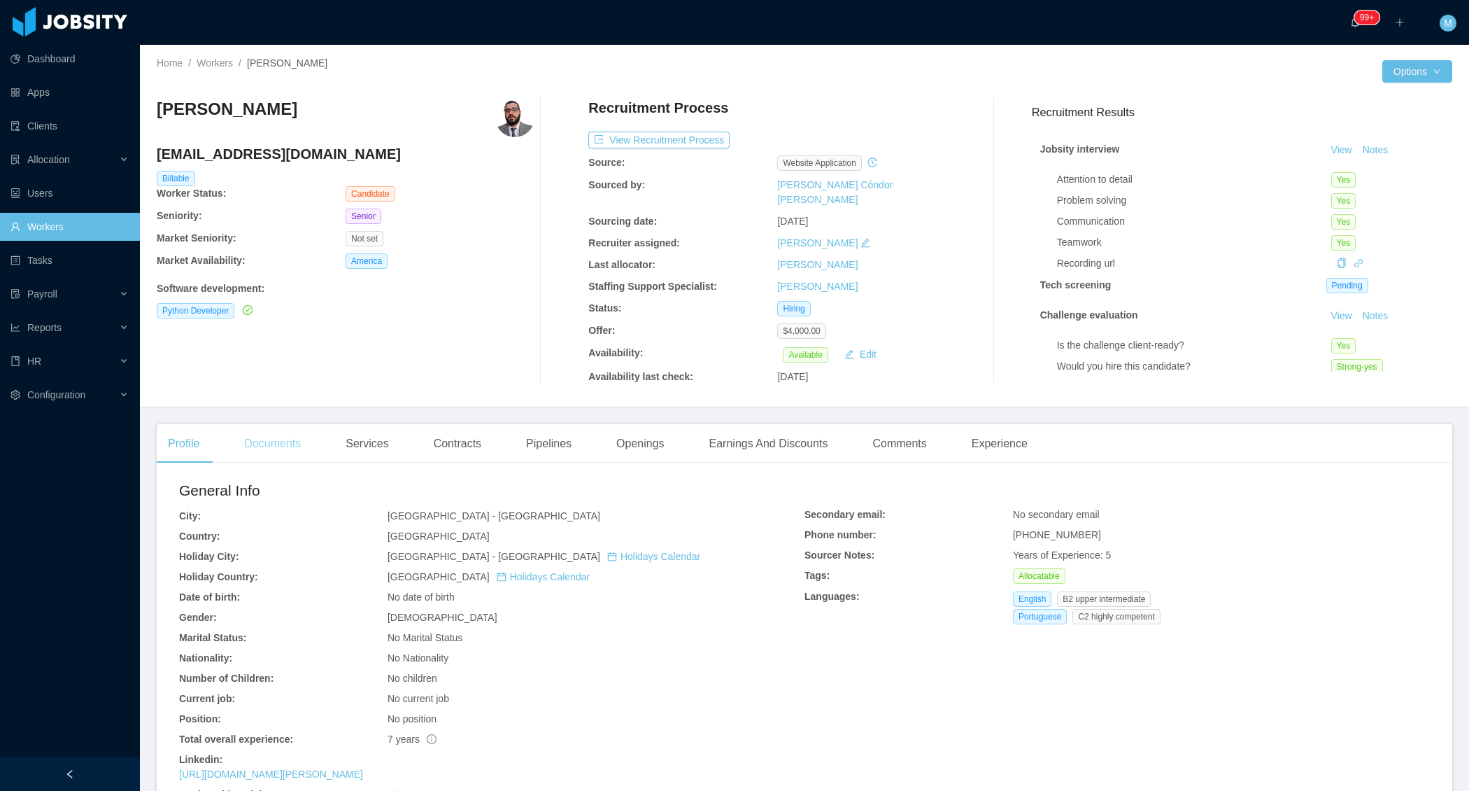
click at [257, 441] on div "Documents" at bounding box center [272, 443] width 79 height 39
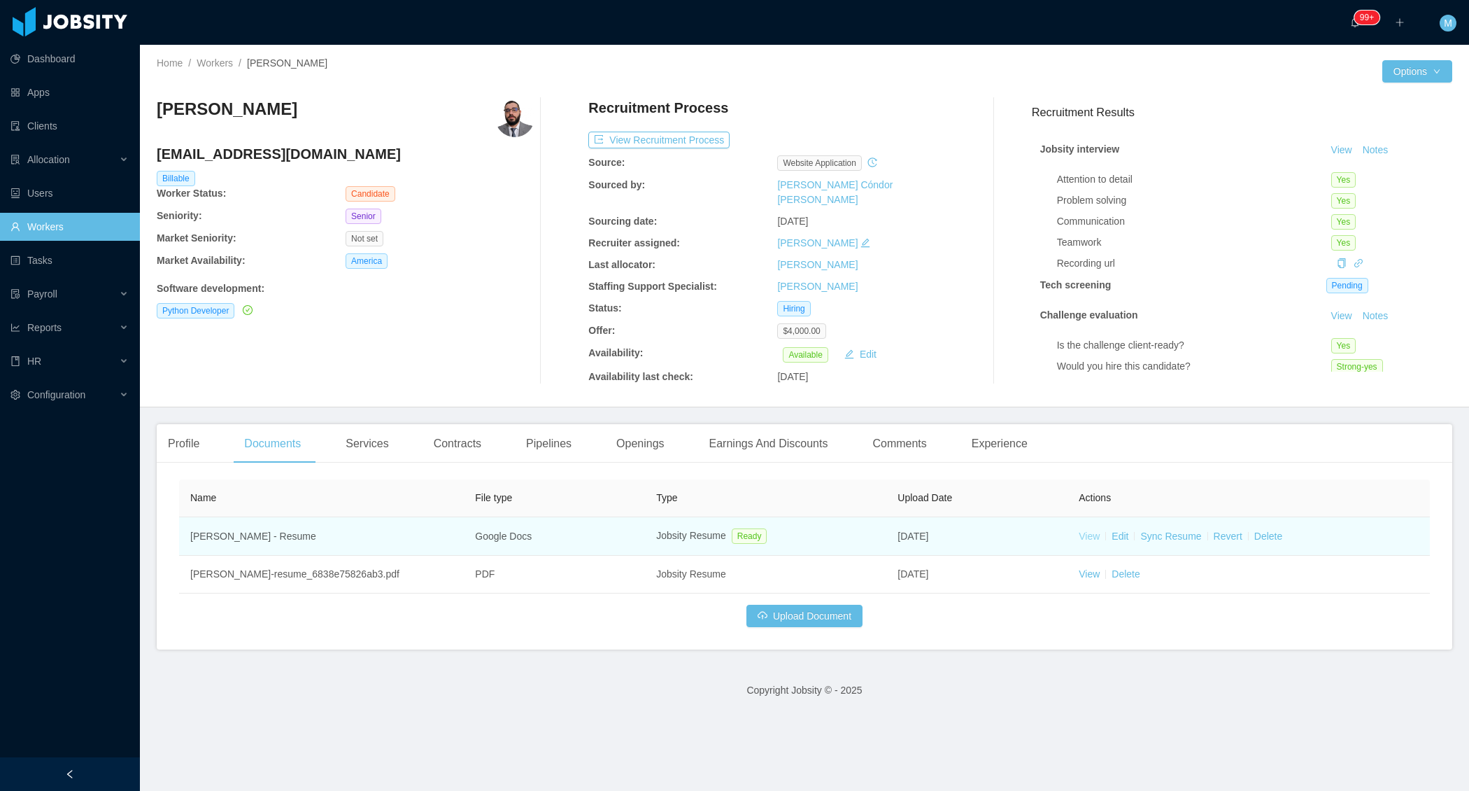
click at [1092, 530] on link "View" at bounding box center [1089, 535] width 21 height 11
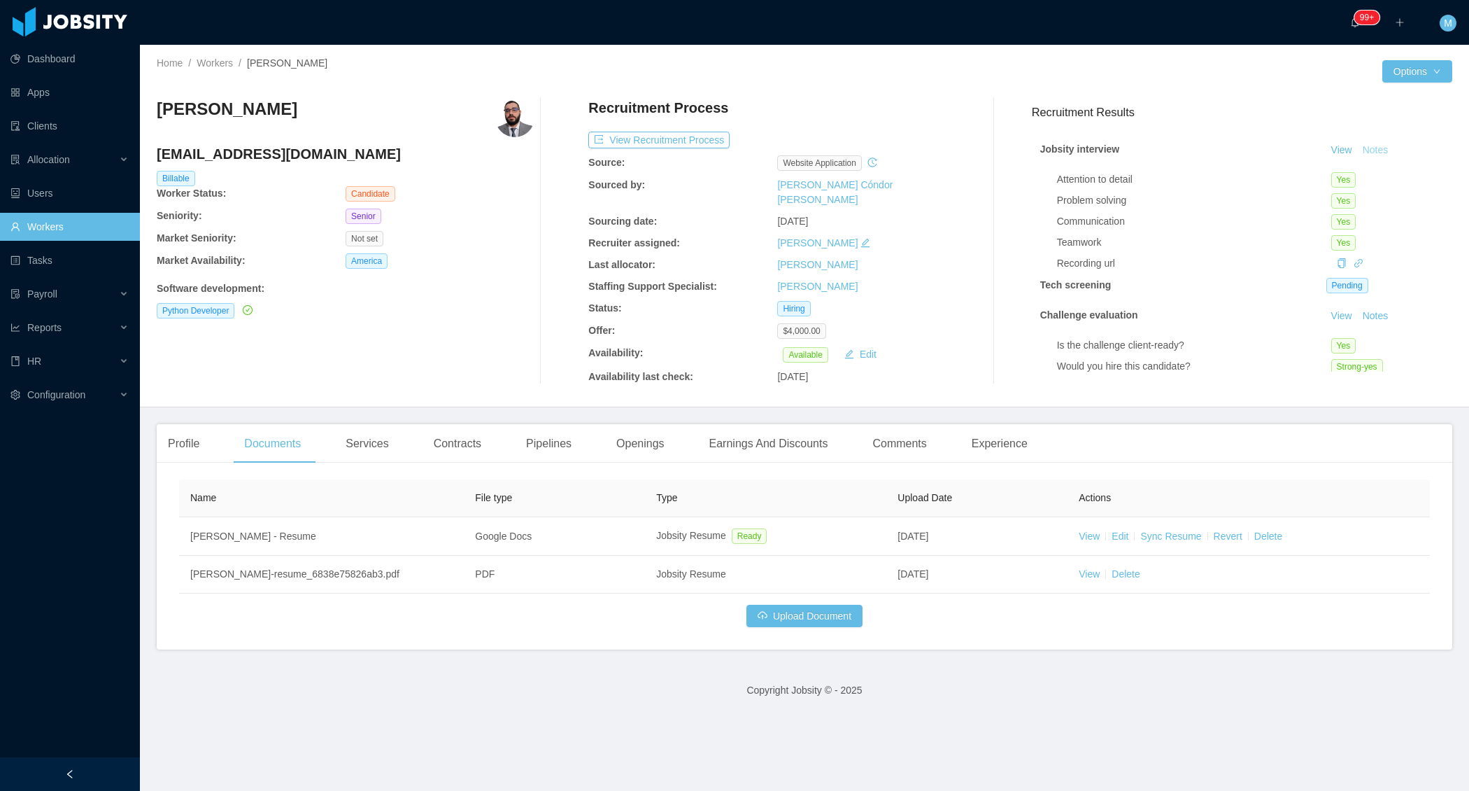
click at [1382, 149] on button "Notes" at bounding box center [1375, 150] width 37 height 17
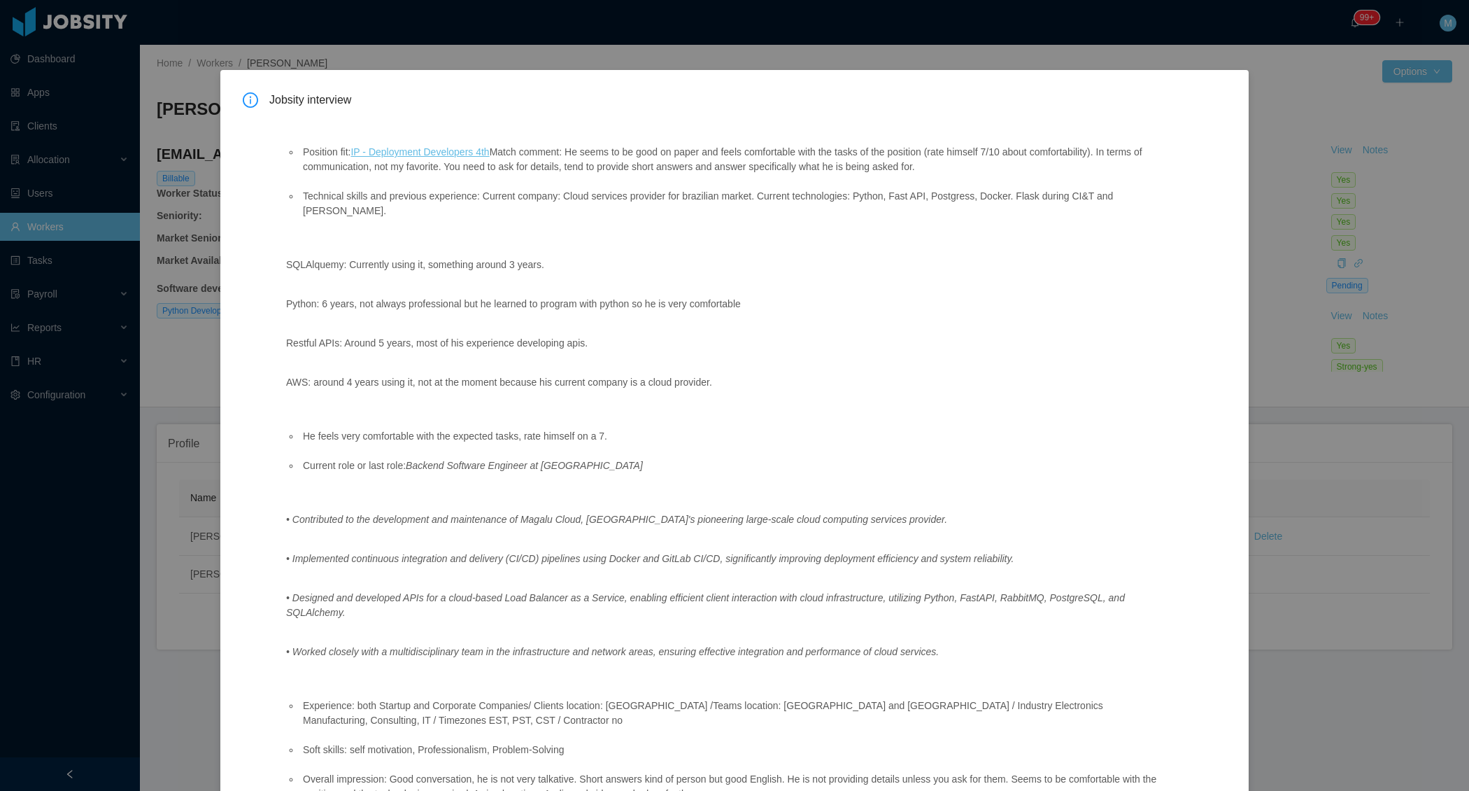
scroll to position [188, 0]
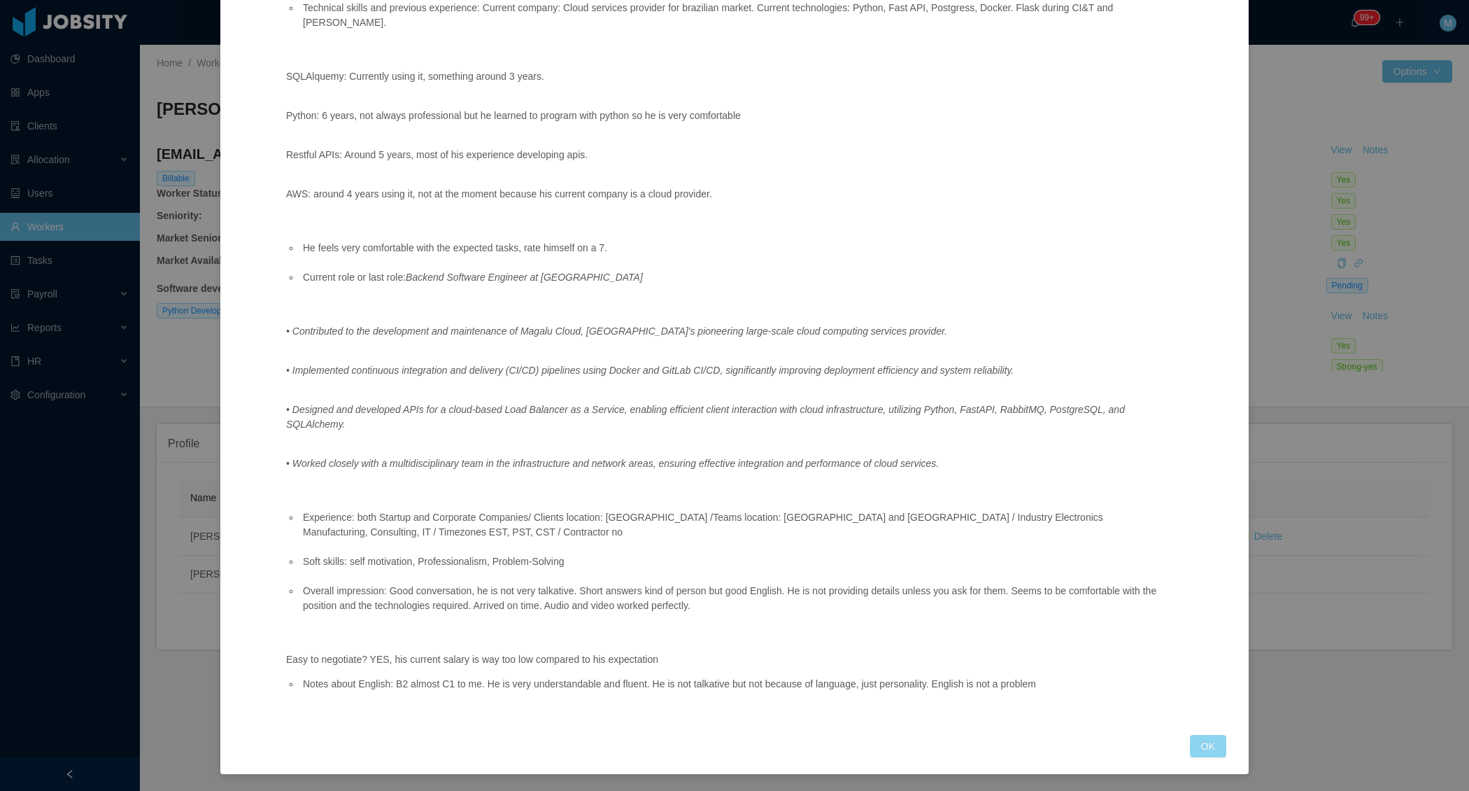
click at [1205, 744] on button "OK" at bounding box center [1208, 746] width 36 height 22
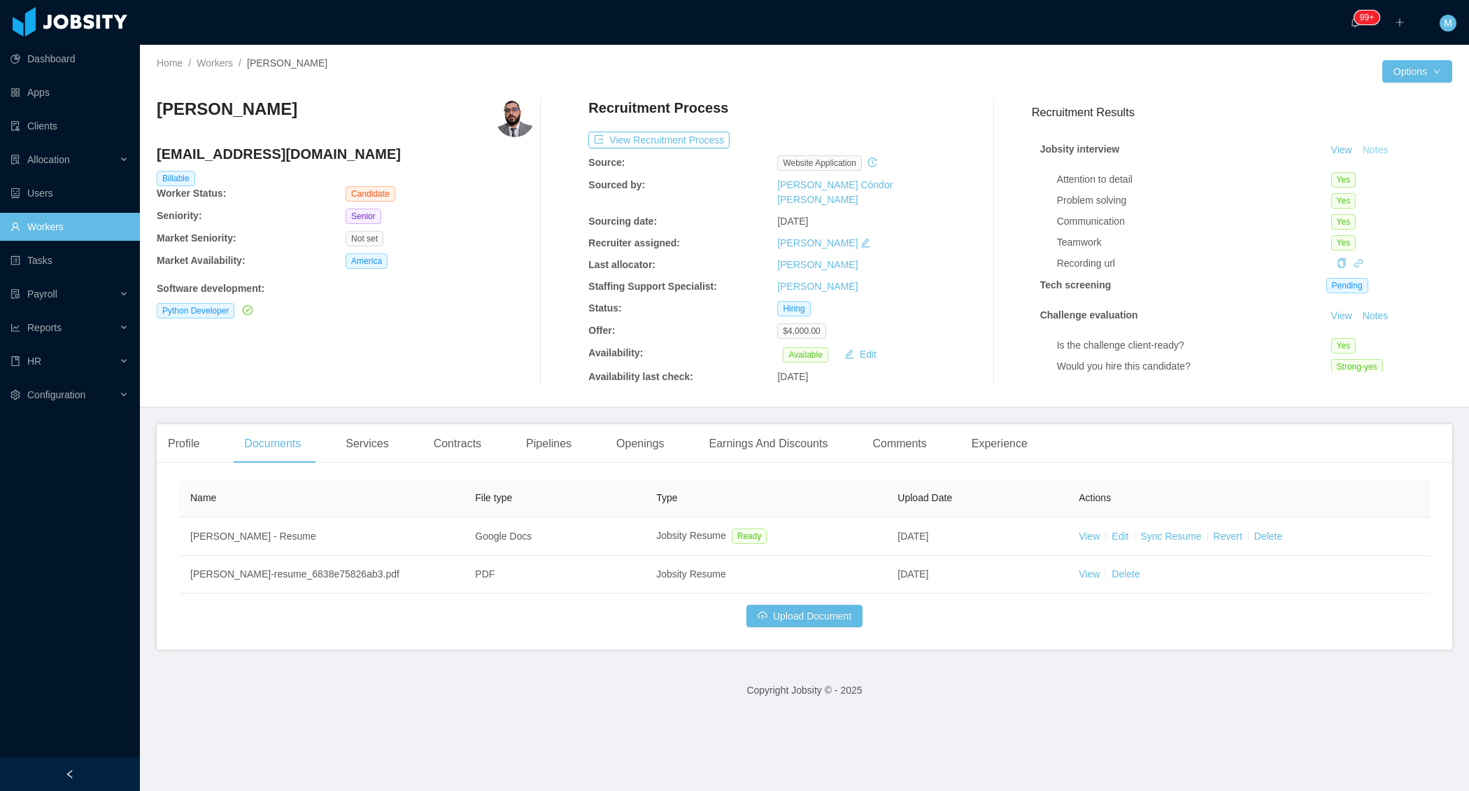
scroll to position [118, 0]
click at [511, 297] on div "Gabriel Naslaniec gabrielnaslaniec@gmail.com Billable Worker Status: Candidate …" at bounding box center [346, 241] width 378 height 286
drag, startPoint x: 309, startPoint y: 113, endPoint x: 161, endPoint y: 108, distance: 147.7
click at [161, 108] on div "Gabriel Naslaniec" at bounding box center [346, 117] width 378 height 39
copy h3 "Gabriel Naslaniec"
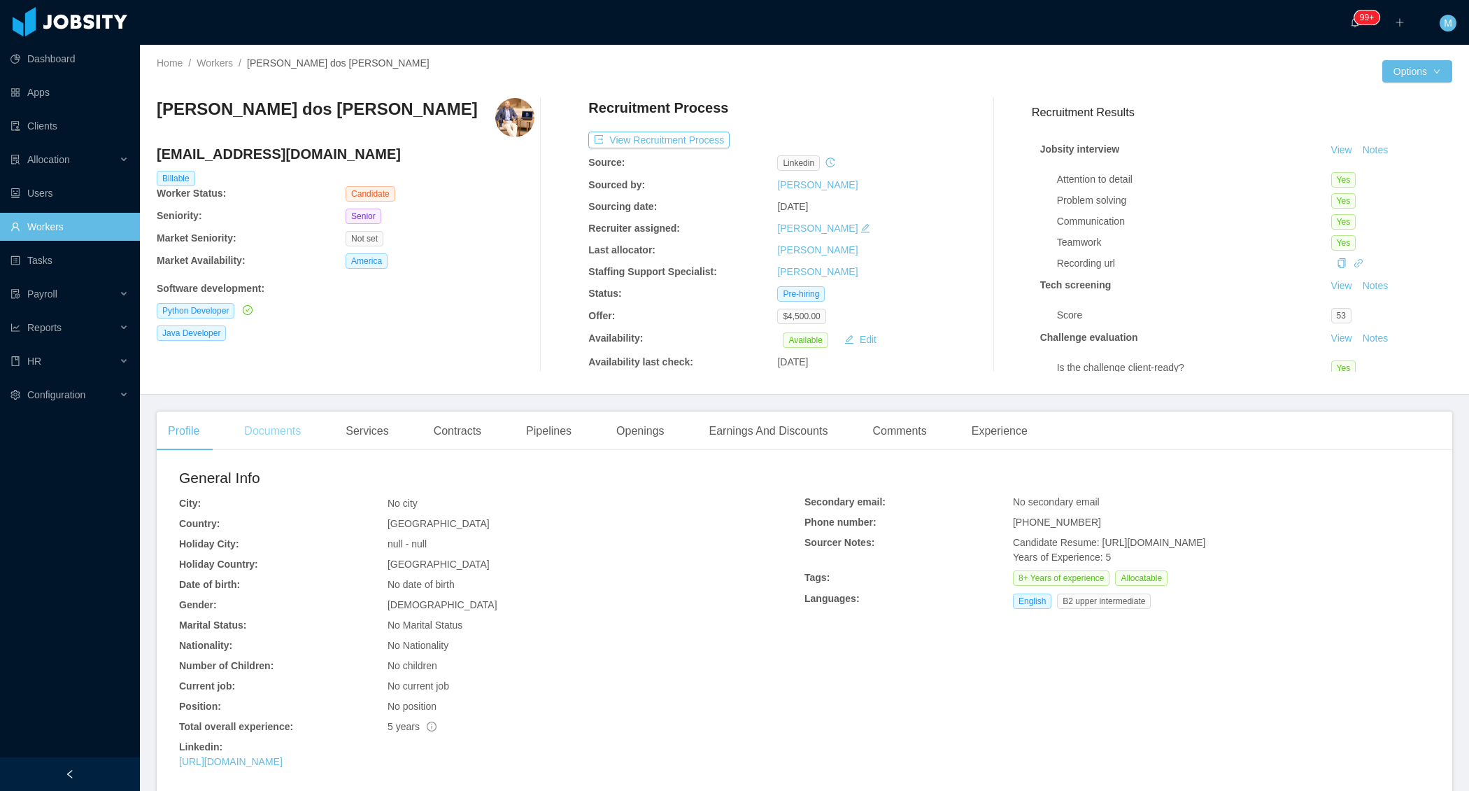
click at [288, 418] on div "Documents" at bounding box center [272, 430] width 79 height 39
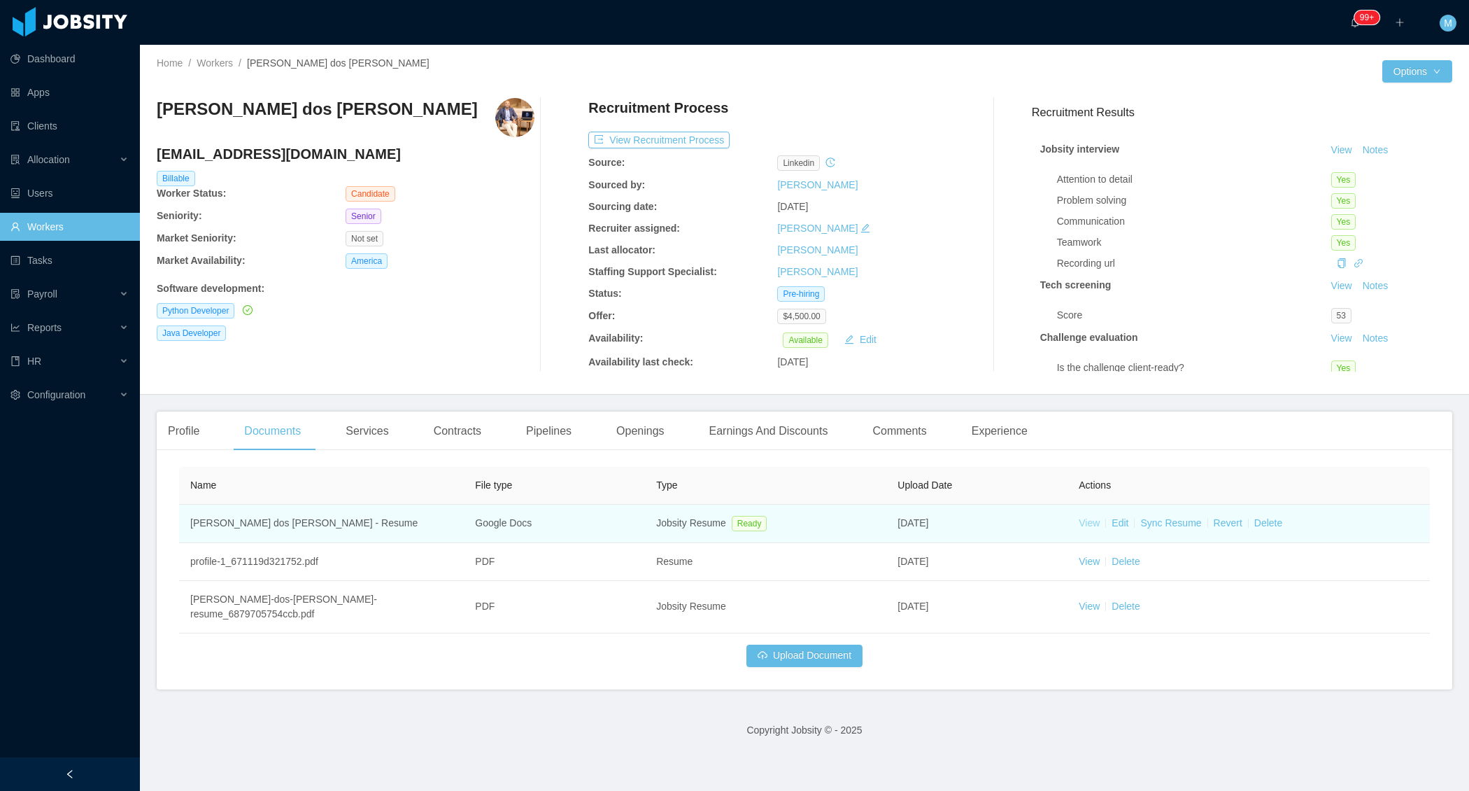
click at [1094, 521] on link "View" at bounding box center [1089, 522] width 21 height 11
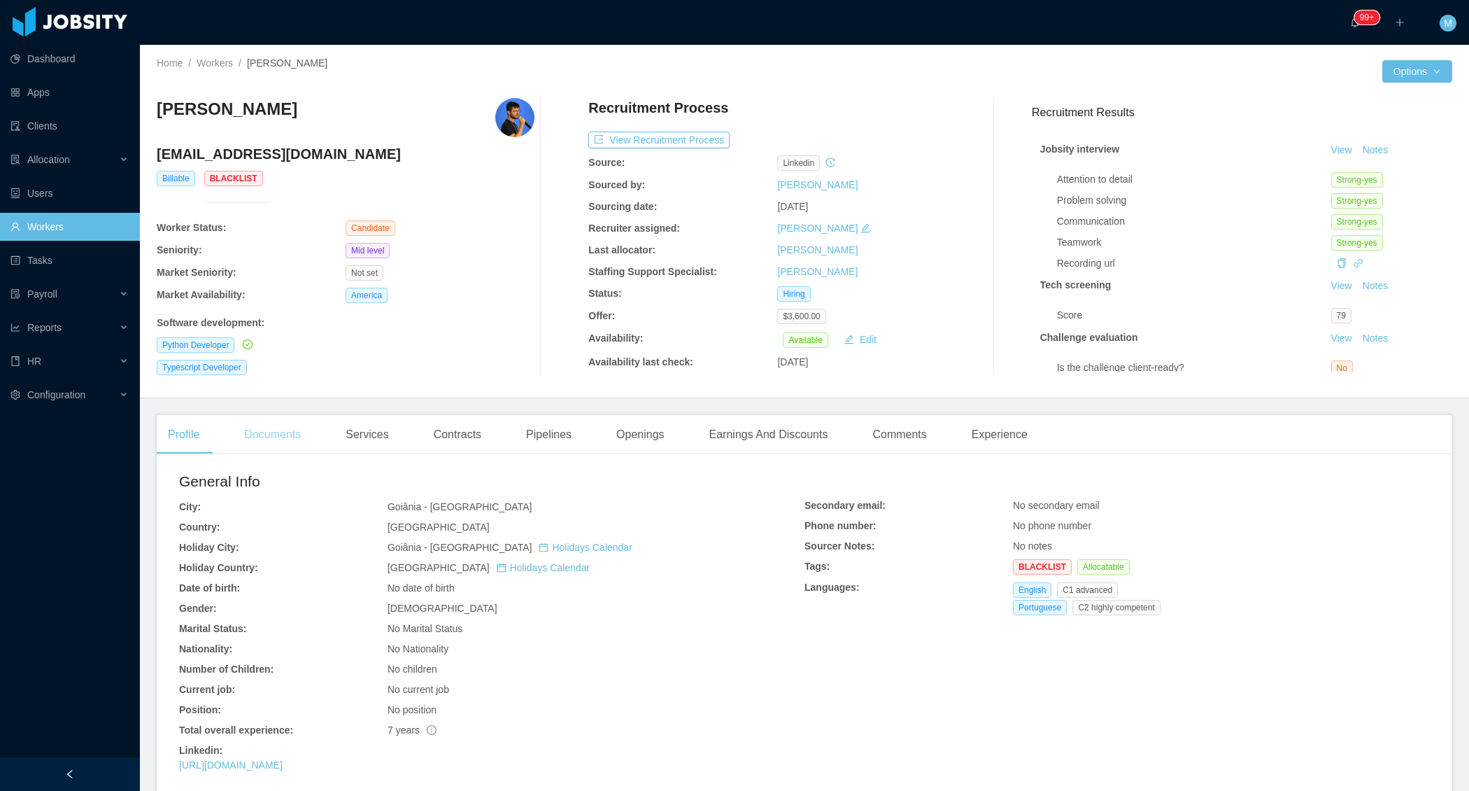
click at [288, 427] on div "Documents" at bounding box center [272, 434] width 79 height 39
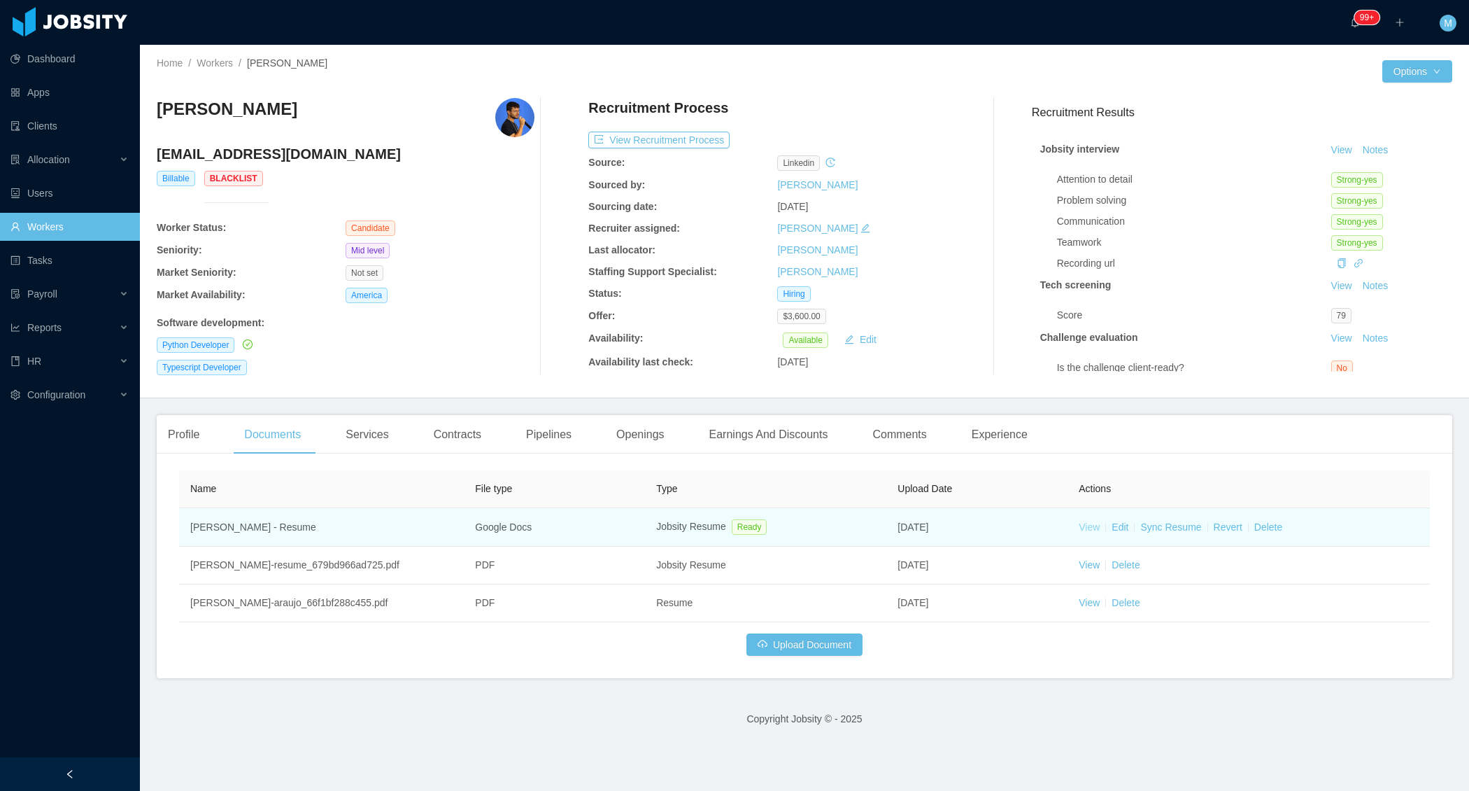
click at [1089, 527] on link "View" at bounding box center [1089, 526] width 21 height 11
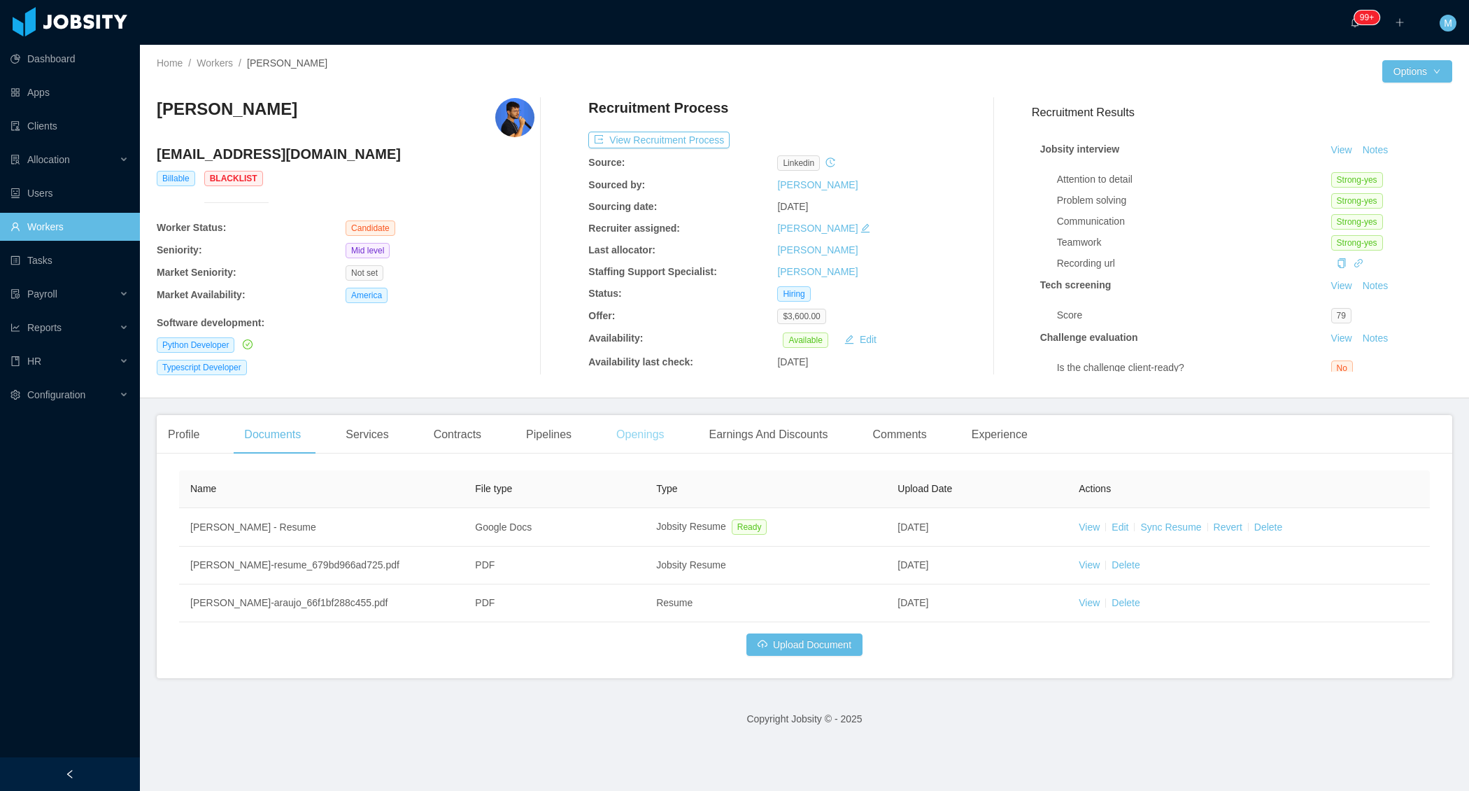
click at [637, 429] on div "Openings" at bounding box center [640, 434] width 71 height 39
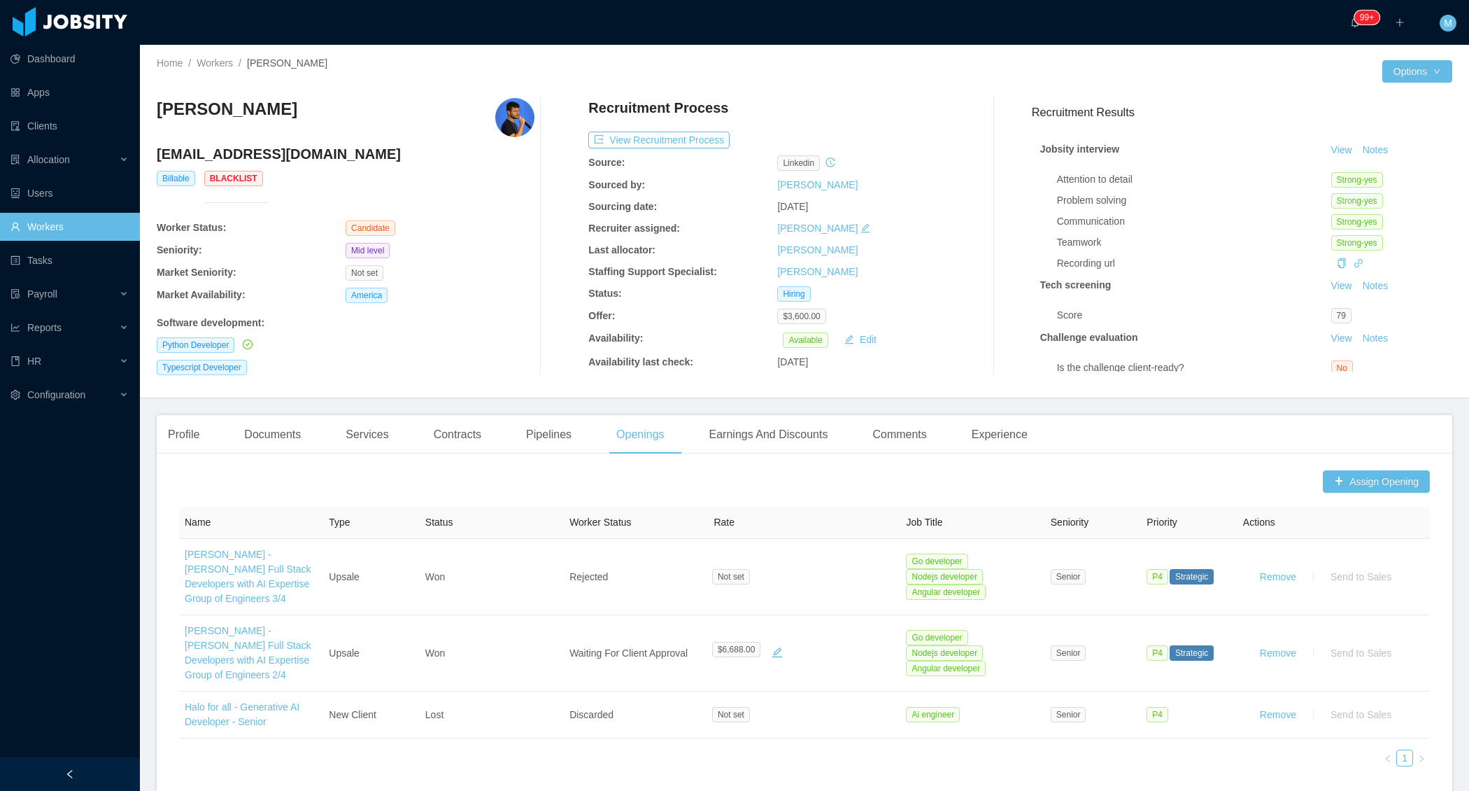
scroll to position [94, 0]
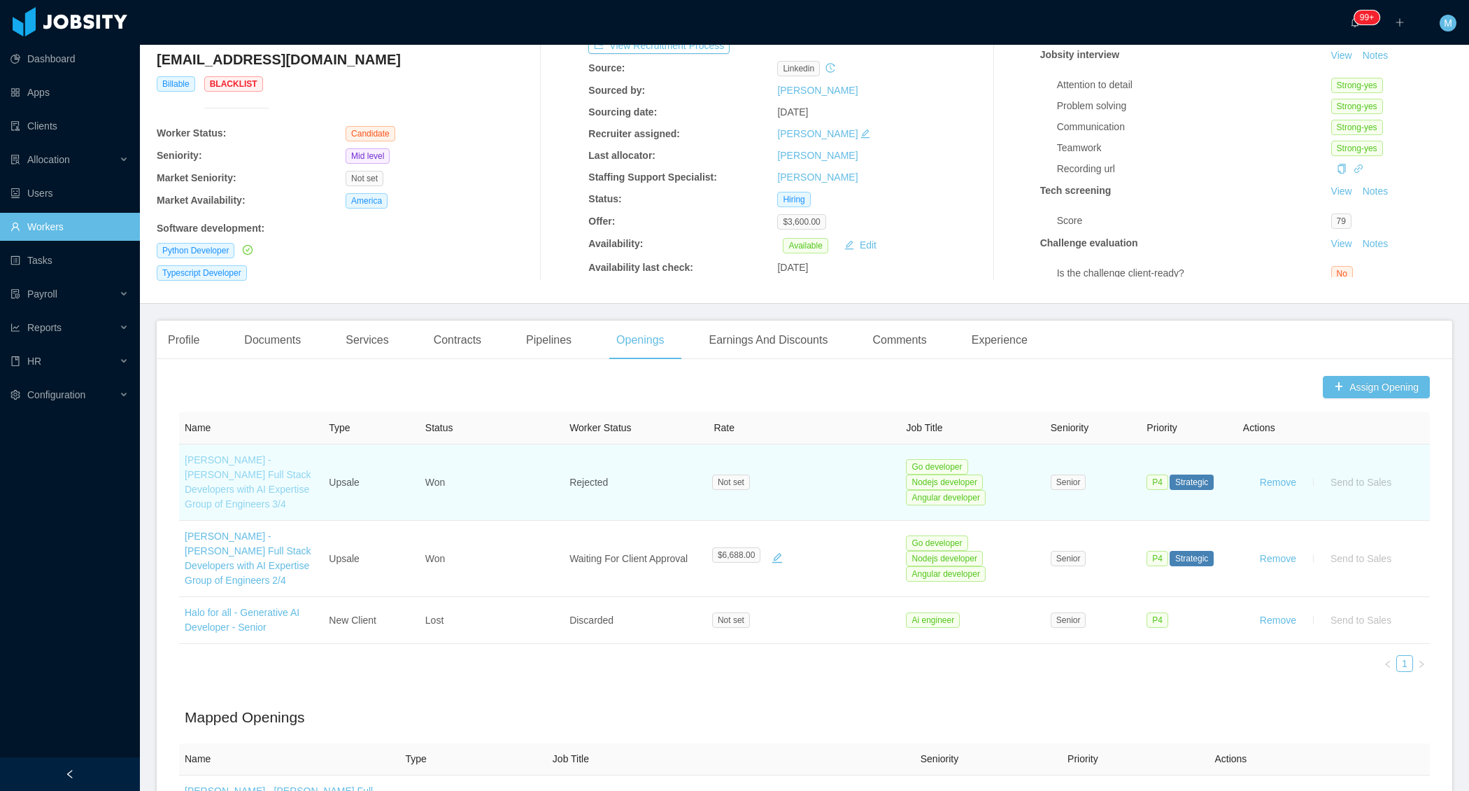
click at [259, 486] on link "McGraw-Hill - Kiran Prajapat's Full Stack Developers with AI Expertise Group of…" at bounding box center [248, 481] width 127 height 55
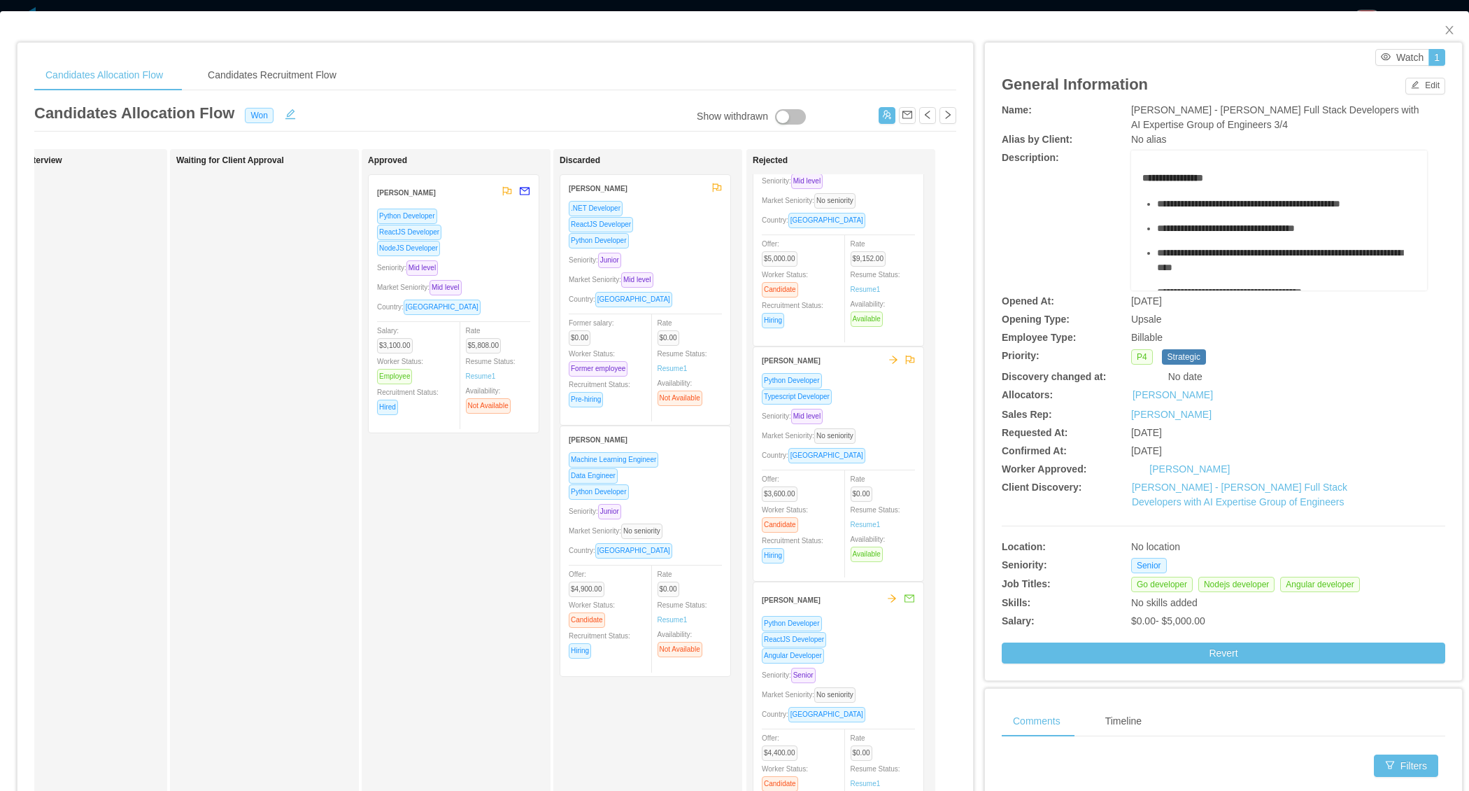
scroll to position [70, 0]
click at [871, 411] on div "Seniority: Mid level" at bounding box center [838, 417] width 153 height 16
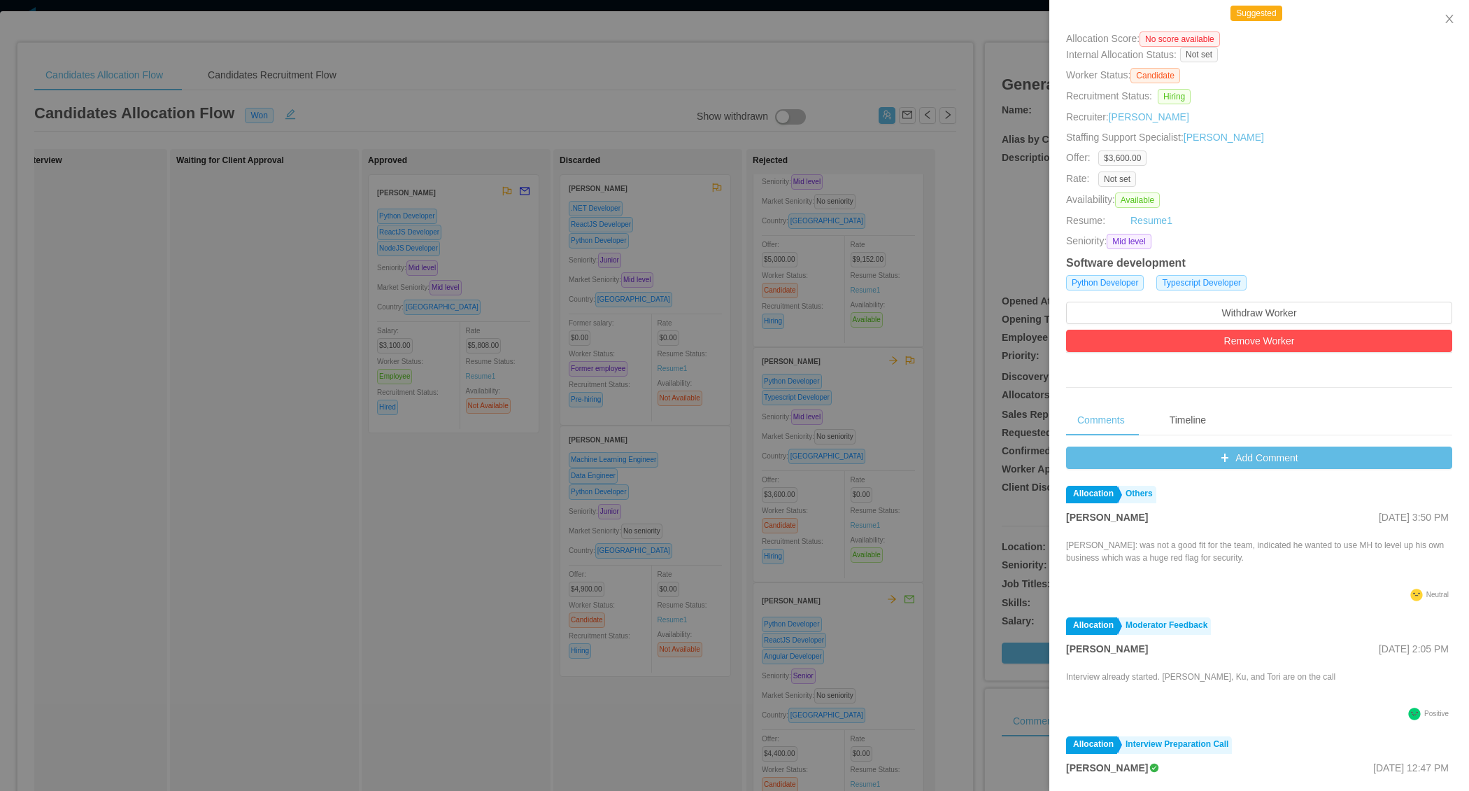
scroll to position [0, 0]
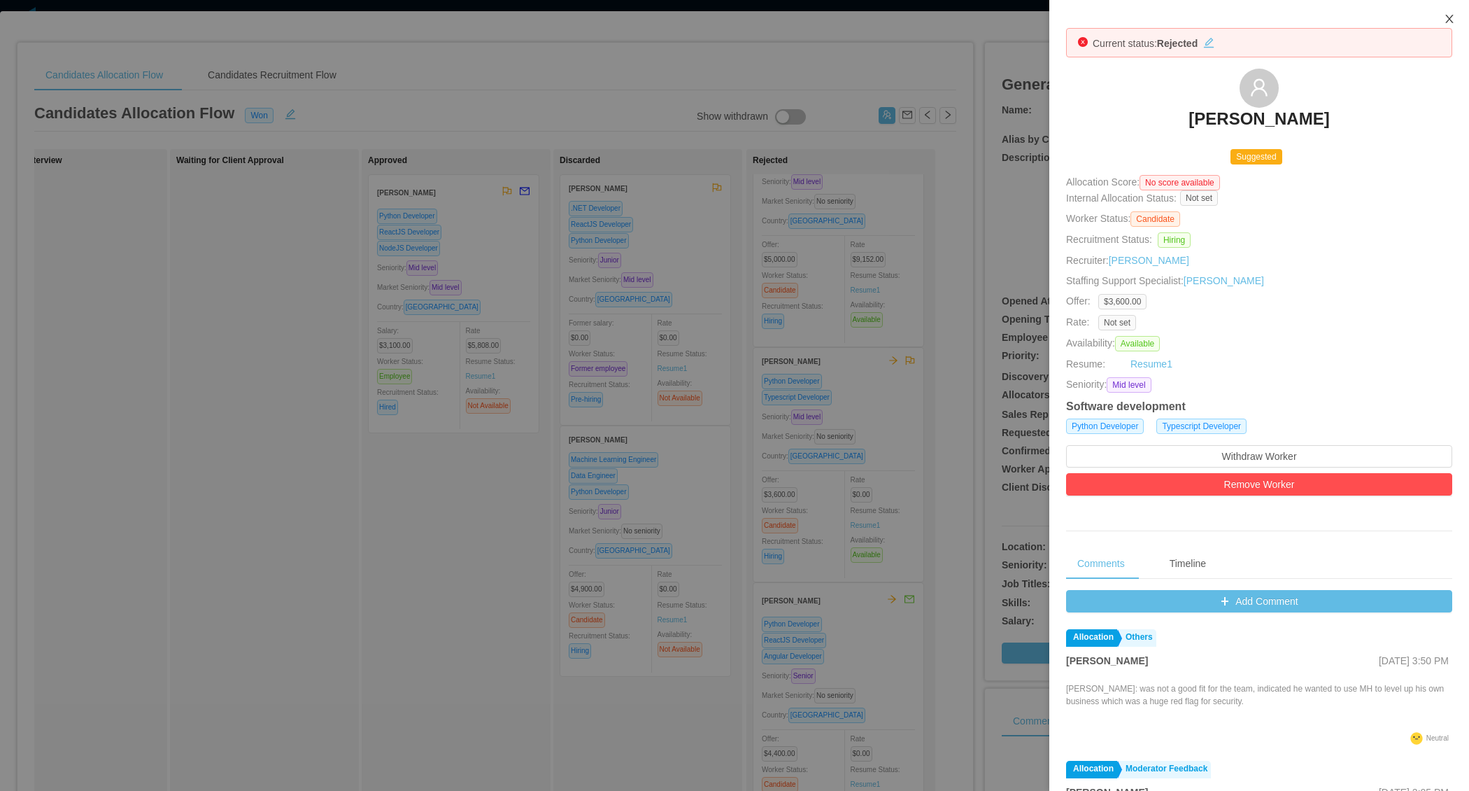
click at [1447, 20] on icon "icon: close" at bounding box center [1449, 18] width 11 height 11
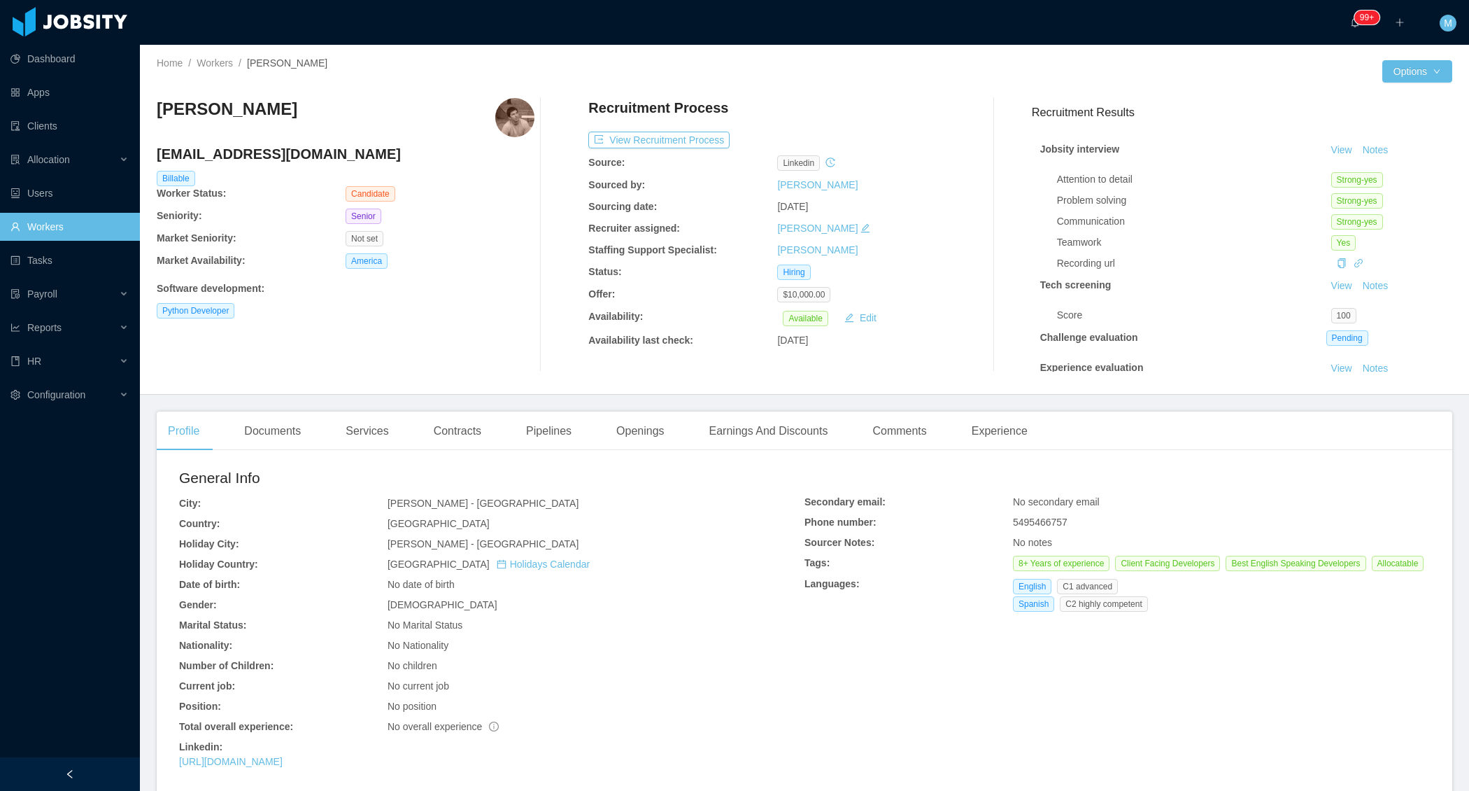
click at [479, 286] on div "Software development :" at bounding box center [346, 288] width 378 height 15
click at [291, 435] on div "Documents" at bounding box center [272, 430] width 79 height 39
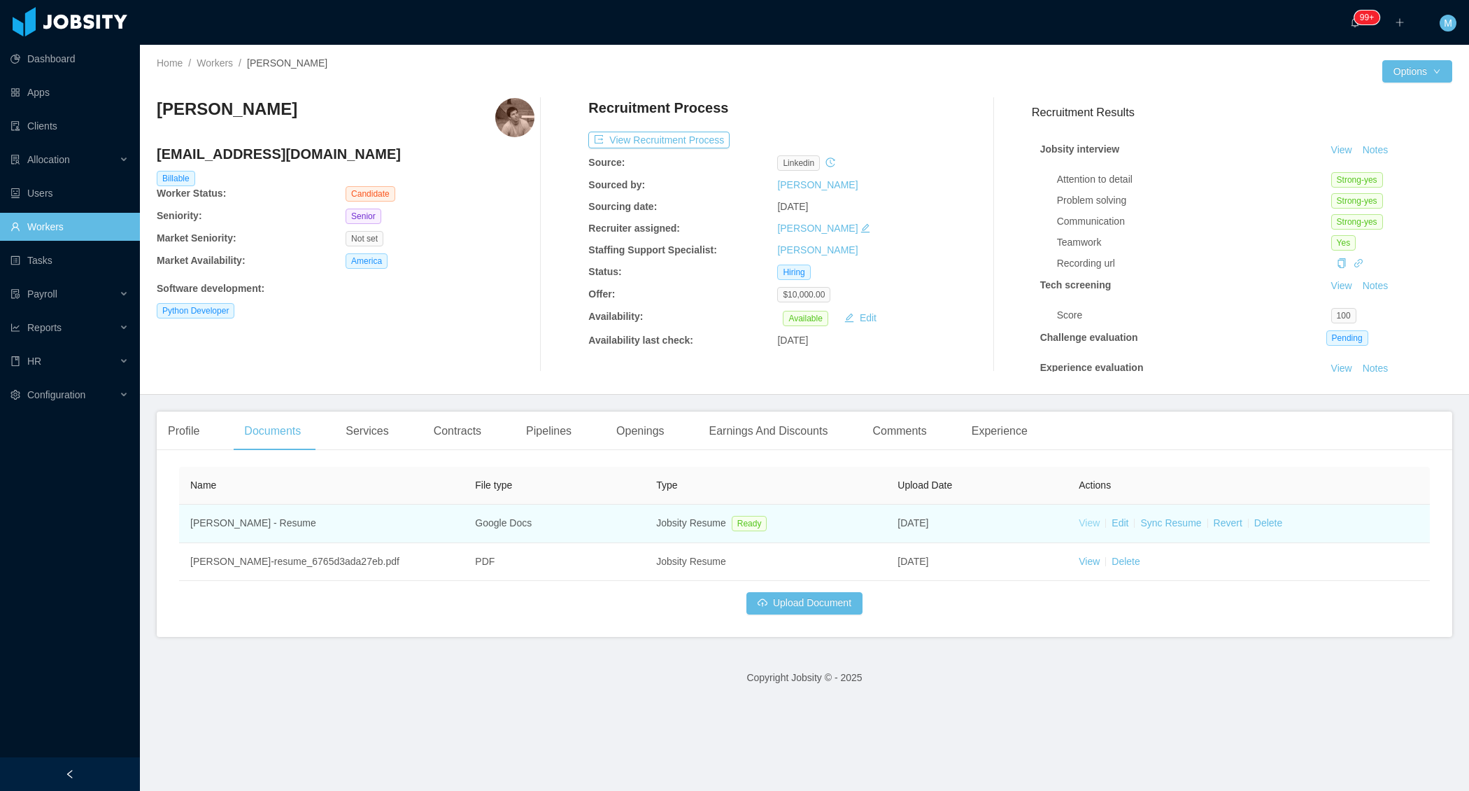
click at [1094, 528] on link "View" at bounding box center [1089, 522] width 21 height 11
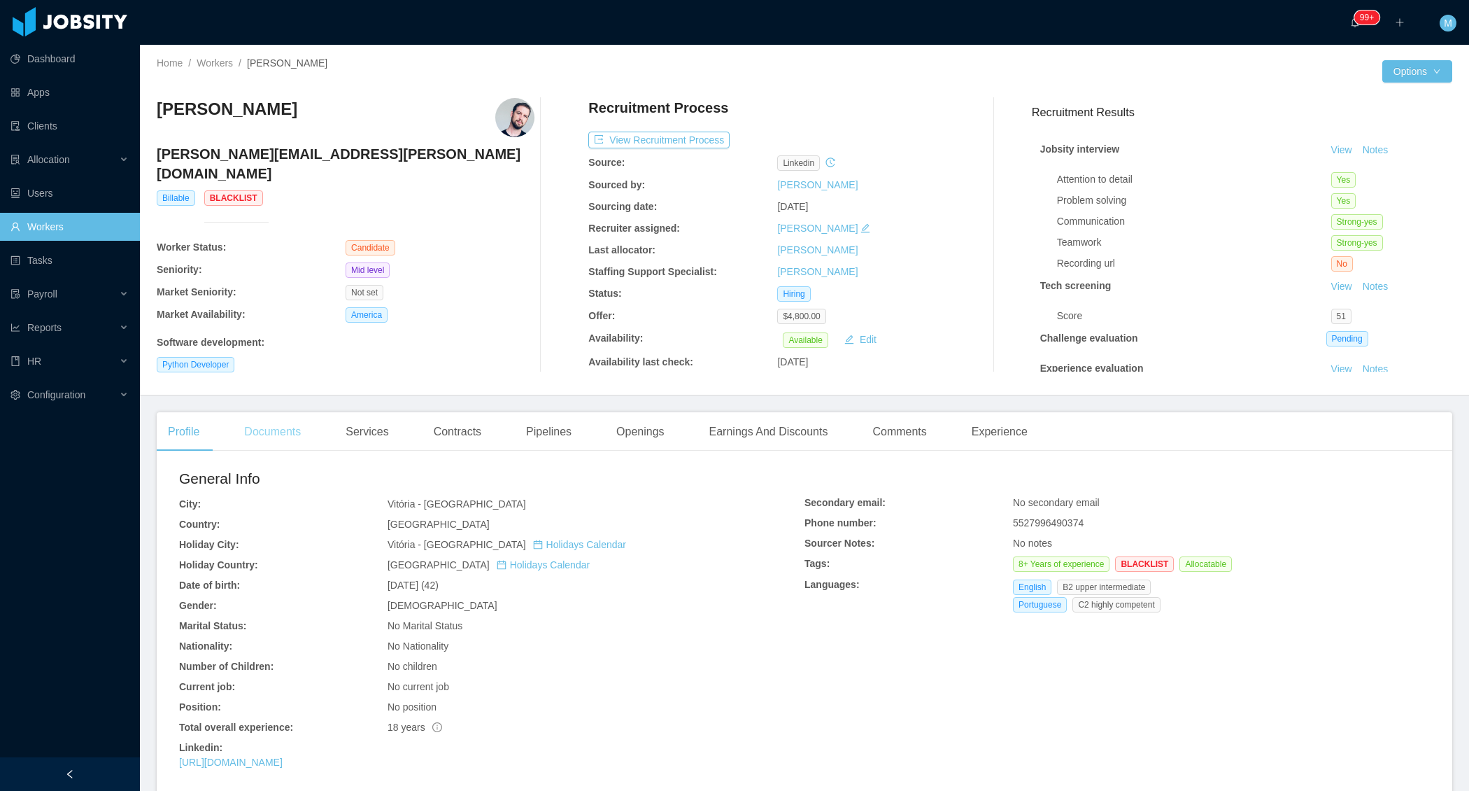
click at [269, 438] on div "Documents" at bounding box center [272, 431] width 79 height 39
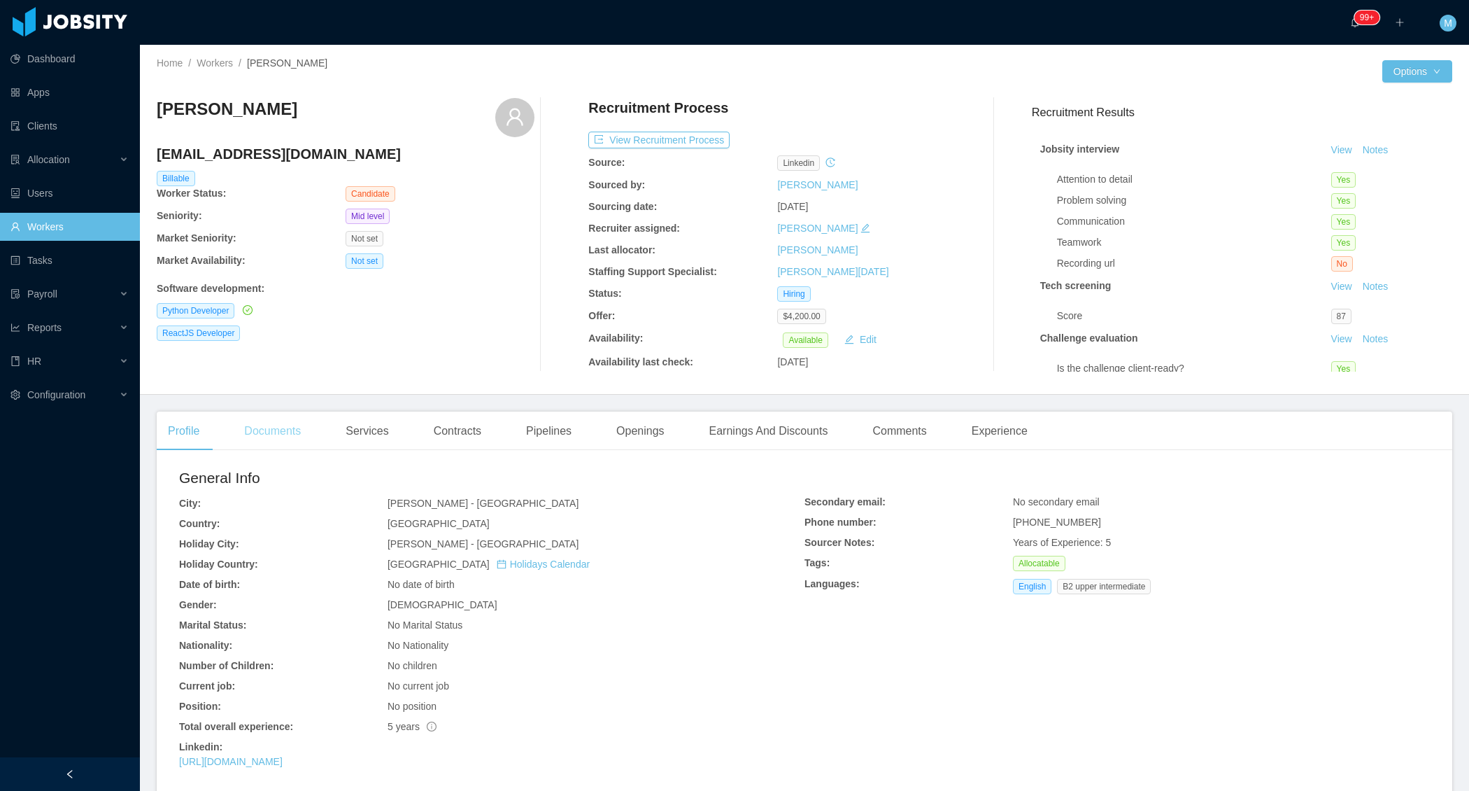
click at [274, 430] on div "Documents" at bounding box center [272, 430] width 79 height 39
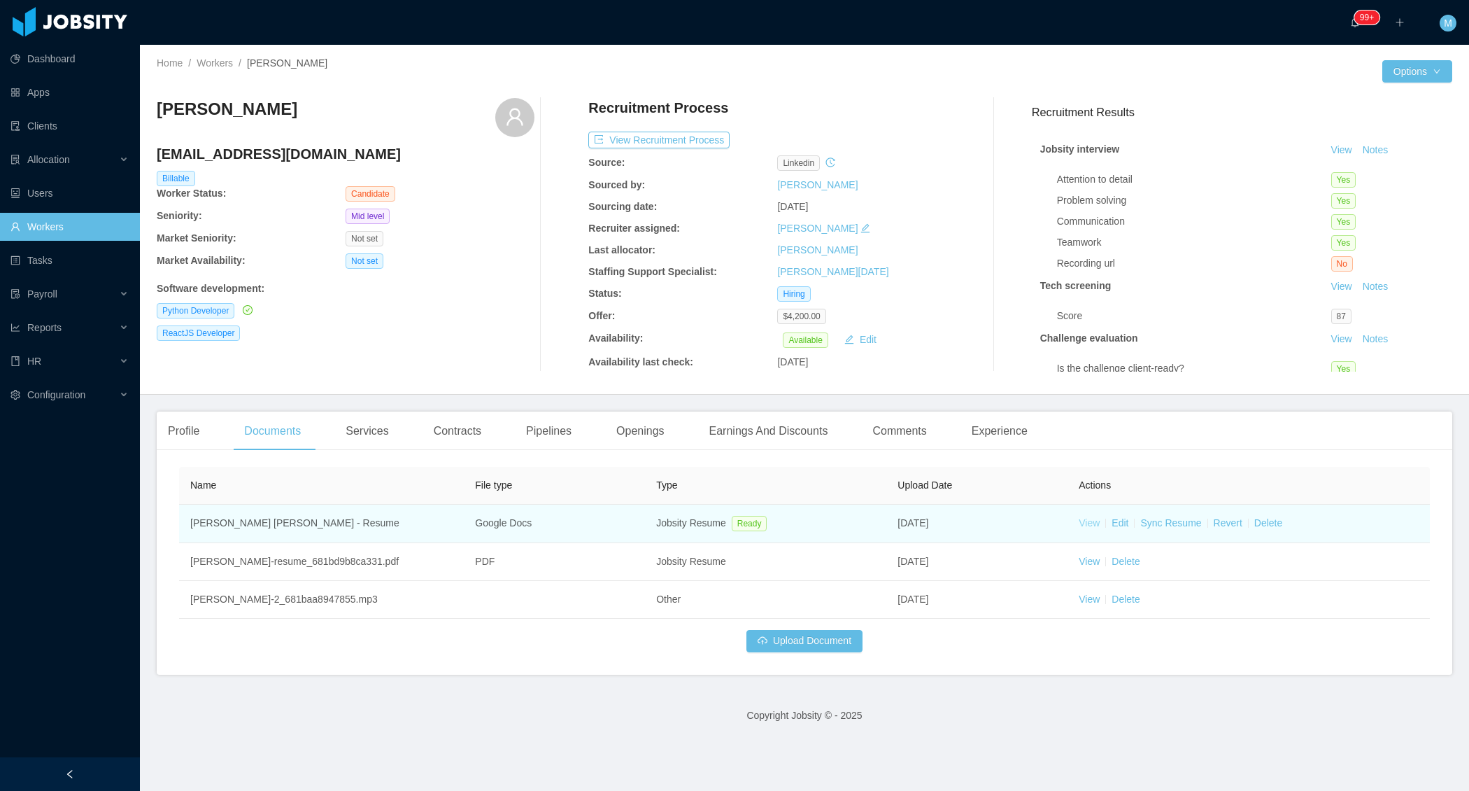
click at [1095, 523] on link "View" at bounding box center [1089, 522] width 21 height 11
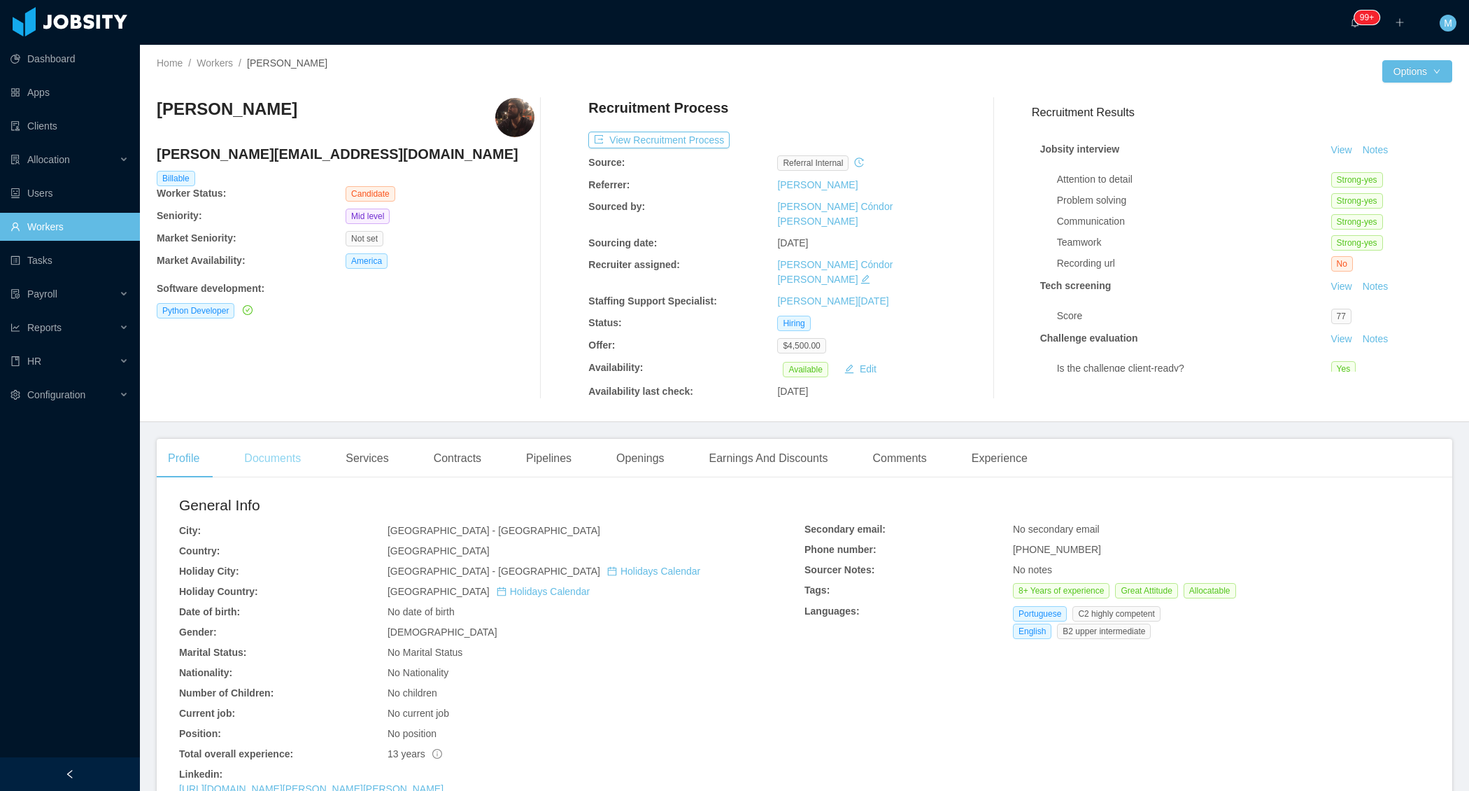
click at [264, 439] on div "Documents" at bounding box center [272, 458] width 79 height 39
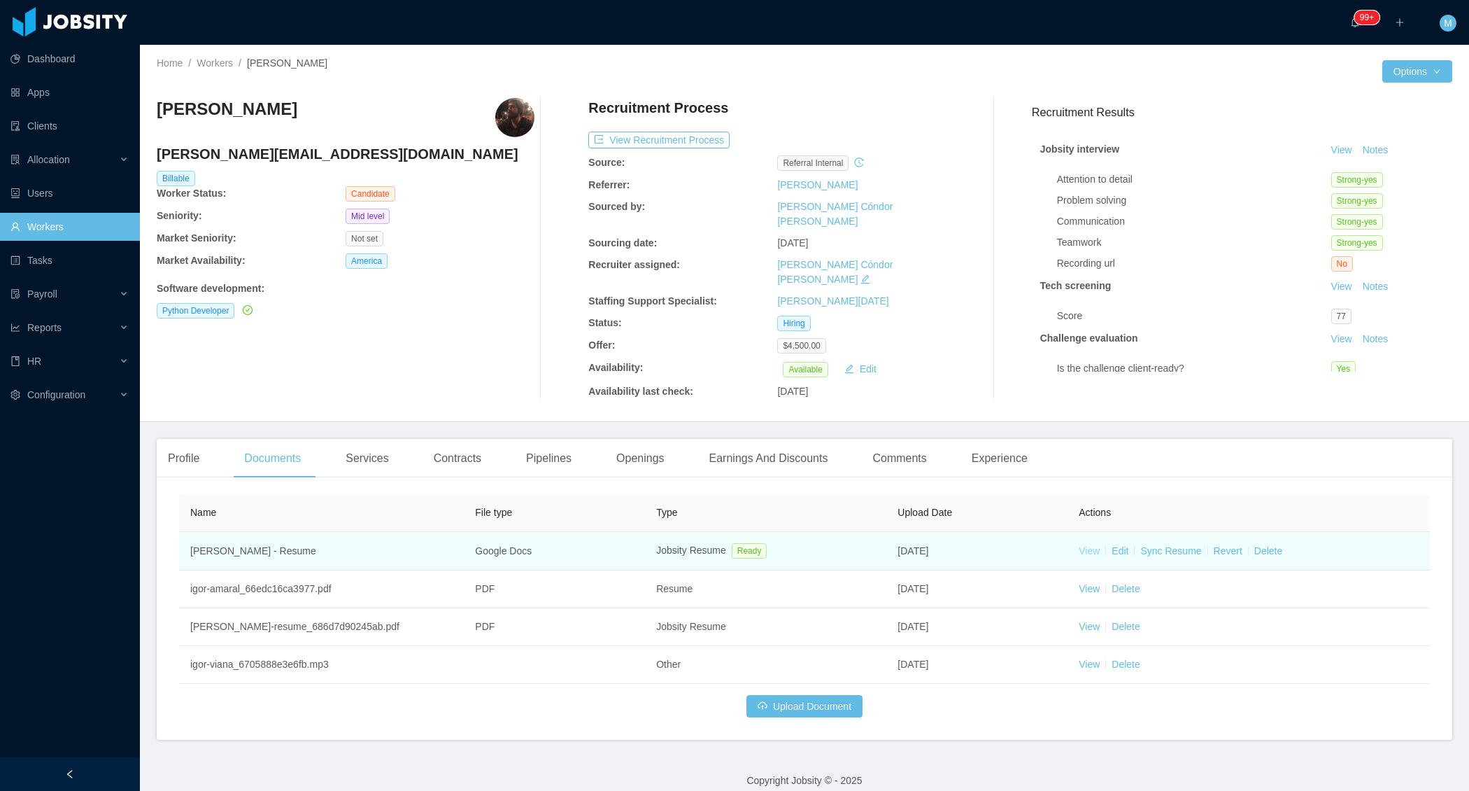
click at [1097, 545] on link "View" at bounding box center [1089, 550] width 21 height 11
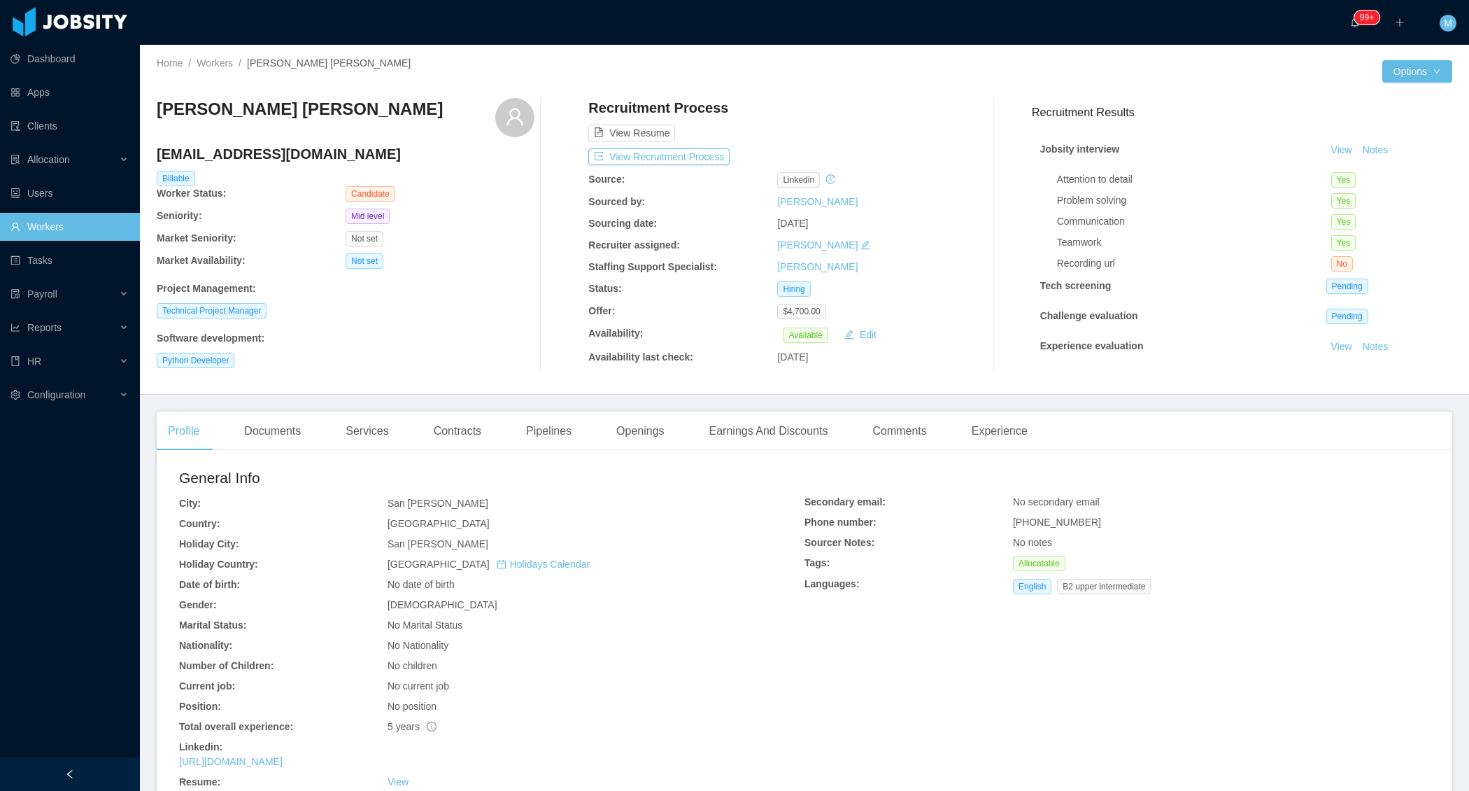
click at [292, 409] on main "Home / Workers / [PERSON_NAME] [PERSON_NAME] / Options [PERSON_NAME] [PERSON_NA…" at bounding box center [804, 418] width 1329 height 746
click at [318, 435] on div "Profile Documents Services Contracts Pipelines Openings Earnings And Discounts …" at bounding box center [598, 430] width 882 height 39
click at [294, 436] on div "Documents" at bounding box center [272, 430] width 79 height 39
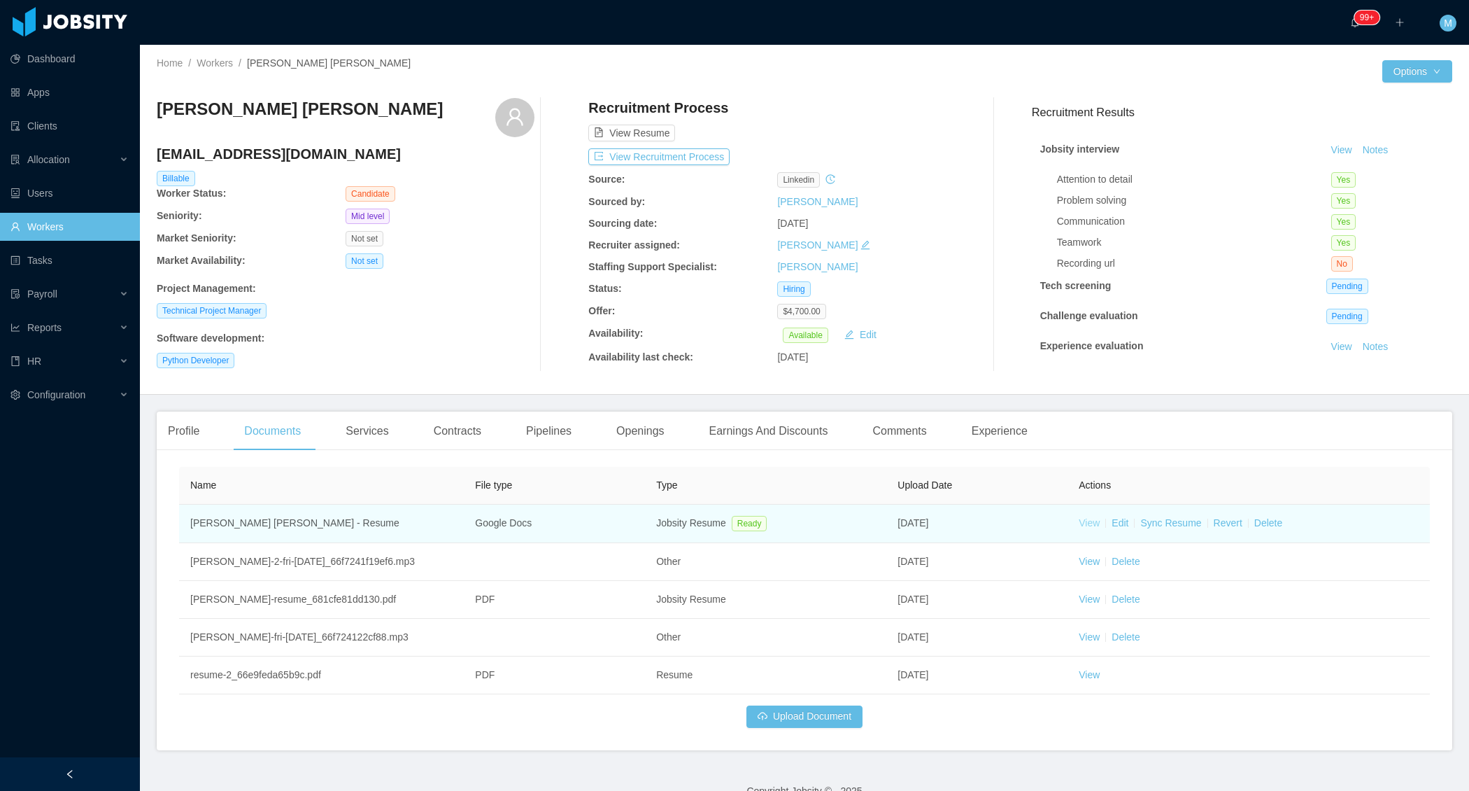
click at [1094, 519] on link "View" at bounding box center [1089, 522] width 21 height 11
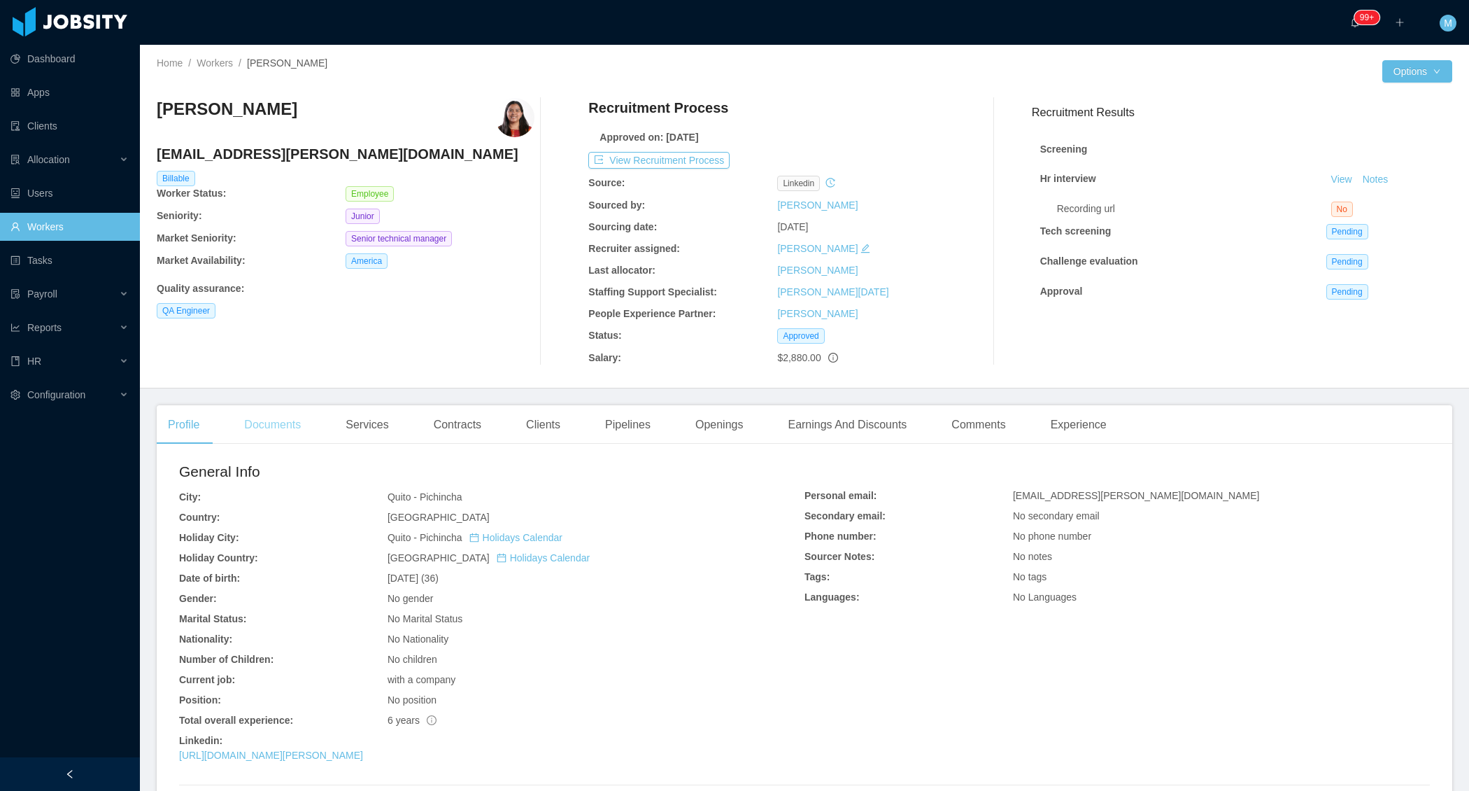
click at [276, 441] on div "Documents" at bounding box center [272, 424] width 79 height 39
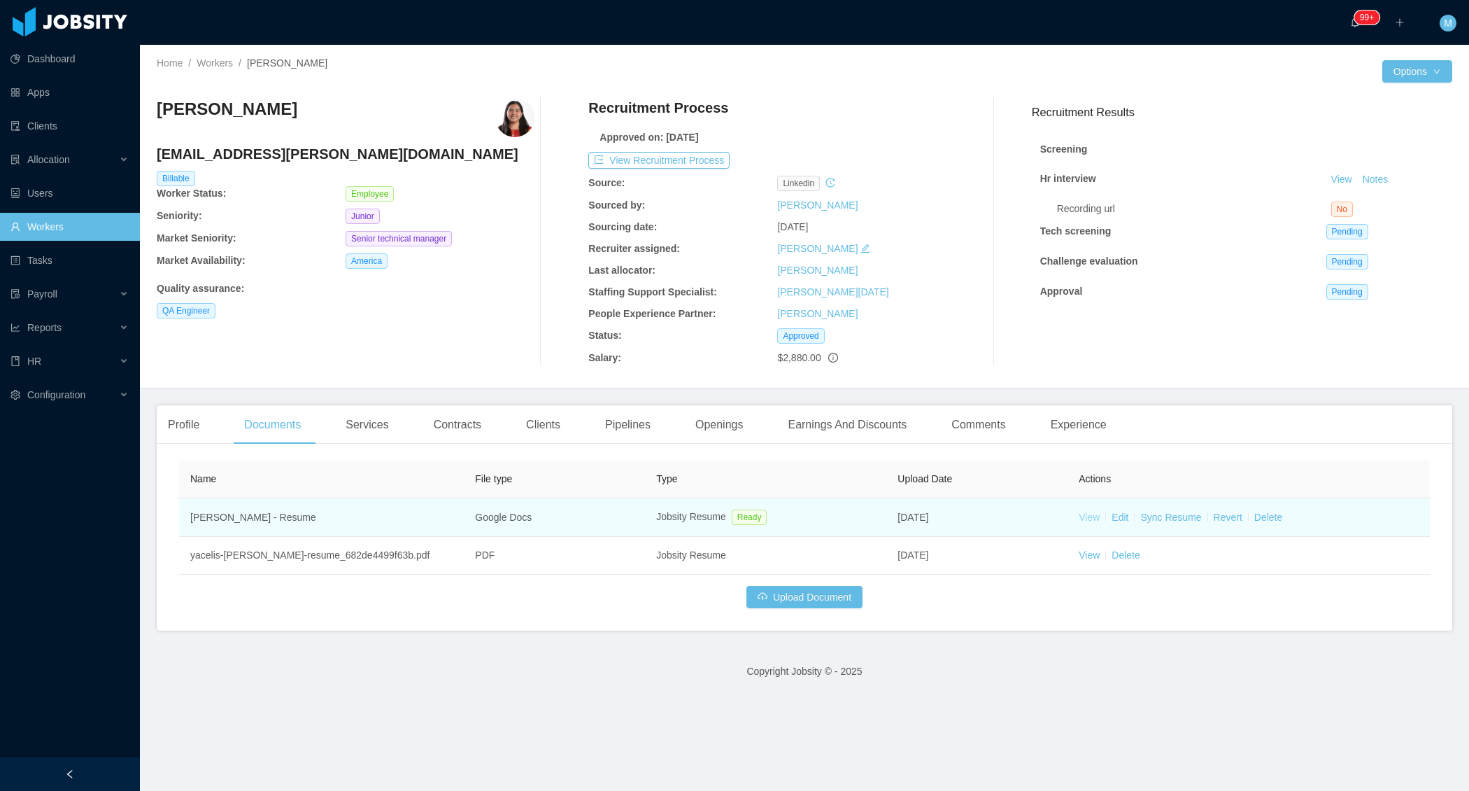
click at [1093, 515] on link "View" at bounding box center [1089, 516] width 21 height 11
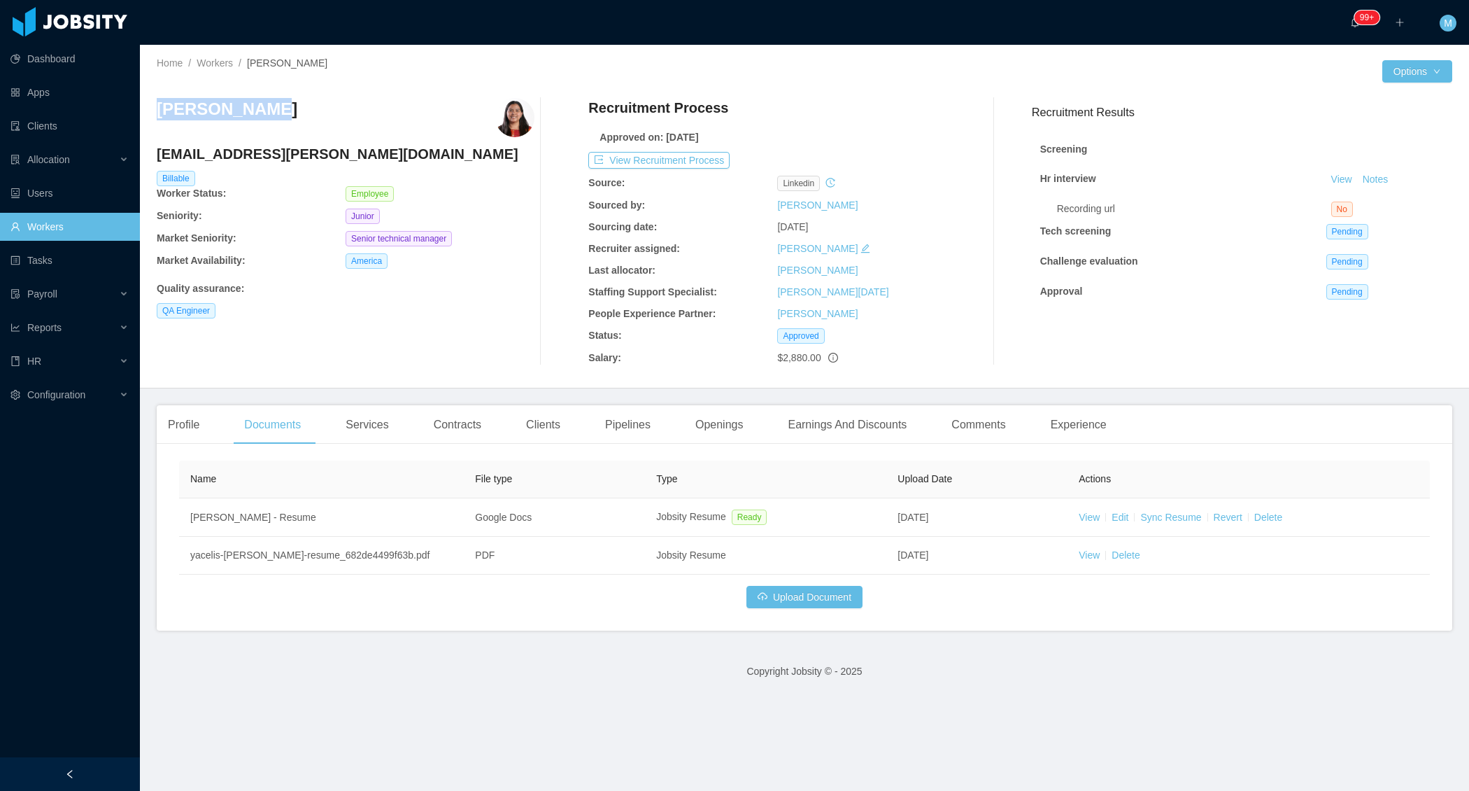
drag, startPoint x: 285, startPoint y: 102, endPoint x: 157, endPoint y: 106, distance: 128.1
click at [157, 106] on div "Yacelis Mata" at bounding box center [346, 117] width 378 height 39
copy h3 "Yacelis Mata"
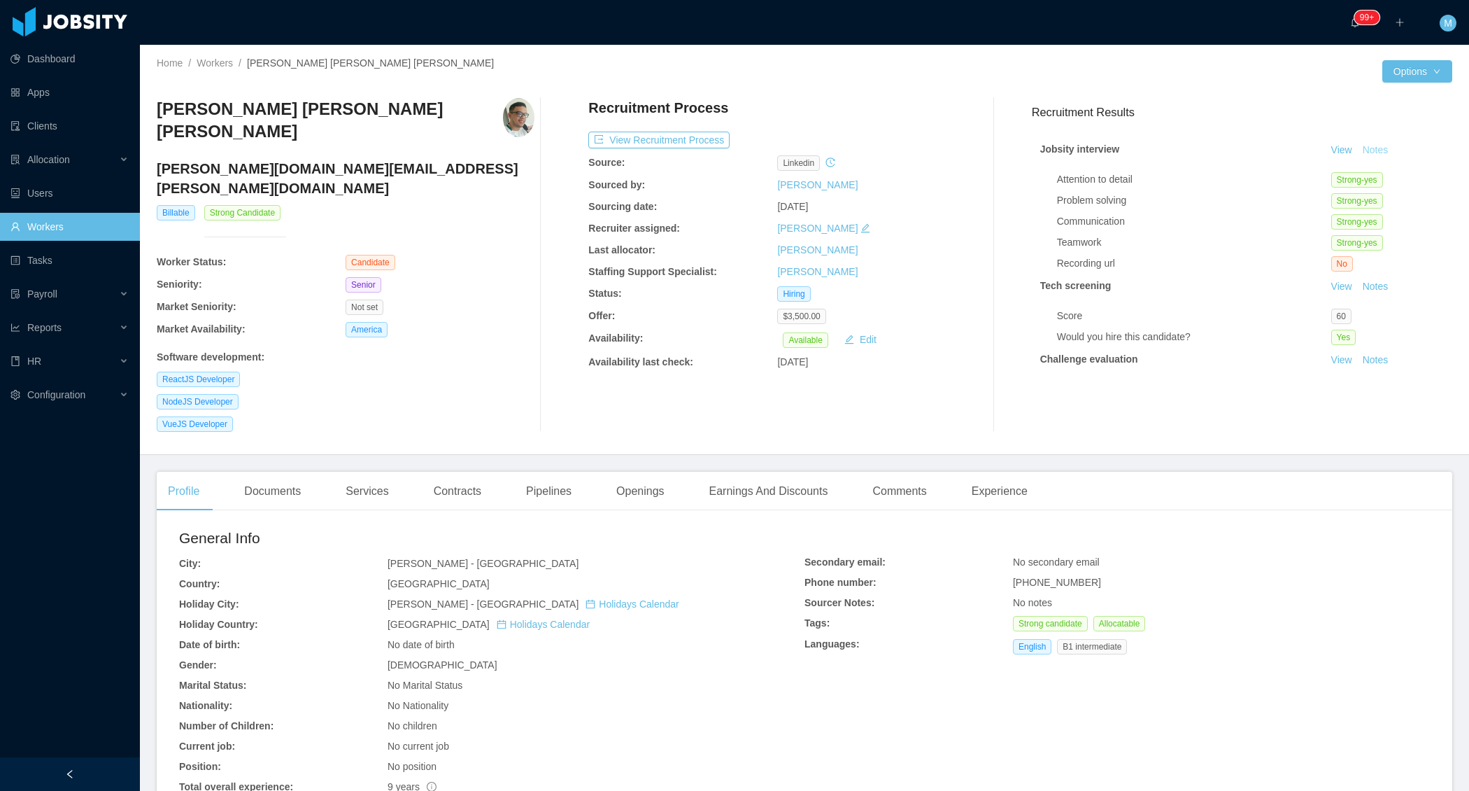
click at [1377, 146] on button "Notes" at bounding box center [1375, 150] width 37 height 17
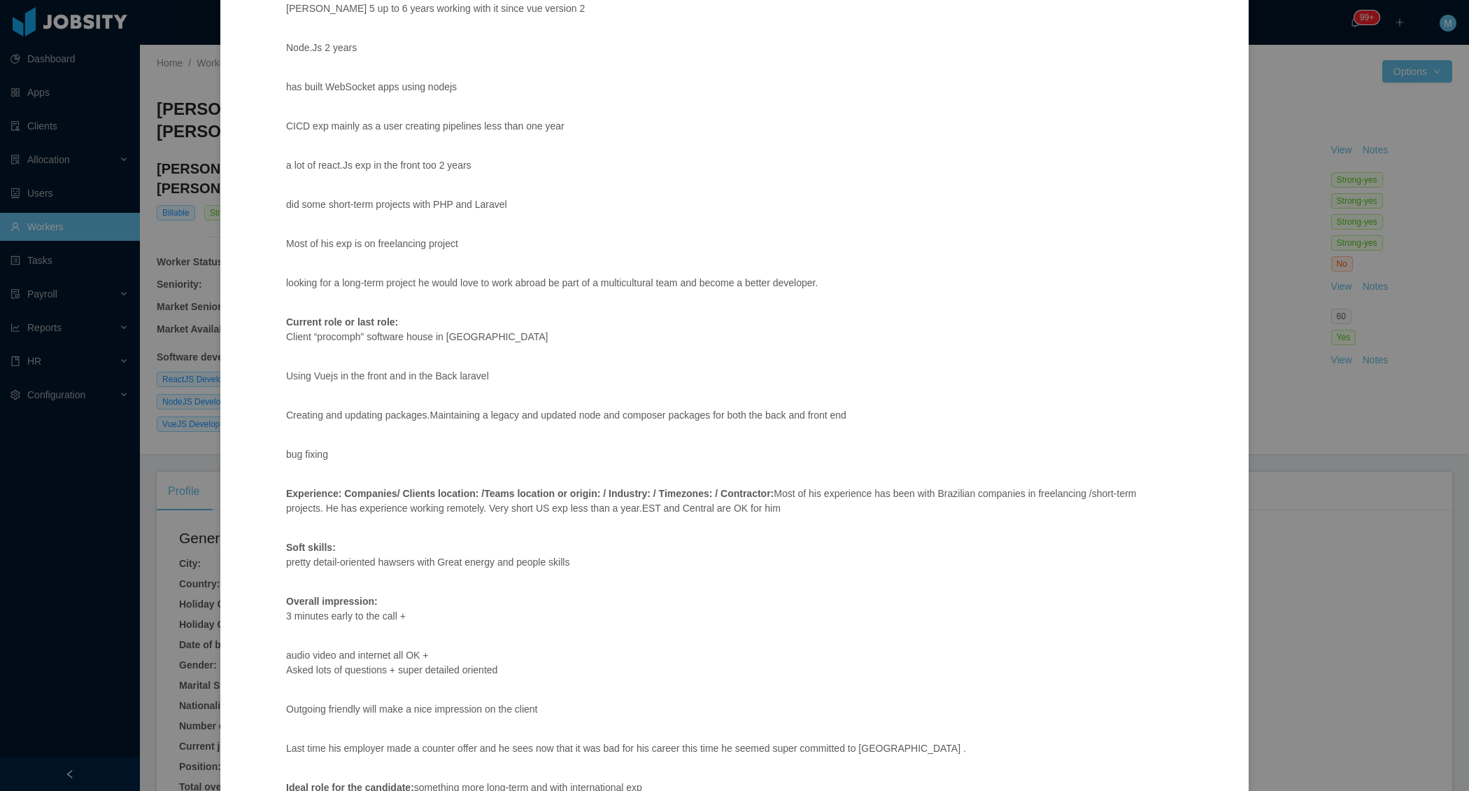
scroll to position [918, 0]
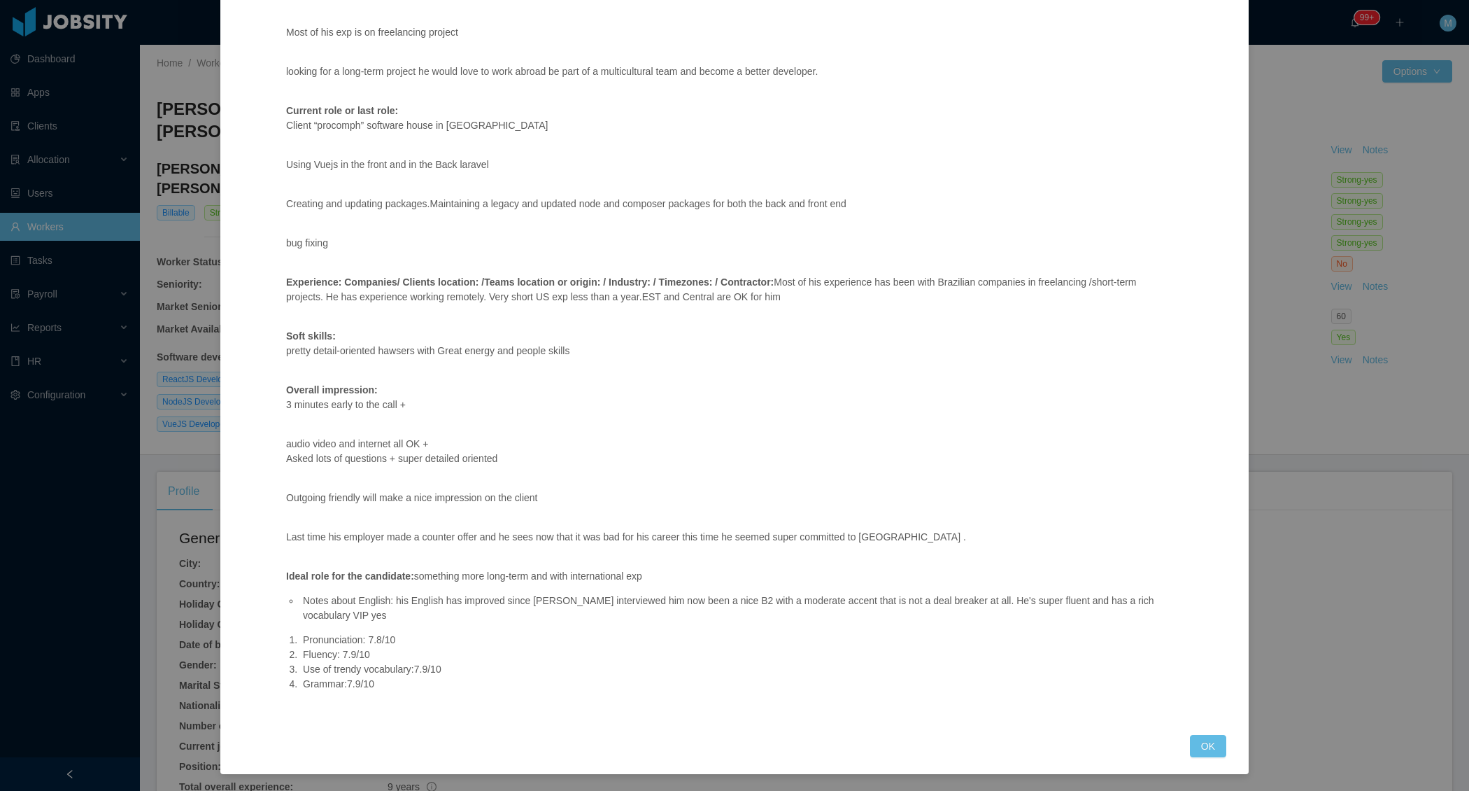
click at [1207, 740] on button "OK" at bounding box center [1208, 746] width 36 height 22
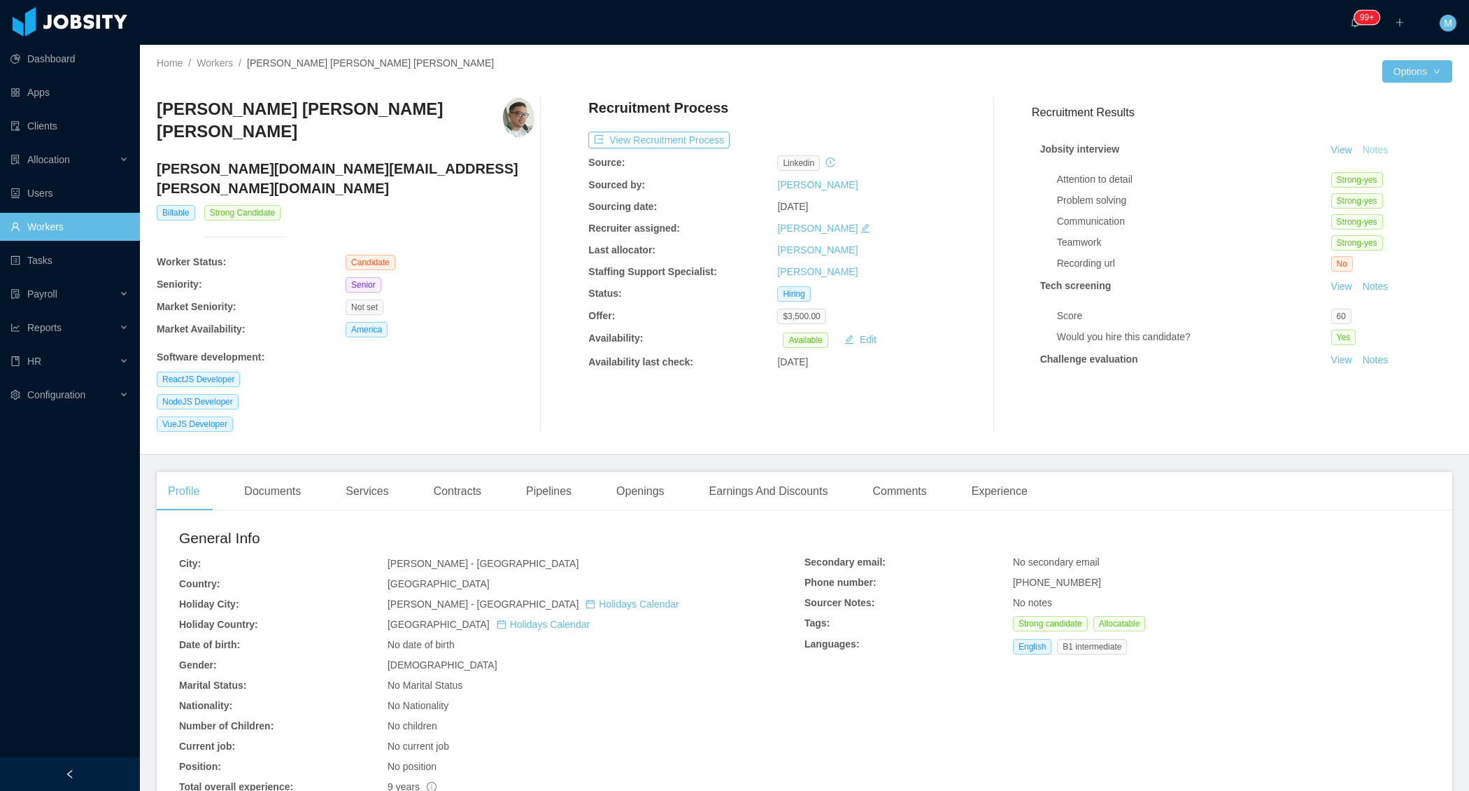
scroll to position [848, 0]
click at [1050, 472] on div "Profile Documents Services Contracts Pipelines Openings Earnings And Discounts …" at bounding box center [805, 491] width 1296 height 39
click at [1021, 472] on div "Experience" at bounding box center [1000, 491] width 78 height 39
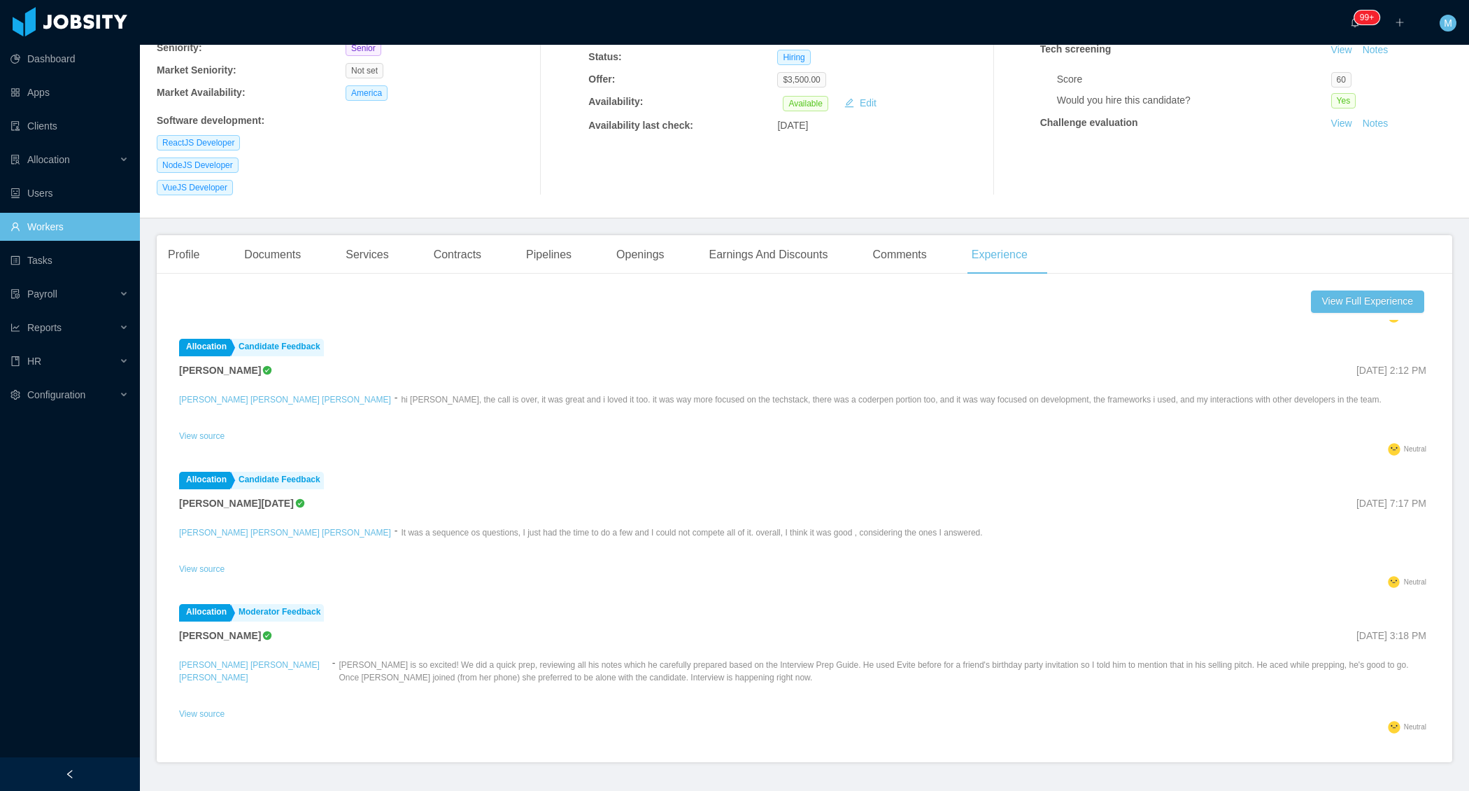
scroll to position [661, 0]
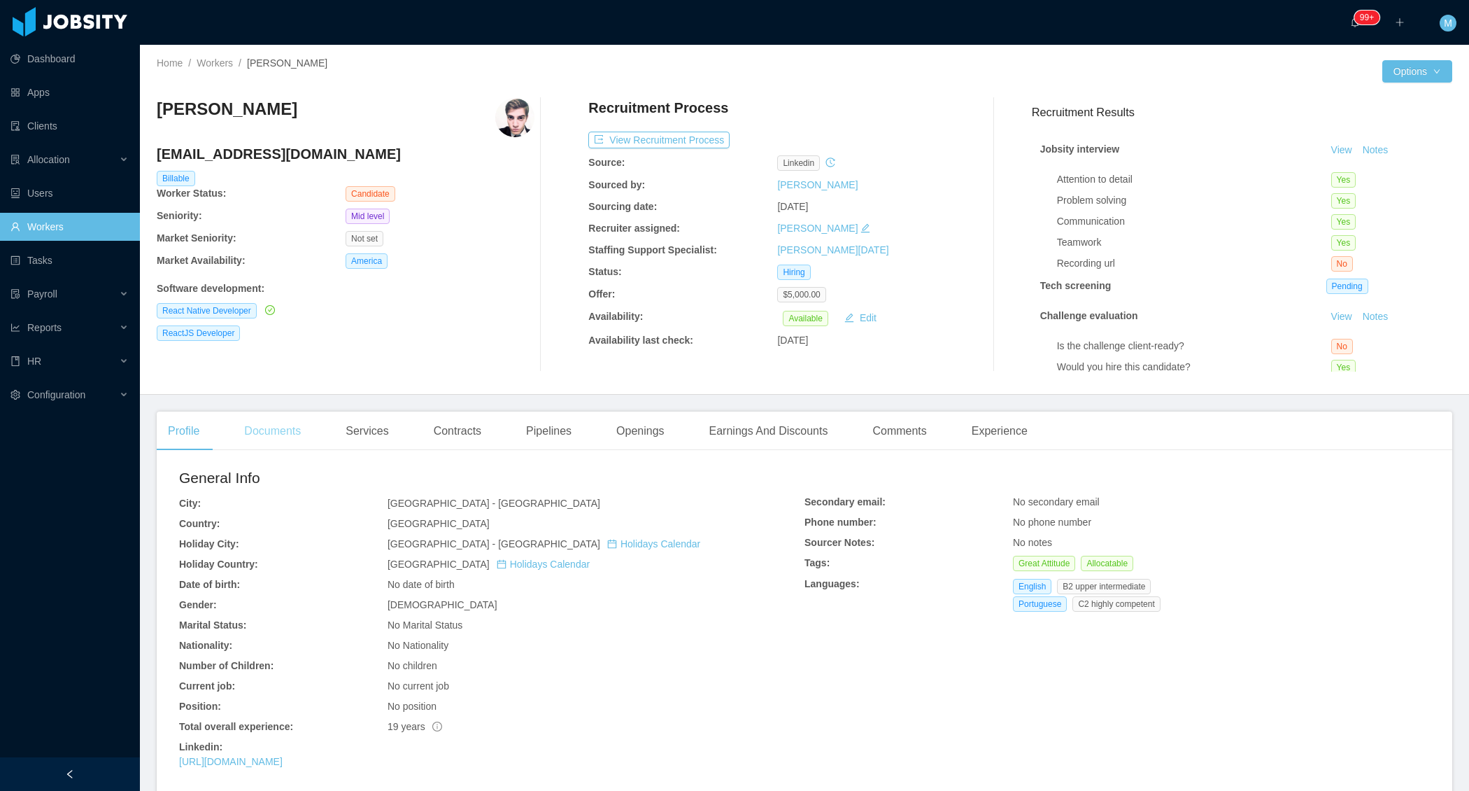
click at [264, 439] on div "Documents" at bounding box center [272, 430] width 79 height 39
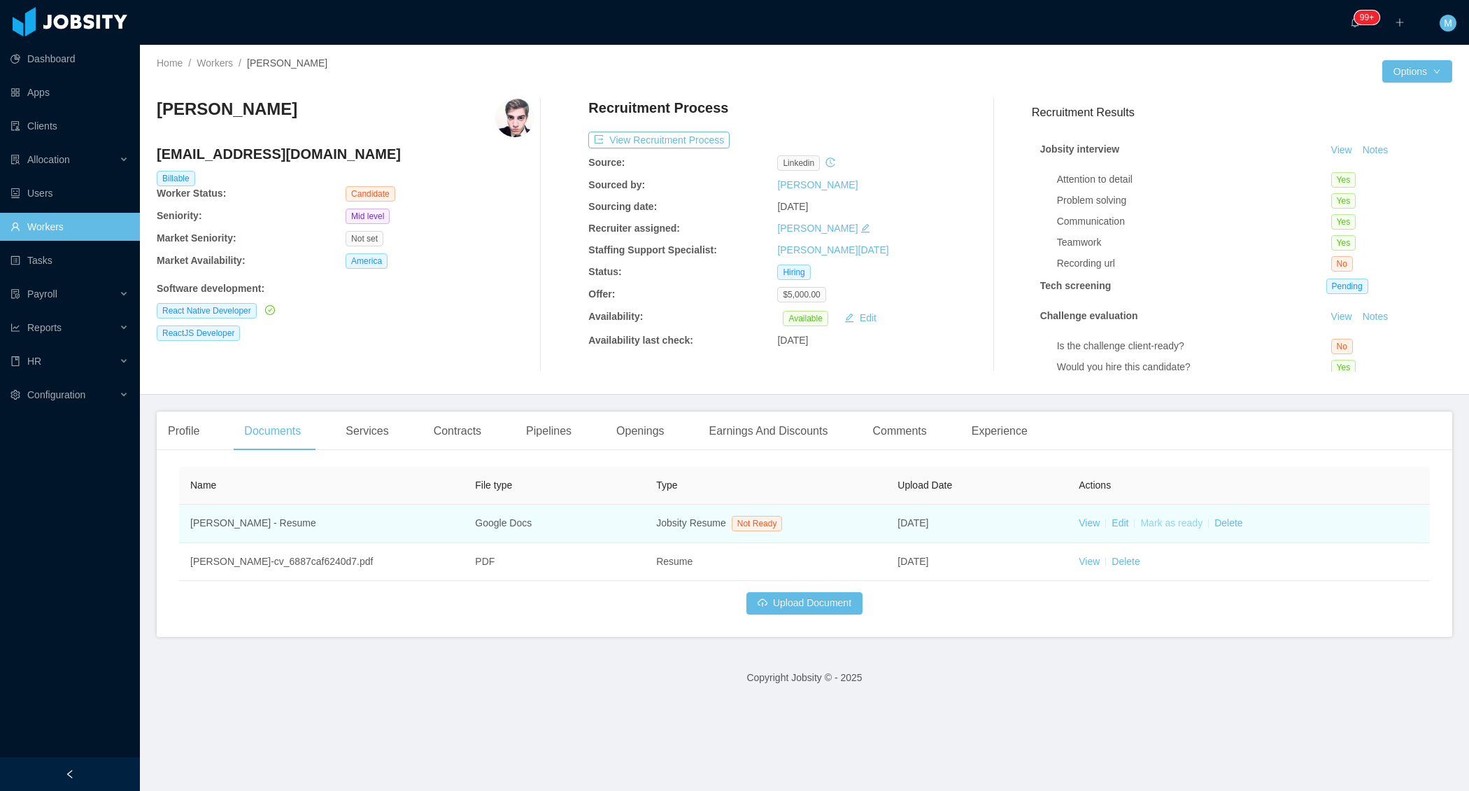
click at [1173, 521] on link "Mark as ready" at bounding box center [1171, 522] width 62 height 11
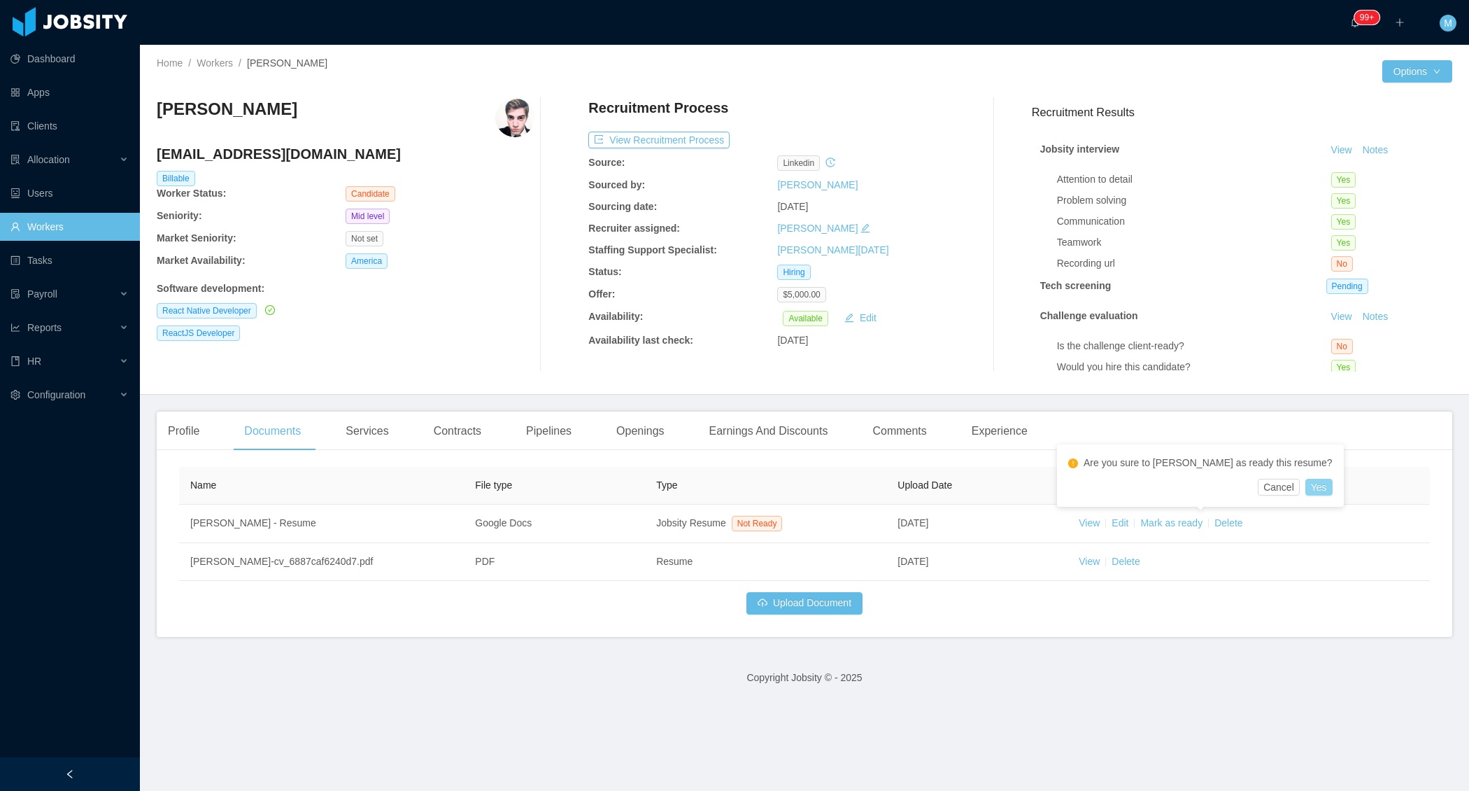
click at [1306, 482] on button "Yes" at bounding box center [1319, 487] width 27 height 17
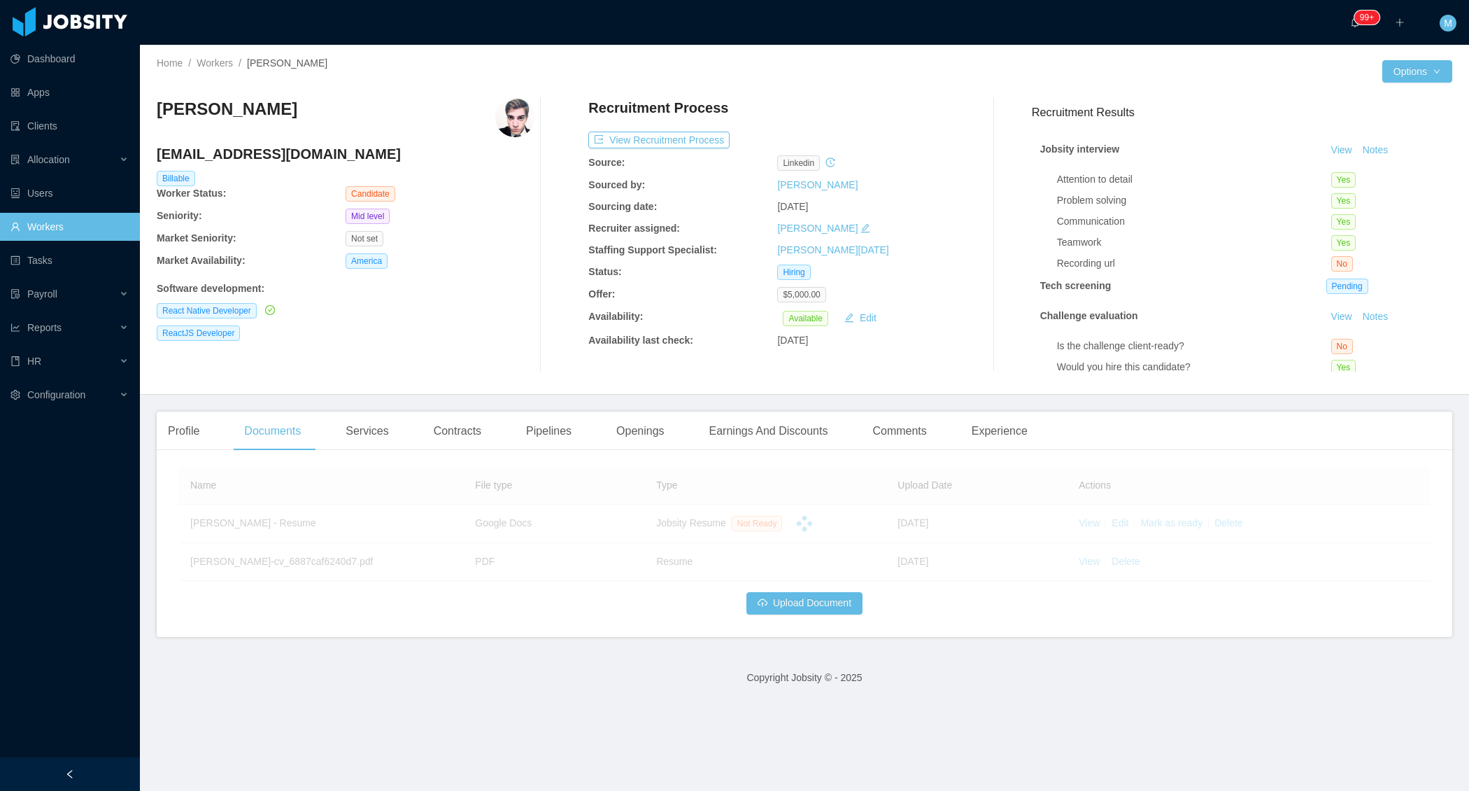
click at [983, 362] on div at bounding box center [993, 235] width 54 height 274
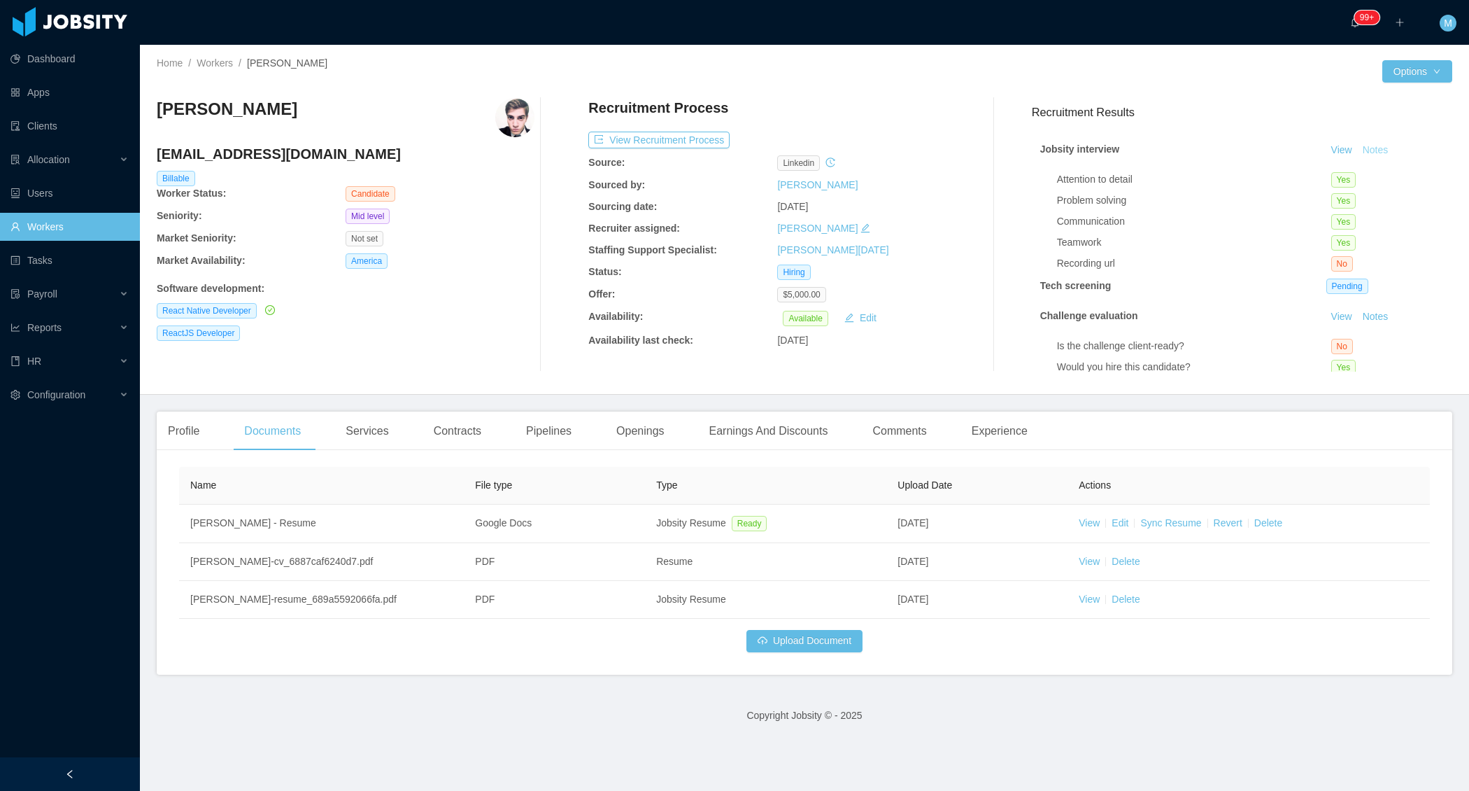
click at [1382, 149] on button "Notes" at bounding box center [1375, 150] width 37 height 17
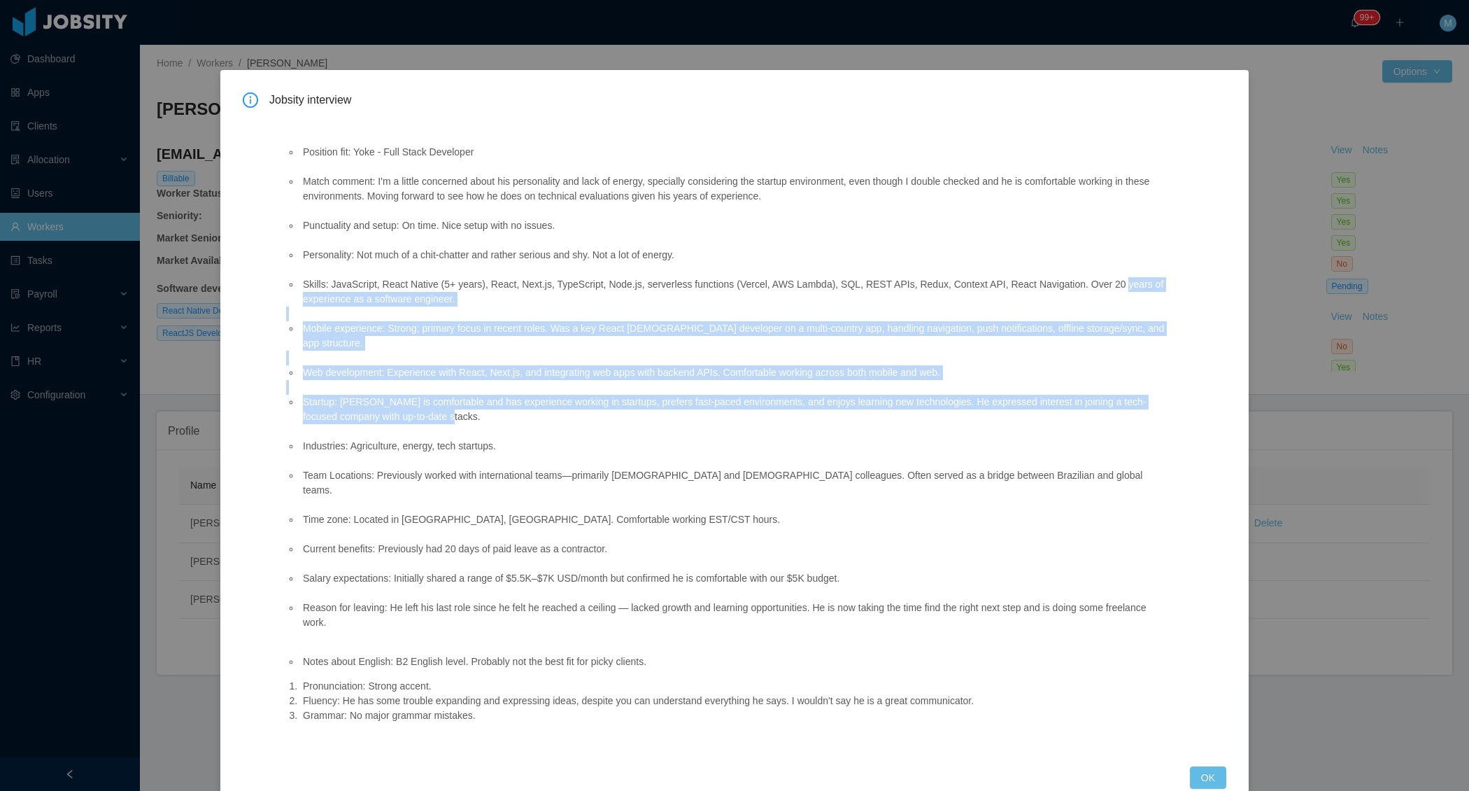
drag, startPoint x: 298, startPoint y: 297, endPoint x: 815, endPoint y: 425, distance: 532.9
click at [814, 424] on ul "Position fit: Yoke - Full Stack Developer Match comment: I'm a little concerned…" at bounding box center [728, 387] width 884 height 514
click at [437, 411] on li "Startup: [PERSON_NAME] is comfortable and has experience working in startups, p…" at bounding box center [735, 409] width 870 height 29
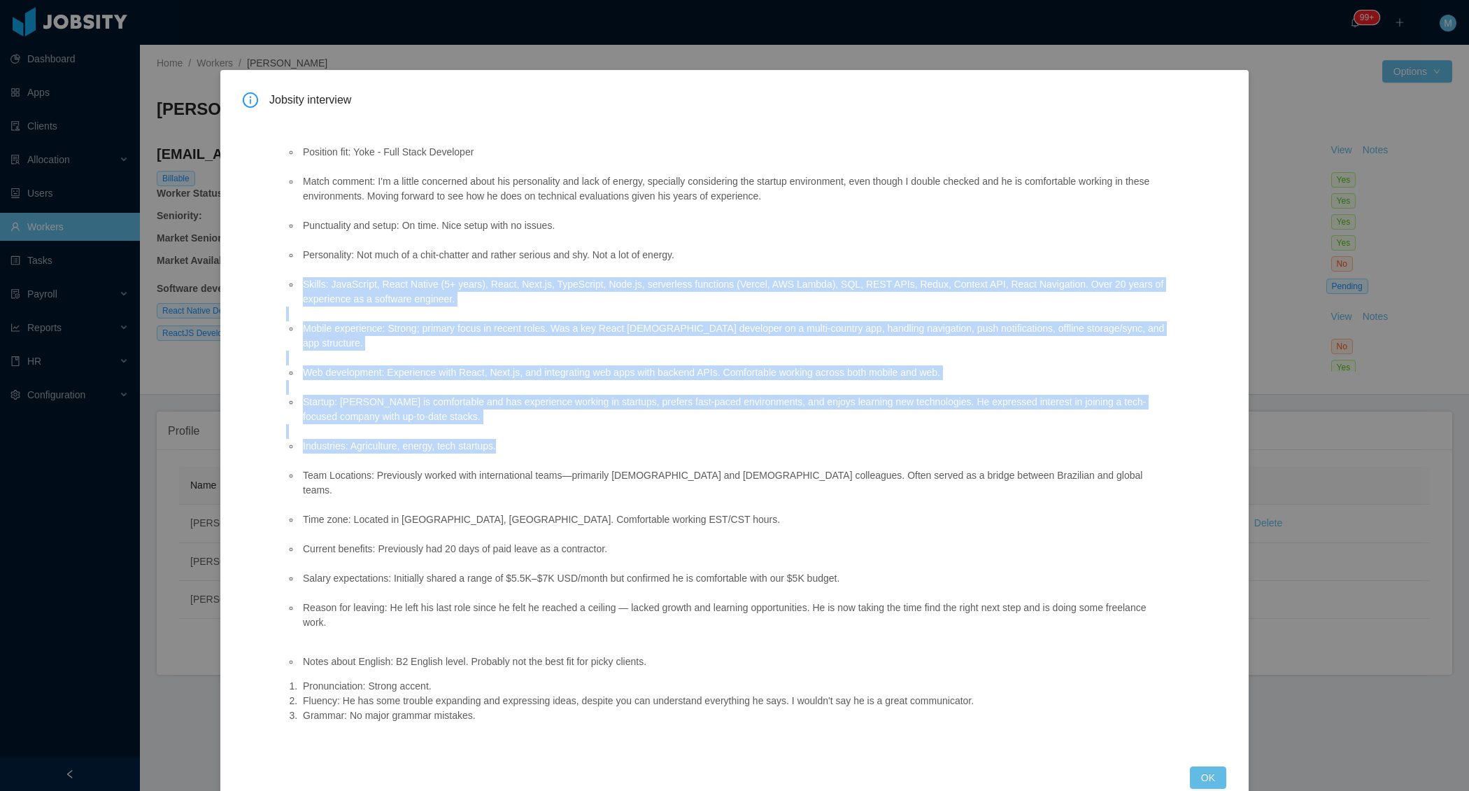
drag, startPoint x: 301, startPoint y: 289, endPoint x: 536, endPoint y: 443, distance: 281.0
click at [536, 443] on ul "Position fit: Yoke - Full Stack Developer Match comment: I'm a little concerned…" at bounding box center [728, 387] width 884 height 514
copy ul "Skills: JavaScript, React Native (5+ years), React, Next.js, TypeScript, Node.j…"
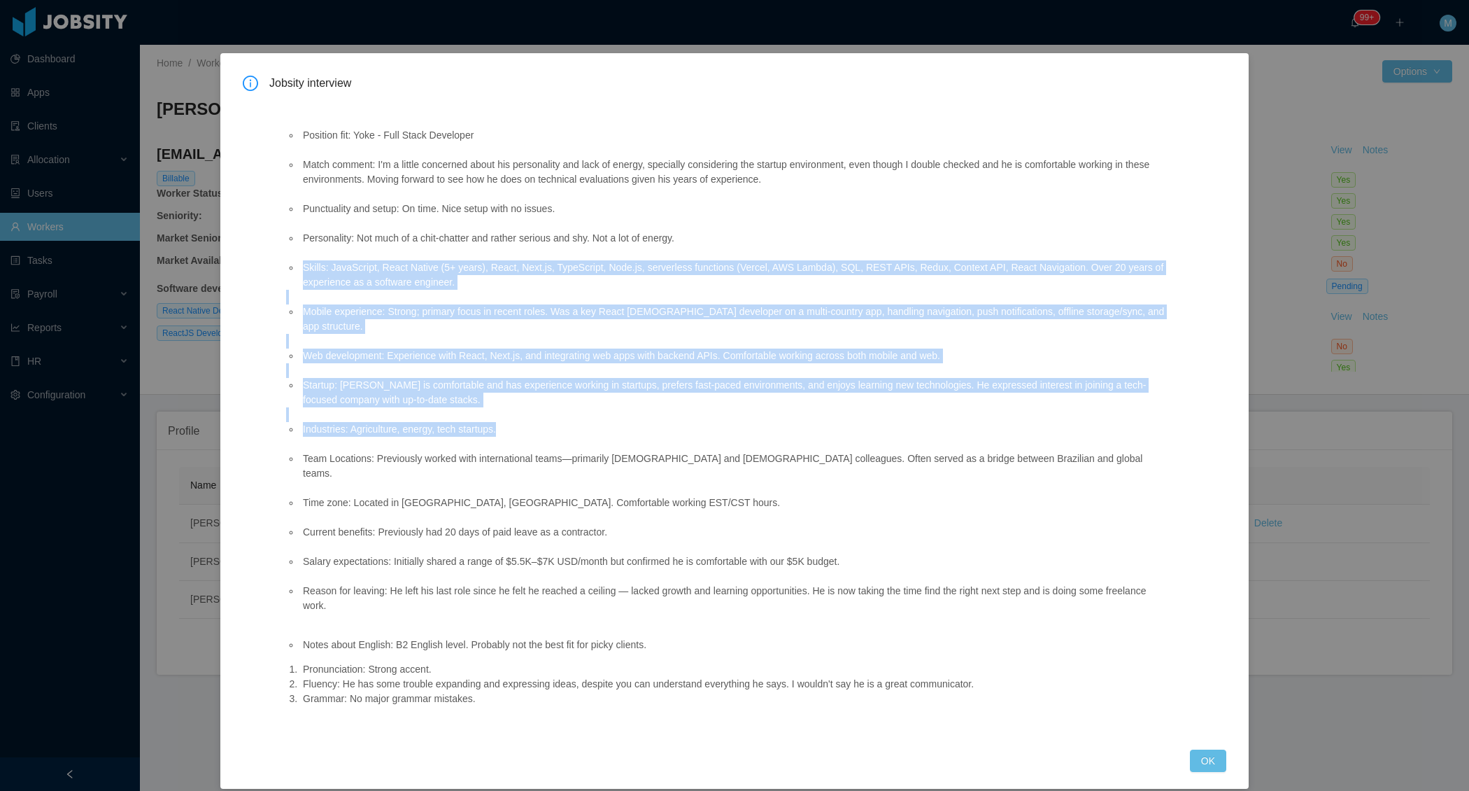
drag, startPoint x: 700, startPoint y: 628, endPoint x: 280, endPoint y: 630, distance: 420.5
click at [280, 630] on div "Position fit: Yoke - Full Stack Developer Match comment: I'm a little concerned…" at bounding box center [727, 415] width 917 height 636
click at [1207, 749] on button "OK" at bounding box center [1208, 760] width 36 height 22
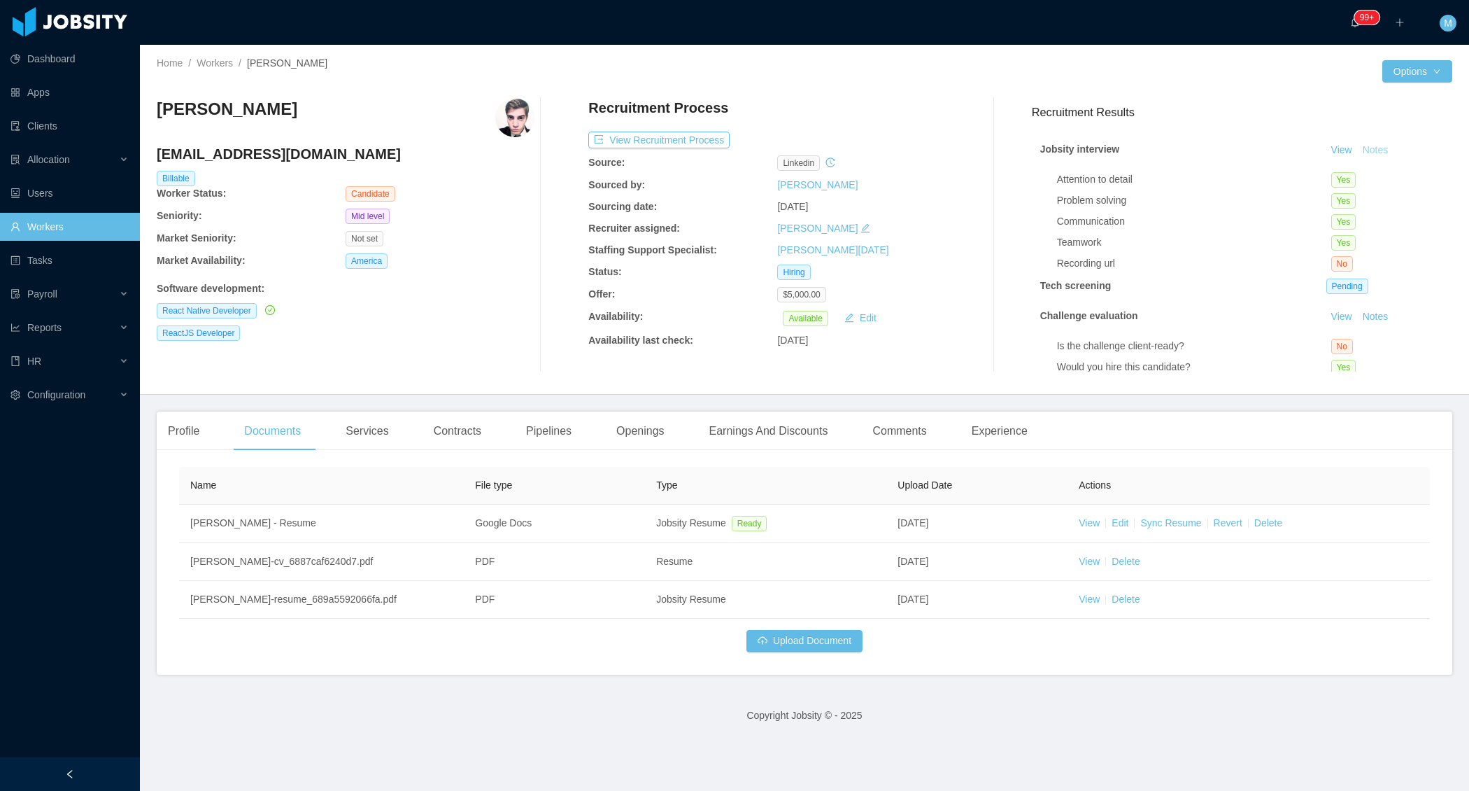
scroll to position [0, 0]
click at [1036, 440] on div "Experience" at bounding box center [1000, 430] width 78 height 39
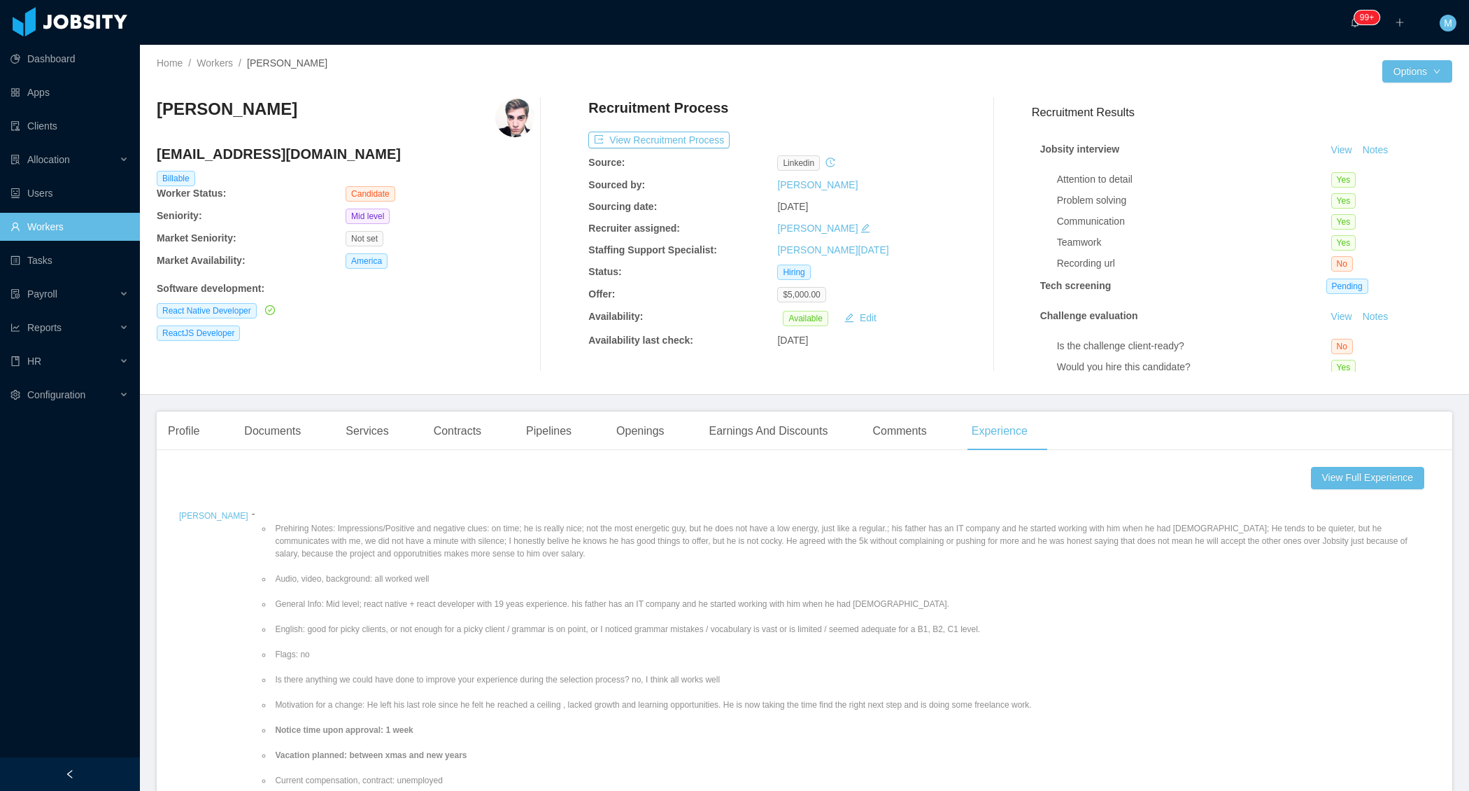
scroll to position [57, 0]
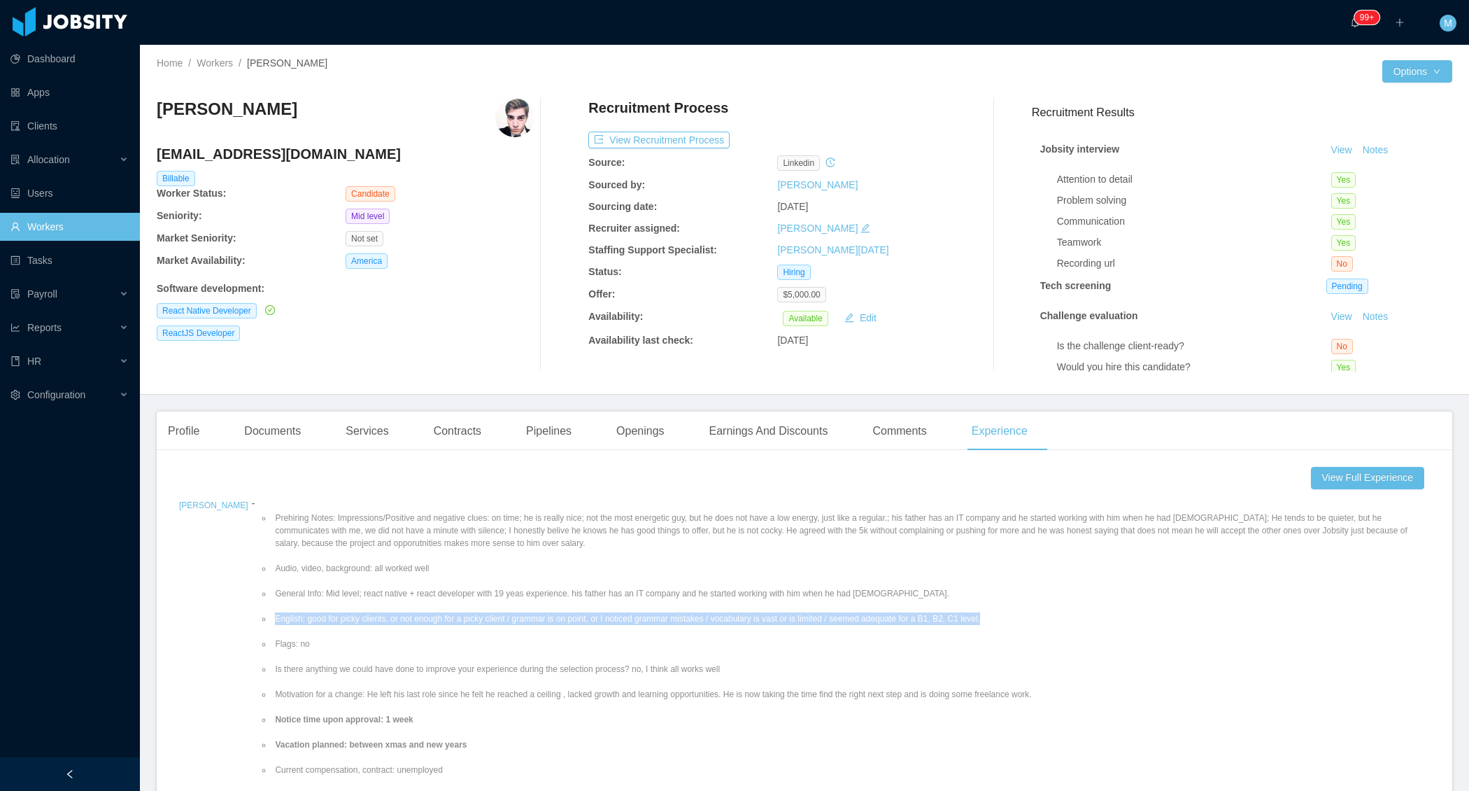
drag, startPoint x: 991, startPoint y: 615, endPoint x: 236, endPoint y: 618, distance: 755.0
click at [272, 618] on li "English: good for picky clients, or not enough for a picky client / grammar is …" at bounding box center [851, 618] width 1158 height 13
copy li "English: good for picky clients, or not enough for a picky client / grammar is …"
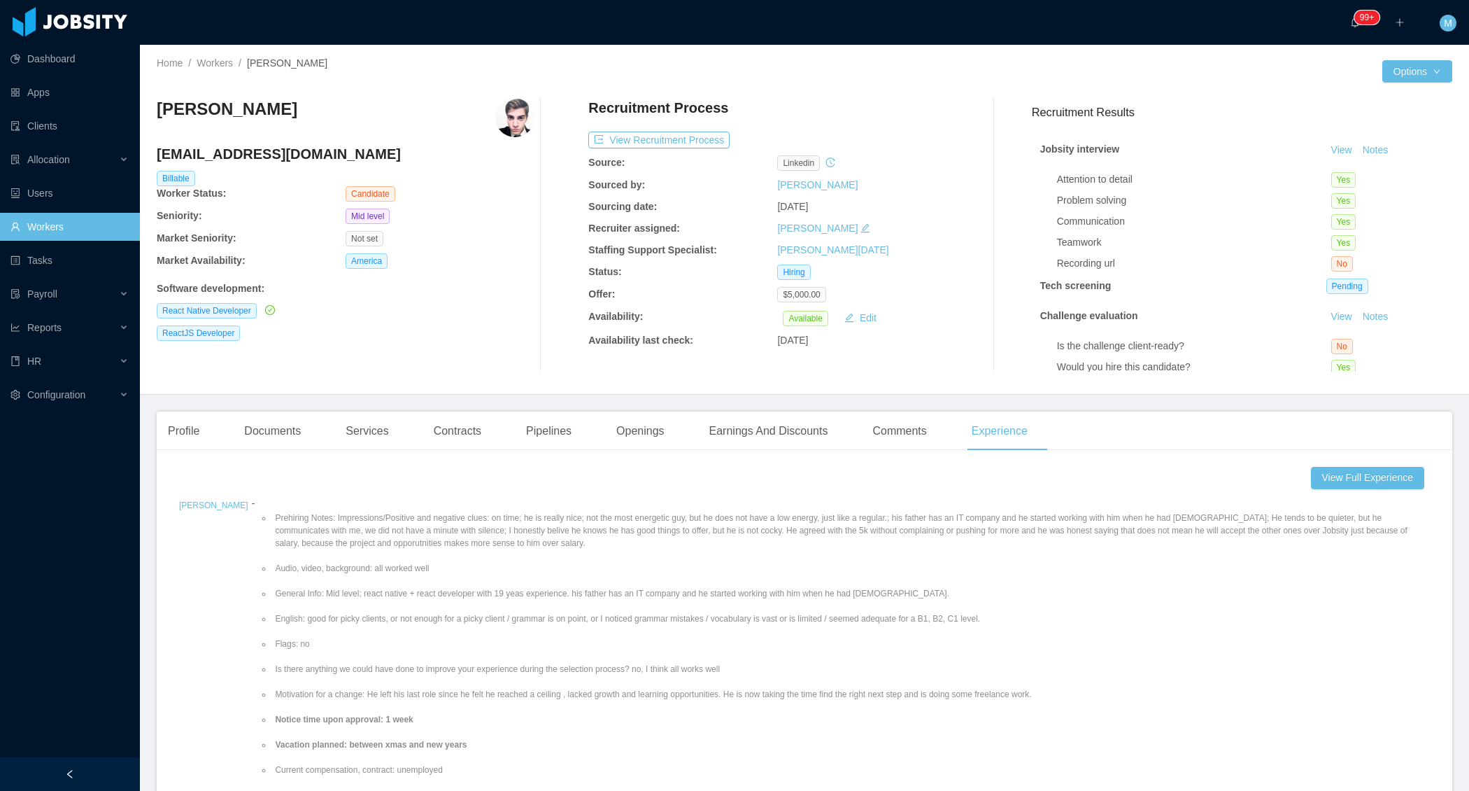
click at [517, 292] on div "Software development :" at bounding box center [346, 288] width 378 height 15
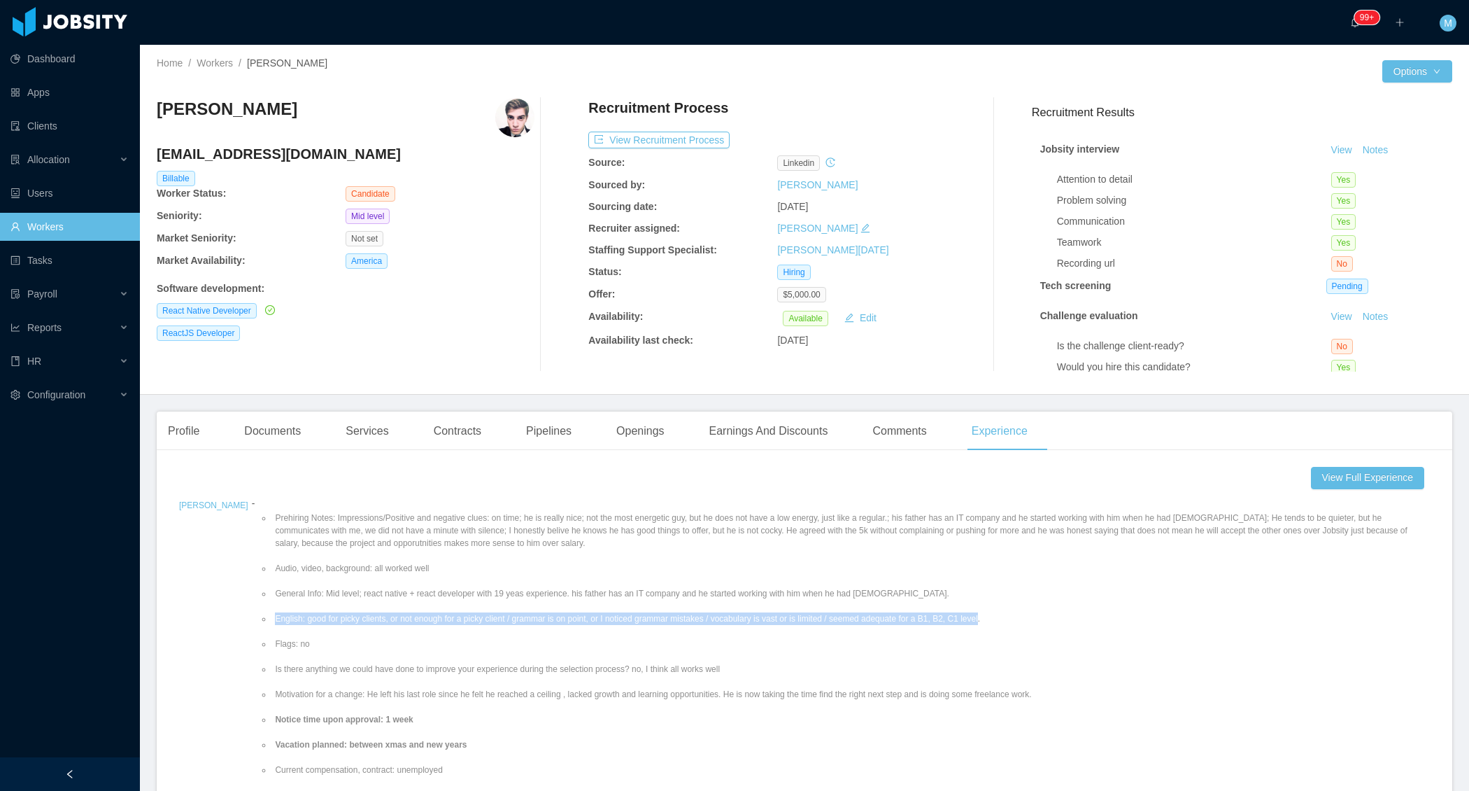
drag, startPoint x: 987, startPoint y: 619, endPoint x: 241, endPoint y: 617, distance: 746.6
click at [272, 616] on li "English: good for picky clients, or not enough for a picky client / grammar is …" at bounding box center [851, 618] width 1158 height 13
copy li "English: good for picky clients, or not enough for a picky client / grammar is …"
click at [1383, 157] on button "Notes" at bounding box center [1375, 150] width 37 height 17
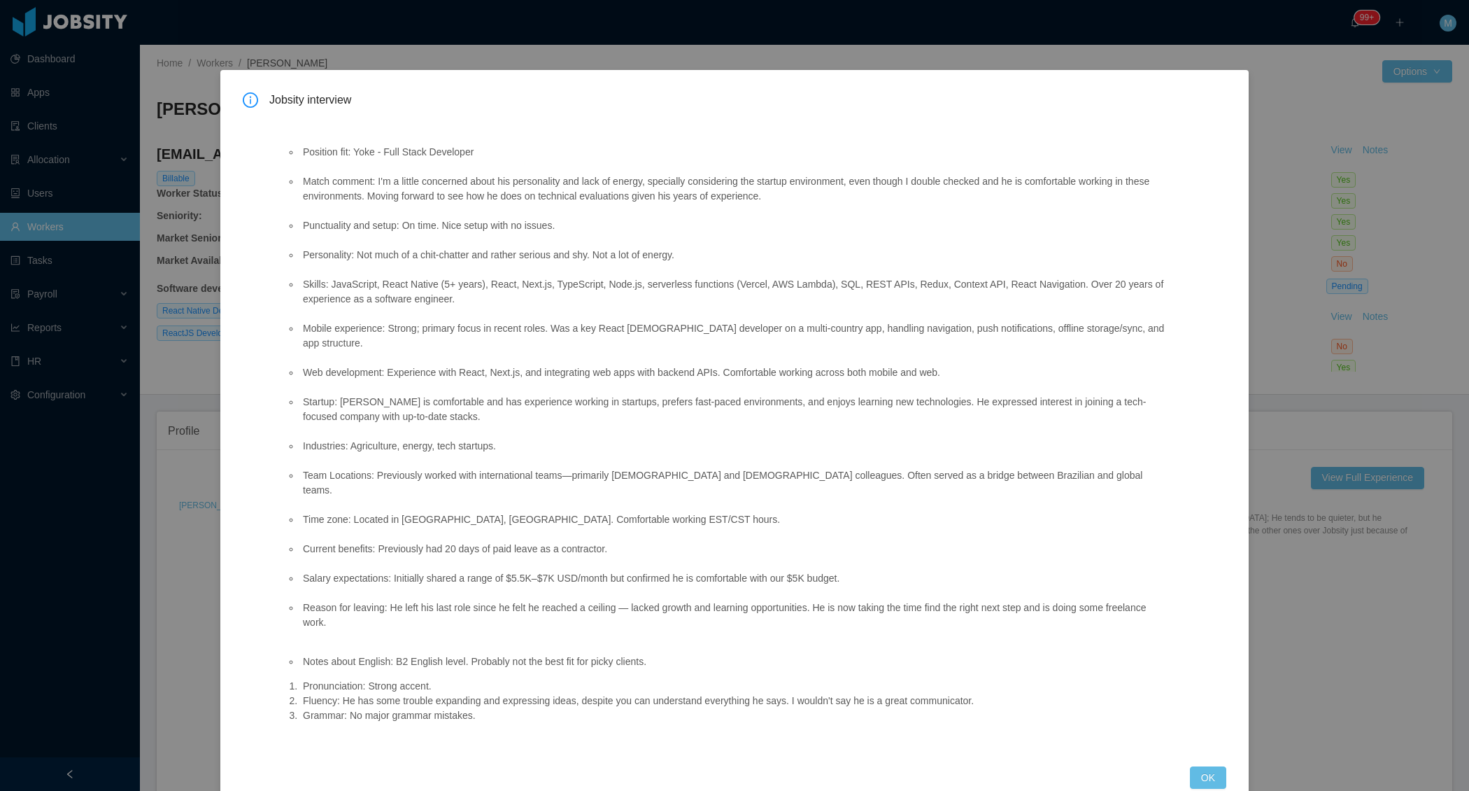
drag, startPoint x: 671, startPoint y: 644, endPoint x: 293, endPoint y: 648, distance: 377.8
click at [300, 654] on li "Notes about English: B2 English level. Probably not the best fit for picky clie…" at bounding box center [735, 661] width 870 height 15
copy li "Notes about English: B2 English level. Probably not the best fit for picky clie…"
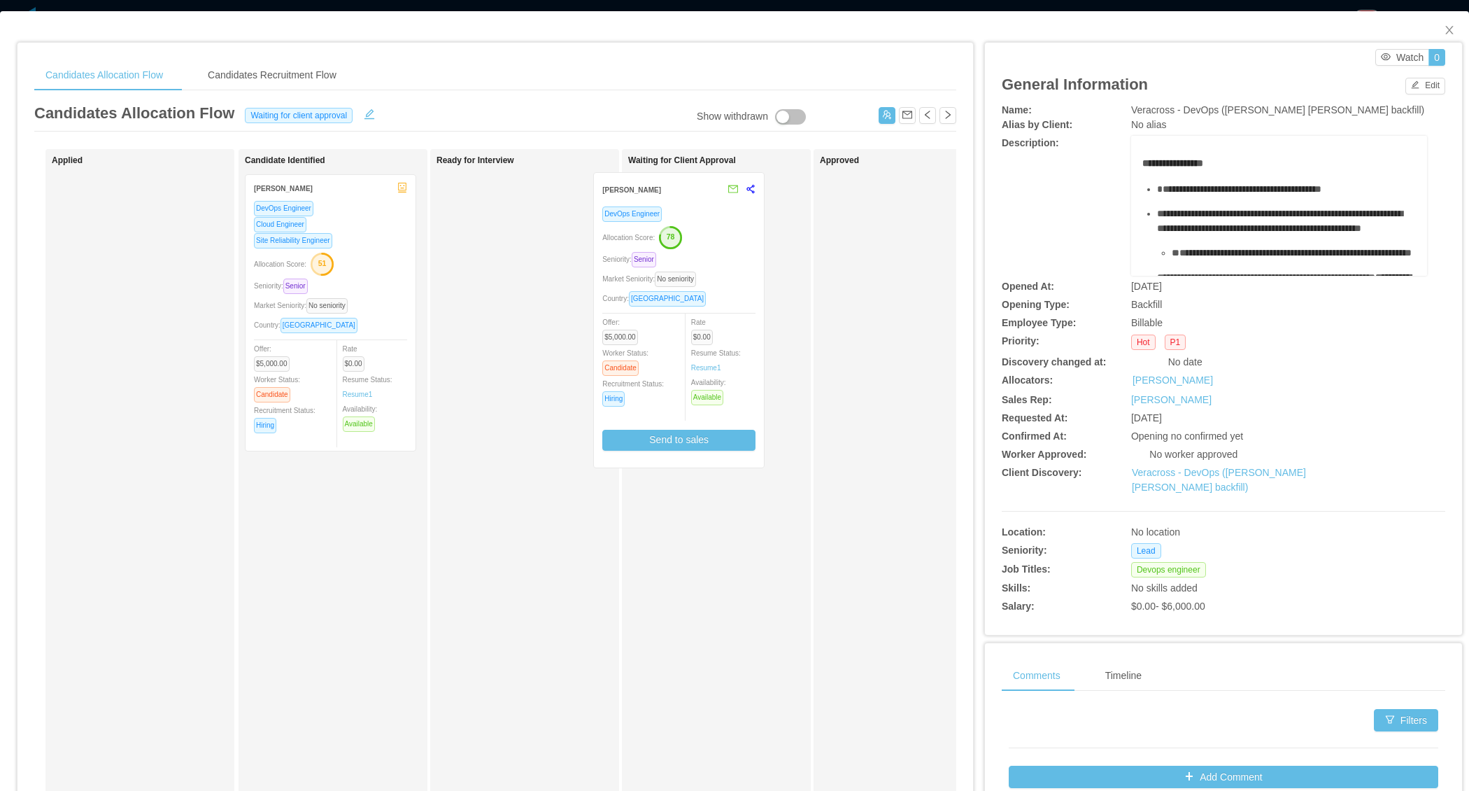
drag, startPoint x: 567, startPoint y: 309, endPoint x: 724, endPoint y: 306, distance: 157.5
click at [724, 308] on div "Applied Candidate Identified Anayran Azevedo DevOps Engineer Cloud Engineer Sit…" at bounding box center [495, 504] width 922 height 711
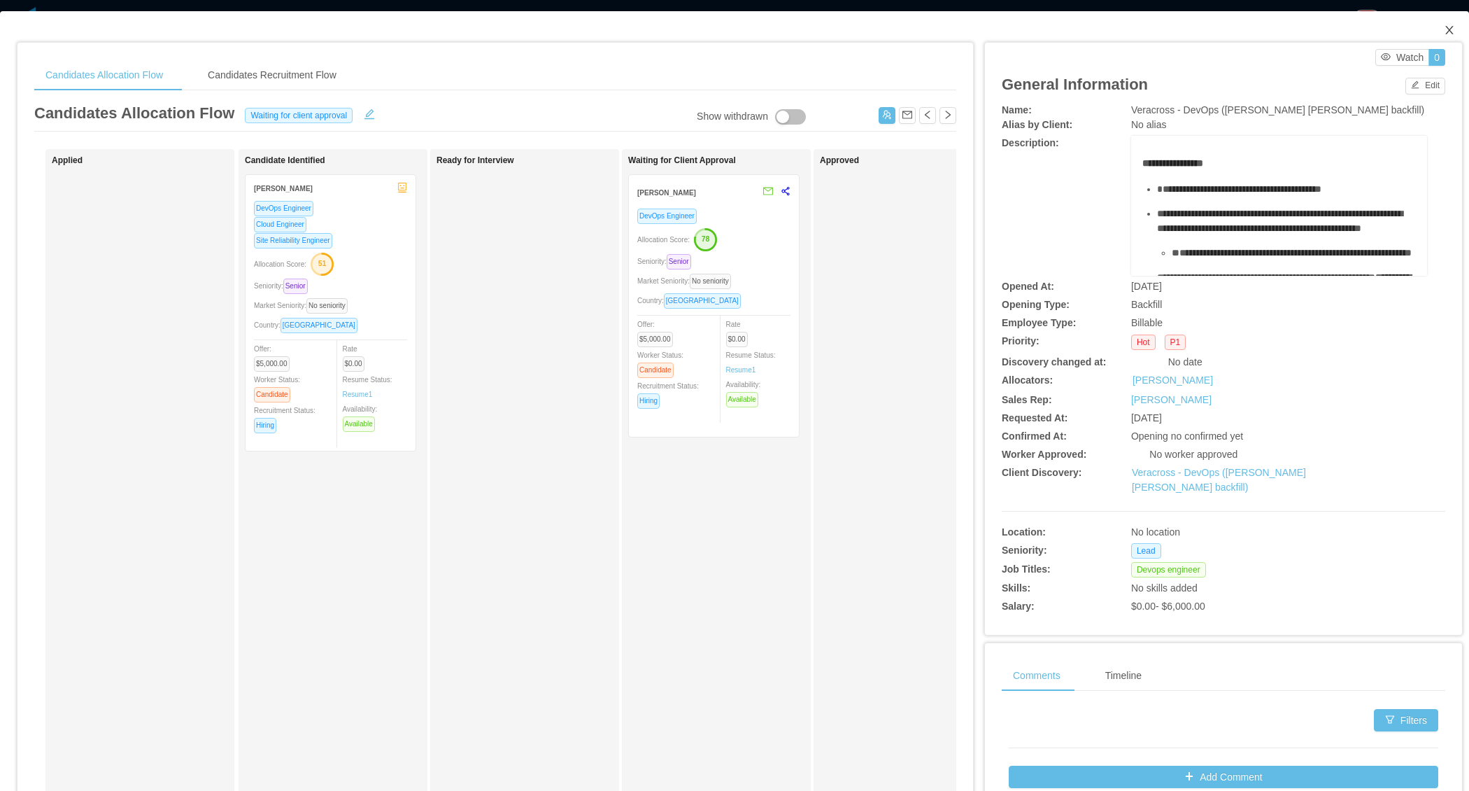
click at [1448, 29] on icon "icon: close" at bounding box center [1450, 30] width 8 height 8
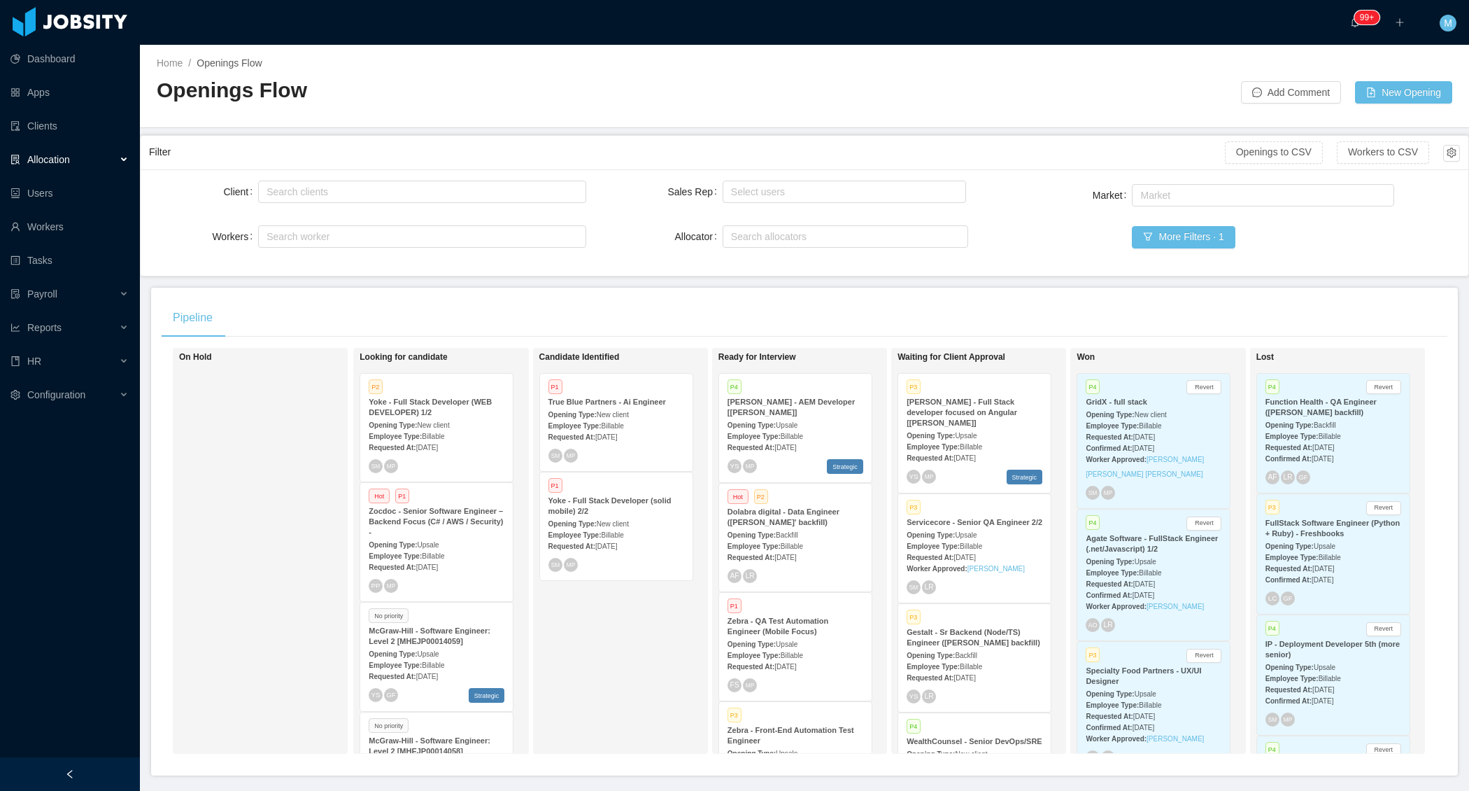
click at [557, 618] on div "Candidate Identified P1 True Blue Partners - Ai Engineer Opening Type: New clie…" at bounding box center [637, 550] width 196 height 393
click at [103, 775] on div at bounding box center [70, 774] width 140 height 34
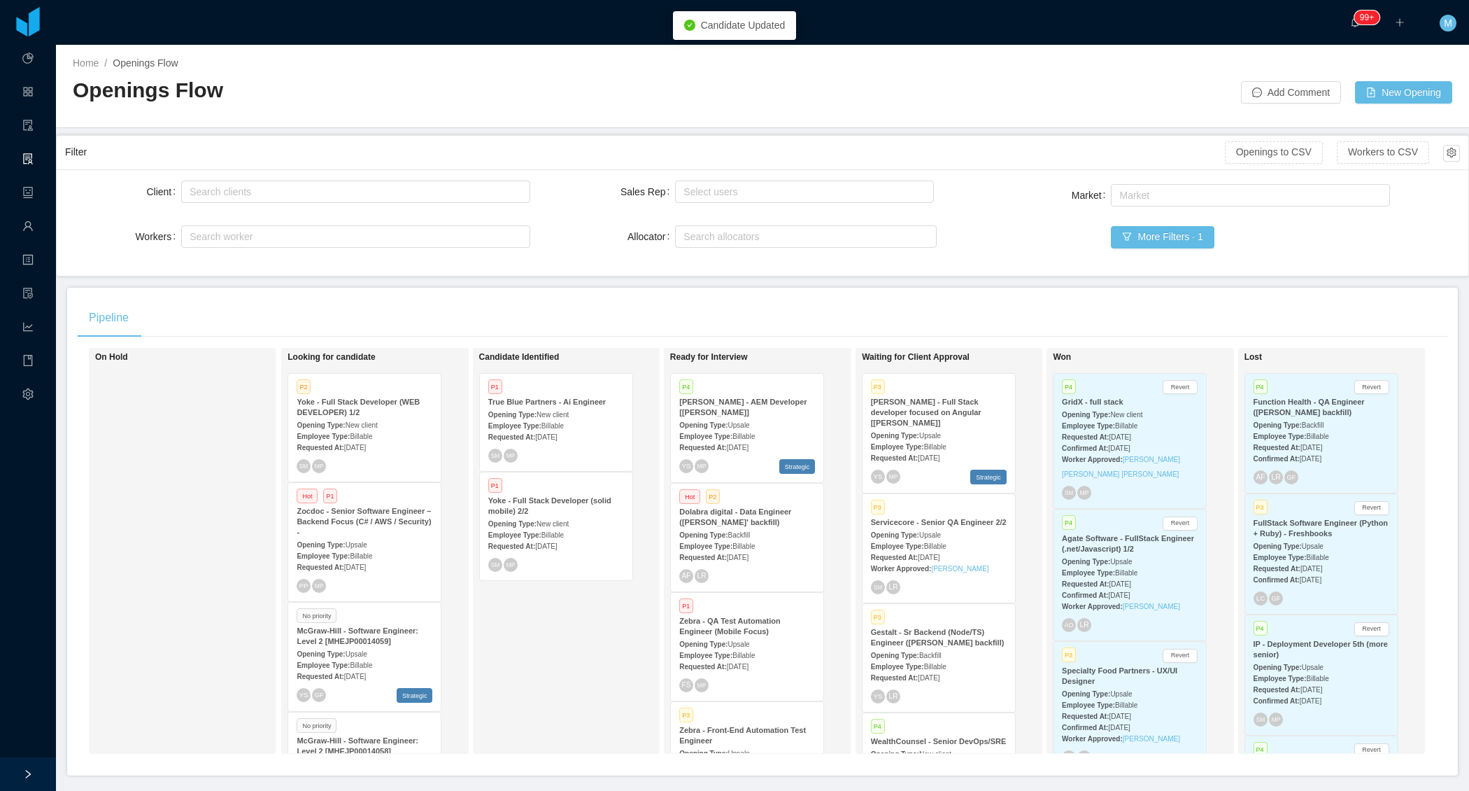
click at [500, 295] on div "Pipeline On Hold Looking for candidate P2 Yoke - Full Stack Developer (WEB DEVE…" at bounding box center [762, 532] width 1391 height 488
click at [542, 647] on div "Candidate Identified P1 True Blue Partners - Ai Engineer Opening Type: New clie…" at bounding box center [577, 550] width 196 height 393
click at [555, 663] on div "Candidate Identified P1 True Blue Partners - Ai Engineer Opening Type: New clie…" at bounding box center [577, 550] width 196 height 393
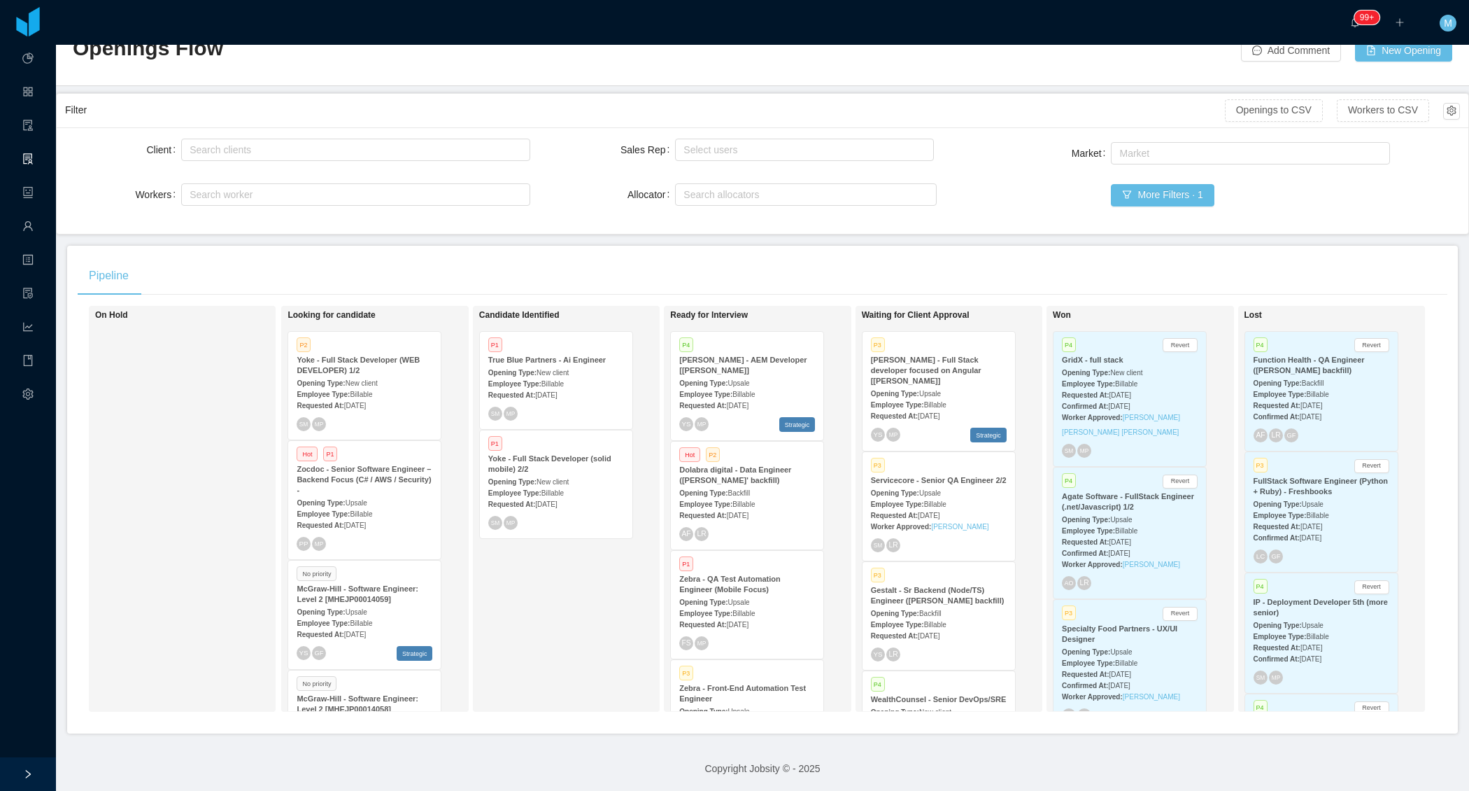
scroll to position [41, 0]
click at [588, 243] on main "Home / Openings Flow / Openings Flow Add Comment New Opening Filter Openings to…" at bounding box center [762, 377] width 1413 height 746
click at [749, 392] on span "Billable" at bounding box center [744, 396] width 22 height 8
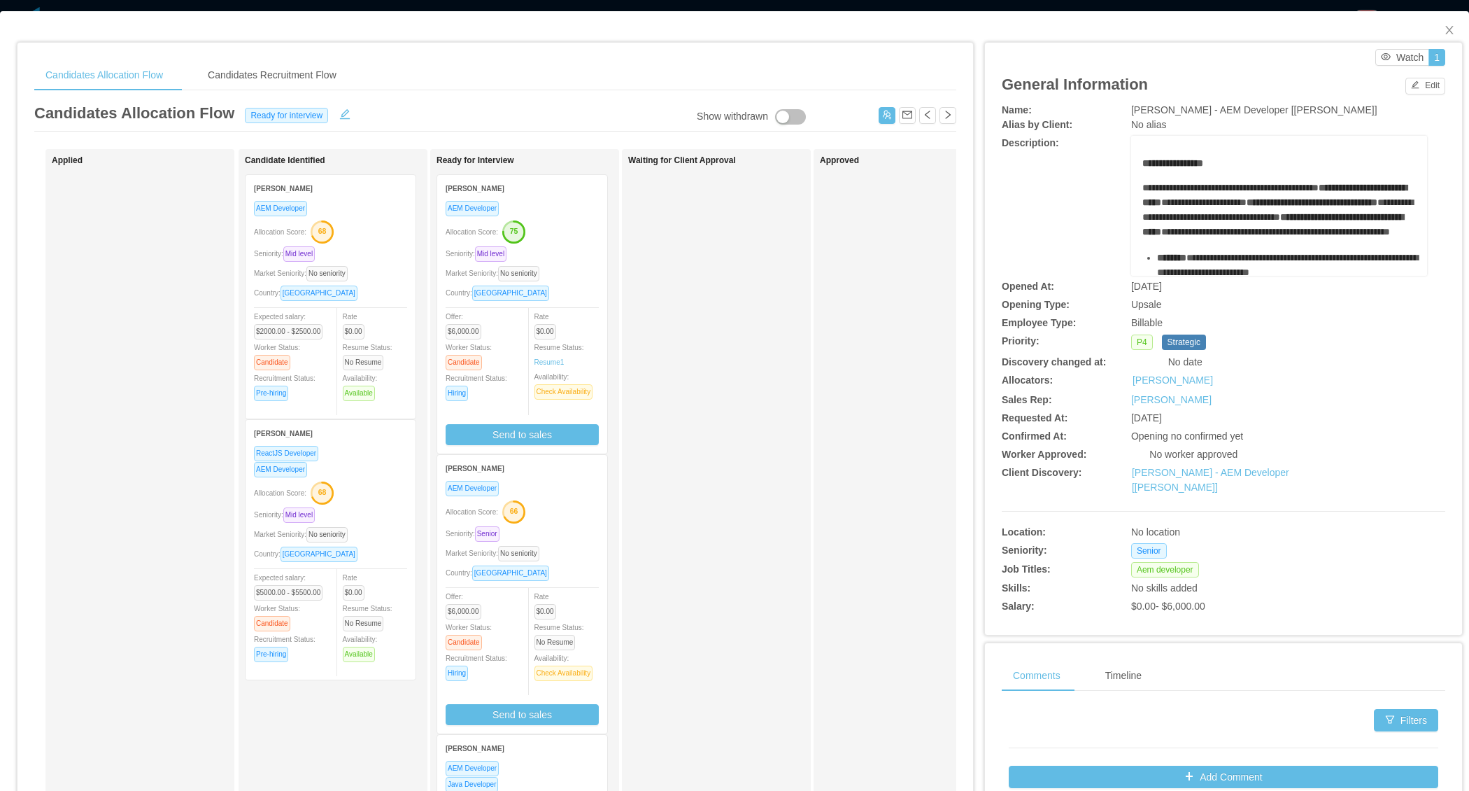
click at [598, 260] on div "AEM Developer Allocation Score: 75 Seniority: Mid level Market Seniority: No se…" at bounding box center [522, 326] width 170 height 253
click at [572, 262] on div "AEM Developer Allocation Score: 75 Seniority: Mid level Market Seniority: No se…" at bounding box center [522, 322] width 153 height 245
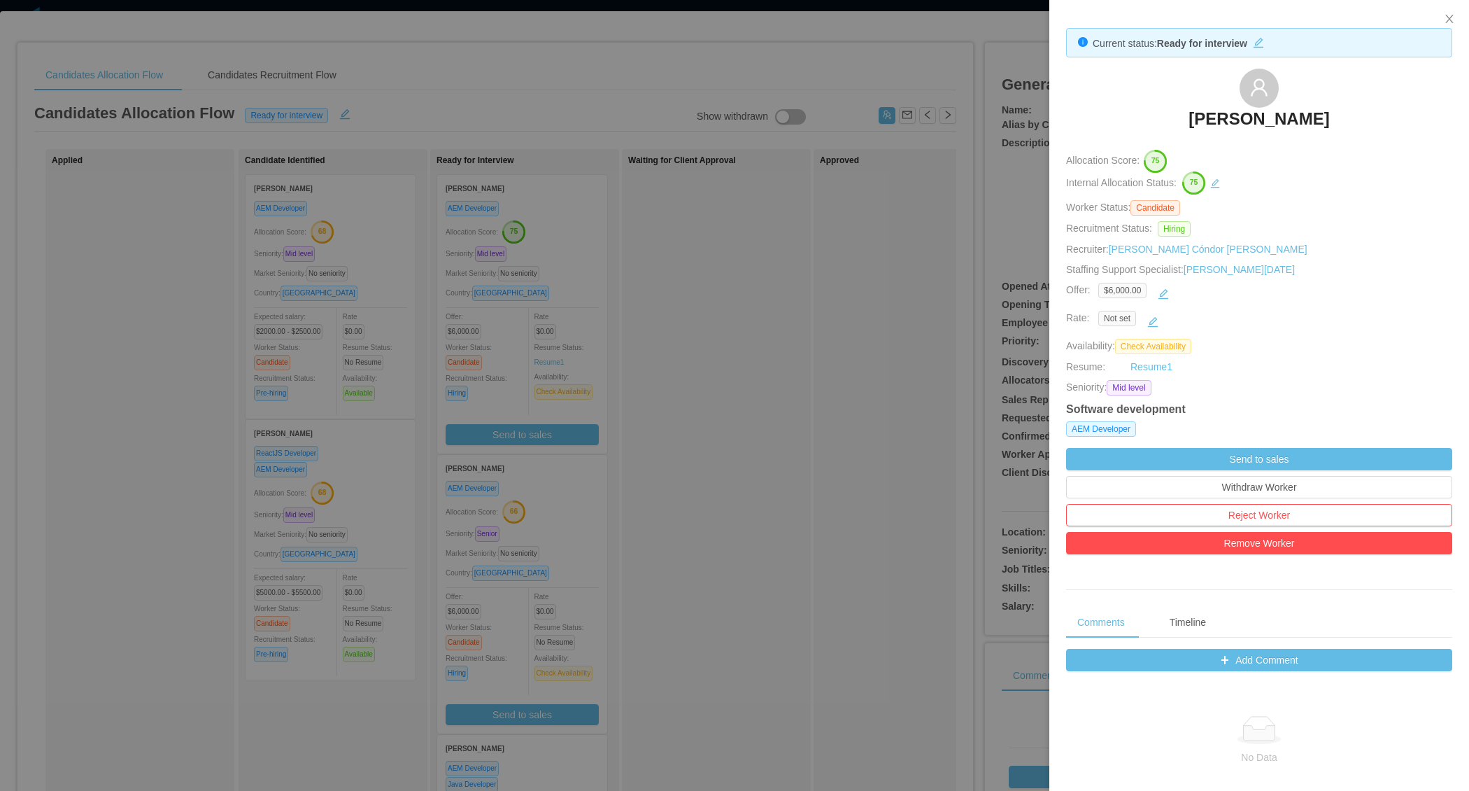
drag, startPoint x: 1156, startPoint y: 109, endPoint x: 1340, endPoint y: 123, distance: 184.5
click at [1340, 123] on div "[PERSON_NAME]" at bounding box center [1259, 104] width 386 height 70
copy h3 "[PERSON_NAME]"
click at [694, 442] on div at bounding box center [734, 395] width 1469 height 791
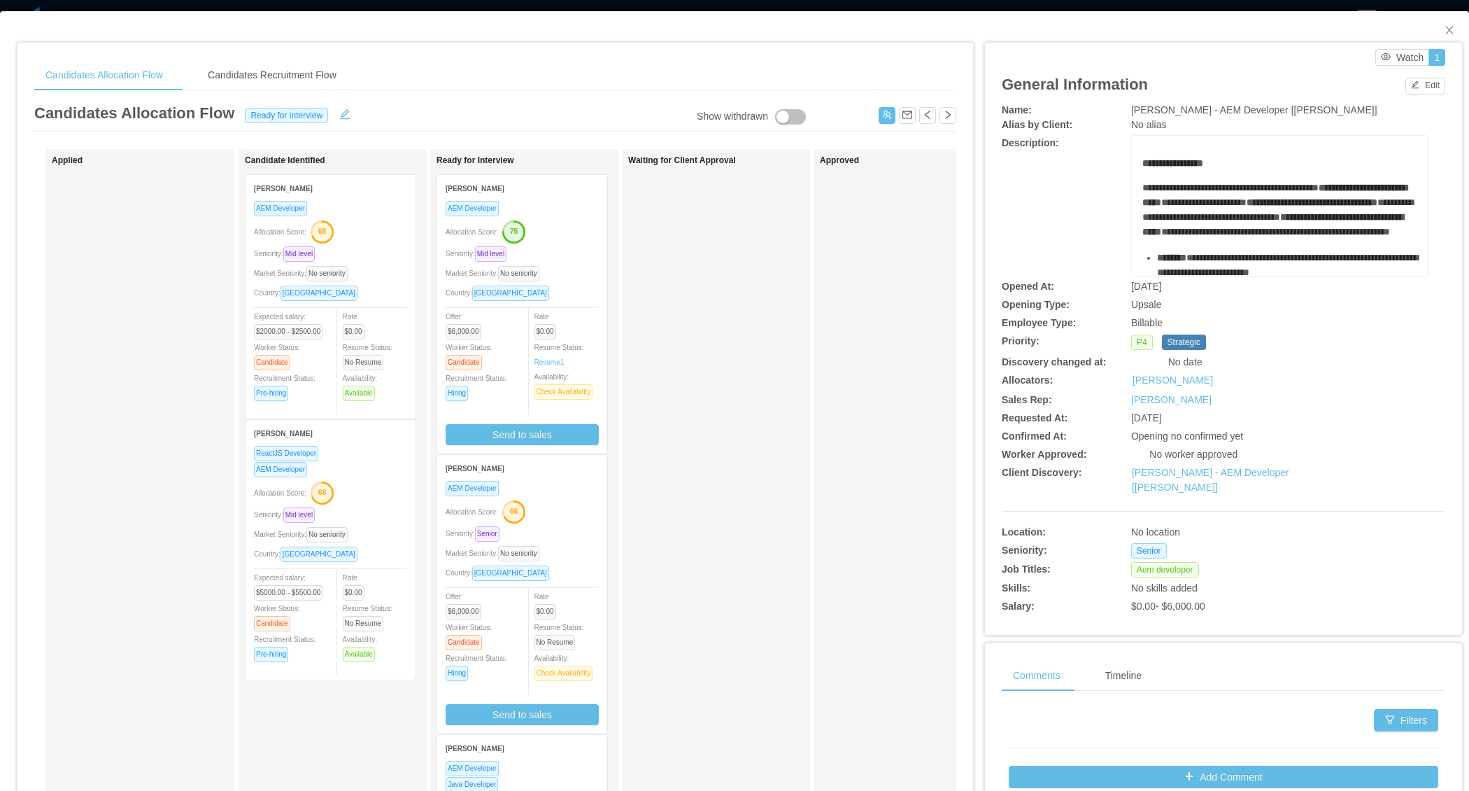
scroll to position [55, 0]
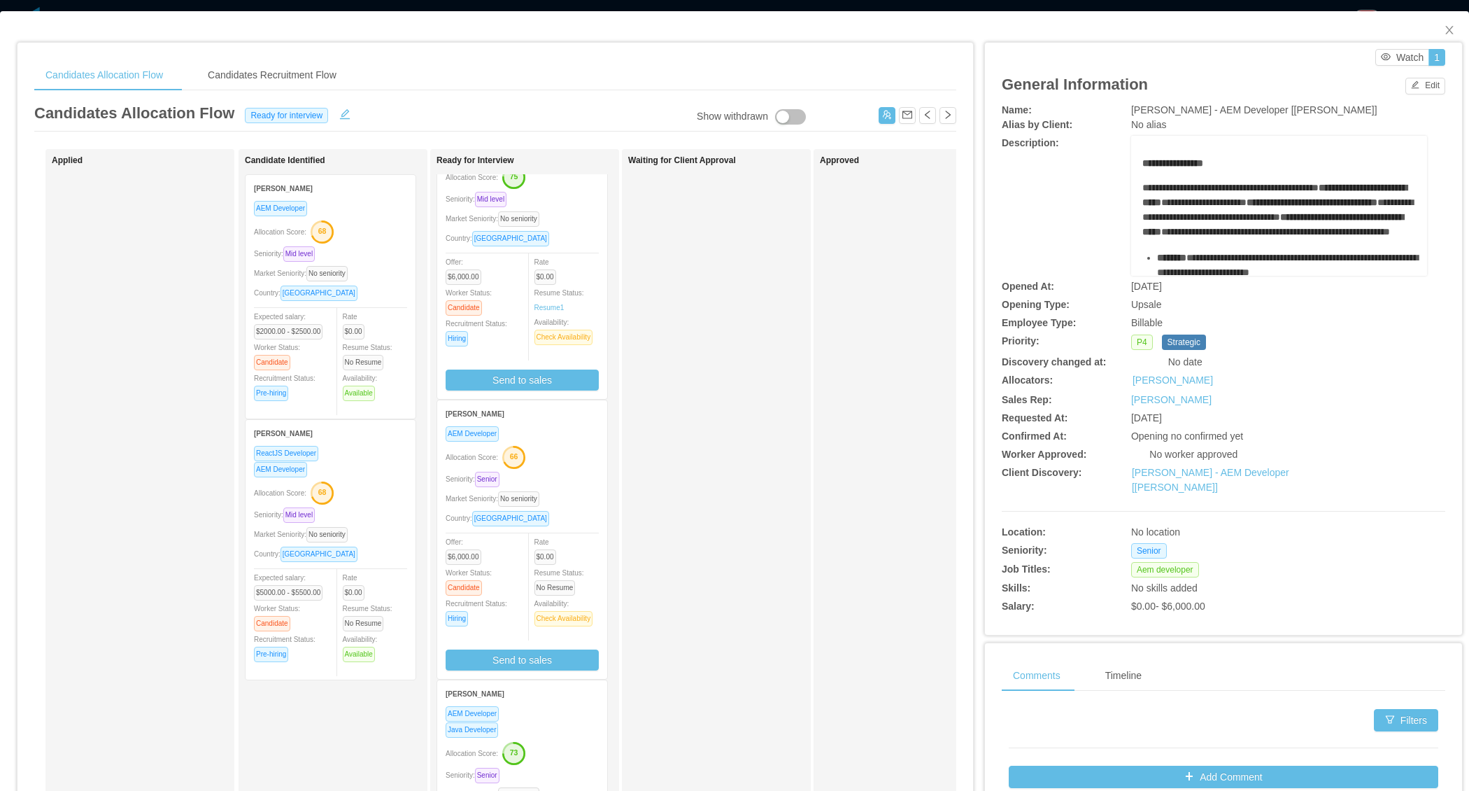
click at [558, 476] on div "Seniority: Senior" at bounding box center [522, 479] width 153 height 16
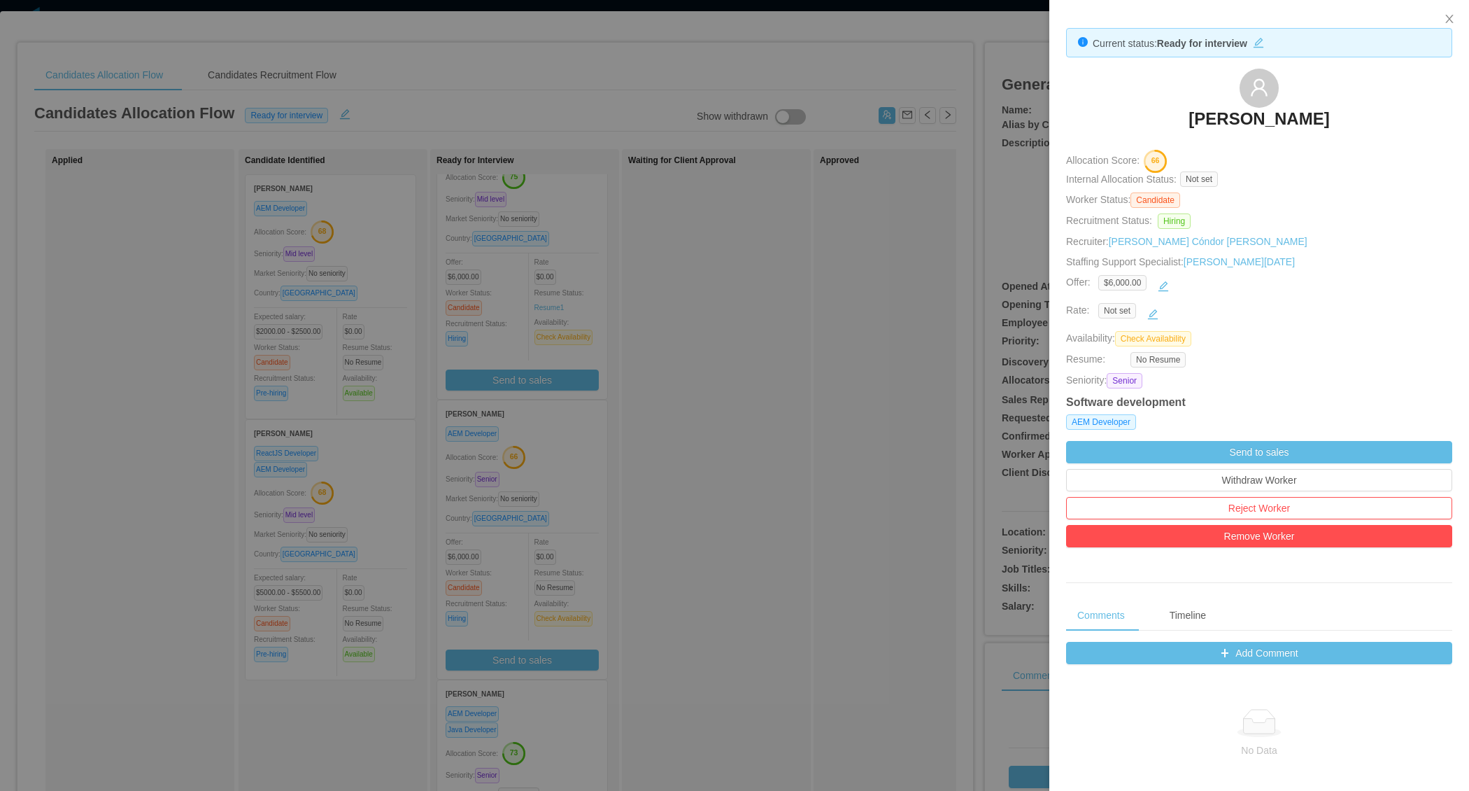
click at [869, 402] on div at bounding box center [734, 395] width 1469 height 791
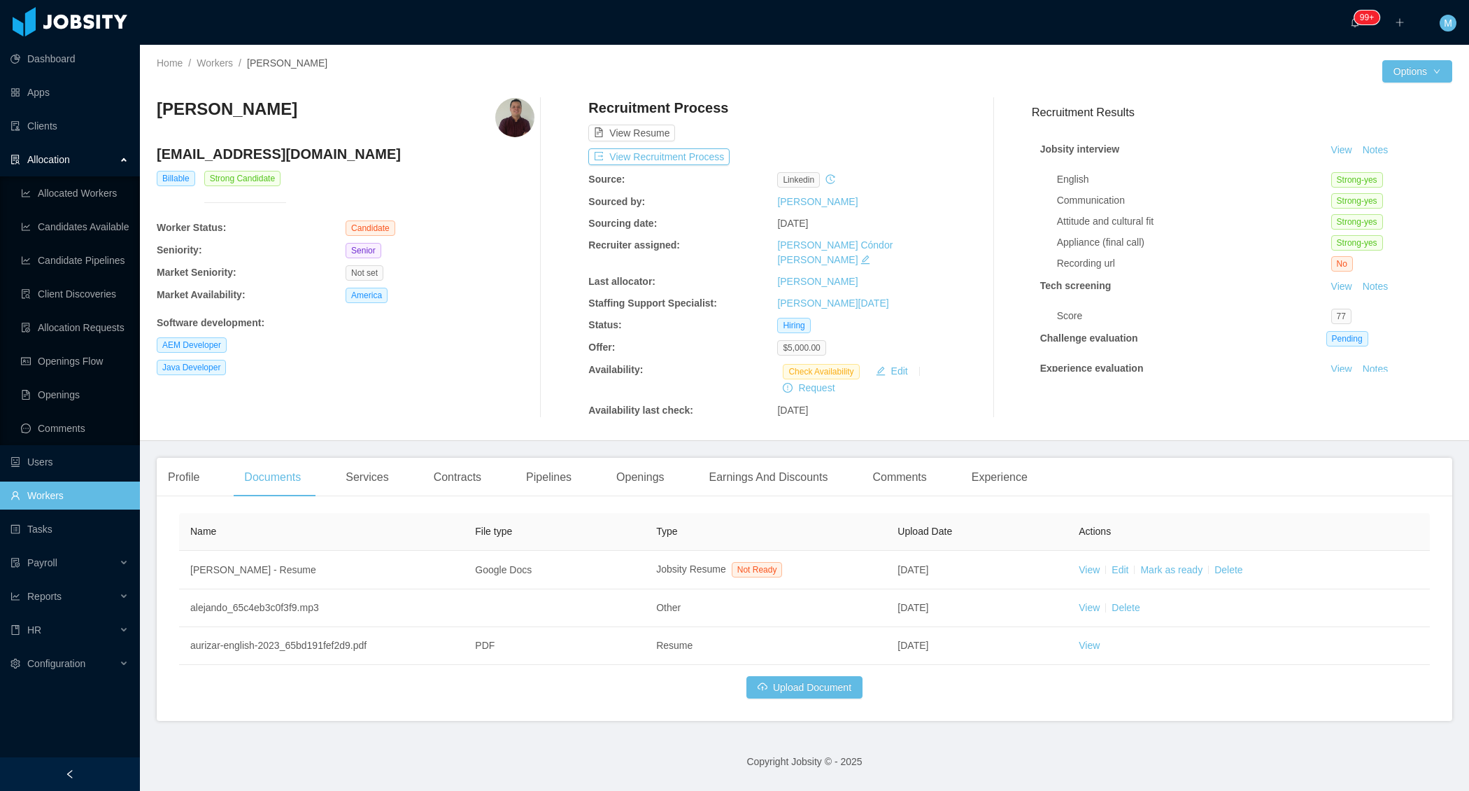
click at [518, 346] on div "AEM Developer" at bounding box center [346, 344] width 378 height 15
drag, startPoint x: 361, startPoint y: 111, endPoint x: 155, endPoint y: 107, distance: 206.4
click at [155, 107] on div "Home / Workers / [PERSON_NAME] / Options [PERSON_NAME] [EMAIL_ADDRESS][DOMAIN_N…" at bounding box center [804, 243] width 1329 height 396
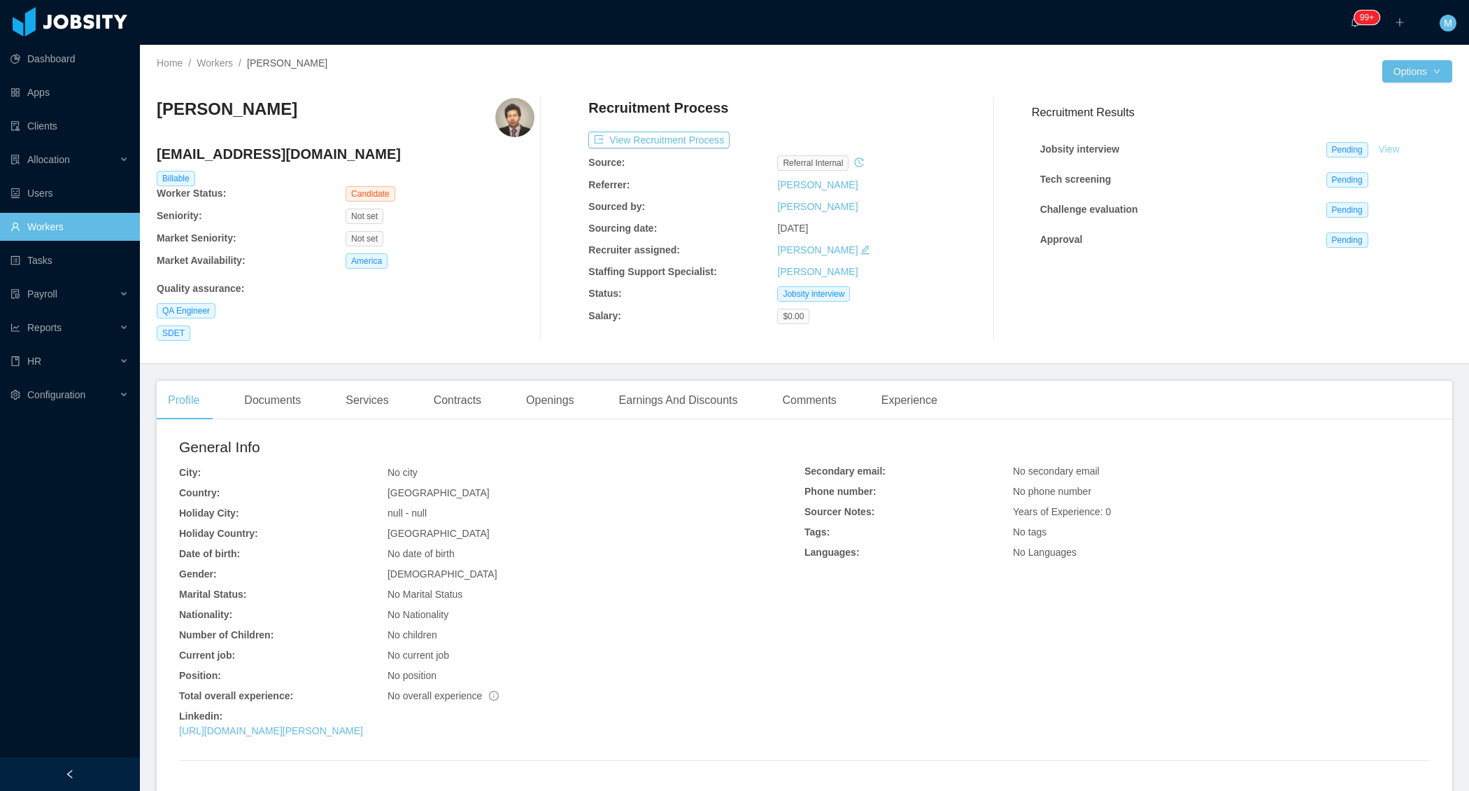
click at [1388, 153] on link "View" at bounding box center [1389, 148] width 31 height 11
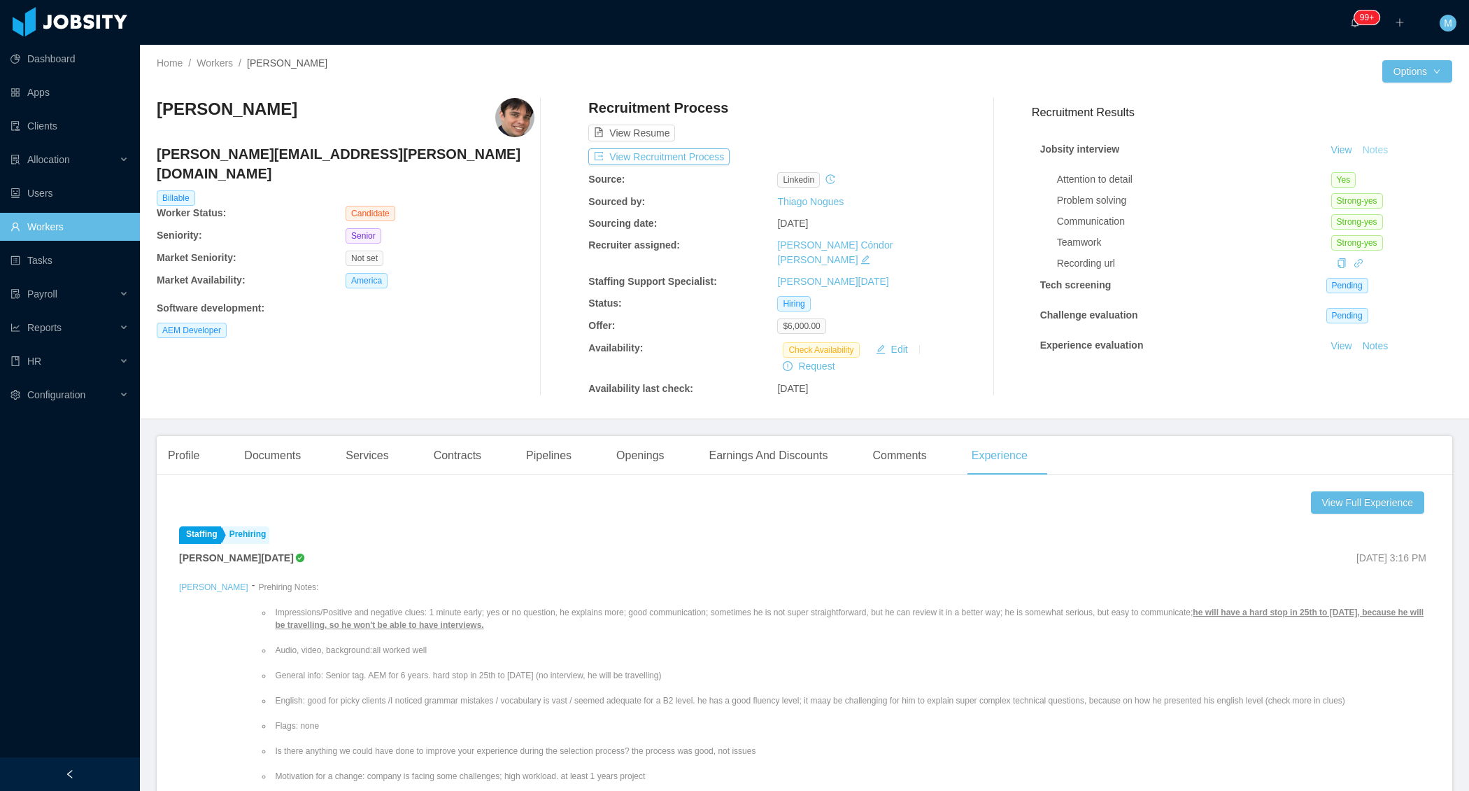
click at [1371, 156] on button "Notes" at bounding box center [1375, 150] width 37 height 17
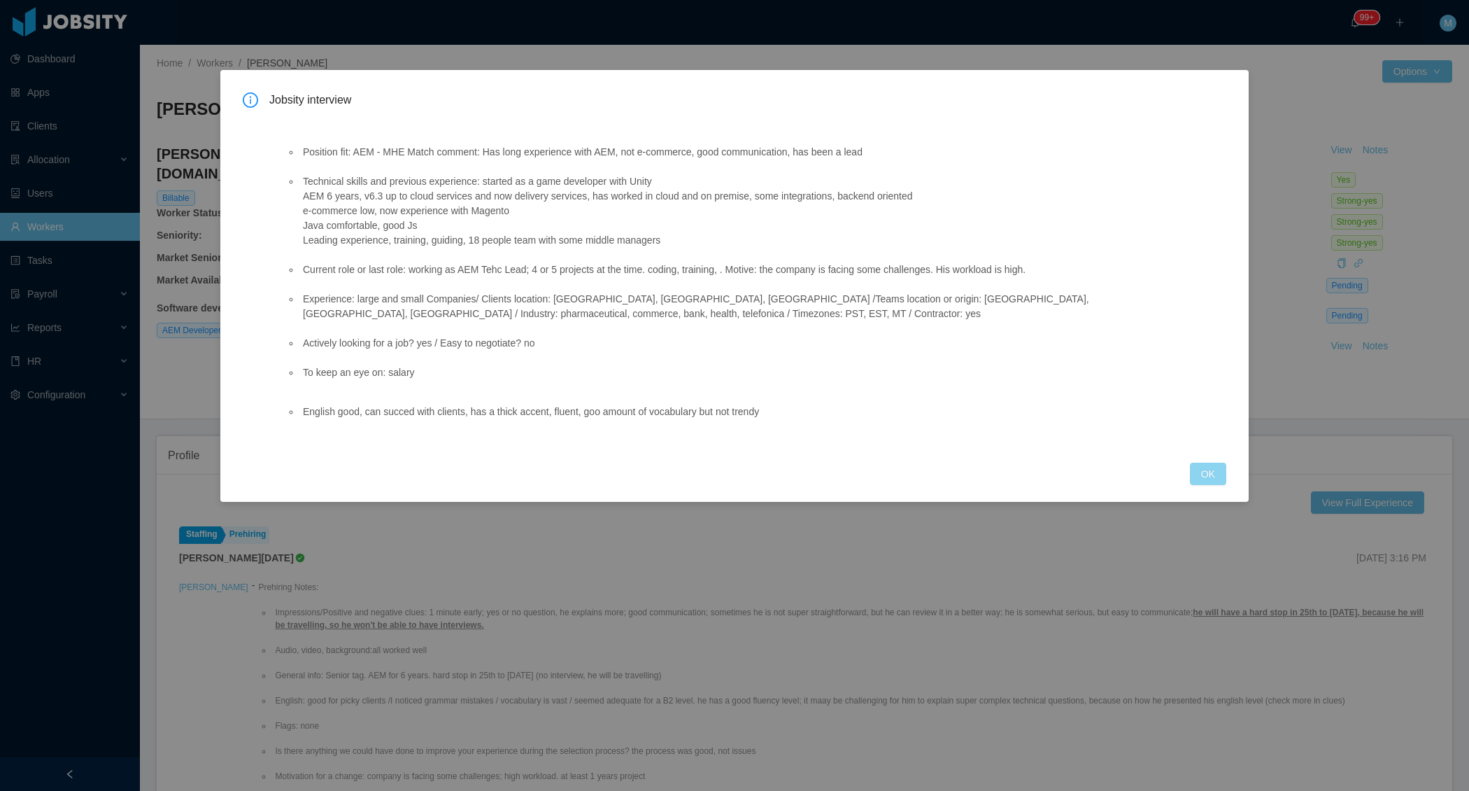
click at [1201, 472] on button "OK" at bounding box center [1208, 473] width 36 height 22
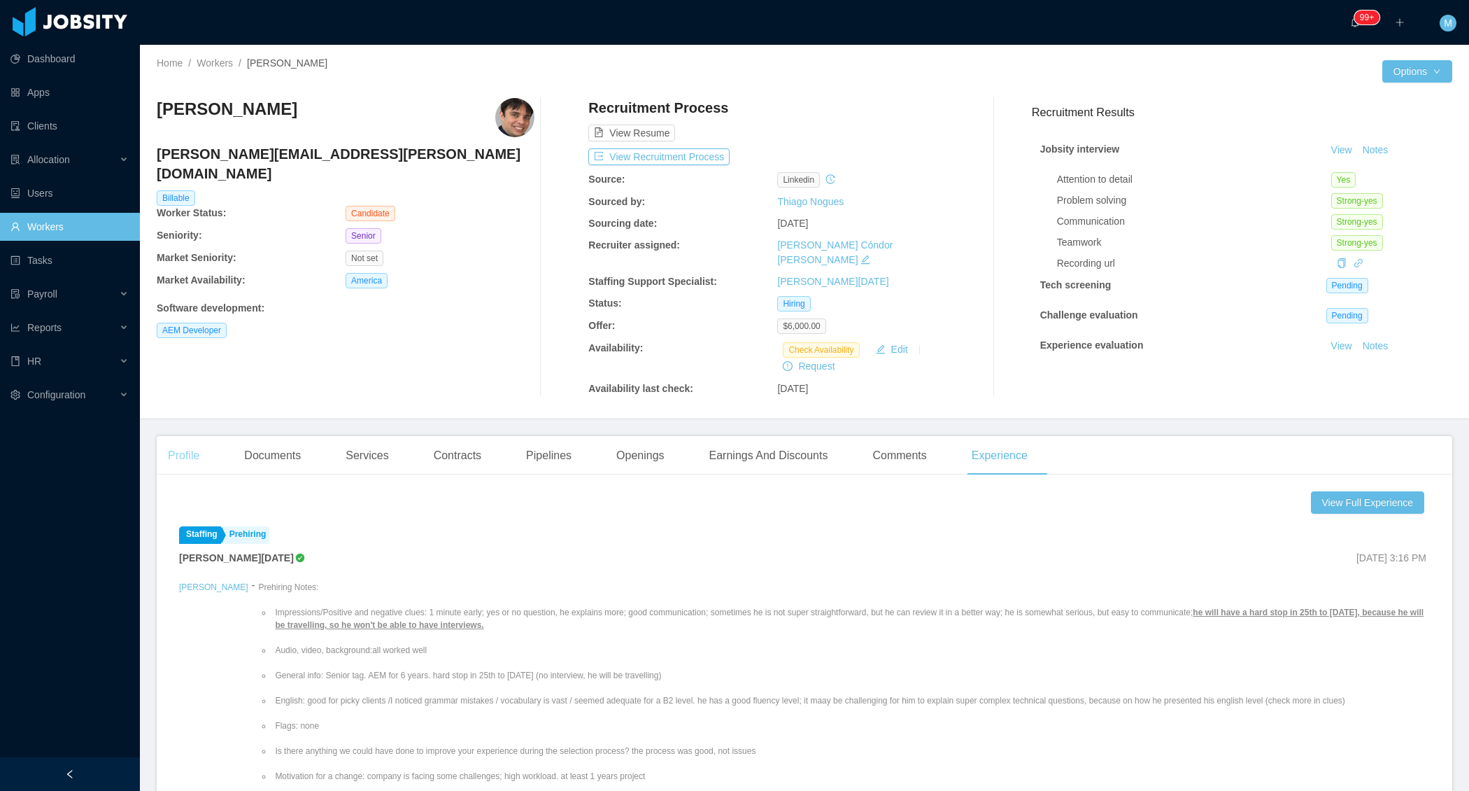
click at [193, 455] on div "Profile" at bounding box center [184, 455] width 54 height 39
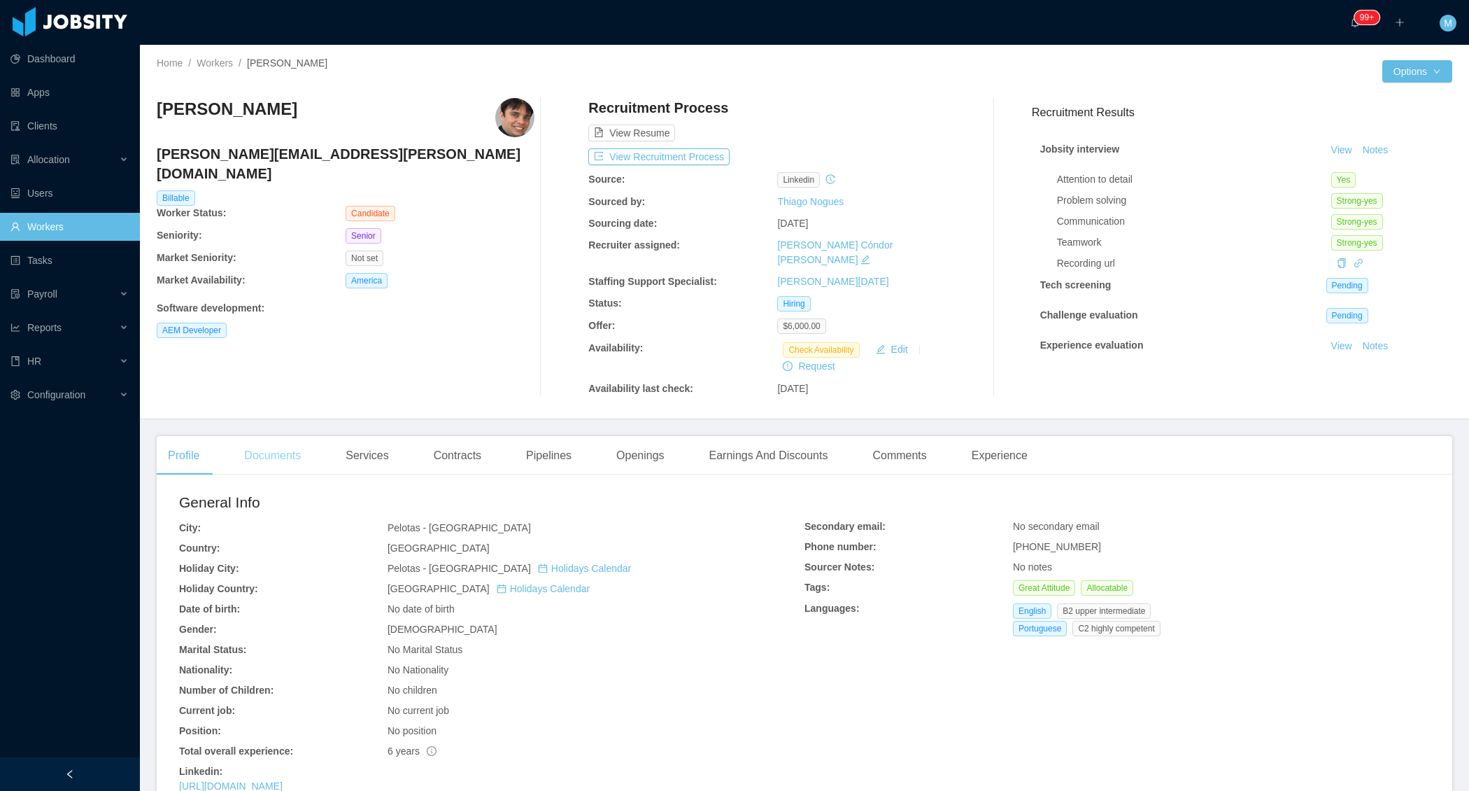
click at [302, 446] on div "Documents" at bounding box center [272, 455] width 79 height 39
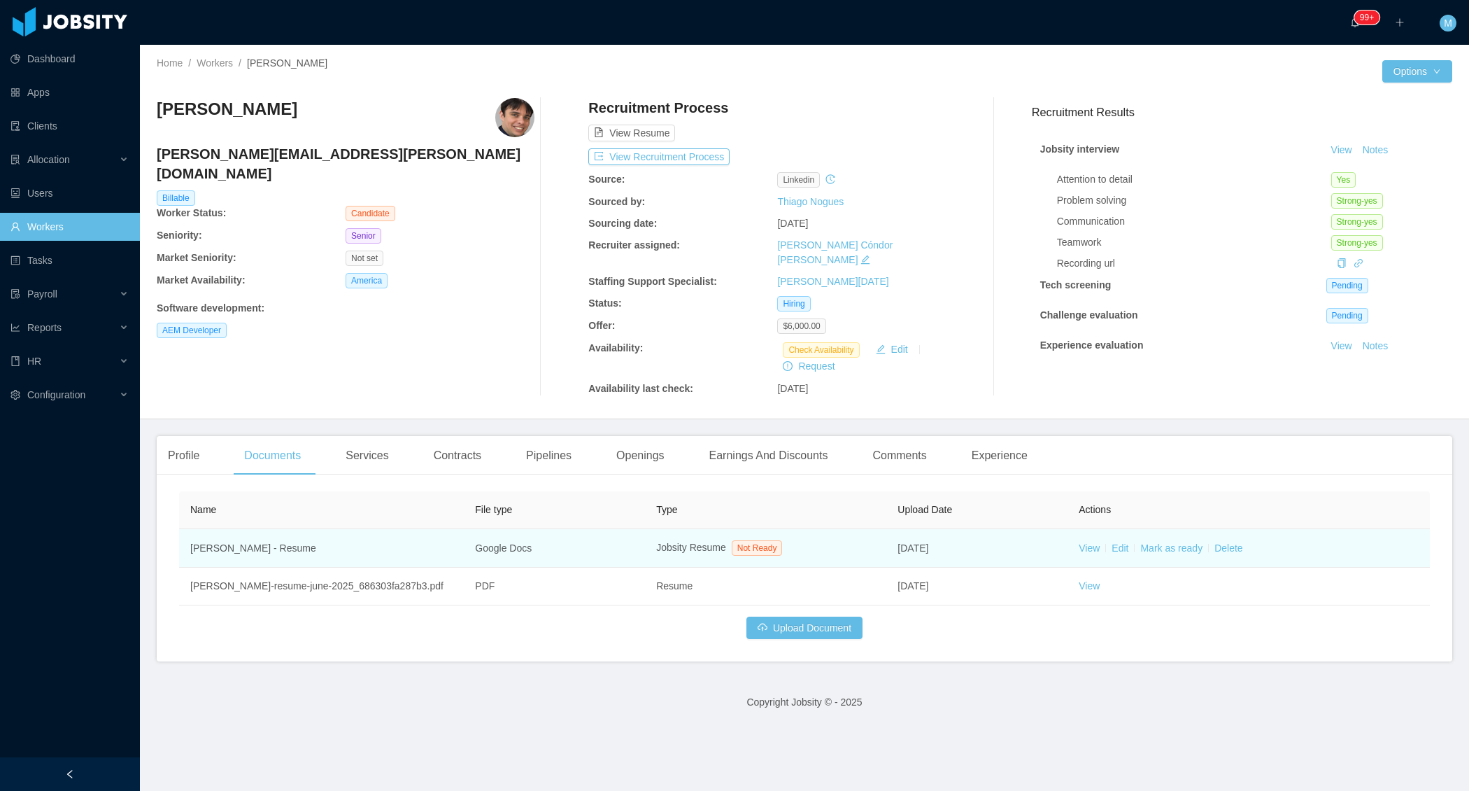
click at [1178, 538] on td "View Edit [PERSON_NAME] as ready Delete" at bounding box center [1249, 548] width 362 height 38
click at [1180, 542] on link "Mark as ready" at bounding box center [1171, 547] width 62 height 11
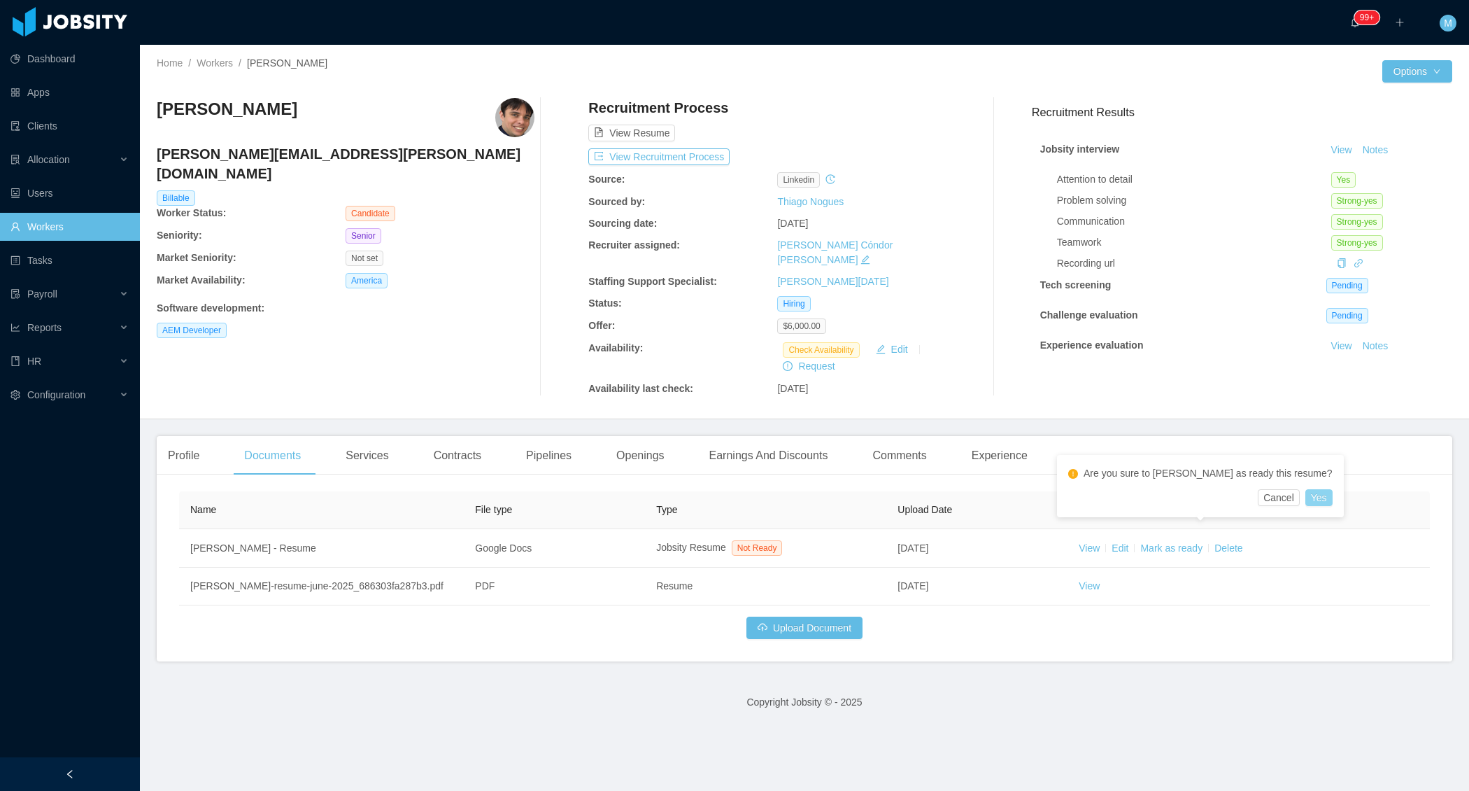
click at [1306, 493] on button "Yes" at bounding box center [1319, 497] width 27 height 17
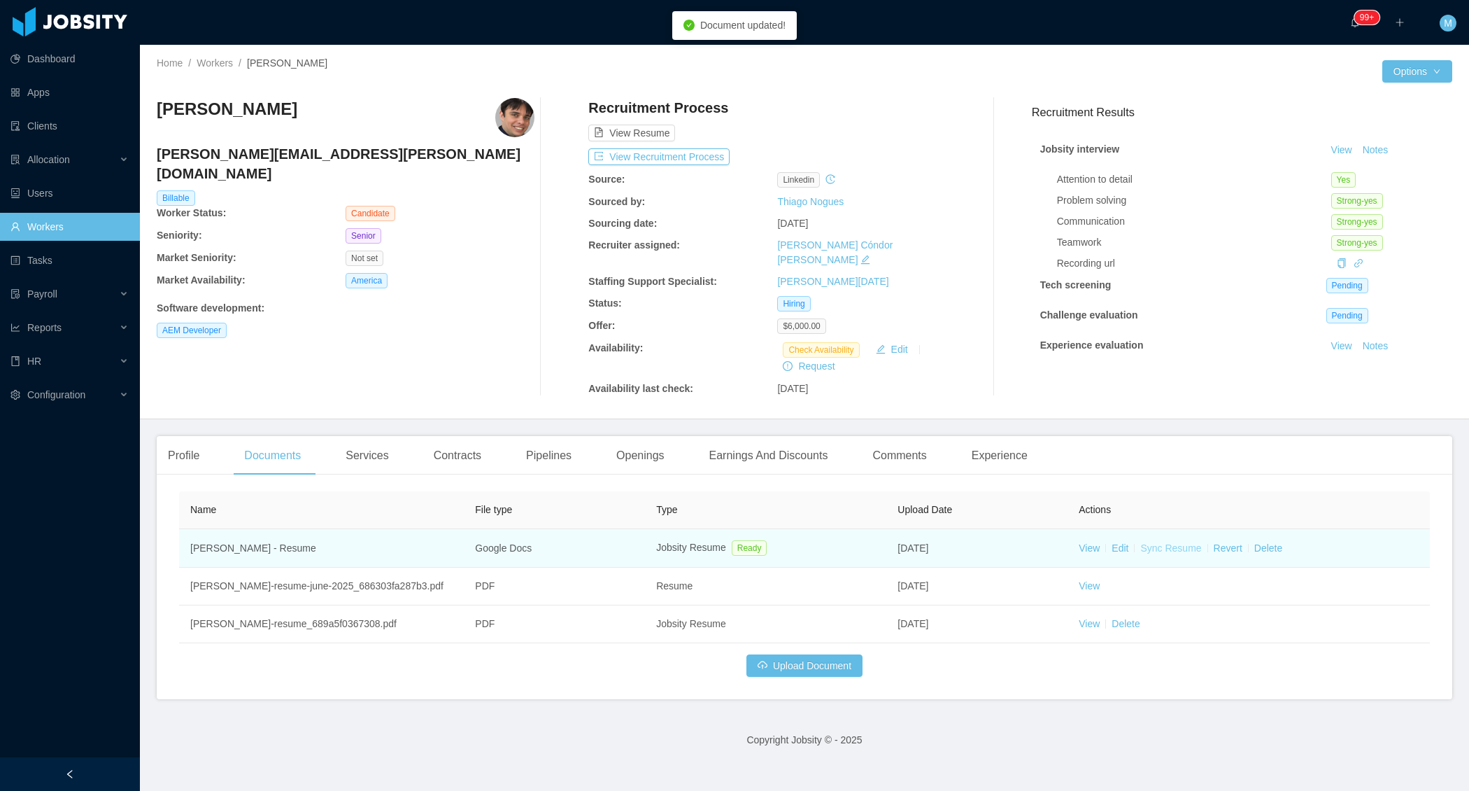
click at [1173, 542] on link "Sync Resume" at bounding box center [1170, 547] width 61 height 11
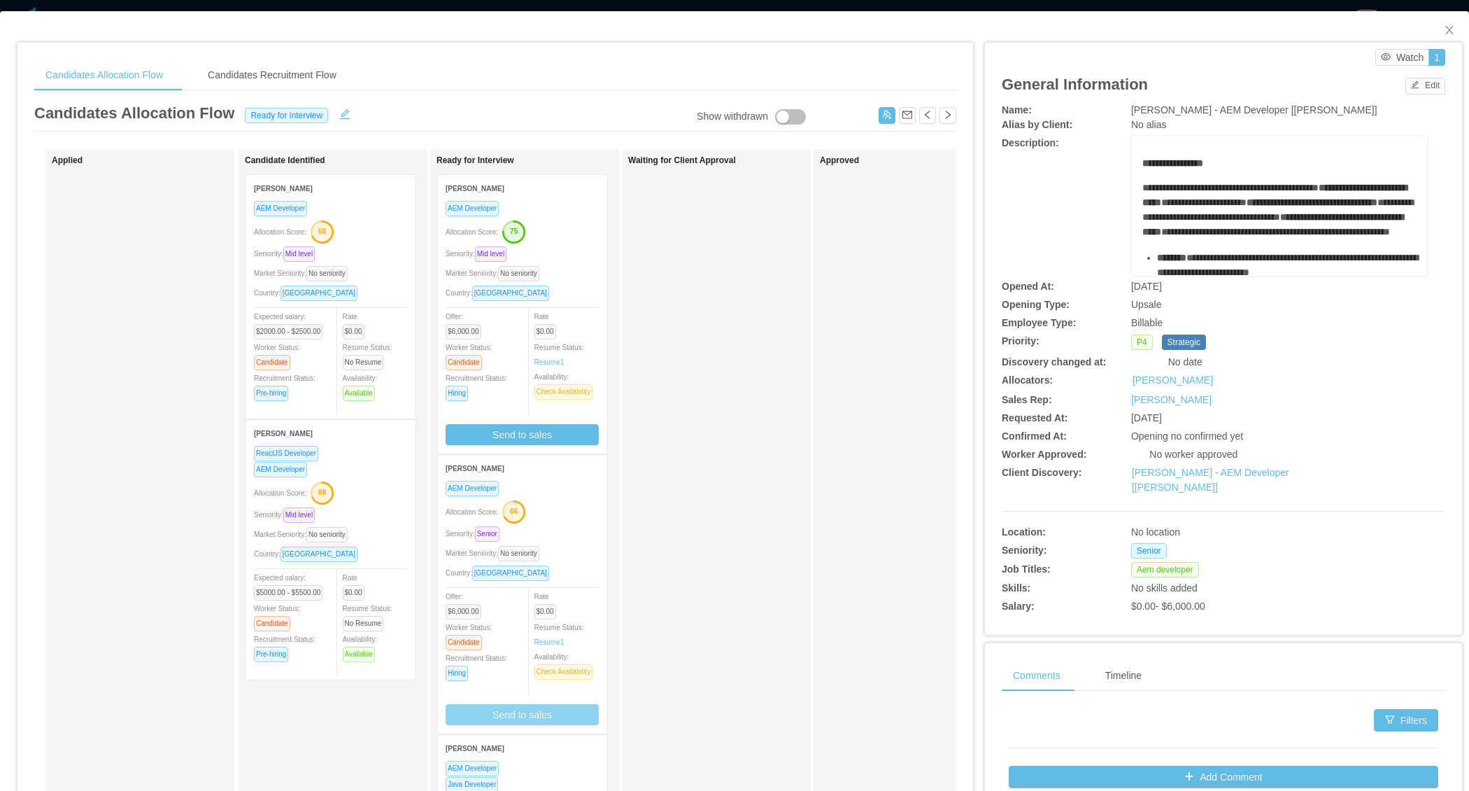
click at [548, 712] on button "Send to sales" at bounding box center [522, 714] width 153 height 21
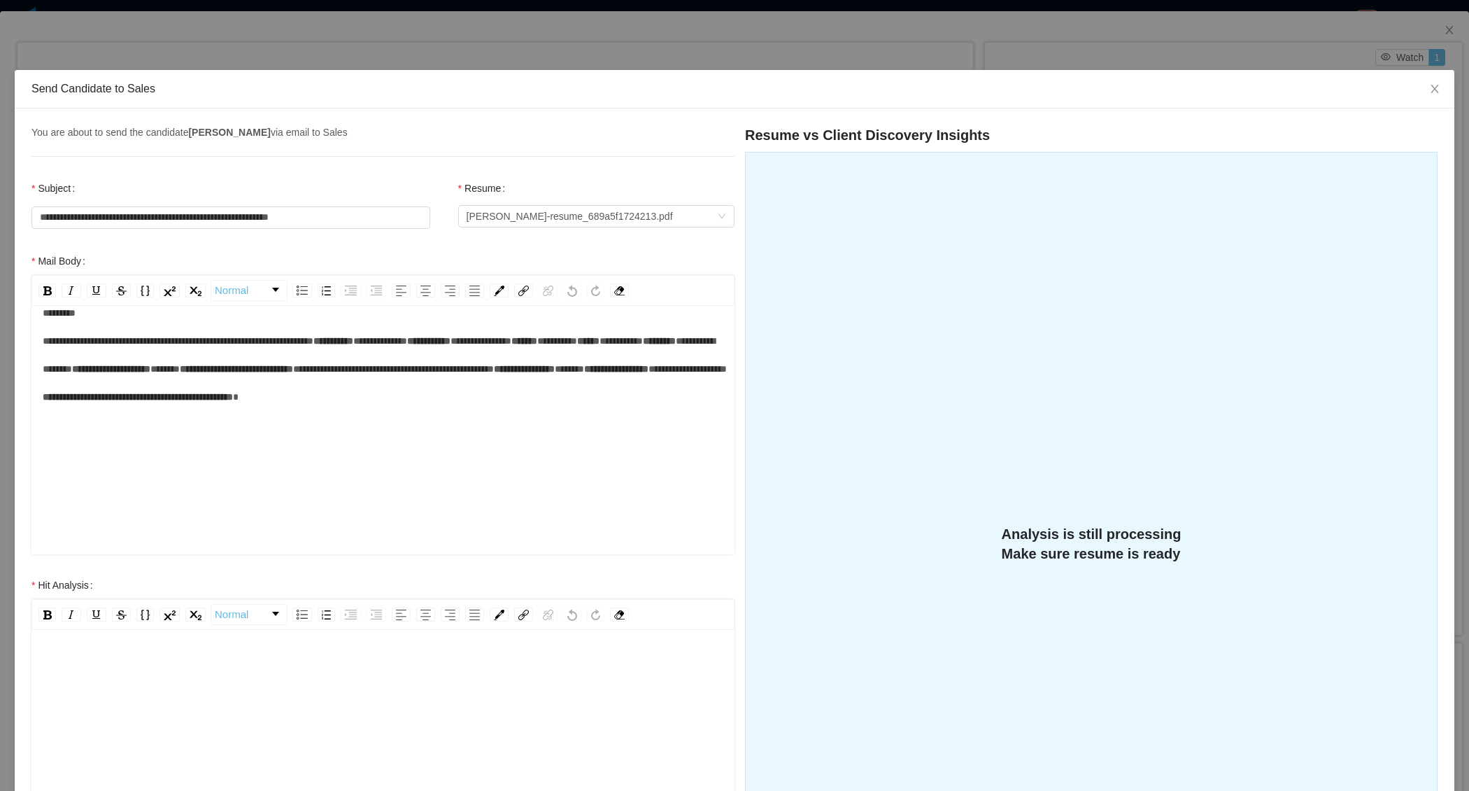
scroll to position [319, 0]
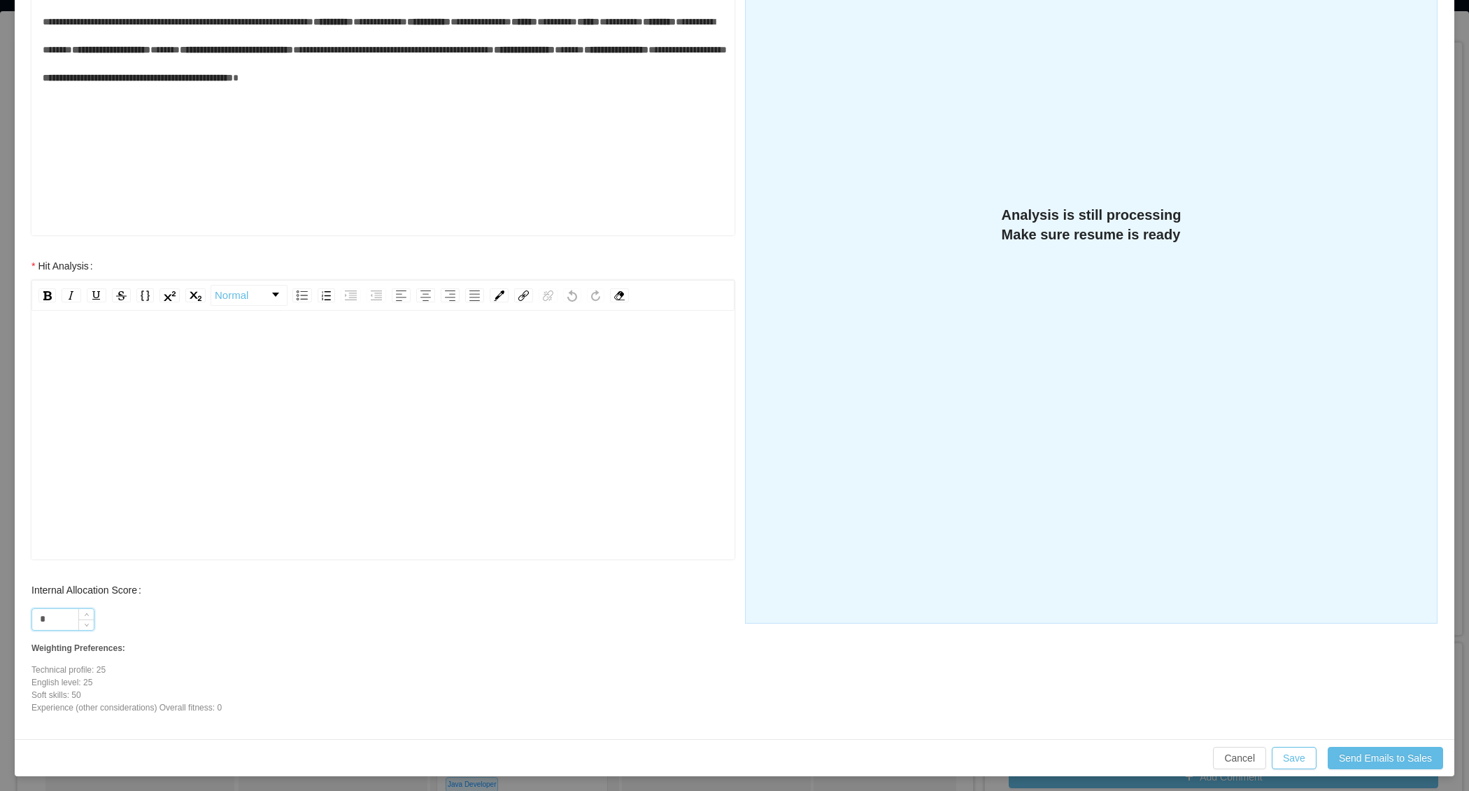
click at [71, 610] on input "*" at bounding box center [63, 619] width 62 height 21
type input "**"
click at [169, 395] on div "rdw-editor" at bounding box center [383, 456] width 681 height 245
paste div "To enrich screen reader interactions, please activate Accessibility in Grammarl…"
click at [364, 349] on div "**********" at bounding box center [383, 348] width 681 height 28
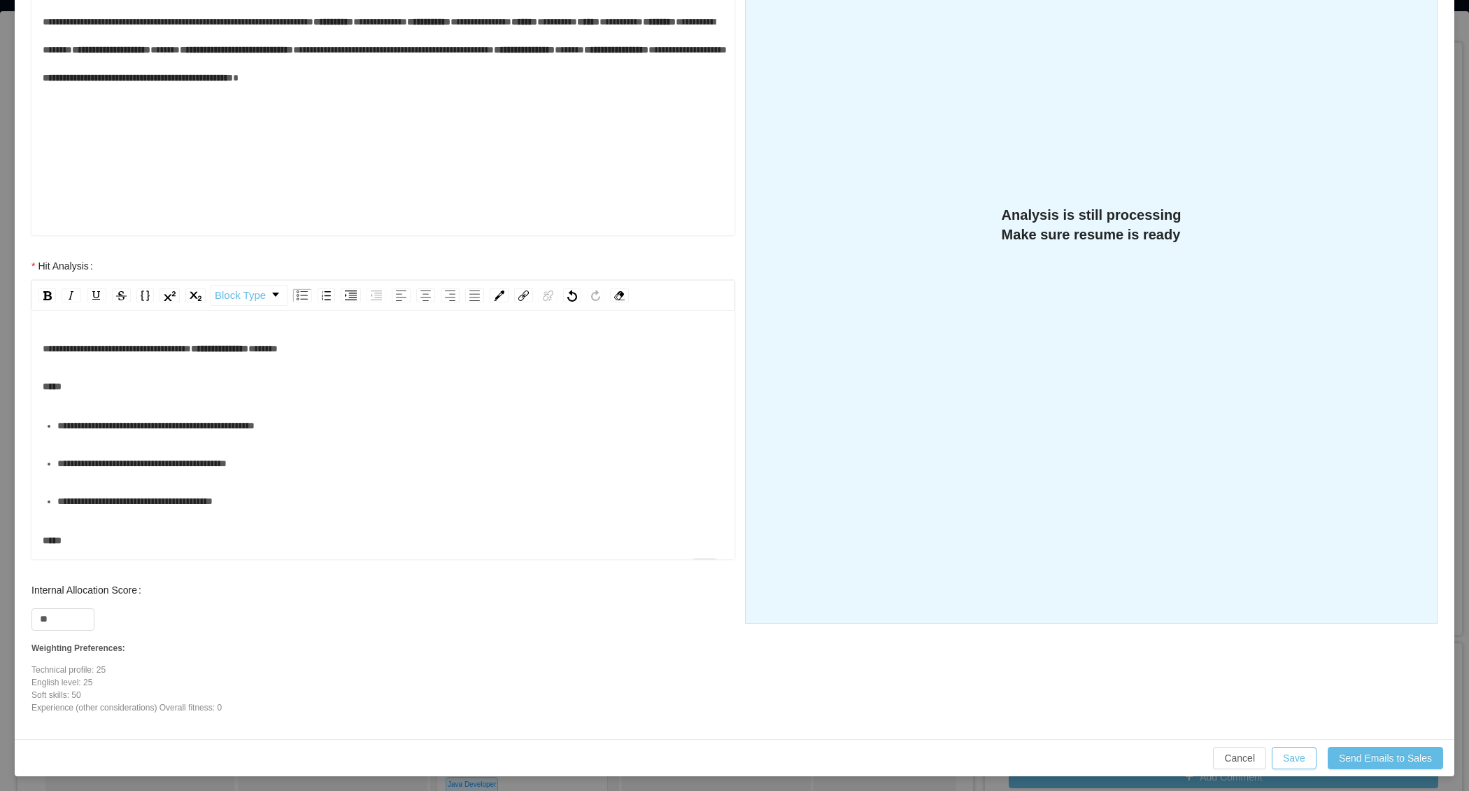
click at [226, 439] on div "**********" at bounding box center [390, 425] width 667 height 28
click at [205, 477] on div "**********" at bounding box center [390, 463] width 667 height 28
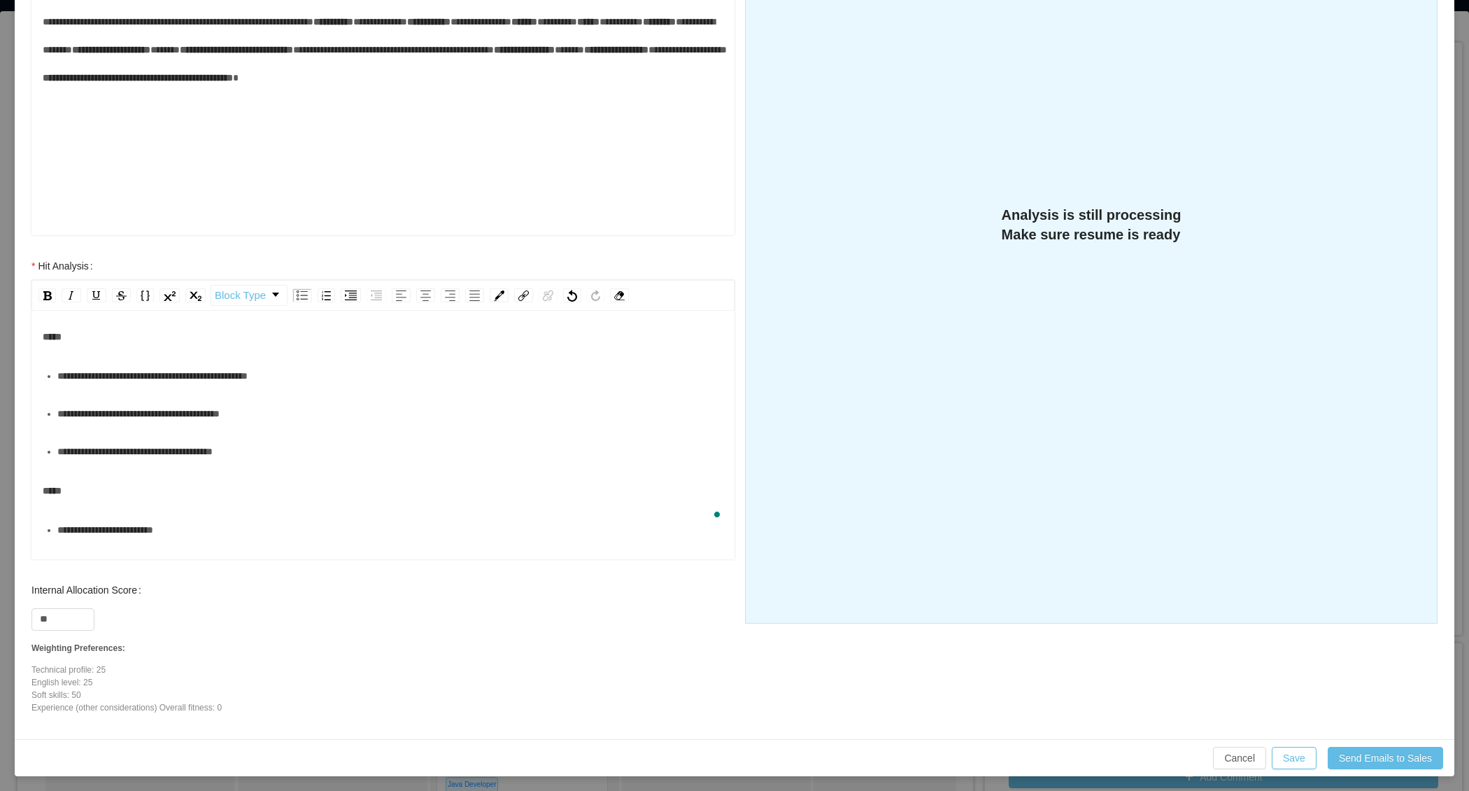
scroll to position [53, 0]
click at [169, 462] on div "**********" at bounding box center [390, 448] width 667 height 28
click at [116, 494] on div "*****" at bounding box center [383, 487] width 681 height 28
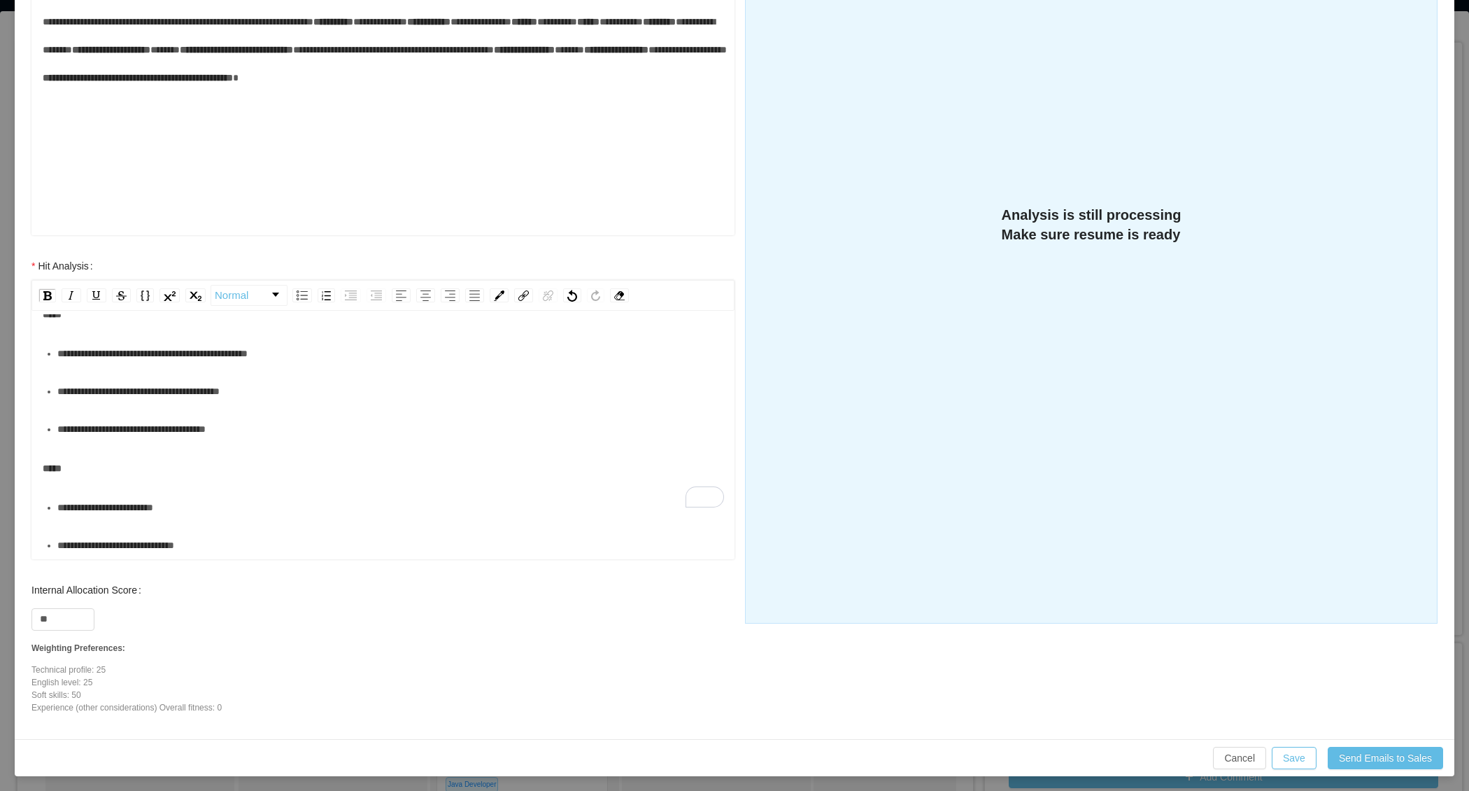
click at [108, 500] on div "**********" at bounding box center [390, 507] width 667 height 28
click at [353, 340] on div "**********" at bounding box center [390, 353] width 667 height 28
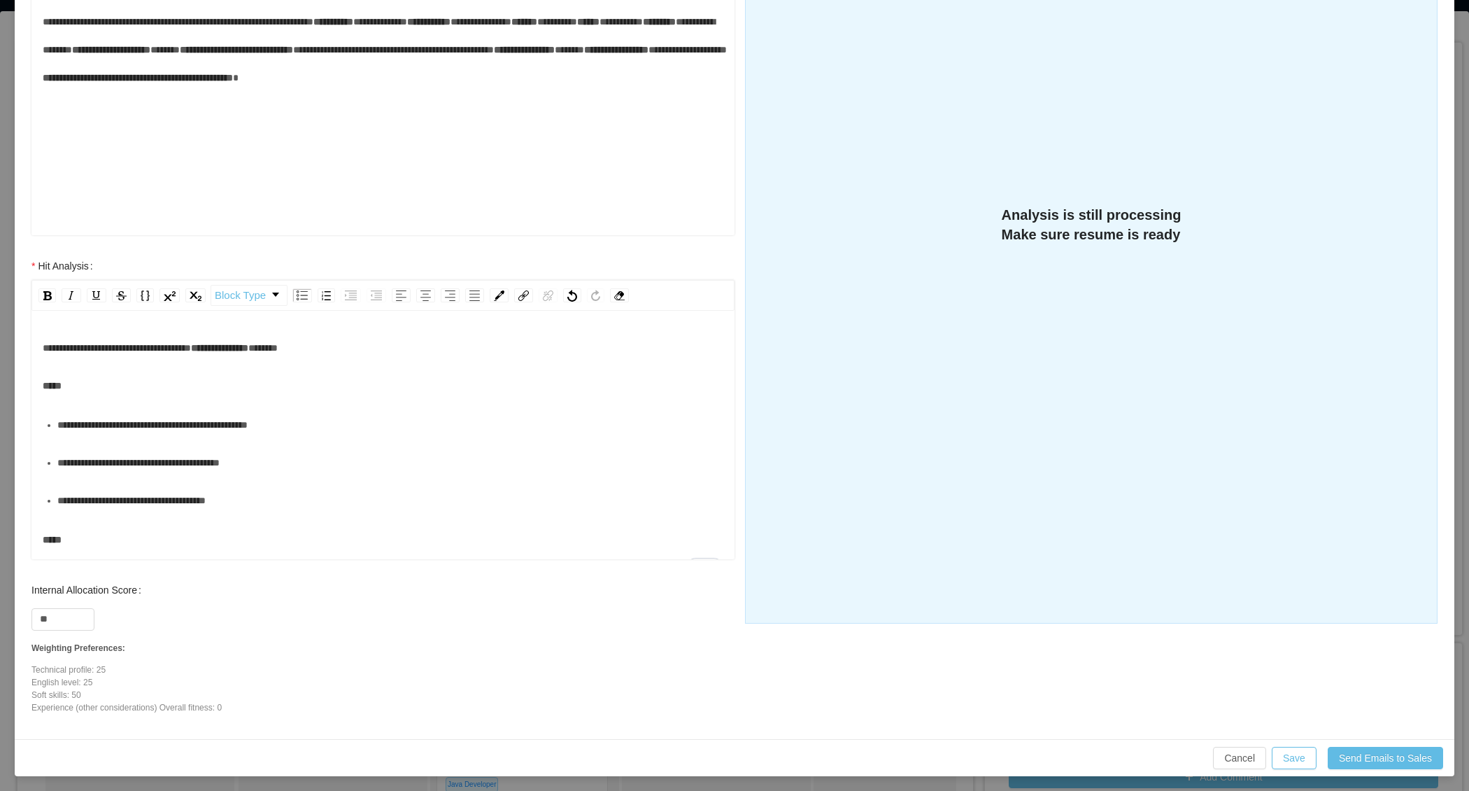
scroll to position [0, 0]
click at [371, 348] on div "**********" at bounding box center [383, 348] width 681 height 28
click at [173, 439] on div "**********" at bounding box center [390, 425] width 667 height 28
click at [155, 477] on div "**********" at bounding box center [390, 463] width 667 height 28
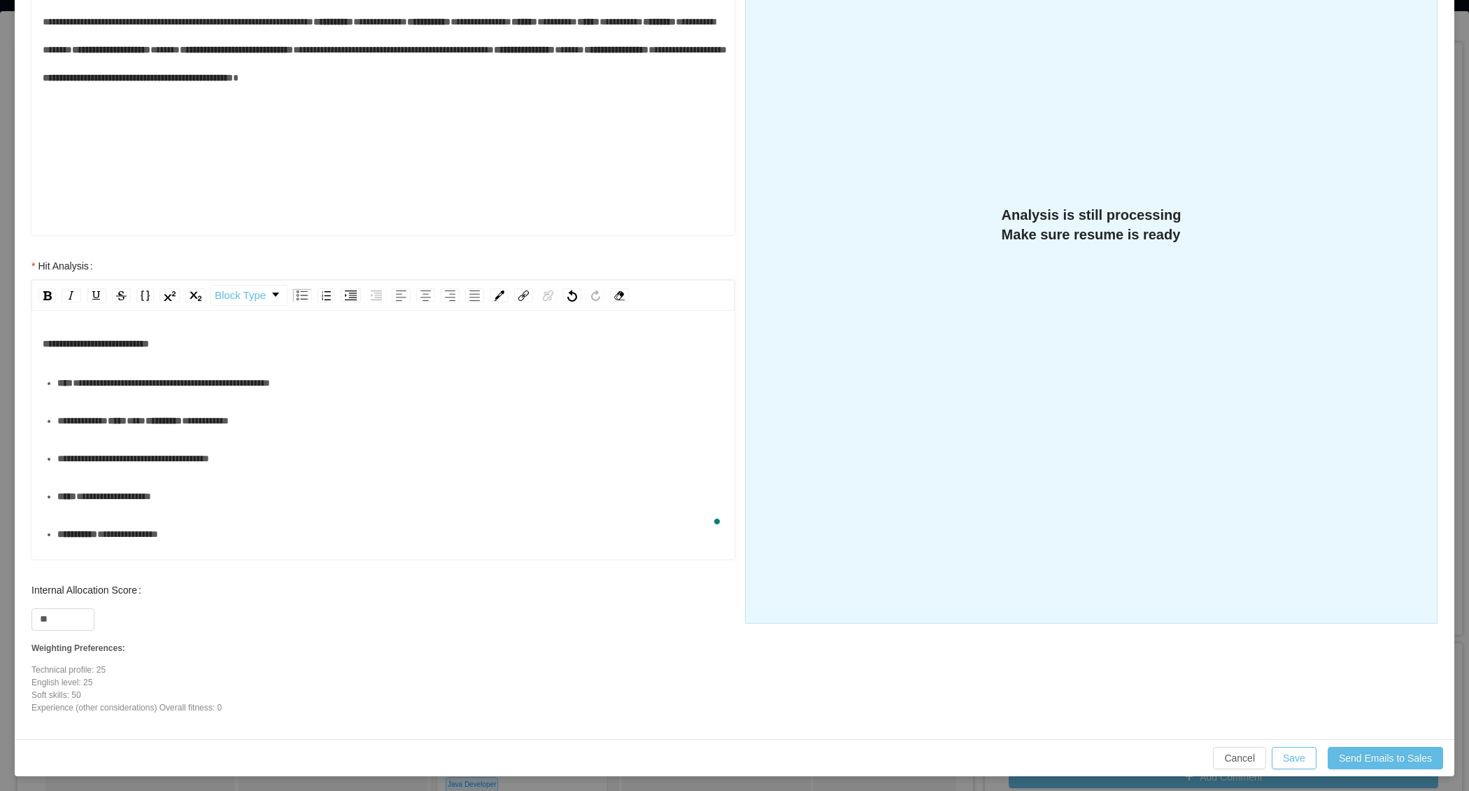
scroll to position [44, 0]
click at [153, 471] on div "**********" at bounding box center [390, 457] width 667 height 28
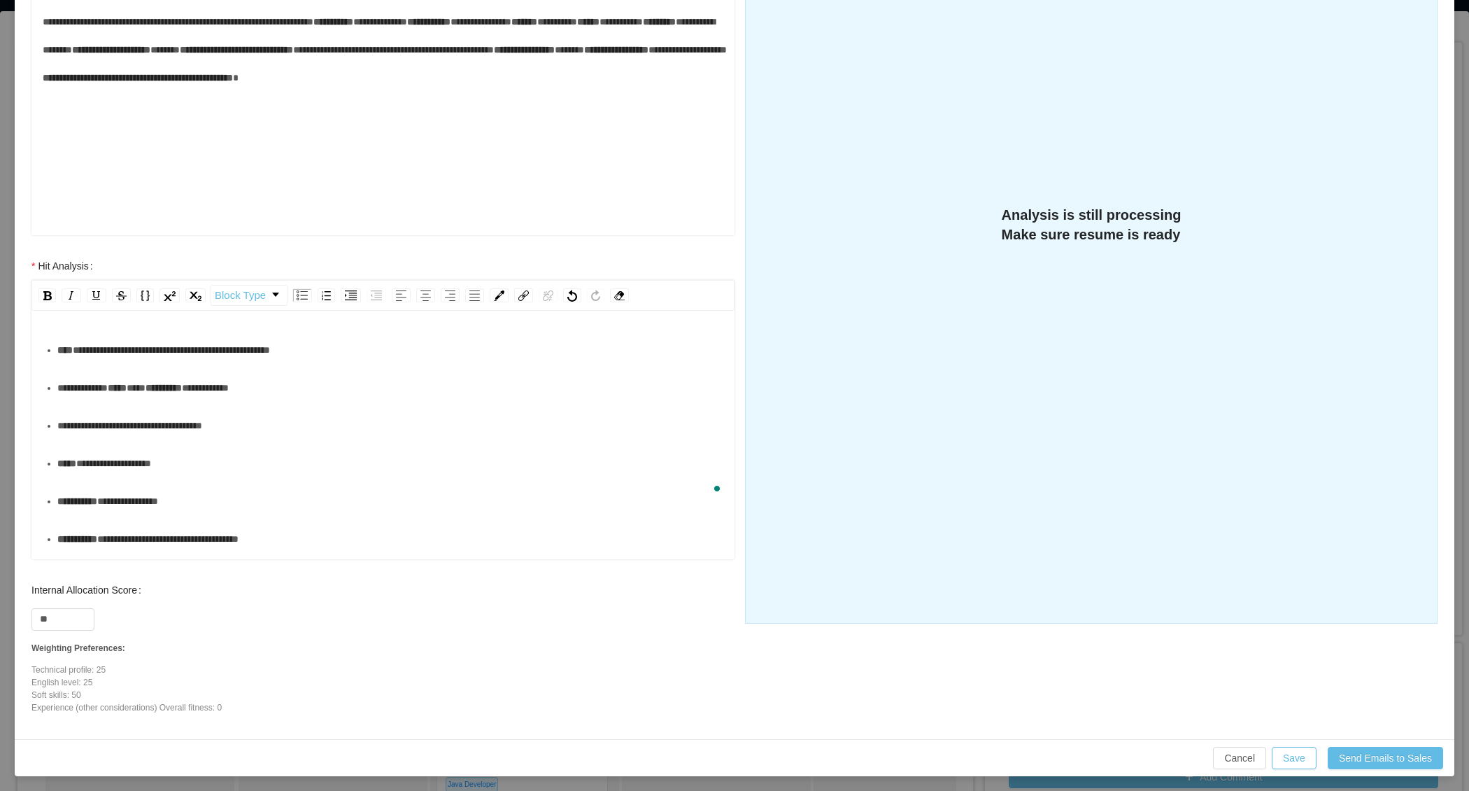
scroll to position [79, 0]
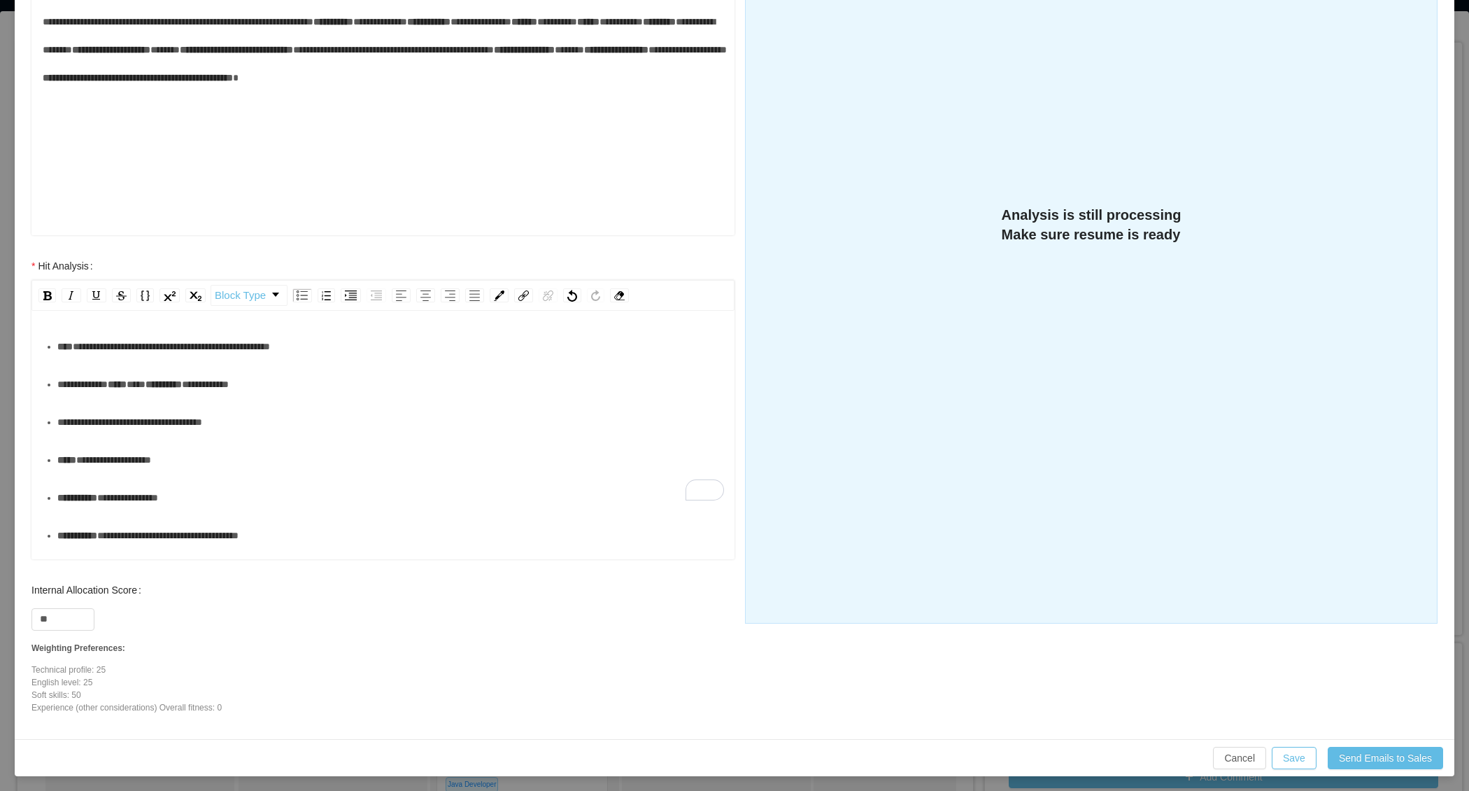
click at [143, 474] on div "**********" at bounding box center [390, 460] width 667 height 28
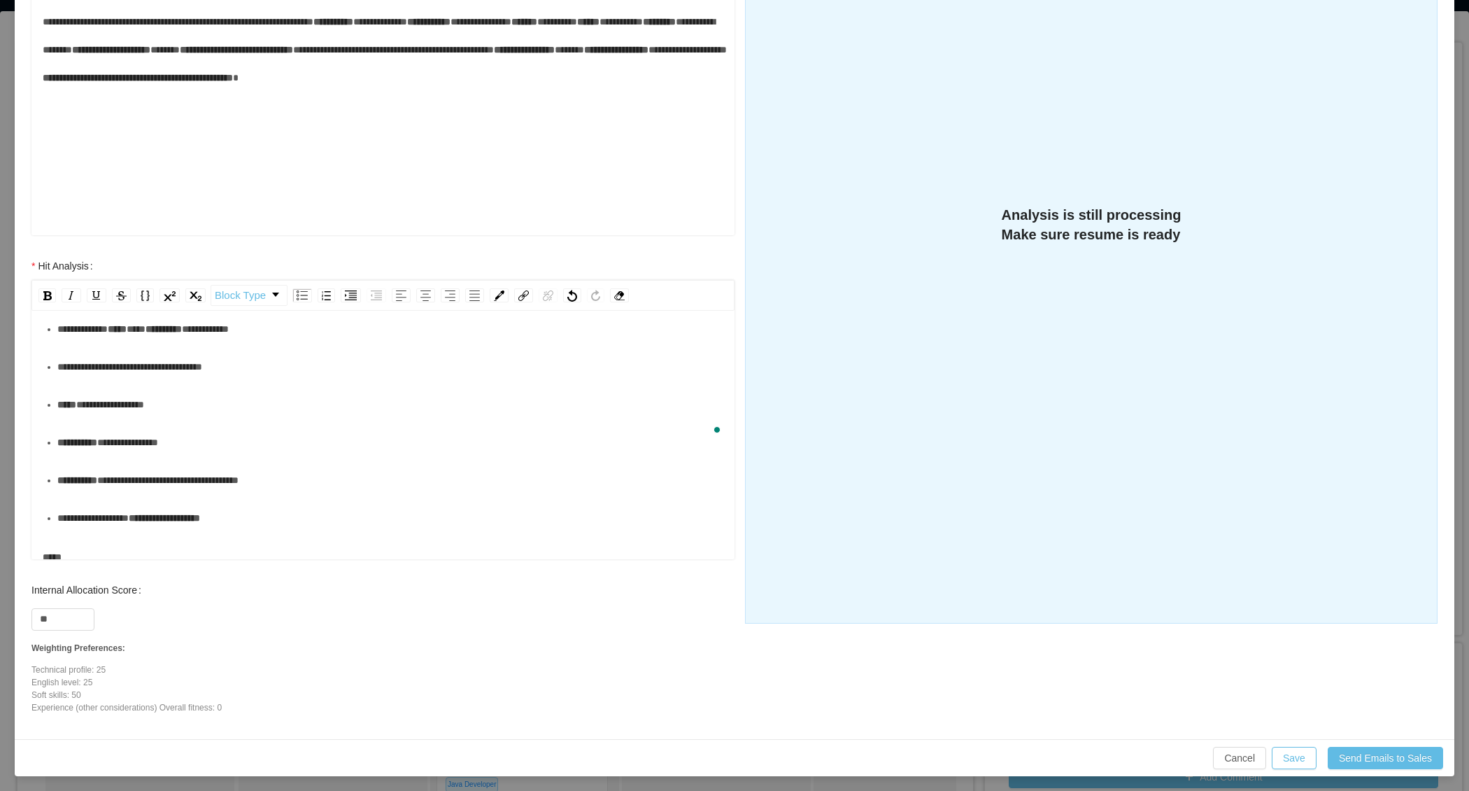
scroll to position [135, 0]
click at [137, 455] on div "**********" at bounding box center [390, 442] width 667 height 28
click at [130, 443] on span "**********" at bounding box center [124, 442] width 54 height 10
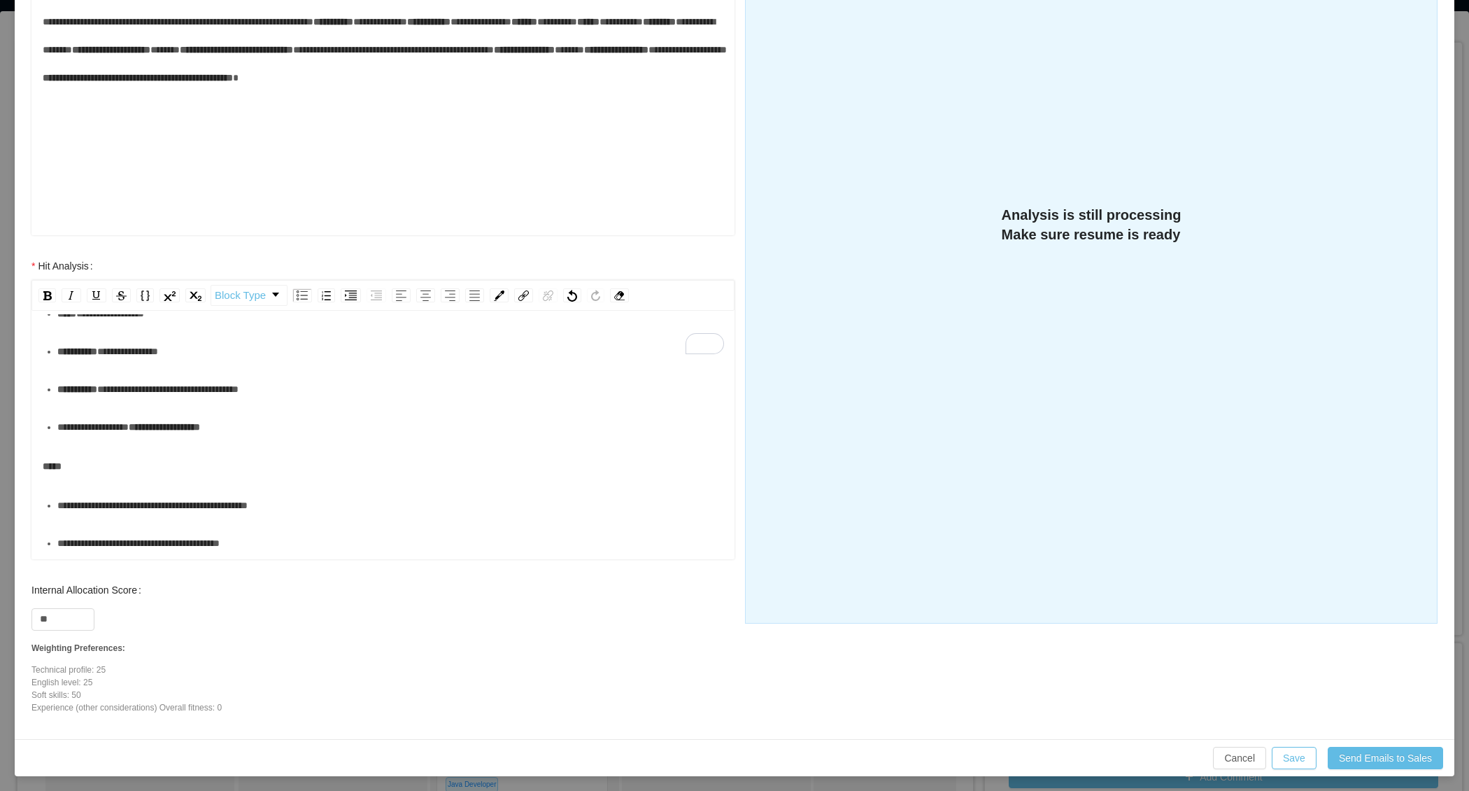
scroll to position [238, 0]
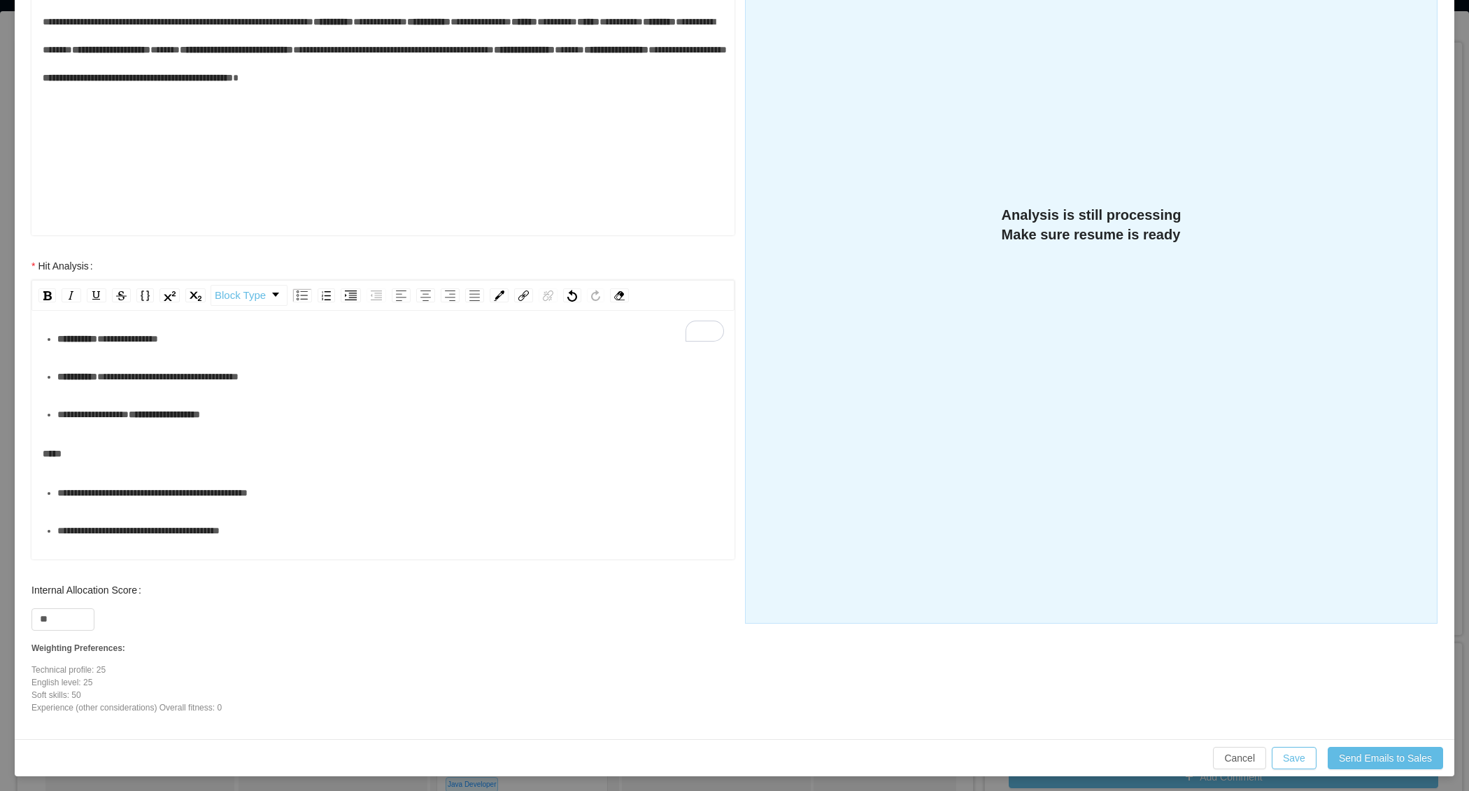
click at [139, 419] on ul "**********" at bounding box center [383, 301] width 681 height 255
click at [140, 390] on div "**********" at bounding box center [390, 376] width 667 height 28
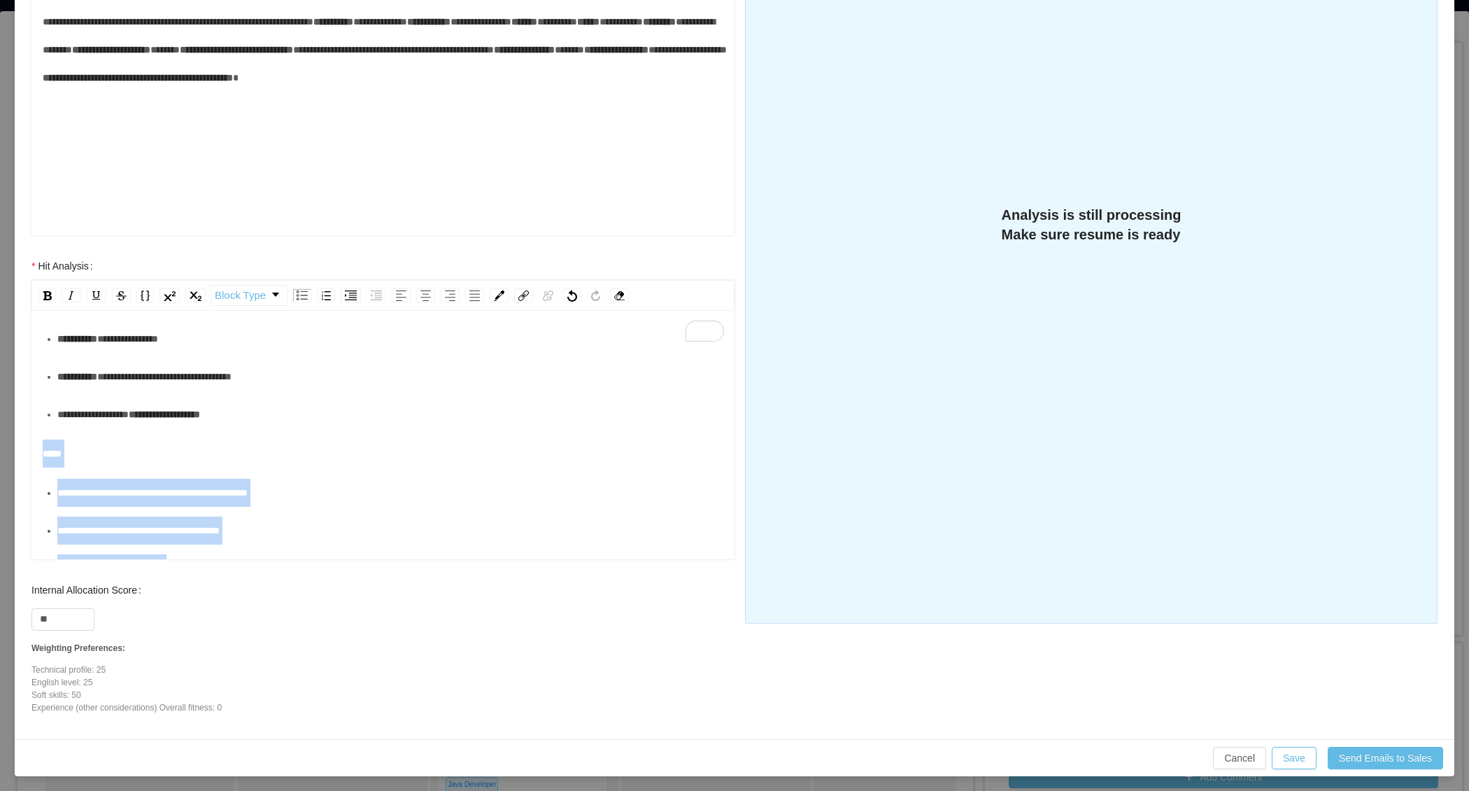
scroll to position [0, 0]
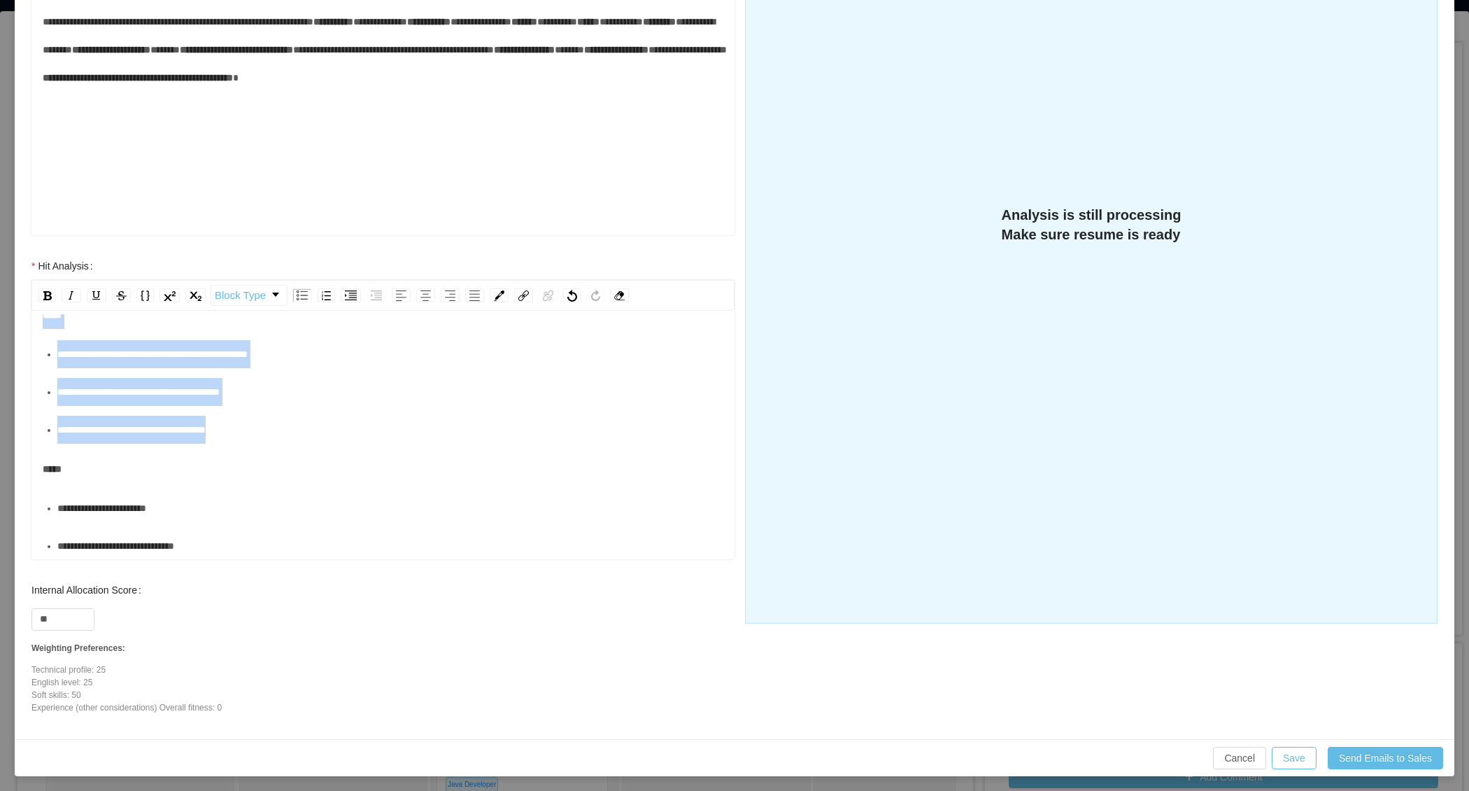
drag, startPoint x: 44, startPoint y: 453, endPoint x: 314, endPoint y: 426, distance: 271.4
click at [314, 426] on div "**********" at bounding box center [383, 259] width 681 height 602
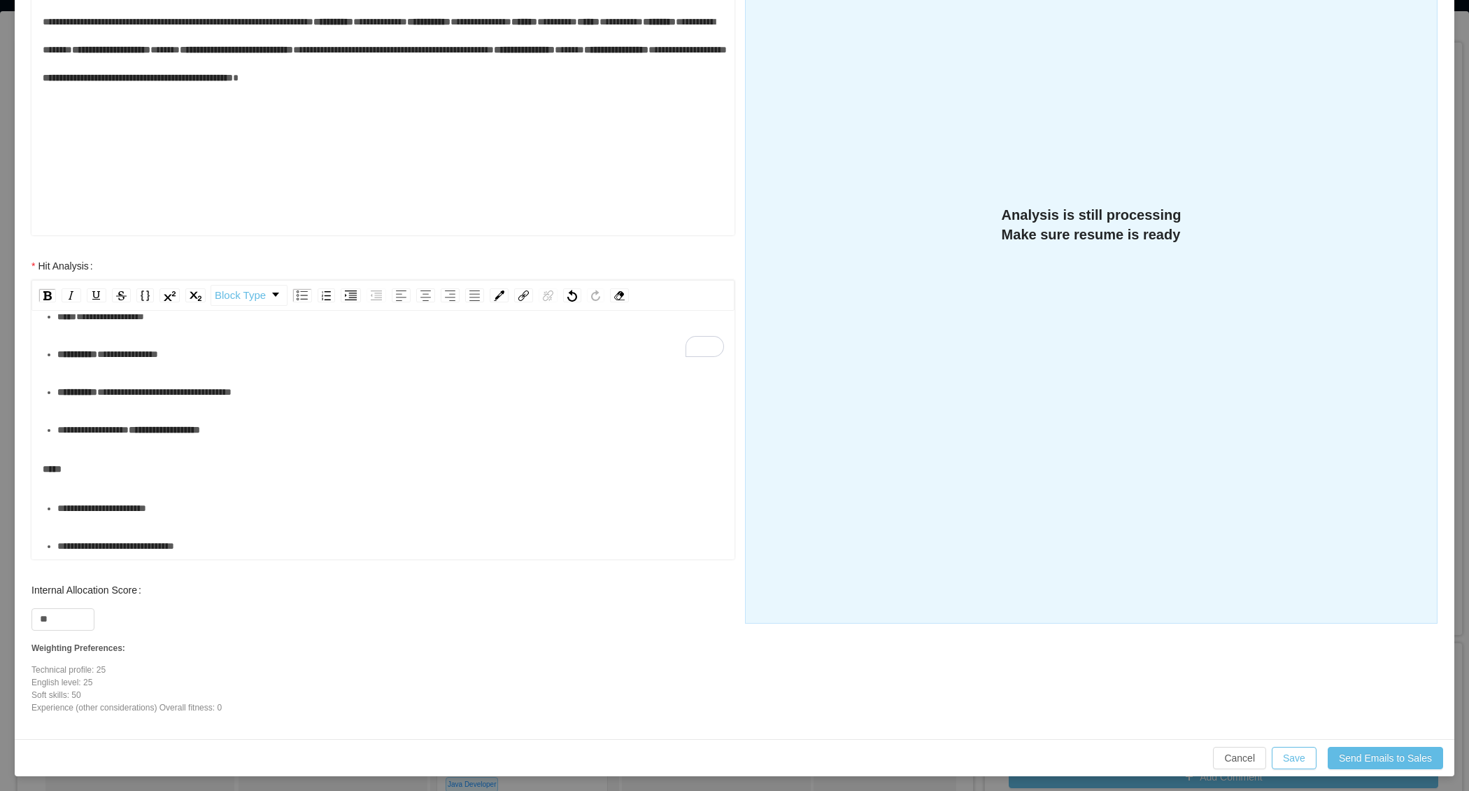
click at [62, 467] on span "*****" at bounding box center [52, 469] width 19 height 10
click at [55, 467] on span "*****" at bounding box center [52, 469] width 19 height 10
click at [94, 480] on div "**********" at bounding box center [383, 469] width 681 height 28
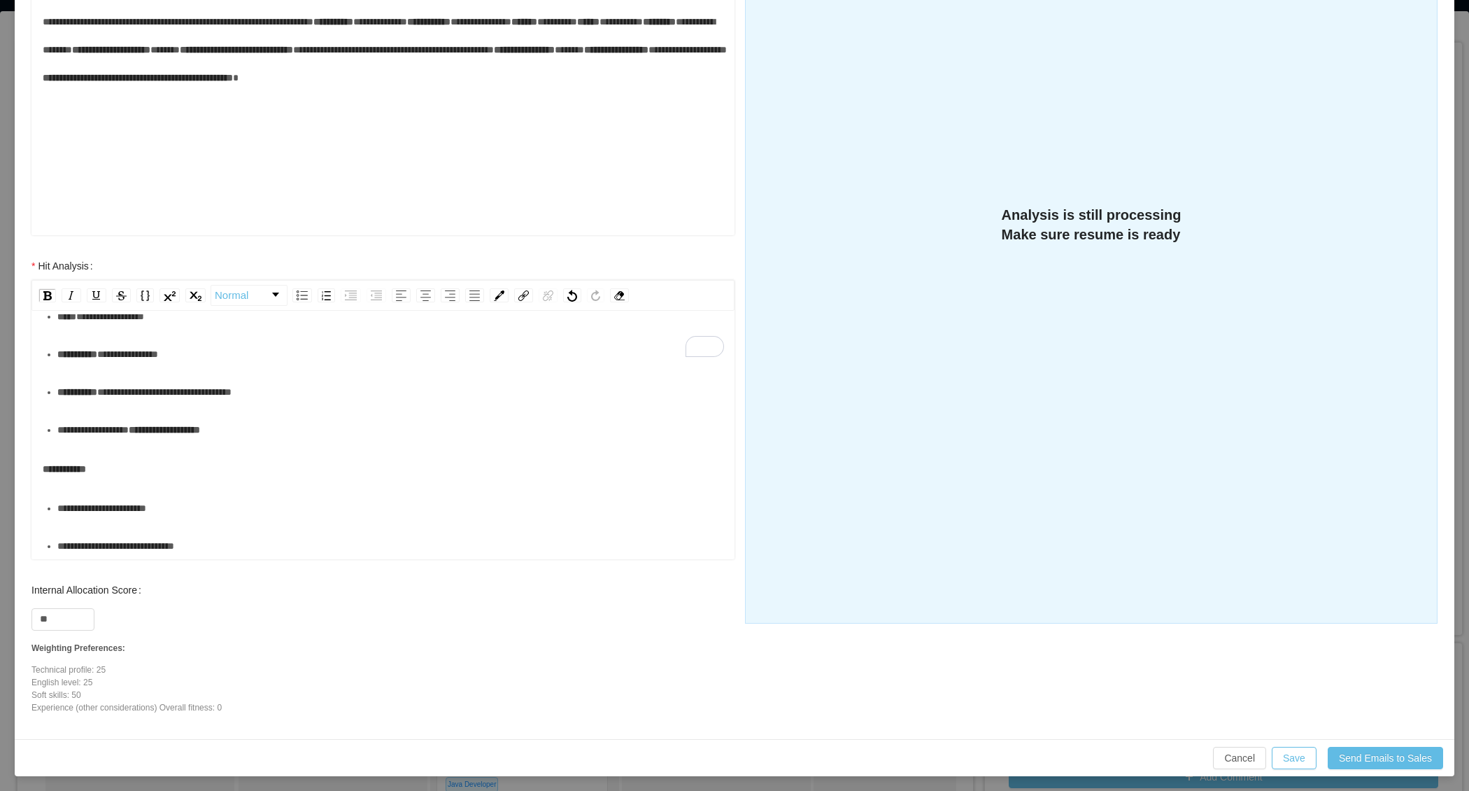
click at [86, 464] on span "**********" at bounding box center [64, 469] width 43 height 10
click at [115, 467] on div "**********" at bounding box center [383, 469] width 681 height 28
click at [229, 552] on div "**********" at bounding box center [390, 546] width 667 height 28
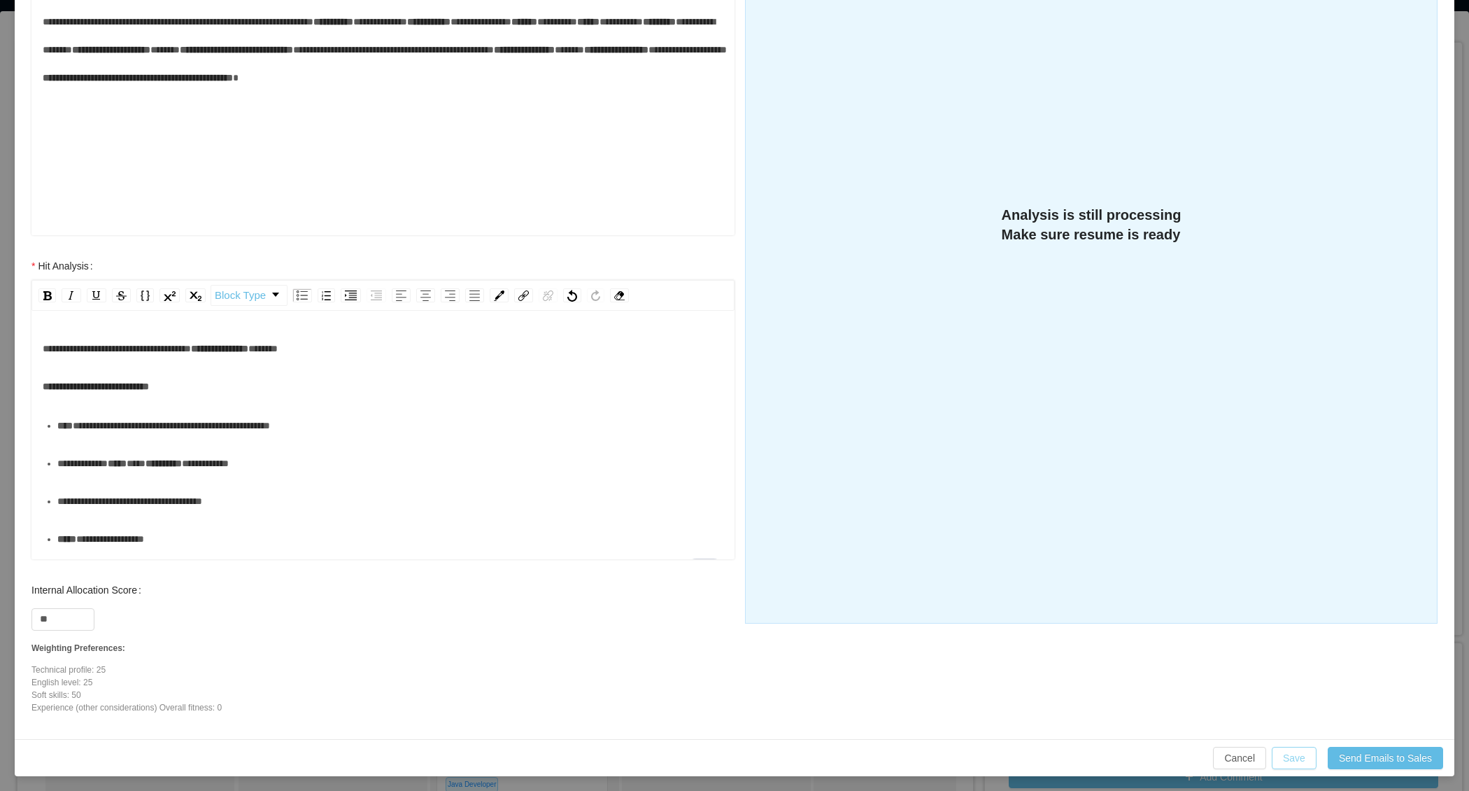
click at [1287, 756] on button "Save" at bounding box center [1294, 758] width 45 height 22
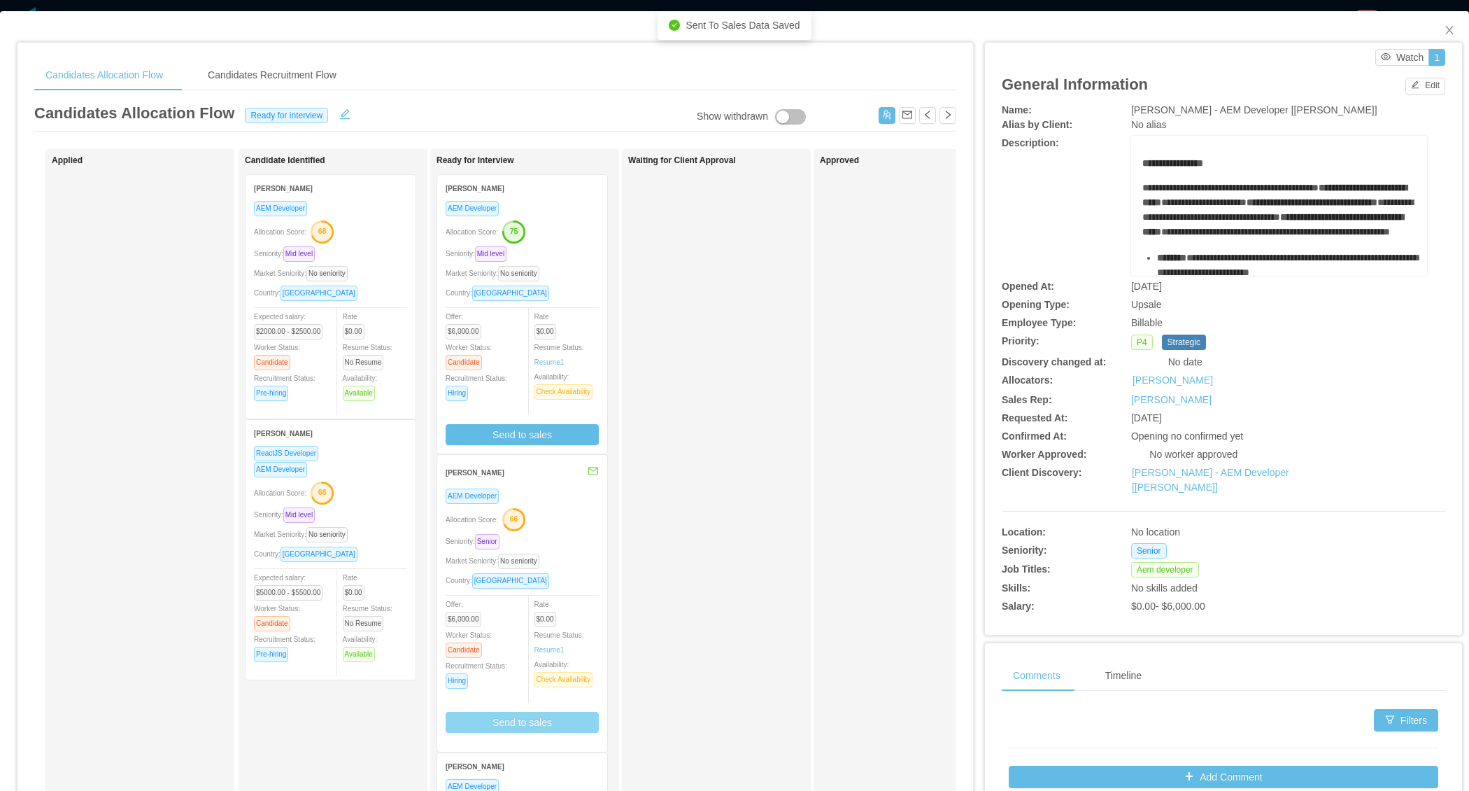
click at [558, 507] on div "Allocation Score: 66" at bounding box center [522, 518] width 153 height 22
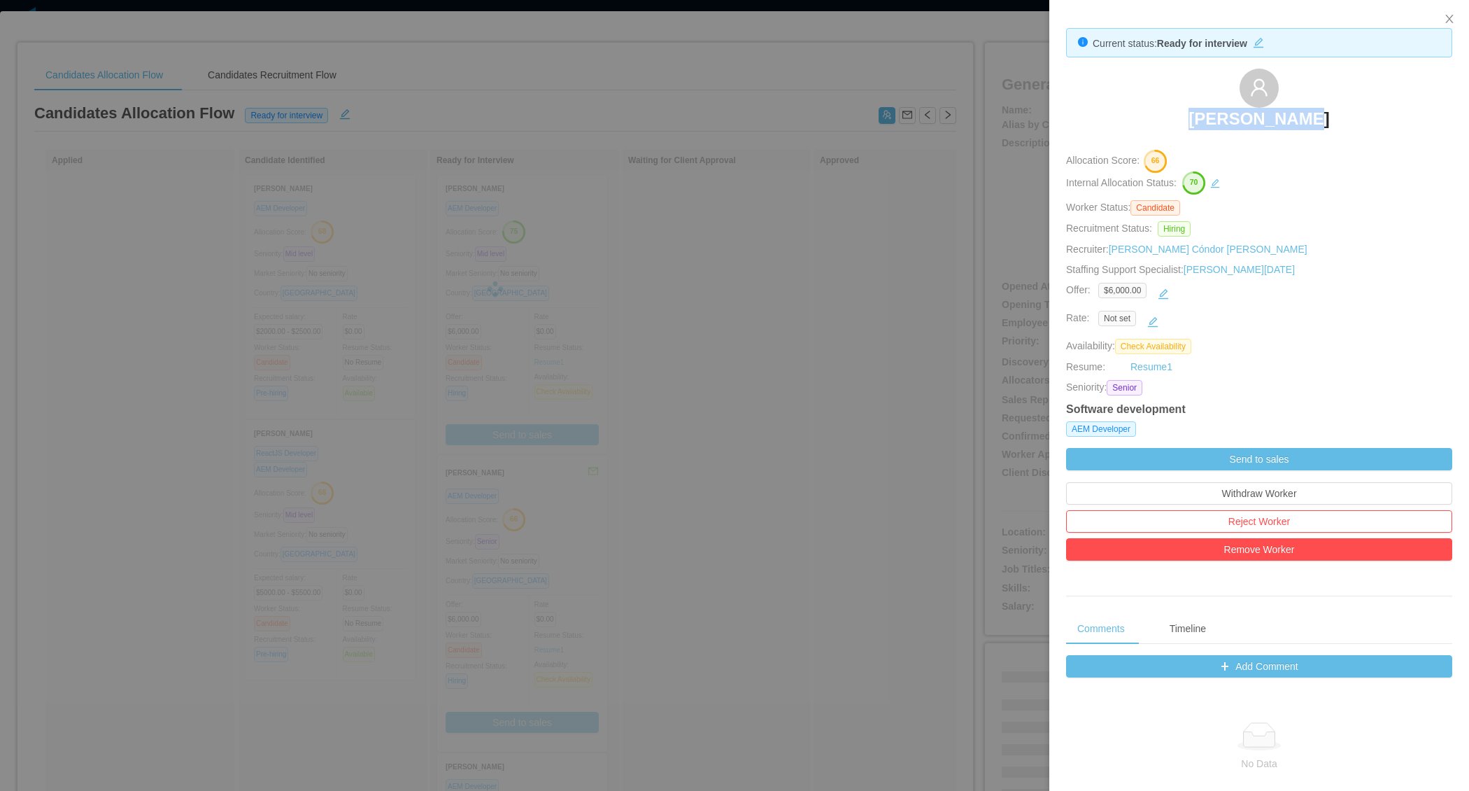
drag, startPoint x: 1159, startPoint y: 110, endPoint x: 1322, endPoint y: 118, distance: 162.5
click at [1322, 118] on div "Juliano Timm" at bounding box center [1259, 104] width 386 height 70
copy h3 "Juliano Timm"
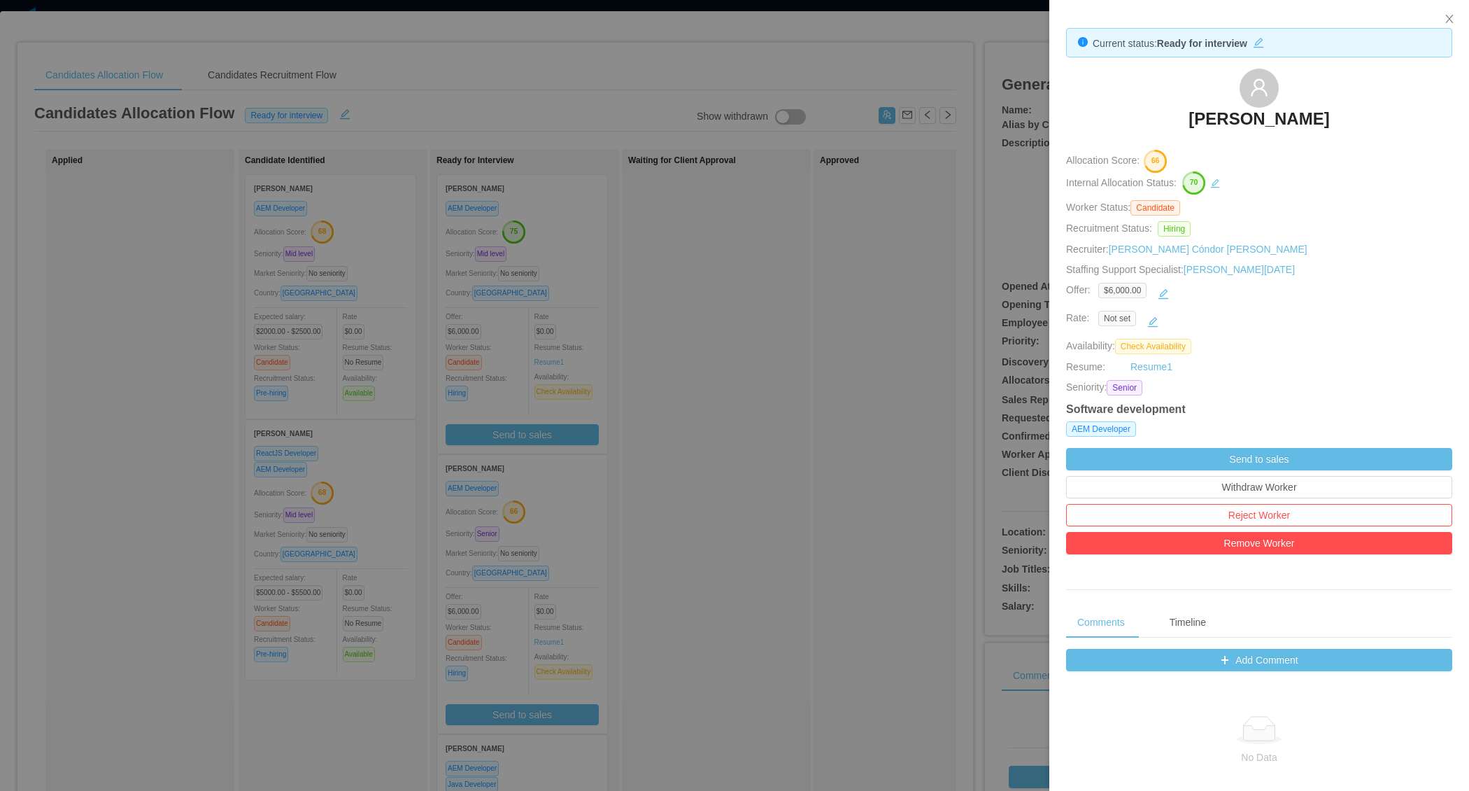
click at [655, 393] on div at bounding box center [734, 395] width 1469 height 791
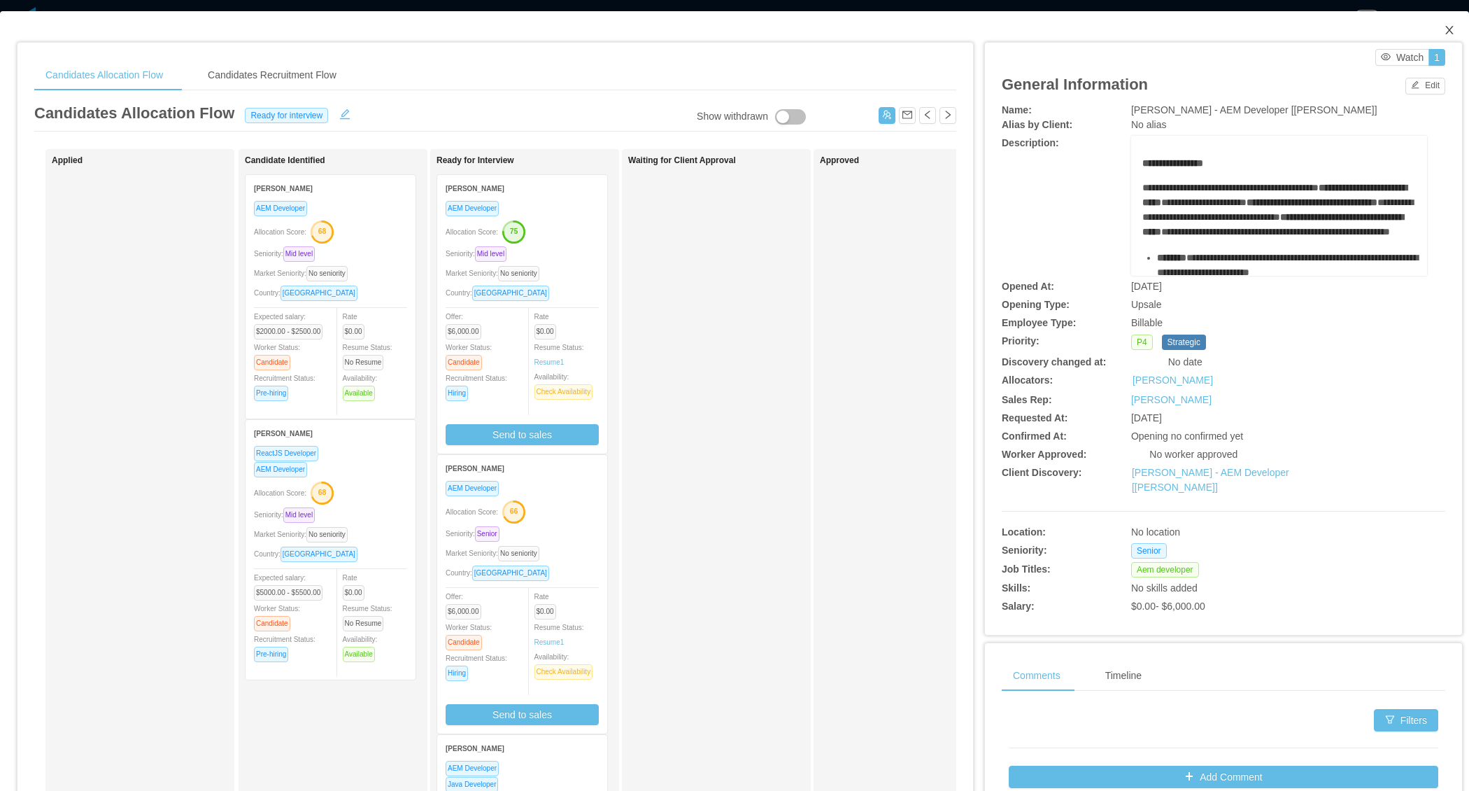
click at [1446, 25] on icon "icon: close" at bounding box center [1449, 29] width 11 height 11
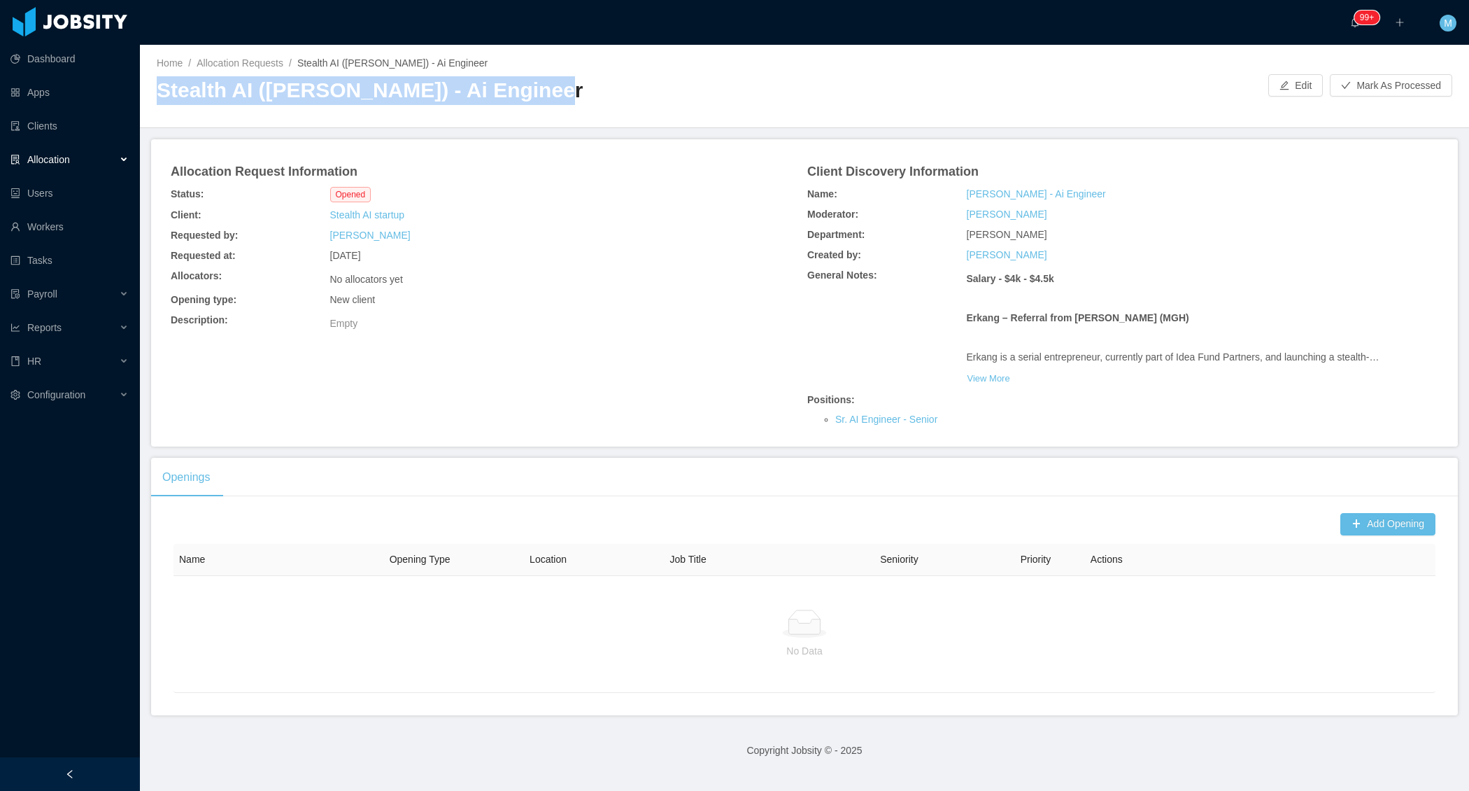
drag, startPoint x: 151, startPoint y: 87, endPoint x: 556, endPoint y: 95, distance: 405.2
click at [556, 95] on div "Home / Allocation Requests / Stealth AI ([PERSON_NAME]) - Ai Engineer / Stealth…" at bounding box center [804, 86] width 1329 height 83
copy h2 "Stealth AI ([PERSON_NAME]) - Ai Engineer"
click at [1384, 525] on button "Add Opening" at bounding box center [1388, 524] width 95 height 22
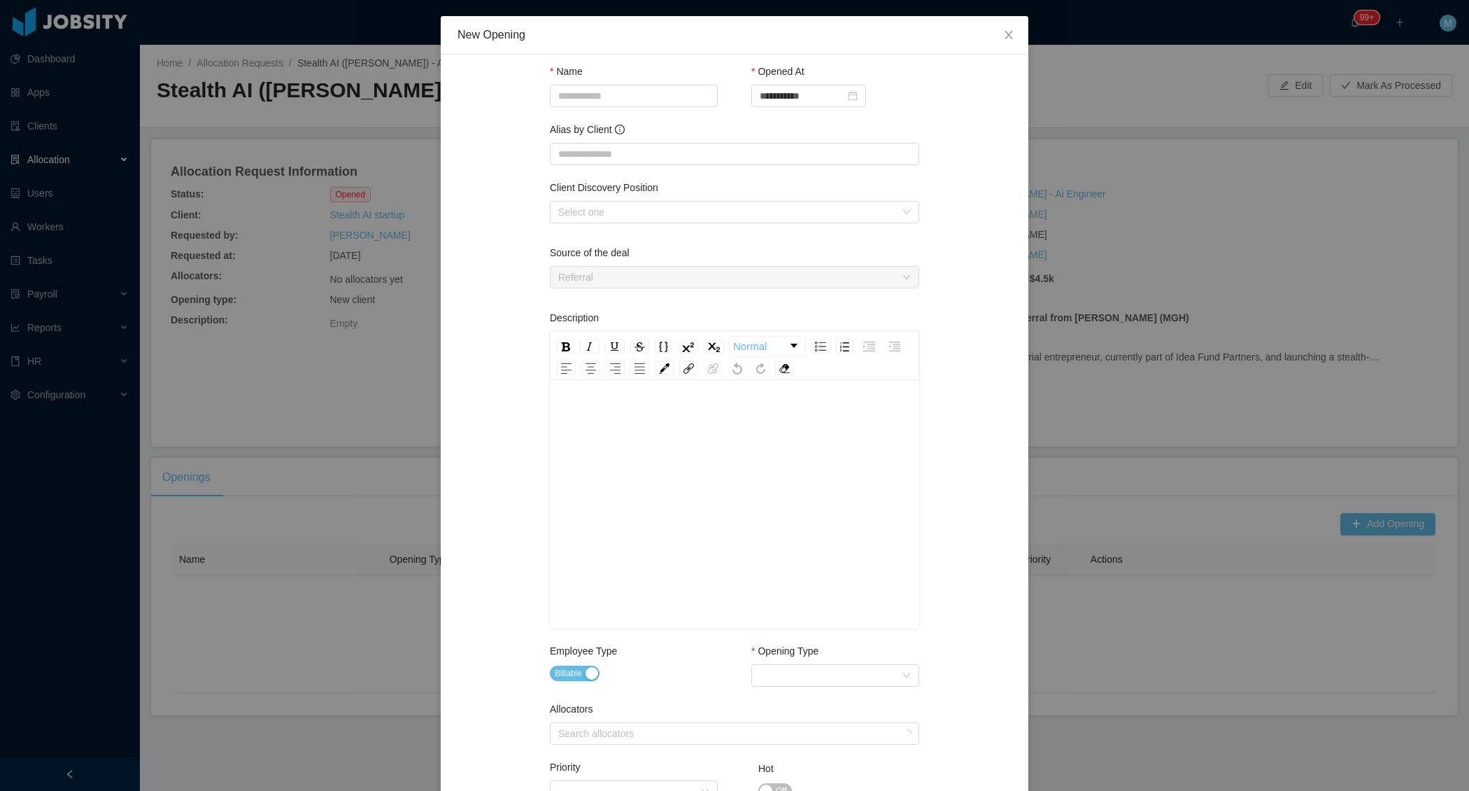
click at [653, 111] on div "Name" at bounding box center [634, 88] width 168 height 48
click at [646, 101] on input "Name" at bounding box center [634, 96] width 168 height 22
paste input "**********"
click at [640, 208] on div "Select one" at bounding box center [726, 212] width 337 height 14
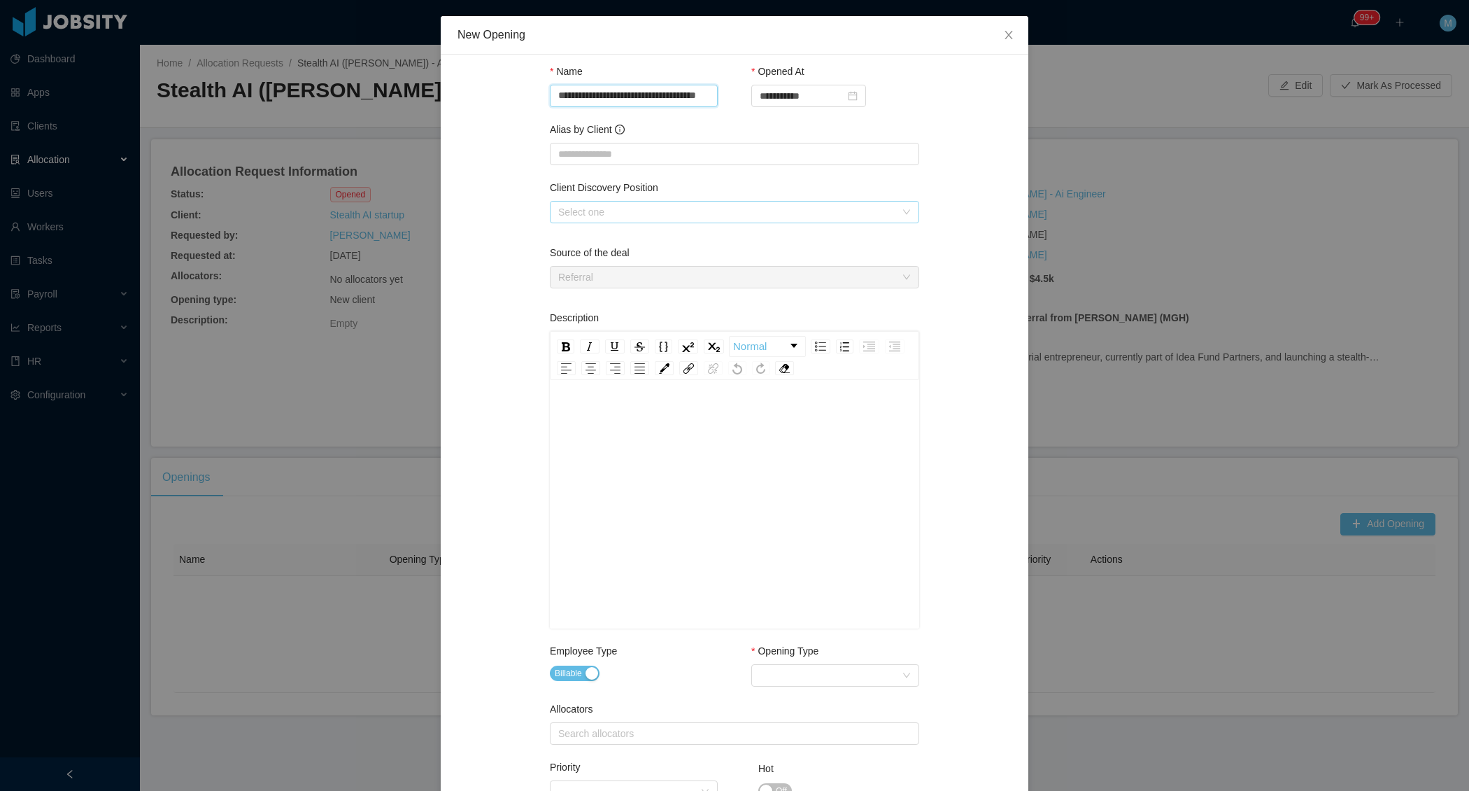
type input "**********"
click at [635, 234] on li "Sr. AI Engineer" at bounding box center [733, 238] width 369 height 22
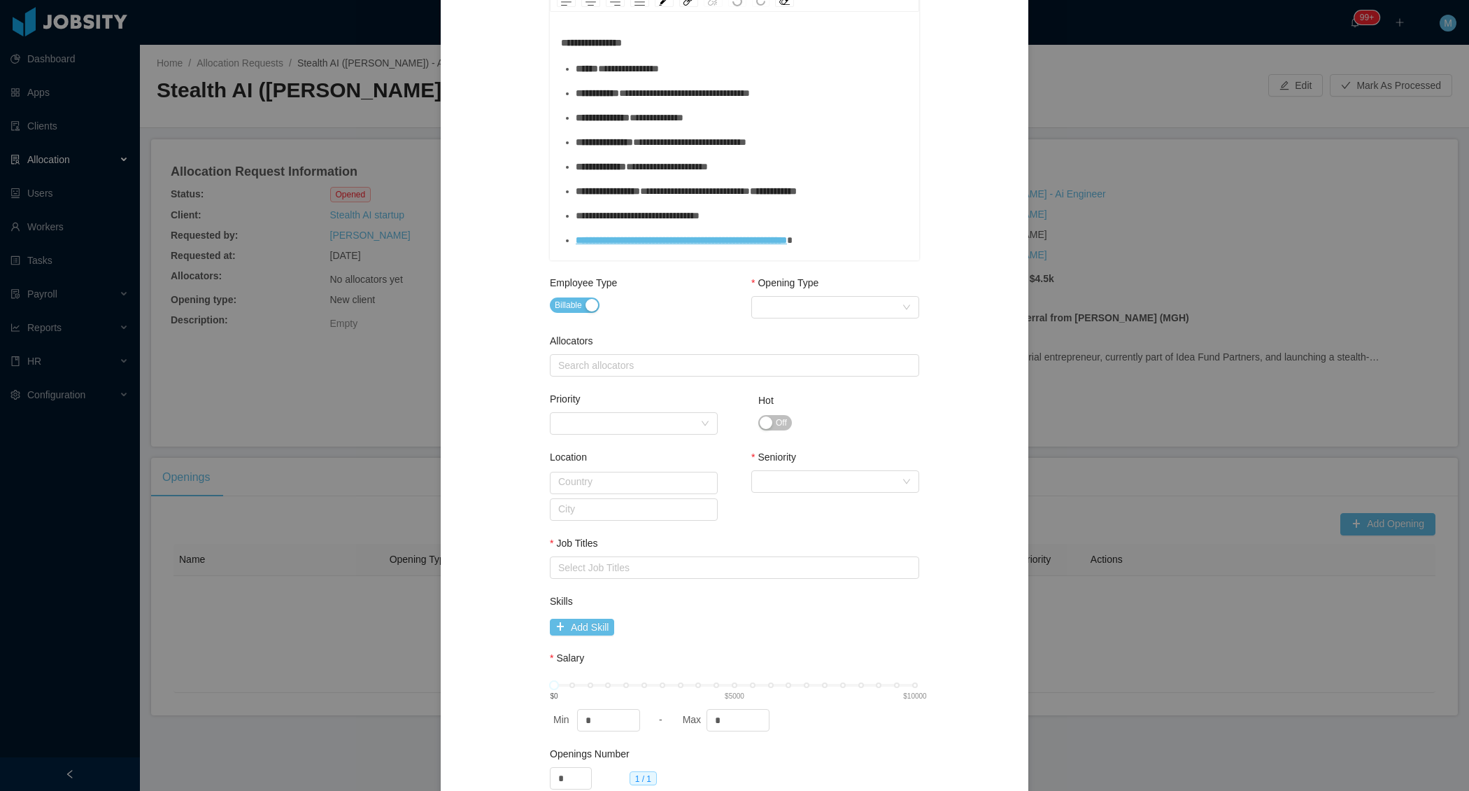
scroll to position [425, 0]
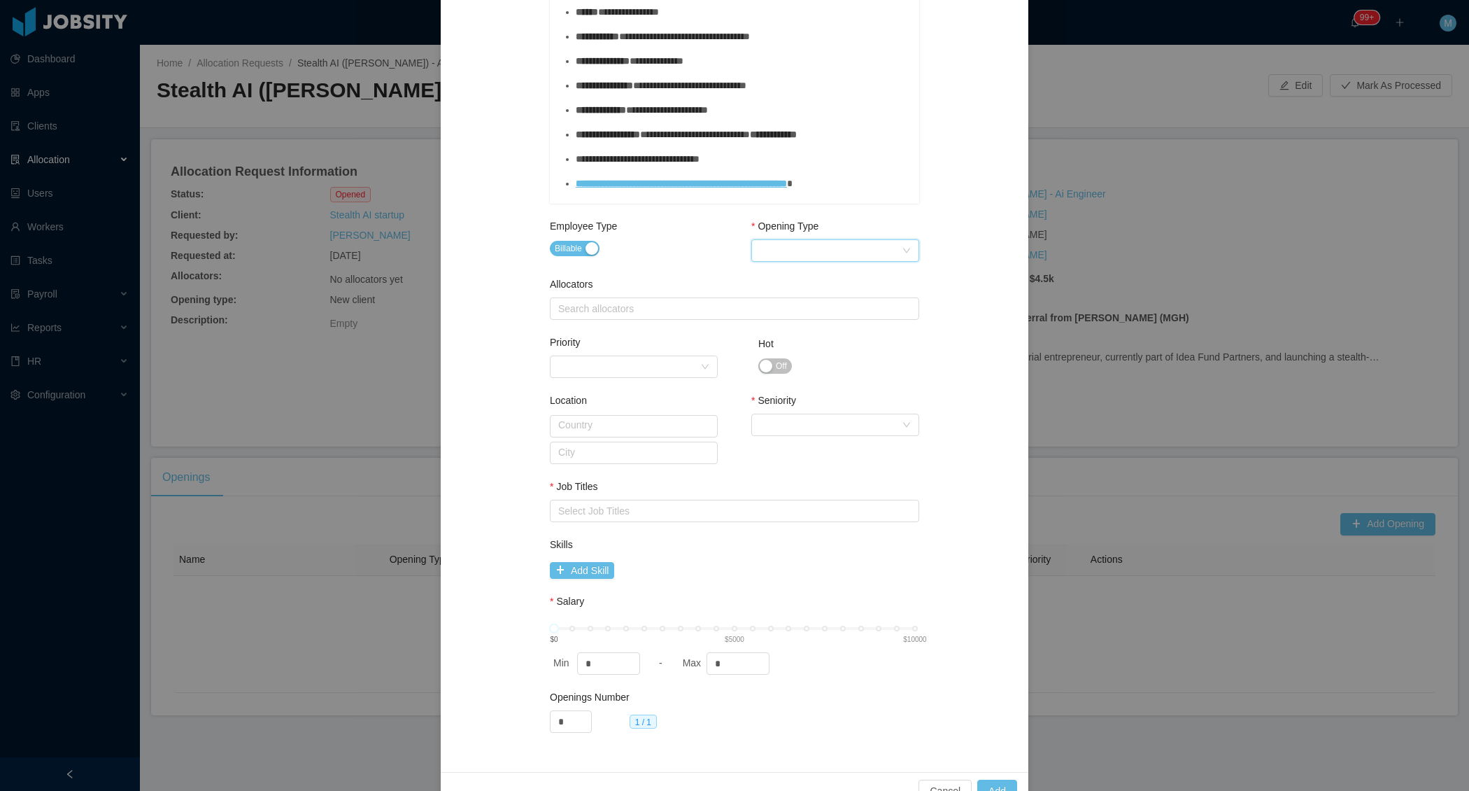
click at [849, 250] on div "Select Opening Type" at bounding box center [831, 250] width 142 height 21
click at [826, 269] on li "New client" at bounding box center [835, 276] width 168 height 22
click at [654, 302] on div "Search allocators" at bounding box center [731, 309] width 346 height 14
type input "******"
click at [594, 339] on li "[PERSON_NAME]" at bounding box center [733, 334] width 369 height 22
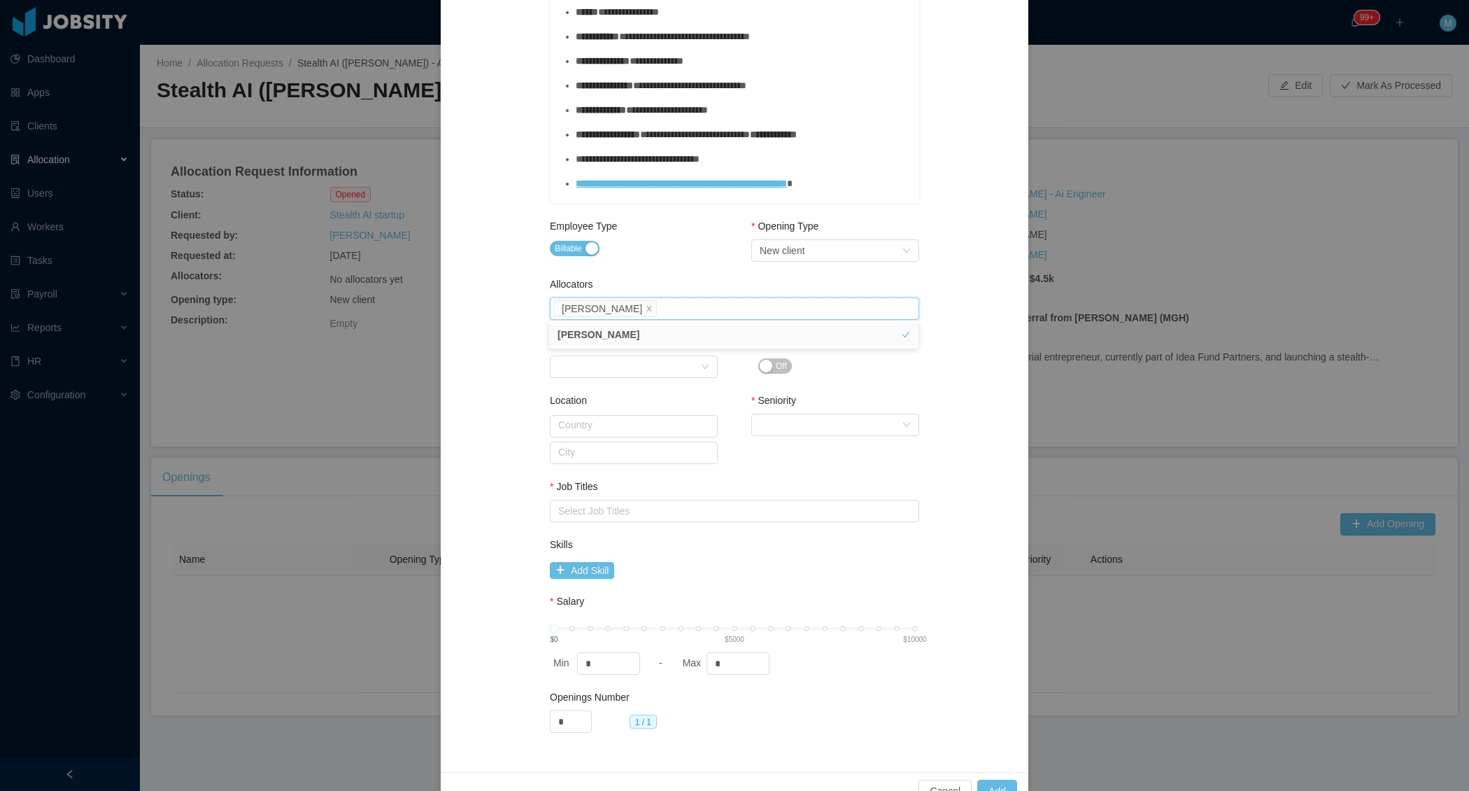
click at [493, 381] on div "**********" at bounding box center [735, 201] width 554 height 1108
click at [784, 428] on div "Select Seniority" at bounding box center [831, 424] width 142 height 21
click at [783, 540] on li "Senior" at bounding box center [835, 540] width 168 height 22
click at [684, 509] on div "Select Job Titles" at bounding box center [731, 511] width 346 height 14
type input "**"
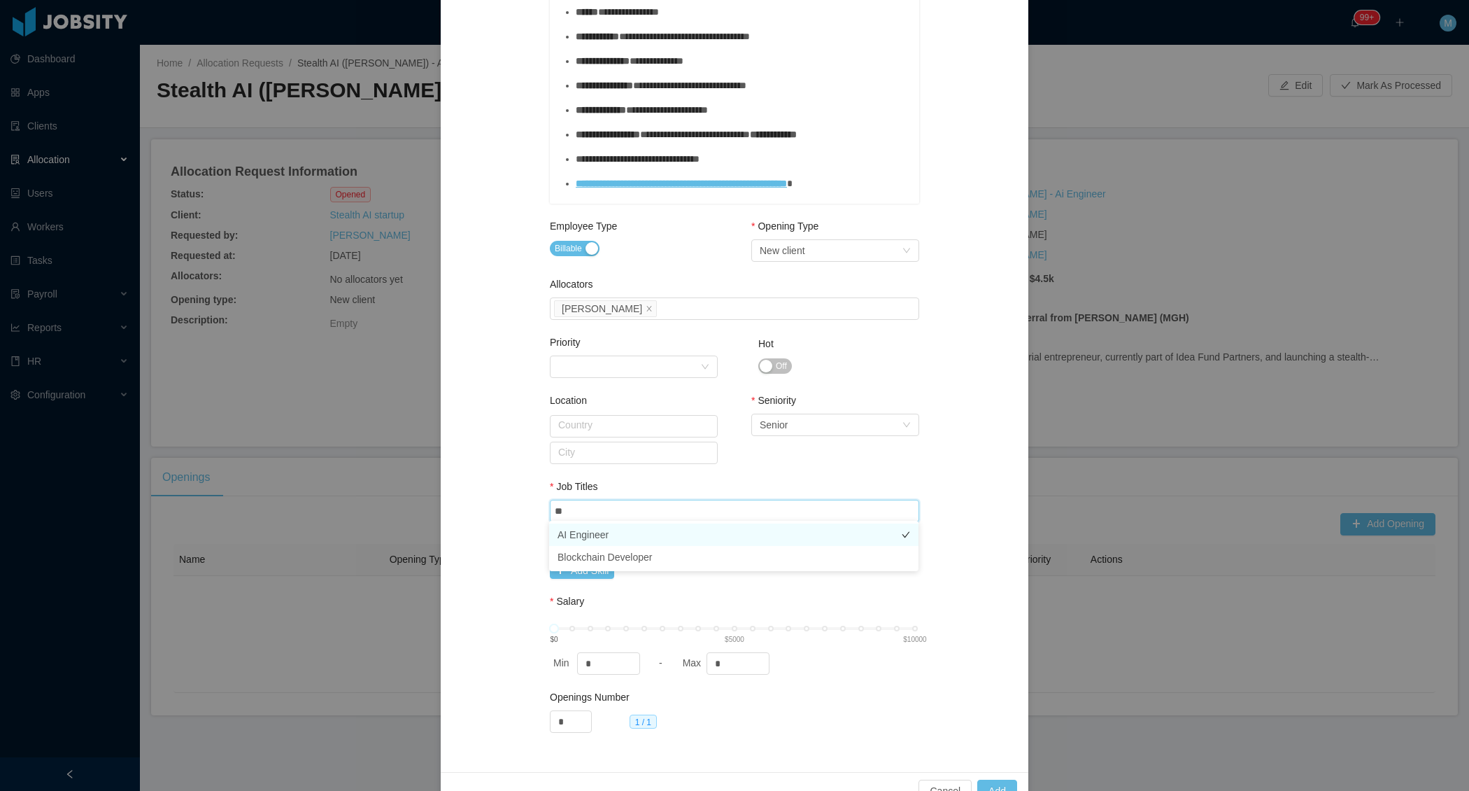
click at [589, 534] on li "AI Engineer" at bounding box center [733, 534] width 369 height 22
click at [528, 539] on div "**********" at bounding box center [735, 201] width 554 height 1108
drag, startPoint x: 727, startPoint y: 650, endPoint x: 736, endPoint y: 662, distance: 15.0
click at [735, 662] on input "*" at bounding box center [738, 663] width 62 height 21
type input "****"
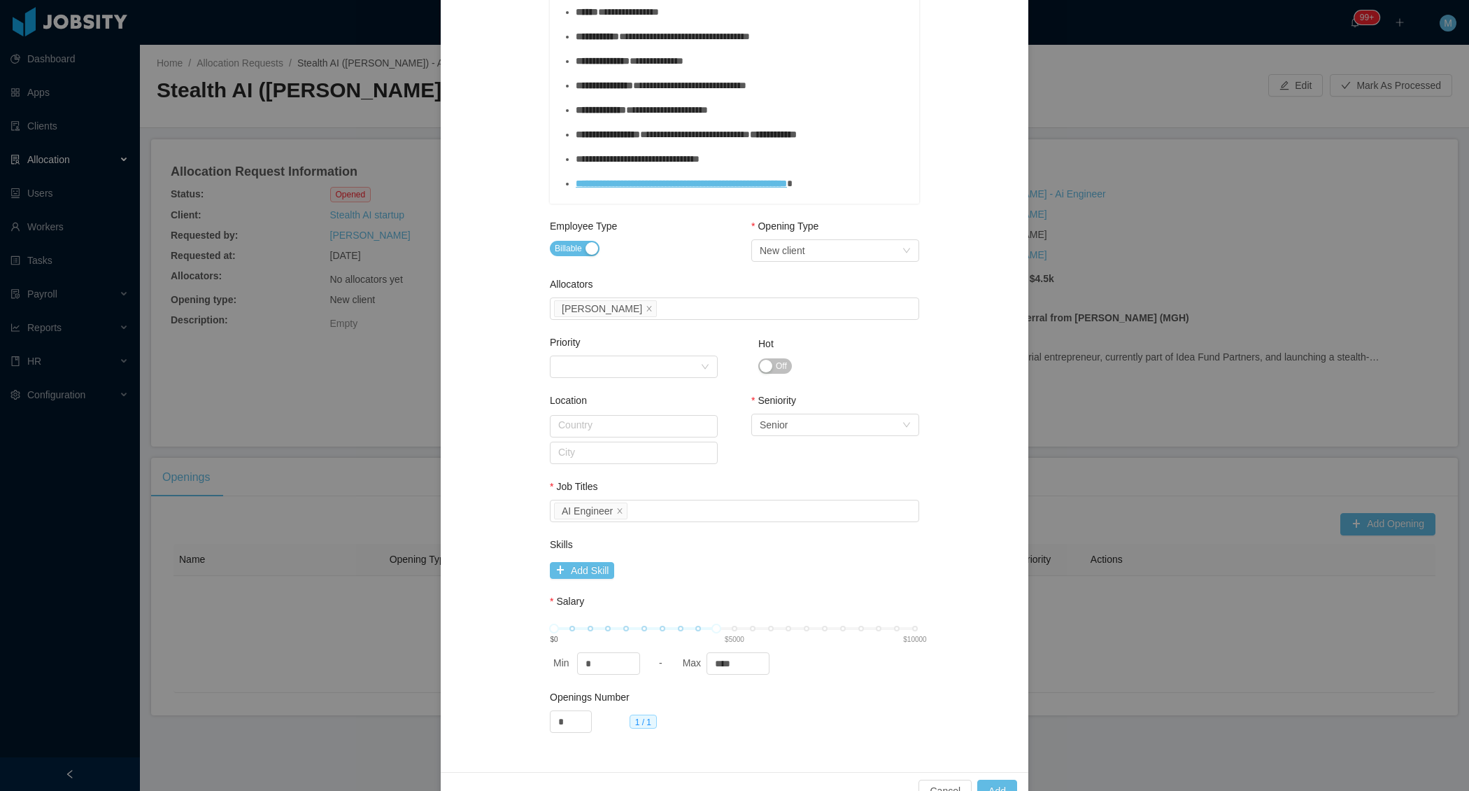
click at [963, 586] on div "**********" at bounding box center [735, 201] width 554 height 1108
click at [993, 779] on button "Add" at bounding box center [997, 790] width 40 height 22
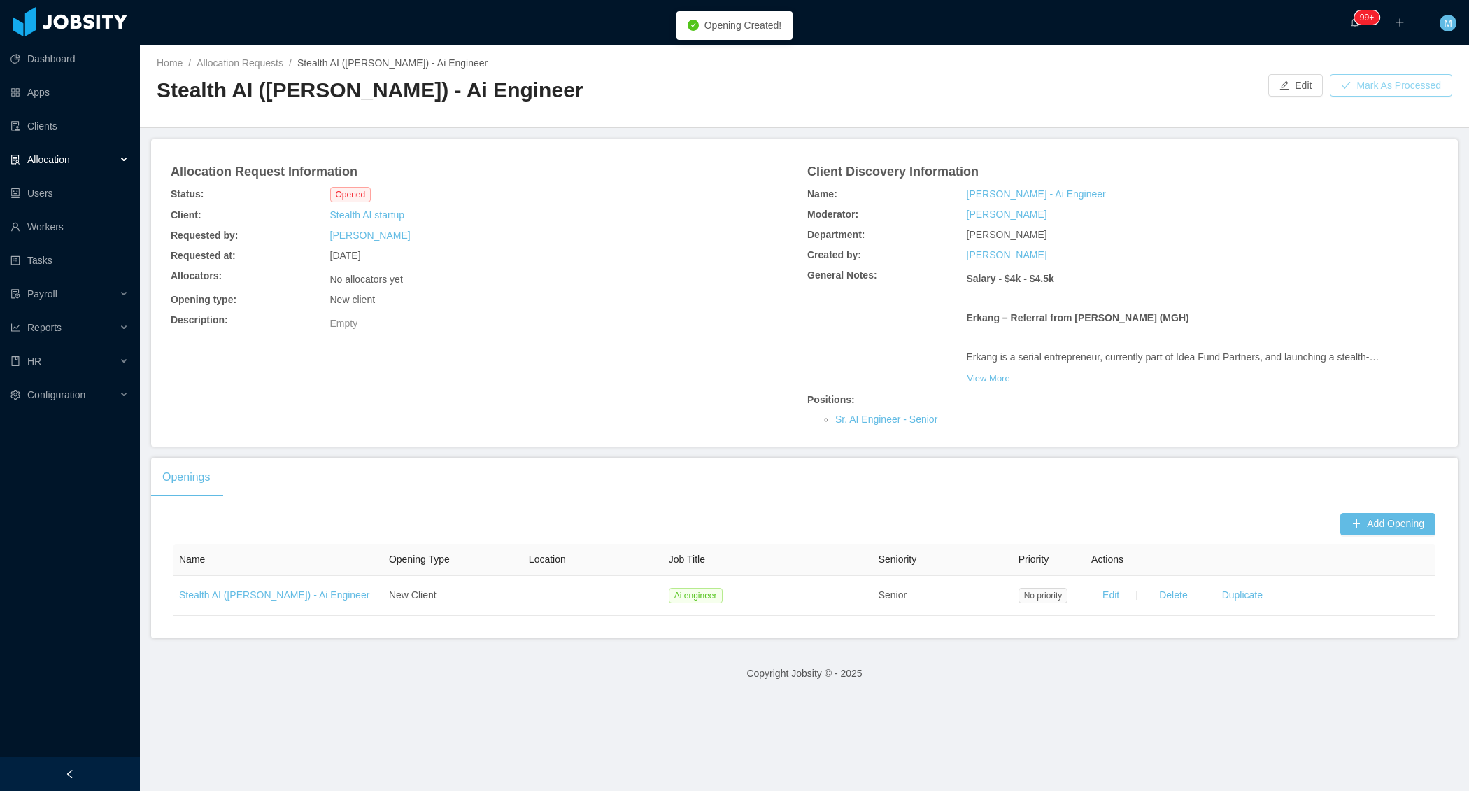
click at [1409, 87] on button "Mark As Processed" at bounding box center [1391, 85] width 122 height 22
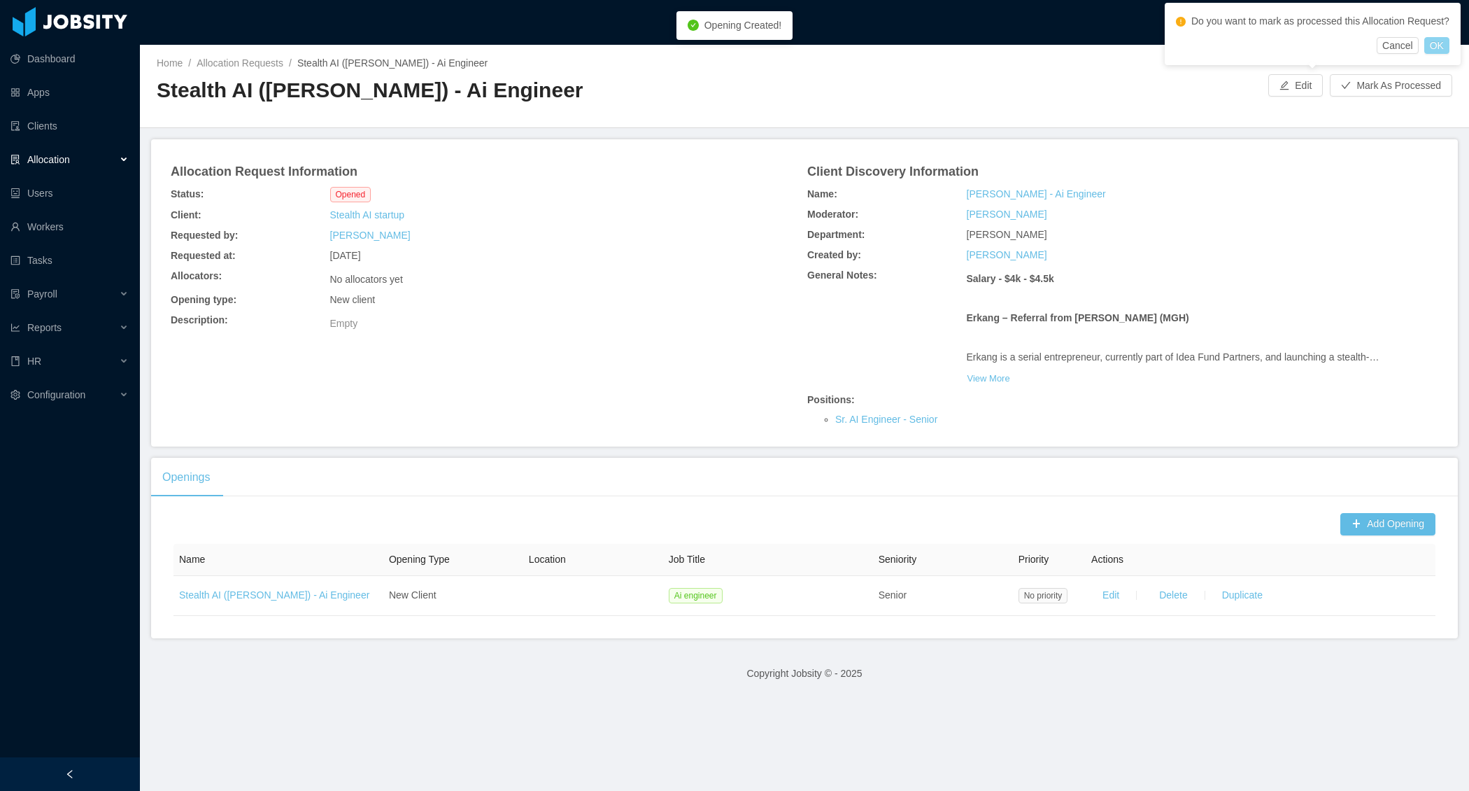
click at [1443, 54] on button "OK" at bounding box center [1437, 45] width 25 height 17
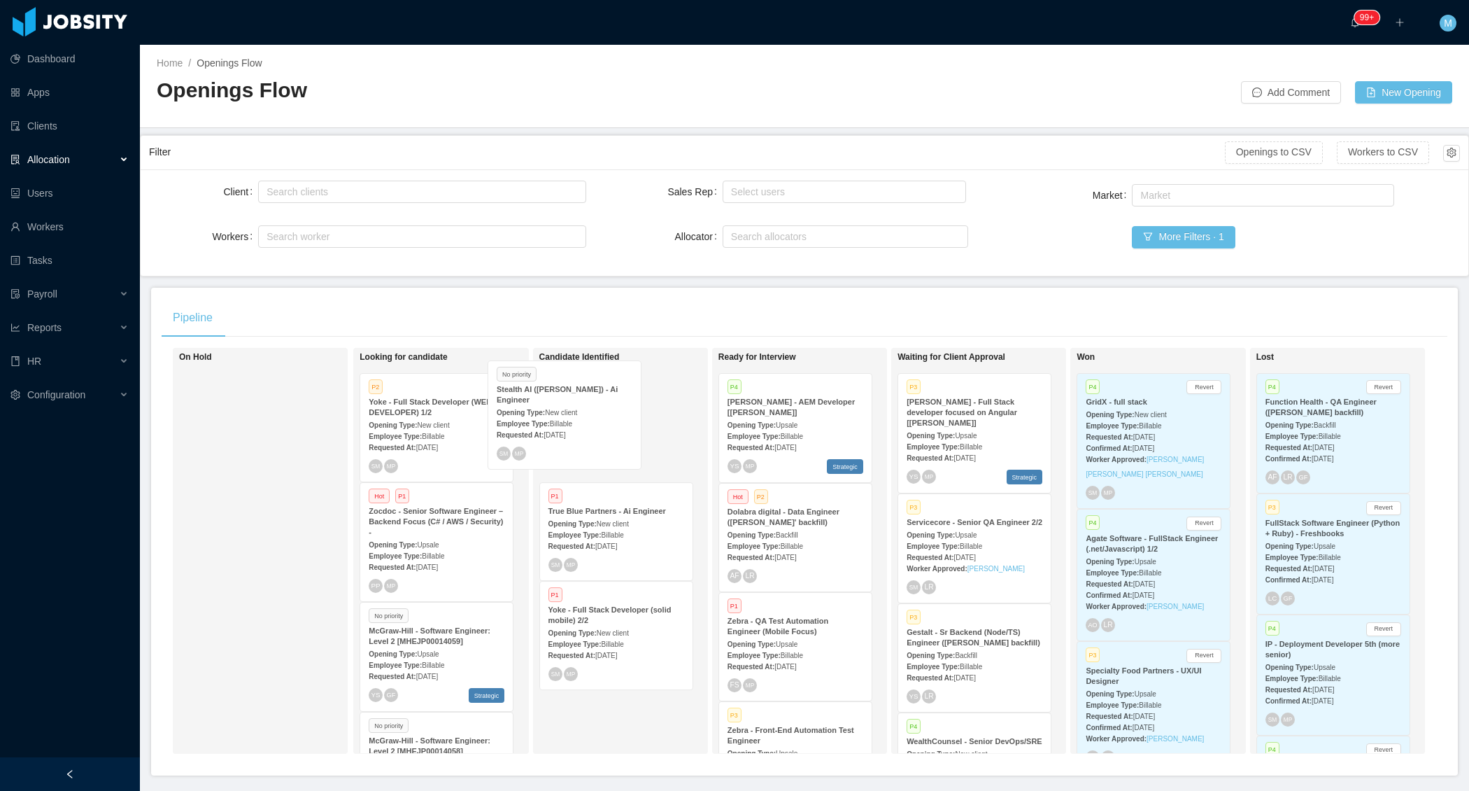
drag, startPoint x: 463, startPoint y: 452, endPoint x: 595, endPoint y: 442, distance: 132.0
click at [594, 442] on div "On Hold Looking for candidate No priority Stealth AI (Erkang Zheng) - Ai Engine…" at bounding box center [805, 556] width 1286 height 417
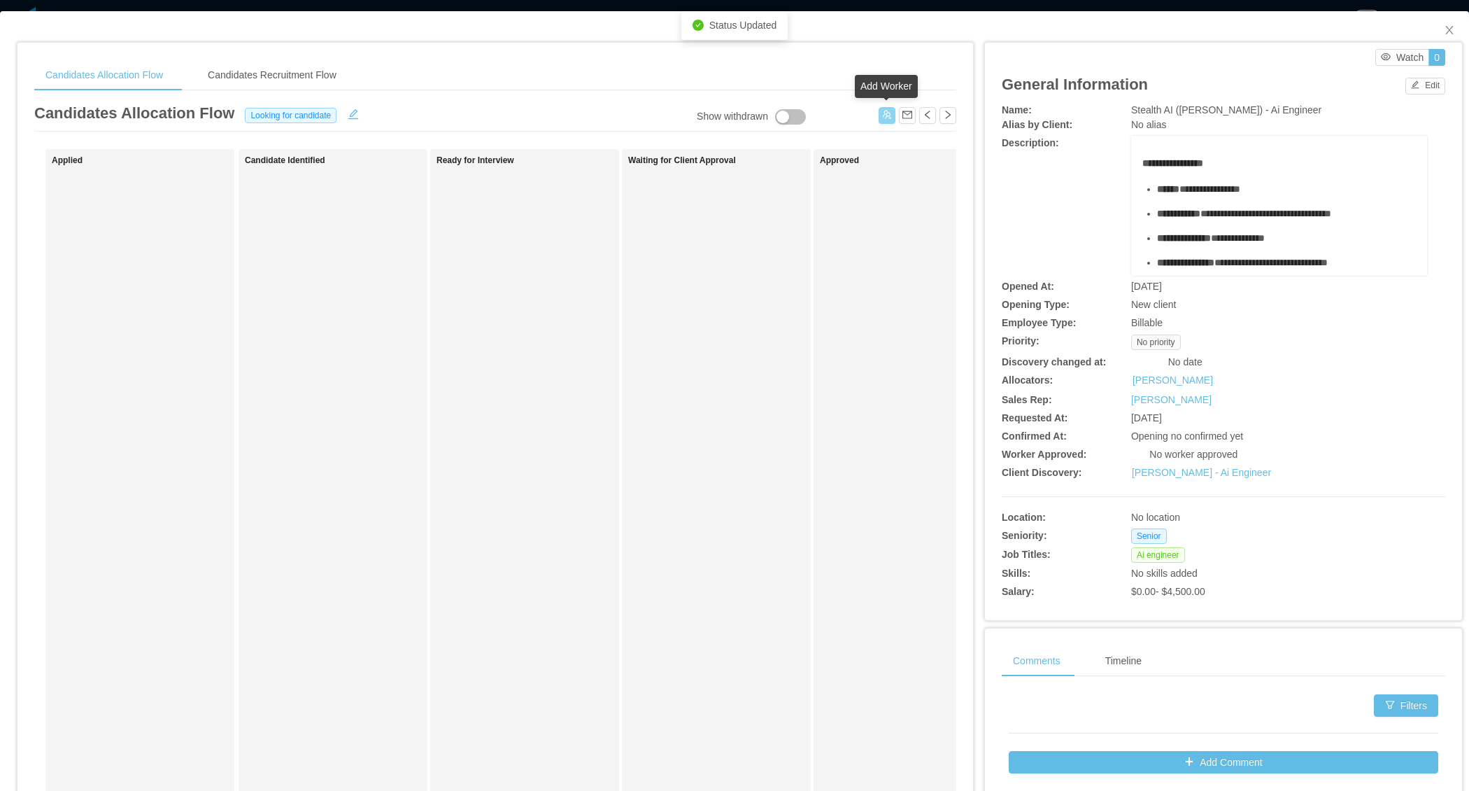
click at [882, 117] on button "button" at bounding box center [887, 115] width 17 height 17
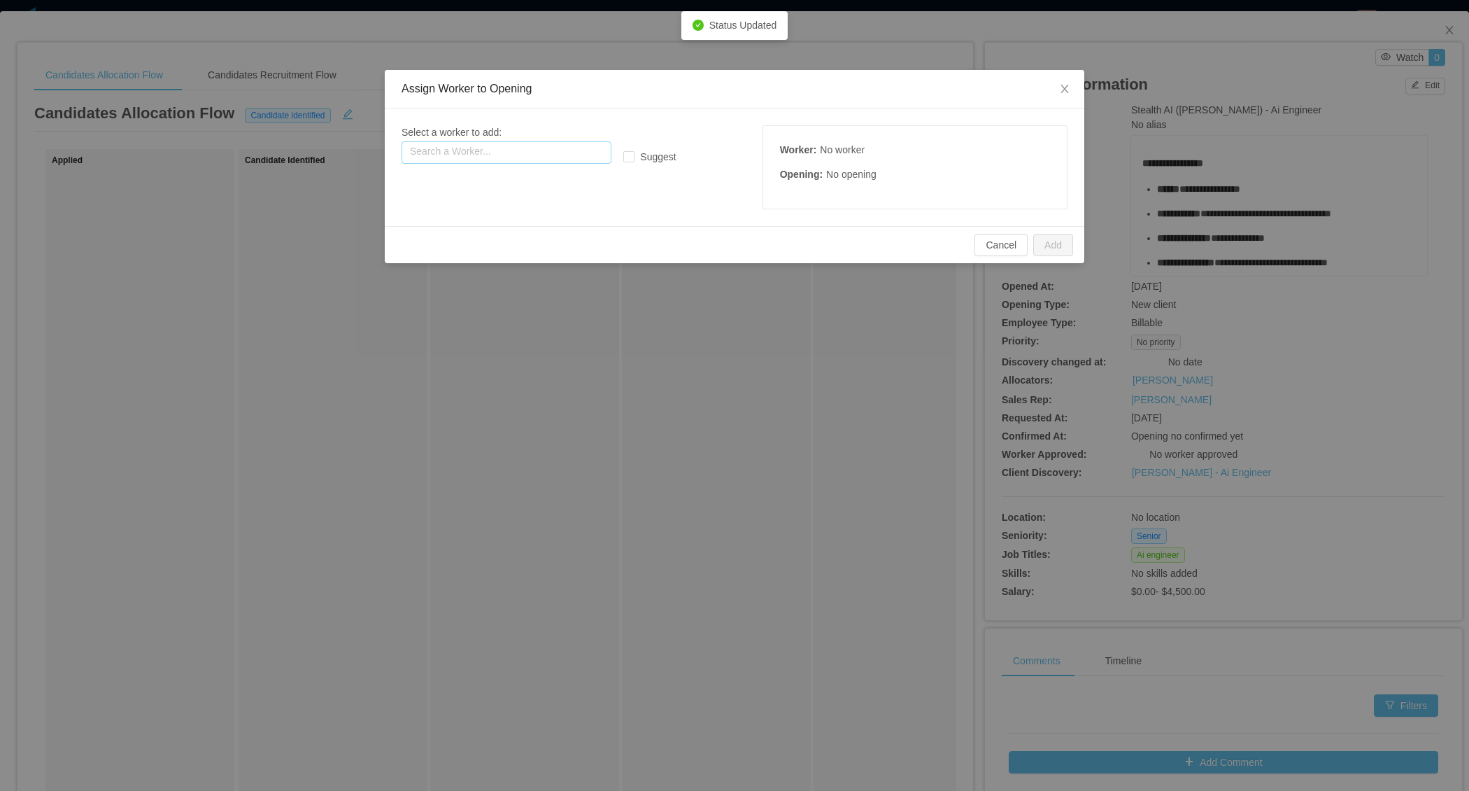
click at [451, 160] on input "text" at bounding box center [507, 152] width 210 height 22
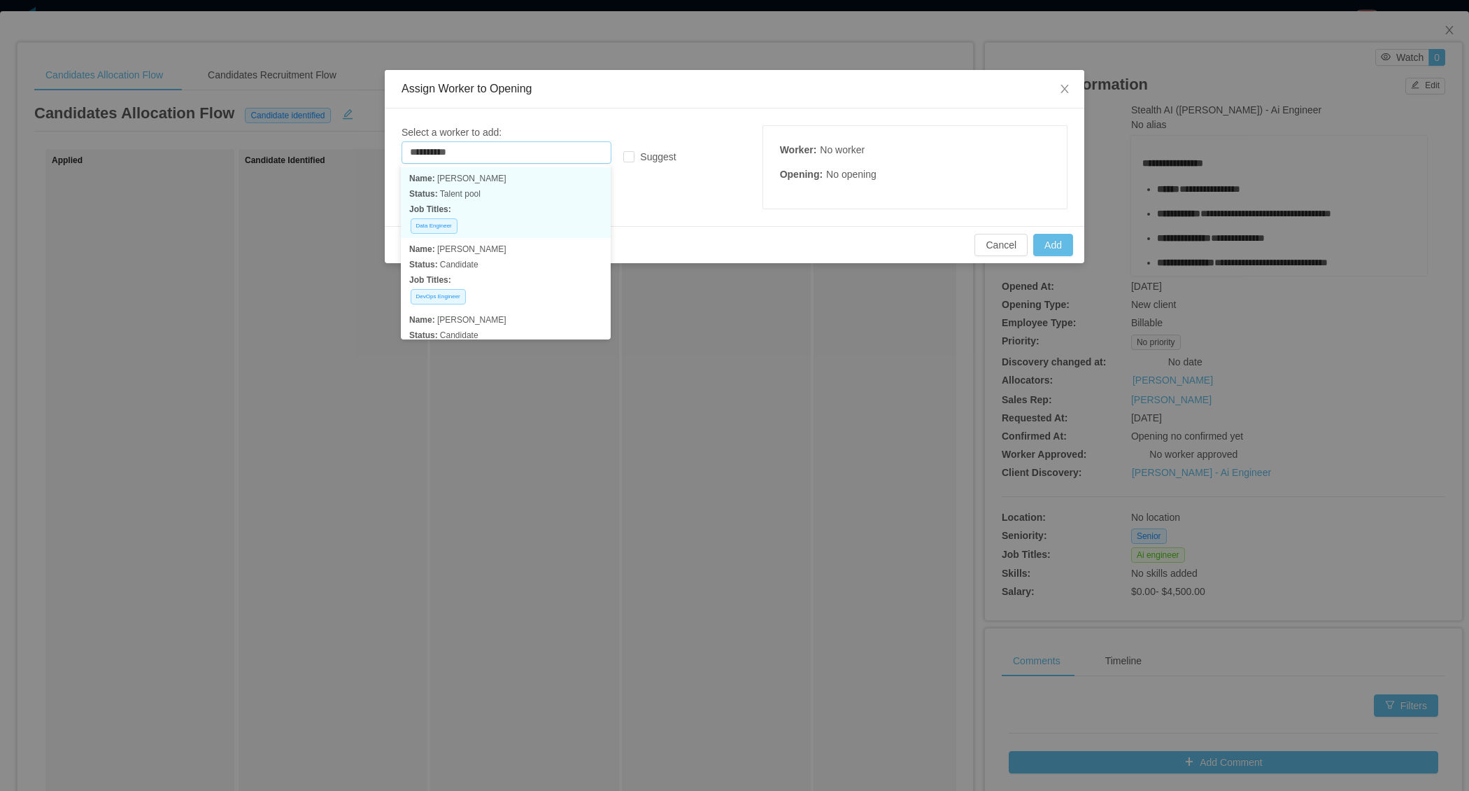
click at [496, 208] on p "Job Titles:" at bounding box center [505, 209] width 193 height 15
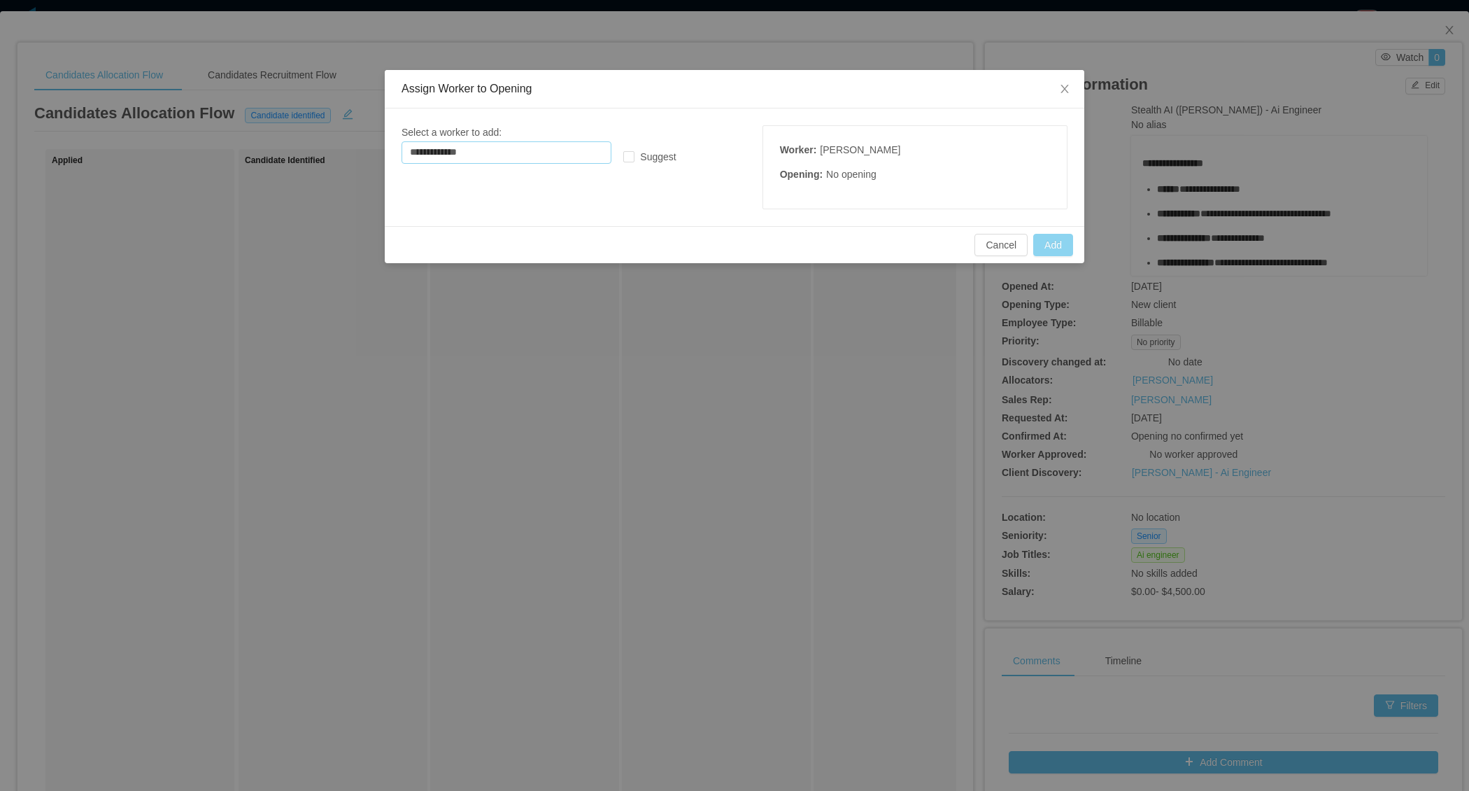
type input "**********"
click at [1045, 244] on button "Add" at bounding box center [1053, 245] width 40 height 22
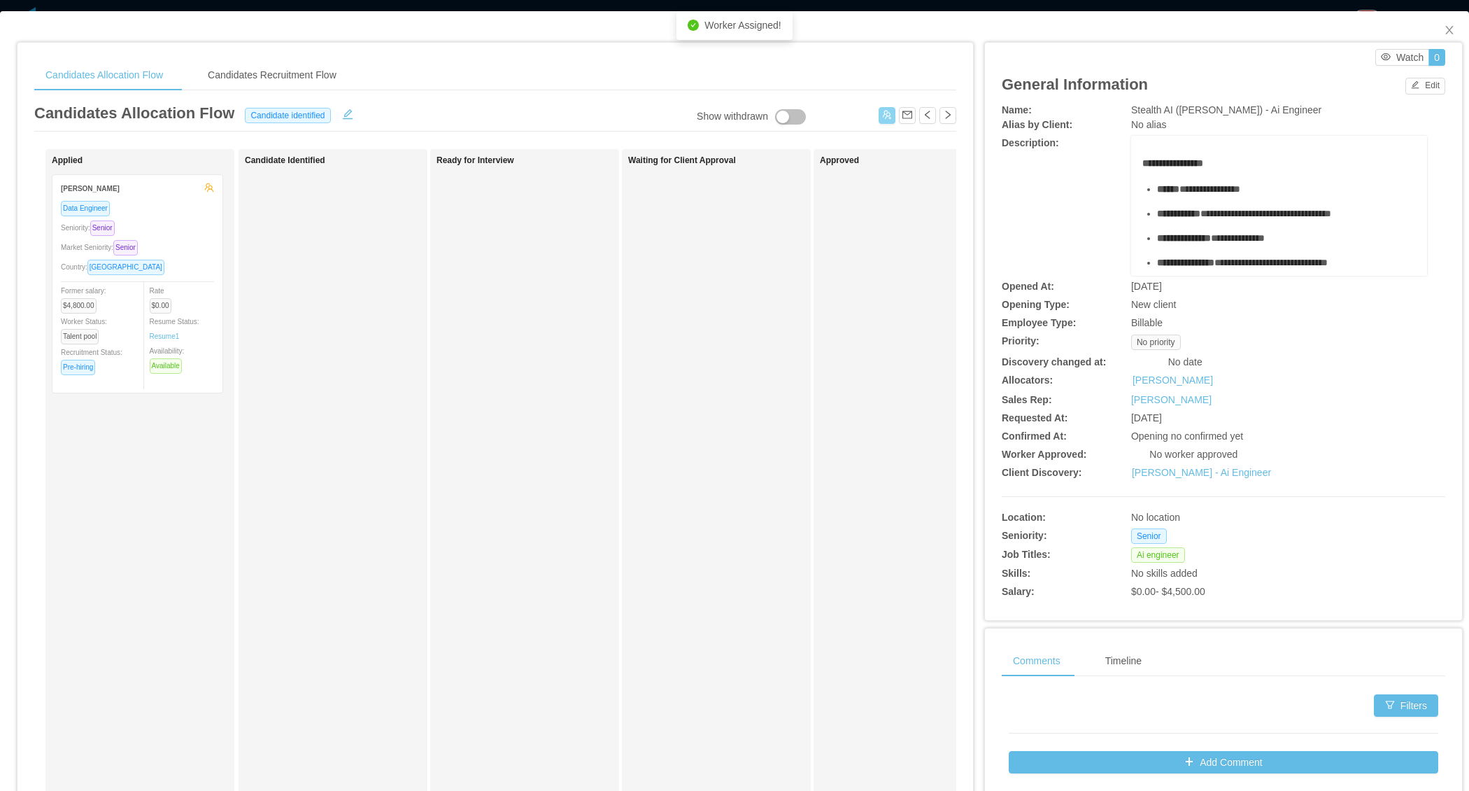
drag, startPoint x: 207, startPoint y: 302, endPoint x: 313, endPoint y: 303, distance: 105.7
click at [309, 303] on div "Applied Facundo Vogel Data Engineer Seniority: Senior Market Seniority: Senior …" at bounding box center [495, 504] width 922 height 711
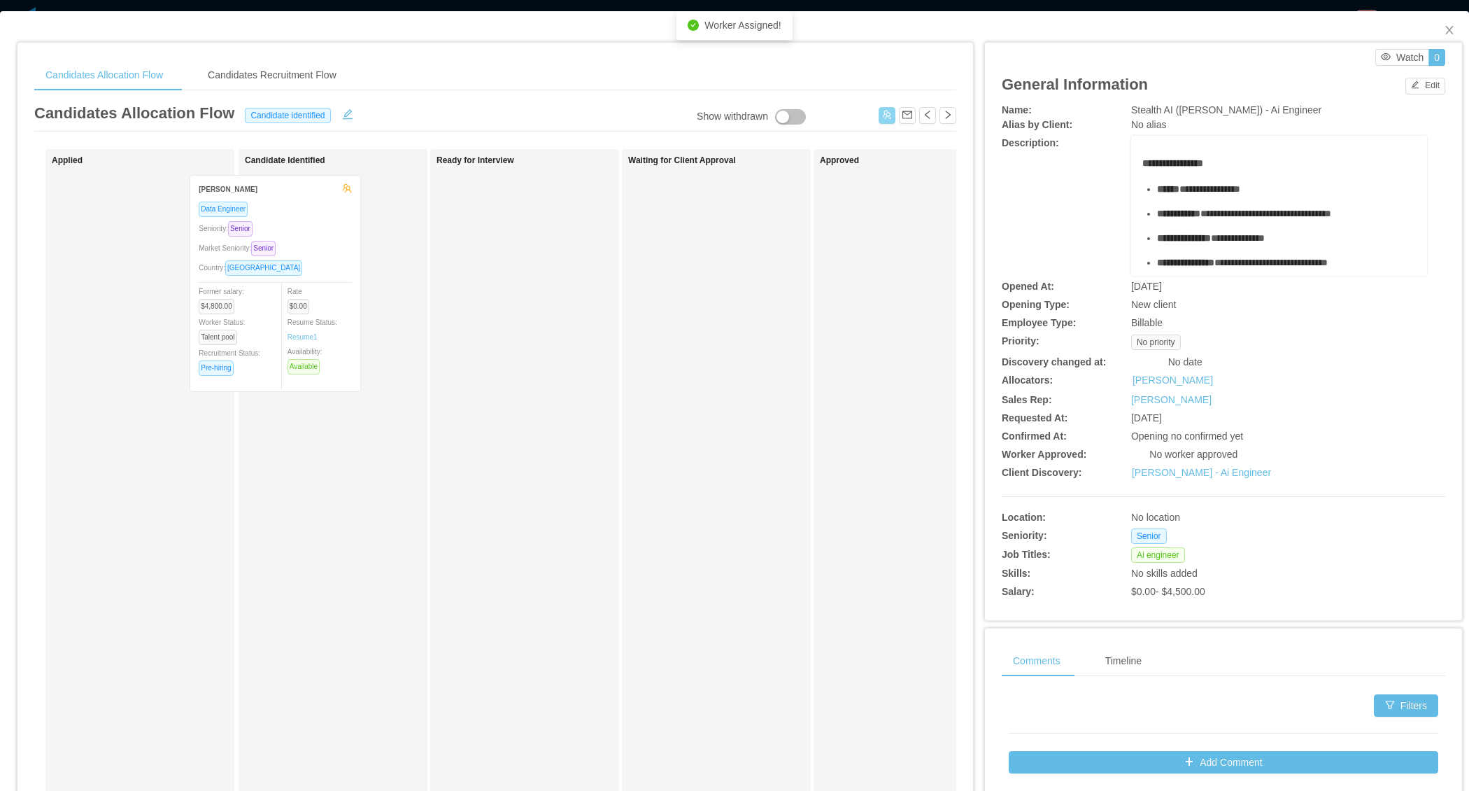
drag, startPoint x: 188, startPoint y: 274, endPoint x: 327, endPoint y: 275, distance: 139.2
click at [327, 275] on div "Applied Facundo Vogel Data Engineer Seniority: Senior Market Seniority: Senior …" at bounding box center [495, 504] width 922 height 711
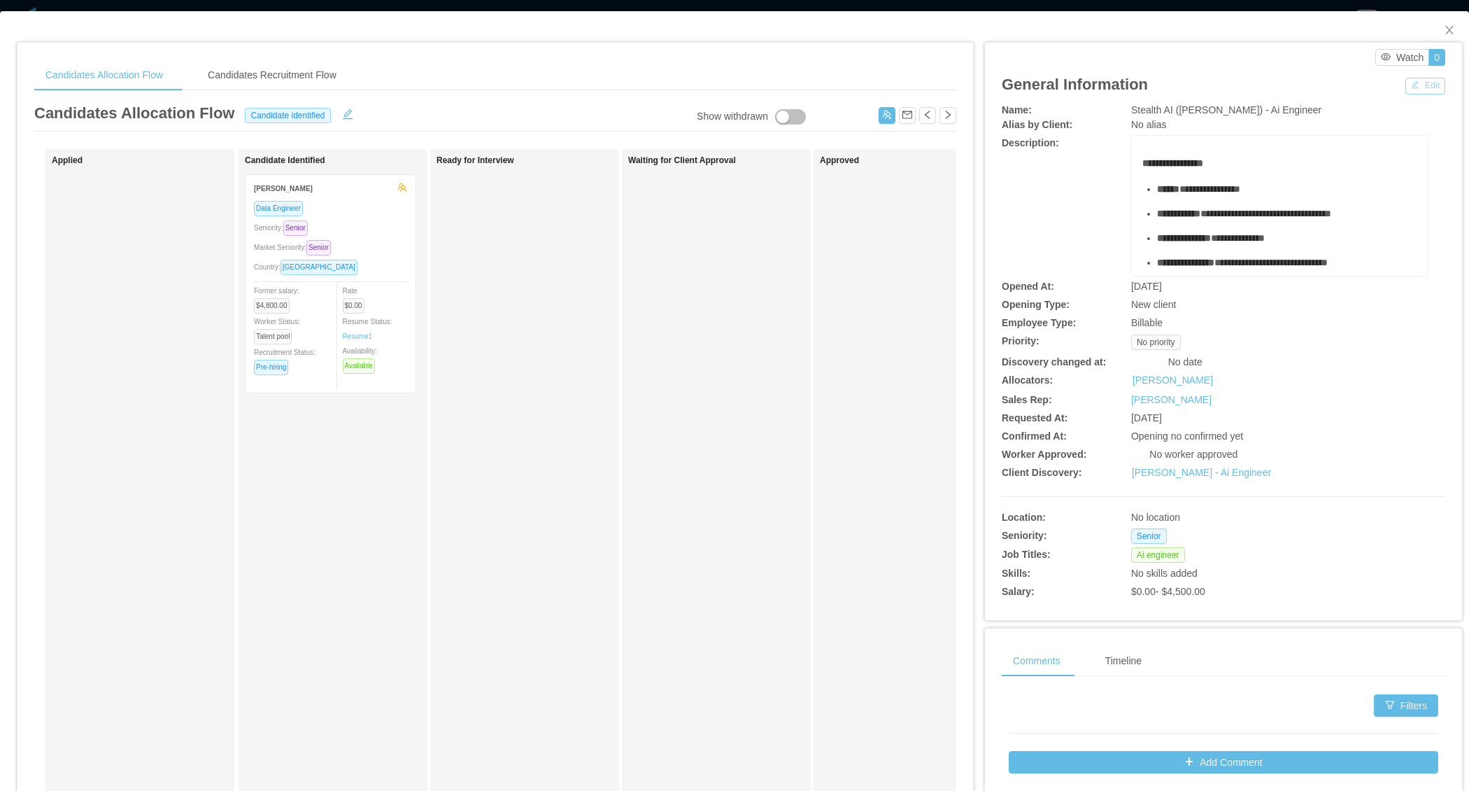
click at [1434, 84] on button "Edit" at bounding box center [1426, 86] width 40 height 17
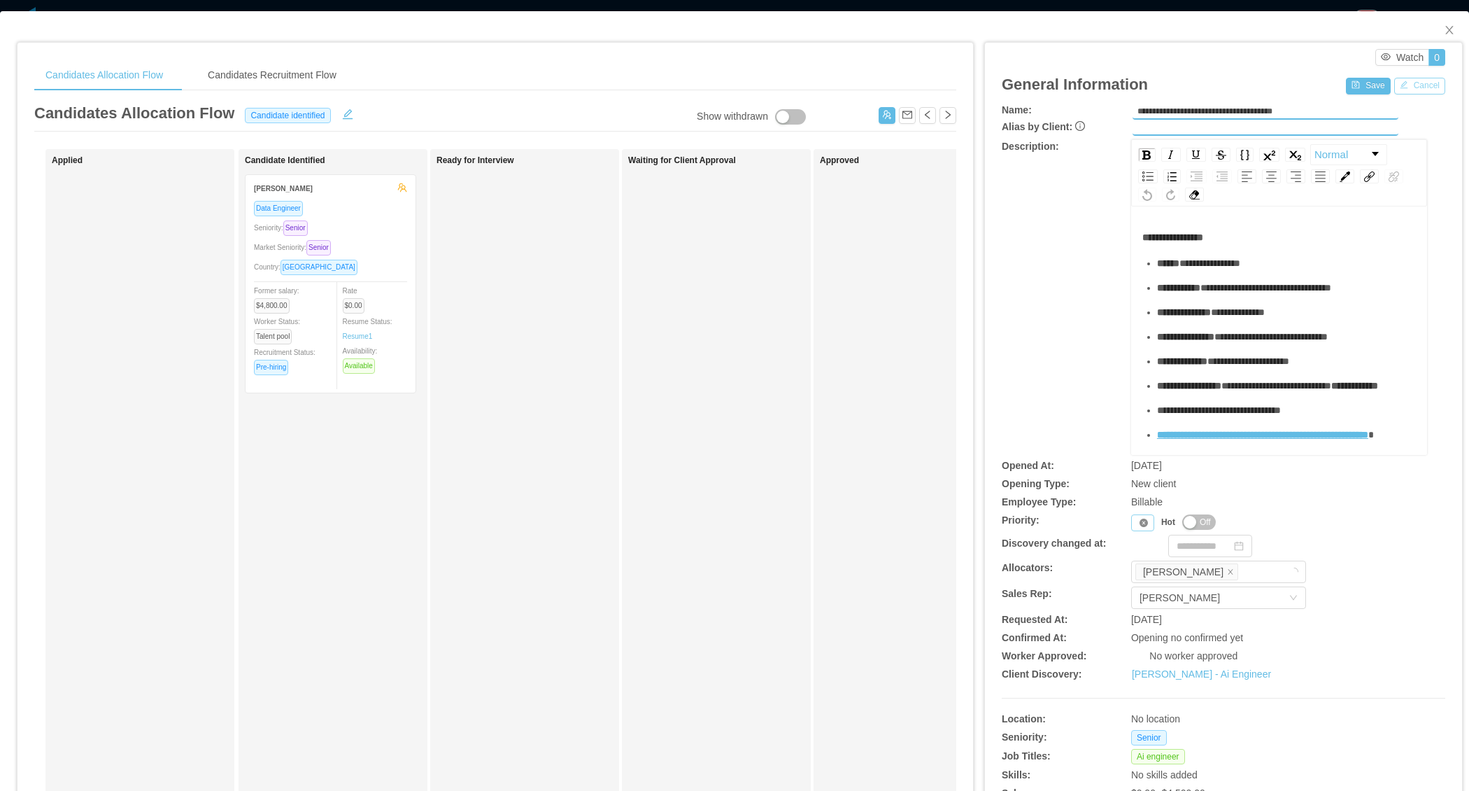
click at [1140, 518] on icon "icon: close-circle" at bounding box center [1144, 522] width 8 height 8
click at [1138, 525] on div "Priority" at bounding box center [1142, 522] width 23 height 17
click at [1138, 542] on li "P1" at bounding box center [1145, 543] width 29 height 22
click at [1362, 83] on button "Save" at bounding box center [1368, 86] width 44 height 17
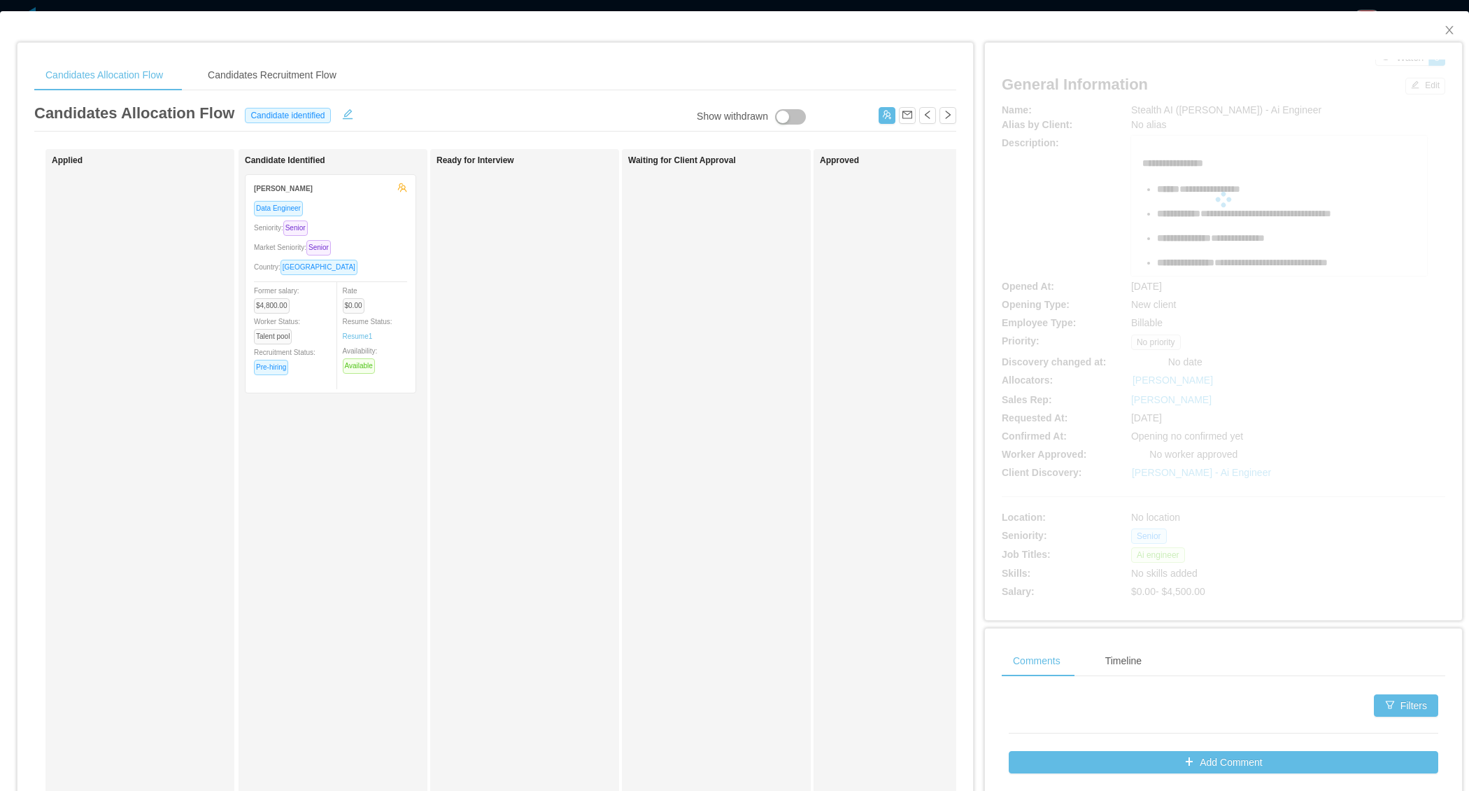
click at [395, 278] on div "Data Engineer Seniority: Senior Market Seniority: Senior Country: Argentina For…" at bounding box center [330, 292] width 153 height 184
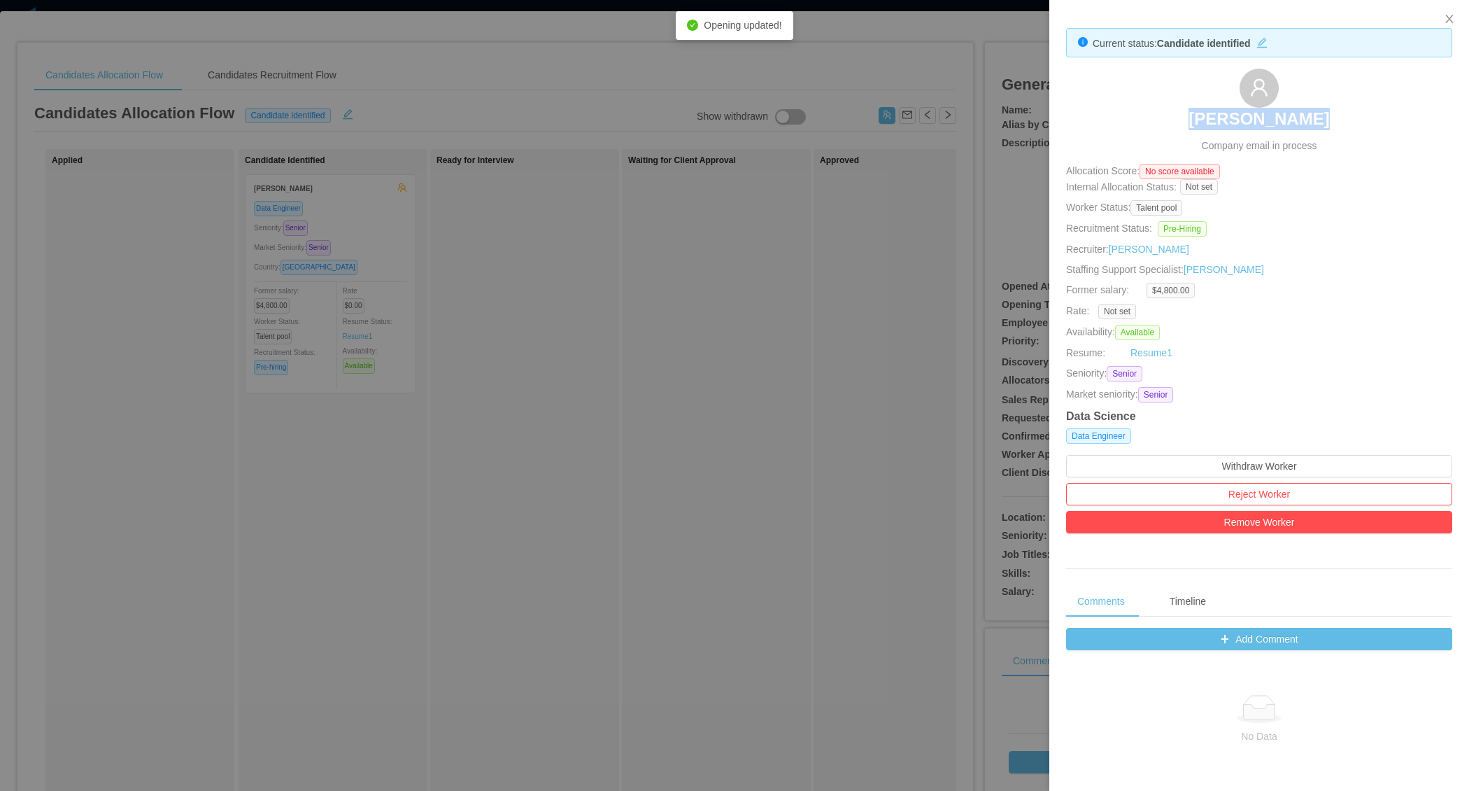
drag, startPoint x: 1192, startPoint y: 113, endPoint x: 1340, endPoint y: 120, distance: 147.8
click at [1341, 120] on div "Facundo Vogel Company email in process" at bounding box center [1259, 111] width 386 height 85
copy h3 "[PERSON_NAME]"
click at [589, 423] on div at bounding box center [734, 395] width 1469 height 791
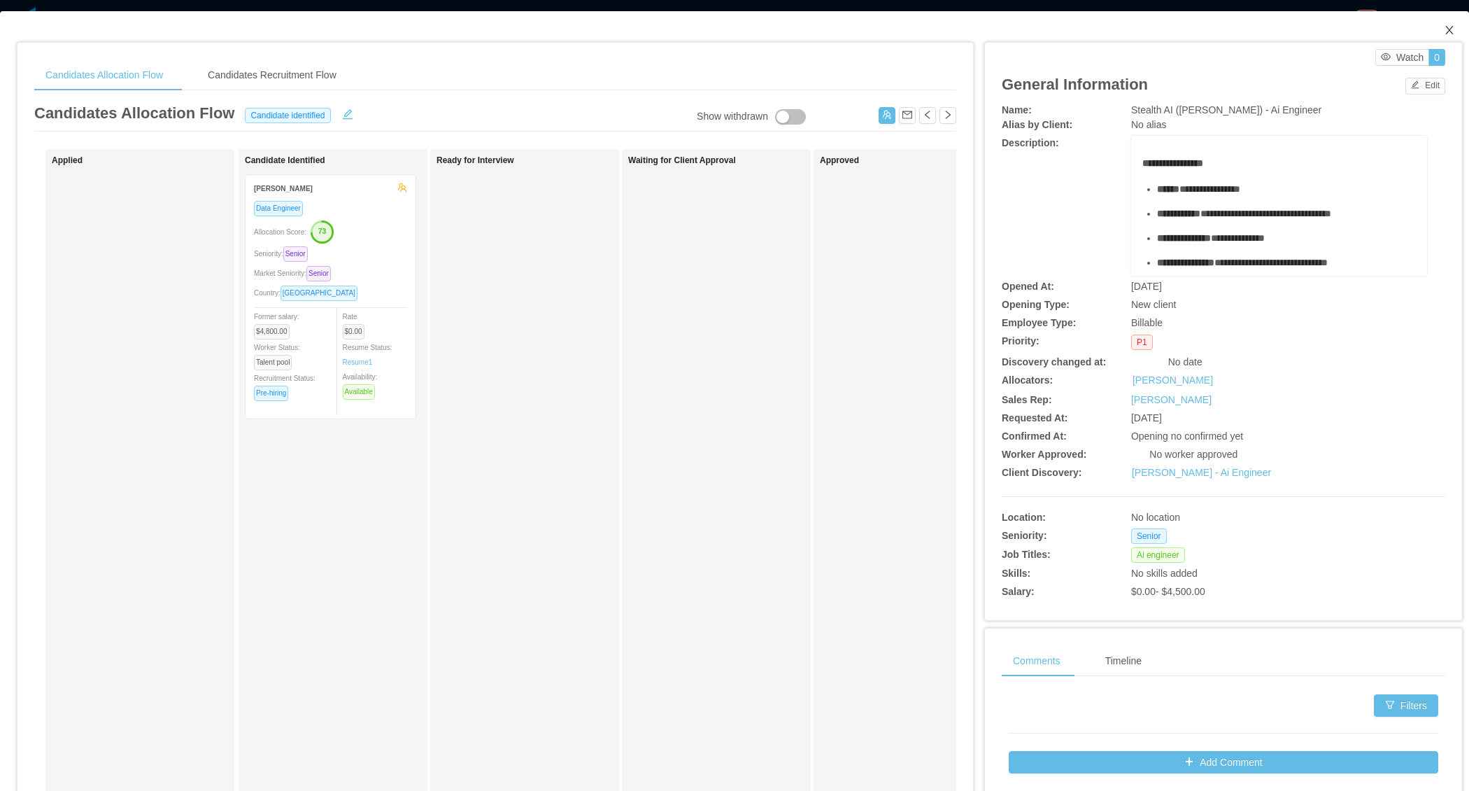
click at [1445, 36] on icon "icon: close" at bounding box center [1449, 29] width 11 height 11
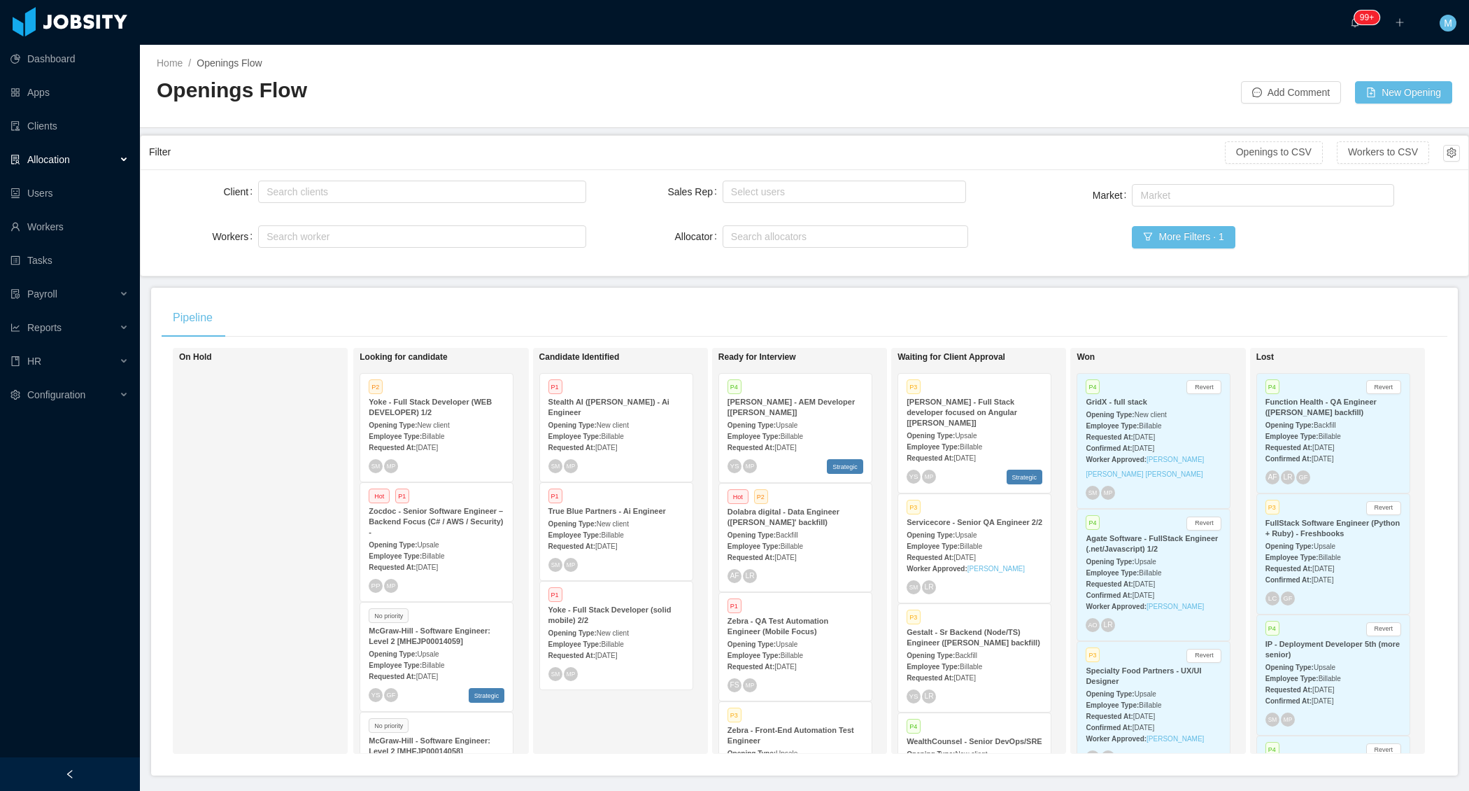
click at [482, 515] on div "Zocdoc - Senior Software Engineer – Backend Focus (C# / AWS / Security) -" at bounding box center [437, 521] width 136 height 31
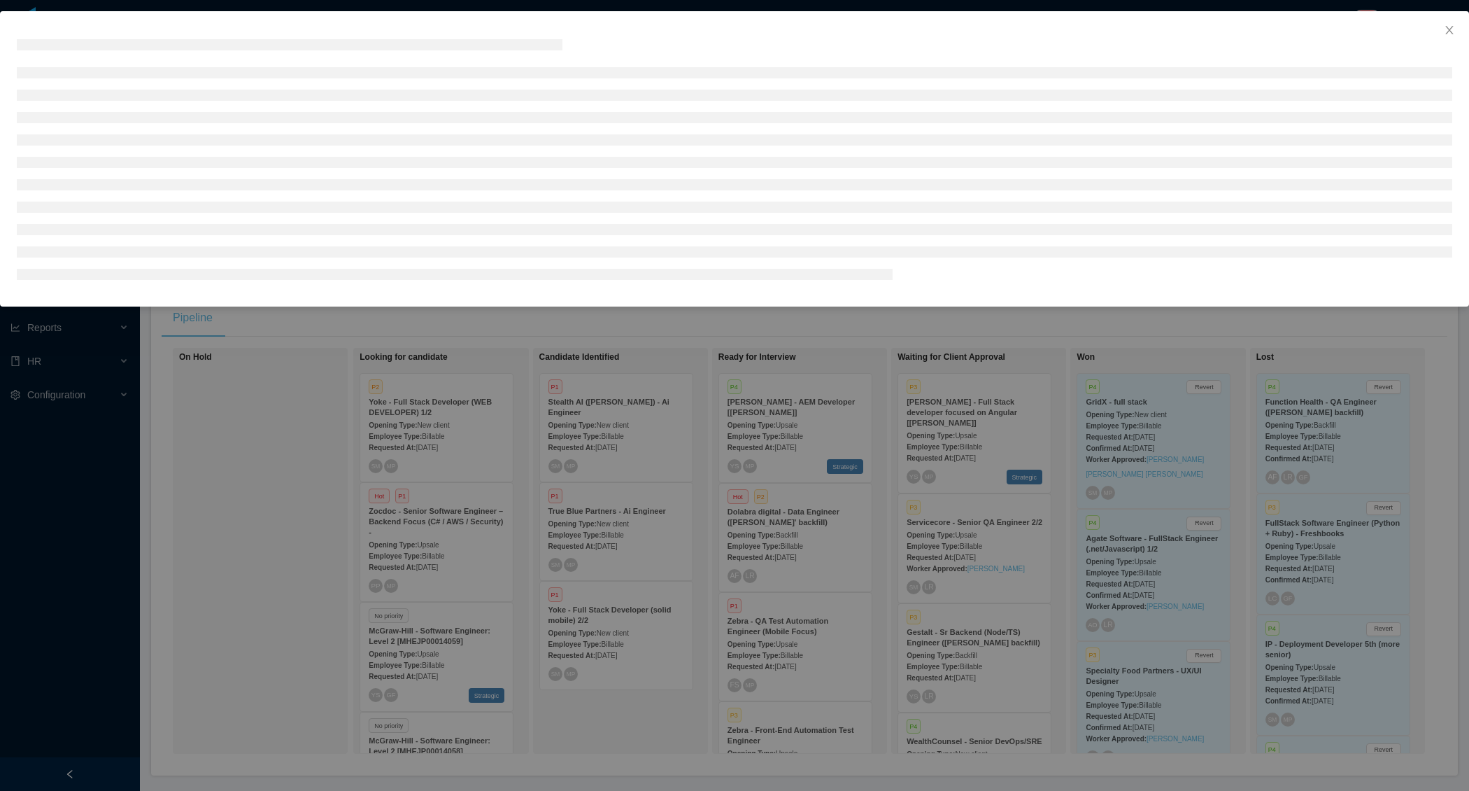
click at [311, 479] on div at bounding box center [734, 395] width 1469 height 791
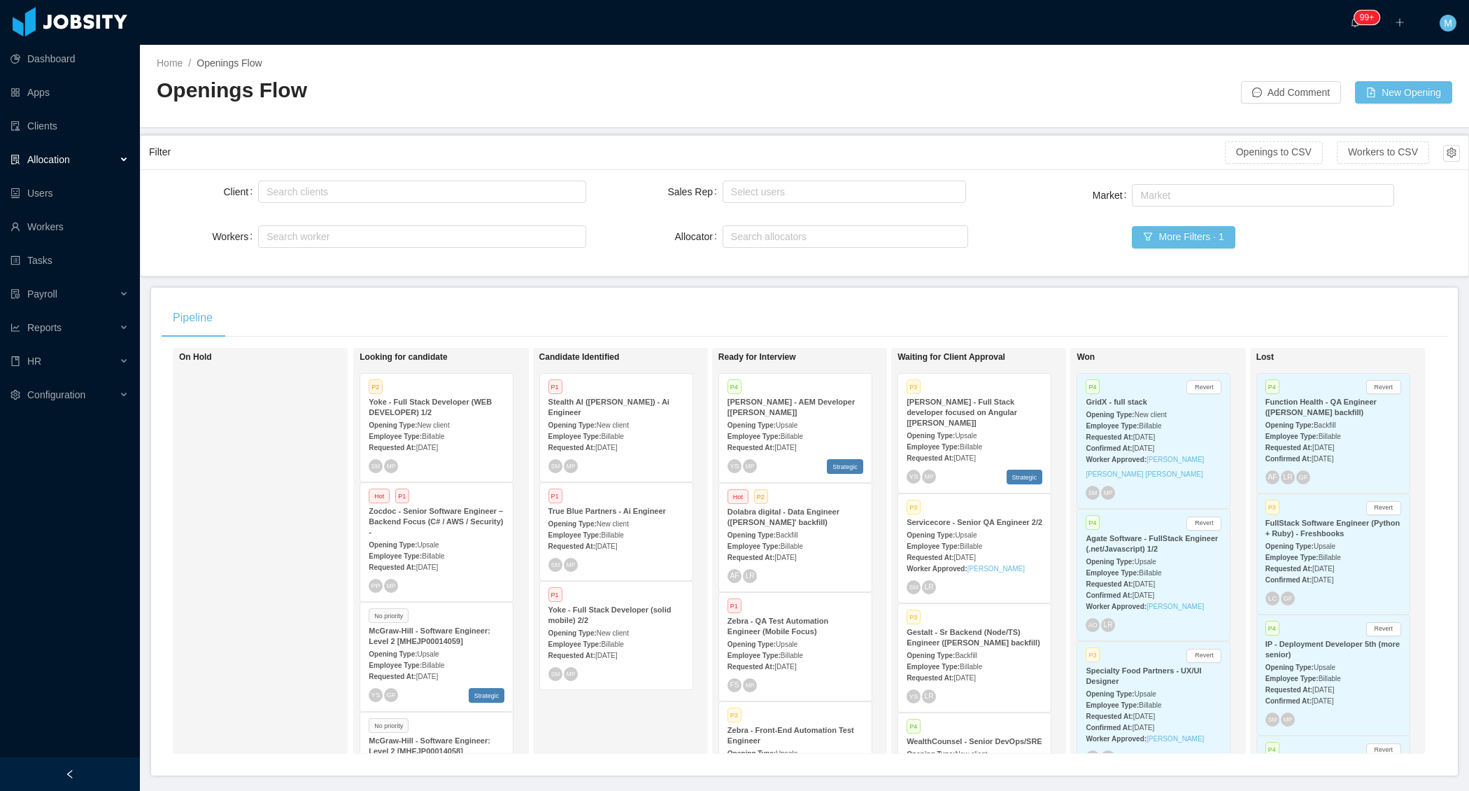
click at [113, 777] on div at bounding box center [70, 774] width 140 height 34
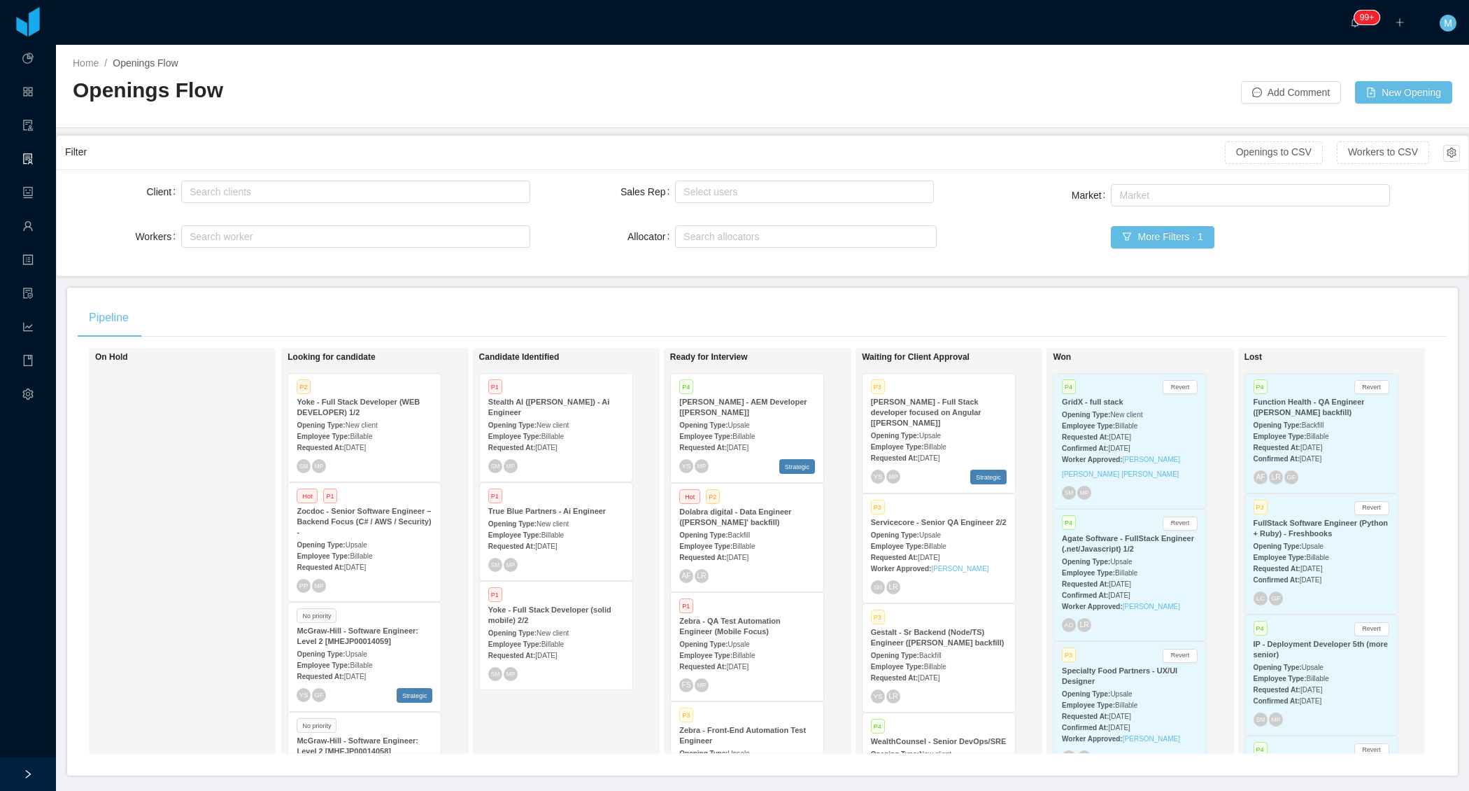
click at [199, 556] on div "On Hold" at bounding box center [193, 550] width 196 height 393
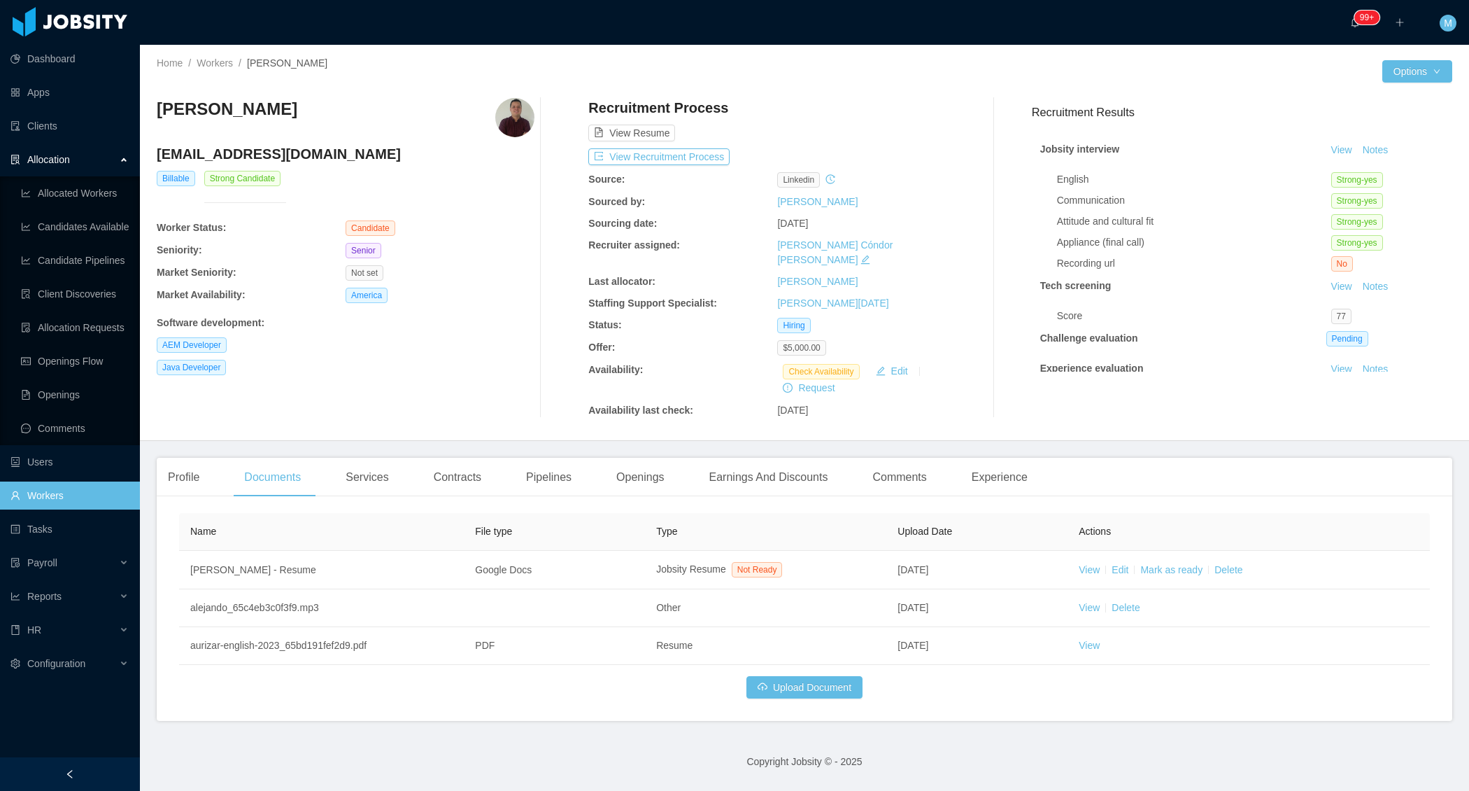
click at [492, 281] on div "[PERSON_NAME] [EMAIL_ADDRESS][DOMAIN_NAME] Billable Strong Candidate Worker Sta…" at bounding box center [346, 258] width 378 height 320
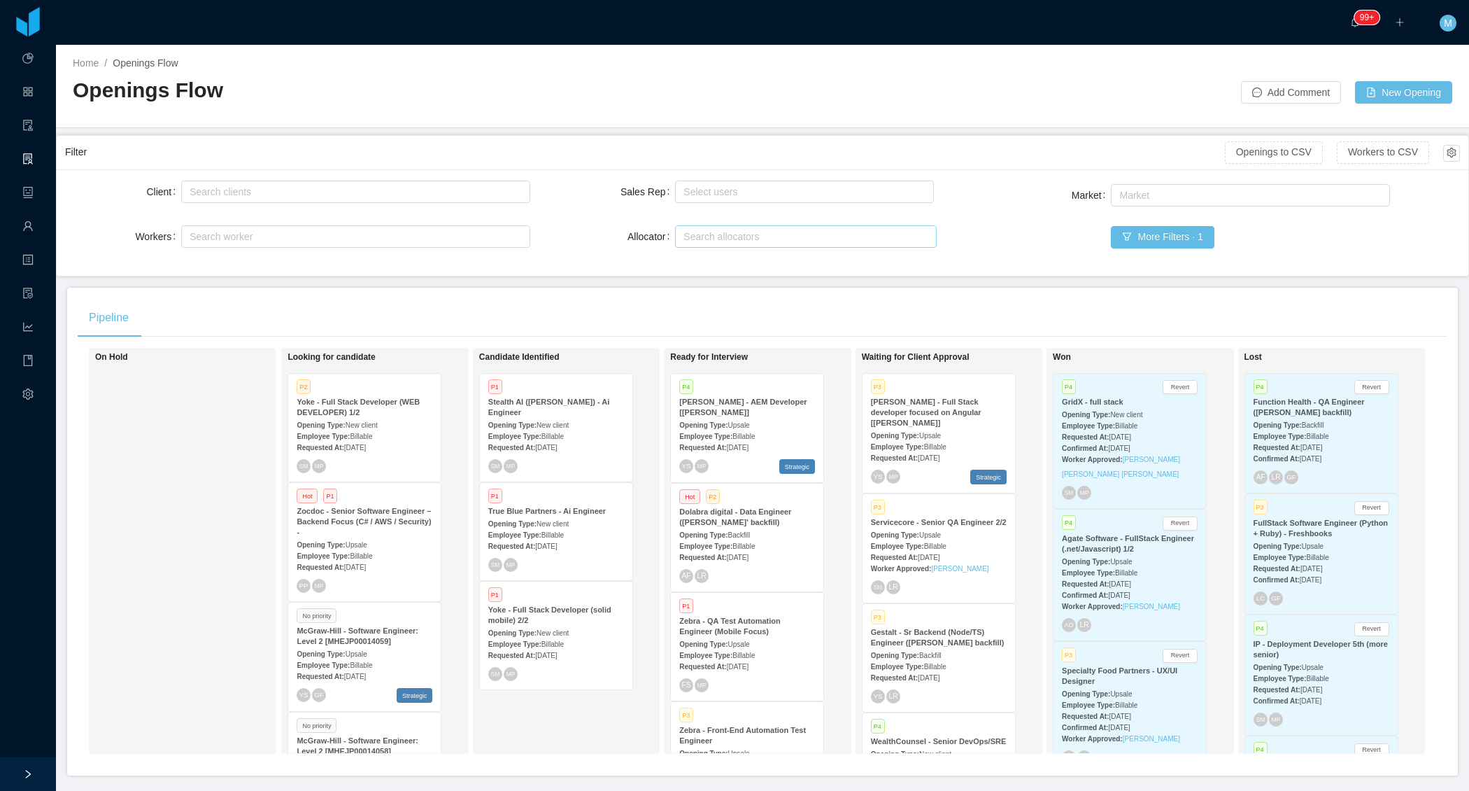
click at [702, 233] on div "Search allocators" at bounding box center [803, 236] width 239 height 14
type input "***"
click at [712, 281] on li "[PERSON_NAME]" at bounding box center [806, 285] width 262 height 22
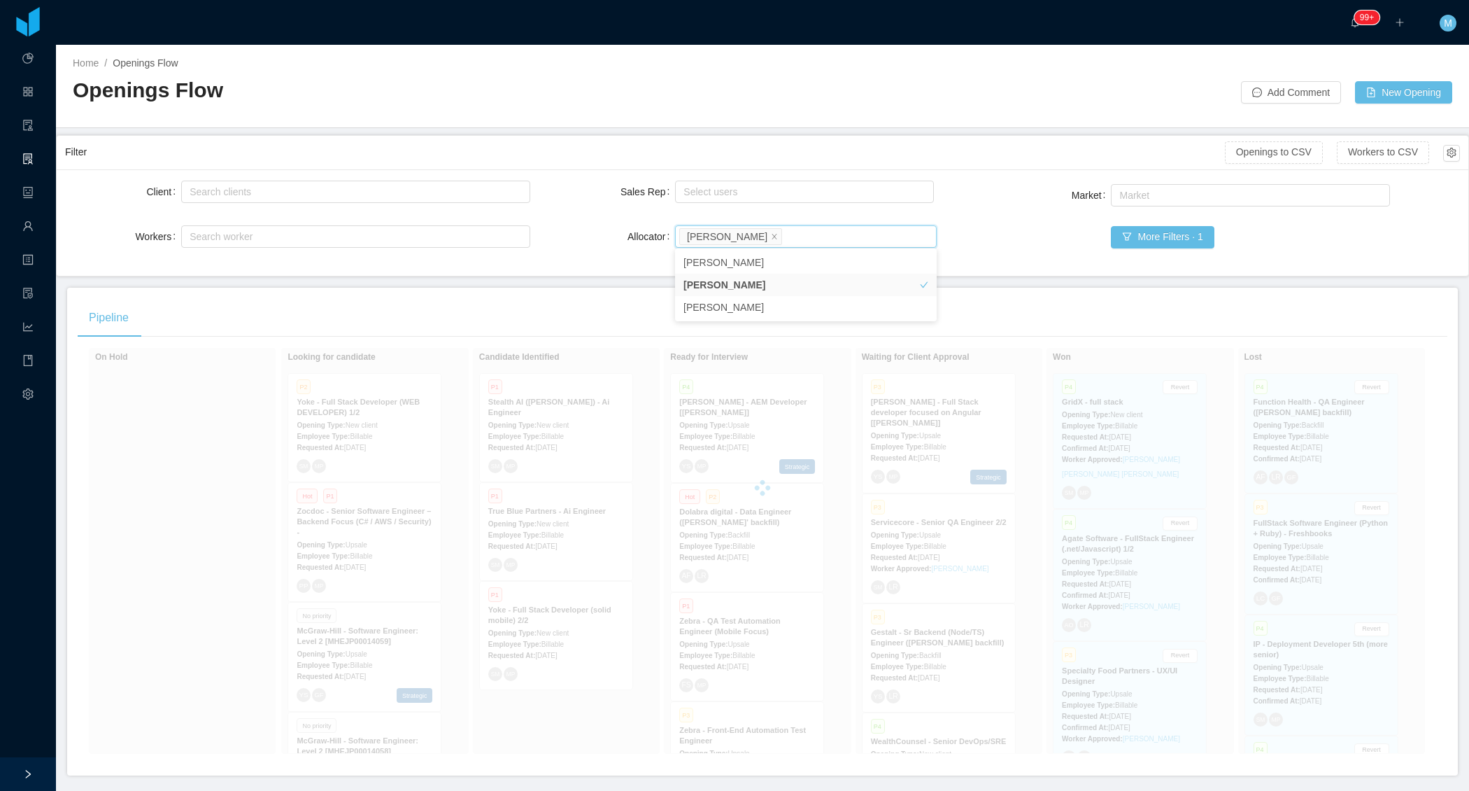
click at [696, 112] on div "Openings Flow" at bounding box center [418, 95] width 690 height 39
